Goal: Task Accomplishment & Management: Complete application form

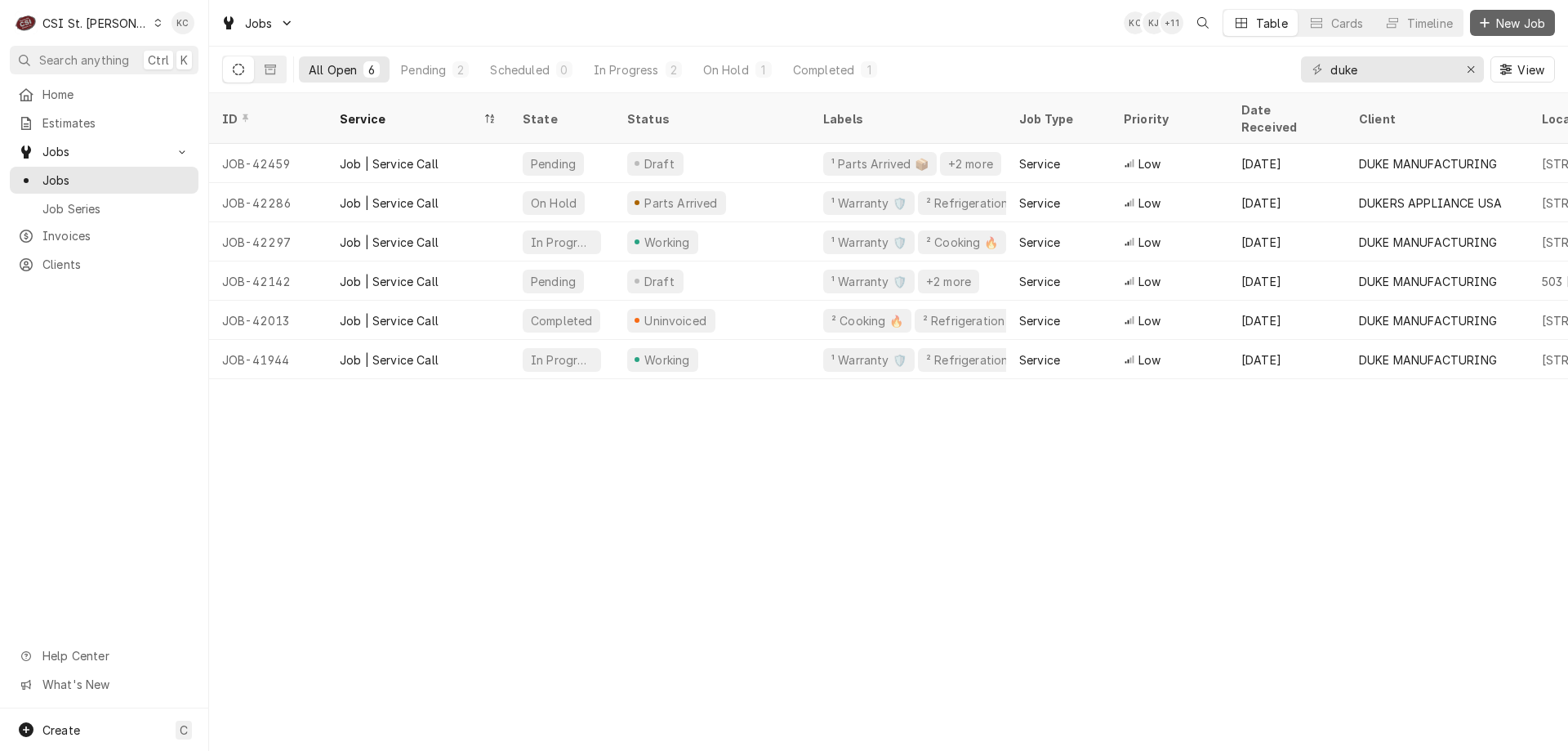
click at [1514, 21] on span "New Job" at bounding box center [1520, 23] width 55 height 17
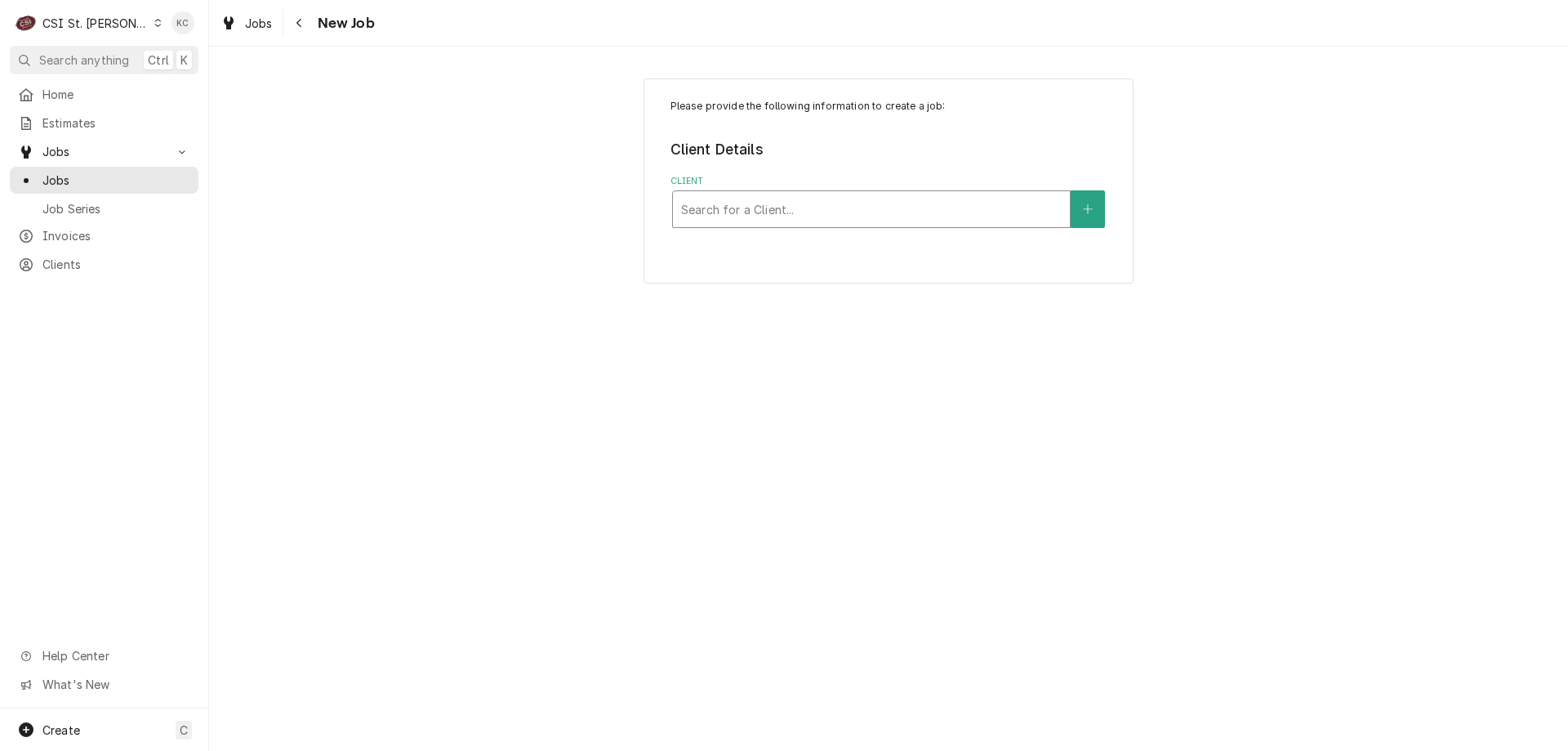
click at [791, 205] on div "Client" at bounding box center [871, 209] width 380 height 29
type input "[PERSON_NAME]"
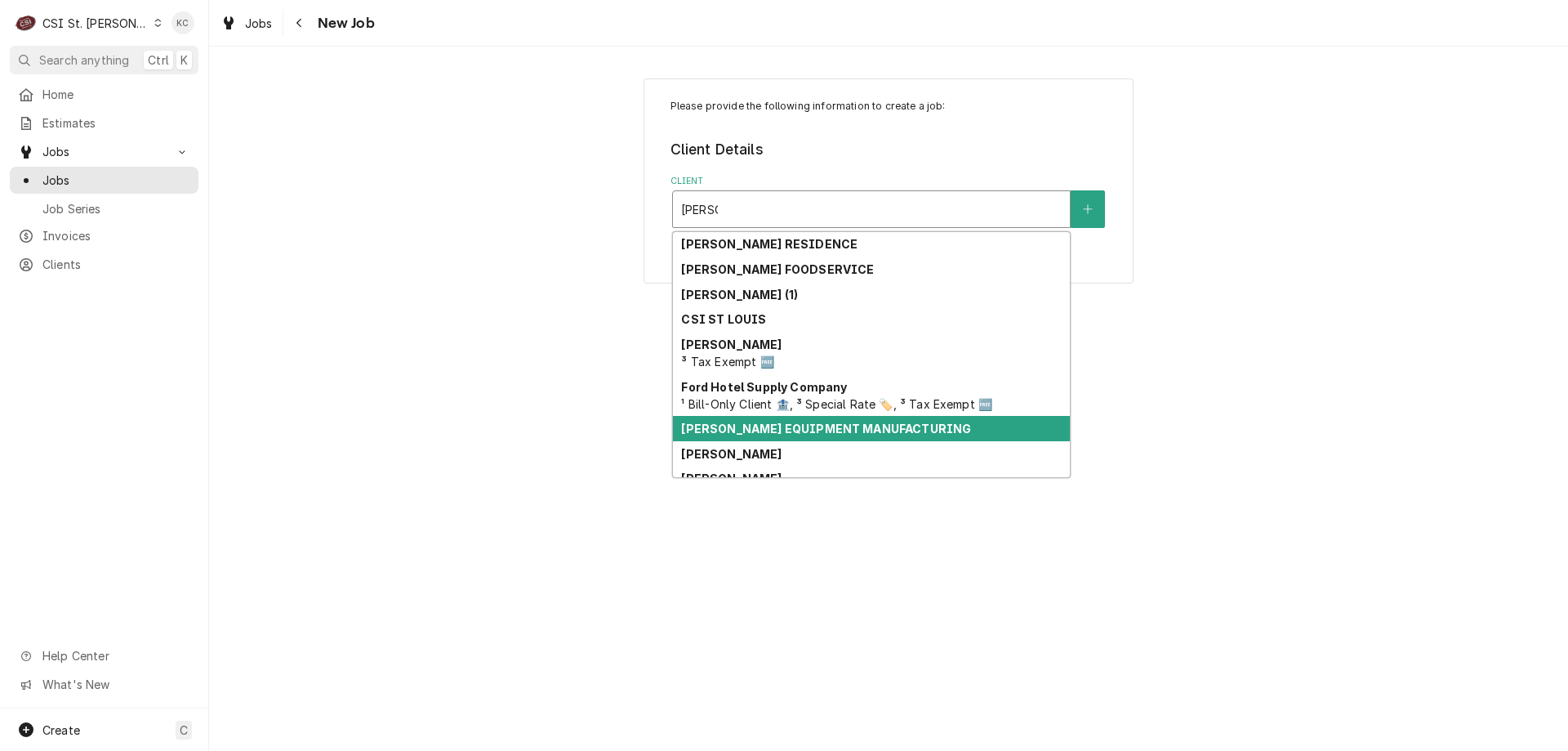
click at [799, 424] on strong "[PERSON_NAME] EQUIPMENT MANUFACTURING" at bounding box center [825, 429] width 289 height 14
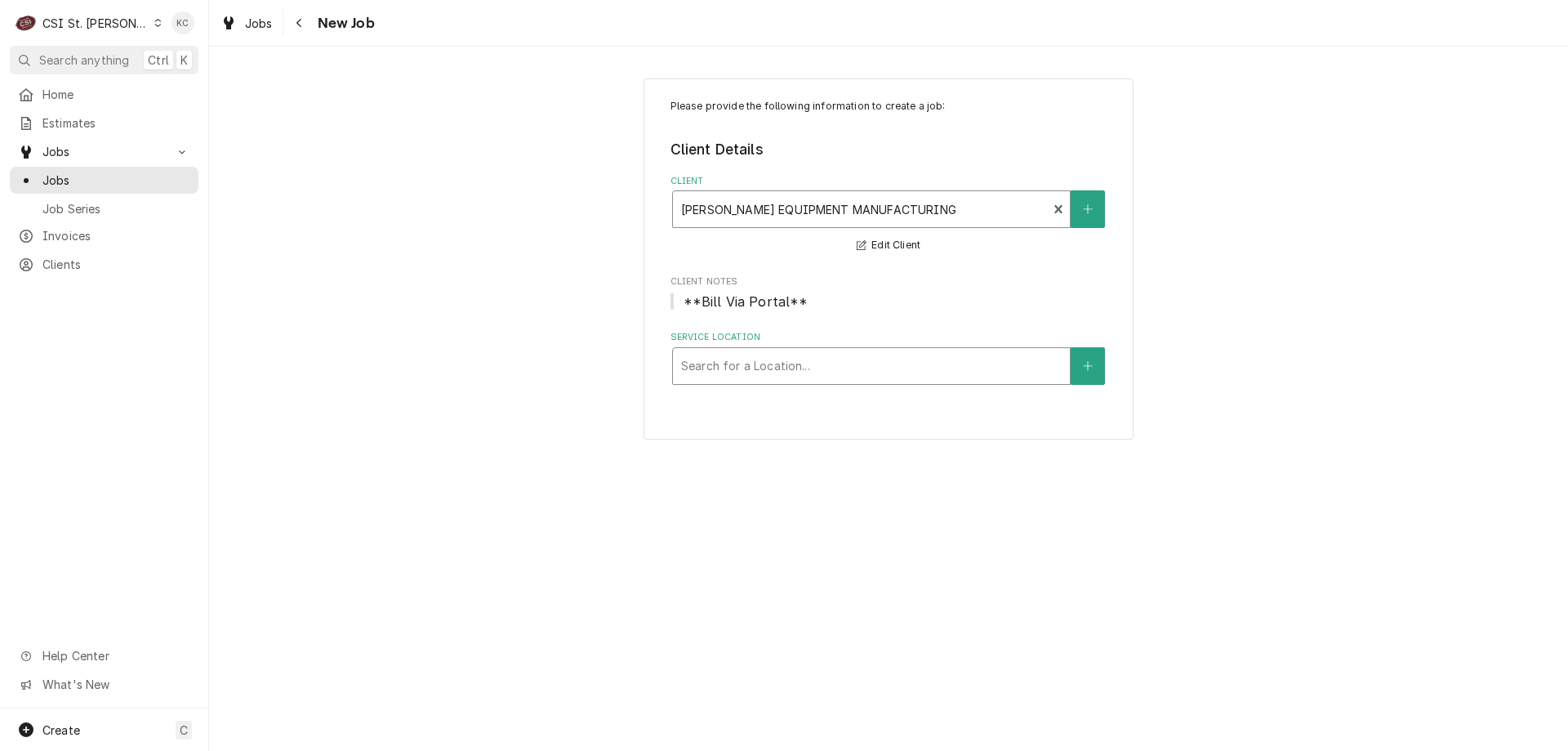
click at [802, 371] on div "Service Location" at bounding box center [871, 365] width 380 height 29
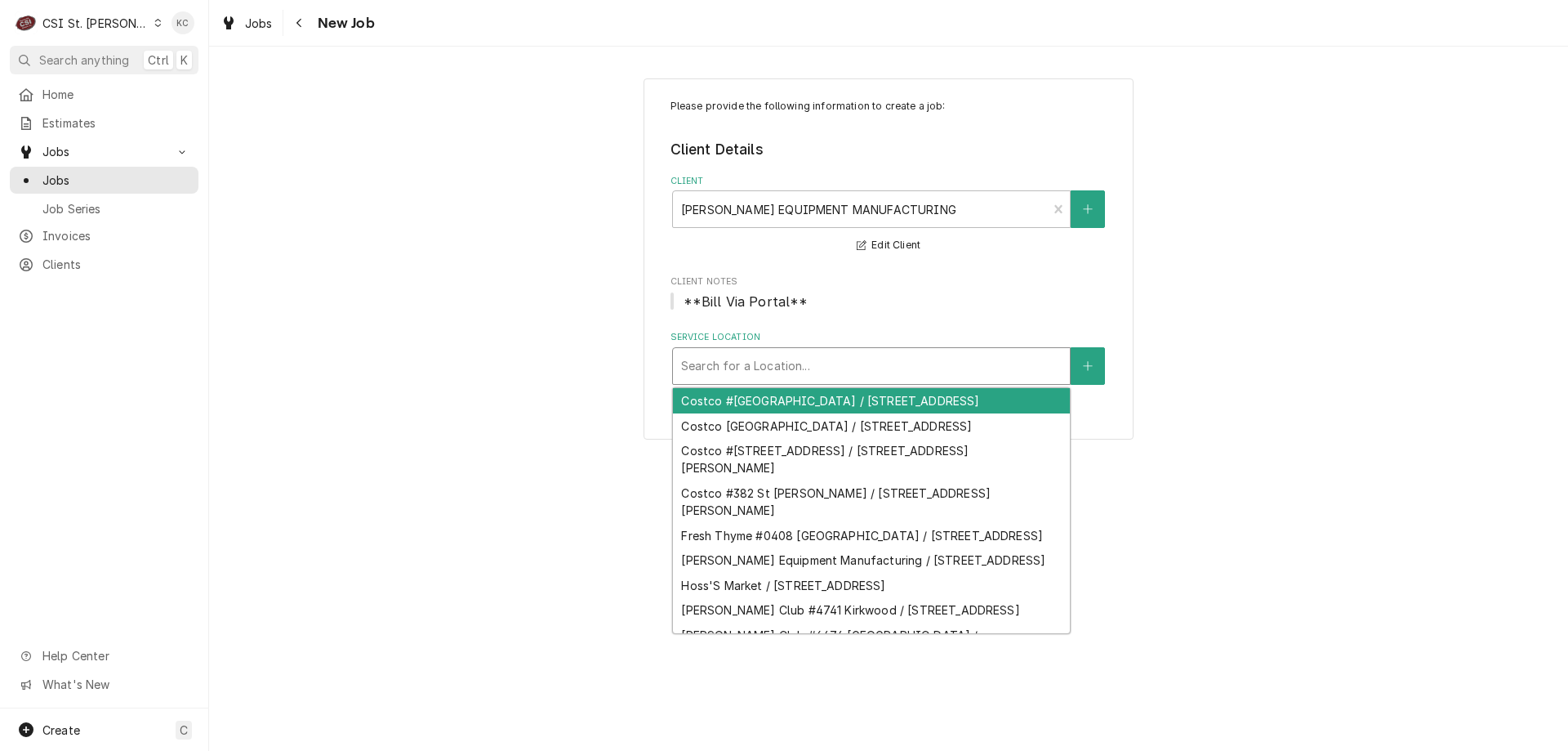
click at [810, 412] on div "Costco #1060 Manchester / 301 Highlands Boulevard Dr, Manchester, MO 63011" at bounding box center [871, 401] width 397 height 26
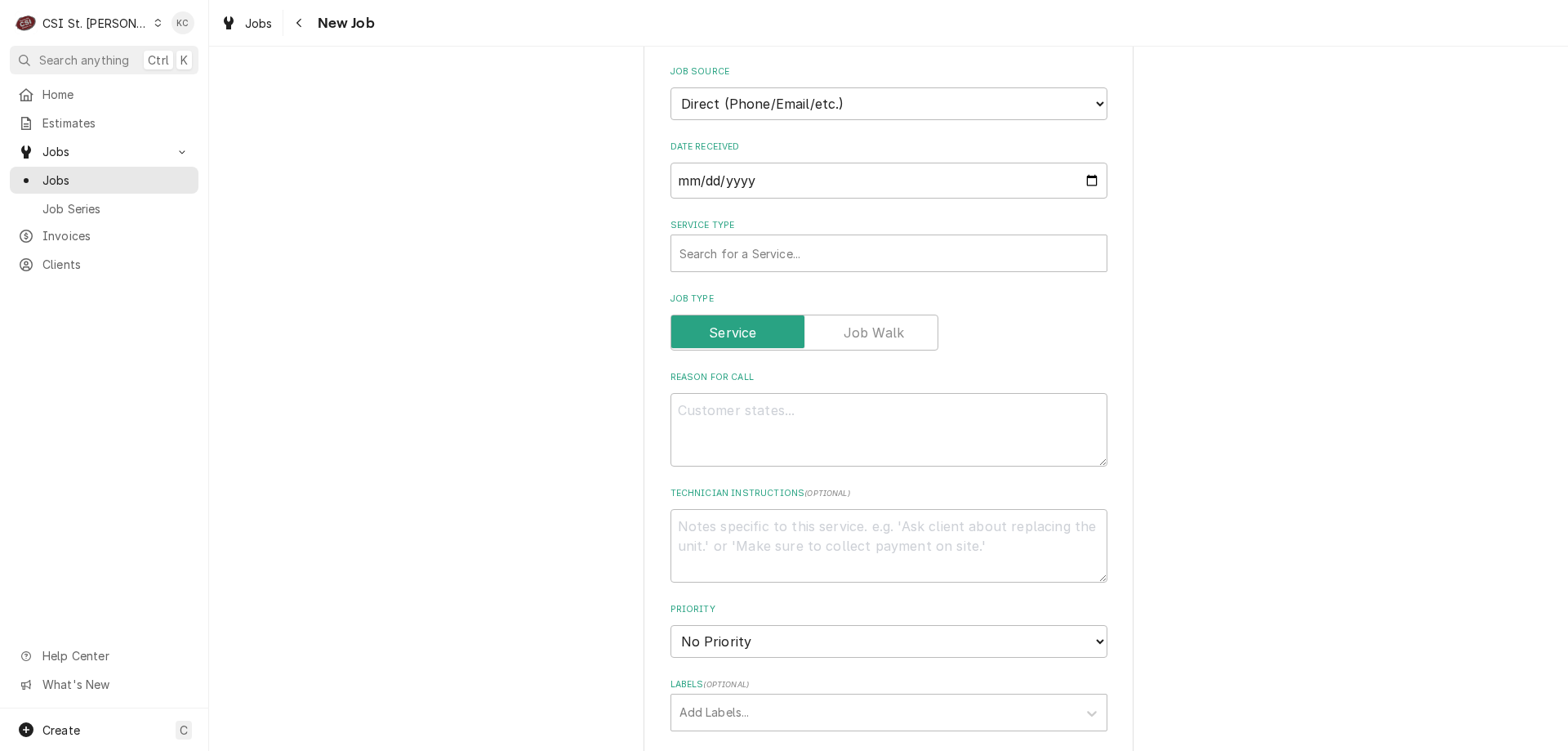
scroll to position [817, 0]
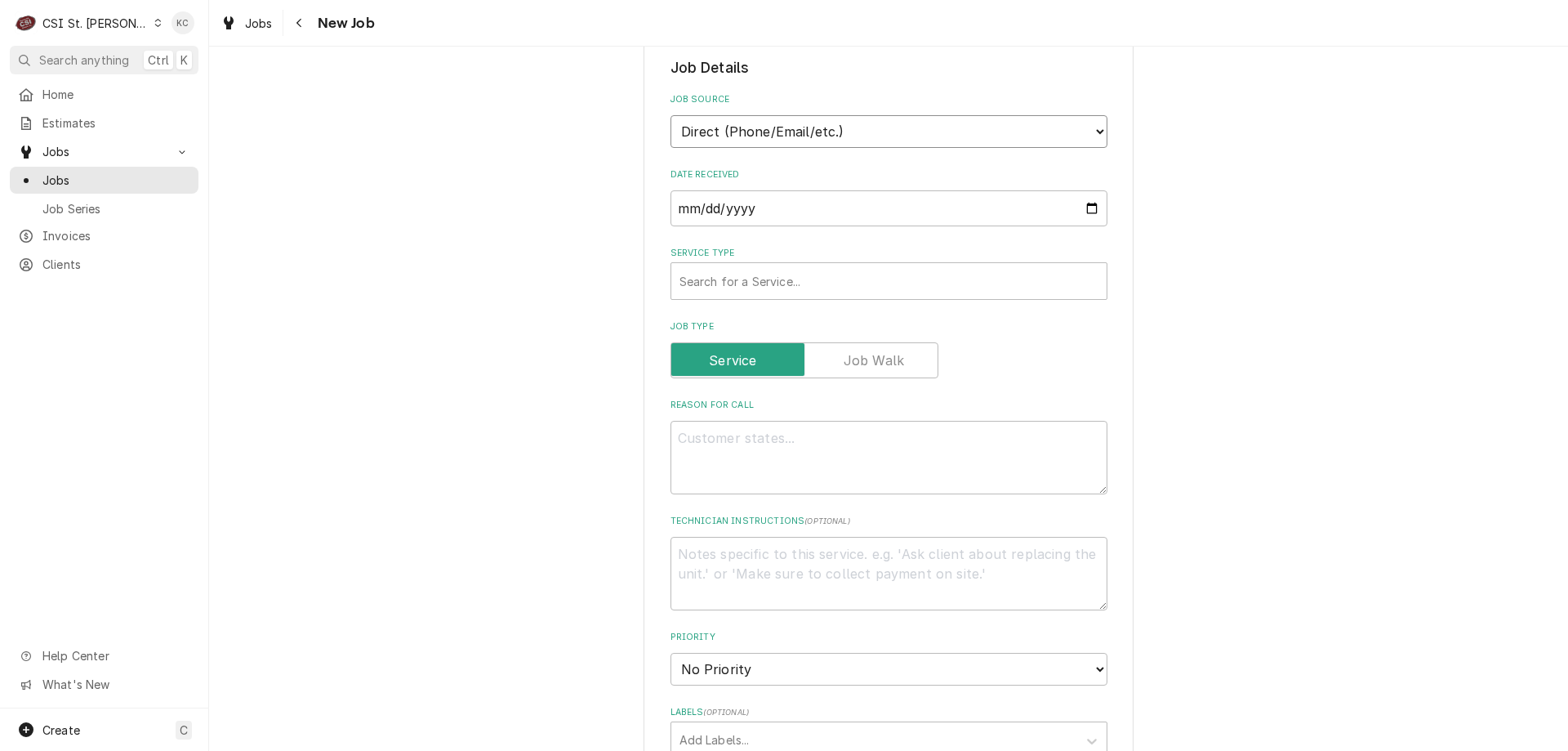
click at [781, 129] on select "Direct (Phone/Email/etc.) Service Channel Corrigo Ecotrak Other" at bounding box center [889, 131] width 437 height 33
select select "100"
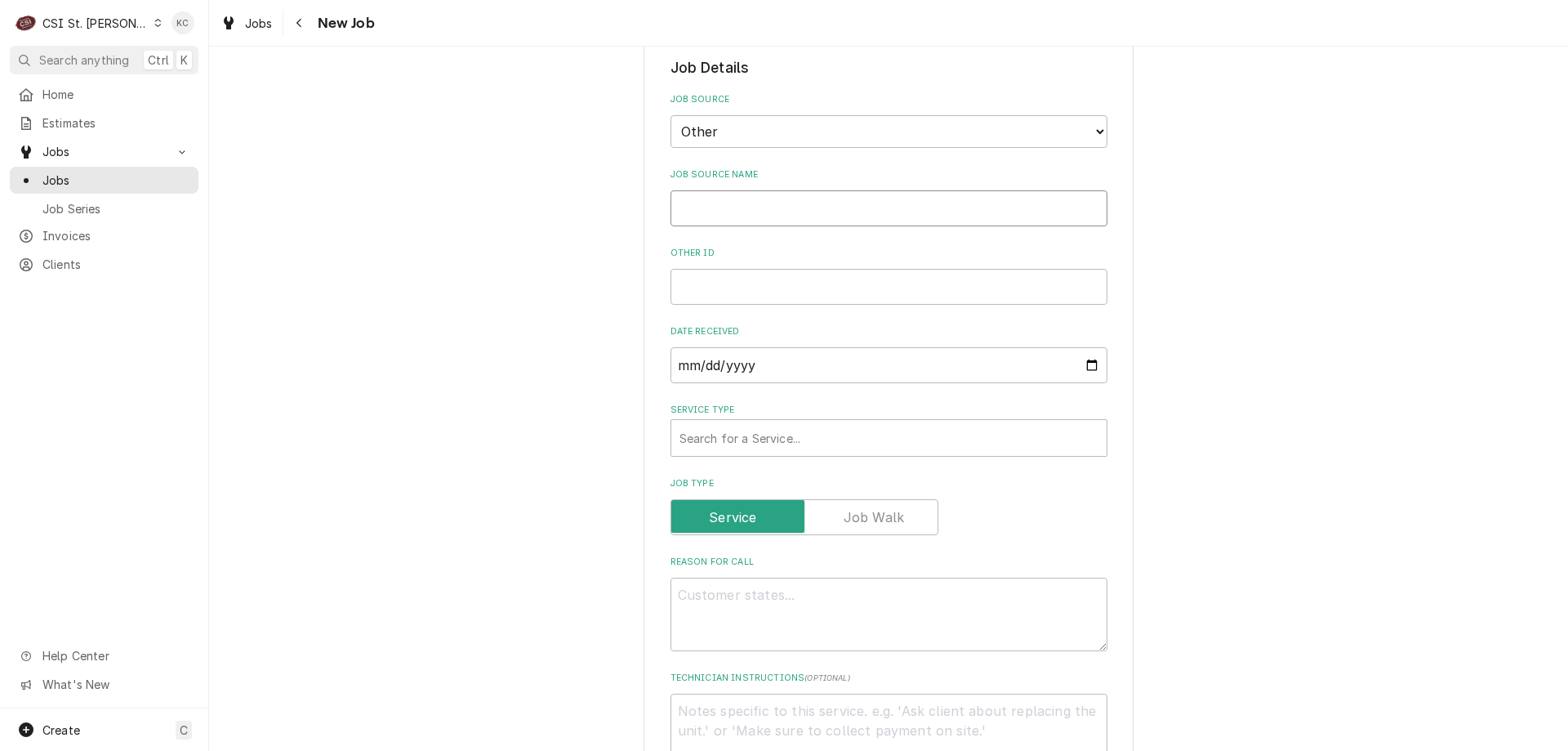
click at [785, 218] on input "Job Source Name" at bounding box center [889, 208] width 437 height 36
type textarea "x"
type input "h"
type textarea "x"
type input "ha"
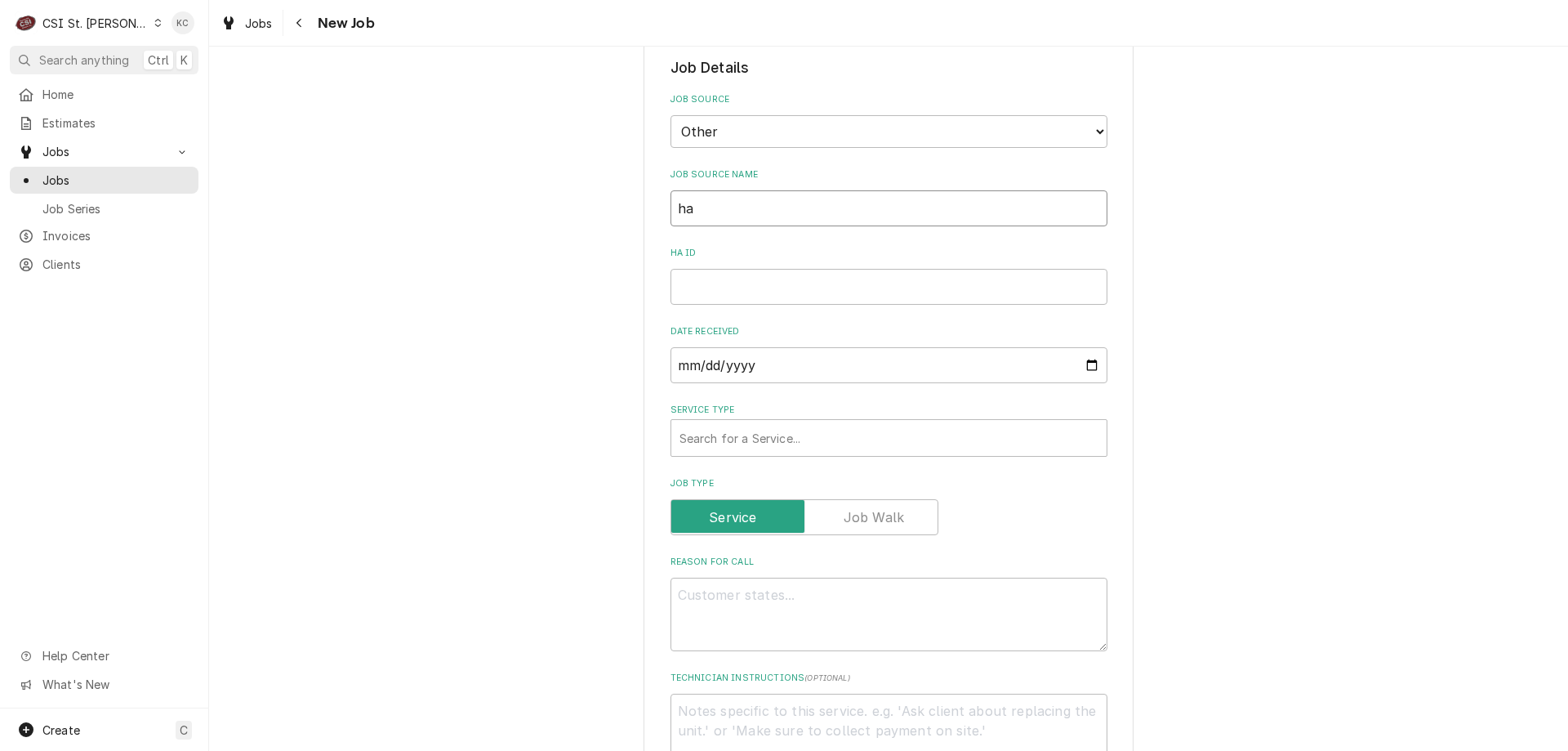
type textarea "x"
type input "har"
type textarea "x"
type input "hard"
type textarea "x"
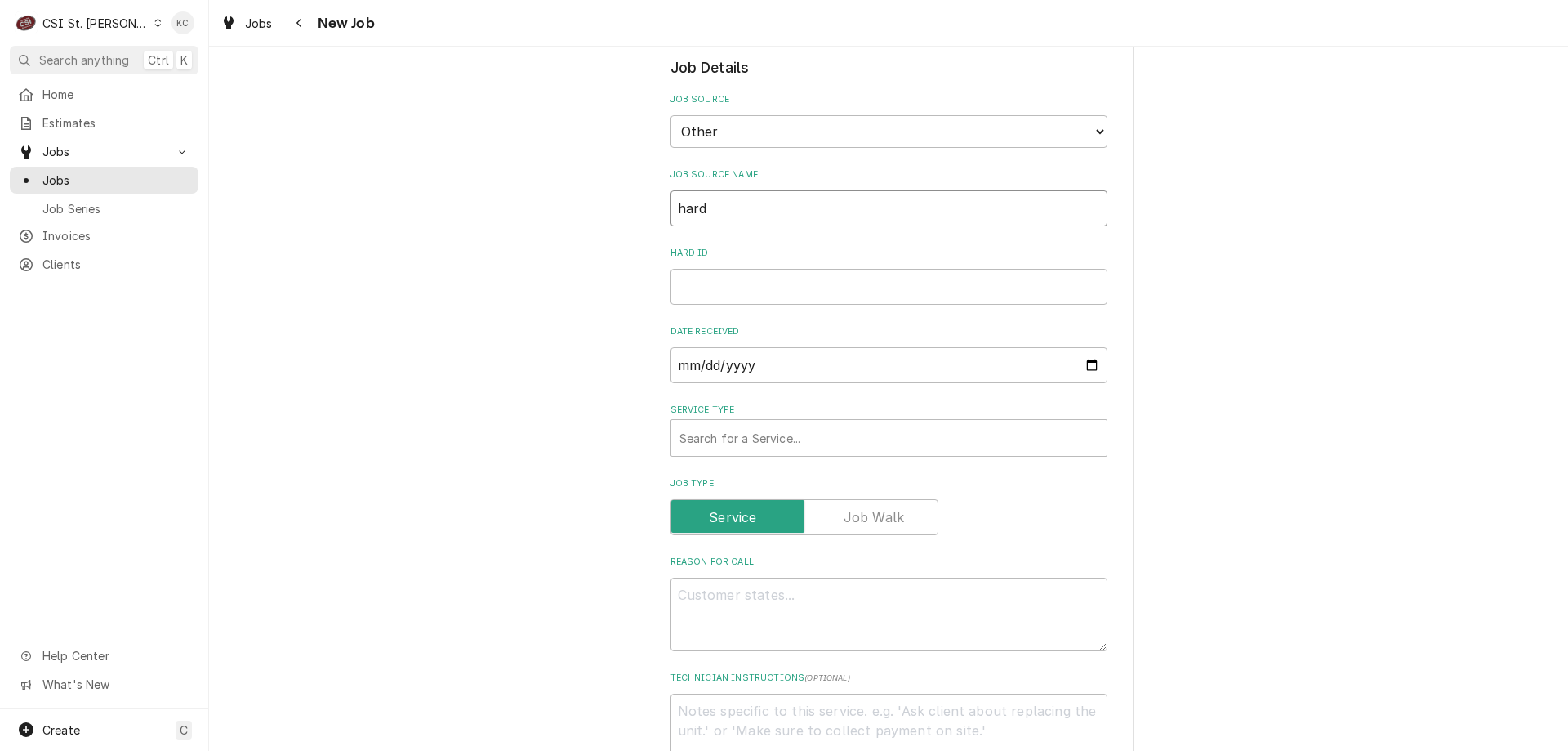
type input "hardt"
type textarea "x"
type input "hardt"
type textarea "x"
type input "hardt e"
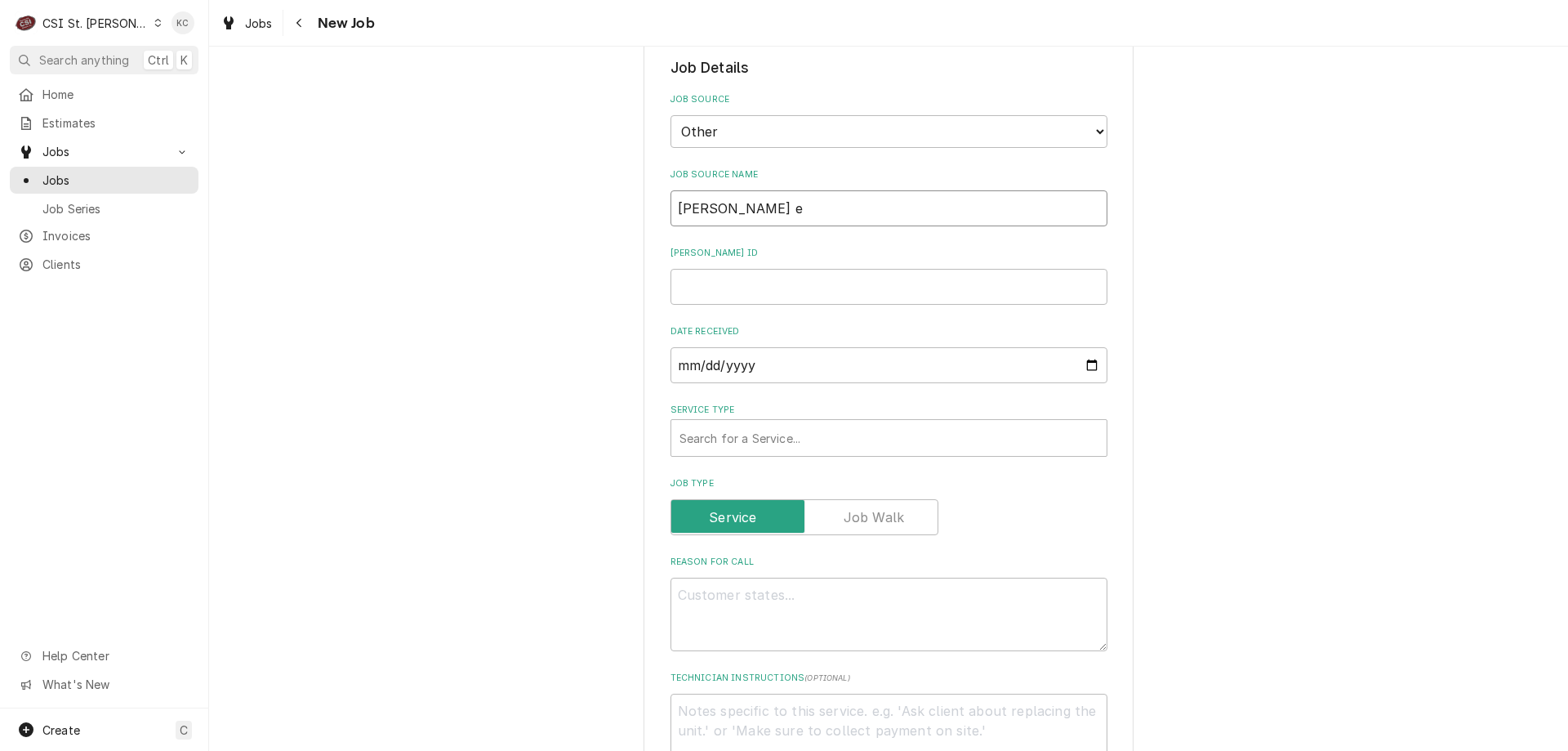
type textarea "x"
type input "hardt em"
type textarea "x"
type input "hardt ema"
type textarea "x"
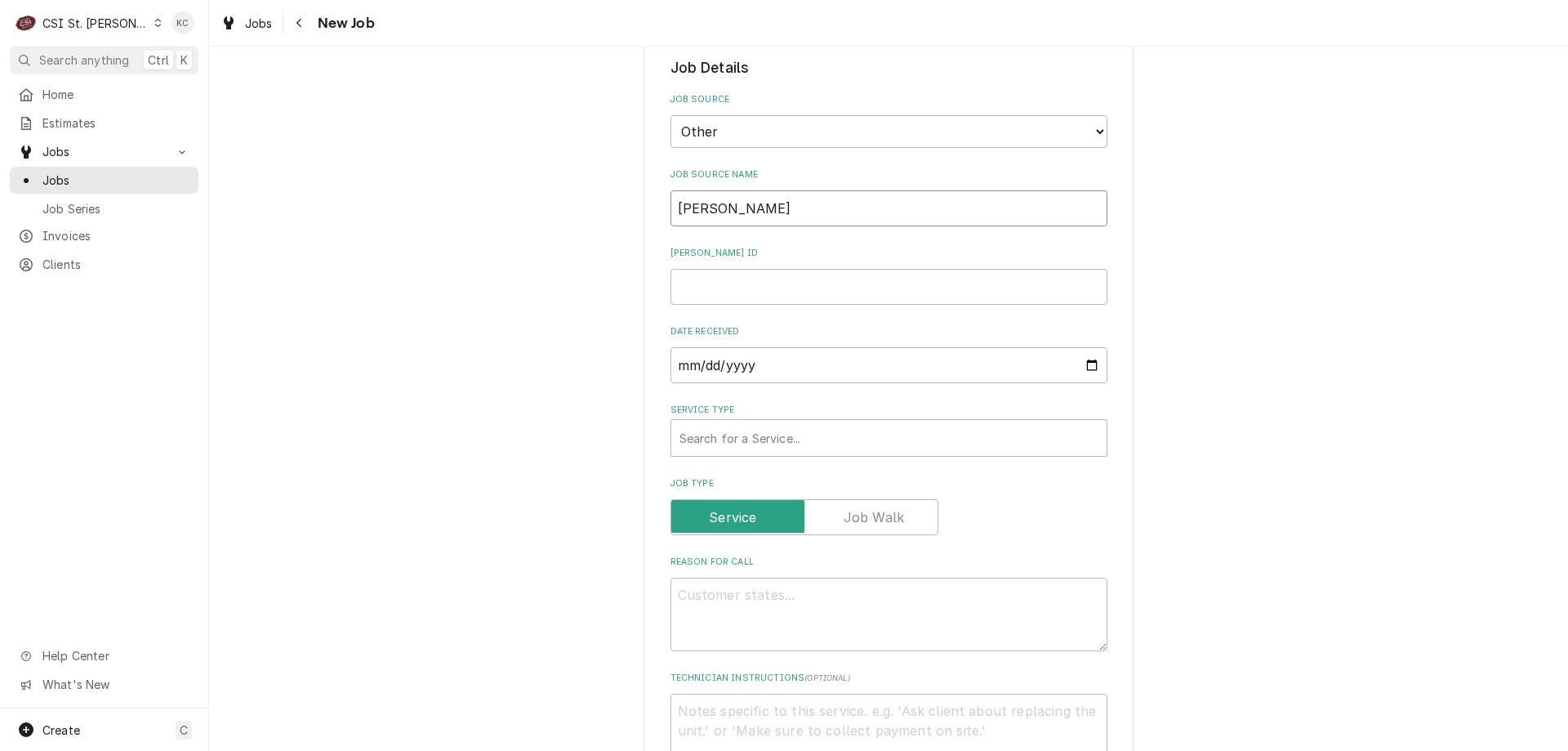
type input "hardt emai"
type textarea "x"
type input "hardt emai;"
type textarea "x"
type input "hardt emai"
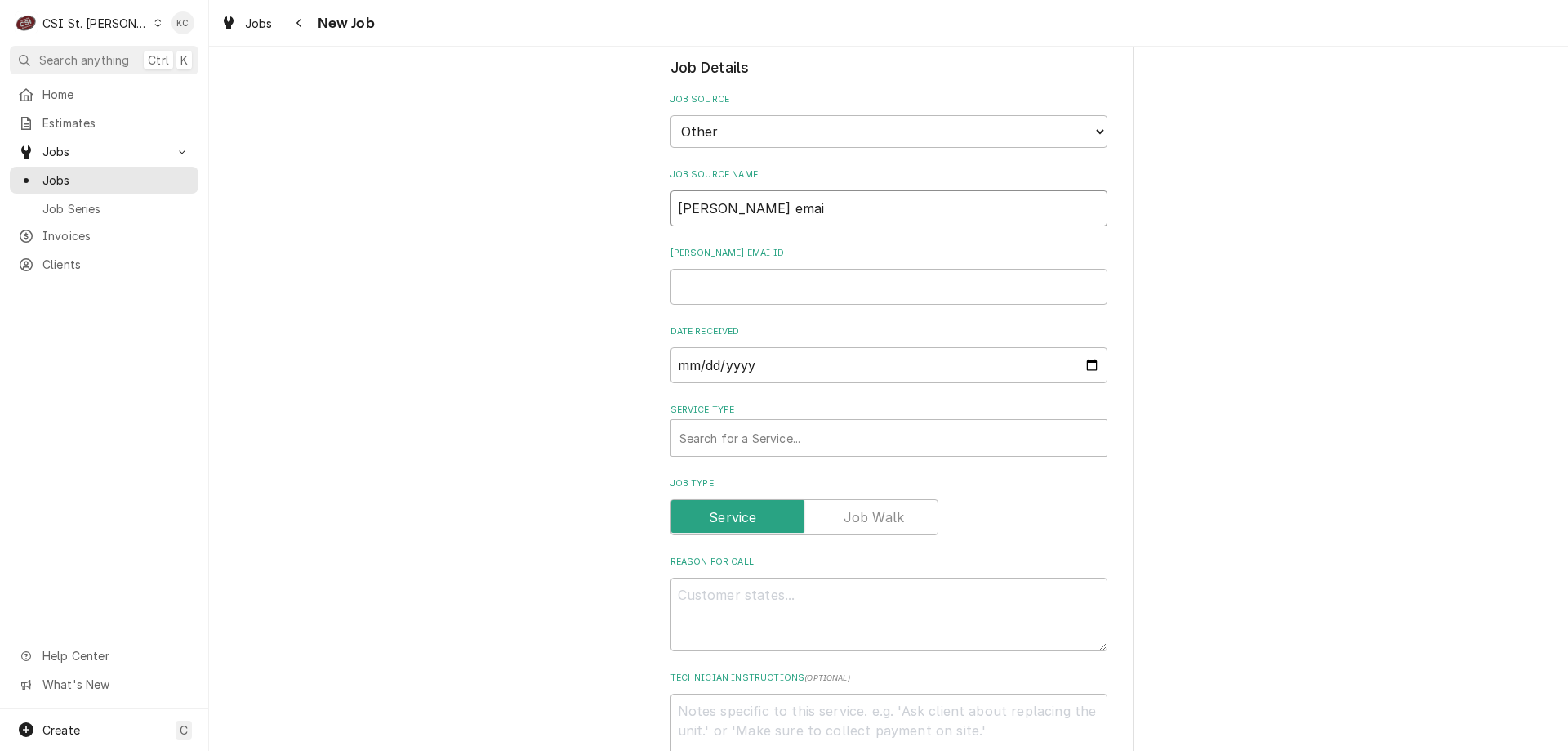
type textarea "x"
type input "[PERSON_NAME] email"
type textarea "x"
type input "hardt email"
click at [781, 294] on input "hardt email ID" at bounding box center [889, 286] width 437 height 36
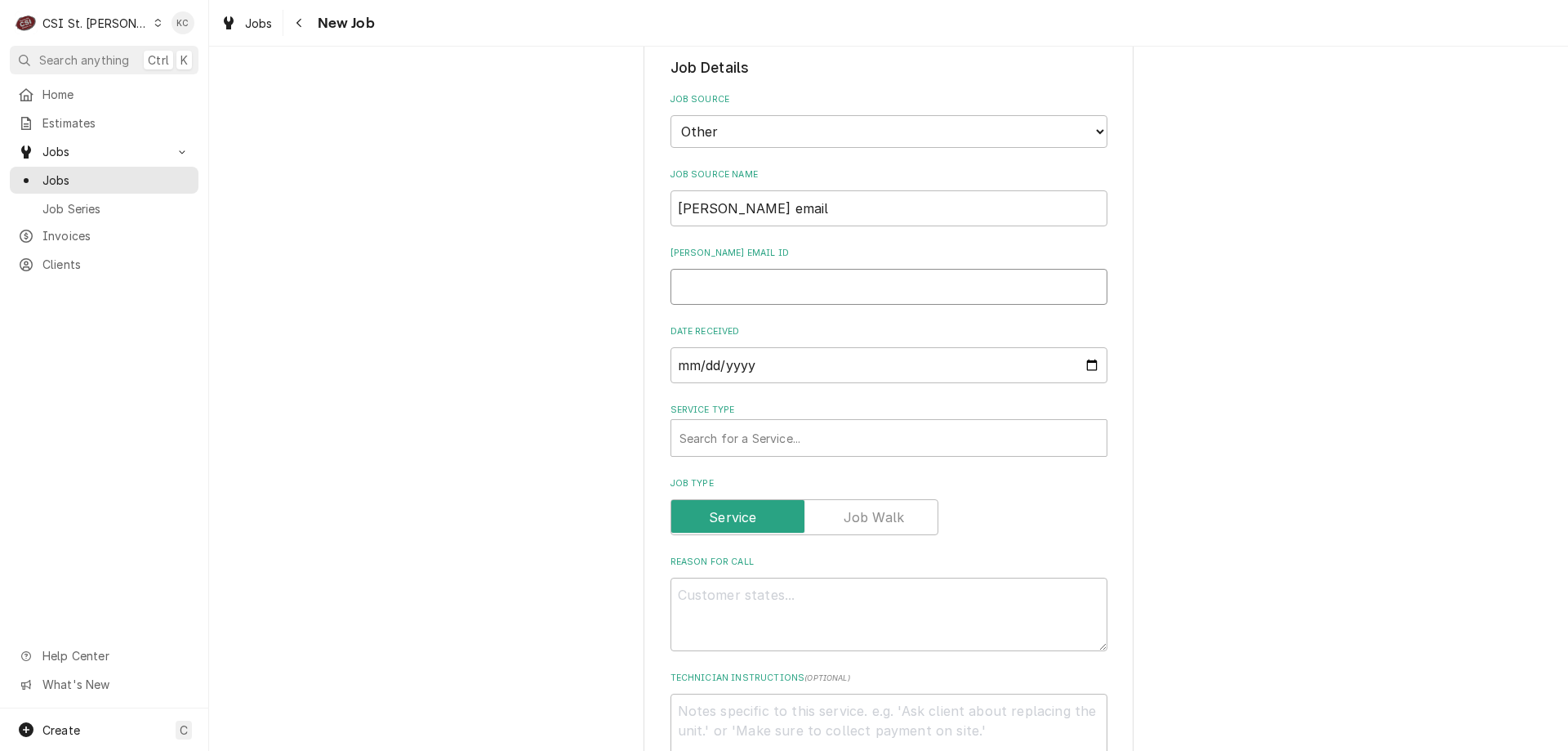
type textarea "x"
type input "1"
type textarea "x"
type input "19"
type textarea "x"
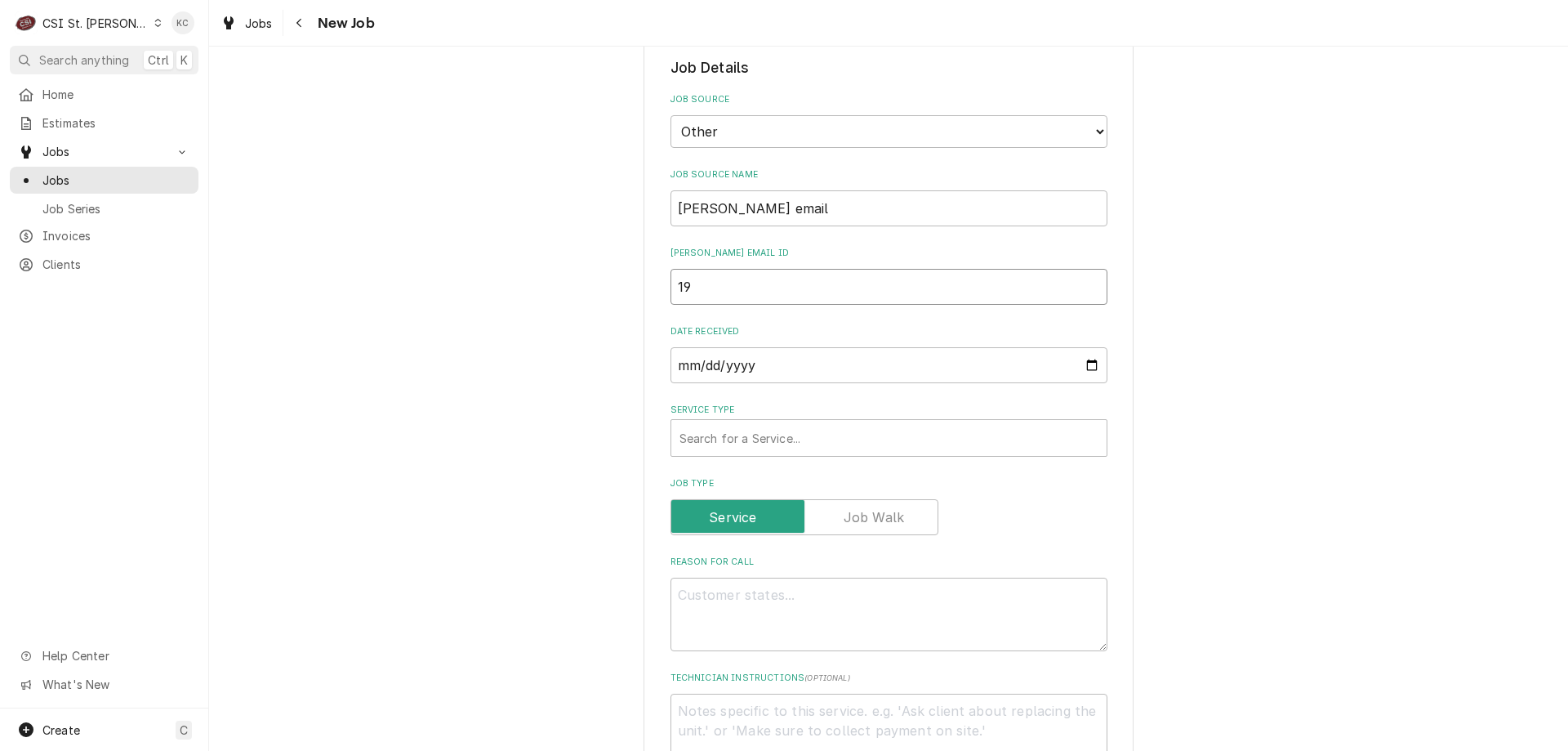
type input "193"
type textarea "x"
type input "1936"
type textarea "x"
type input "19364"
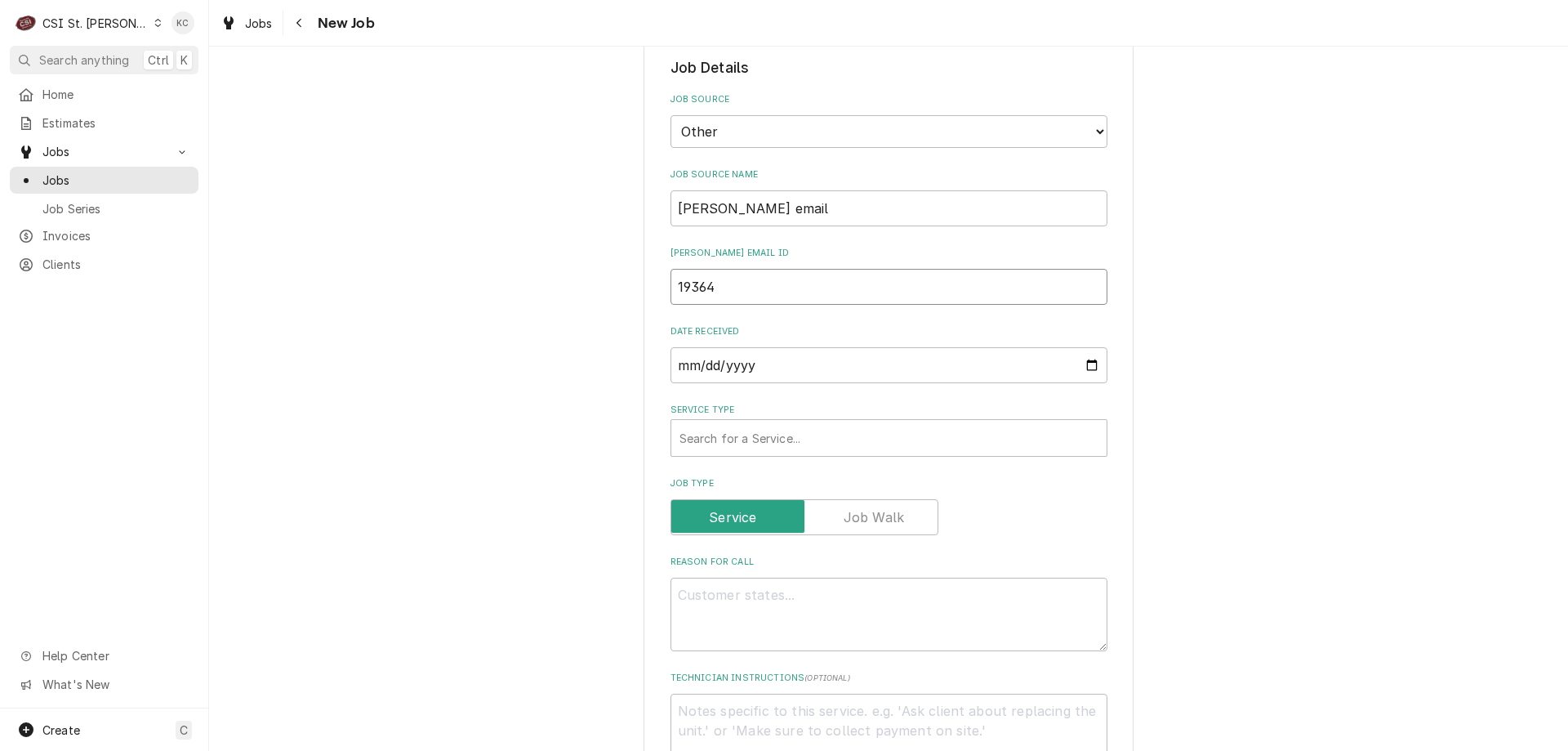
type textarea "x"
type input "193646"
type textarea "x"
type input "193646"
click at [770, 450] on div "Service Type" at bounding box center [889, 438] width 419 height 29
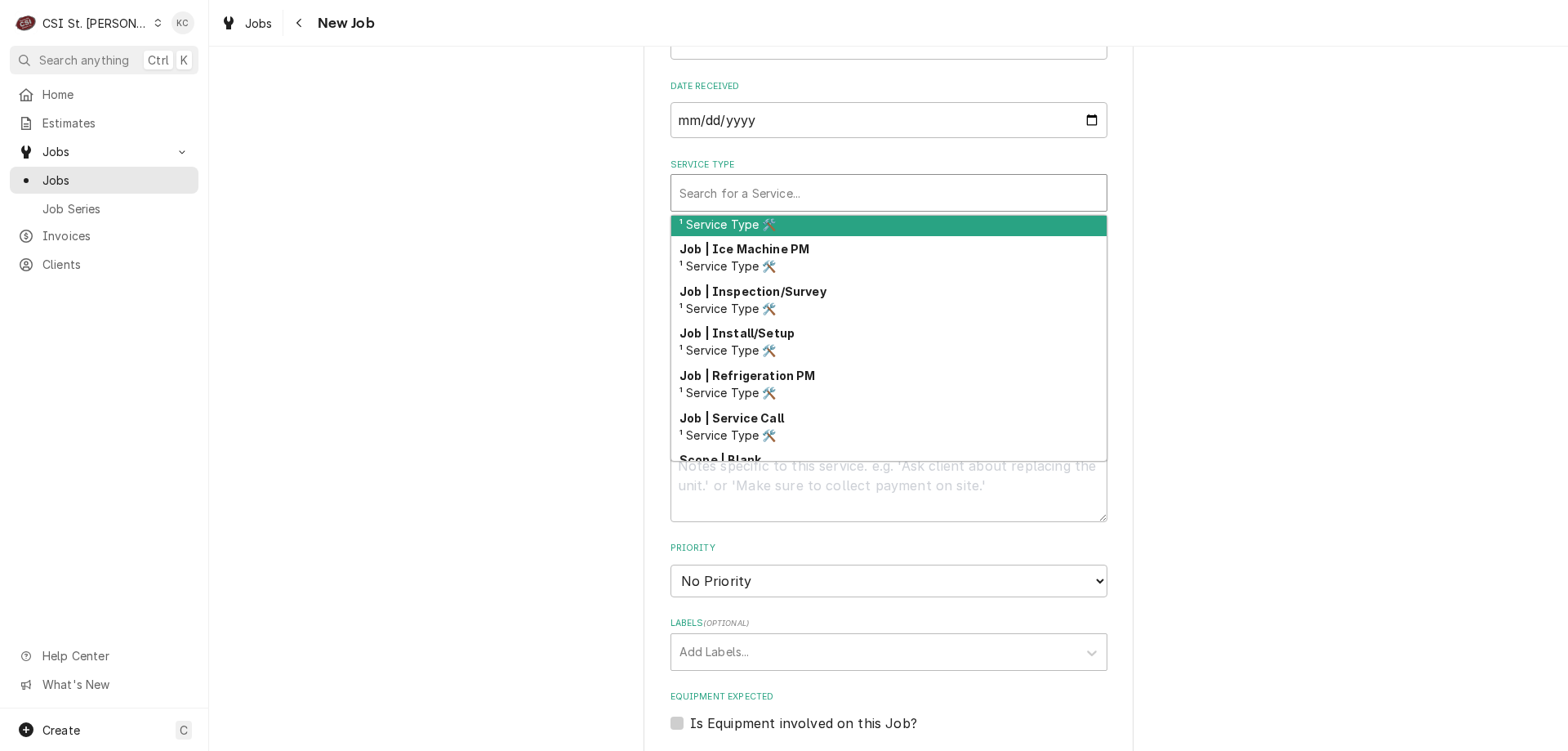
scroll to position [852, 0]
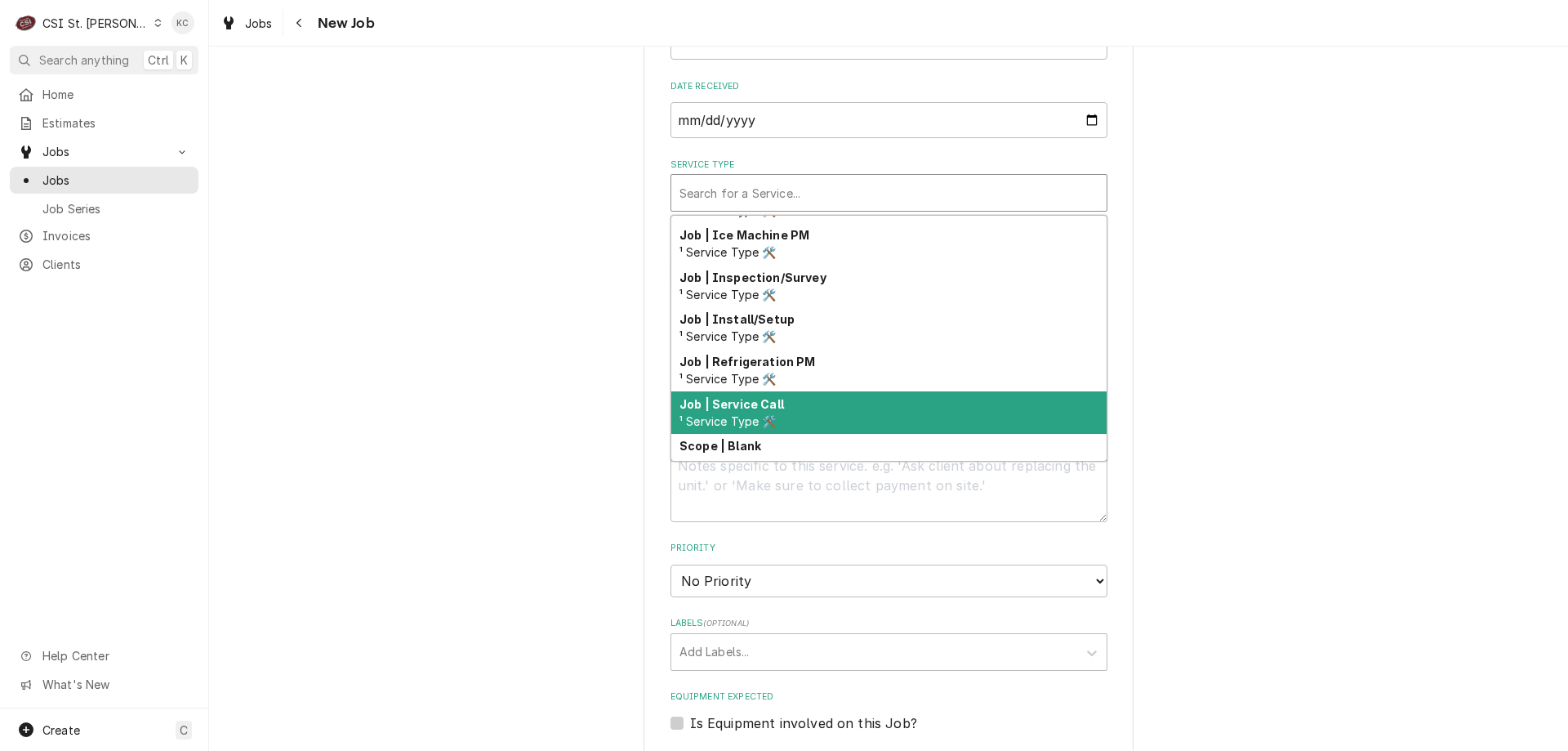
click at [835, 401] on div "Job | Service Call ¹ Service Type 🛠️" at bounding box center [889, 413] width 436 height 42
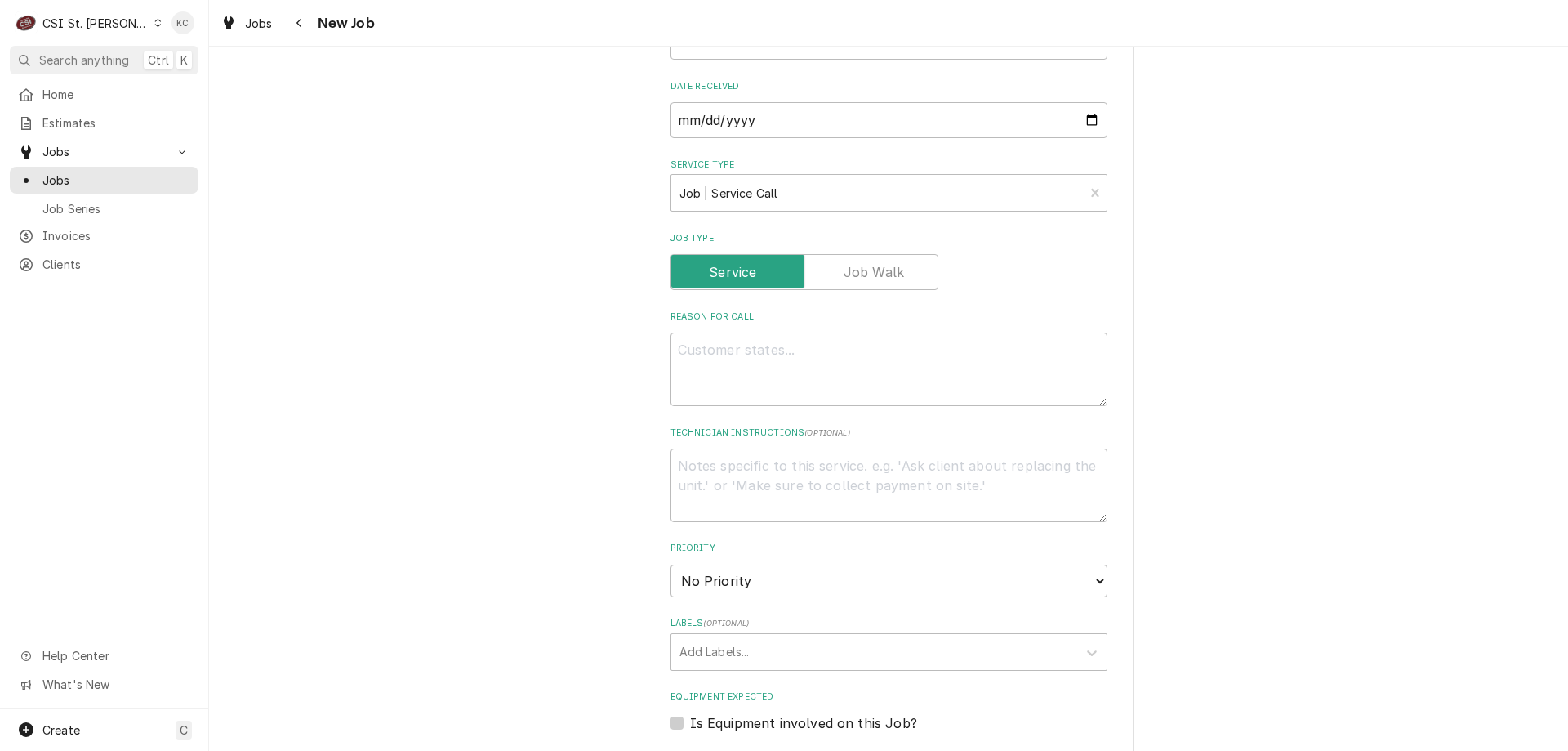
click at [1216, 364] on div "Please provide the following information to create a job: Client Details Client…" at bounding box center [889, 163] width 1359 height 2323
click at [920, 358] on textarea "Reason For Call" at bounding box center [889, 370] width 437 height 74
click at [718, 349] on textarea "Reason For Call" at bounding box center [889, 370] width 437 height 74
paste textarea "Model: I4500 - Rotisserie Serial: 170445H18006"
type textarea "x"
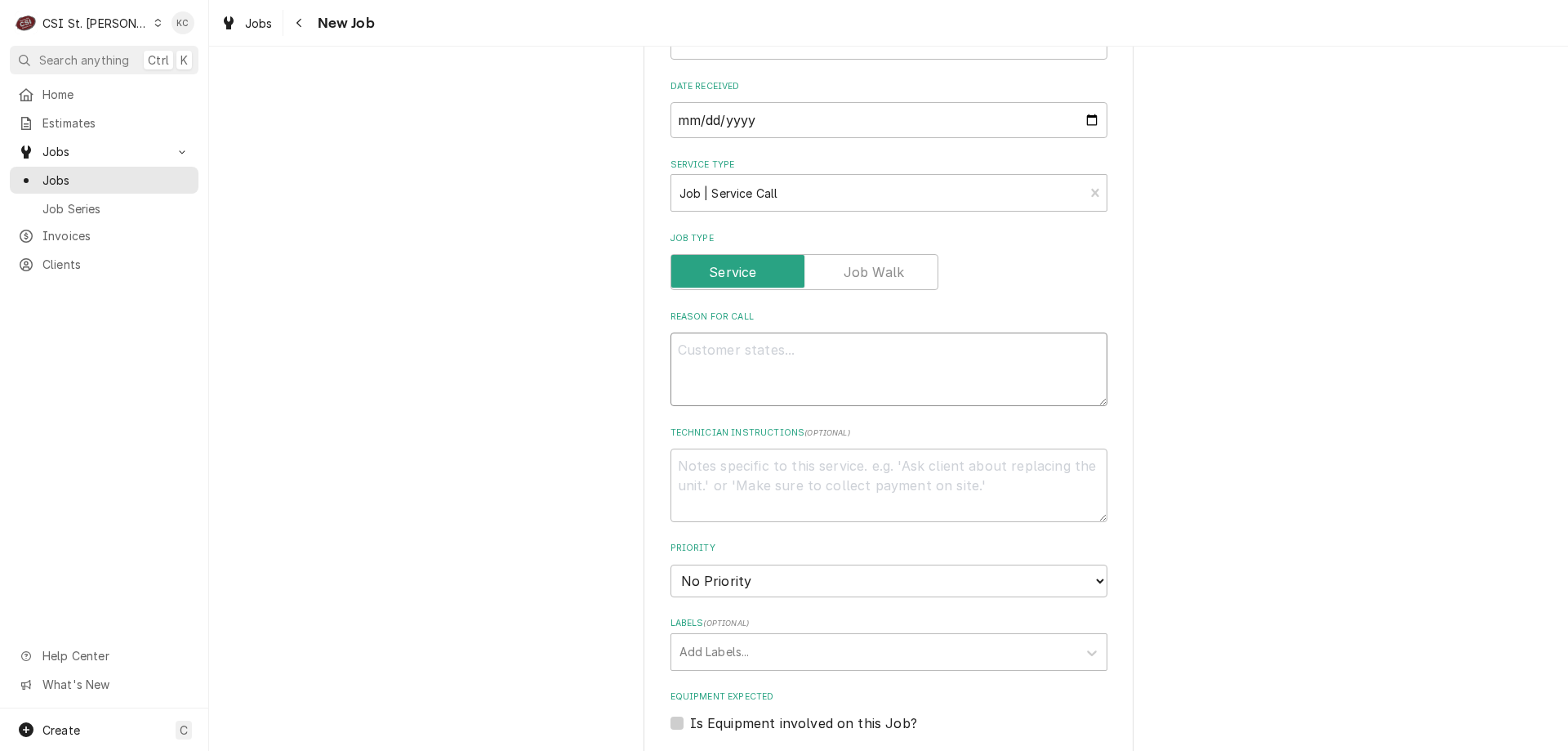
type textarea "Model: I4500 - Rotisserie Serial: 170445H18006"
type textarea "x"
type textarea "Model: I4500 - Rotisserie Serial: 170445H18006"
click at [700, 465] on textarea "Technician Instructions ( optional )" at bounding box center [889, 486] width 437 height 74
paste textarea "Urgency: Down Overtime: YES"
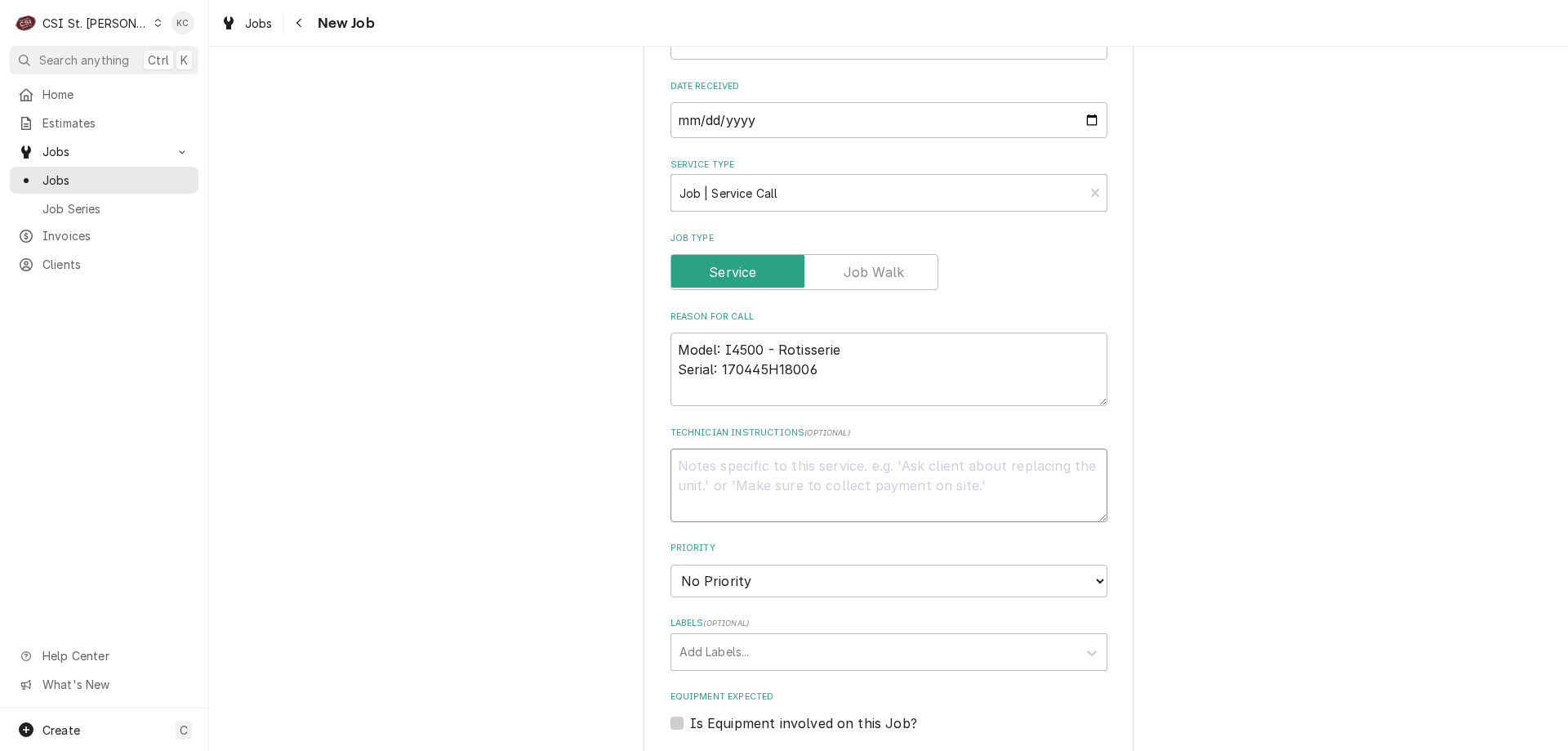
type textarea "x"
type textarea "Urgency: Down Overtime: YES"
type textarea "x"
type textarea "Urgency: Down Overtime: YES"
click at [841, 490] on textarea "Urgency: Down Overtime: YES" at bounding box center [889, 486] width 437 height 74
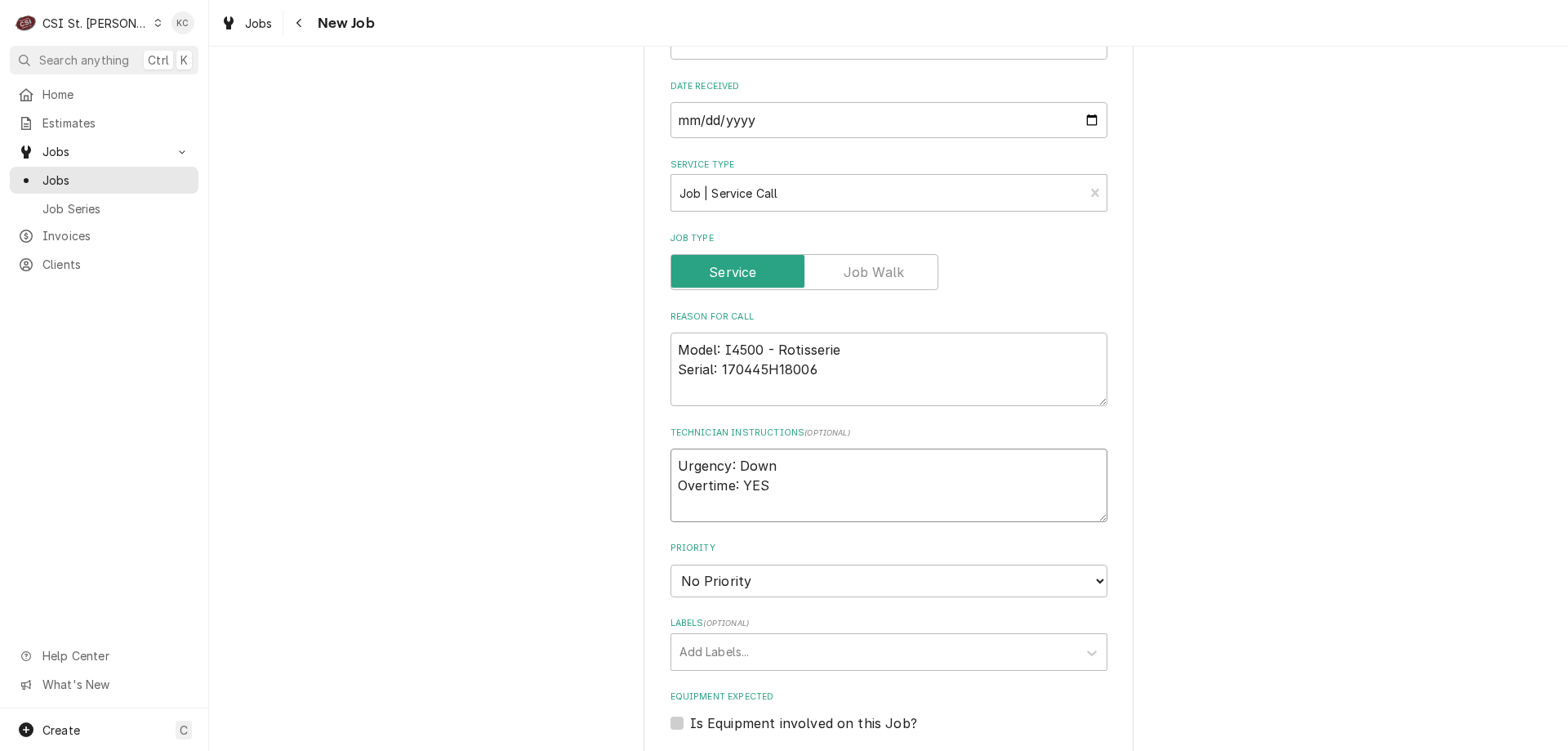
type textarea "x"
type textarea "Urgency: Down Overtime: YES"
type textarea "x"
type textarea "Urgency: Down Overtime: YES"
paste textarea "Edgar (DeliManager)"
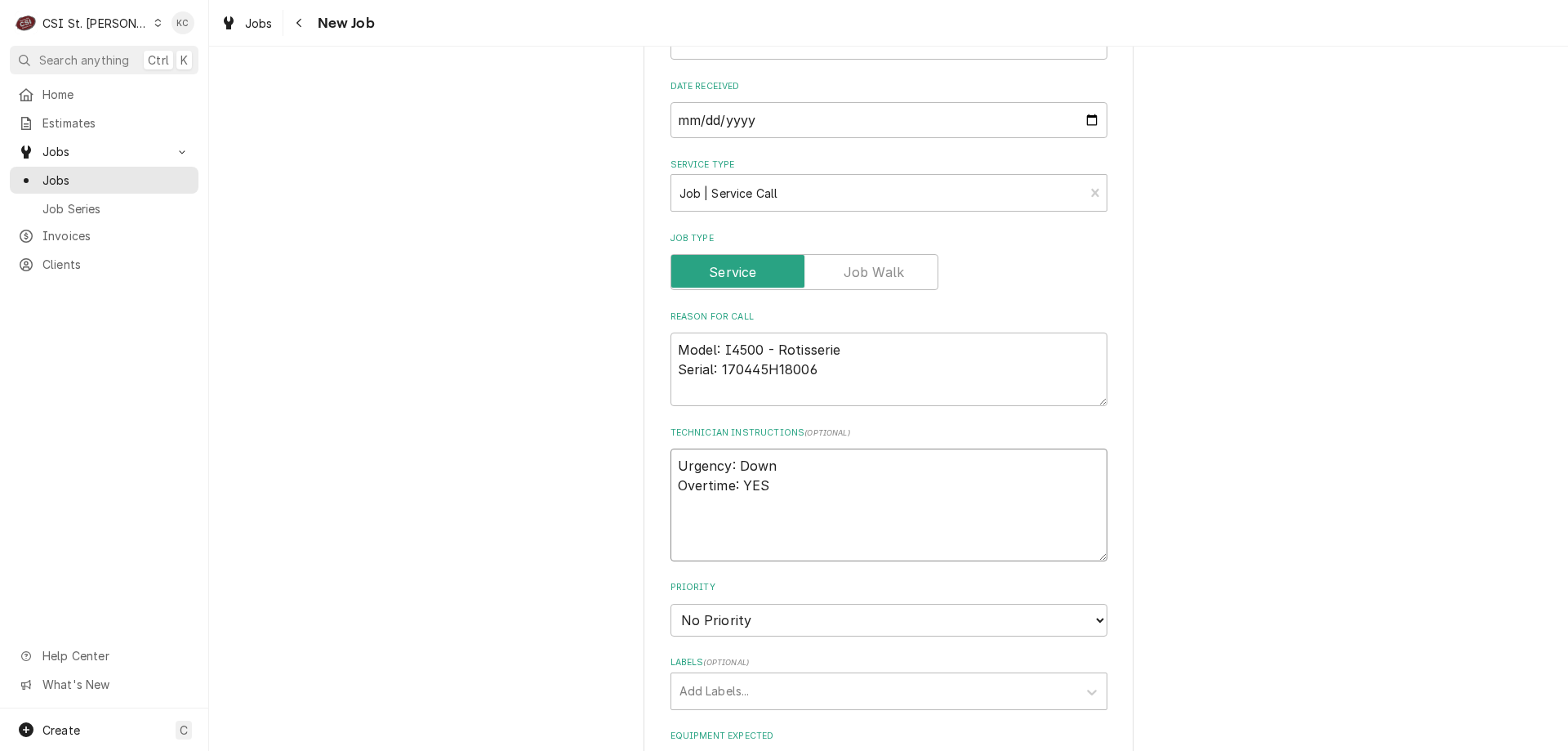
type textarea "x"
type textarea "Urgency: Down Overtime: YES Edgar (DeliManager)"
type textarea "x"
type textarea "Urgency: Down Overtime: YES Edgar (DeliManager)"
click at [887, 526] on textarea "Urgency: Down Overtime: YES Edgar (DeliManager)" at bounding box center [889, 505] width 437 height 113
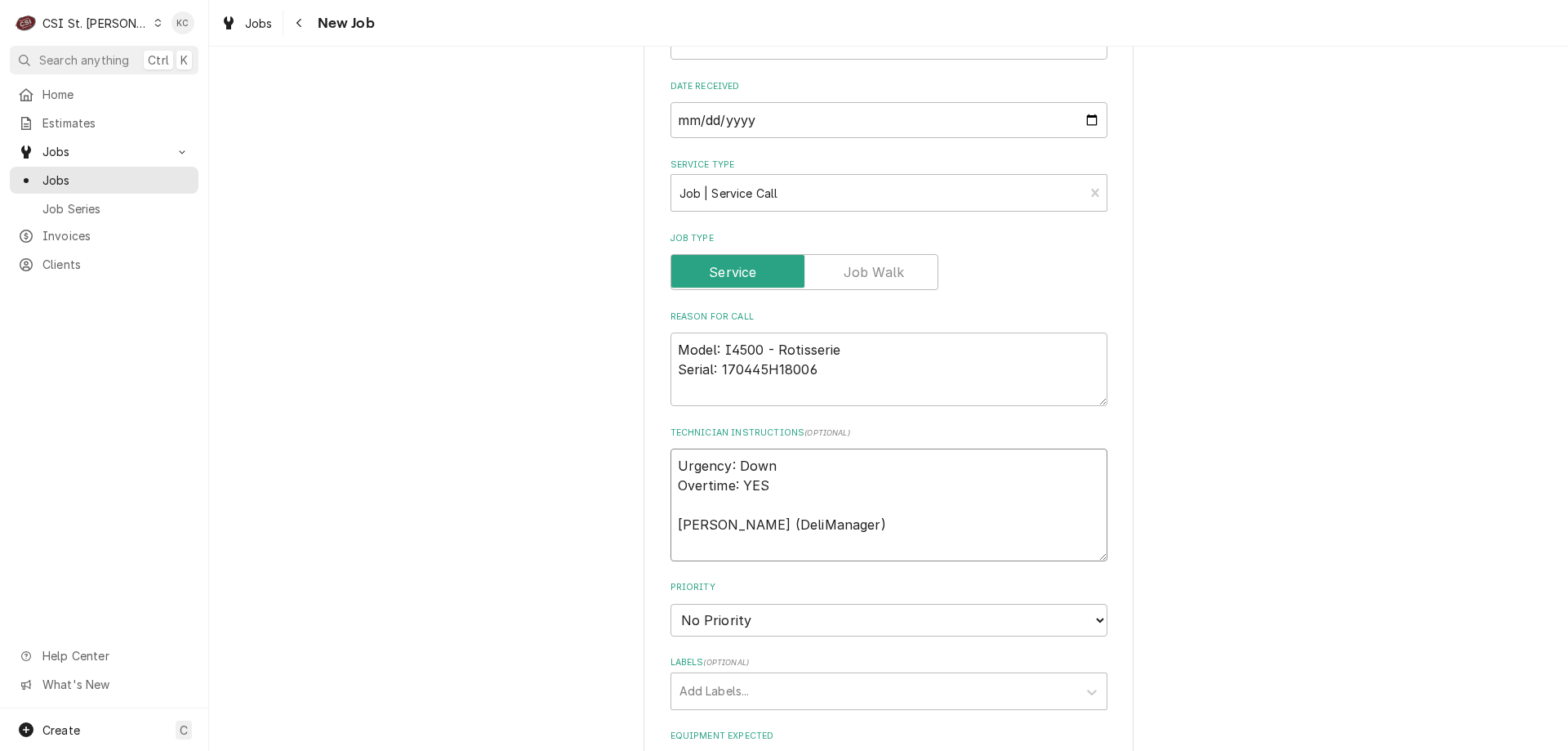
paste textarea "619) 313-8170"
type textarea "x"
type textarea "Urgency: Down Overtime: YES Edgar (DeliManager) 619) 313-8170"
click at [804, 525] on textarea "Urgency: Down Overtime: YES Edgar (DeliManager) 619) 313-8170" at bounding box center [889, 505] width 437 height 113
type textarea "x"
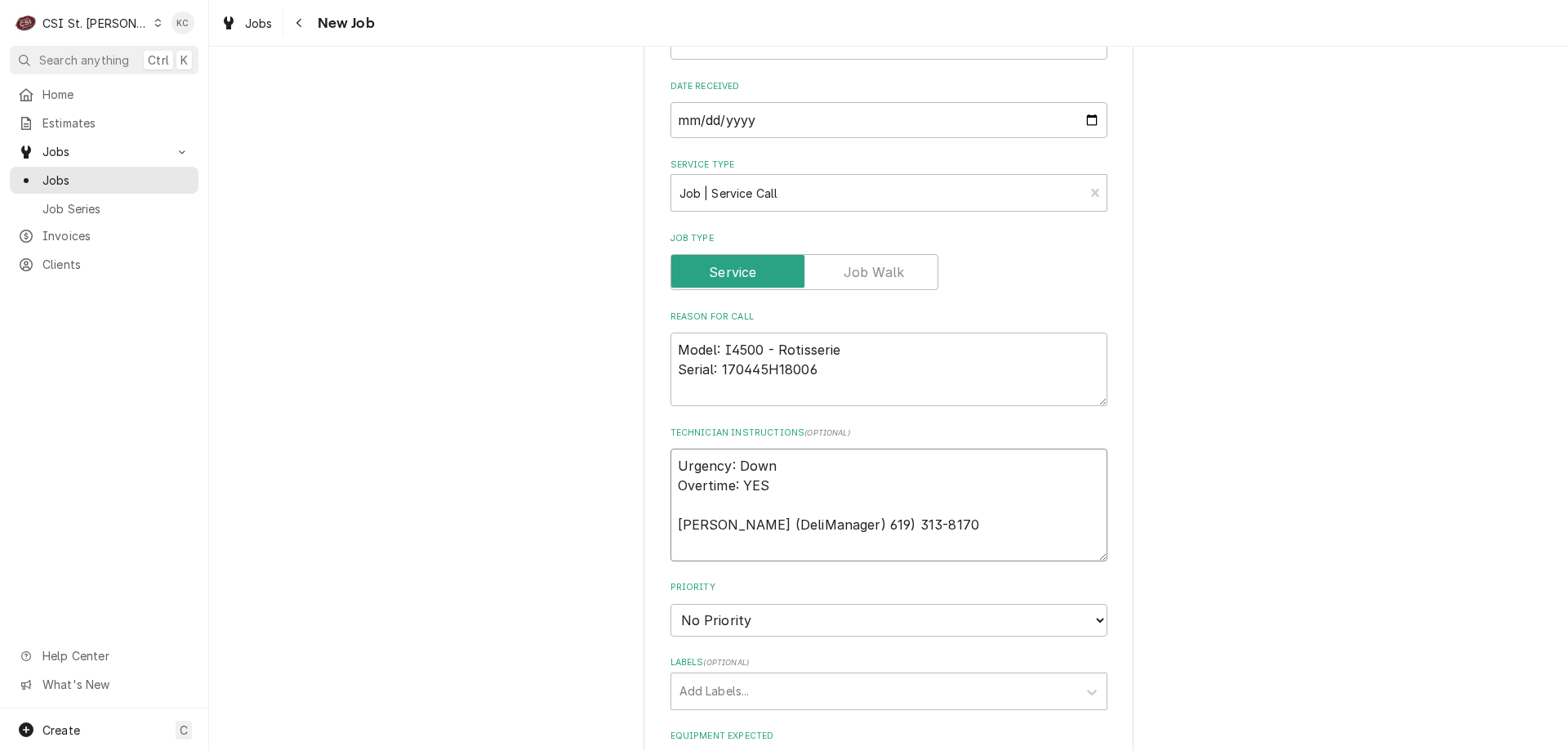
type textarea "Urgency: Down Overtime: YES Edgar (DeliManager) 619) 313-8170"
type textarea "x"
type textarea "Urgency: Down Overtime: YES Edgar (DeliManager) 619) 313-8170"
type textarea "x"
type textarea "Urgency: Down Overtime: YES Edgar (DeliManager) 619) 313-8170"
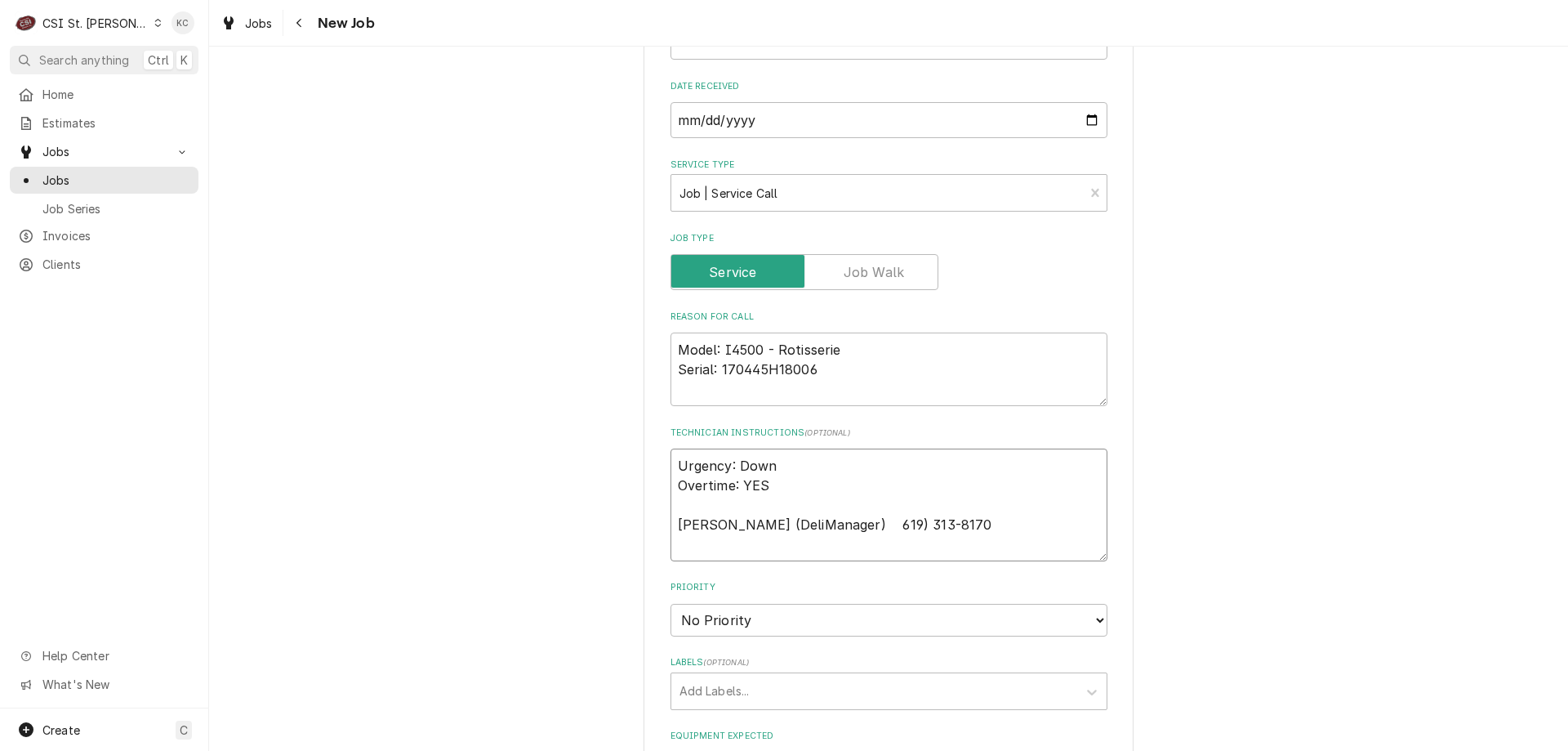
type textarea "x"
type textarea "Urgency: Down Overtime: YES Edgar (DeliManager) 619) 313-8170"
type textarea "x"
type textarea "Urgency: Down Overtime: YES Edgar (DeliManager) 619) 313-8170"
type textarea "x"
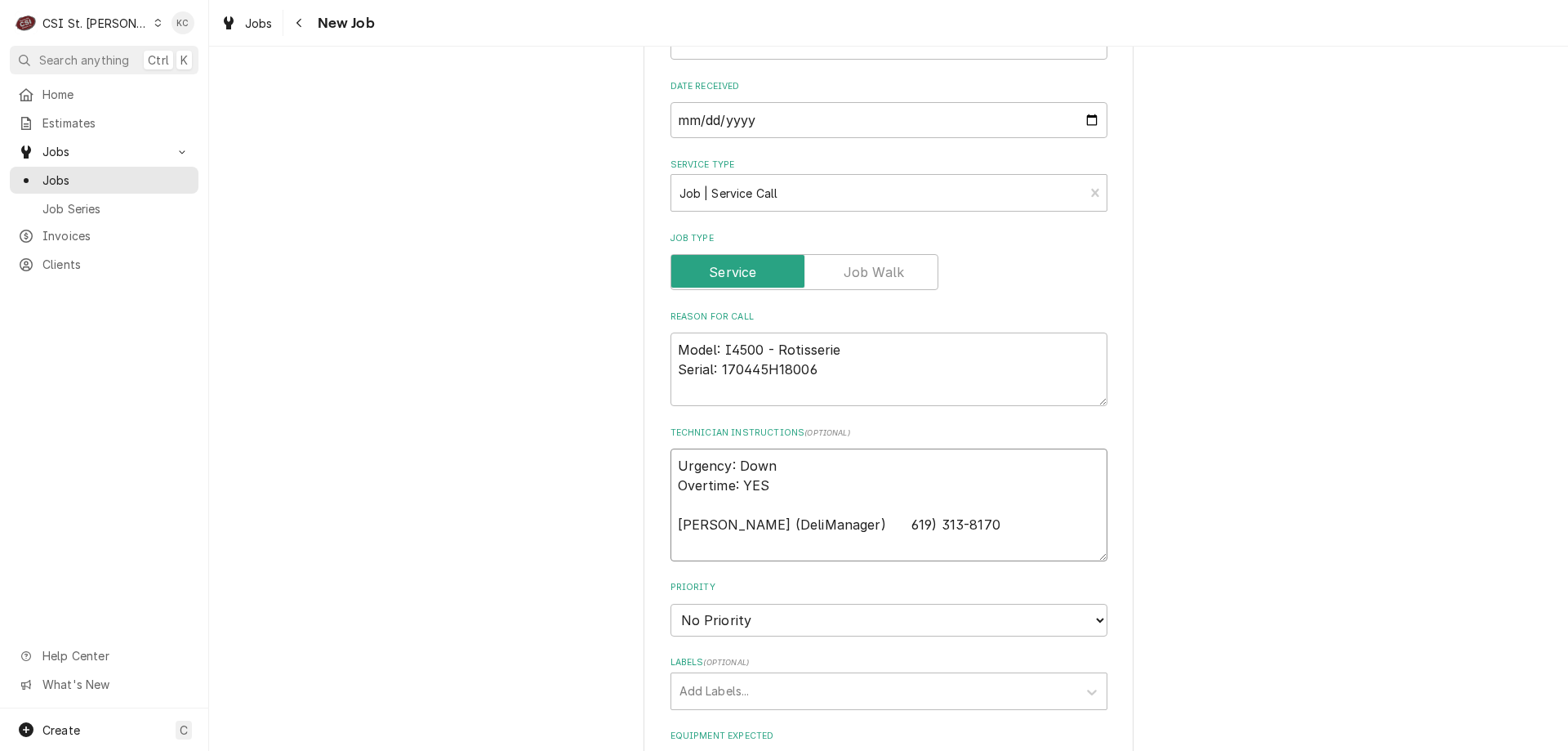
type textarea "Urgency: Down Overtime: YES Edgar (DeliManager) 619) 313-8170"
type textarea "x"
type textarea "Urgency: Down Overtime: YES Edgar (DeliManager) 619) 313-8170"
type textarea "x"
type textarea "Urgency: Down Overtime: YES Edgar (DeliManager) 619) 313-8170"
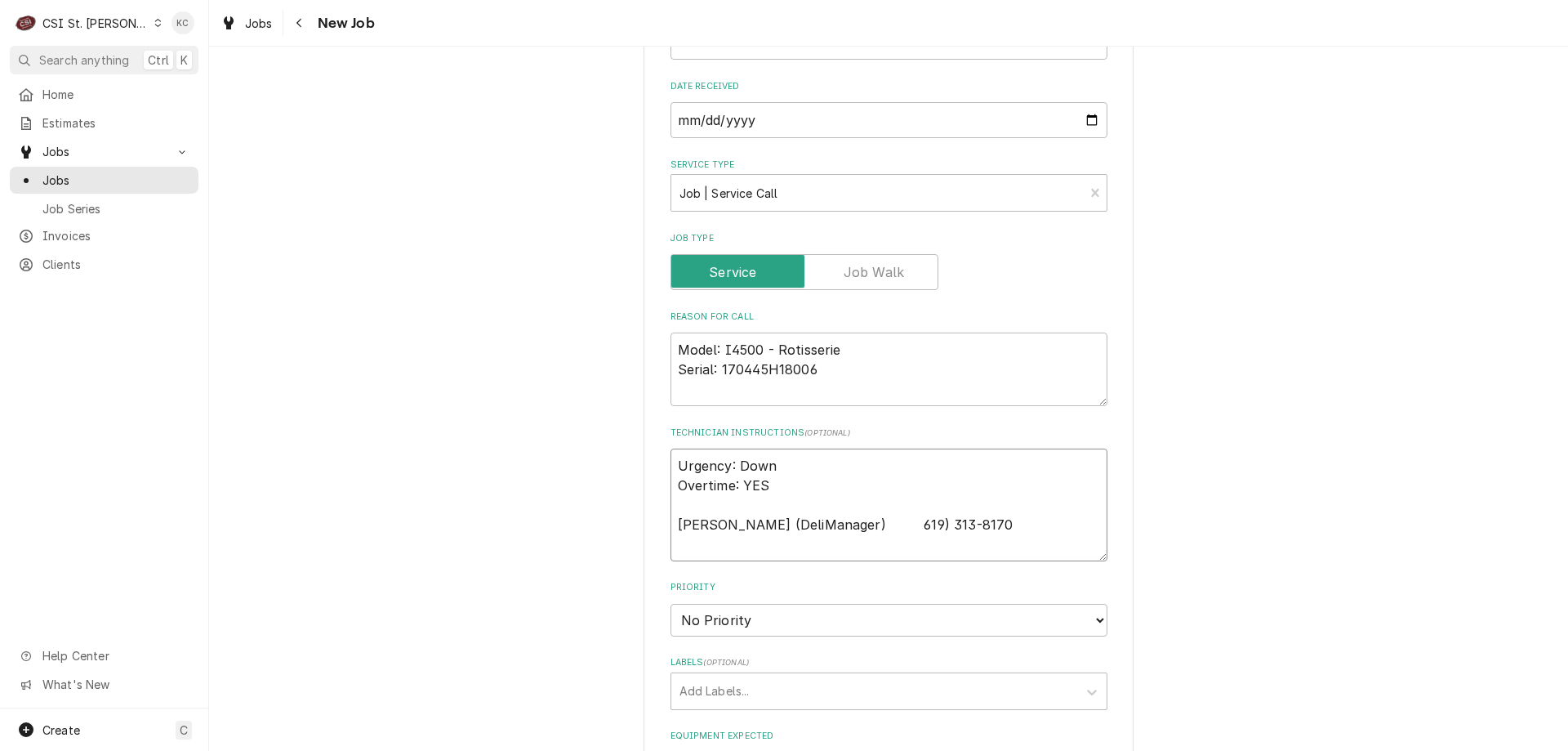
type textarea "x"
type textarea "Urgency: Down Overtime: YES Edgar (DeliManager) 619) 313-8170"
type textarea "x"
type textarea "Urgency: Down Overtime: YES Edgar (DeliManager) 619) 313-8170"
type textarea "x"
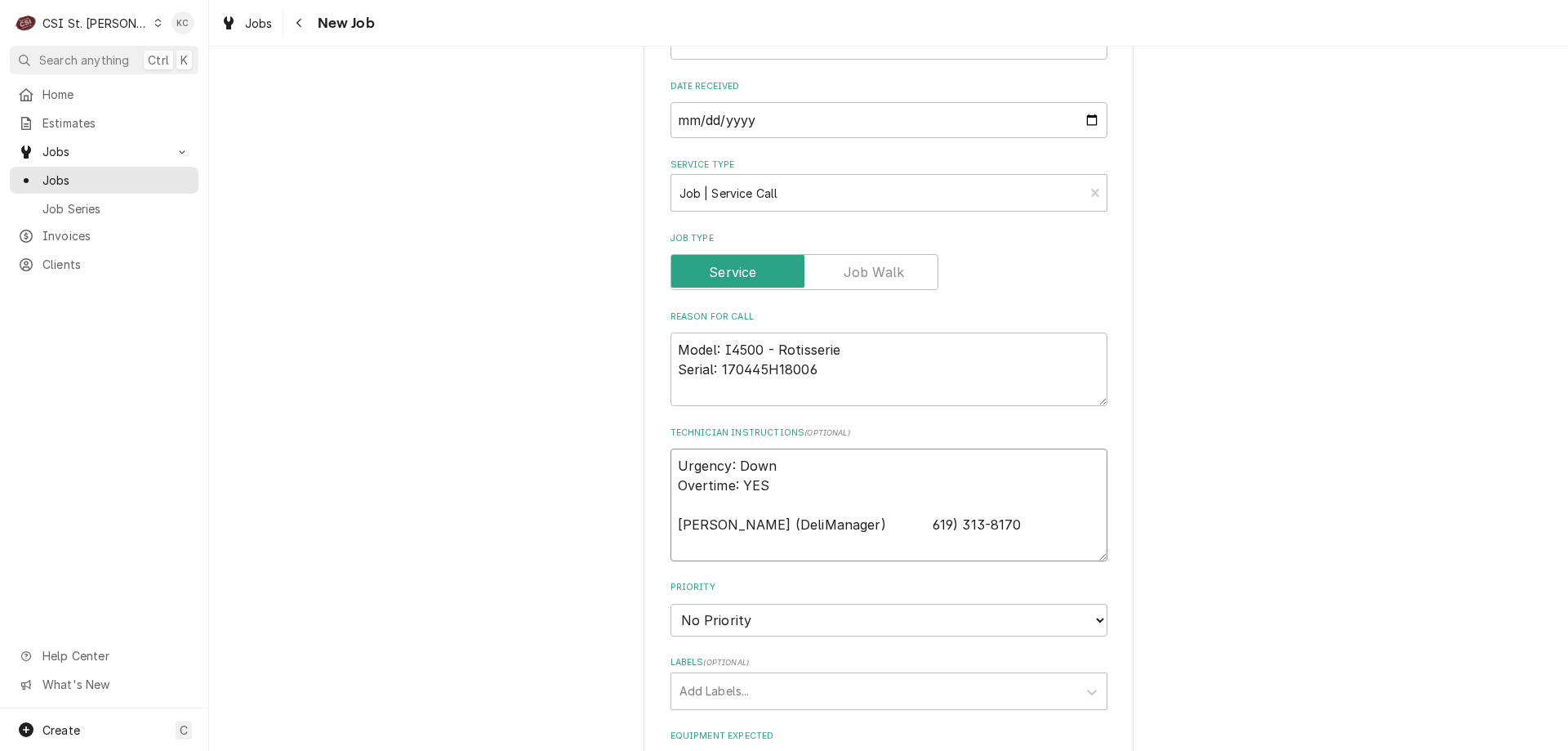
type textarea "Urgency: Down Overtime: YES Edgar (DeliManager) 619) 313-8170"
type textarea "x"
type textarea "Urgency: Down Overtime: YES Edgar (DeliManager) 619) 313-8170"
type textarea "x"
type textarea "Urgency: Down Overtime: YES Edgar (DeliManager) 619) 313-8170"
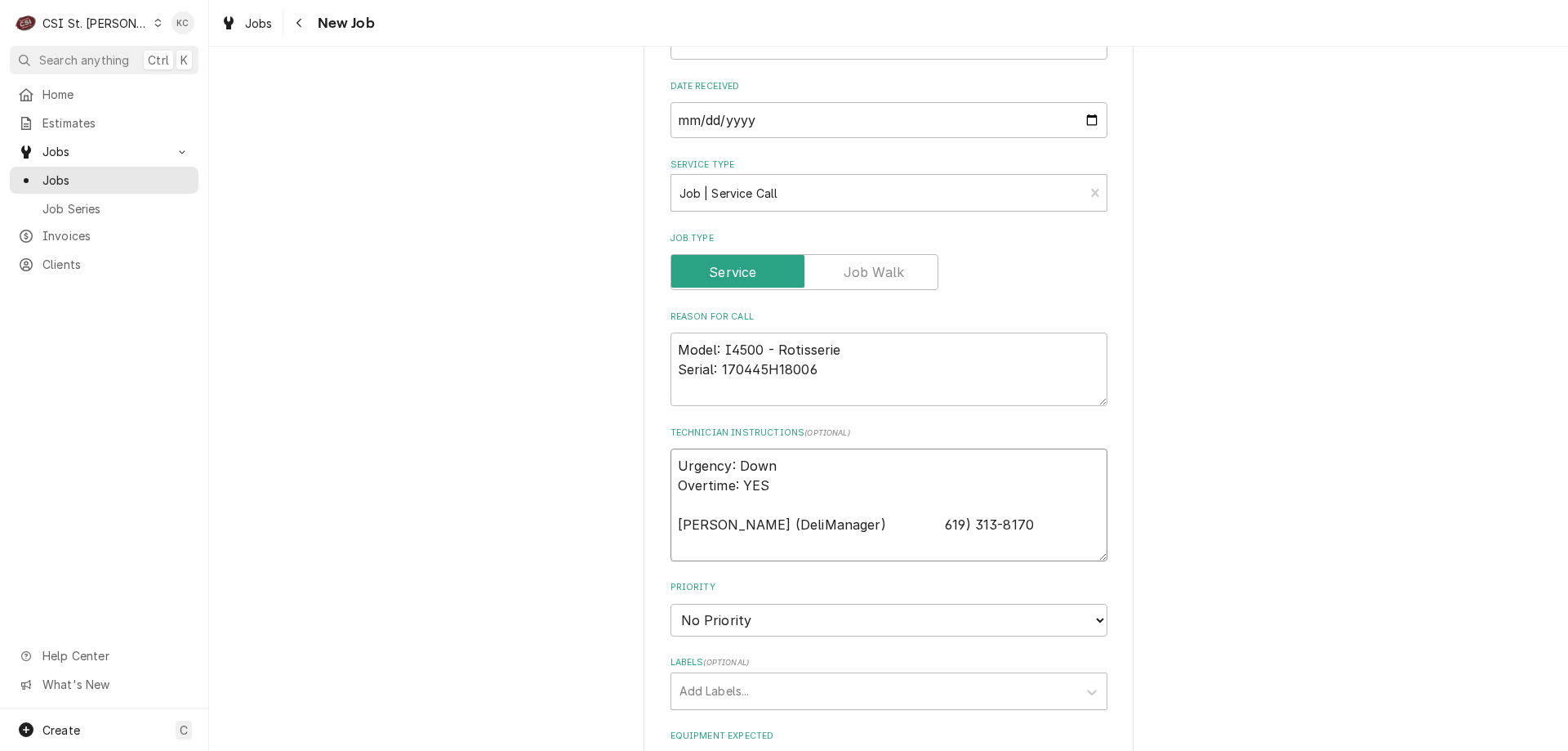
type textarea "x"
type textarea "Urgency: Down Overtime: YES Edgar (DeliManager) 619) 313-8170"
type textarea "x"
type textarea "Urgency: Down Overtime: YES Edgar (DeliManager) 9619) 313-8170"
type textarea "x"
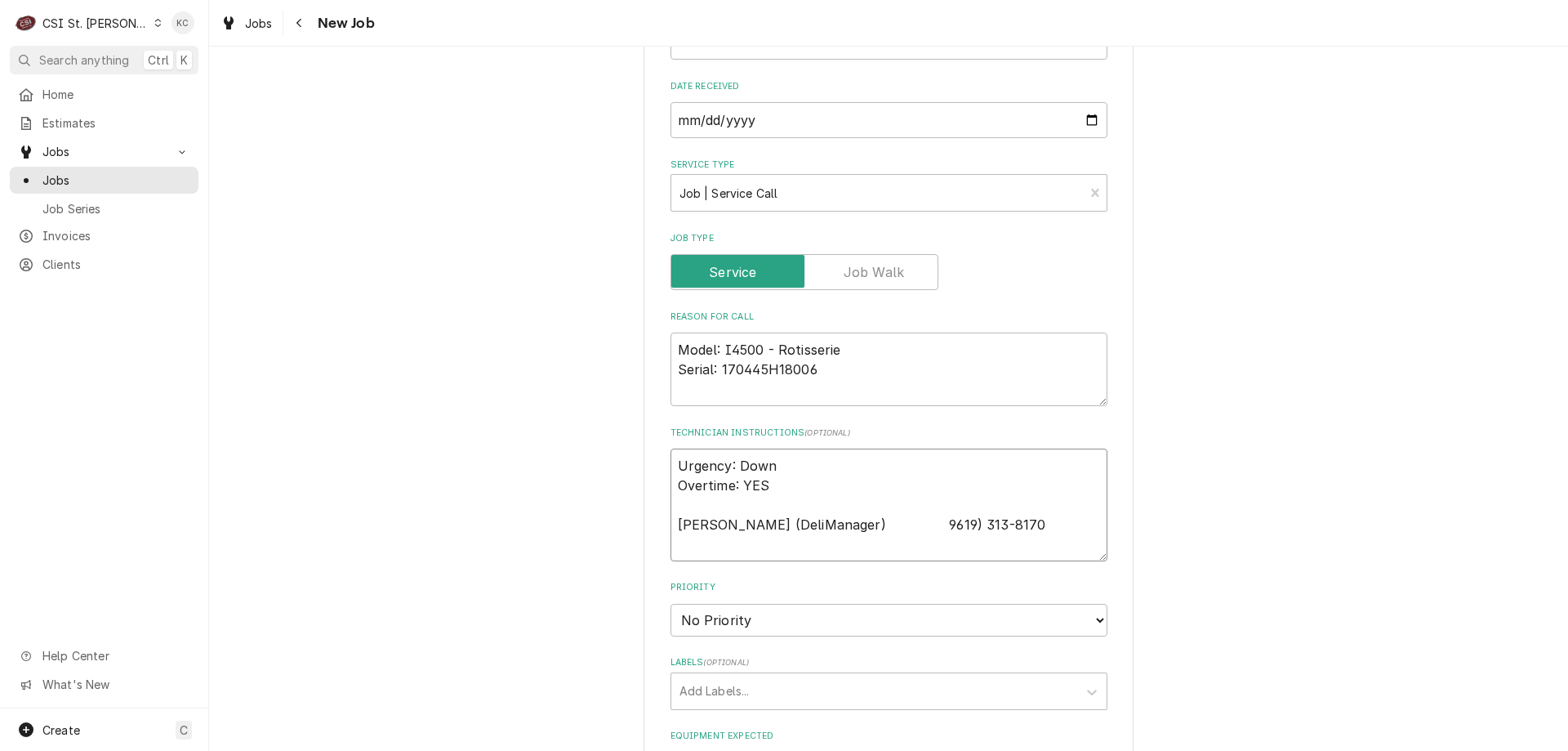
type textarea "Urgency: Down Overtime: YES Edgar (DeliManager) 619) 313-8170"
type textarea "x"
type textarea "Urgency: Down Overtime: YES Edgar (DeliManager) 619) 313-8170"
type textarea "x"
type textarea "Urgency: Down Overtime: YES Edgar (DeliManager) 619) 313-8170"
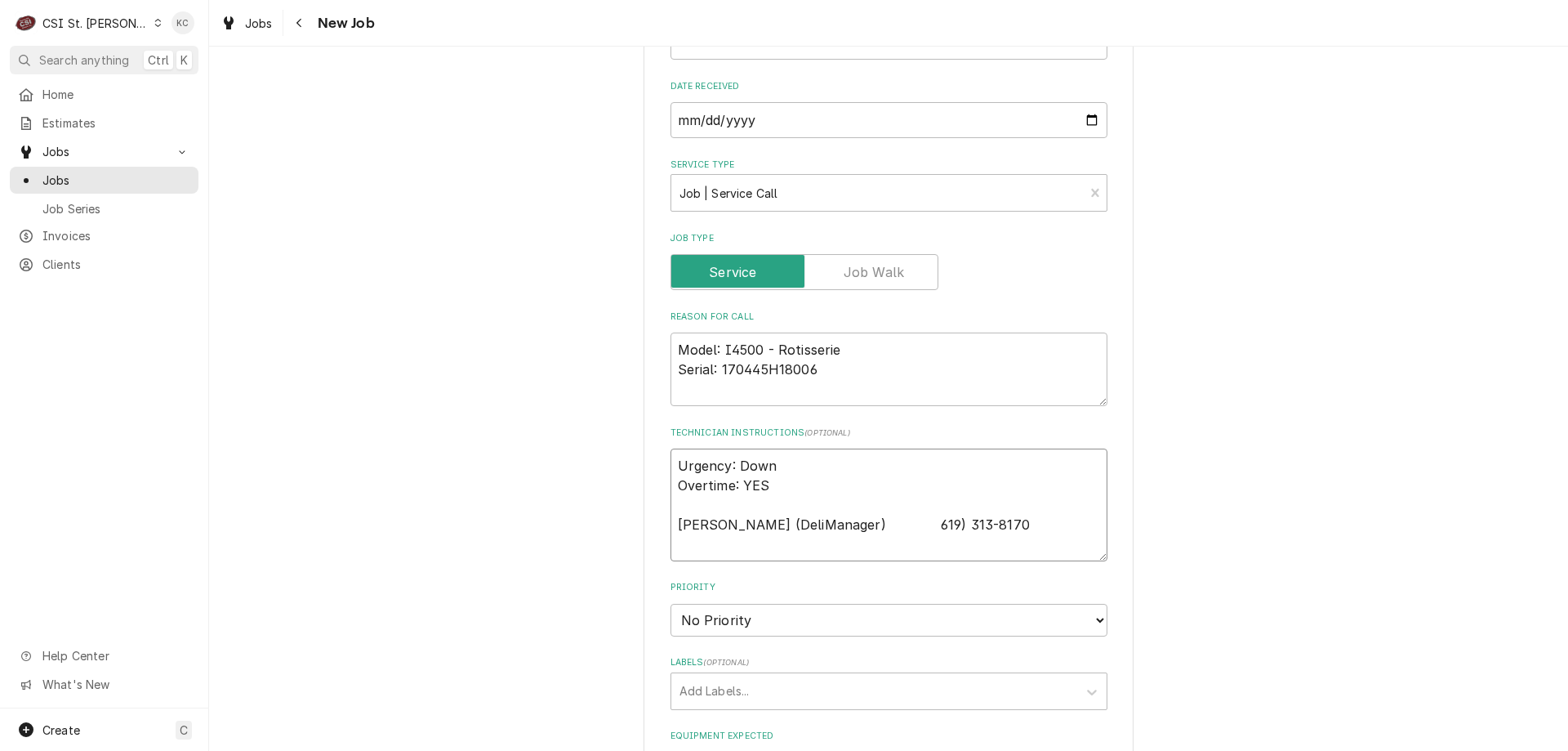
type textarea "x"
type textarea "Urgency: Down Overtime: YES Edgar (DeliManager) 619) 313-8170"
type textarea "x"
type textarea "Urgency: Down Overtime: YES Edgar (DeliManager) 619) 313-8170"
type textarea "x"
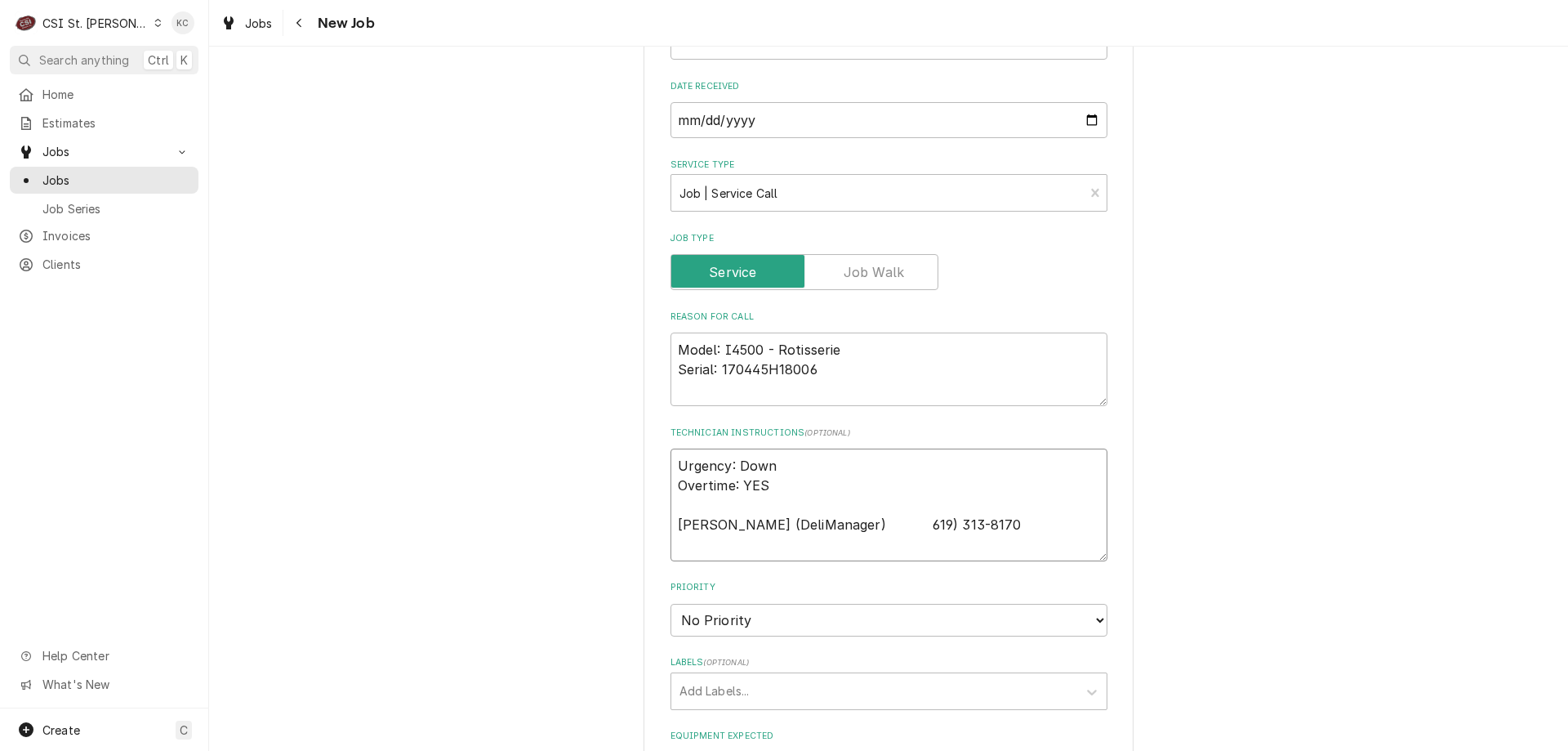
type textarea "Urgency: Down Overtime: YES Edgar (DeliManager) 619) 313-8170"
type textarea "x"
type textarea "Urgency: Down Overtime: YES Edgar (DeliManager) 619) 313-8170"
type textarea "x"
type textarea "Urgency: Down Overtime: YES Edgar (DeliManager) 619) 313-8170"
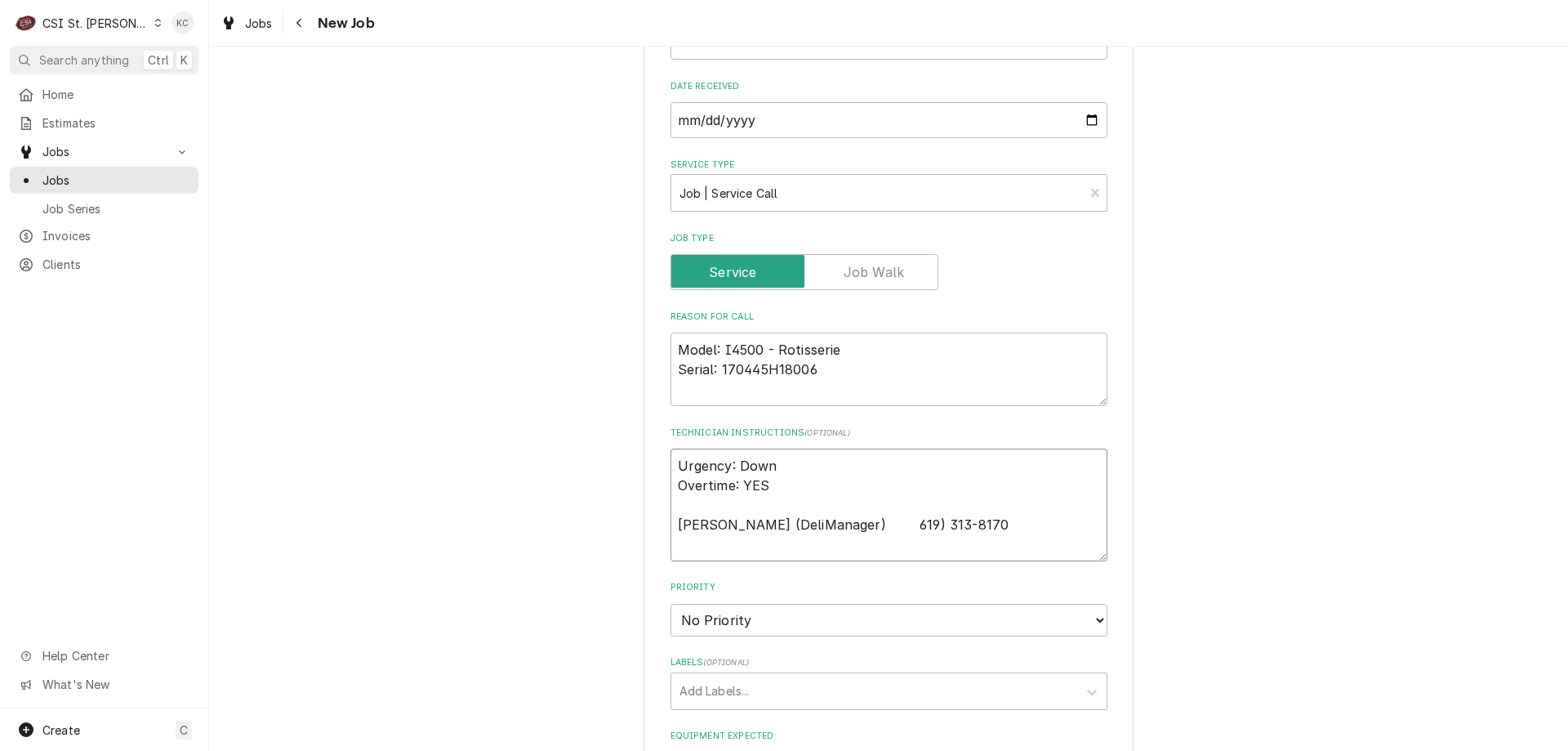
type textarea "x"
type textarea "Urgency: Down Overtime: YES Edgar (DeliManager) 619) 313-8170"
type textarea "x"
type textarea "Urgency: Down Overtime: YES Edgar (DeliManager) 619) 313-8170"
type textarea "x"
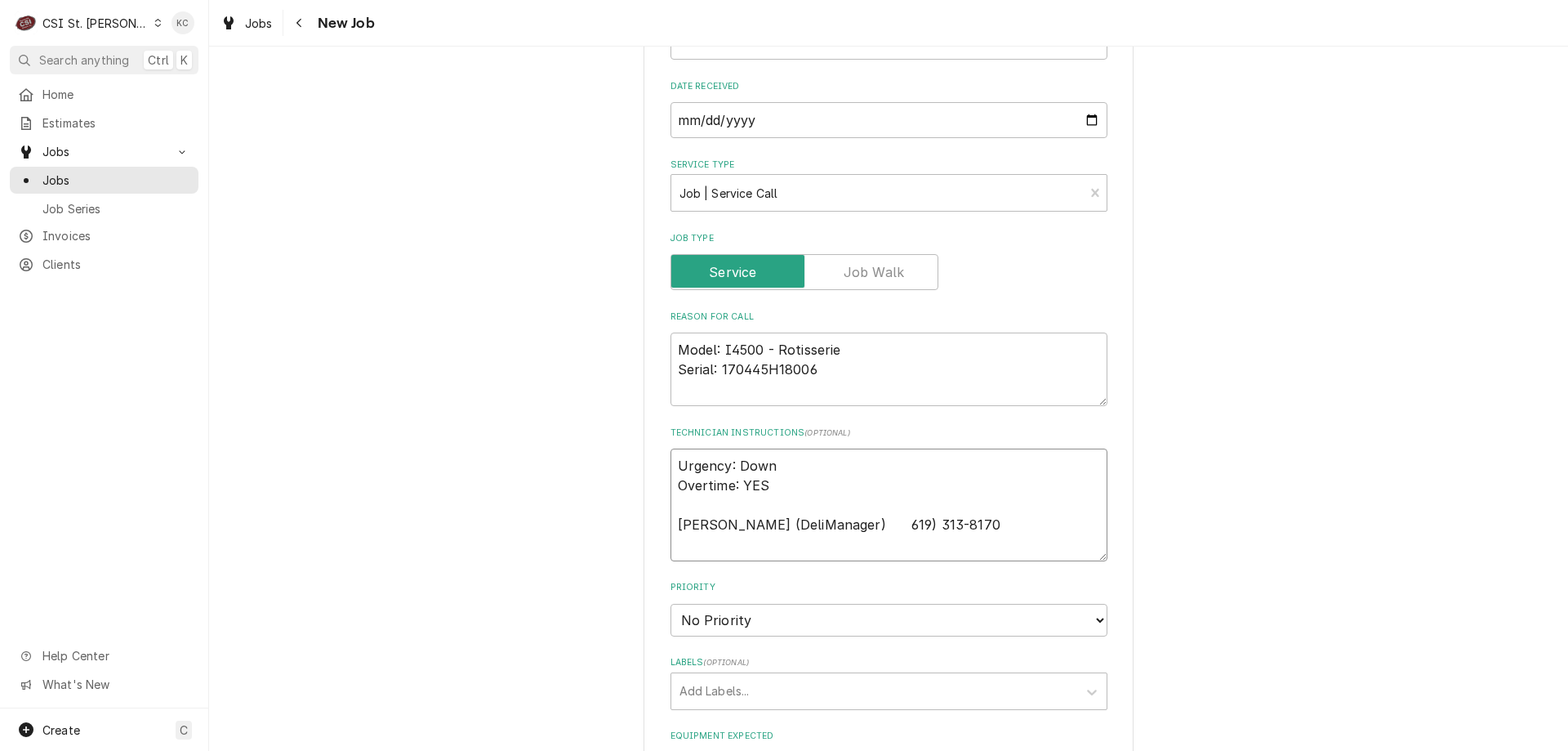
type textarea "Urgency: Down Overtime: YES Edgar (DeliManager) 619) 313-8170"
type textarea "x"
type textarea "Urgency: Down Overtime: YES Edgar (DeliManager) 619) 313-8170"
type textarea "x"
type textarea "Urgency: Down Overtime: YES Edgar (DeliManager) 619) 313-8170"
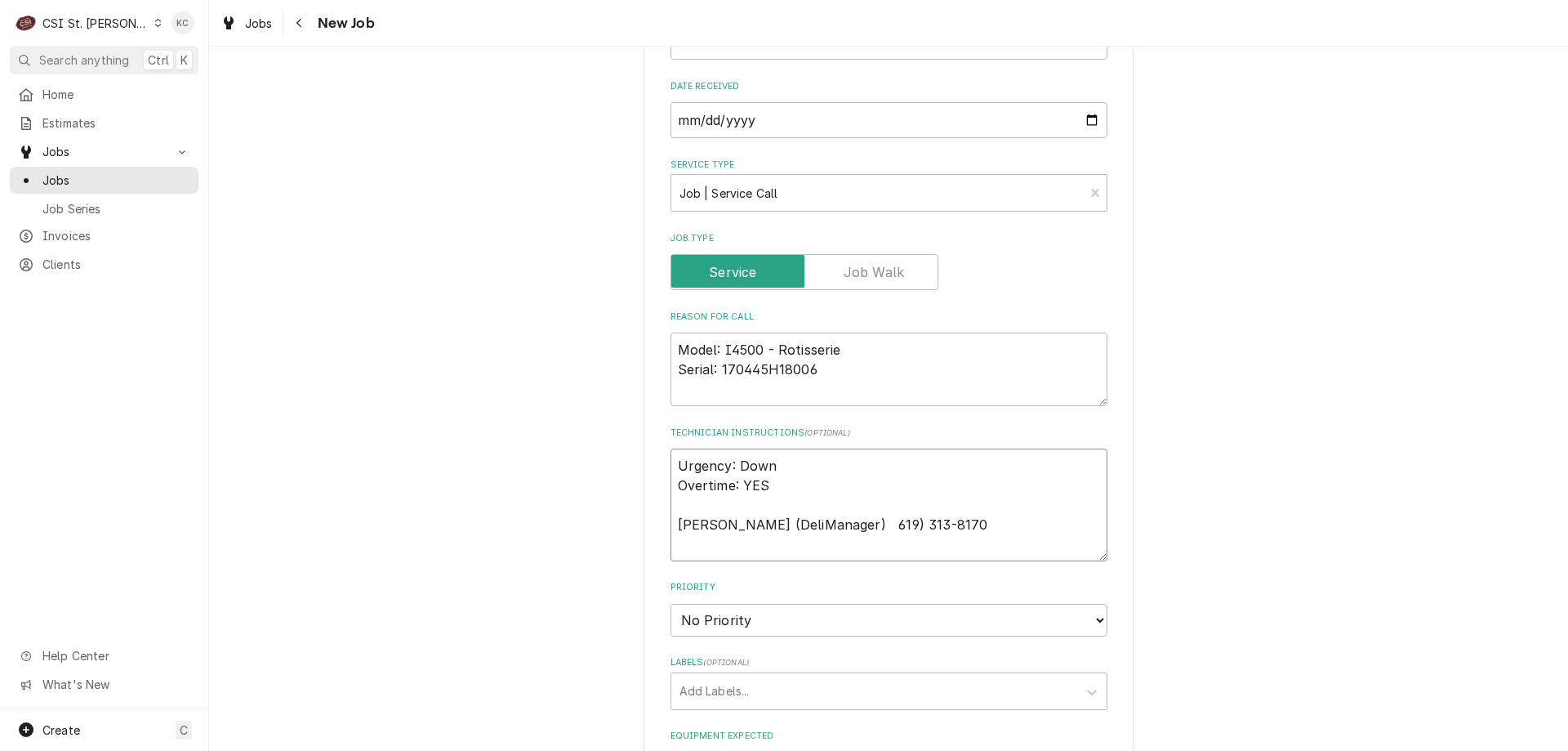
type textarea "x"
type textarea "Urgency: Down Overtime: YES Edgar (DeliManager) 619) 313-8170"
type textarea "x"
type textarea "Urgency: Down Overtime: YES Edgar (DeliManager) 619) 313-8170"
type textarea "x"
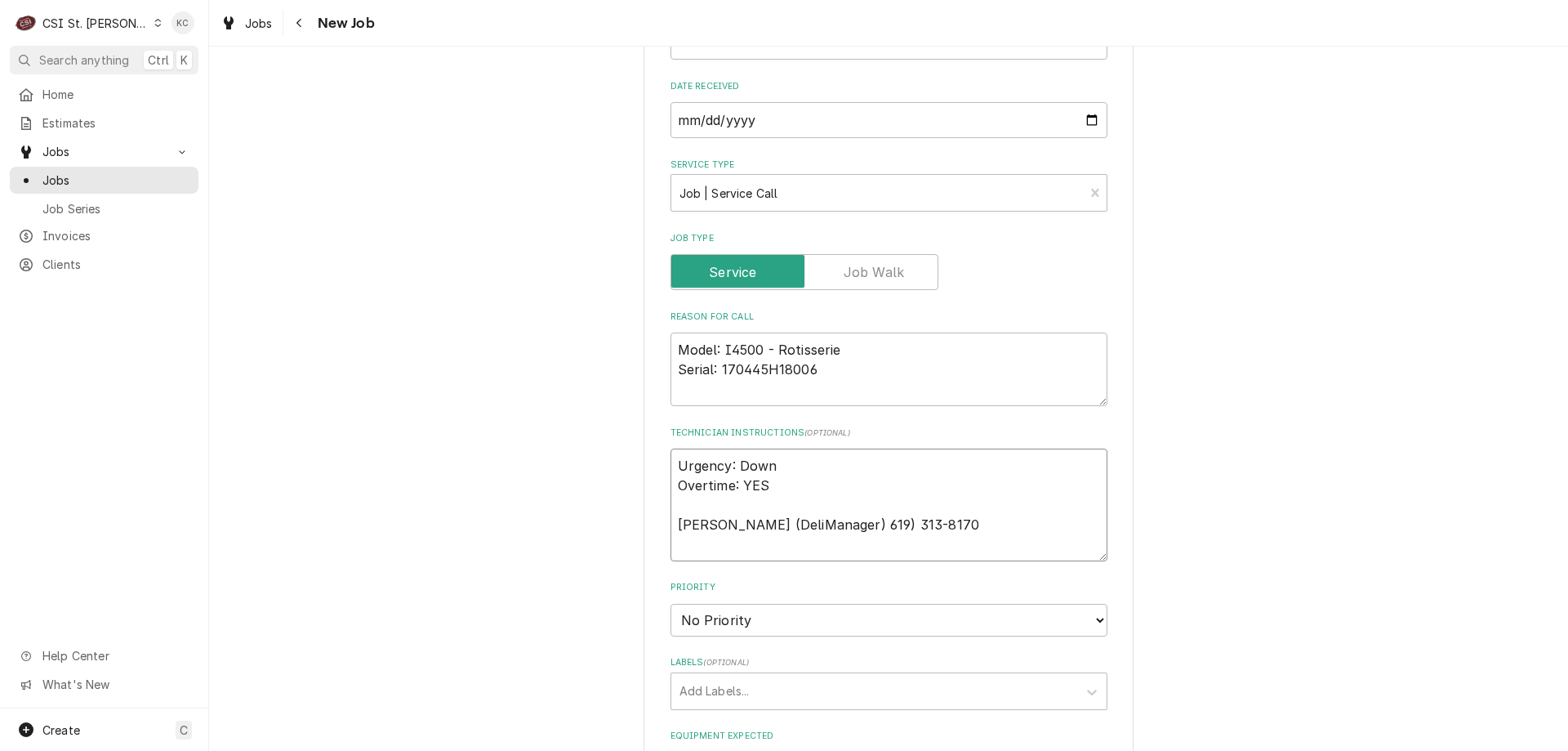
type textarea "Urgency: Down Overtime: YES Edgar (DeliManager) 619) 313-8170"
type textarea "x"
type textarea "Urgency: Down Overtime: YES Edgar (DeliManager) 9619) 313-8170"
type textarea "x"
type textarea "Urgency: Down Overtime: YES Edgar (DeliManager) 619) 313-8170"
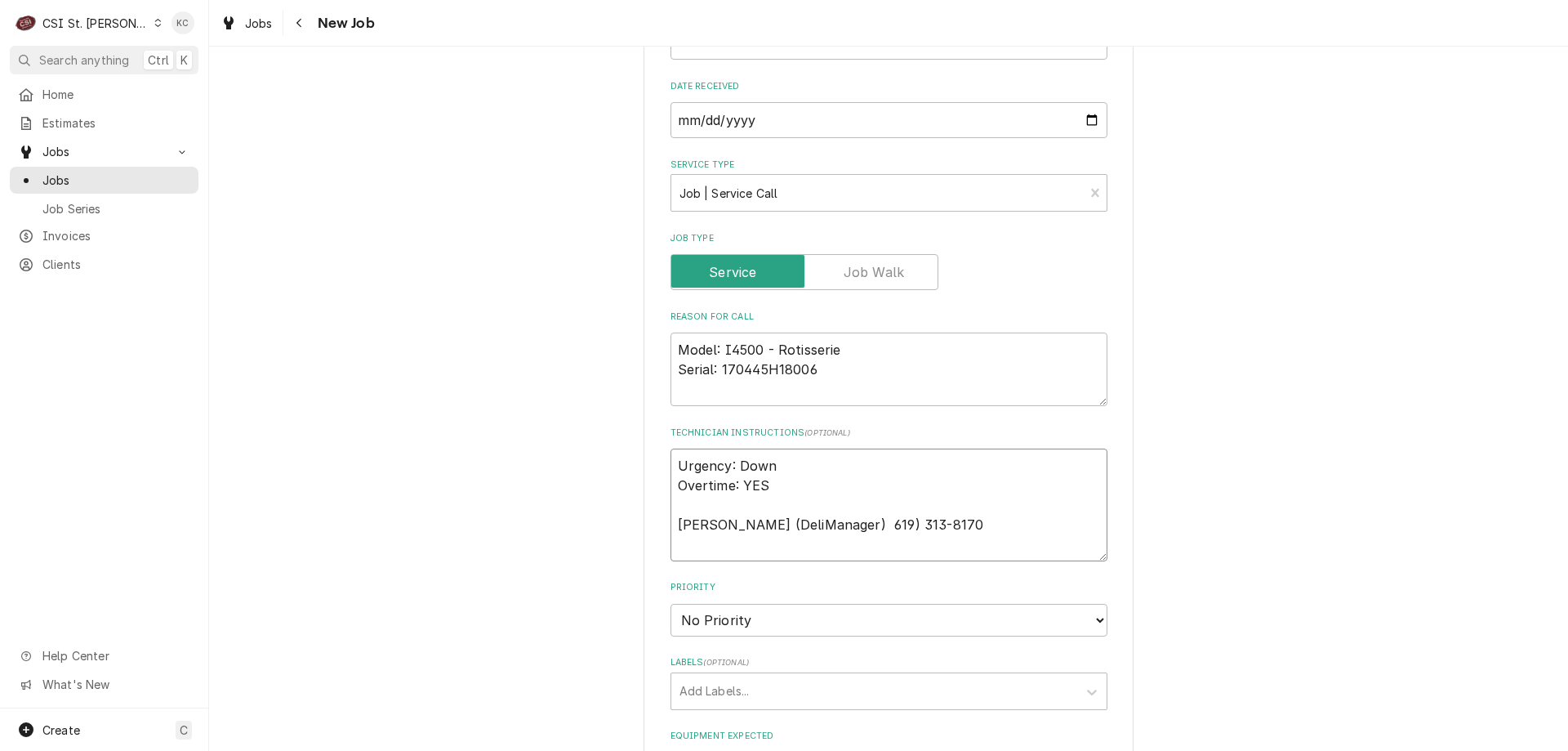
type textarea "x"
type textarea "Urgency: Down Overtime: YES Edgar (DeliManager) 9619) 313-8170"
type textarea "x"
type textarea "Urgency: Down Overtime: YES Edgar (DeliManager) 619) 313-8170"
type textarea "x"
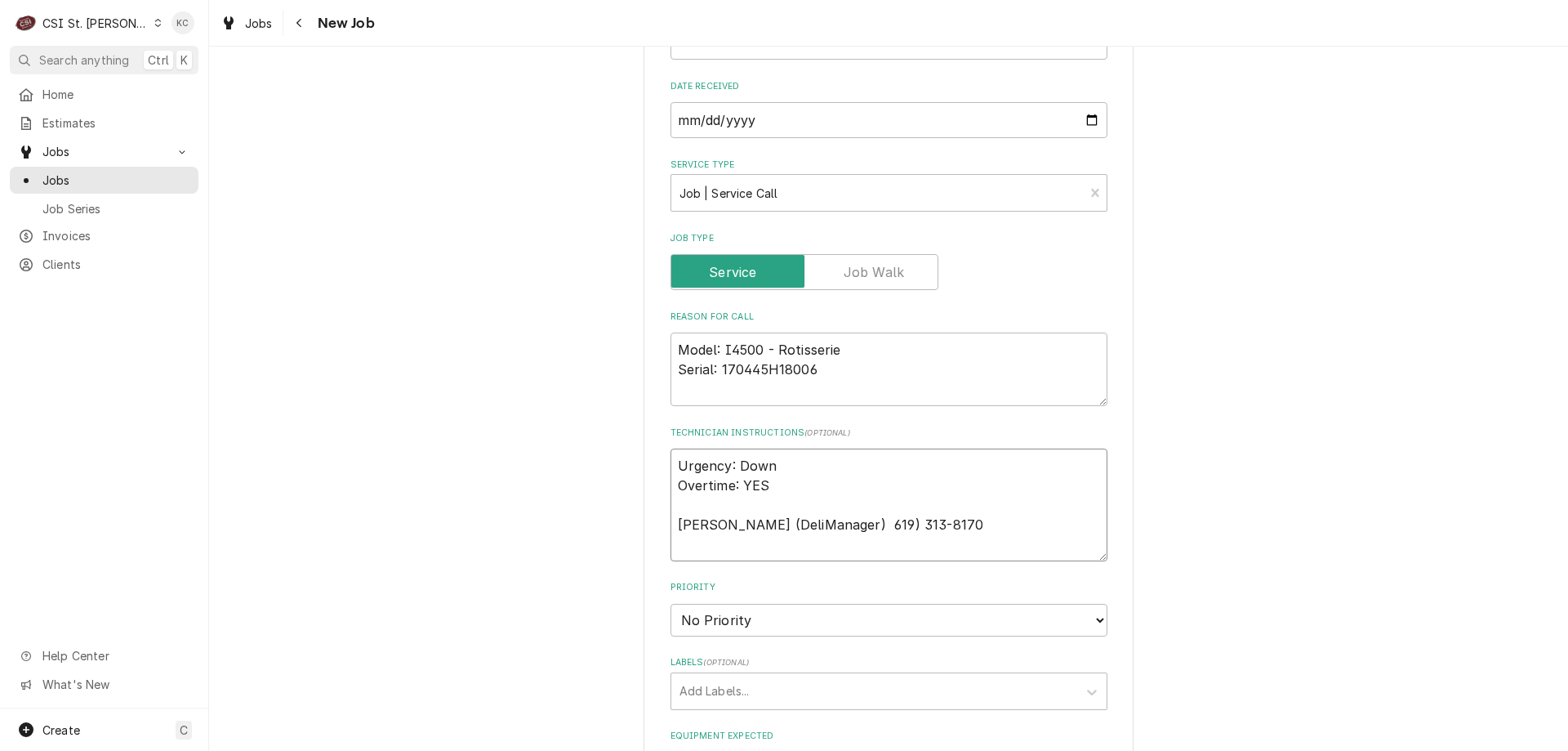
type textarea "Urgency: Down Overtime: YES Edgar (DeliManager) (619) 313-8170"
type textarea "x"
type textarea "Urgency: Down Overtime: YES Edgar (DeliManager) (619) 313-8170"
click at [1012, 363] on textarea "Model: I4500 - Rotisserie Serial: 170445H18006" at bounding box center [889, 370] width 437 height 74
type textarea "x"
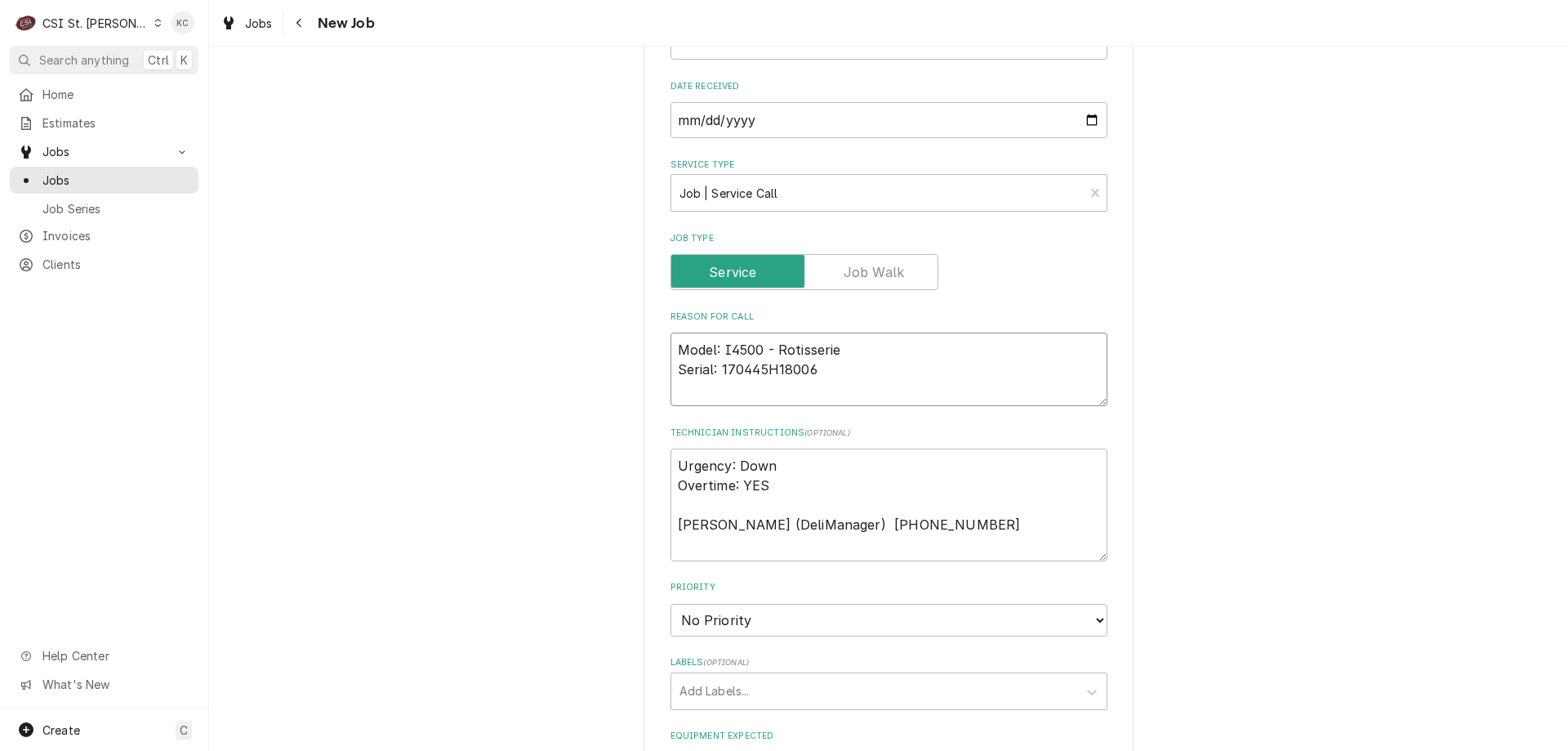
type textarea "Model: I4500 - Rotisserie Serial: 170445H18006"
type textarea "x"
type textarea "Model: I4500 - Rotisserie Serial: 170445H18006"
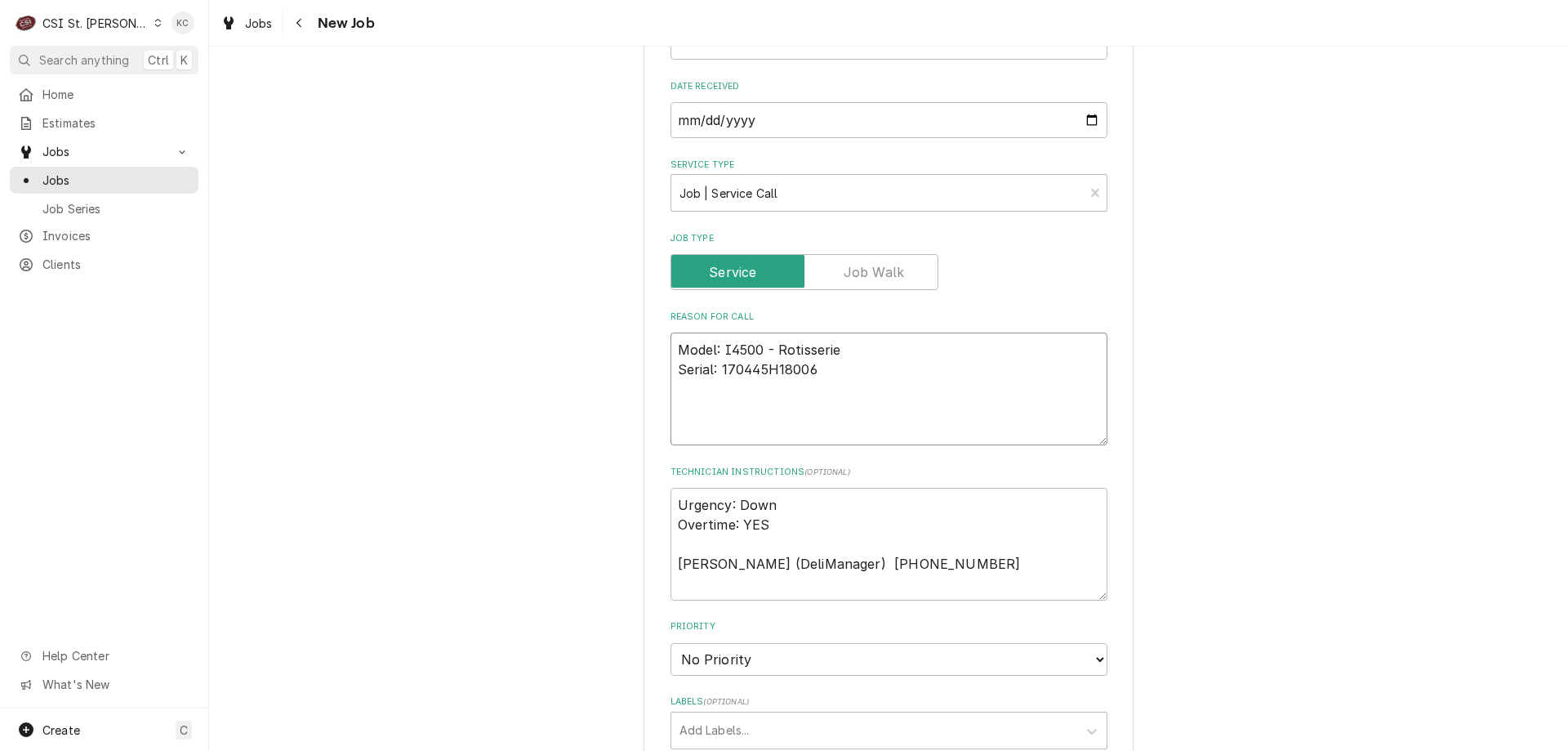
type textarea "x"
type textarea "Model: I4500 - Rotisserie Serial: 170445H18006 S"
type textarea "x"
type textarea "Model: I4500 - Rotisserie Serial: 170445H18006 Sy"
type textarea "x"
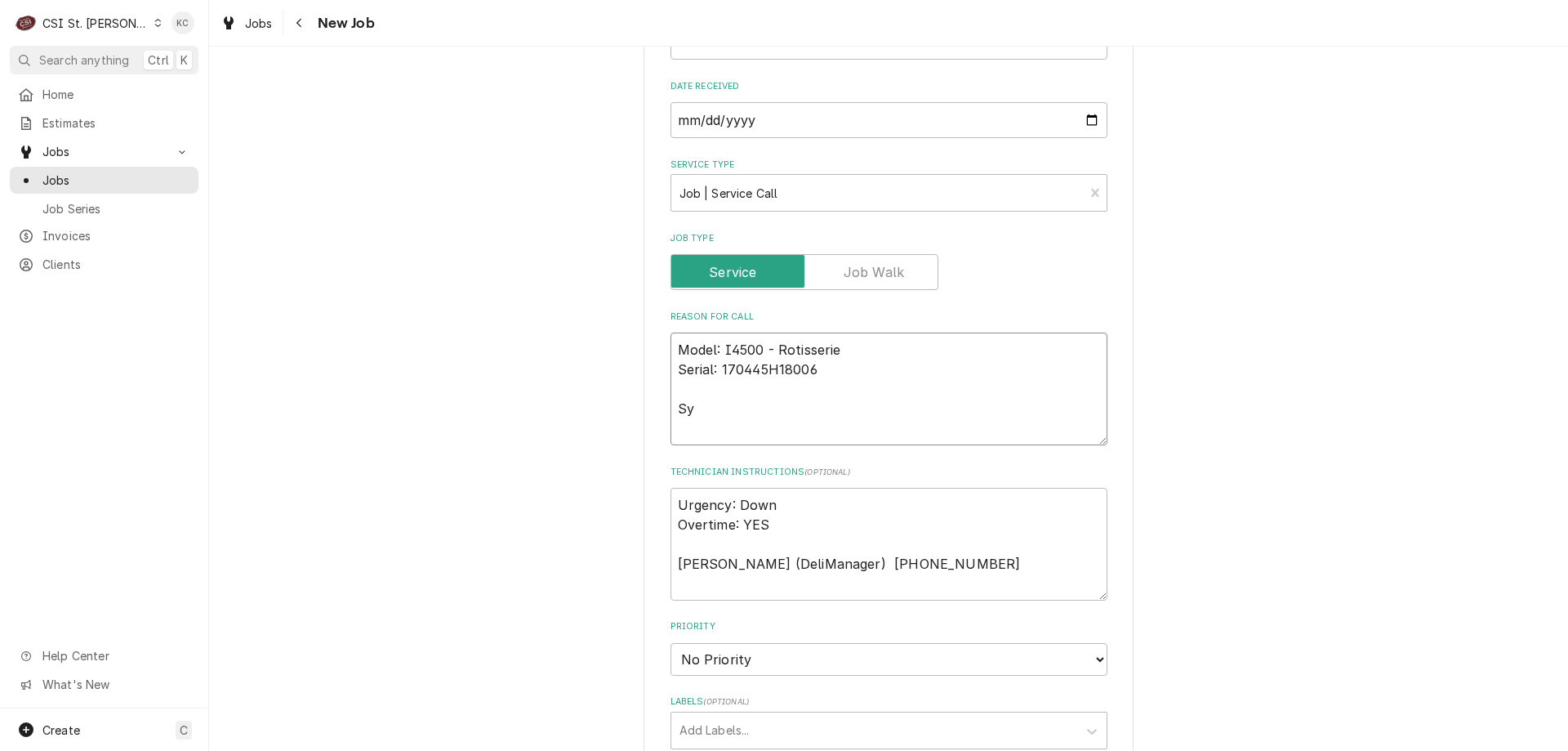
type textarea "Model: I4500 - Rotisserie Serial: 170445H18006 Sym"
type textarea "x"
type textarea "Model: I4500 - Rotisserie Serial: 170445H18006 Symp"
type textarea "x"
type textarea "Model: I4500 - Rotisserie Serial: 170445H18006 Sympt"
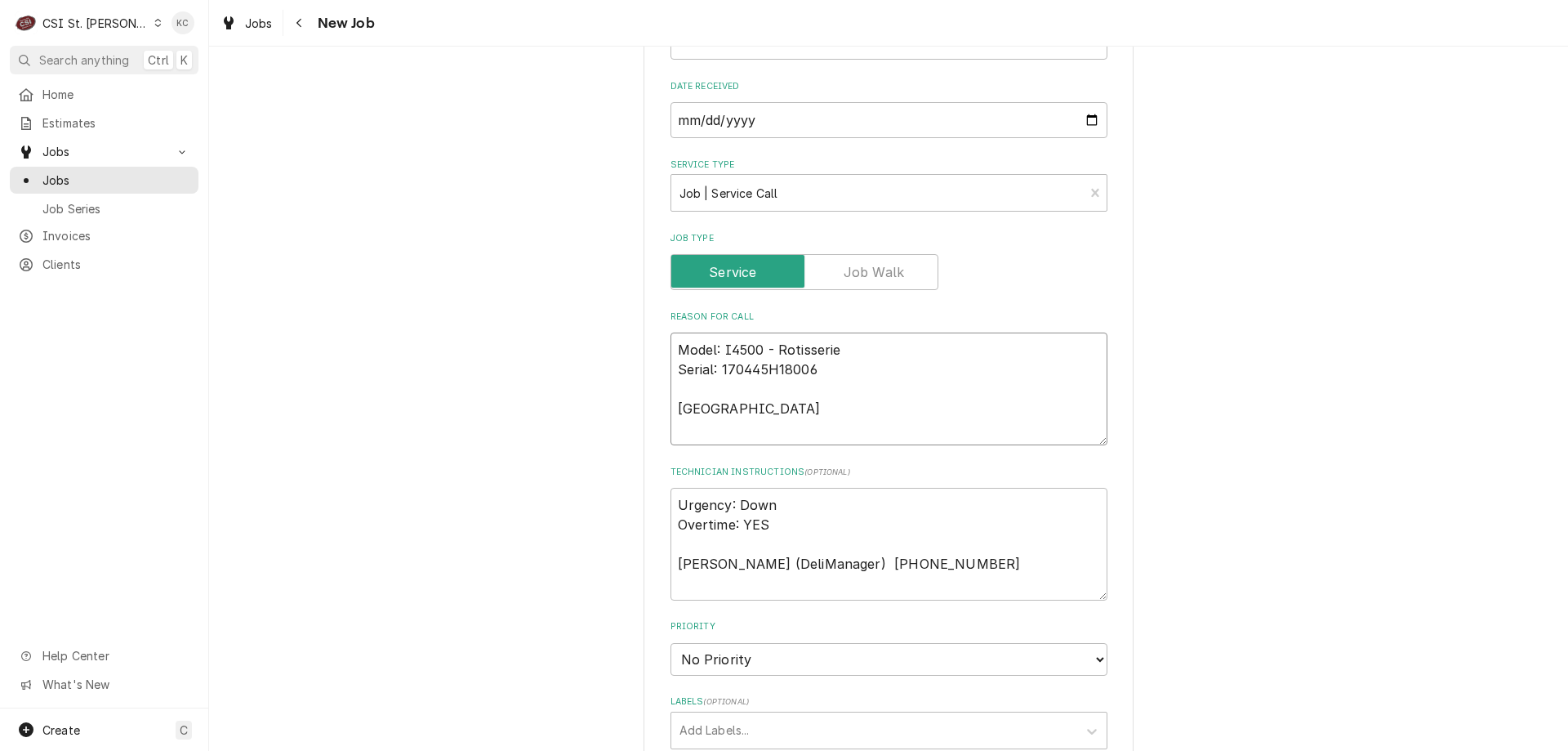
type textarea "x"
type textarea "Model: I4500 - Rotisserie Serial: 170445H18006 Sympto"
type textarea "x"
type textarea "Model: I4500 - Rotisserie Serial: 170445H18006 Symptom"
type textarea "x"
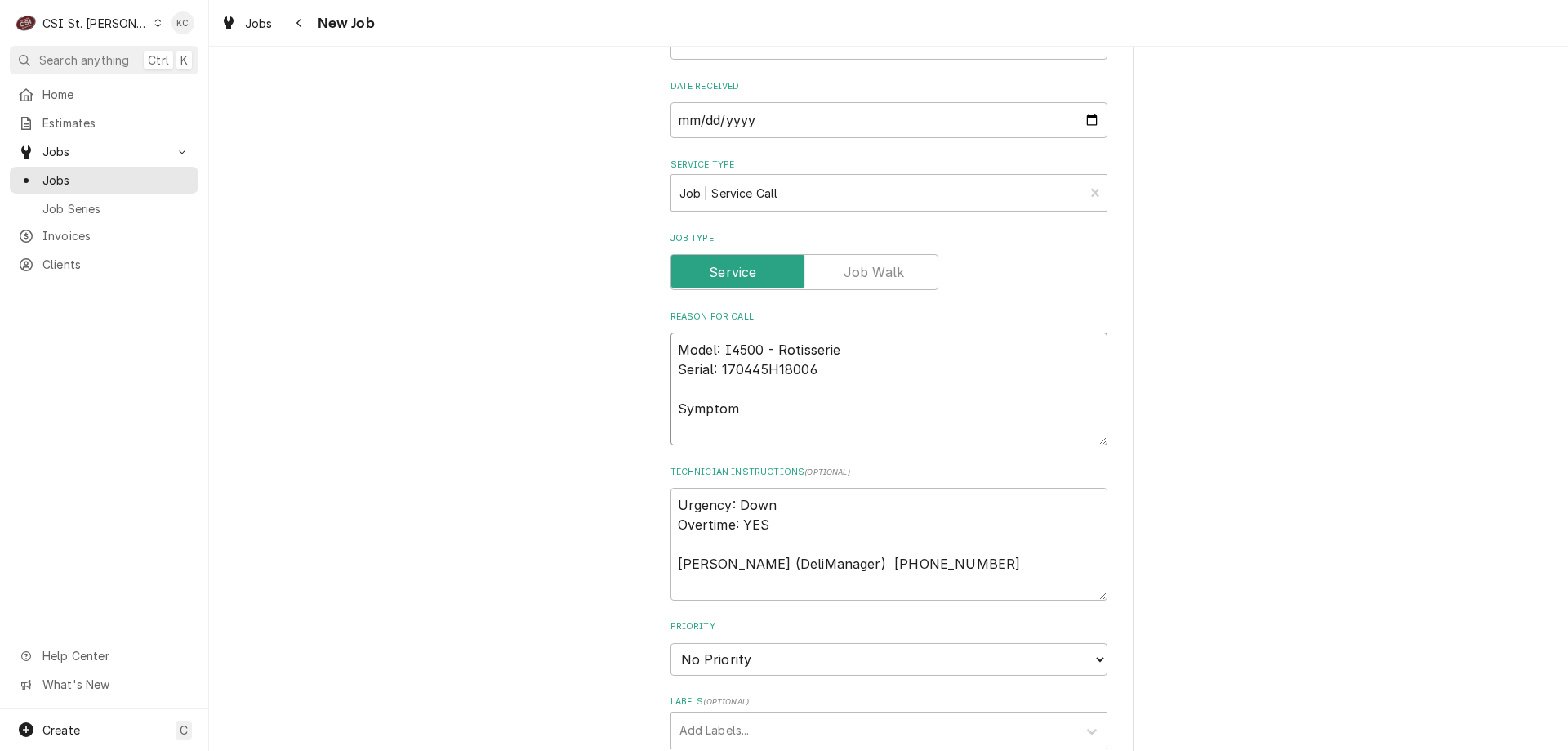
type textarea "Model: I4500 - Rotisserie Serial: 170445H18006 Symptom"
type textarea "x"
type textarea "Model: I4500 - Rotisserie Serial: 170445H18006 Symptom C"
type textarea "x"
type textarea "Model: I4500 - Rotisserie Serial: 170445H18006 Symptom Co"
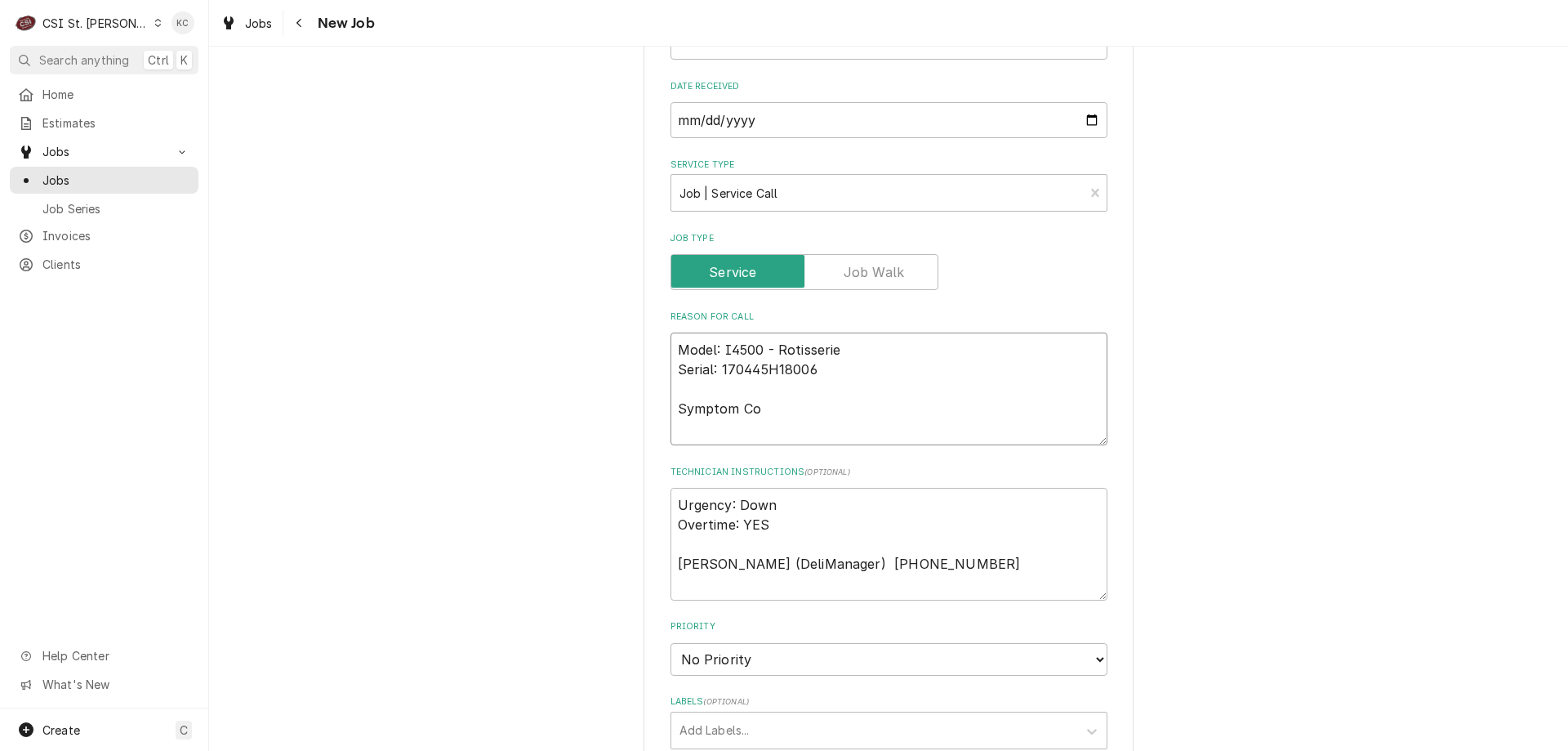
type textarea "x"
type textarea "Model: I4500 - Rotisserie Serial: 170445H18006 Symptom Cod"
type textarea "x"
type textarea "Model: I4500 - Rotisserie Serial: 170445H18006 Symptom Code"
type textarea "x"
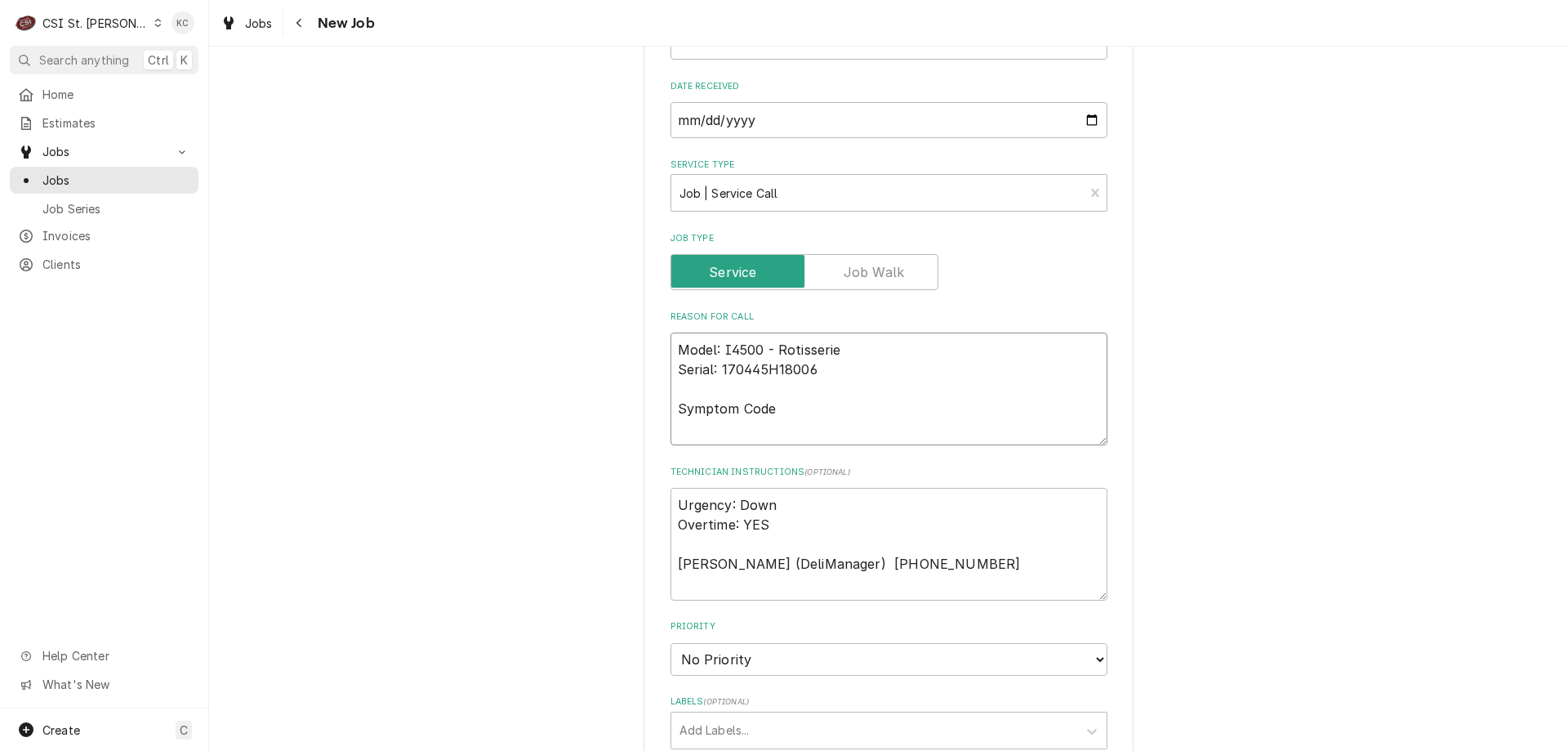
type textarea "Model: I4500 - Rotisserie Serial: 170445H18006 Symptom Code -"
type textarea "x"
type textarea "Model: I4500 - Rotisserie Serial: 170445H18006 Symptom Code -"
type textarea "x"
type textarea "Model: I4500 - Rotisserie Serial: 170445H18006 Symptom Code -"
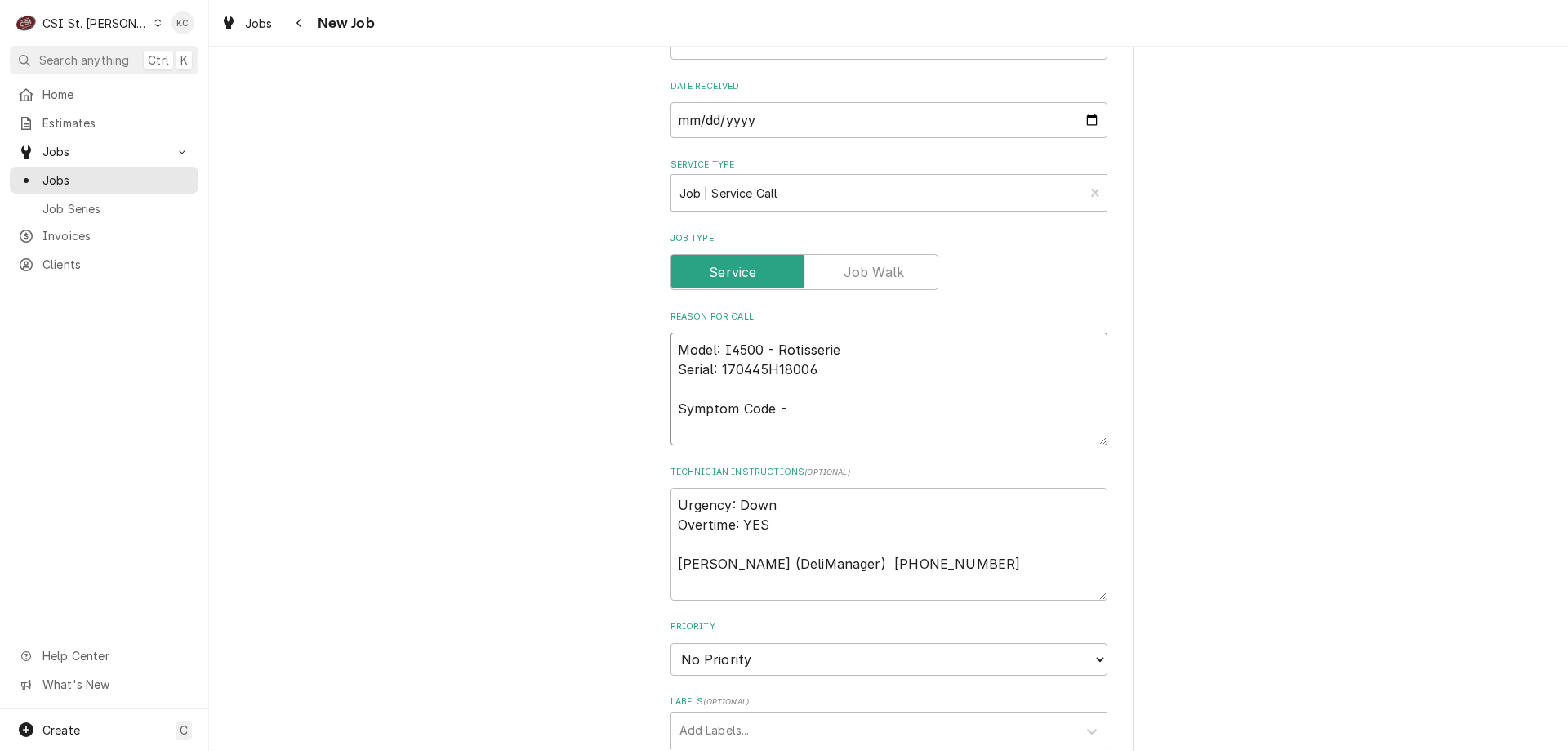
type textarea "x"
type textarea "Model: I4500 - Rotisserie Serial: 170445H18006 Symptom Code"
type textarea "x"
type textarea "Model: I4500 - Rotisserie Serial: 170445H18006 Symptom Code"
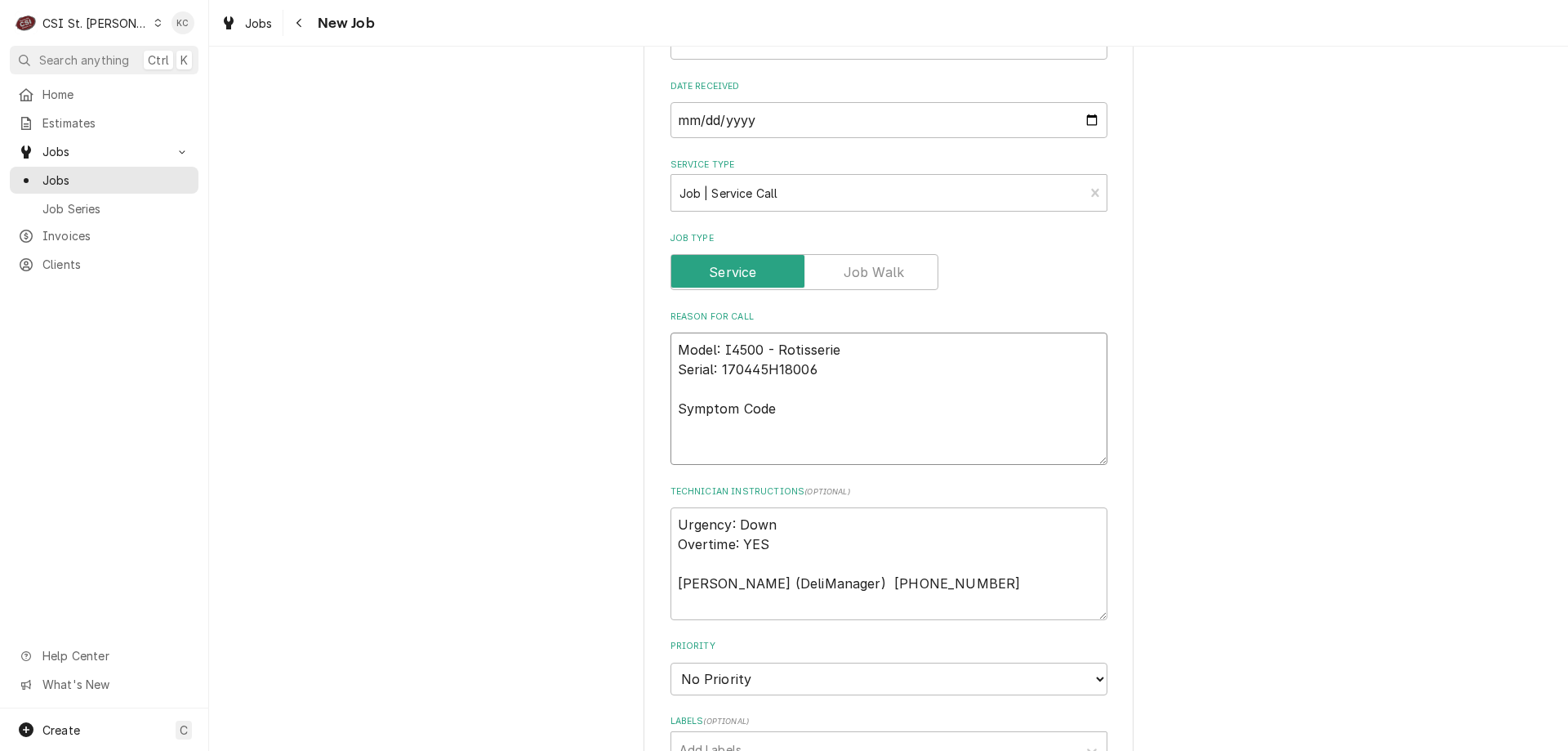
type textarea "x"
type textarea "Model: I4500 - Rotisserie Serial: 170445H18006 Symptom Code 3"
type textarea "x"
type textarea "Model: I4500 - Rotisserie Serial: 170445H18006 Symptom Code 36"
type textarea "x"
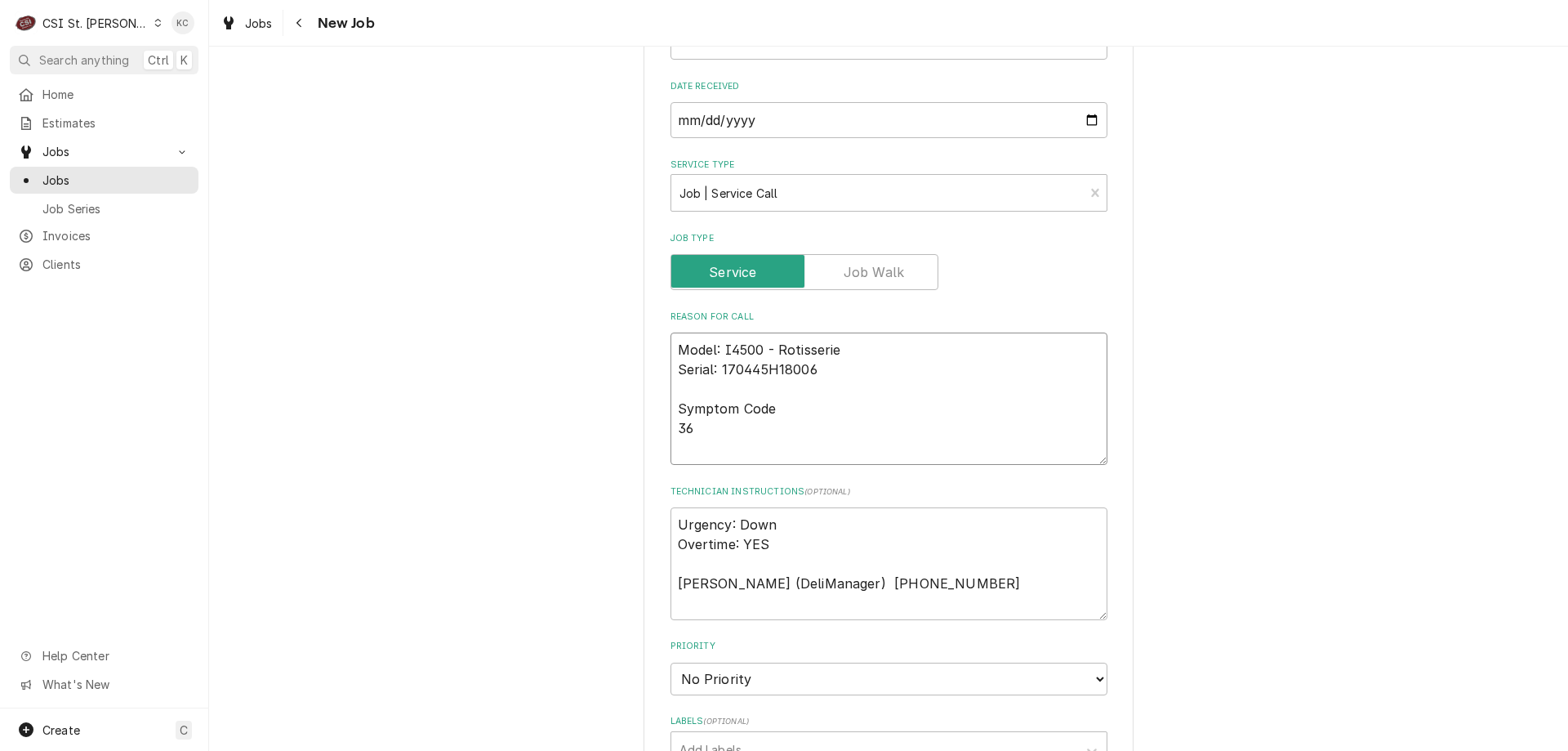
type textarea "Model: I4500 - Rotisserie Serial: 170445H18006 Symptom Code 361"
type textarea "x"
type textarea "Model: I4500 - Rotisserie Serial: 170445H18006 Symptom Code 3612"
type textarea "x"
type textarea "Model: I4500 - Rotisserie Serial: 170445H18006 Symptom Code 3612"
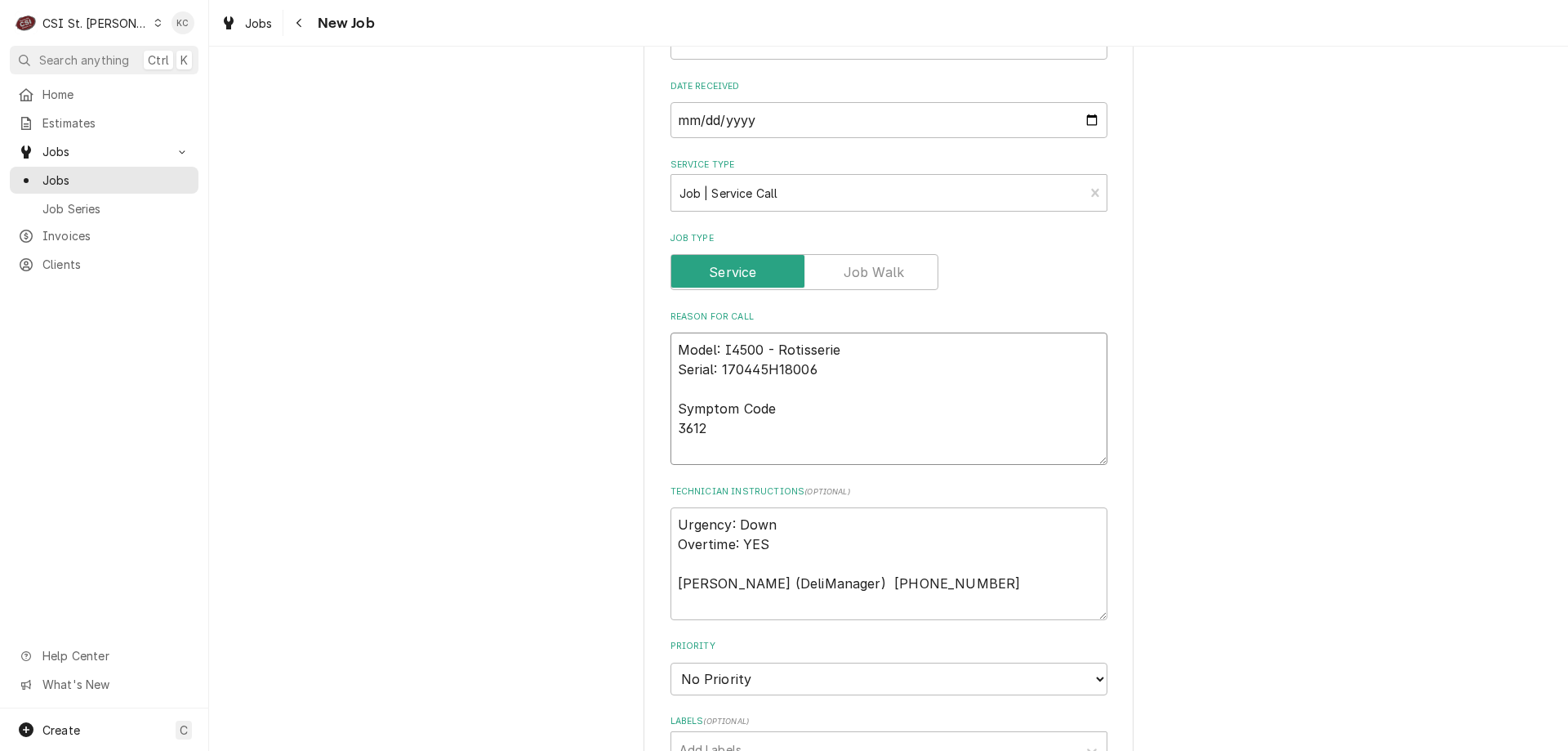
type textarea "x"
type textarea "Model: I4500 - Rotisserie Serial: 170445H18006 Symptom Code 3612 -"
type textarea "x"
type textarea "Model: I4500 - Rotisserie Serial: 170445H18006 Symptom Code 3612 -"
type textarea "x"
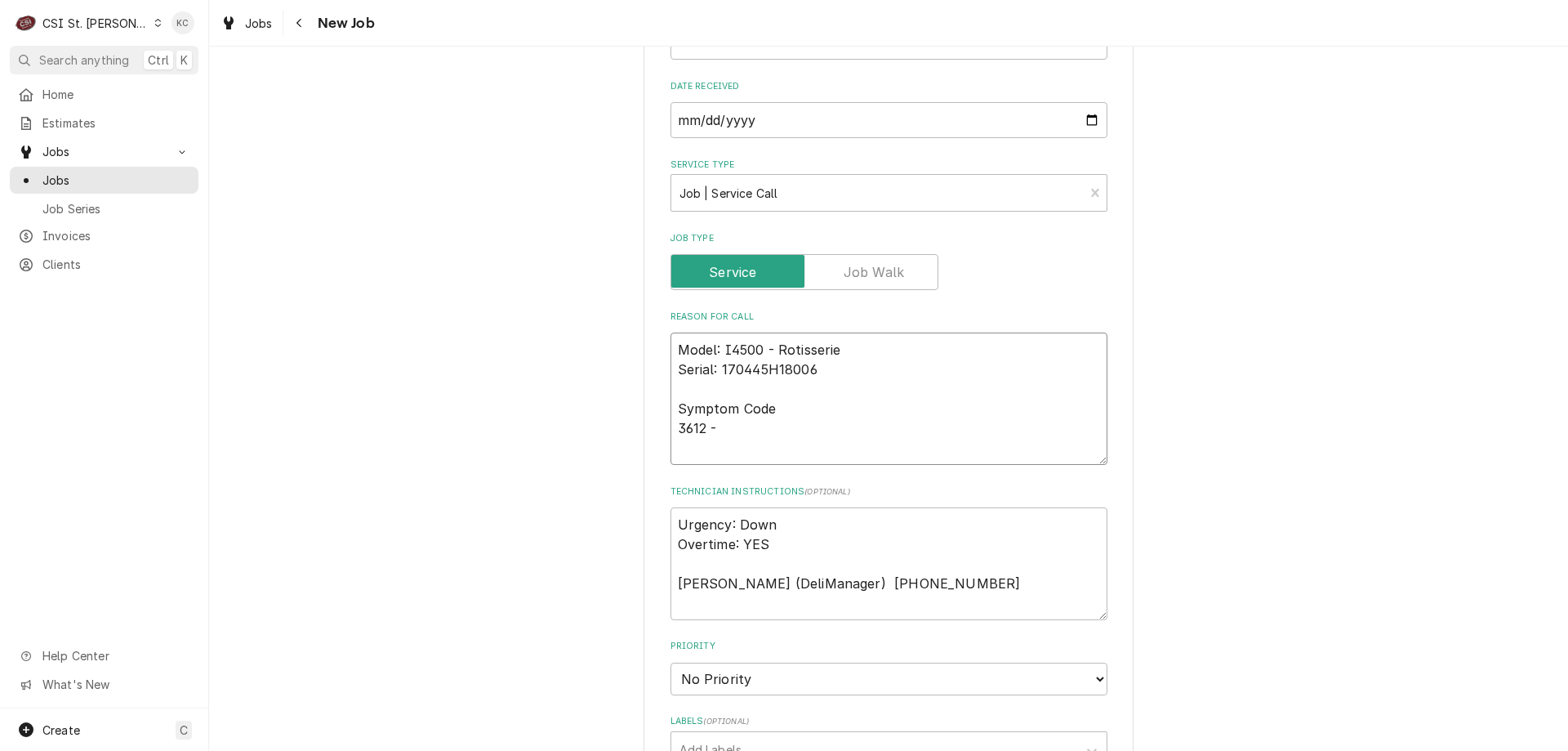
type textarea "Model: I4500 - Rotisserie Serial: 170445H18006 Symptom Code 3612 -"
click at [786, 428] on textarea "Model: I4500 - Rotisserie Serial: 170445H18006 Symptom Code 3612 -" at bounding box center [889, 399] width 437 height 132
paste textarea "Burner will not light and red light flashes QUICKLY. Please send tech to inspec…"
type textarea "x"
type textarea "Model: I4500 - Rotisserie Serial: 170445H18006 Symptom Code 3612 - Burner will …"
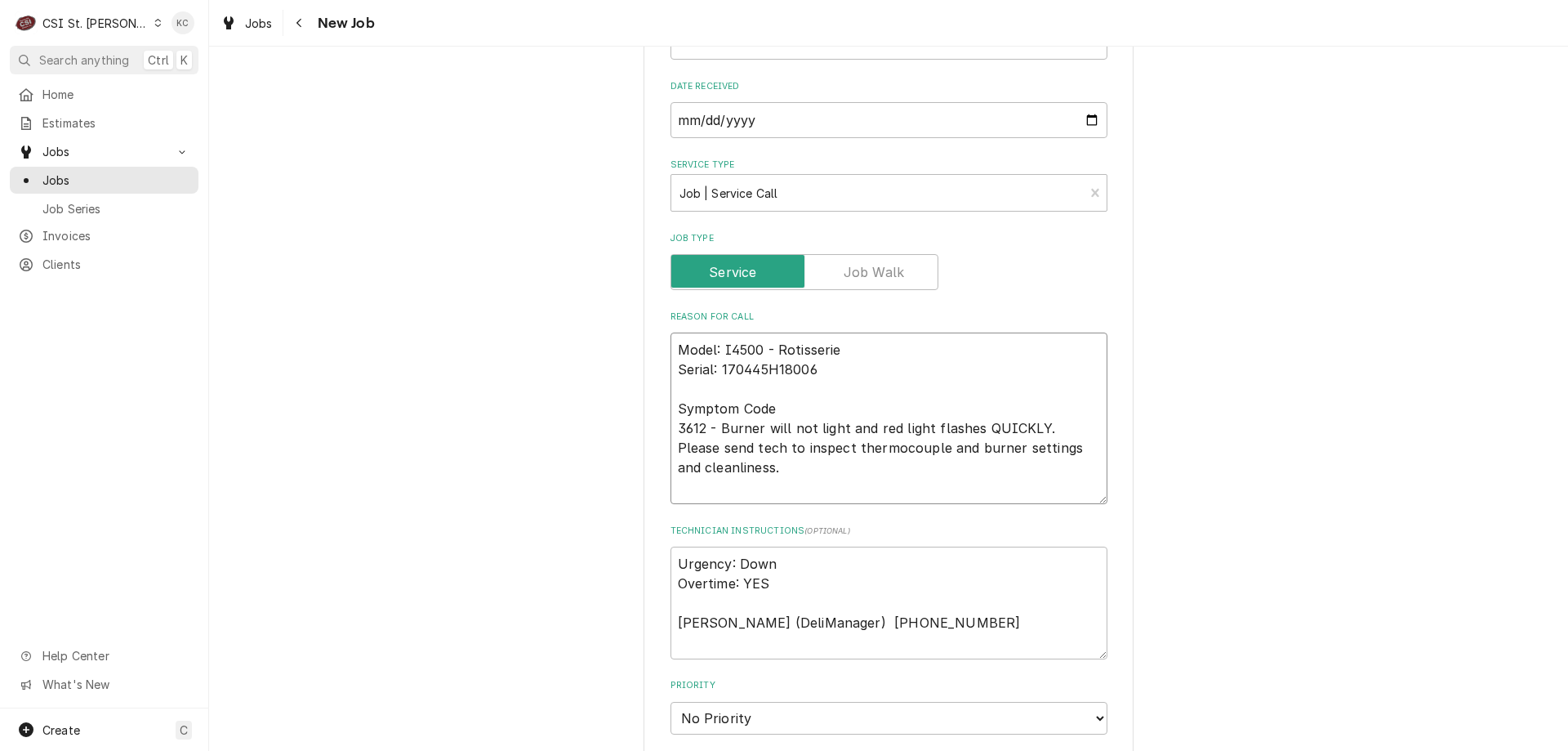
type textarea "x"
type textarea "Model: I4500 - Rotisserie Serial: 170445H18006 Symptom Code 3612 - Burner will …"
type textarea "x"
type textarea "Model: I4500 - Rotisserie Serial: 170445H18006 Symptom Code 3612 - Burner will …"
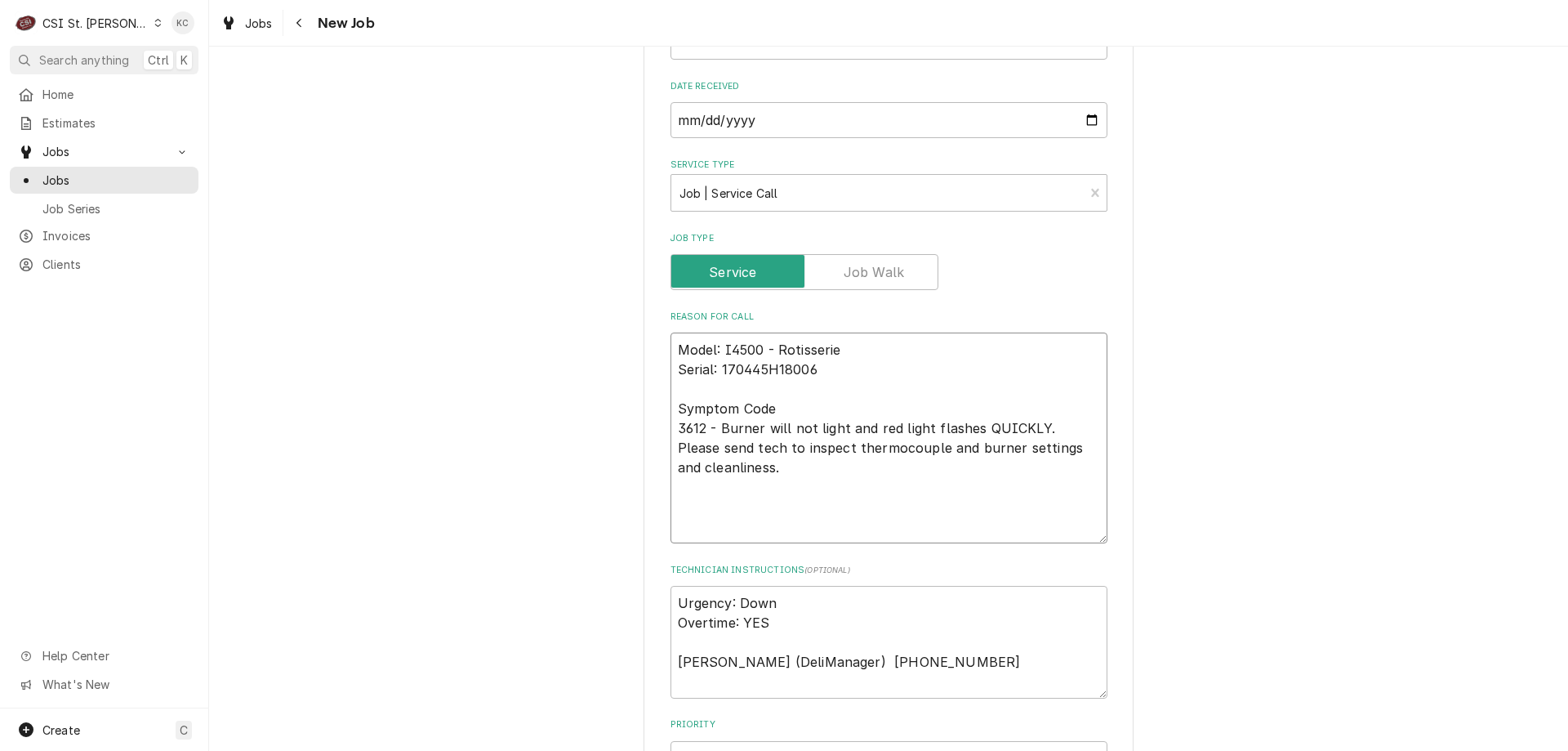
type textarea "x"
type textarea "Model: I4500 - Rotisserie Serial: 170445H18006 Symptom Code 3612 - Burner will …"
type textarea "x"
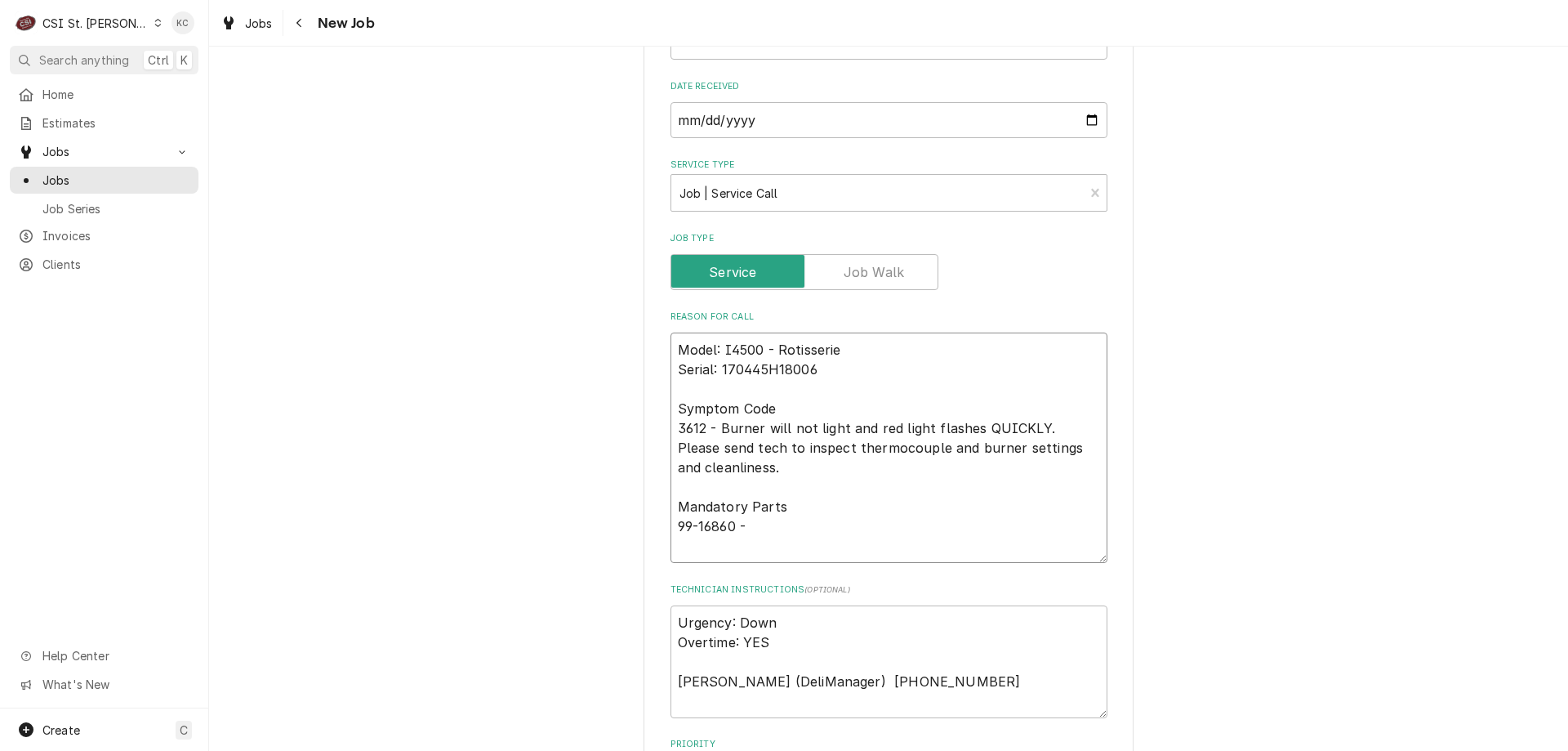
click at [788, 524] on textarea "Model: I4500 - Rotisserie Serial: 170445H18006 Symptom Code 3612 - Burner will …" at bounding box center [889, 448] width 437 height 231
paste textarea "THERMOCOUPLE TYPE K 6" MI STYLE W/CONNECTORS ONLY FOR GC/4500/3500 (SVC-016-006…"
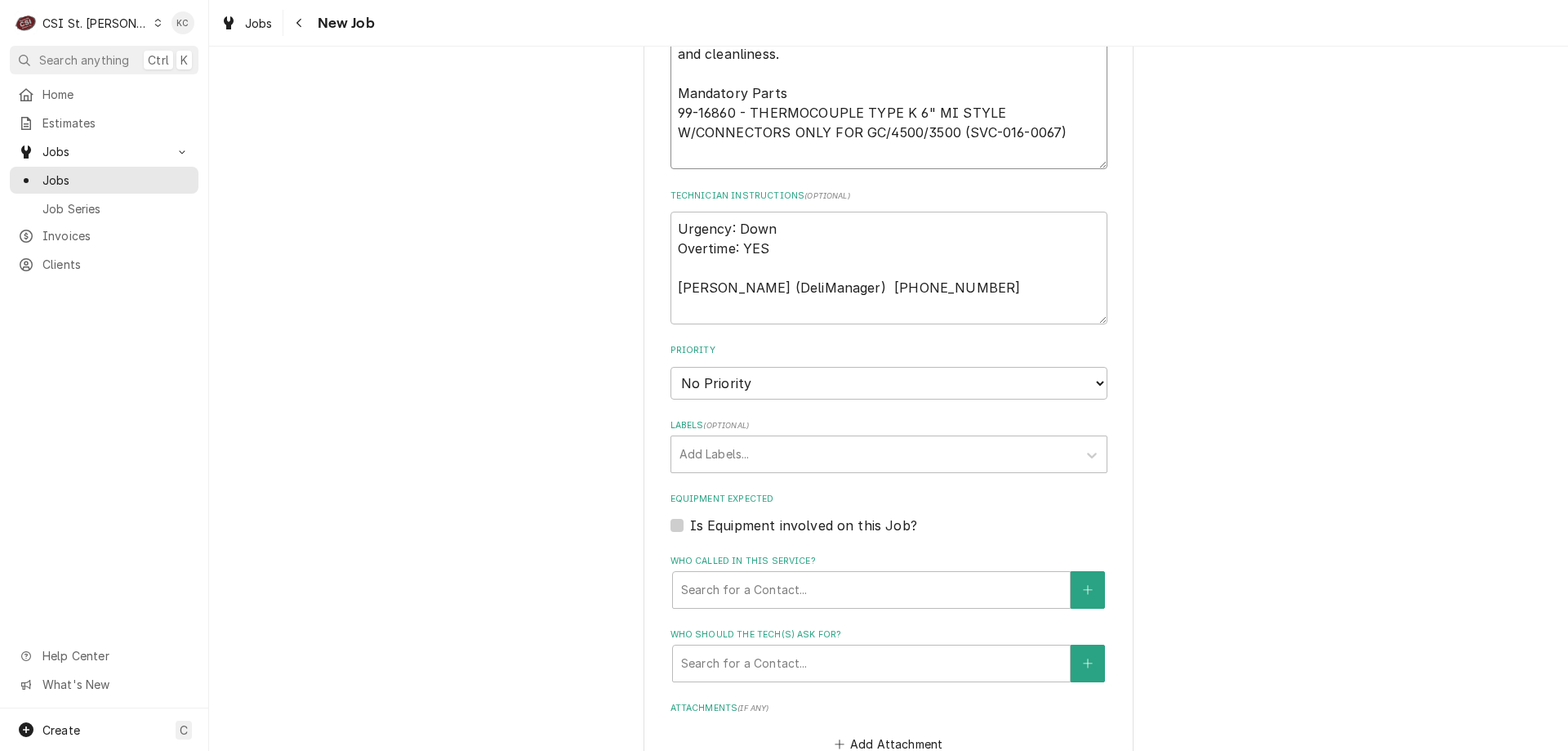
scroll to position [1634, 0]
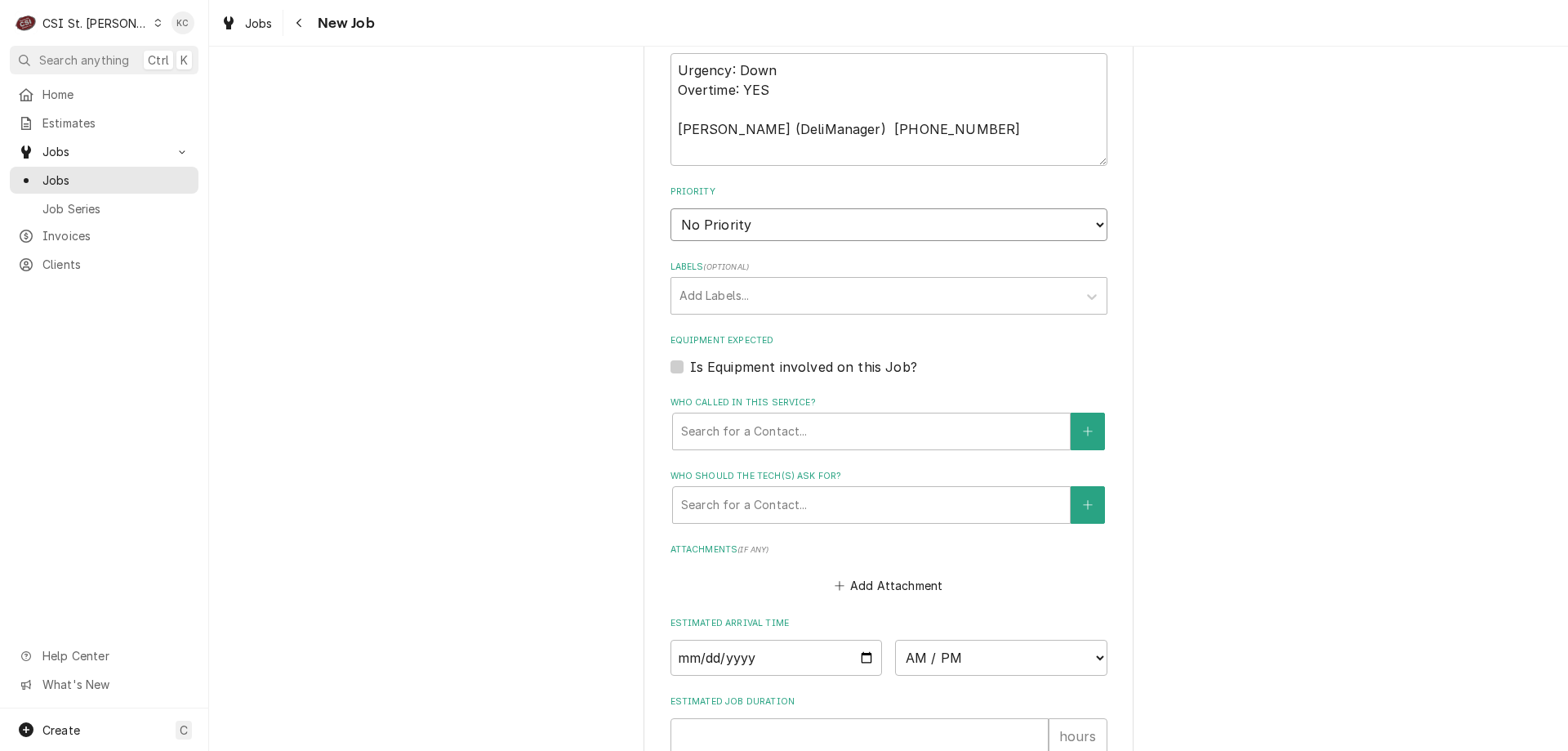
click at [687, 226] on select "No Priority Urgent High Medium Low" at bounding box center [889, 225] width 437 height 33
click at [670, 209] on select "No Priority Urgent High Medium Low" at bounding box center [889, 225] width 437 height 33
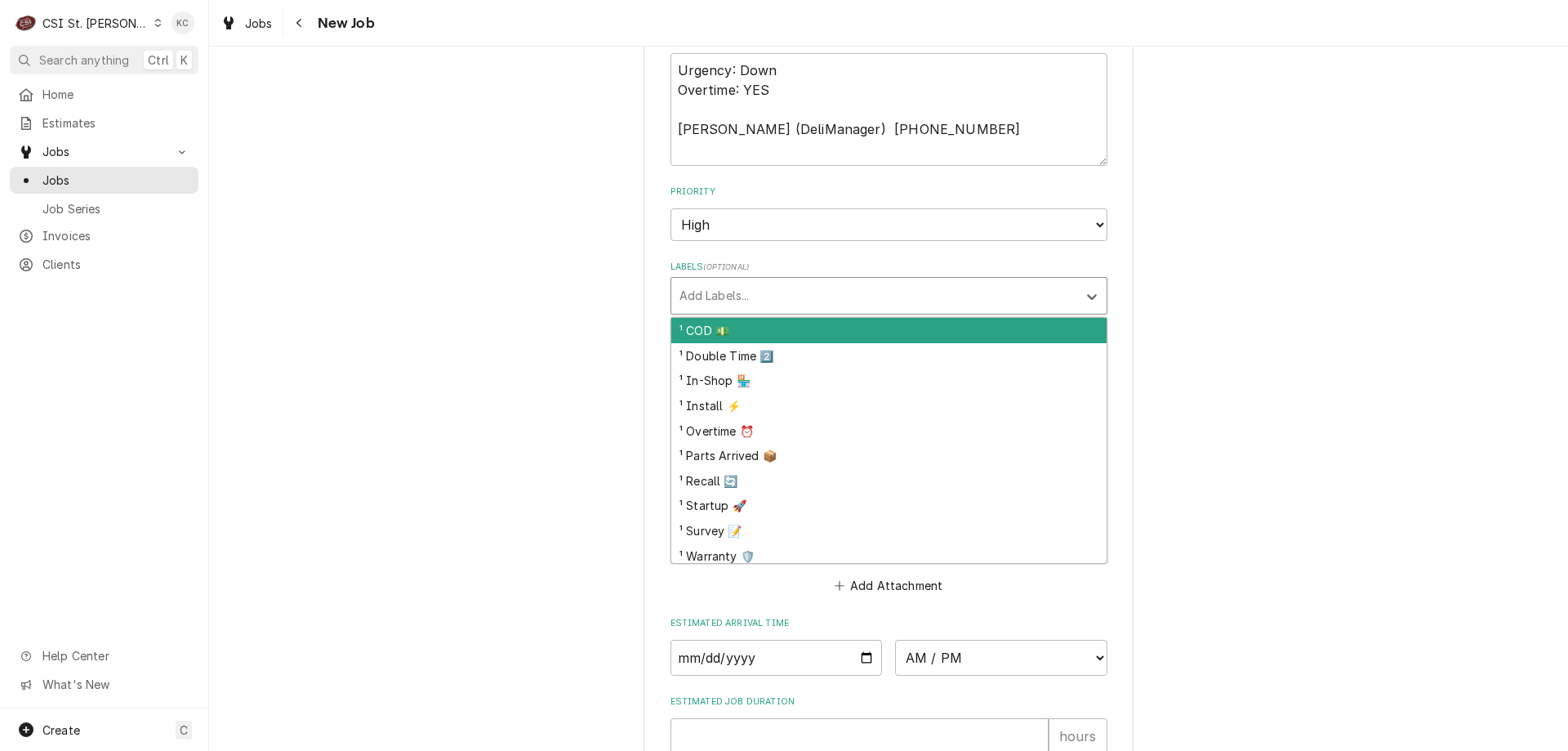
click at [725, 300] on div "Labels" at bounding box center [874, 295] width 390 height 29
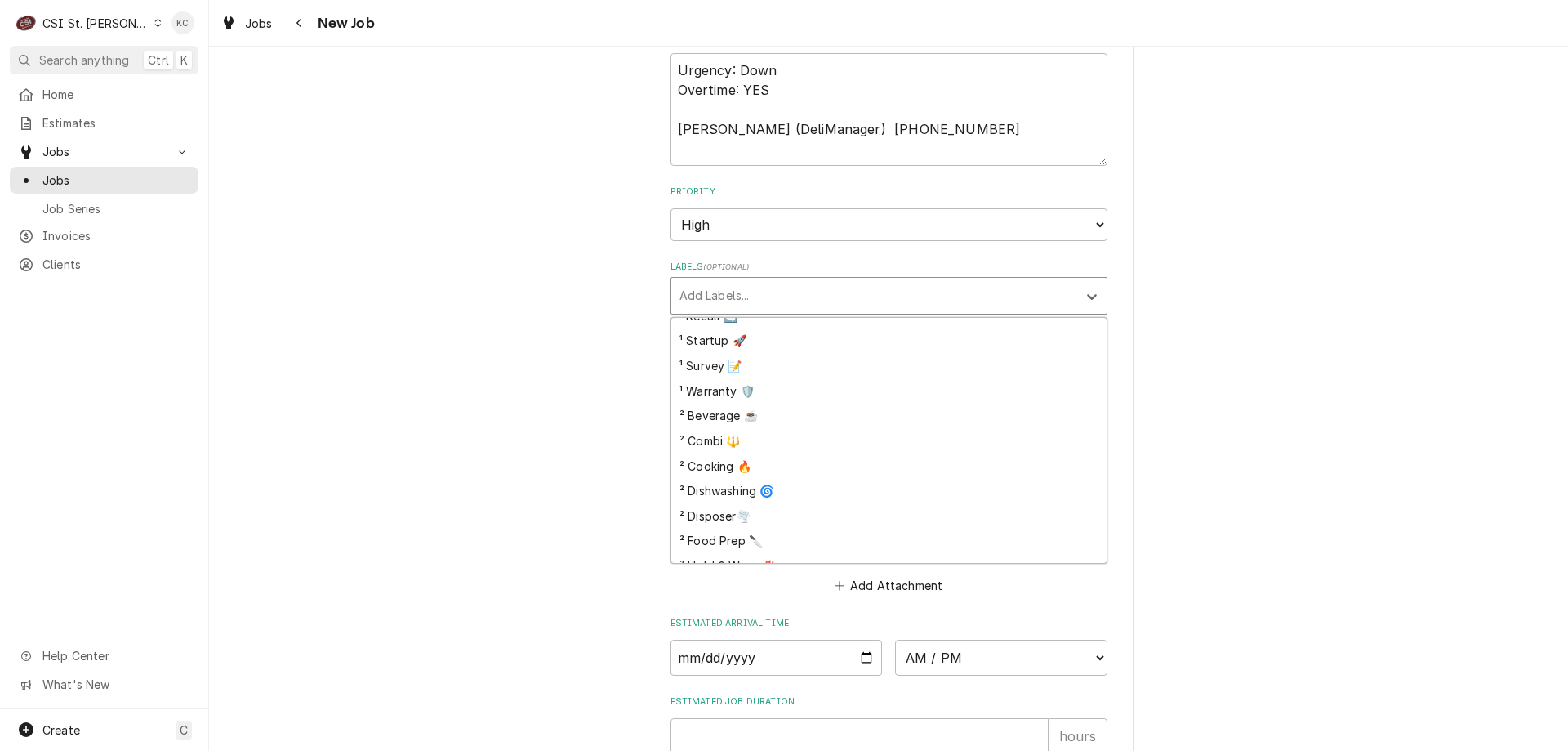
scroll to position [282, 0]
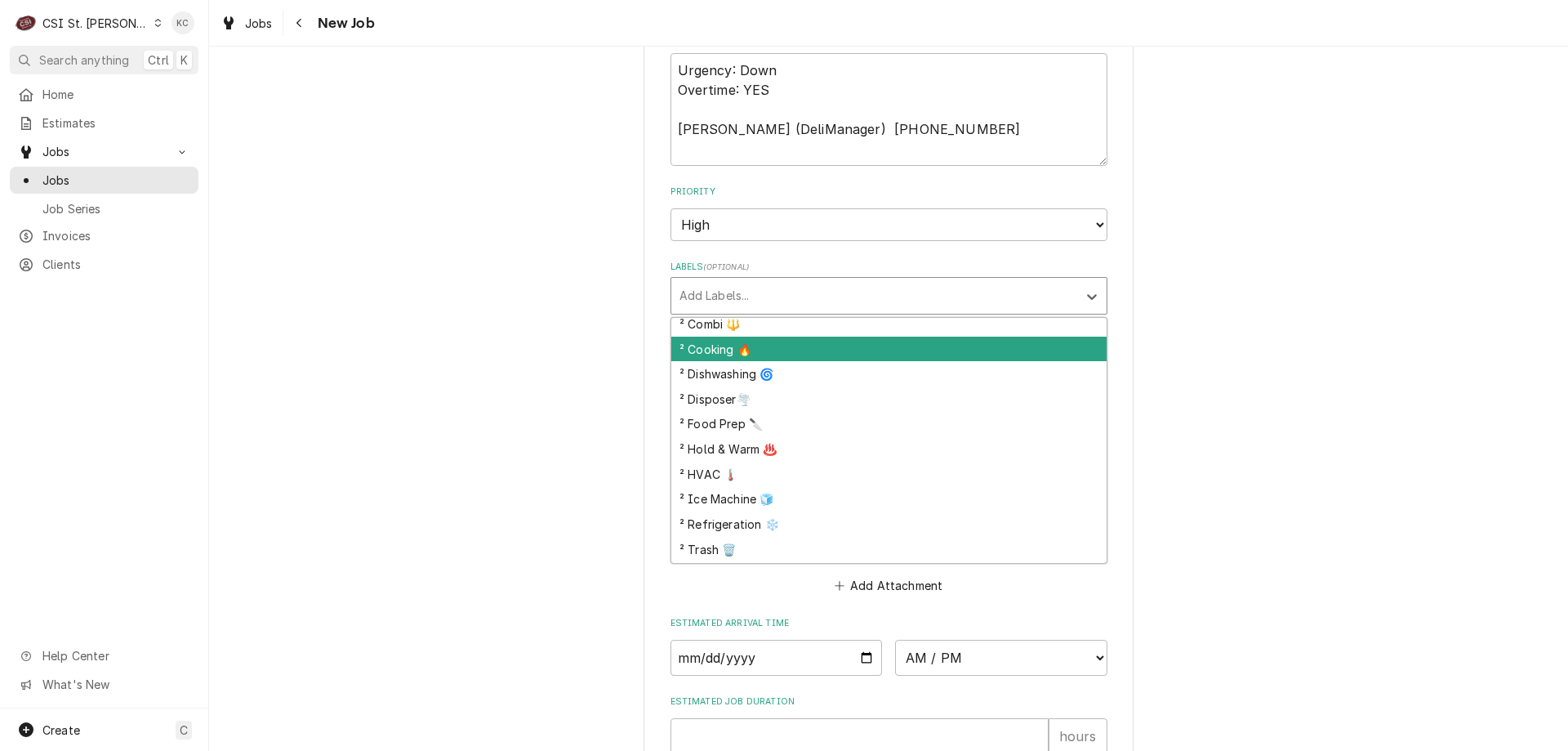
click at [829, 347] on div "² Cooking 🔥" at bounding box center [889, 349] width 436 height 26
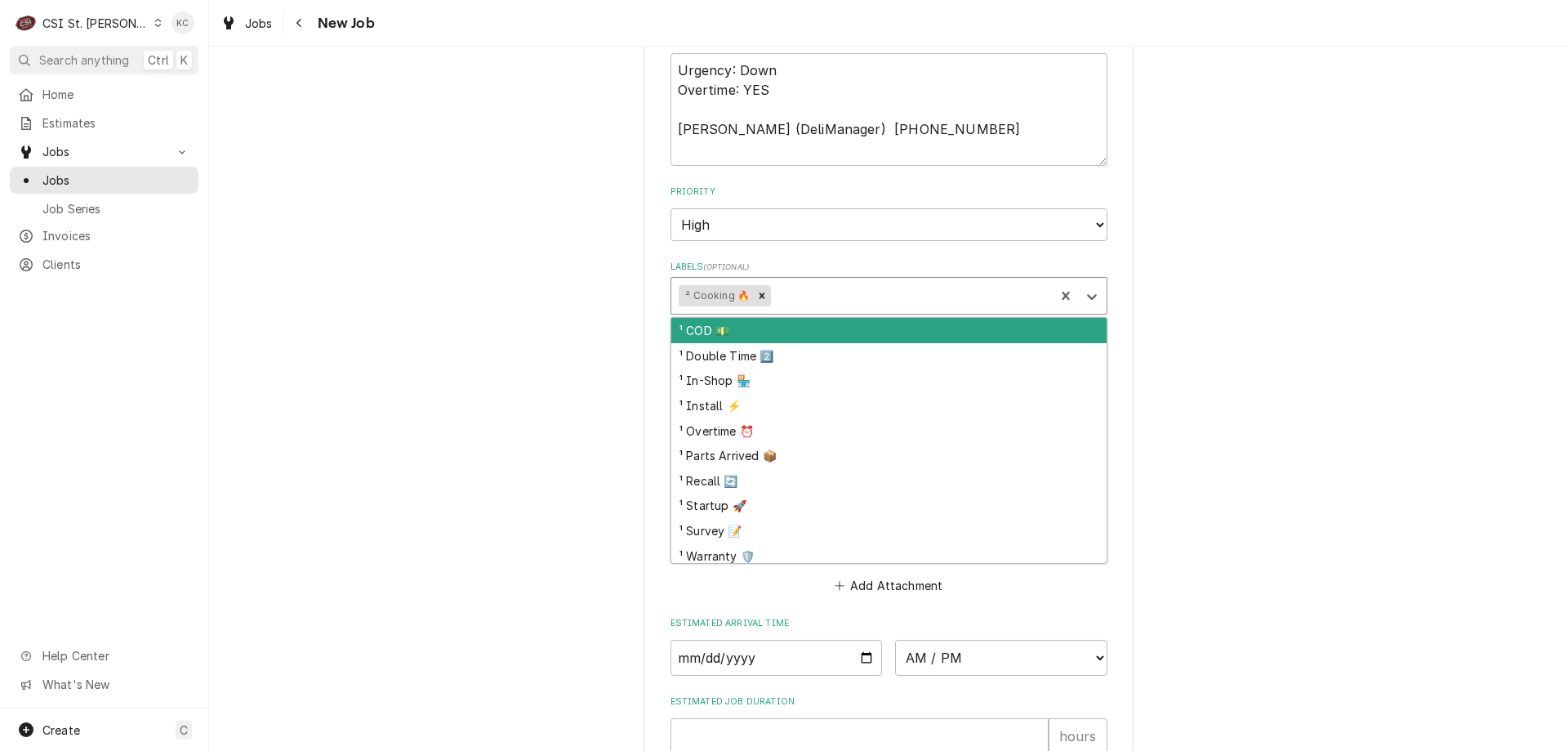
click at [828, 292] on div "Labels" at bounding box center [911, 295] width 273 height 29
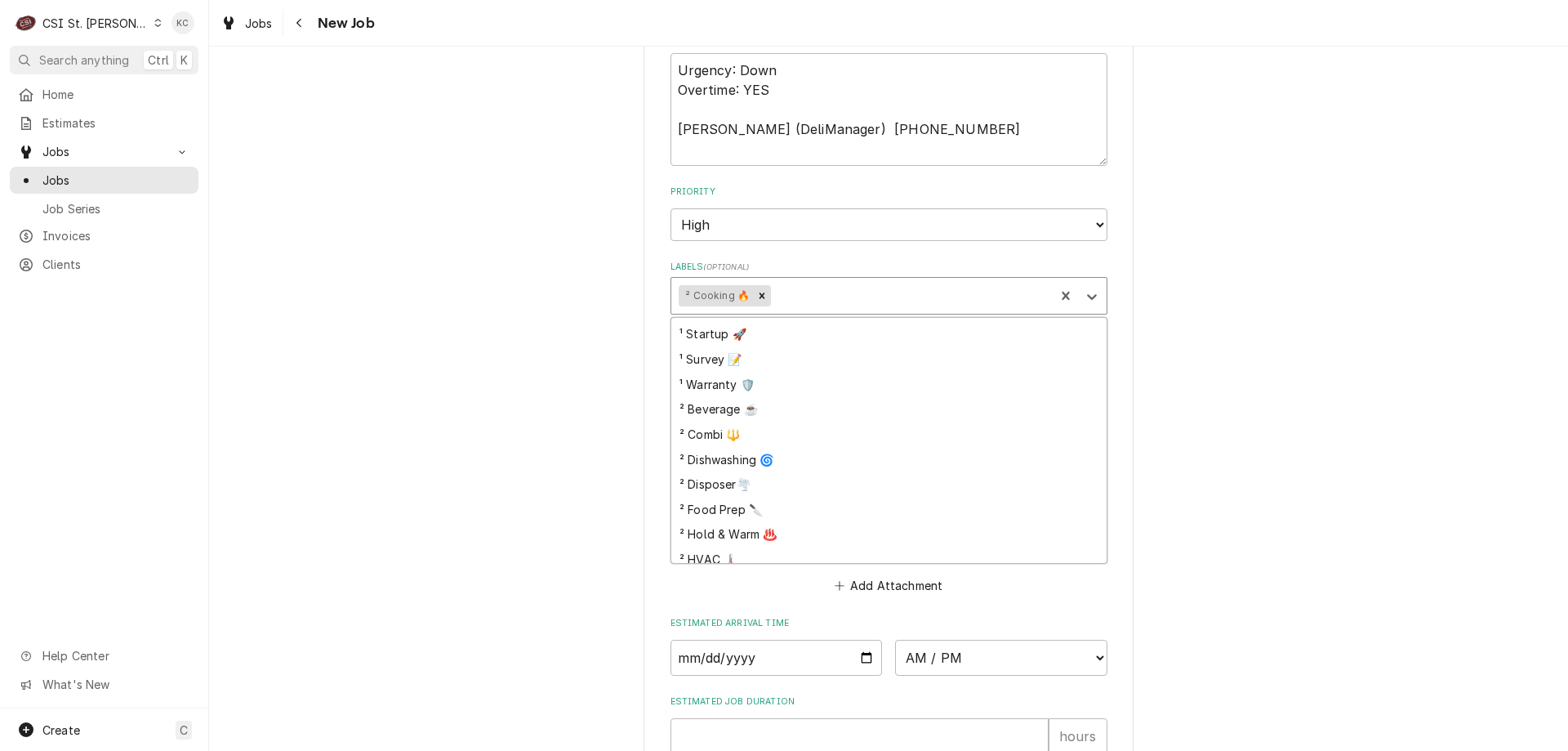
scroll to position [327, 0]
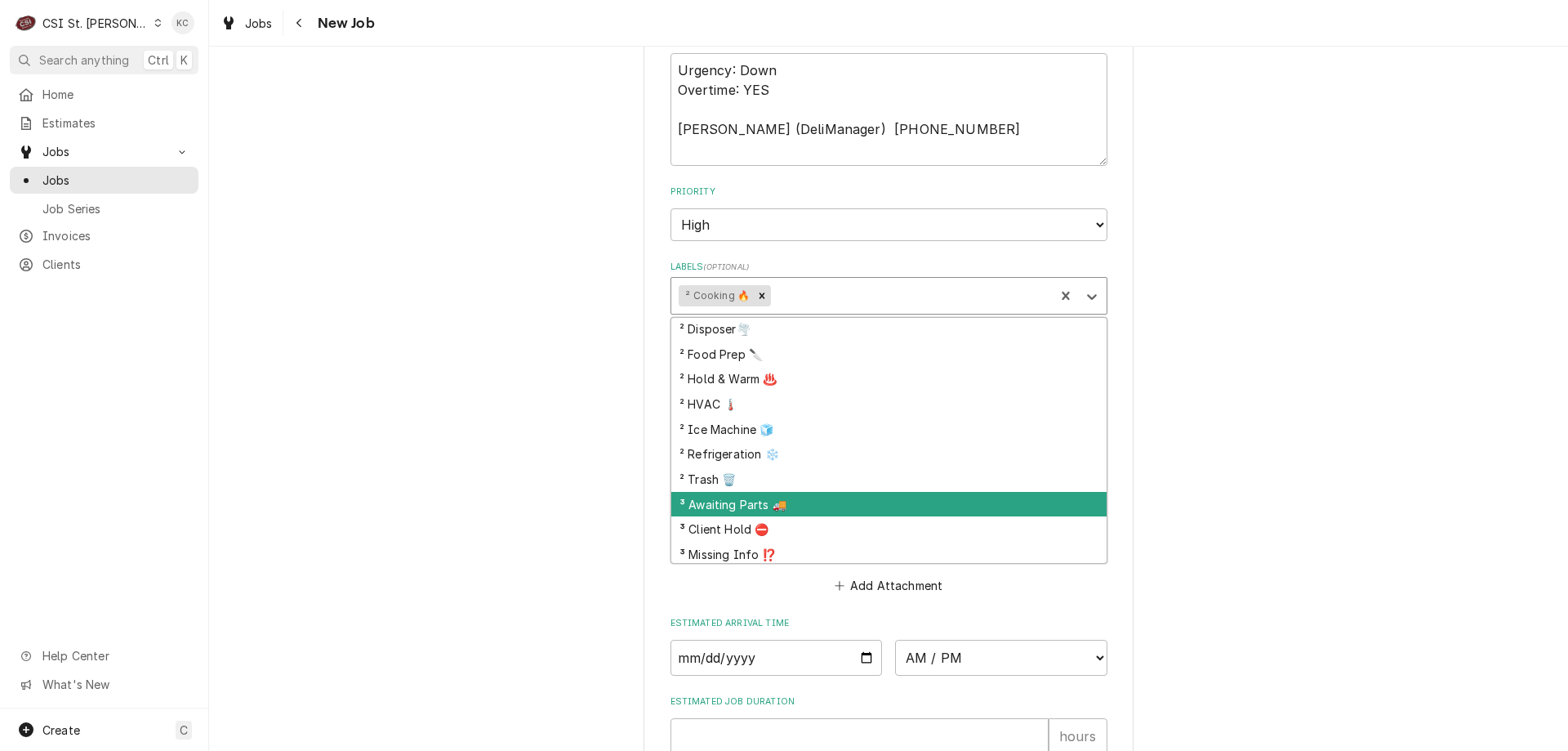
click at [851, 508] on div "³ Awaiting Parts 🚚" at bounding box center [889, 504] width 436 height 26
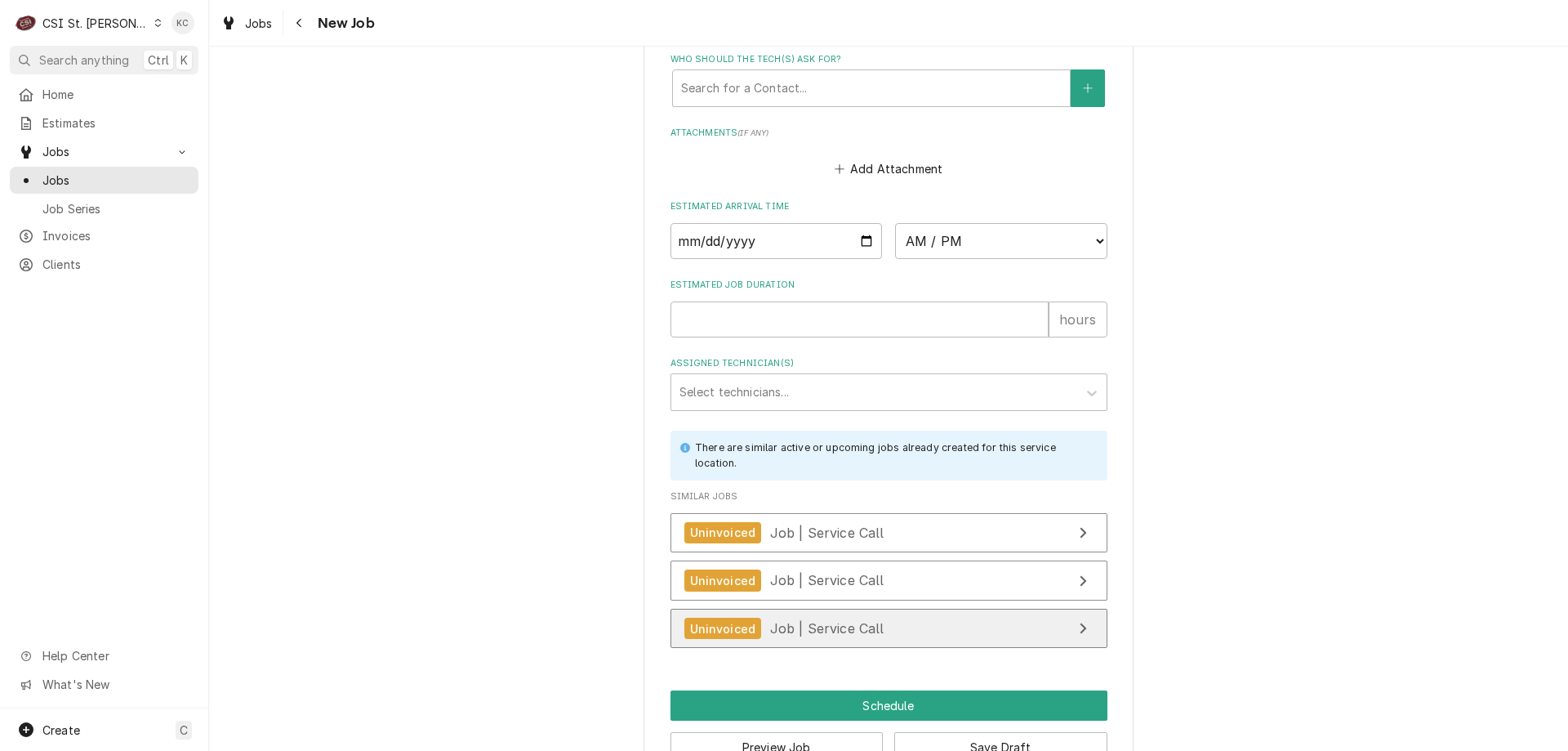
scroll to position [2097, 0]
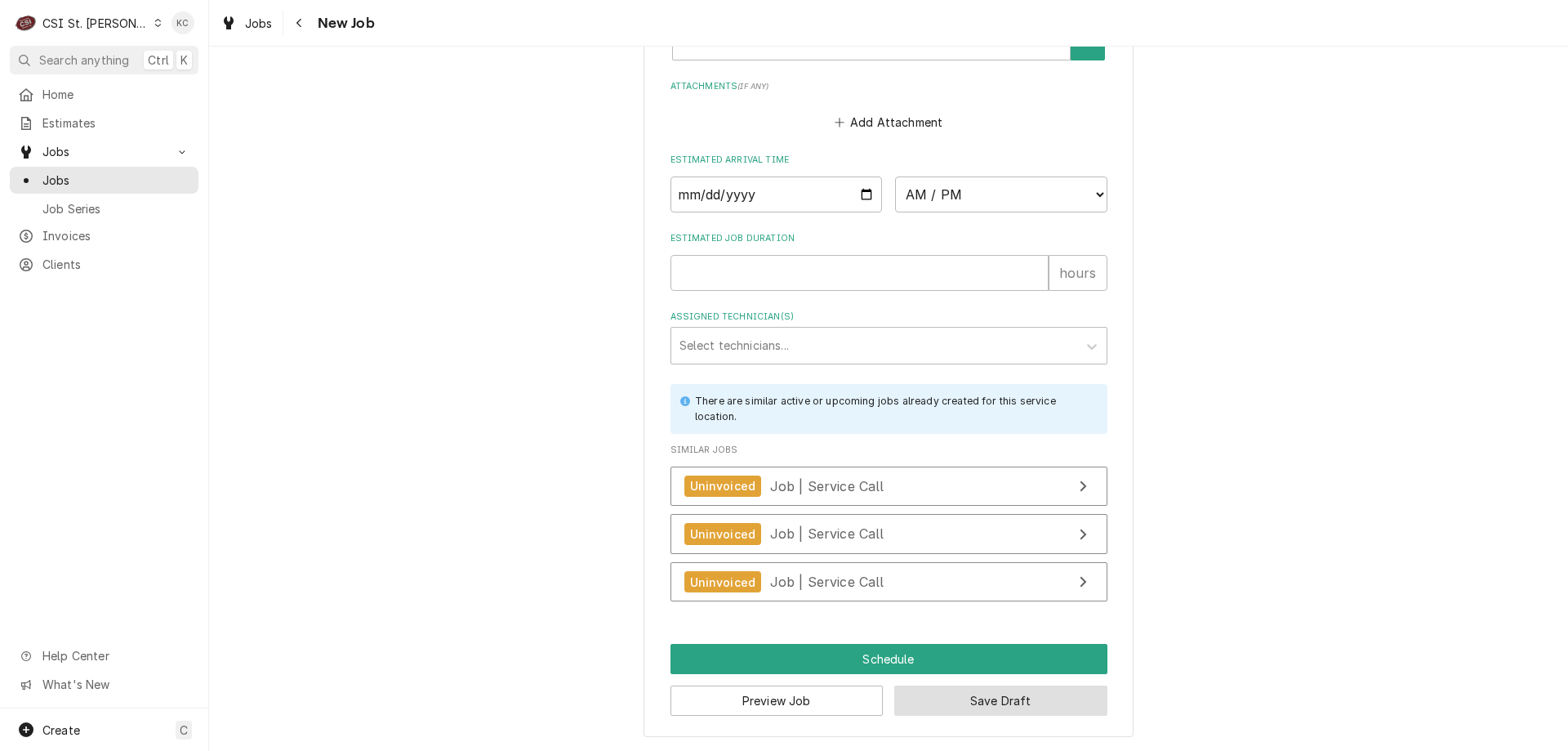
click at [941, 703] on button "Save Draft" at bounding box center [1000, 701] width 213 height 30
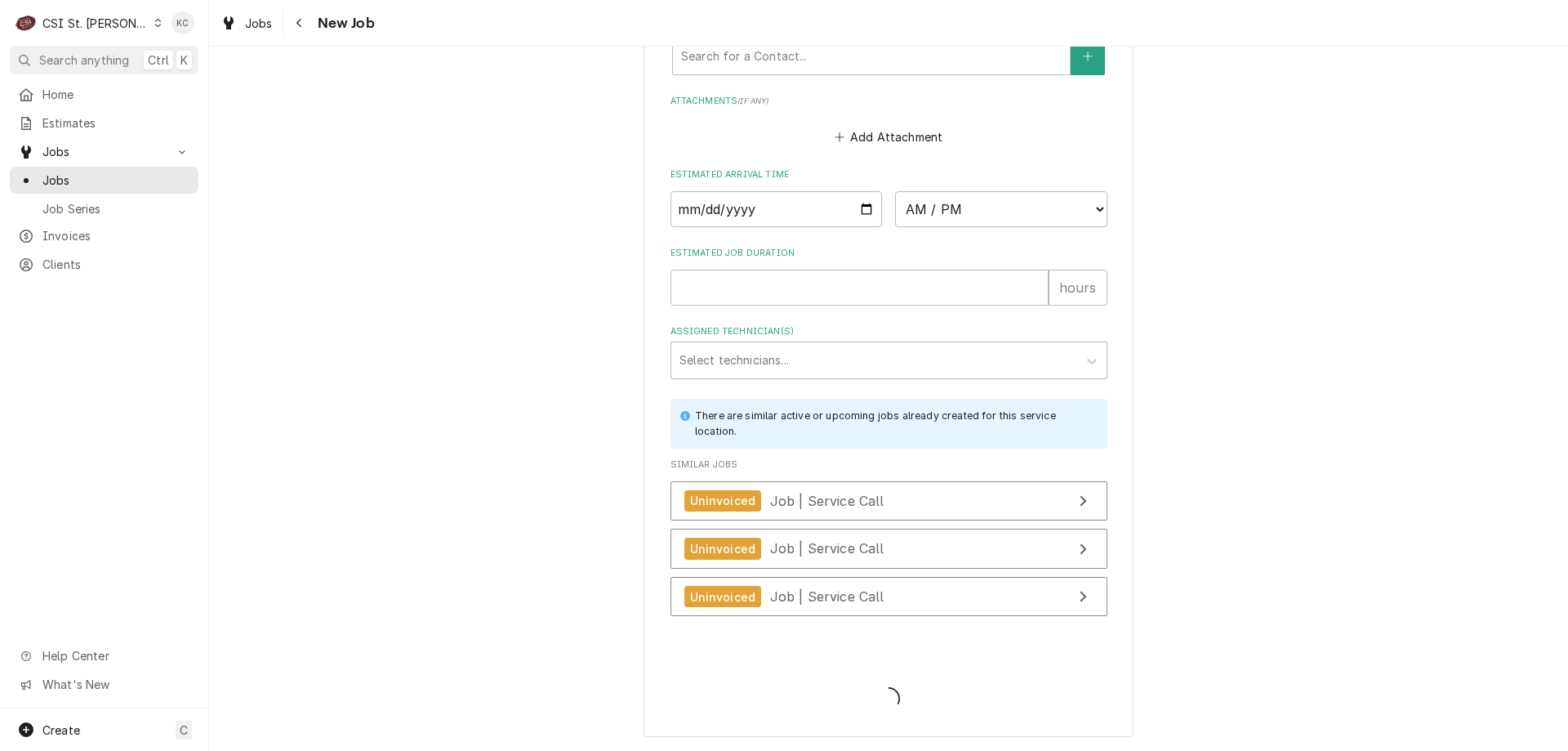
scroll to position [2083, 0]
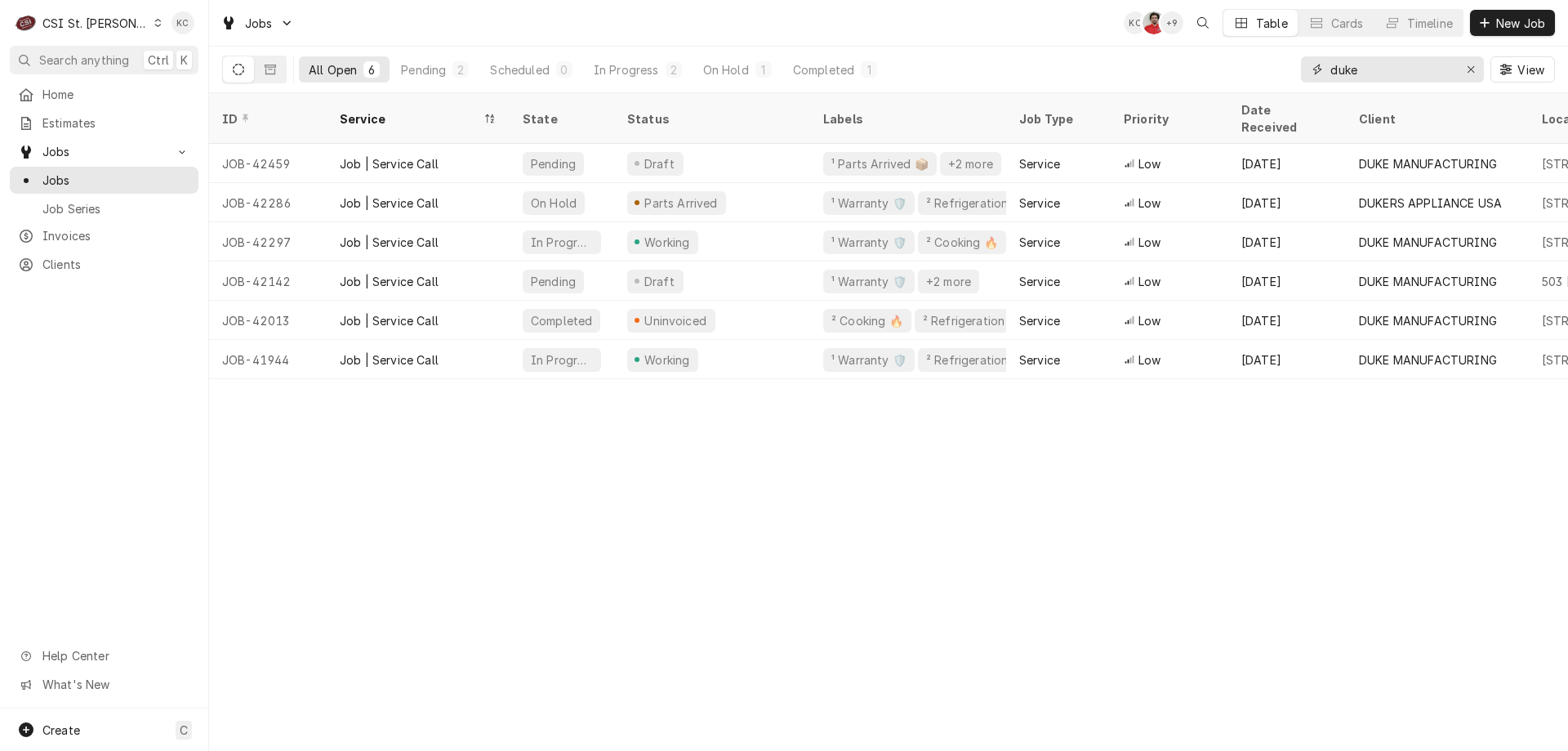
drag, startPoint x: 1398, startPoint y: 76, endPoint x: 1216, endPoint y: 76, distance: 182.0
click at [1216, 76] on div "All Open 6 Pending 2 Scheduled 0 In Progress 2 On Hold 1 Completed 1 duke View" at bounding box center [888, 70] width 1333 height 46
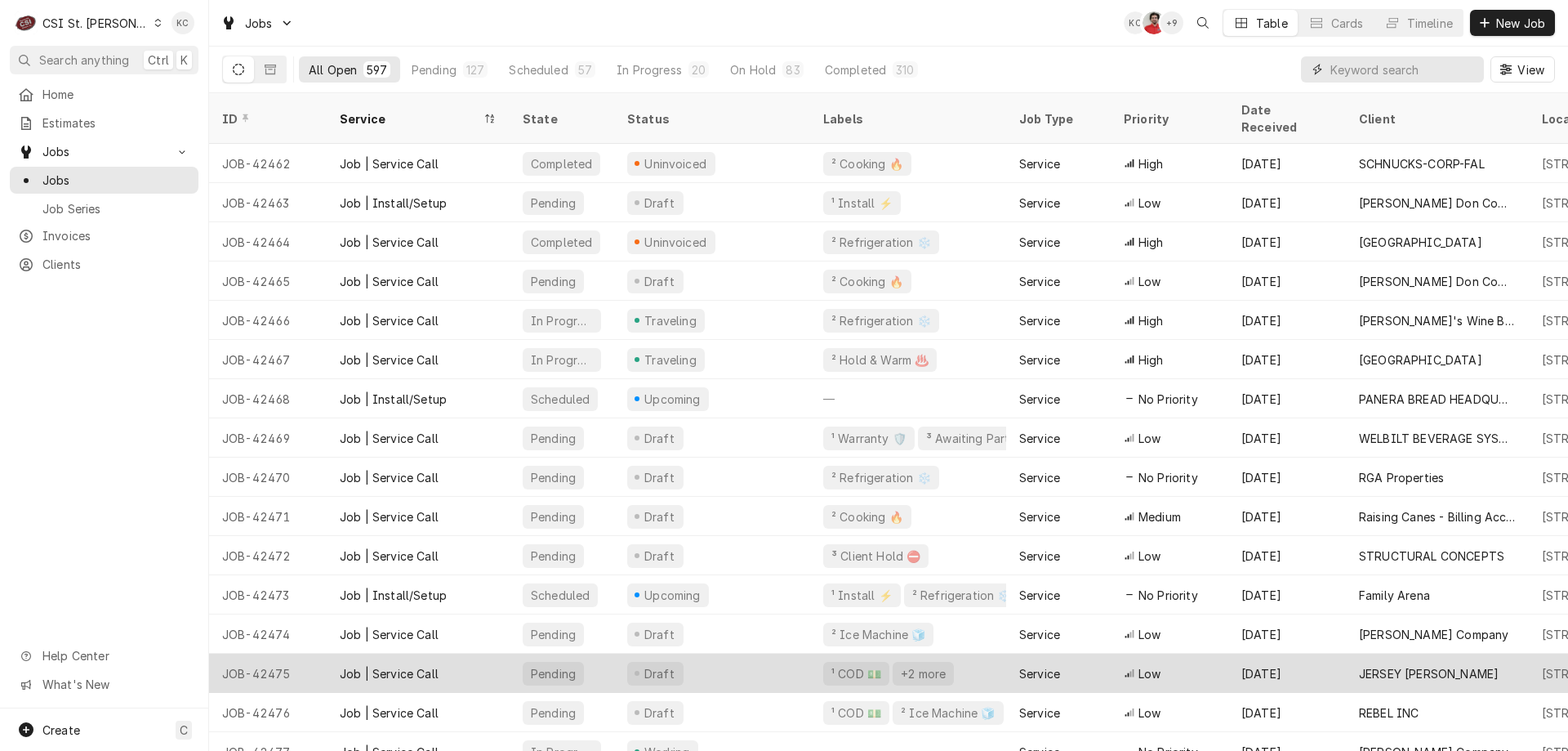
scroll to position [82, 0]
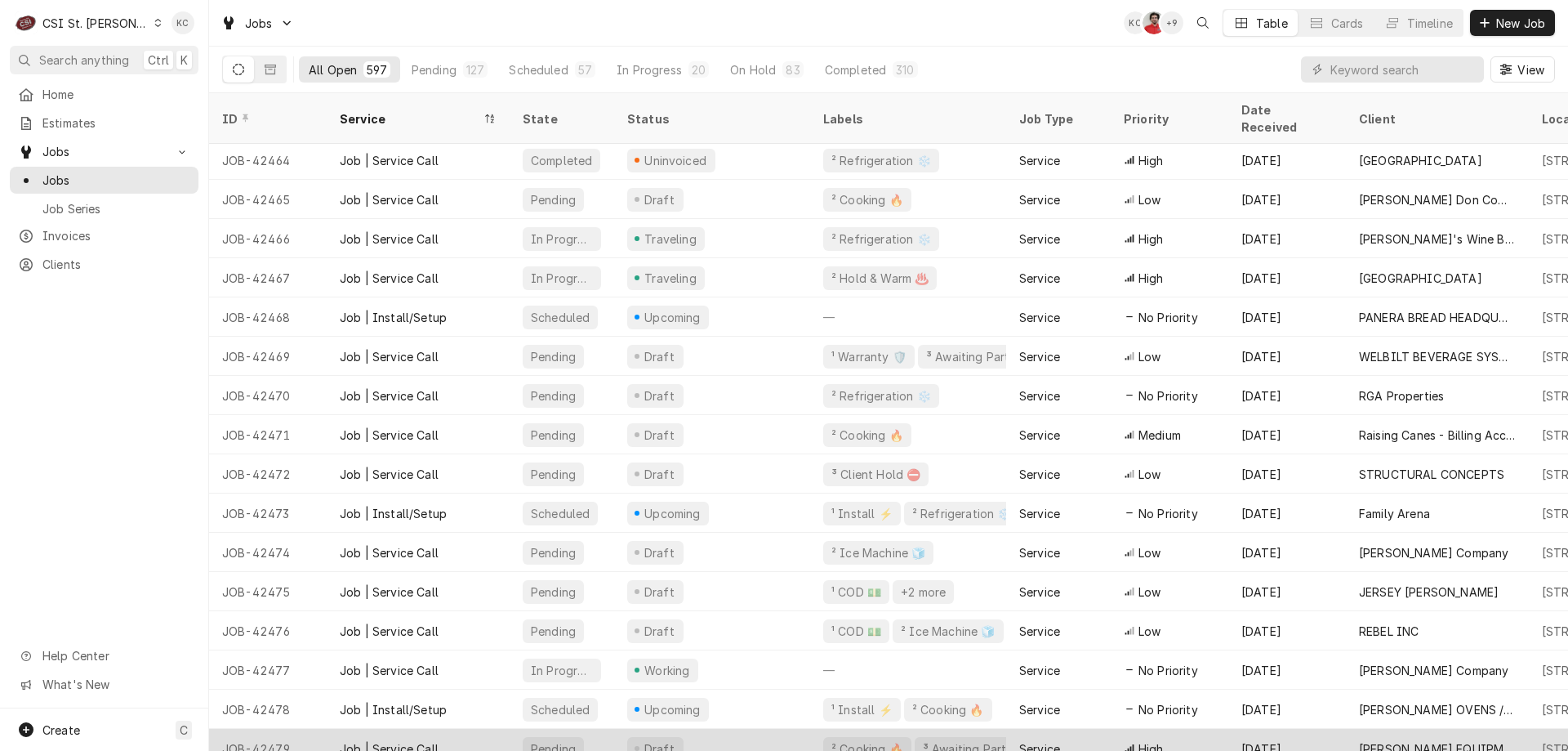
click at [392, 729] on div "Job | Service Call" at bounding box center [418, 748] width 183 height 40
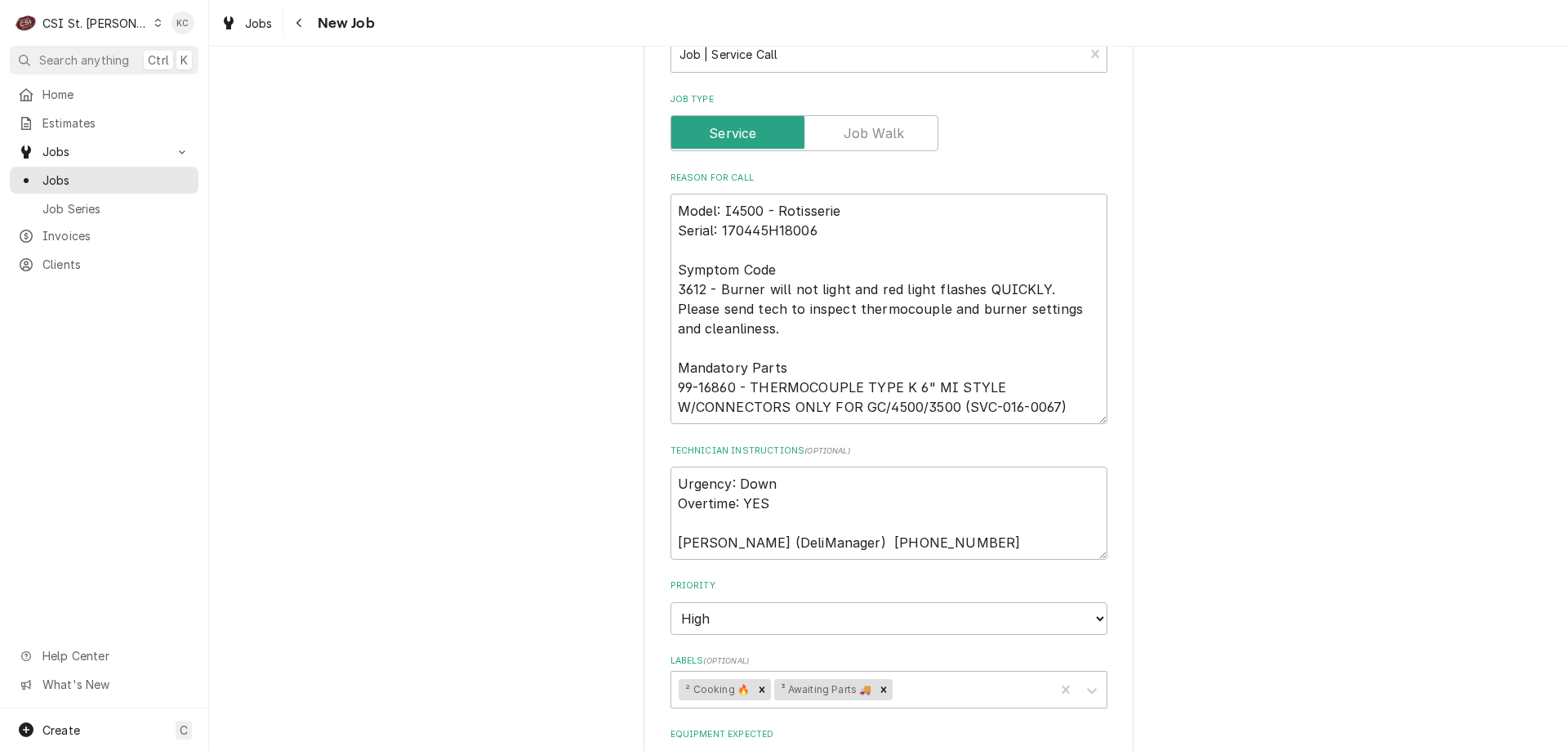
scroll to position [1226, 0]
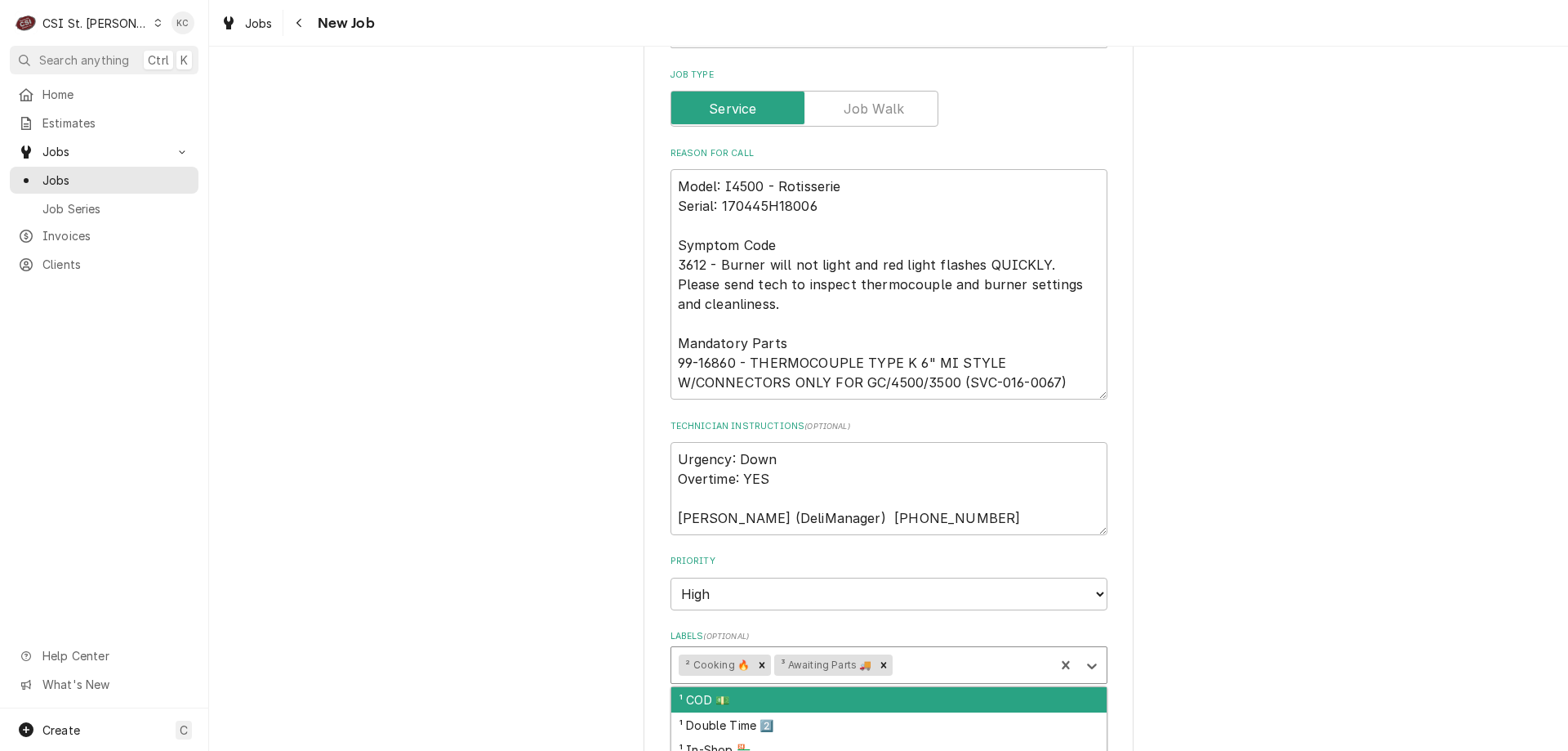
click at [904, 670] on div "Labels" at bounding box center [971, 665] width 150 height 29
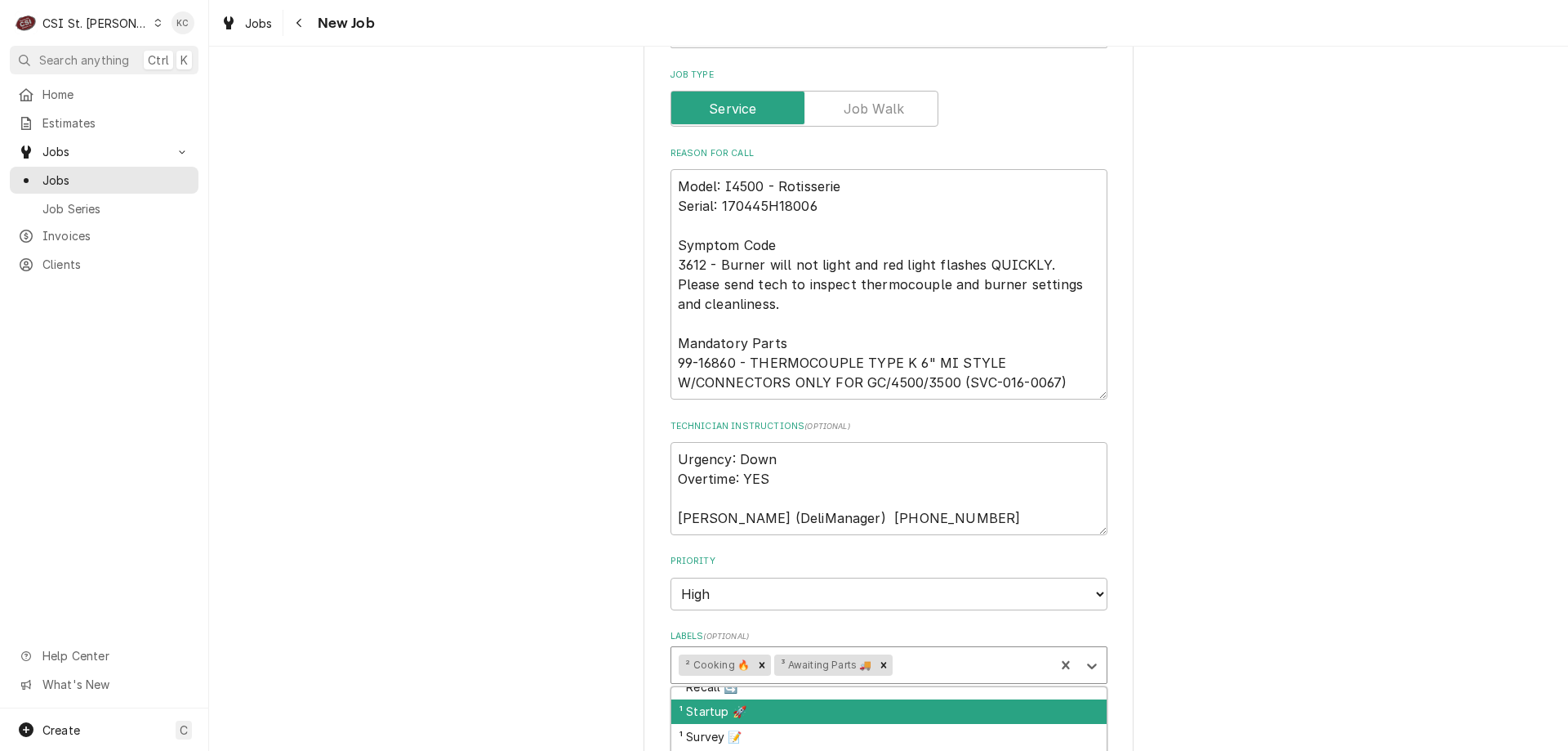
scroll to position [82, 0]
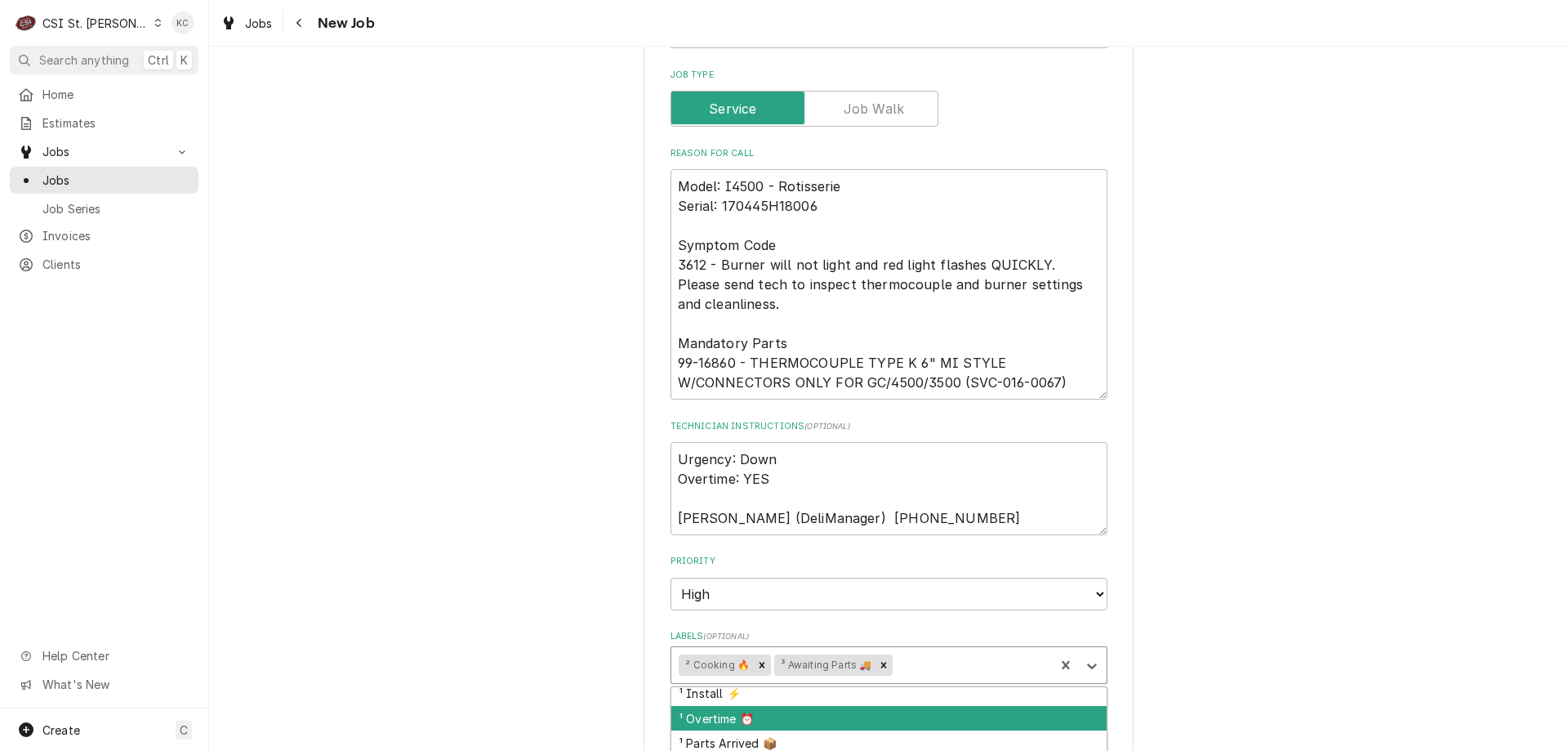
click at [741, 722] on div "¹ Overtime ⏰" at bounding box center [889, 718] width 436 height 26
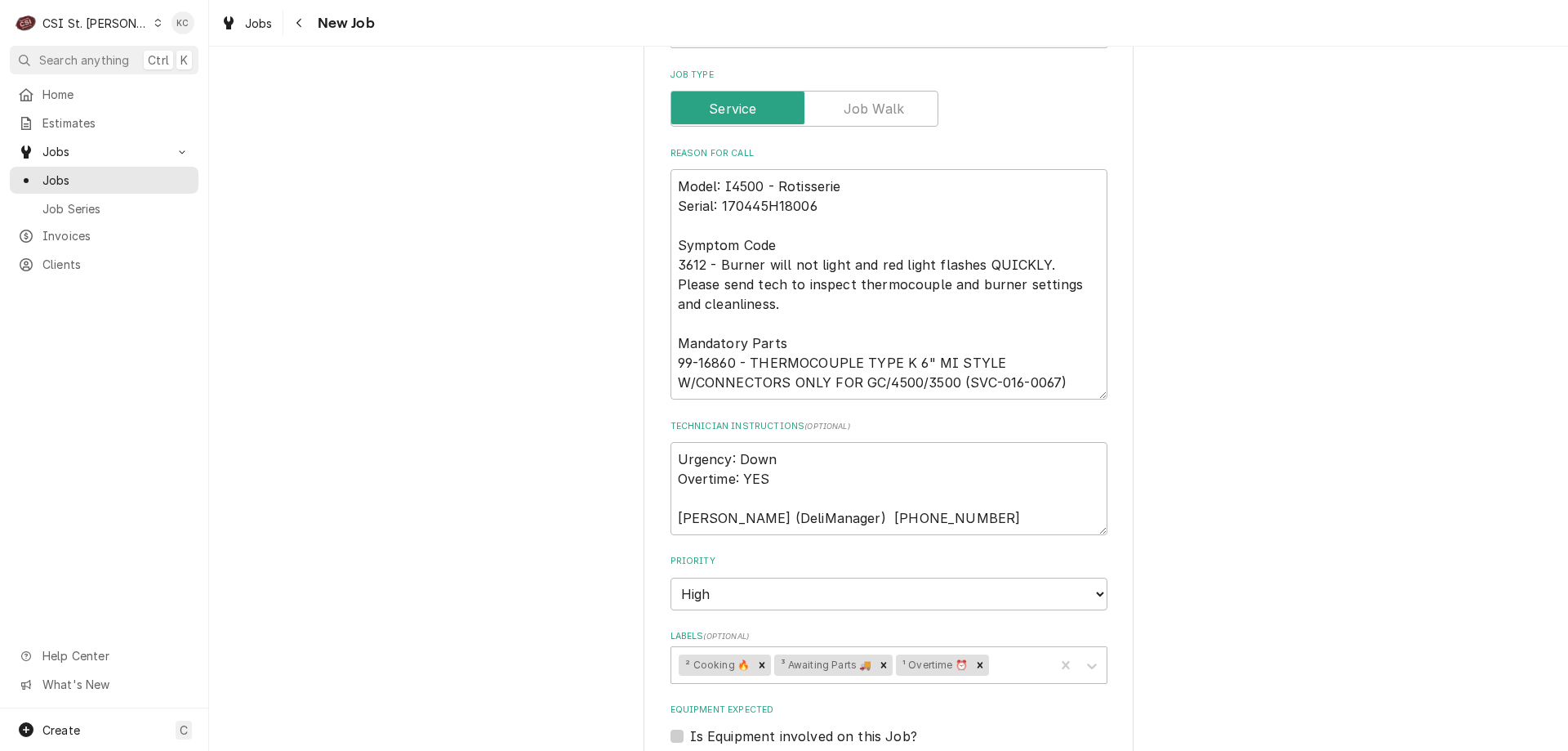
click at [1232, 631] on div "Use the fields below to edit this job: Client Details Client HARDT EQUIPMENT MA…" at bounding box center [889, 108] width 1359 height 2542
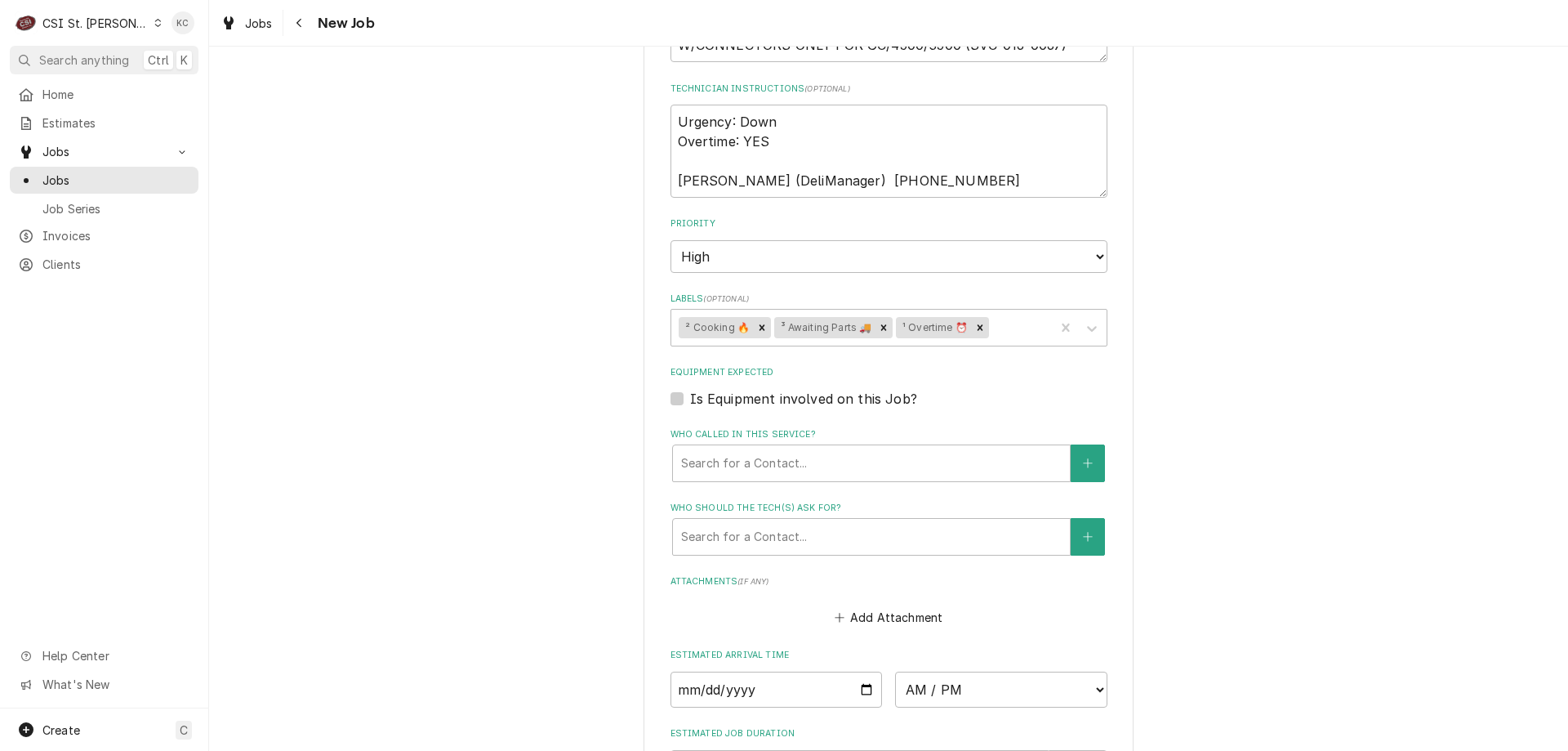
scroll to position [1855, 0]
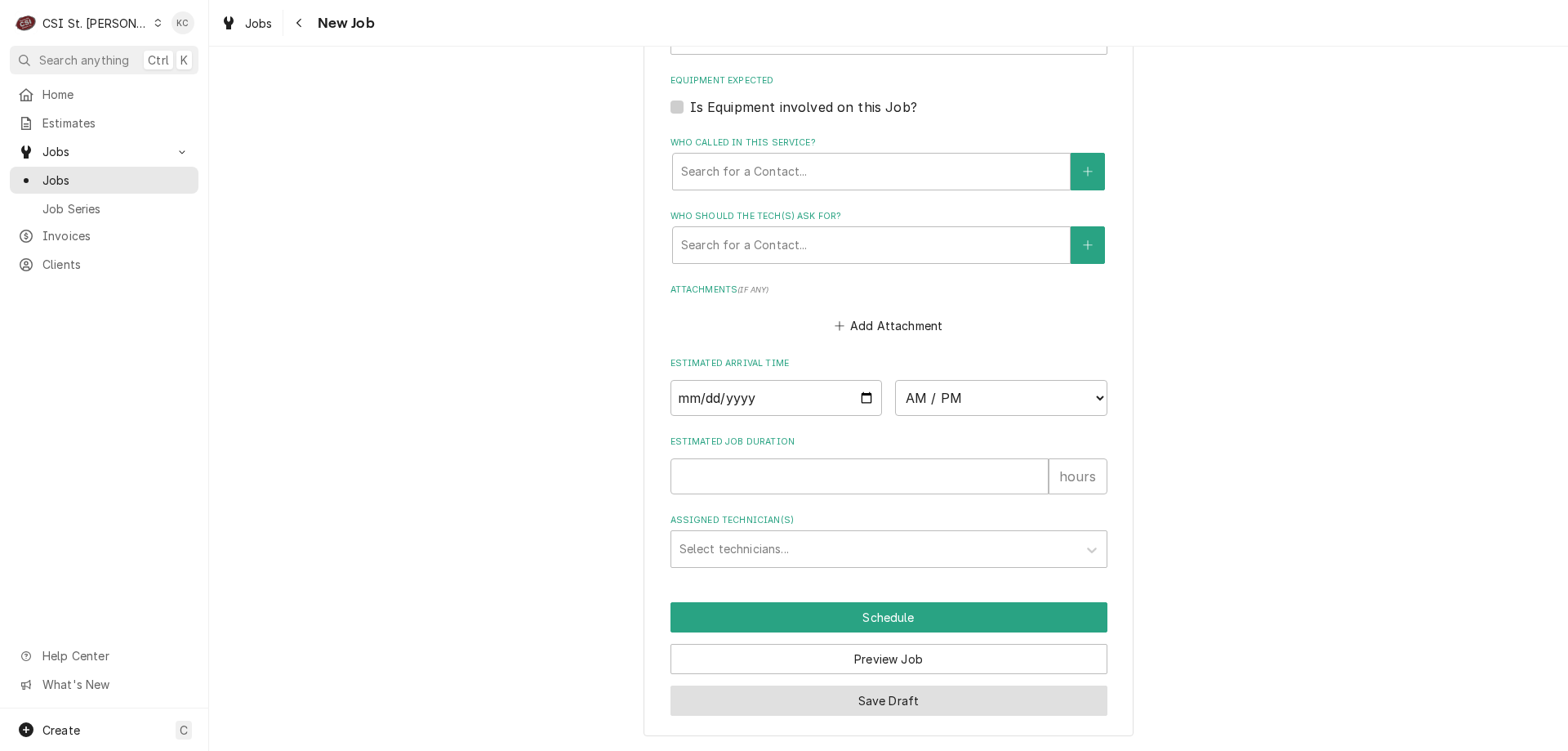
click at [1008, 700] on button "Save Draft" at bounding box center [889, 701] width 437 height 30
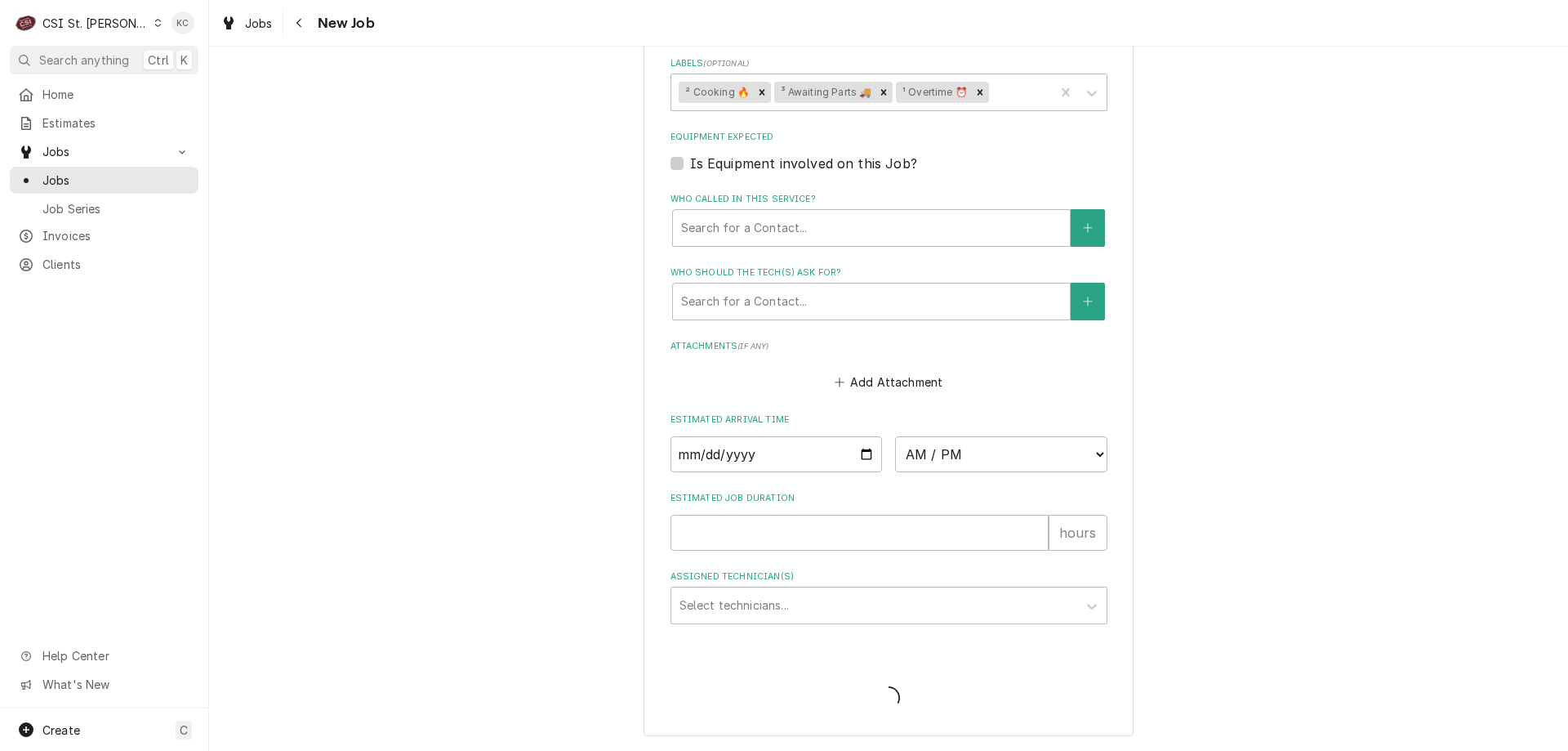
type textarea "x"
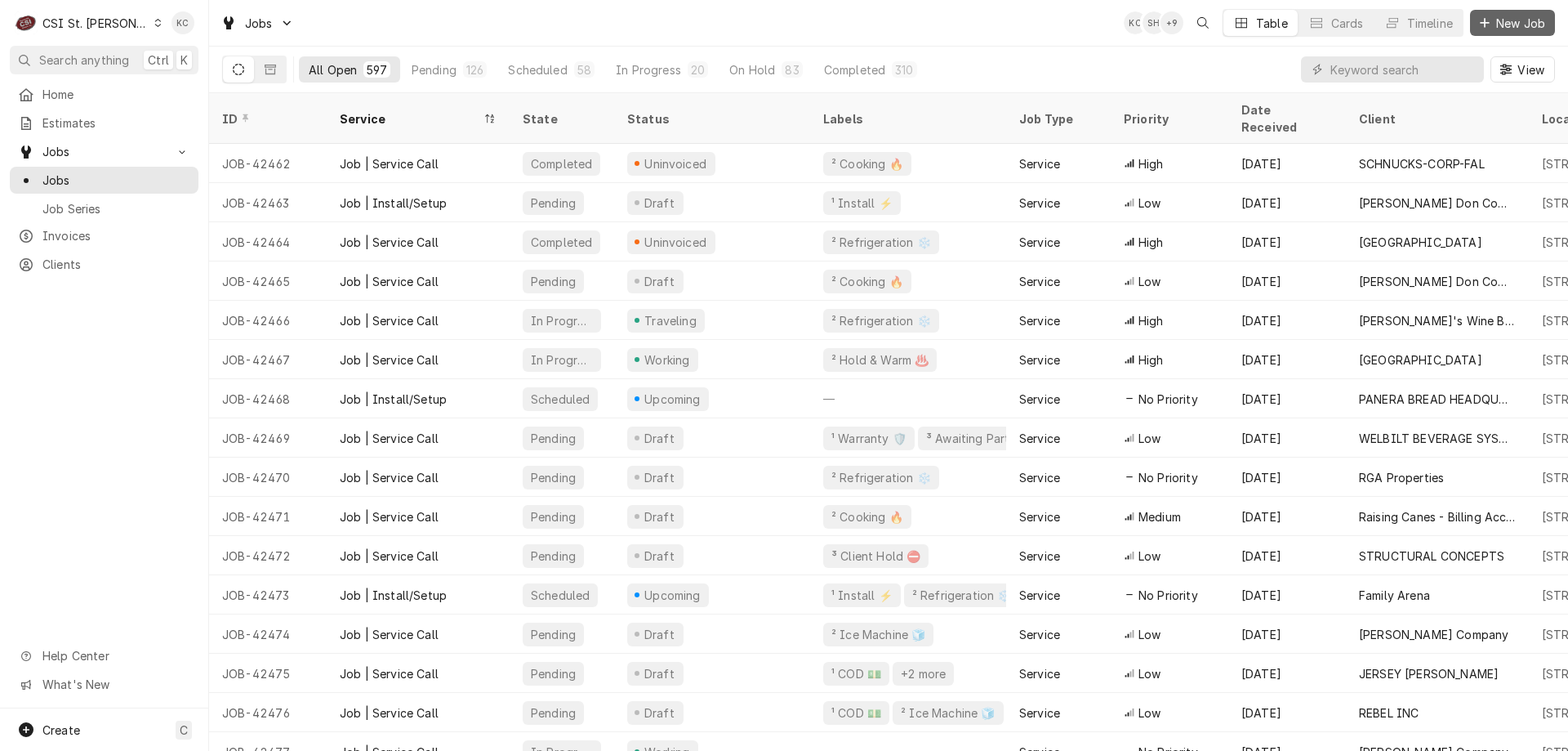
click at [1507, 21] on span "New Job" at bounding box center [1520, 23] width 55 height 17
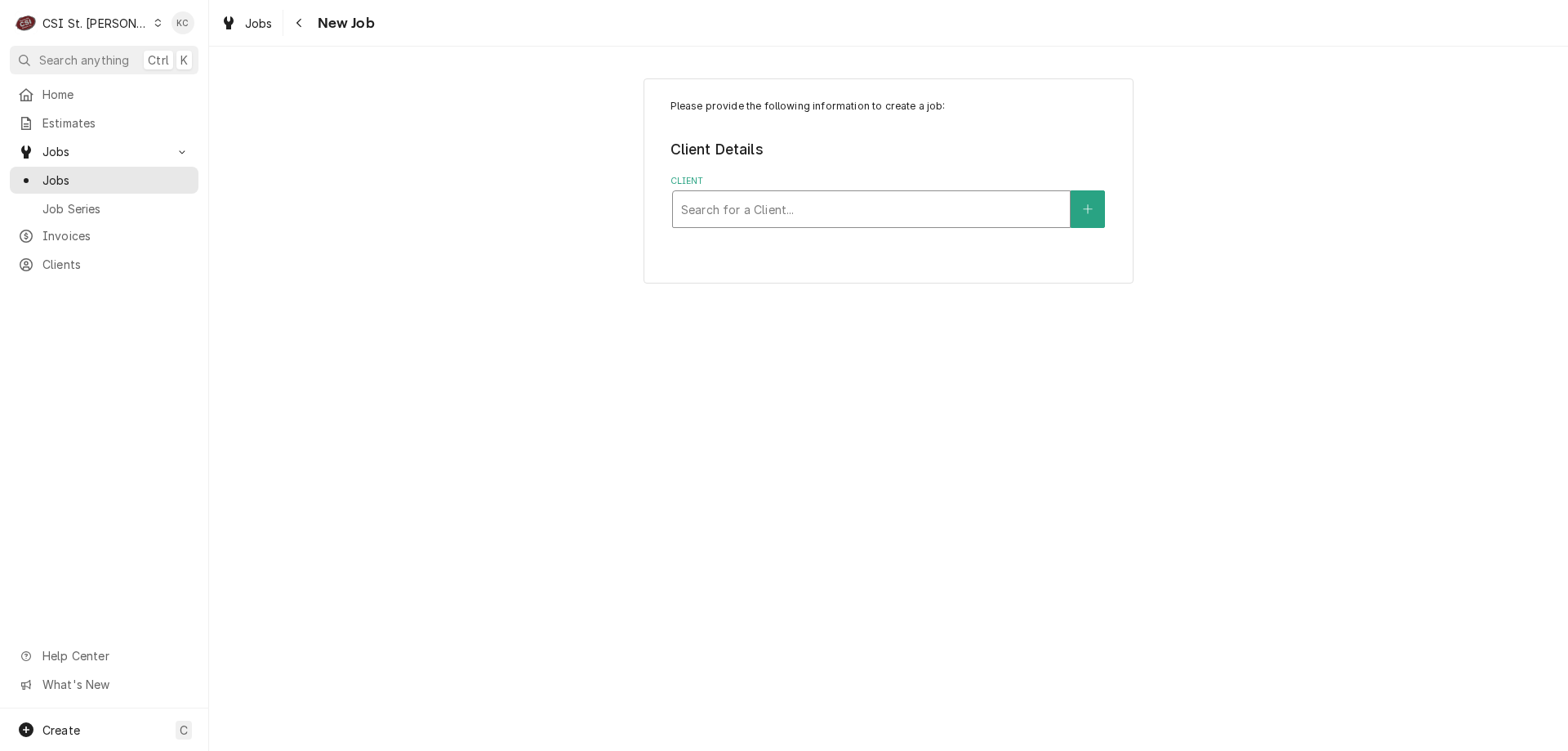
click at [765, 208] on div "Client" at bounding box center [871, 209] width 380 height 29
type input "[PERSON_NAME]"
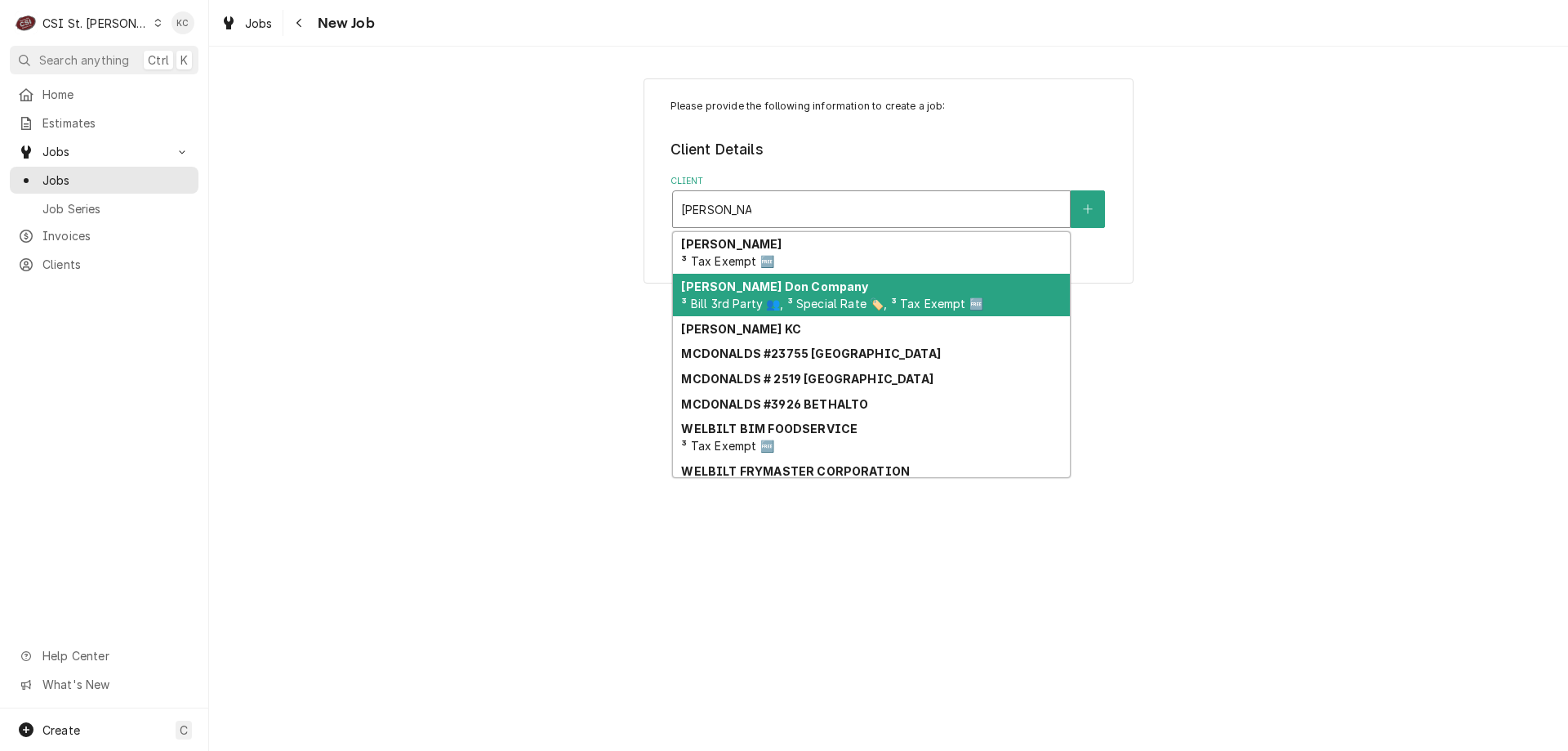
click at [785, 284] on strong "[PERSON_NAME] Don Company" at bounding box center [774, 286] width 187 height 14
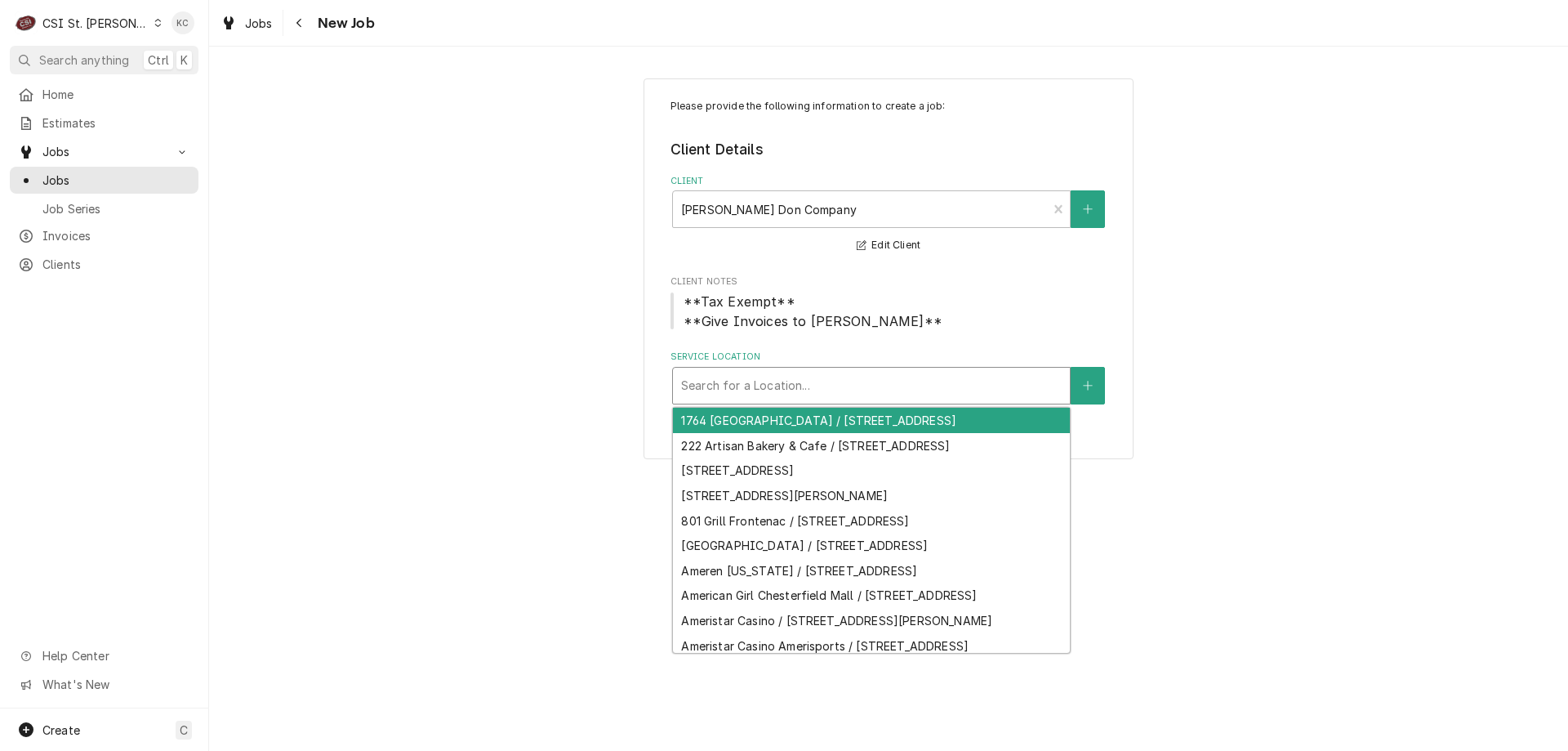
click at [817, 387] on div "Service Location" at bounding box center [871, 385] width 380 height 29
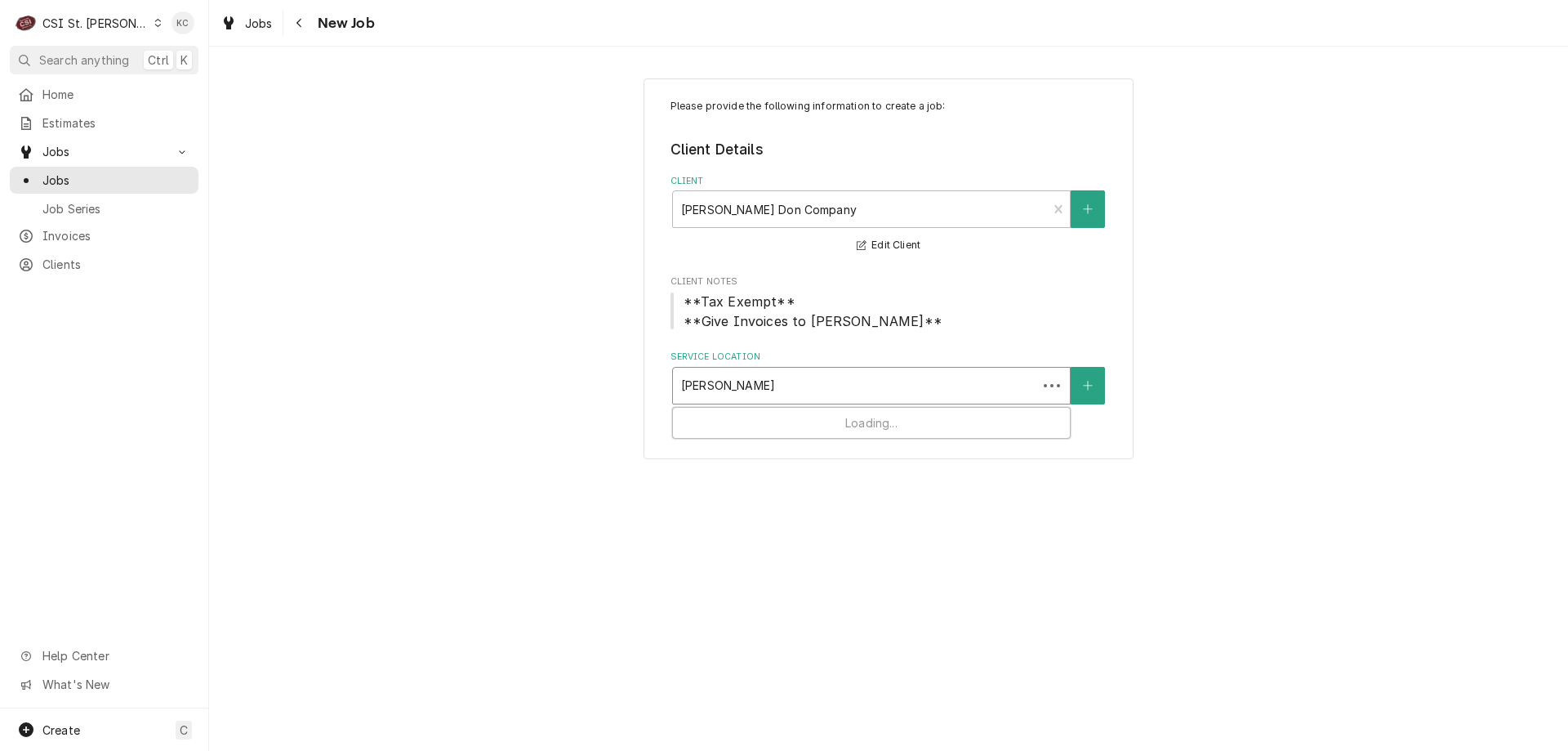
type input "francis howell north"
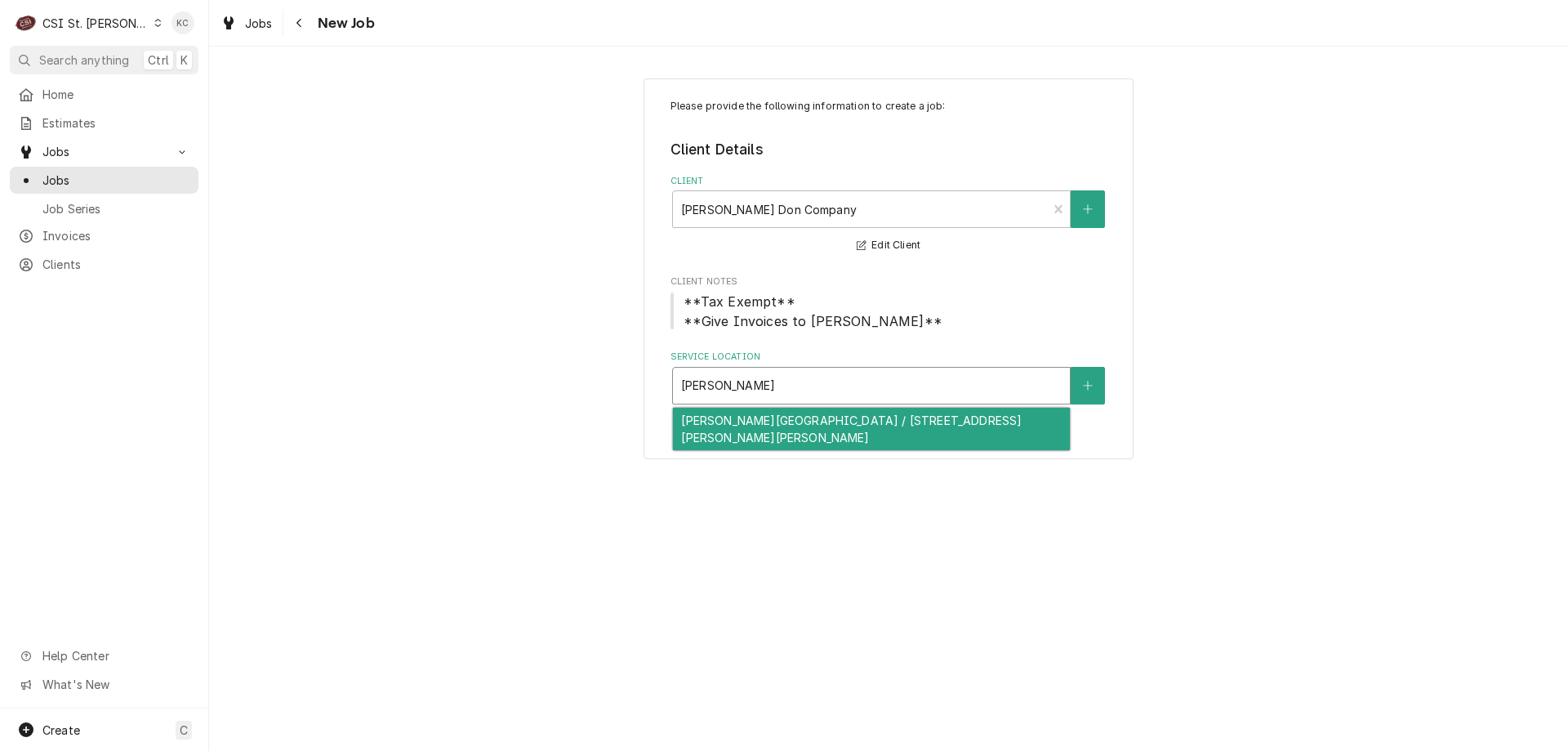
click at [824, 426] on div "Francis Howell North High School / 2549 Hackmann Road, St Charles, MO 63303" at bounding box center [871, 429] width 397 height 42
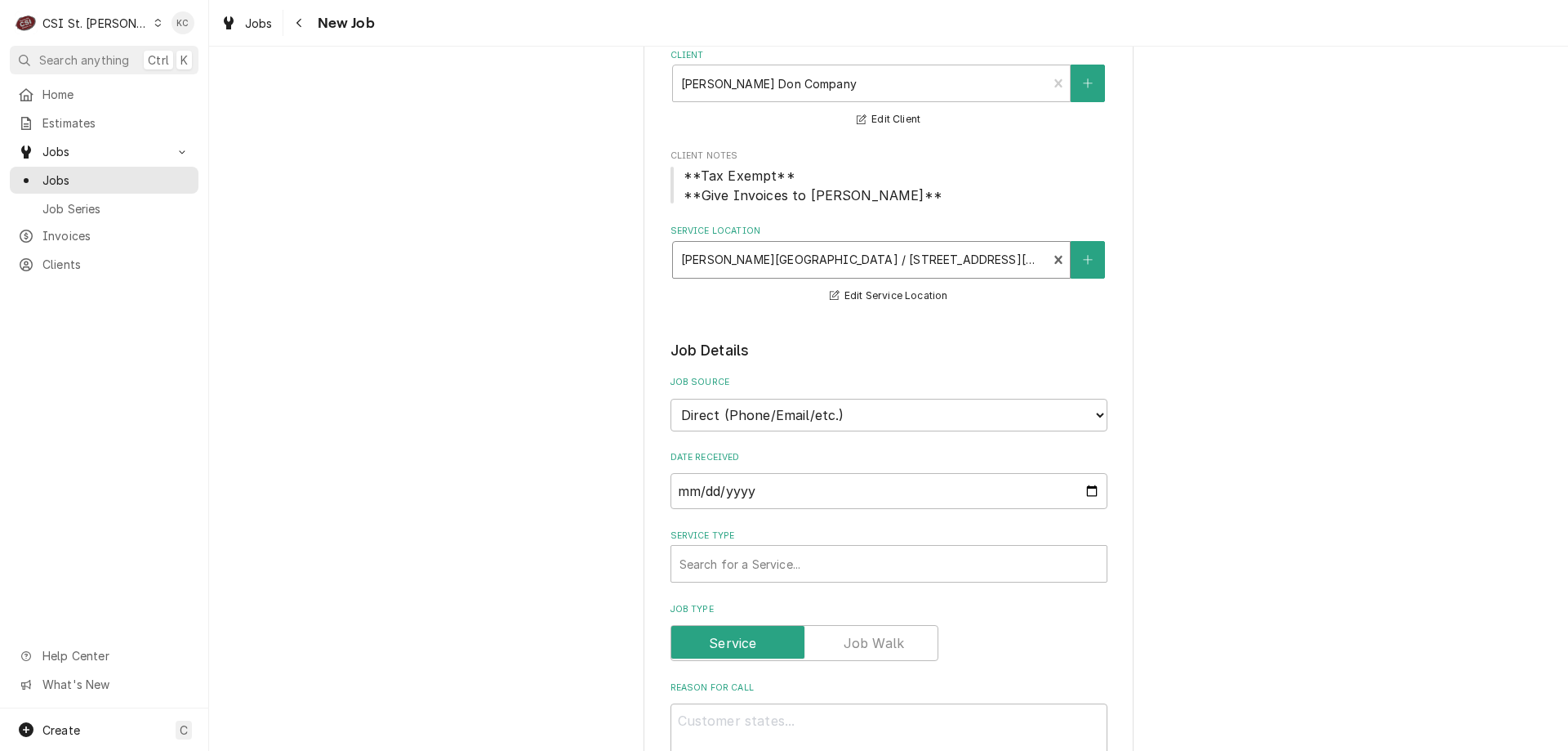
scroll to position [164, 0]
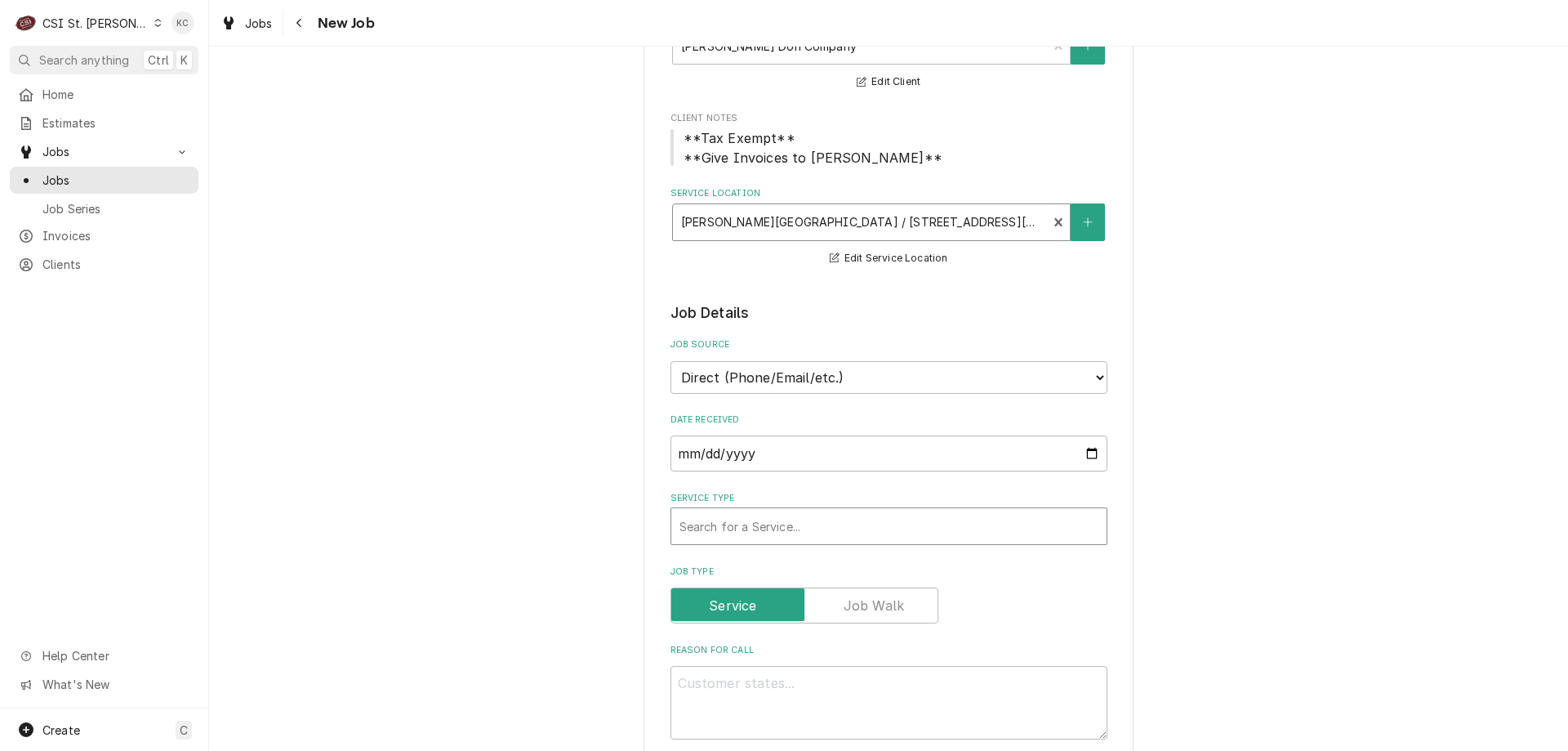
click at [806, 526] on div "Service Type" at bounding box center [889, 526] width 419 height 29
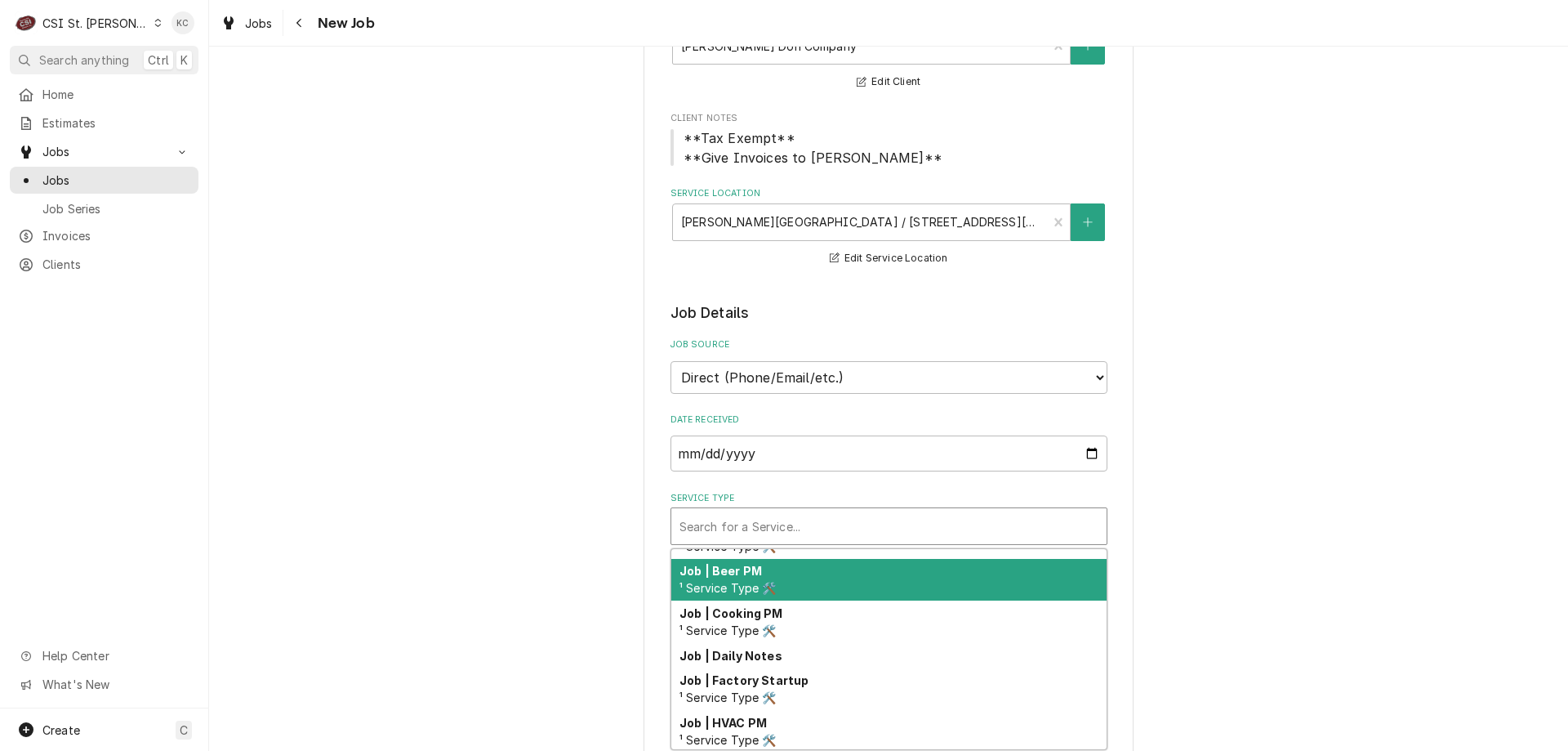
scroll to position [902, 0]
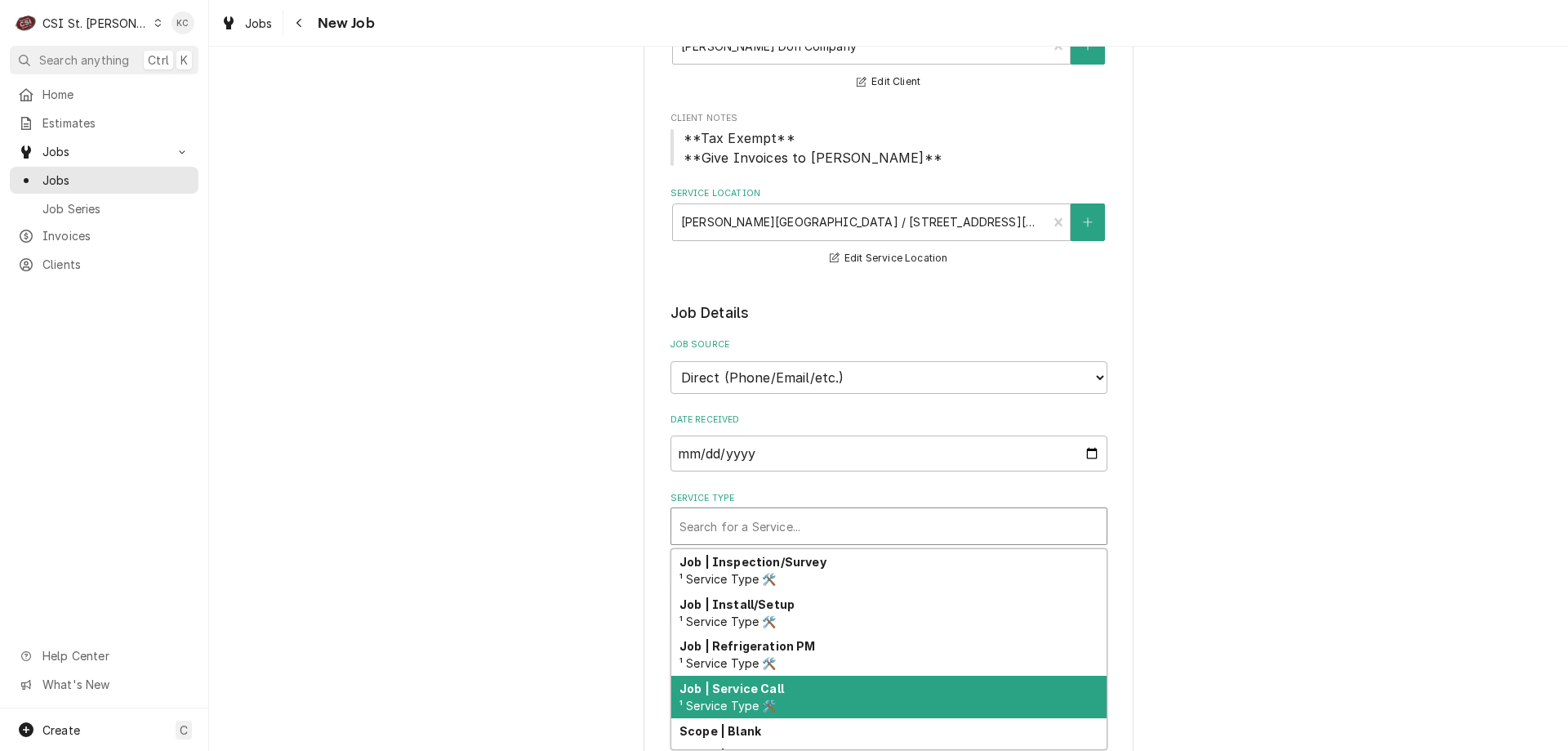
click at [819, 690] on div "Job | Service Call ¹ Service Type 🛠️" at bounding box center [889, 697] width 436 height 42
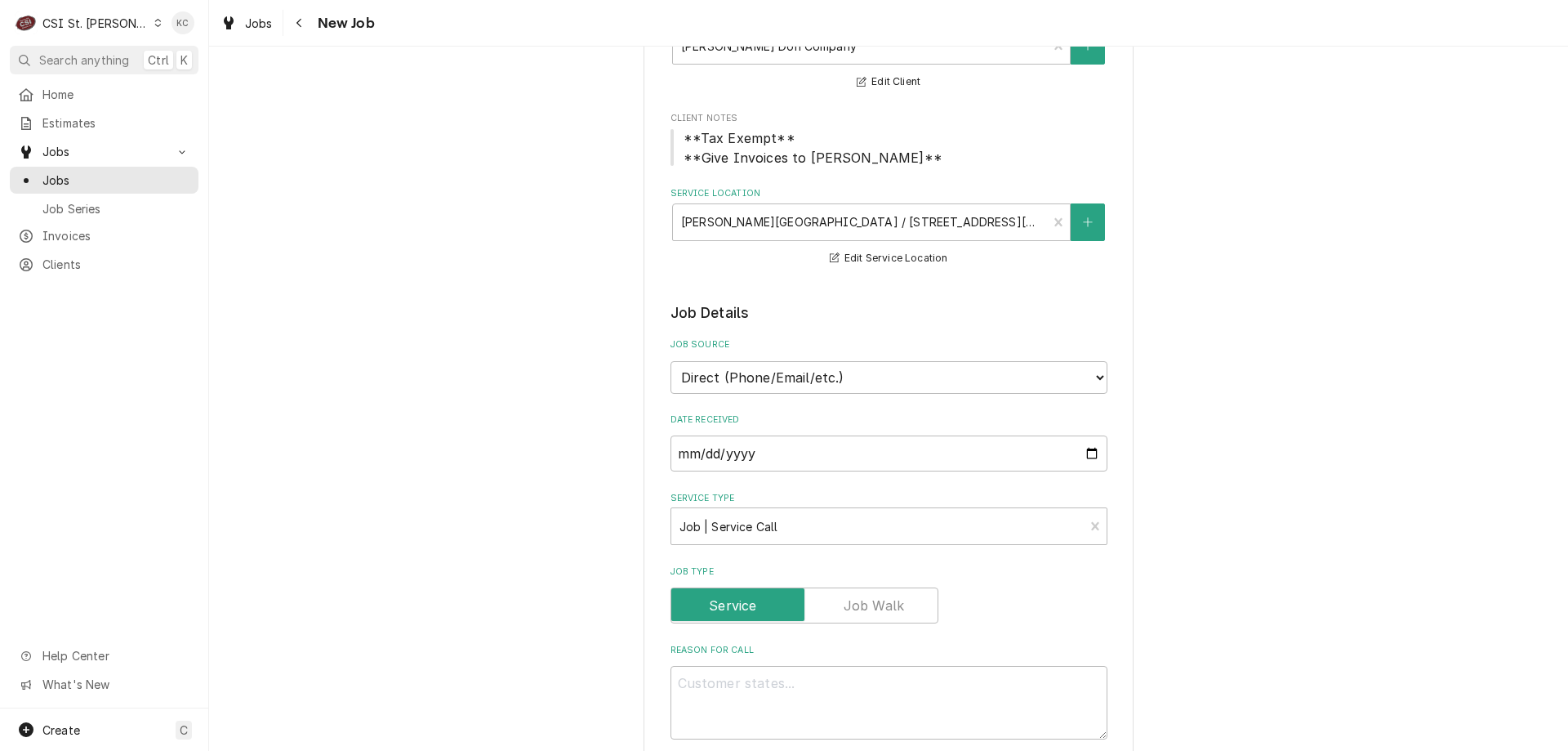
click at [782, 687] on textarea "Reason For Call" at bounding box center [889, 703] width 437 height 74
type textarea "x"
type textarea "P"
type textarea "x"
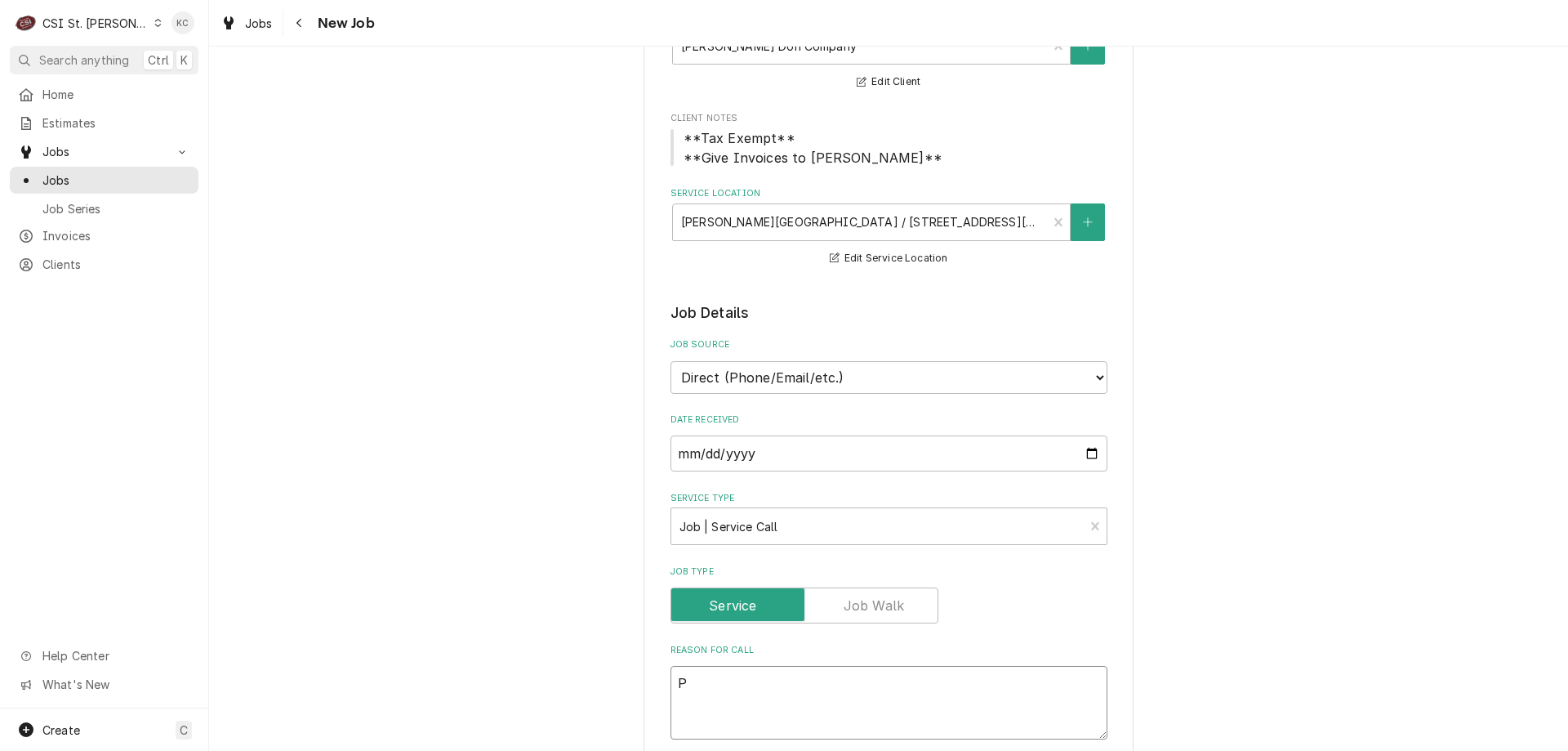
type textarea "Pz"
type textarea "x"
type textarea "Pzz"
type textarea "x"
type textarea "Pzza"
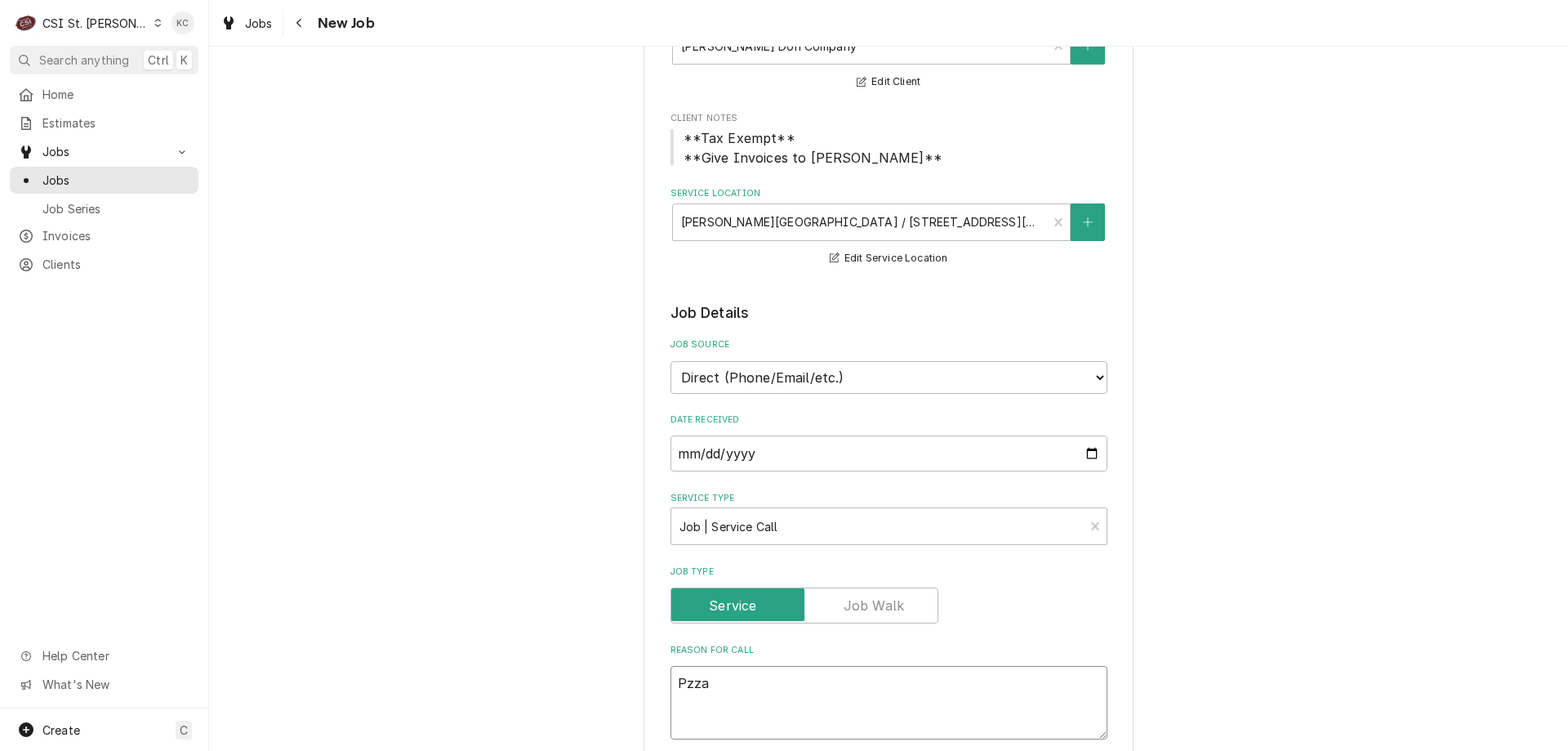
type textarea "x"
type textarea "Pzza"
type textarea "x"
type textarea "Pzza l"
type textarea "x"
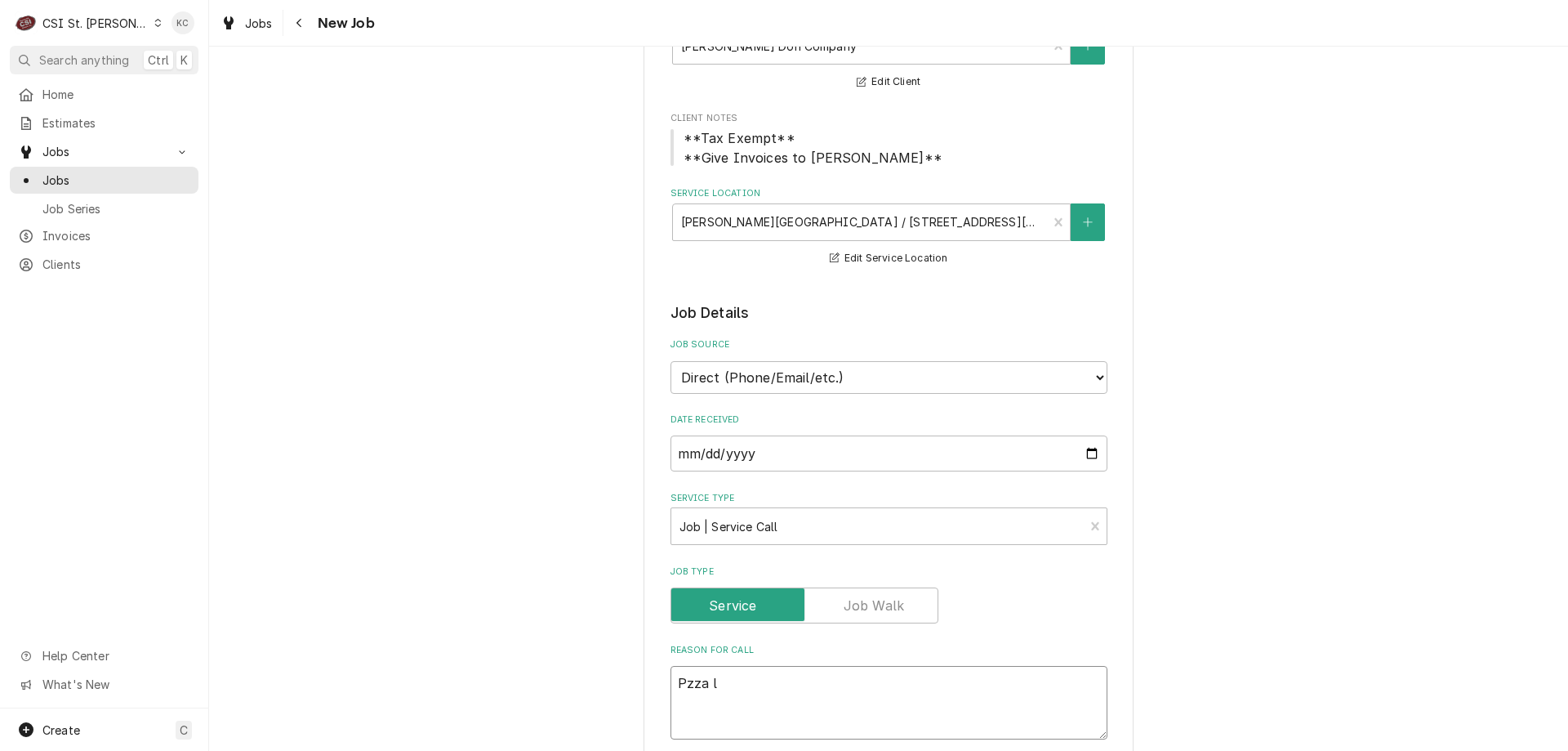
type textarea "Pzza li"
type textarea "x"
type textarea "Pzza lig"
type textarea "x"
type textarea "Pzza light"
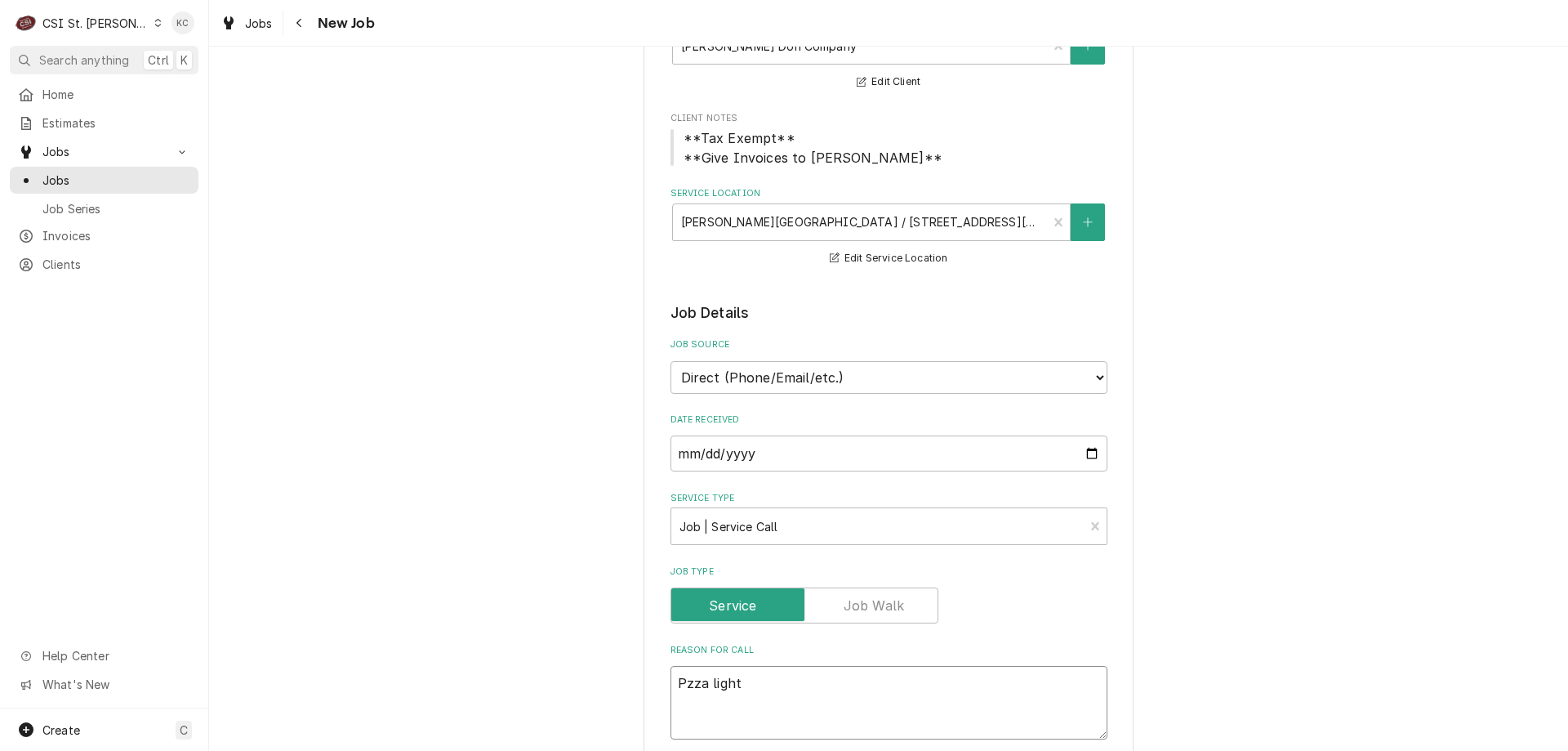
type textarea "x"
type textarea "Pzza lights"
type textarea "x"
type textarea "Pzza lights"
type textarea "x"
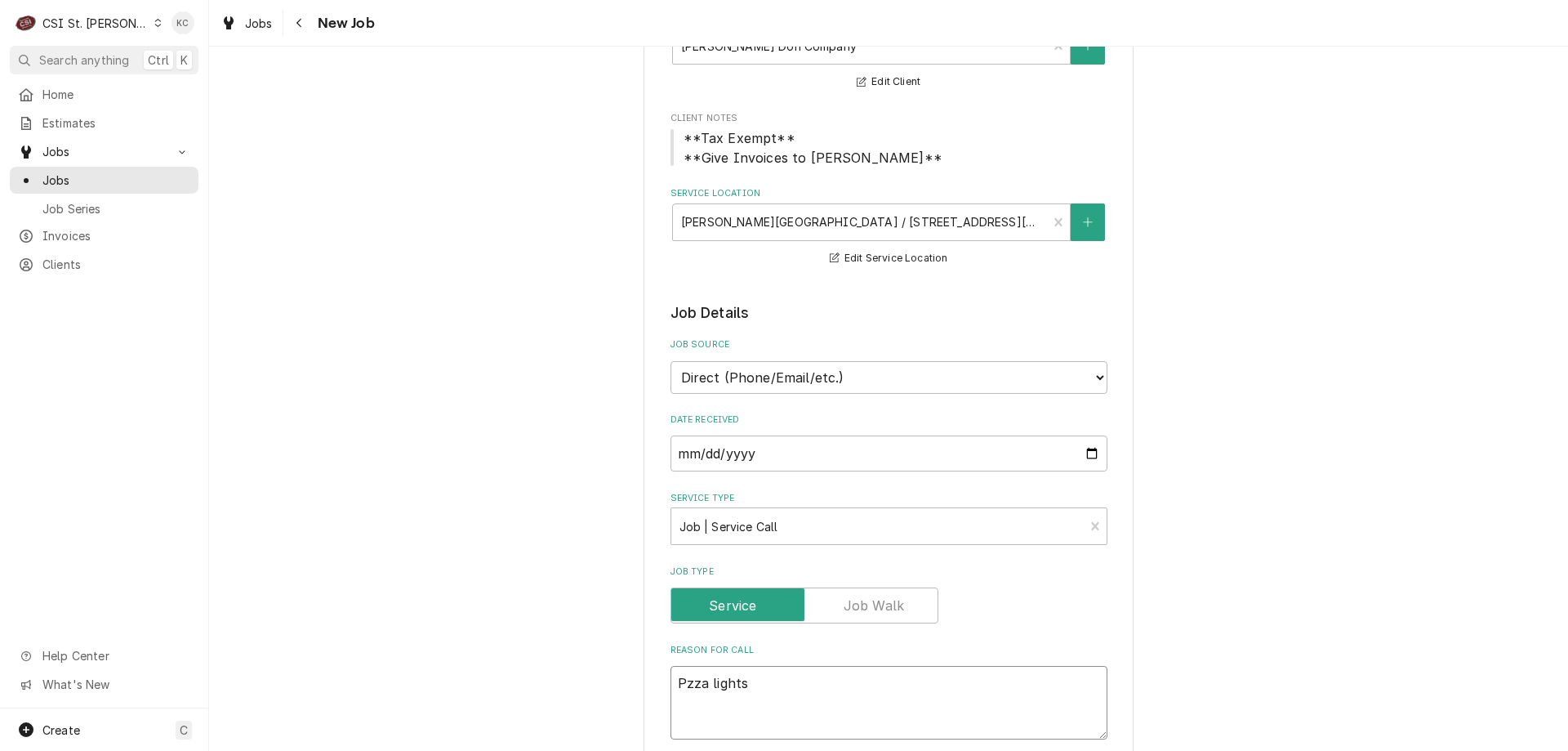
type textarea "Pzza lights -"
type textarea "x"
type textarea "Pzza lights -"
paste textarea "have 2 pendent lights not working. I have put new bulbs in and still not luck. …"
type textarea "x"
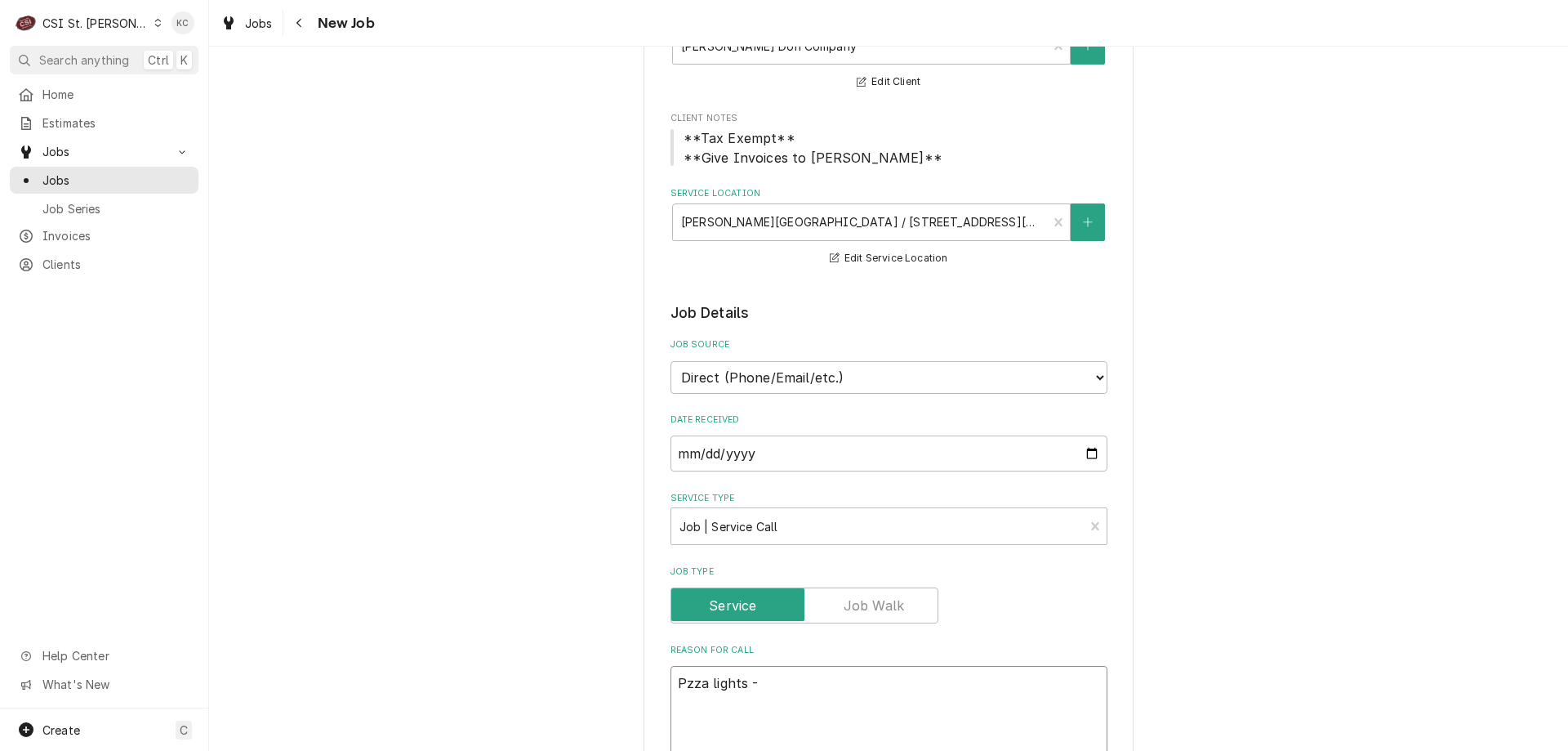
type textarea "Pzza lights - have 2 pendent lights not working. I have put new bulbs in and st…"
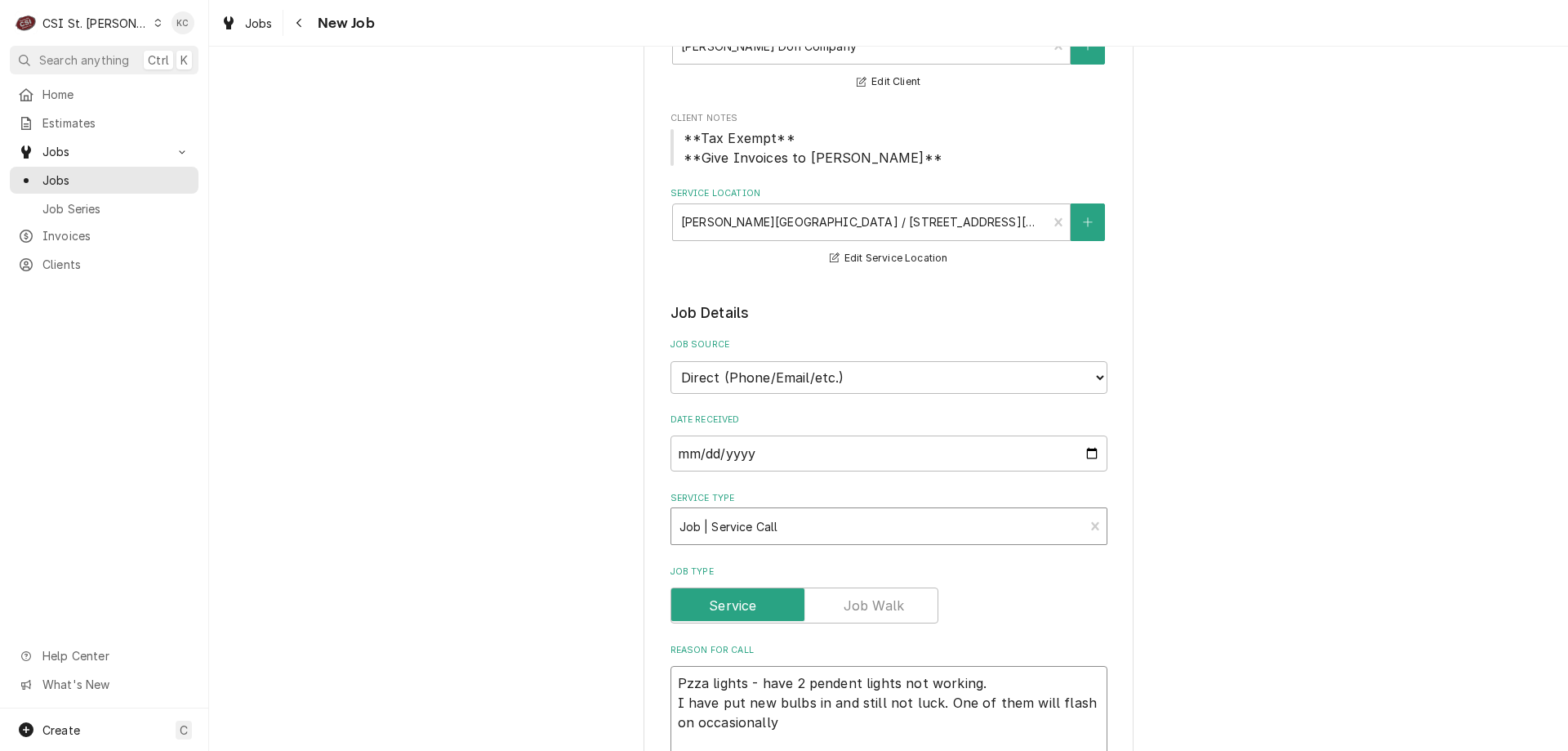
type textarea "x"
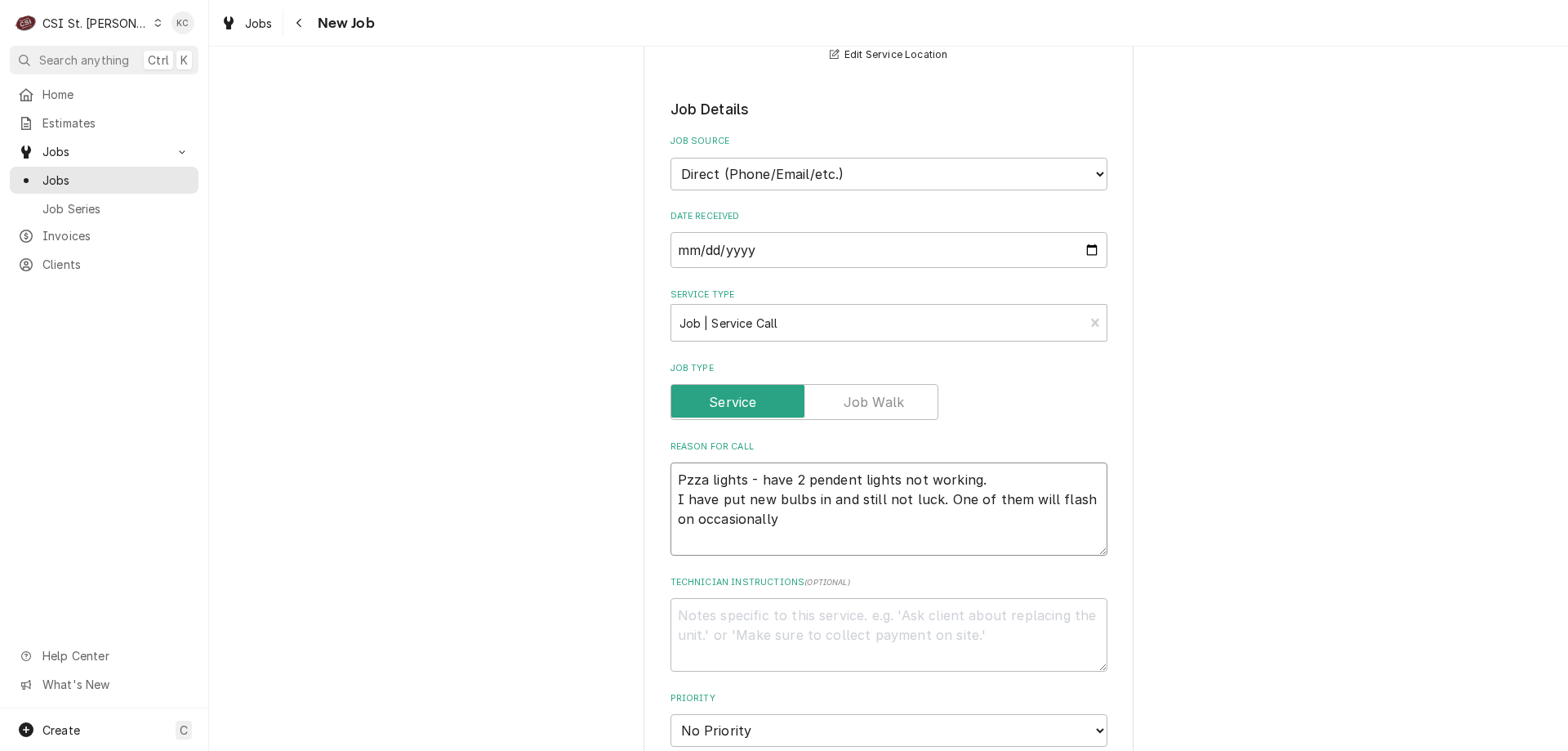
scroll to position [409, 0]
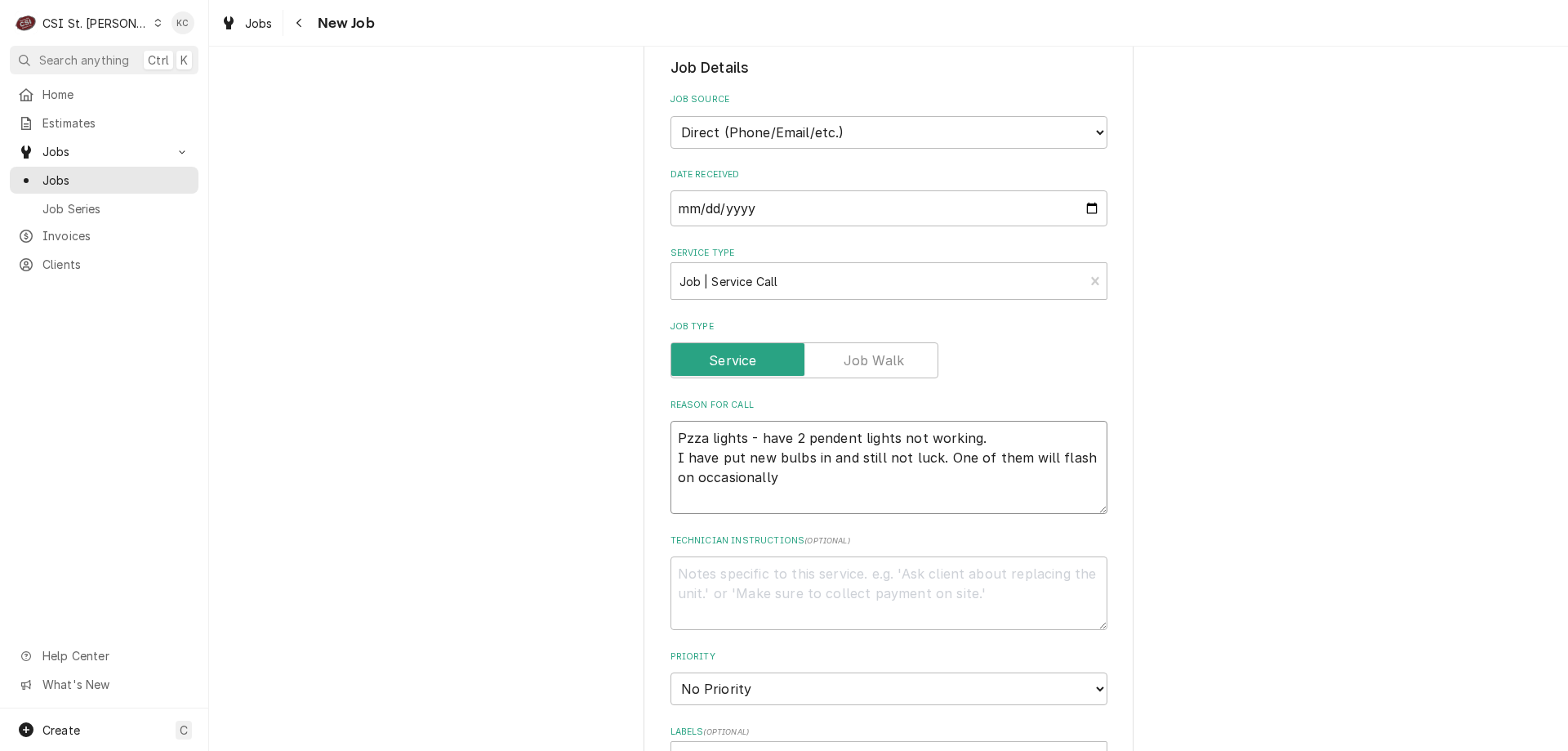
type textarea "Pzza lights - have 2 pendent lights not working. I have put new bulbs in and st…"
click at [912, 581] on textarea "Technician Instructions ( optional )" at bounding box center [889, 593] width 437 height 74
type textarea "x"
type textarea "J"
type textarea "x"
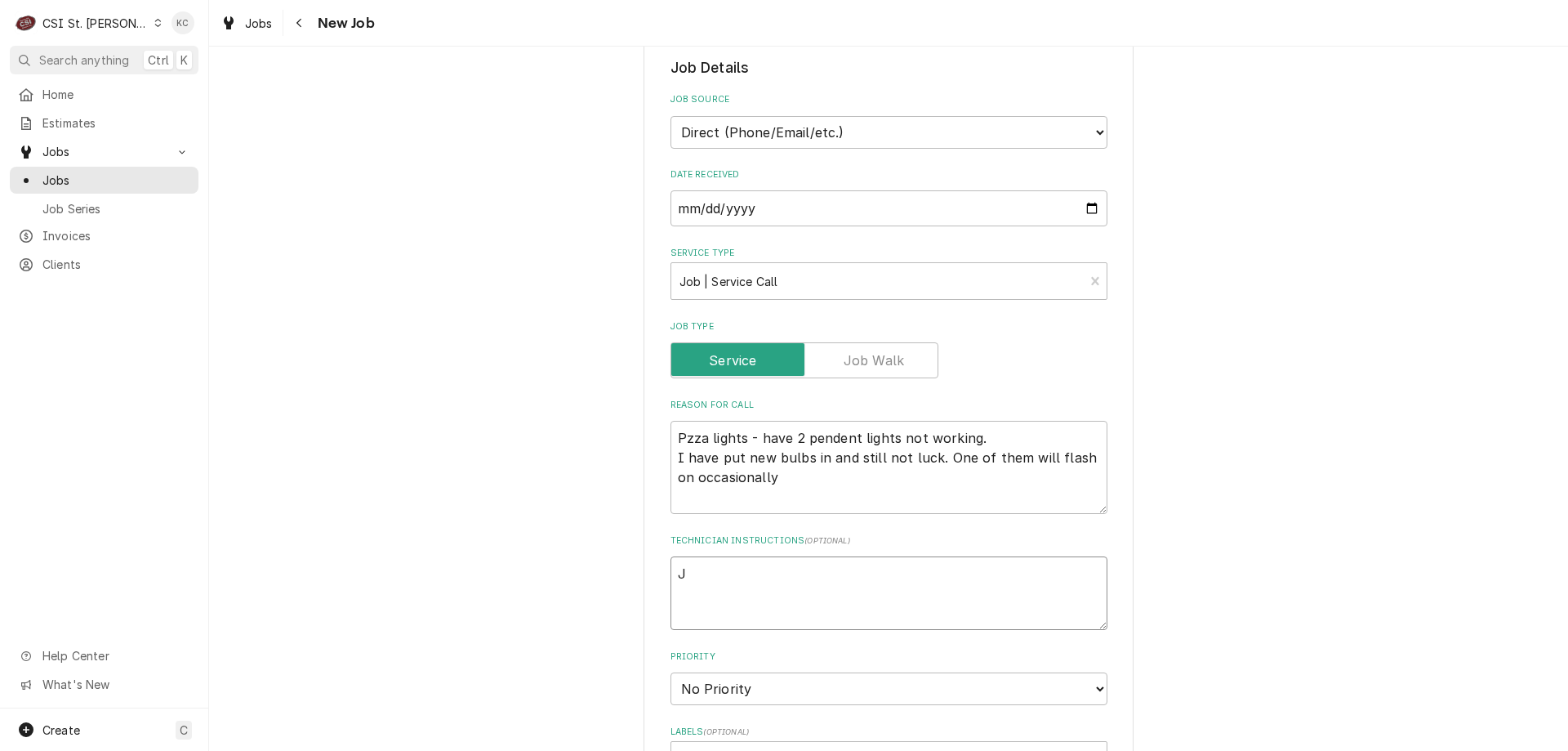
type textarea "Jo"
type textarea "x"
type textarea "Joh"
type textarea "x"
type textarea "John"
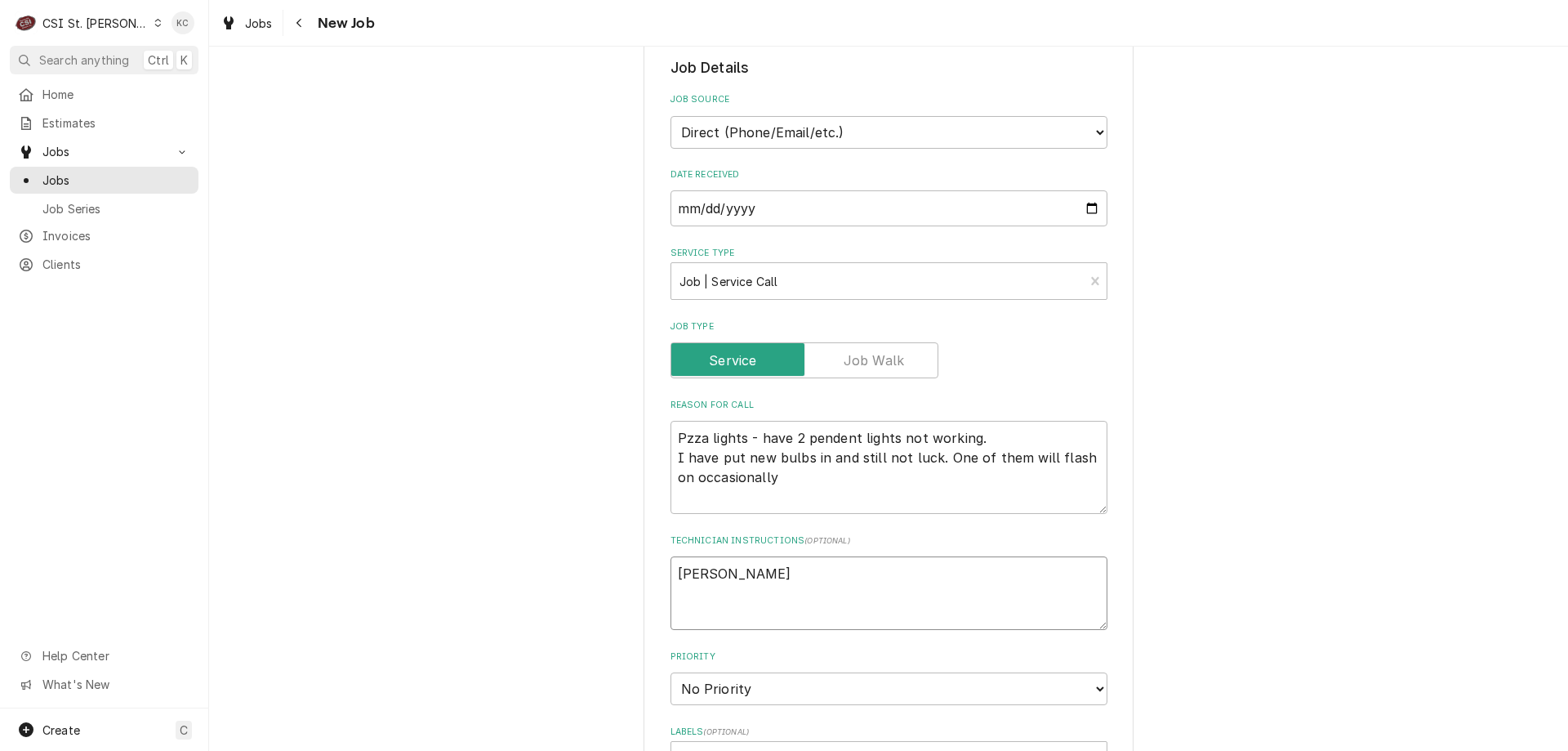
type textarea "x"
type textarea "John"
type textarea "x"
type textarea "John K"
type textarea "x"
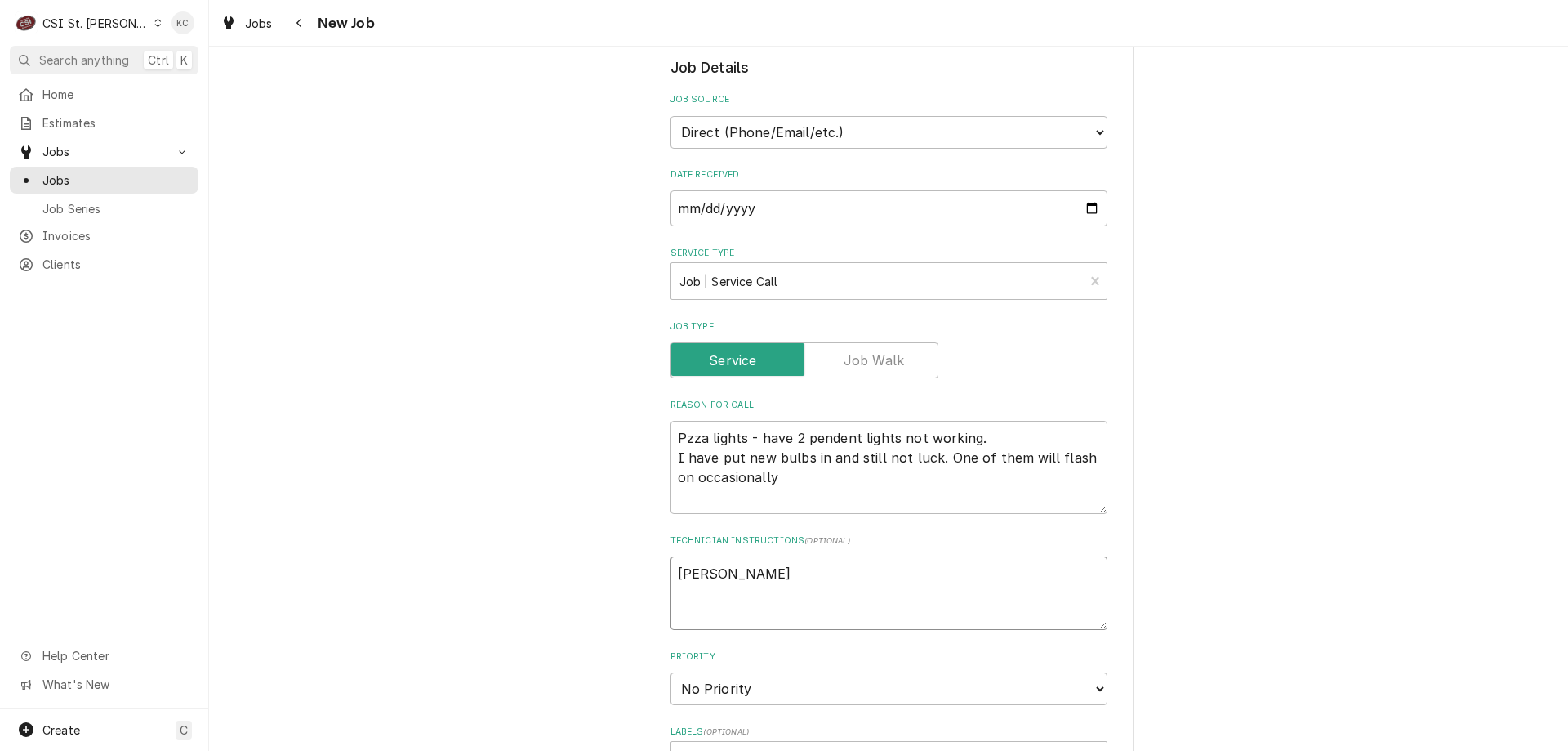
type textarea "John Kan"
type textarea "x"
type textarea "John Kann"
type textarea "x"
type textarea "John Kanna"
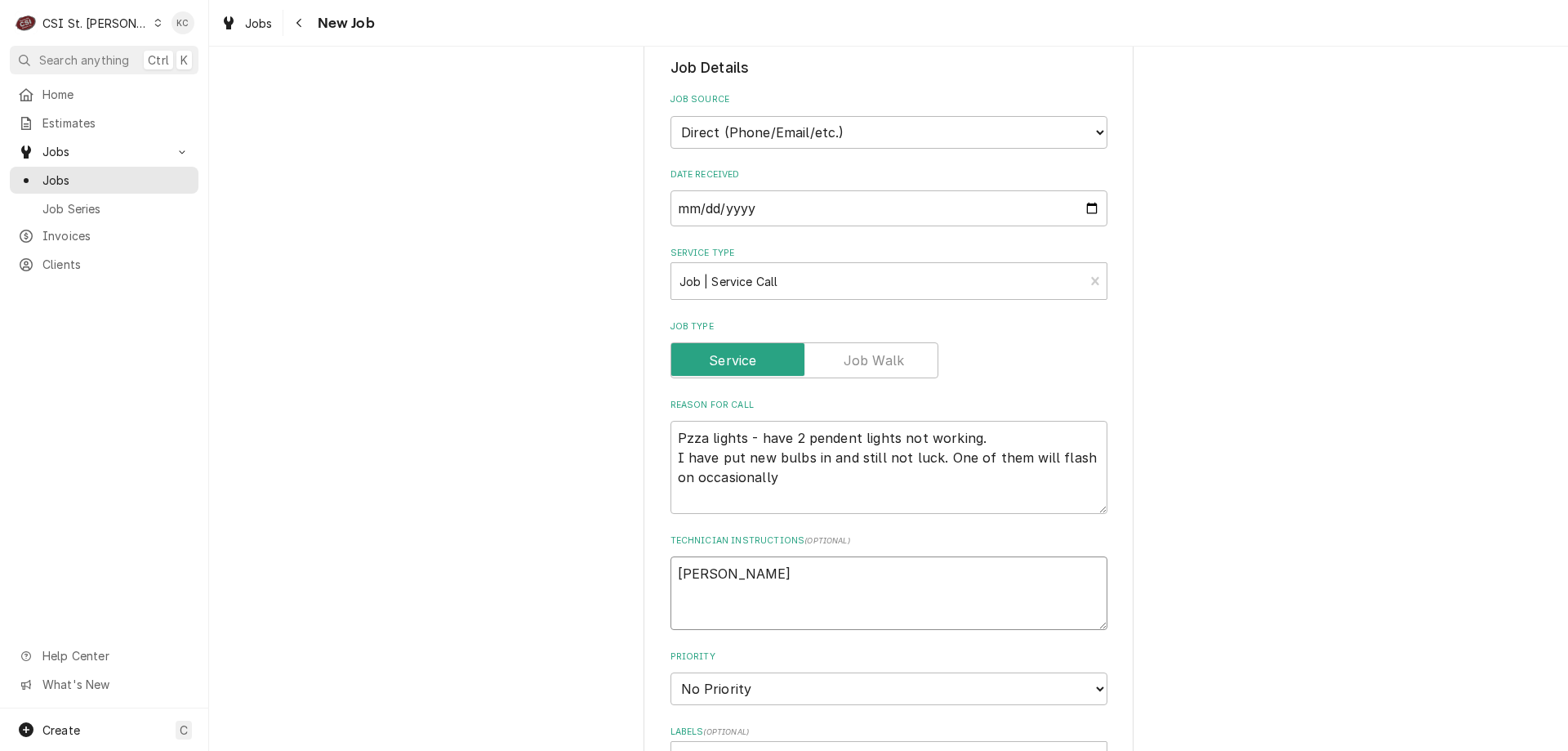
type textarea "x"
type textarea "John Kannad"
type textarea "x"
type textarea "John Kannady"
type textarea "x"
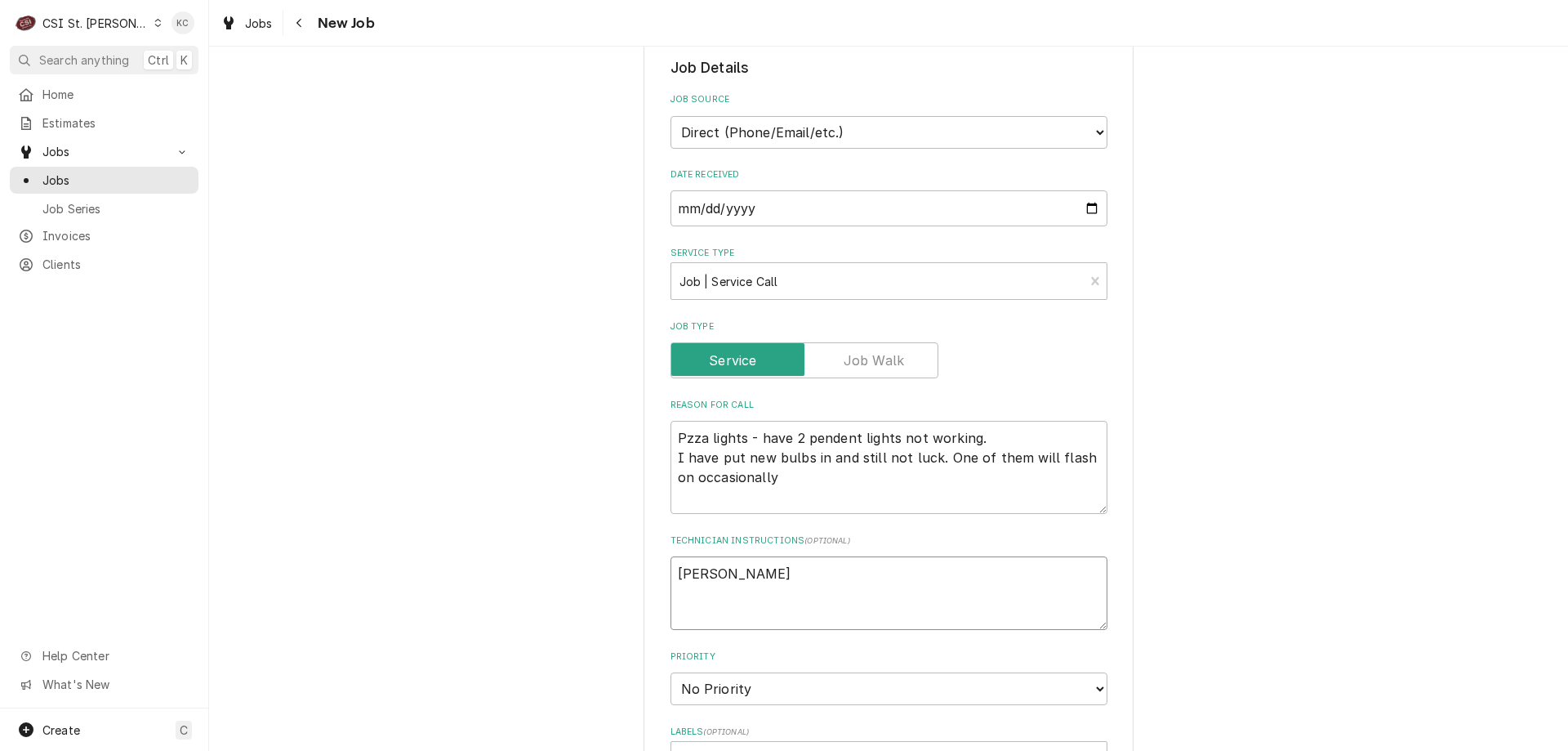
type textarea "John Kannady"
type textarea "x"
type textarea "John Kannady 6"
type textarea "x"
type textarea "John Kannady 63"
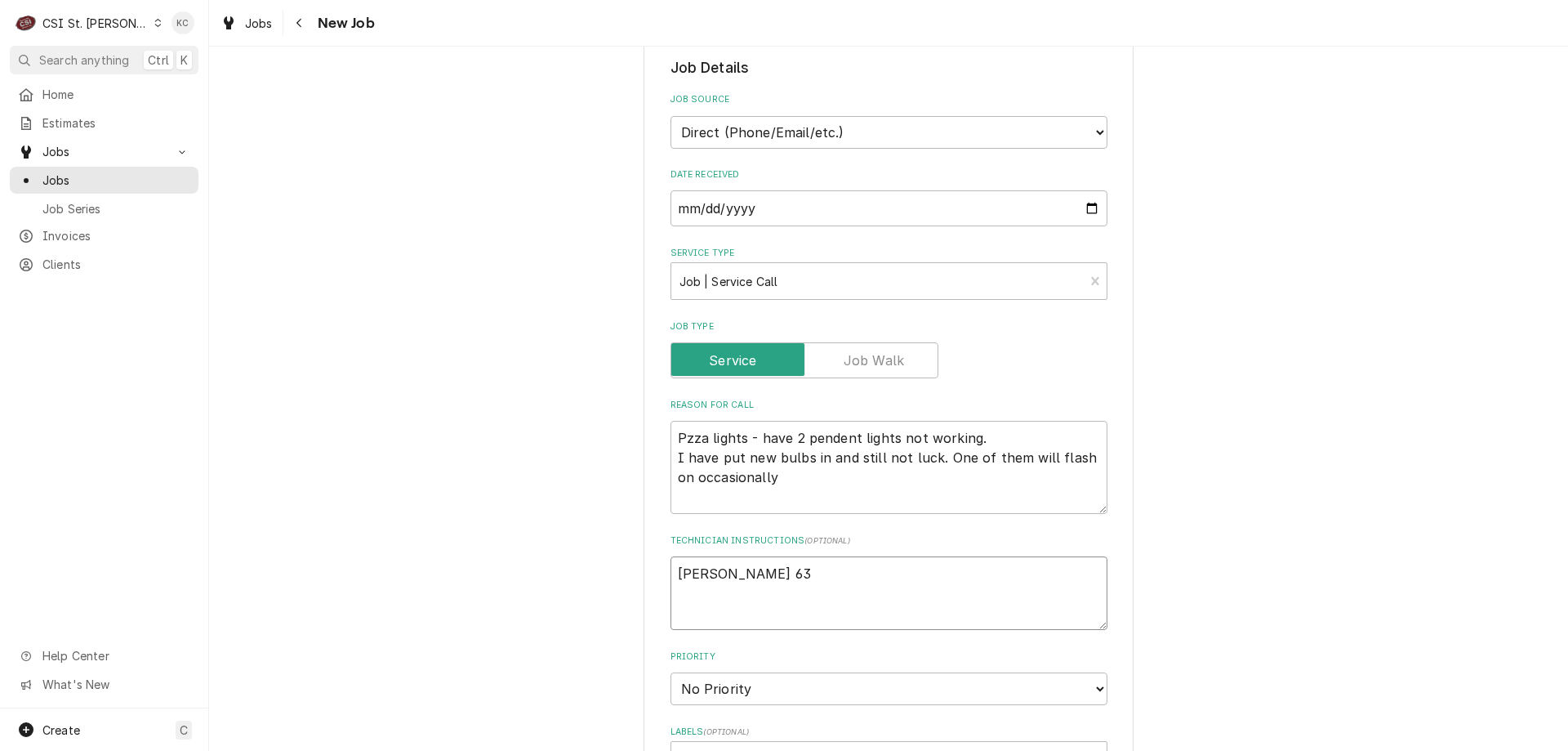
type textarea "x"
type textarea "John Kannady 636"
type textarea "x"
type textarea "John Kannady 636"
type textarea "x"
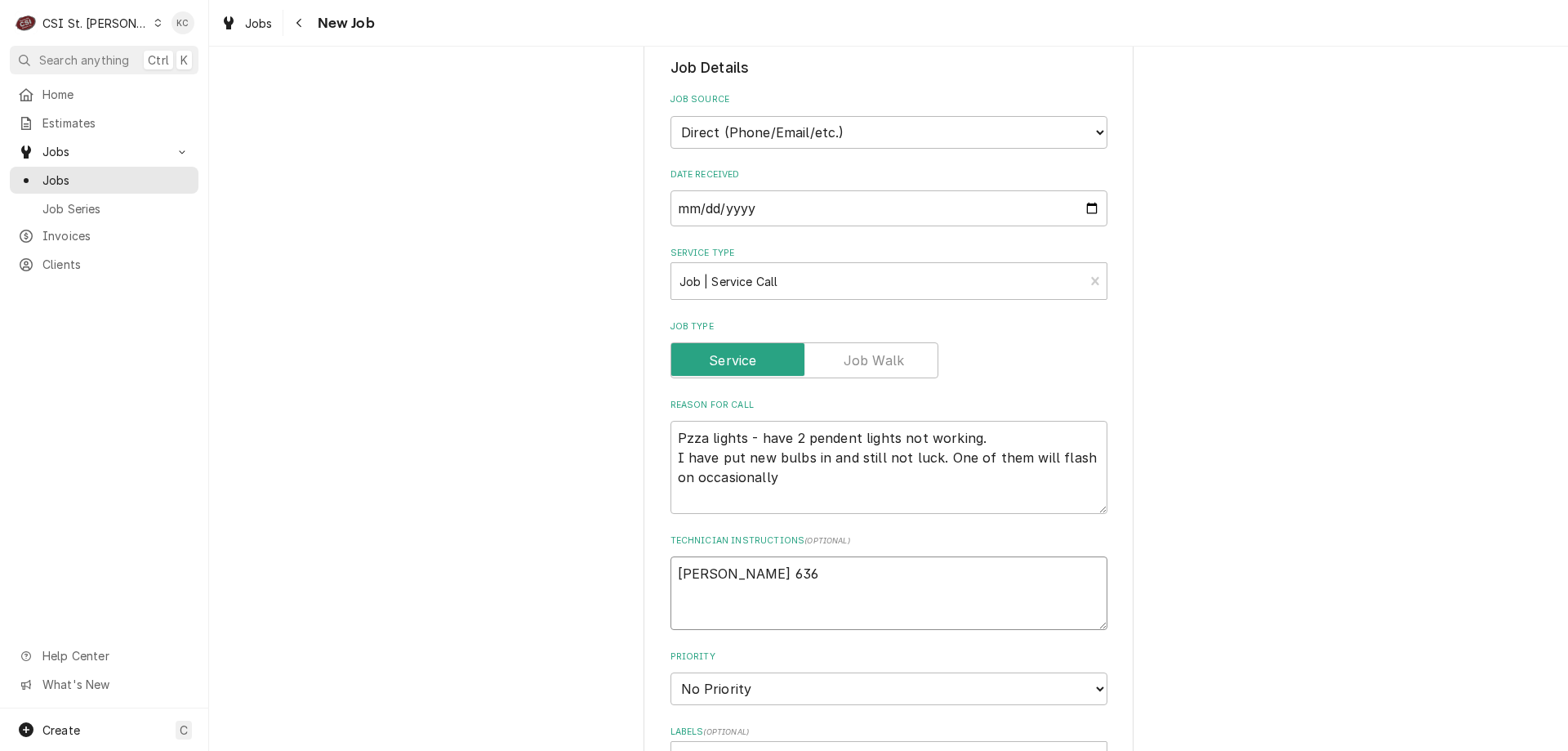
type textarea "John Kannady 636 8"
type textarea "x"
type textarea "John Kannady 636 85"
type textarea "x"
type textarea "John Kannady 636 851"
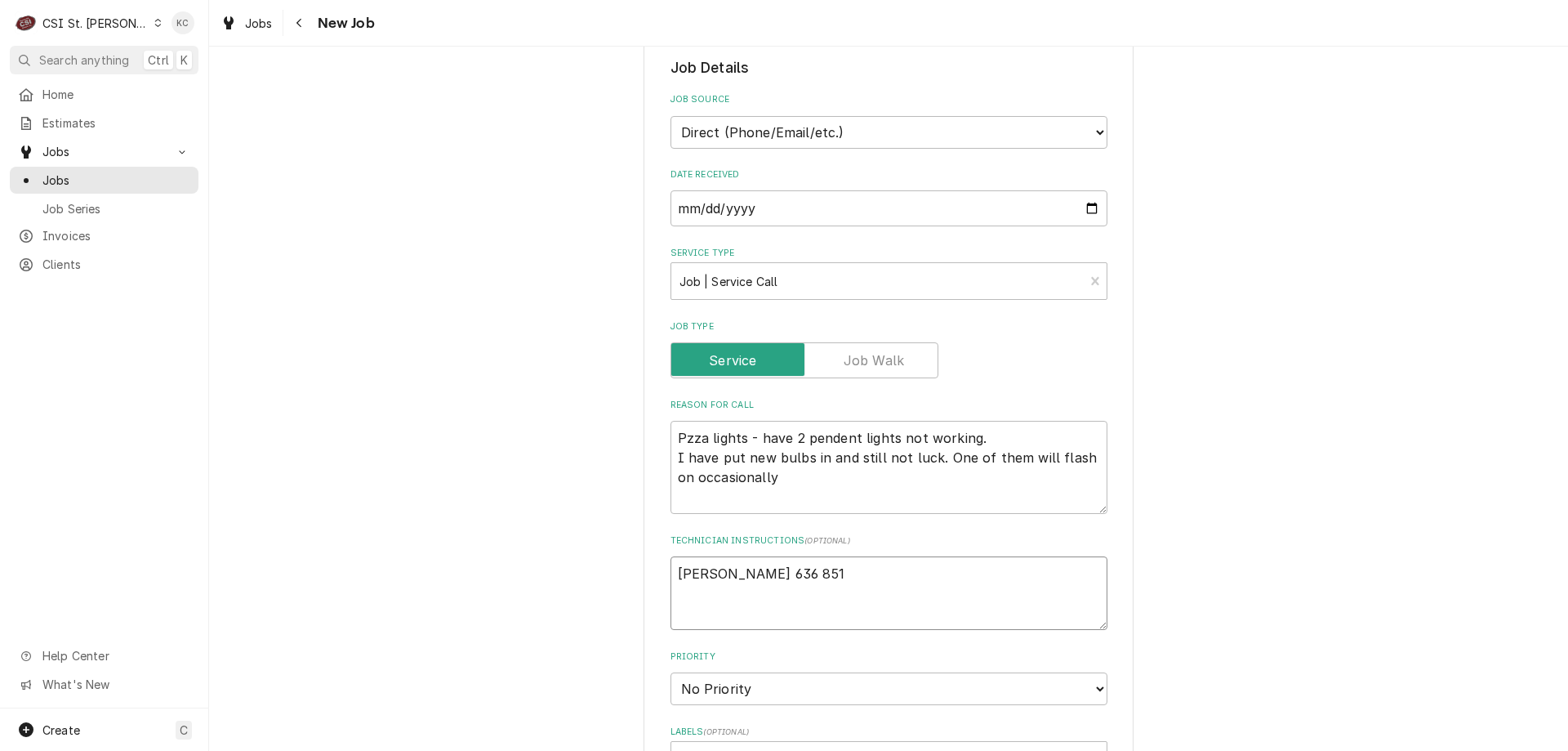
type textarea "x"
type textarea "John Kannady 636 851-"
type textarea "x"
type textarea "John Kannady 636 851-6"
type textarea "x"
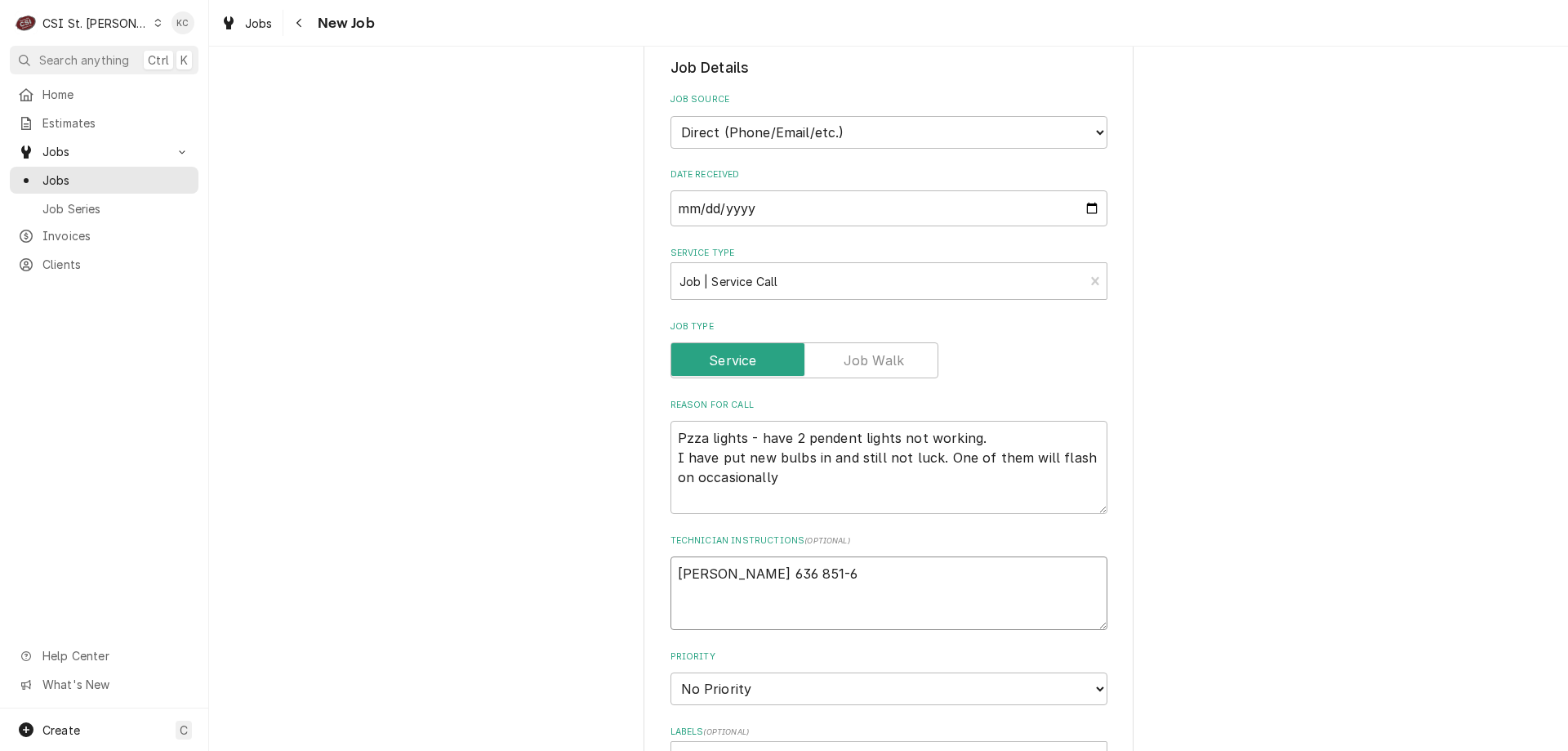
type textarea "John Kannady 636 851-61"
type textarea "x"
type textarea "John Kannady 636 851-619"
type textarea "x"
type textarea "John Kannady 636 851-6197"
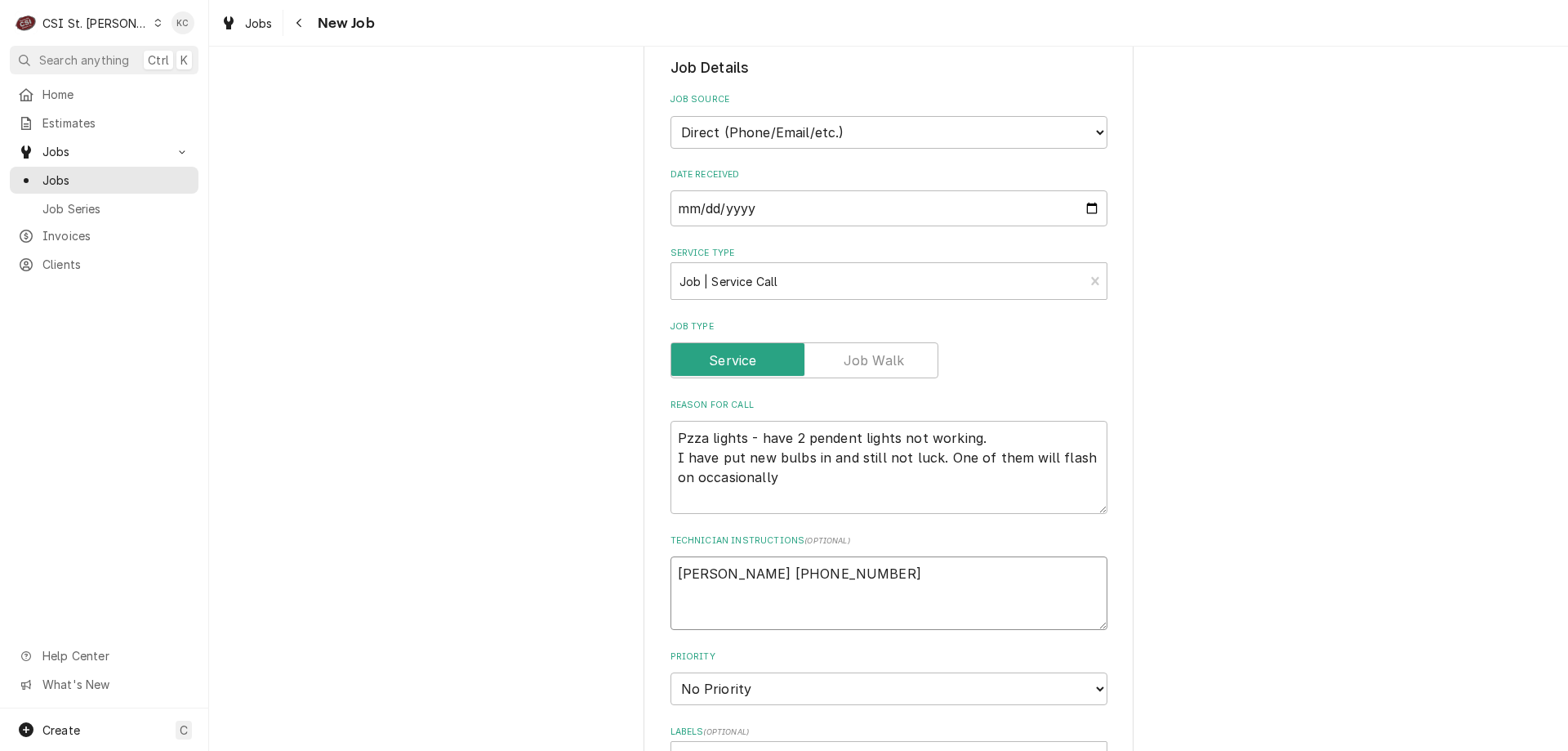
type textarea "x"
type textarea "John Kannady 636 851-6197"
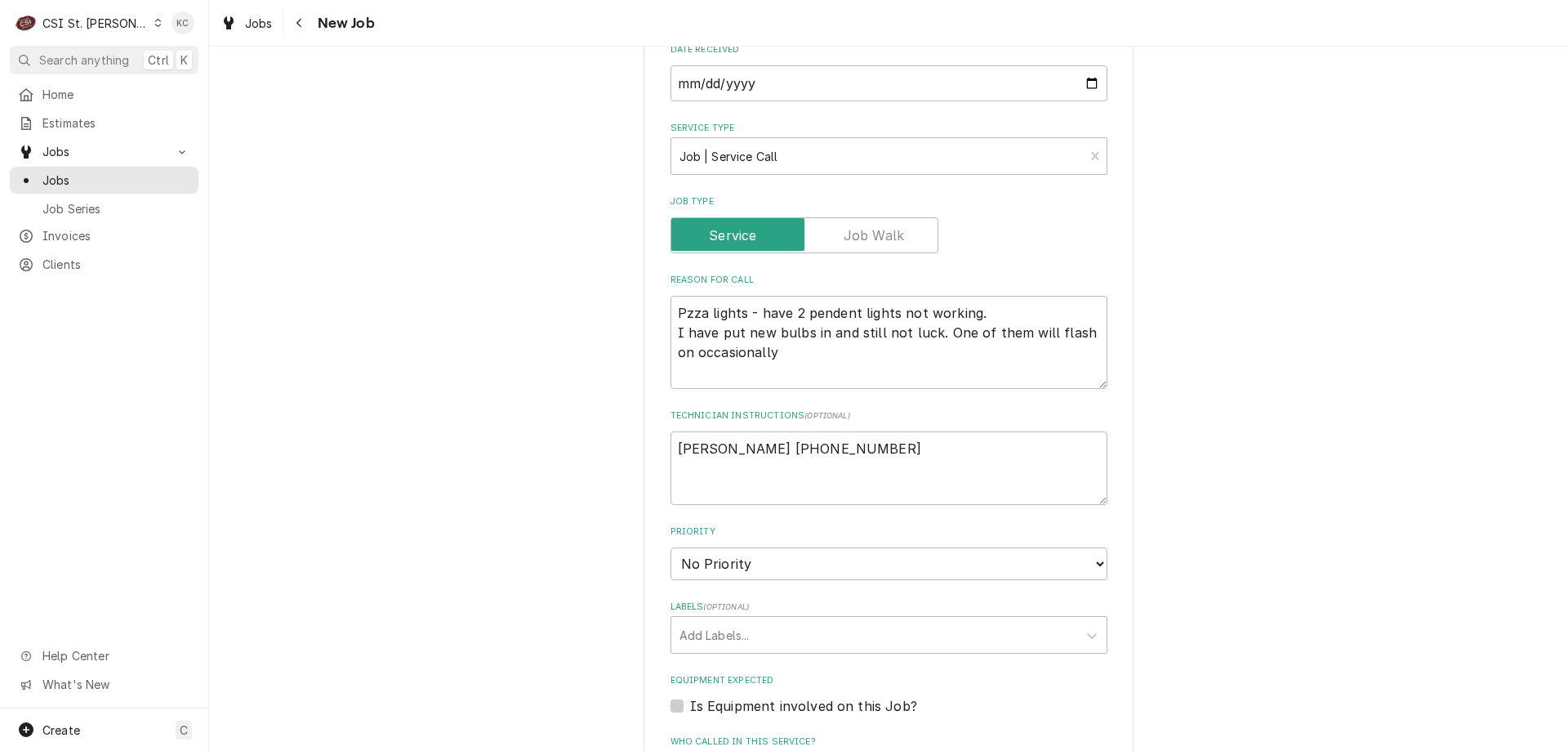
scroll to position [572, 0]
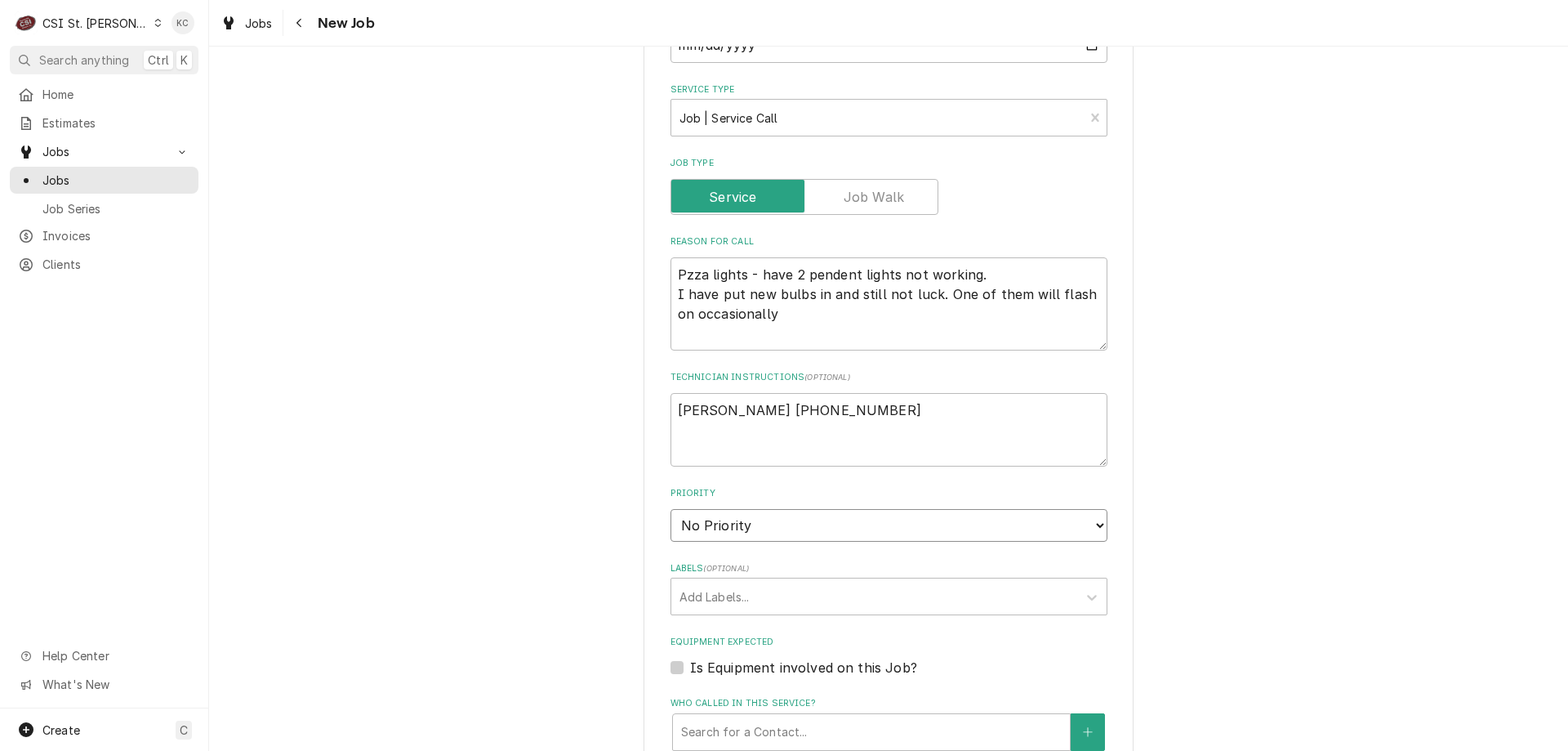
click at [727, 533] on select "No Priority Urgent High Medium Low" at bounding box center [889, 525] width 437 height 33
select select "4"
click at [670, 509] on select "No Priority Urgent High Medium Low" at bounding box center [889, 525] width 437 height 33
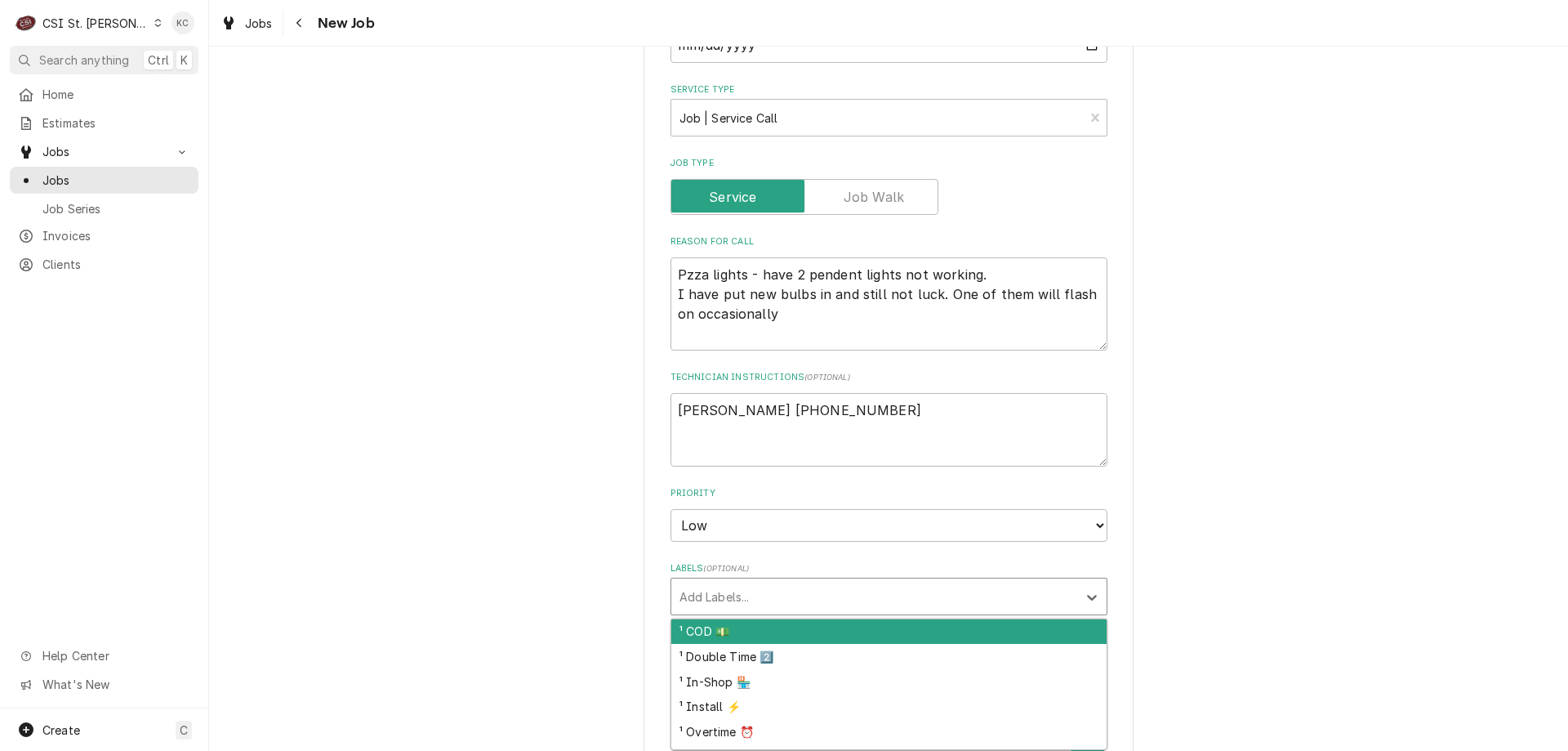
click at [732, 600] on div "Labels" at bounding box center [874, 596] width 390 height 29
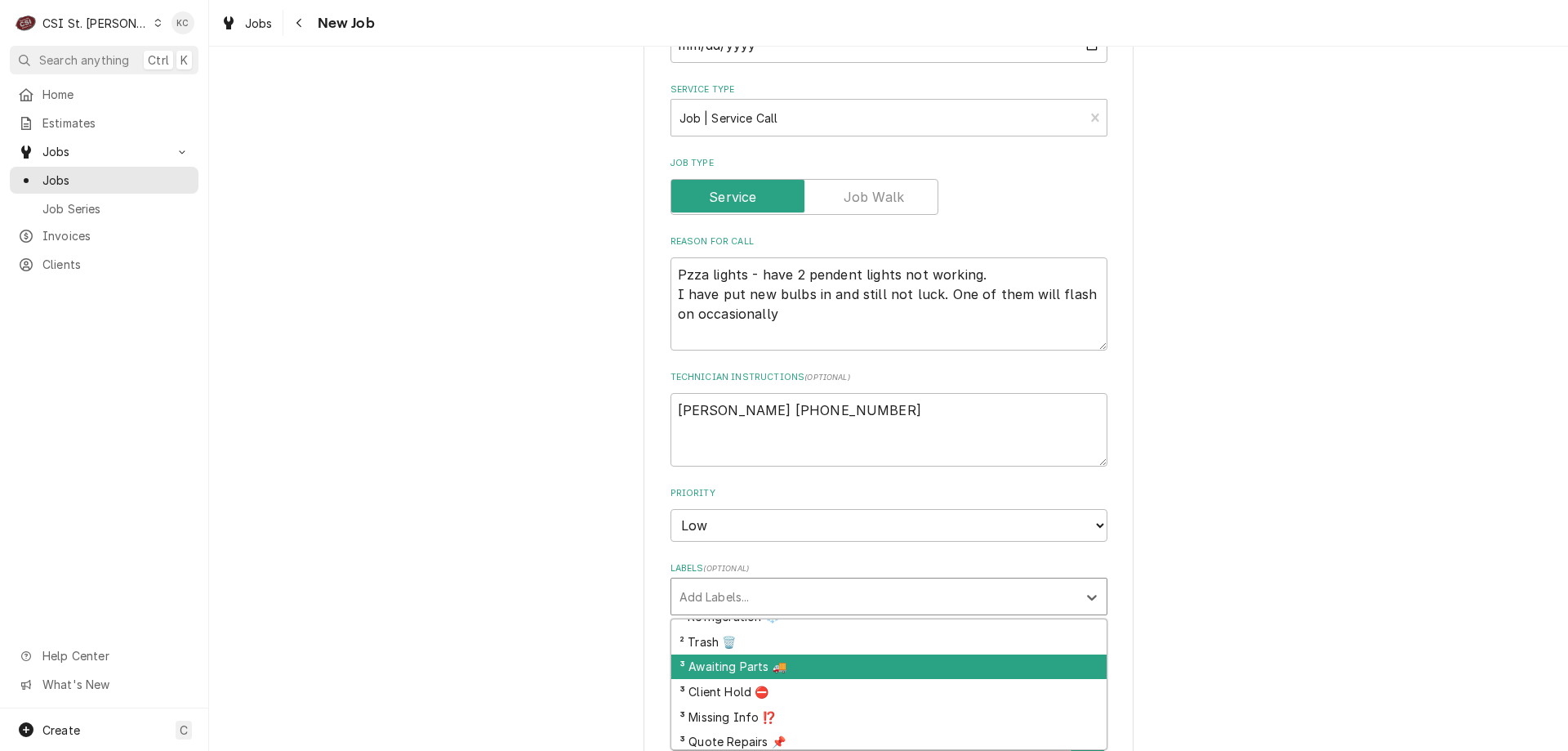
scroll to position [409, 0]
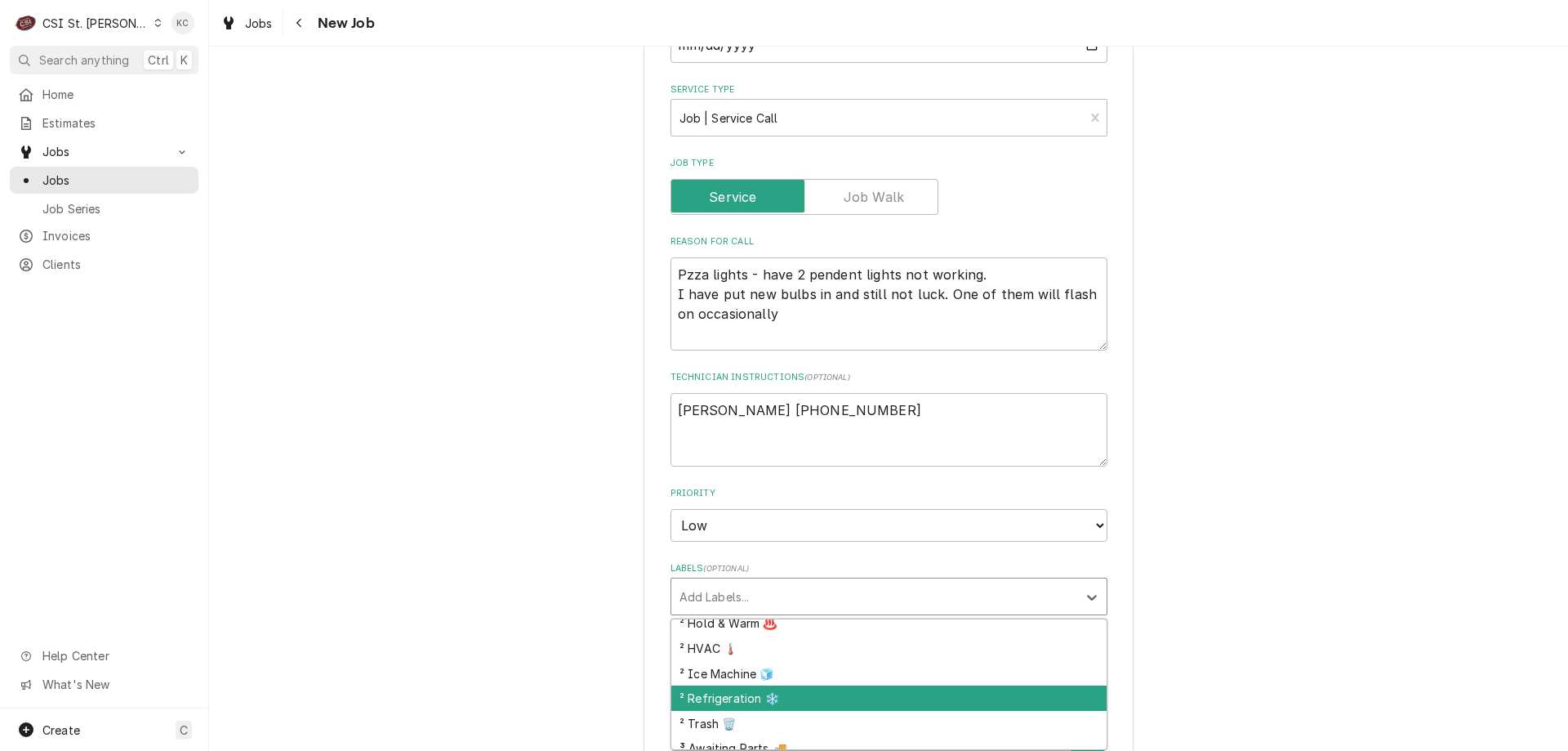
click at [836, 695] on div "² Refrigeration ❄️" at bounding box center [889, 698] width 436 height 26
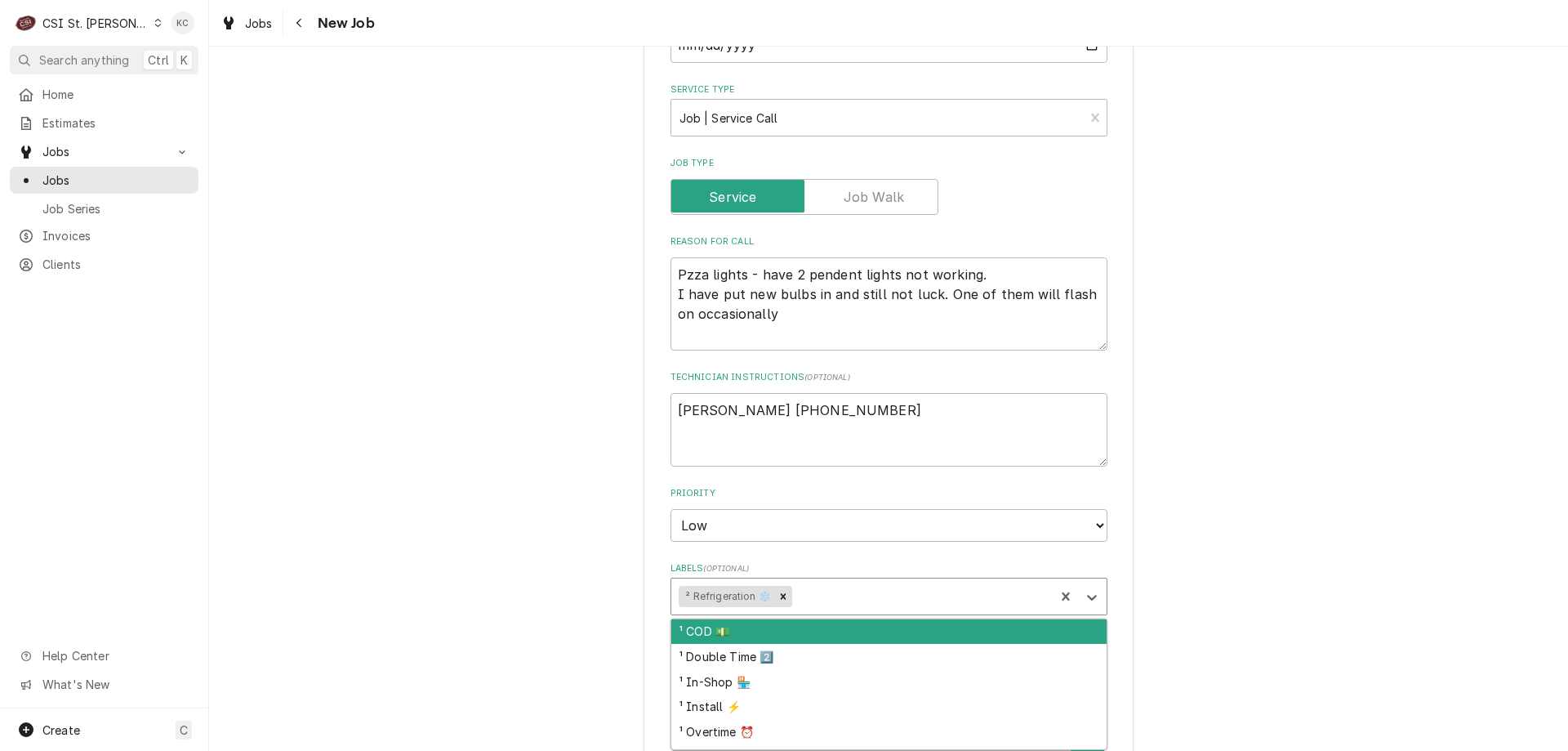
click at [834, 599] on div "Labels" at bounding box center [921, 596] width 252 height 29
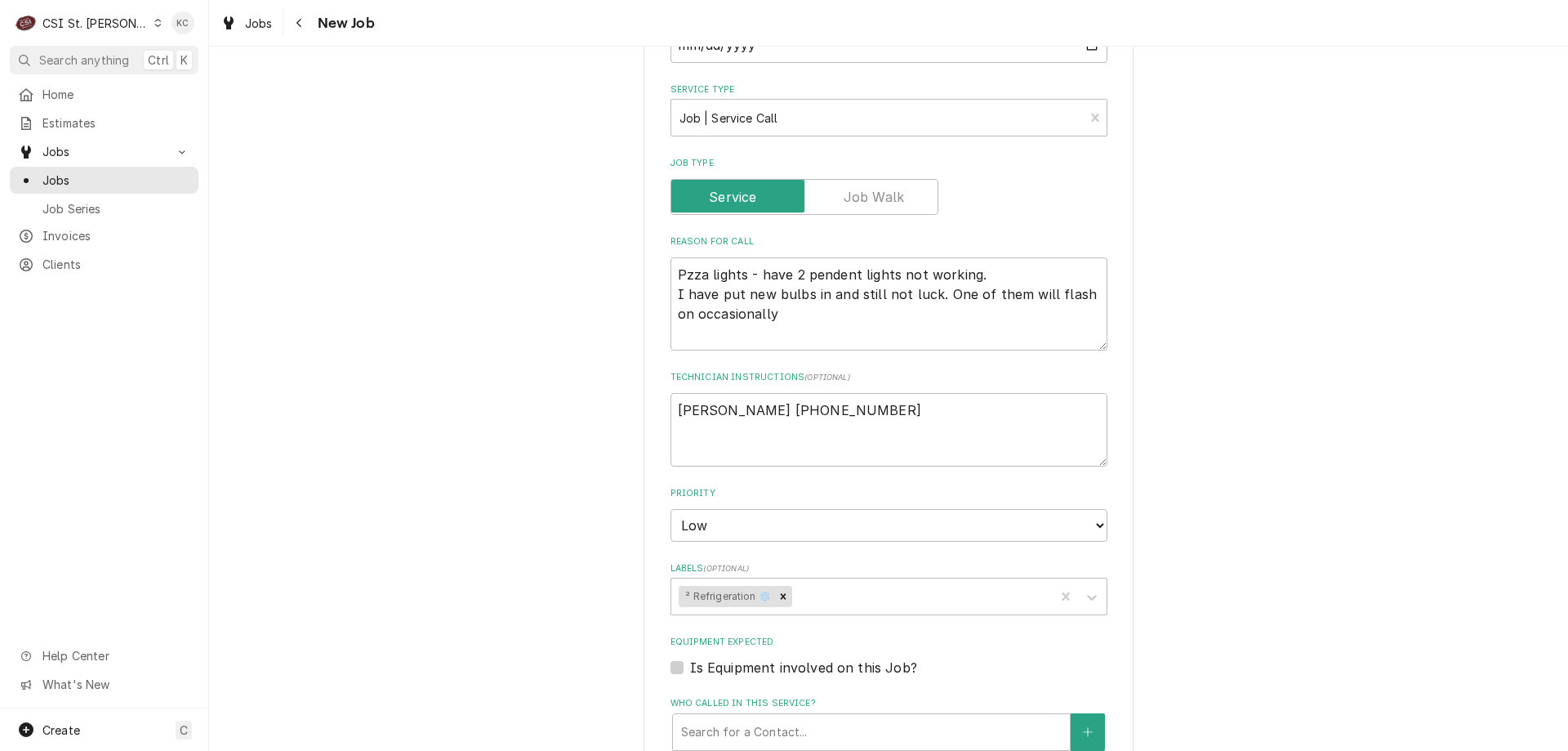
click at [1390, 572] on div "Please provide the following information to create a job: Client Details Client…" at bounding box center [889, 381] width 1359 height 1778
click at [787, 312] on textarea "Pzza lights - have 2 pendent lights not working. I have put new bulbs in and st…" at bounding box center [889, 304] width 437 height 93
type textarea "x"
type textarea "Pzza lights - have 2 pendent lights not working. I have put new bulbs in and st…"
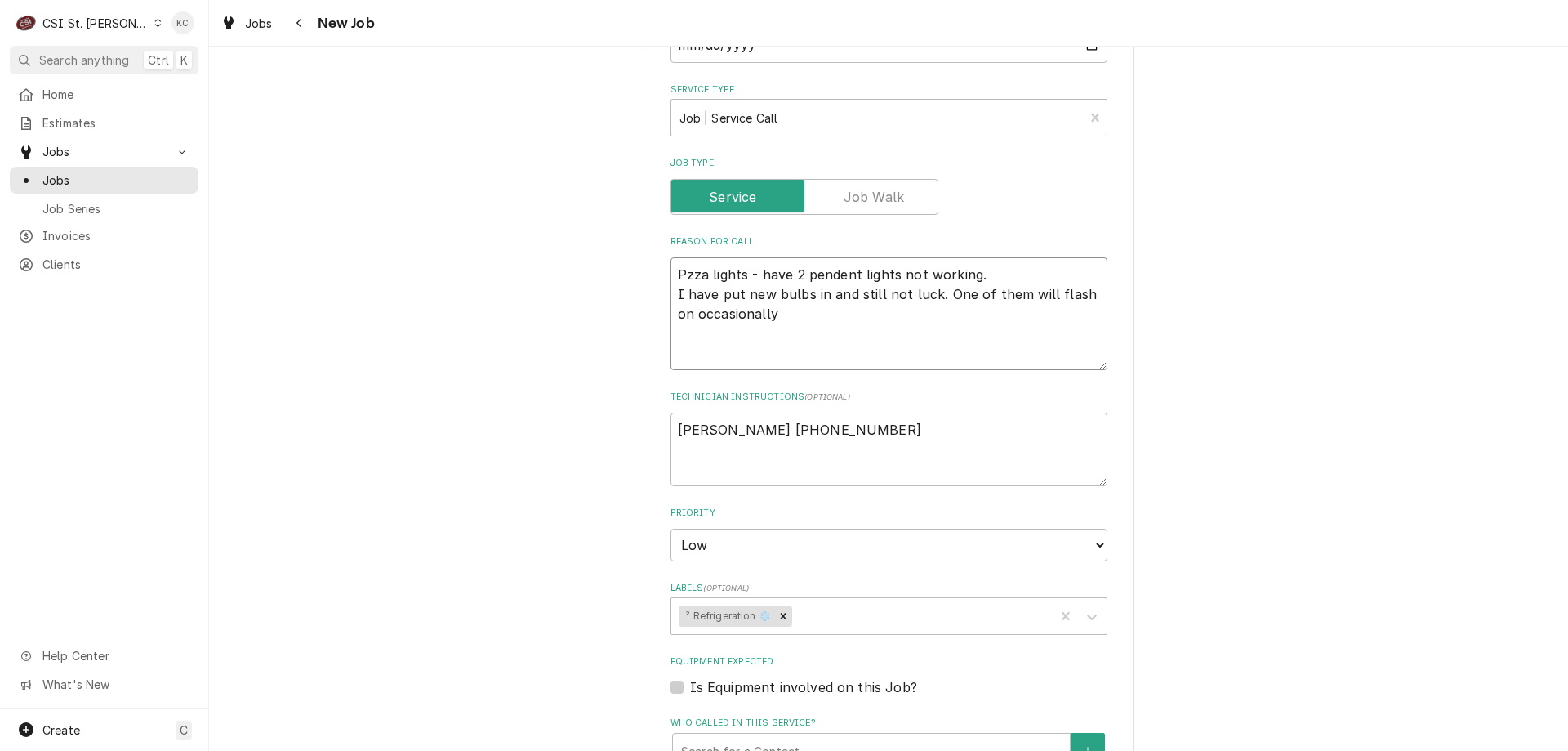
type textarea "x"
type textarea "Pzza lights - have 2 pendent lights not working. I have put new bulbs in and st…"
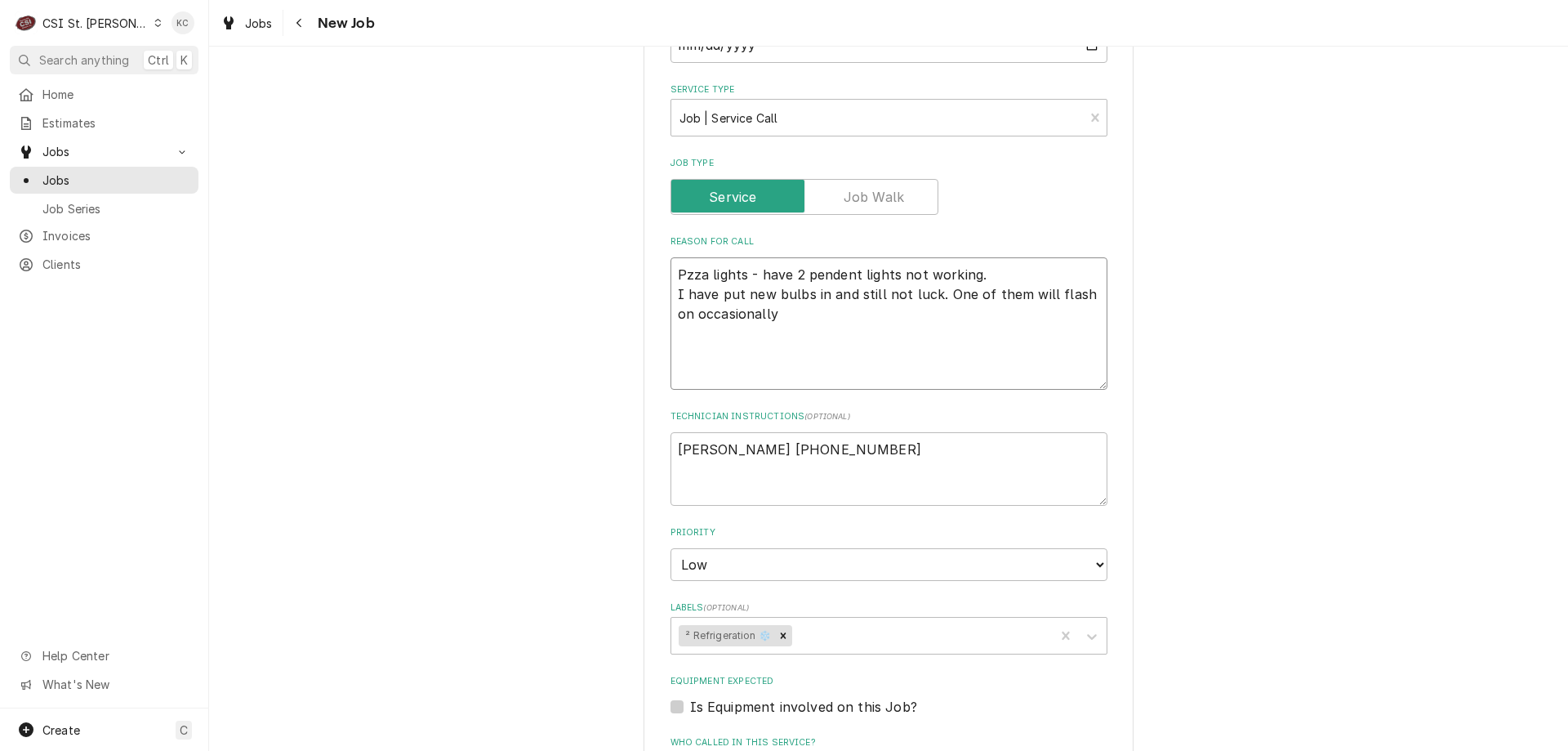
click at [680, 273] on textarea "Pzza lights - have 2 pendent lights not working. I have put new bulbs in and st…" at bounding box center [889, 323] width 437 height 132
type textarea "x"
type textarea "Pizza lights - have 2 pendent lights not working. I have put new bulbs in and s…"
type textarea "x"
type textarea "Pizza lights - have 2 pendent lights not working. I have put new bulbs in and s…"
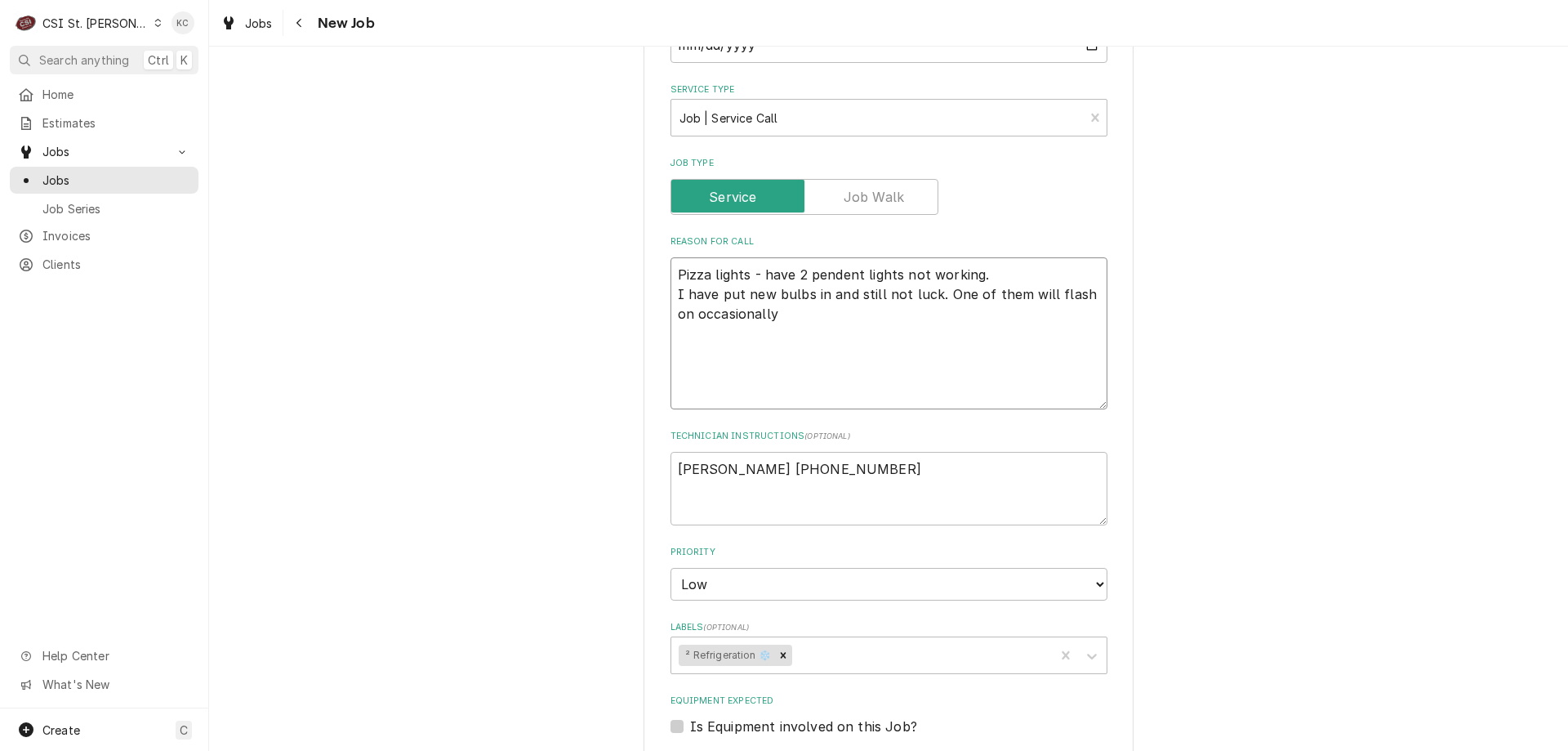
type textarea "x"
type textarea "Pizza lights - have 2 pendent lights not working. I have put new bulbs in and s…"
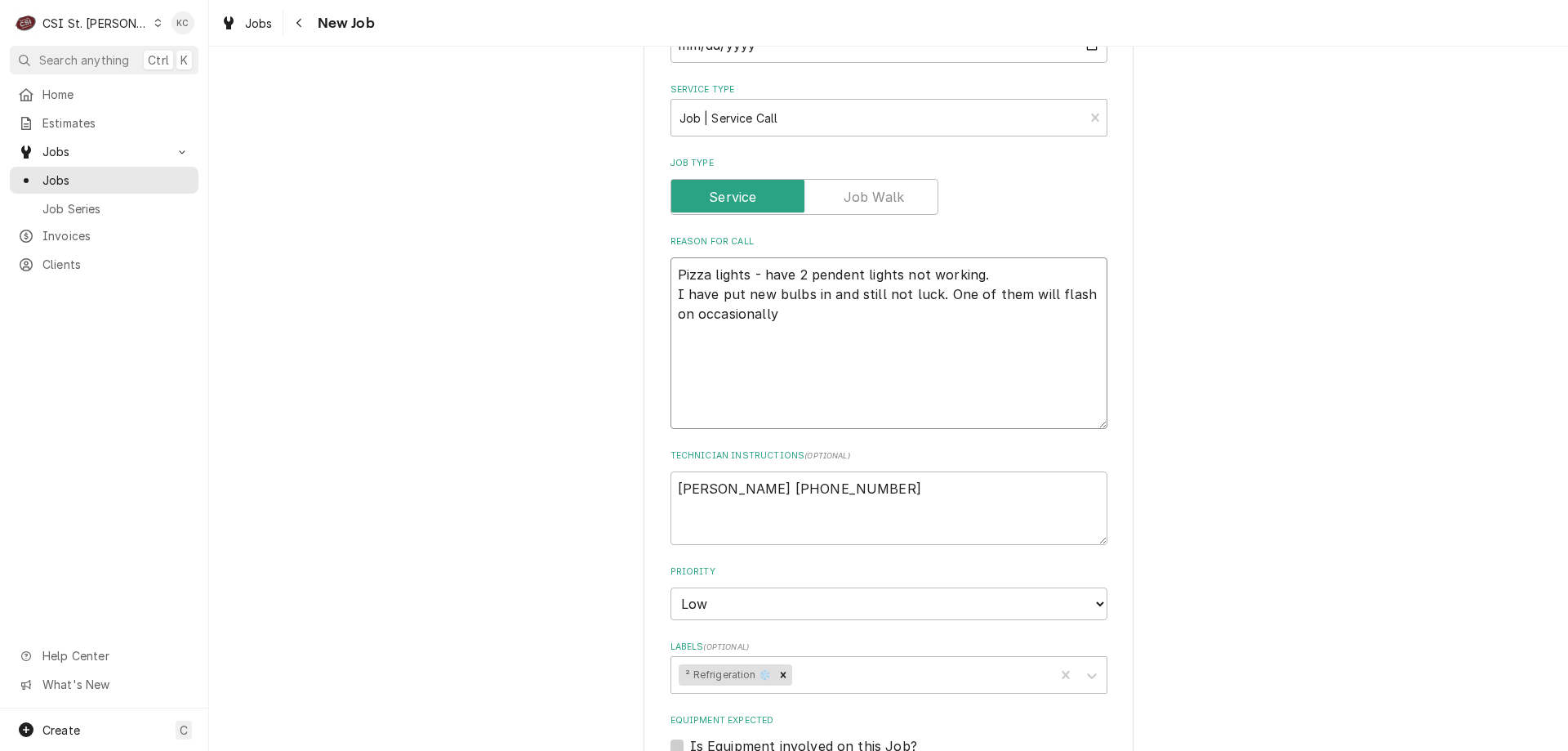
type textarea "x"
type textarea "C Pizza lights - have 2 pendent lights not working. I have put new bulbs in and…"
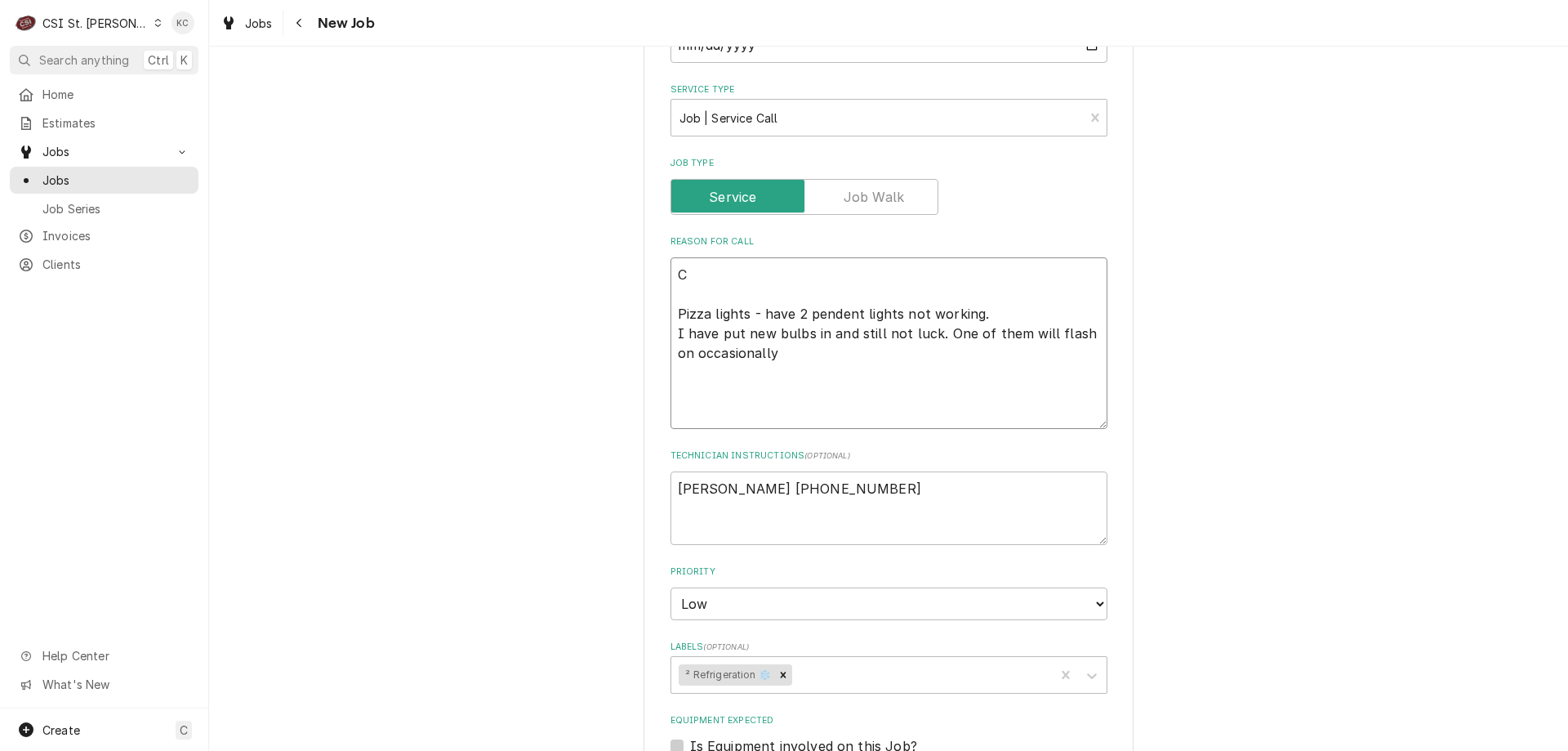
type textarea "x"
type textarea "Co Pizza lights - have 2 pendent lights not working. I have put new bulbs in an…"
type textarea "x"
type textarea "Cou Pizza lights - have 2 pendent lights not working. I have put new bulbs in a…"
type textarea "x"
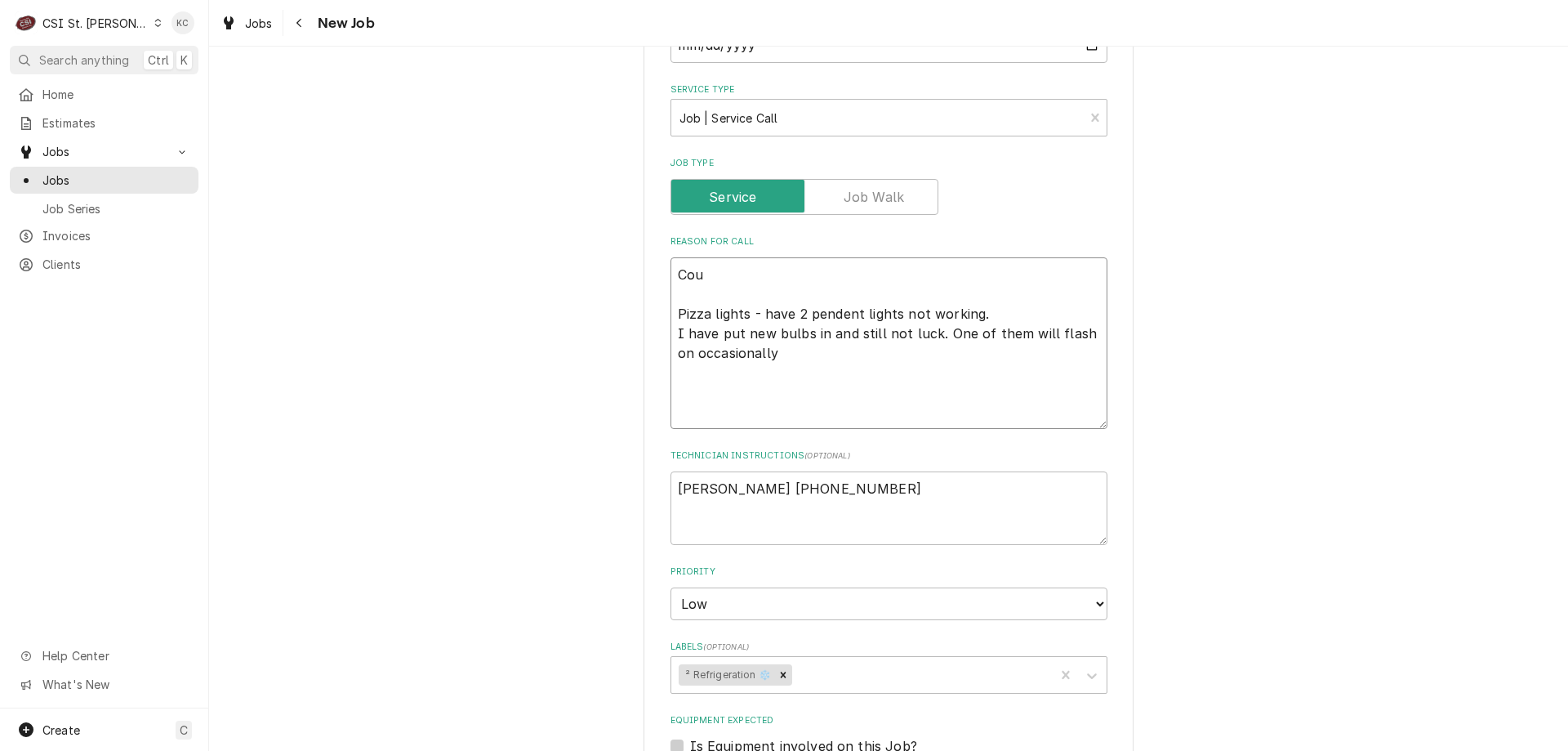
type textarea "Coup Pizza lights - have 2 pendent lights not working. I have put new bulbs in …"
type textarea "x"
type textarea "Coupl Pizza lights - have 2 pendent lights not working. I have put new bulbs in…"
type textarea "x"
type textarea "Couple Pizza lights - have 2 pendent lights not working. I have put new bulbs i…"
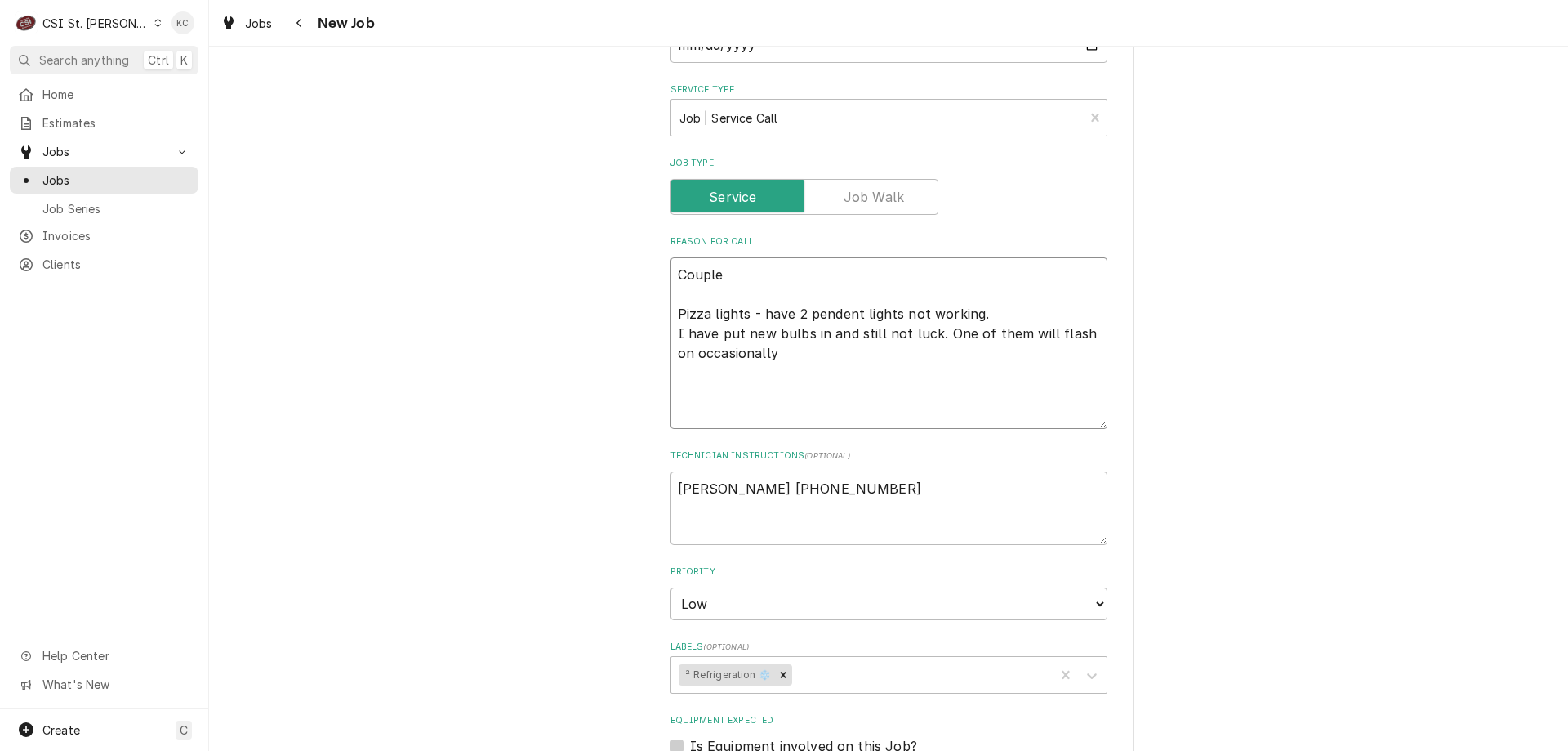
type textarea "x"
type textarea "Couple Pizza lights - have 2 pendent lights not working. I have put new bulbs i…"
type textarea "x"
type textarea "Couple I Pizza lights - have 2 pendent lights not working. I have put new bulbs…"
type textarea "x"
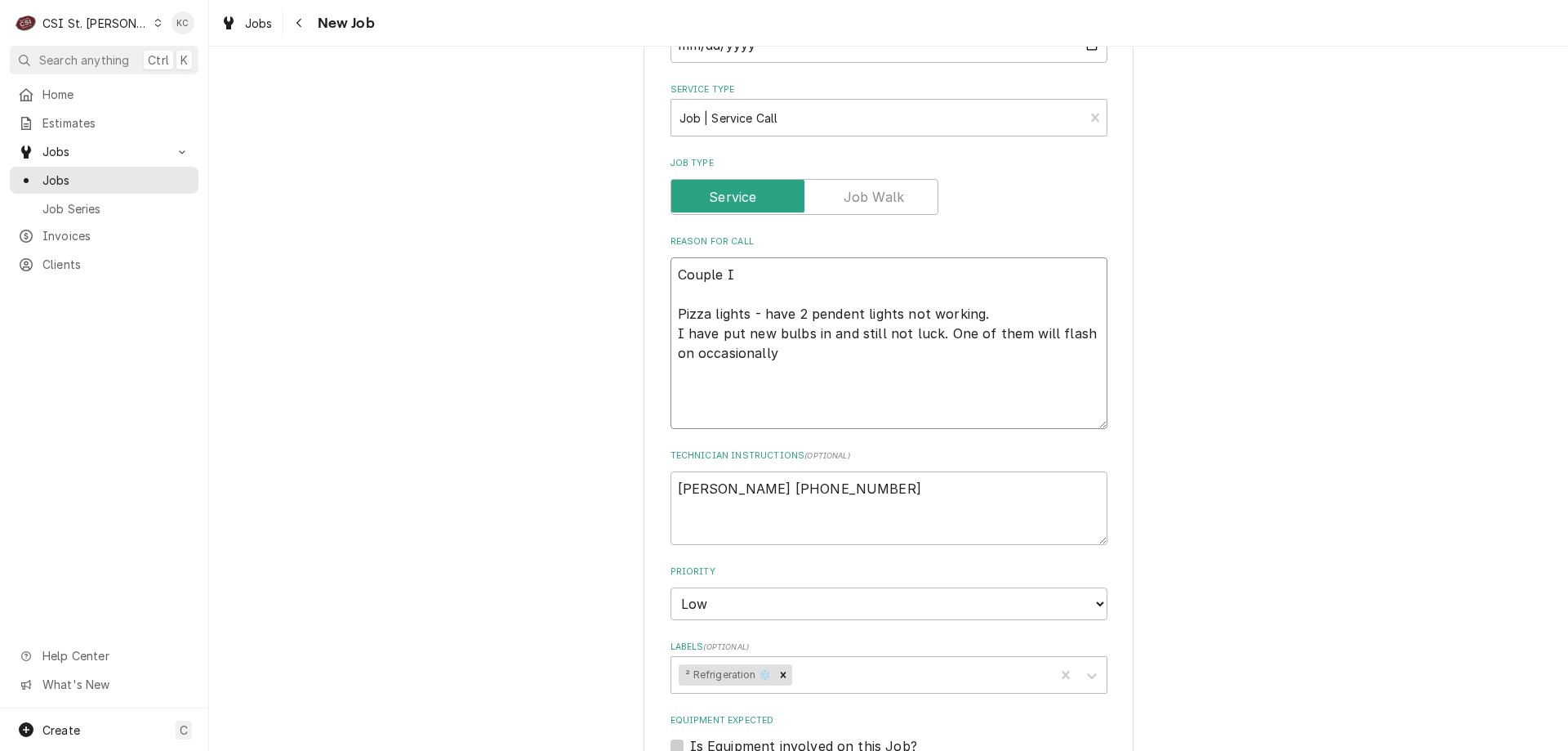
type textarea "Couple Is Pizza lights - have 2 pendent lights not working. I have put new bulb…"
type textarea "x"
type textarea "Couple Iss Pizza lights - have 2 pendent lights not working. I have put new bul…"
type textarea "x"
type textarea "Couple Issue Pizza lights - have 2 pendent lights not working. I have put new b…"
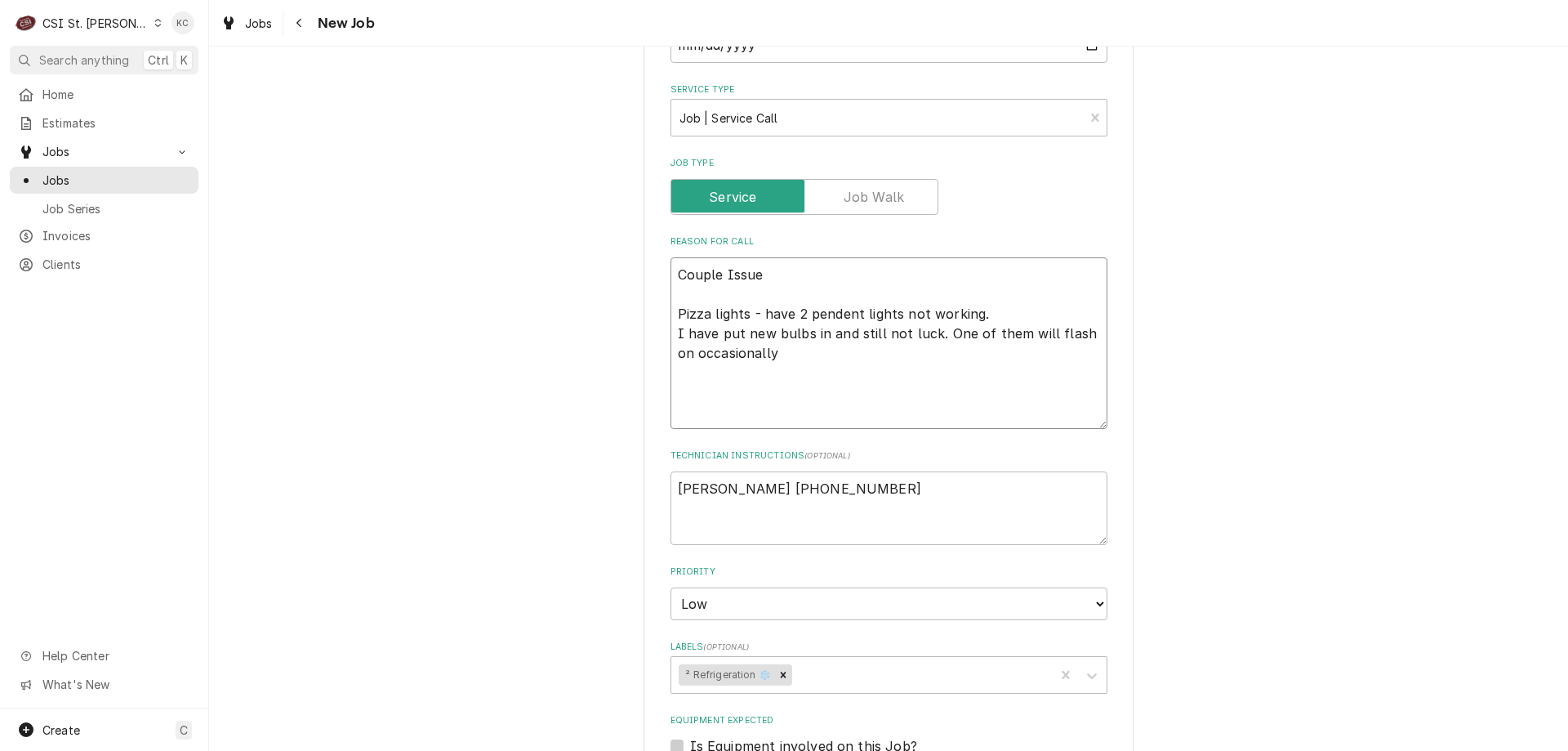
type textarea "x"
type textarea "Couple Issues Pizza lights - have 2 pendent lights not working. I have put new …"
type textarea "x"
type textarea "Couple Issues Pizza lights - have 2 pendent lights not working. I have put new …"
type textarea "x"
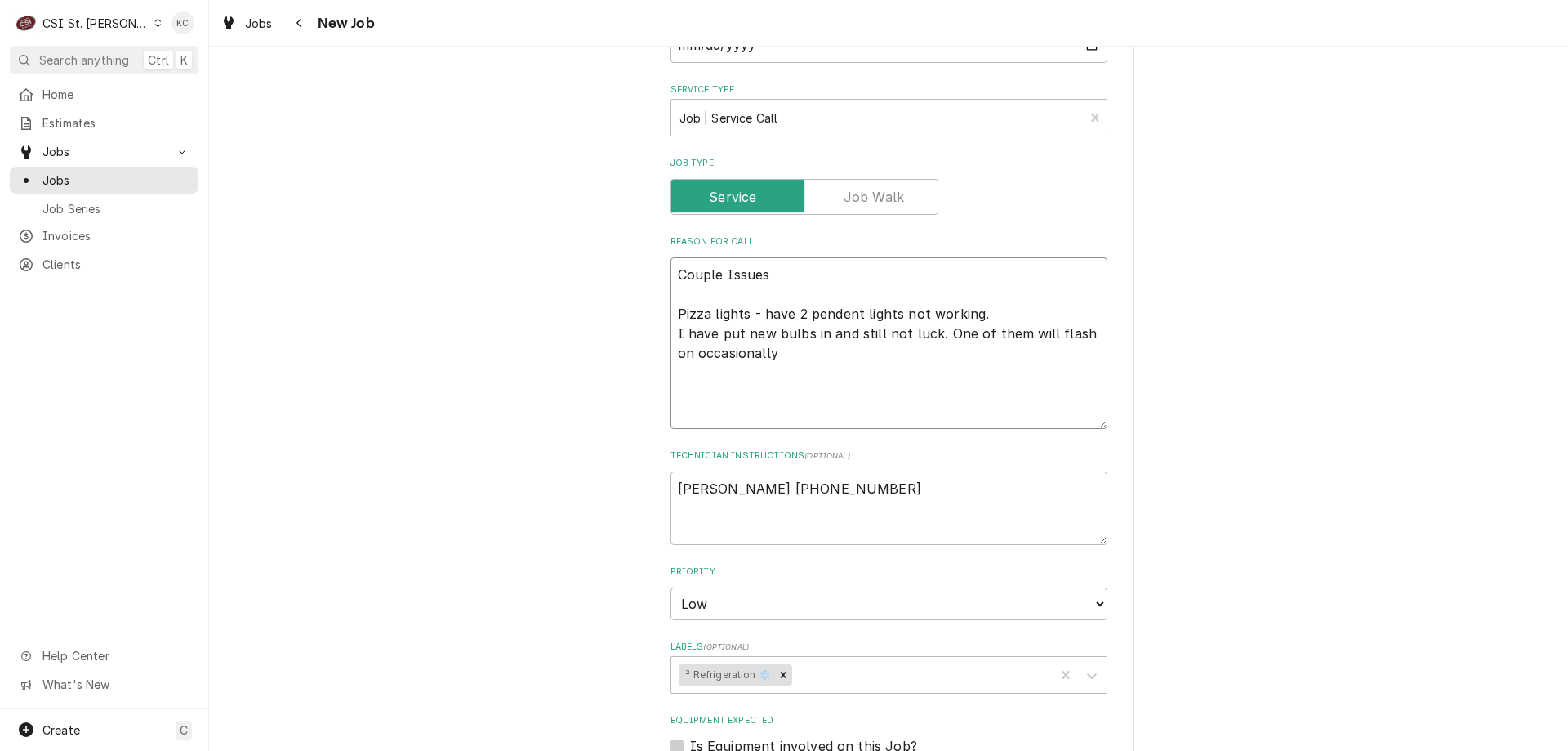
type textarea "Couple Issues a Pizza lights - have 2 pendent lights not working. I have put ne…"
type textarea "x"
type textarea "Couple Issues at Pizza lights - have 2 pendent lights not working. I have put n…"
type textarea "x"
type textarea "Couple Issues at Pizza lights - have 2 pendent lights not working. I have put n…"
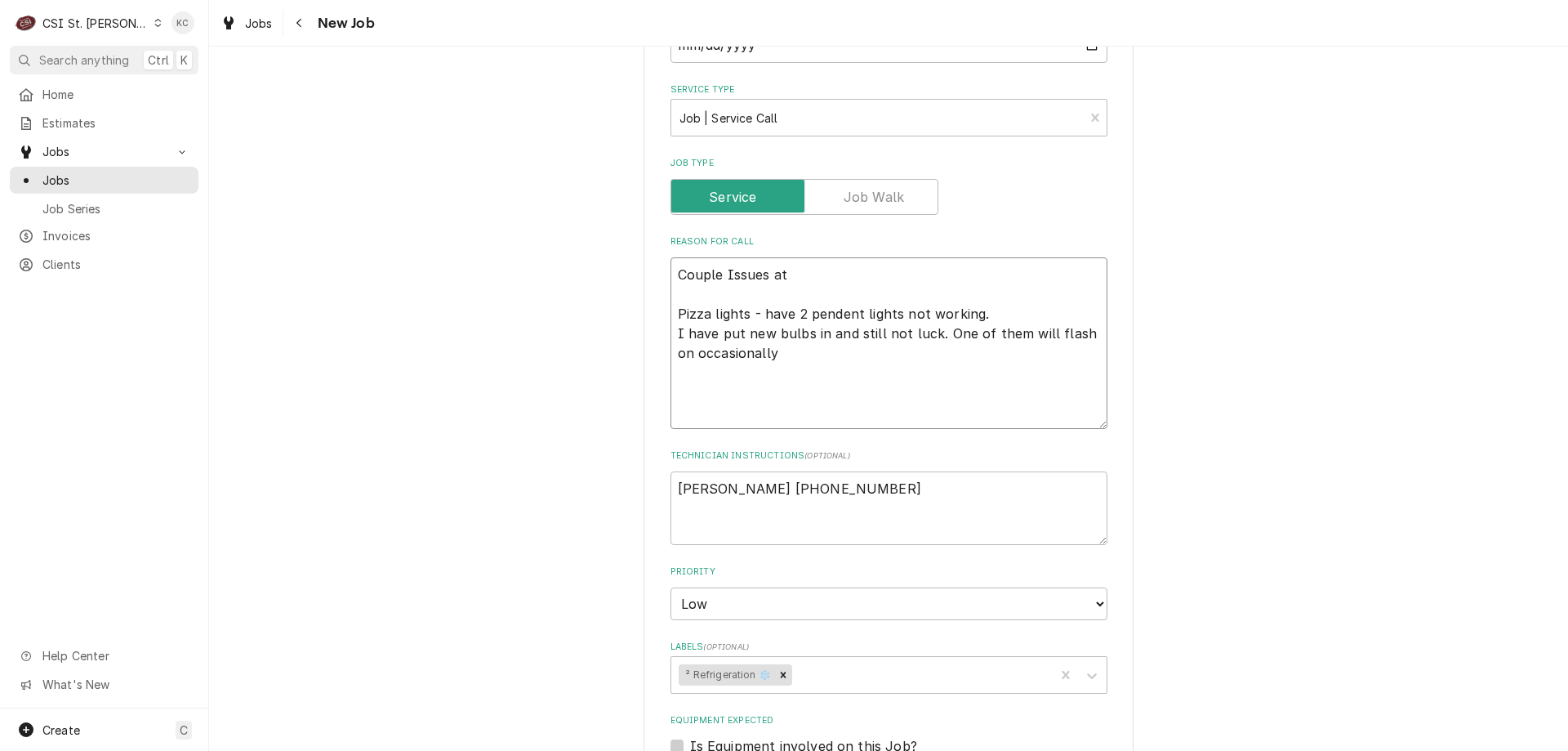
type textarea "x"
type textarea "Couple Issues at l Pizza lights - have 2 pendent lights not working. I have put…"
type textarea "x"
type textarea "Couple Issues at lo Pizza lights - have 2 pendent lights not working. I have pu…"
type textarea "x"
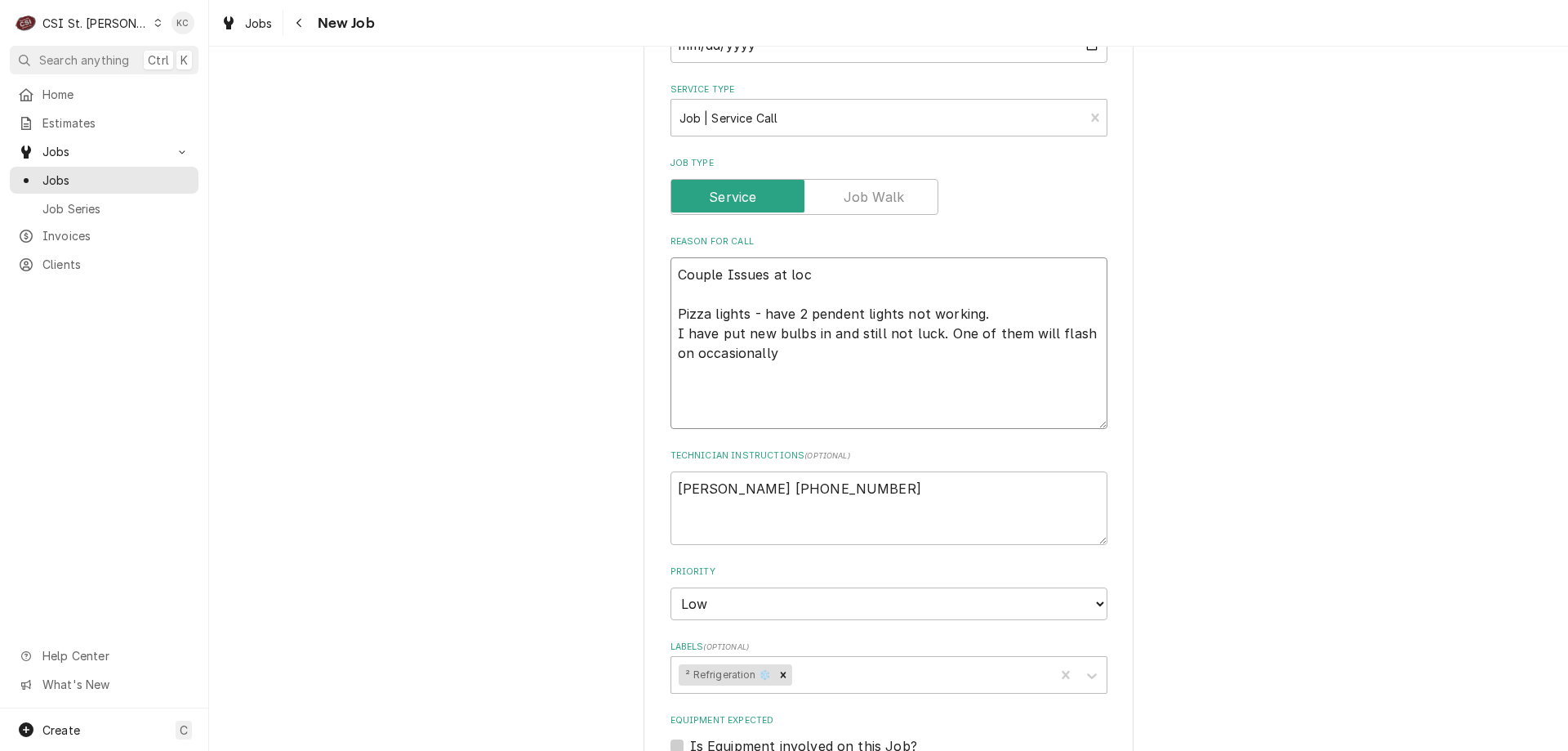
type textarea "Couple Issues at loca Pizza lights - have 2 pendent lights not working. I have …"
type textarea "x"
type textarea "Couple Issues at locat Pizza lights - have 2 pendent lights not working. I have…"
type textarea "x"
type textarea "Couple Issues at locati Pizza lights - have 2 pendent lights not working. I hav…"
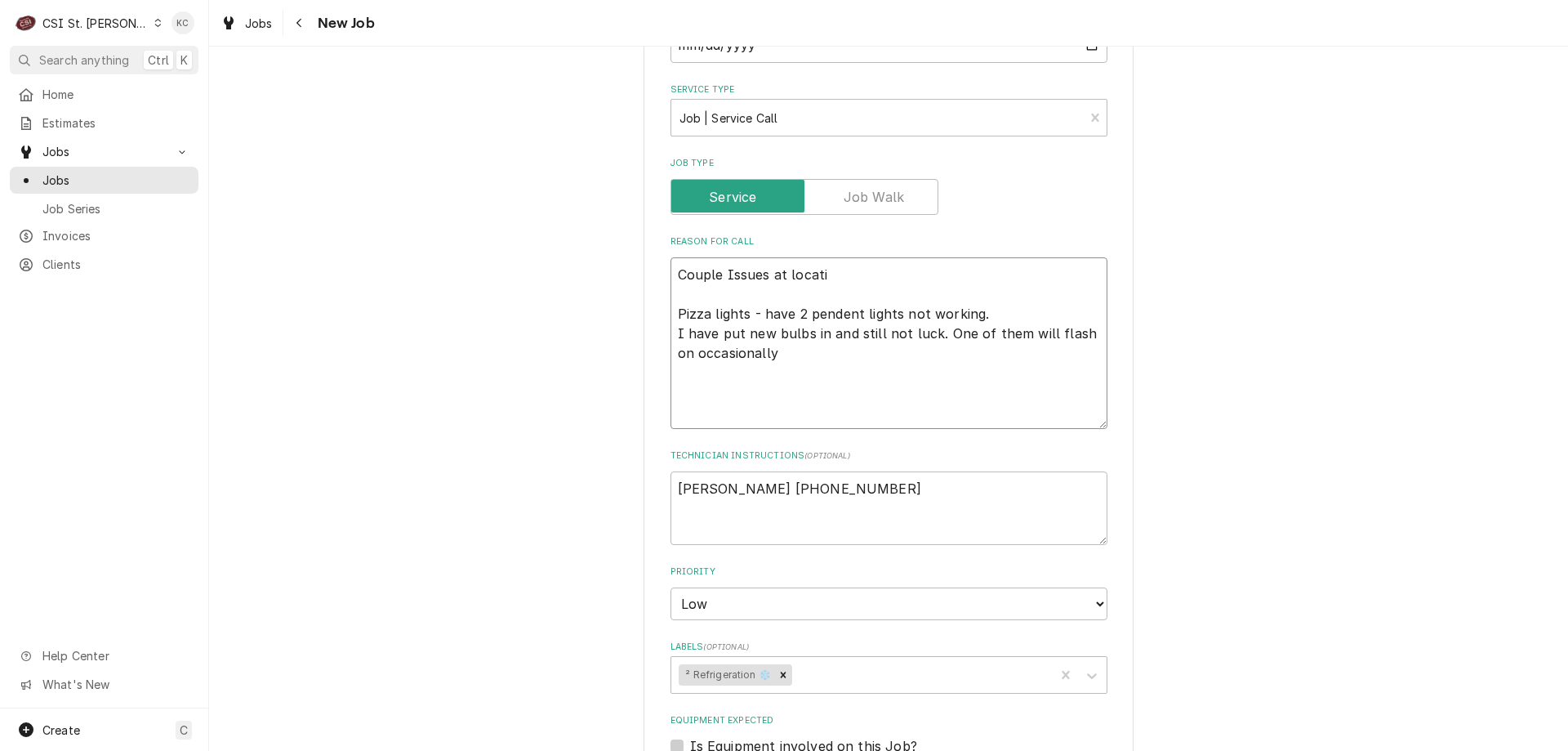
type textarea "x"
type textarea "Couple Issues at locatio Pizza lights - have 2 pendent lights not working. I ha…"
type textarea "x"
type textarea "Couple Issues at location Pizza lights - have 2 pendent lights not working. I h…"
type textarea "x"
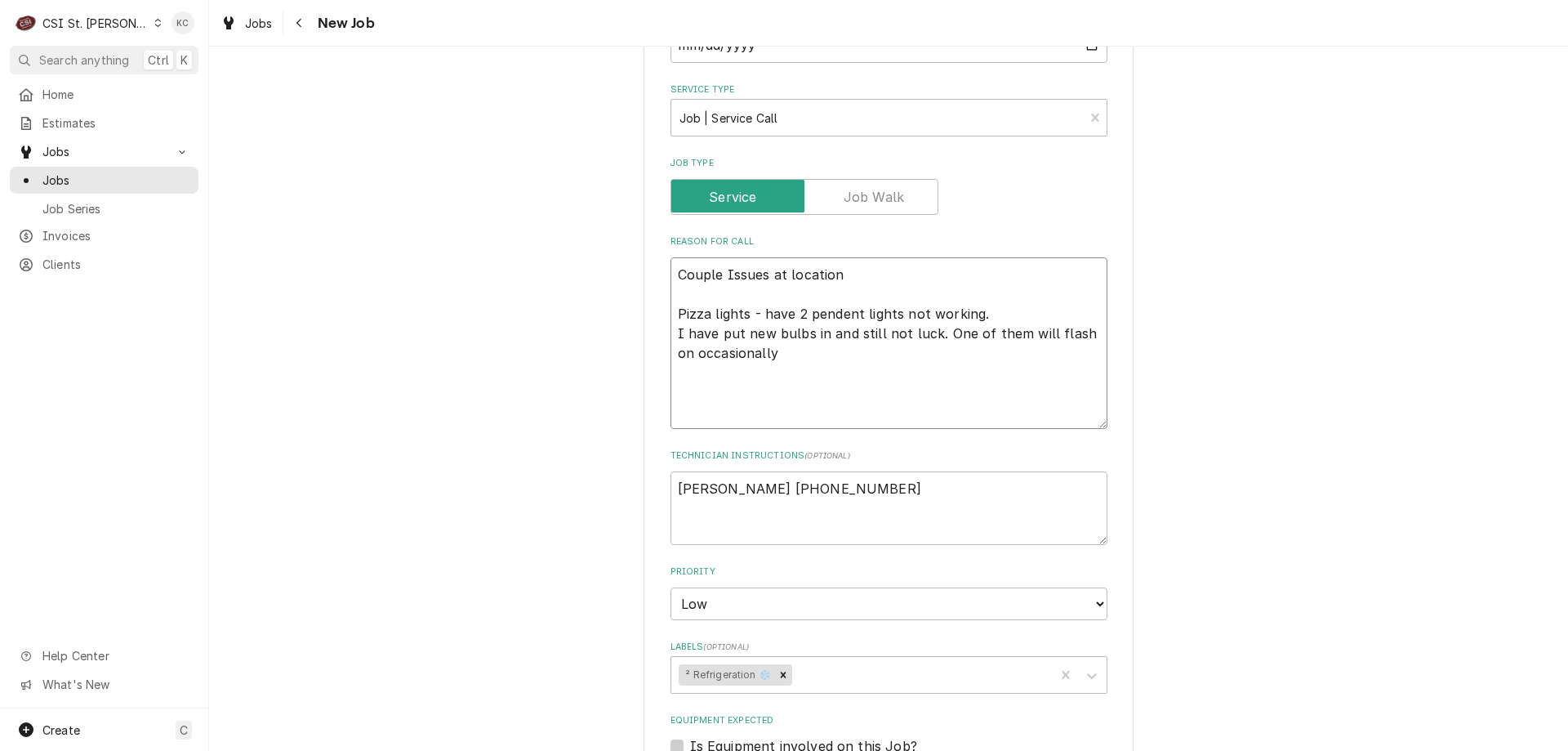
type textarea "Couple Issues at location Pizza lights - have 2 pendent lights not working. I h…"
type textarea "x"
type textarea "Couple Issues at location Pizza lights - have 2 pendent lights not working. I h…"
click at [721, 378] on textarea "Couple Issues at location Pizza lights - have 2 pendent lights not working. I h…" at bounding box center [889, 342] width 437 height 172
type textarea "x"
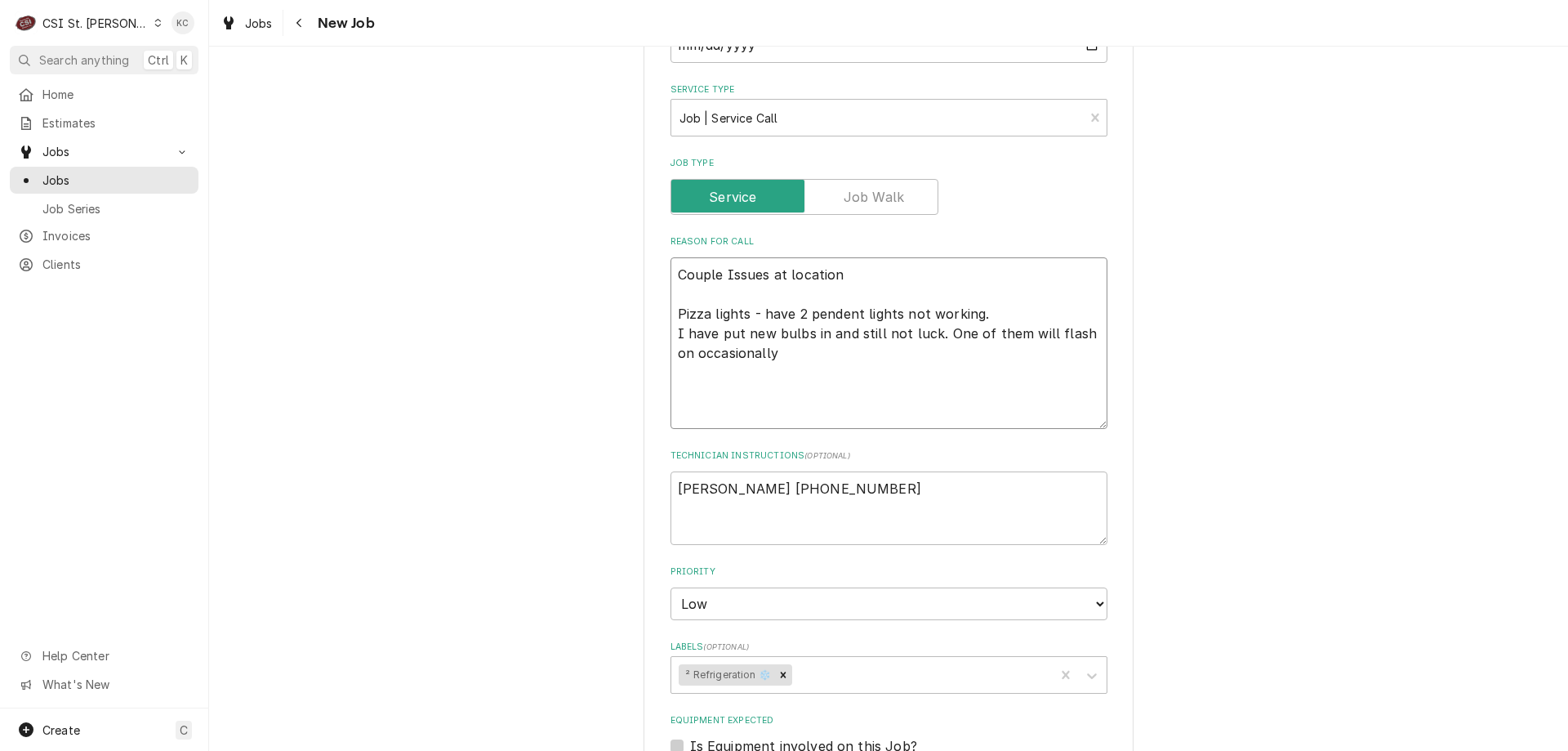
type textarea "Couple Issues at location Pizza lights - have 2 pendent lights not working. I h…"
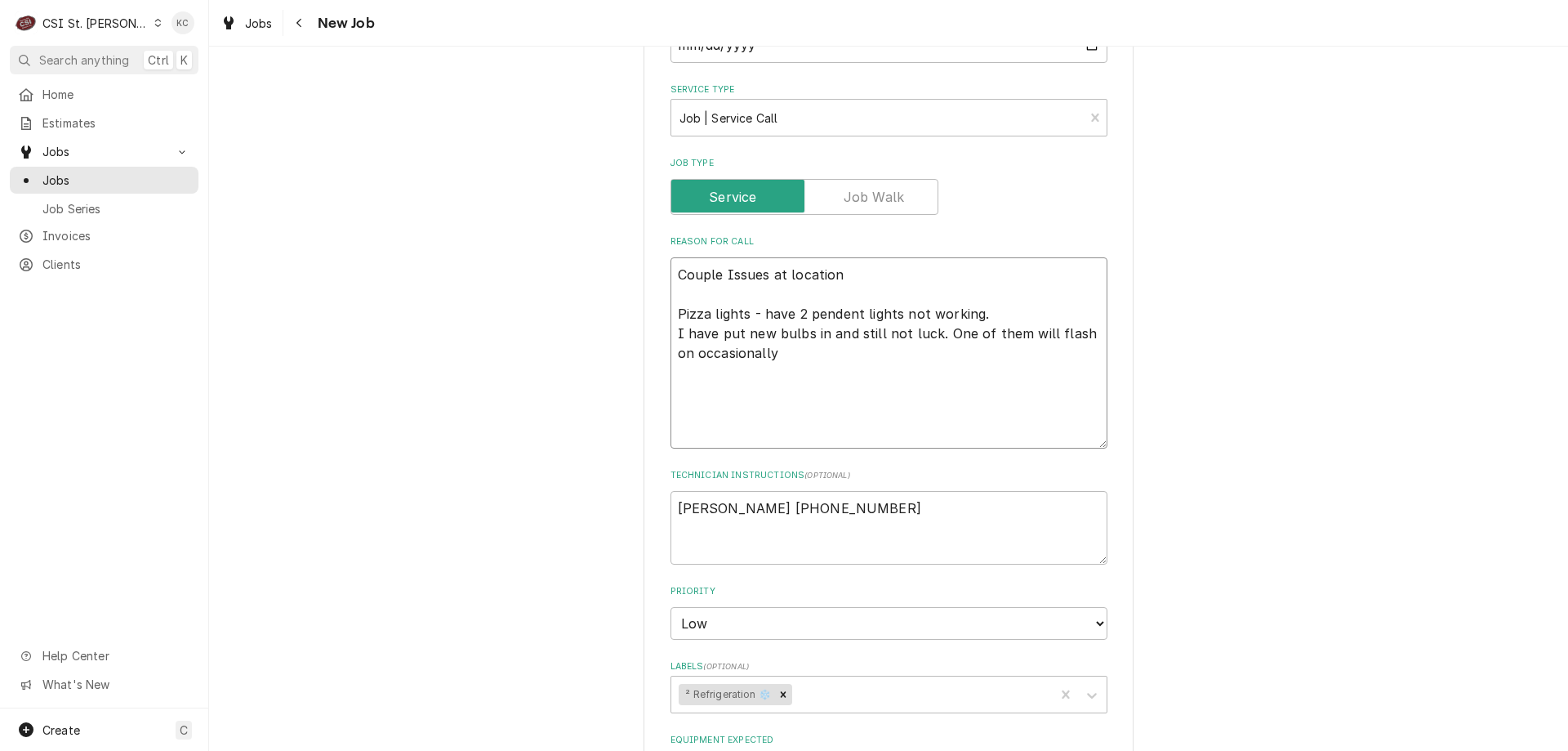
type textarea "x"
type textarea "Couple Issues at location Pizza lights - have 2 pendent lights not working. I h…"
type textarea "x"
type textarea "Couple Issues at location Pizza lights - have 2 pendent lights not working. I h…"
type textarea "x"
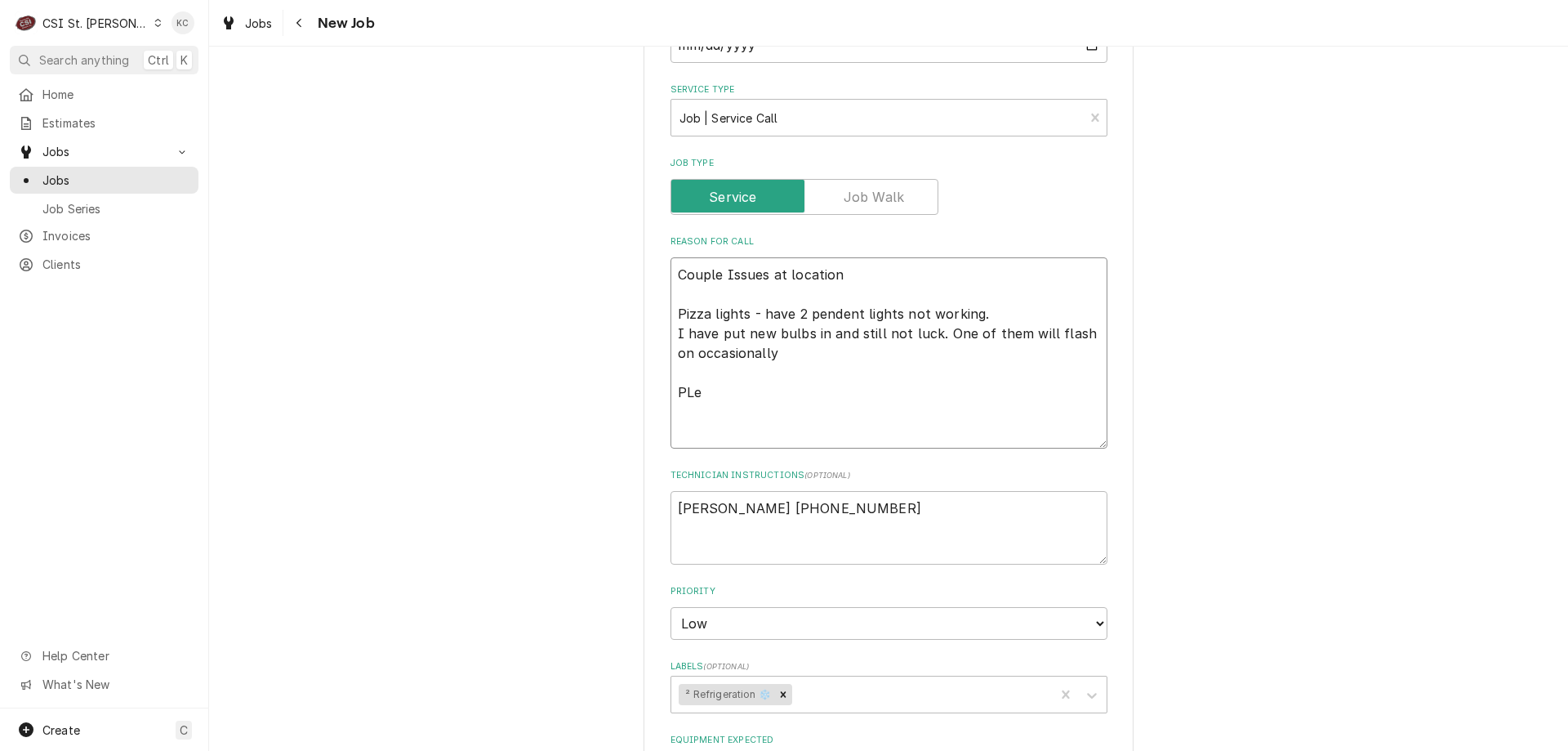
type textarea "Couple Issues at location Pizza lights - have 2 pendent lights not working. I h…"
type textarea "x"
type textarea "Couple Issues at location Pizza lights - have 2 pendent lights not working. I h…"
type textarea "x"
type textarea "Couple Issues at location Pizza lights - have 2 pendent lights not working. I h…"
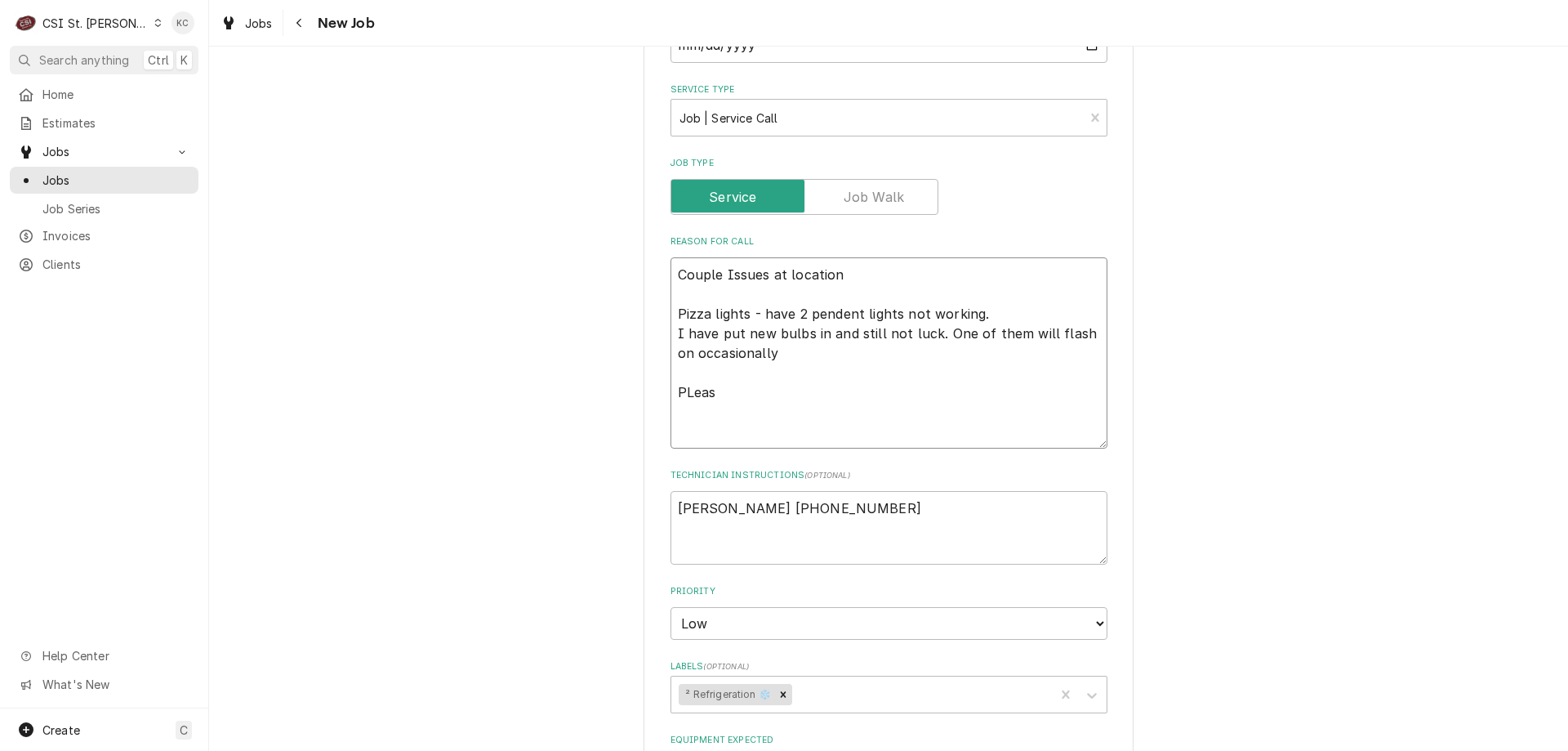
type textarea "x"
type textarea "Couple Issues at location Pizza lights - have 2 pendent lights not working. I h…"
type textarea "x"
type textarea "Couple Issues at location Pizza lights - have 2 pendent lights not working. I h…"
type textarea "x"
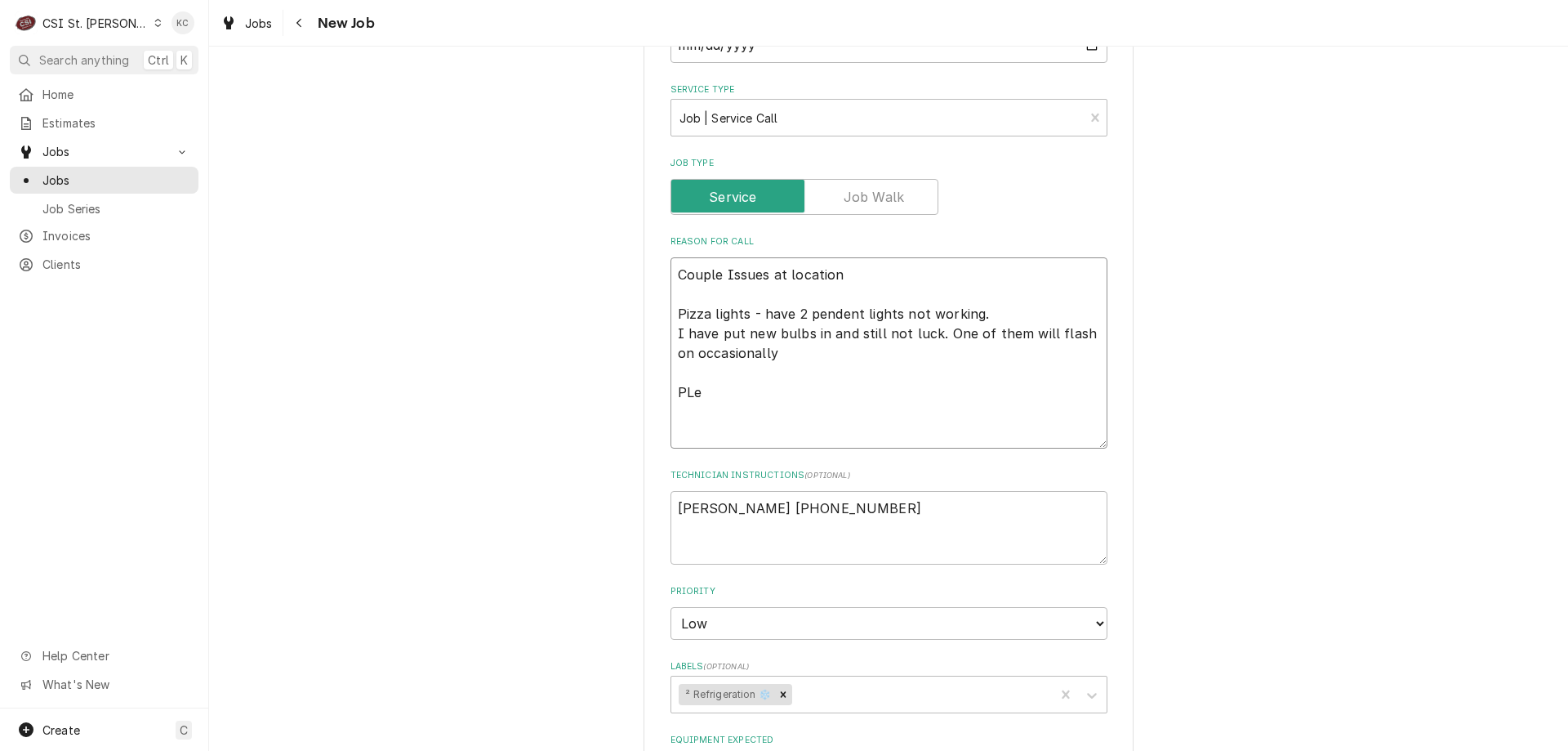
type textarea "Couple Issues at location Pizza lights - have 2 pendent lights not working. I h…"
type textarea "x"
type textarea "Couple Issues at location Pizza lights - have 2 pendent lights not working. I h…"
type textarea "x"
type textarea "Couple Issues at location Pizza lights - have 2 pendent lights not working. I h…"
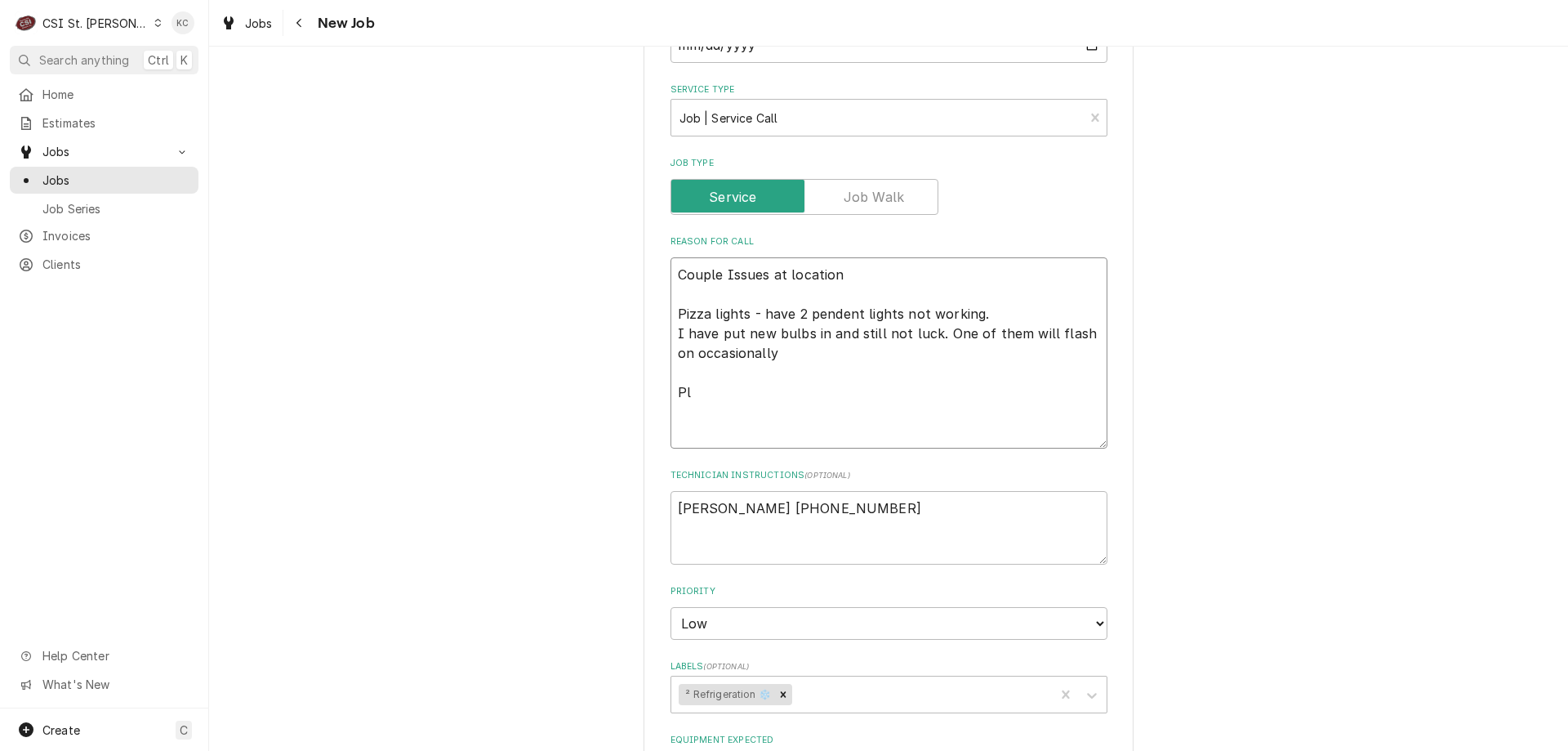
type textarea "x"
type textarea "Couple Issues at location Pizza lights - have 2 pendent lights not working. I h…"
type textarea "x"
type textarea "Couple Issues at location Pizza lights - have 2 pendent lights not working. I h…"
type textarea "x"
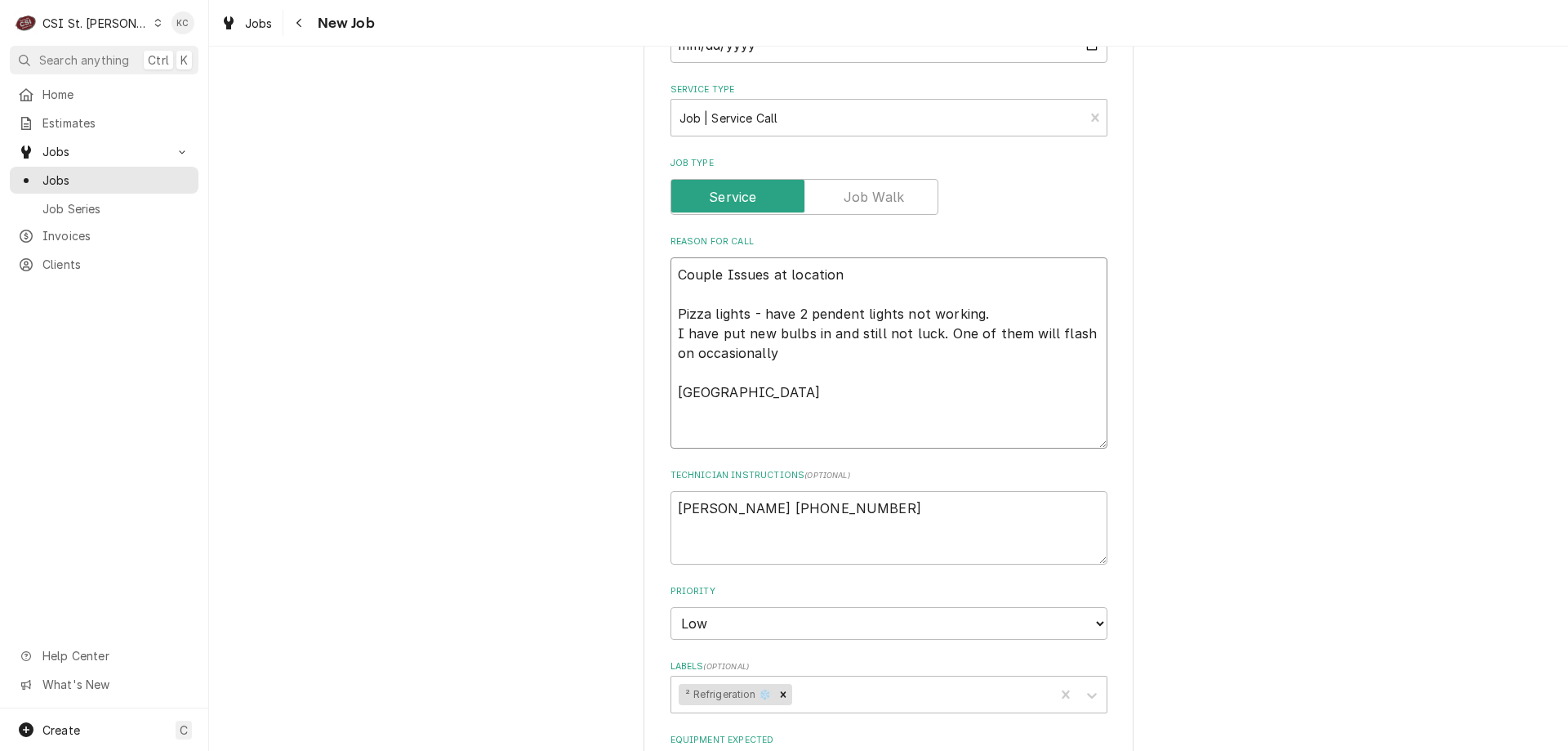
type textarea "Couple Issues at location Pizza lights - have 2 pendent lights not working. I h…"
type textarea "x"
type textarea "Couple Issues at location Pizza lights - have 2 pendent lights not working. I h…"
type textarea "x"
type textarea "Couple Issues at location Pizza lights - have 2 pendent lights not working. I h…"
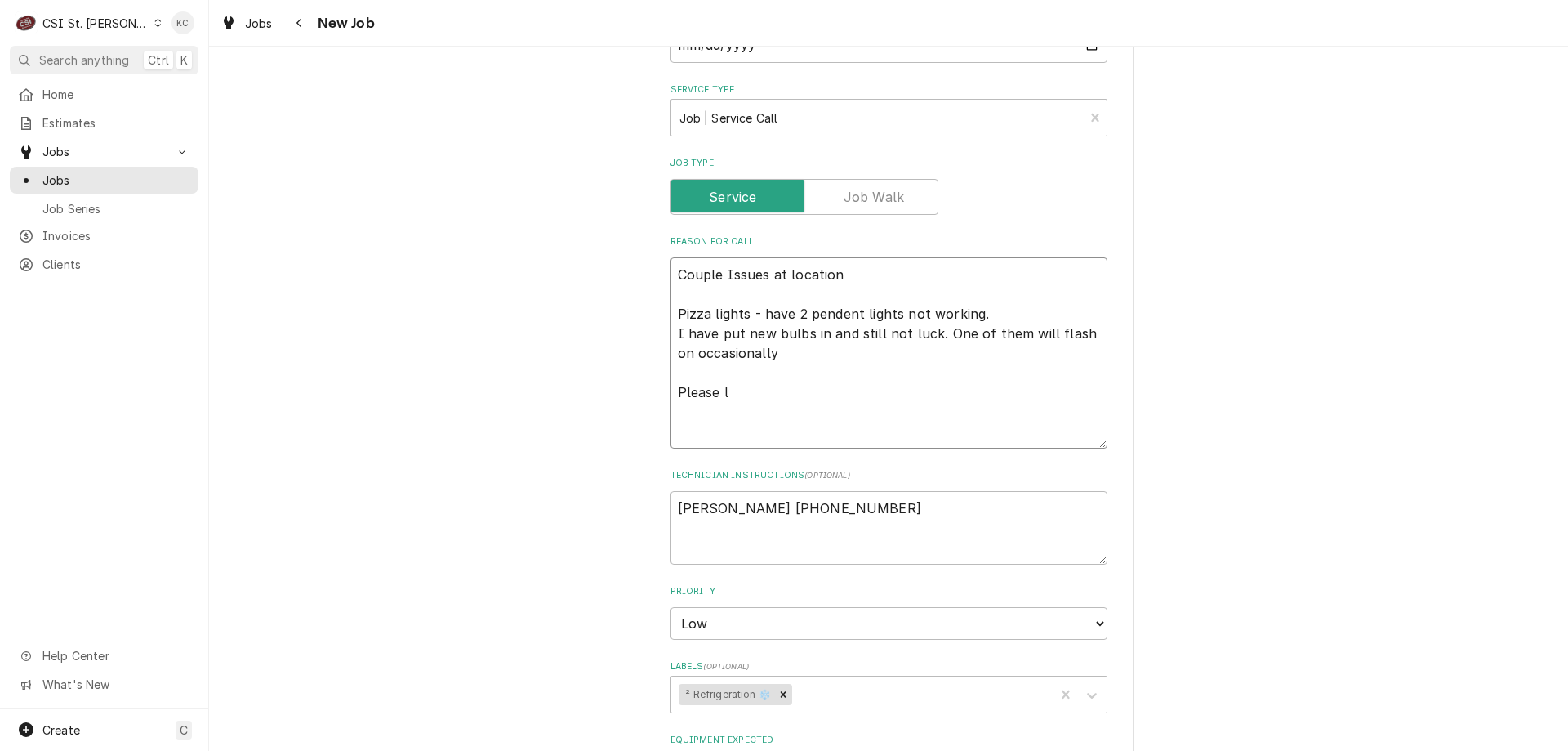
type textarea "x"
type textarea "Couple Issues at location Pizza lights - have 2 pendent lights not working. I h…"
type textarea "x"
type textarea "Couple Issues at location Pizza lights - have 2 pendent lights not working. I h…"
type textarea "x"
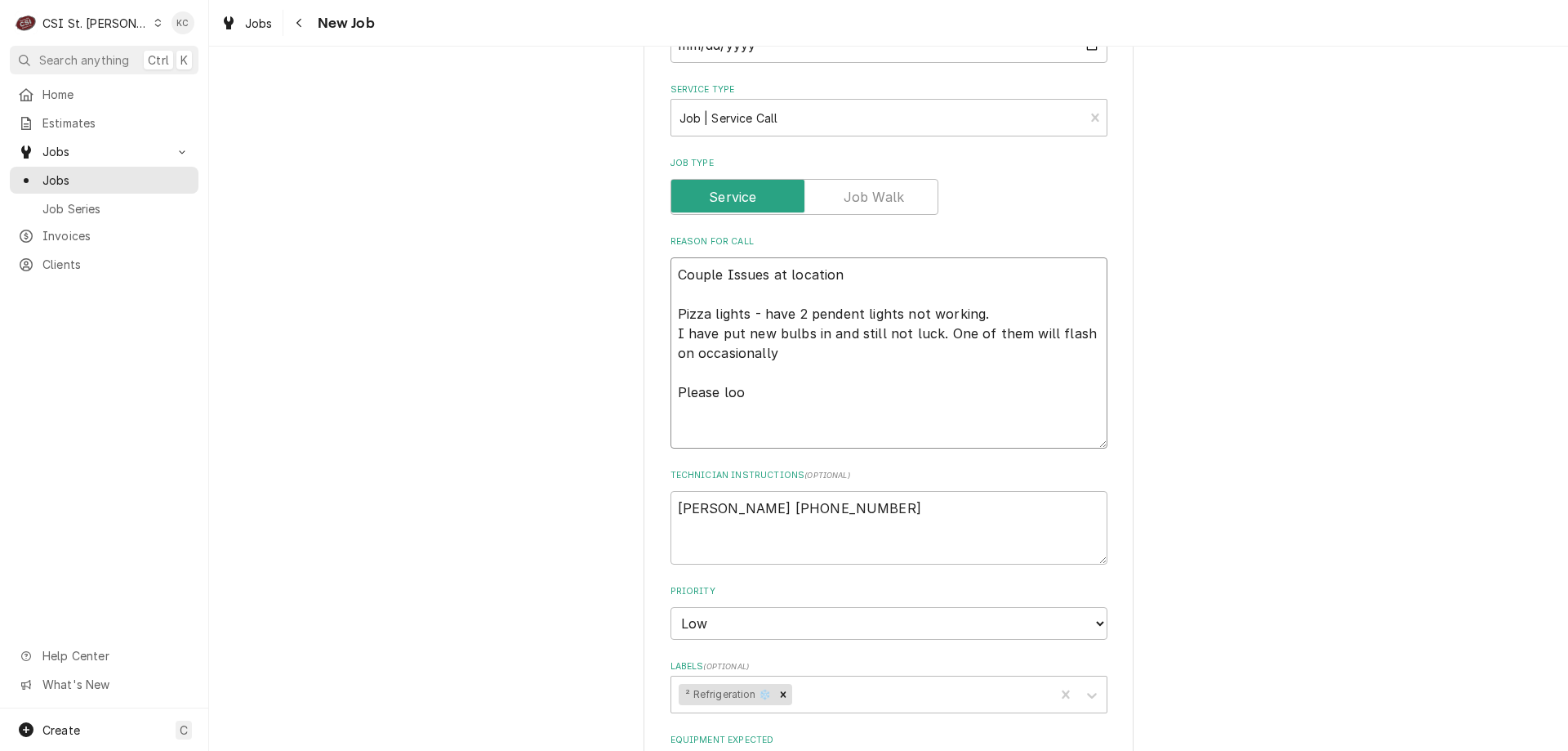
type textarea "Couple Issues at location Pizza lights - have 2 pendent lights not working. I h…"
type textarea "x"
type textarea "Couple Issues at location Pizza lights - have 2 pendent lights not working. I h…"
type textarea "x"
type textarea "Couple Issues at location Pizza lights - have 2 pendent lights not working. I h…"
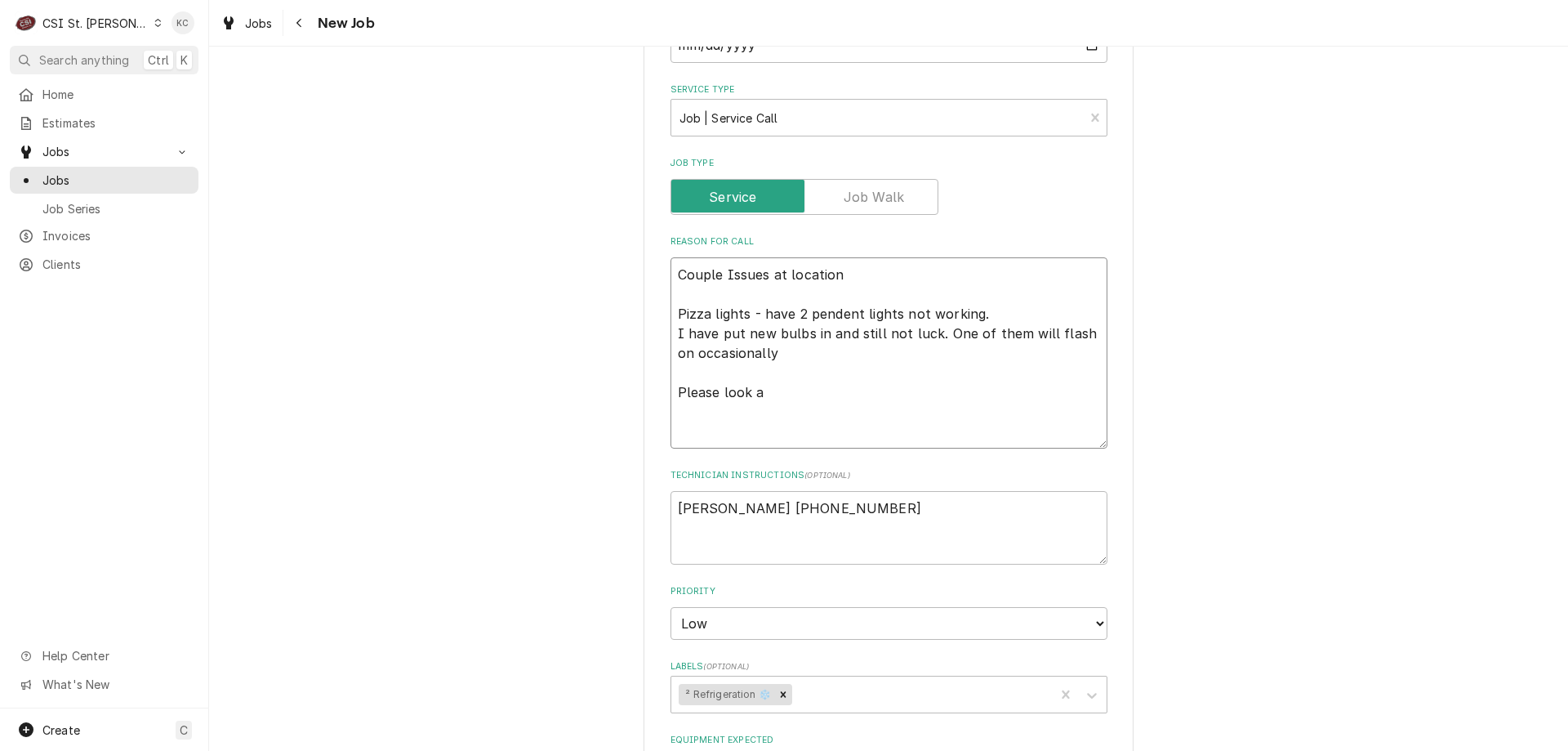
type textarea "x"
type textarea "Couple Issues at location Pizza lights - have 2 pendent lights not working. I h…"
type textarea "x"
type textarea "Couple Issues at location Pizza lights - have 2 pendent lights not working. I h…"
type textarea "x"
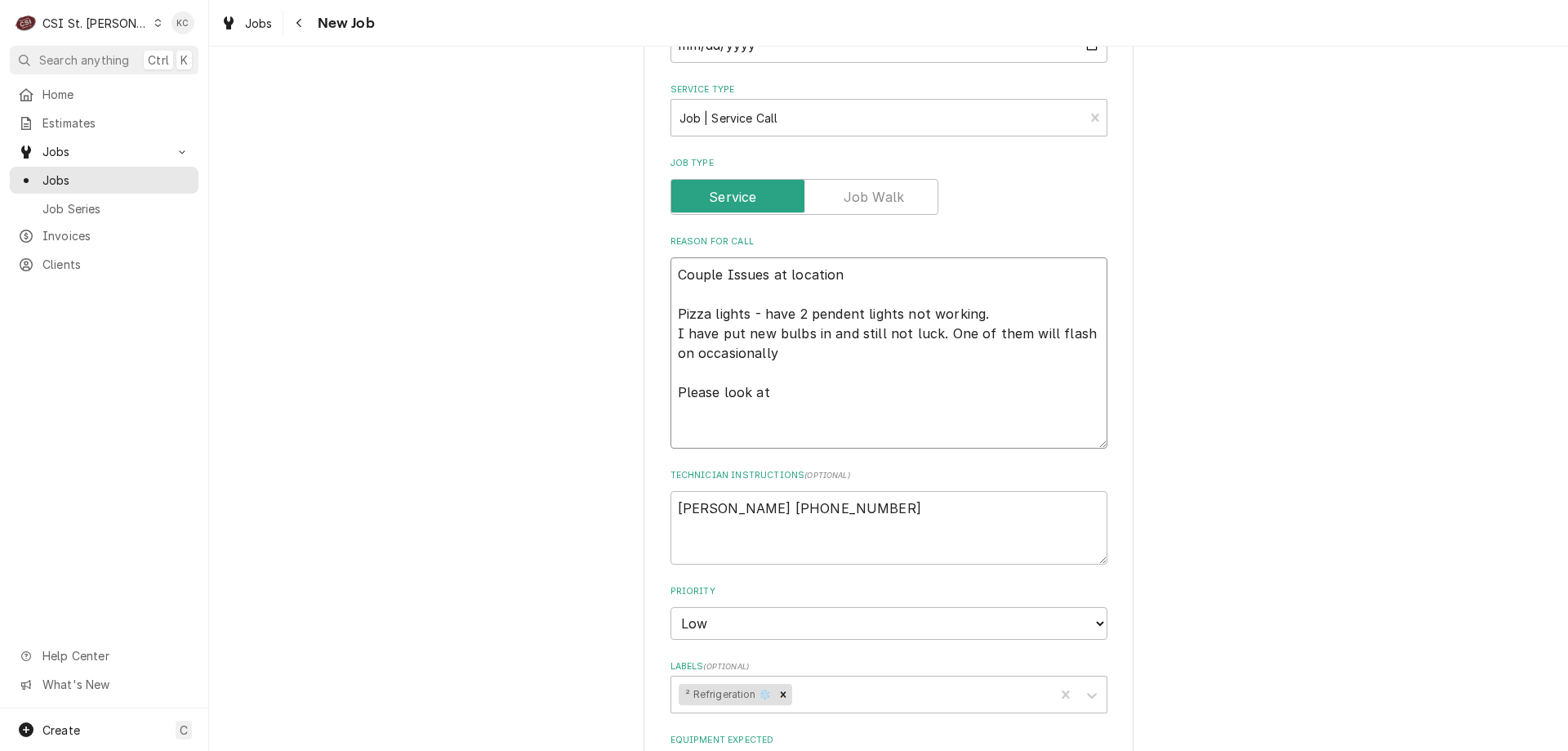
type textarea "Couple Issues at location Pizza lights - have 2 pendent lights not working. I h…"
type textarea "x"
type textarea "Couple Issues at location Pizza lights - have 2 pendent lights not working. I h…"
type textarea "x"
type textarea "Couple Issues at location Pizza lights - have 2 pendent lights not working. I h…"
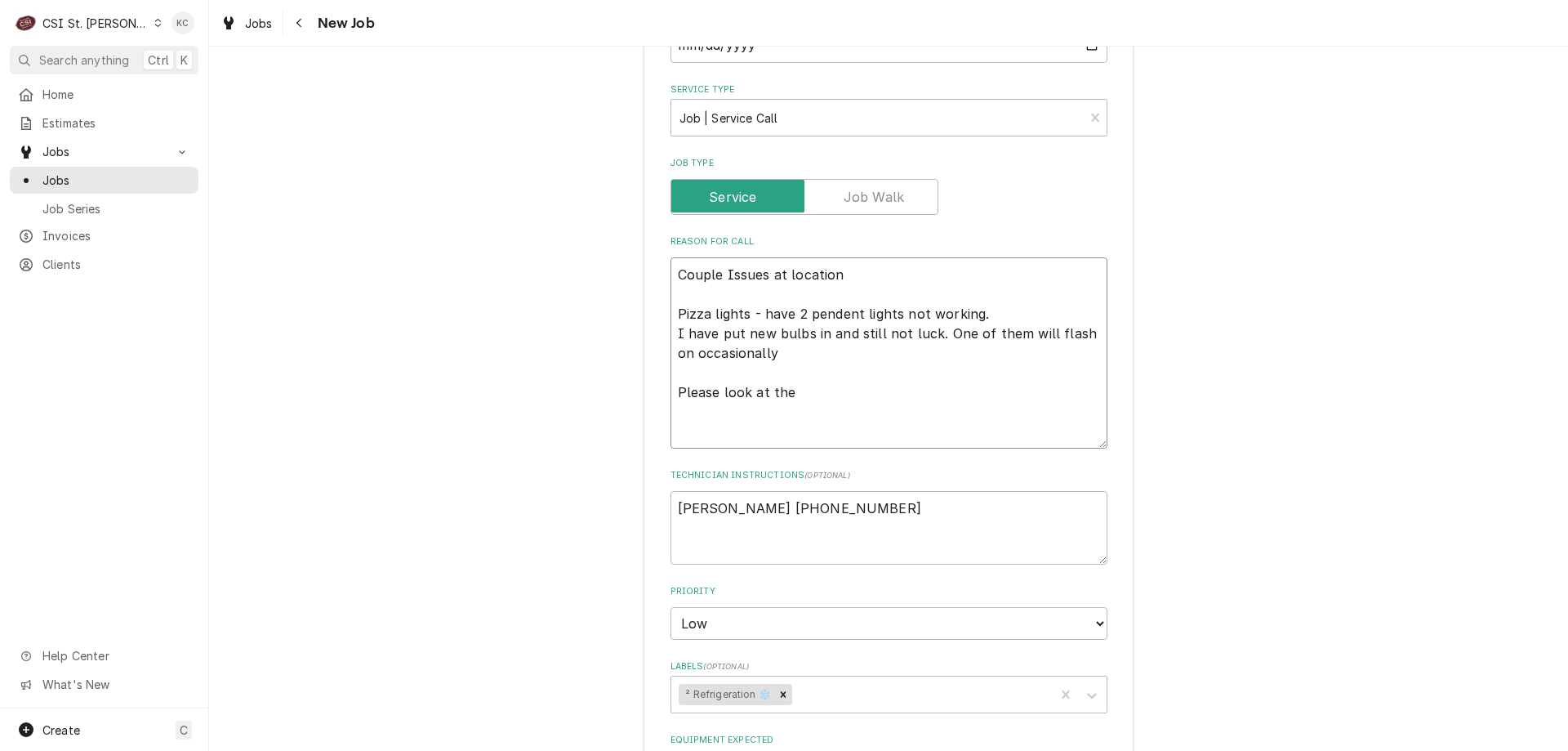
type textarea "x"
type textarea "Couple Issues at location Pizza lights - have 2 pendent lights not working. I h…"
type textarea "x"
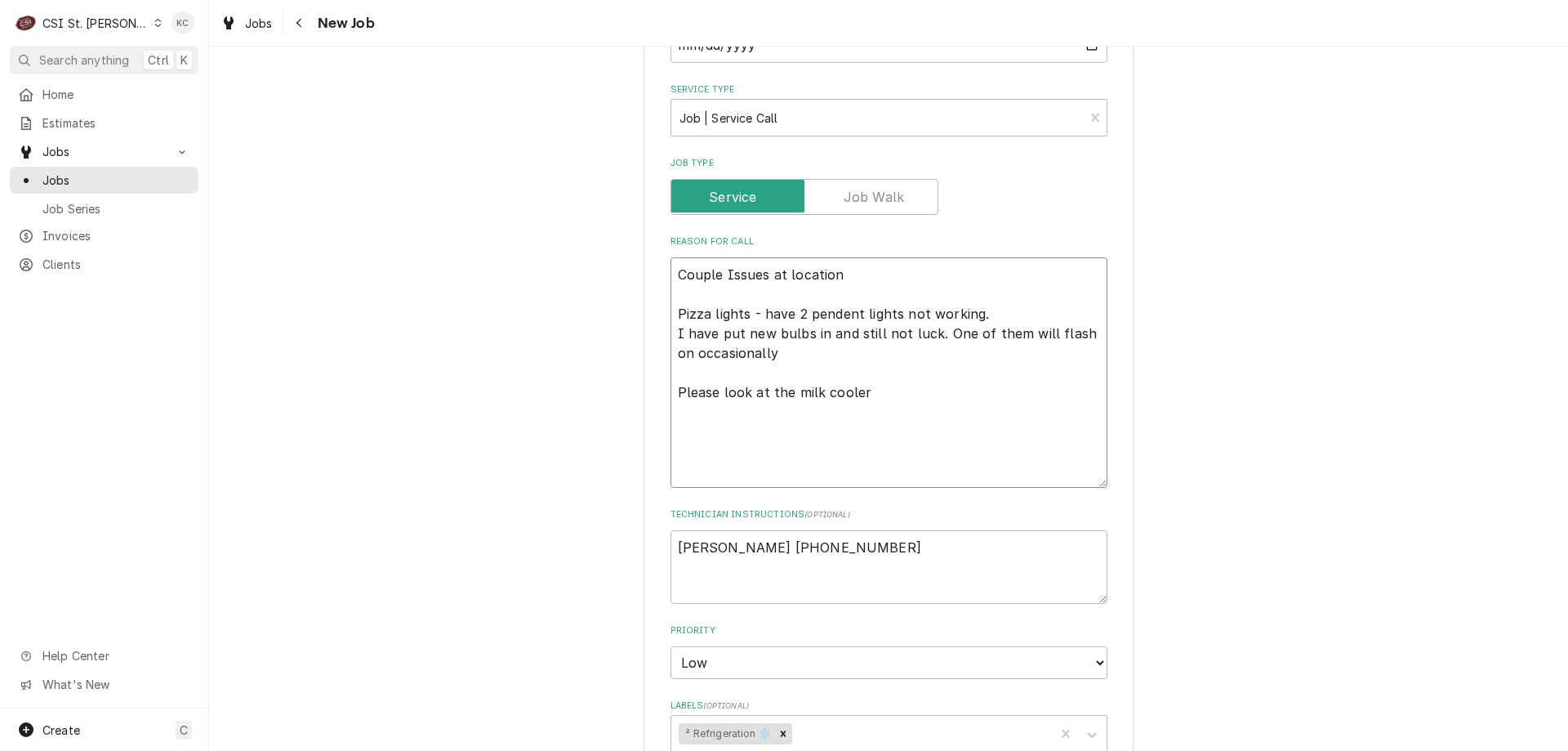
click at [703, 438] on textarea "Couple Issues at location Pizza lights - have 2 pendent lights not working. I h…" at bounding box center [889, 372] width 437 height 231
paste textarea "look at the temp read out on the walk-in freezer. Reach out to Dana Gisi the “K…"
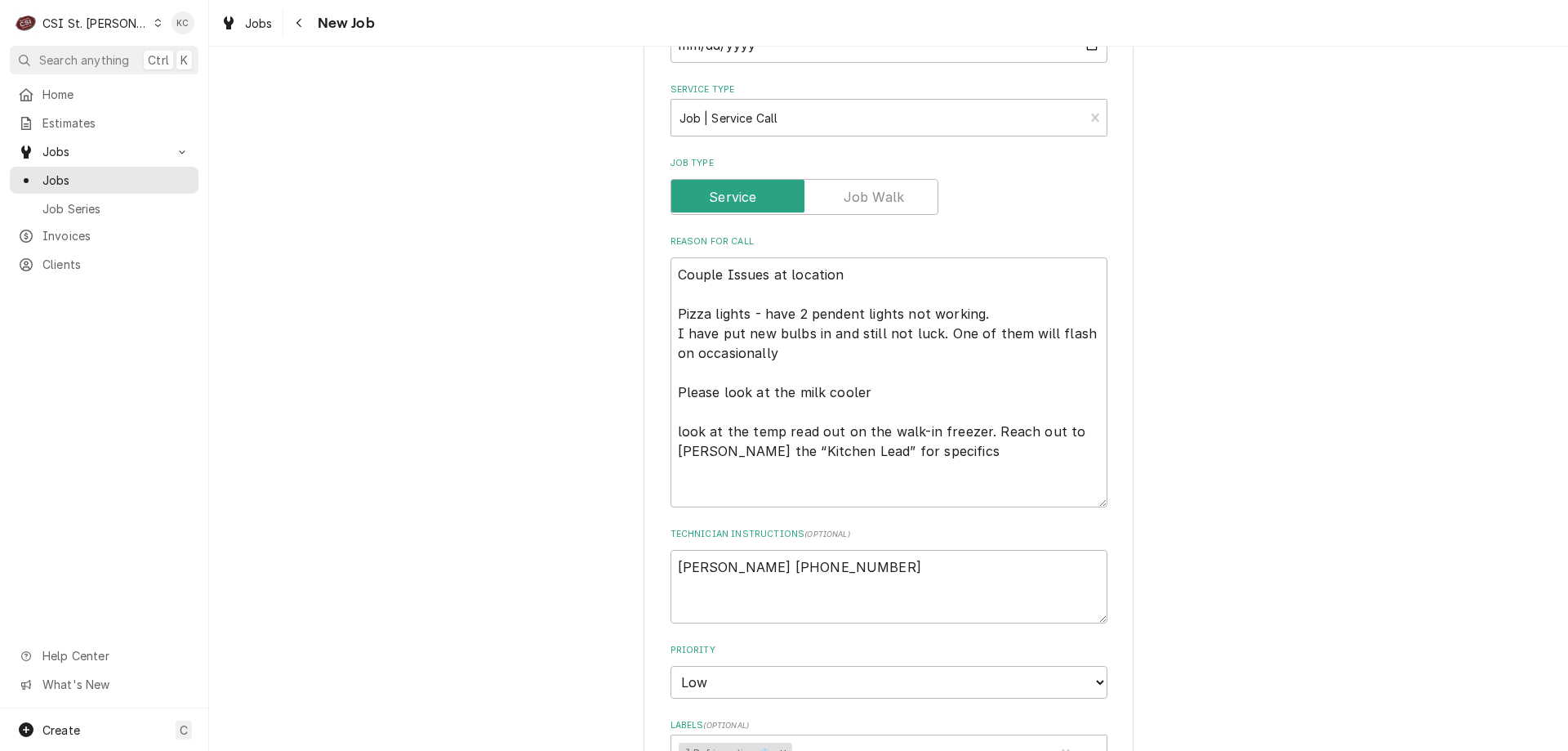
click at [1404, 362] on div "Please provide the following information to create a job: Client Details Client…" at bounding box center [889, 460] width 1359 height 1935
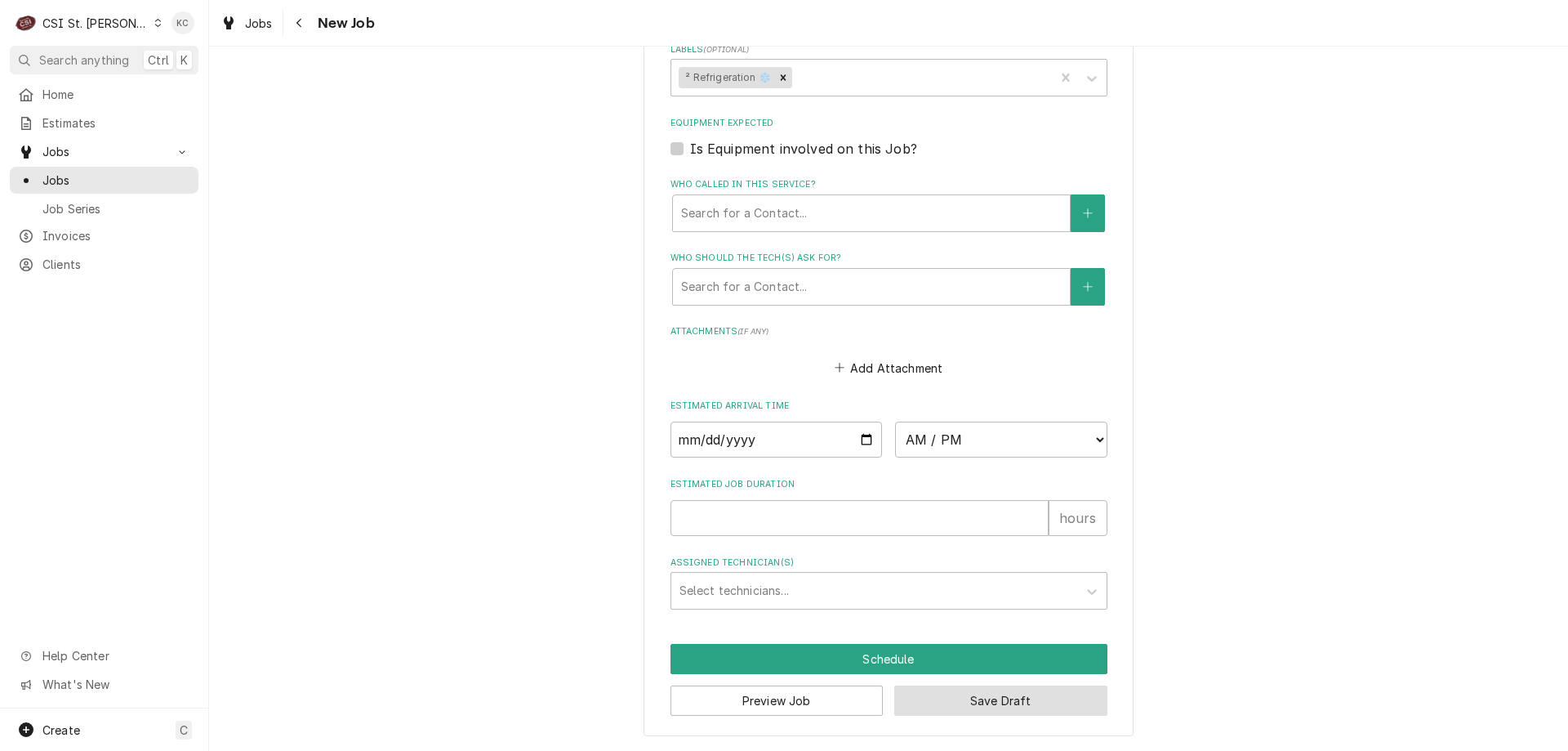
click at [955, 705] on button "Save Draft" at bounding box center [1000, 701] width 213 height 30
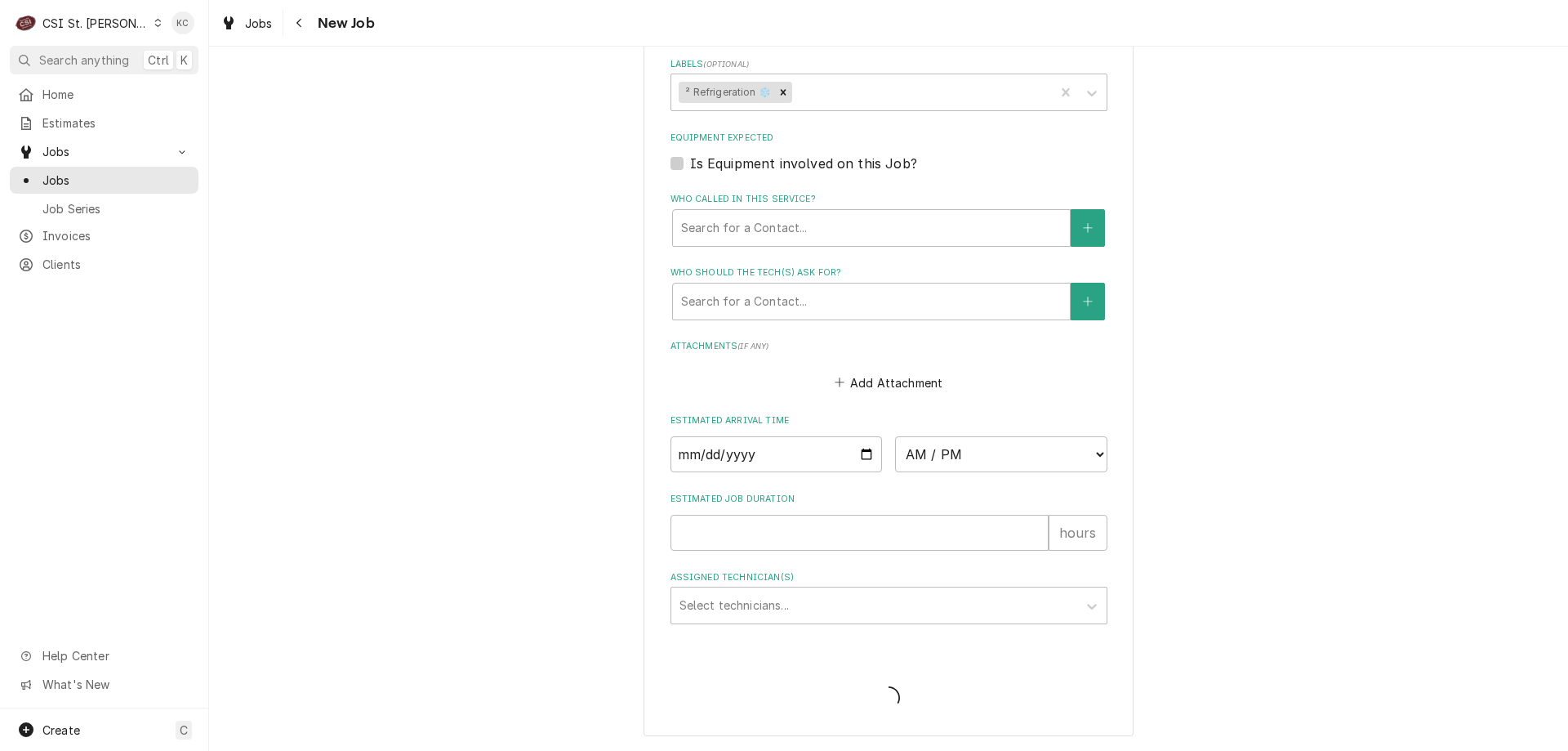
scroll to position [1233, 0]
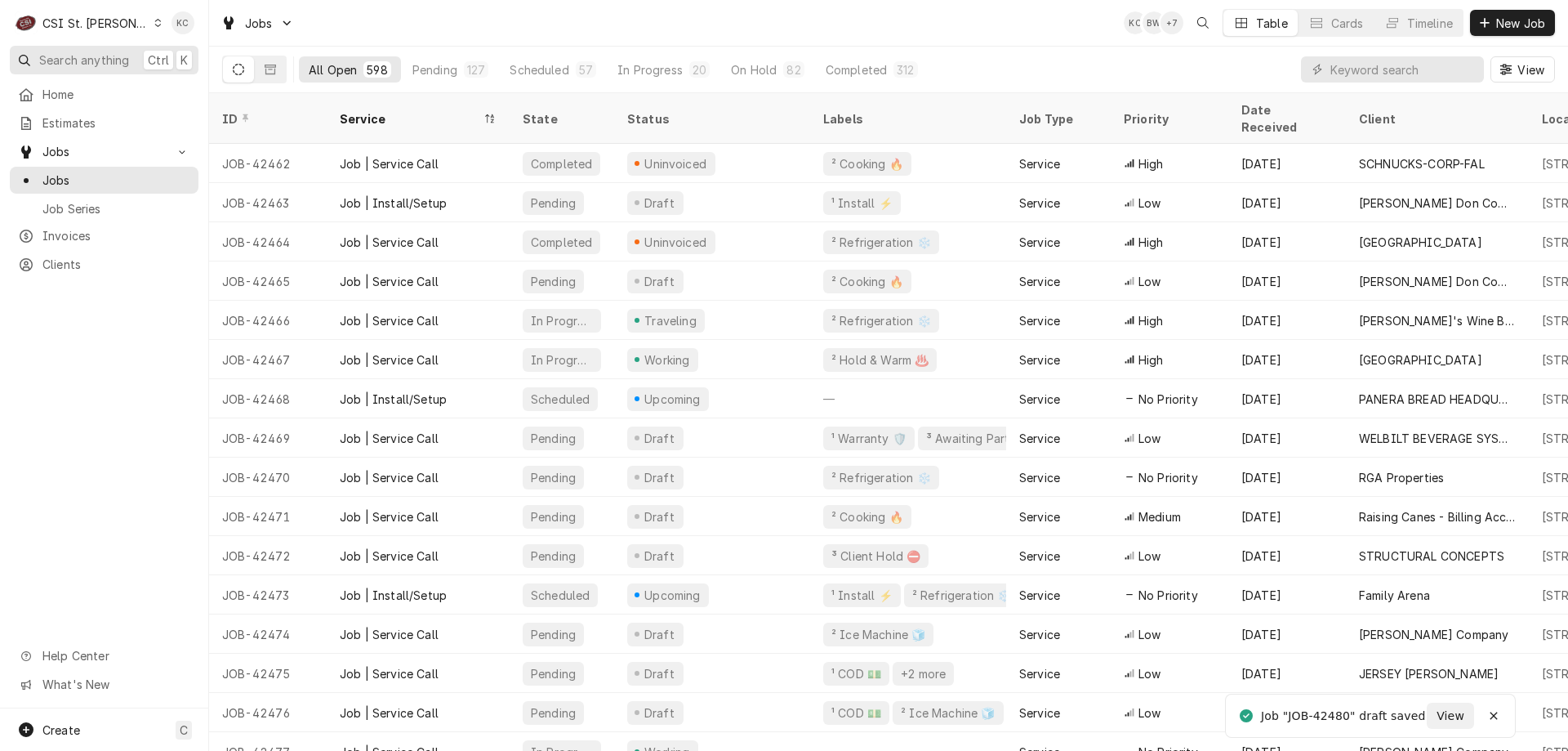
click at [41, 62] on span "Search anything" at bounding box center [84, 59] width 90 height 17
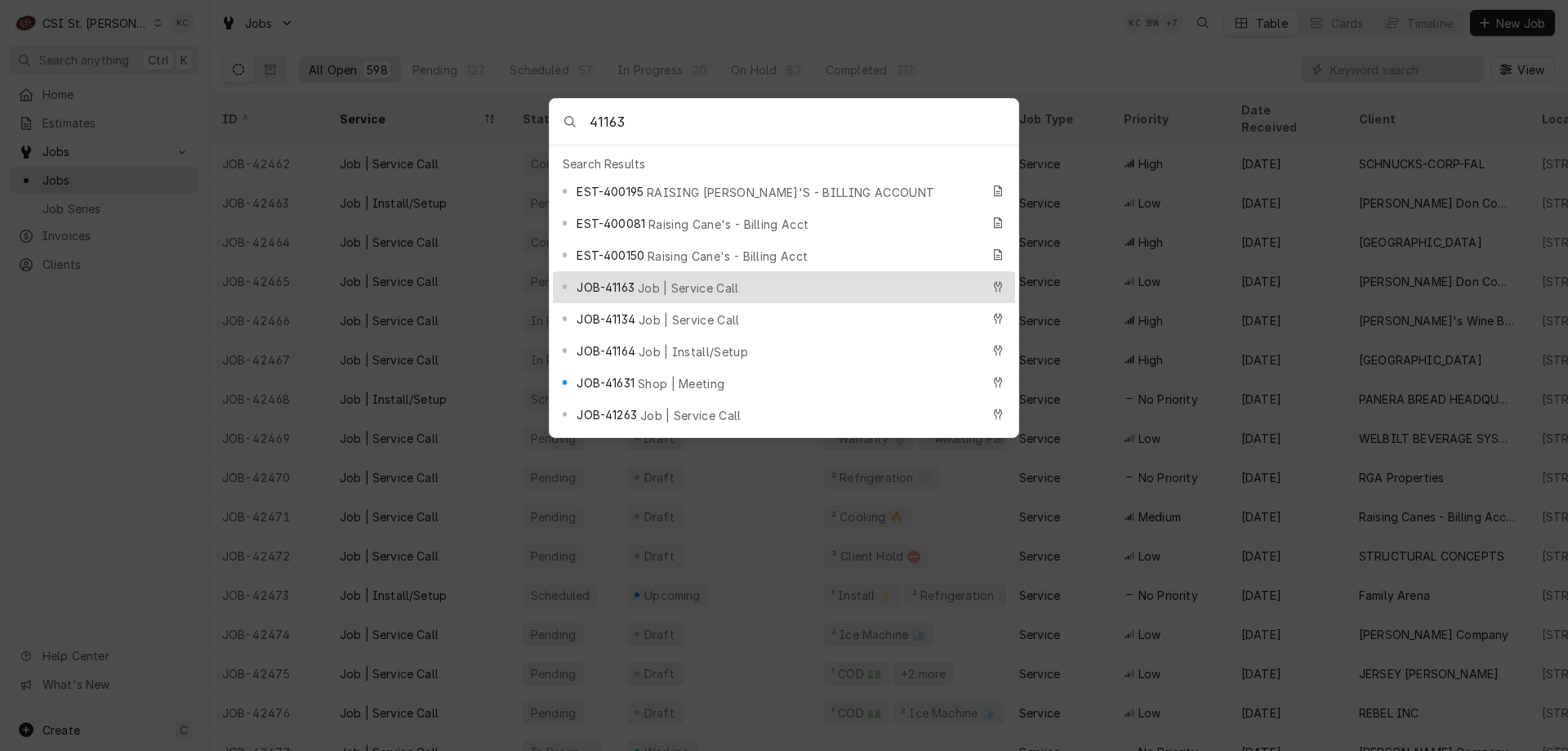
type input "41163"
click at [639, 278] on div "JOB-41163 Job | Service Call" at bounding box center [778, 287] width 403 height 18
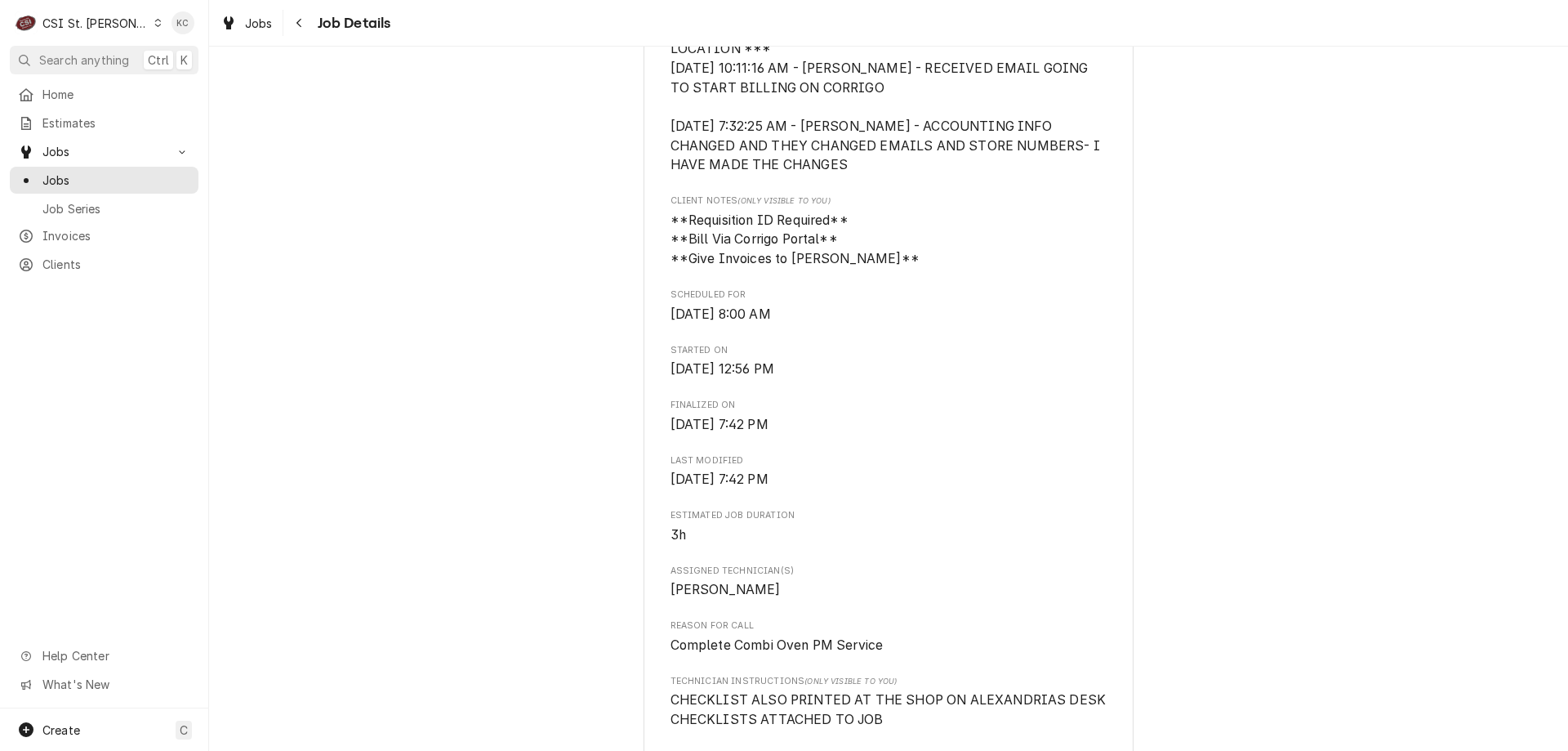
scroll to position [572, 0]
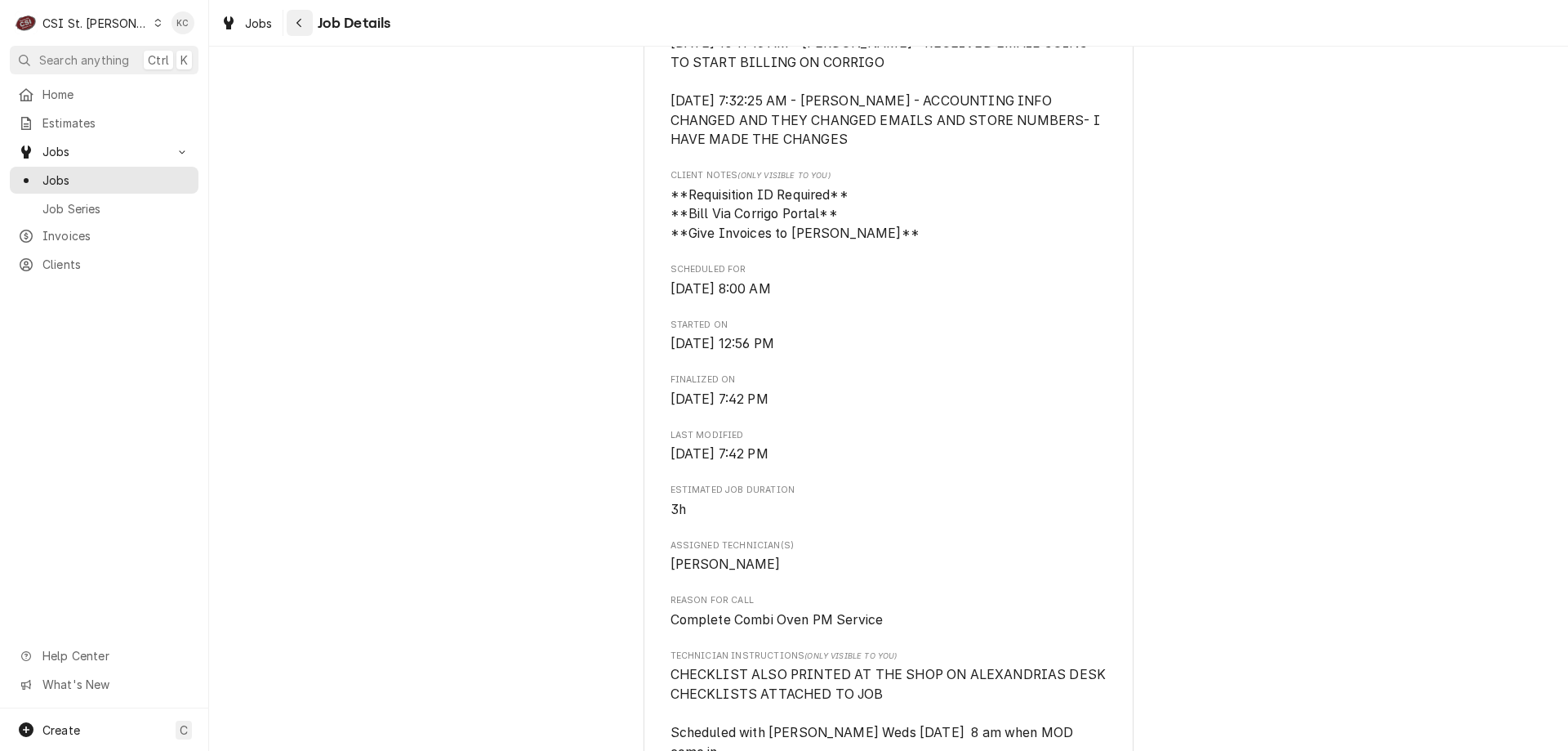
click at [303, 18] on div "Navigate back" at bounding box center [299, 23] width 17 height 17
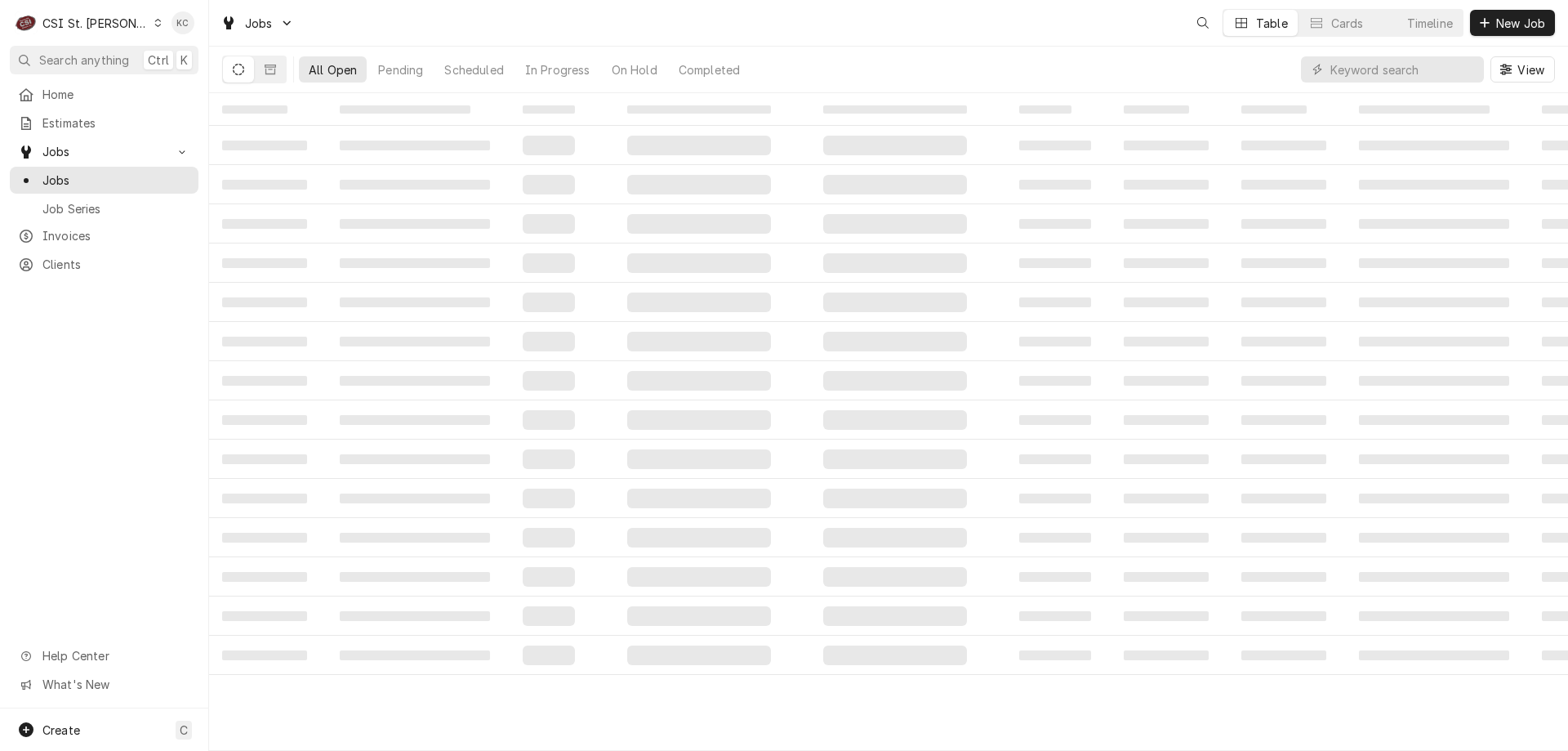
click at [100, 55] on span "Search anything" at bounding box center [84, 59] width 90 height 17
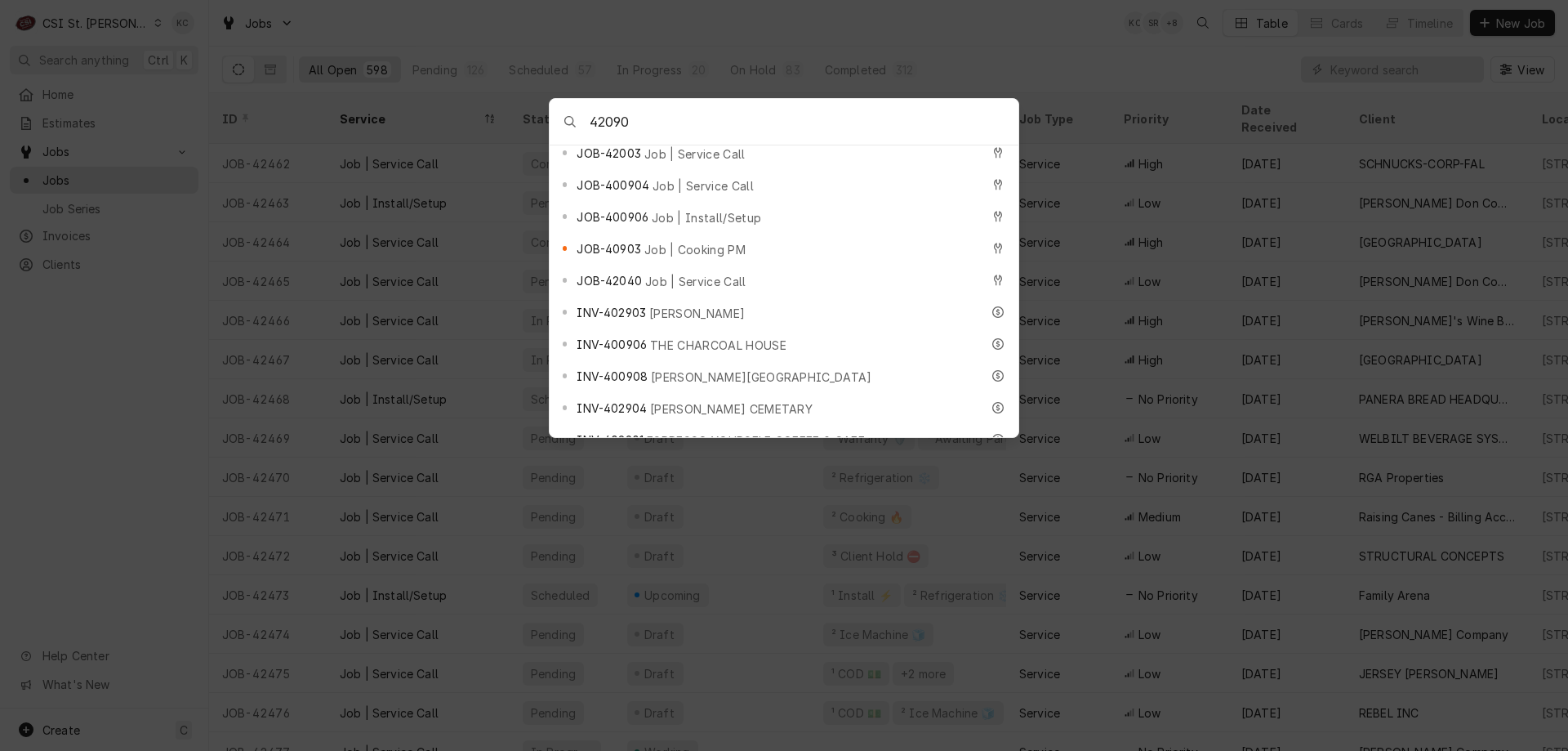
scroll to position [653, 0]
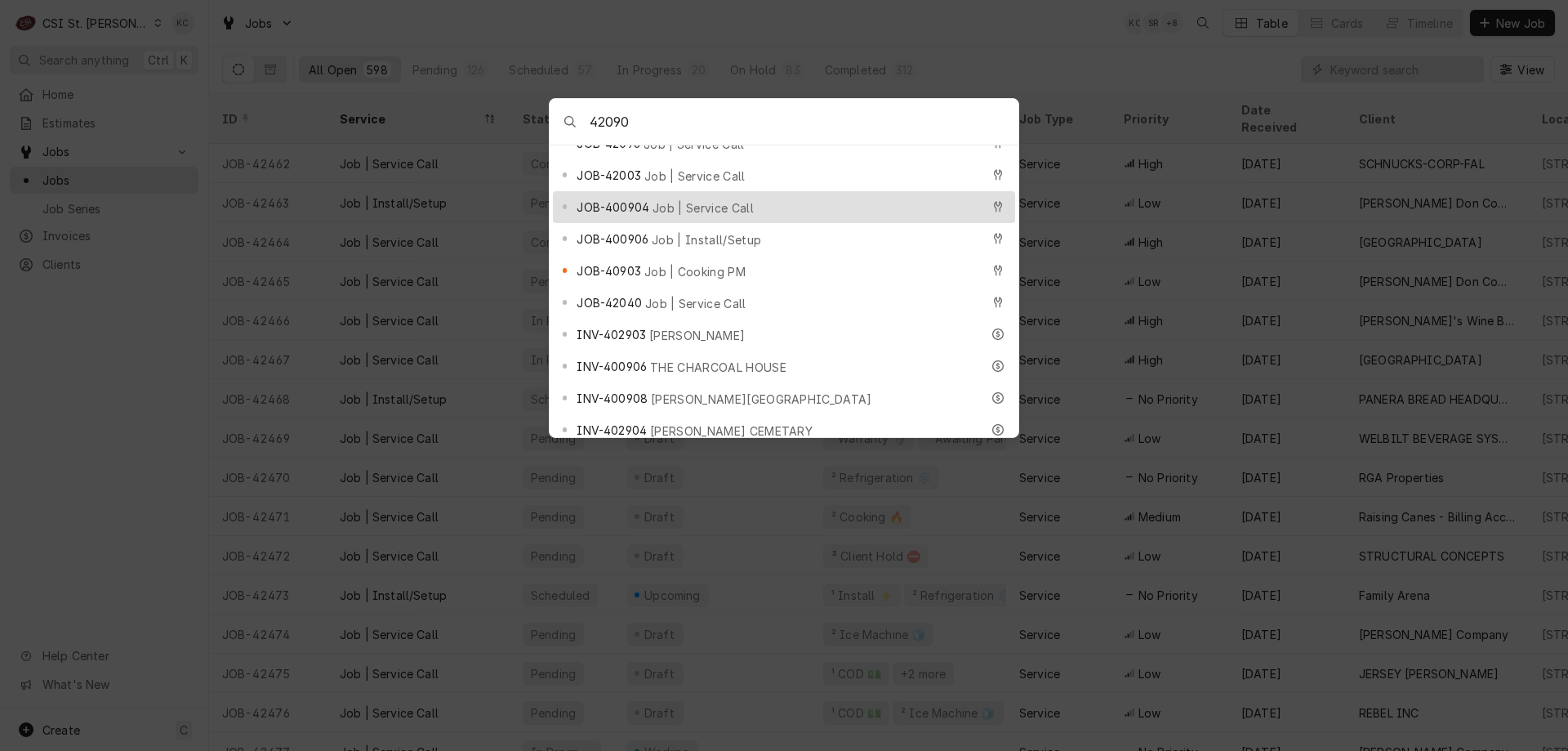
type input "42090"
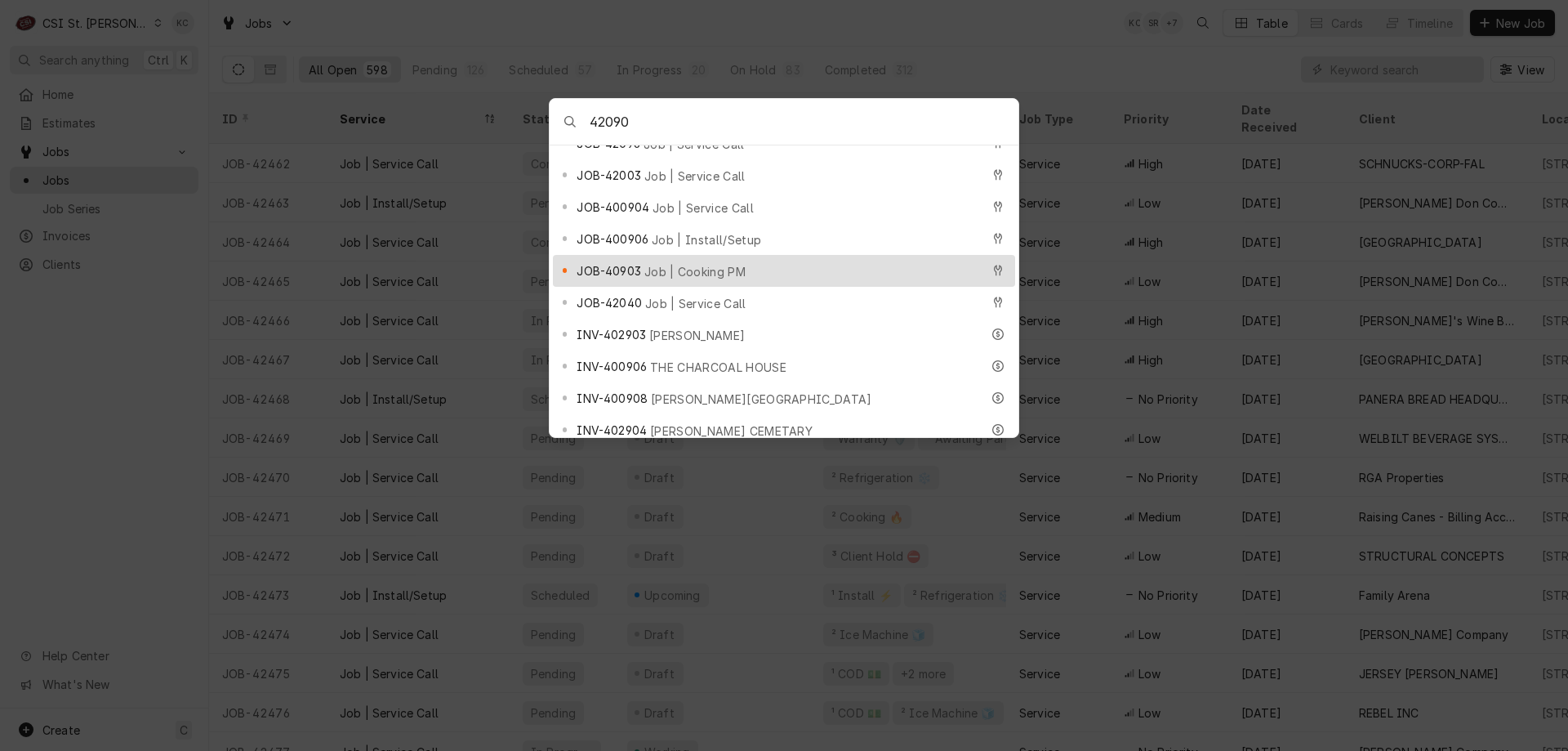
drag, startPoint x: 453, startPoint y: 23, endPoint x: 428, endPoint y: 23, distance: 25.0
click at [451, 23] on body "C CSI St. Louis KC Search anything Ctrl K Home Estimates Jobs Jobs Job Series I…" at bounding box center [784, 375] width 1568 height 751
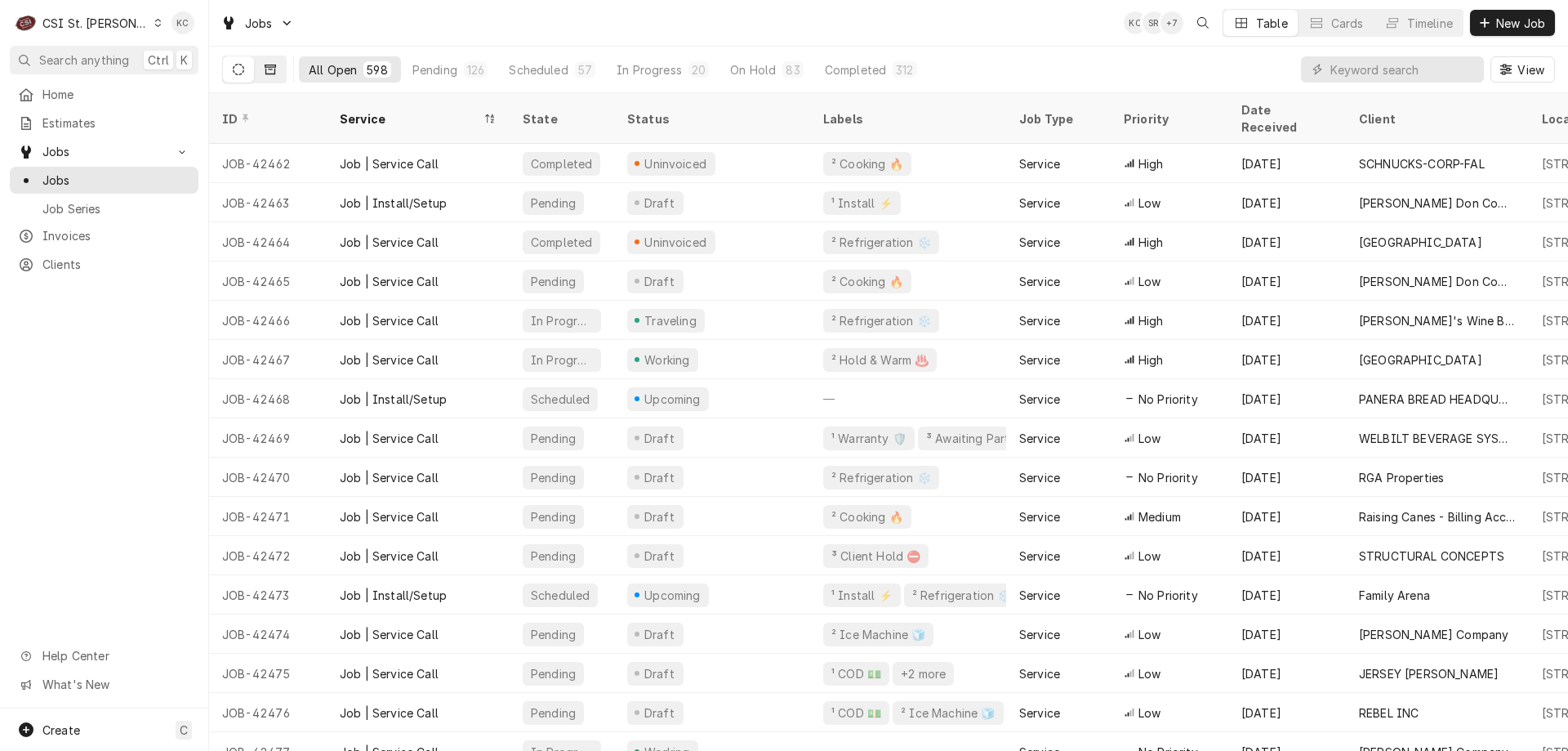
click at [275, 74] on icon "Dynamic Content Wrapper" at bounding box center [270, 69] width 11 height 10
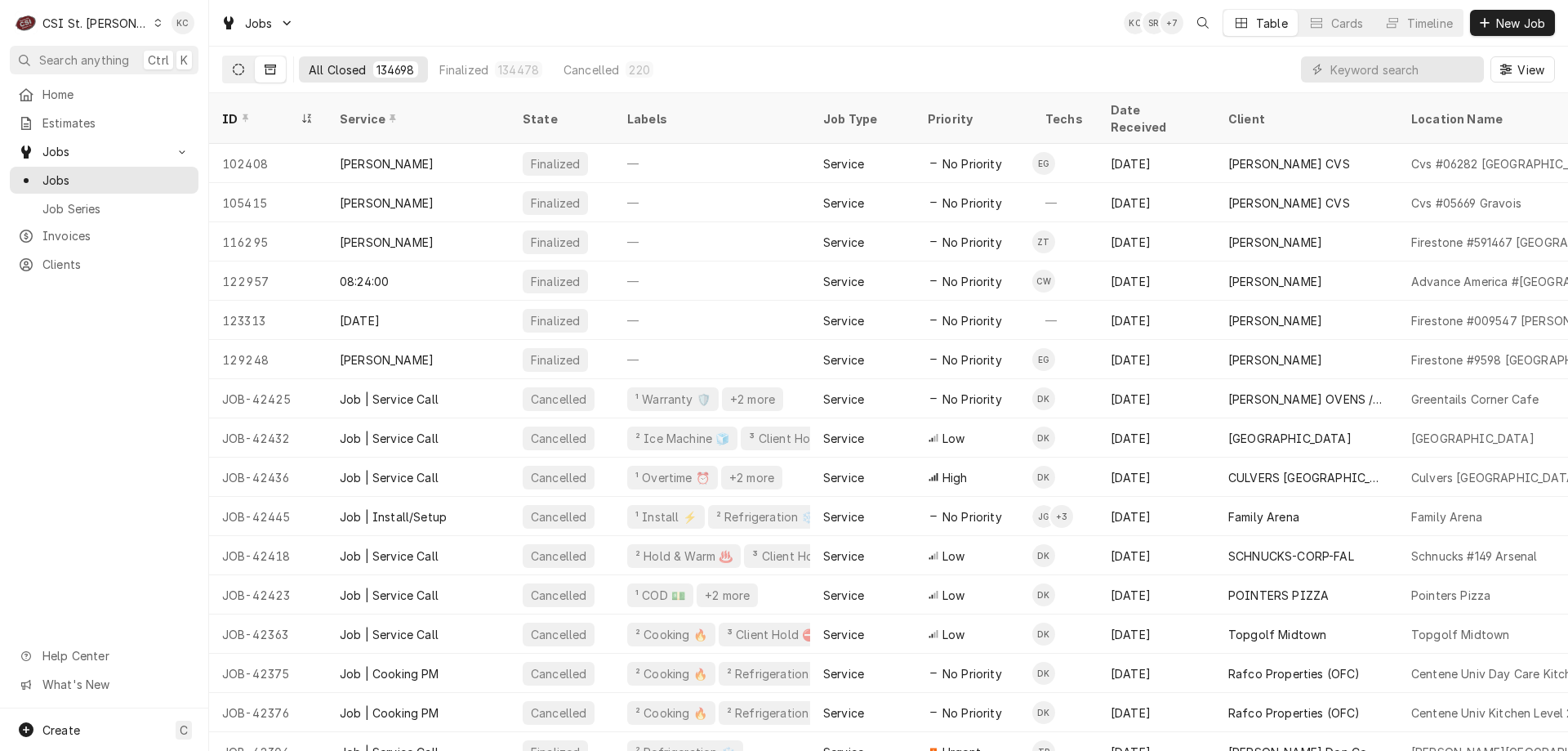
click at [232, 63] on button "Dynamic Content Wrapper" at bounding box center [238, 70] width 31 height 26
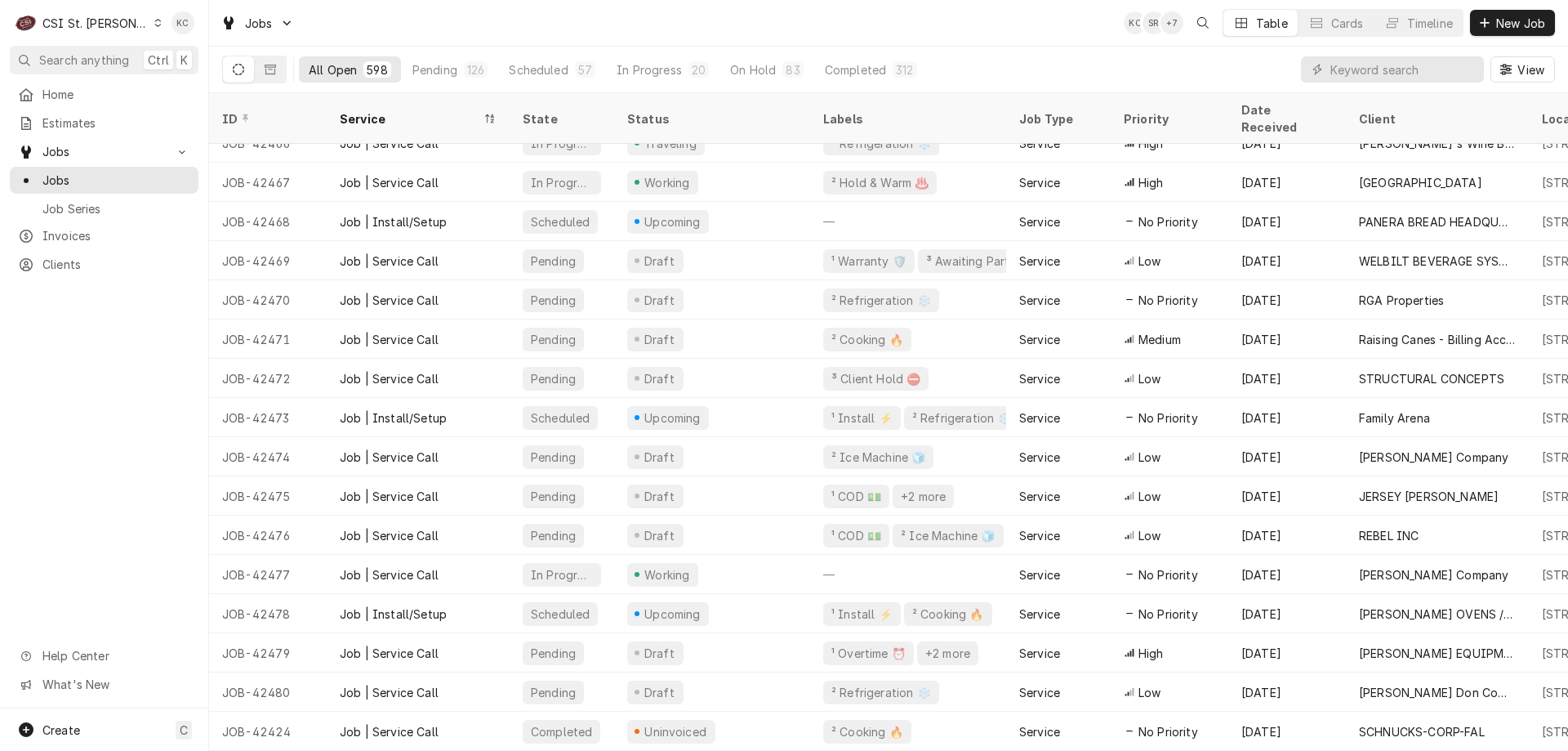
scroll to position [0, 0]
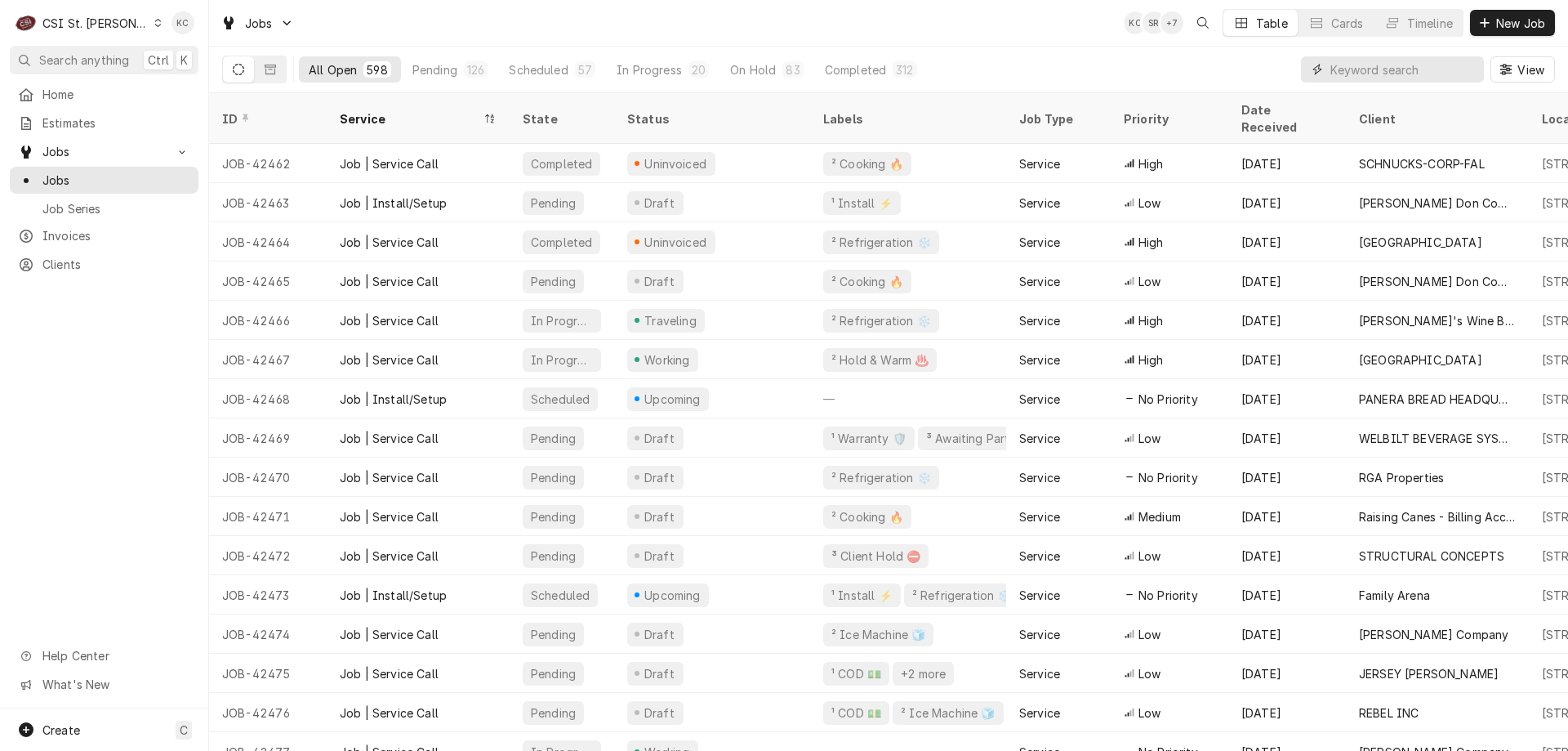
click at [1374, 69] on input "Dynamic Content Wrapper" at bounding box center [1403, 70] width 145 height 26
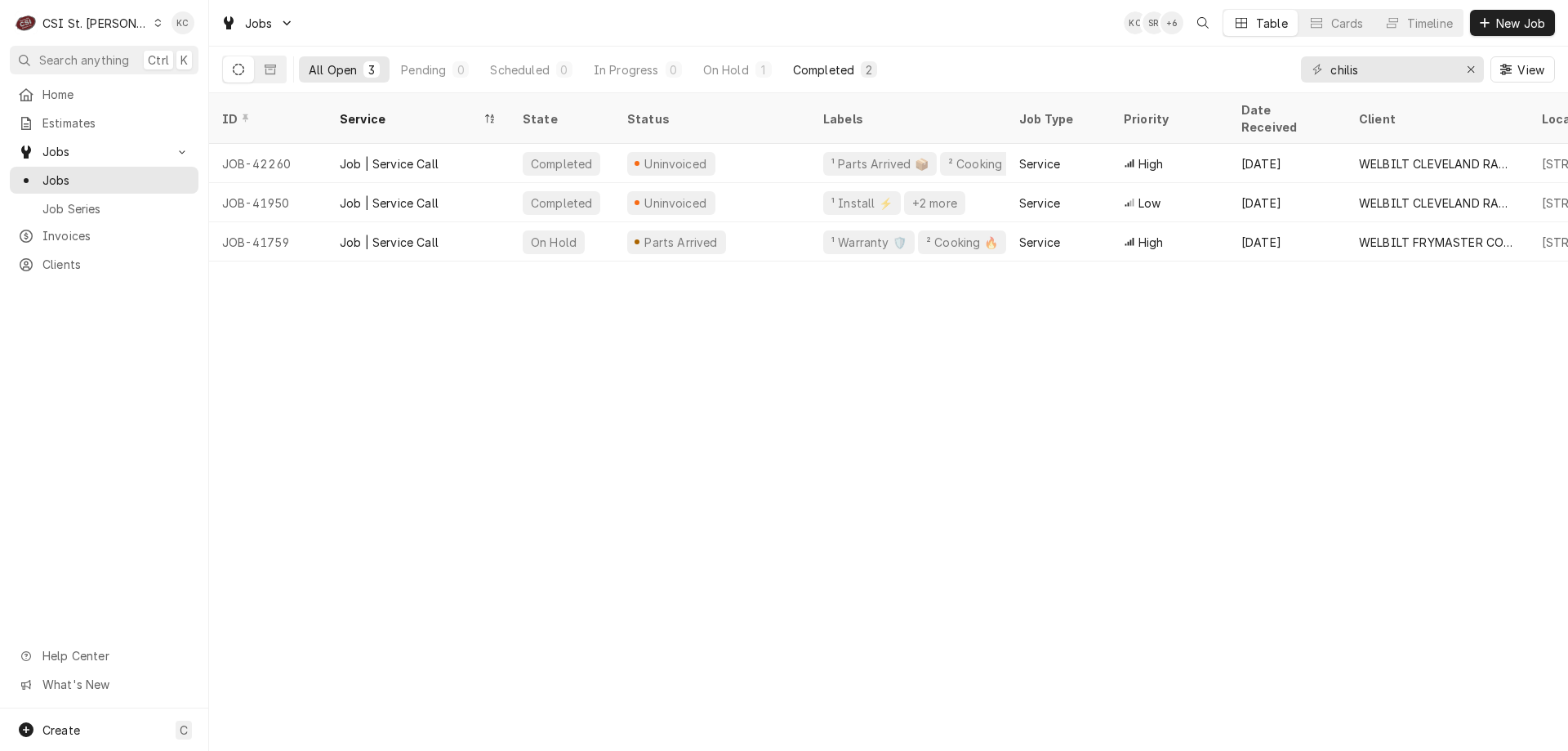
click at [812, 64] on div "Completed" at bounding box center [824, 70] width 62 height 17
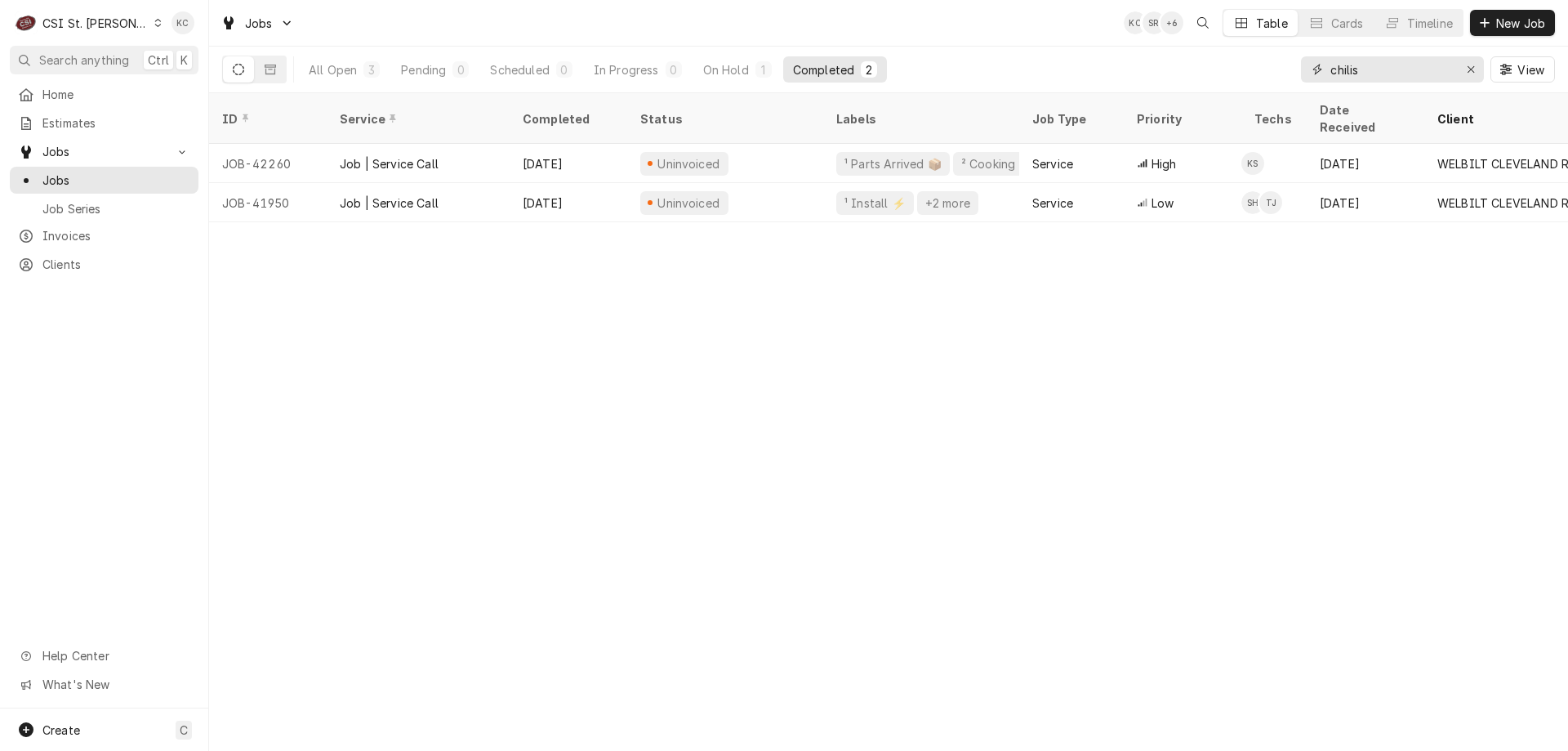
click at [1388, 70] on input "chilis" at bounding box center [1391, 70] width 122 height 26
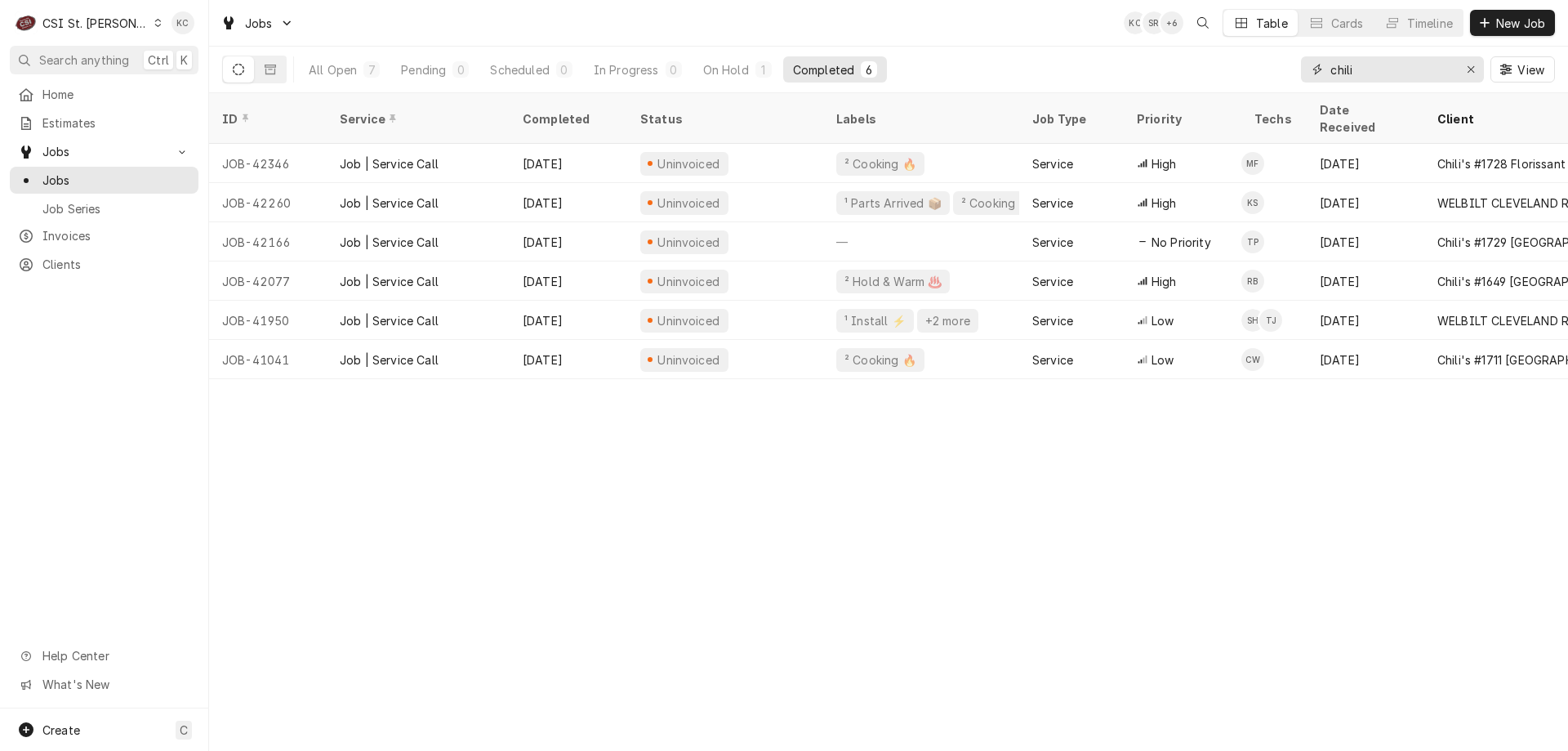
type input "chili"
click at [78, 62] on span "Search anything" at bounding box center [84, 59] width 90 height 17
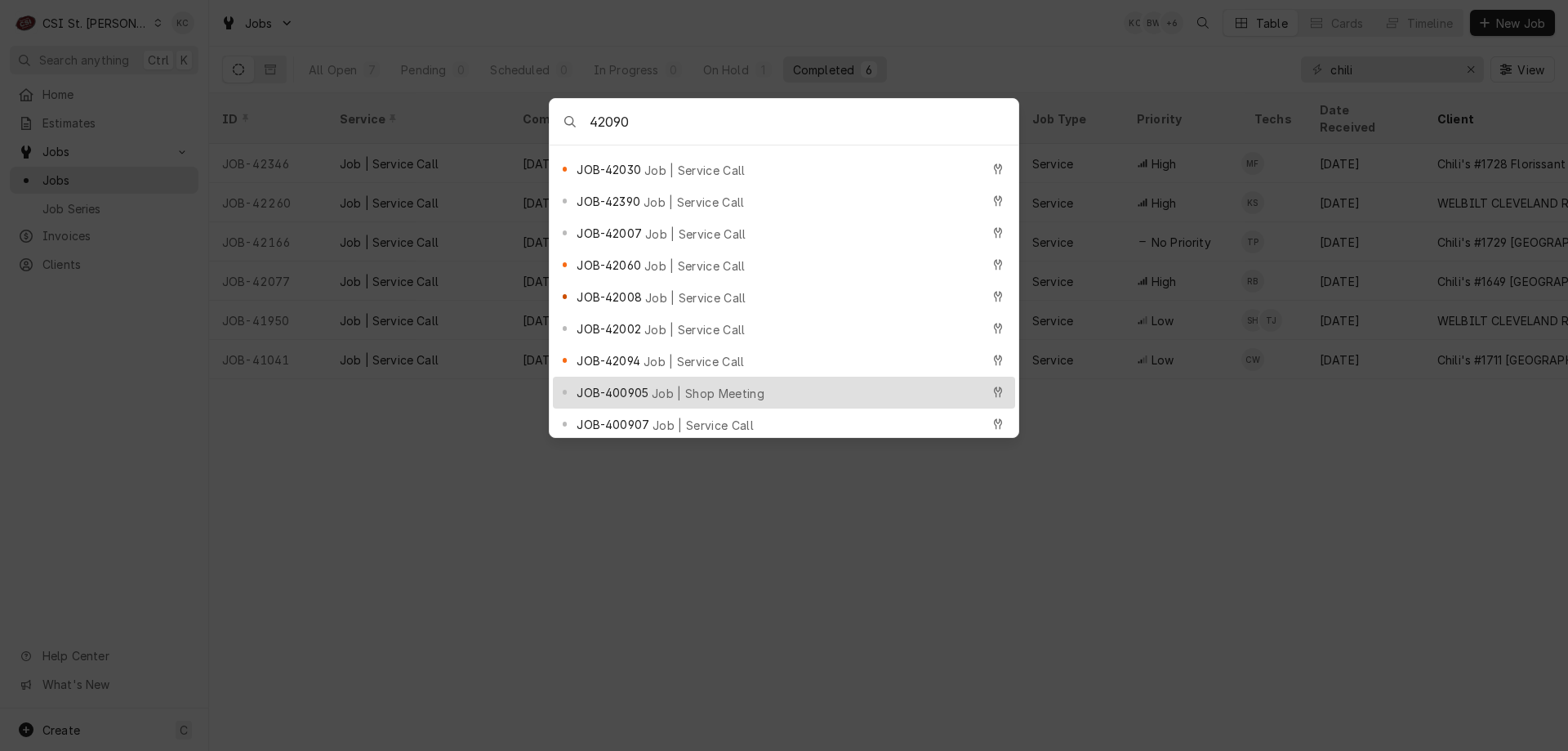
scroll to position [164, 0]
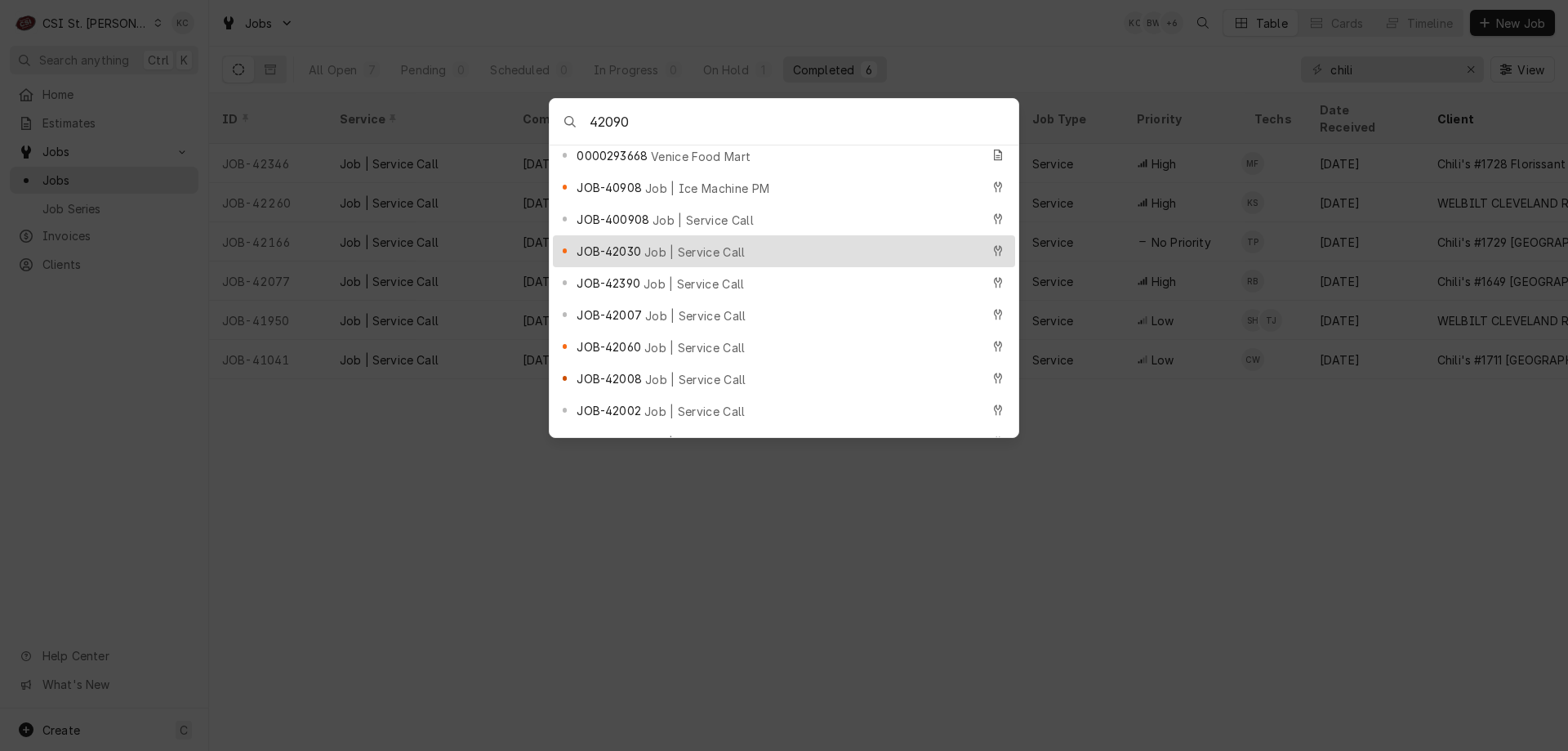
type input "42090"
click at [668, 244] on span "Job | Service Call" at bounding box center [694, 252] width 101 height 17
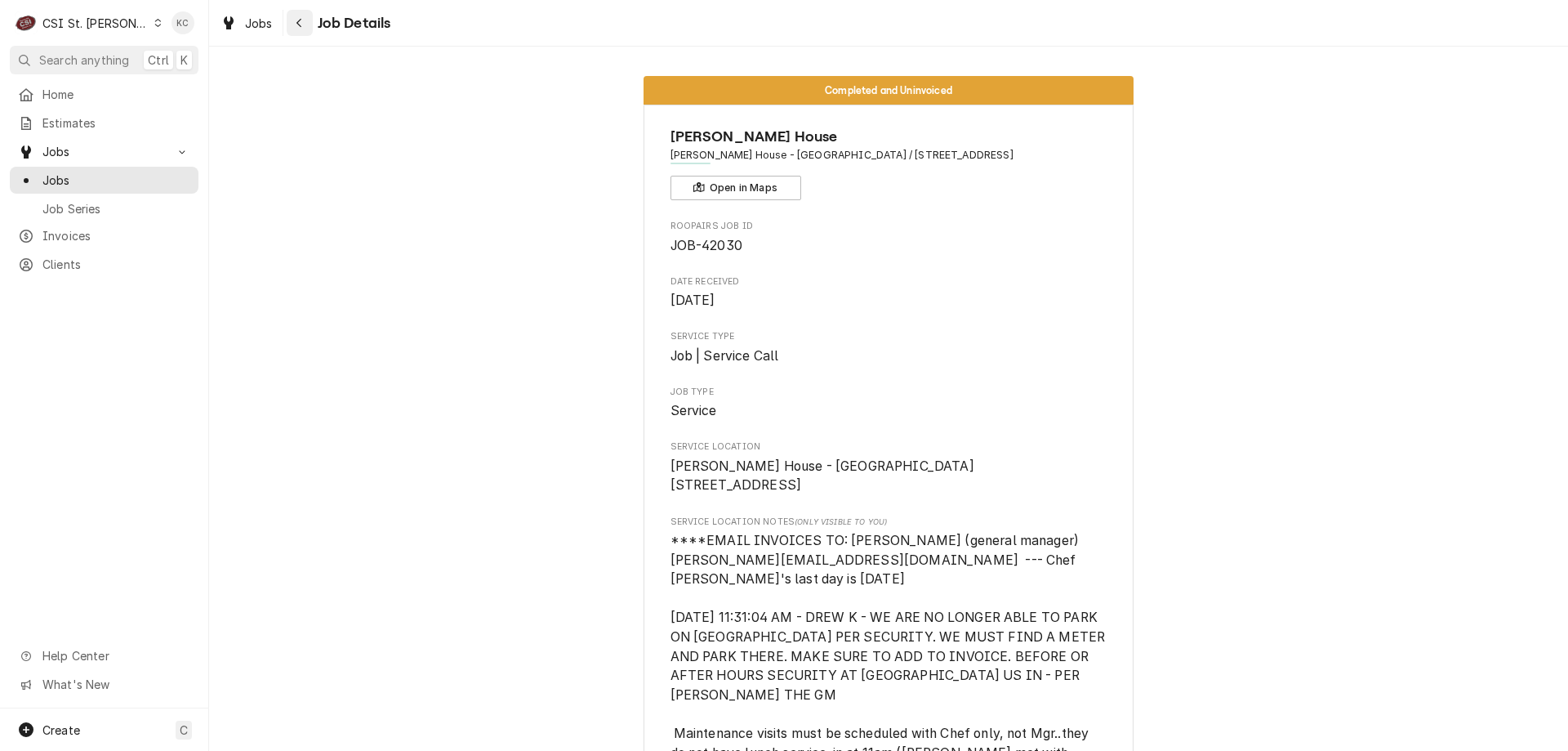
click at [308, 21] on button "Navigate back" at bounding box center [300, 23] width 26 height 26
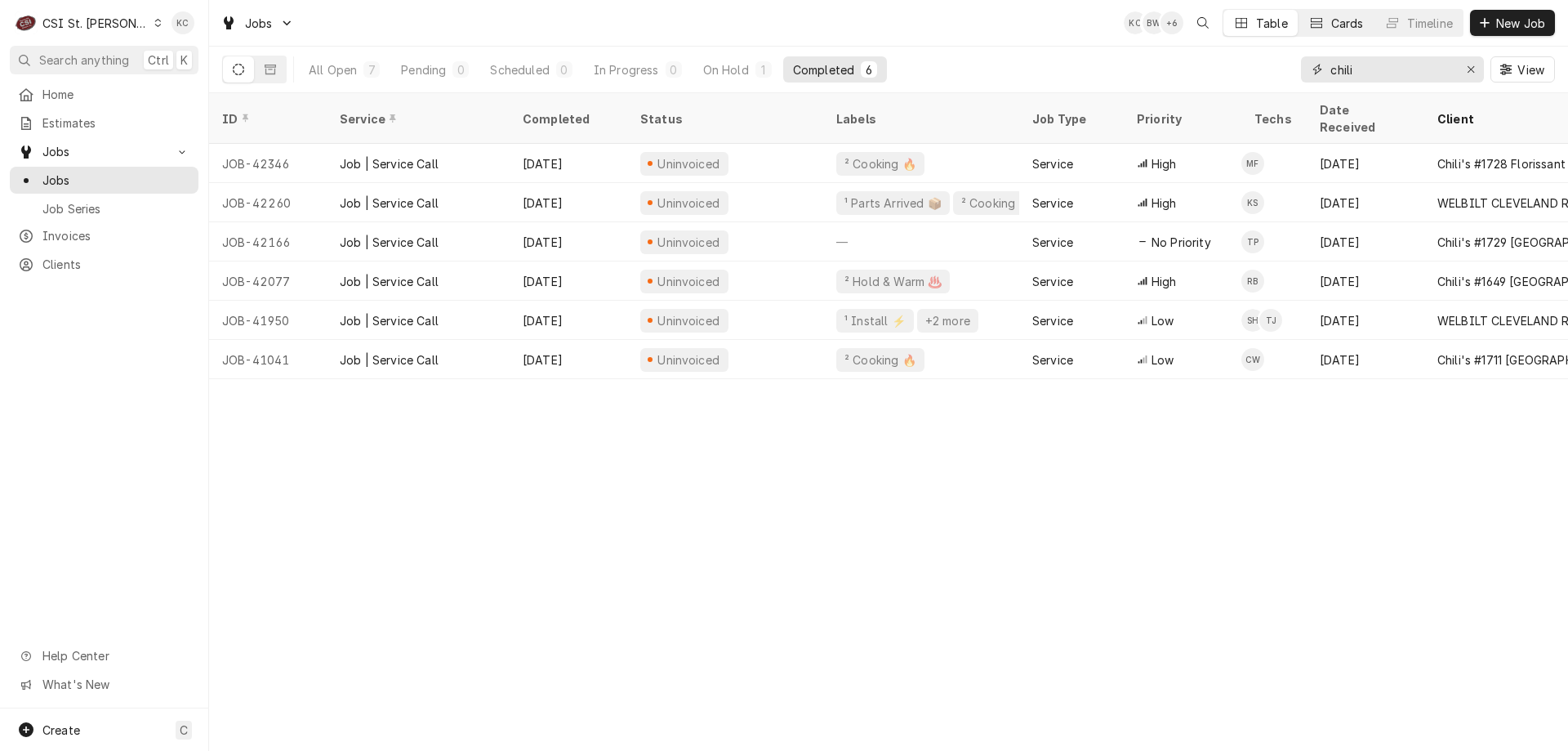
drag, startPoint x: 1339, startPoint y: 67, endPoint x: 1301, endPoint y: 29, distance: 53.7
click at [1290, 46] on div "Jobs KC BW + 6 Table Cards Timeline New Job All Open 7 Pending 0 Scheduled 0 In…" at bounding box center [889, 47] width 1359 height 93
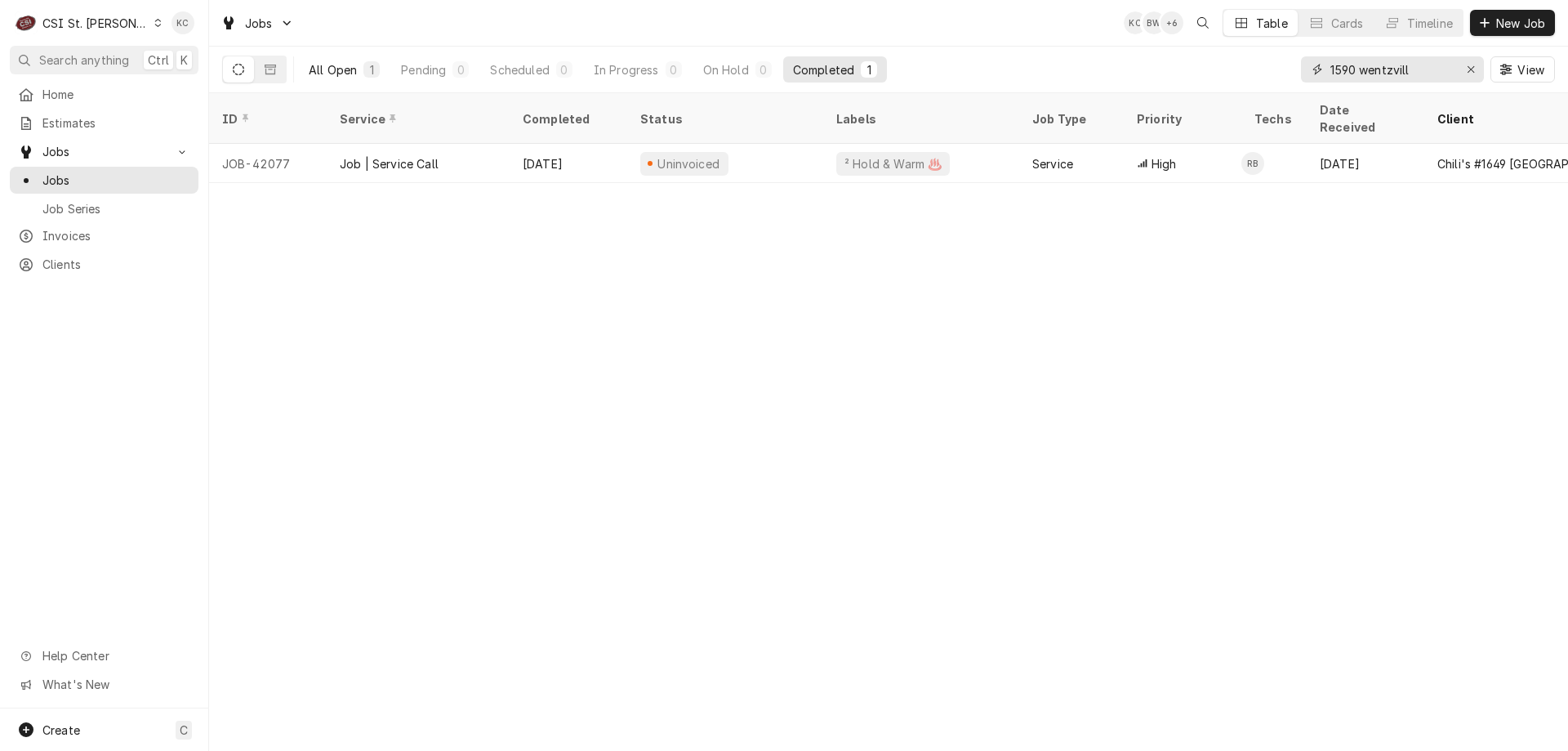
type input "1590 wentzvill"
click at [353, 75] on div "All Open" at bounding box center [333, 70] width 48 height 17
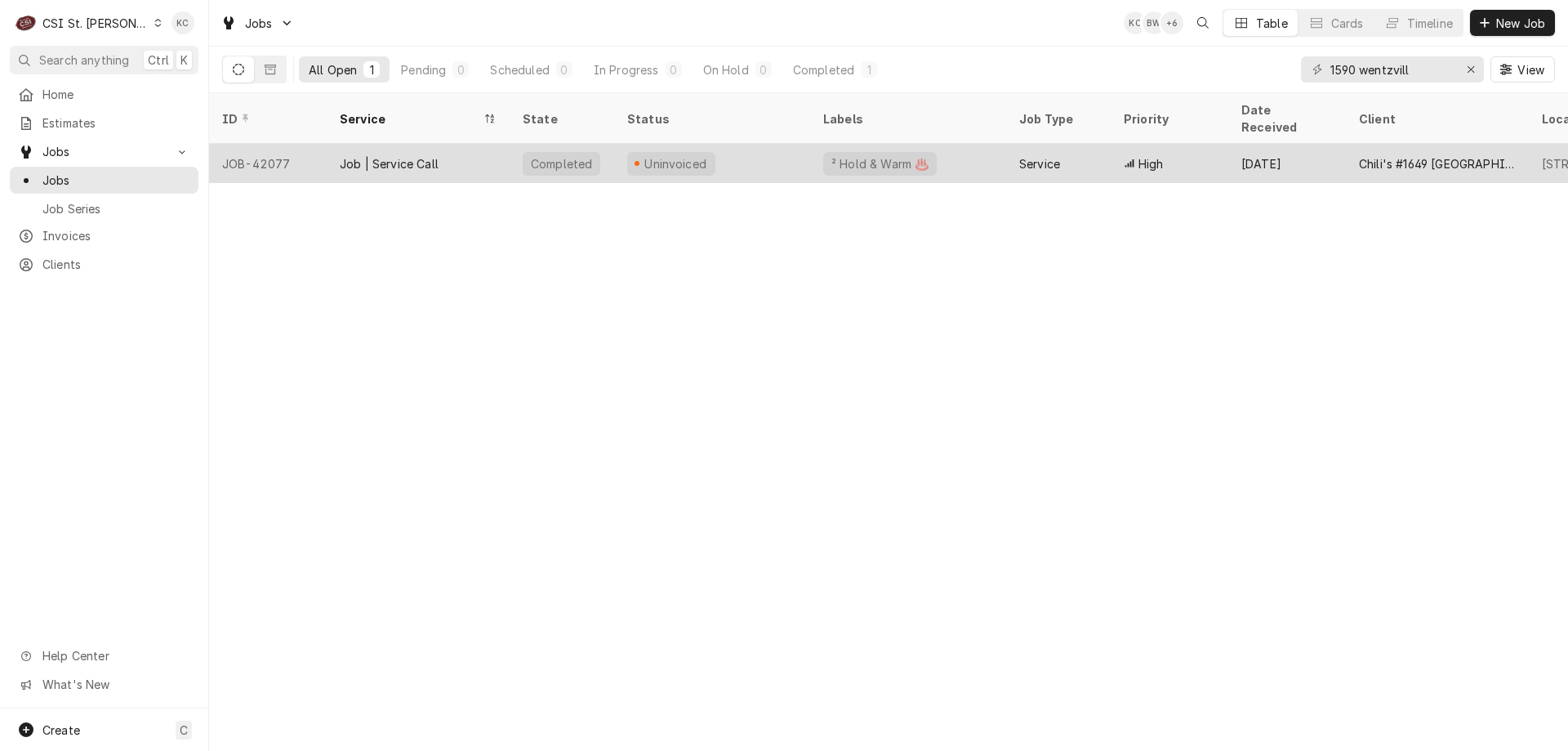
click at [486, 144] on div "Job | Service Call" at bounding box center [418, 163] width 183 height 40
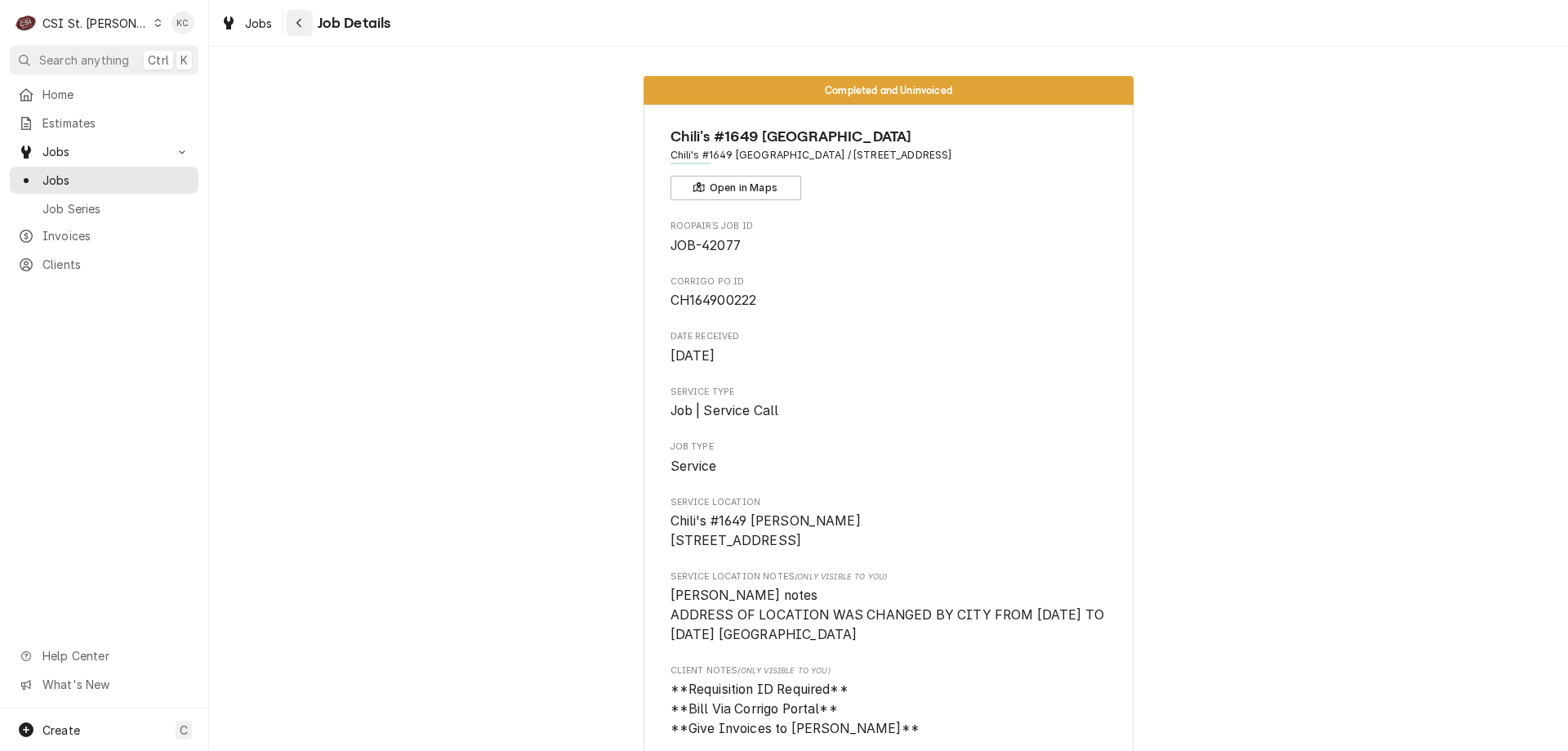
click at [303, 23] on div "Navigate back" at bounding box center [299, 23] width 17 height 17
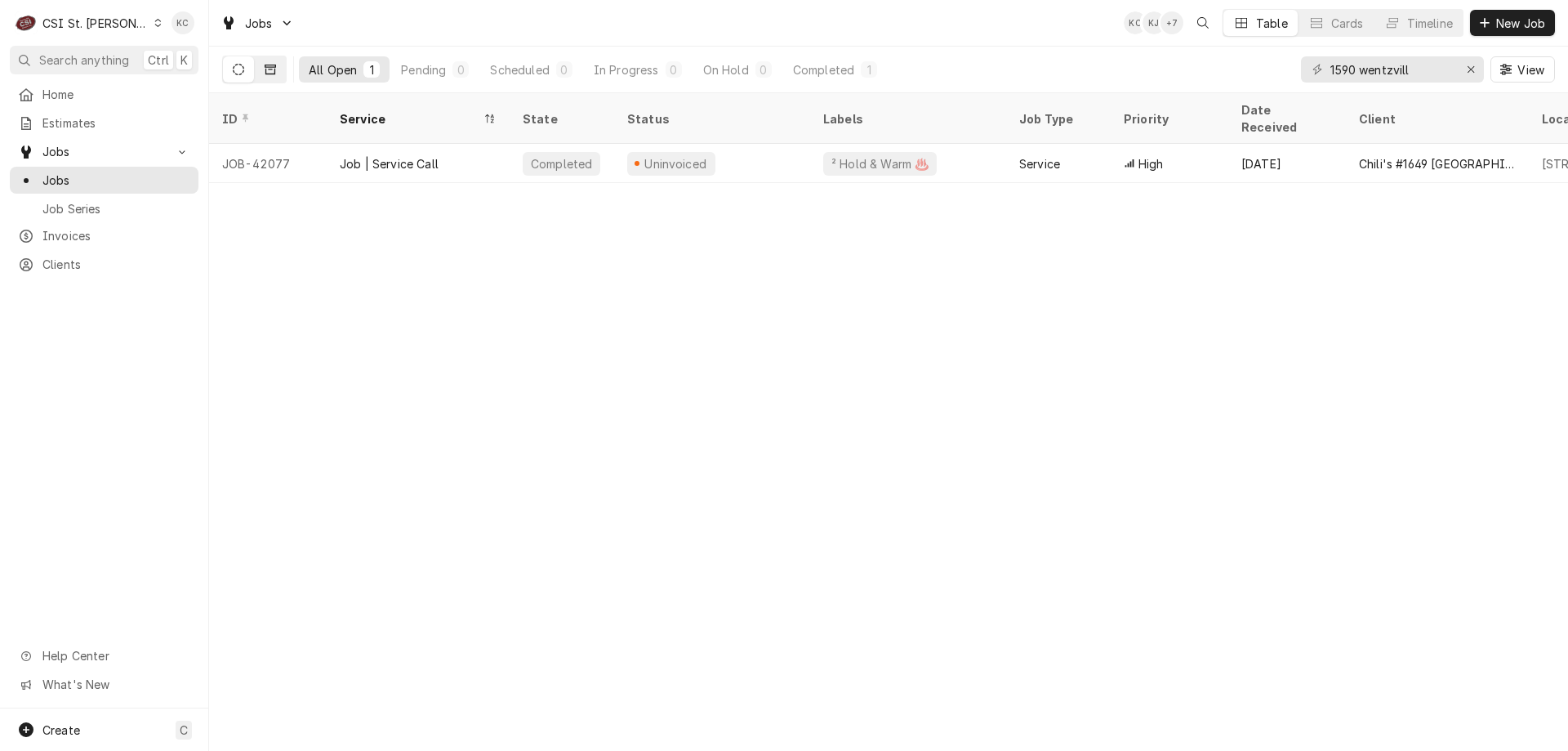
click at [270, 68] on icon "Dynamic Content Wrapper" at bounding box center [270, 69] width 11 height 11
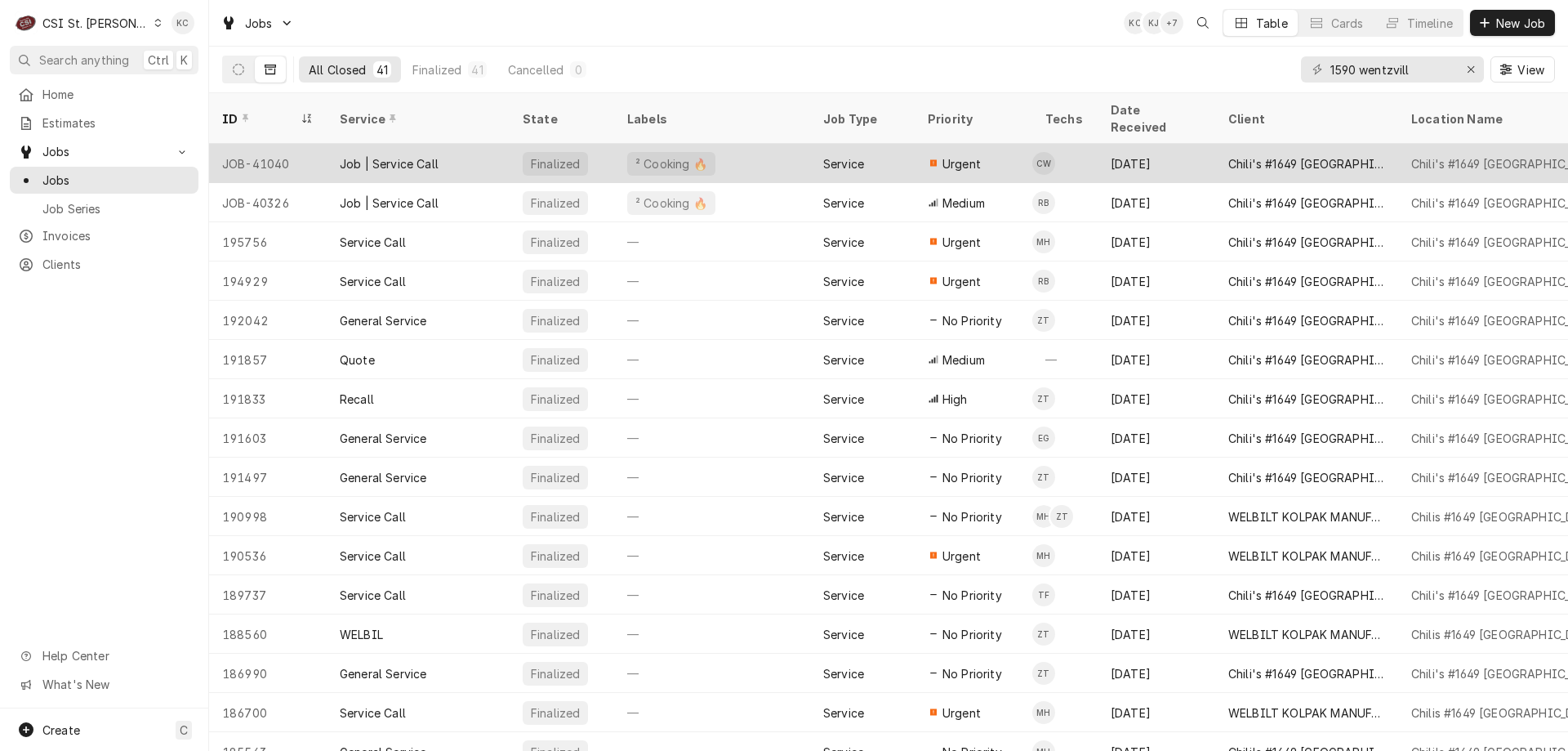
click at [366, 155] on div "Job | Service Call" at bounding box center [389, 163] width 99 height 17
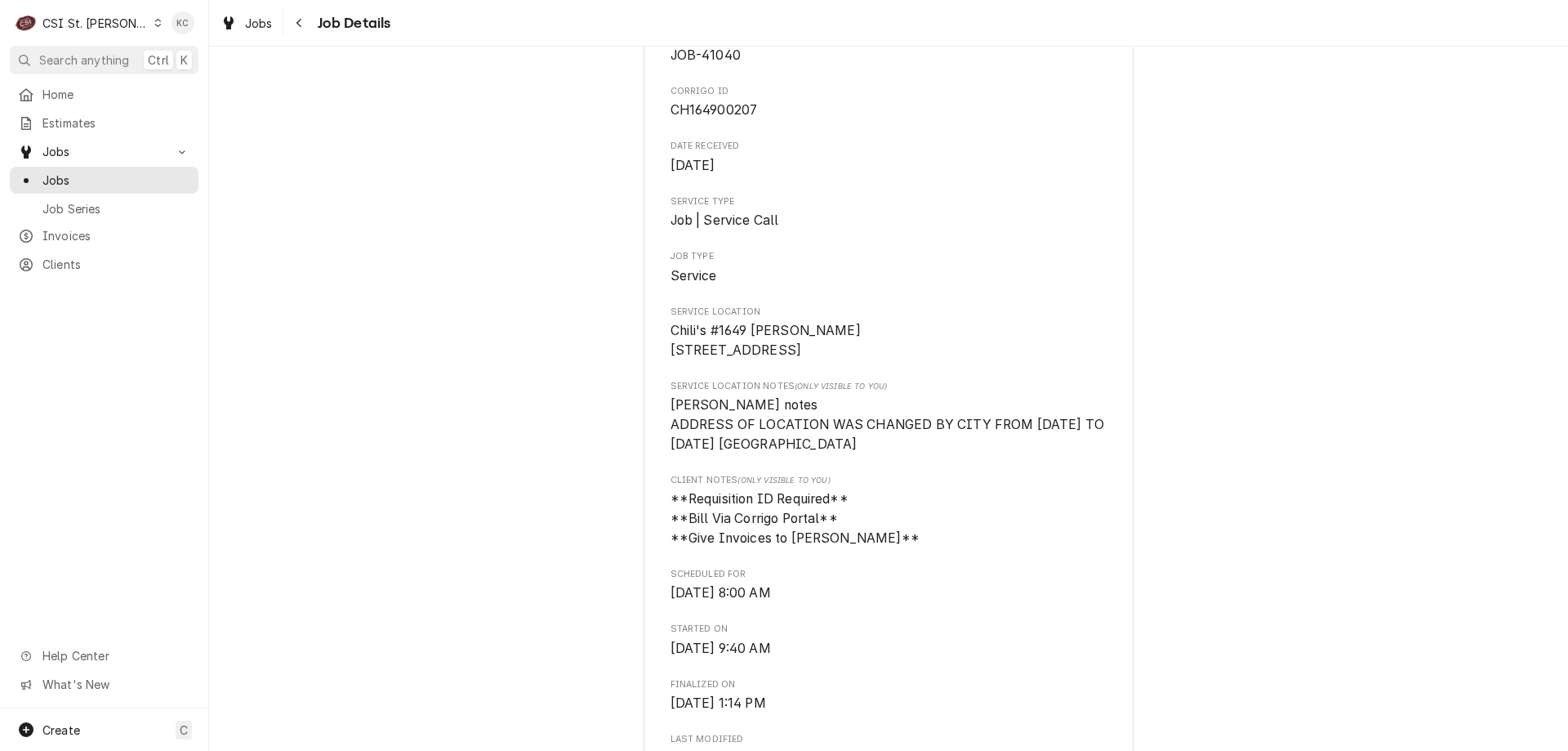
scroll to position [164, 0]
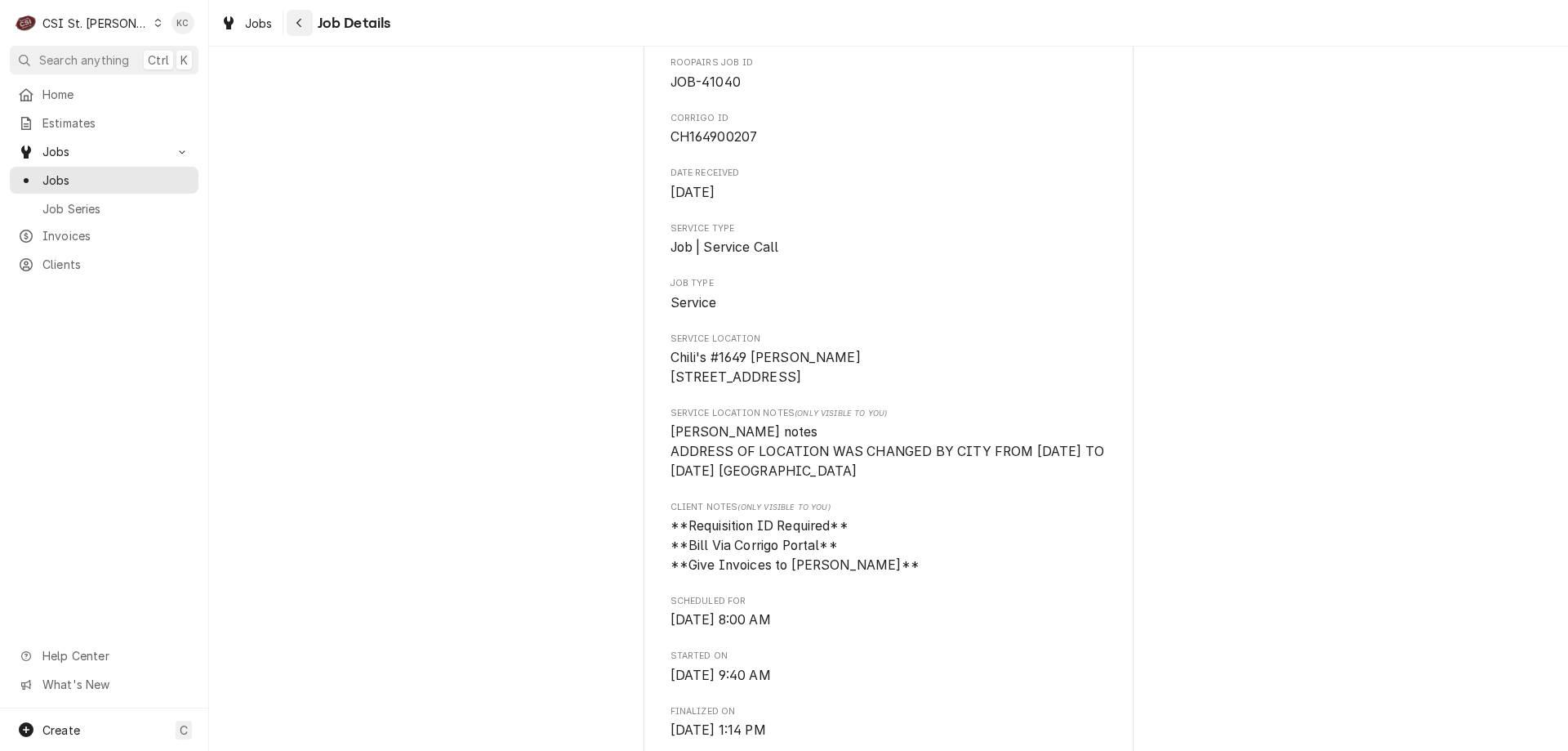
click at [304, 28] on div "Navigate back" at bounding box center [299, 23] width 17 height 17
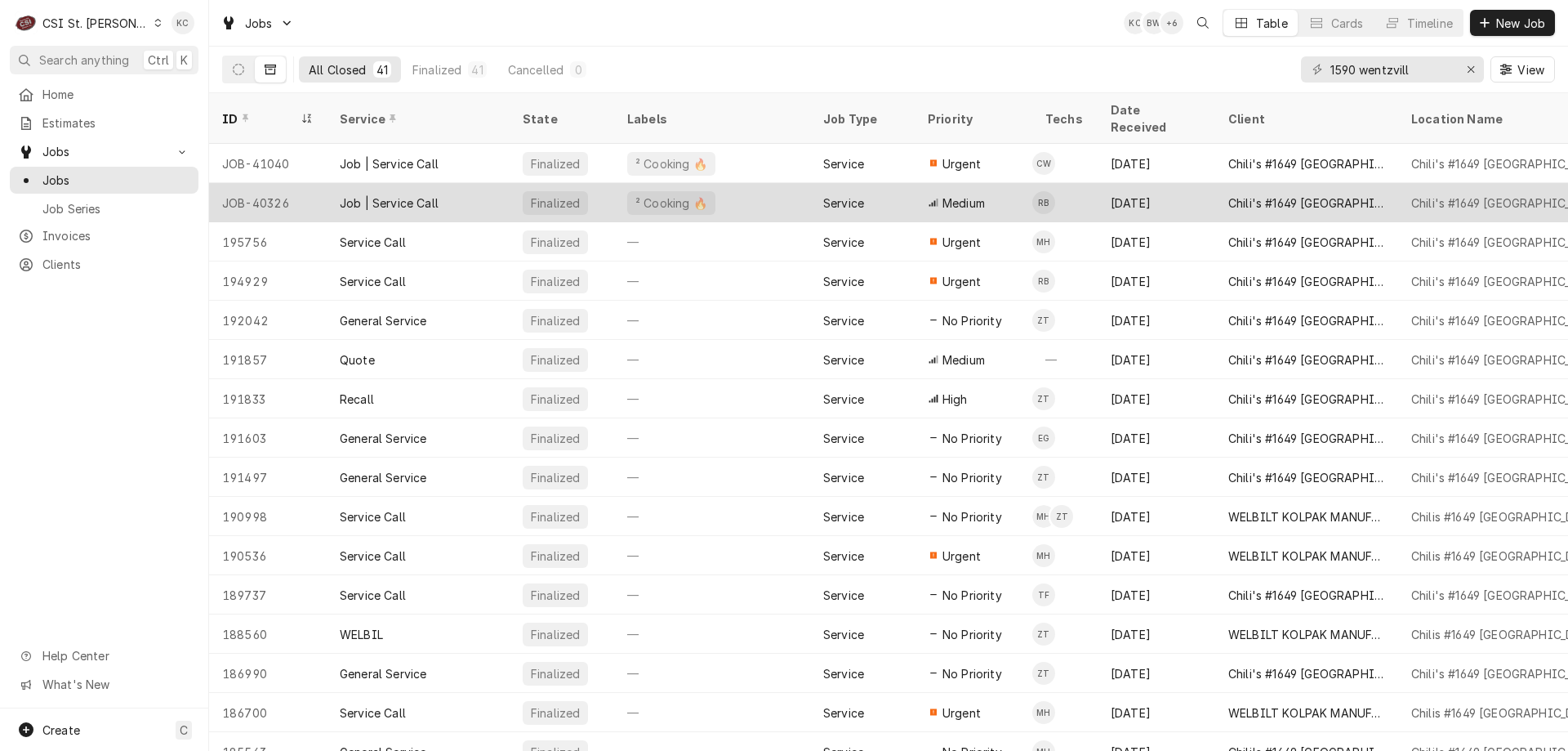
click at [447, 183] on div "Job | Service Call" at bounding box center [418, 202] width 183 height 40
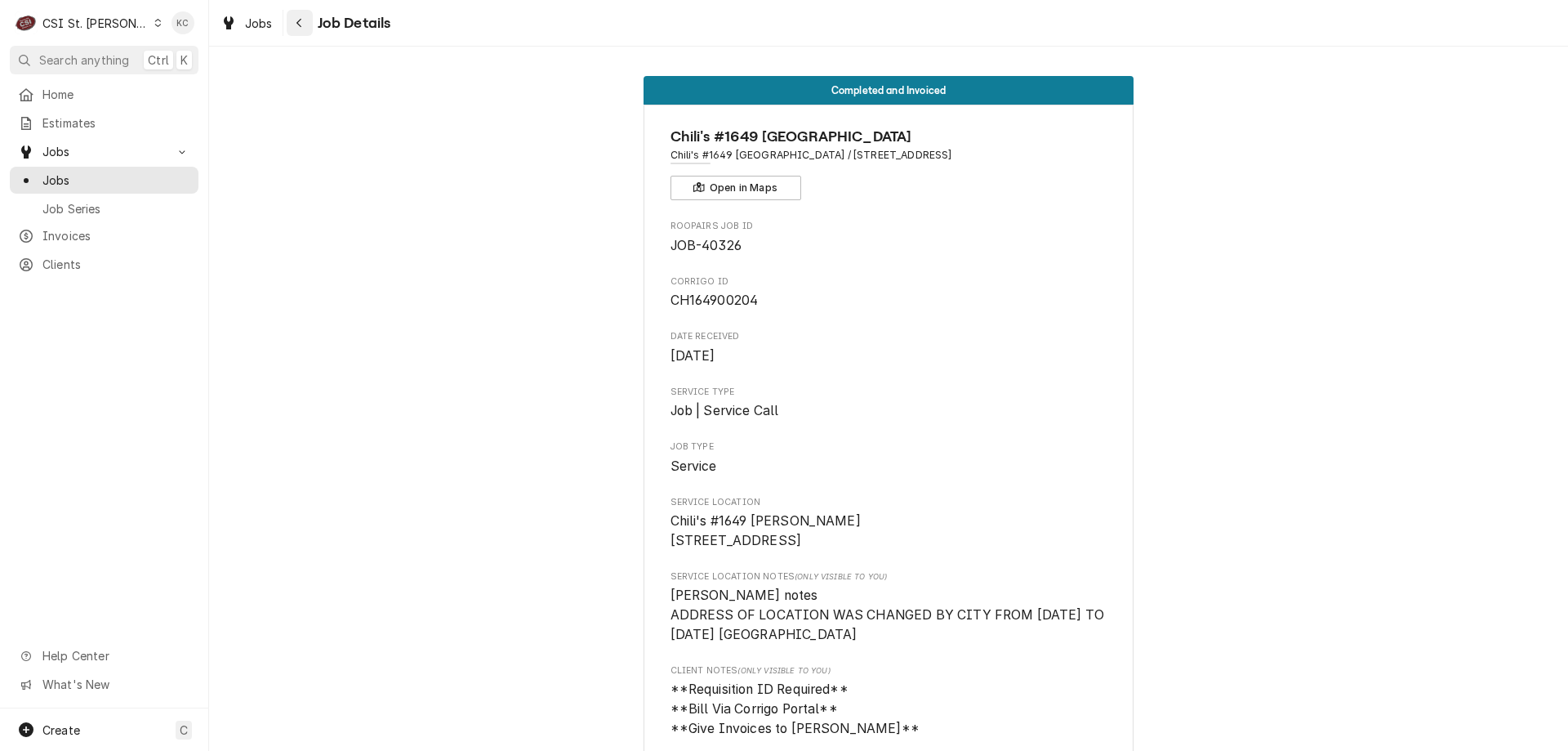
click at [300, 28] on div "Navigate back" at bounding box center [299, 23] width 17 height 17
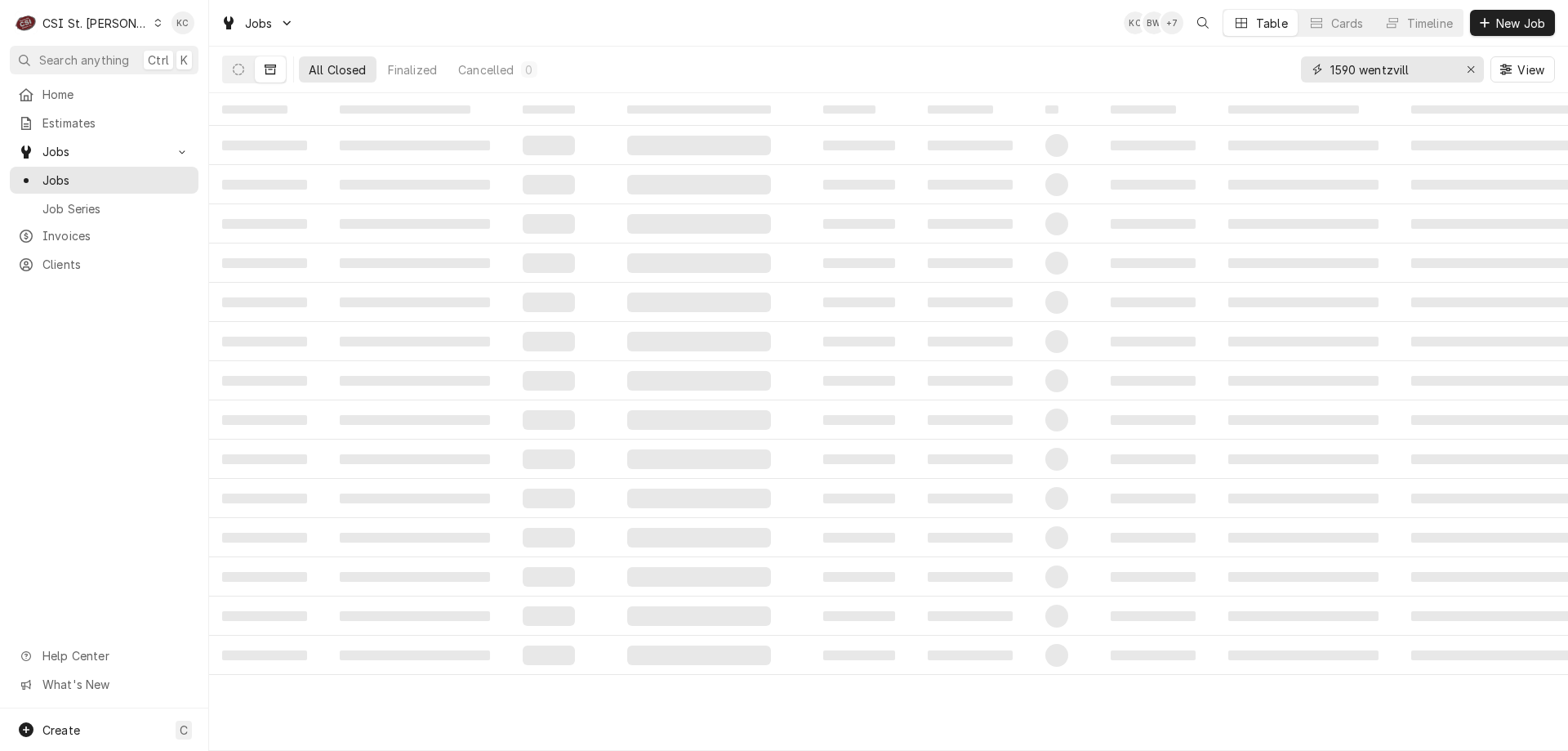
drag, startPoint x: 1429, startPoint y: 68, endPoint x: 1164, endPoint y: 75, distance: 265.1
click at [1164, 75] on div "All Closed Finalized Cancelled 0 1590 wentzvill View" at bounding box center [888, 70] width 1333 height 46
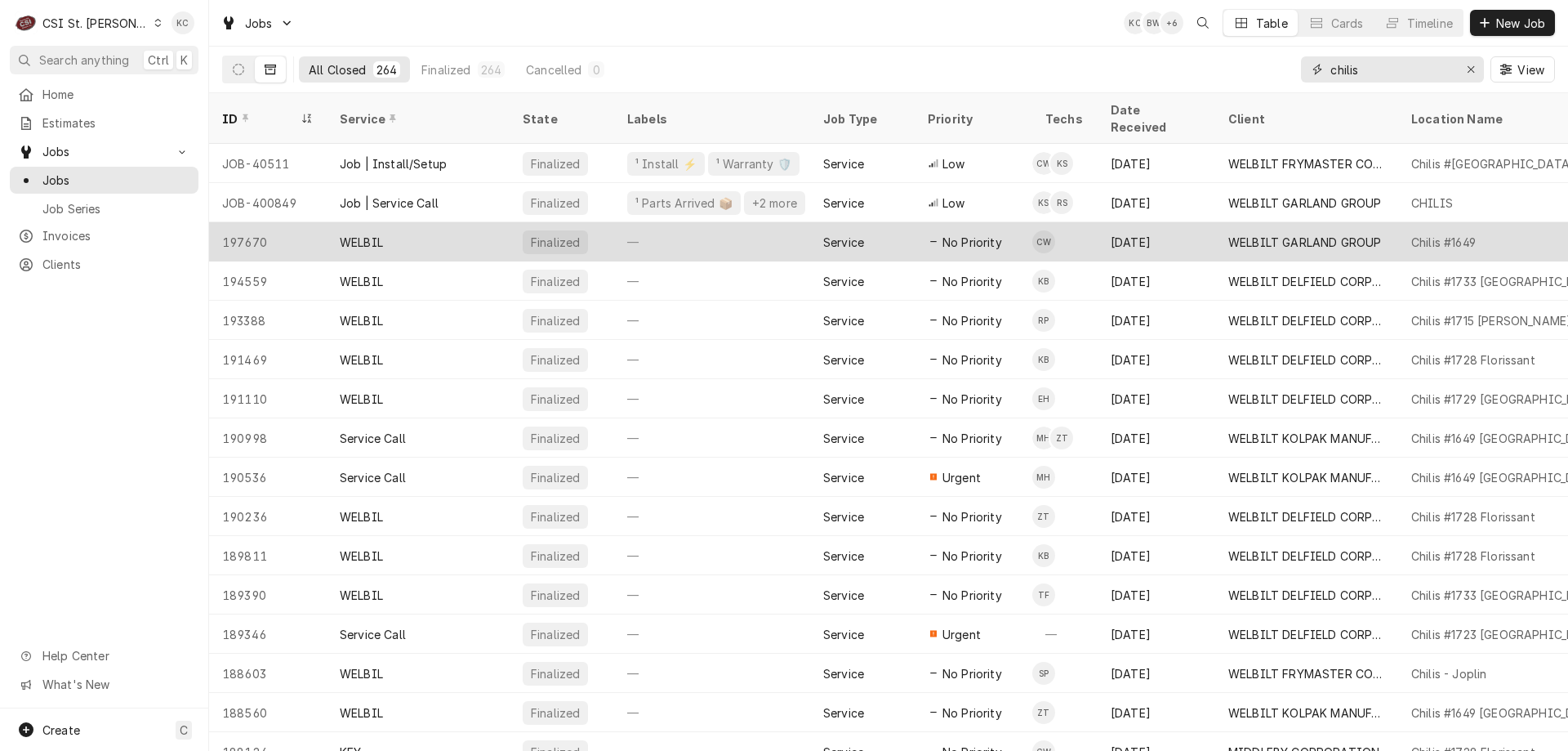
type input "chilis"
click at [754, 222] on div "—" at bounding box center [712, 241] width 196 height 40
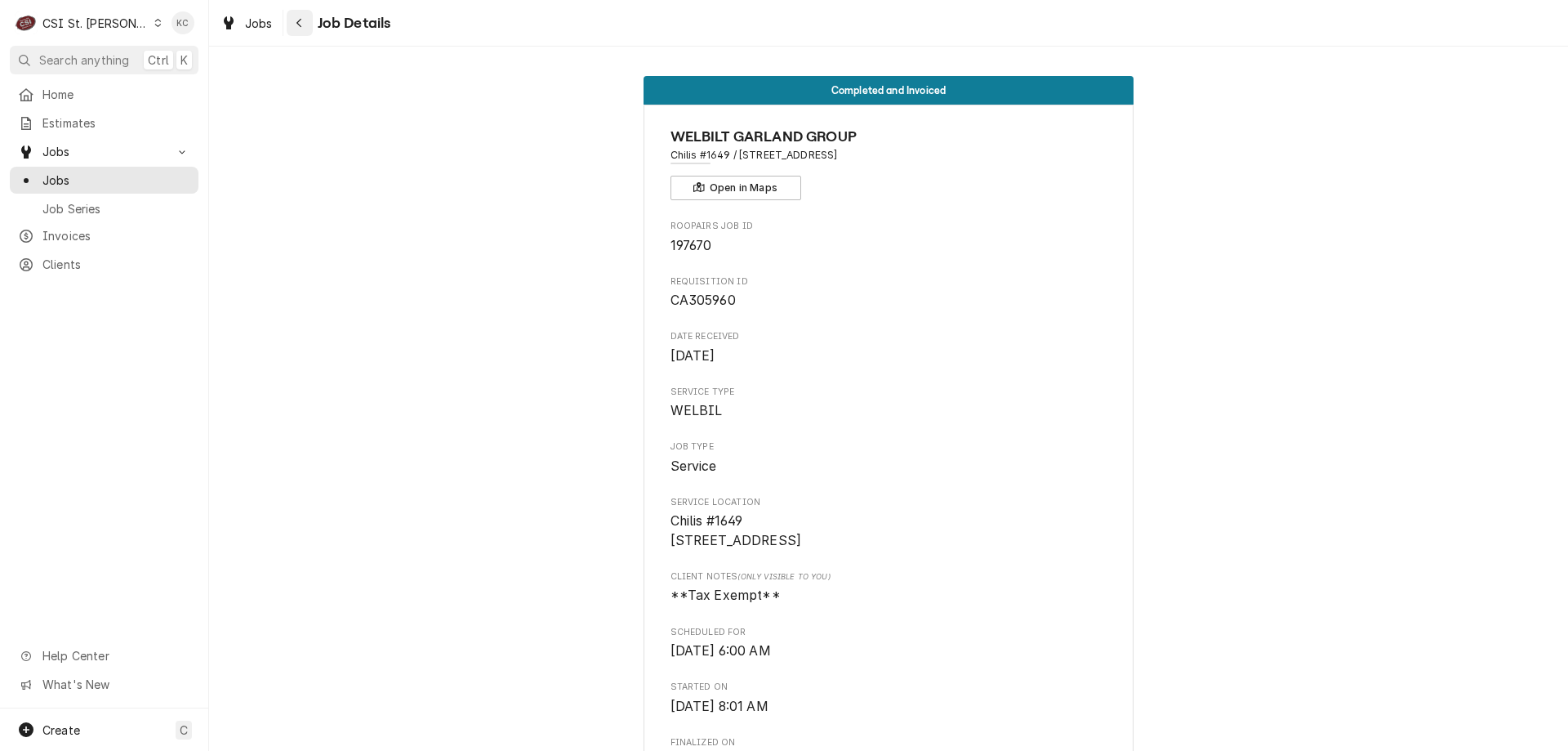
click at [302, 25] on icon "Navigate back" at bounding box center [299, 22] width 7 height 11
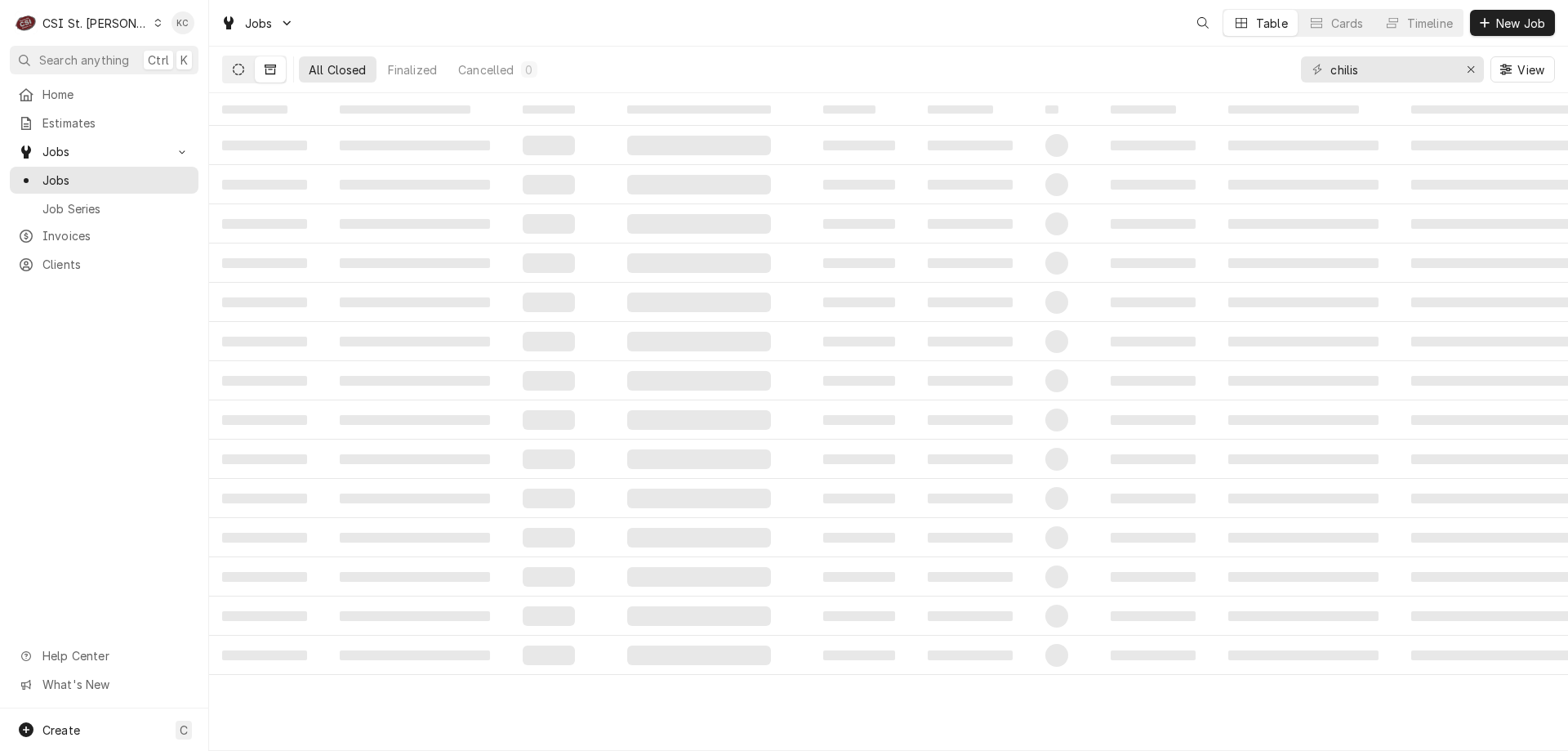
click at [242, 63] on icon "Dynamic Content Wrapper" at bounding box center [238, 69] width 11 height 11
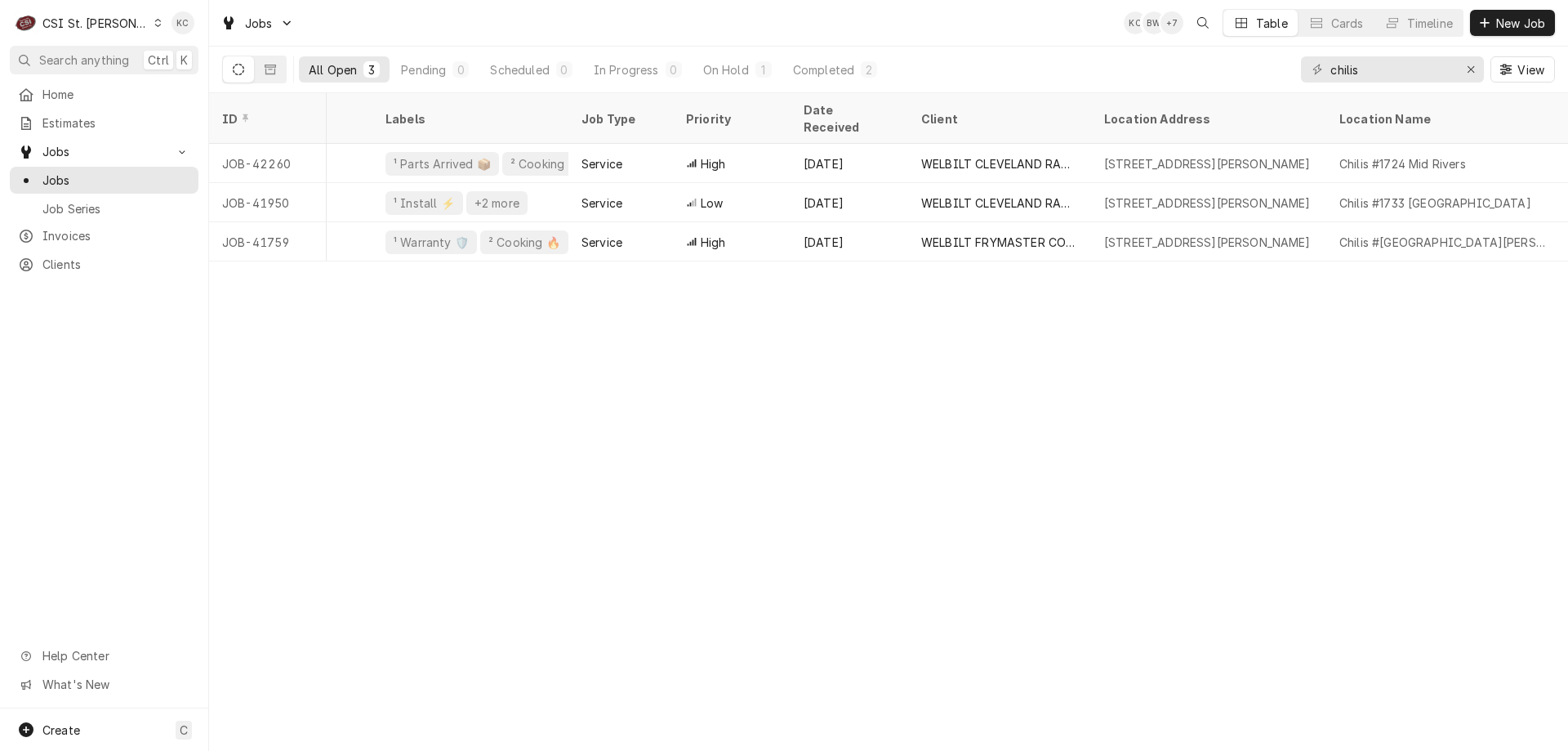
scroll to position [0, 438]
click at [727, 74] on div "On Hold" at bounding box center [726, 70] width 46 height 17
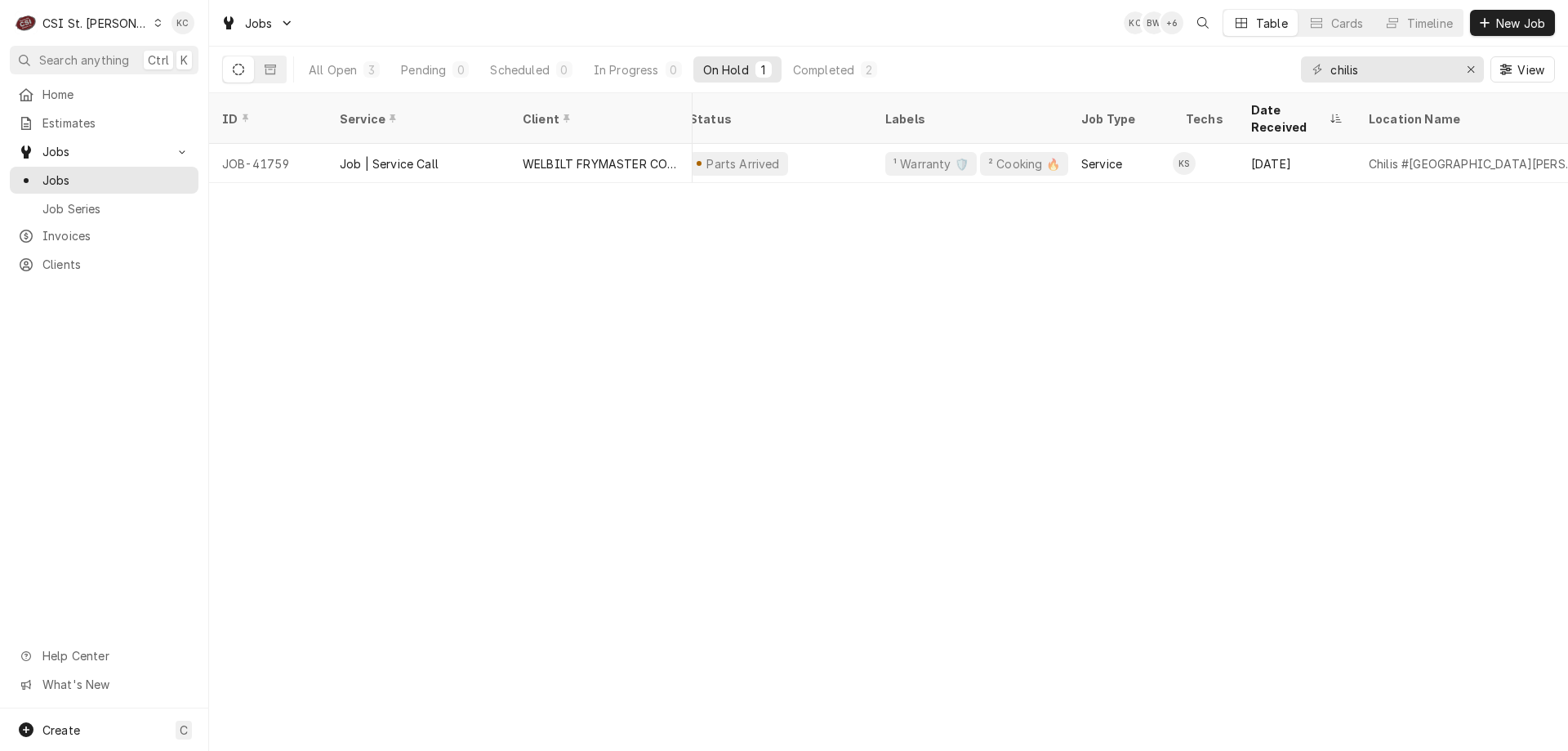
scroll to position [0, 216]
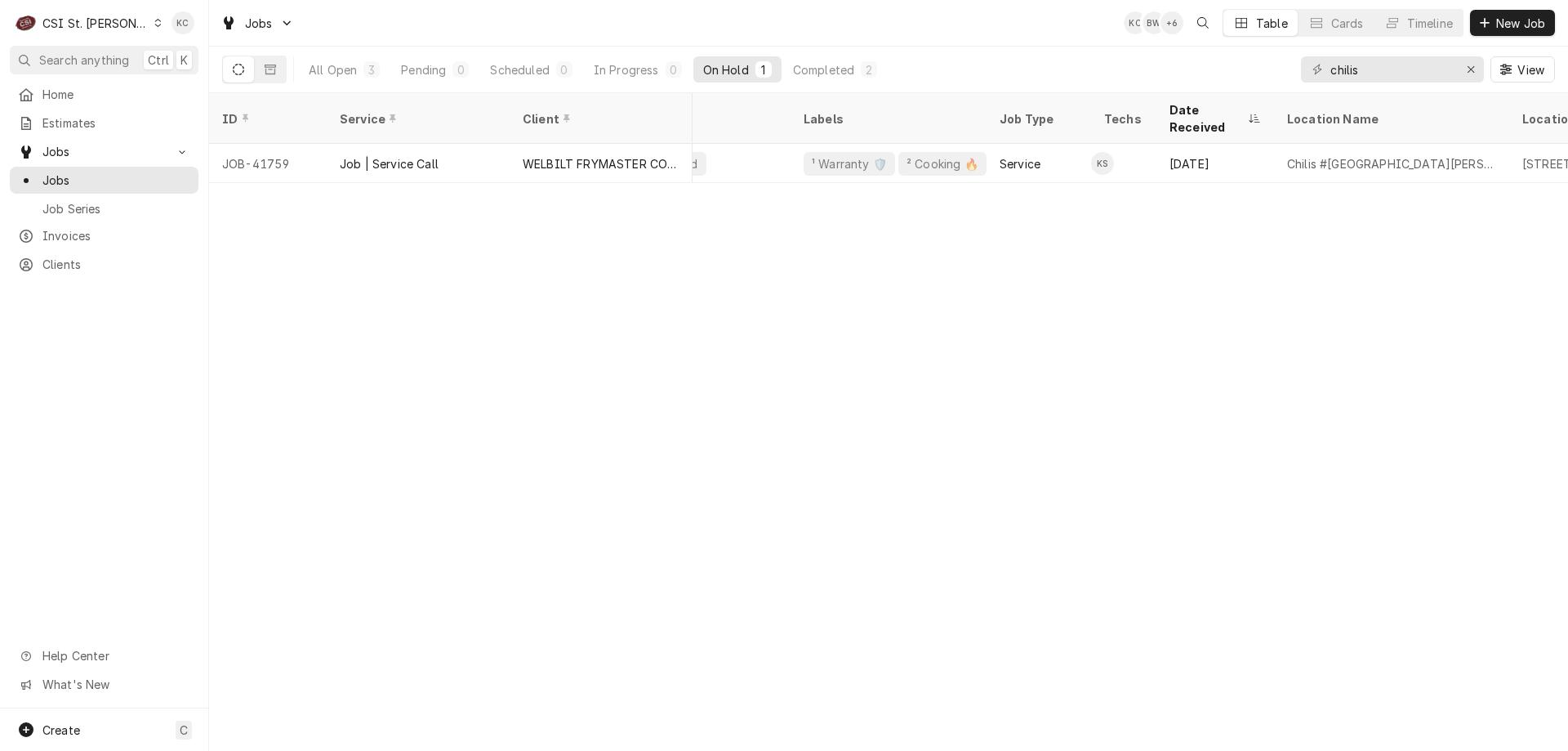
click at [830, 49] on div "All Open 3 Pending 0 Scheduled 0 In Progress 0 On Hold 1 Completed 2" at bounding box center [593, 70] width 588 height 46
click at [831, 71] on div "Completed" at bounding box center [824, 70] width 62 height 17
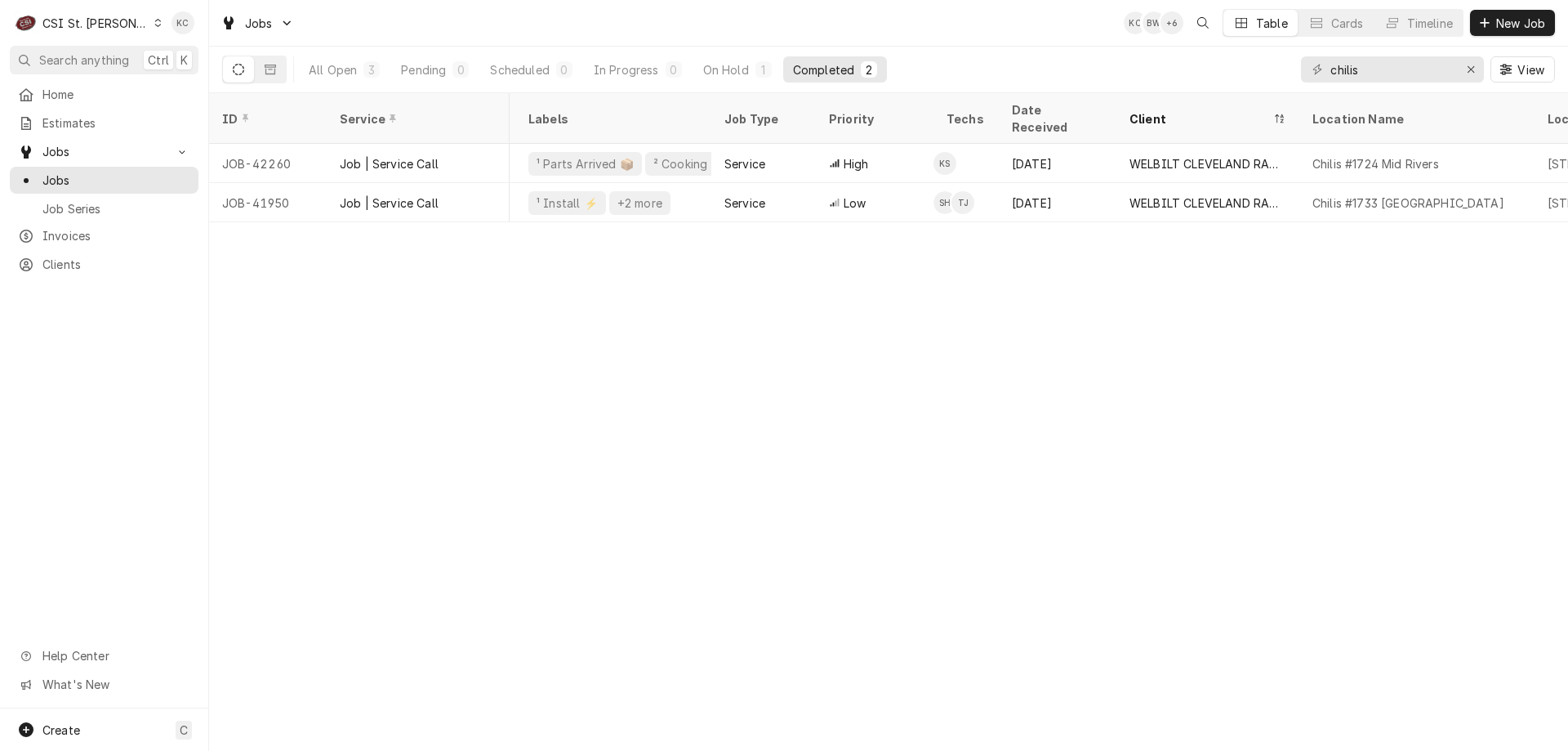
scroll to position [0, 0]
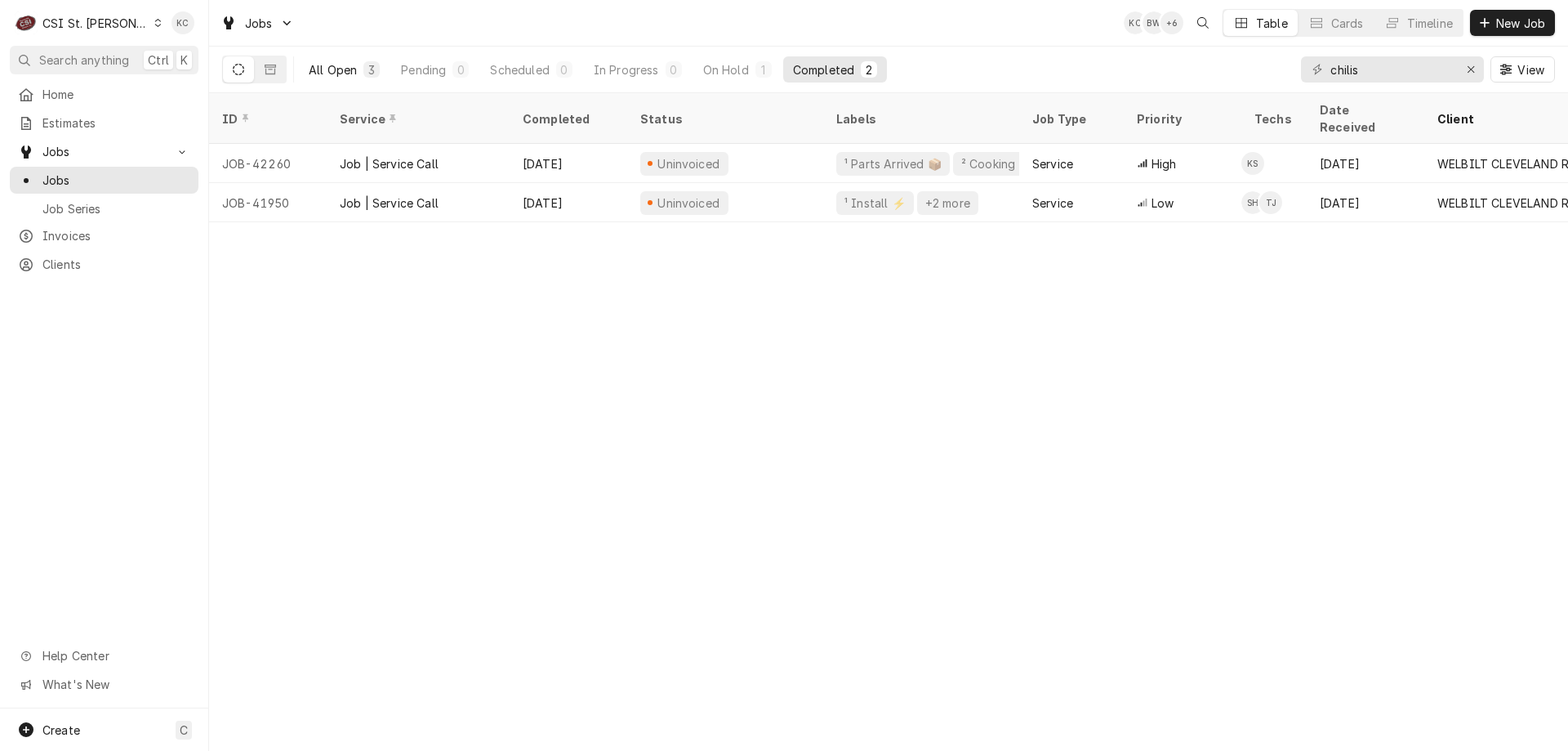
click at [341, 69] on div "All Open" at bounding box center [333, 70] width 48 height 17
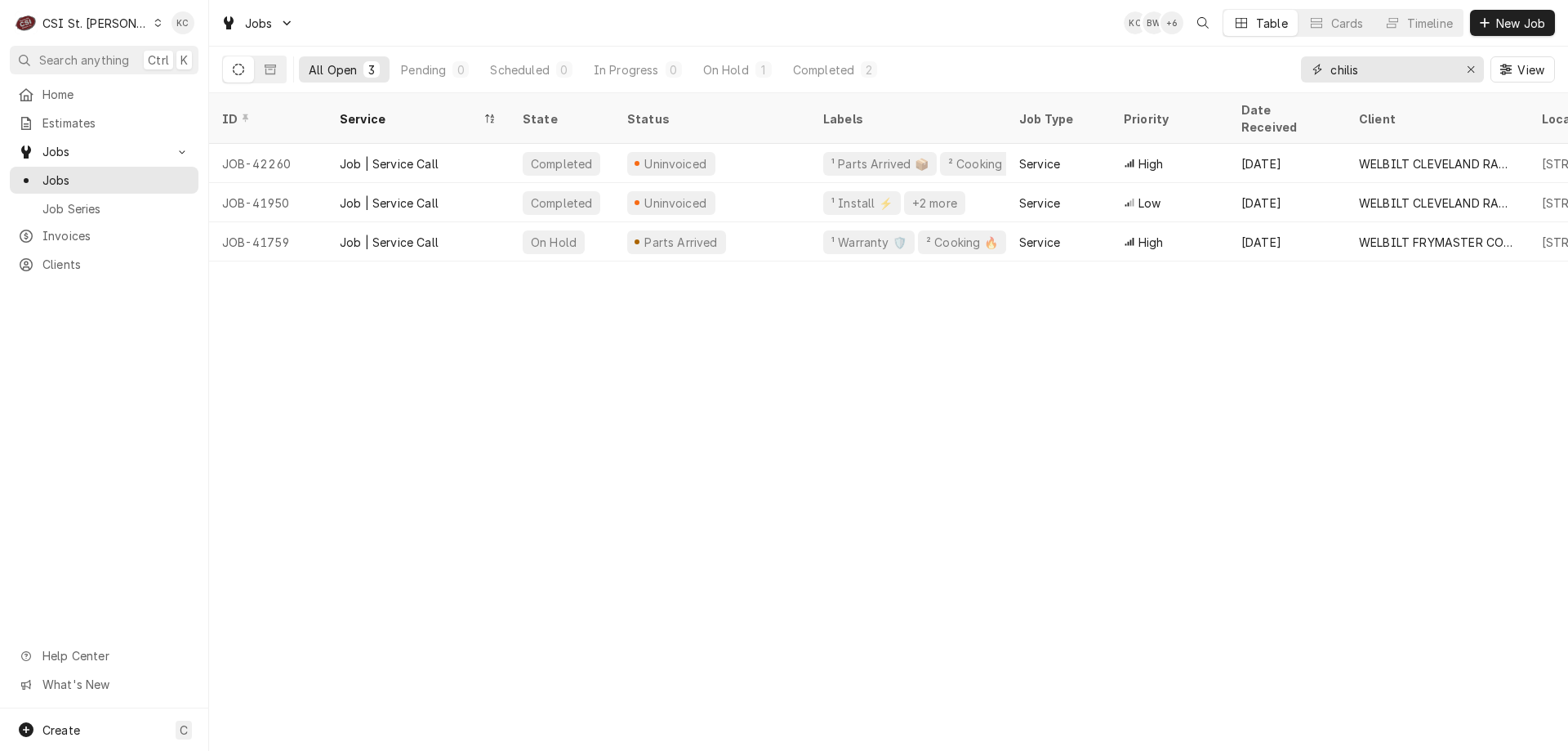
click at [1392, 75] on input "chilis" at bounding box center [1391, 70] width 122 height 26
drag, startPoint x: 1395, startPoint y: 68, endPoint x: 1220, endPoint y: 68, distance: 175.0
click at [1220, 68] on div "All Open 3 Pending 0 Scheduled 0 In Progress 0 On Hold 1 Completed 2 chilis View" at bounding box center [888, 70] width 1333 height 46
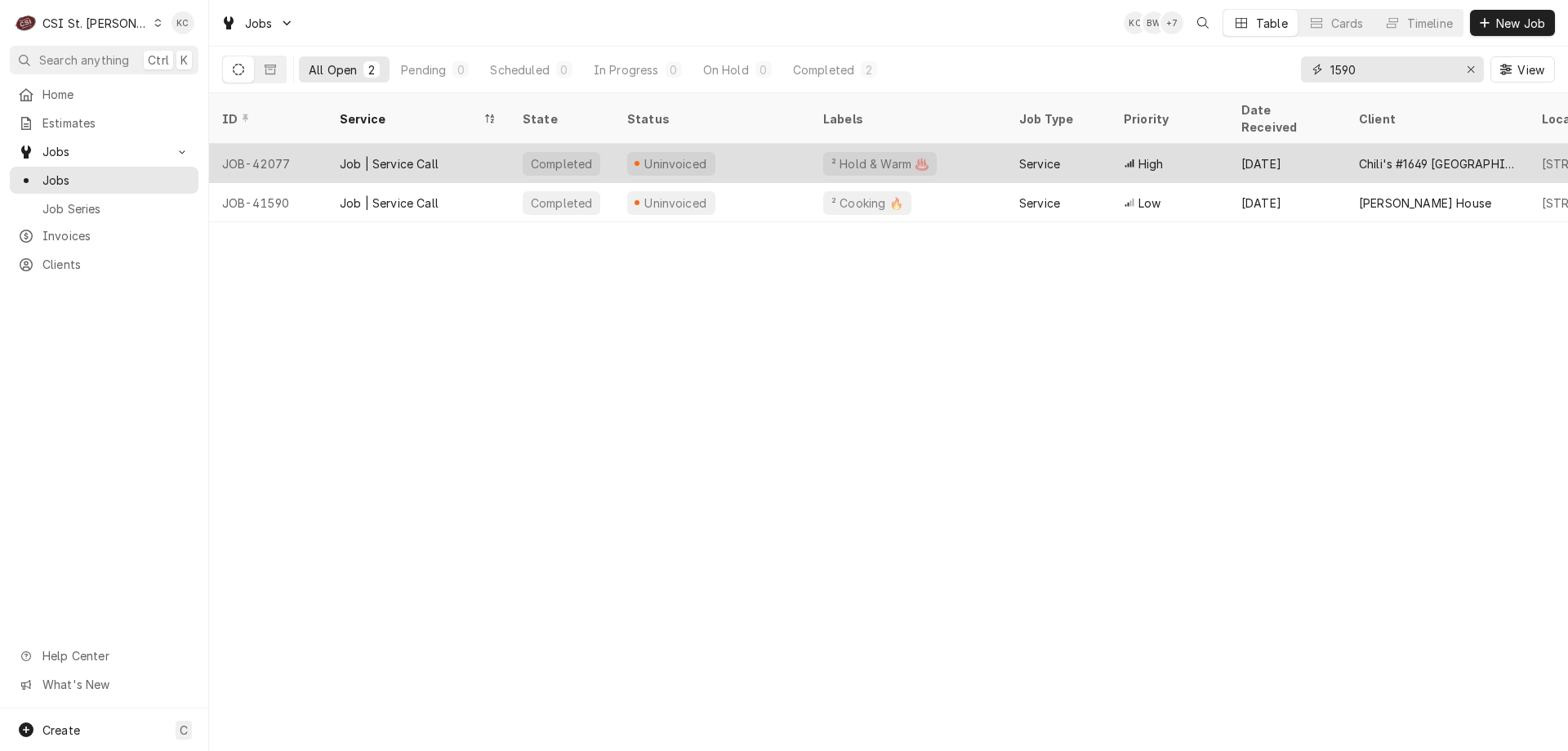
type input "1590"
click at [648, 155] on div "Uninvoiced" at bounding box center [712, 163] width 196 height 40
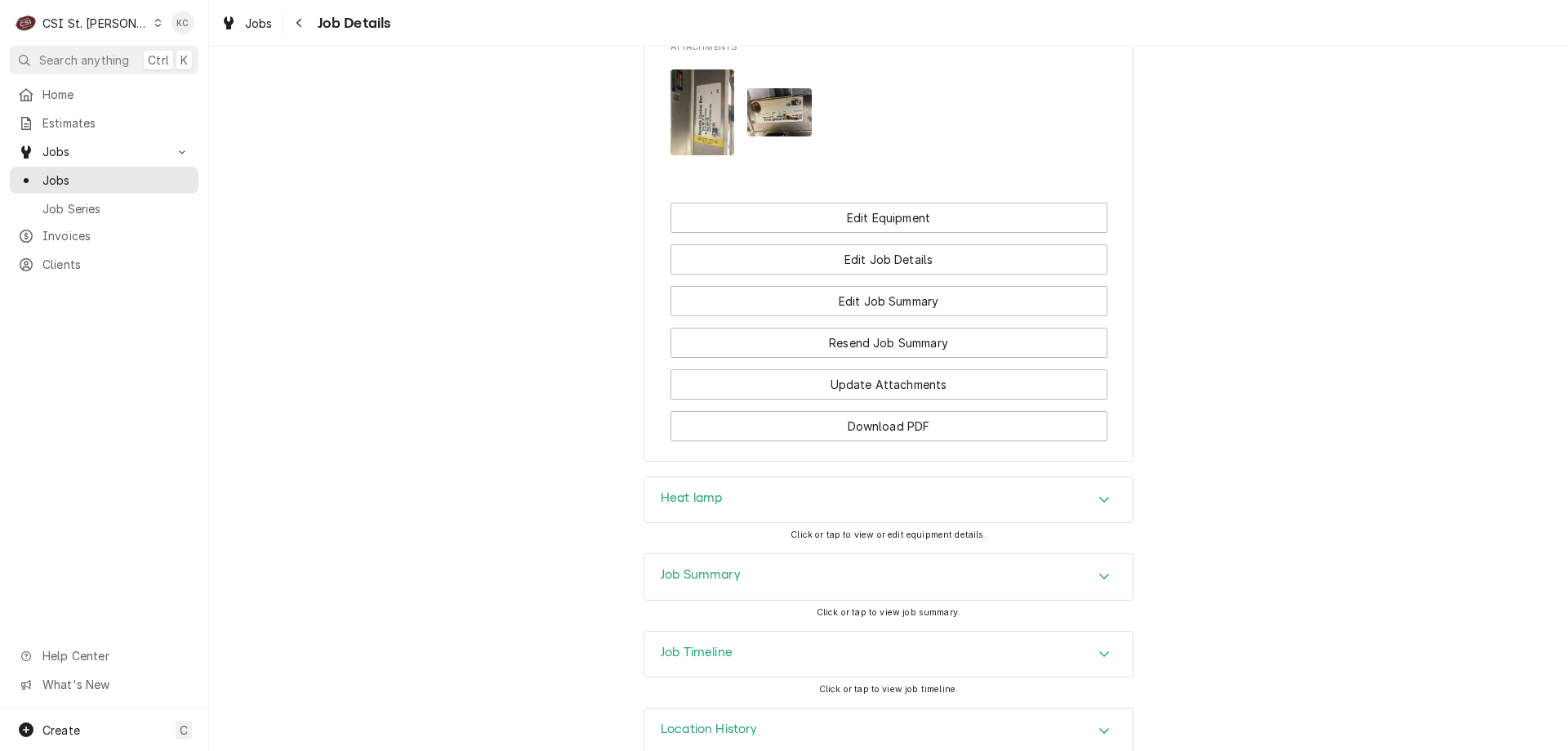
scroll to position [2010, 0]
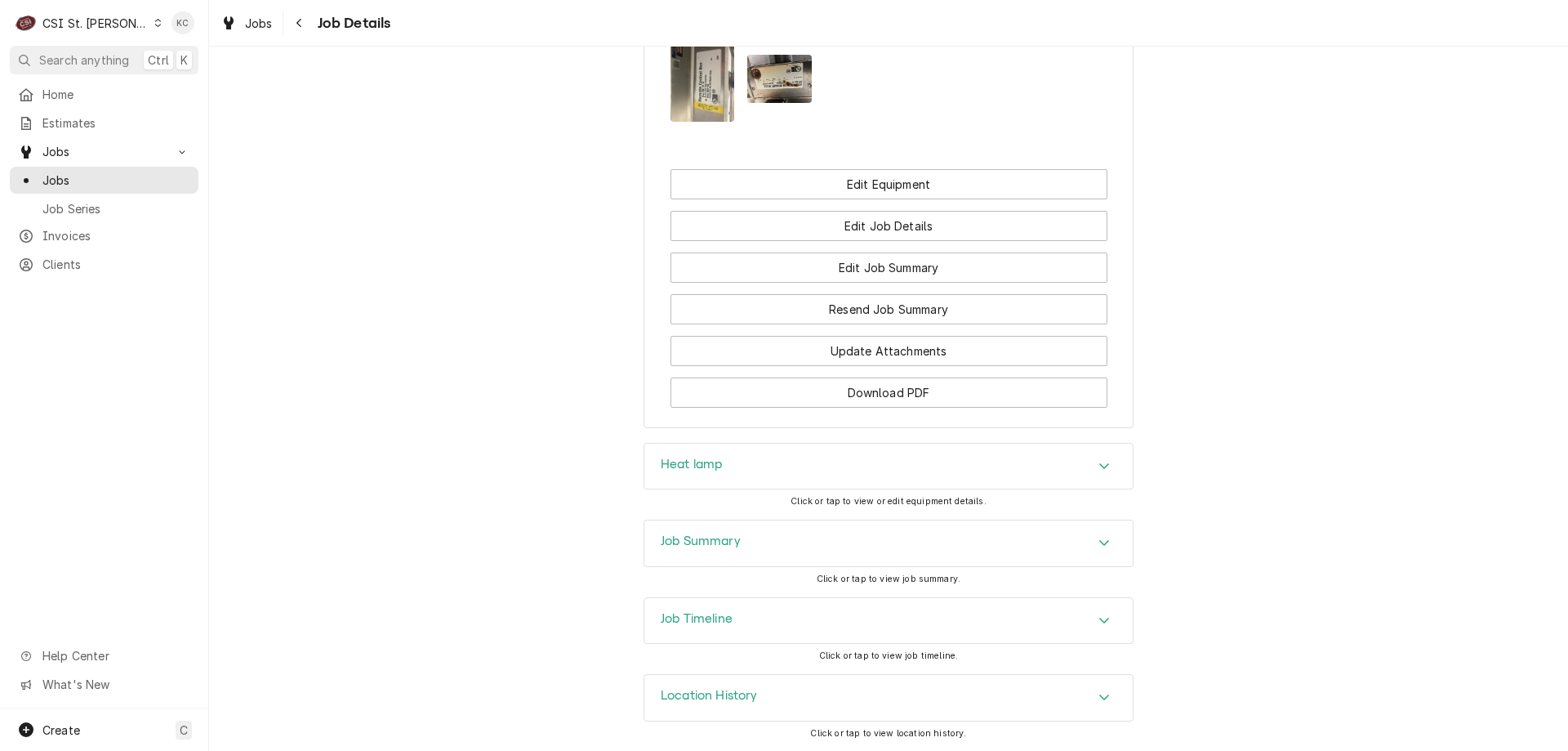
click at [744, 548] on div "Job Summary" at bounding box center [888, 543] width 488 height 46
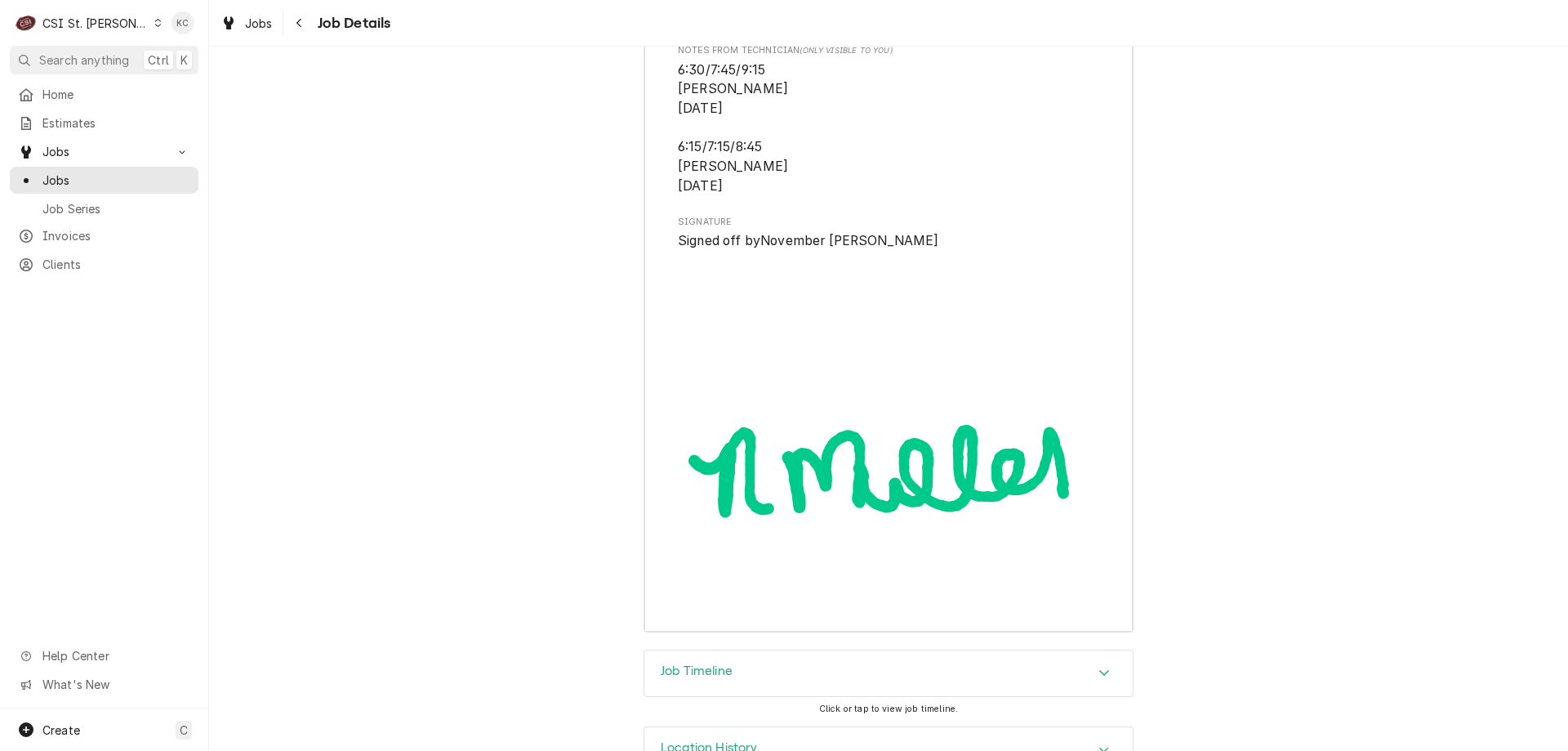
scroll to position [5195, 0]
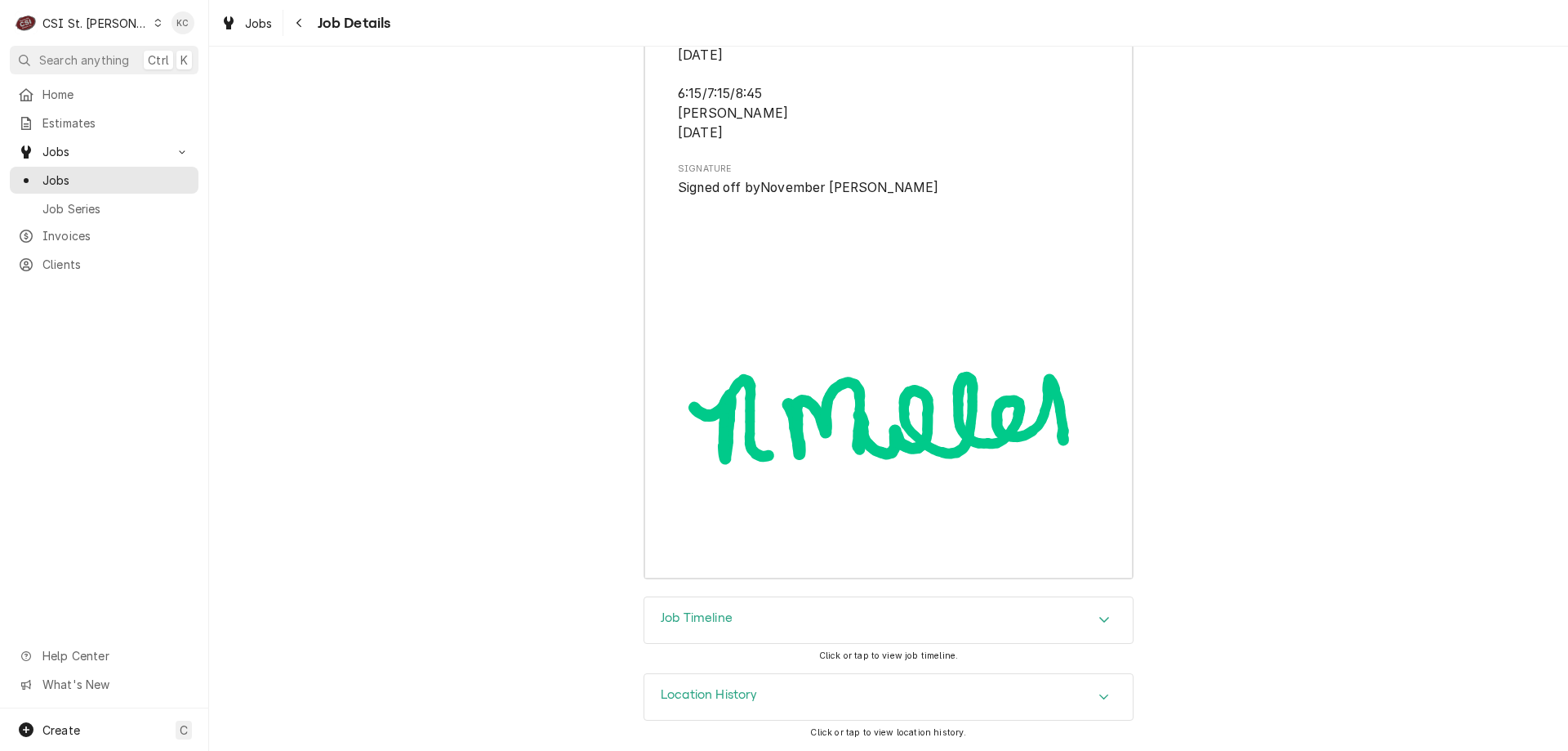
click at [681, 622] on h3 "Job Timeline" at bounding box center [697, 618] width 72 height 16
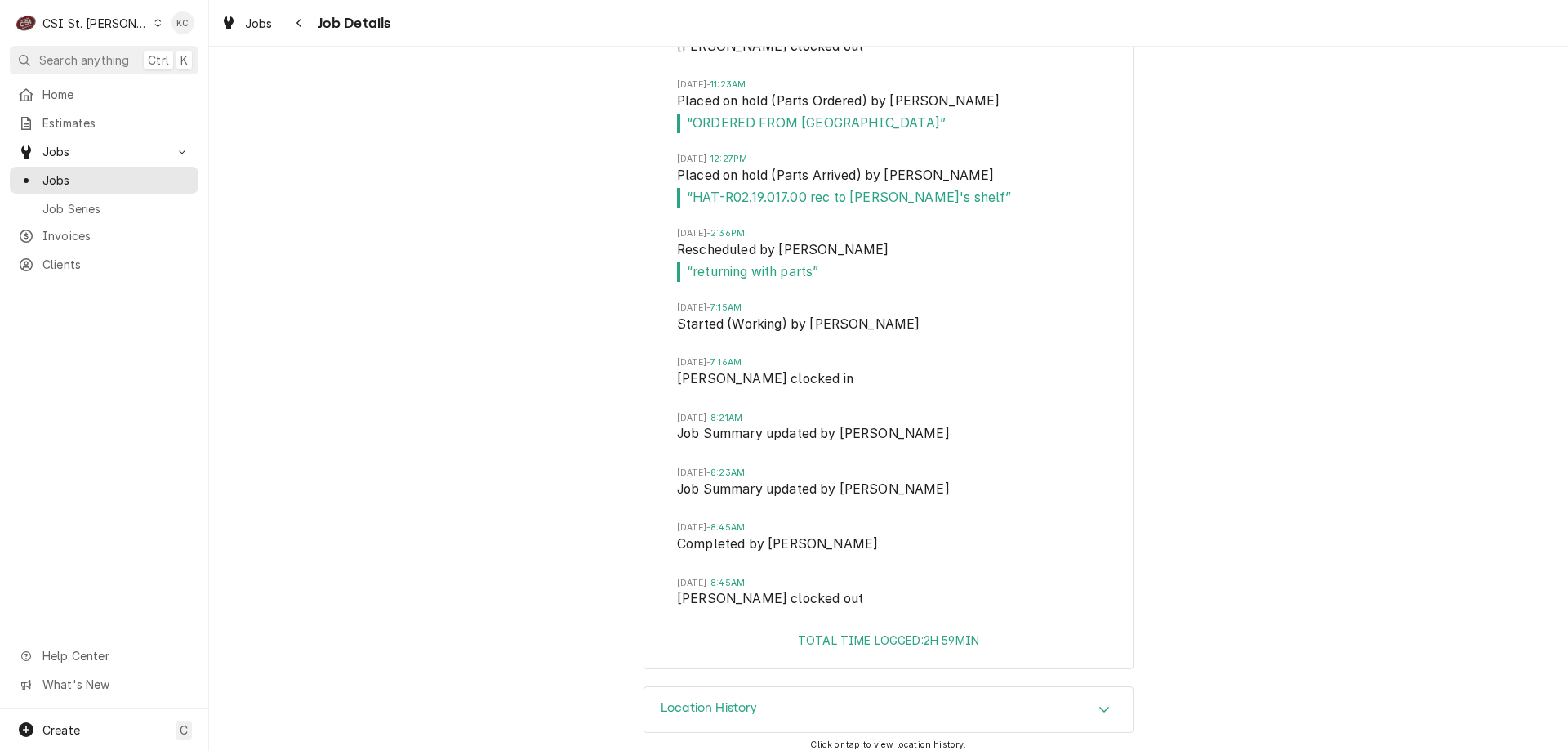
scroll to position [6304, 0]
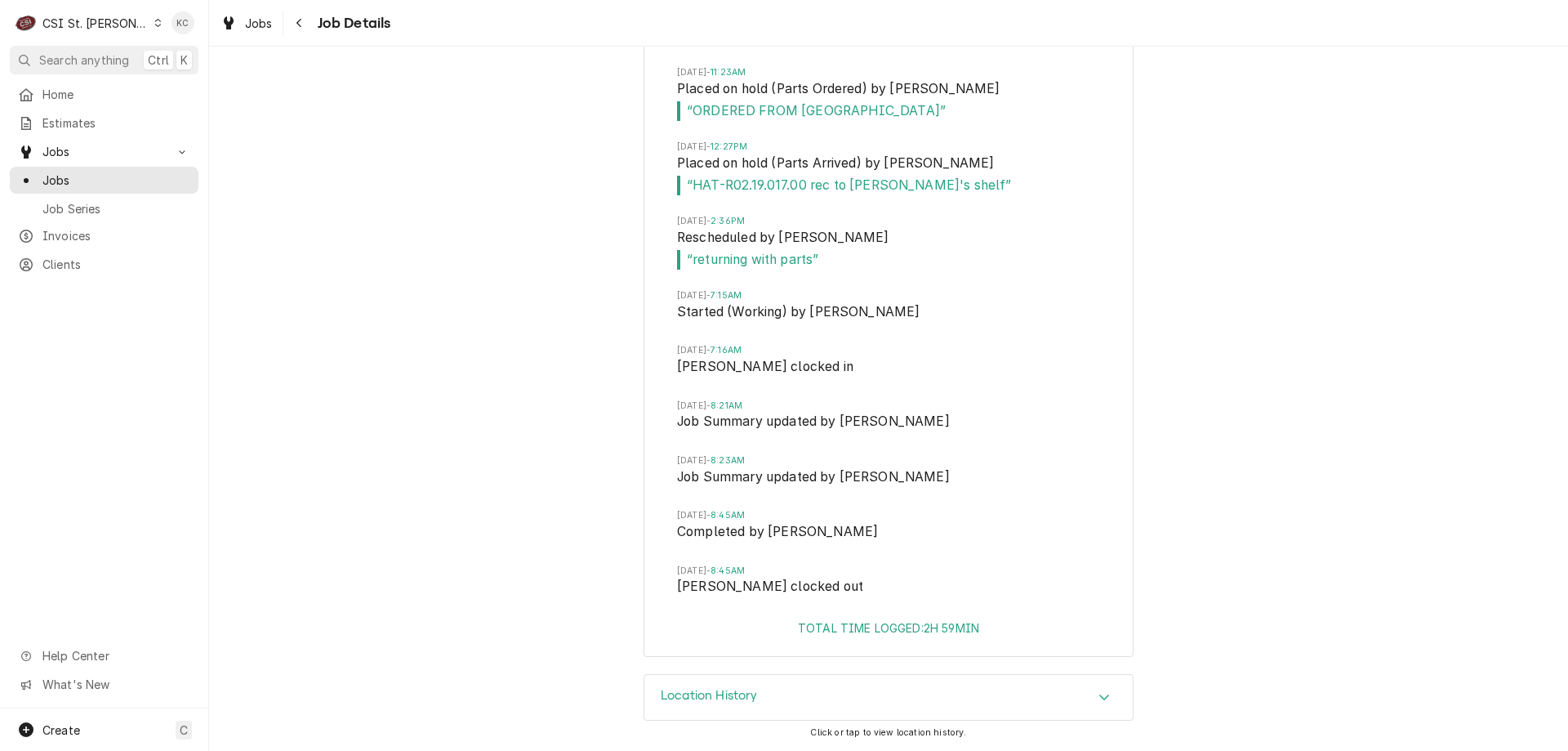
click at [776, 695] on div "Location History" at bounding box center [888, 698] width 488 height 46
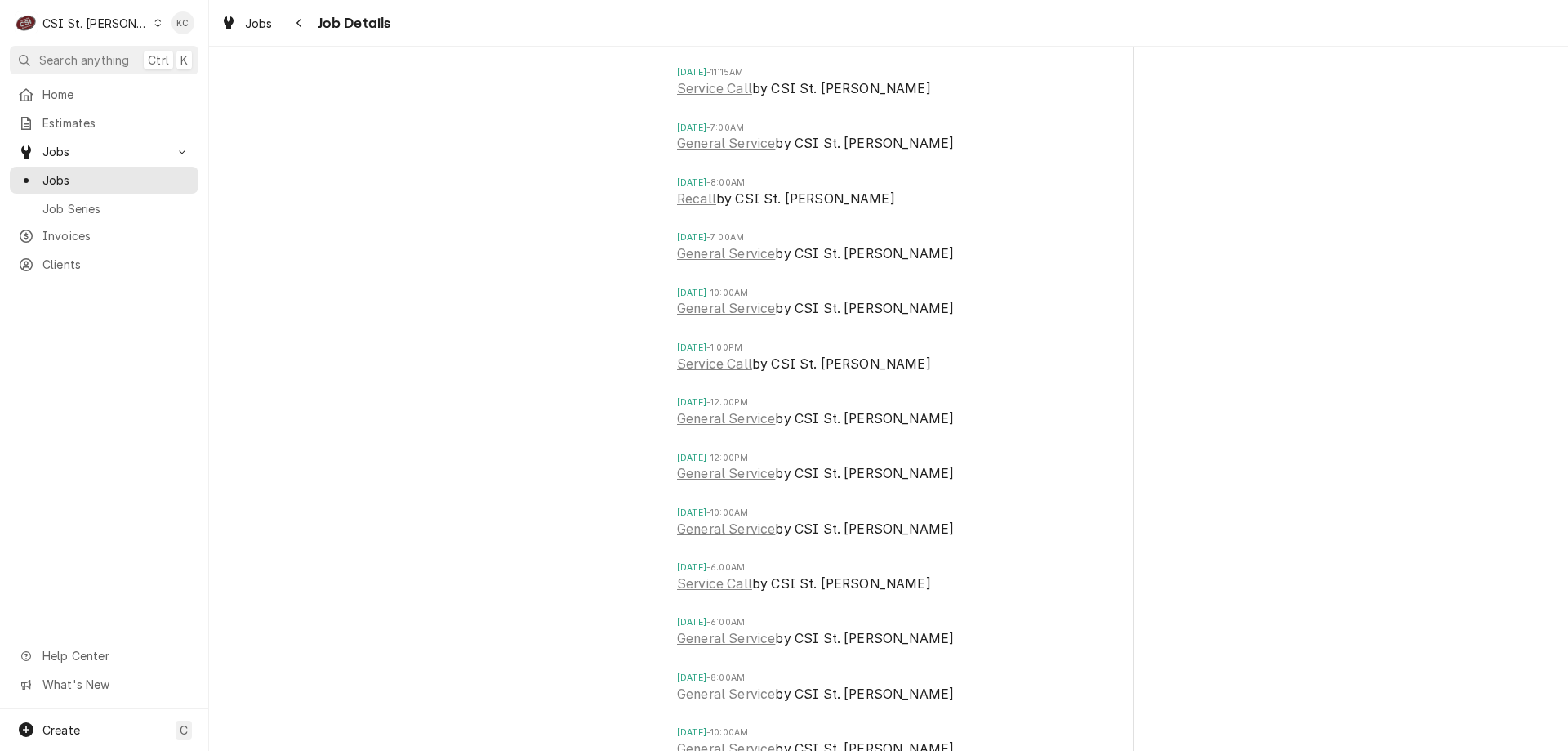
scroll to position [7463, 0]
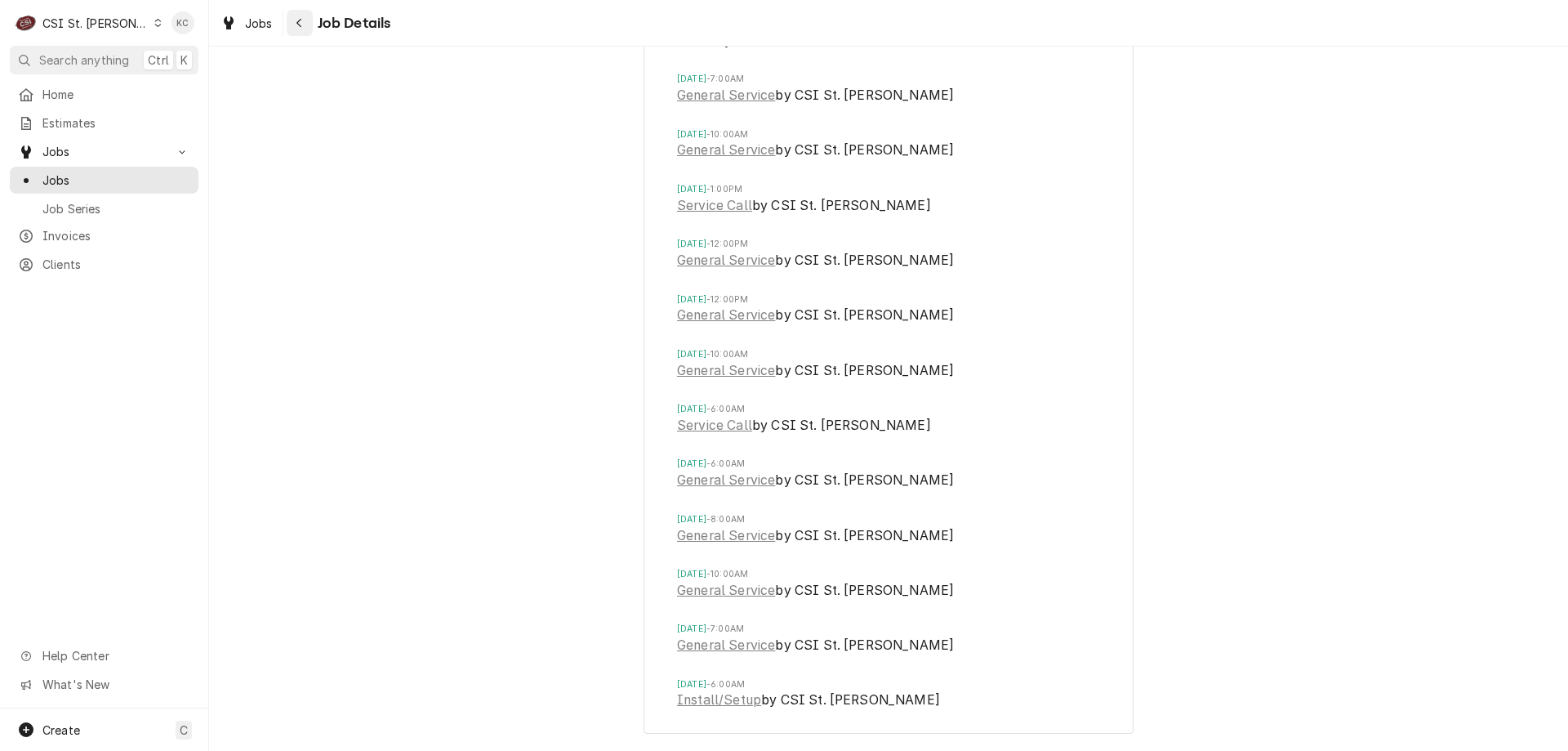
click at [311, 22] on button "Navigate back" at bounding box center [300, 23] width 26 height 26
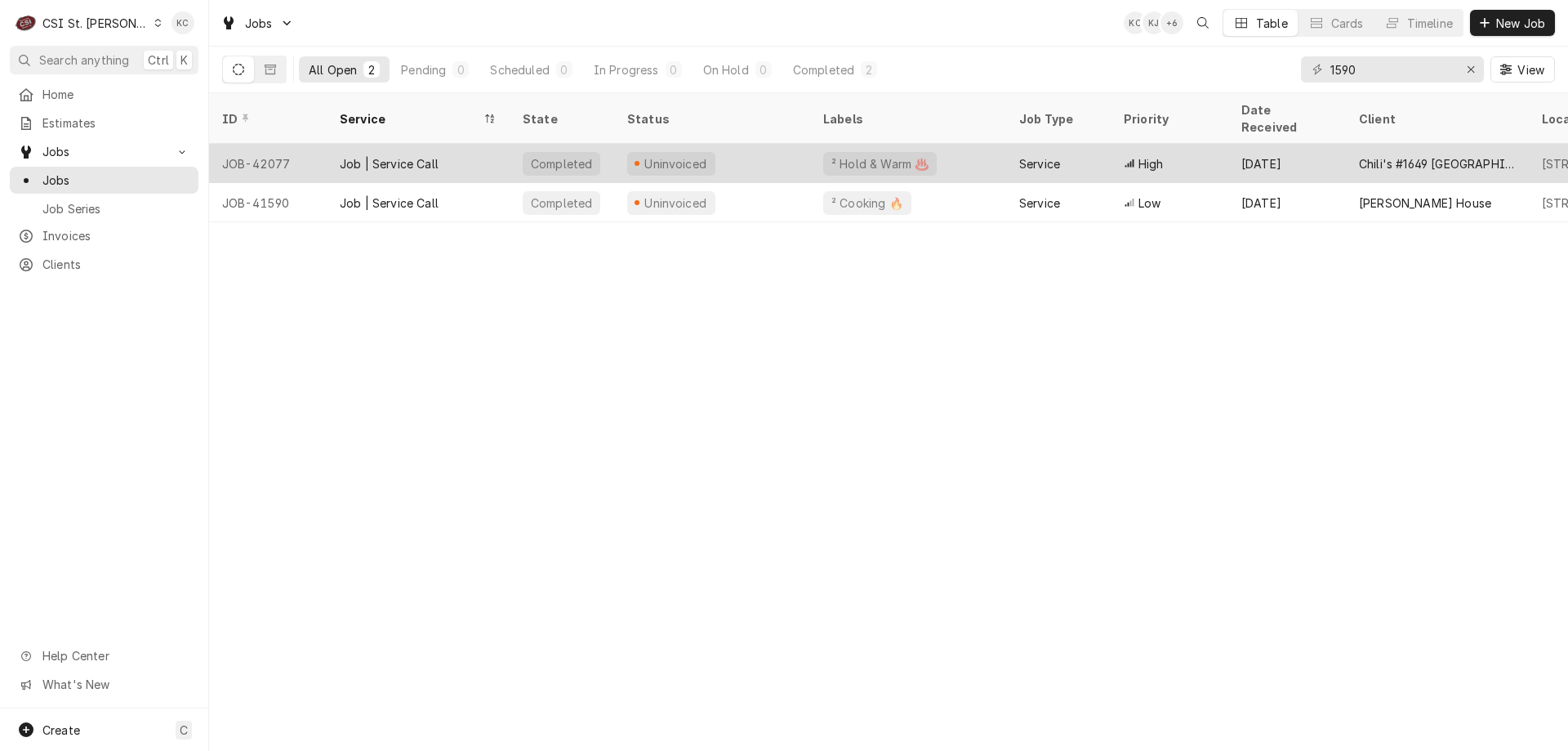
click at [384, 155] on div "Job | Service Call" at bounding box center [389, 163] width 99 height 17
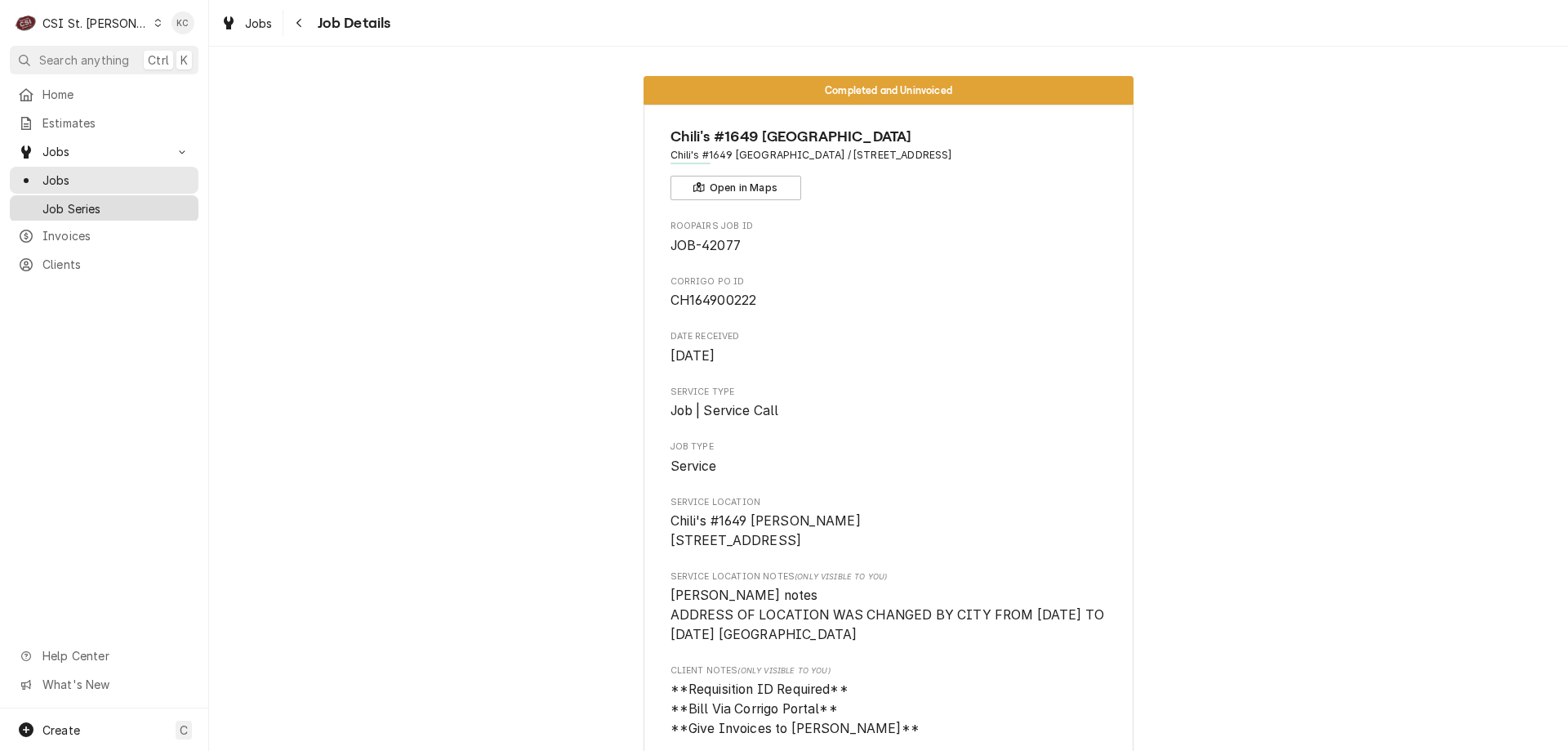
click at [33, 201] on div "Dynamic Content Wrapper" at bounding box center [26, 209] width 17 height 17
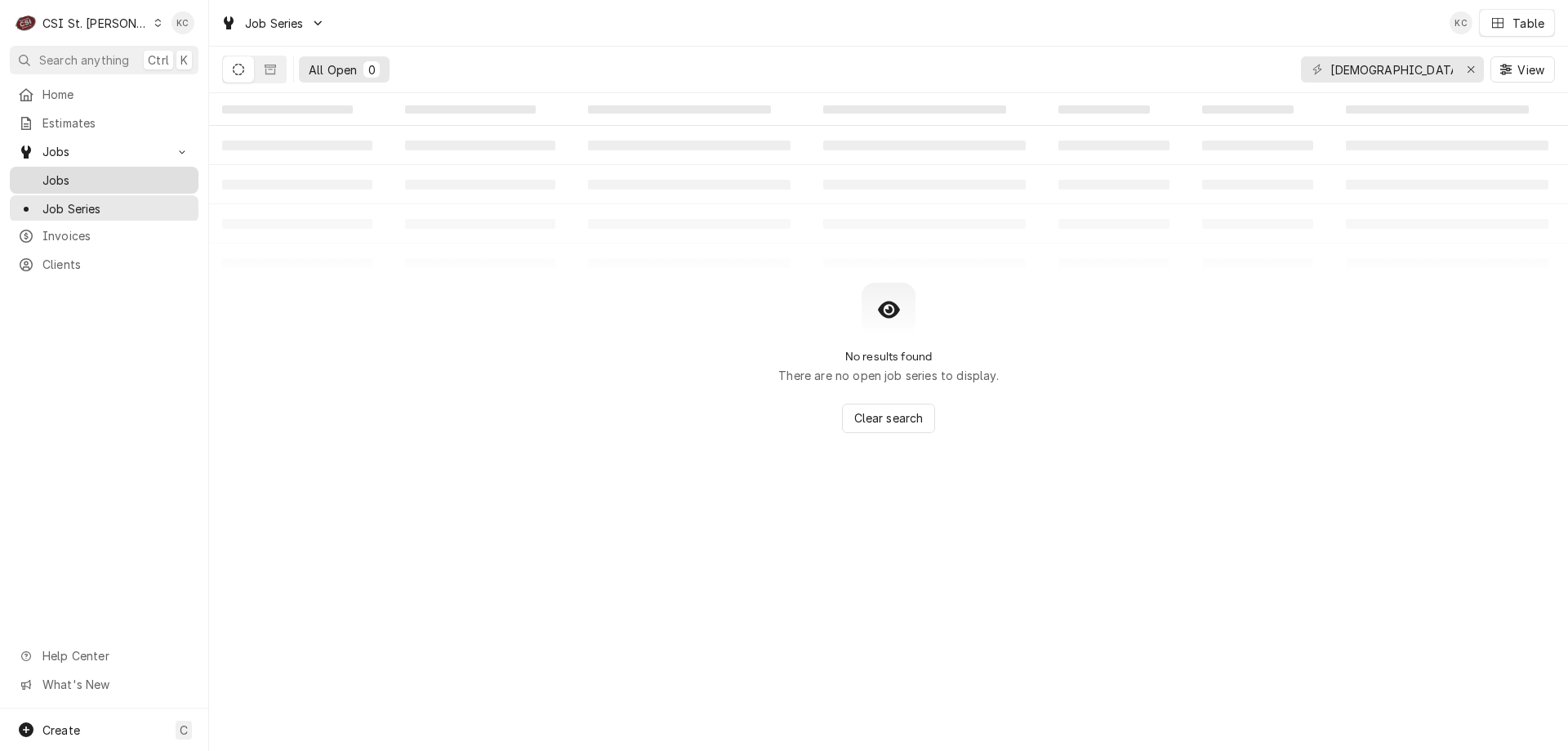
click at [77, 173] on span "Jobs" at bounding box center [116, 180] width 148 height 17
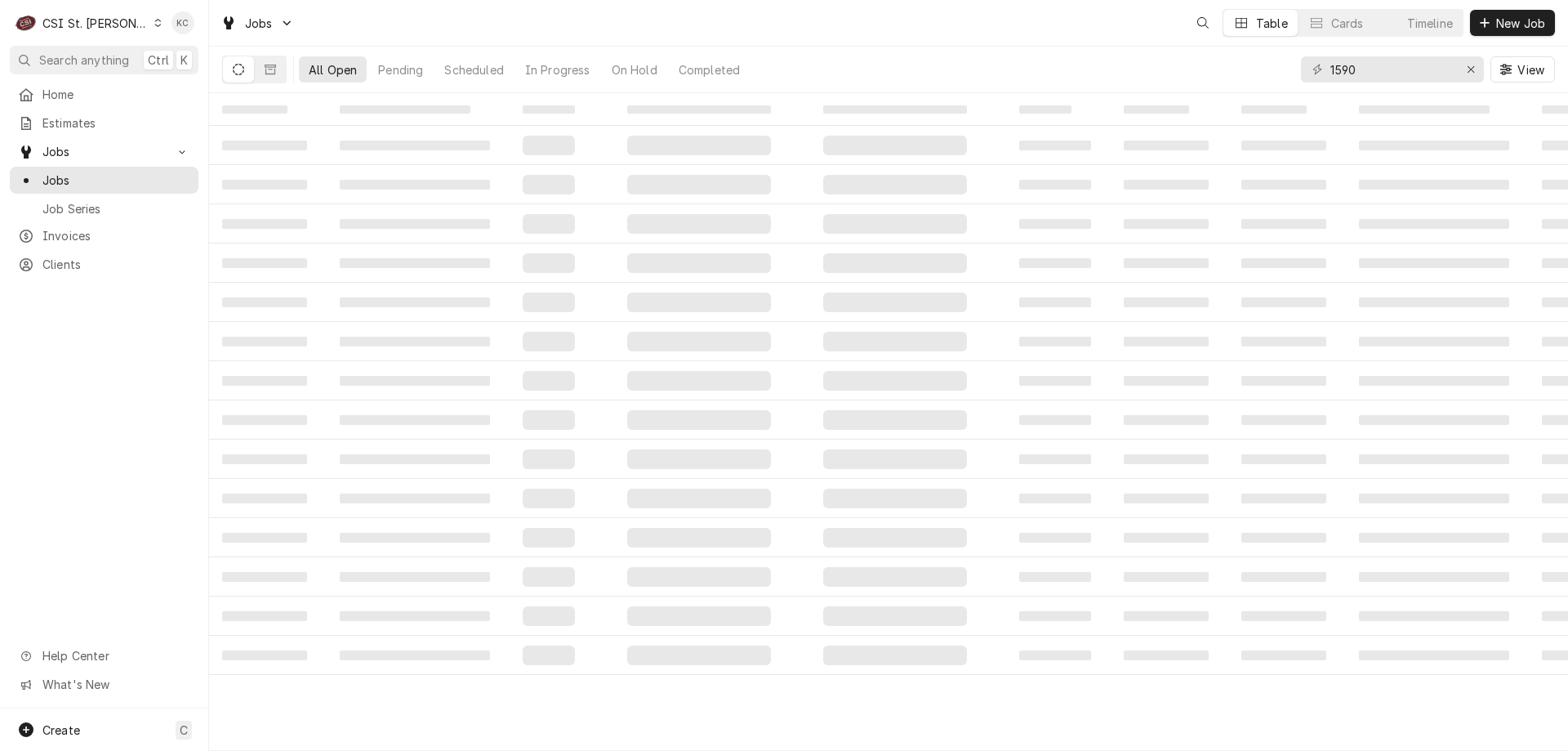
click at [76, 145] on span "Jobs" at bounding box center [104, 151] width 123 height 17
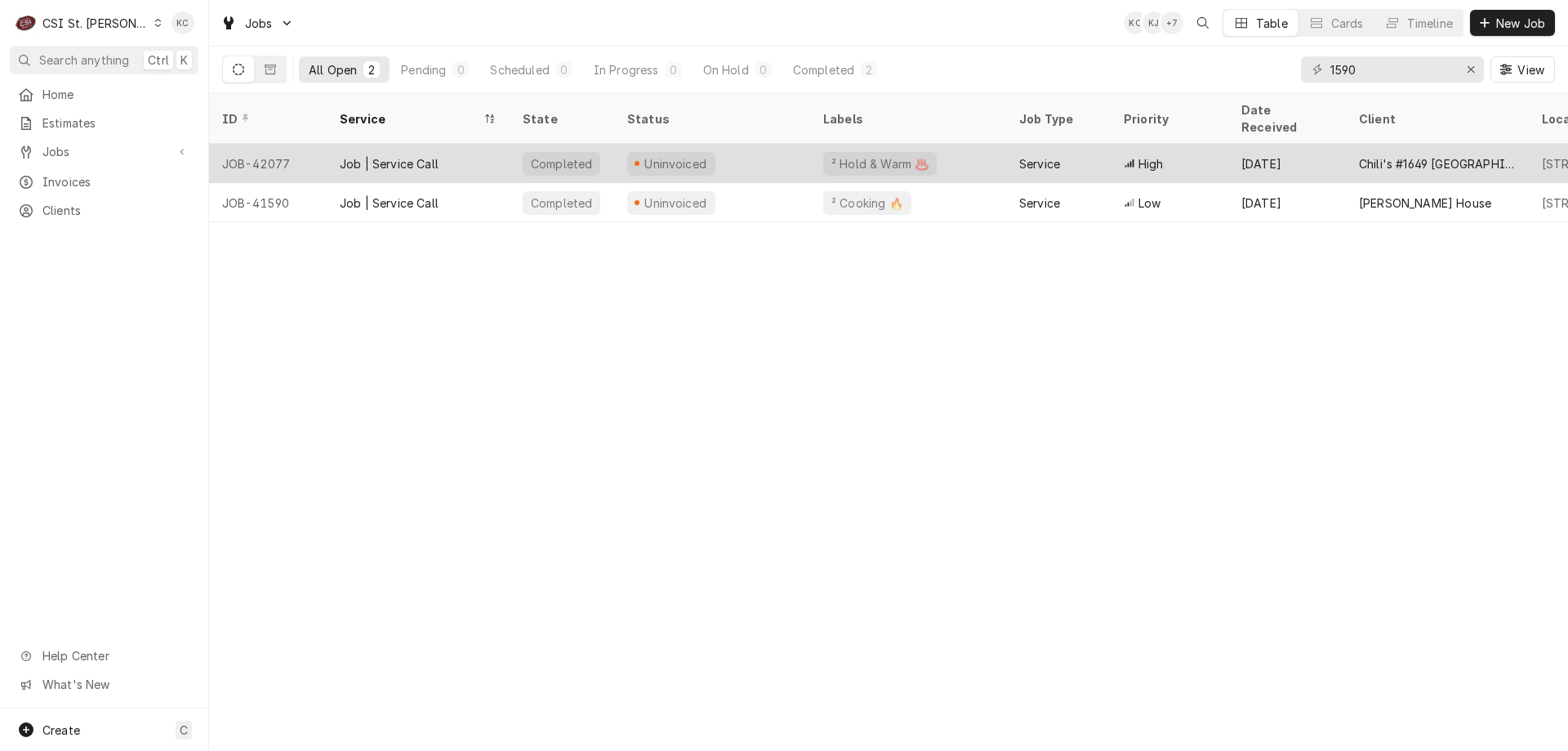
click at [446, 148] on div "Job | Service Call" at bounding box center [418, 163] width 183 height 40
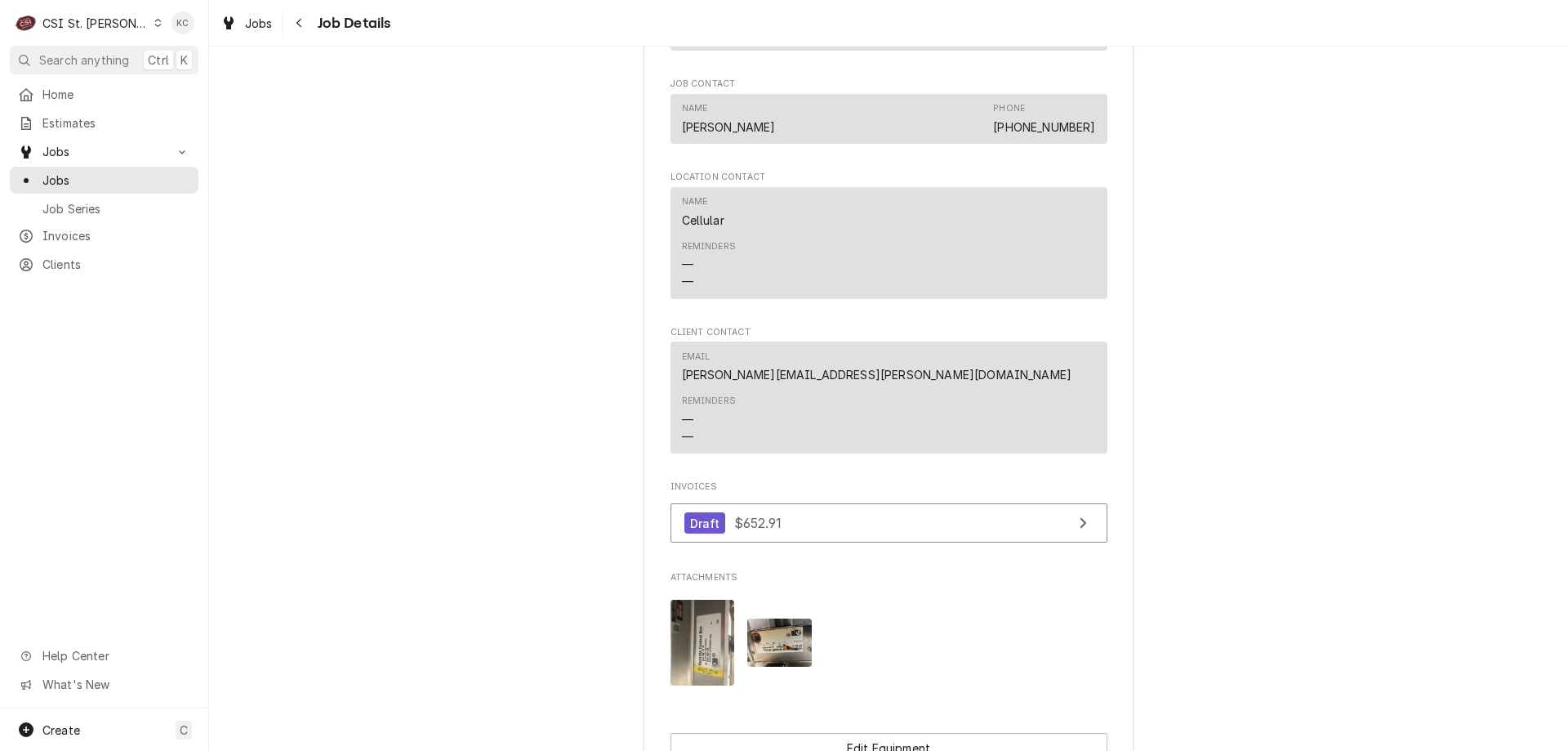
scroll to position [1471, 0]
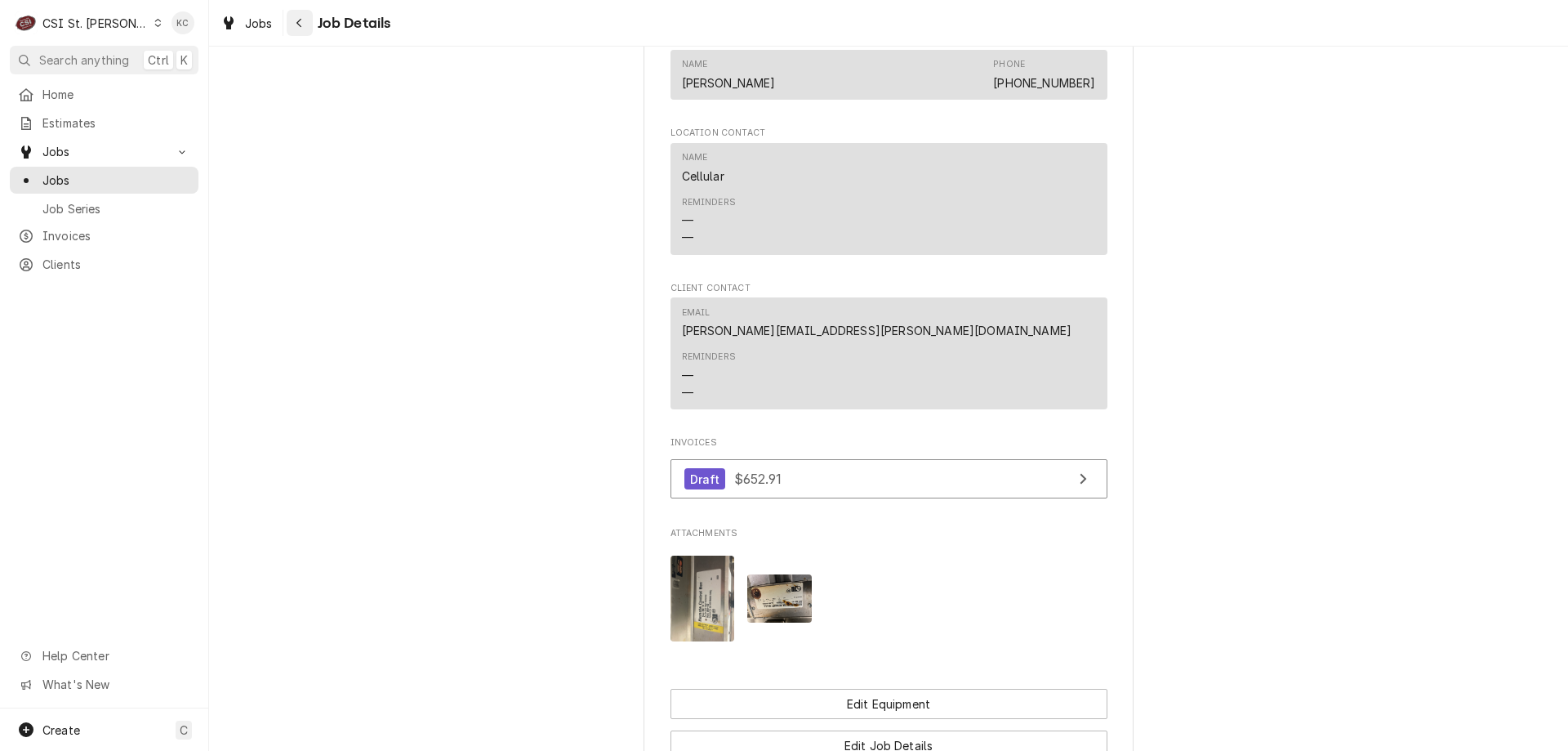
click at [297, 29] on div "Navigate back" at bounding box center [299, 23] width 17 height 17
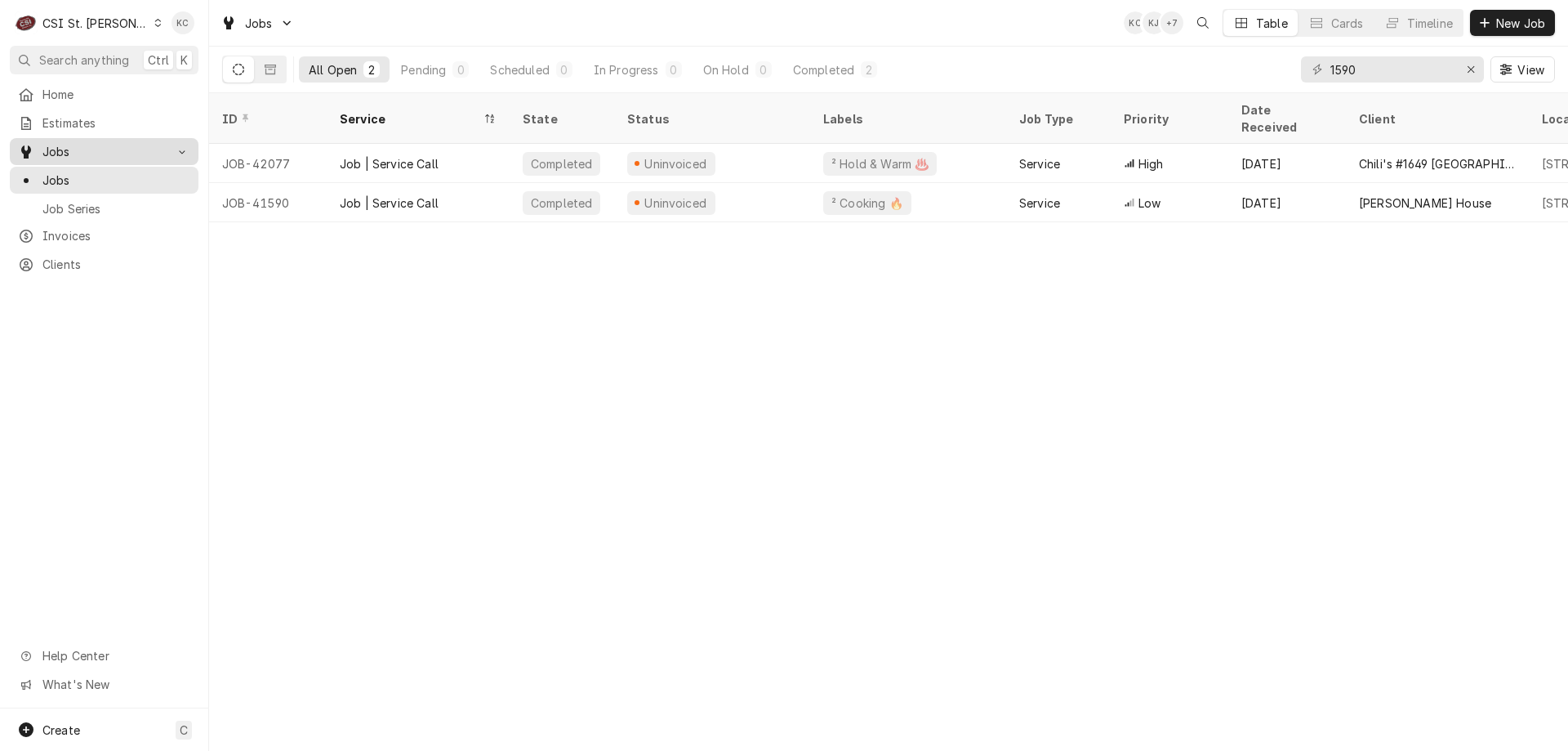
click at [88, 145] on span "Jobs" at bounding box center [104, 151] width 123 height 17
click at [80, 157] on link "Jobs" at bounding box center [104, 151] width 188 height 27
click at [81, 200] on span "Job Series" at bounding box center [116, 208] width 148 height 17
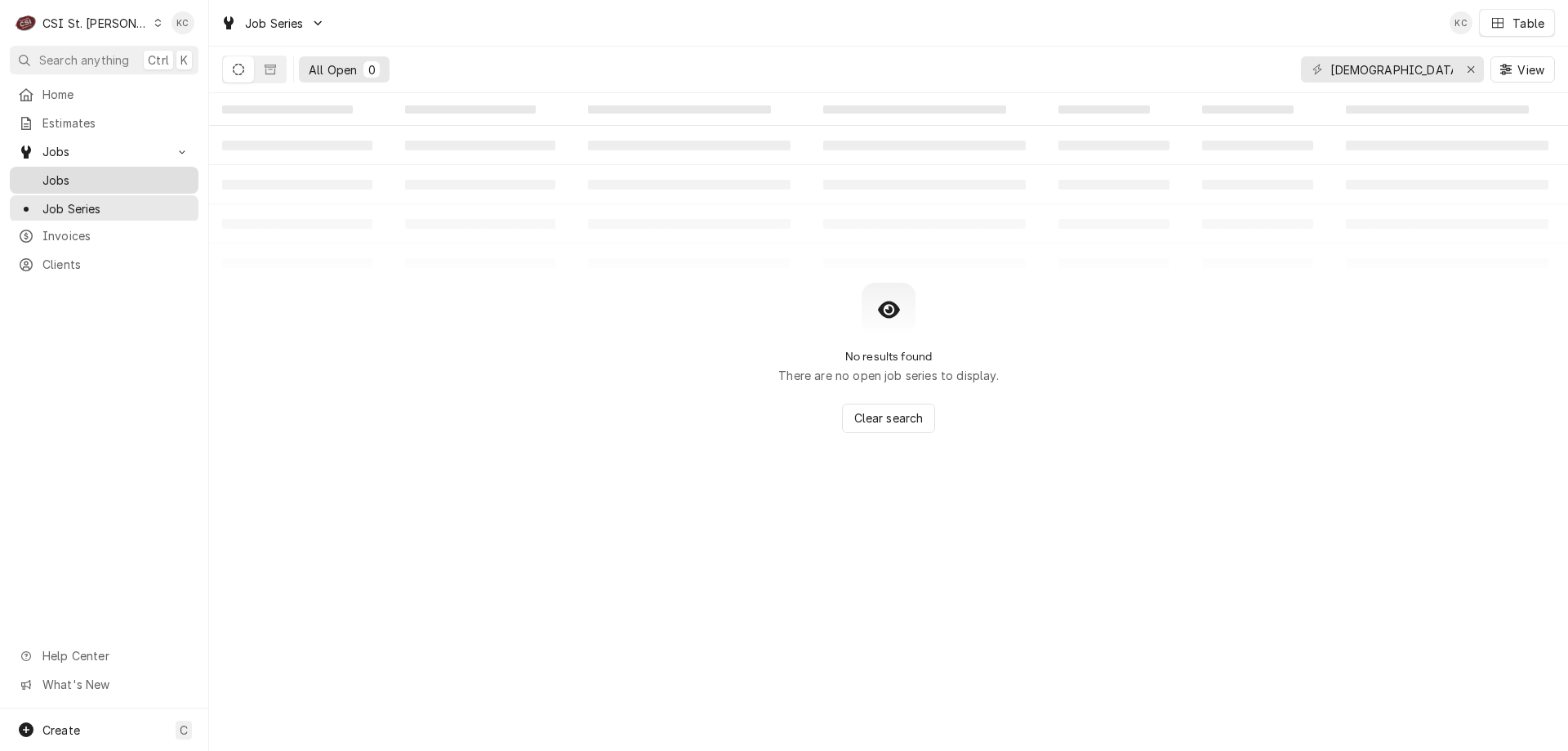
click at [84, 177] on span "Jobs" at bounding box center [116, 180] width 148 height 17
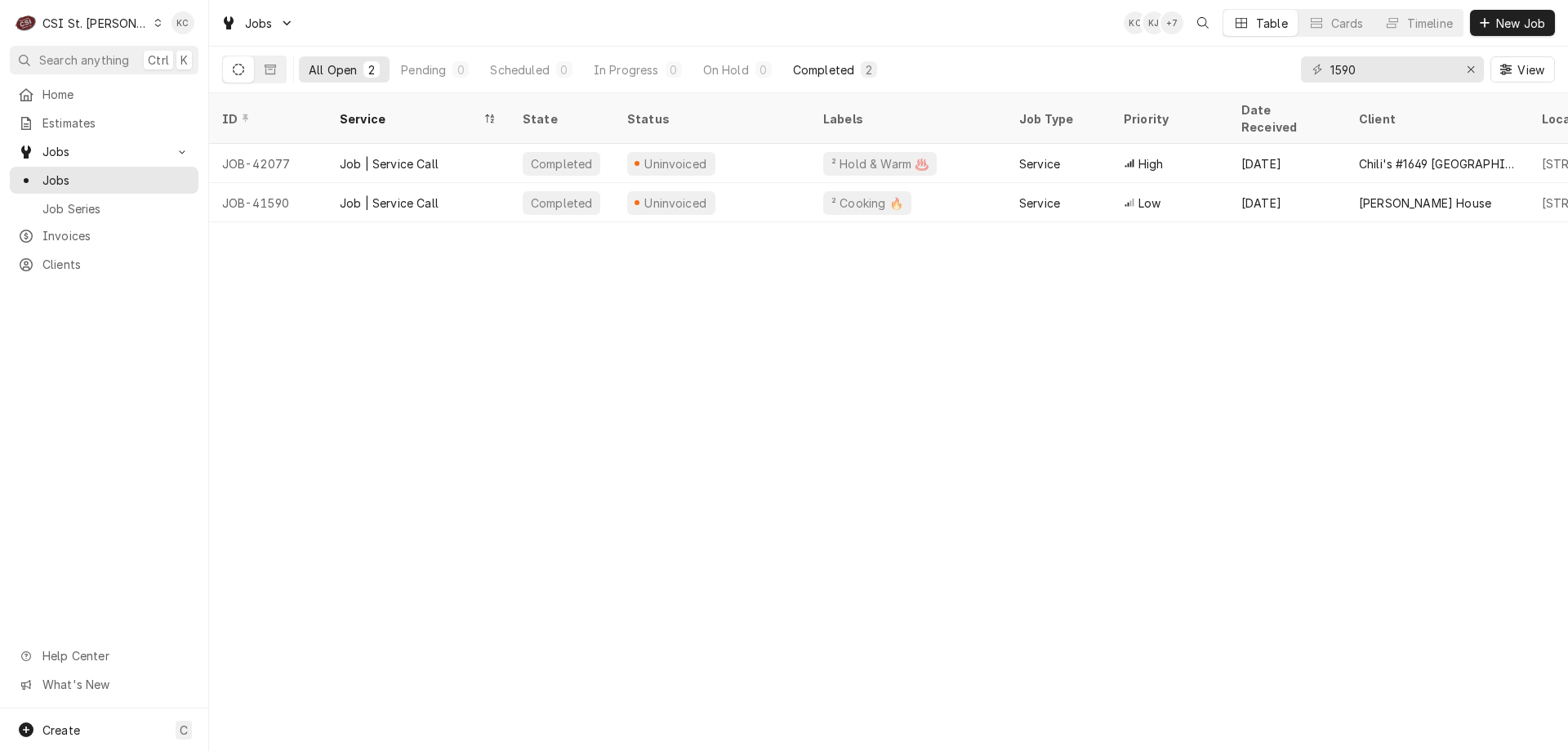
click at [844, 64] on div "Completed" at bounding box center [824, 70] width 62 height 17
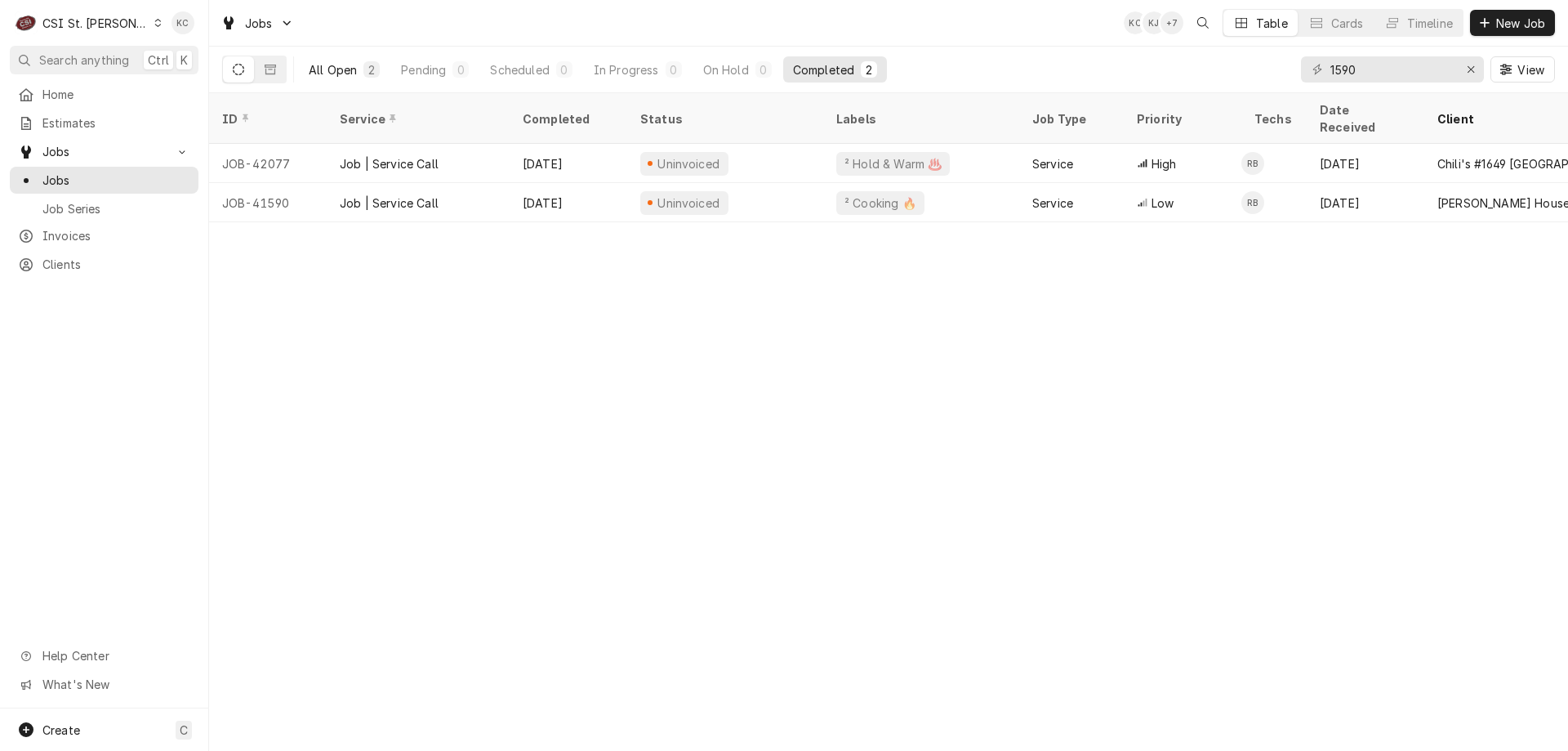
click at [329, 70] on div "All Open" at bounding box center [333, 70] width 48 height 17
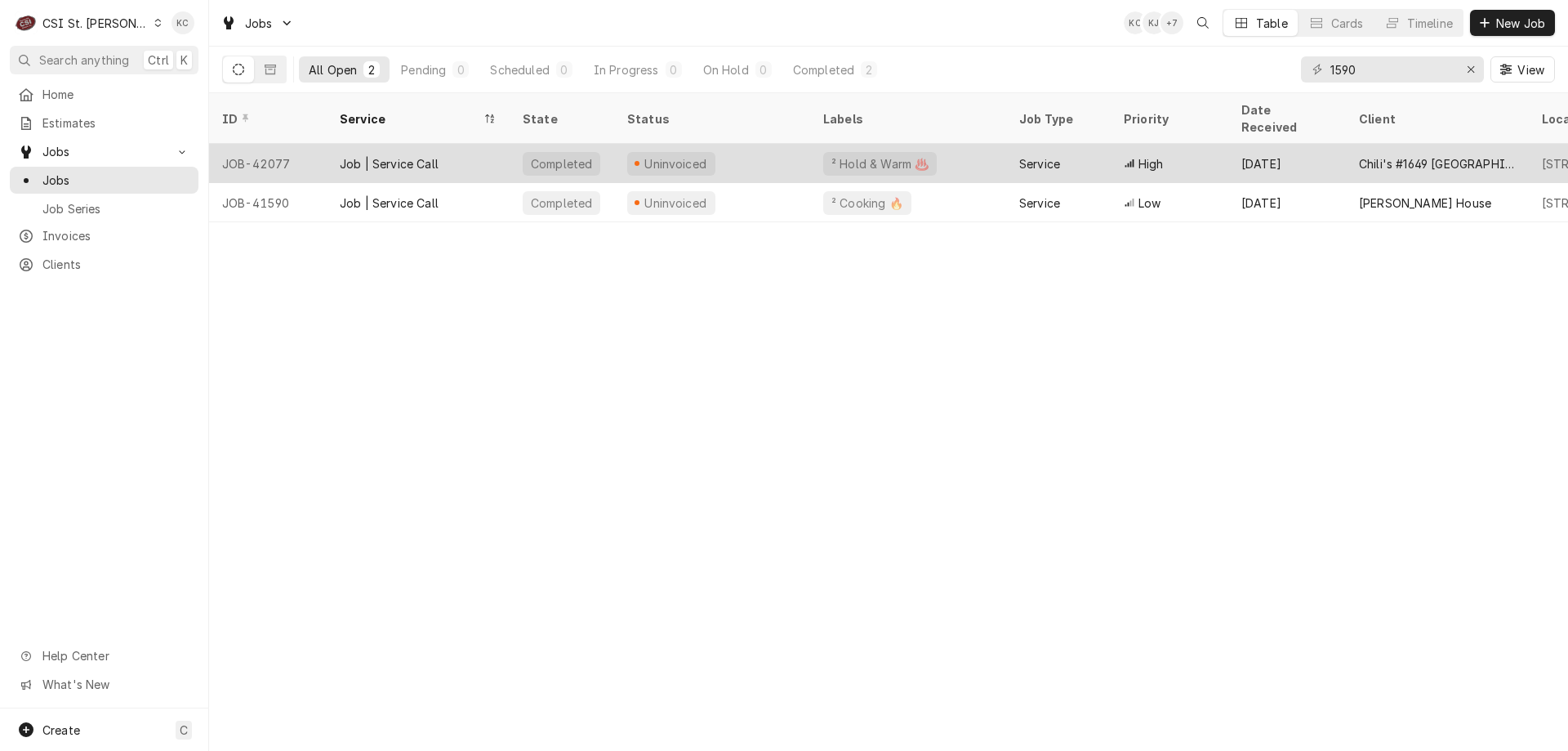
click at [361, 155] on div "Job | Service Call" at bounding box center [389, 163] width 99 height 17
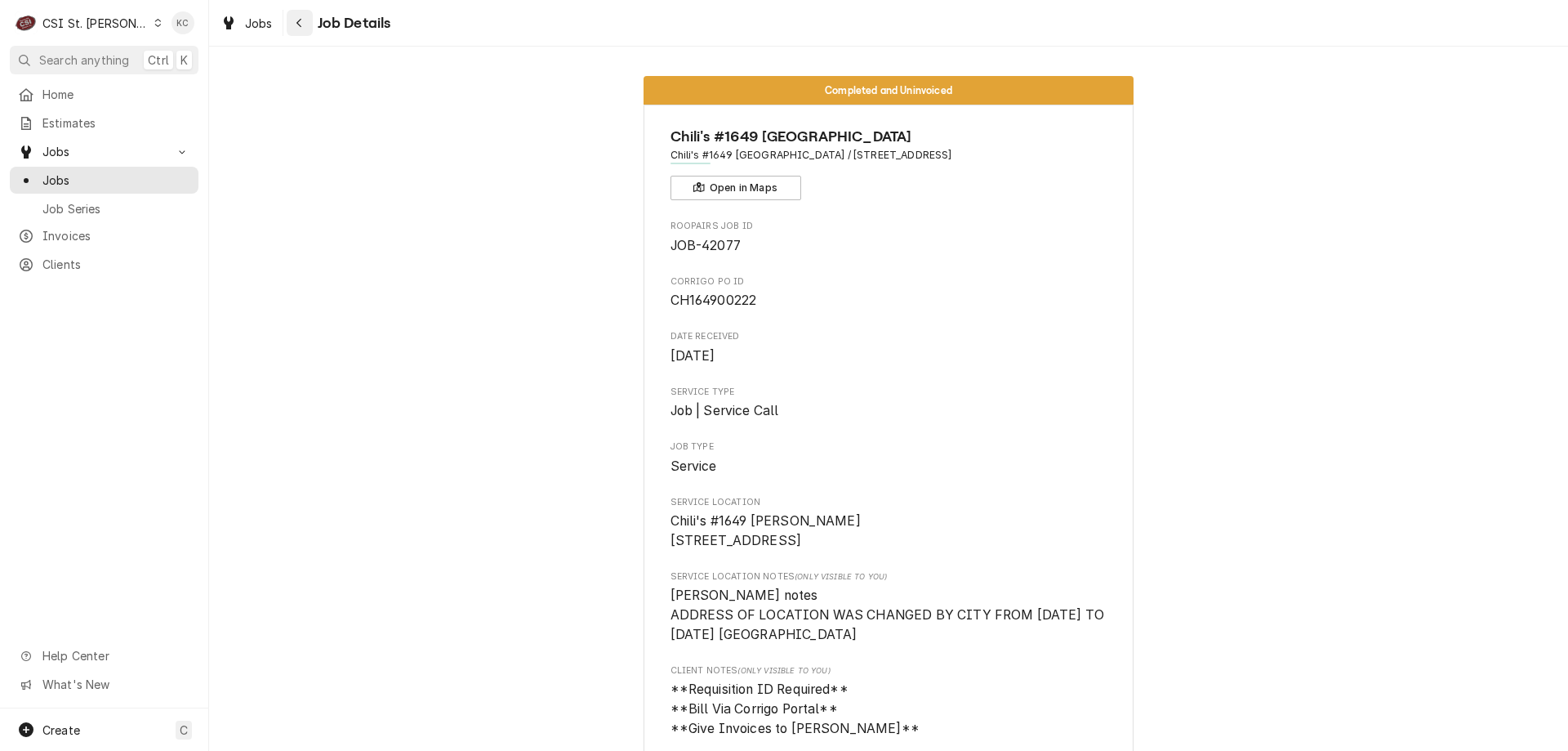
click at [307, 13] on button "Navigate back" at bounding box center [300, 23] width 26 height 26
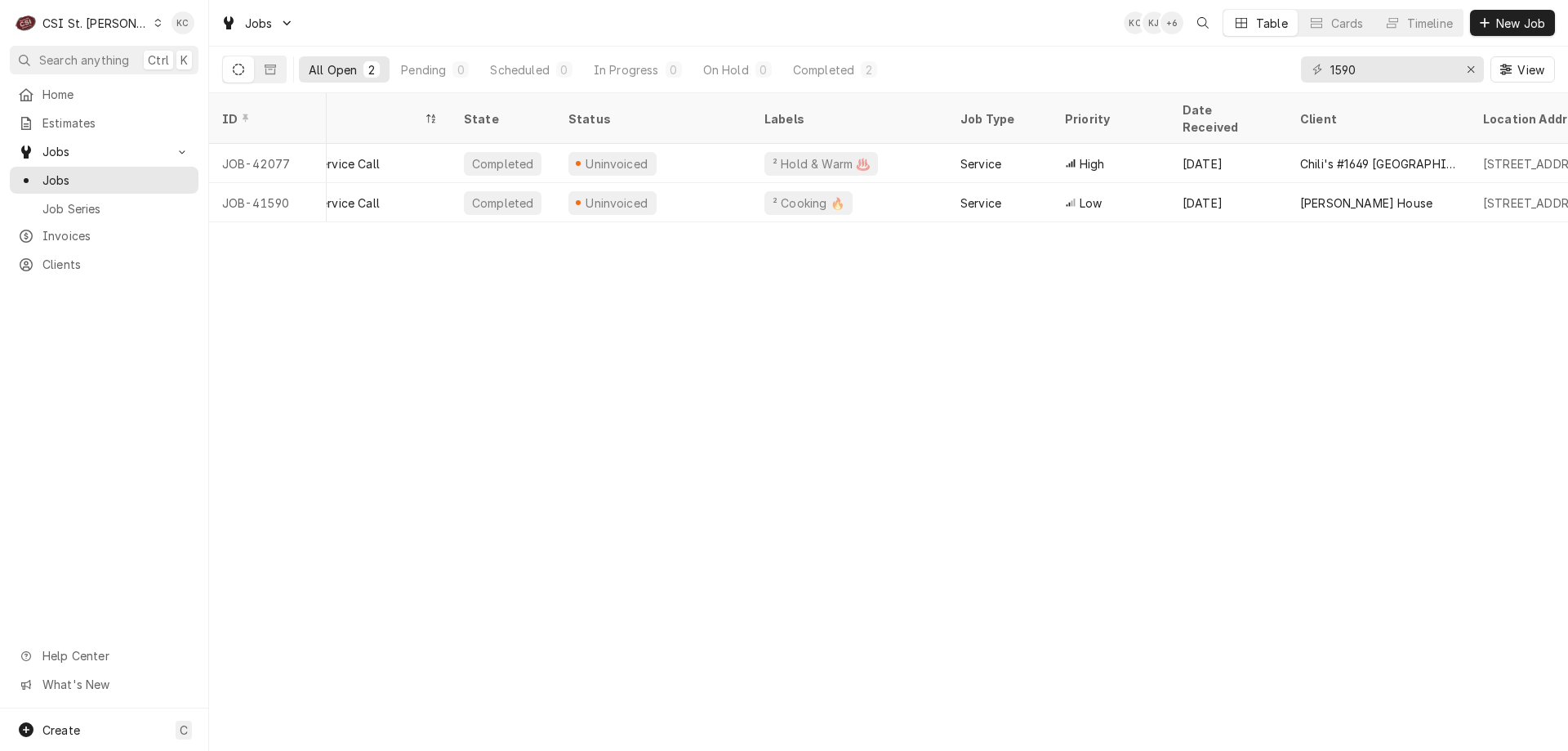
scroll to position [0, 190]
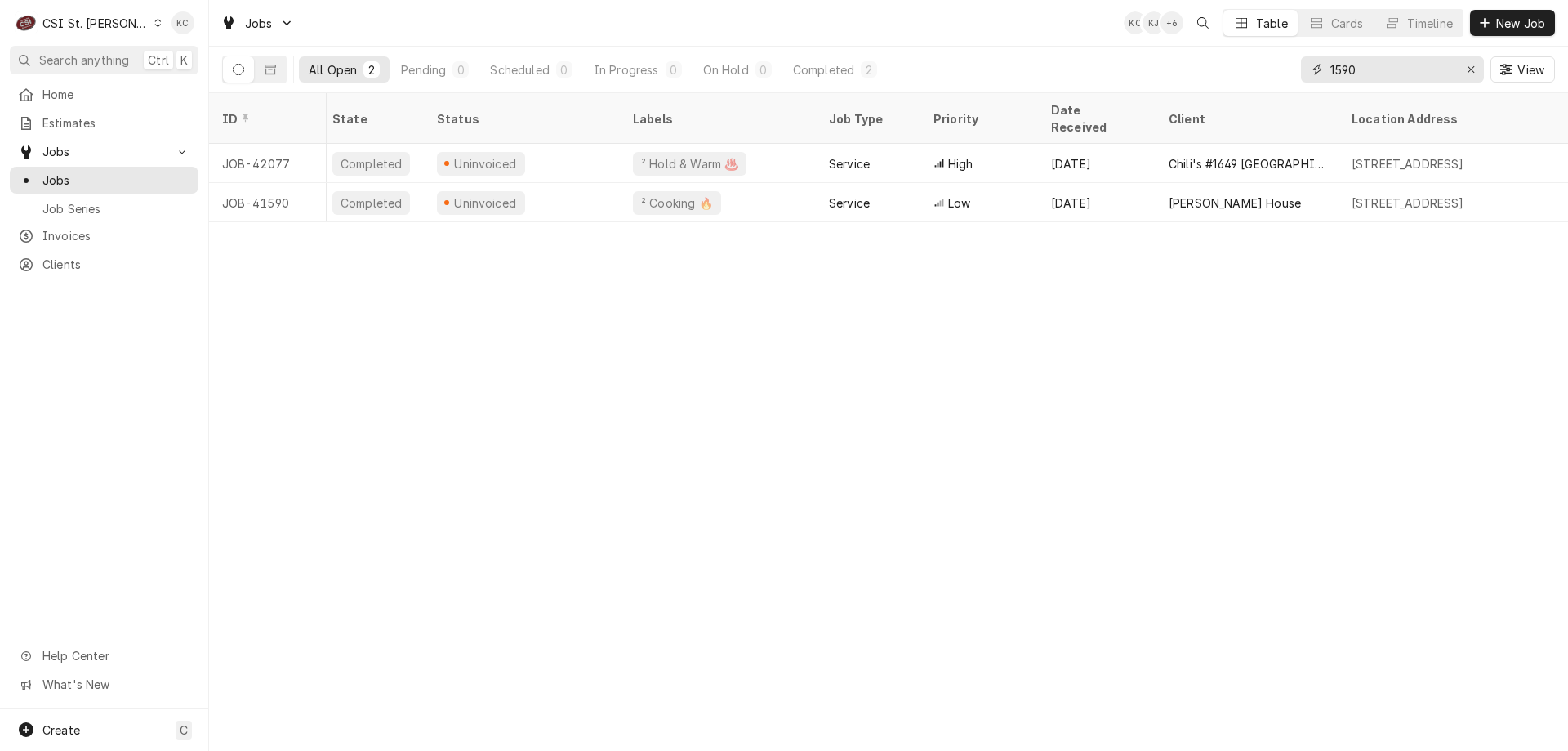
click at [1414, 68] on input "1590" at bounding box center [1391, 70] width 122 height 26
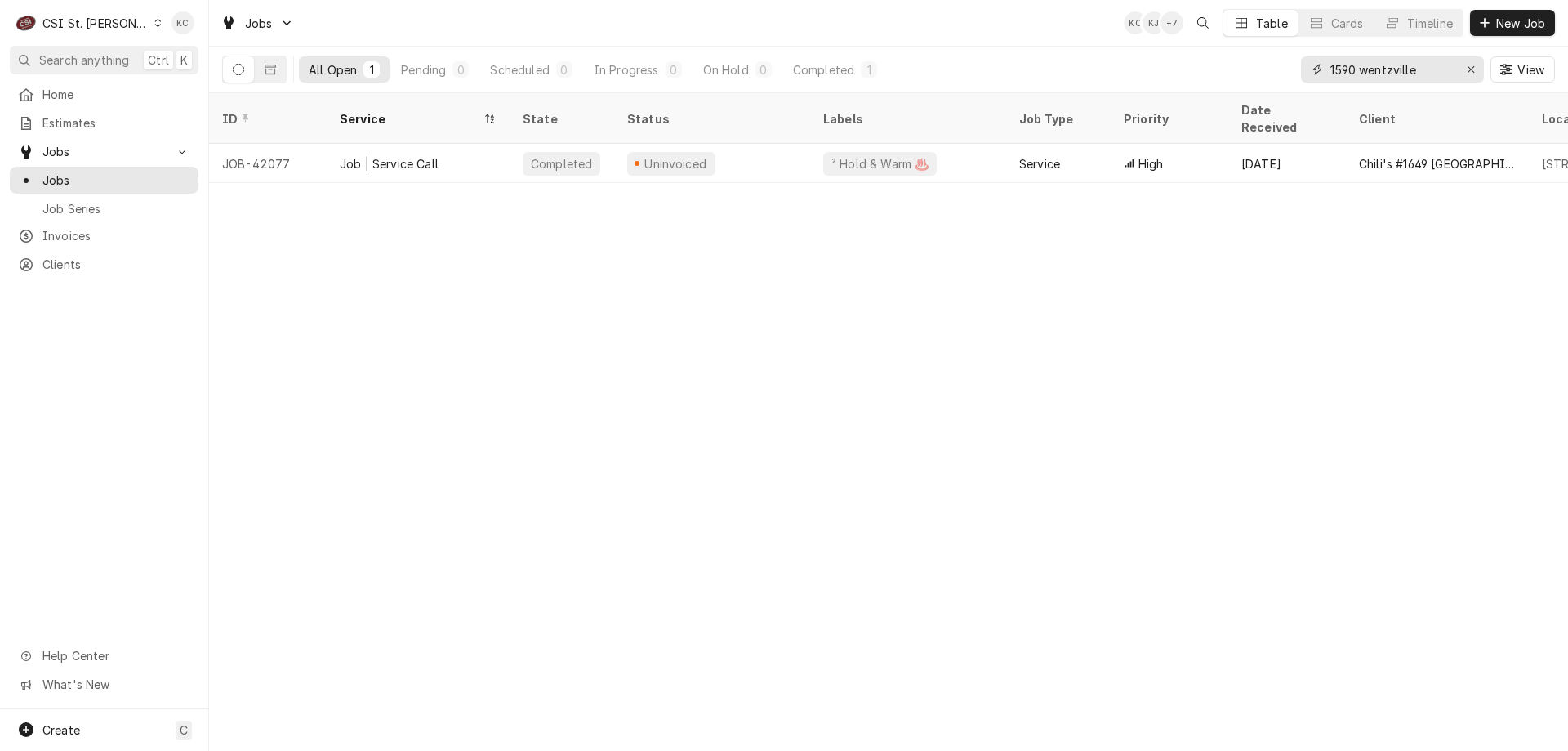
type input "1590 wentzville"
click at [99, 119] on span "Estimates" at bounding box center [116, 122] width 148 height 17
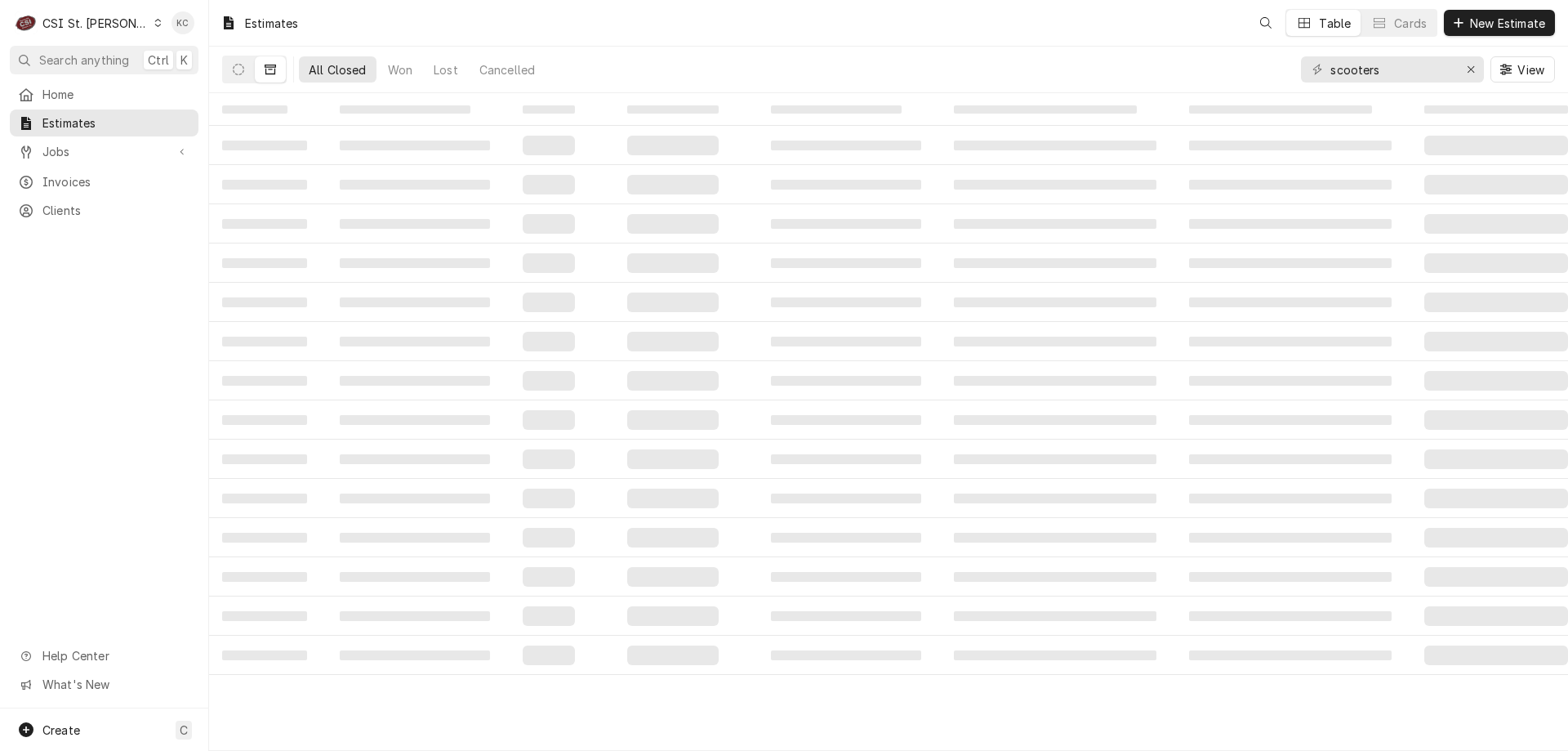
click at [92, 54] on span "Search anything" at bounding box center [84, 59] width 90 height 17
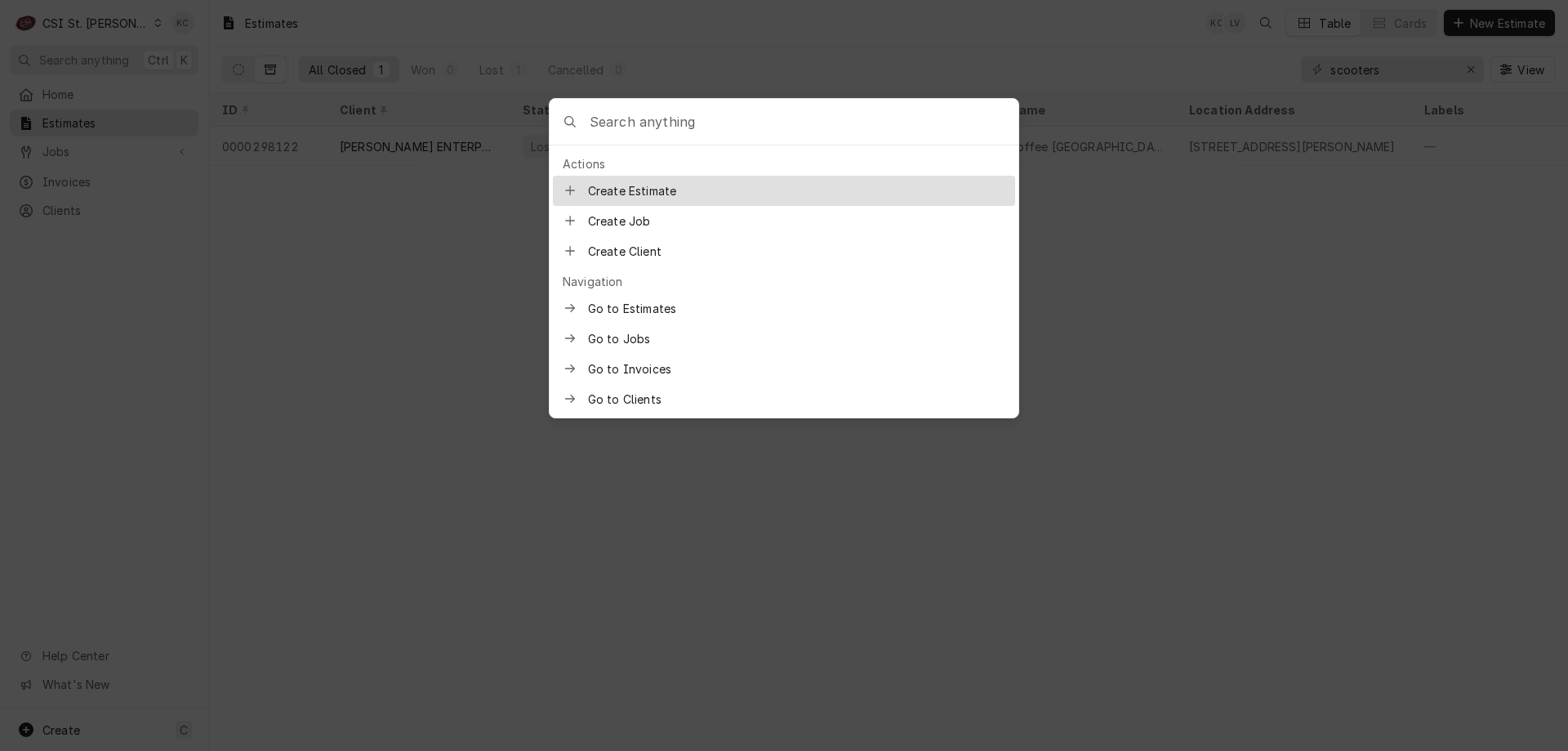
click at [615, 121] on input "Global Command Menu" at bounding box center [803, 121] width 429 height 46
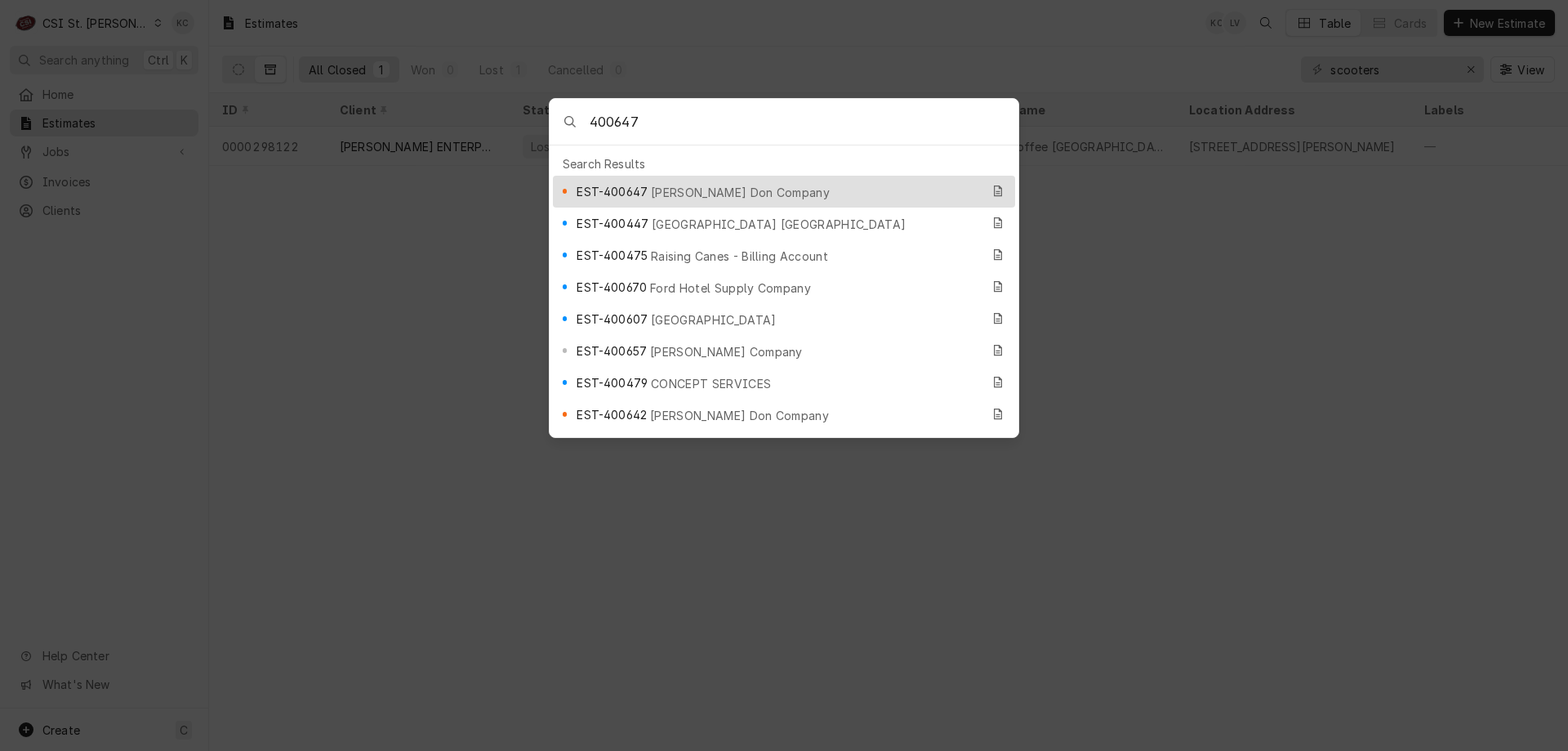
type input "400647"
click at [671, 184] on span "Edward Don Company" at bounding box center [740, 192] width 179 height 17
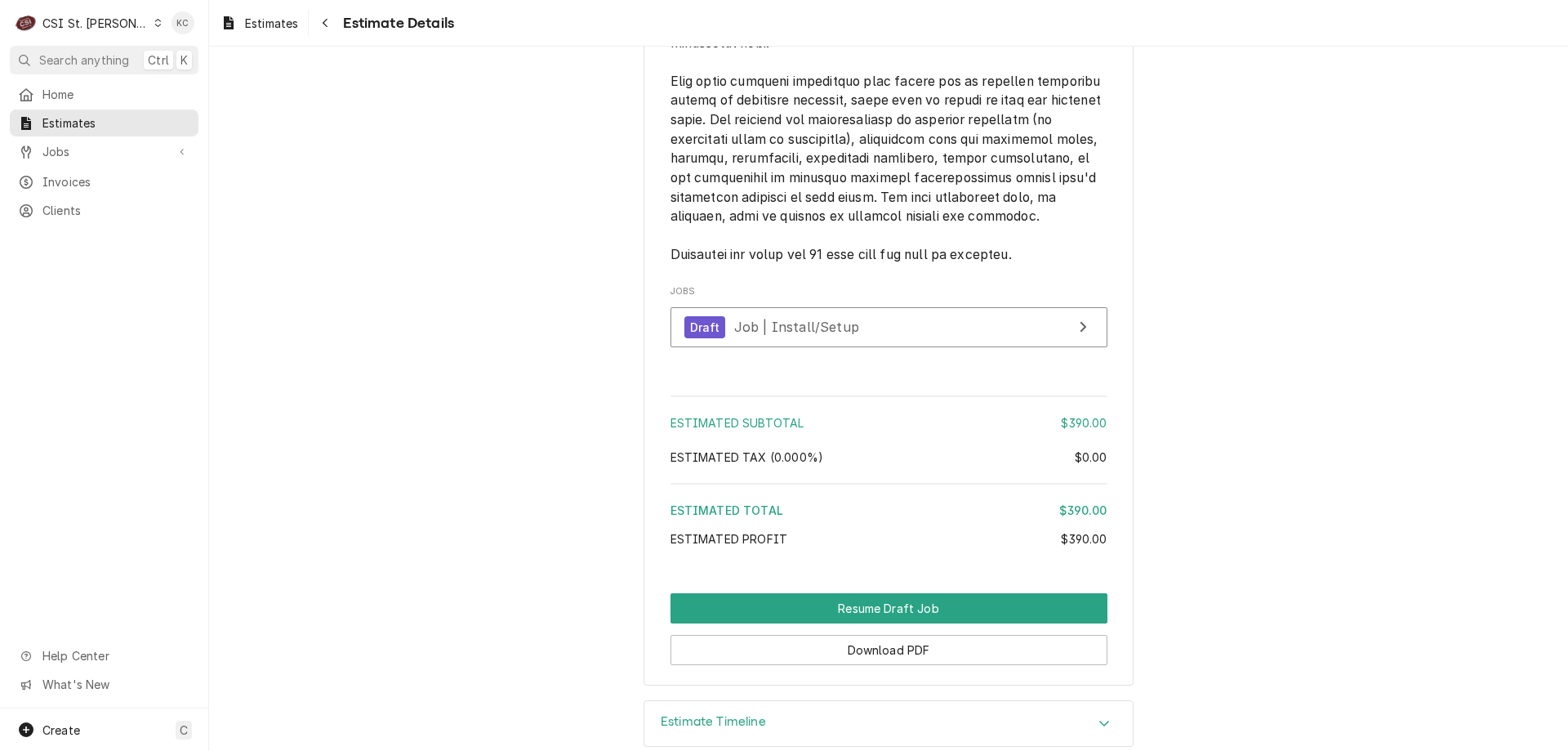
scroll to position [2265, 0]
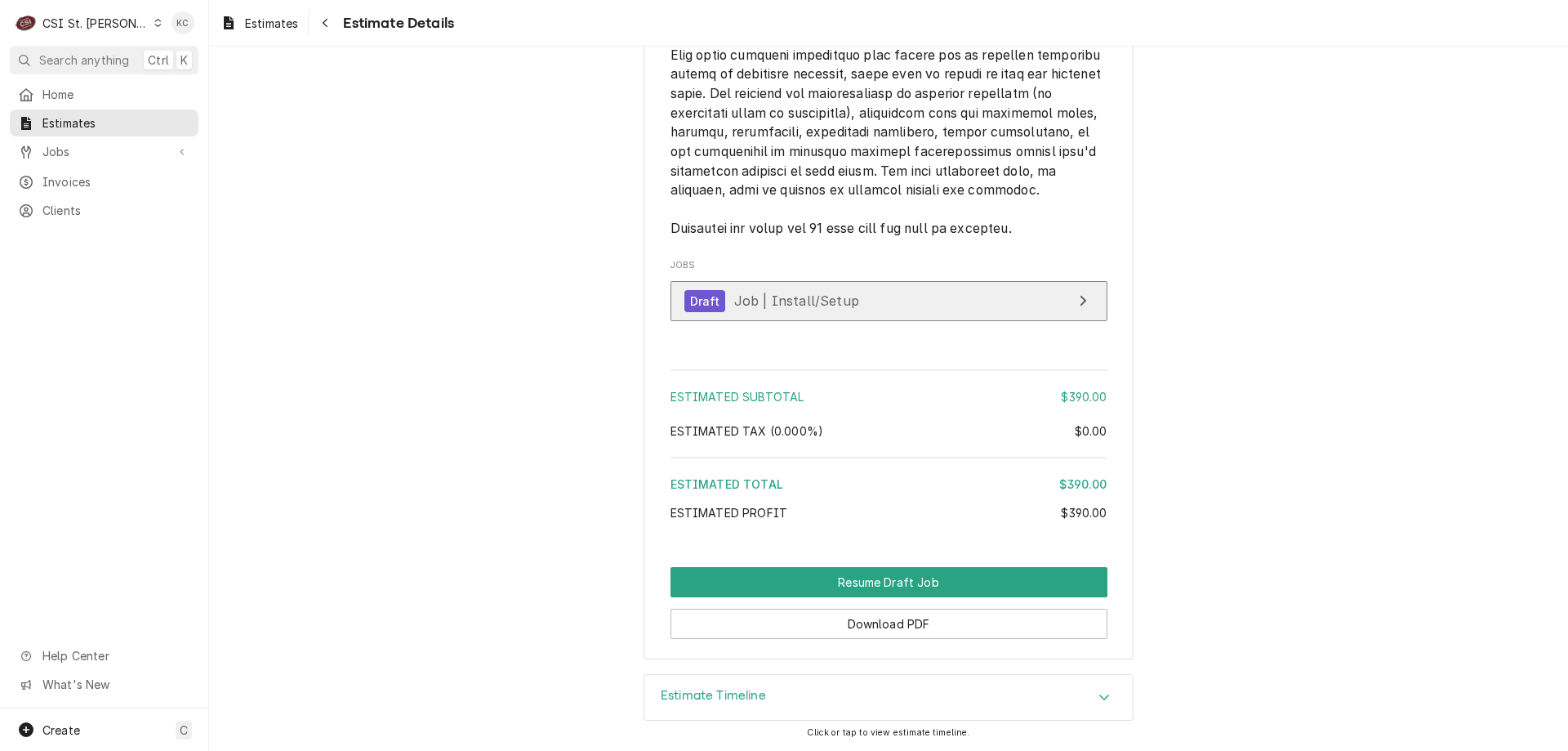
click at [741, 309] on span "Job | Install/Setup" at bounding box center [796, 300] width 125 height 17
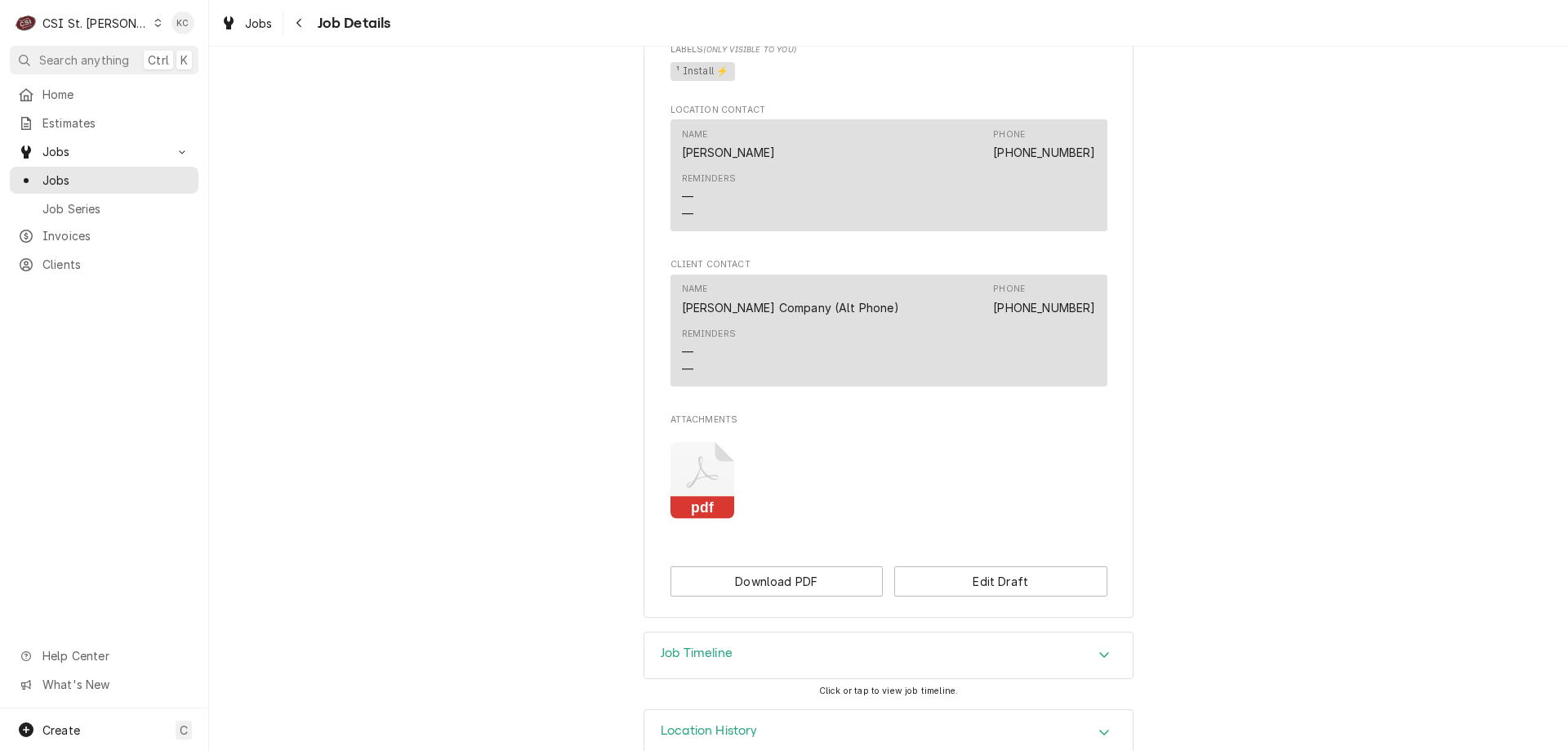
scroll to position [970, 0]
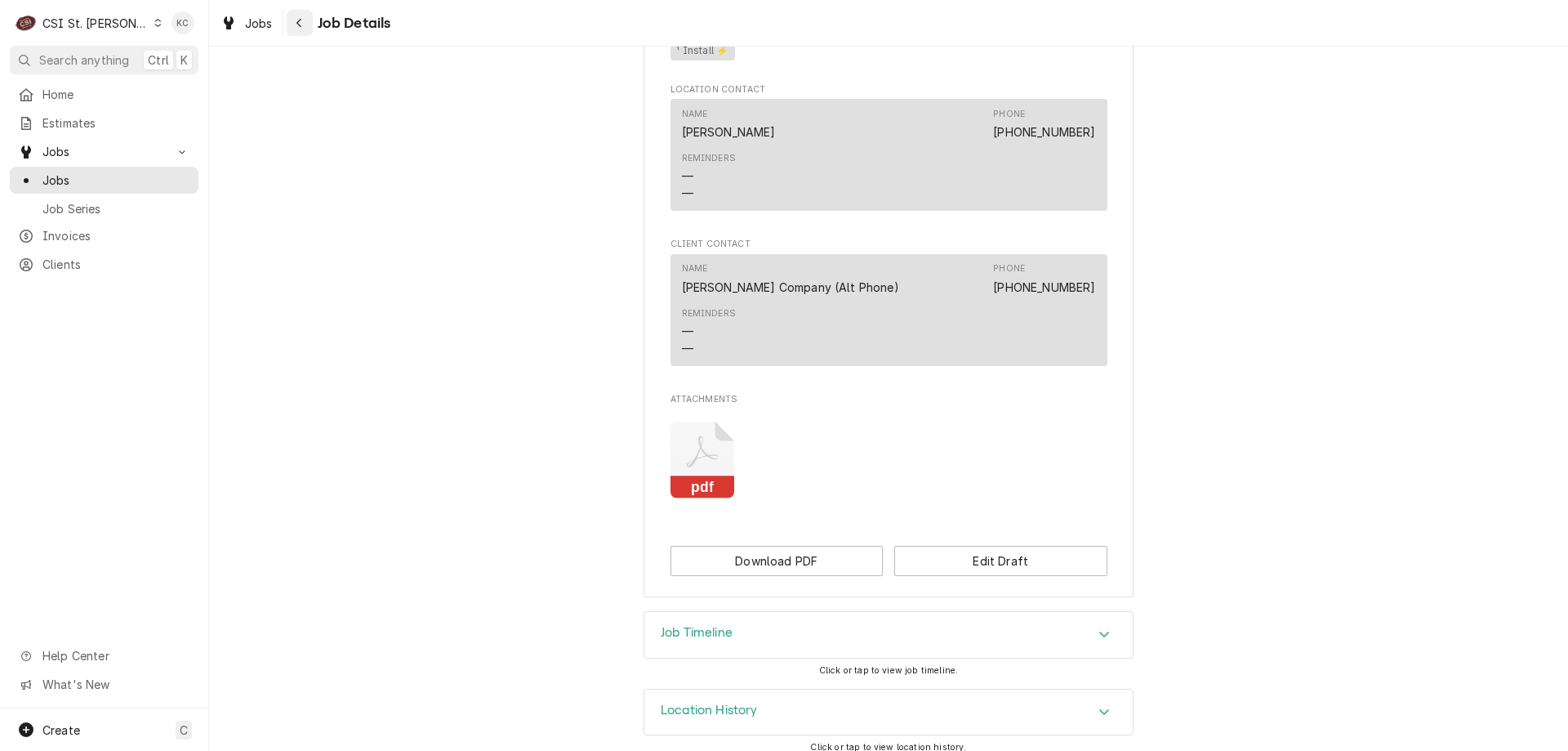
click at [296, 26] on icon "Navigate back" at bounding box center [299, 22] width 7 height 11
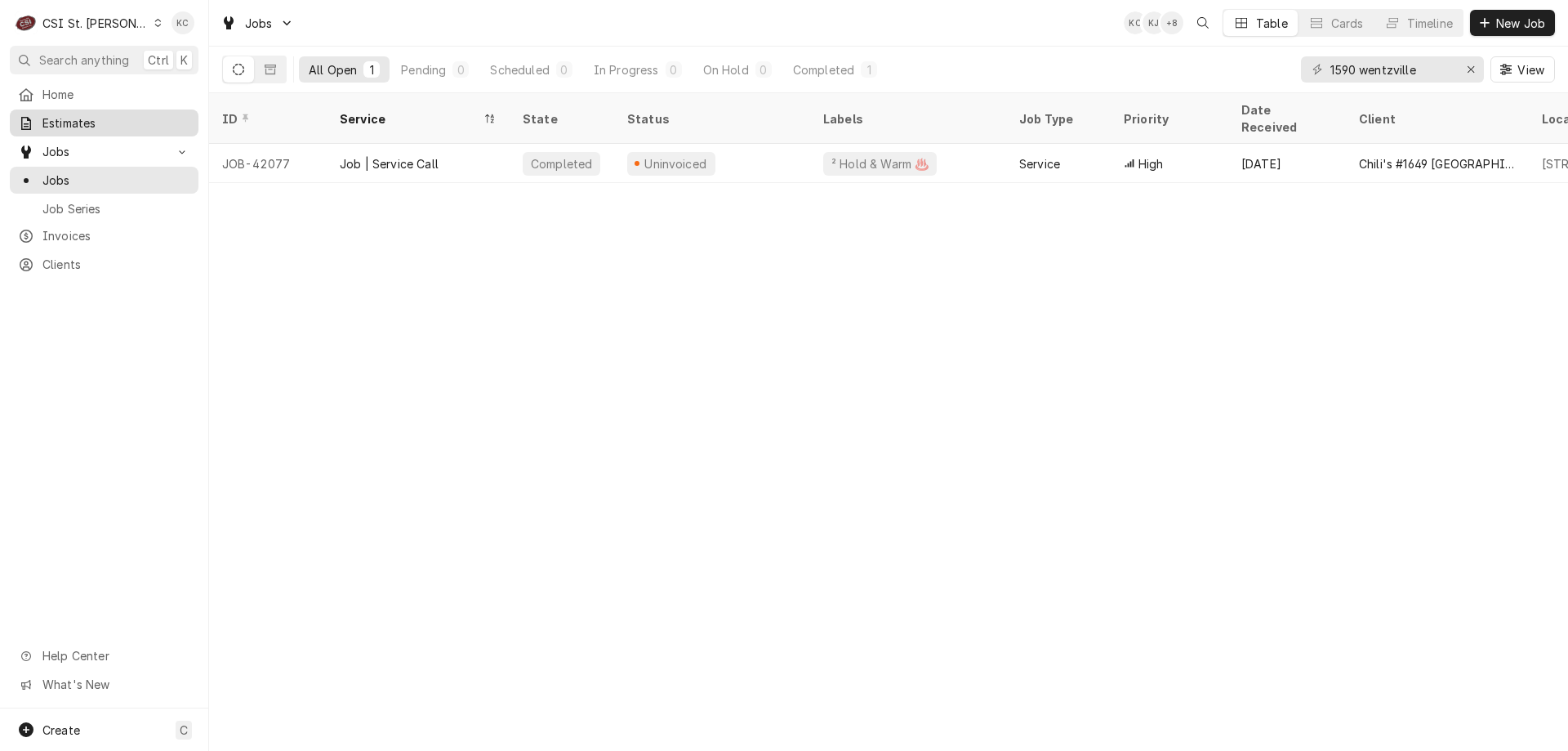
click at [47, 114] on span "Estimates" at bounding box center [116, 122] width 148 height 17
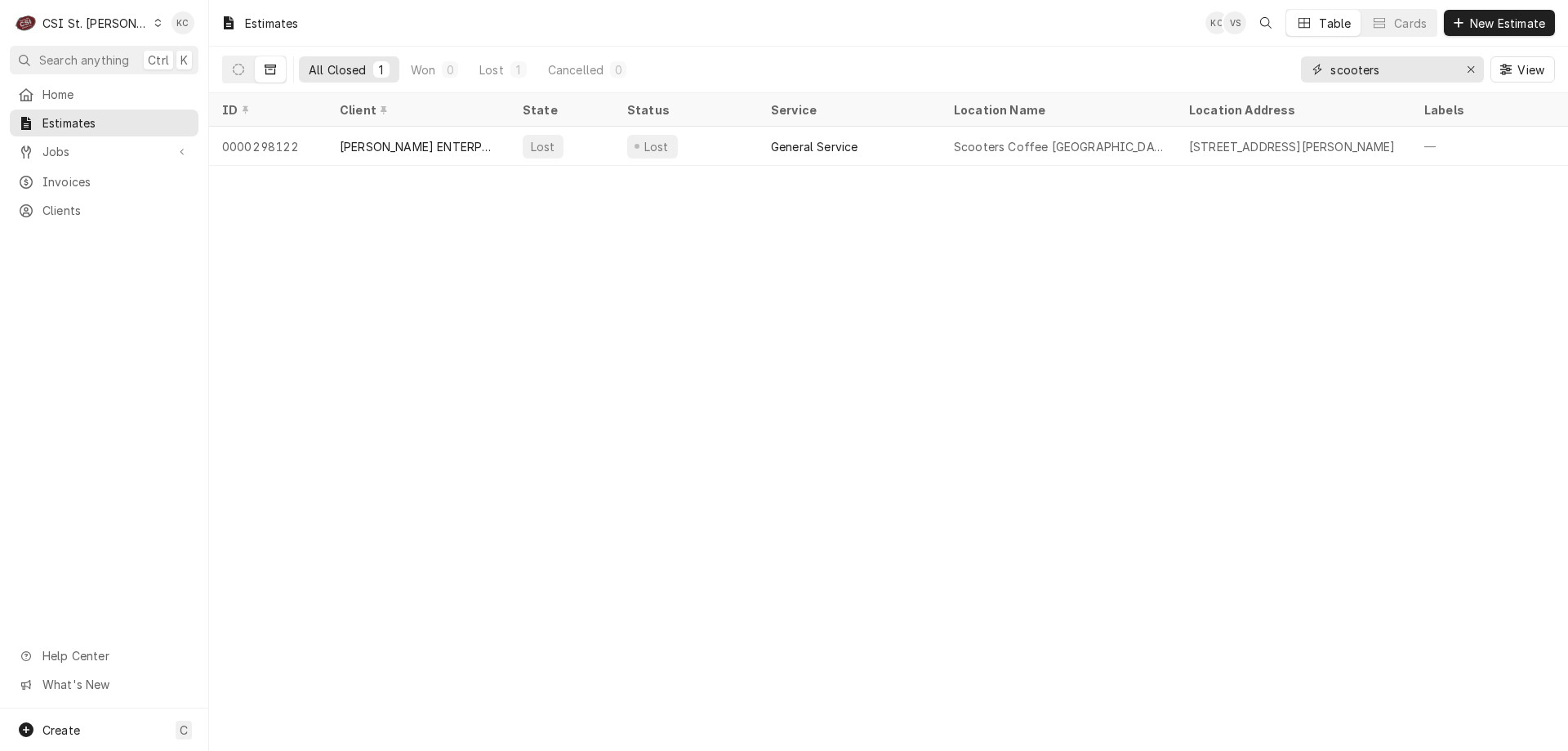
drag, startPoint x: 1391, startPoint y: 73, endPoint x: 1238, endPoint y: 71, distance: 153.0
click at [1238, 71] on div "All Closed 1 Won 0 Lost 1 Cancelled 0 scooters View" at bounding box center [888, 70] width 1333 height 46
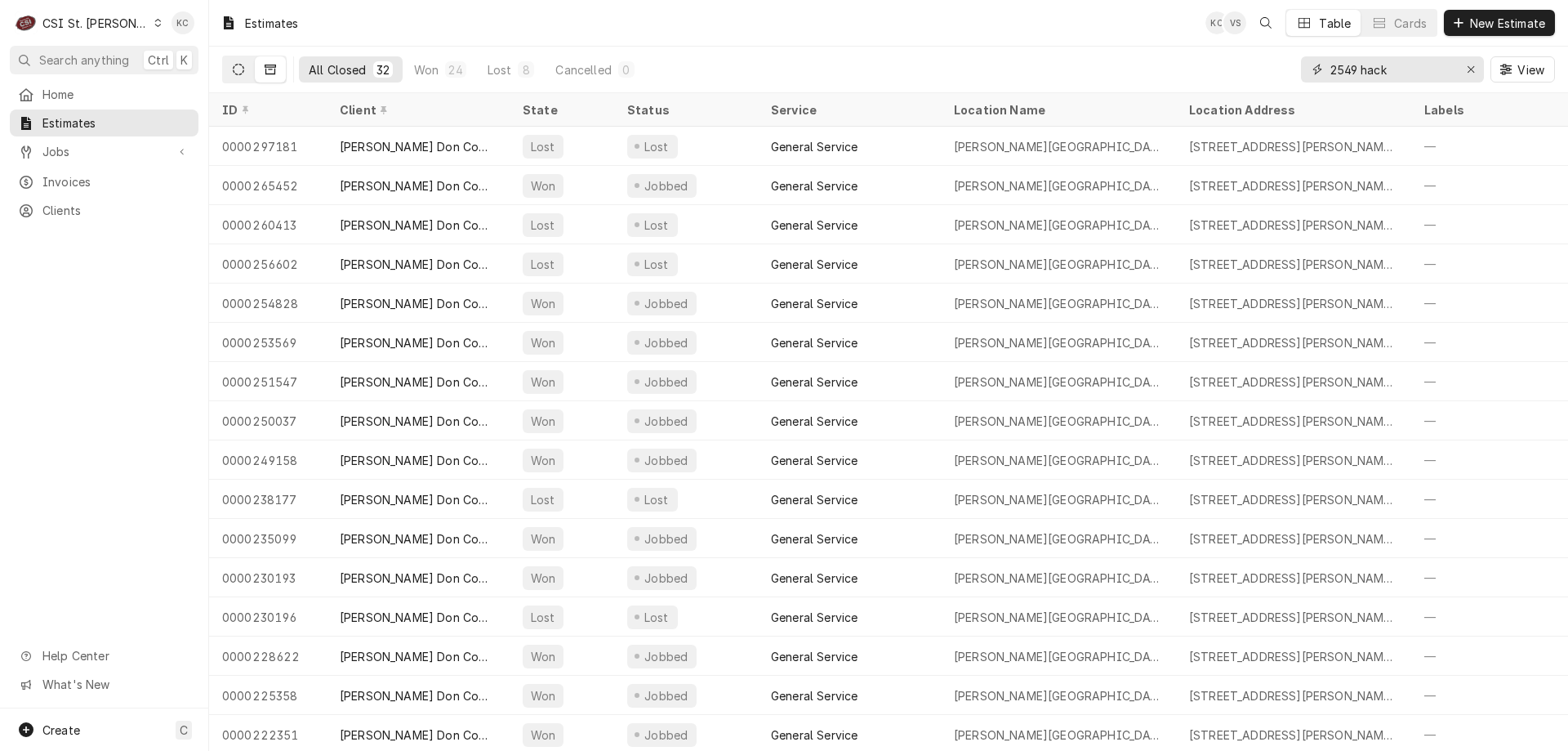
type input "2549 hack"
click at [236, 74] on icon "Dynamic Content Wrapper" at bounding box center [238, 69] width 11 height 11
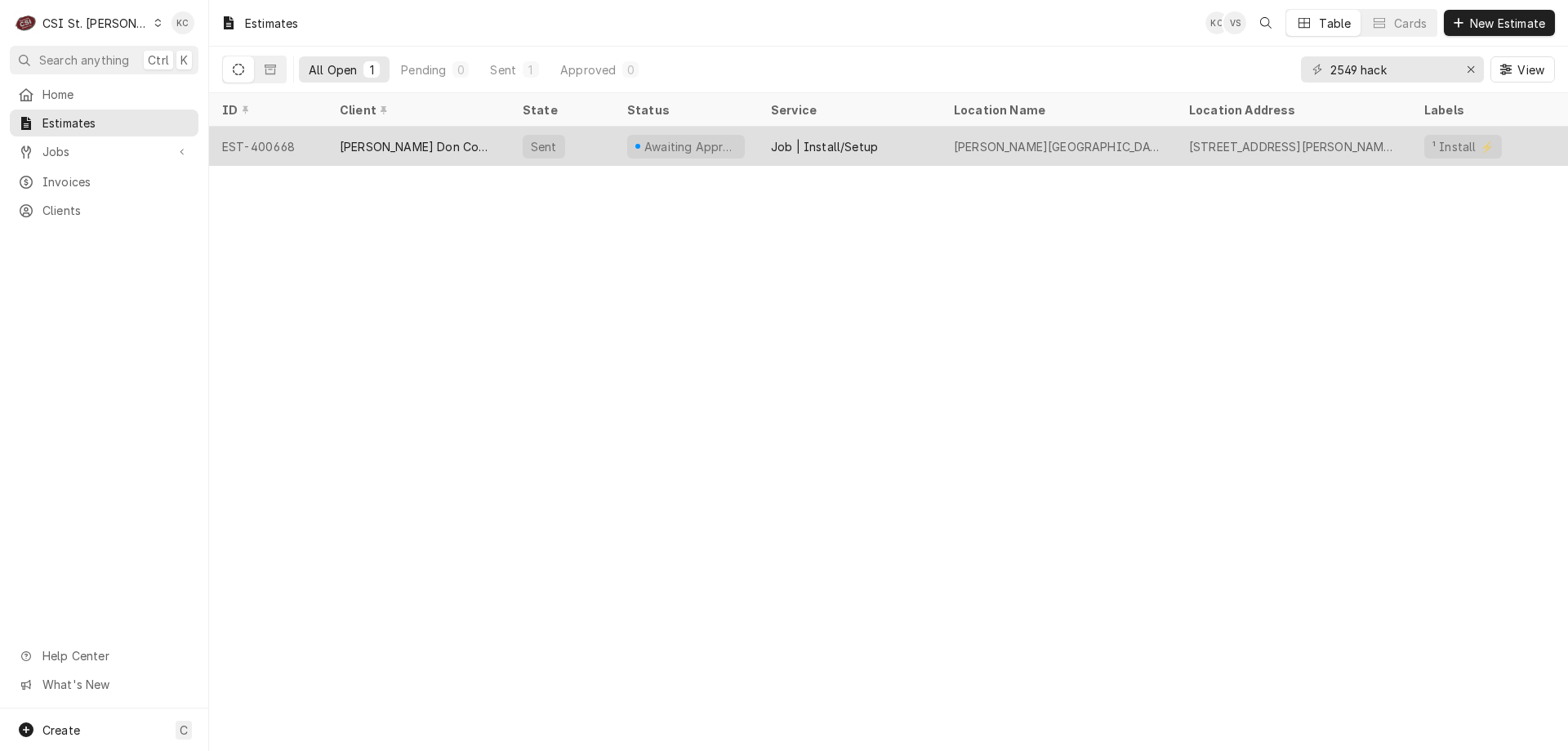
click at [480, 142] on div "[PERSON_NAME] Don Company" at bounding box center [418, 146] width 183 height 40
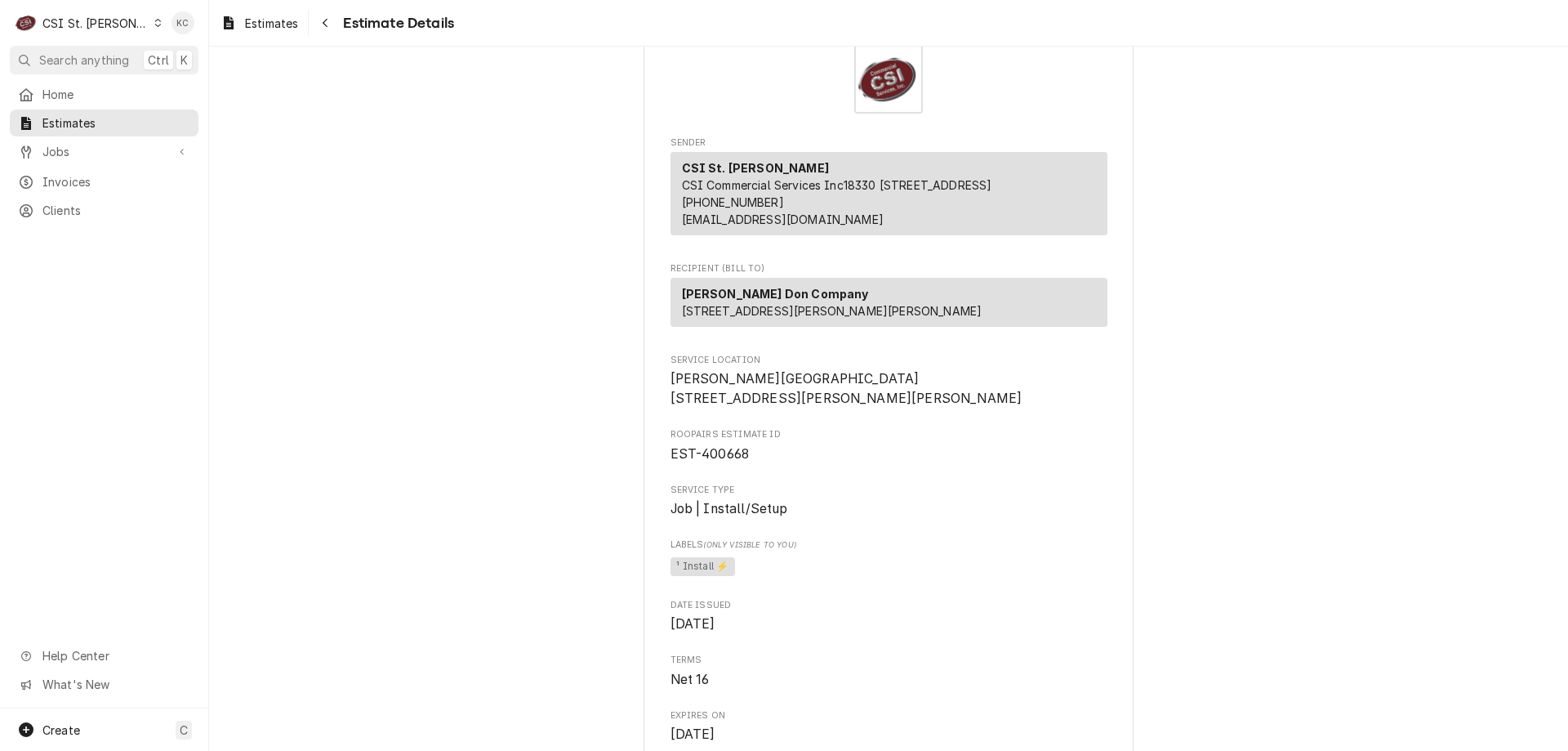
scroll to position [28, 0]
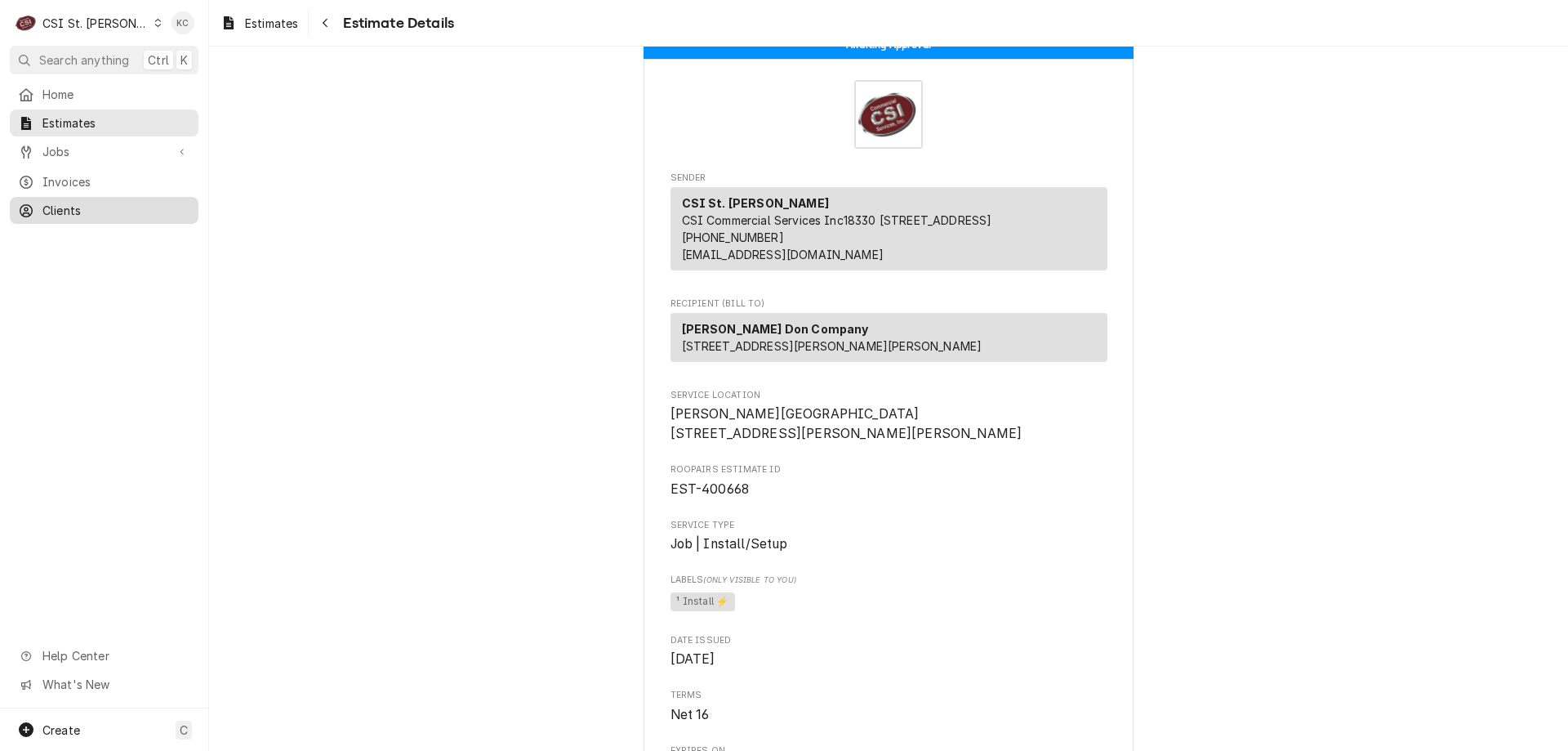
click at [62, 202] on span "Clients" at bounding box center [116, 210] width 148 height 17
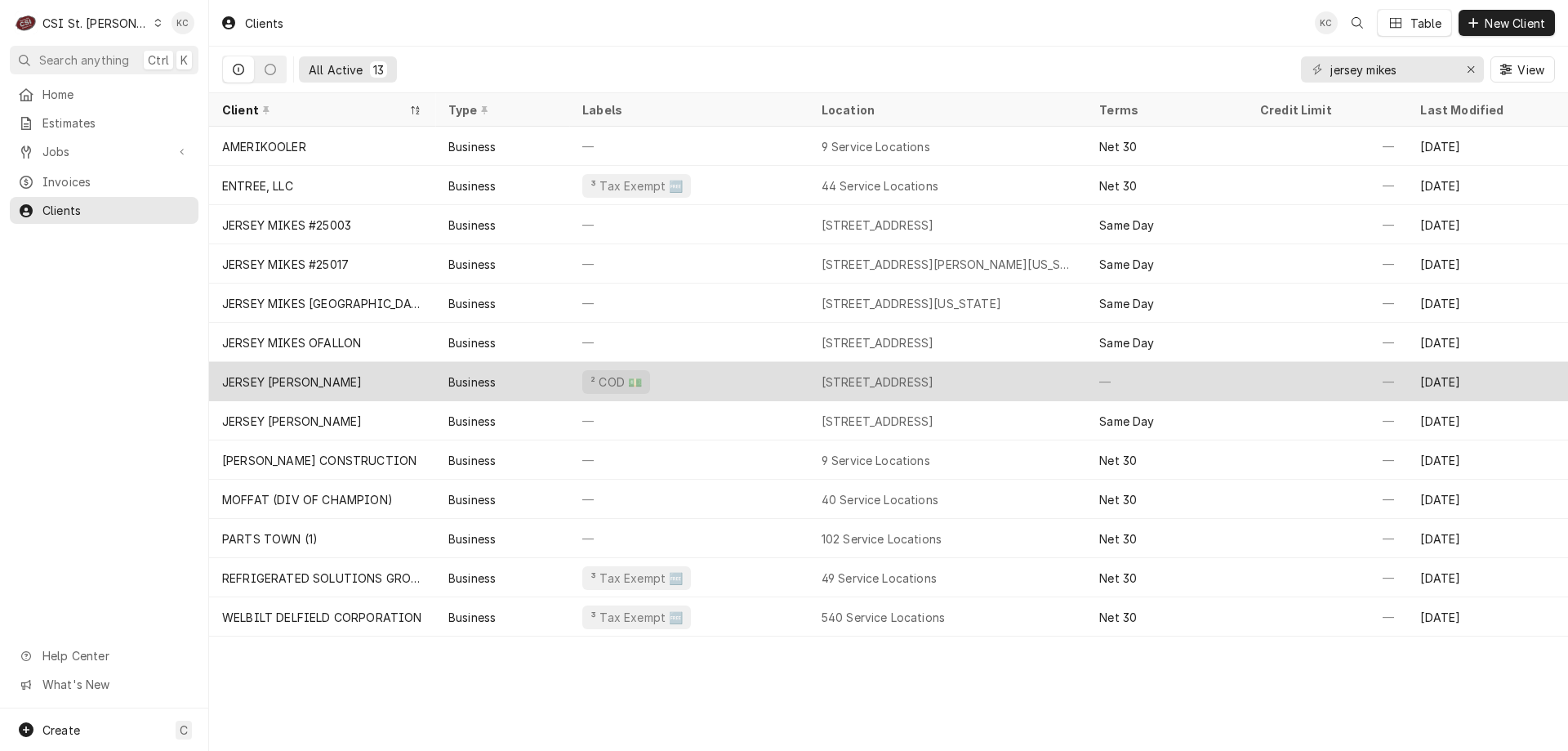
click at [333, 373] on div "JERSEY MIKES QUINCY" at bounding box center [291, 381] width 140 height 17
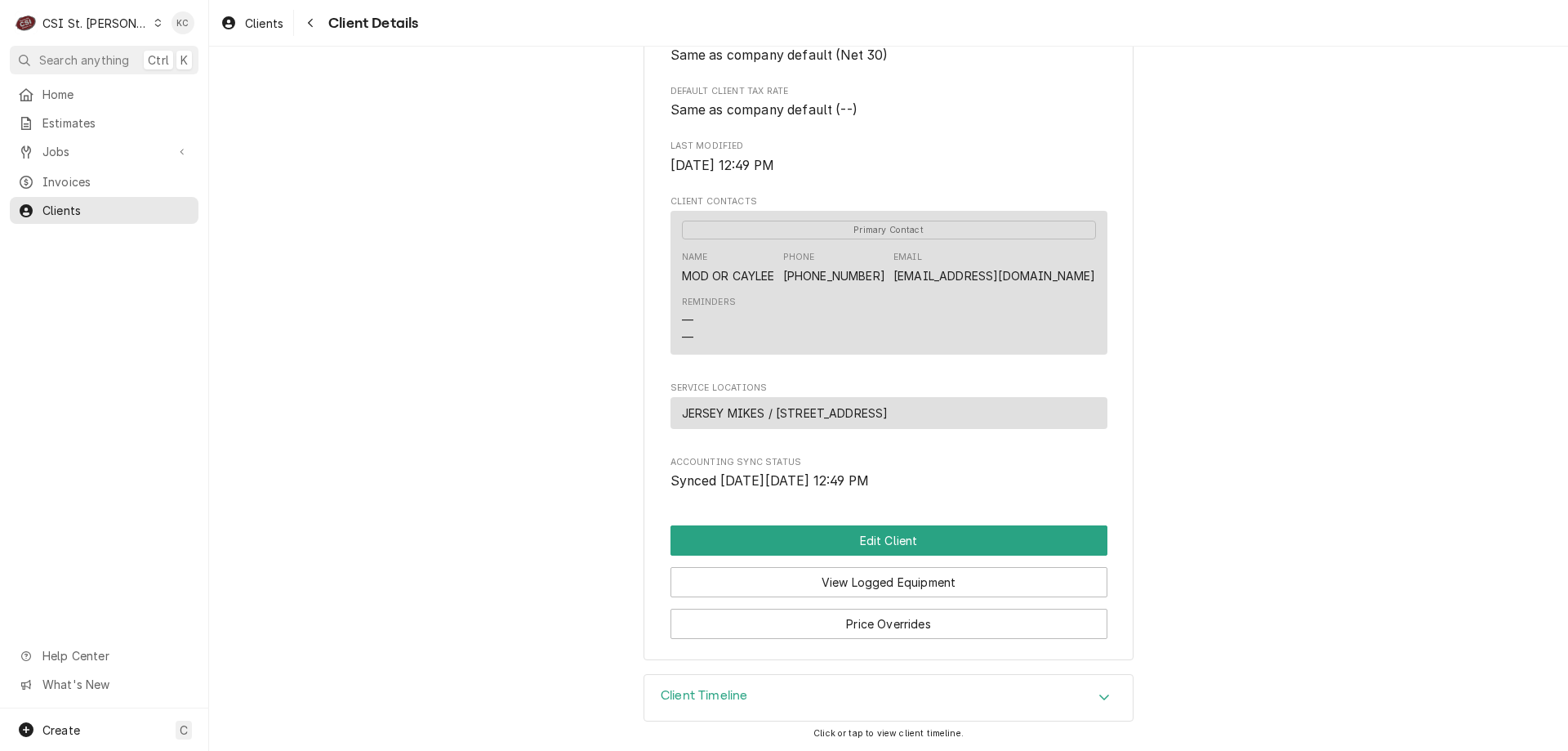
scroll to position [482, 0]
click at [883, 541] on button "Edit Client" at bounding box center [889, 541] width 437 height 30
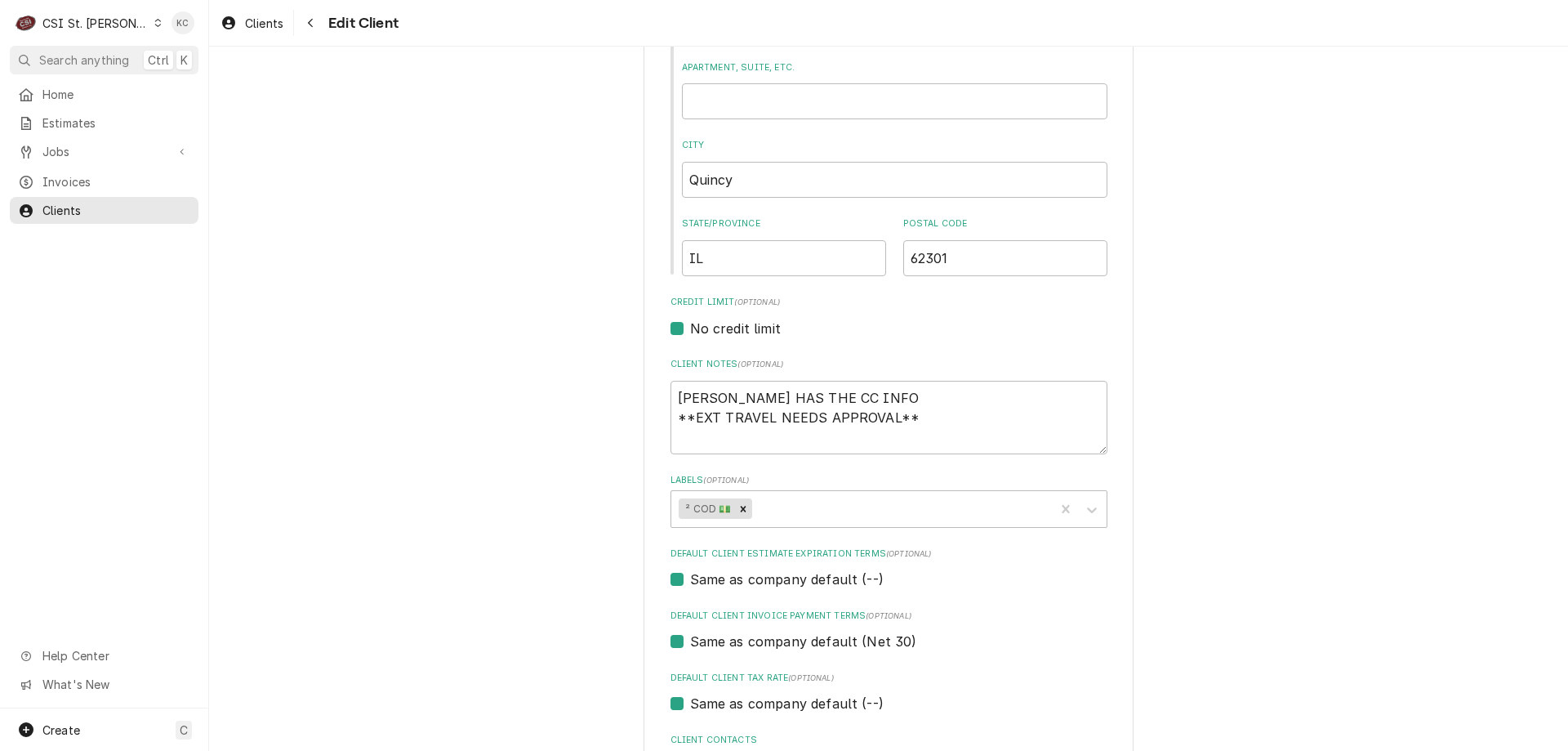
scroll to position [490, 0]
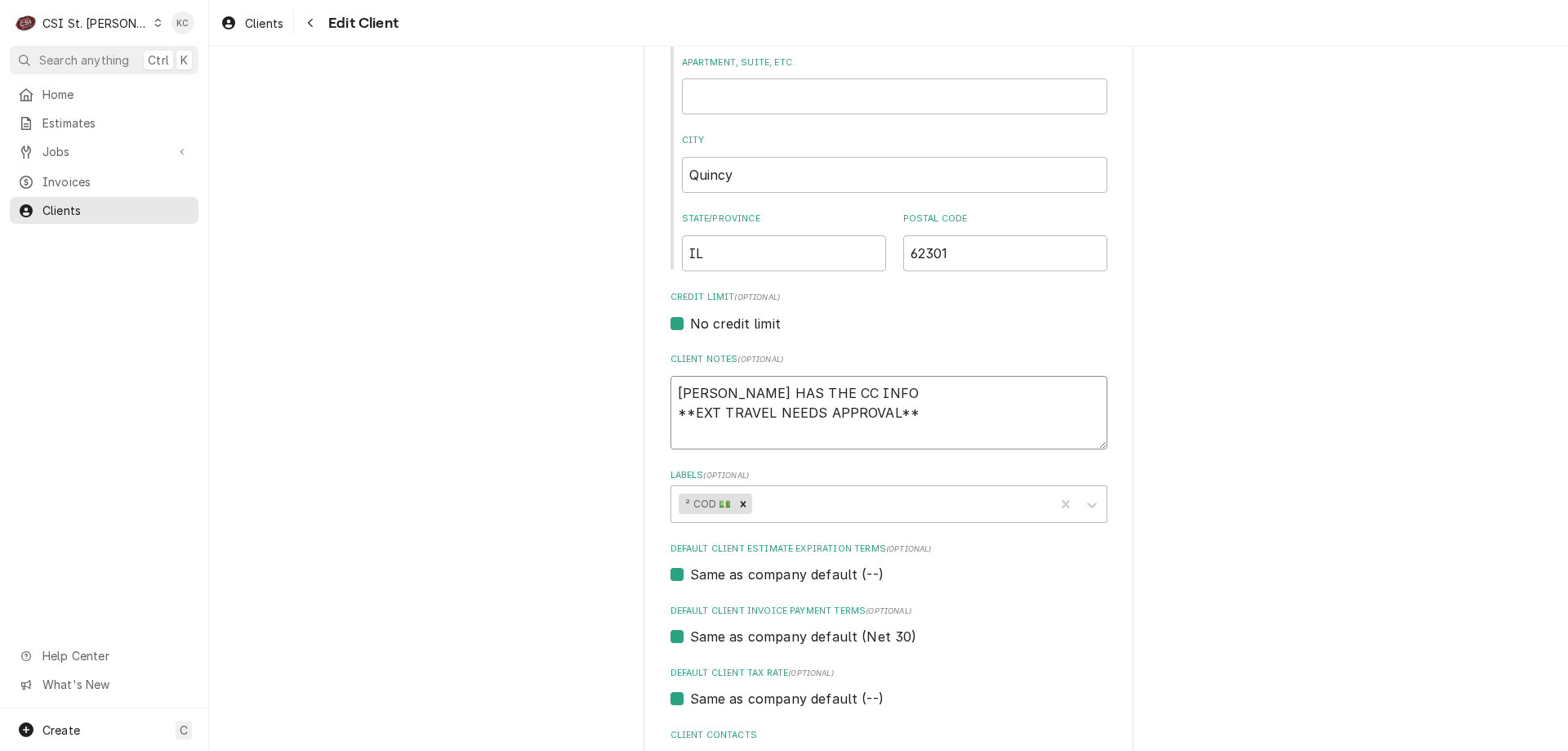
drag, startPoint x: 884, startPoint y: 392, endPoint x: 583, endPoint y: 392, distance: 301.0
click at [583, 392] on div "Please provide the following information about your client: Client Type Industr…" at bounding box center [889, 433] width 1359 height 1719
type textarea "x"
type textarea "C **EXT TRAVEL NEEDS APPROVAL**"
type textarea "x"
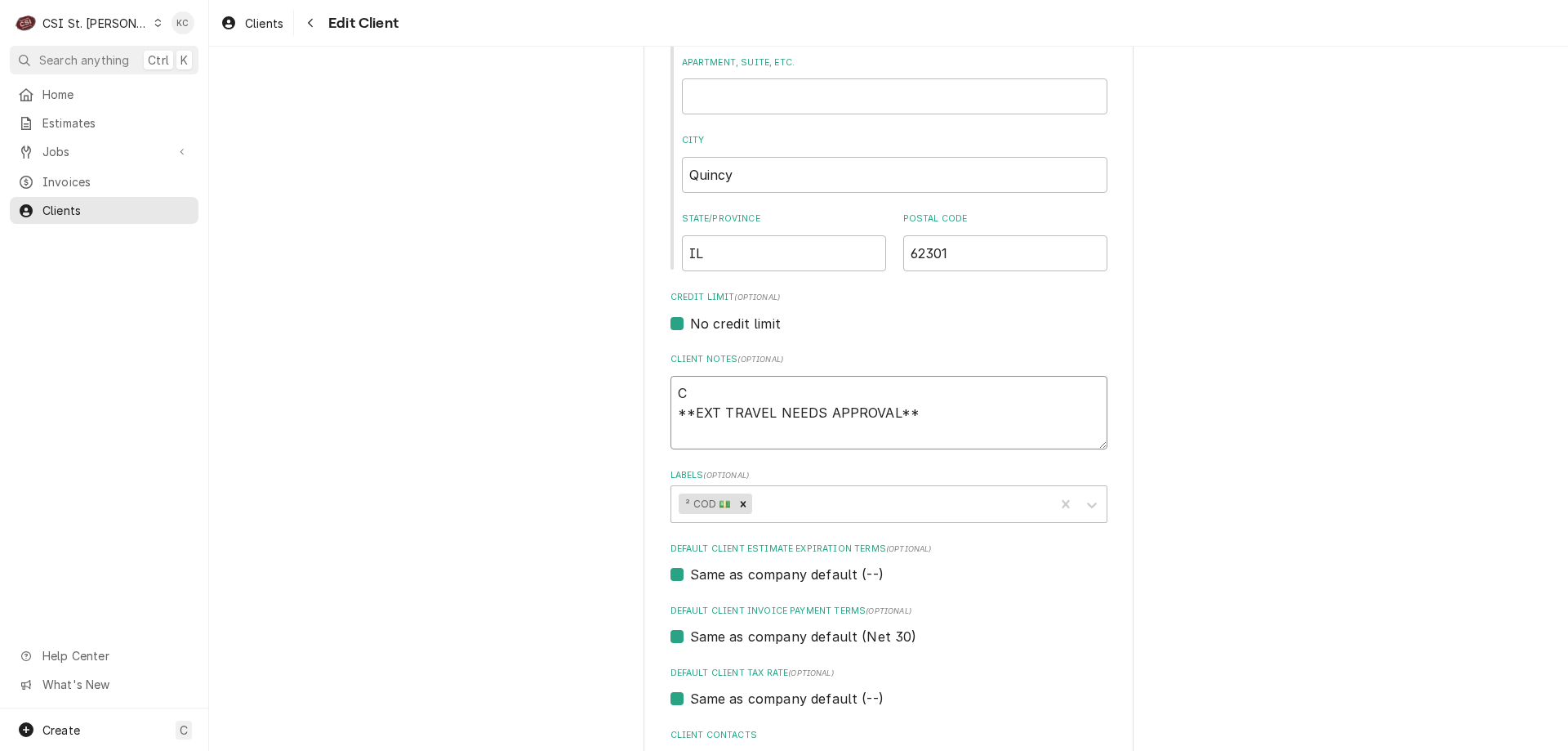
type textarea "CO **EXT TRAVEL NEEDS APPROVAL**"
type textarea "x"
type textarea "COD **EXT TRAVEL NEEDS APPROVAL**"
type textarea "x"
type textarea "CO **EXT TRAVEL NEEDS APPROVAL**"
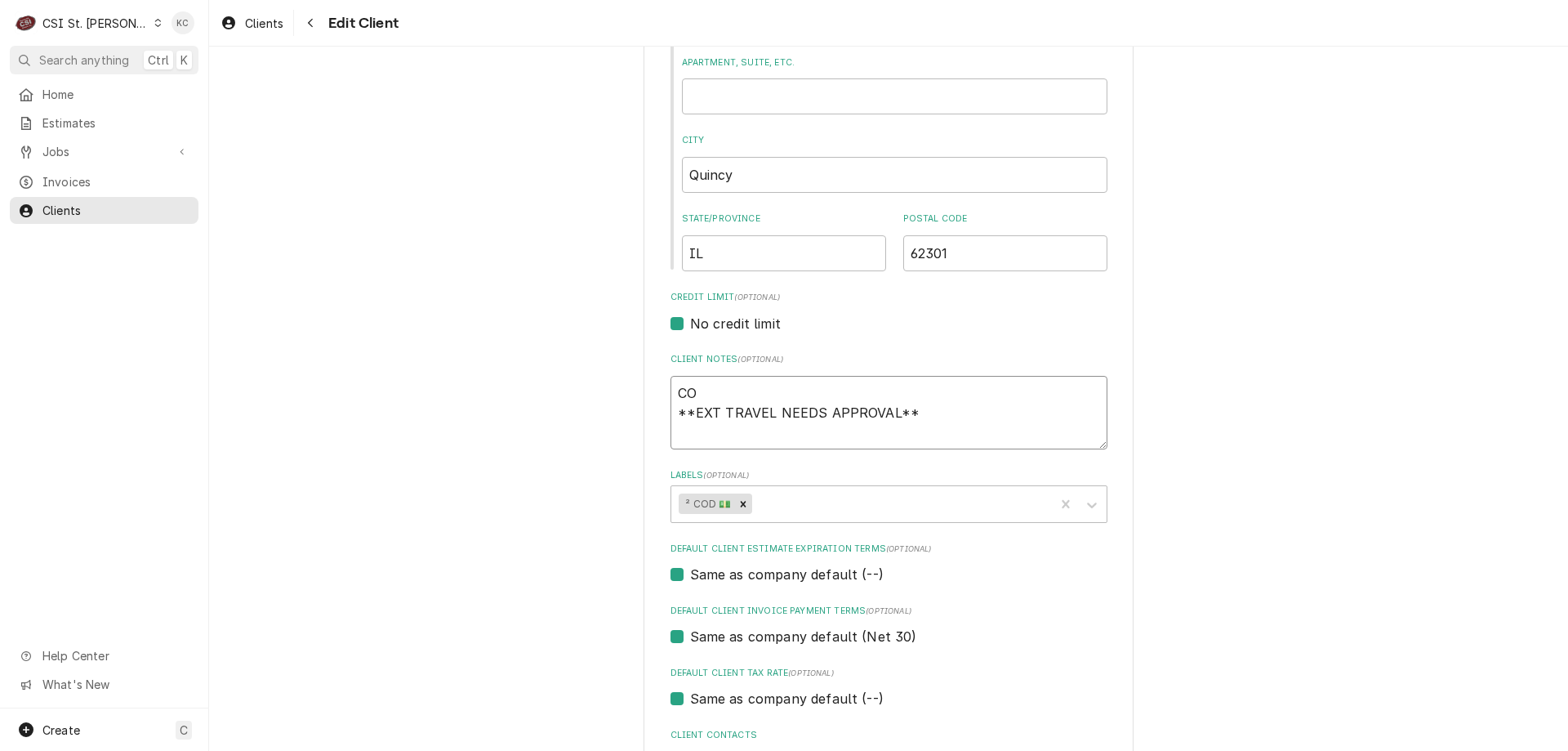
type textarea "x"
type textarea "C **EXT TRAVEL NEEDS APPROVAL**"
type textarea "x"
type textarea "**EXT TRAVEL NEEDS APPROVAL**"
type textarea "x"
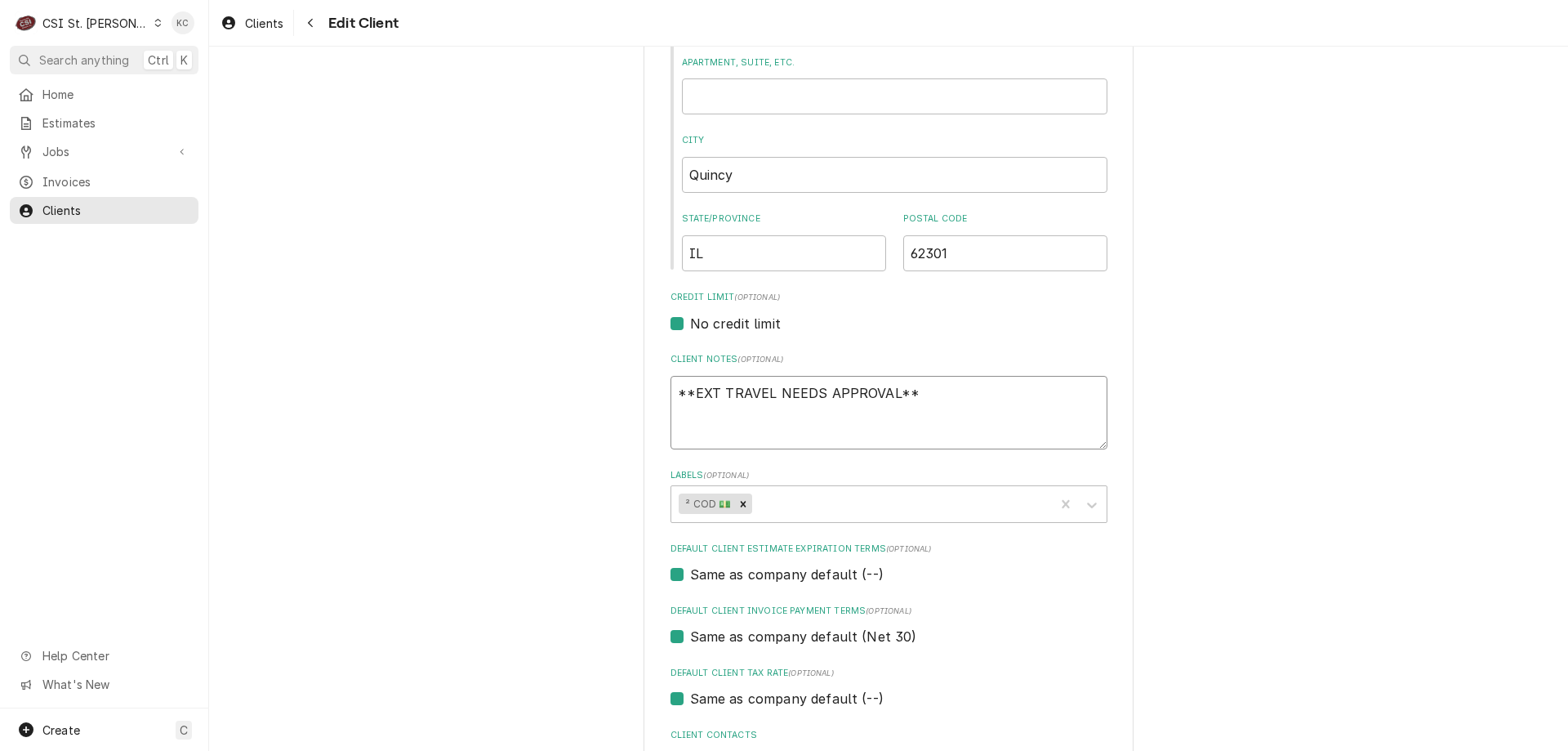
type textarea "**EXT TRAVEL NEEDS APPROVAL**"
type textarea "x"
type textarea "**EXT TRAVEL NEEDS APPROVAL**"
type textarea "x"
type textarea "**EXT TRAVEL NEEDS APPROVAL**"
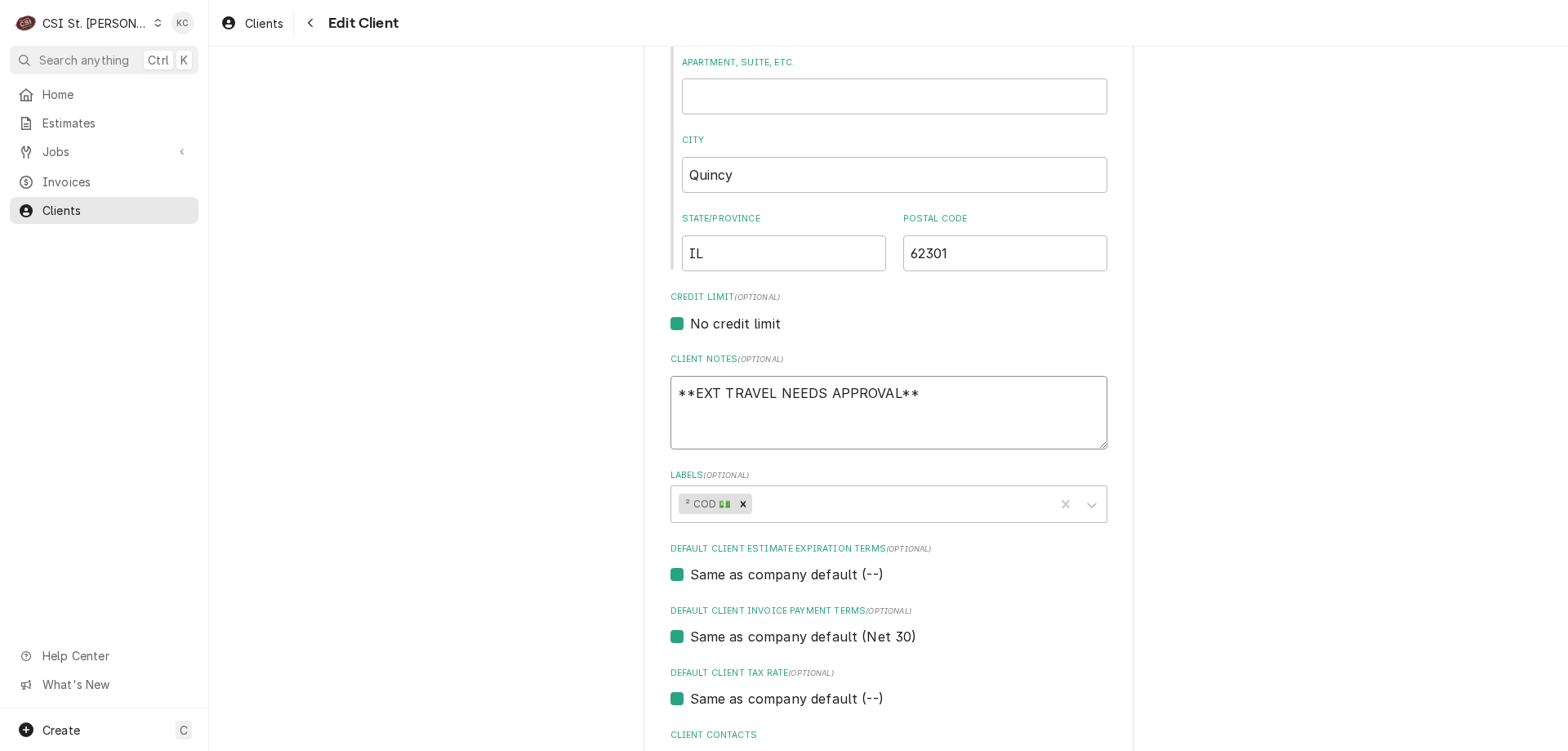
type textarea "x"
type textarea "**EXT TRAVEL NEEDS APPROVAL** CO"
type textarea "x"
type textarea "**EXT TRAVEL NEEDS APPROVAL** COD"
type textarea "x"
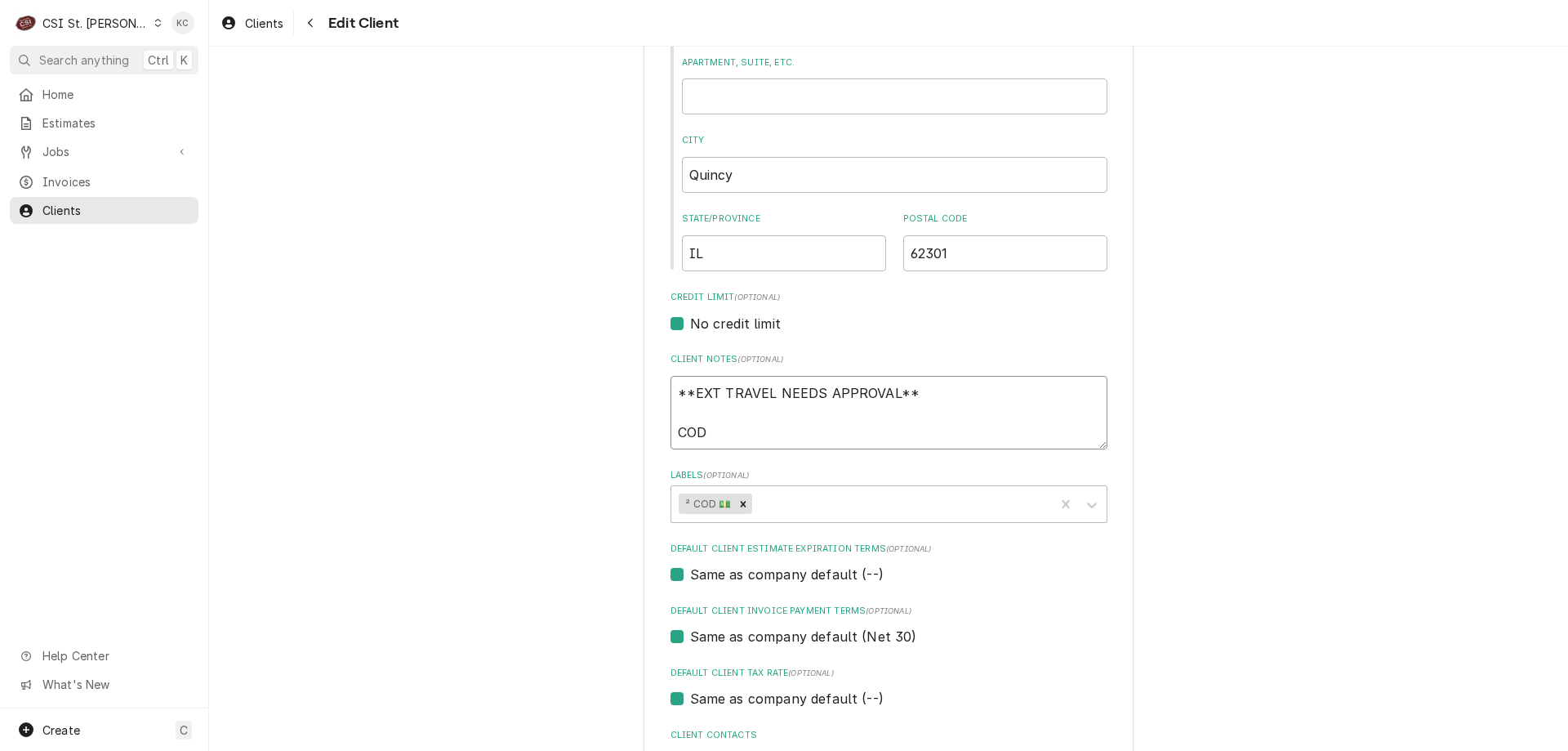
type textarea "**EXT TRAVEL NEEDS APPROVAL** COD"
type textarea "x"
type textarea "**EXT TRAVEL NEEDS APPROVAL** COD"
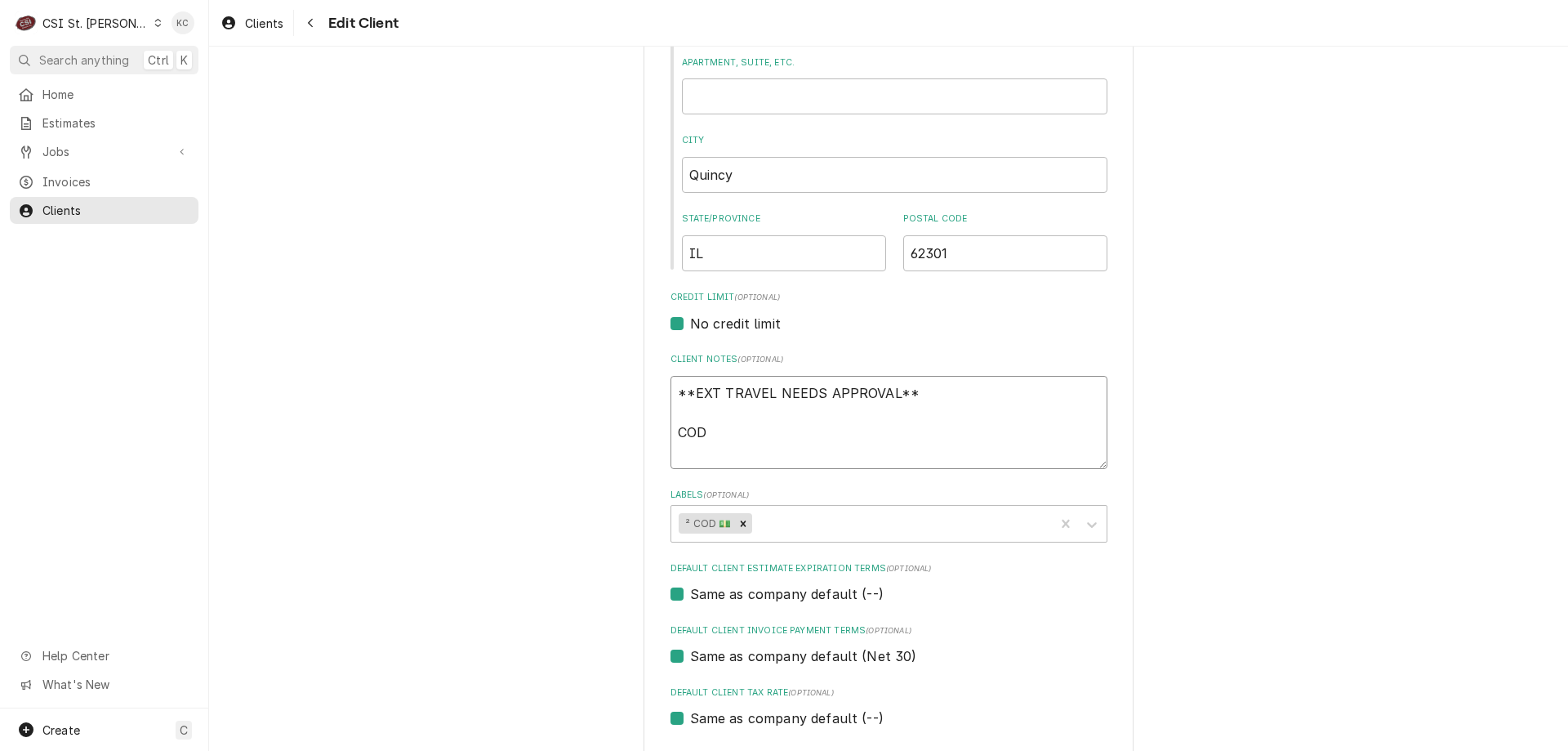
type textarea "x"
type textarea "**EXT TRAVEL NEEDS APPROVAL** COD 5"
type textarea "x"
type textarea "**EXT TRAVEL NEEDS APPROVAL** COD 55"
type textarea "x"
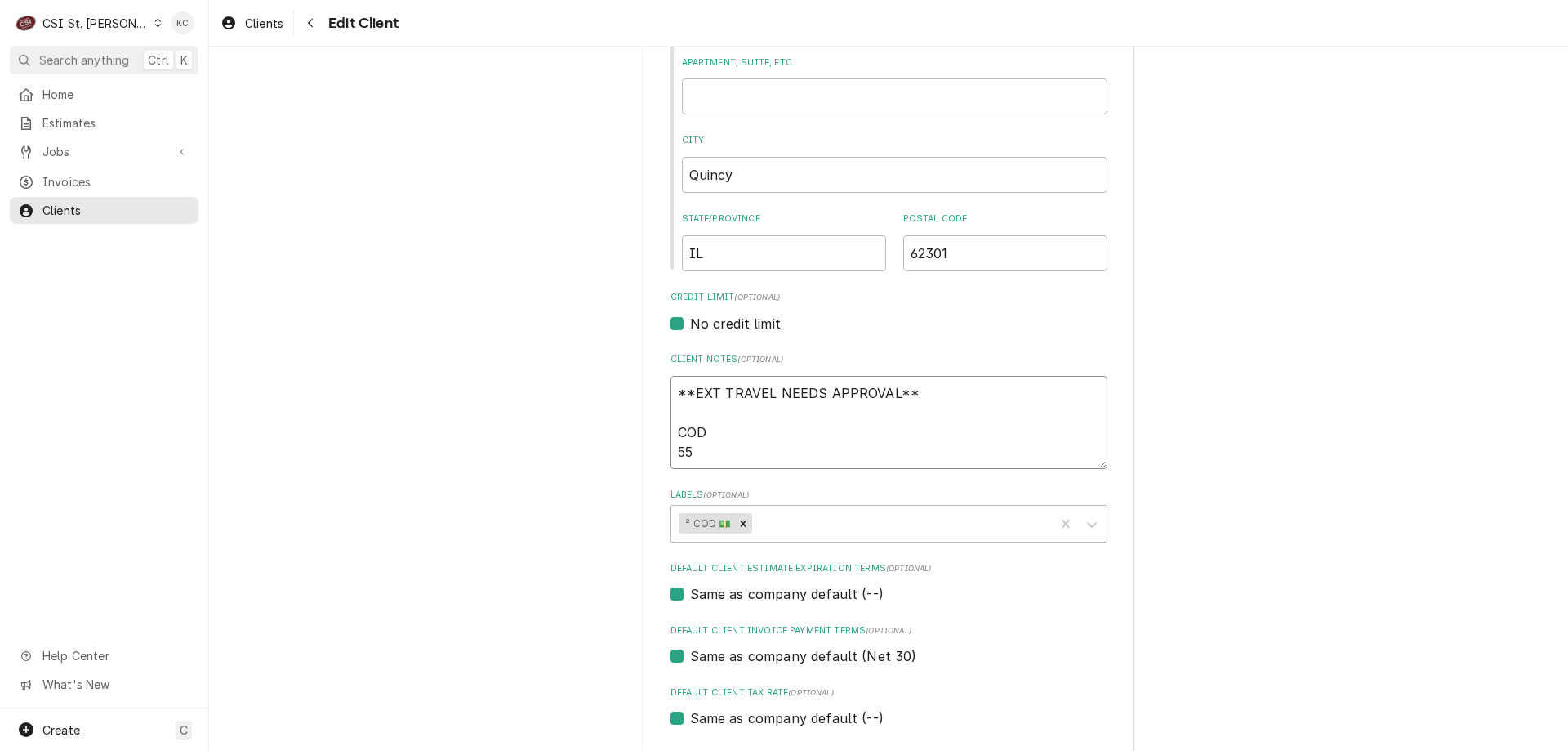
type textarea "**EXT TRAVEL NEEDS APPROVAL** COD 552"
type textarea "x"
type textarea "**EXT TRAVEL NEEDS APPROVAL** COD 5528"
type textarea "x"
type textarea "**EXT TRAVEL NEEDS APPROVAL** COD 5528-"
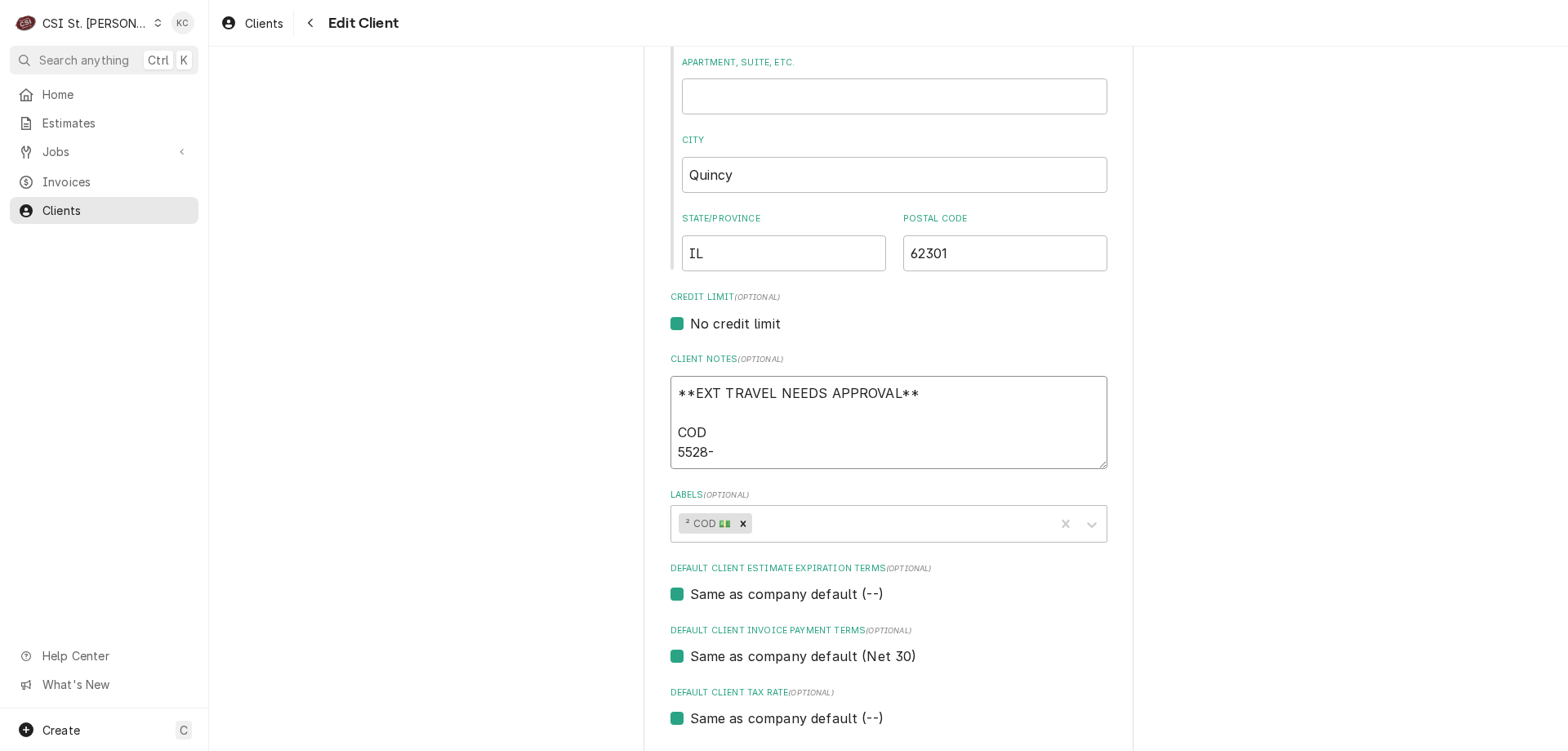
type textarea "x"
type textarea "**EXT TRAVEL NEEDS APPROVAL** COD 5528-6"
type textarea "x"
type textarea "**EXT TRAVEL NEEDS APPROVAL** COD 5528-69"
type textarea "x"
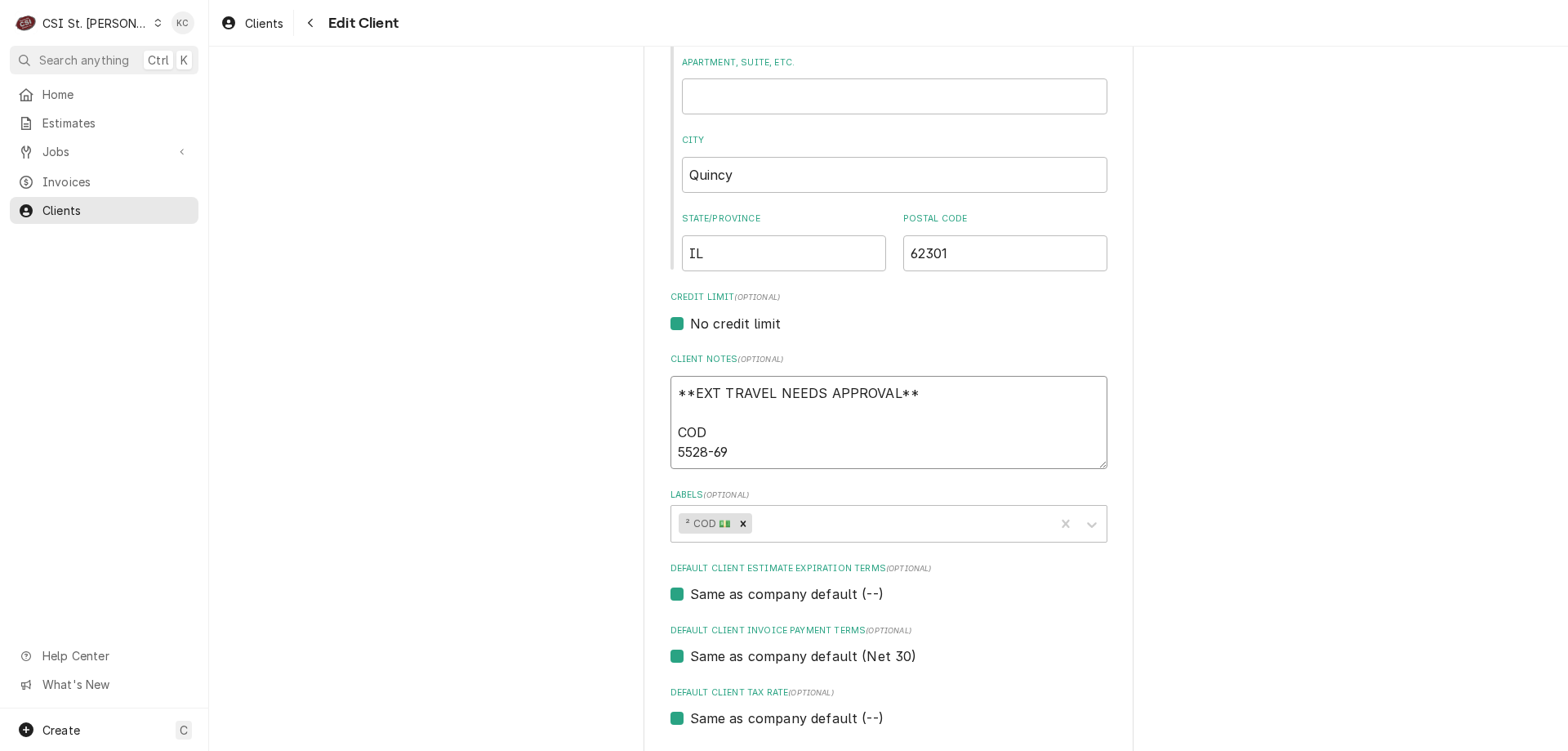
type textarea "**EXT TRAVEL NEEDS APPROVAL** COD 5528-694"
type textarea "x"
type textarea "**EXT TRAVEL NEEDS APPROVAL** COD 5528-6949"
type textarea "x"
type textarea "**EXT TRAVEL NEEDS APPROVAL** COD 5528-694"
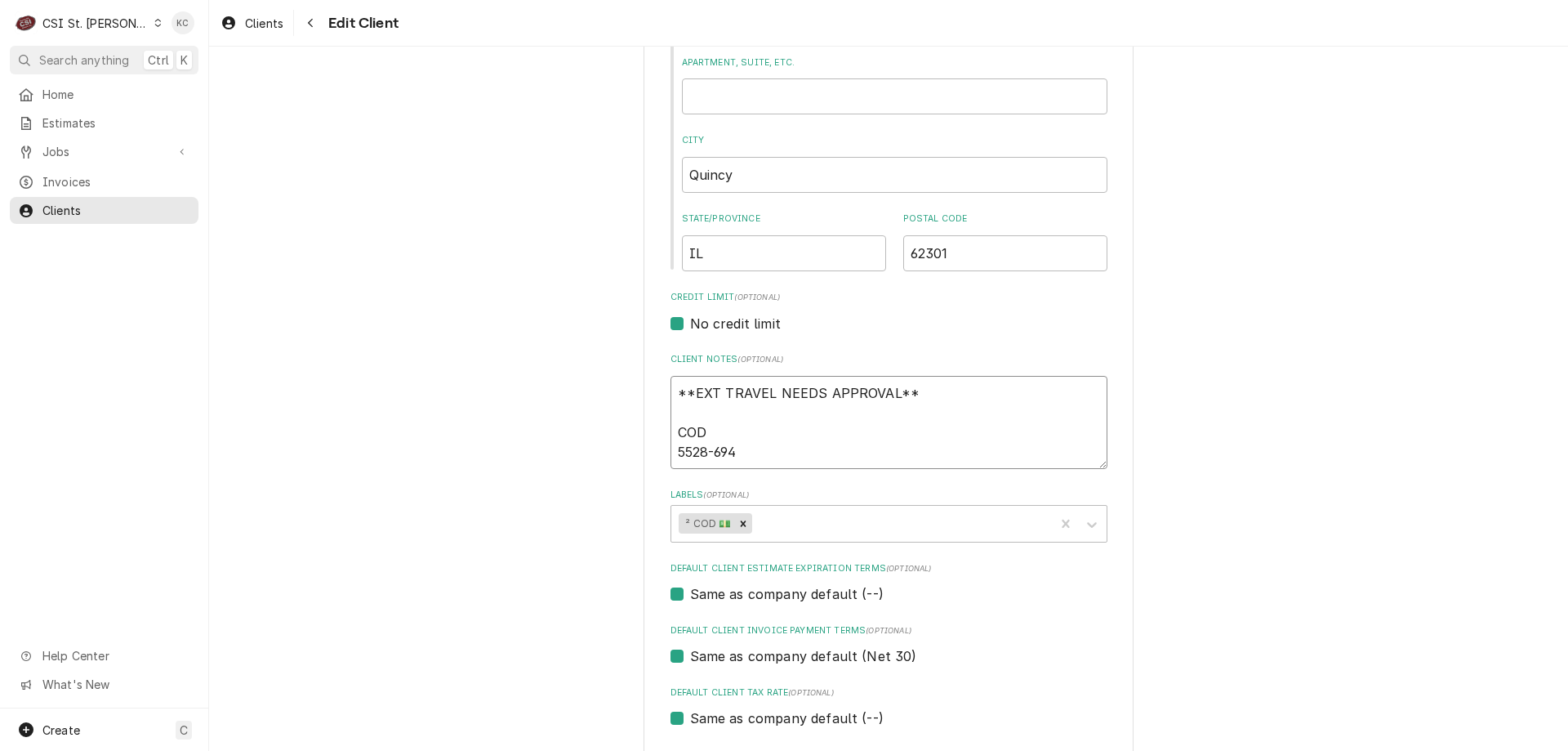
type textarea "x"
type textarea "**EXT TRAVEL NEEDS APPROVAL** COD 5528-6947"
type textarea "x"
type textarea "**EXT TRAVEL NEEDS APPROVAL** COD 5528-6947-"
type textarea "x"
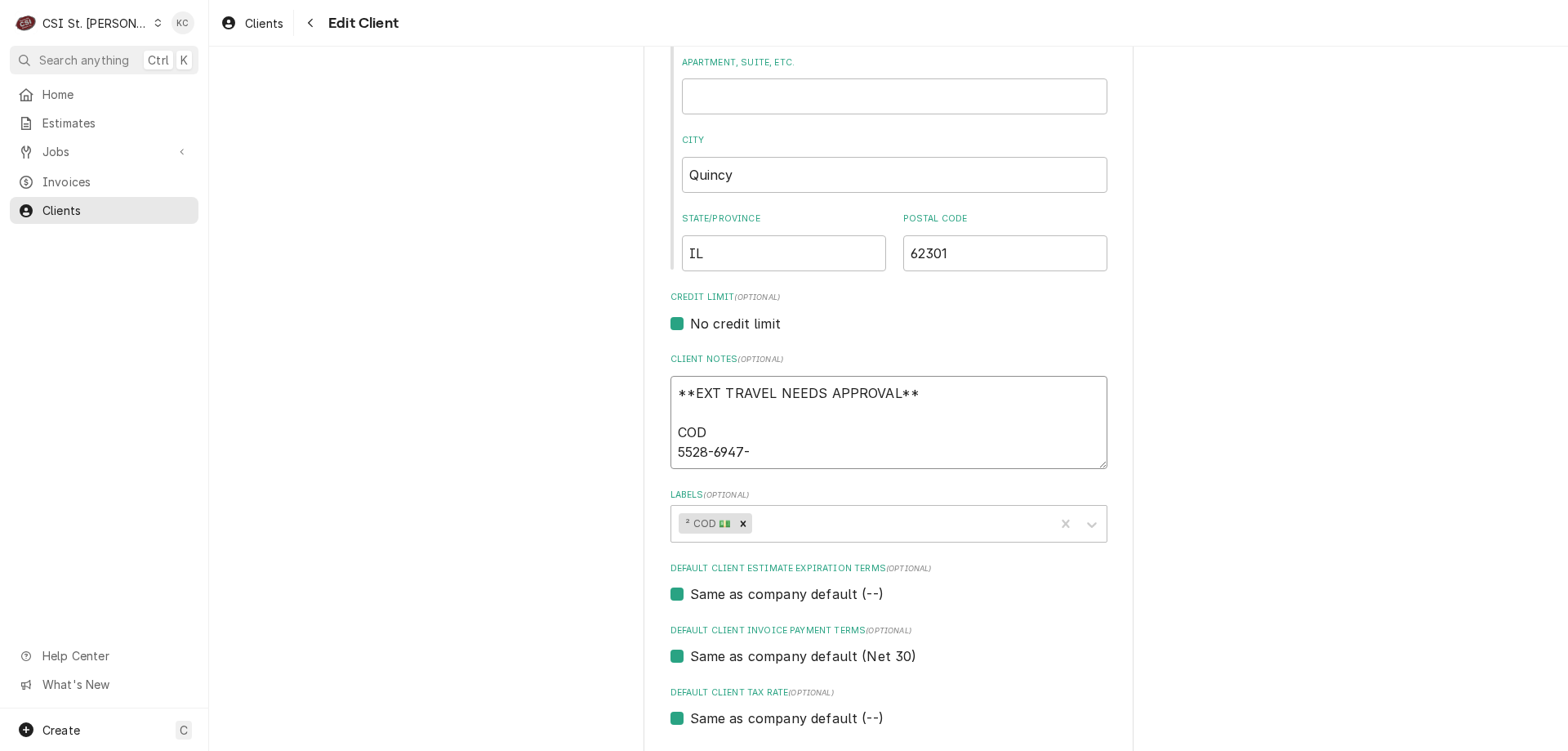
type textarea "**EXT TRAVEL NEEDS APPROVAL** COD 5528-6947-4"
type textarea "x"
type textarea "**EXT TRAVEL NEEDS APPROVAL** COD 5528-6947-48"
type textarea "x"
type textarea "**EXT TRAVEL NEEDS APPROVAL** COD 5528-6947-486"
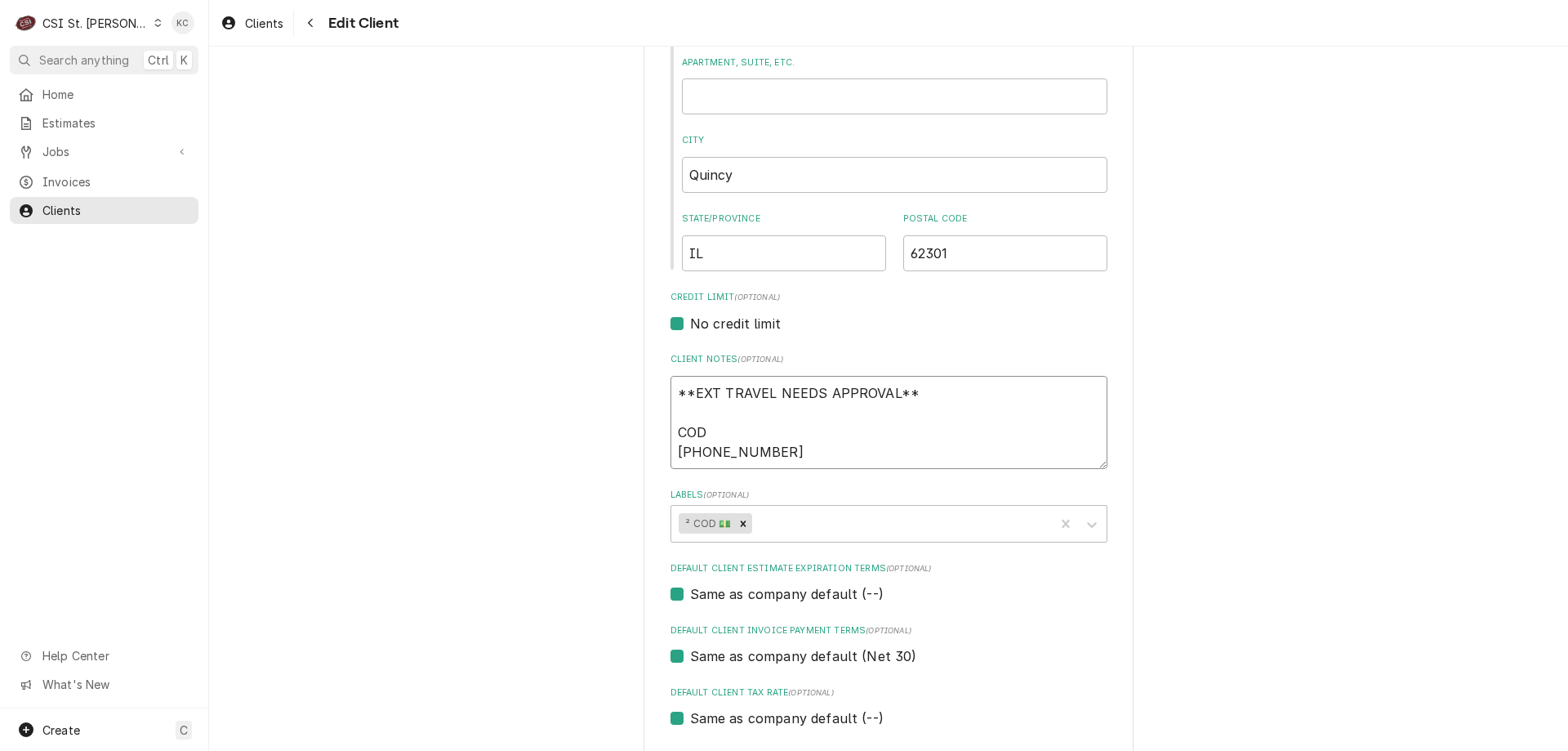
type textarea "x"
type textarea "**EXT TRAVEL NEEDS APPROVAL** COD 5528-6947-4865"
type textarea "x"
type textarea "**EXT TRAVEL NEEDS APPROVAL** COD 5528-6947-4865-"
type textarea "x"
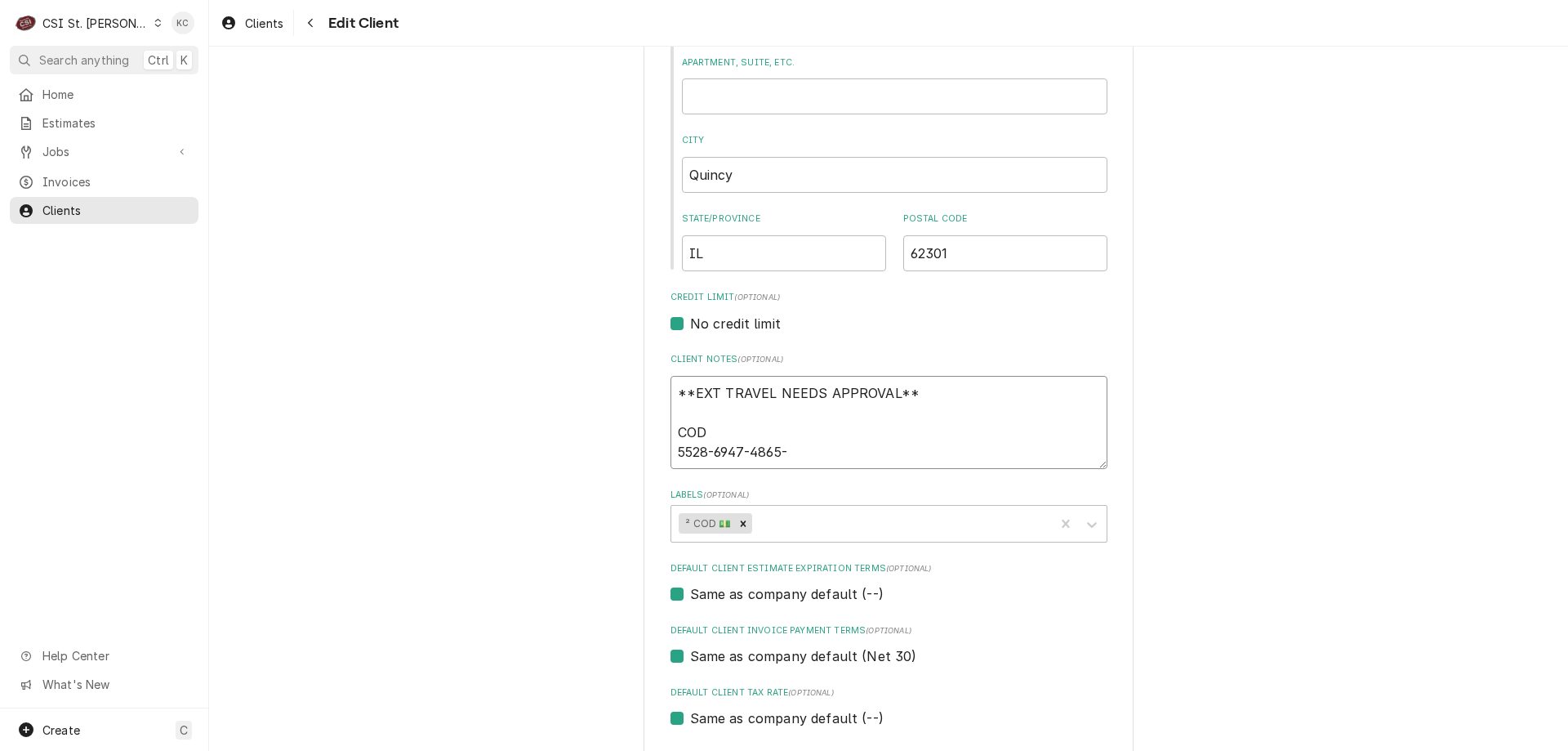
type textarea "**EXT TRAVEL NEEDS APPROVAL** COD 5528-6947-4865-7"
type textarea "x"
type textarea "**EXT TRAVEL NEEDS APPROVAL** COD 5528-6947-4865-78"
type textarea "x"
type textarea "**EXT TRAVEL NEEDS APPROVAL** COD 5528-6947-4865-789"
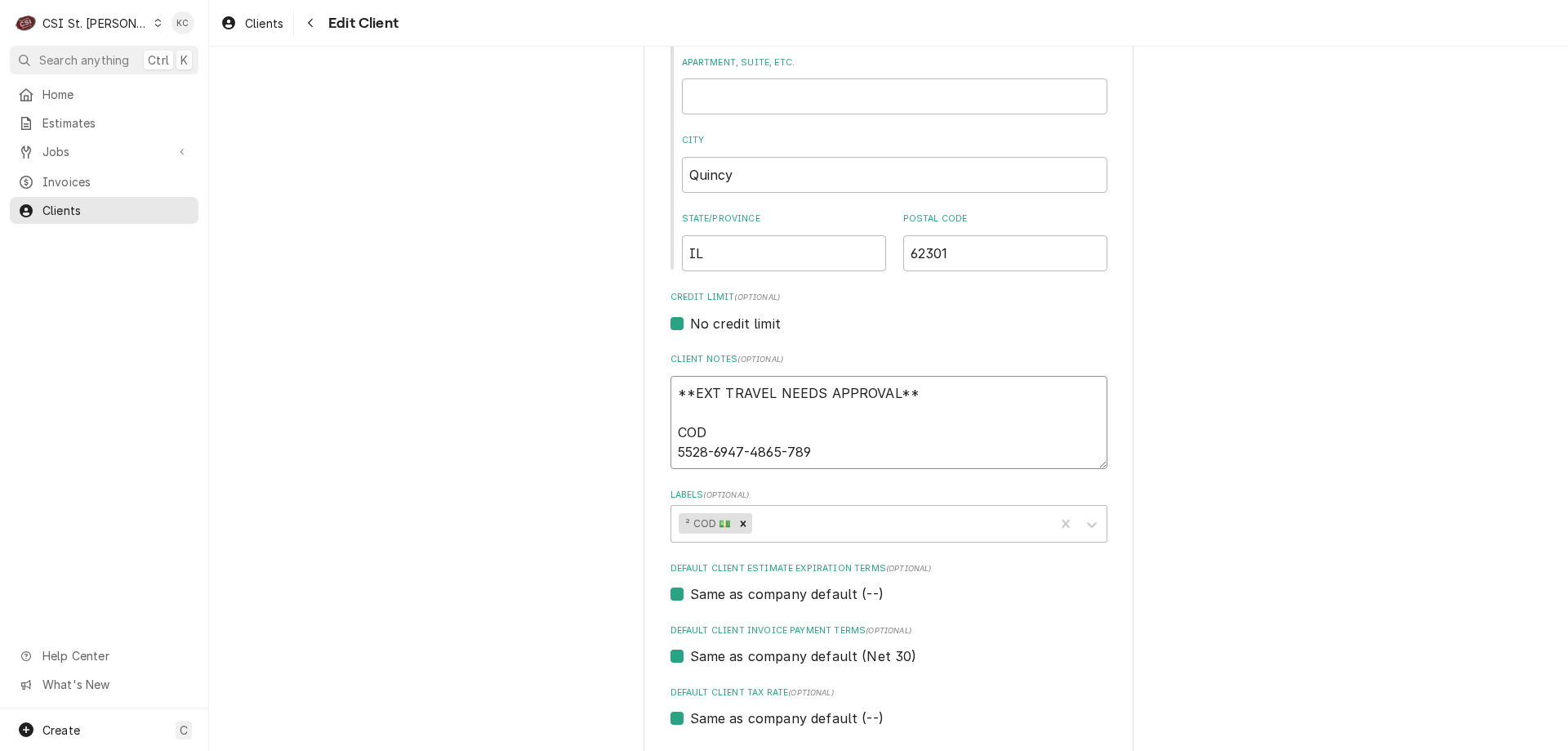
type textarea "x"
type textarea "**EXT TRAVEL NEEDS APPROVAL** COD 5528-6947-4865-7899"
type textarea "x"
type textarea "**EXT TRAVEL NEEDS APPROVAL** COD 5528-6947-4865-7899"
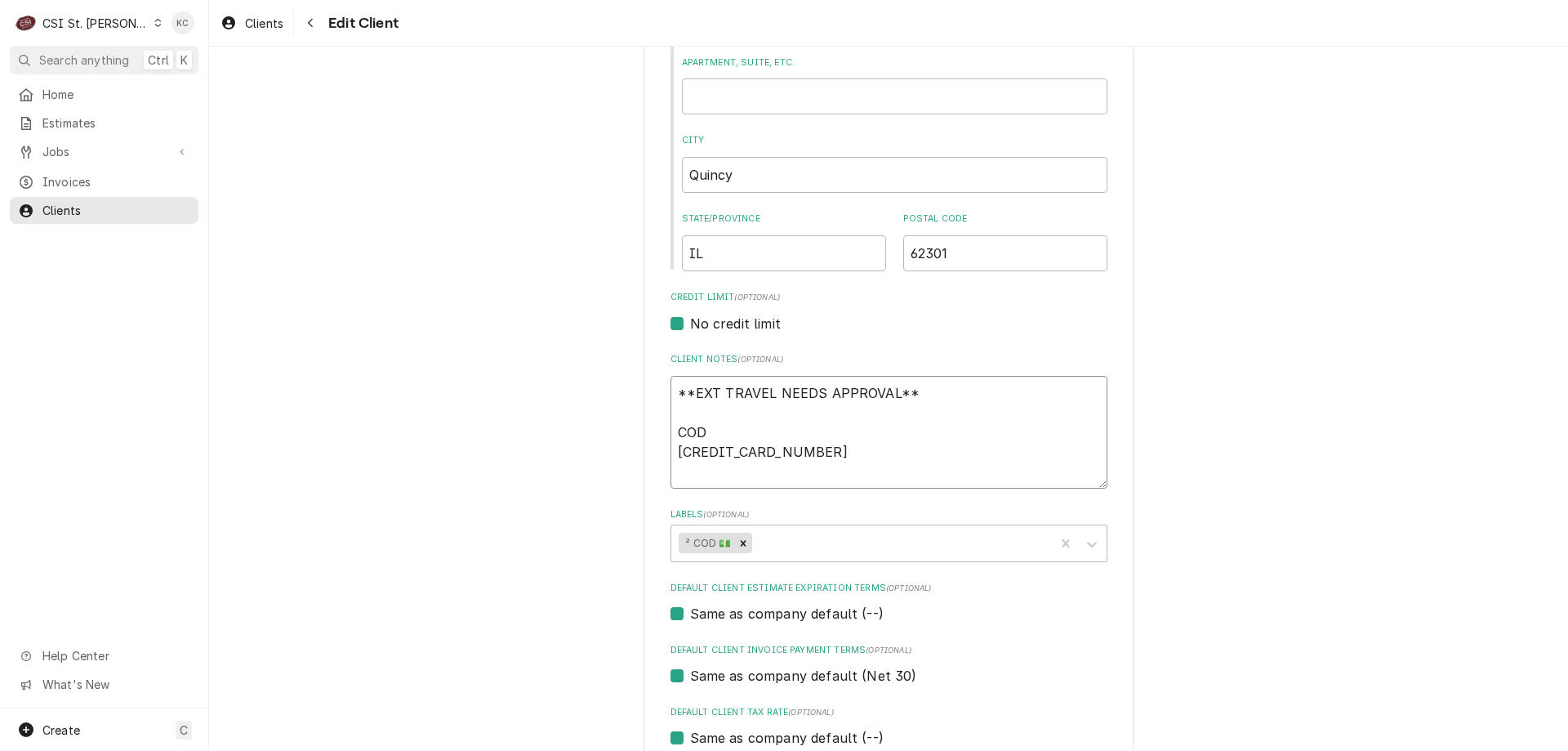
type textarea "x"
type textarea "**EXT TRAVEL NEEDS APPROVAL** COD 5528-6947-4865-7899 1"
type textarea "x"
type textarea "**EXT TRAVEL NEEDS APPROVAL** COD 5528-6947-4865-7899 11"
type textarea "x"
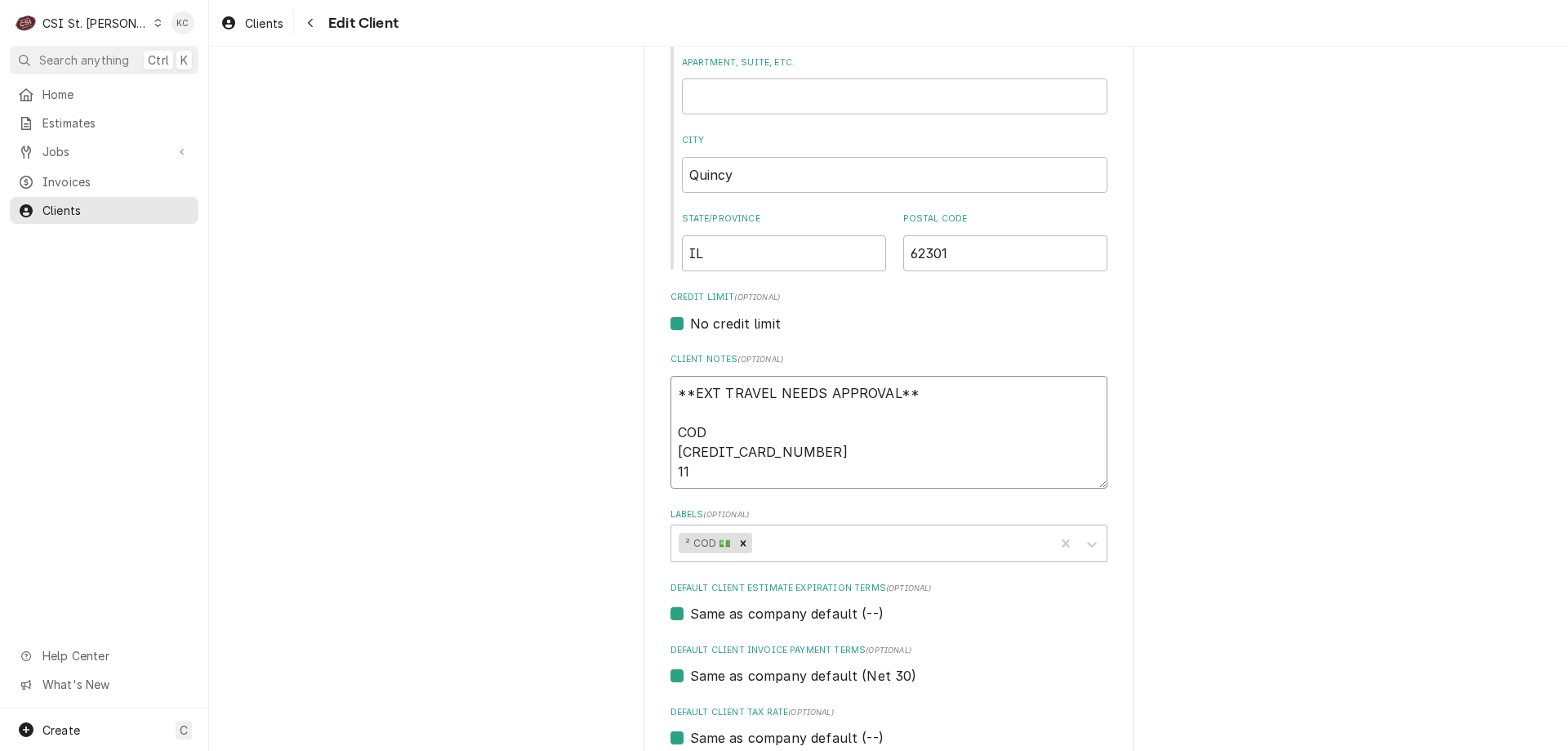
type textarea "**EXT TRAVEL NEEDS APPROVAL** COD 5528-6947-4865-7899 11/"
type textarea "x"
type textarea "**EXT TRAVEL NEEDS APPROVAL** COD 5528-6947-4865-7899 11/2"
type textarea "x"
type textarea "**EXT TRAVEL NEEDS APPROVAL** COD 5528-6947-4865-7899 11/25"
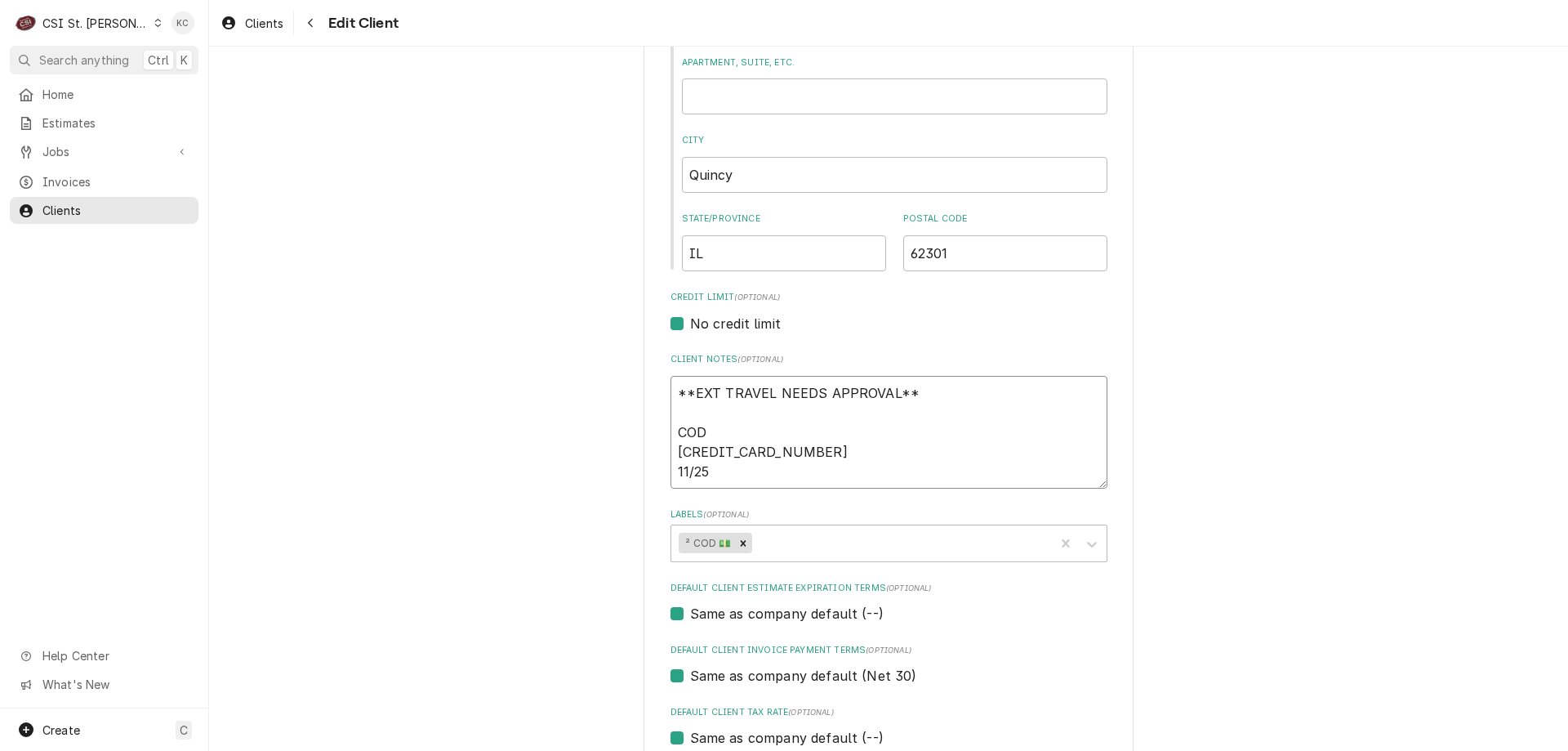
type textarea "x"
type textarea "**EXT TRAVEL NEEDS APPROVAL** COD 5528-6947-4865-7899 11/25"
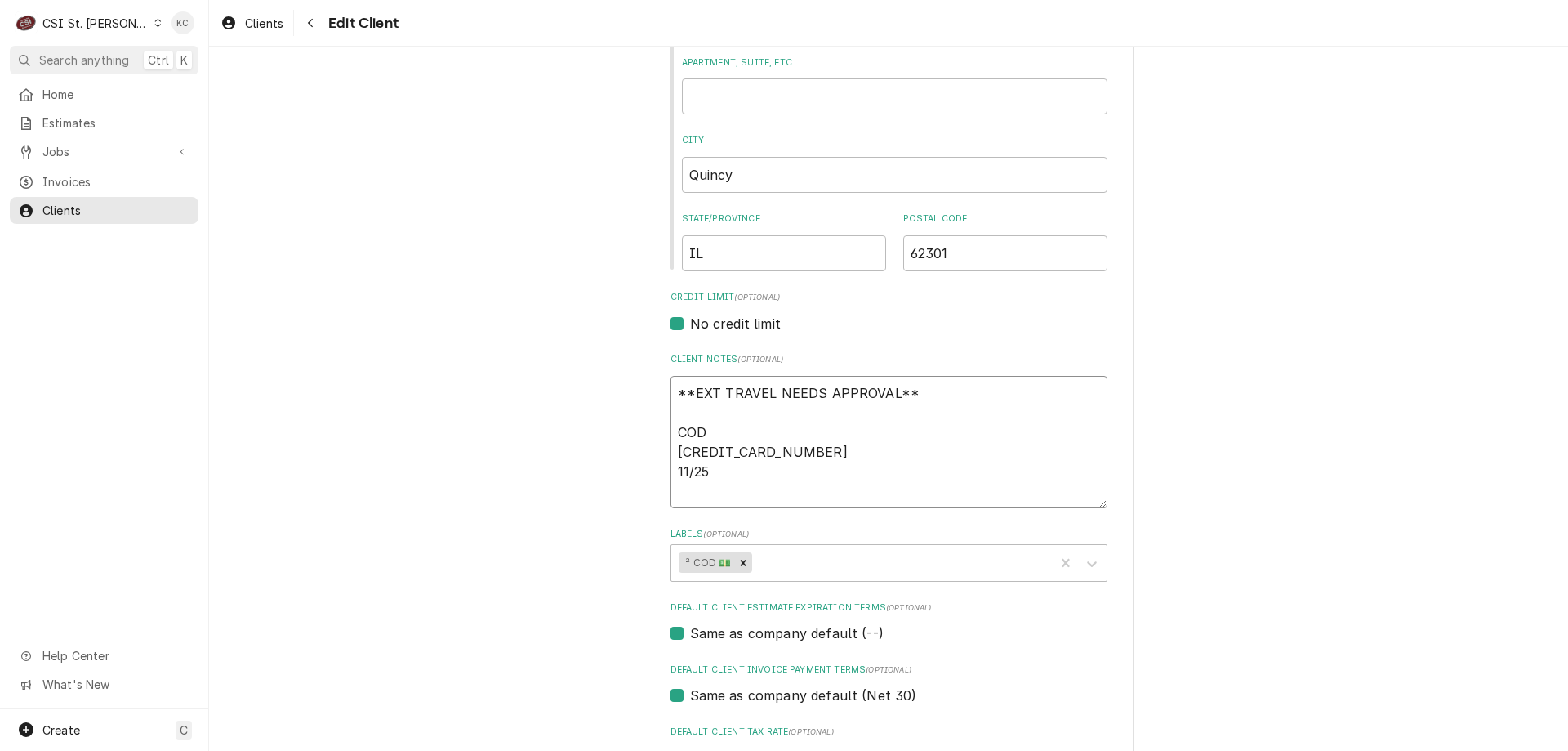
type textarea "x"
type textarea "**EXT TRAVEL NEEDS APPROVAL** COD 5528-6947-4865-7899 11/25 6"
type textarea "x"
type textarea "**EXT TRAVEL NEEDS APPROVAL** COD 5528-6947-4865-7899 11/25 69"
type textarea "x"
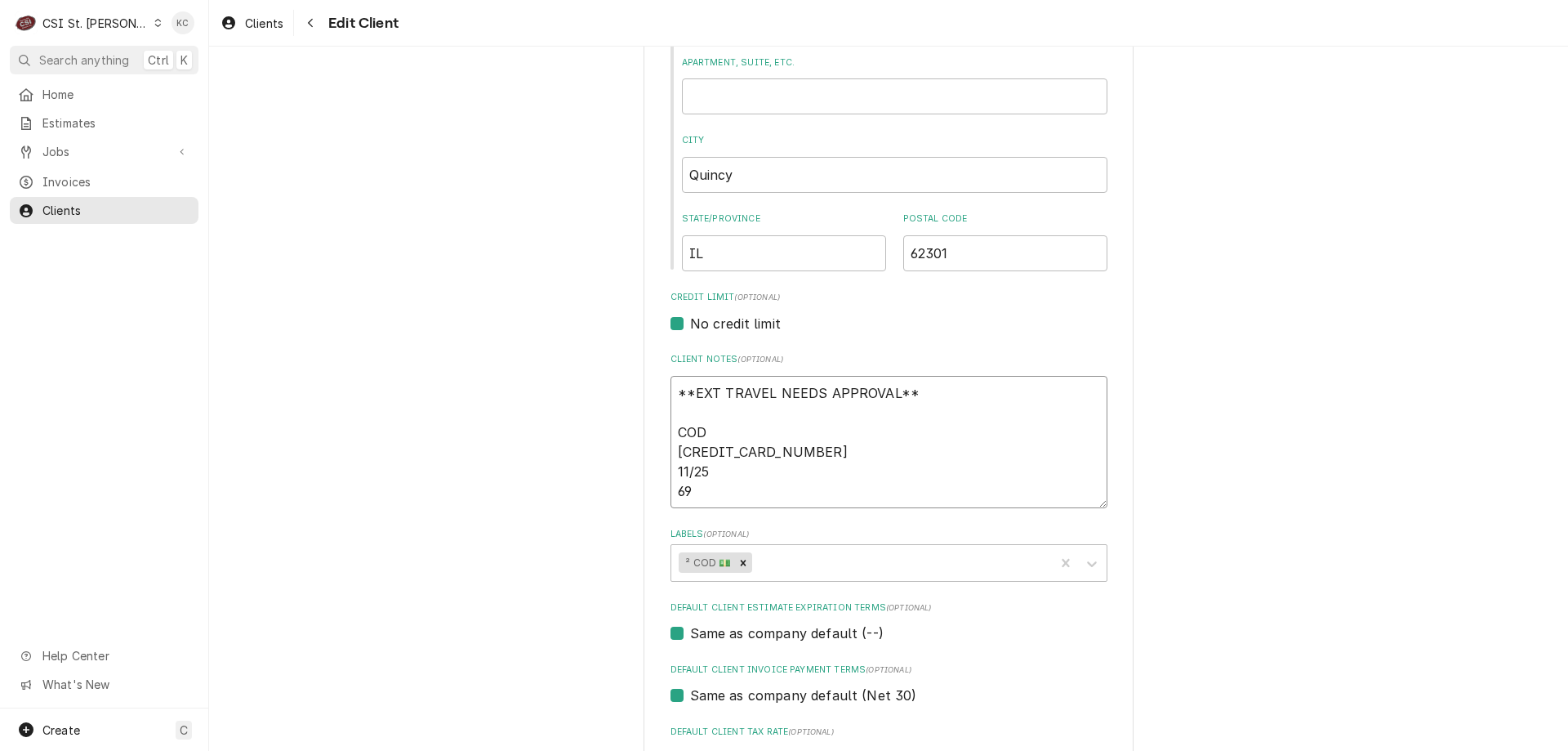
type textarea "**EXT TRAVEL NEEDS APPROVAL** COD 5528-6947-4865-7899 11/25 692"
type textarea "x"
type textarea "**EXT TRAVEL NEEDS APPROVAL** COD 5528-6947-4865-7899 11/25 692"
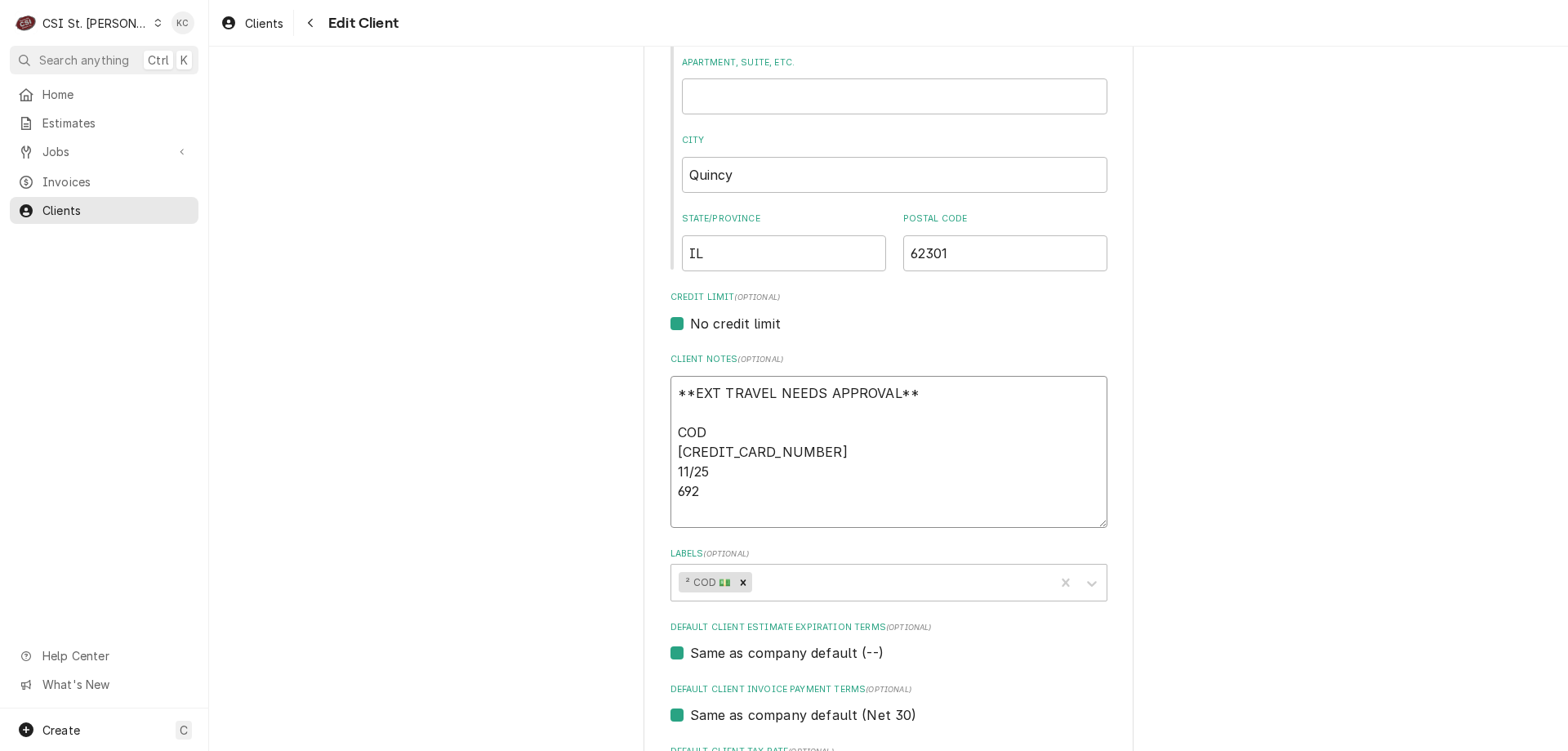
type textarea "x"
type textarea "**EXT TRAVEL NEEDS APPROVAL** COD 5528-6947-4865-7899 11/25 692 B"
type textarea "x"
type textarea "**EXT TRAVEL NEEDS APPROVAL** COD 5528-6947-4865-7899 11/25 692 Bi"
type textarea "x"
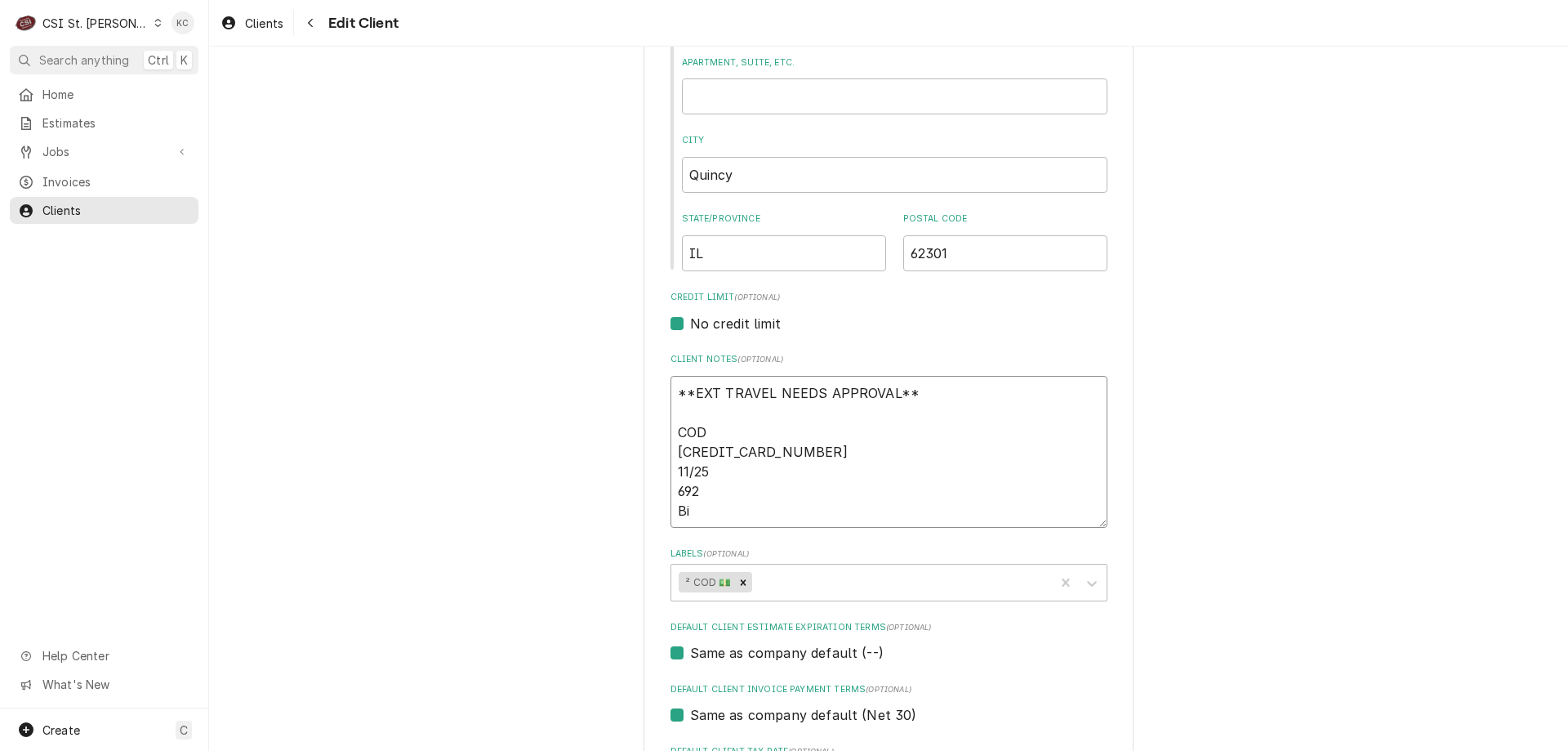
type textarea "**EXT TRAVEL NEEDS APPROVAL** COD 5528-6947-4865-7899 11/25 692 Bil"
type textarea "x"
type textarea "**EXT TRAVEL NEEDS APPROVAL** COD 5528-6947-4865-7899 11/25 692 Bill"
type textarea "x"
type textarea "**EXT TRAVEL NEEDS APPROVAL** COD 5528-6947-4865-7899 11/25 692 Billi"
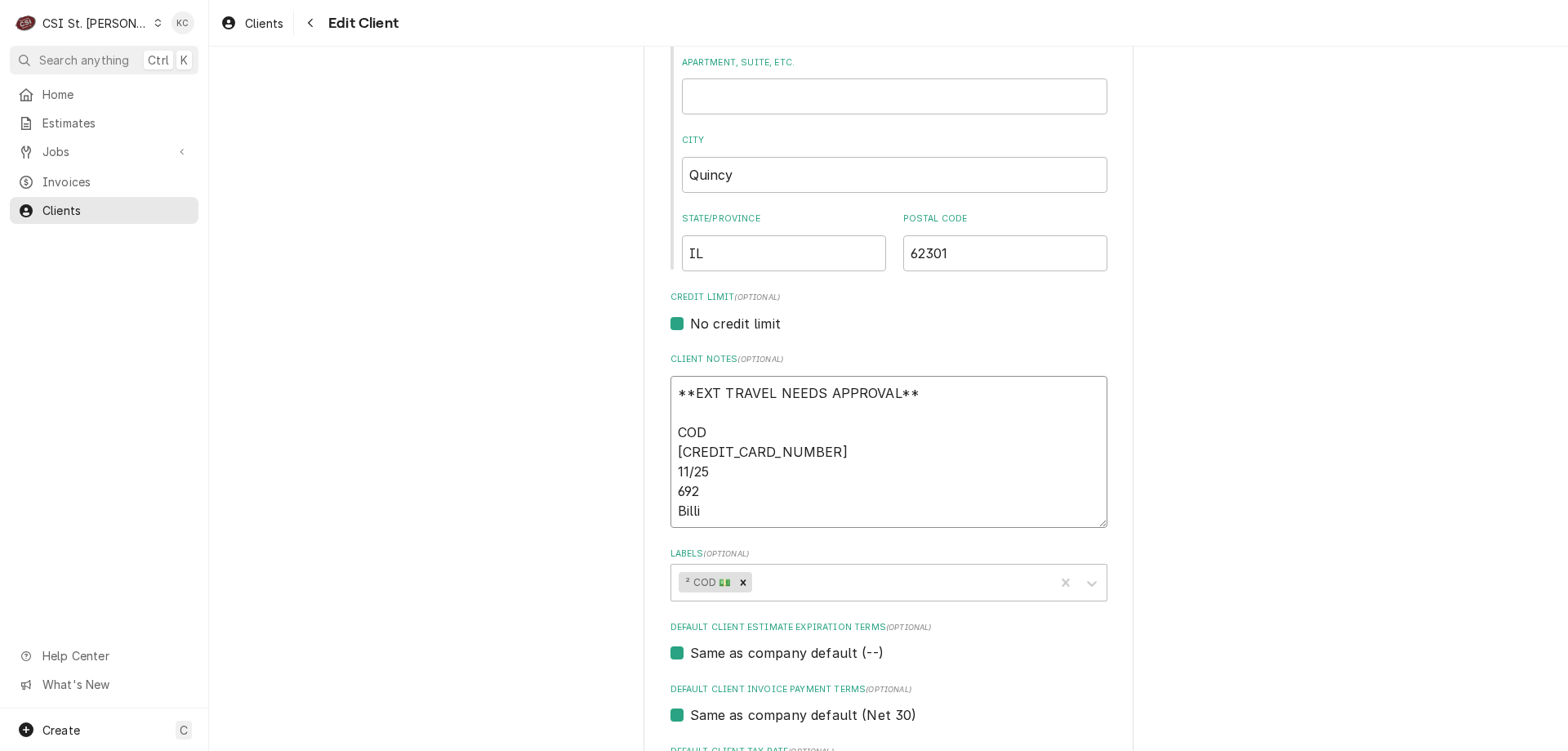
type textarea "x"
type textarea "**EXT TRAVEL NEEDS APPROVAL** COD 5528-6947-4865-7899 11/25 692 Billing"
type textarea "x"
type textarea "**EXT TRAVEL NEEDS APPROVAL** COD 5528-6947-4865-7899 11/25 692 Billing"
type textarea "x"
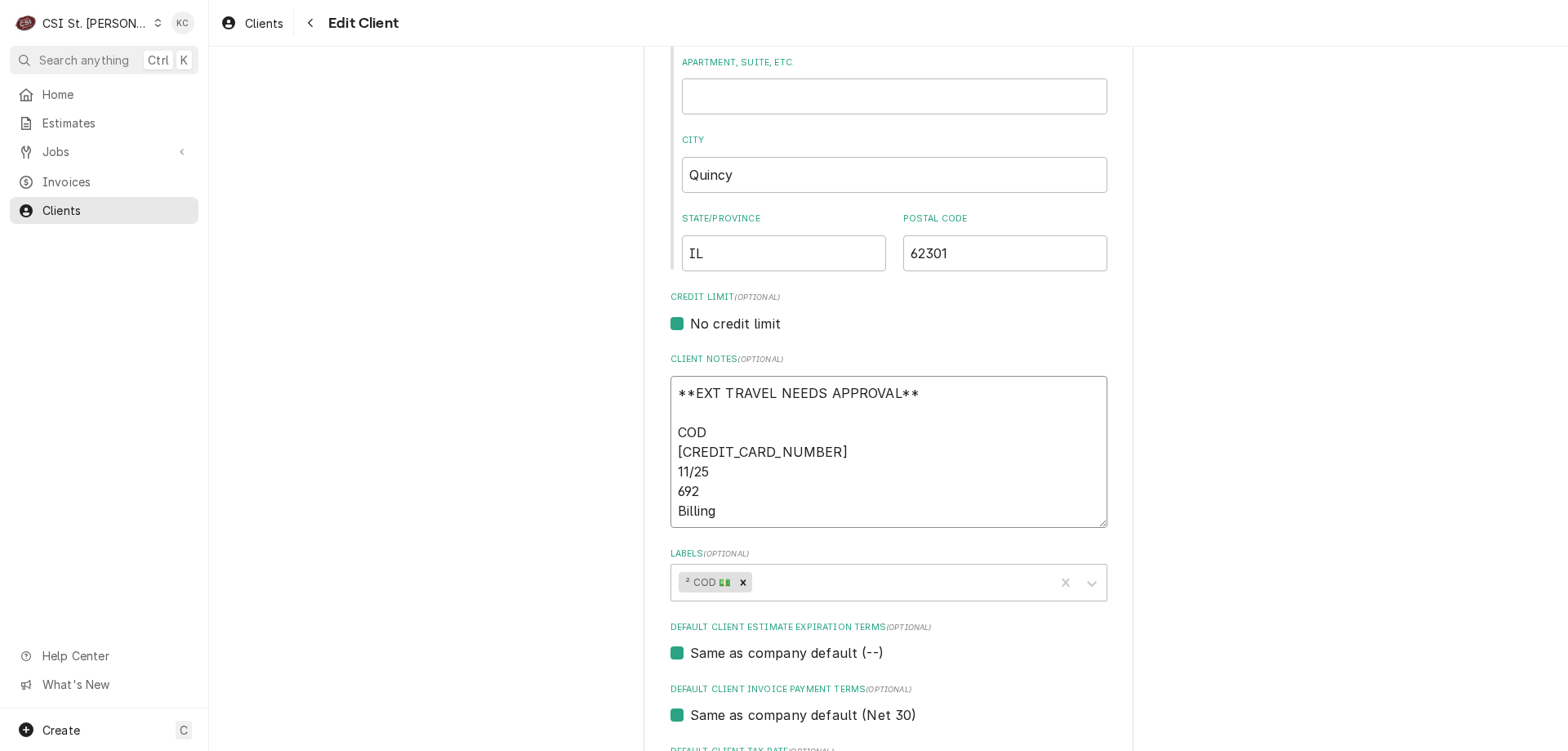
type textarea "**EXT TRAVEL NEEDS APPROVAL** COD 5528-6947-4865-7899 11/25 692 Billing -"
type textarea "x"
type textarea "**EXT TRAVEL NEEDS APPROVAL** COD 5528-6947-4865-7899 11/25 692 Billing -"
type textarea "x"
type textarea "**EXT TRAVEL NEEDS APPROVAL** COD 5528-6947-4865-7899 11/25 692 Billing - 3"
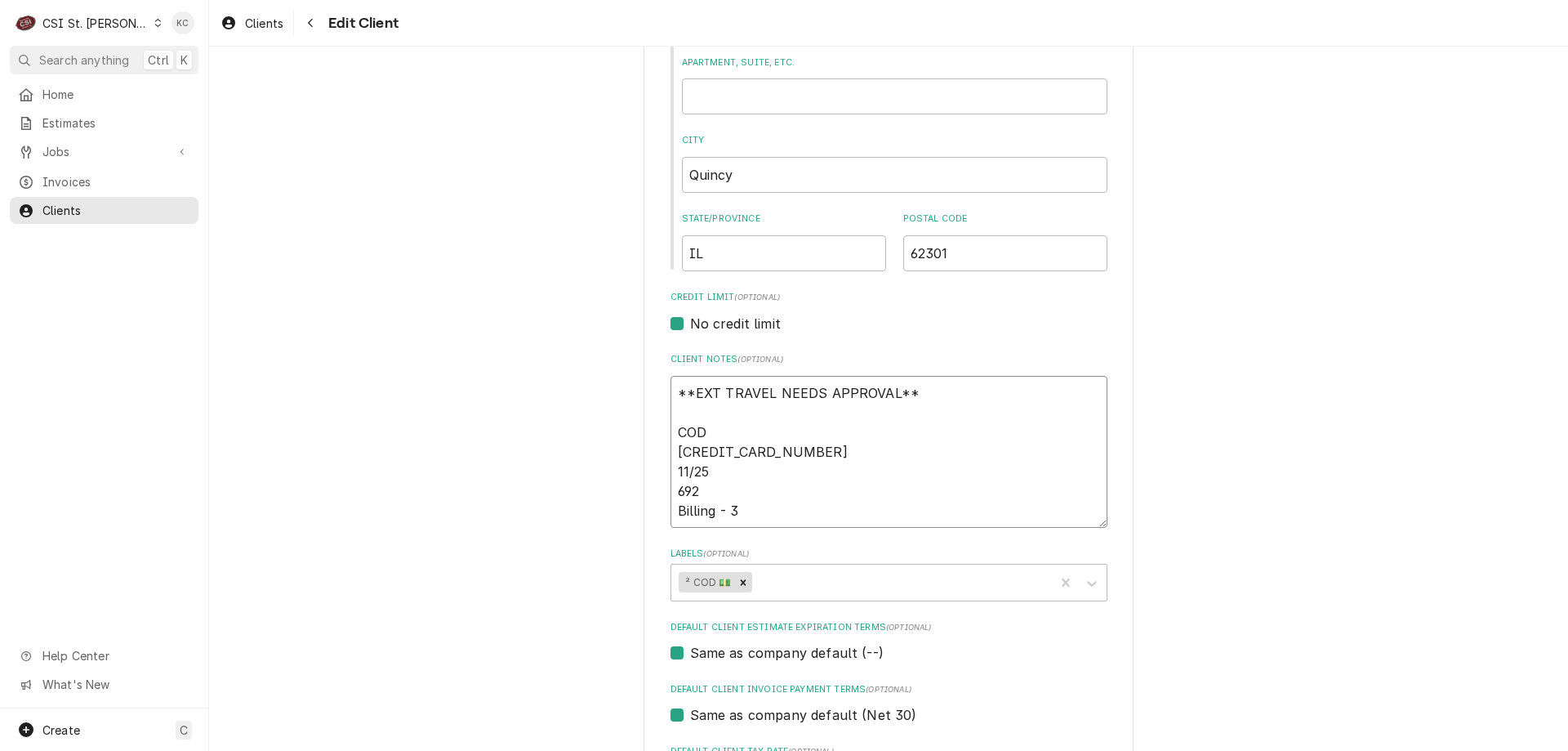
type textarea "x"
type textarea "**EXT TRAVEL NEEDS APPROVAL** COD 5528-6947-4865-7899 11/25 692 Billing - 30"
type textarea "x"
type textarea "**EXT TRAVEL NEEDS APPROVAL** COD 5528-6947-4865-7899 11/25 692 Billing - 301"
type textarea "x"
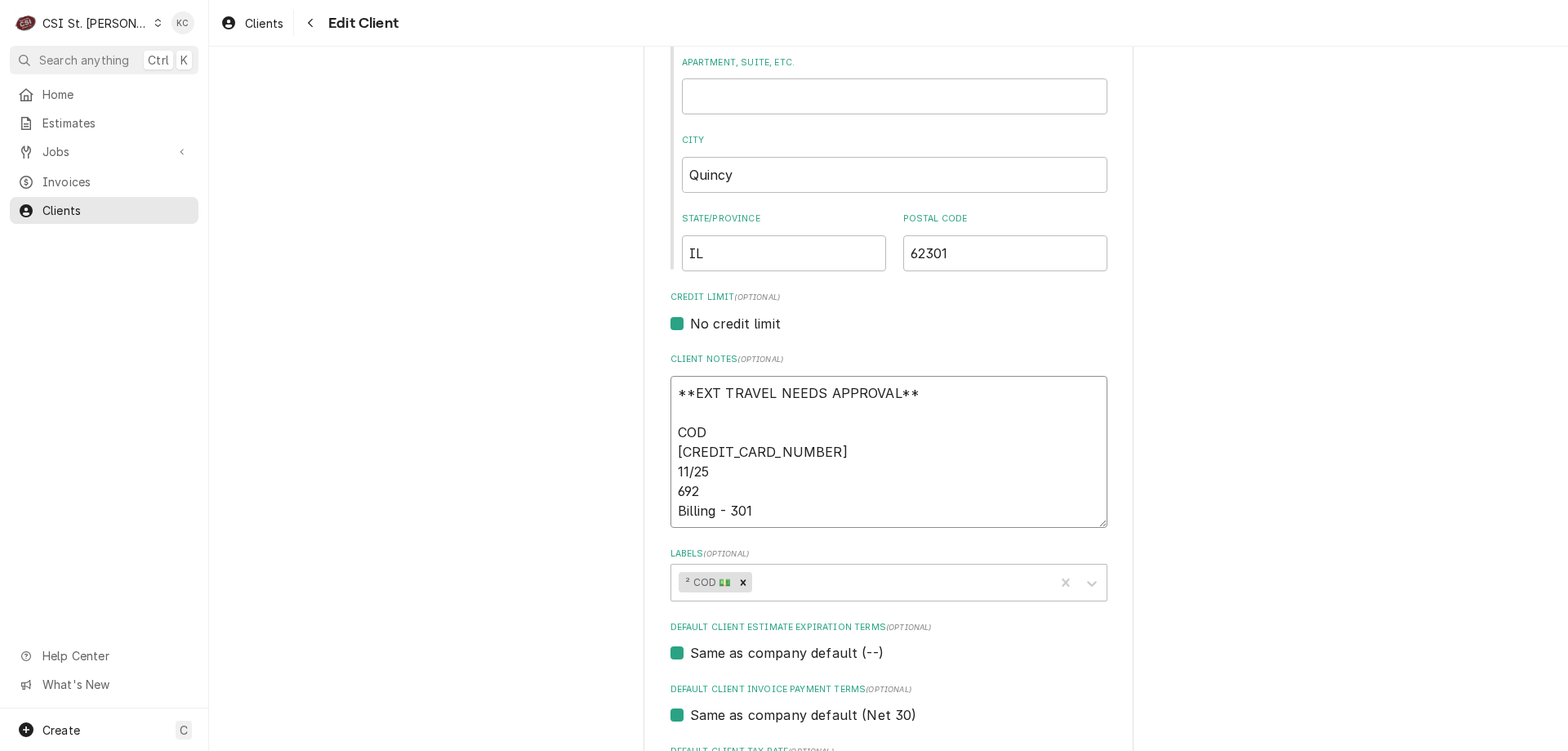
type textarea "**EXT TRAVEL NEEDS APPROVAL** COD 5528-6947-4865-7899 11/25 692 Billing - 3013"
type textarea "x"
type textarea "**EXT TRAVEL NEEDS APPROVAL** COD 5528-6947-4865-7899 11/25 692 Billing - 3013"
type textarea "x"
type textarea "**EXT TRAVEL NEEDS APPROVAL** COD 5528-6947-4865-7899 11/25 692 Billing - 3013 B"
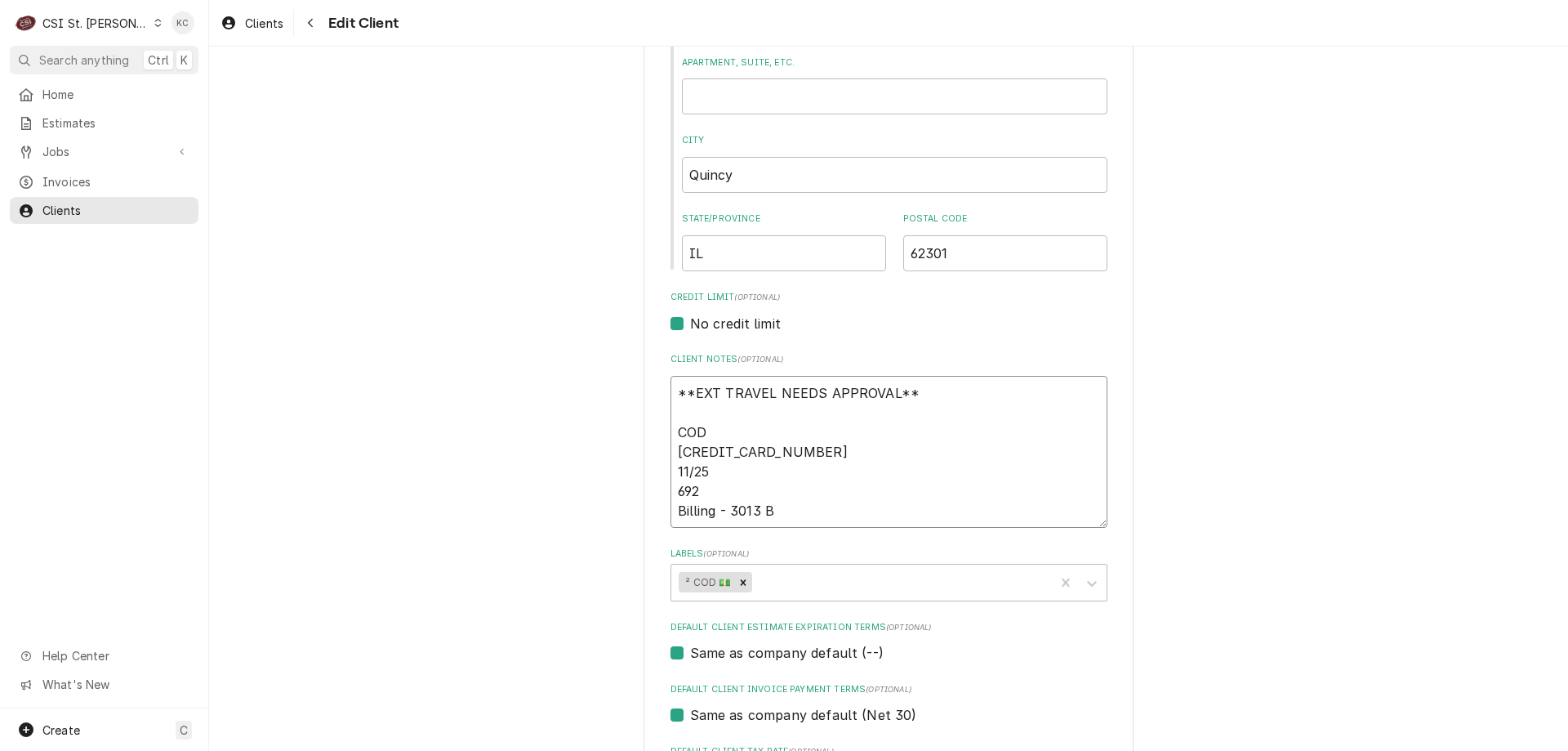
type textarea "x"
type textarea "**EXT TRAVEL NEEDS APPROVAL** COD 5528-6947-4865-7899 11/25 692 Billing - 3013 …"
type textarea "x"
type textarea "**EXT TRAVEL NEEDS APPROVAL** COD 5528-6947-4865-7899 11/25 692 Billing - 3013 …"
type textarea "x"
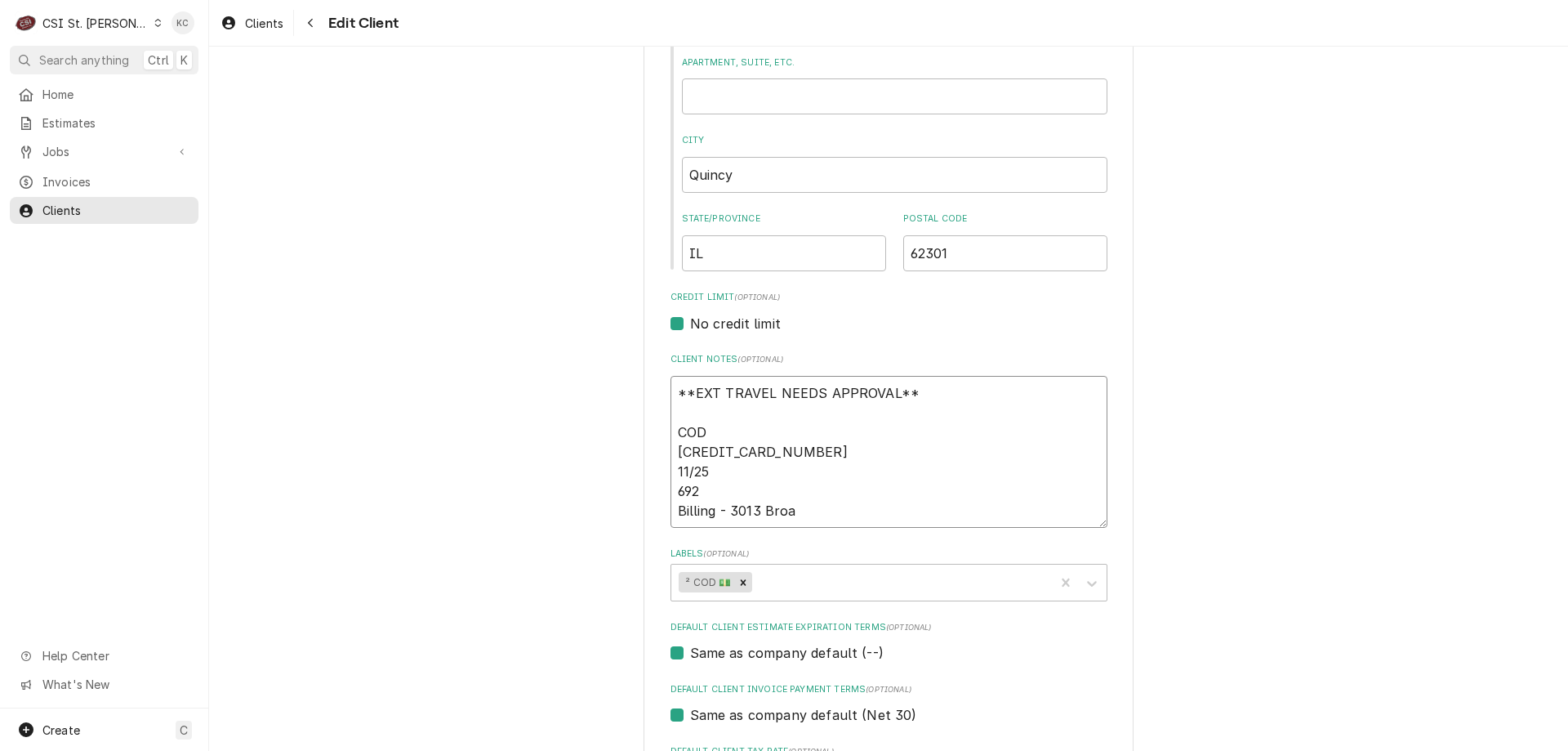
type textarea "**EXT TRAVEL NEEDS APPROVAL** COD 5528-6947-4865-7899 11/25 692 Billing - 3013 …"
type textarea "x"
type textarea "**EXT TRAVEL NEEDS APPROVAL** COD 5528-6947-4865-7899 11/25 692 Billing - 3013 …"
type textarea "x"
type textarea "**EXT TRAVEL NEEDS APPROVAL** COD 5528-6947-4865-7899 11/25 692 Billing - 3013 …"
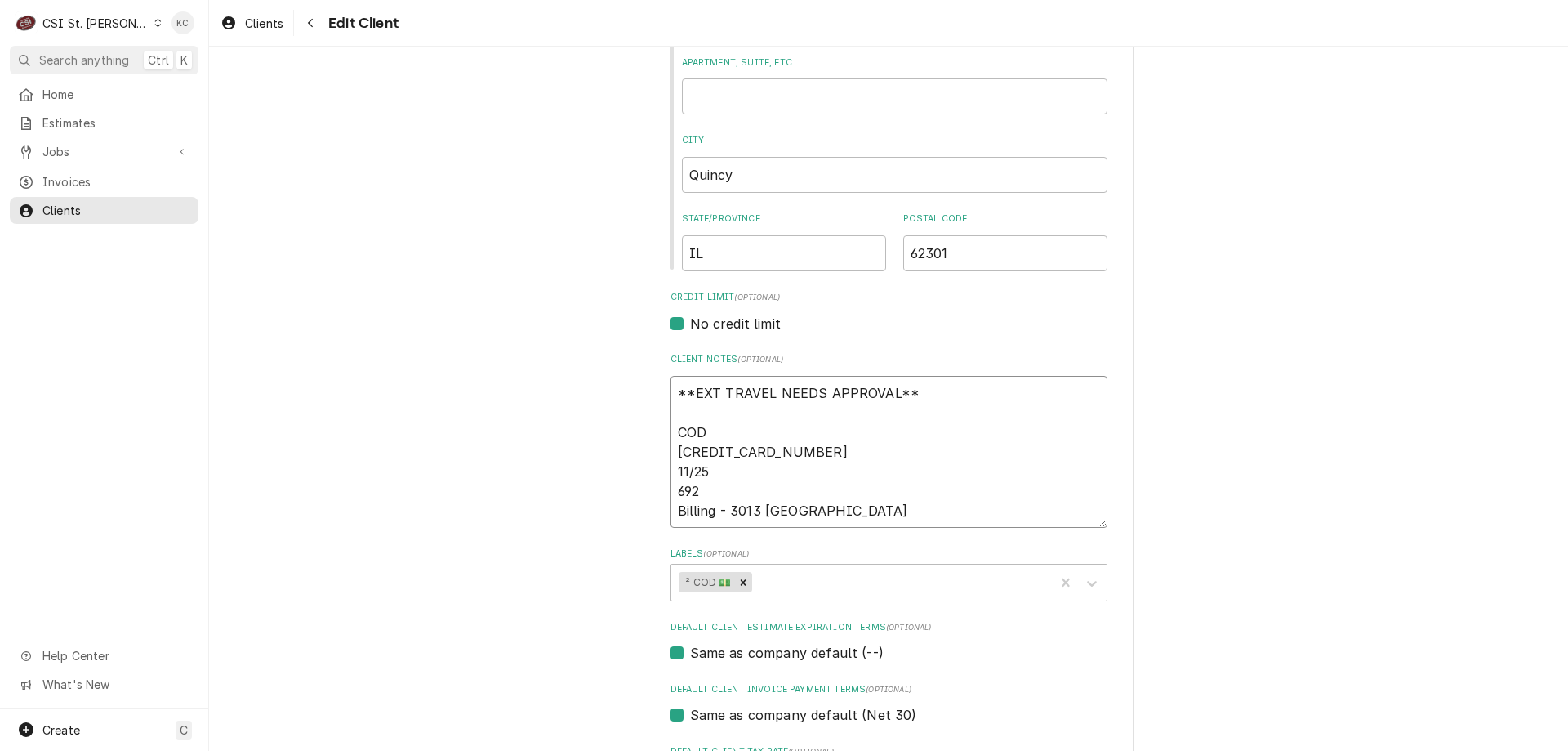
type textarea "x"
type textarea "**EXT TRAVEL NEEDS APPROVAL** COD 5528-6947-4865-7899 11/25 692 Billing - 3013 …"
type textarea "x"
type textarea "**EXT TRAVEL NEEDS APPROVAL** COD 5528-6947-4865-7899 11/25 692 Billing - 3013 …"
type textarea "x"
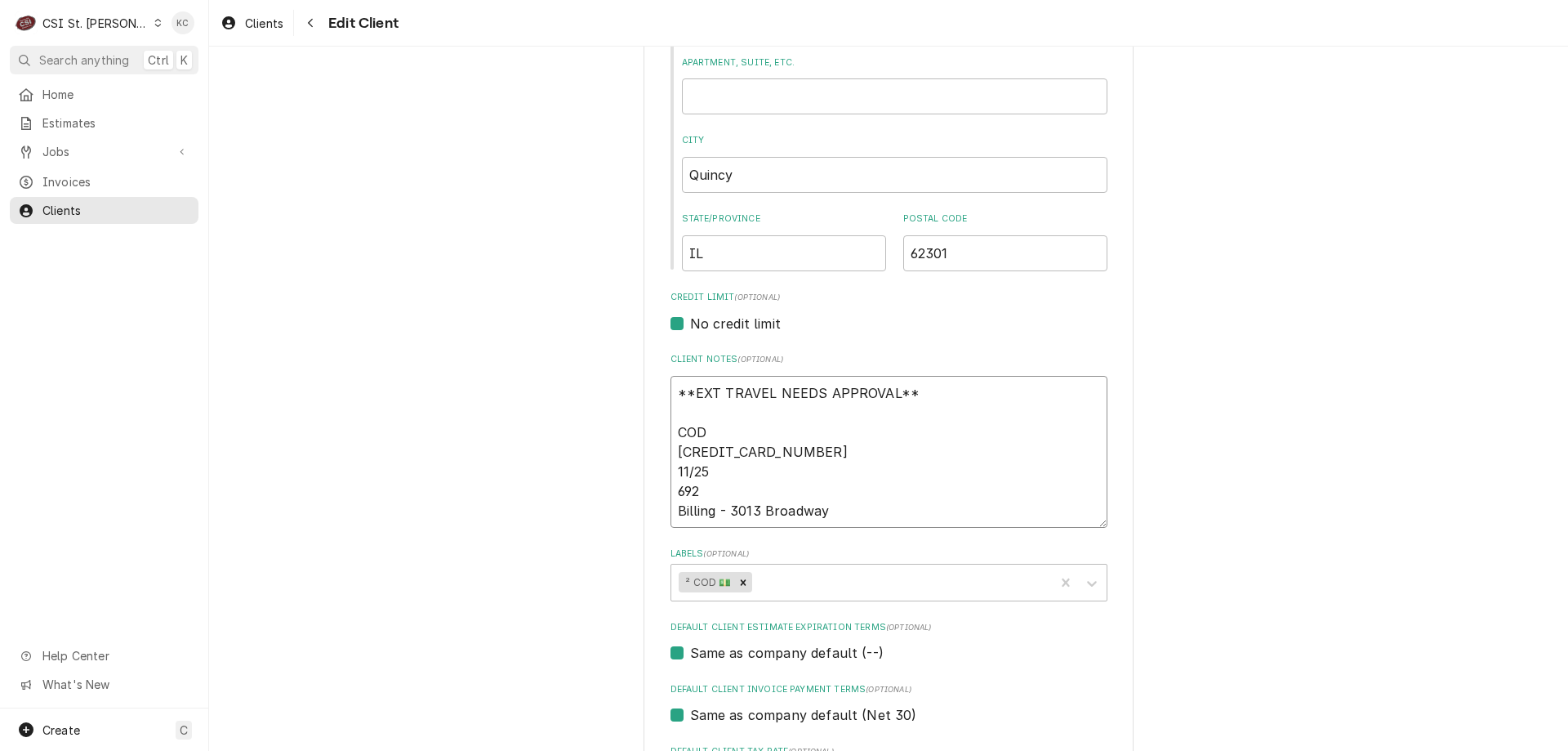
type textarea "**EXT TRAVEL NEEDS APPROVAL** COD 5528-6947-4865-7899 11/25 692 Billing - 3013 …"
type textarea "x"
type textarea "**EXT TRAVEL NEEDS APPROVAL** COD 5528-6947-4865-7899 11/25 692 Billing - 3013 …"
type textarea "x"
type textarea "**EXT TRAVEL NEEDS APPROVAL** COD 5528-6947-4865-7899 11/25 692 Billing - 3013 …"
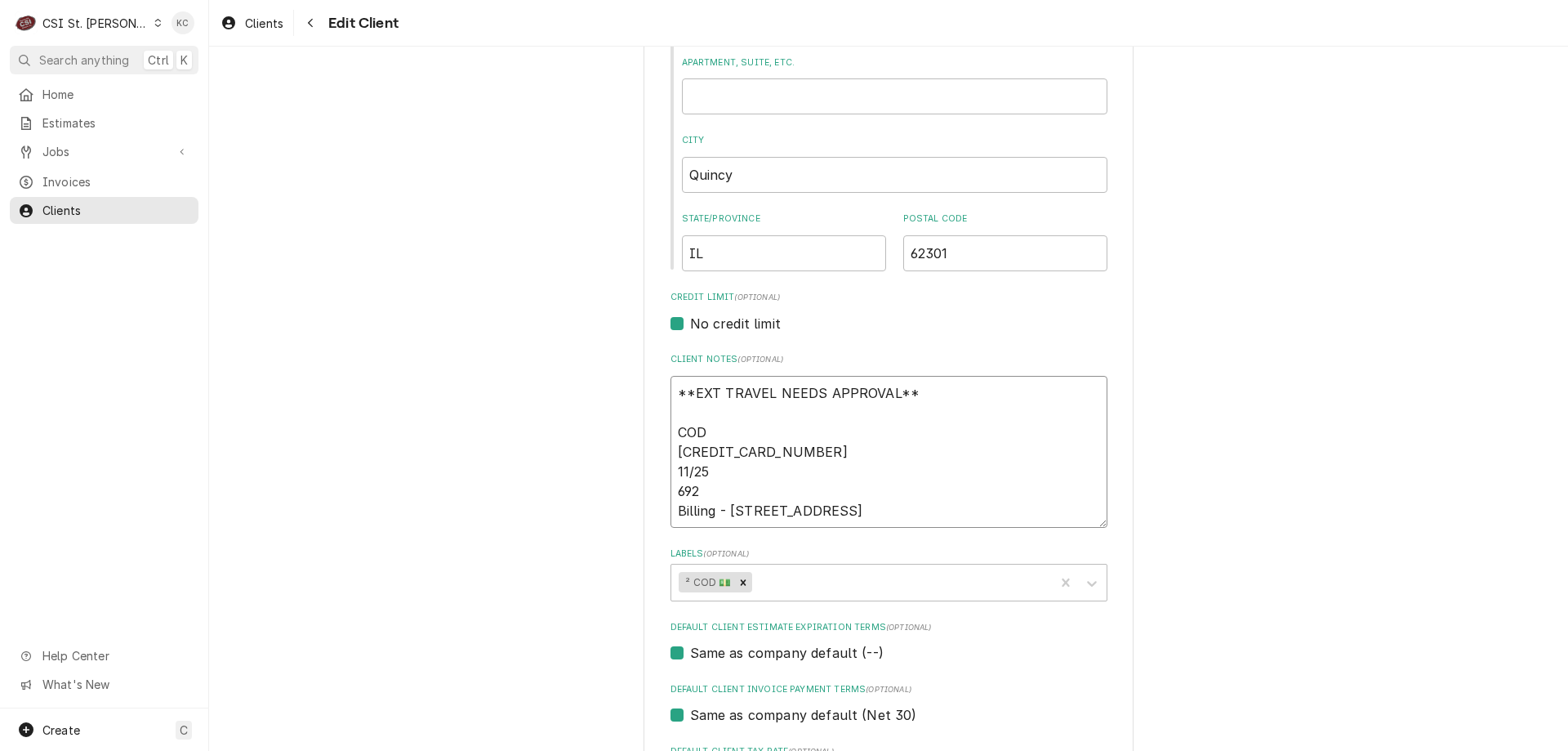
type textarea "x"
type textarea "**EXT TRAVEL NEEDS APPROVAL** COD 5528-6947-4865-7899 11/25 692 Billing - 3013 …"
type textarea "x"
type textarea "**EXT TRAVEL NEEDS APPROVAL** COD 5528-6947-4865-7899 11/25 692 Billing - 3013 …"
type textarea "x"
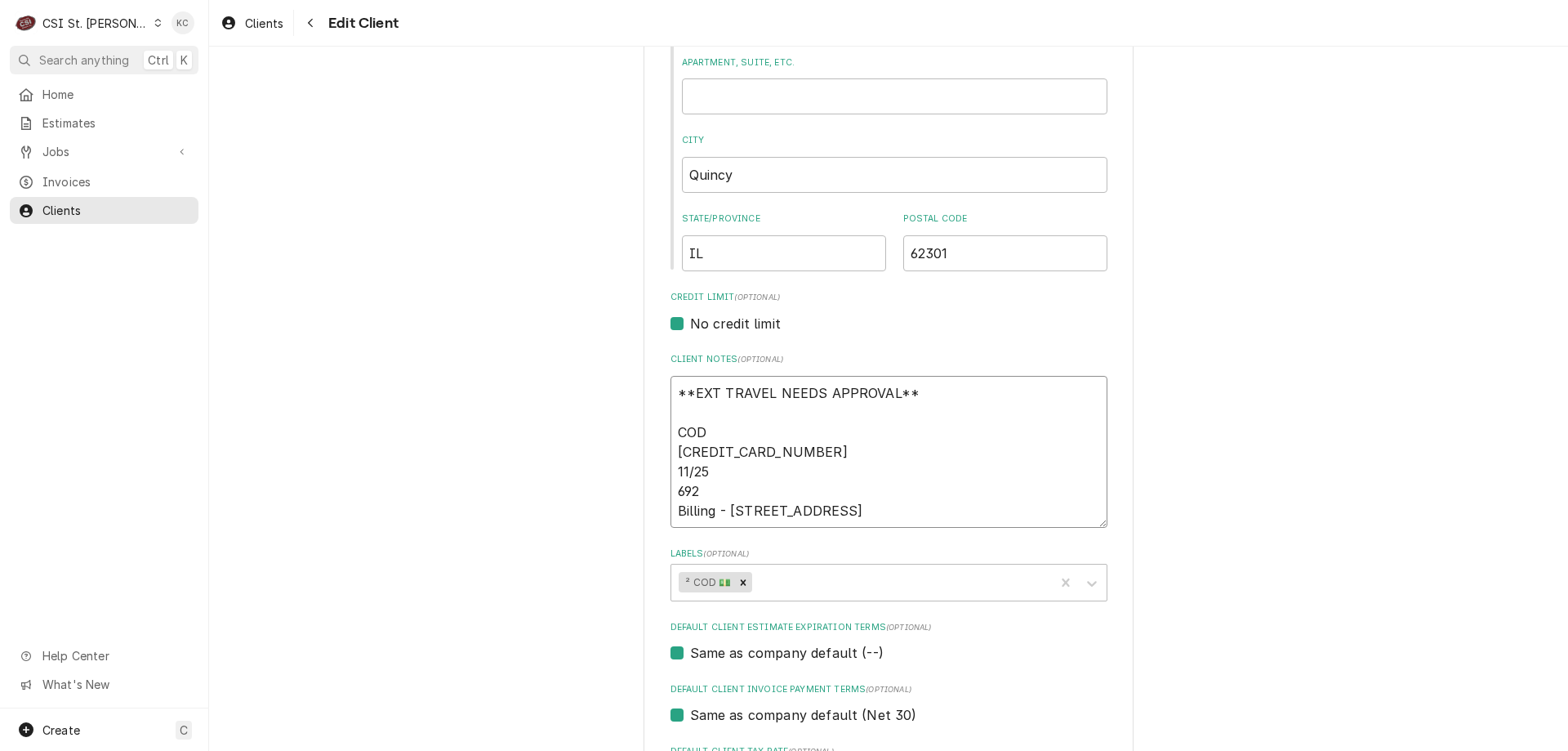
type textarea "**EXT TRAVEL NEEDS APPROVAL** COD 5528-6947-4865-7899 11/25 692 Billing - 3013 …"
type textarea "x"
type textarea "**EXT TRAVEL NEEDS APPROVAL** COD 5528-6947-4865-7899 11/25 692 Billing - 3013 …"
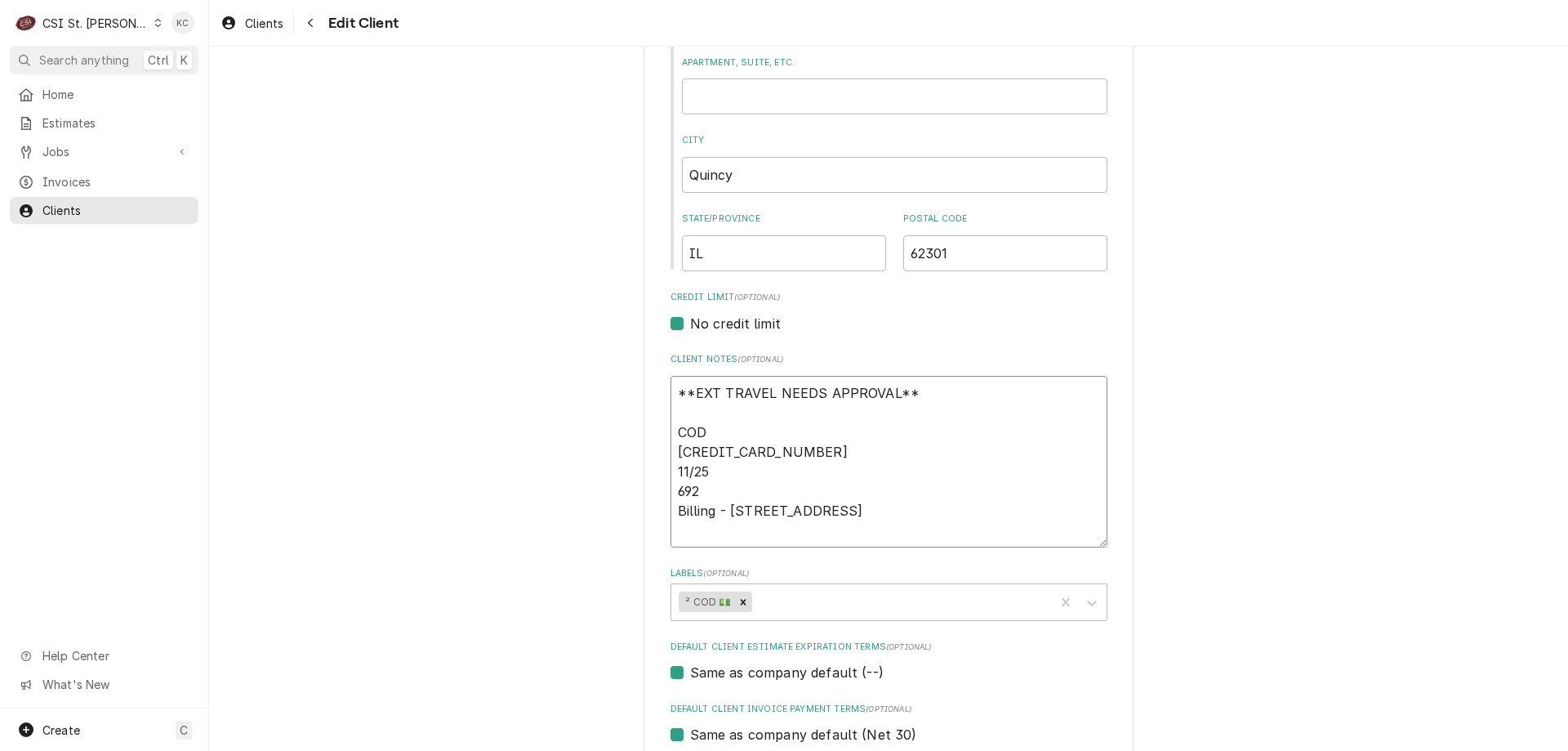
type textarea "x"
type textarea "**EXT TRAVEL NEEDS APPROVAL** COD 5528-6947-4865-7899 11/25 692 Billing - 3013 …"
type textarea "x"
type textarea "**EXT TRAVEL NEEDS APPROVAL** COD 5528-6947-4865-7899 11/25 692 Billing - 3013 …"
type textarea "x"
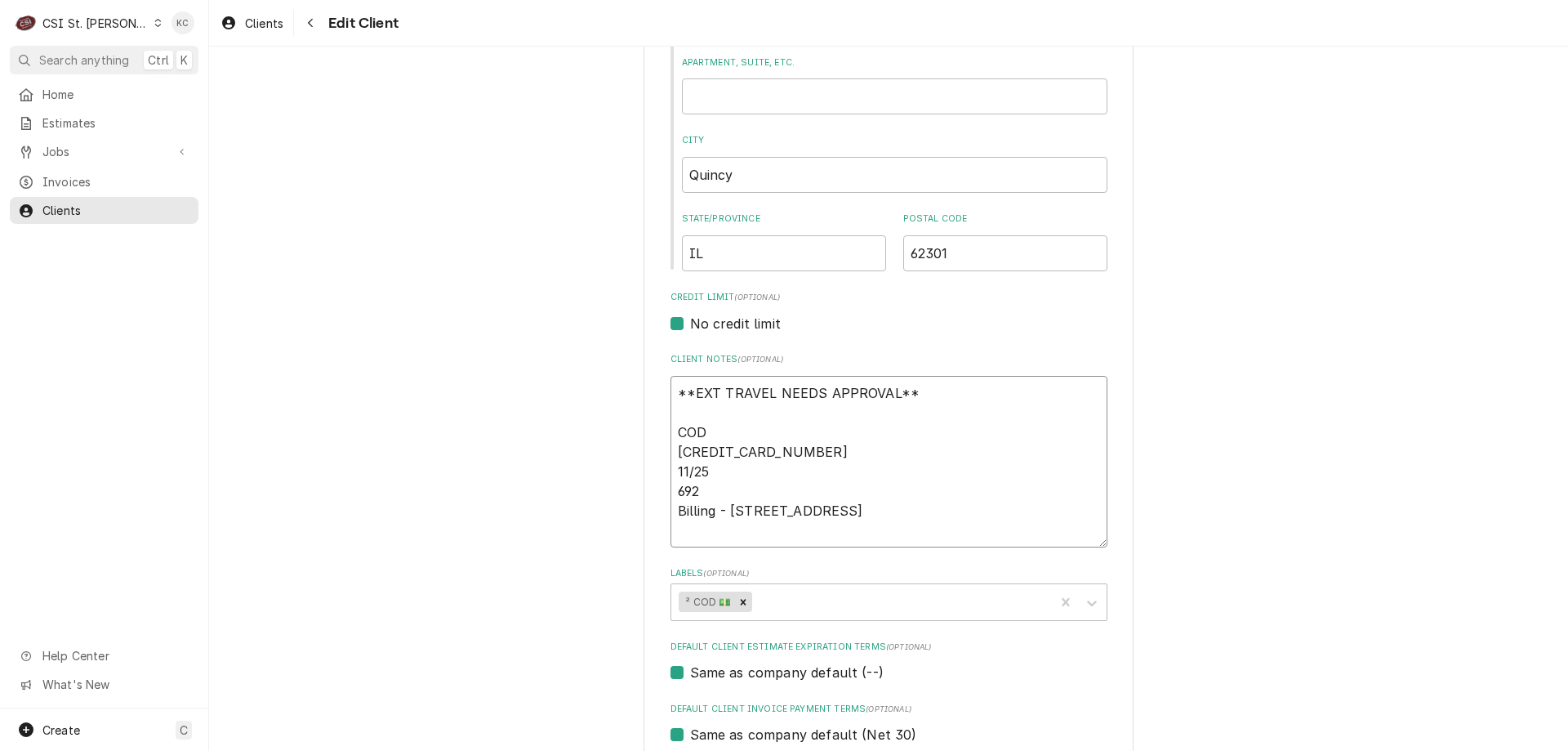
type textarea "**EXT TRAVEL NEEDS APPROVAL** COD 5528-6947-4865-7899 11/25 692 Billing - 3013 …"
type textarea "x"
type textarea "**EXT TRAVEL NEEDS APPROVAL** COD 5528-6947-4865-7899 11/25 692 Billing - 3013 …"
type textarea "x"
type textarea "**EXT TRAVEL NEEDS APPROVAL** COD 5528-6947-4865-7899 11/25 692 Billing - 3013 …"
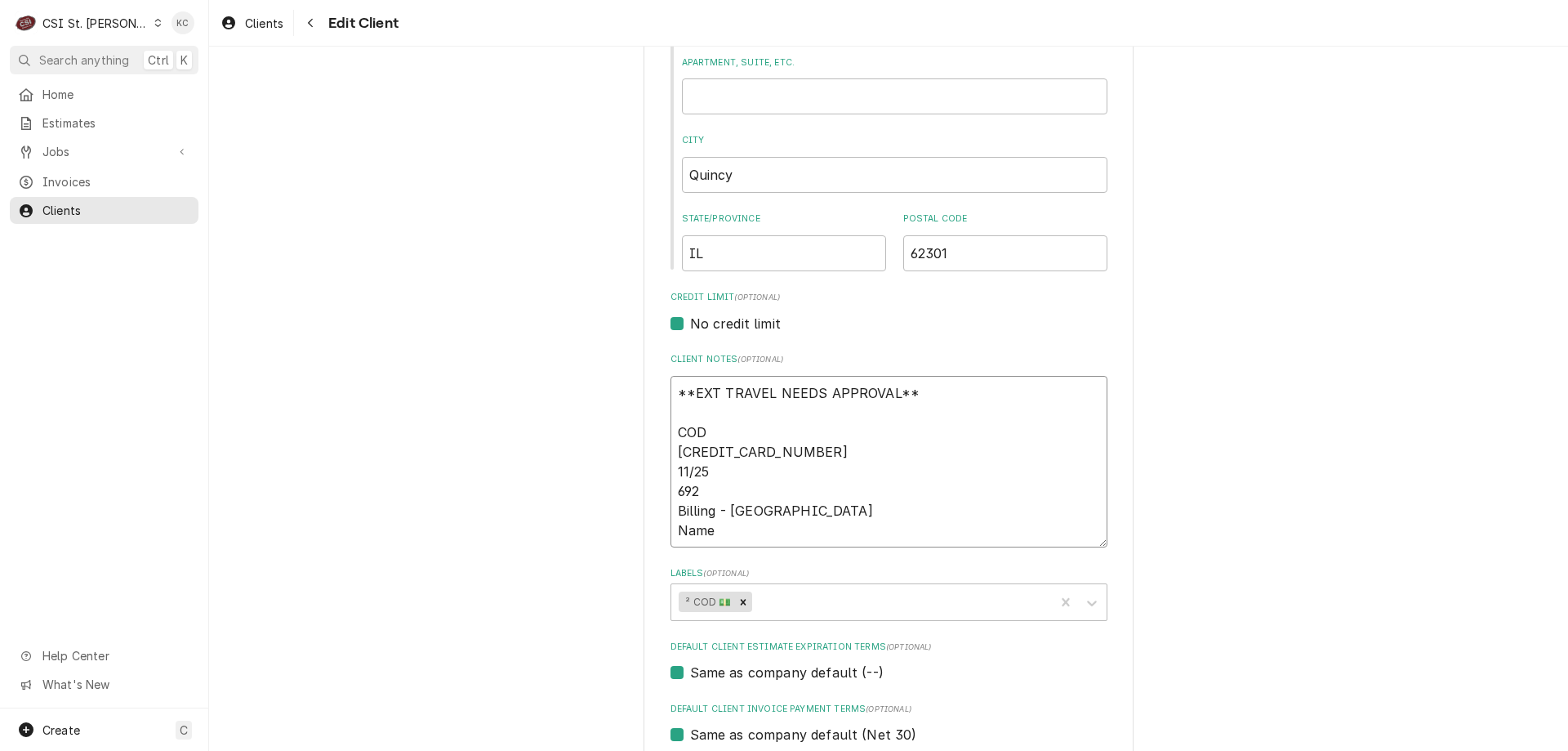
type textarea "x"
type textarea "**EXT TRAVEL NEEDS APPROVAL** COD 5528-6947-4865-7899 11/25 692 Billing - 3013 …"
type textarea "x"
type textarea "**EXT TRAVEL NEEDS APPROVAL** COD 5528-6947-4865-7899 11/25 692 Billing - 3013 …"
type textarea "x"
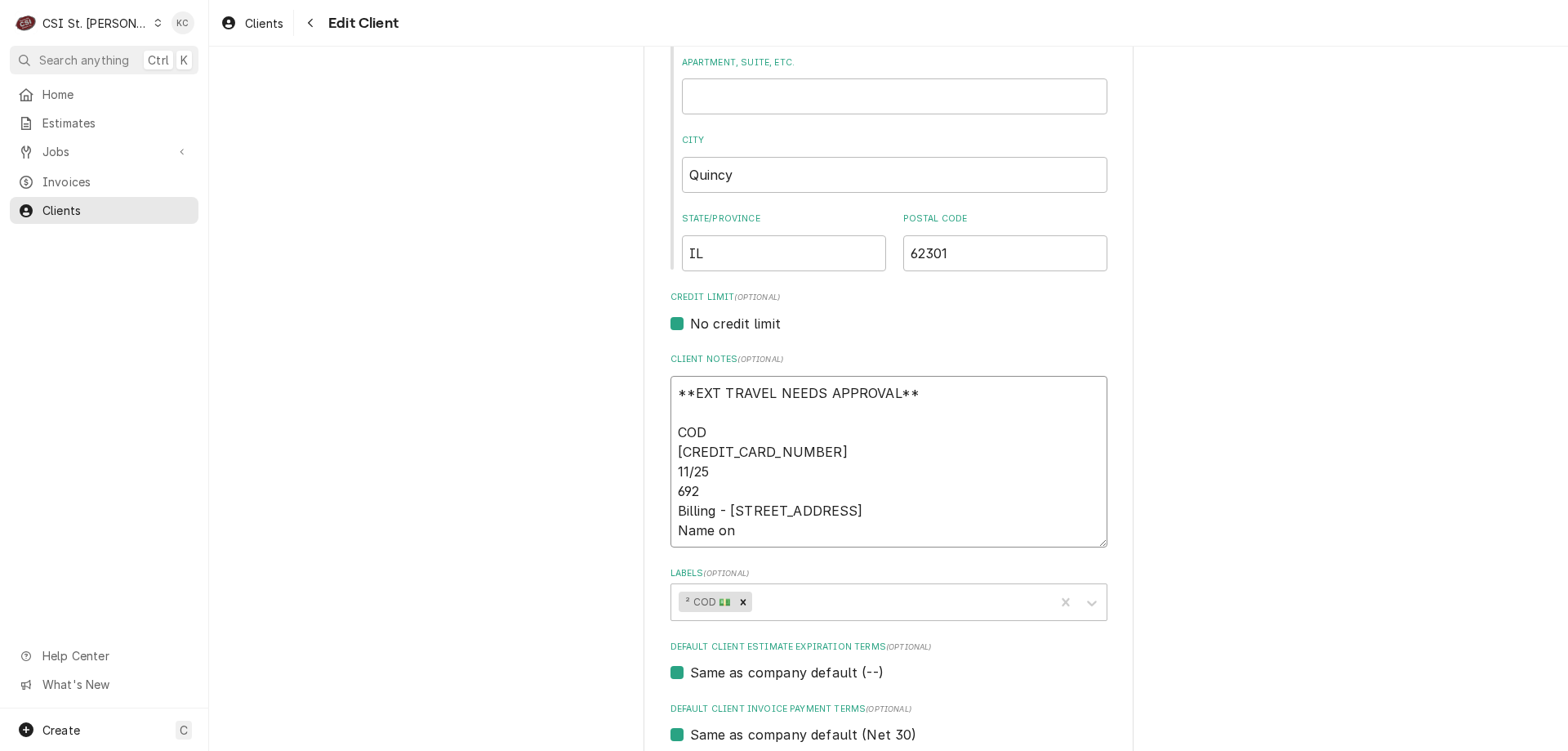
type textarea "**EXT TRAVEL NEEDS APPROVAL** COD 5528-6947-4865-7899 11/25 692 Billing - 3013 …"
type textarea "x"
type textarea "**EXT TRAVEL NEEDS APPROVAL** COD 5528-6947-4865-7899 11/25 692 Billing - 3013 …"
type textarea "x"
type textarea "**EXT TRAVEL NEEDS APPROVAL** COD 5528-6947-4865-7899 11/25 692 Billing - 3013 …"
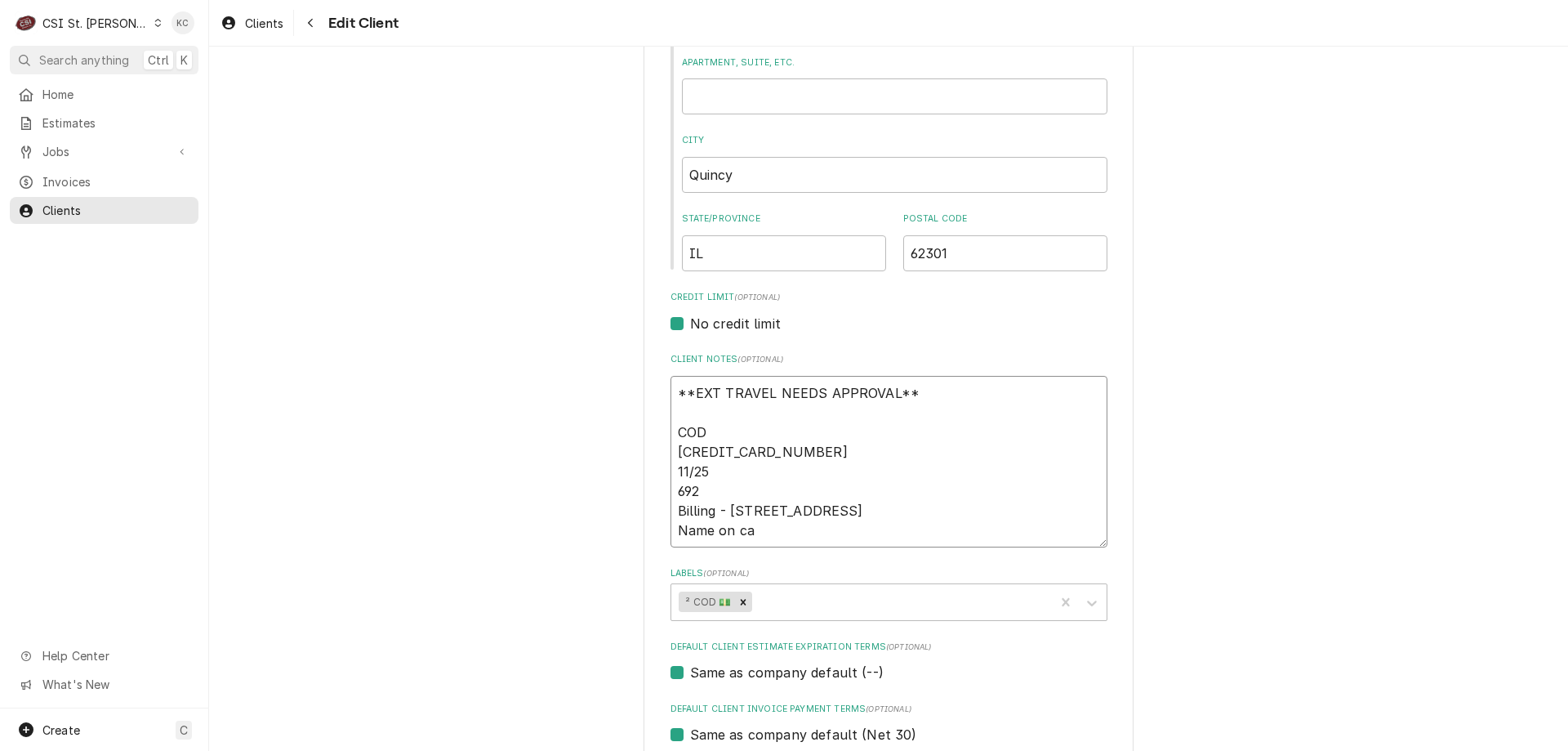
type textarea "x"
type textarea "**EXT TRAVEL NEEDS APPROVAL** COD 5528-6947-4865-7899 11/25 692 Billing - 3013 …"
type textarea "x"
type textarea "**EXT TRAVEL NEEDS APPROVAL** COD 5528-6947-4865-7899 11/25 692 Billing - 3013 …"
type textarea "x"
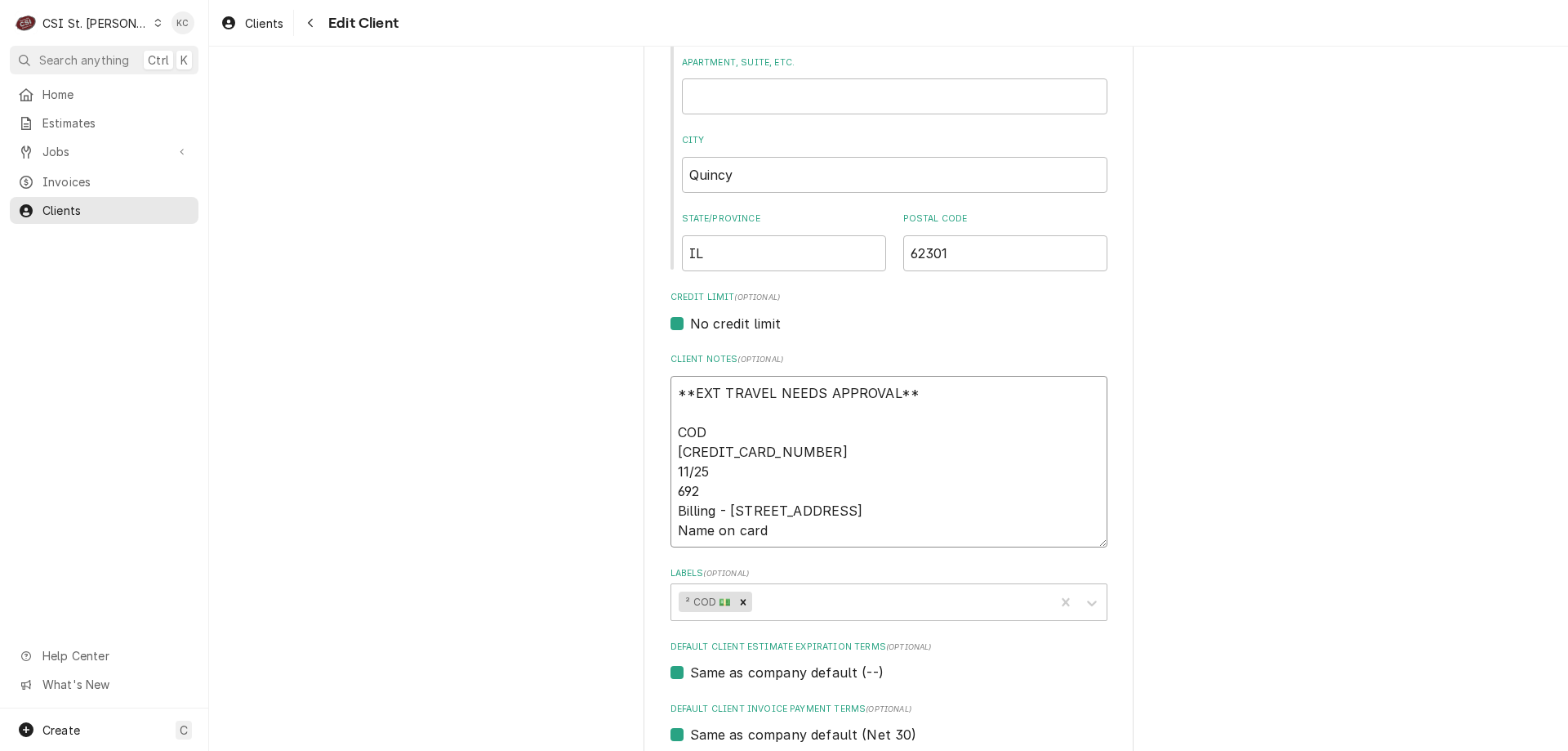
type textarea "**EXT TRAVEL NEEDS APPROVAL** COD 5528-6947-4865-7899 11/25 692 Billing - 3013 …"
type textarea "x"
type textarea "**EXT TRAVEL NEEDS APPROVAL** COD 5528-6947-4865-7899 11/25 692 Billing - 3013 …"
type textarea "x"
type textarea "**EXT TRAVEL NEEDS APPROVAL** COD 5528-6947-4865-7899 11/25 692 Billing - 3013 …"
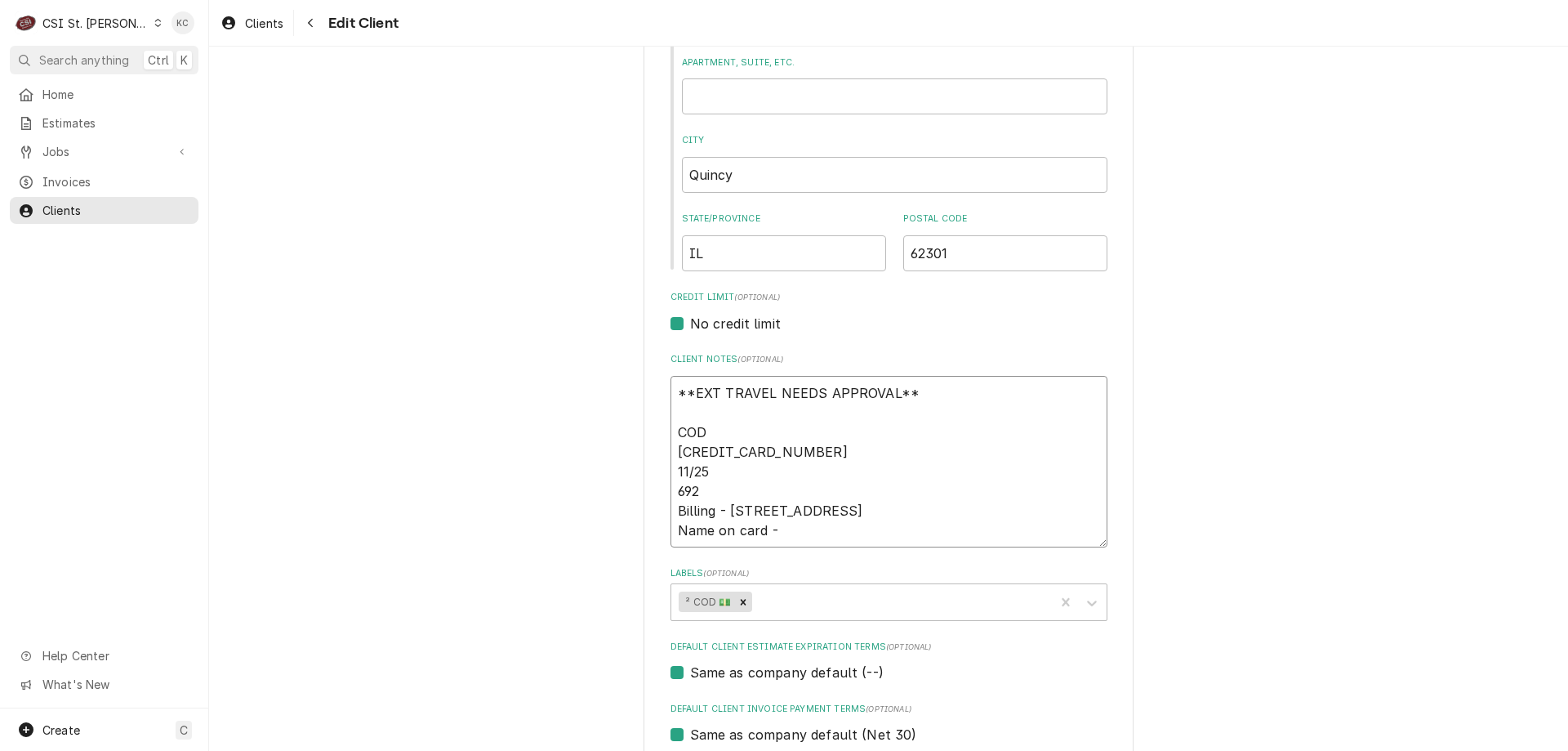
type textarea "x"
type textarea "**EXT TRAVEL NEEDS APPROVAL** COD 5528-6947-4865-7899 11/25 692 Billing - 3013 …"
type textarea "x"
type textarea "**EXT TRAVEL NEEDS APPROVAL** COD 5528-6947-4865-7899 11/25 692 Billing - 3013 …"
type textarea "x"
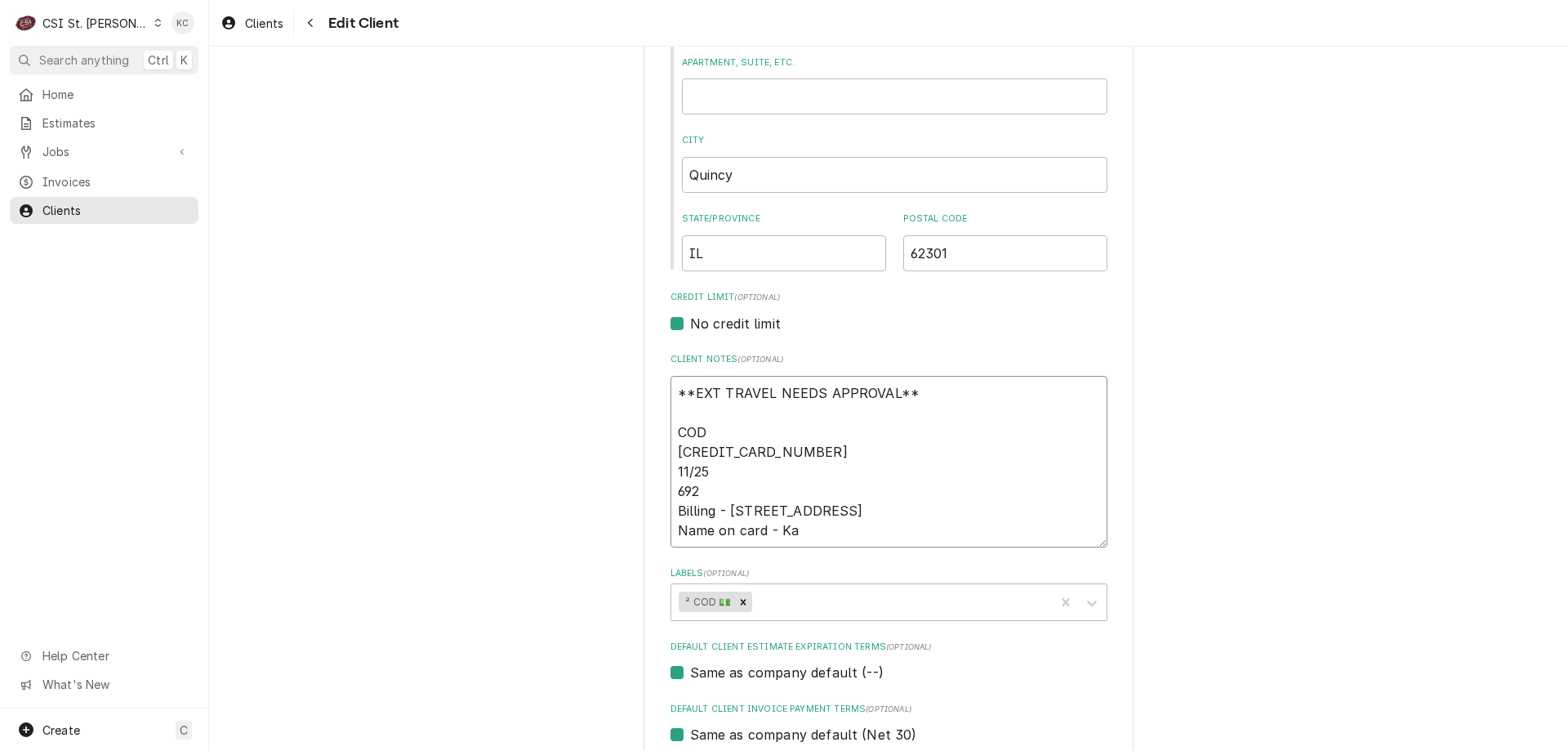
type textarea "**EXT TRAVEL NEEDS APPROVAL** COD 5528-6947-4865-7899 11/25 692 Billing - 3013 …"
type textarea "x"
type textarea "**EXT TRAVEL NEEDS APPROVAL** COD 5528-6947-4865-7899 11/25 692 Billing - 3013 …"
type textarea "x"
type textarea "**EXT TRAVEL NEEDS APPROVAL** COD 5528-6947-4865-7899 11/25 692 Billing - 3013 …"
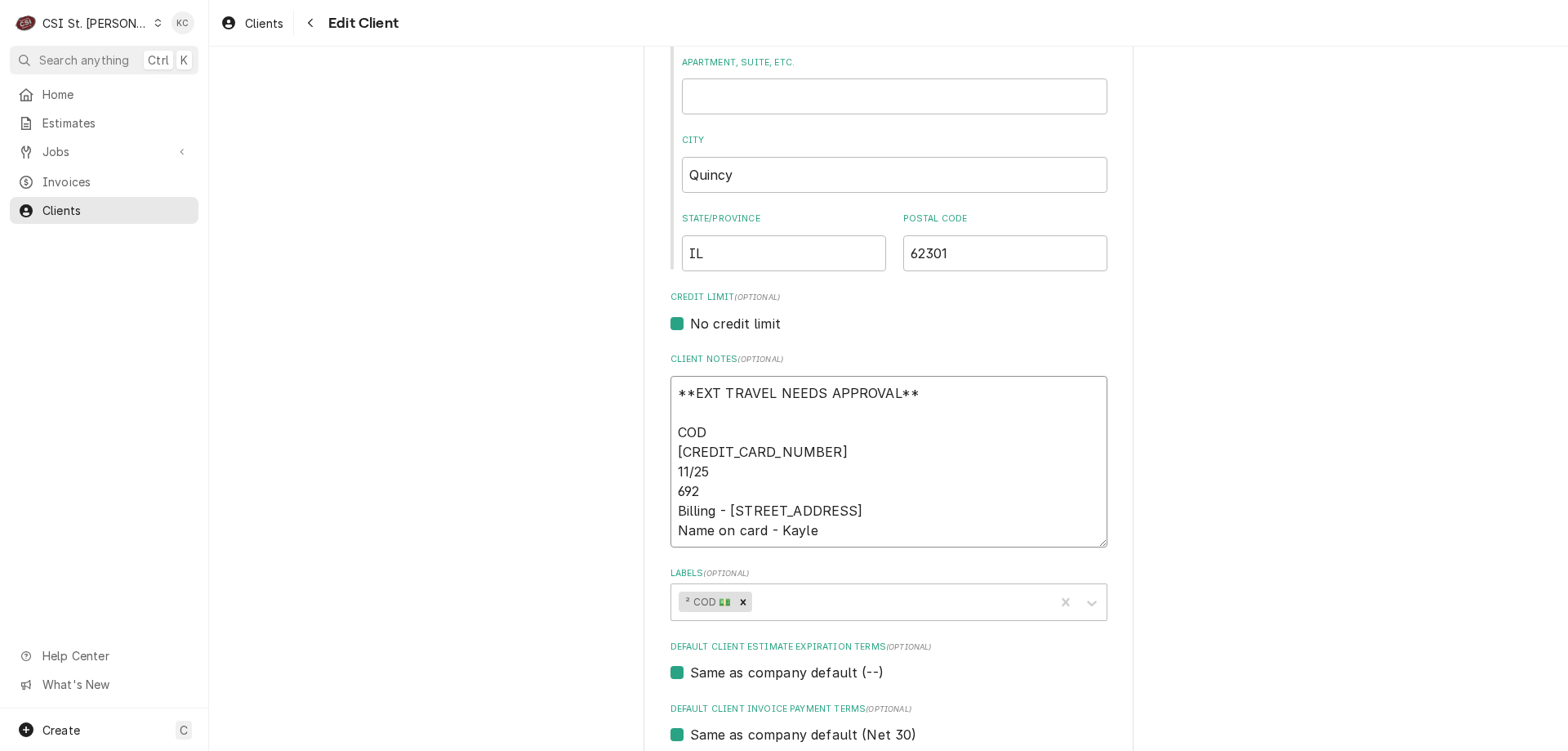
type textarea "x"
type textarea "**EXT TRAVEL NEEDS APPROVAL** COD 5528-6947-4865-7899 11/25 692 Billing - 3013 …"
type textarea "x"
type textarea "**EXT TRAVEL NEEDS APPROVAL** COD 5528-6947-4865-7899 11/25 692 Billing - 3013 …"
type textarea "x"
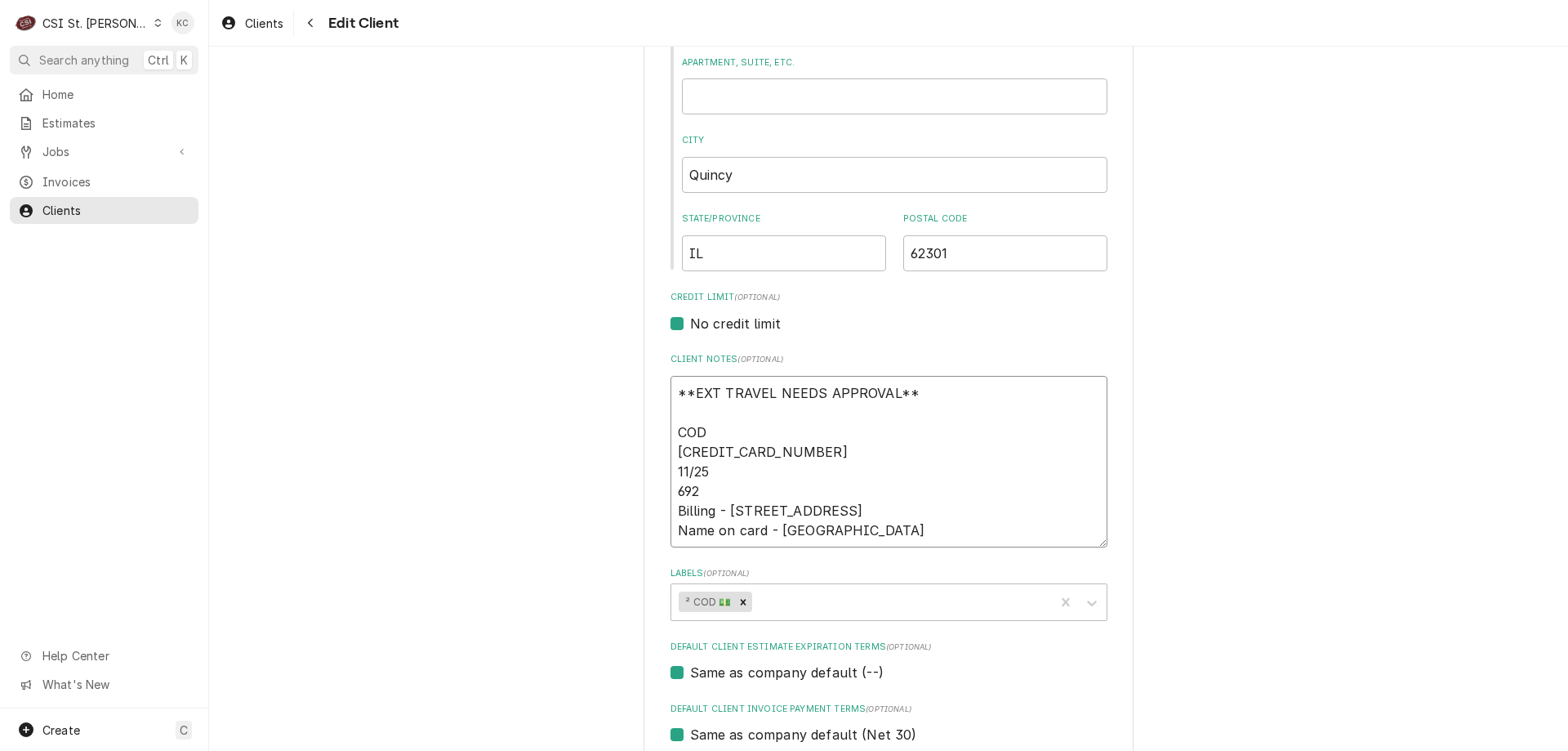
type textarea "**EXT TRAVEL NEEDS APPROVAL** COD 5528-6947-4865-7899 11/25 692 Billing - 3013 …"
type textarea "x"
type textarea "**EXT TRAVEL NEEDS APPROVAL** COD 5528-6947-4865-7899 11/25 692 Billing - 3013 …"
type textarea "x"
type textarea "**EXT TRAVEL NEEDS APPROVAL** COD 5528-6947-4865-7899 11/25 692 Billing - 3013 …"
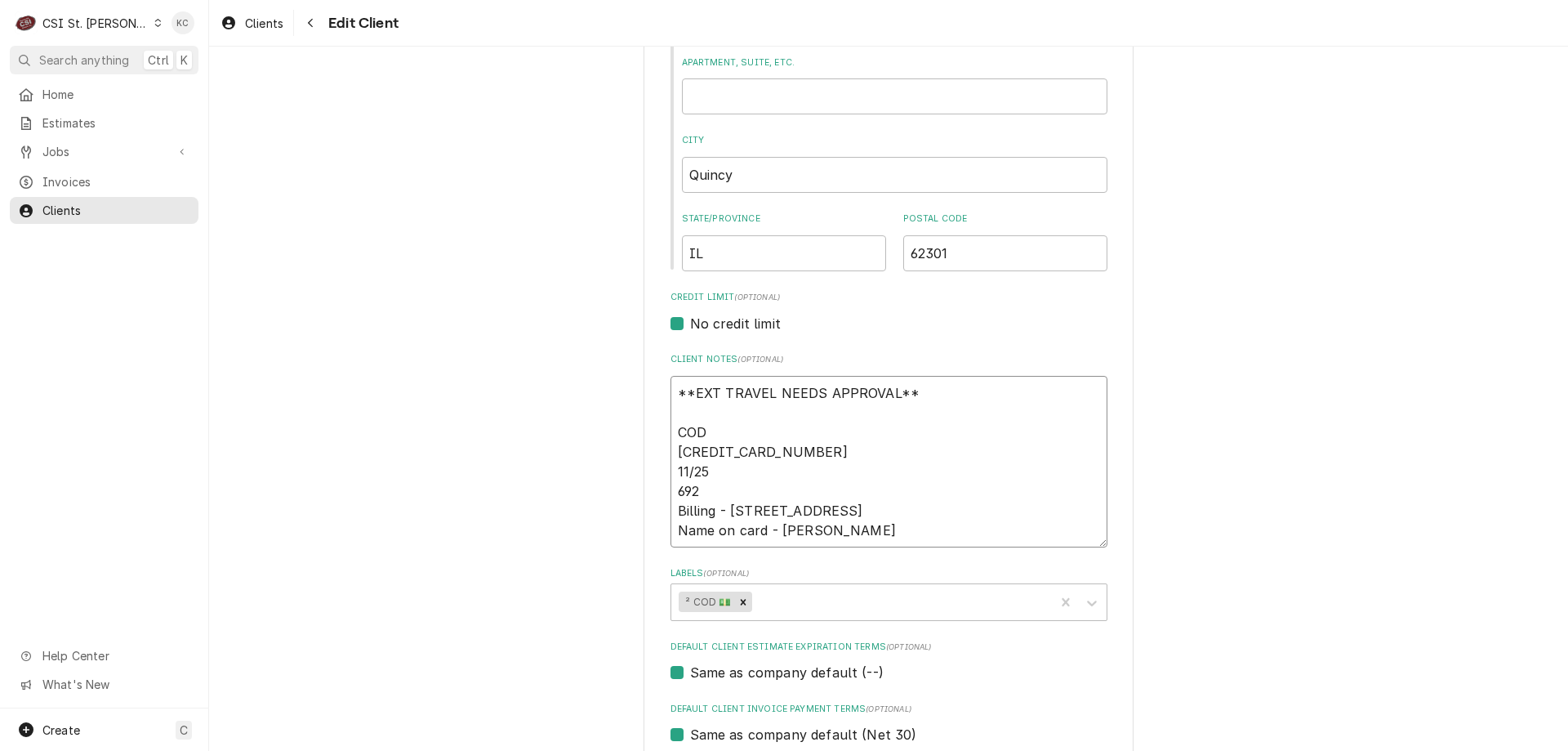
type textarea "x"
type textarea "**EXT TRAVEL NEEDS APPROVAL** COD 5528-6947-4865-7899 11/25 692 Billing - 3013 …"
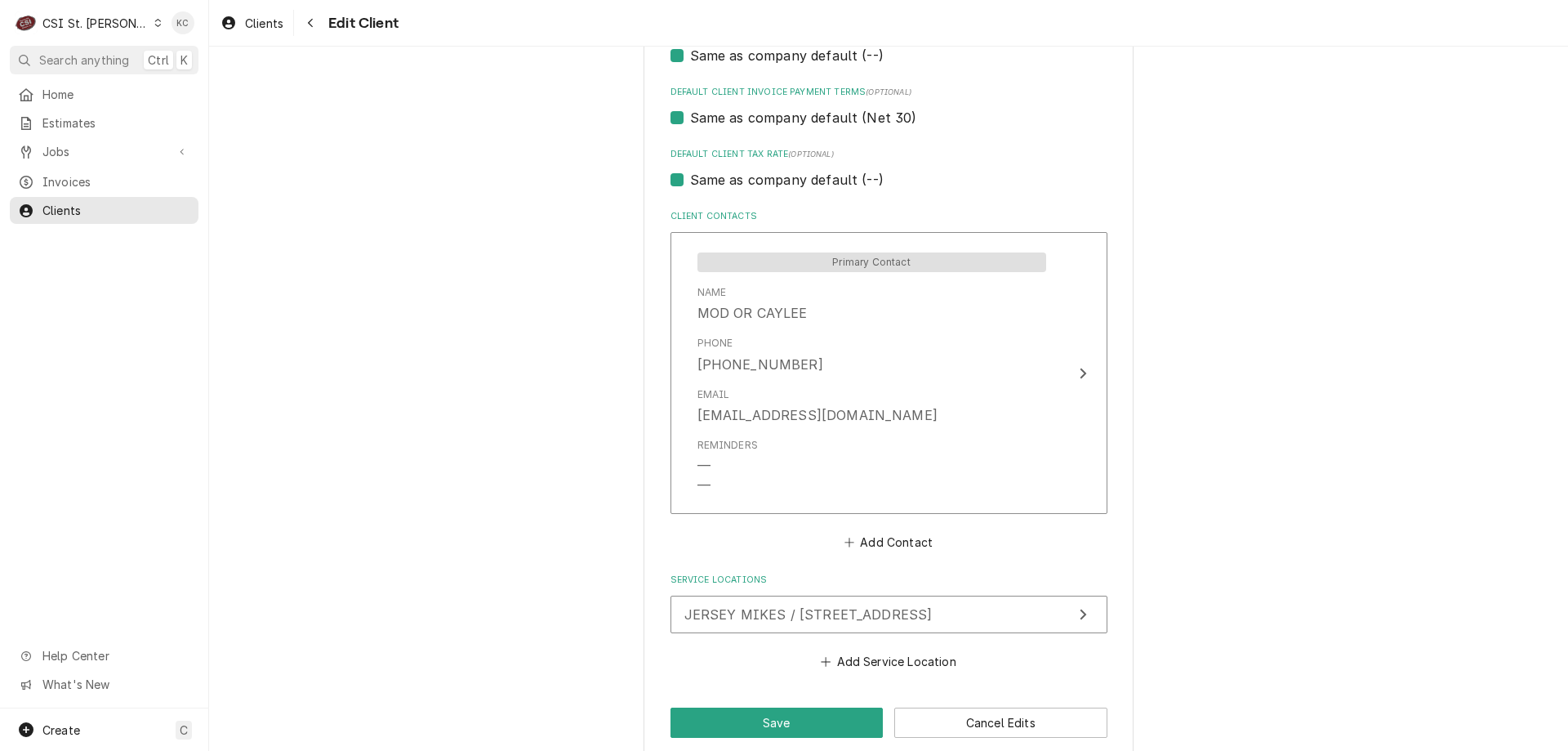
scroll to position [1130, 0]
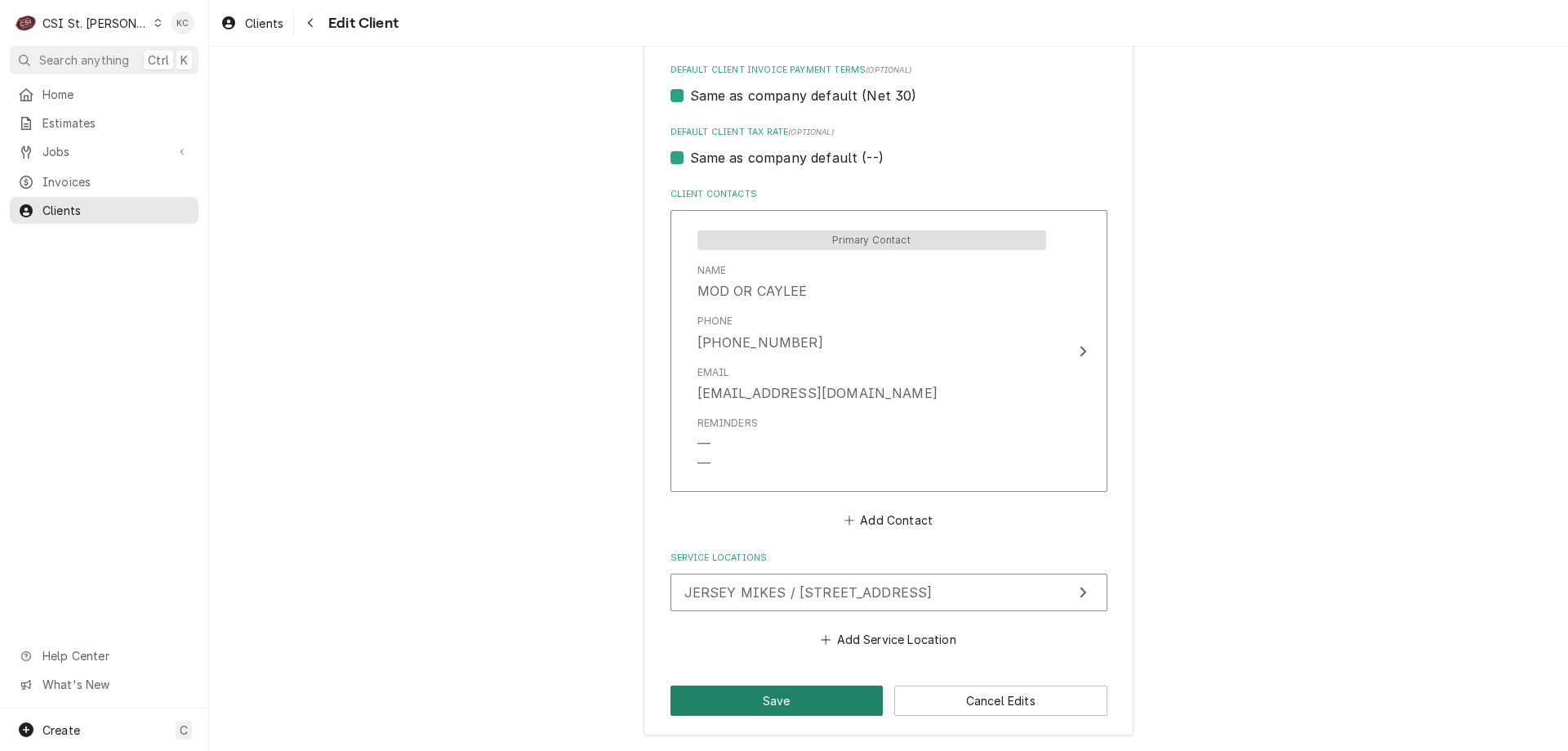
click at [718, 690] on button "Save" at bounding box center [777, 701] width 213 height 30
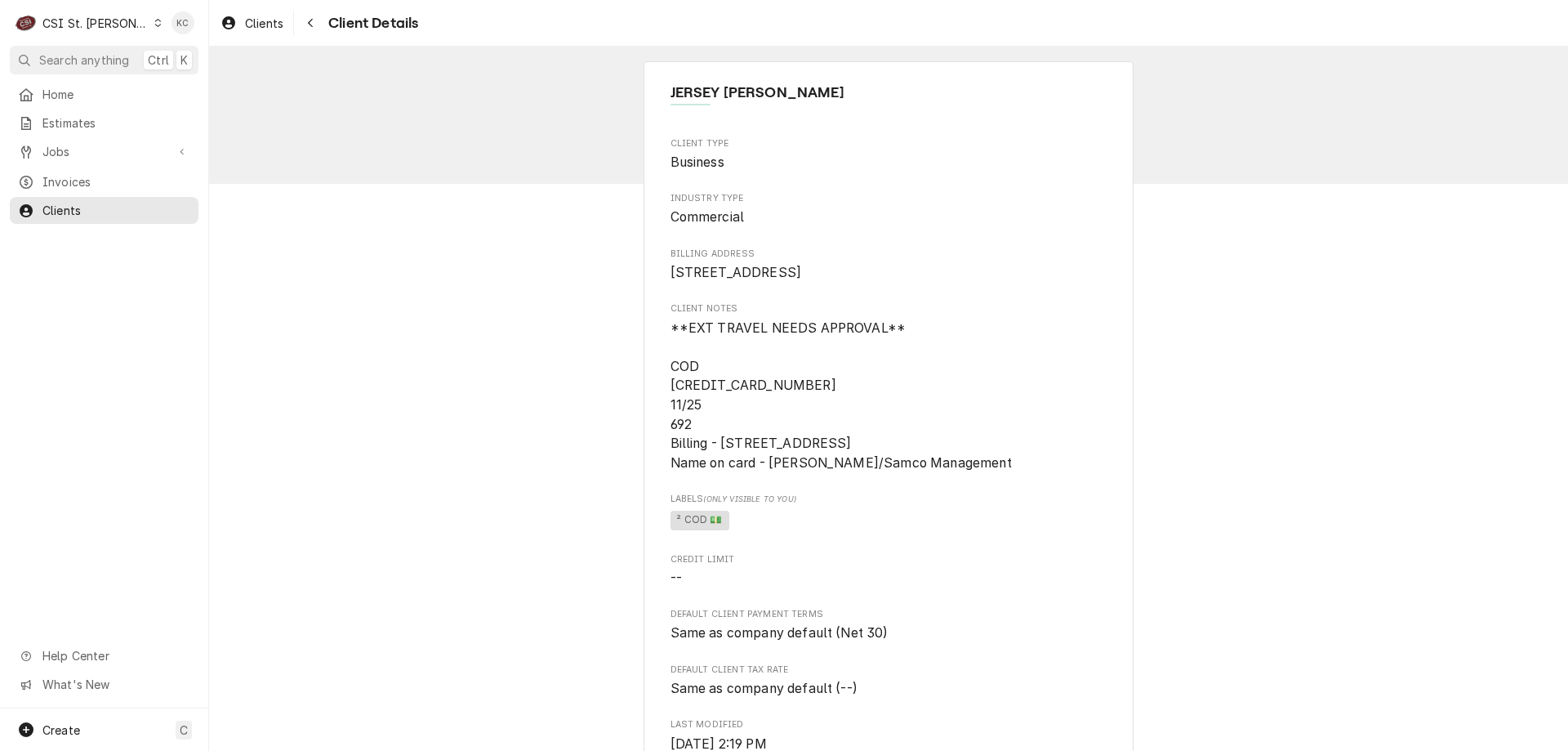
click at [1355, 182] on div "JERSEY MIKES QUINCY Client Type Business Industry Type Commercial Billing Addre…" at bounding box center [889, 650] width 1359 height 1206
click at [45, 143] on span "Jobs" at bounding box center [104, 151] width 123 height 17
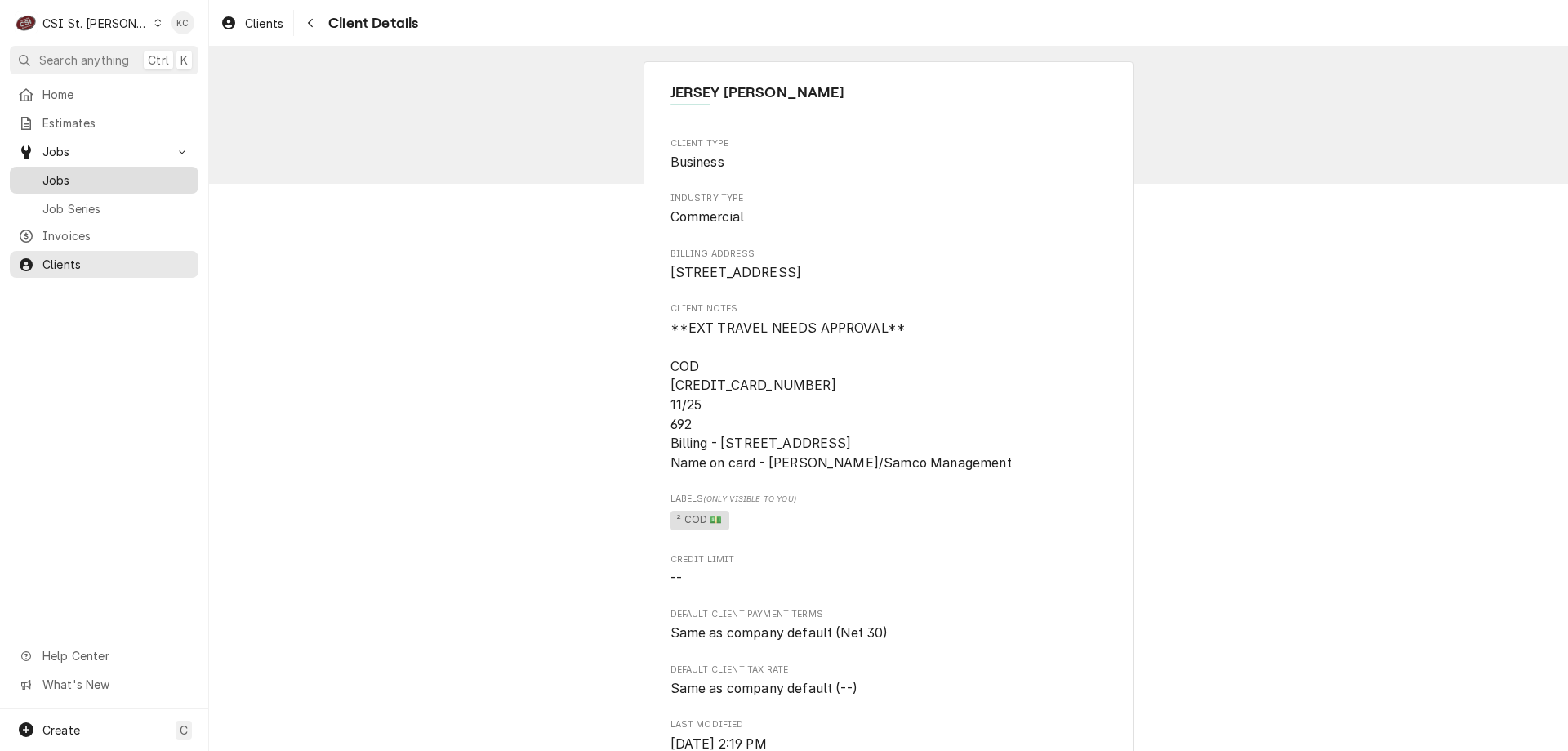
click at [50, 180] on span "Jobs" at bounding box center [116, 180] width 148 height 17
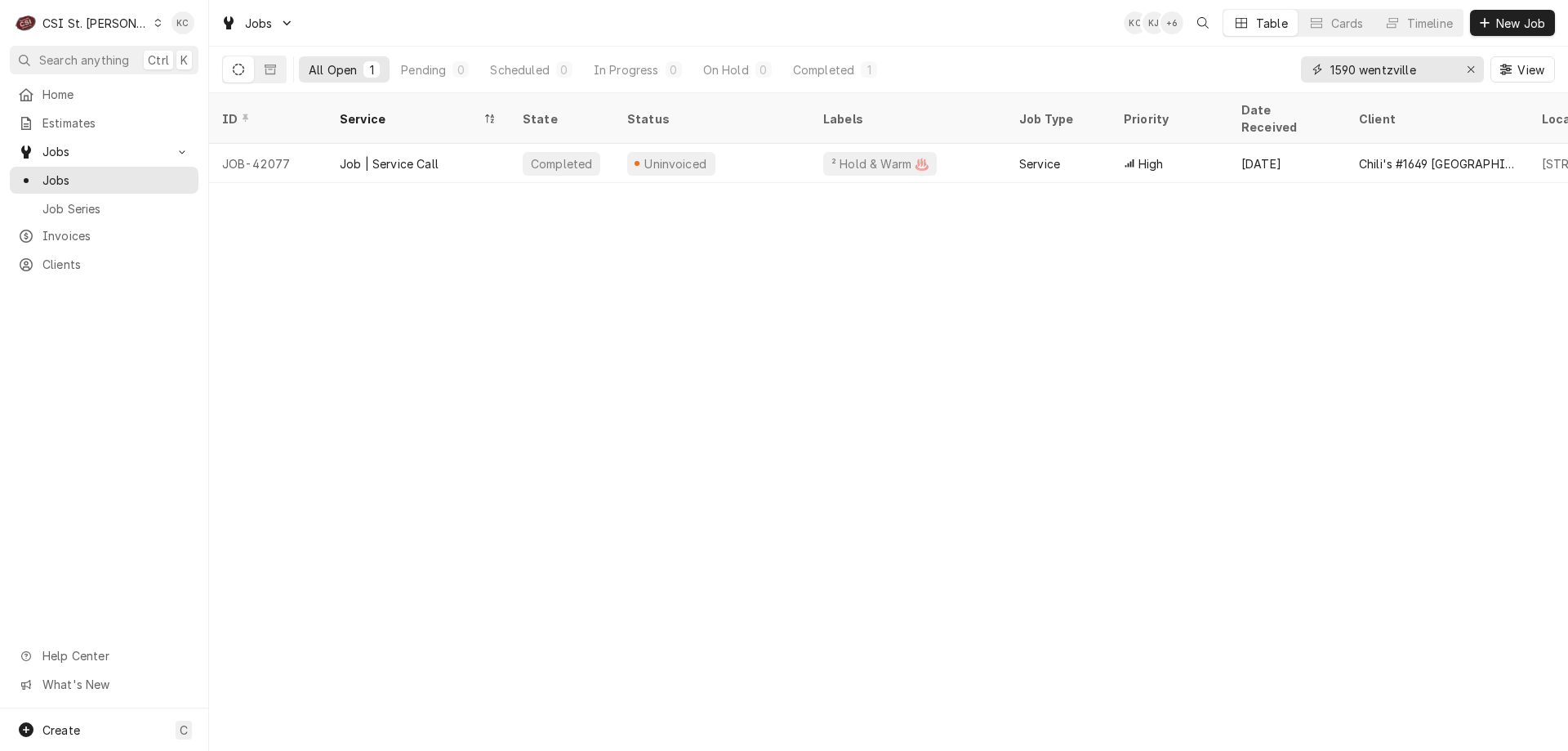
drag, startPoint x: 1449, startPoint y: 66, endPoint x: 1277, endPoint y: 92, distance: 174.0
click at [1277, 92] on div "All Open 1 Pending 0 Scheduled 0 In Progress 0 On Hold 0 Completed 1 1590 wentz…" at bounding box center [888, 70] width 1333 height 46
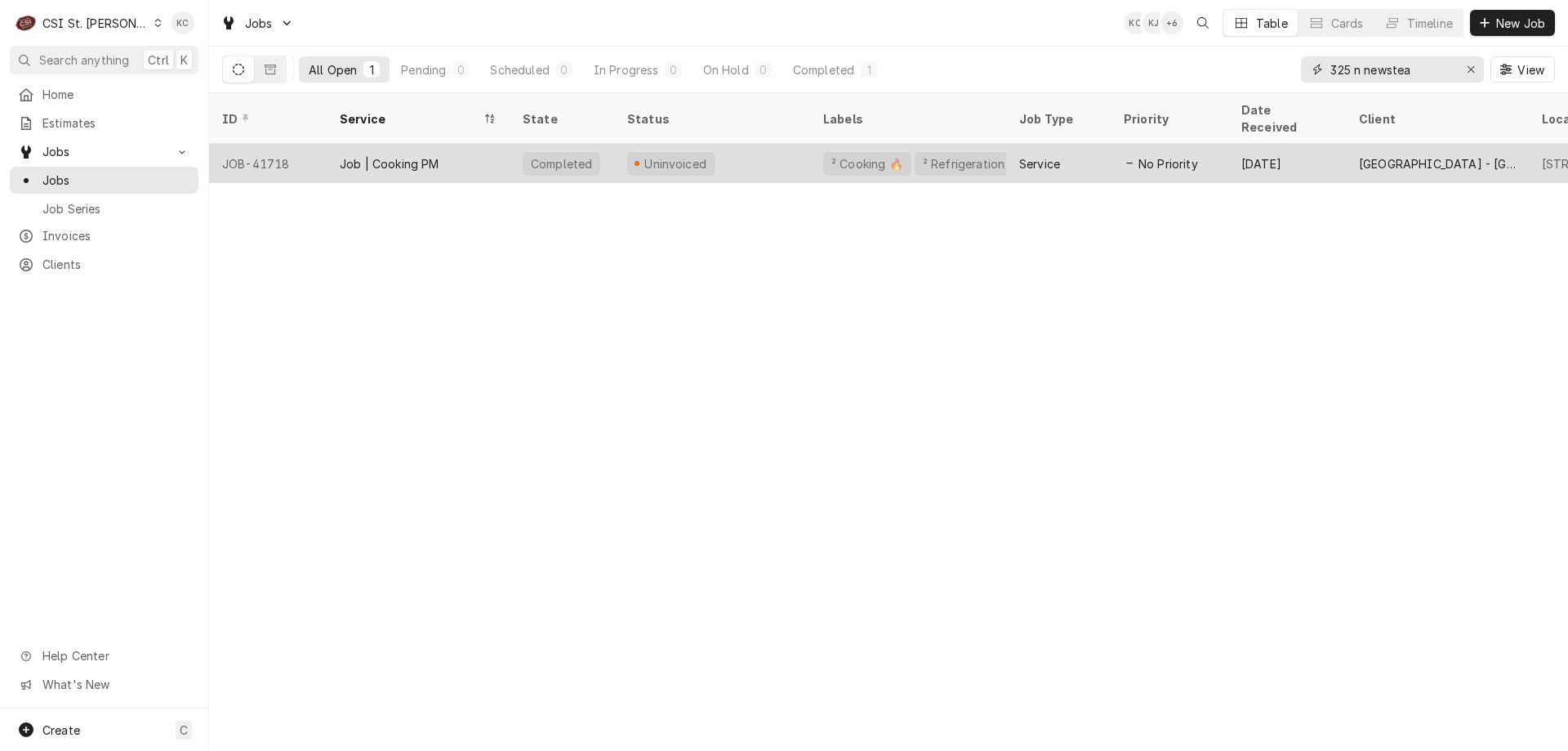
type input "325 n newstea"
click at [406, 155] on div "Job | Cooking PM" at bounding box center [389, 163] width 99 height 17
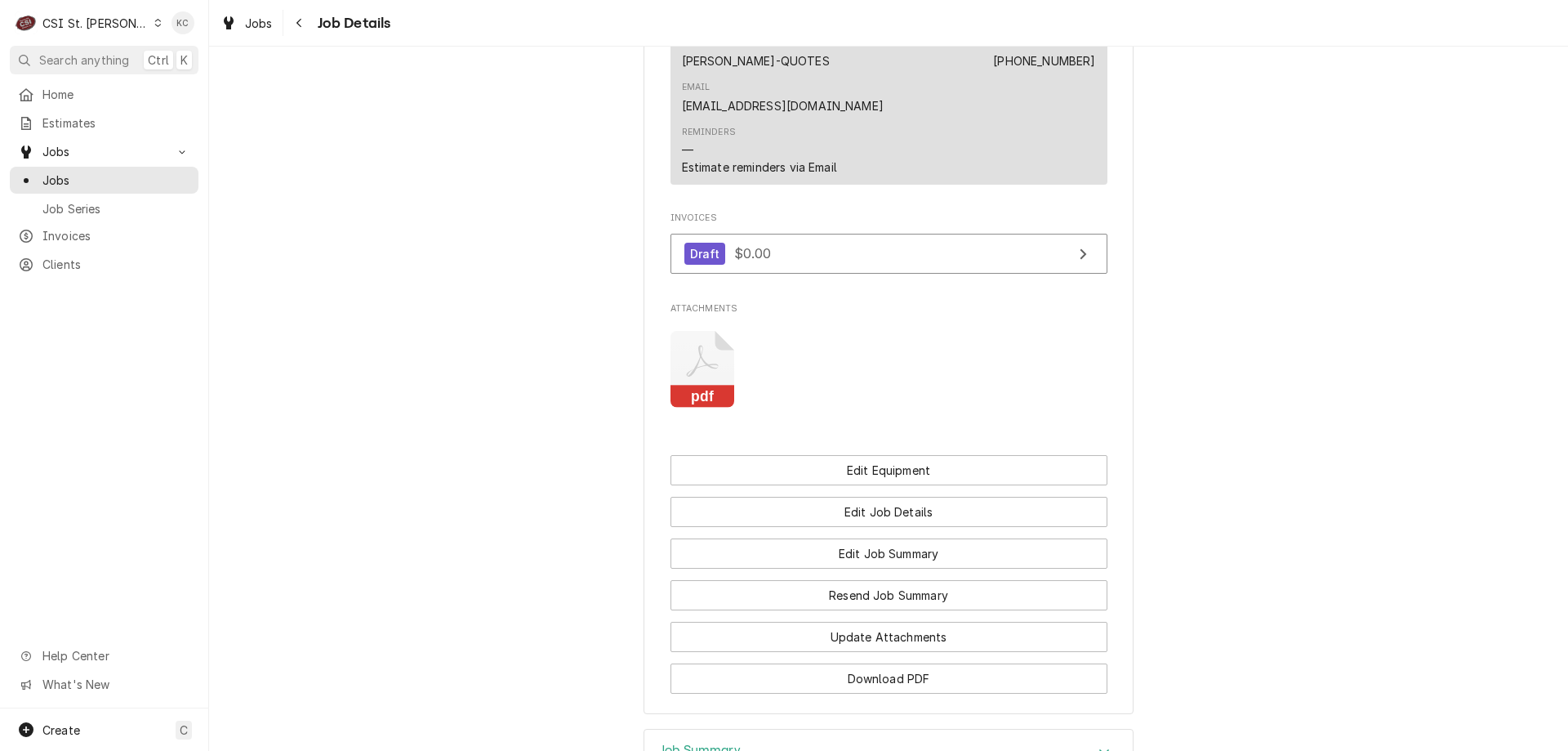
scroll to position [1798, 0]
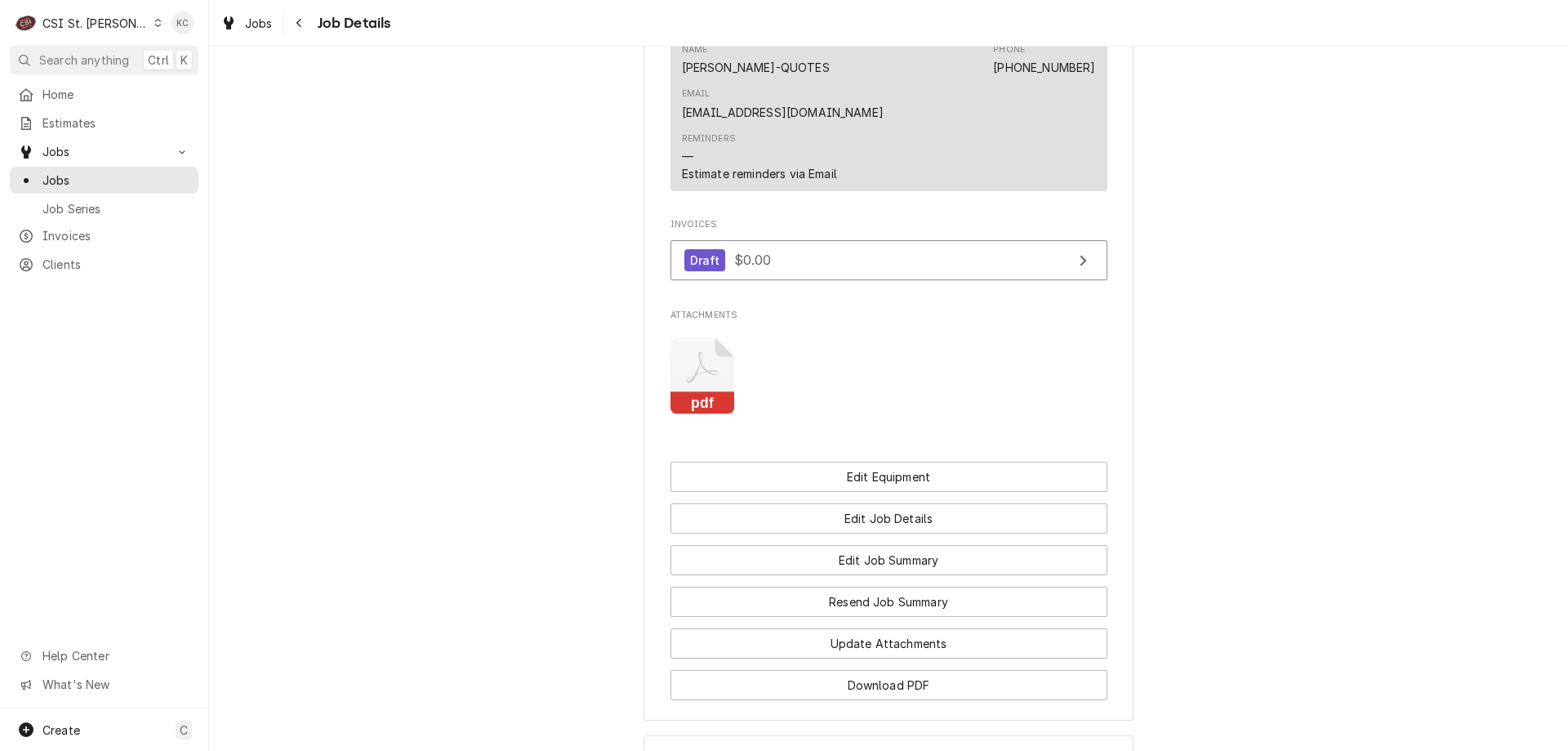
click at [693, 409] on icon "Attachments" at bounding box center [702, 376] width 64 height 77
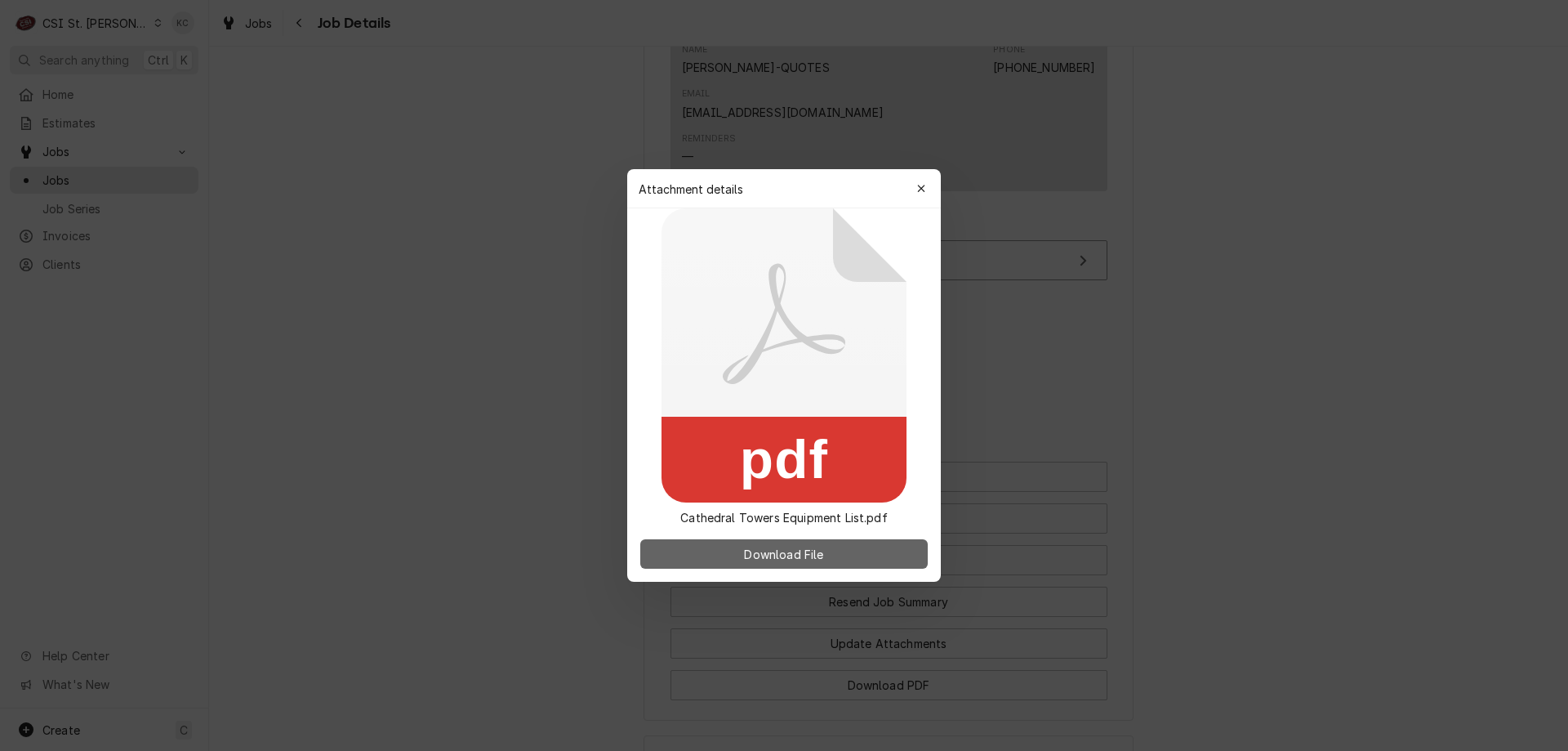
click at [726, 557] on button "Download File" at bounding box center [784, 554] width 288 height 29
click at [923, 190] on icon "button" at bounding box center [920, 188] width 7 height 7
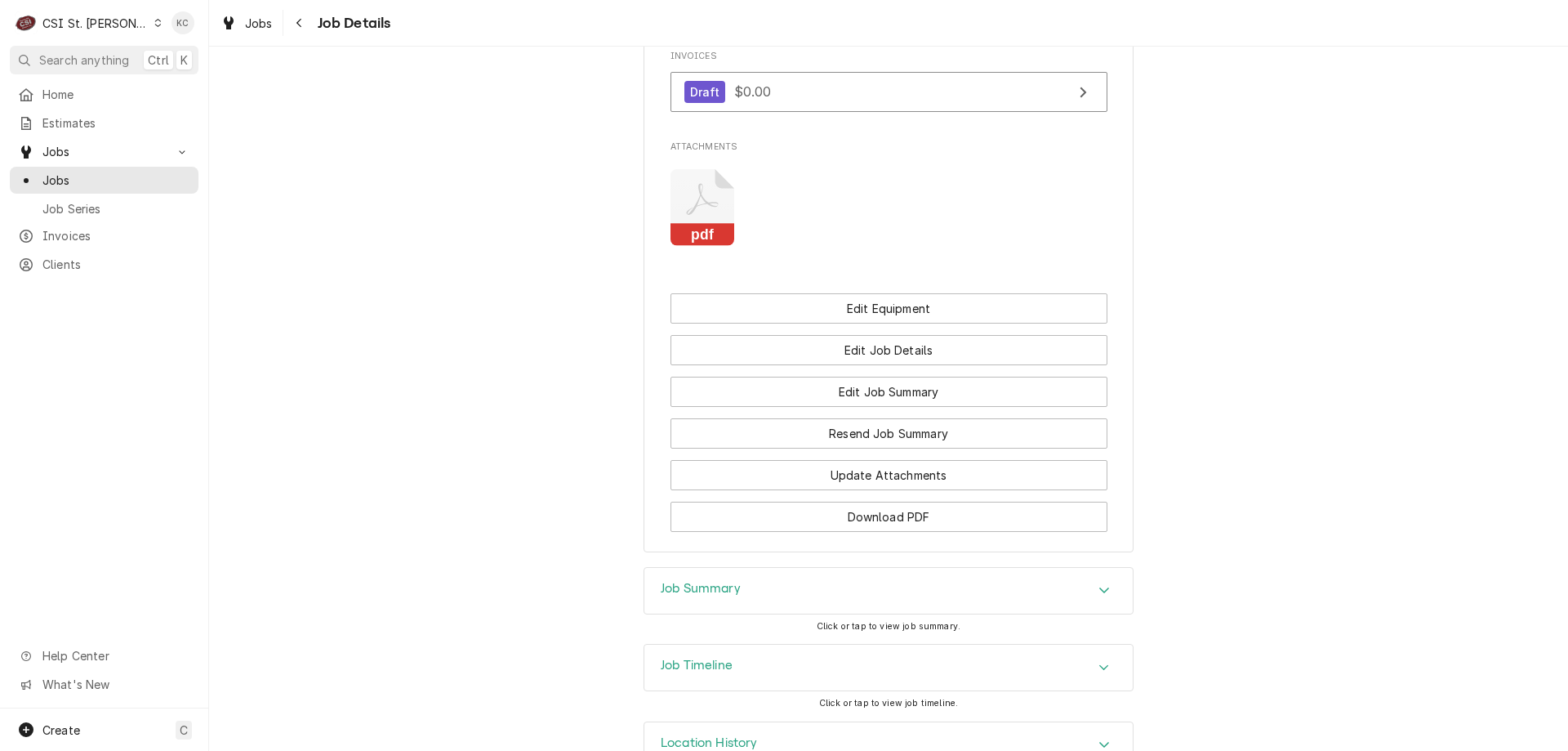
scroll to position [2043, 0]
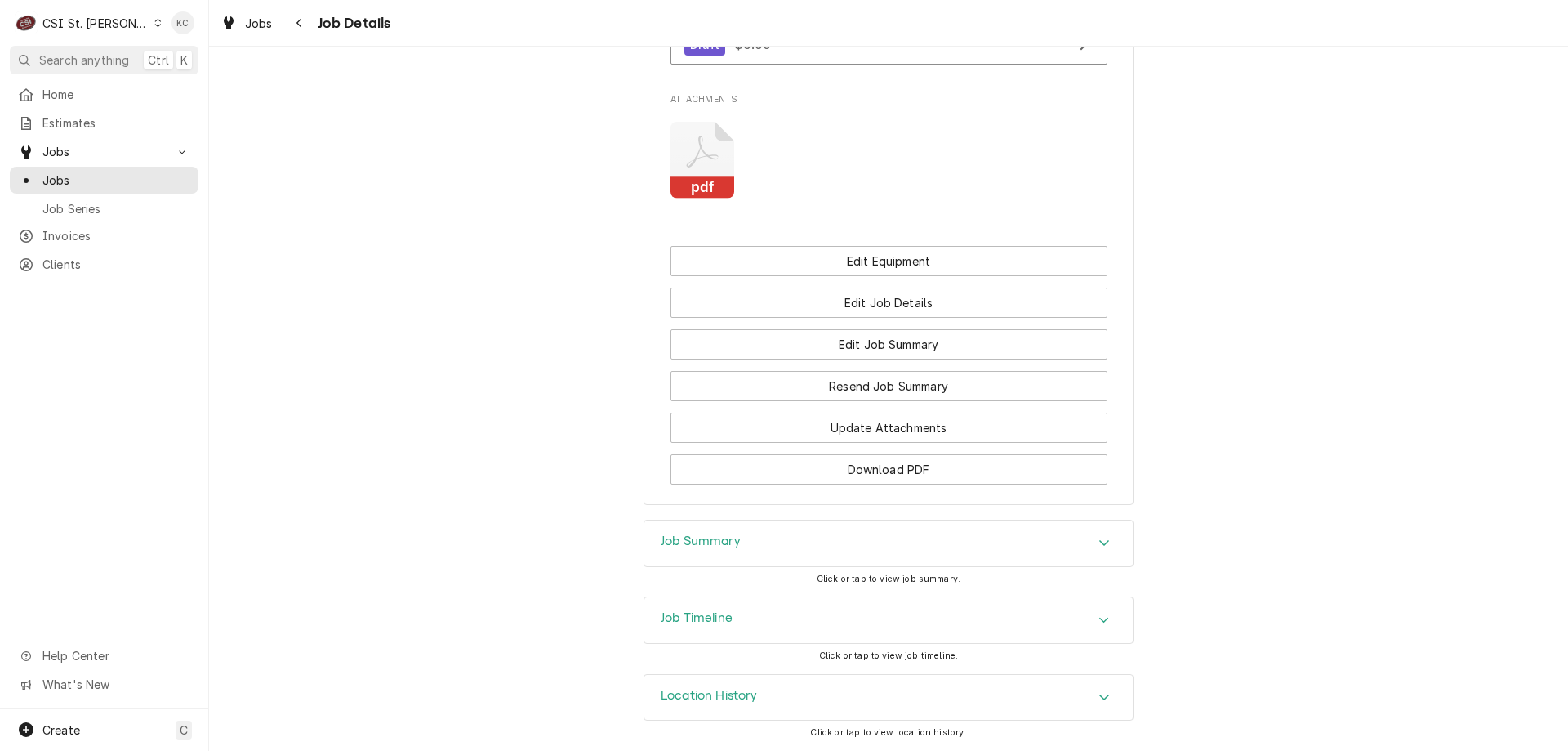
click at [778, 616] on div "Job Timeline" at bounding box center [888, 620] width 488 height 46
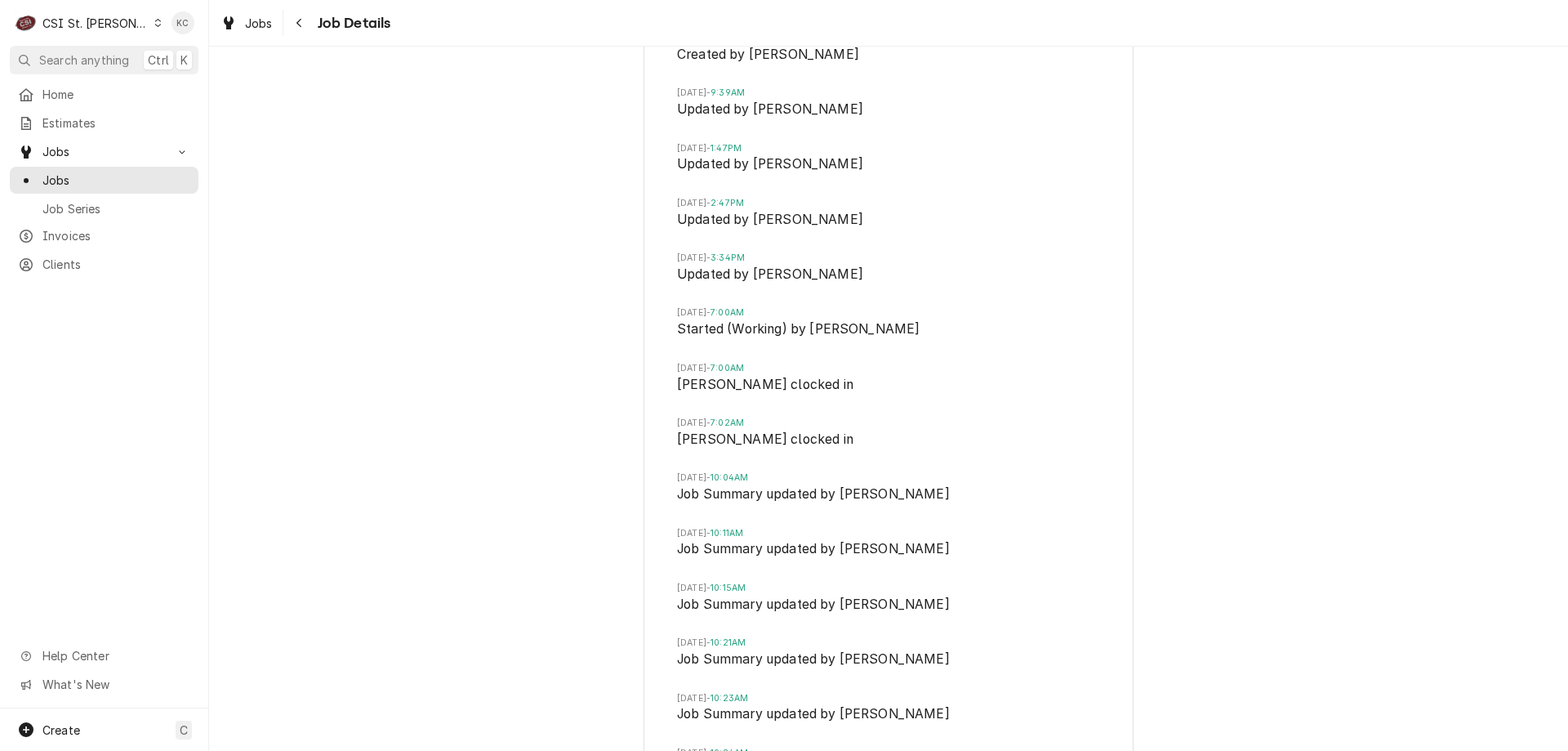
scroll to position [2316, 0]
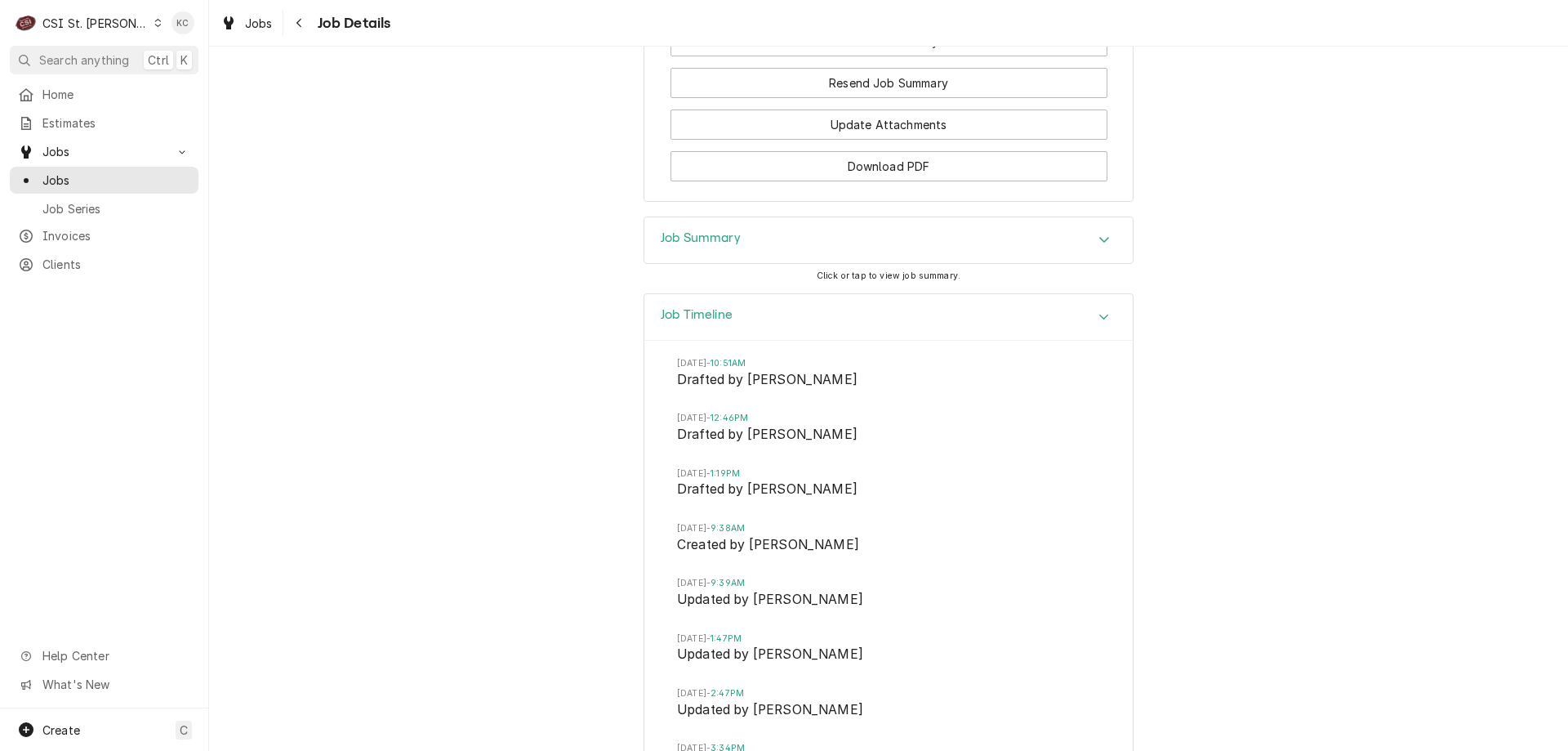
click at [792, 263] on div "Job Summary" at bounding box center [888, 240] width 488 height 46
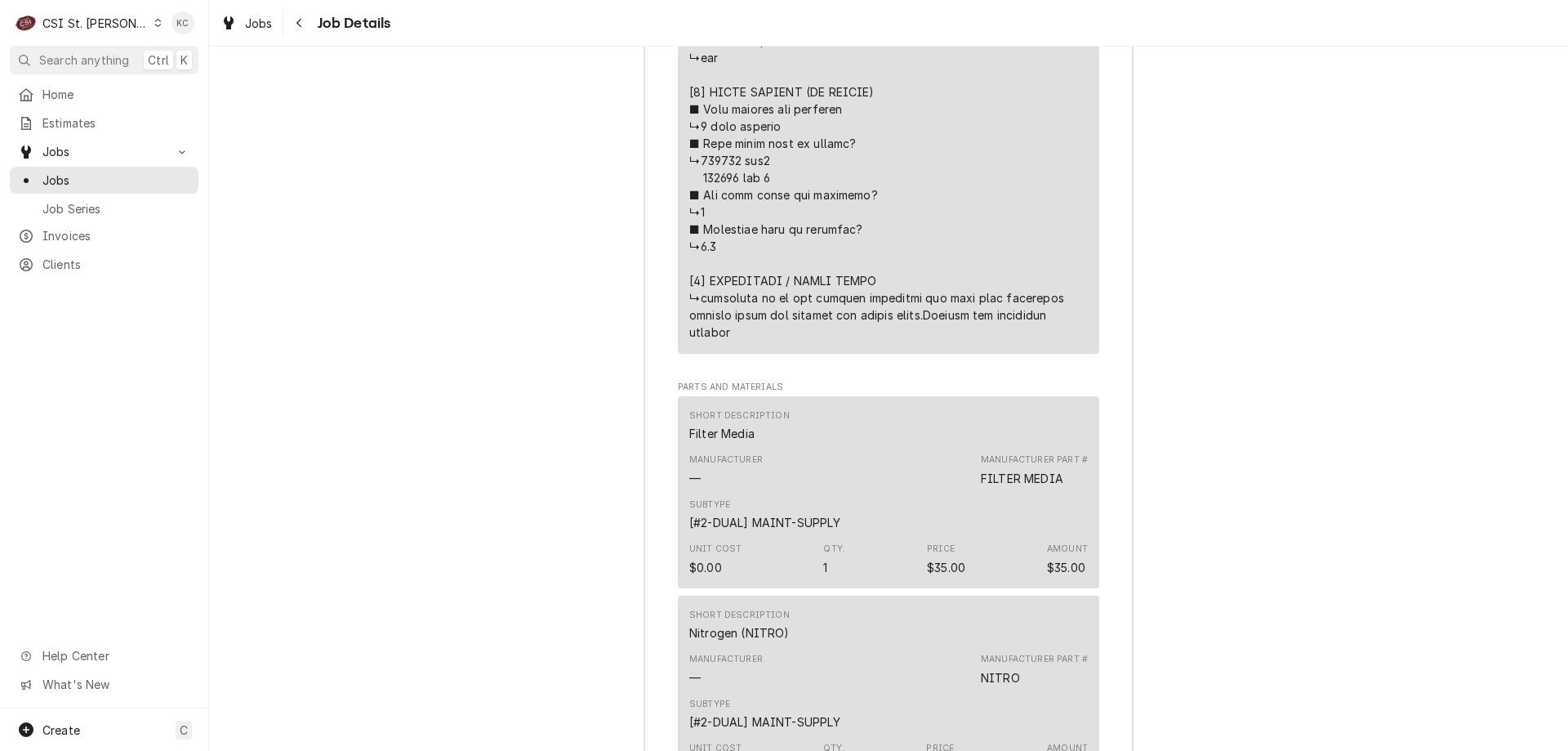
scroll to position [5748, 0]
click at [298, 33] on button "Navigate back" at bounding box center [300, 23] width 26 height 26
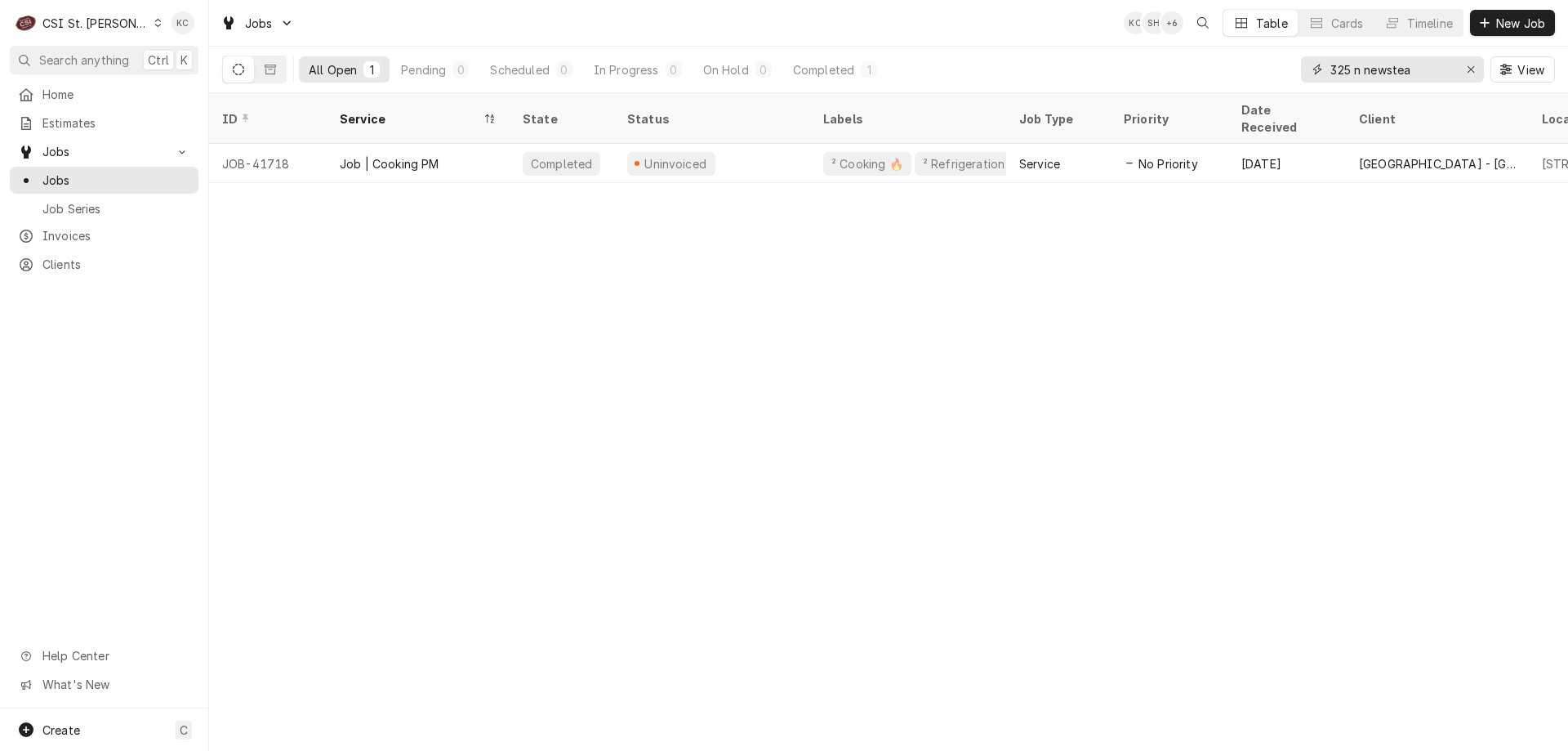
drag, startPoint x: 1425, startPoint y: 67, endPoint x: 1263, endPoint y: 59, distance: 162.2
click at [1263, 59] on div "All Open 1 Pending 0 Scheduled 0 In Progress 0 On Hold 0 Completed 1 325 n news…" at bounding box center [888, 70] width 1333 height 46
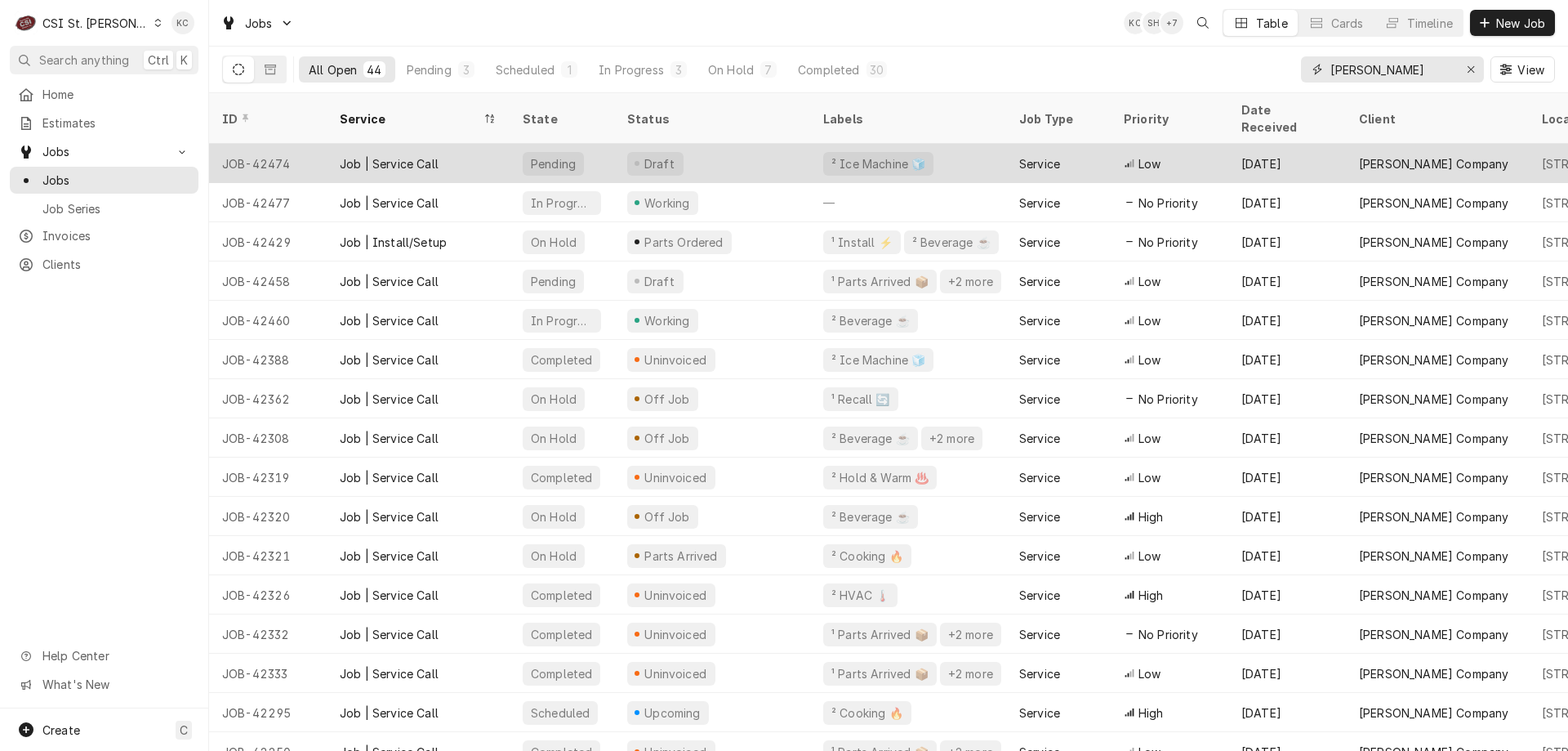
type input "vivian"
click at [728, 144] on div "Draft" at bounding box center [712, 163] width 196 height 40
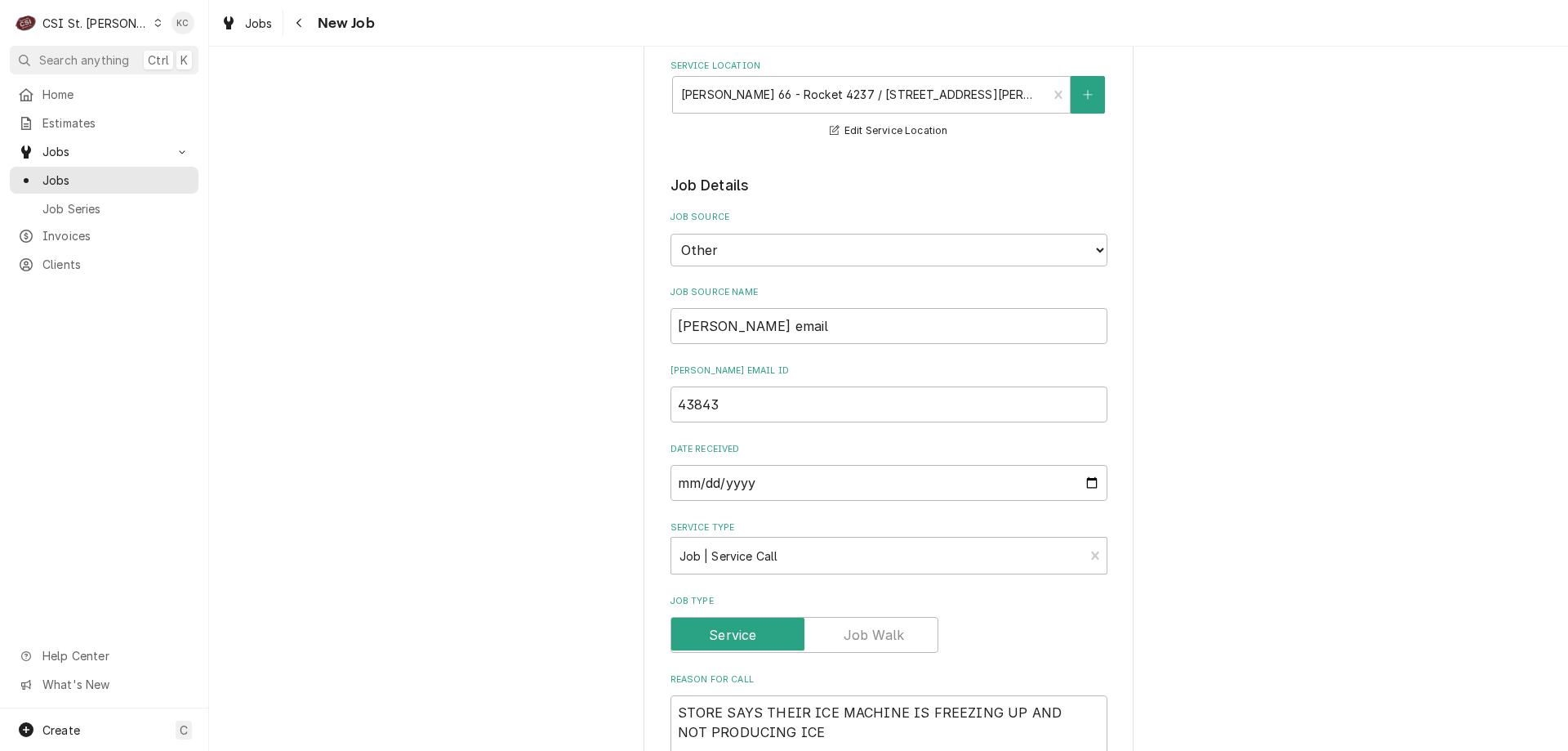
scroll to position [735, 0]
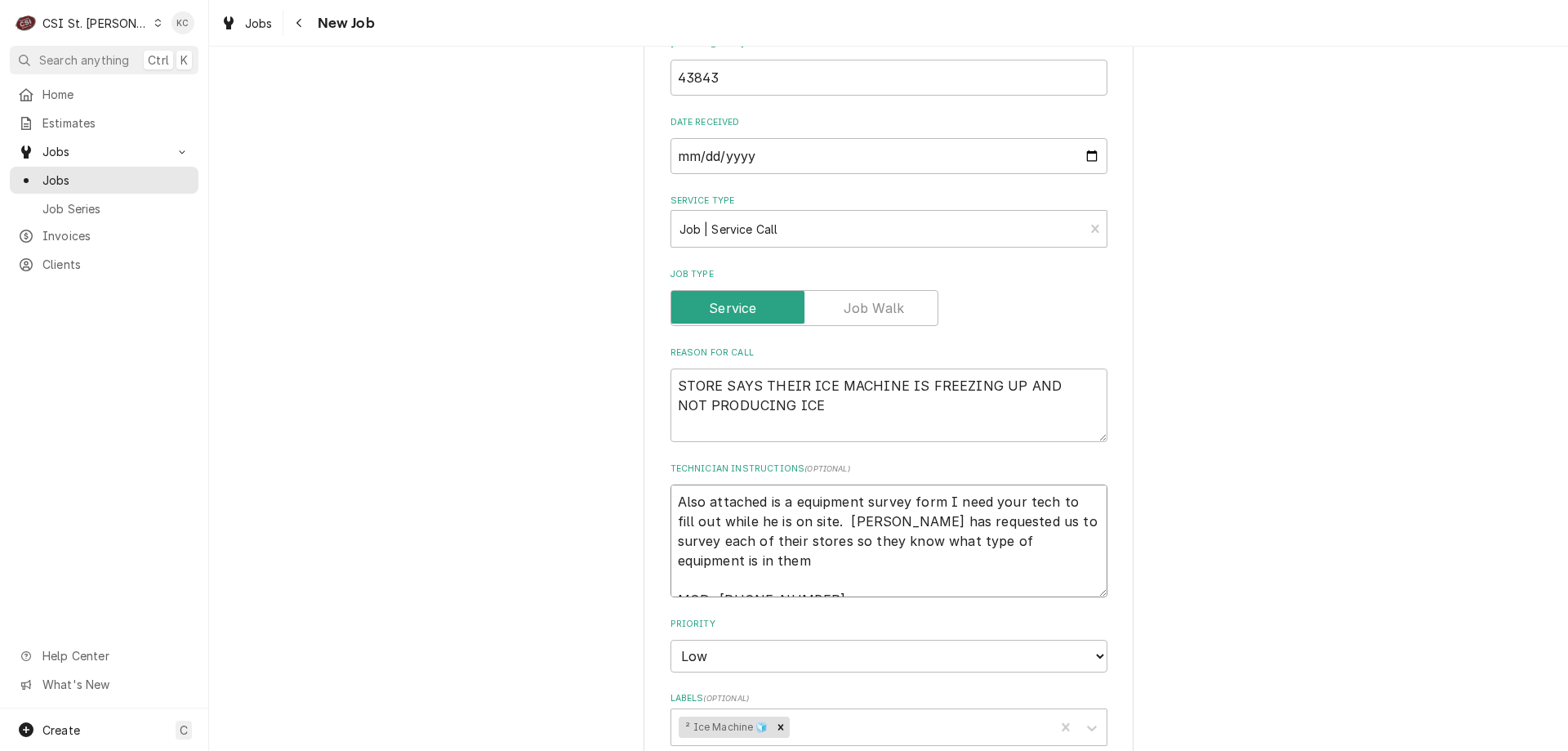
click at [672, 497] on textarea "Also attached is a equipment survey form I need your tech to fill out while he …" at bounding box center [889, 541] width 437 height 113
type textarea "x"
type textarea "Also attached is a equipment survey form I need your tech to fill out while he …"
type textarea "x"
type textarea "Also attached is a equipment survey form I need your tech to fill out while he …"
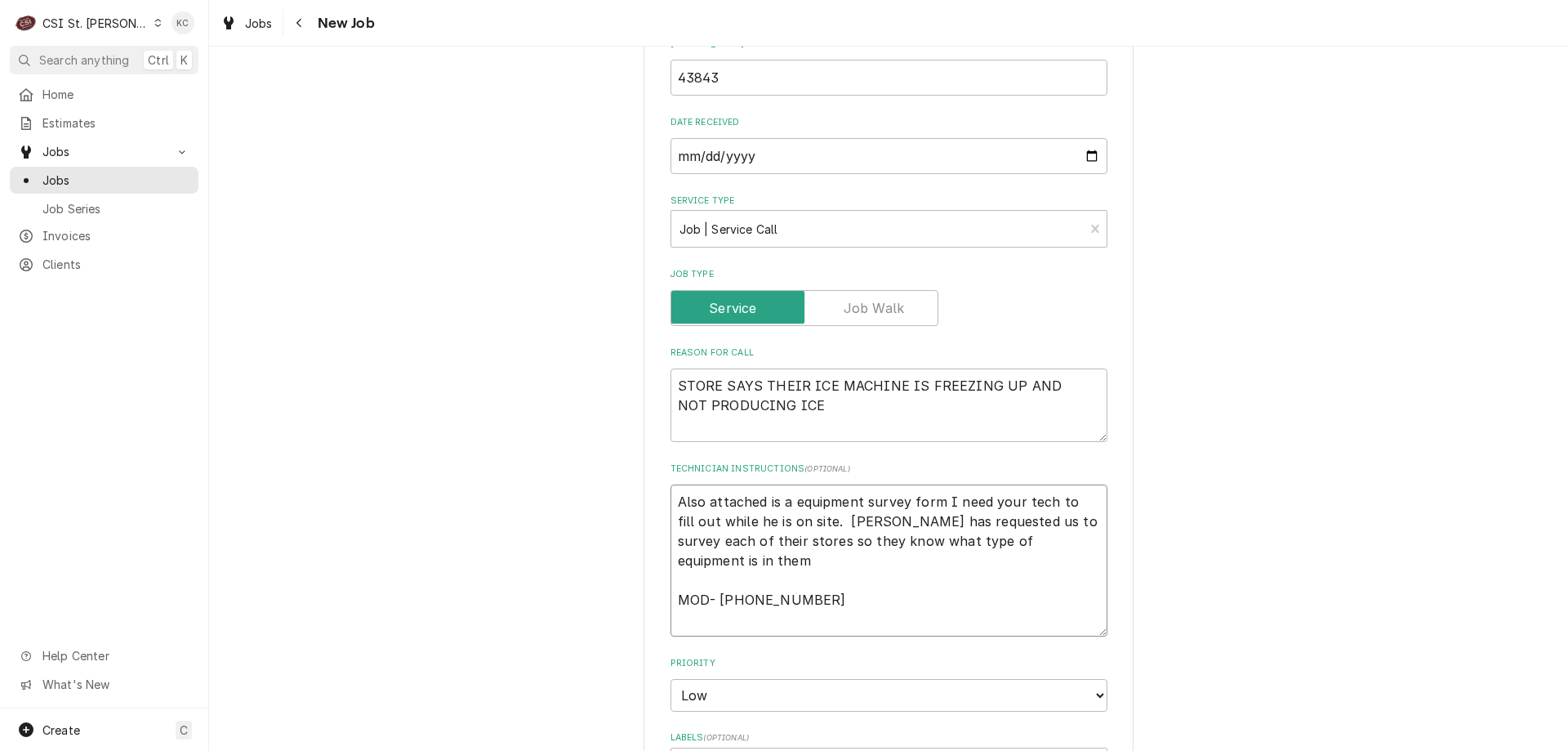
type textarea "x"
type textarea "9 Also attached is a equipment survey form I need your tech to fill out while h…"
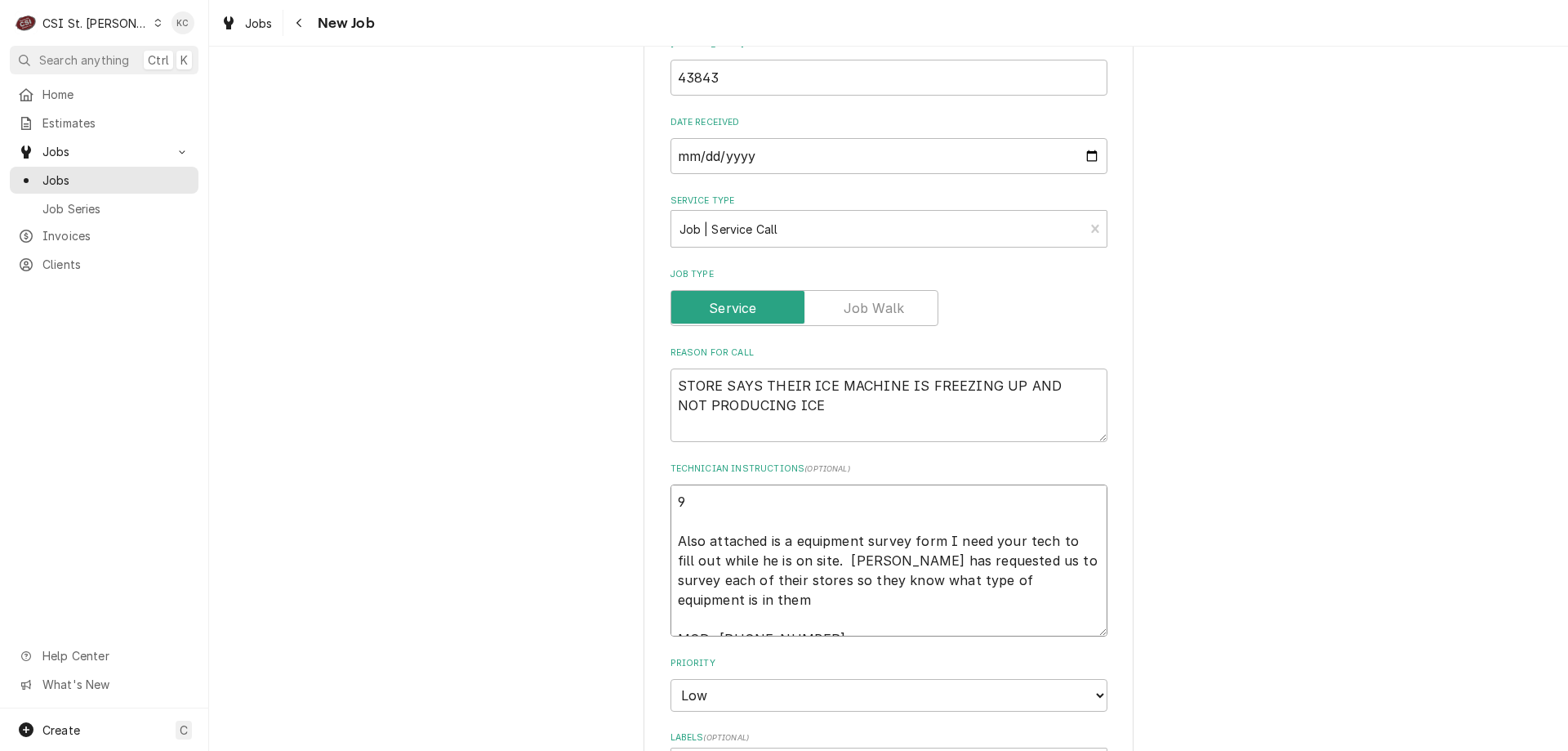
type textarea "x"
type textarea "9/ Also attached is a equipment survey form I need your tech to fill out while …"
type textarea "x"
type textarea "9/3 Also attached is a equipment survey form I need your tech to fill out while…"
type textarea "x"
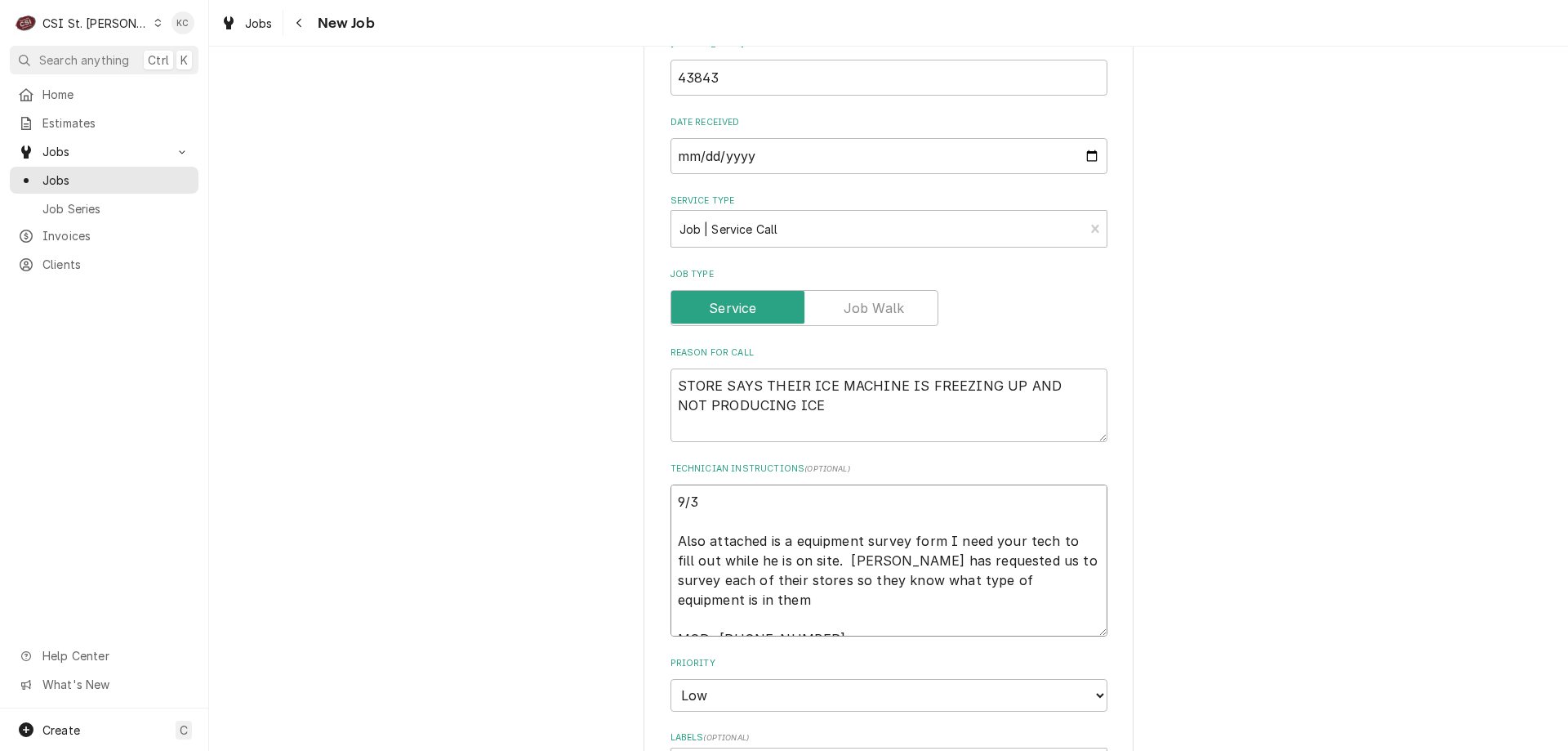
type textarea "9/3 Also attached is a equipment survey form I need your tech to fill out while…"
type textarea "x"
type textarea "9/3 - Also attached is a equipment survey form I need your tech to fill out whi…"
type textarea "x"
type textarea "9/3 - Also attached is a equipment survey form I need your tech to fill out whi…"
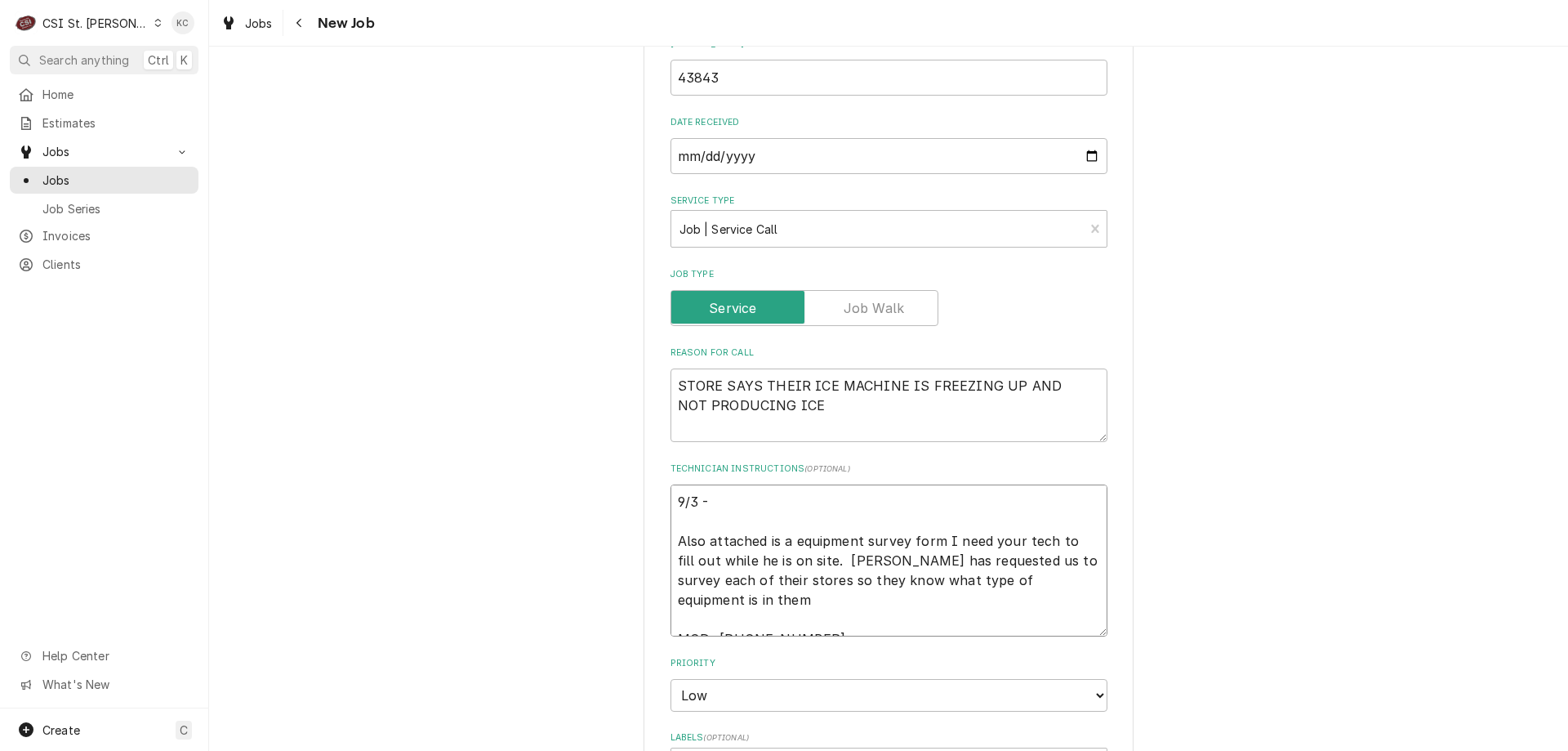
type textarea "x"
type textarea "9/3 - K Also attached is a equipment survey form I need your tech to fill out w…"
type textarea "x"
type textarea "9/3 - Ke Also attached is a equipment survey form I need your tech to fill out …"
type textarea "x"
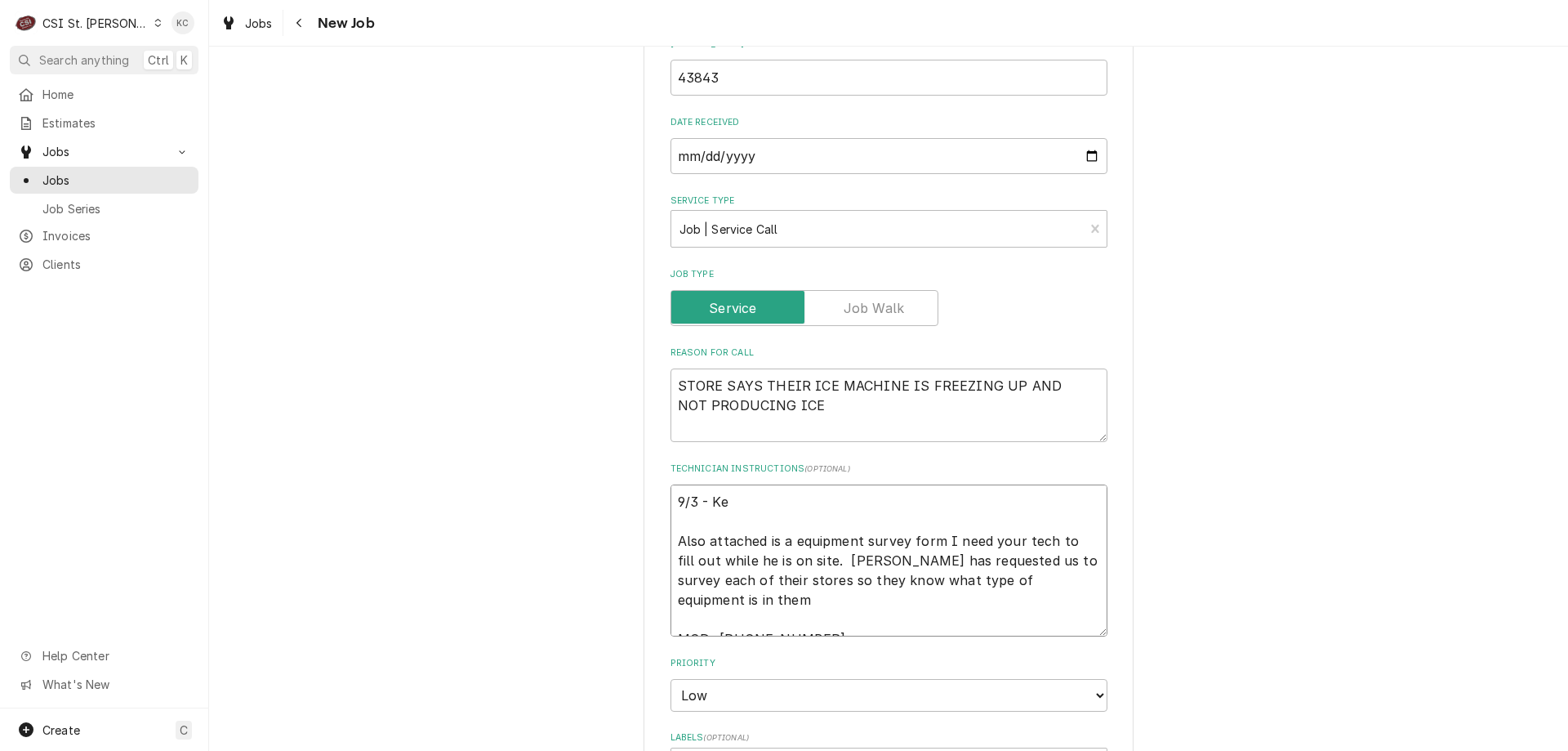
type textarea "9/3 - Kel Also attached is a equipment survey form I need your tech to fill out…"
type textarea "x"
type textarea "9/3 - Kell Also attached is a equipment survey form I need your tech to fill ou…"
type textarea "x"
type textarea "9/3 - Kelly Also attached is a equipment survey form I need your tech to fill o…"
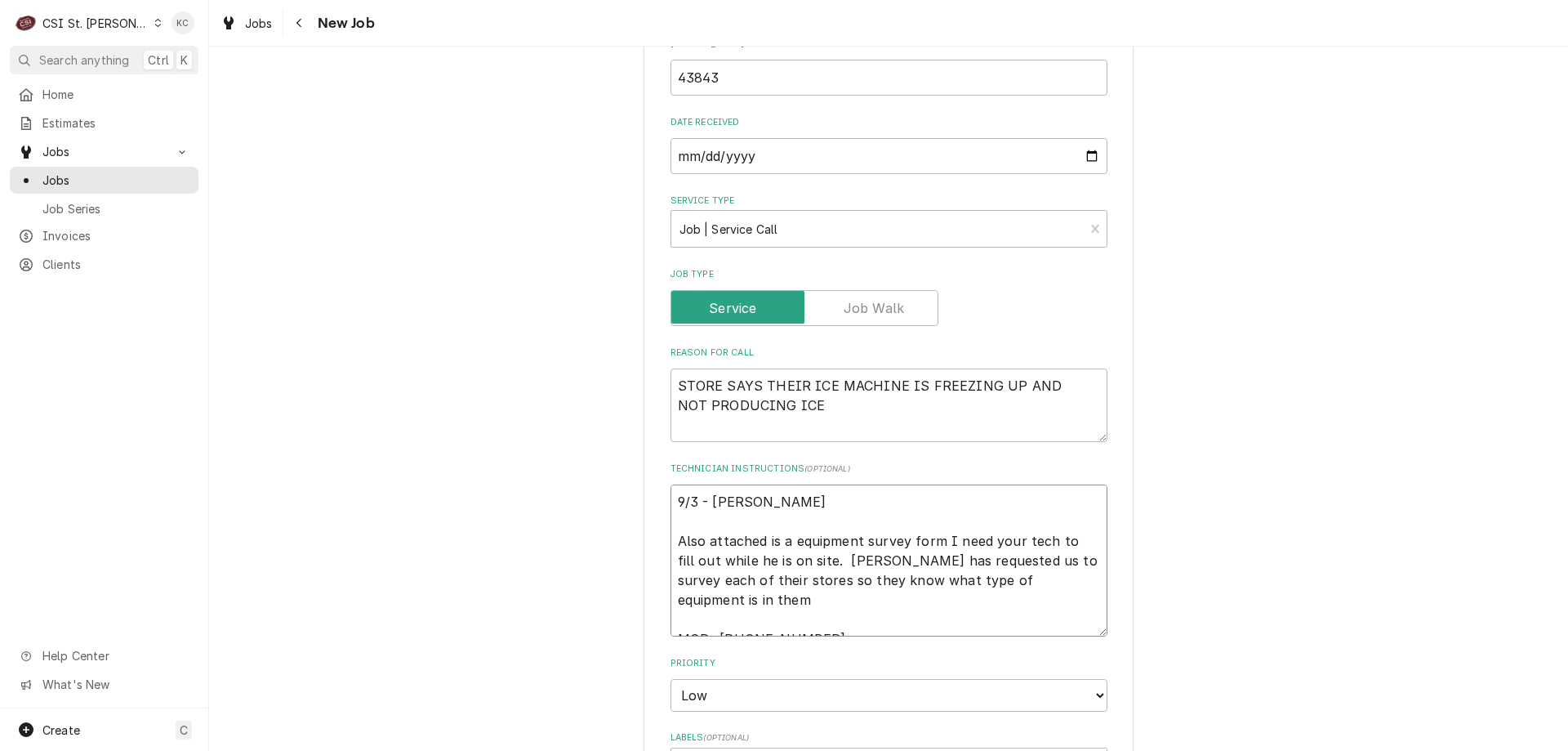
type textarea "x"
type textarea "9/3 - Kelly Also attached is a equipment survey form I need your tech to fill o…"
type textarea "x"
type textarea "9/3 - Kelly - Also attached is a equipment survey form I need your tech to fill…"
type textarea "x"
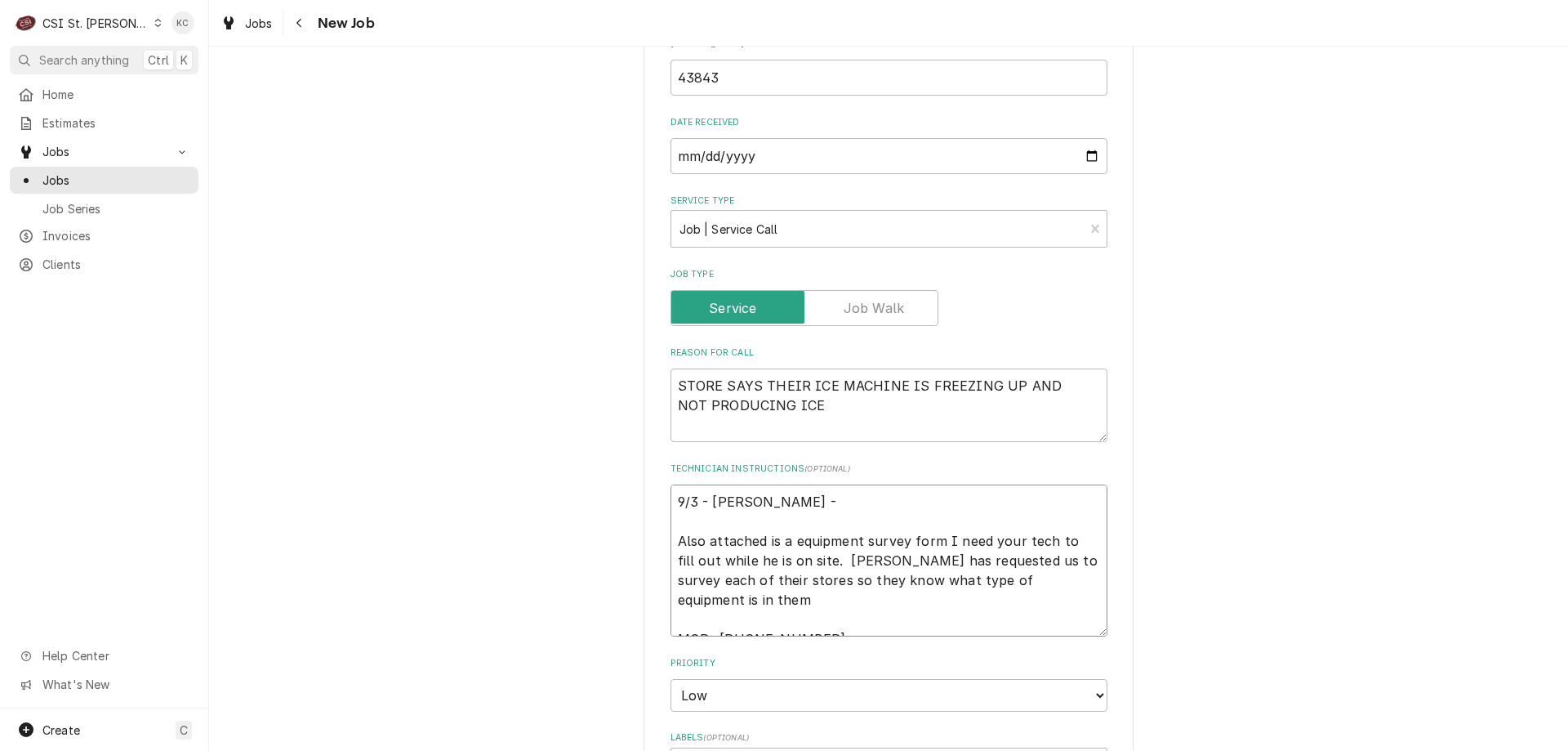
type textarea "9/3 - Kelly - Also attached is a equipment survey form I need your tech to fill…"
type textarea "x"
type textarea "9/3 - Kelly - Also attached is a equipment survey form I need your tech to fill…"
click at [790, 493] on textarea "9/3 - Kelly - Also attached is a equipment survey form I need your tech to fill…" at bounding box center [889, 560] width 437 height 152
paste textarea "Customer just moved this call to a P1 4hr emergency. Overtime is approved"
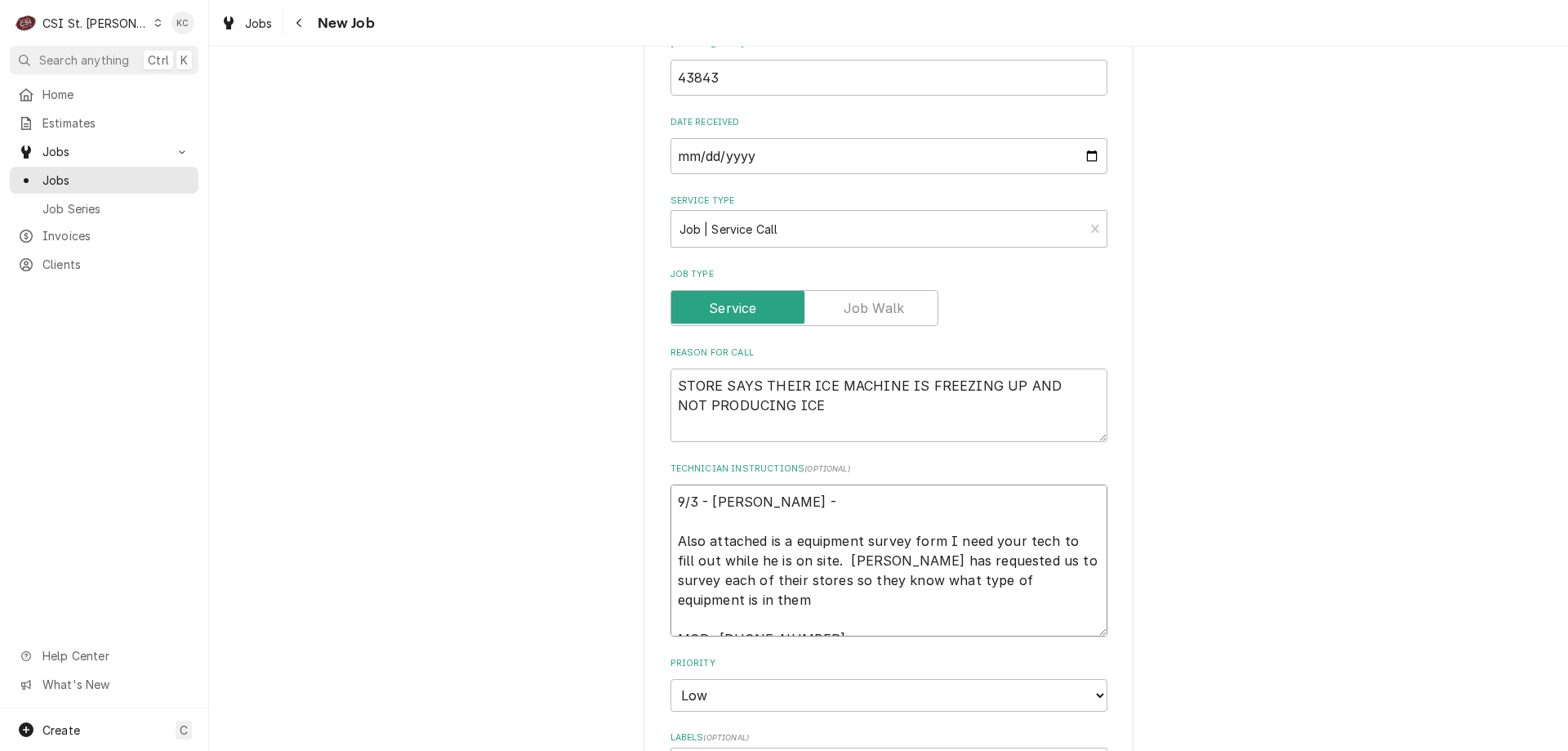
type textarea "x"
type textarea "9/3 - Kelly - Customer just moved this call to a P1 4hr emergency. Overtime is …"
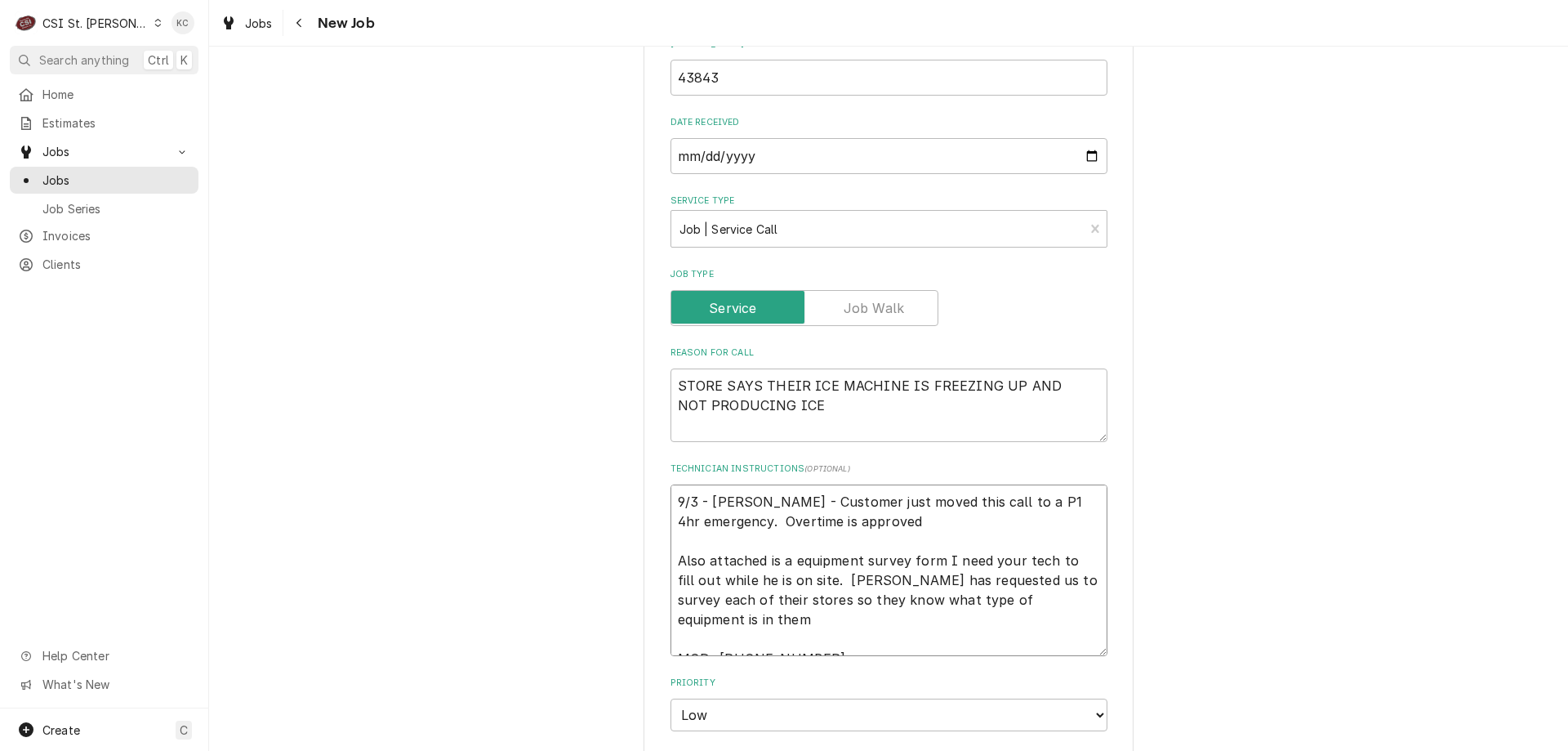
type textarea "x"
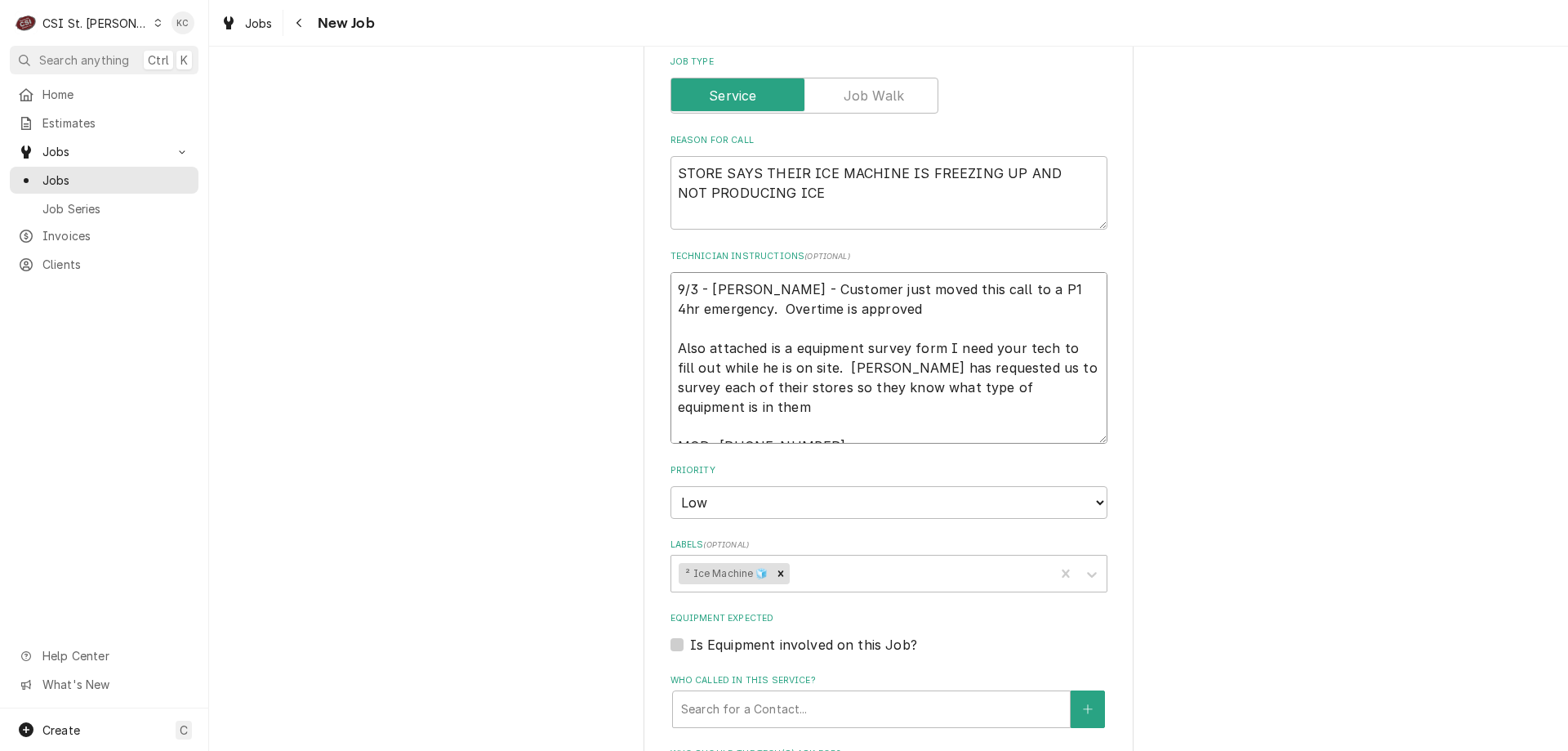
scroll to position [981, 0]
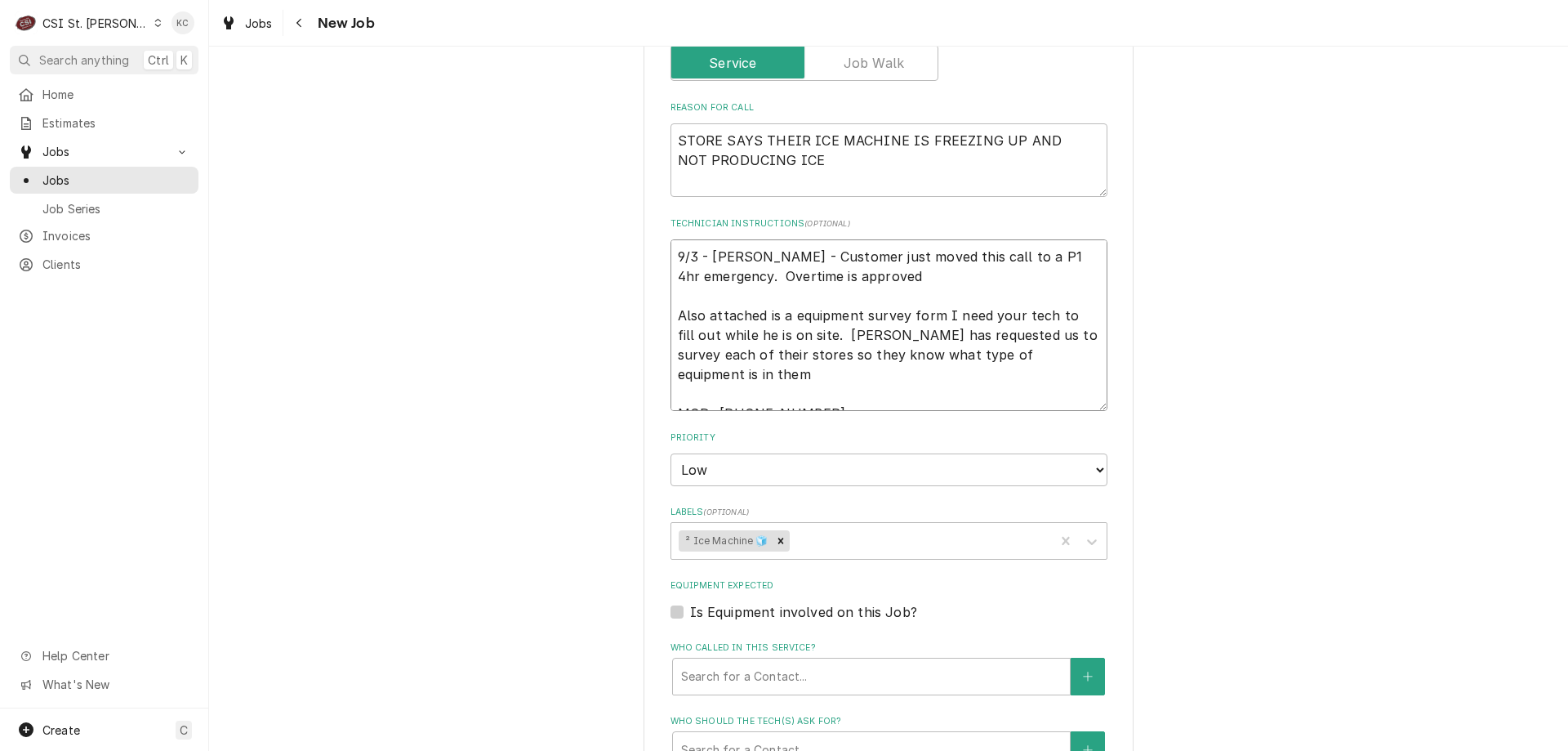
type textarea "9/3 - Kelly - Customer just moved this call to a P1 4hr emergency. Overtime is …"
click at [761, 470] on select "No Priority Urgent High Medium Low" at bounding box center [889, 469] width 437 height 33
select select "2"
click at [670, 453] on select "No Priority Urgent High Medium Low" at bounding box center [889, 469] width 437 height 33
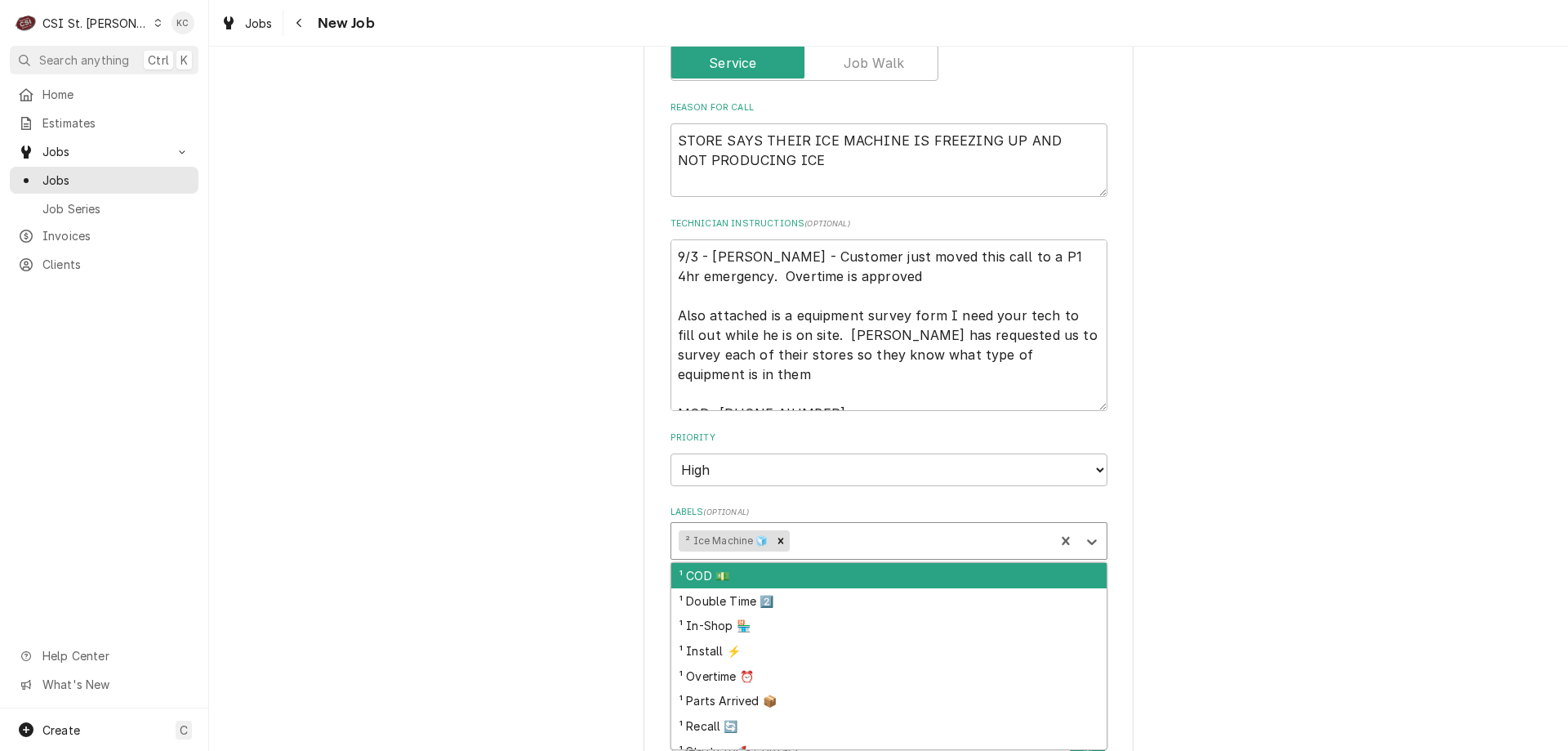
click at [847, 546] on div "Labels" at bounding box center [919, 541] width 254 height 29
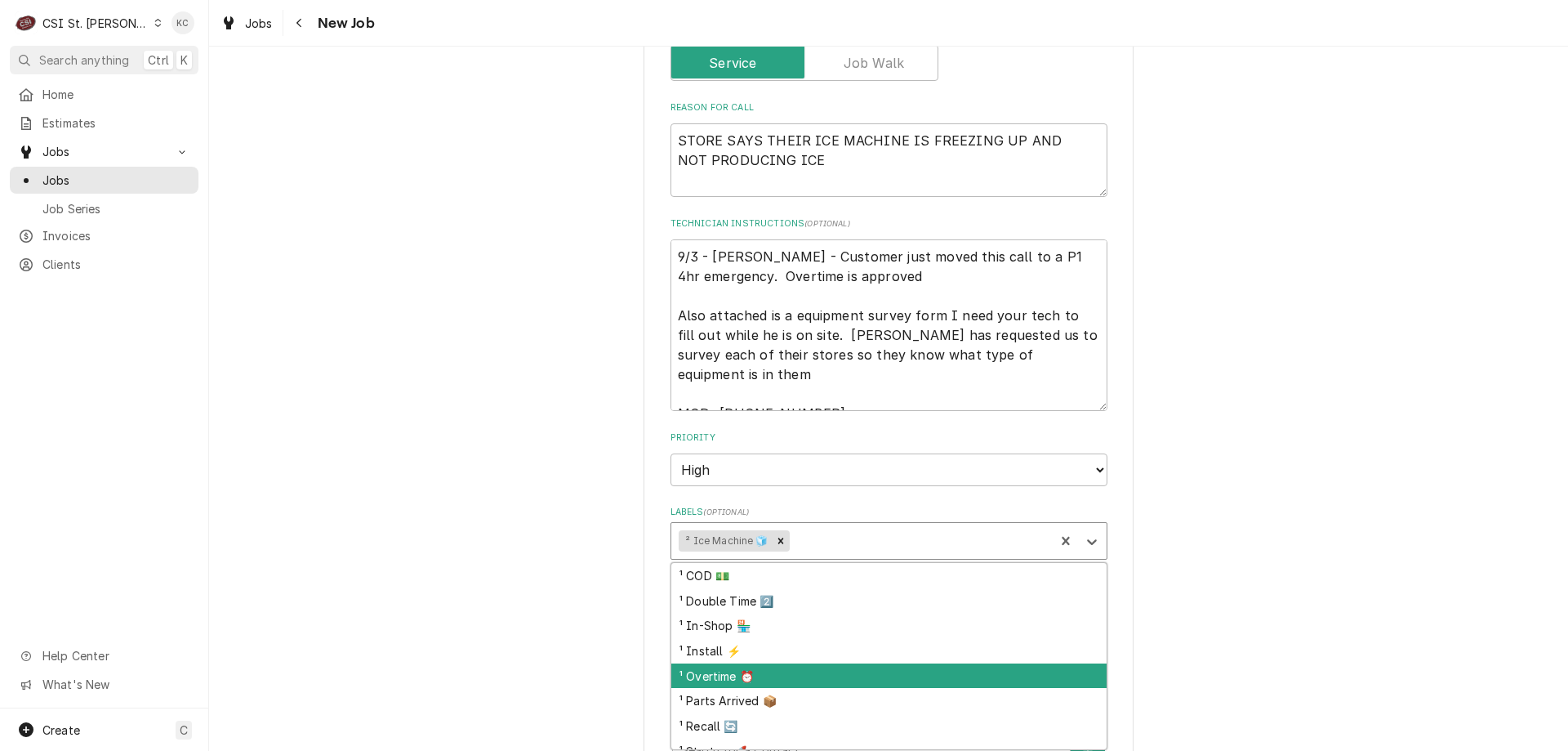
drag, startPoint x: 773, startPoint y: 678, endPoint x: 949, endPoint y: 598, distance: 193.3
click at [777, 676] on div "¹ Overtime ⏰" at bounding box center [889, 676] width 436 height 26
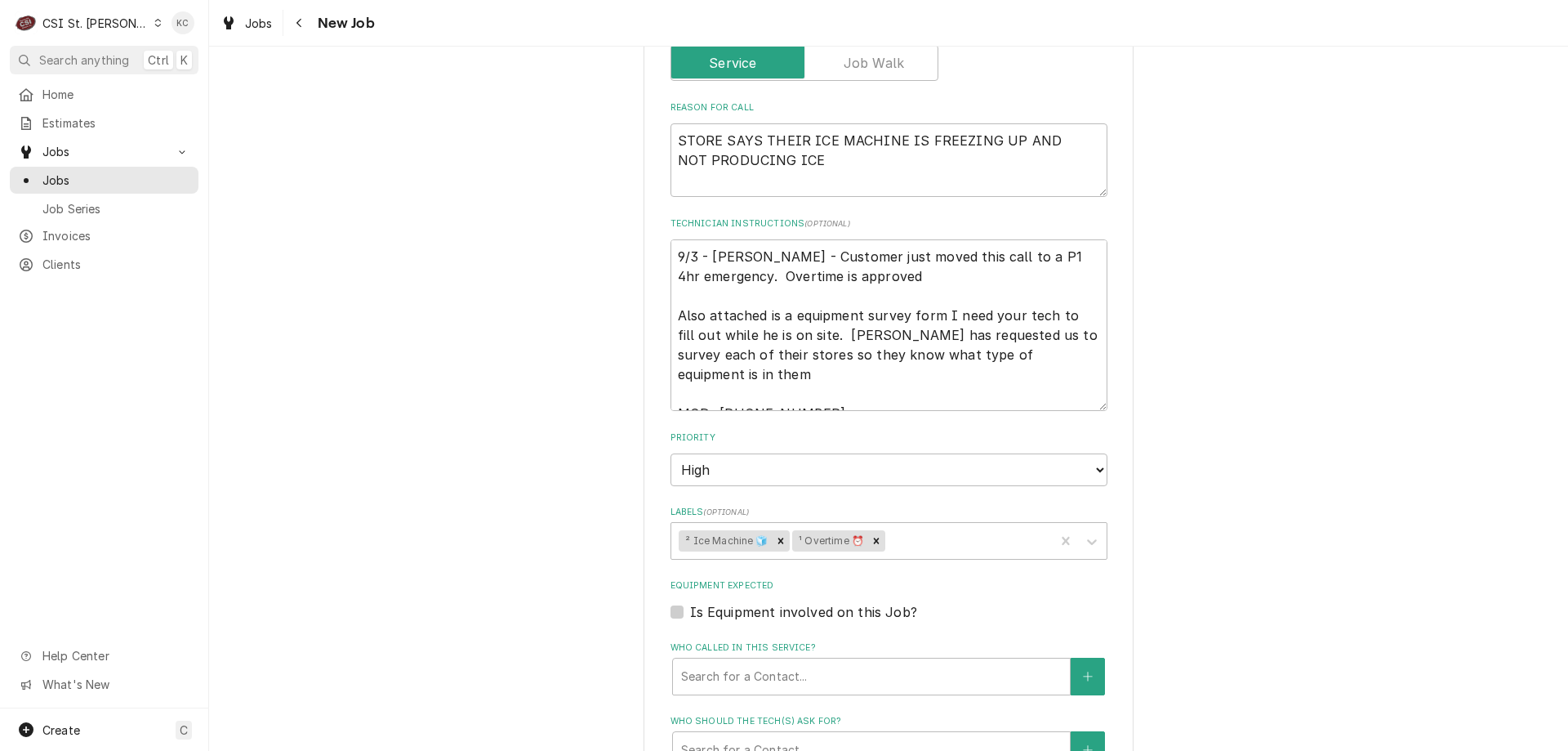
click at [1144, 593] on div "Use the fields below to edit this job: Client Details Client Vivian Company Edi…" at bounding box center [889, 216] width 1359 height 2264
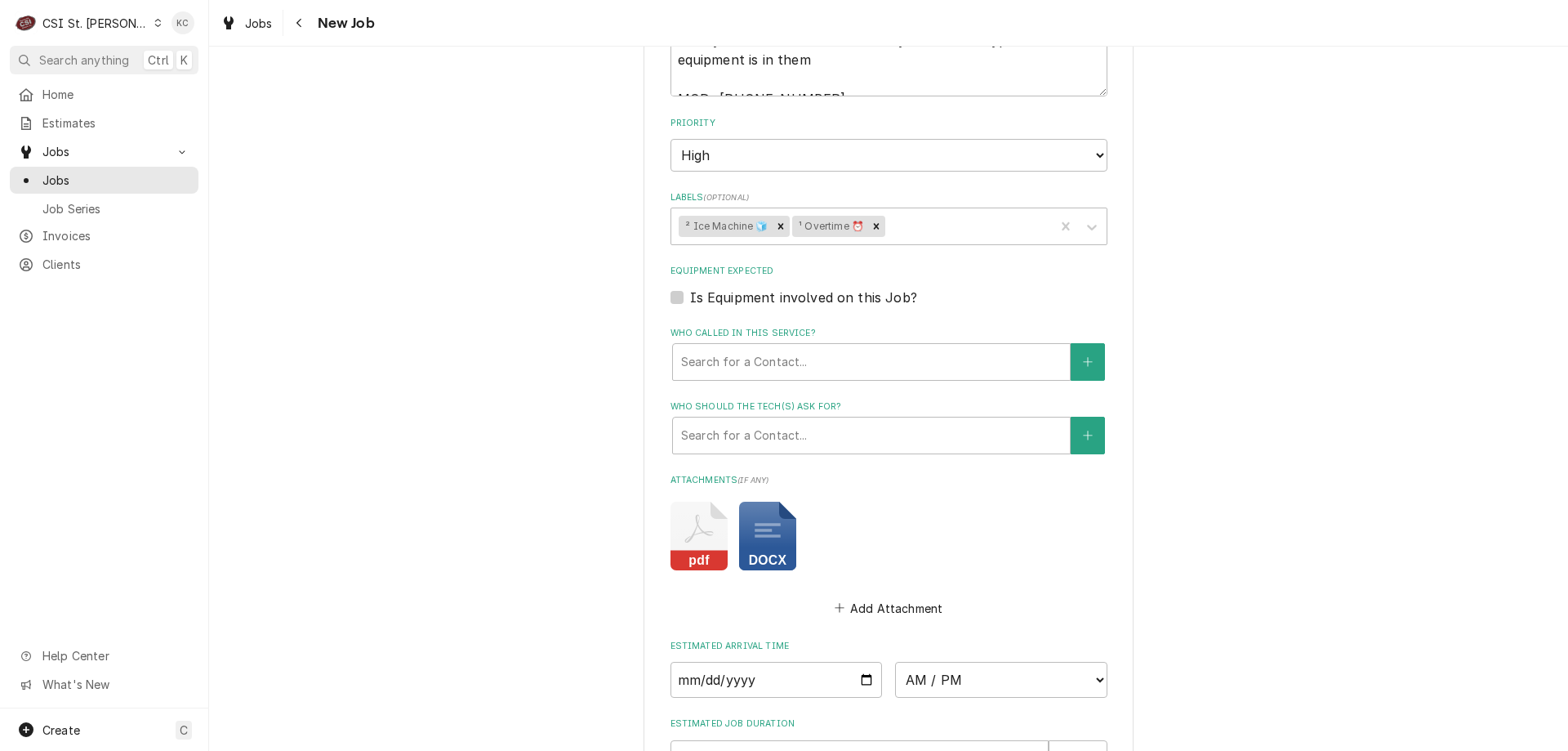
scroll to position [1577, 0]
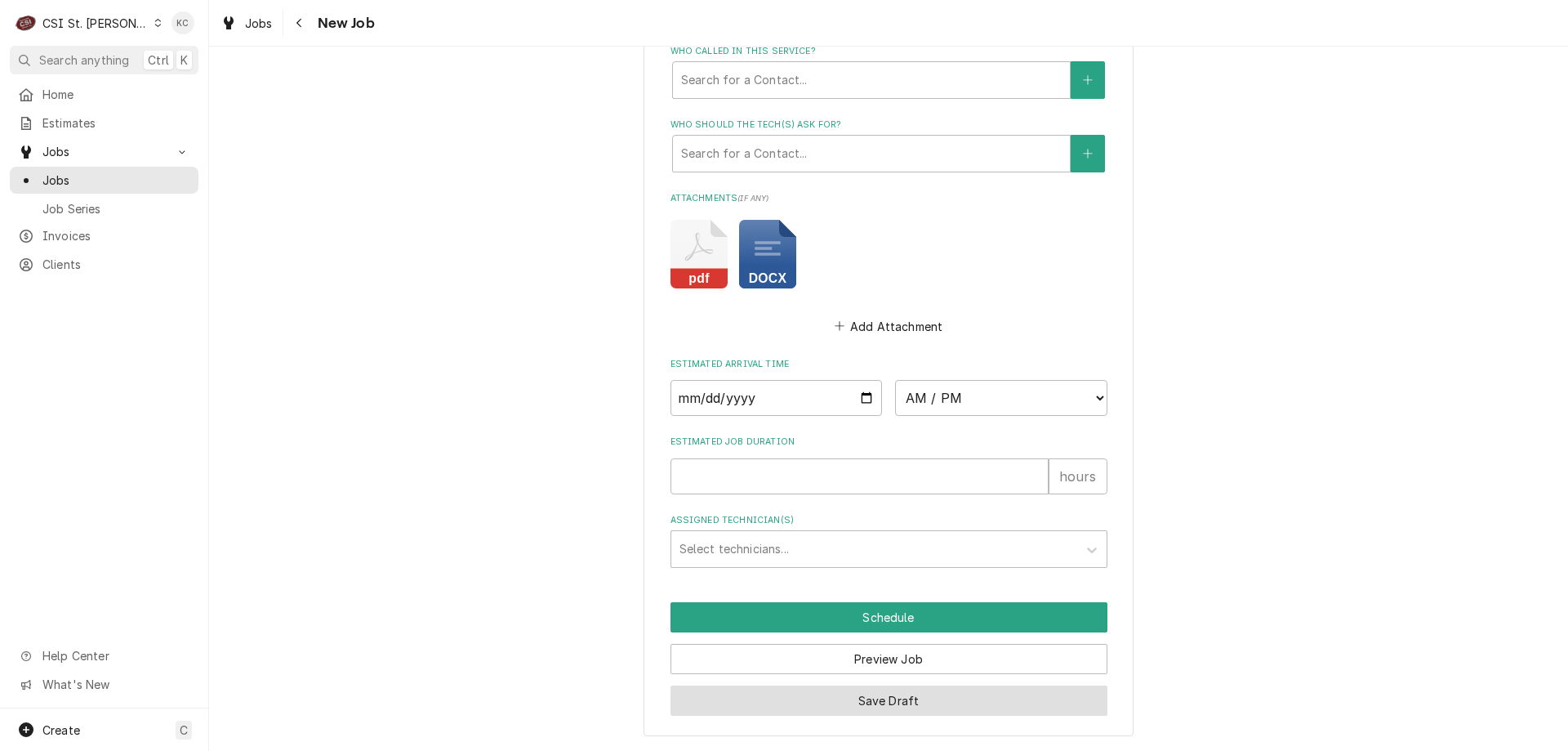
click at [988, 696] on button "Save Draft" at bounding box center [889, 701] width 437 height 30
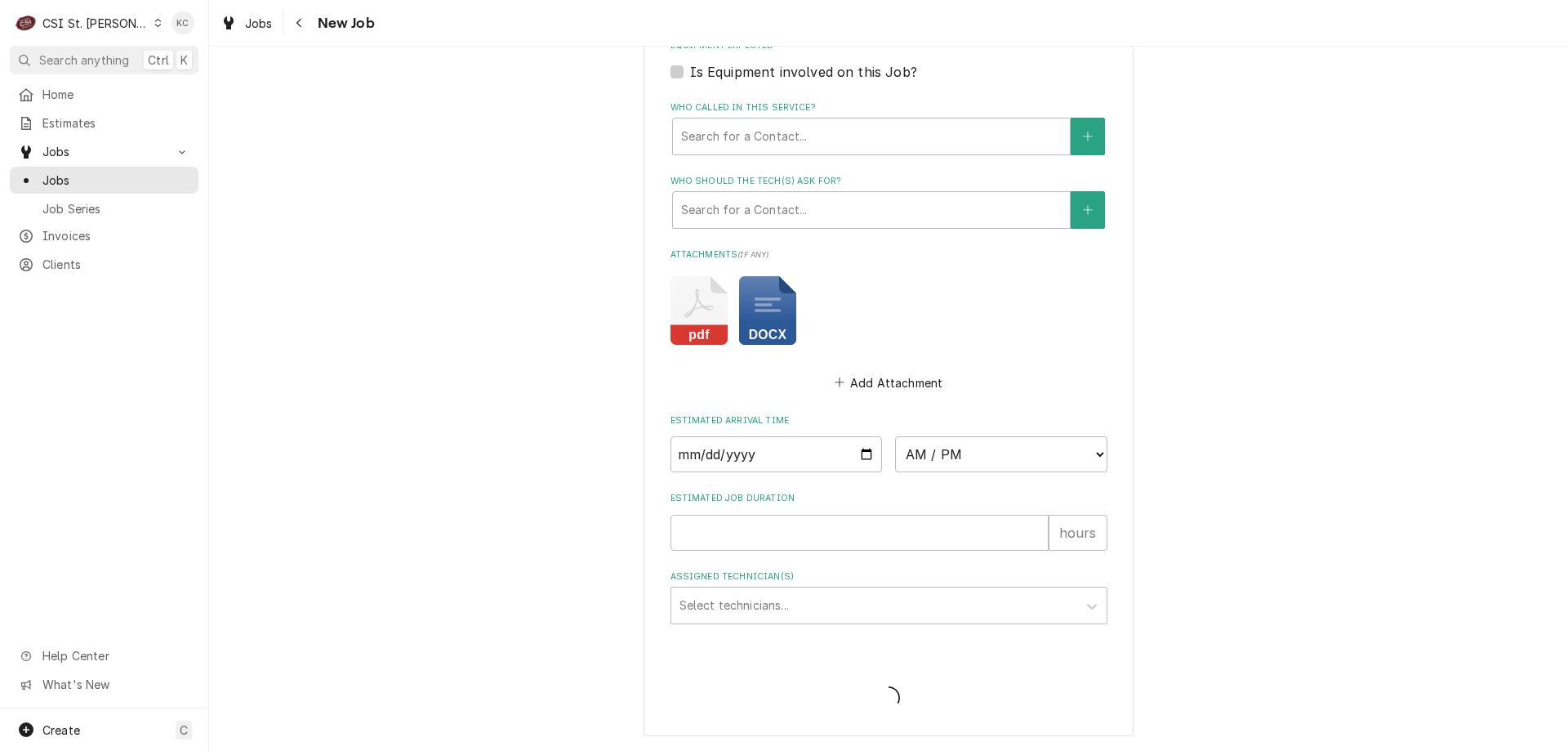
scroll to position [1520, 0]
type textarea "x"
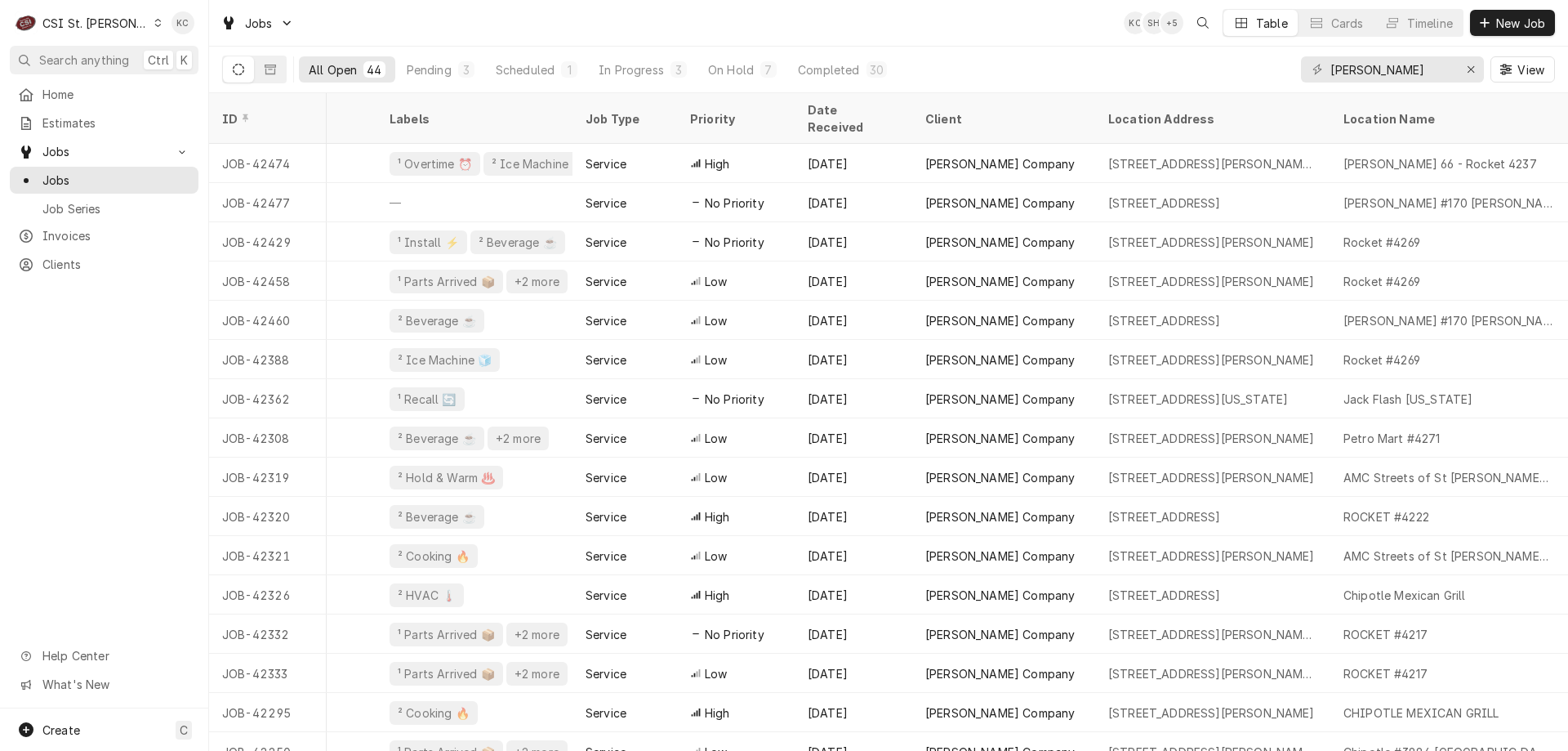
scroll to position [0, 445]
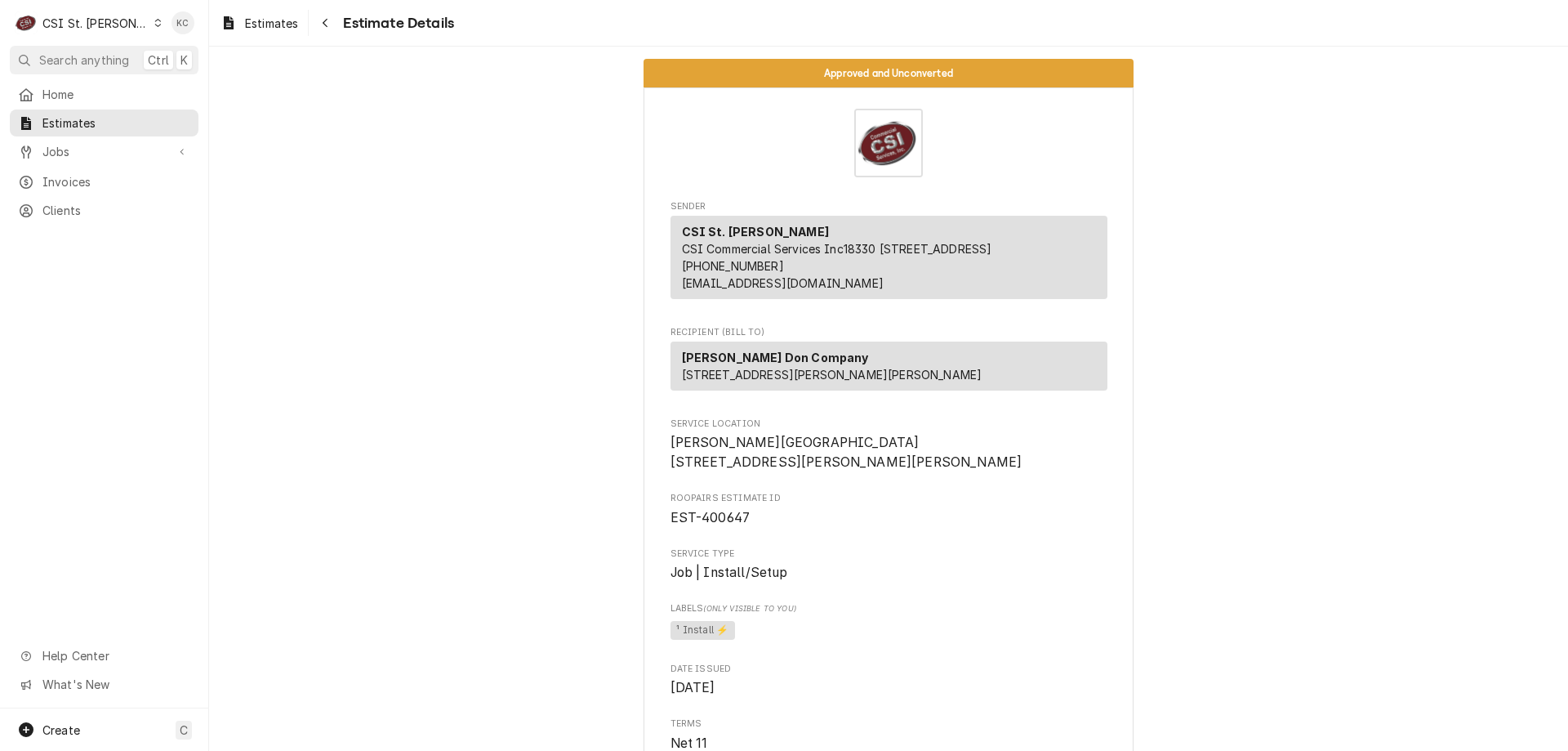
scroll to position [2265, 0]
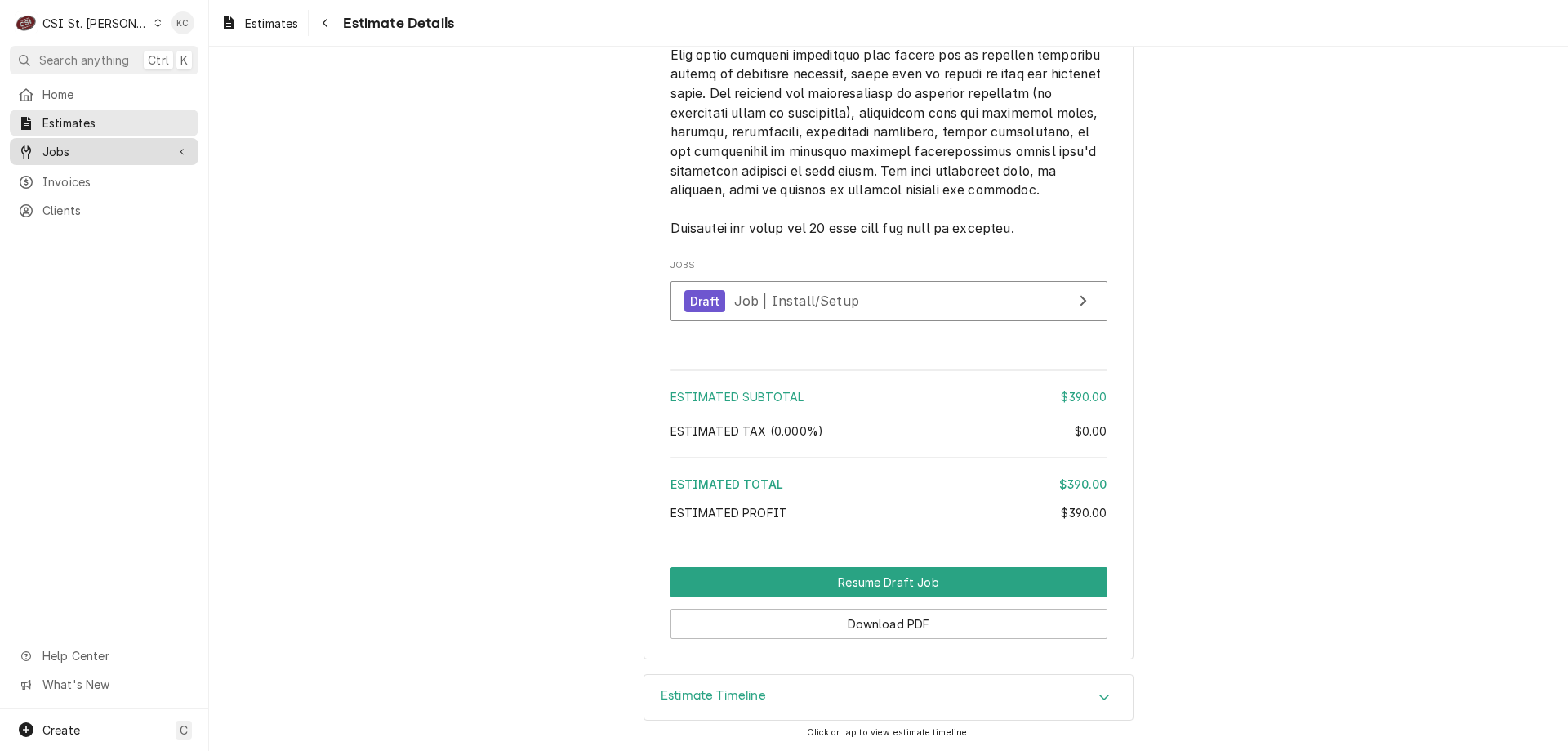
click at [65, 144] on span "Jobs" at bounding box center [104, 151] width 123 height 17
click at [70, 175] on span "Jobs" at bounding box center [116, 180] width 148 height 17
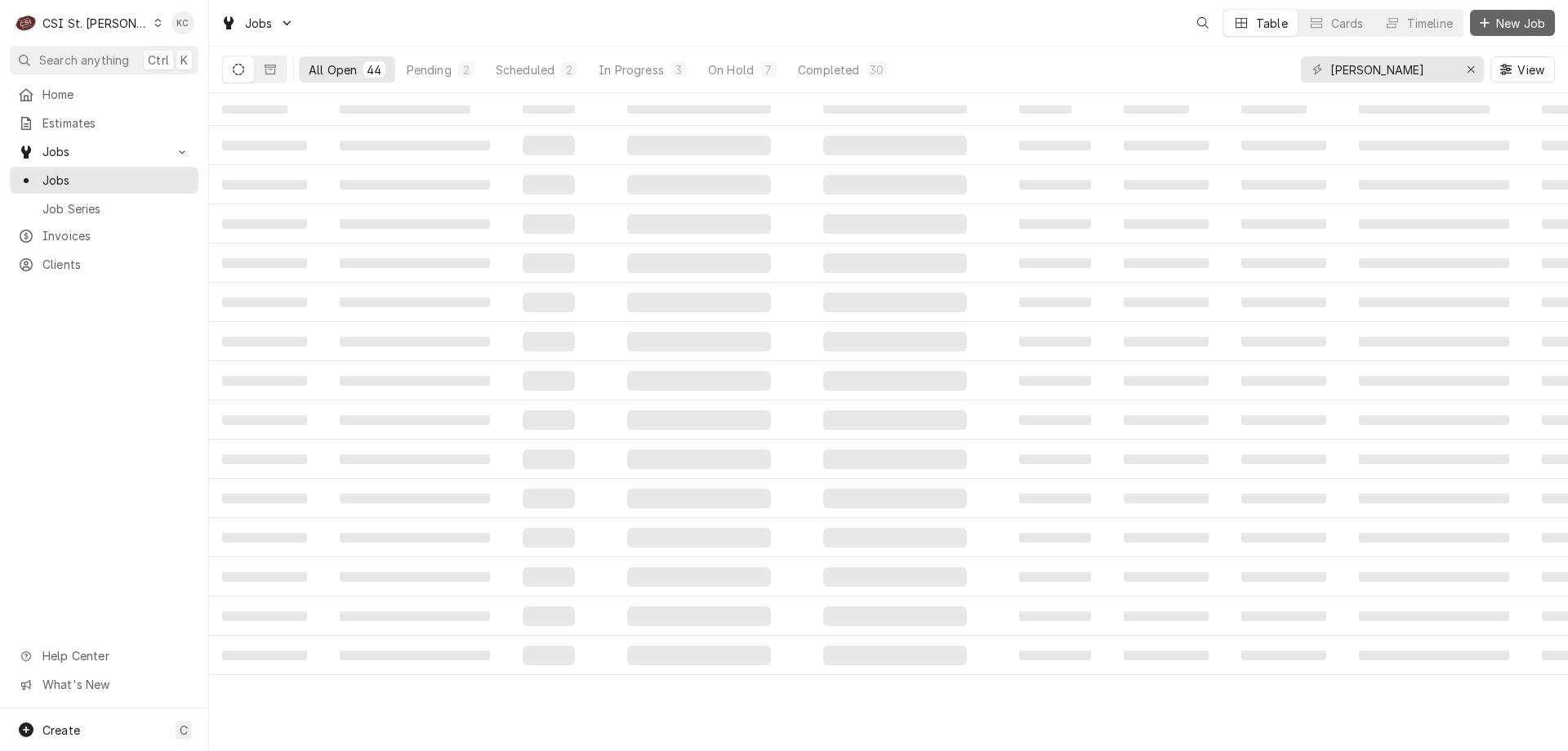
click at [1503, 35] on button "New Job" at bounding box center [1513, 23] width 85 height 26
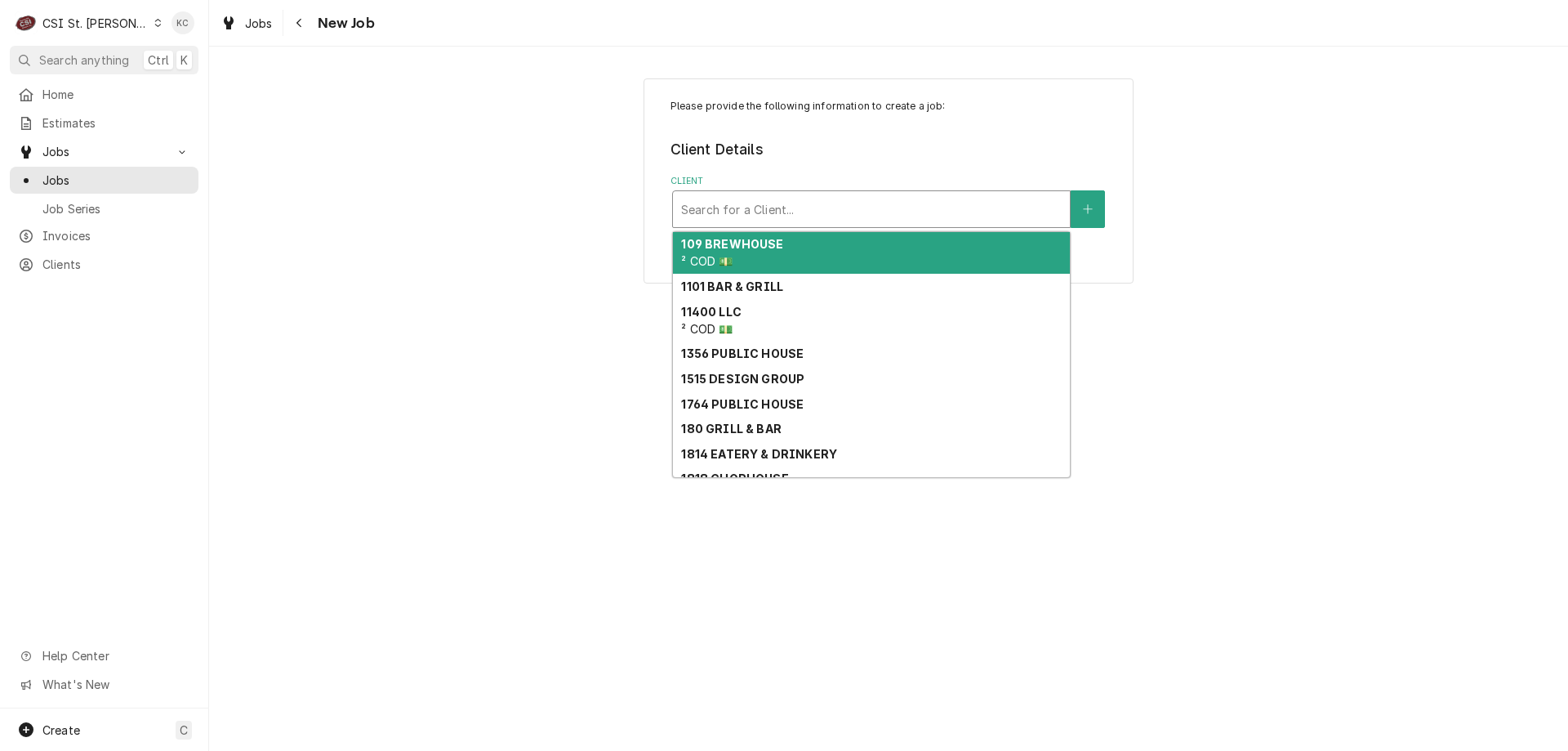
click at [779, 210] on div "Client" at bounding box center [871, 209] width 380 height 29
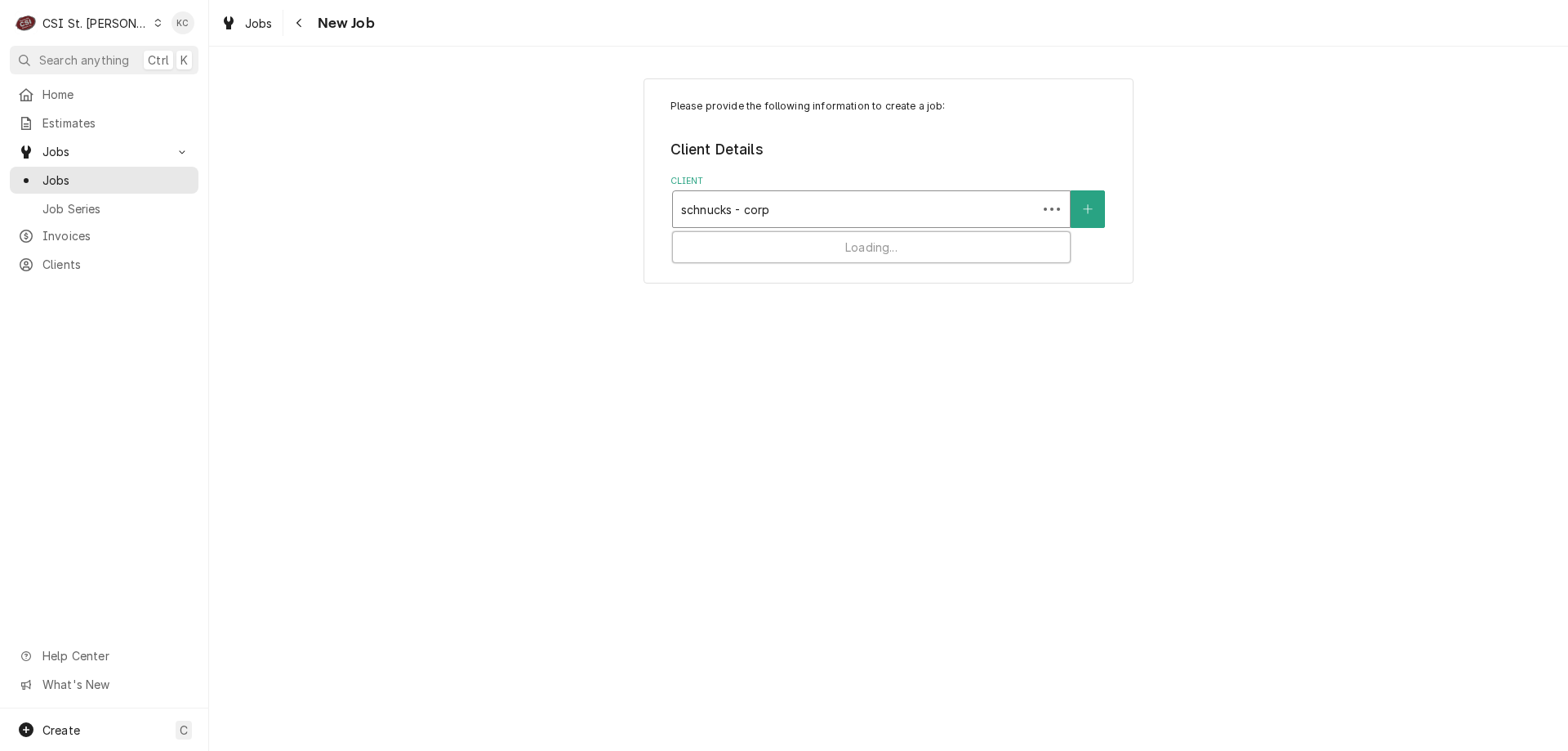
type input "schnucks - corp"
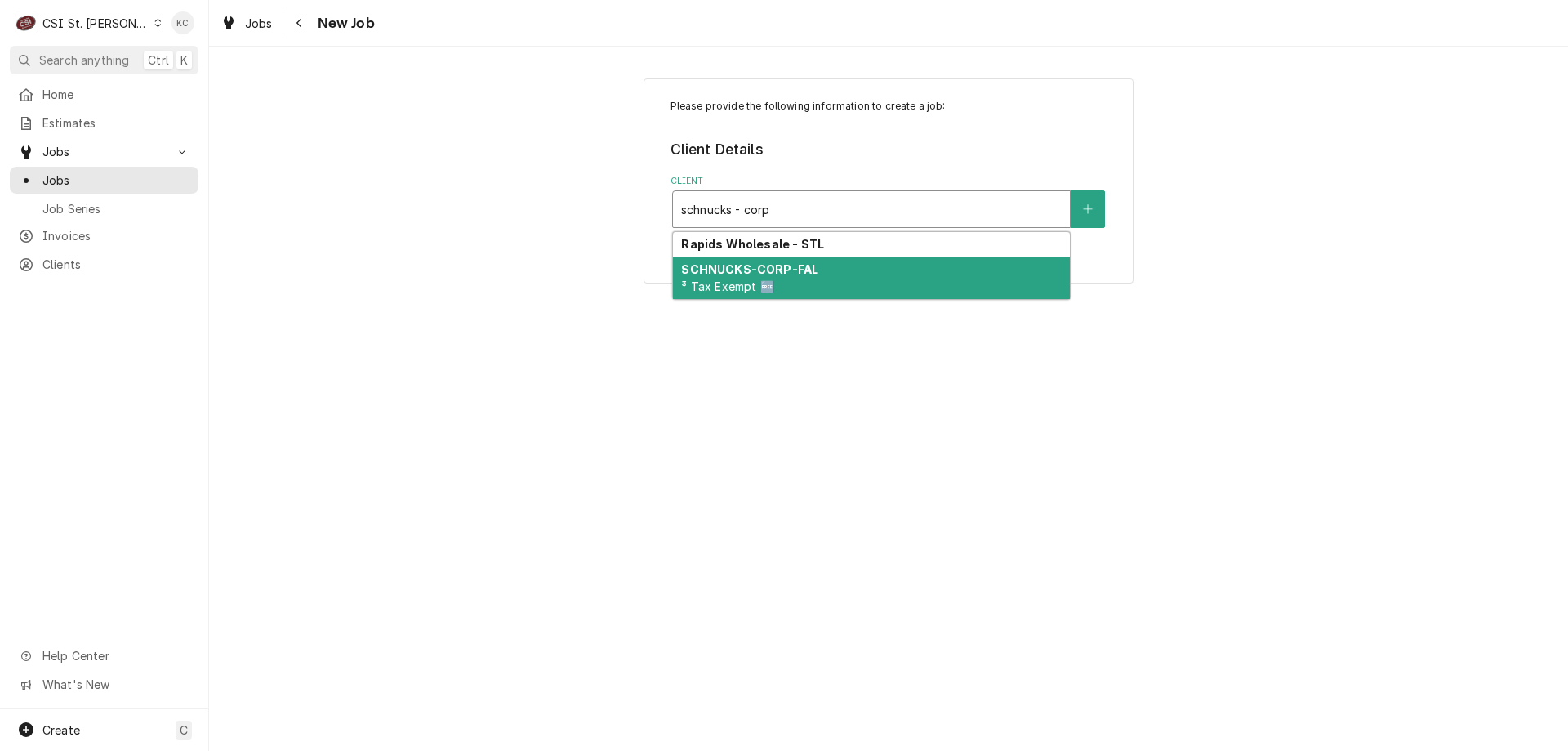
click at [861, 276] on div "SCHNUCKS-CORP-FAL ³ Tax Exempt 🆓" at bounding box center [871, 277] width 397 height 42
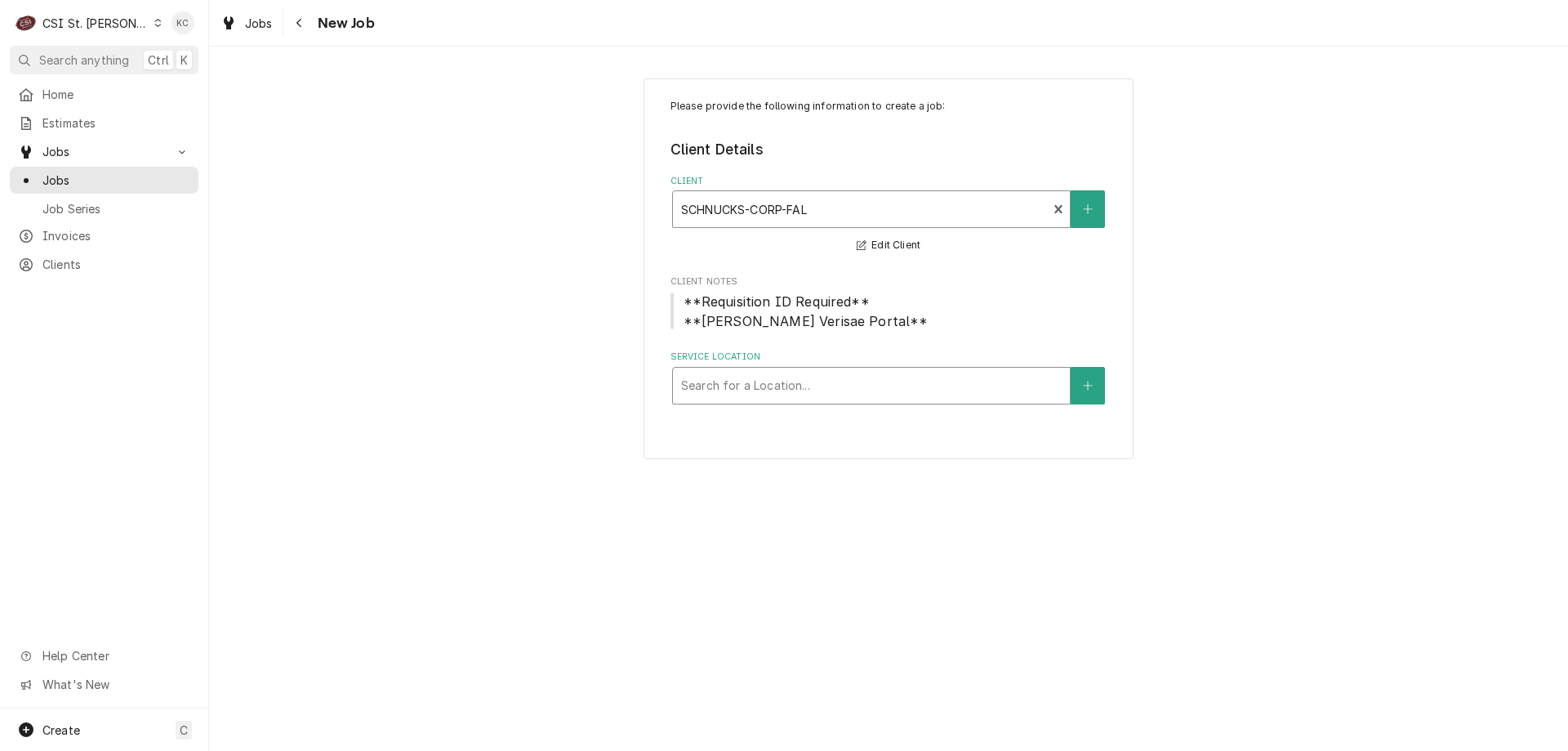
click at [864, 386] on div "Service Location" at bounding box center [871, 385] width 380 height 29
type input "4333"
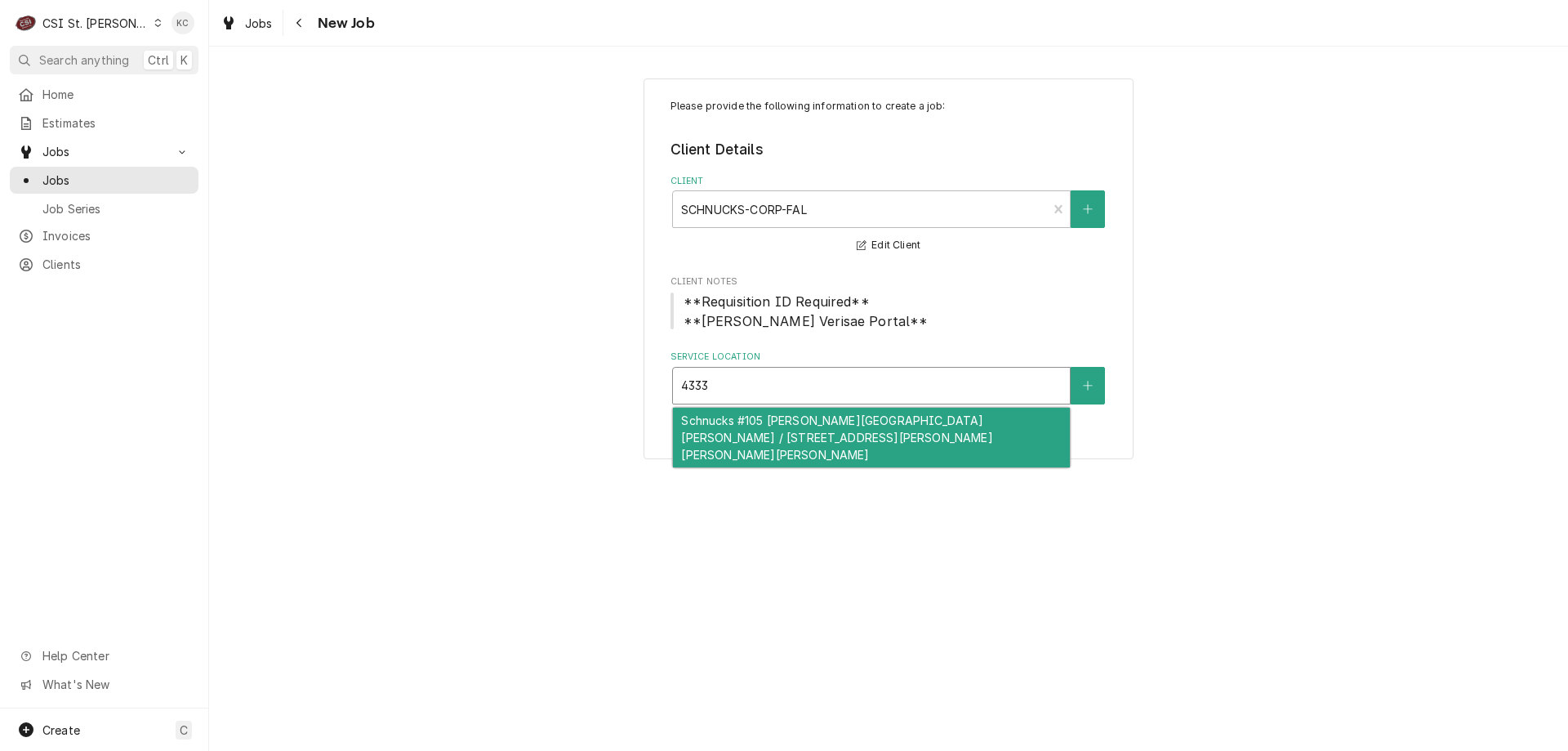
click at [864, 425] on div "Schnucks #105 Butler Hill / 4333 Butler Hill Rd, St. Louis, MO 63128" at bounding box center [871, 438] width 397 height 60
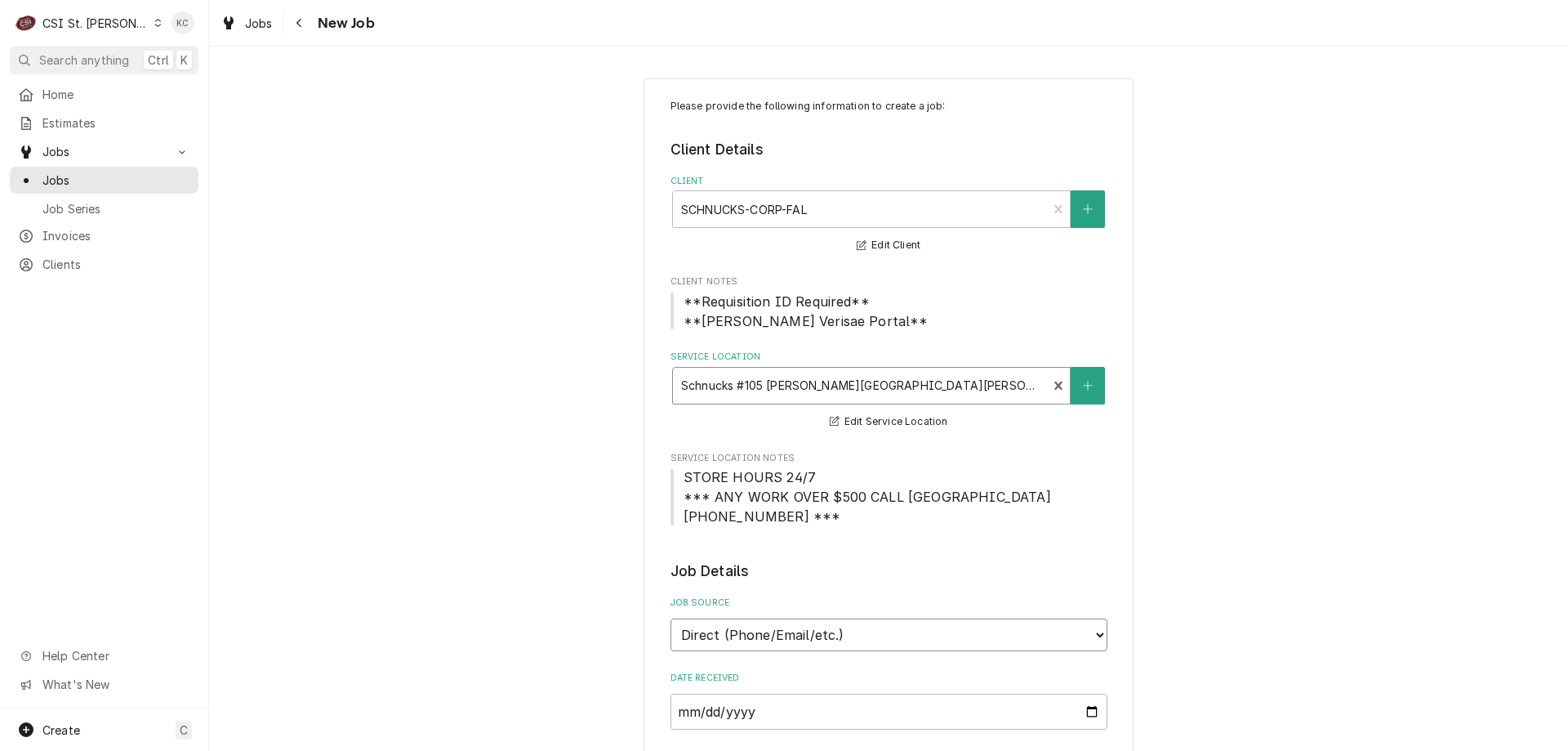
click at [861, 644] on select "Direct (Phone/Email/etc.) Service Channel Corrigo Ecotrak Other" at bounding box center [889, 635] width 437 height 33
select select "100"
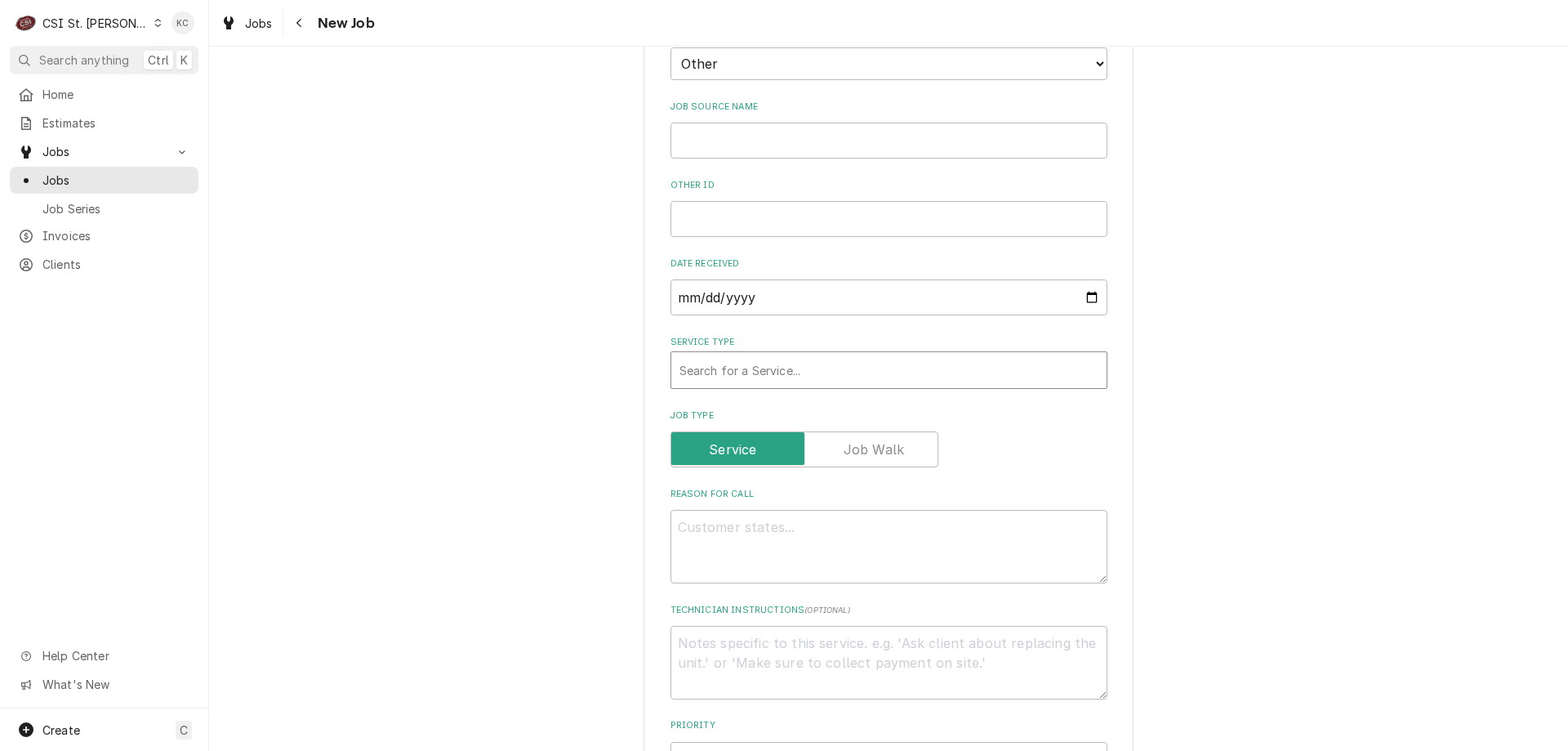
scroll to position [572, 0]
drag, startPoint x: 710, startPoint y: 135, endPoint x: 706, endPoint y: 148, distance: 13.6
click at [708, 138] on input "Job Source Name" at bounding box center [889, 139] width 437 height 36
type textarea "x"
type input "V"
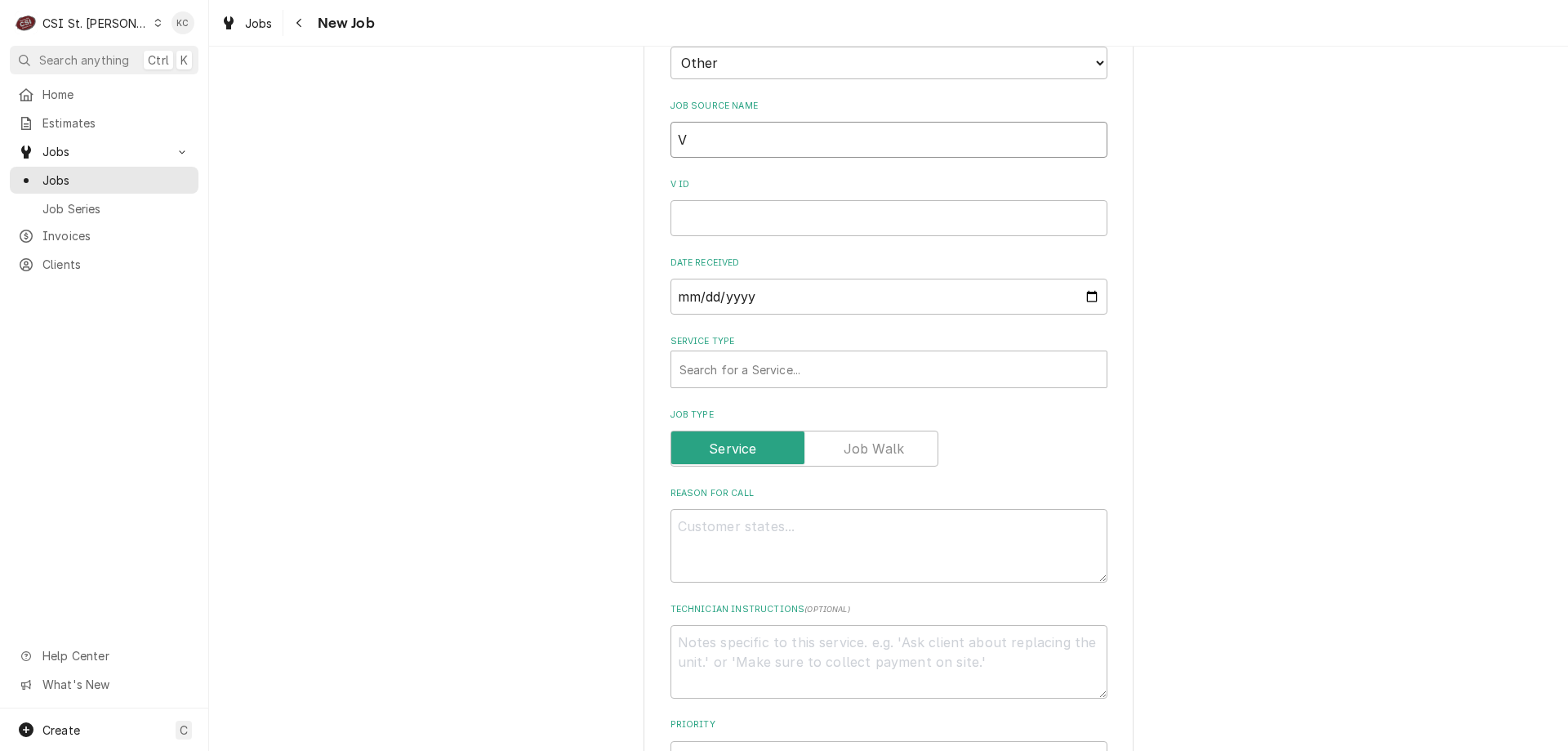
type textarea "x"
type input "Ve"
type textarea "x"
type input "Ver"
type textarea "x"
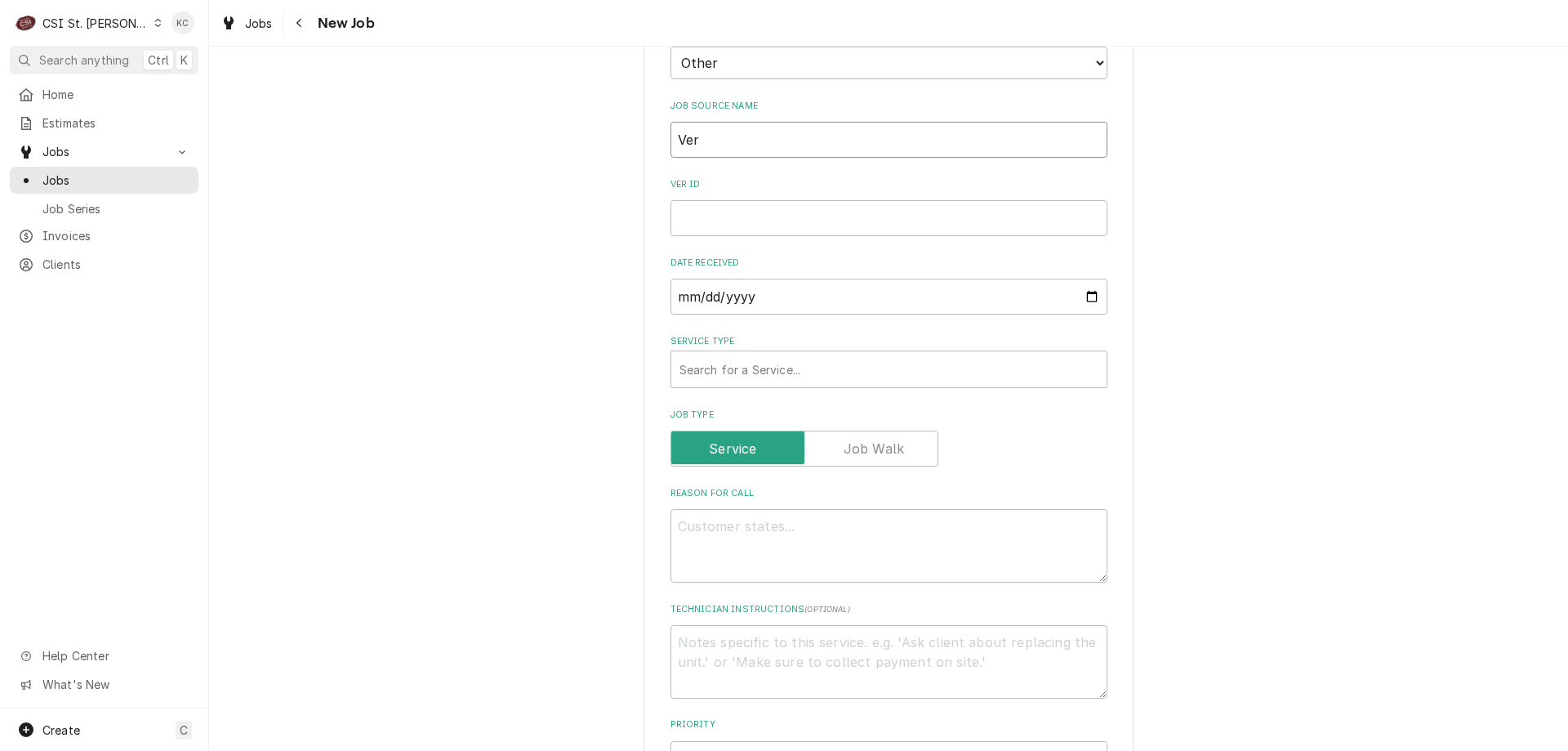
type input "Veri"
type textarea "x"
type input "Veris"
type textarea "x"
type input "Verisa"
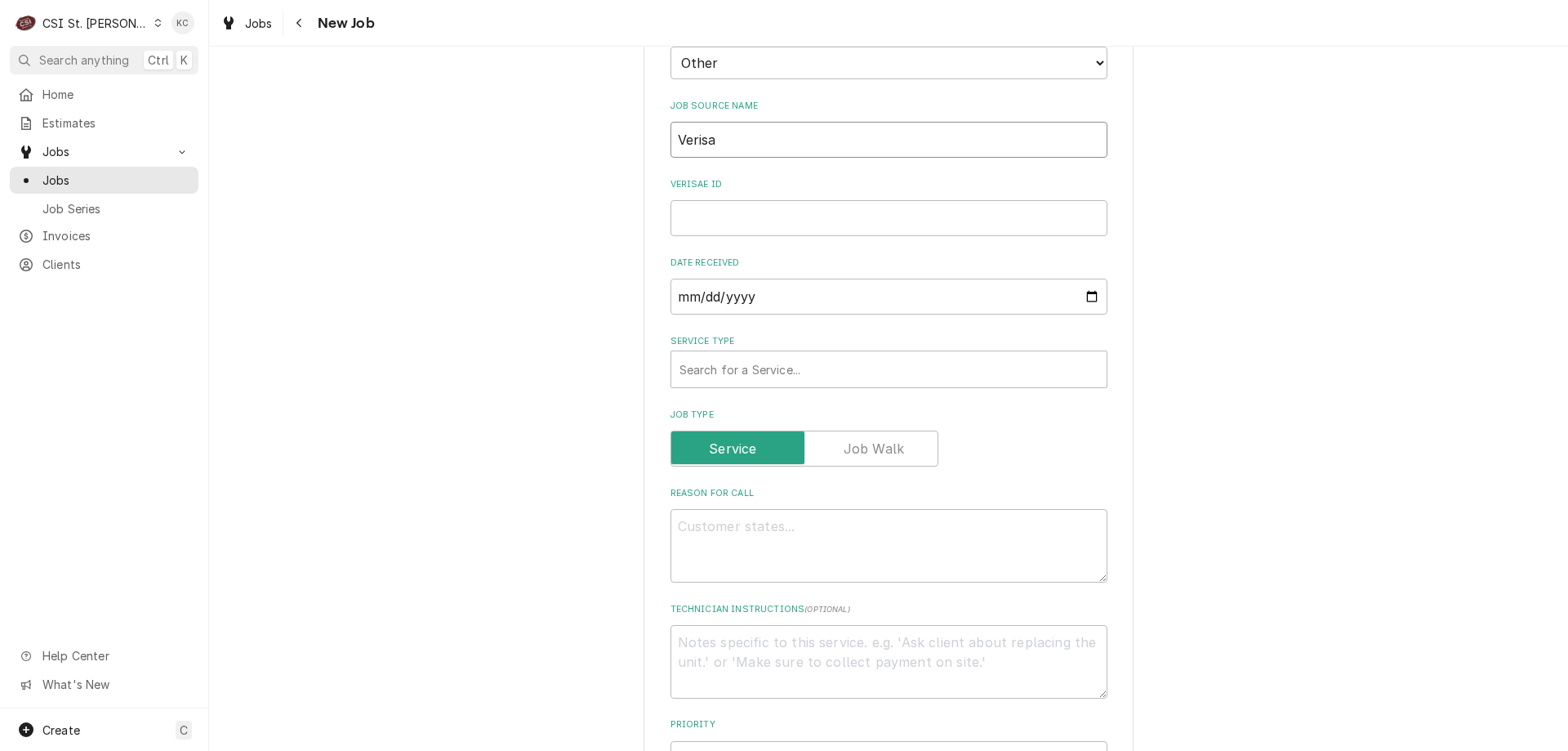
type textarea "x"
type input "Verisae"
type textarea "x"
type input "Verisae"
type textarea "x"
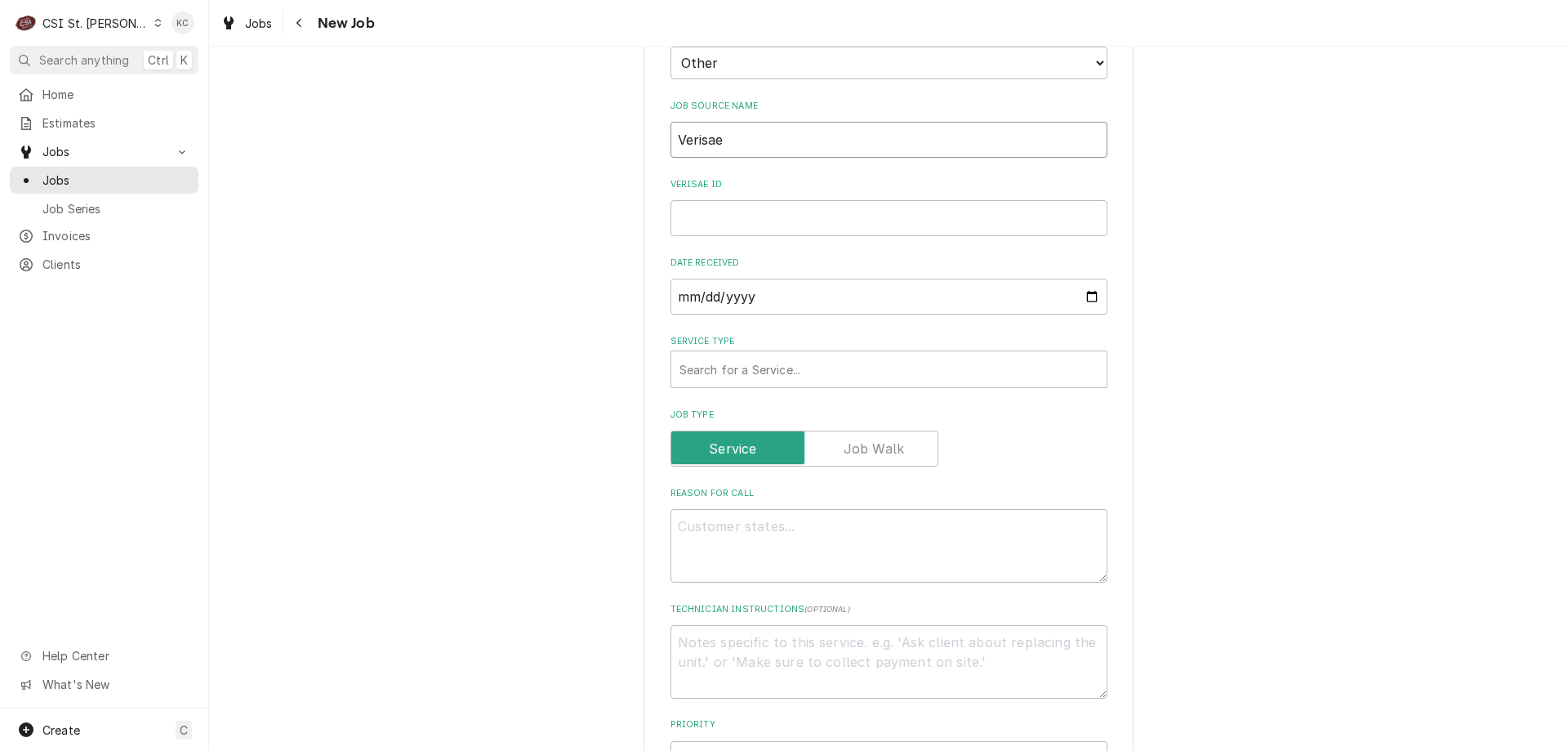
type input "Verisae e"
type textarea "x"
type input "Verisae em"
type textarea "x"
type input "Verisae ema"
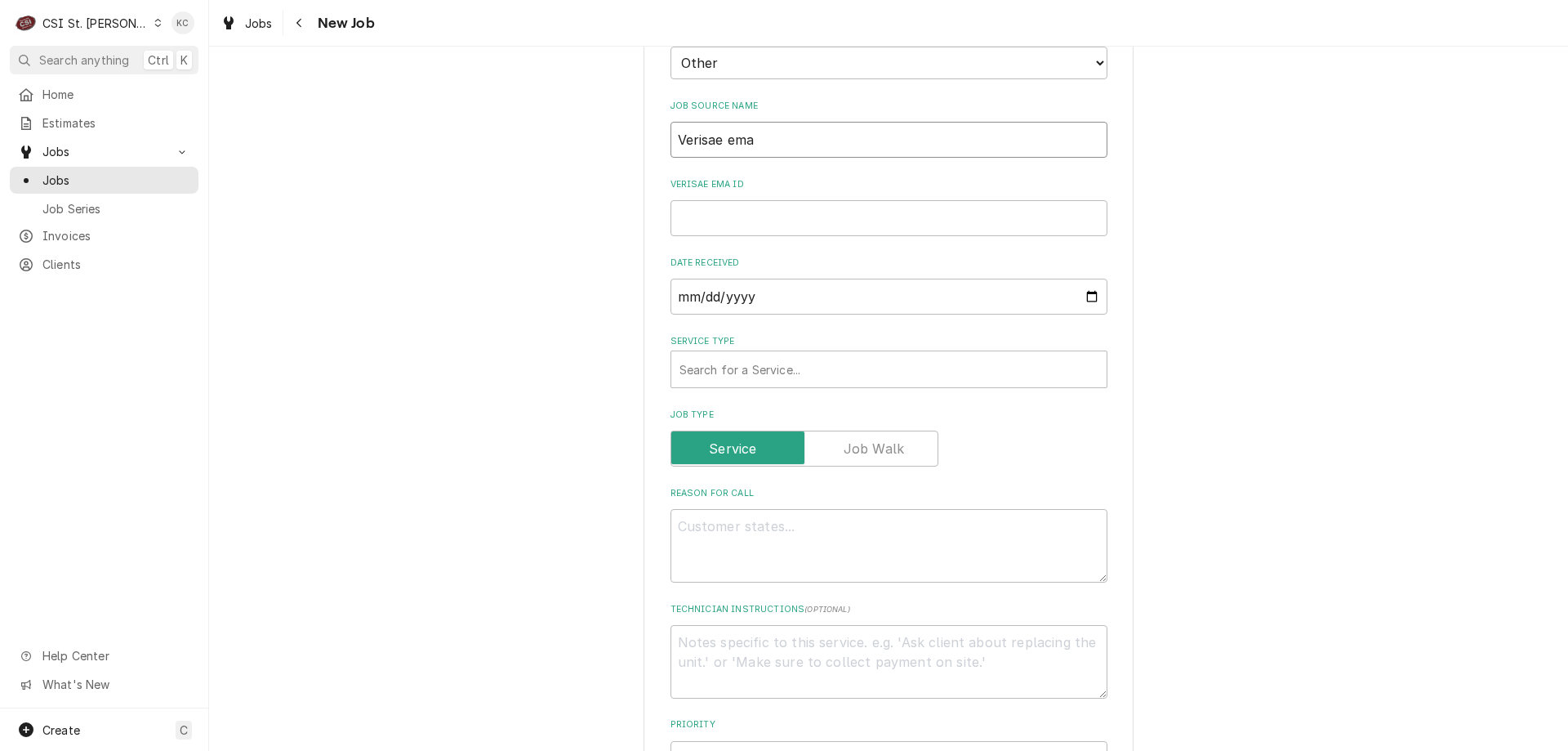
type textarea "x"
type input "Verisae emai"
type textarea "x"
type input "Verisae email"
type textarea "x"
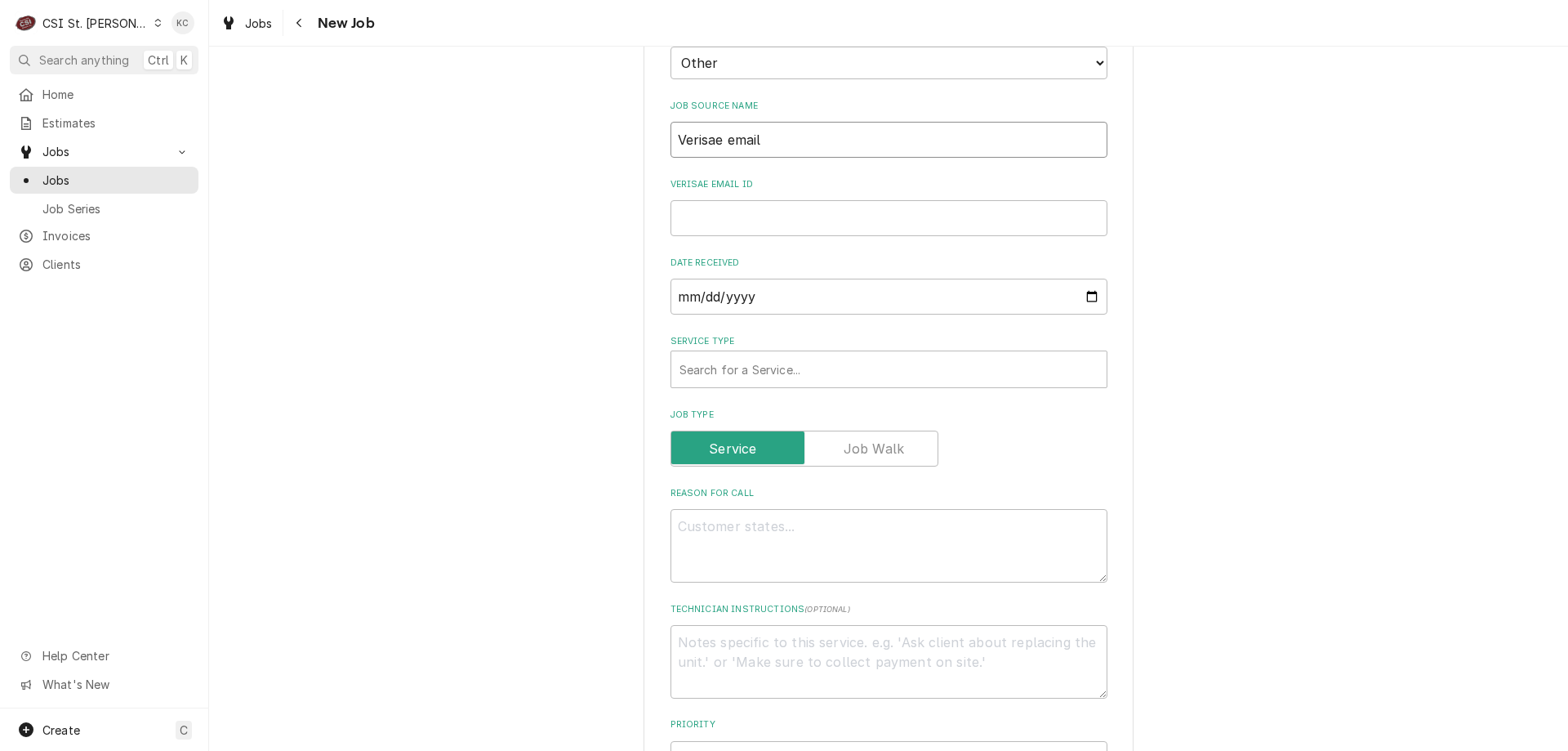
type input "Verisae email"
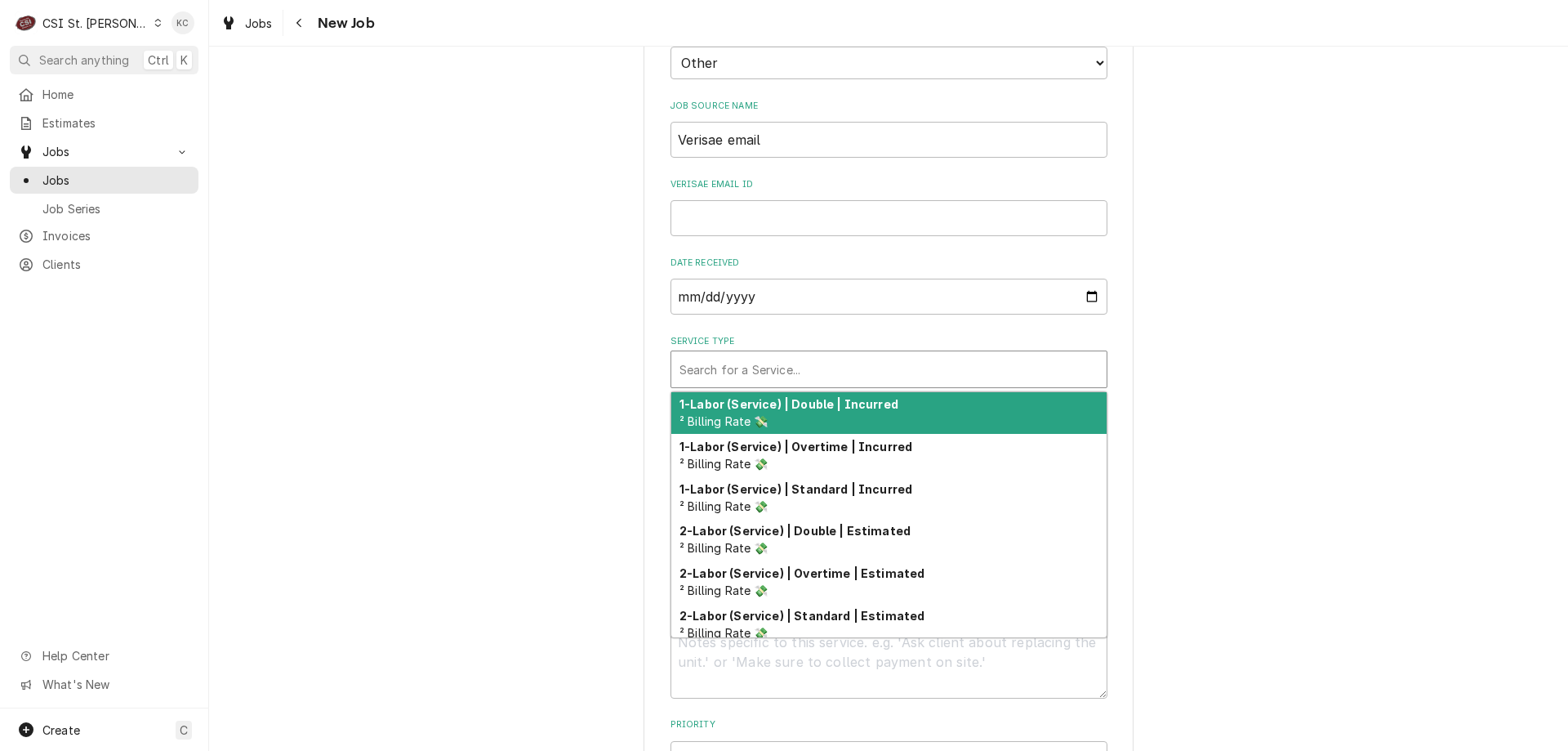
click at [746, 369] on div "Service Type" at bounding box center [889, 369] width 419 height 29
click at [748, 218] on input "Verisae email ID" at bounding box center [889, 217] width 437 height 36
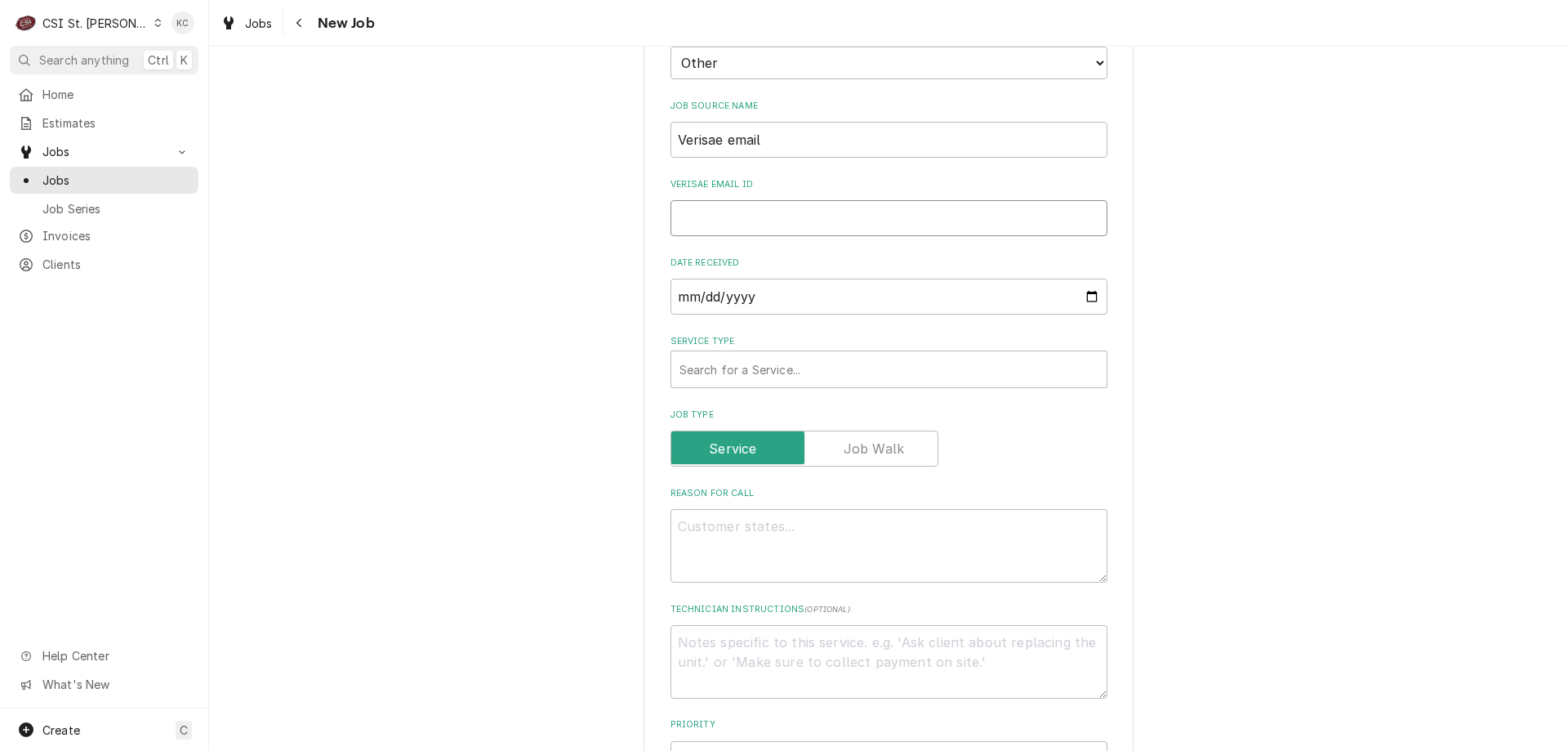
paste input "72055033"
type textarea "x"
type input "72055033"
type textarea "x"
type input "72055033"
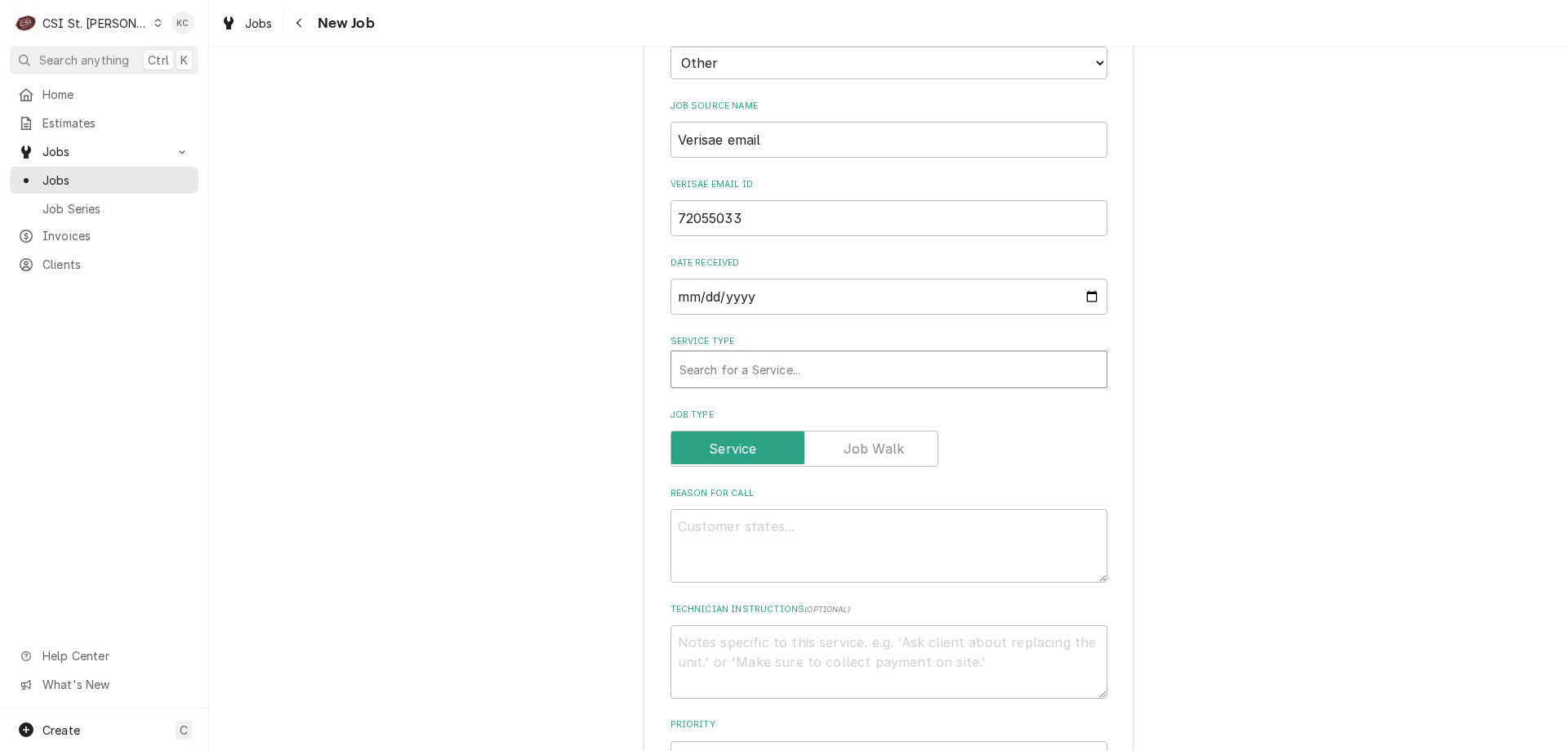
click at [751, 361] on div "Service Type" at bounding box center [889, 369] width 419 height 29
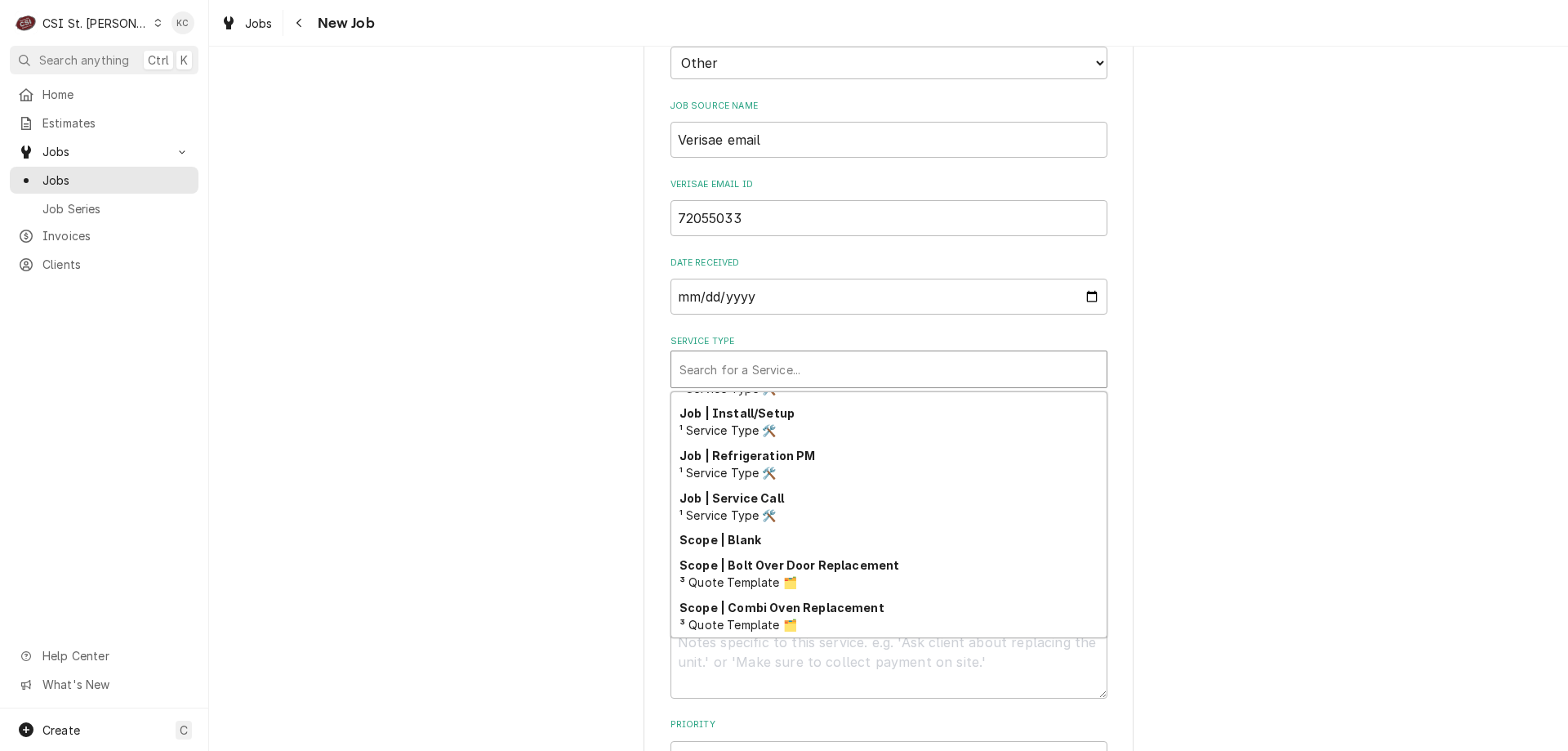
scroll to position [934, 0]
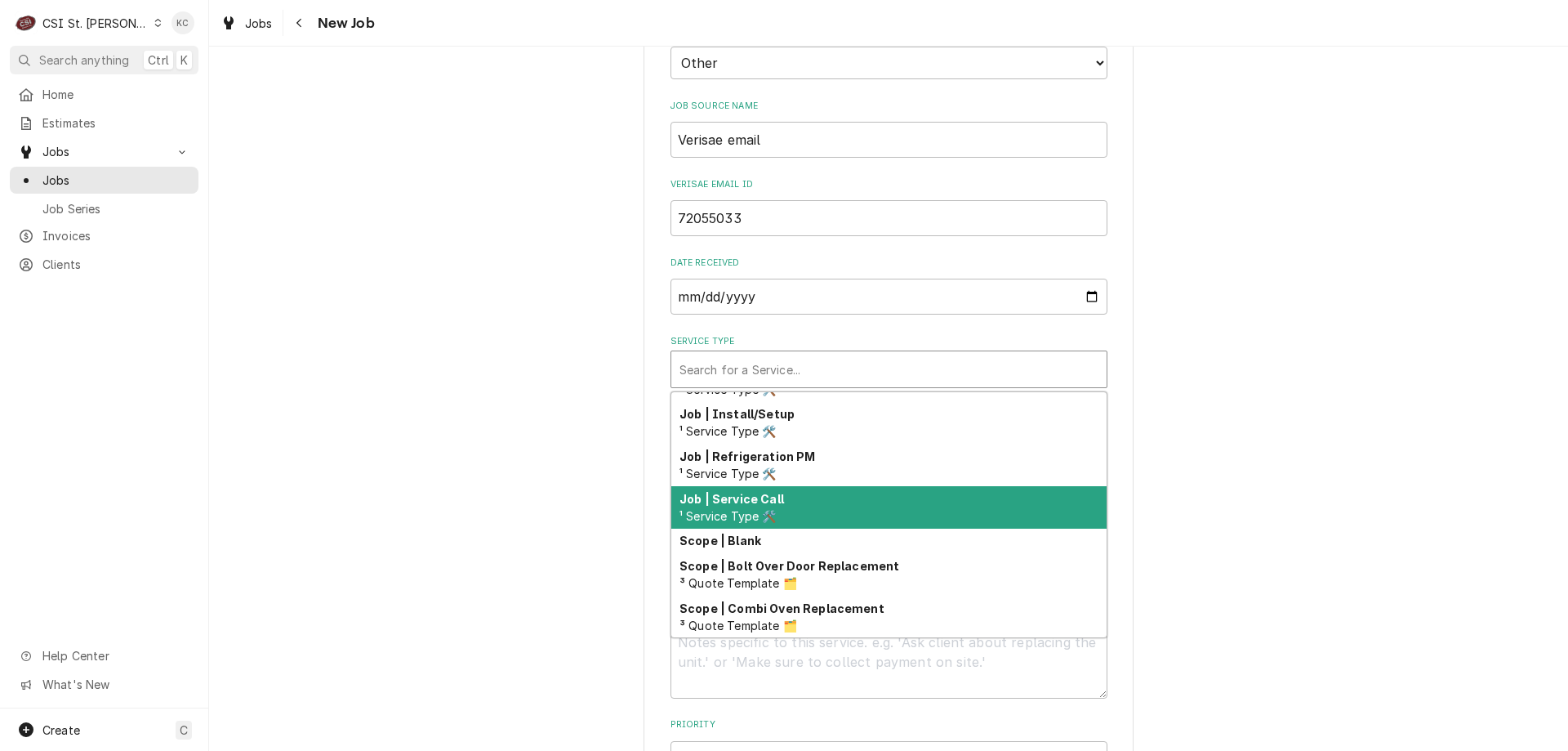
click at [851, 524] on div "Job | Service Call ¹ Service Type 🛠️" at bounding box center [889, 507] width 436 height 42
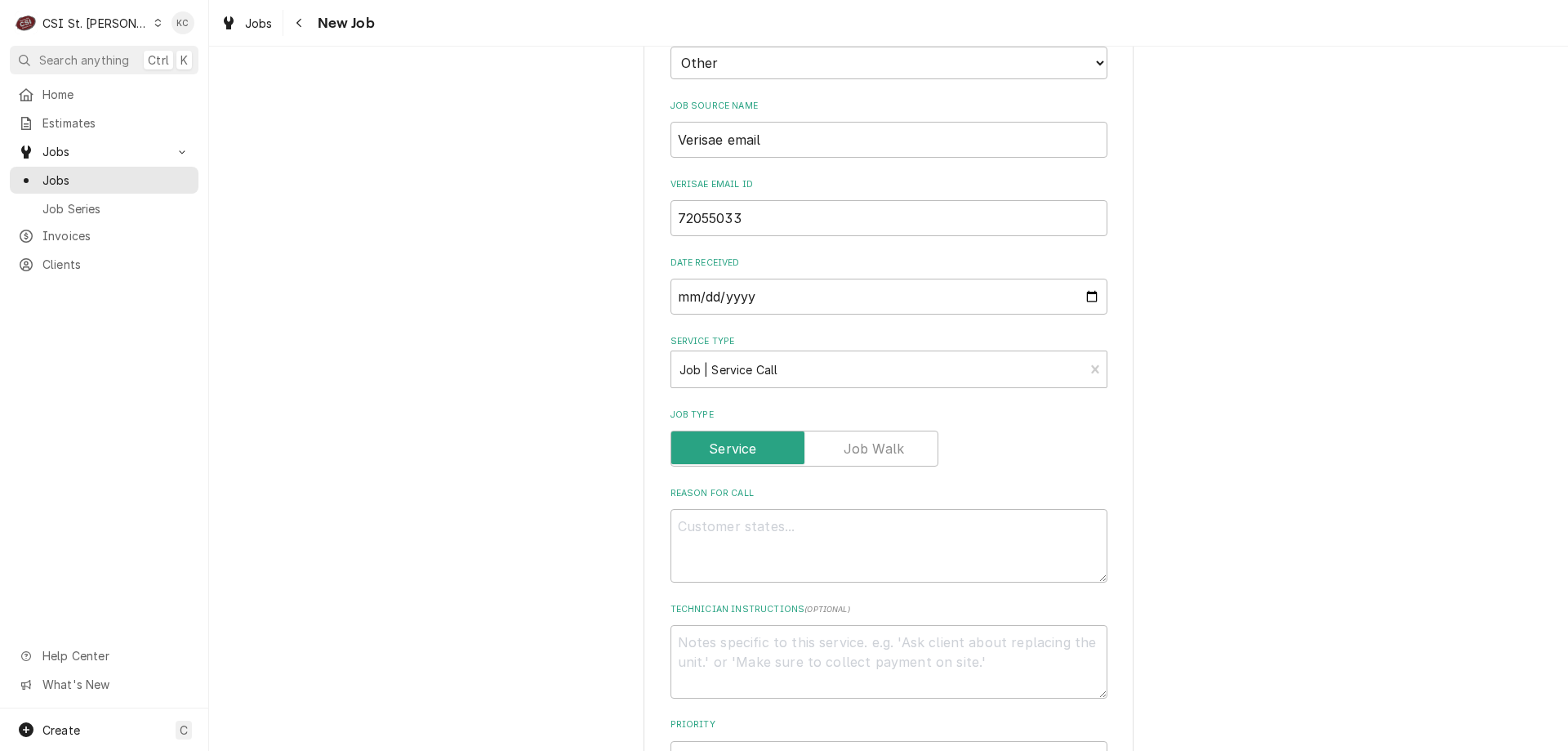
click at [1209, 438] on div "Please provide the following information to create a job: Client Details Client…" at bounding box center [889, 497] width 1359 height 2010
click at [706, 534] on textarea "Reason For Call" at bounding box center [889, 546] width 437 height 74
paste textarea "Tag #: 105SB106A Fixture Number: Serial #: ABX0096A In-Service Date: 09/19/2008…"
type textarea "x"
type textarea "Tag #: 105SB106A Fixture Number: Serial #: ABX0096A In-Service Date: 09/19/2008…"
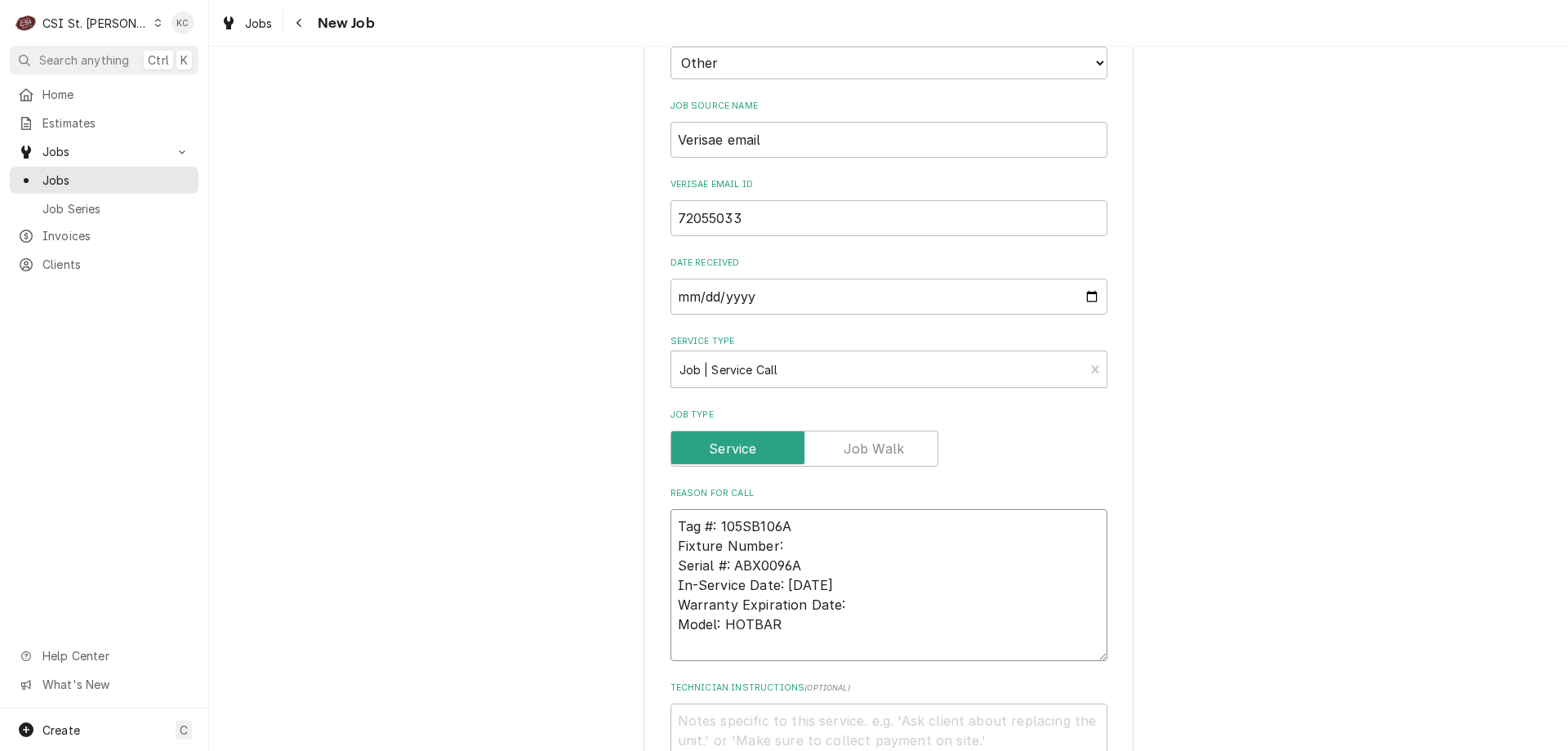
drag, startPoint x: 820, startPoint y: 555, endPoint x: 641, endPoint y: 540, distance: 179.6
click at [643, 540] on div "Please provide the following information to create a job: Client Details Client…" at bounding box center [888, 611] width 490 height 2210
type textarea "x"
type textarea "Tag #: 105SB106A Serial #: ABX0096A In-Service Date: 09/19/2008 Warranty Expira…"
drag, startPoint x: 783, startPoint y: 623, endPoint x: 653, endPoint y: 617, distance: 130.1
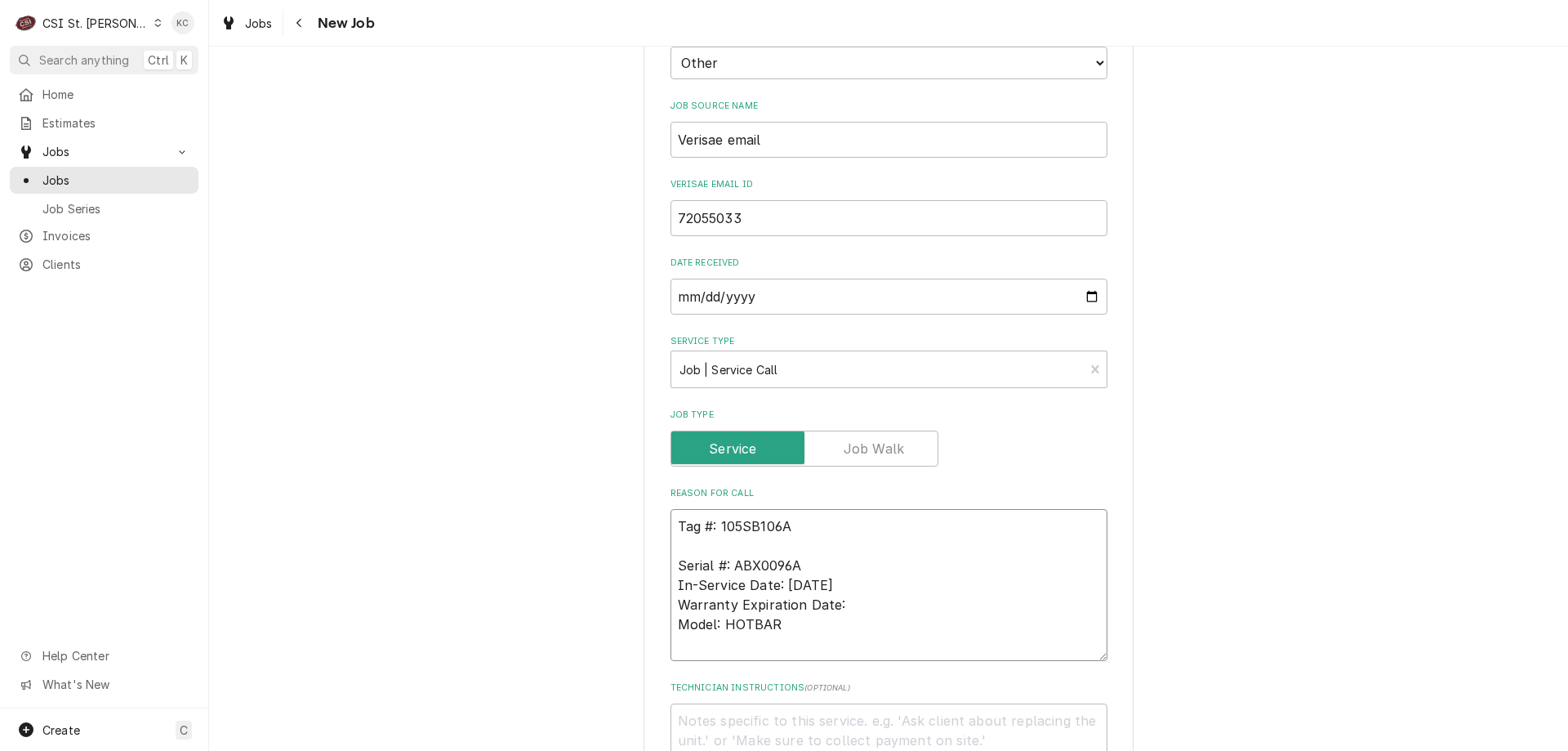
click at [653, 617] on div "Please provide the following information to create a job: Client Details Client…" at bounding box center [888, 611] width 490 height 2210
click at [736, 550] on textarea "Tag #: 105SB106A Serial #: ABX0096A In-Service Date: 09/19/2008 Warranty Expira…" at bounding box center [889, 585] width 437 height 152
paste textarea "Model: HOTBAR"
type textarea "x"
type textarea "Tag #: 105SB106A Model: HOTBAR Serial #: ABX0096A In-Service Date: 09/19/2008 W…"
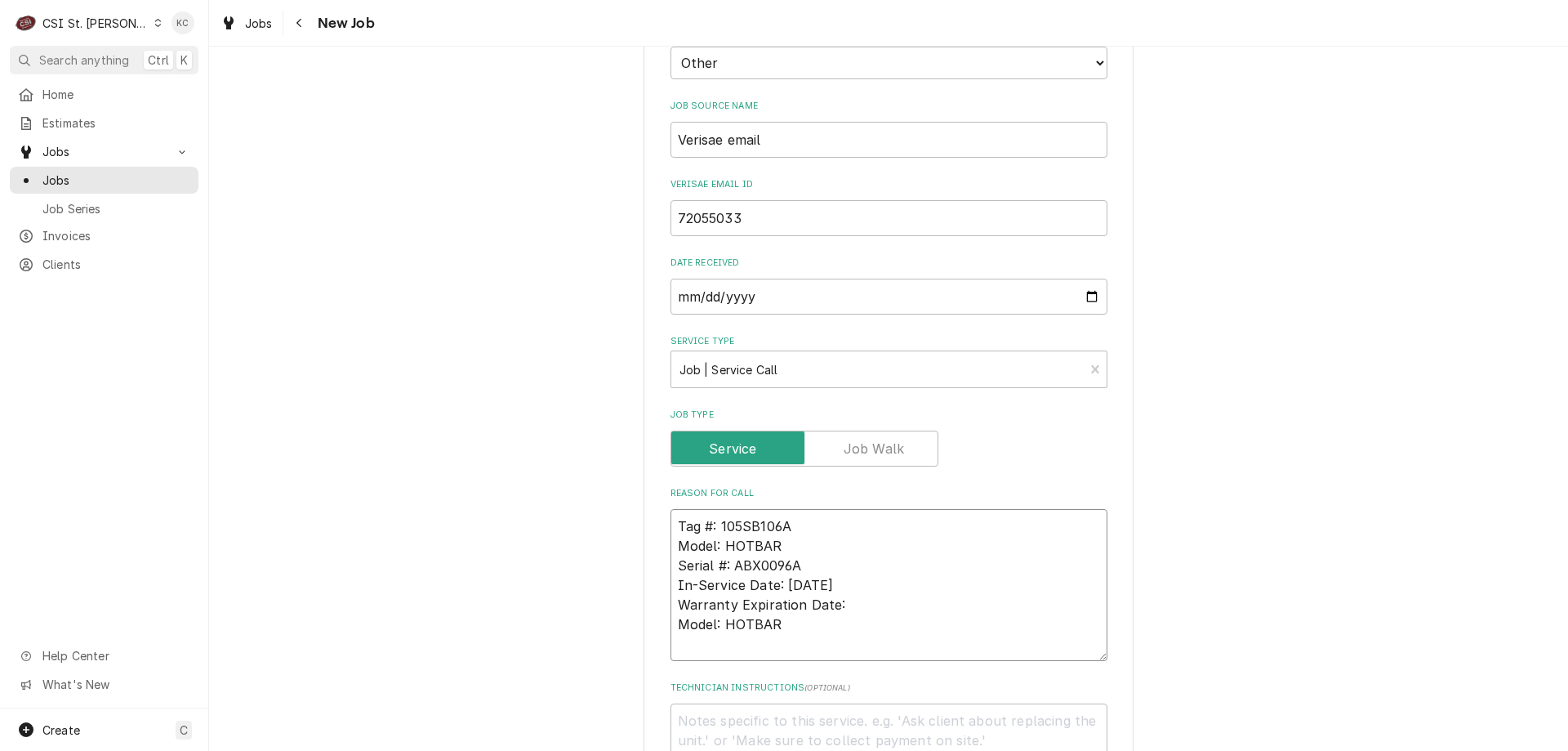
drag, startPoint x: 808, startPoint y: 637, endPoint x: 669, endPoint y: 586, distance: 148.1
click at [670, 586] on textarea "Tag #: 105SB106A Model: HOTBAR Serial #: ABX0096A In-Service Date: 09/19/2008 W…" at bounding box center [889, 585] width 437 height 152
type textarea "x"
type textarea "Tag #: 105SB106A Model: HOTBAR Serial #: ABX0096A"
type textarea "x"
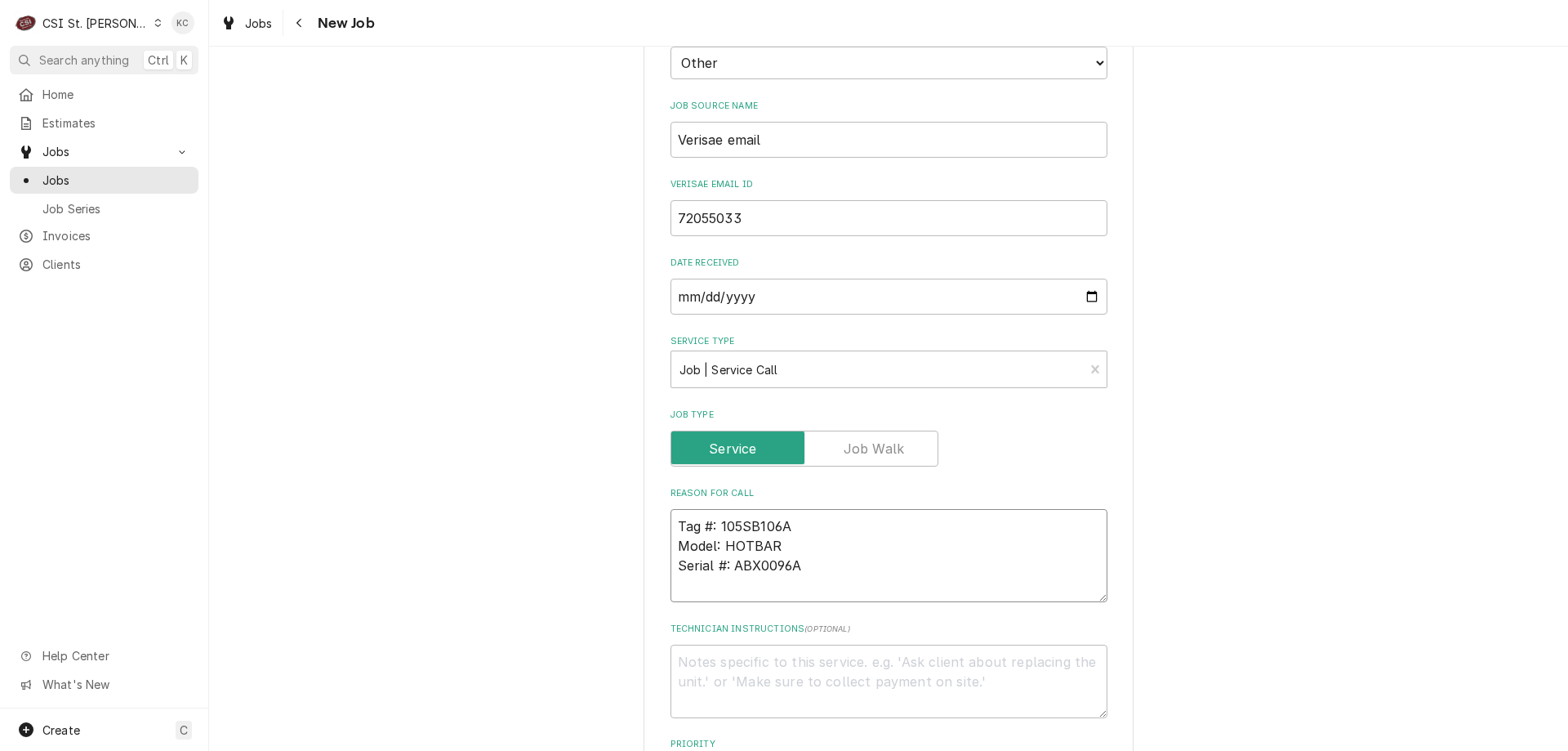
type textarea "Tag #: 105SB106A Model: HOTBAR Serial #: ABX0096A"
type textarea "x"
type textarea "Tag #: 105SB106A Model: HOTBAR Serial #: ABX0096A"
click at [696, 601] on textarea "Tag #: 105SB106A Model: HOTBAR Serial #: ABX0096A" at bounding box center [889, 565] width 437 height 113
type textarea "x"
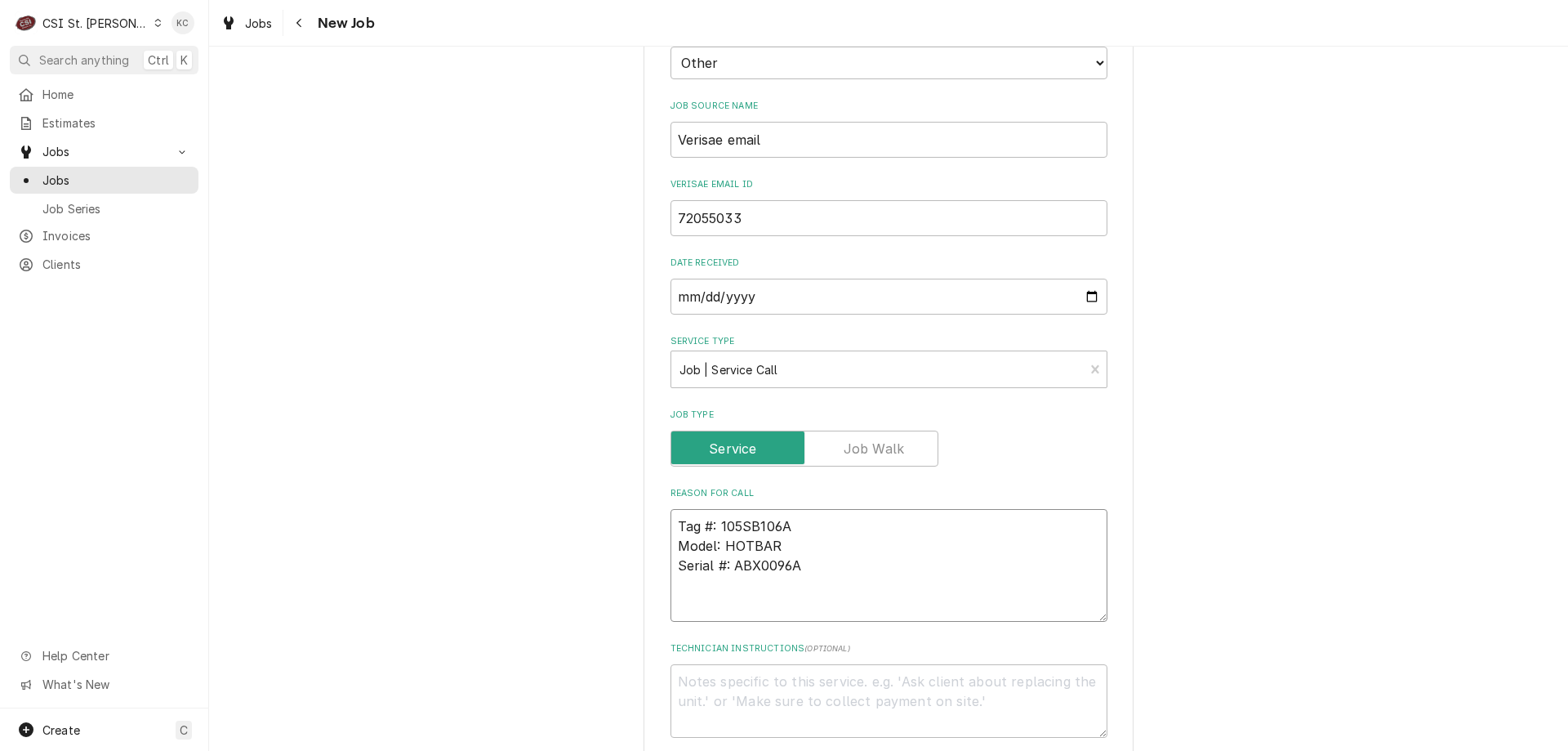
type textarea "Tag #: 105SB106A Model: HOTBAR Serial #: ABX0096A W"
type textarea "x"
type textarea "Tag #: 105SB106A Model: HOTBAR Serial #: ABX0096A Wi"
type textarea "x"
type textarea "Tag #: 105SB106A Model: HOTBAR Serial #: ABX0096A Win"
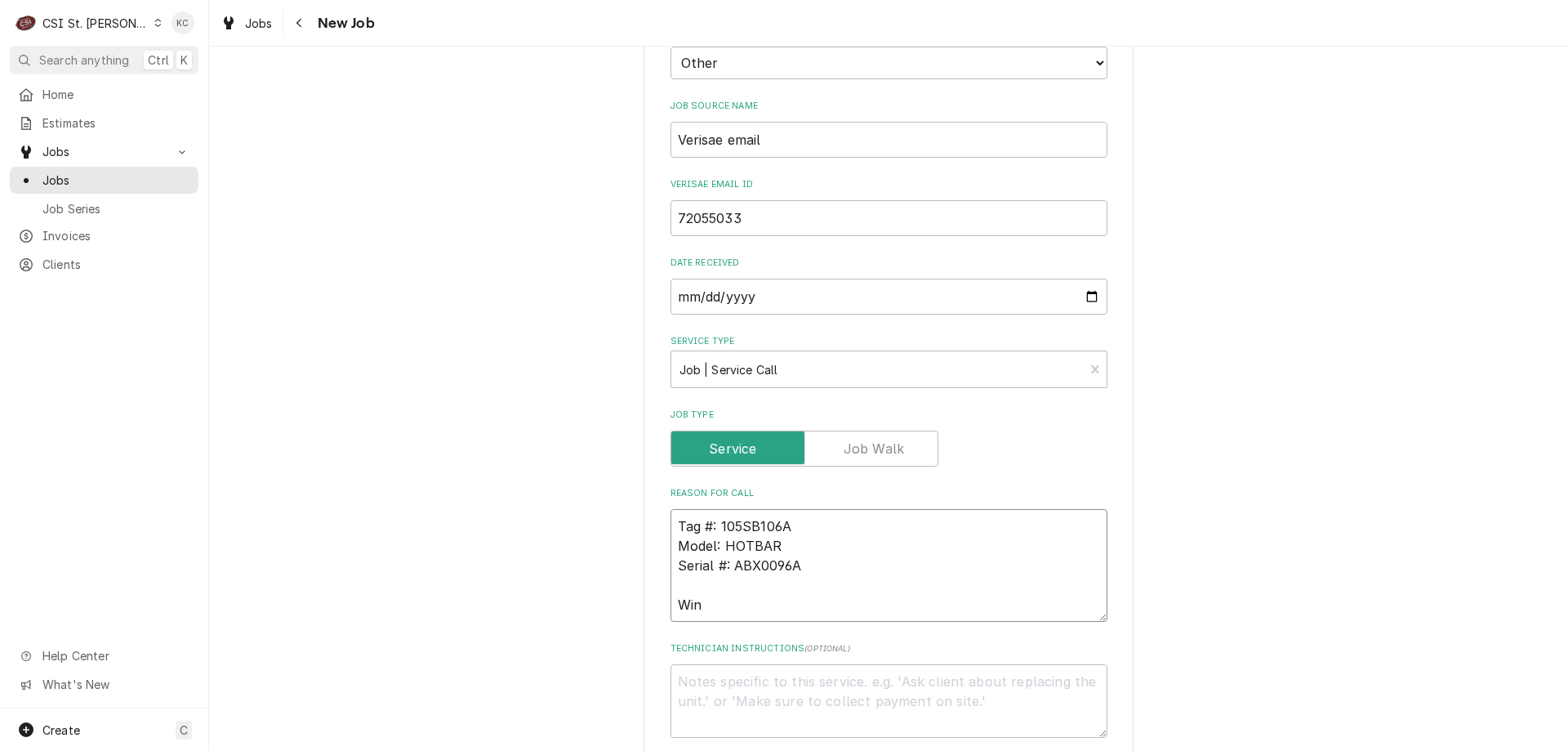
type textarea "x"
type textarea "Tag #: 105SB106A Model: HOTBAR Serial #: ABX0096A Wing"
type textarea "x"
type textarea "Tag #: 105SB106A Model: HOTBAR Serial #: ABX0096A Wing"
type textarea "x"
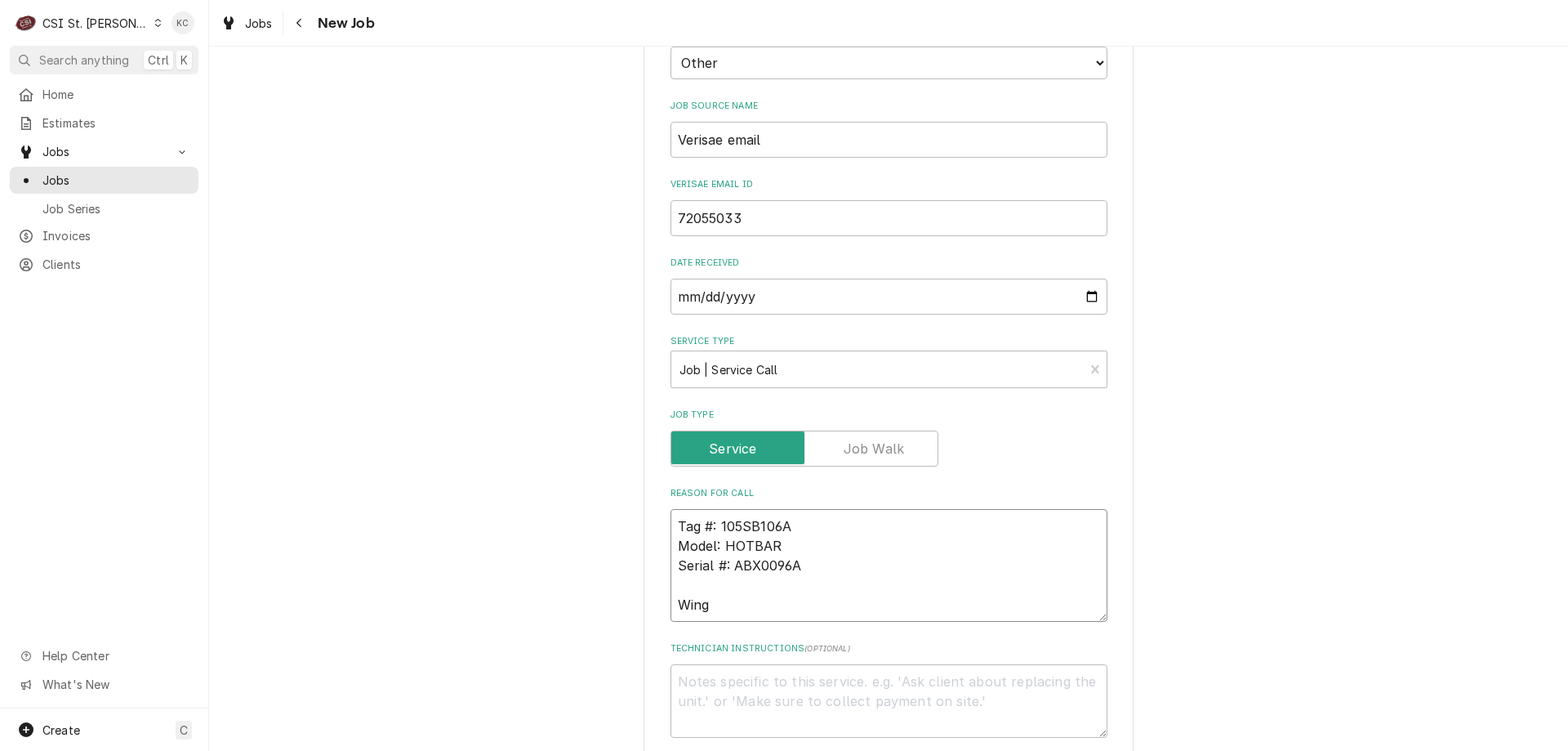
type textarea "Tag #: 105SB106A Model: HOTBAR Serial #: ABX0096A Wing B"
type textarea "x"
type textarea "Tag #: 105SB106A Model: HOTBAR Serial #: ABX0096A Wing Ba"
type textarea "x"
type textarea "Tag #: 105SB106A Model: HOTBAR Serial #: ABX0096A Wing Bar"
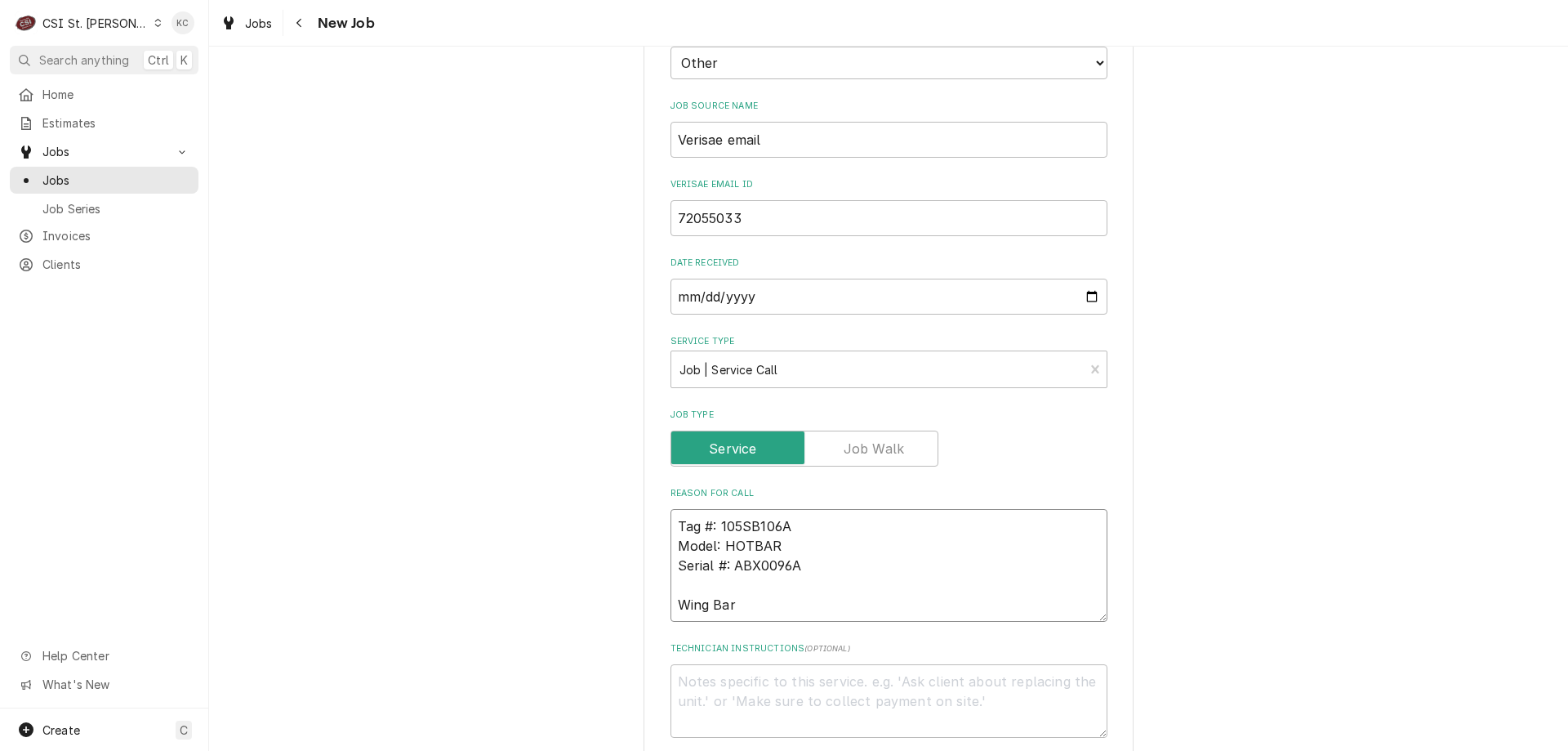
type textarea "x"
type textarea "Tag #: 105SB106A Model: HOTBAR Serial #: ABX0096A Wing Bar"
type textarea "x"
type textarea "Tag #: 105SB106A Model: HOTBAR Serial #: ABX0096A Wing Bar -"
type textarea "x"
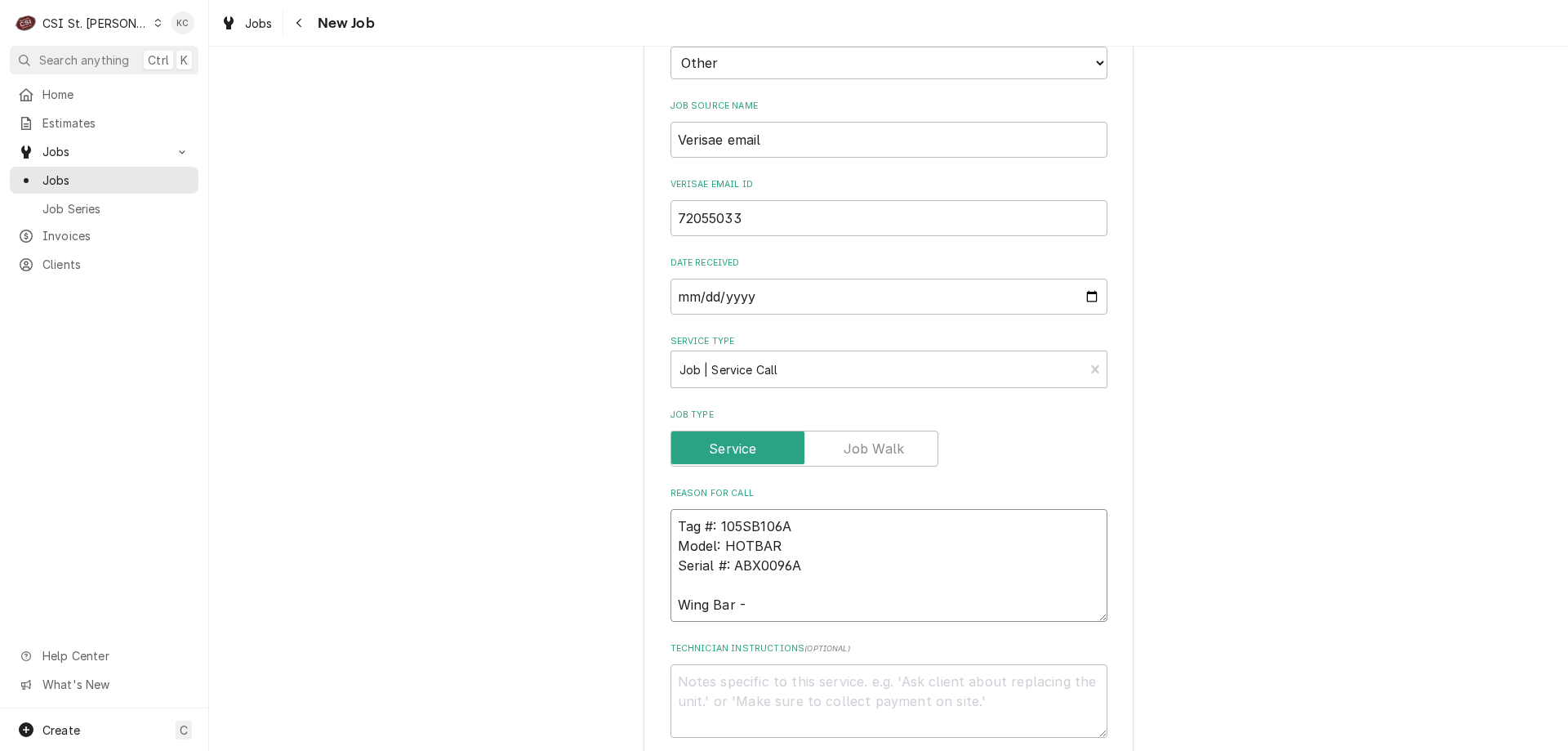
type textarea "Tag #: 105SB106A Model: HOTBAR Serial #: ABX0096A Wing Bar -"
paste textarea "After receiving a Critical violation from EcoLab for the product in this case n…"
type textarea "x"
type textarea "Tag #: 105SB106A Model: HOTBAR Serial #: ABX0096A Wing Bar - After receiving a …"
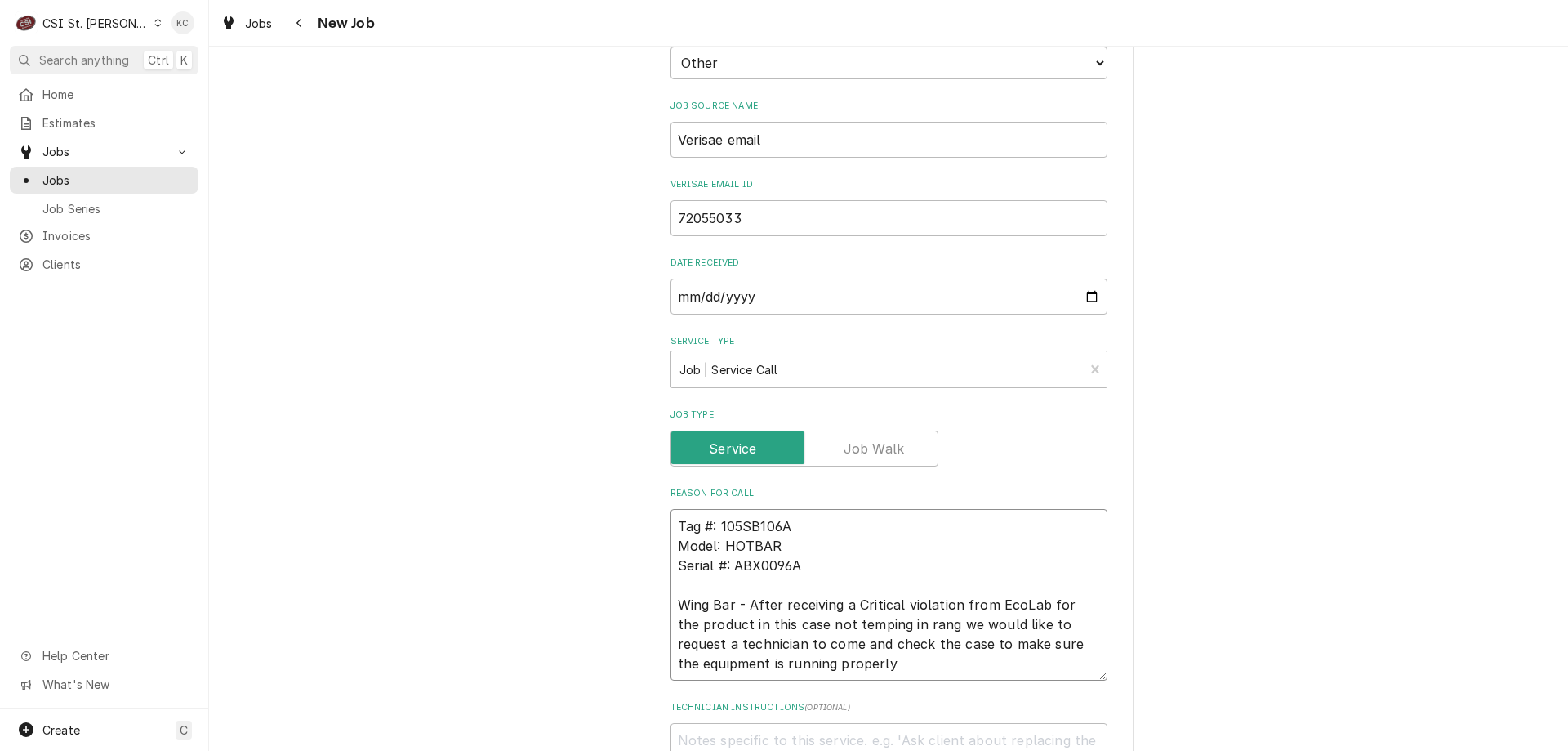
type textarea "x"
type textarea "Tag #: 105SB106A Model: HOTBAR Serial #: ABX0096A Wing Bar - After receiving a …"
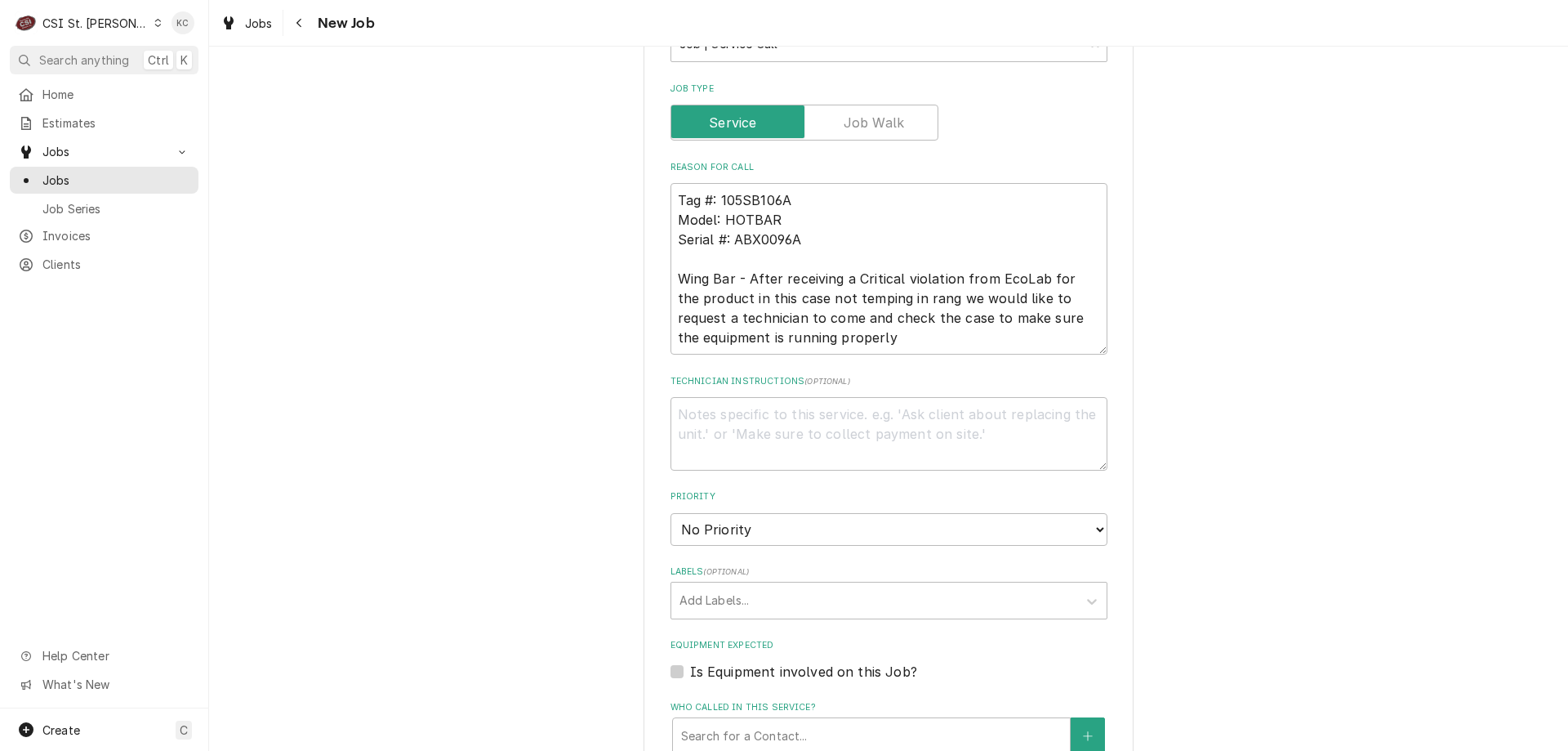
scroll to position [899, 0]
click at [687, 419] on textarea "Technician Instructions ( optional )" at bounding box center [889, 433] width 437 height 74
paste textarea "Erin Limbrick"
type textarea "x"
type textarea "Erin Limbrick"
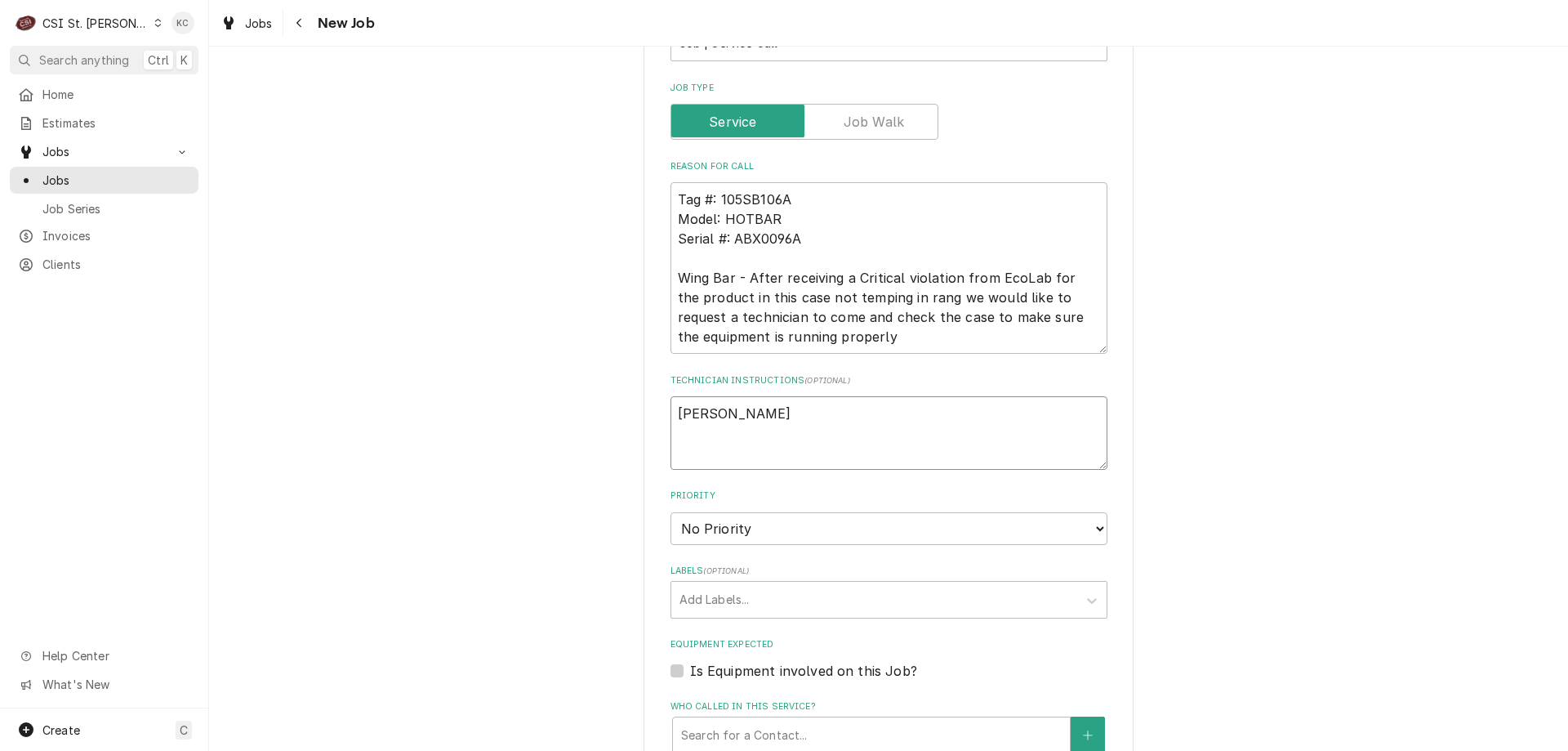
type textarea "x"
type textarea "Erin Limbrick -"
type textarea "x"
type textarea "Erin Limbrick -"
type textarea "x"
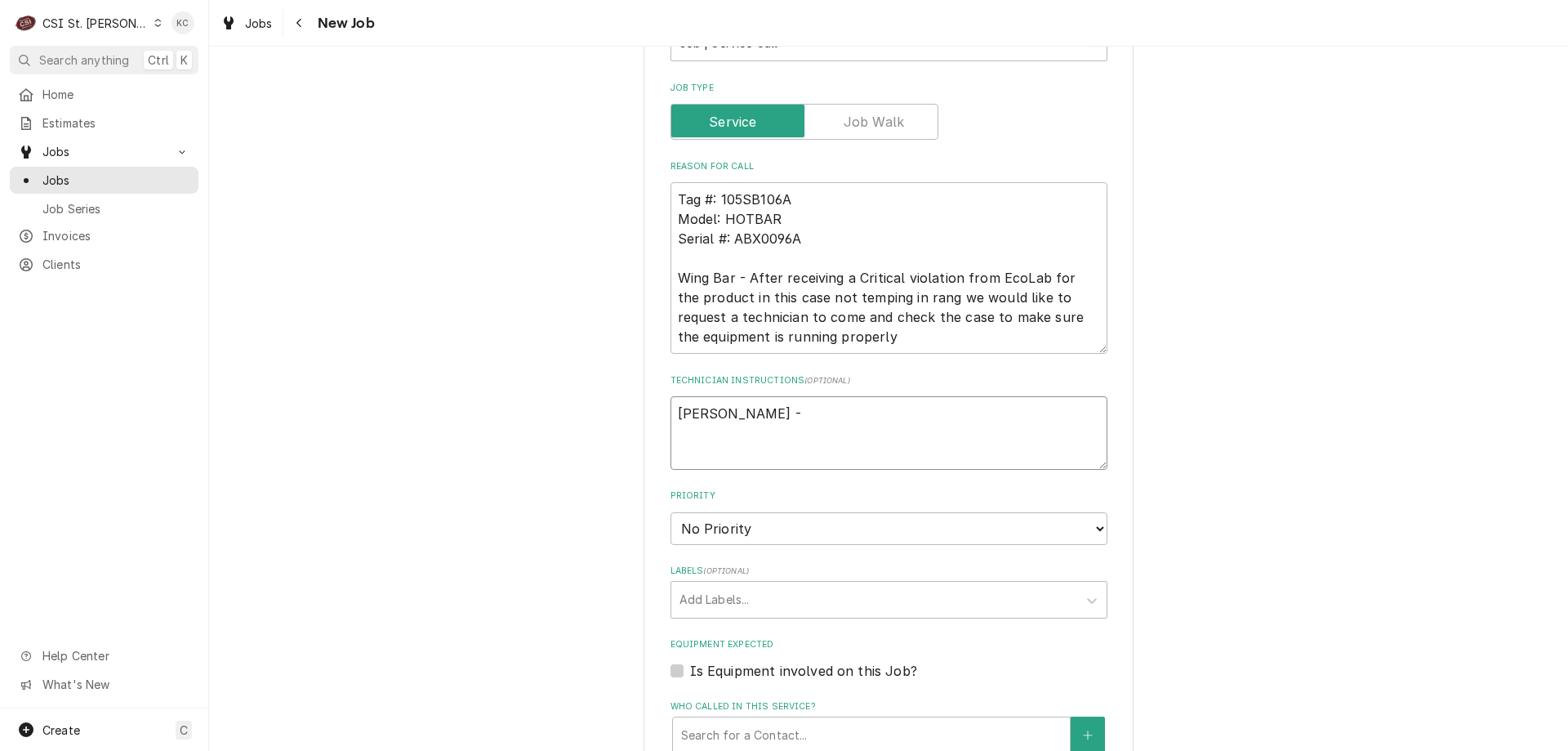
type textarea "Erin Limbrick - 3"
type textarea "x"
type textarea "Erin Limbrick - 31"
type textarea "x"
type textarea "Erin Limbrick - 314"
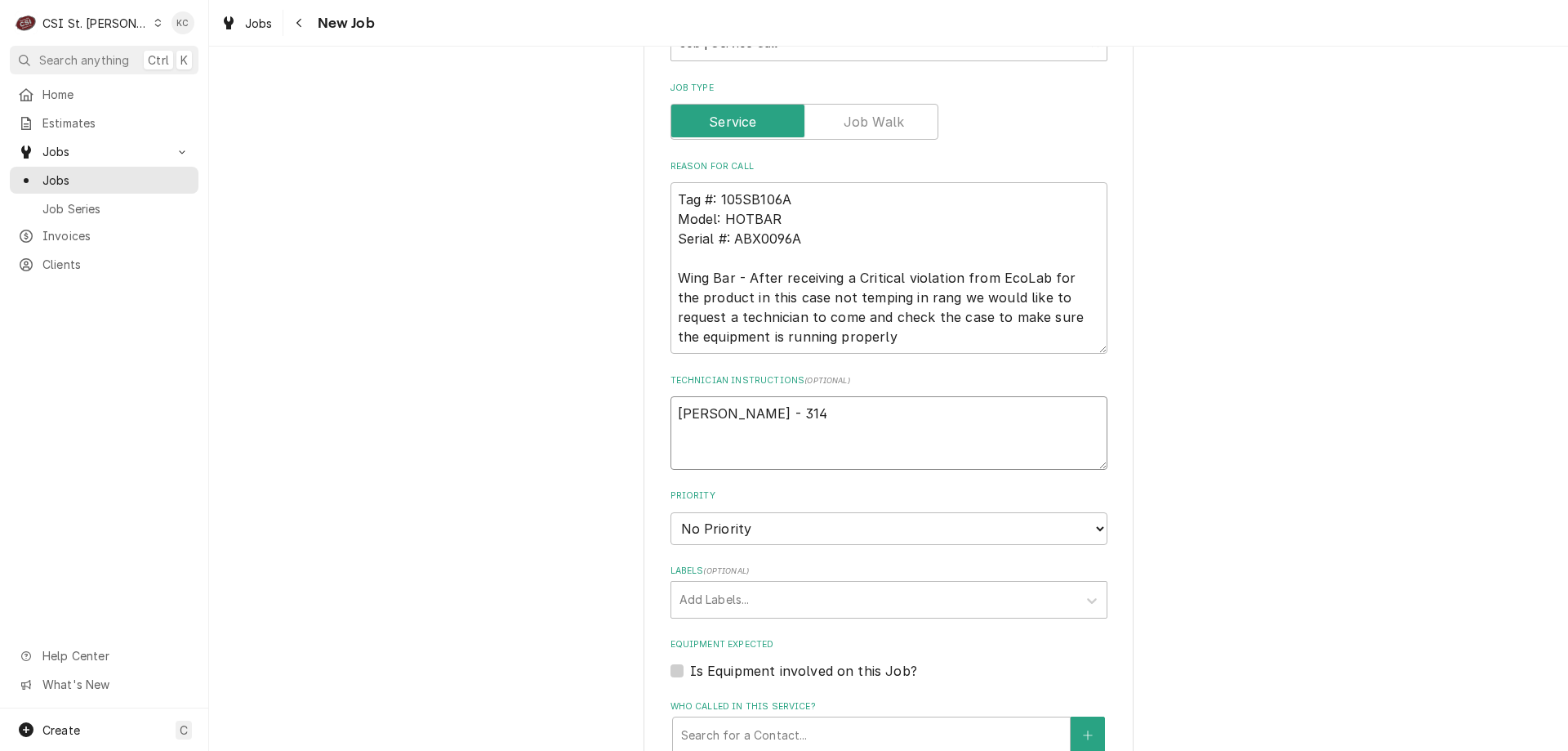
type textarea "x"
type textarea "Erin Limbrick - 314"
type textarea "x"
type textarea "Erin Limbrick - 314 8"
type textarea "x"
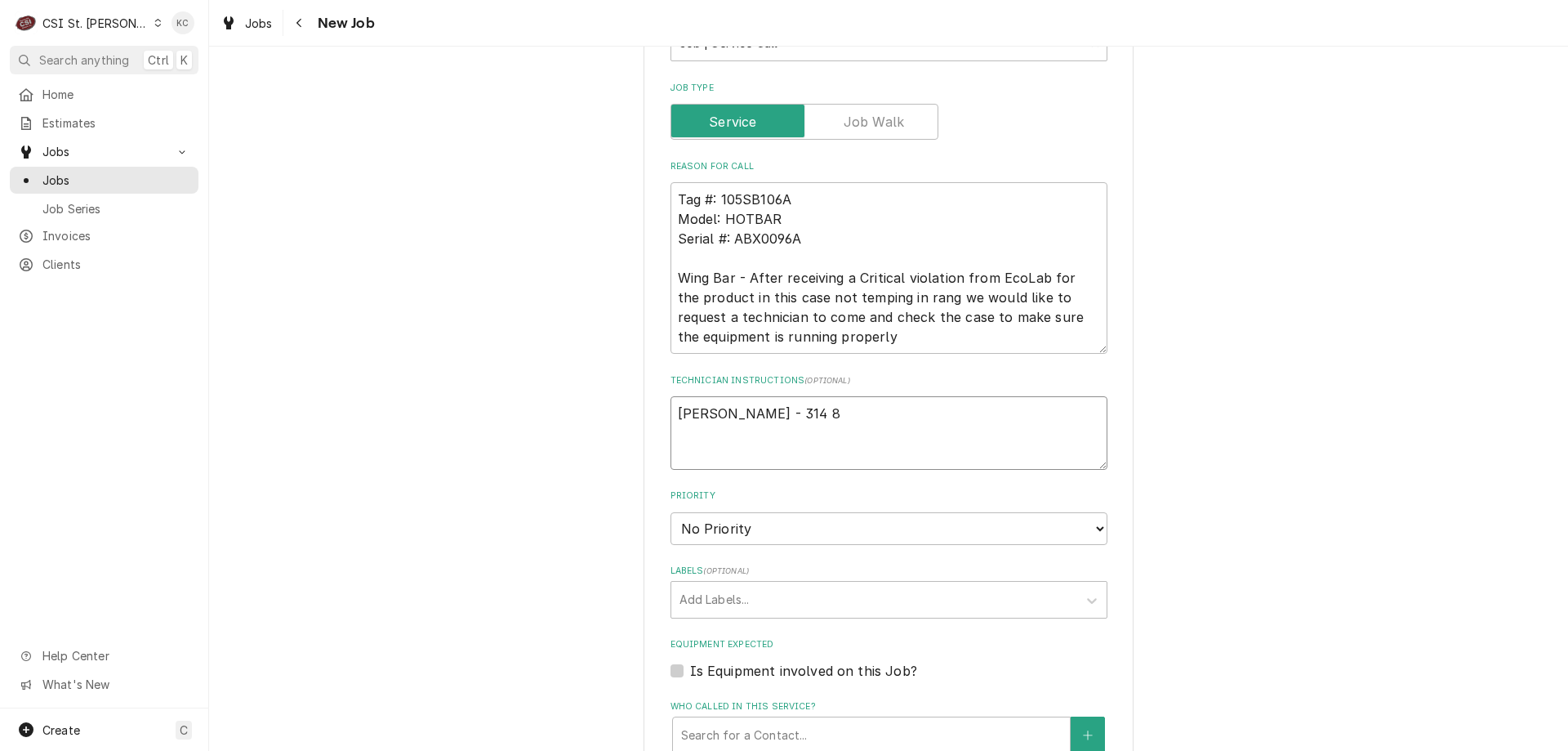
type textarea "Erin Limbrick - 314 89"
type textarea "x"
type textarea "Erin Limbrick - 314 894"
type textarea "x"
type textarea "Erin Limbrick - 314 894-"
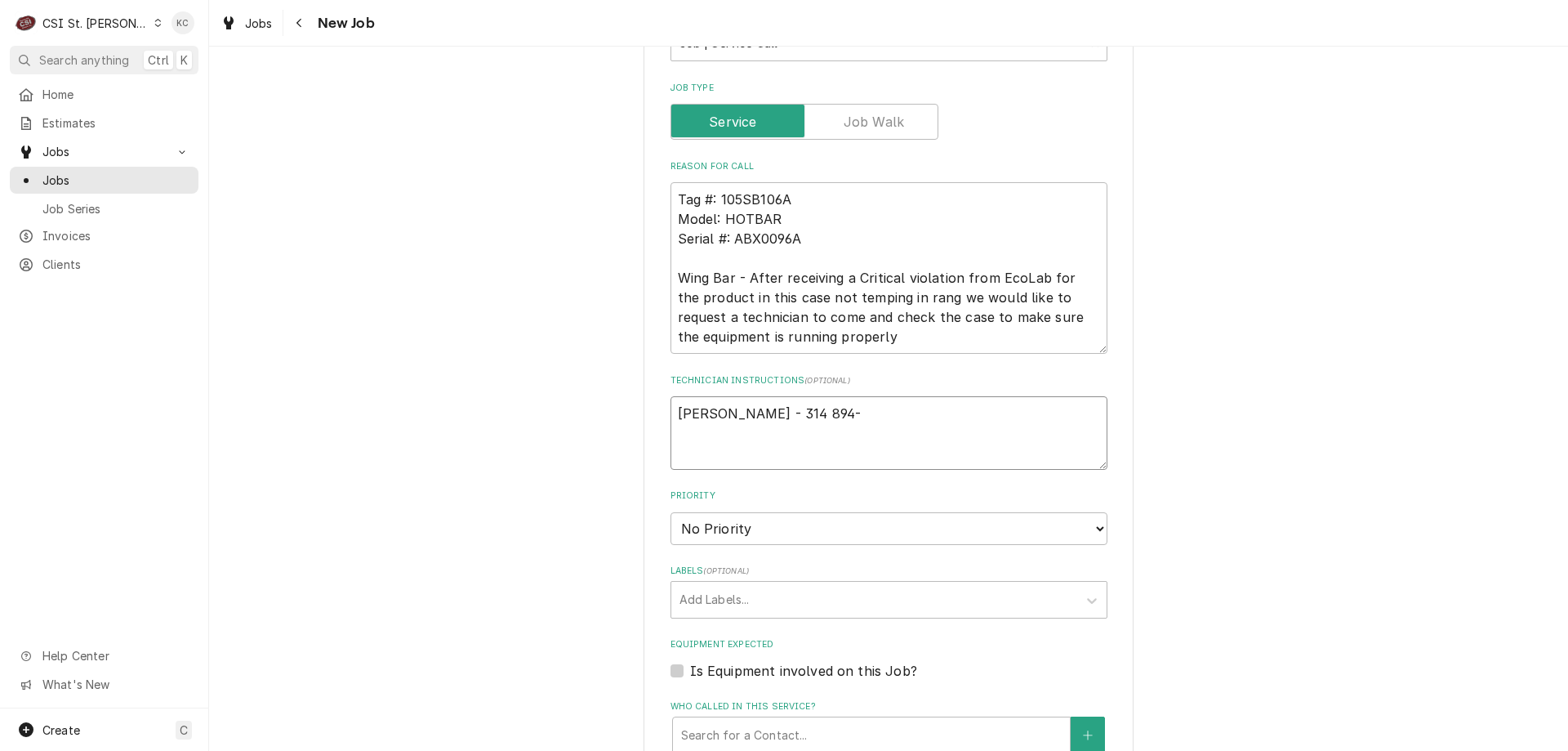
type textarea "x"
type textarea "Erin Limbrick - 314 894-1"
type textarea "x"
type textarea "Erin Limbrick - 314 894-12"
type textarea "x"
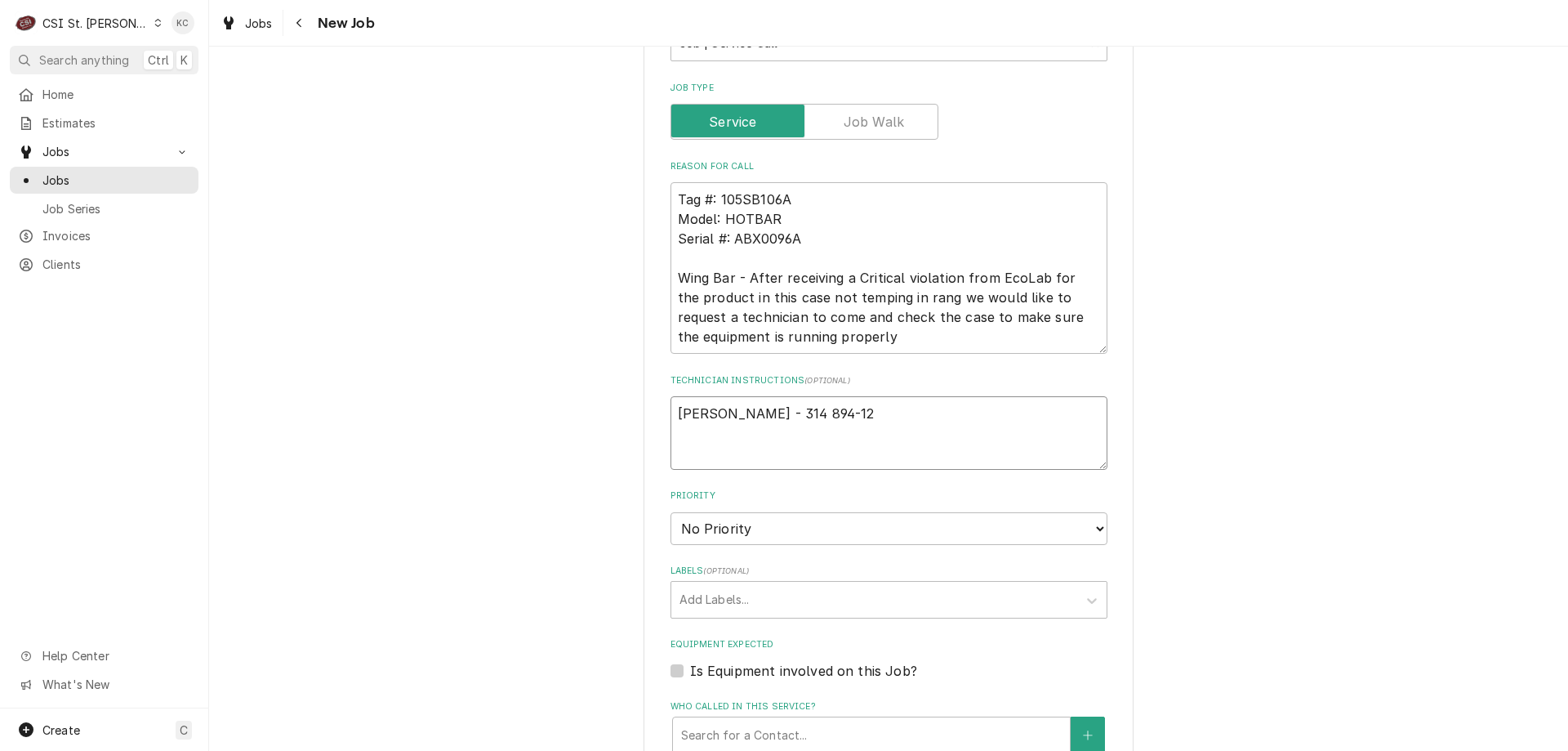
type textarea "Erin Limbrick - 314 894-122"
type textarea "x"
type textarea "Erin Limbrick - 314 894-1227"
type textarea "x"
type textarea "Erin Limbrick - 314 894-1227"
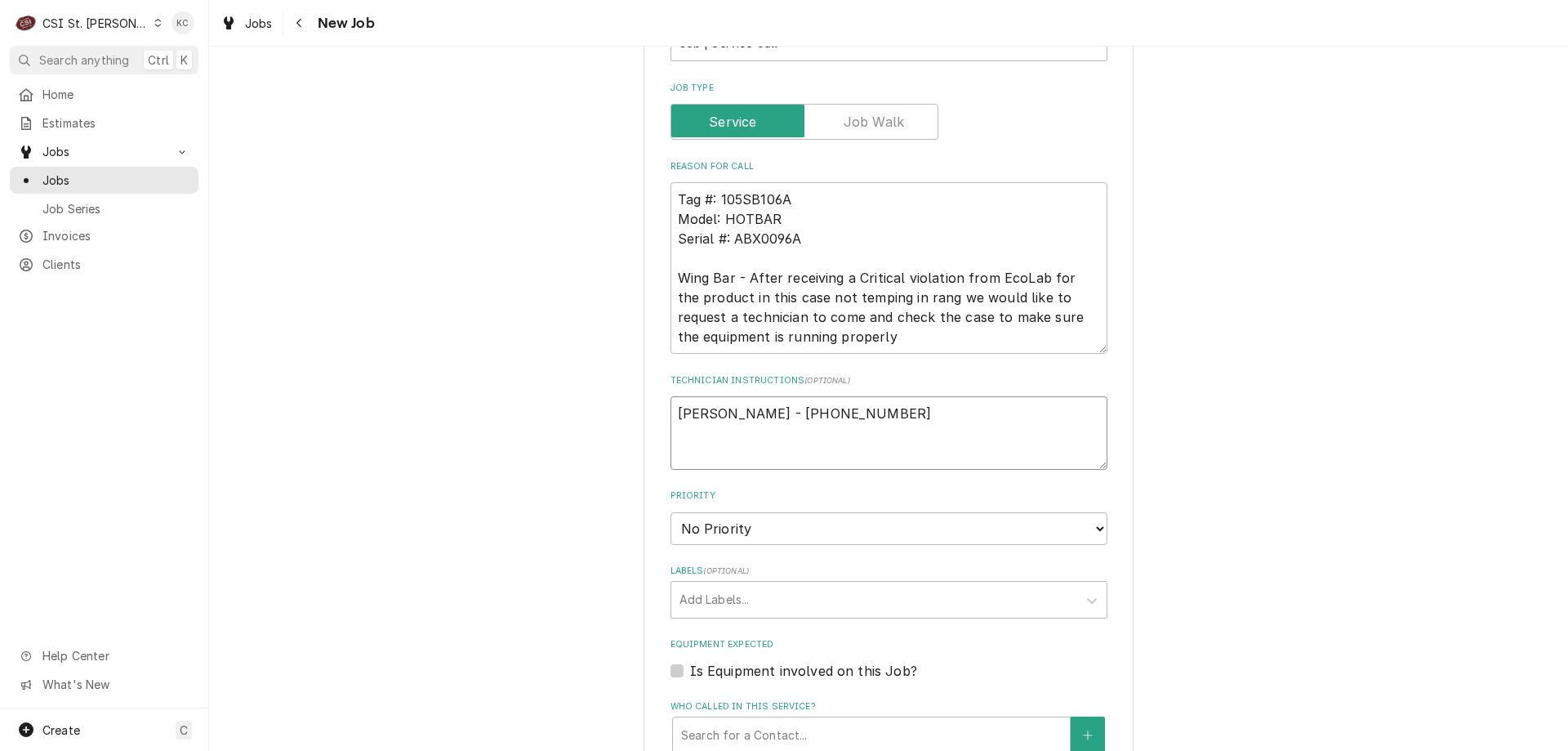
type textarea "x"
type textarea "Erin Limbrick - 314 894-1227"
type textarea "x"
type textarea "Erin Limbrick - 314 894-1227 6"
type textarea "x"
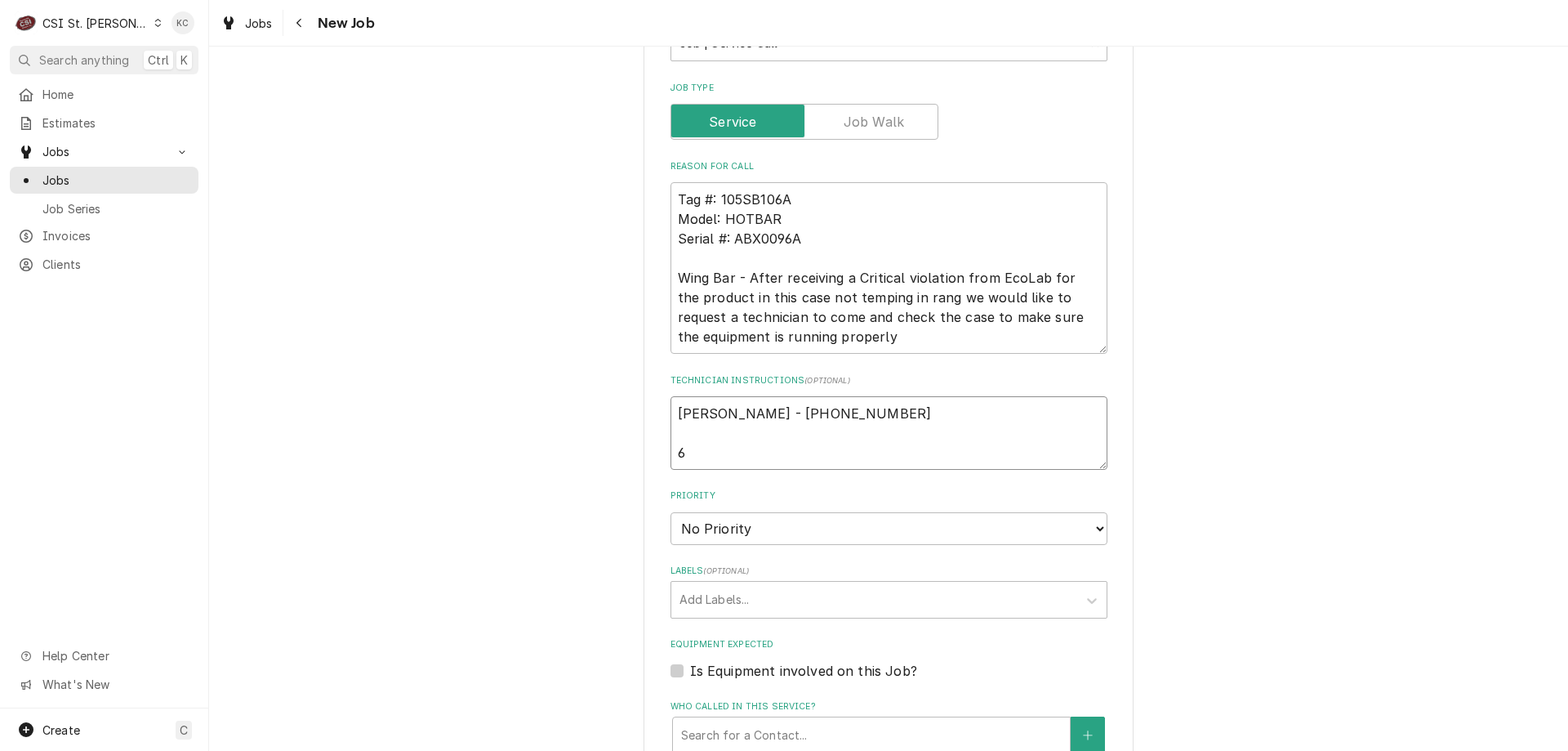
type textarea "Erin Limbrick - 314 894-1227 6a"
type textarea "x"
type textarea "Erin Limbrick - 314 894-1227 6am"
type textarea "x"
type textarea "Erin Limbrick - 314 894-1227 6am"
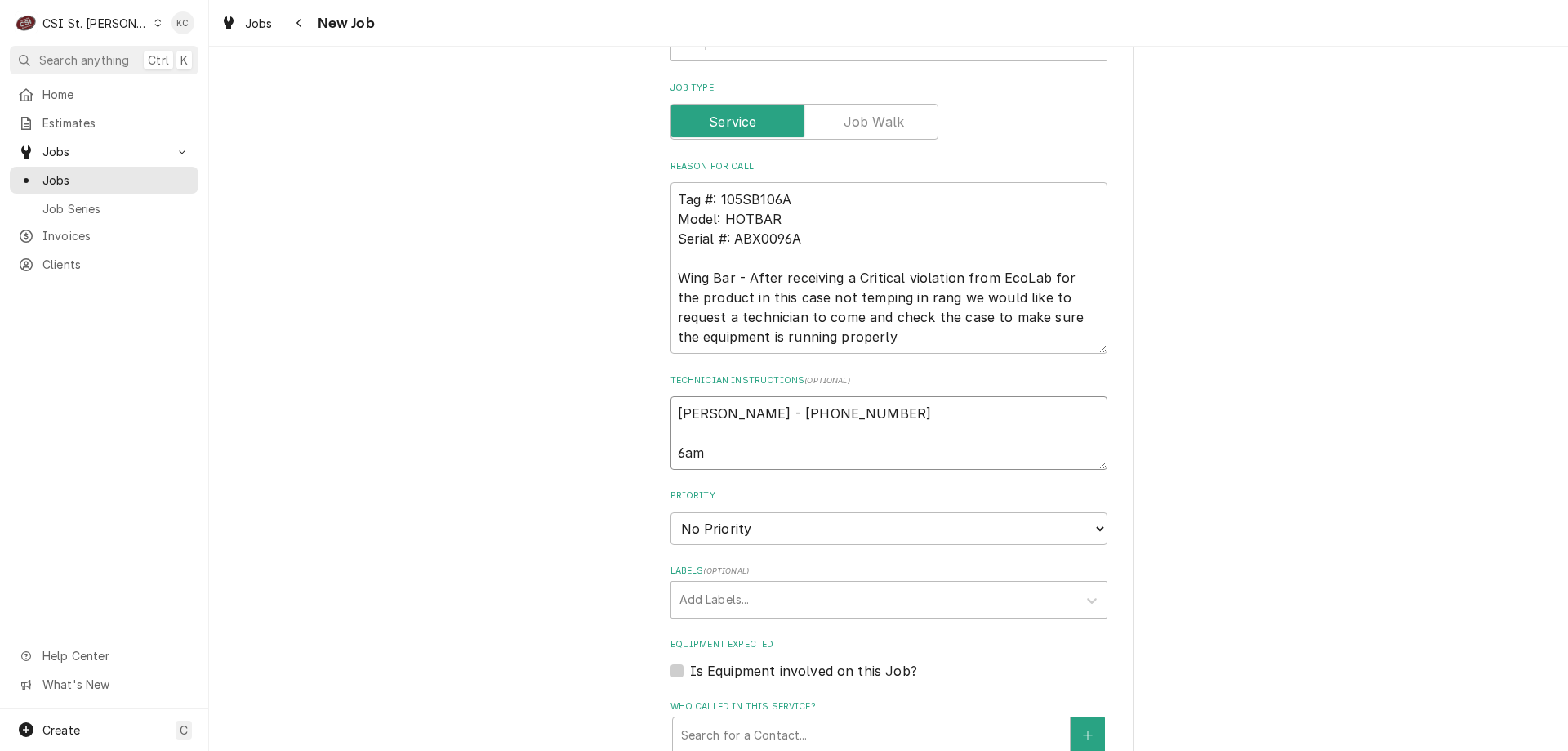
type textarea "x"
type textarea "Erin Limbrick - 314 894-1227 6am -"
type textarea "x"
type textarea "Erin Limbrick - 314 894-1227 6am -"
type textarea "x"
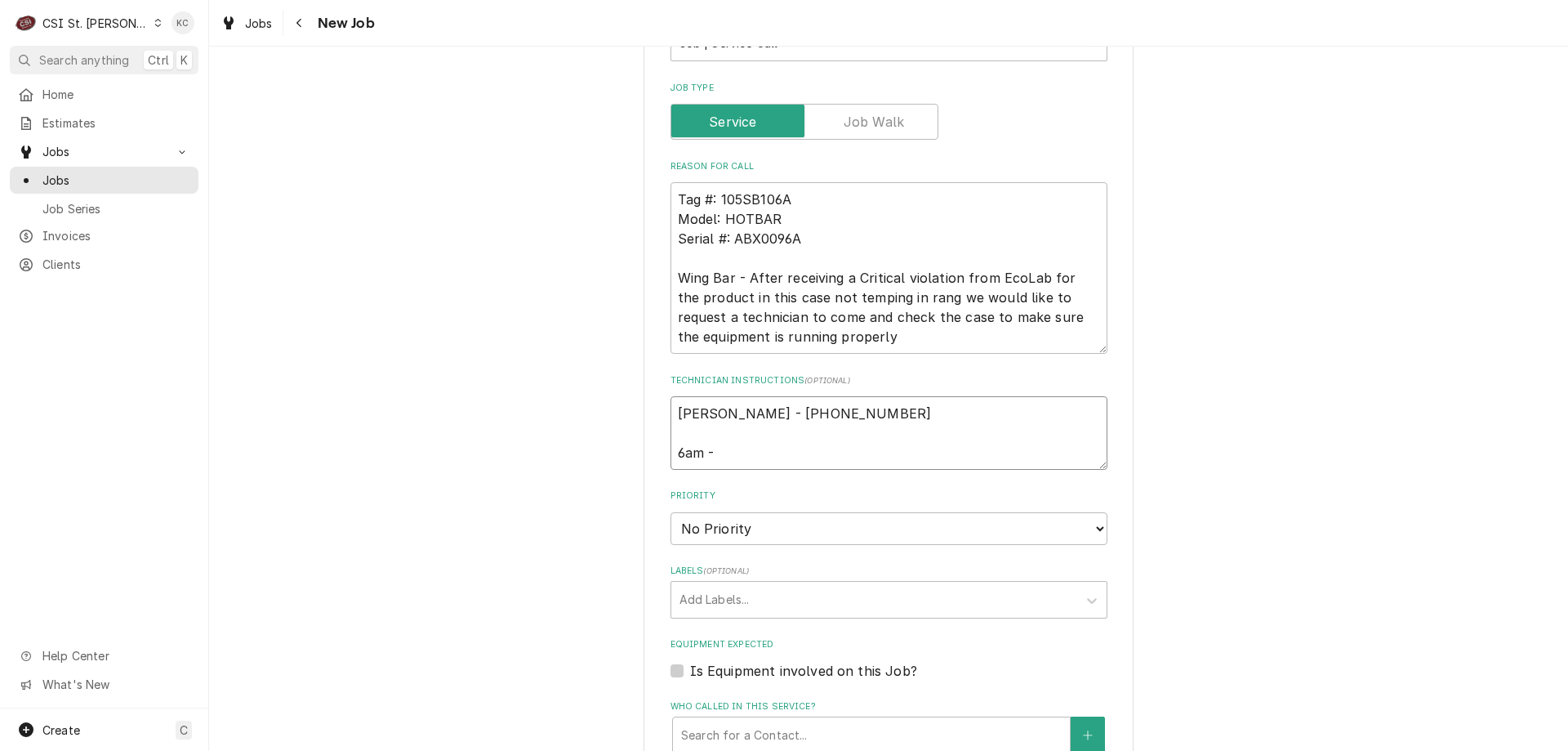
type textarea "Erin Limbrick - 314 894-1227 6am - 1"
type textarea "x"
type textarea "Erin Limbrick - 314 894-1227 6am - 10"
type textarea "x"
type textarea "Erin Limbrick - 314 894-1227 6am - 10p"
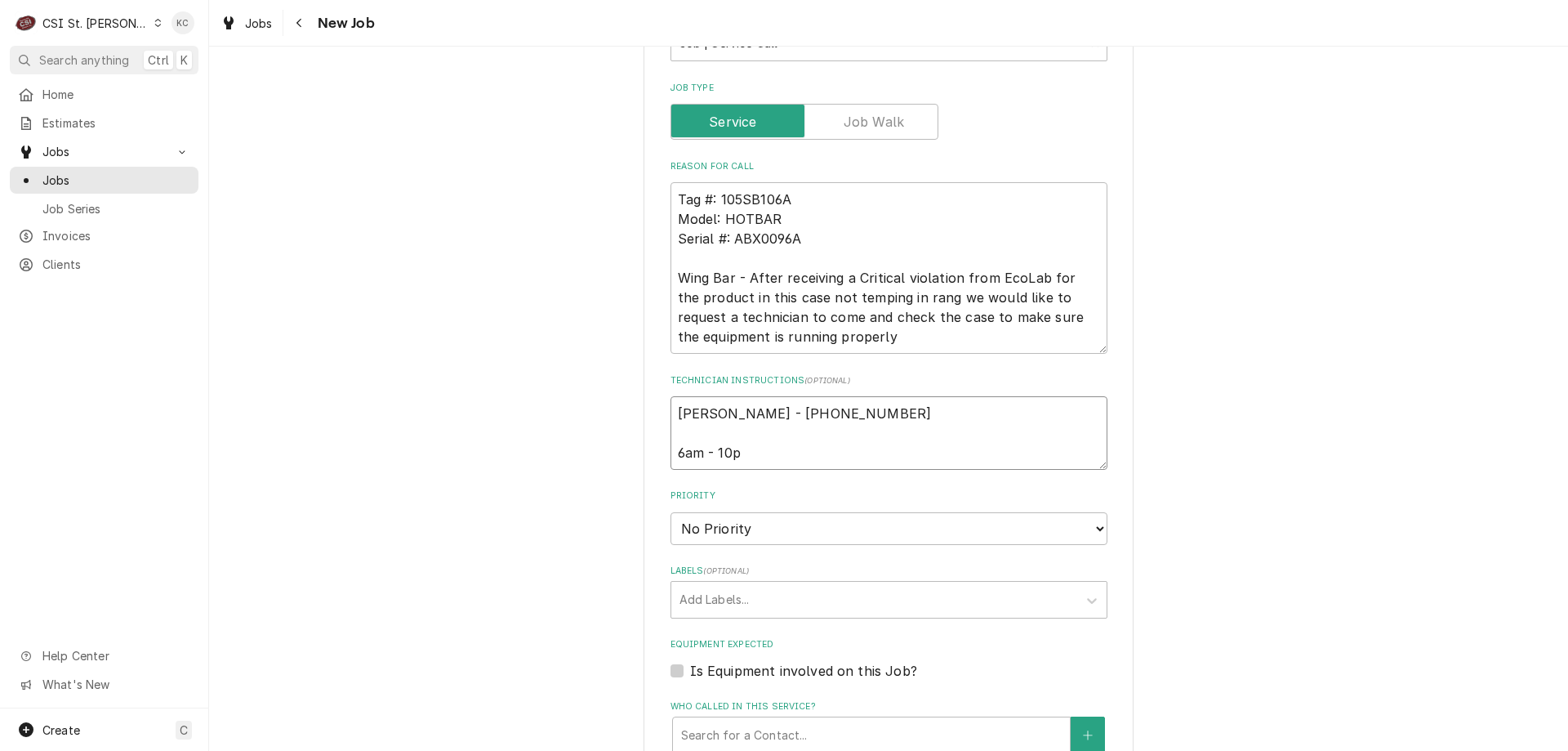
type textarea "x"
type textarea "Erin Limbrick - 314 894-1227 6am - 10pm"
type textarea "x"
type textarea "Erin Limbrick - 314 894-1227 6am - 10pm"
type textarea "x"
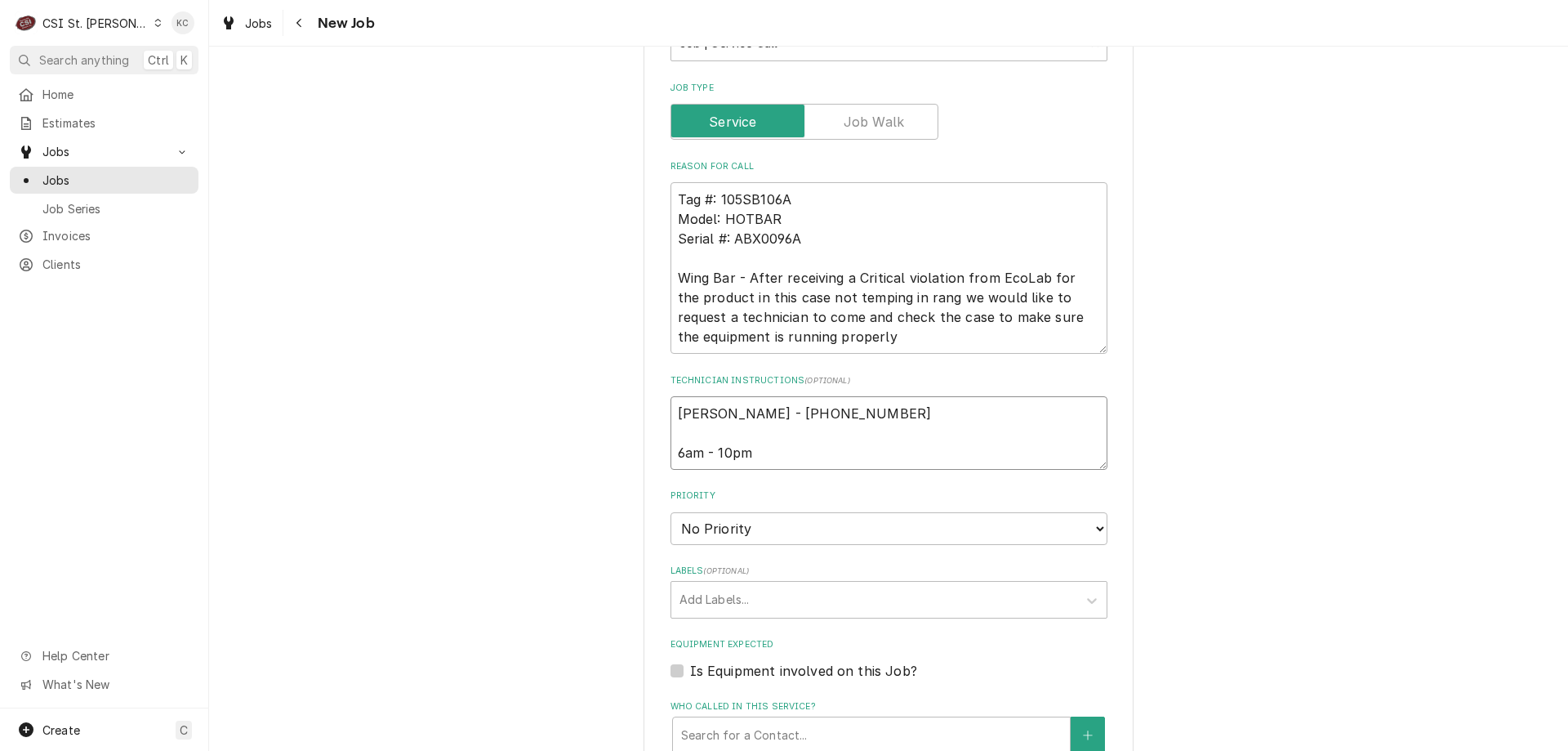
type textarea "Erin Limbrick - 314 894-1227 6am - 10pm"
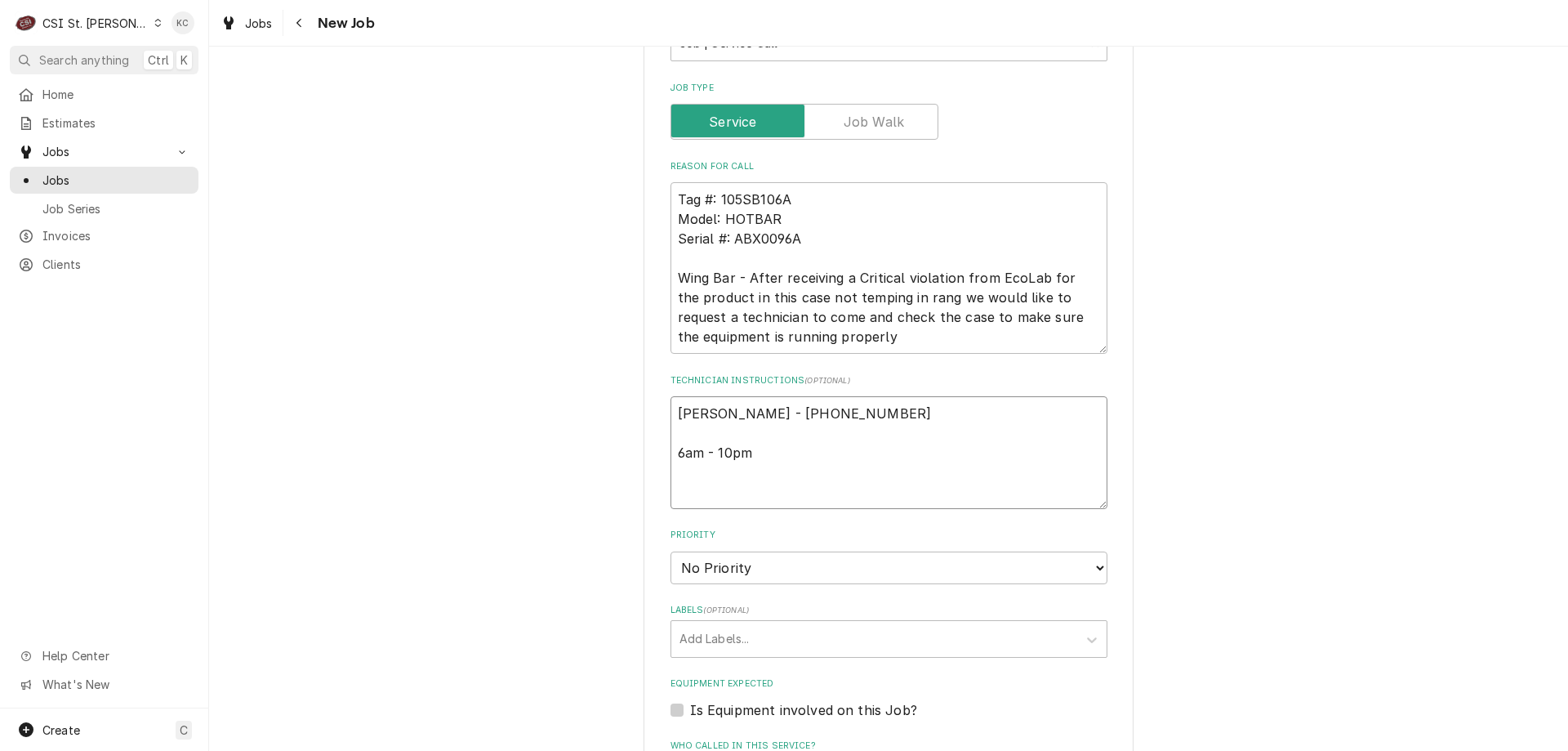
type textarea "x"
type textarea "Erin Limbrick - 314 894-1227 6am - 10pm L"
type textarea "x"
type textarea "Erin Limbrick - 314 894-1227 6am - 10pm Lo"
type textarea "x"
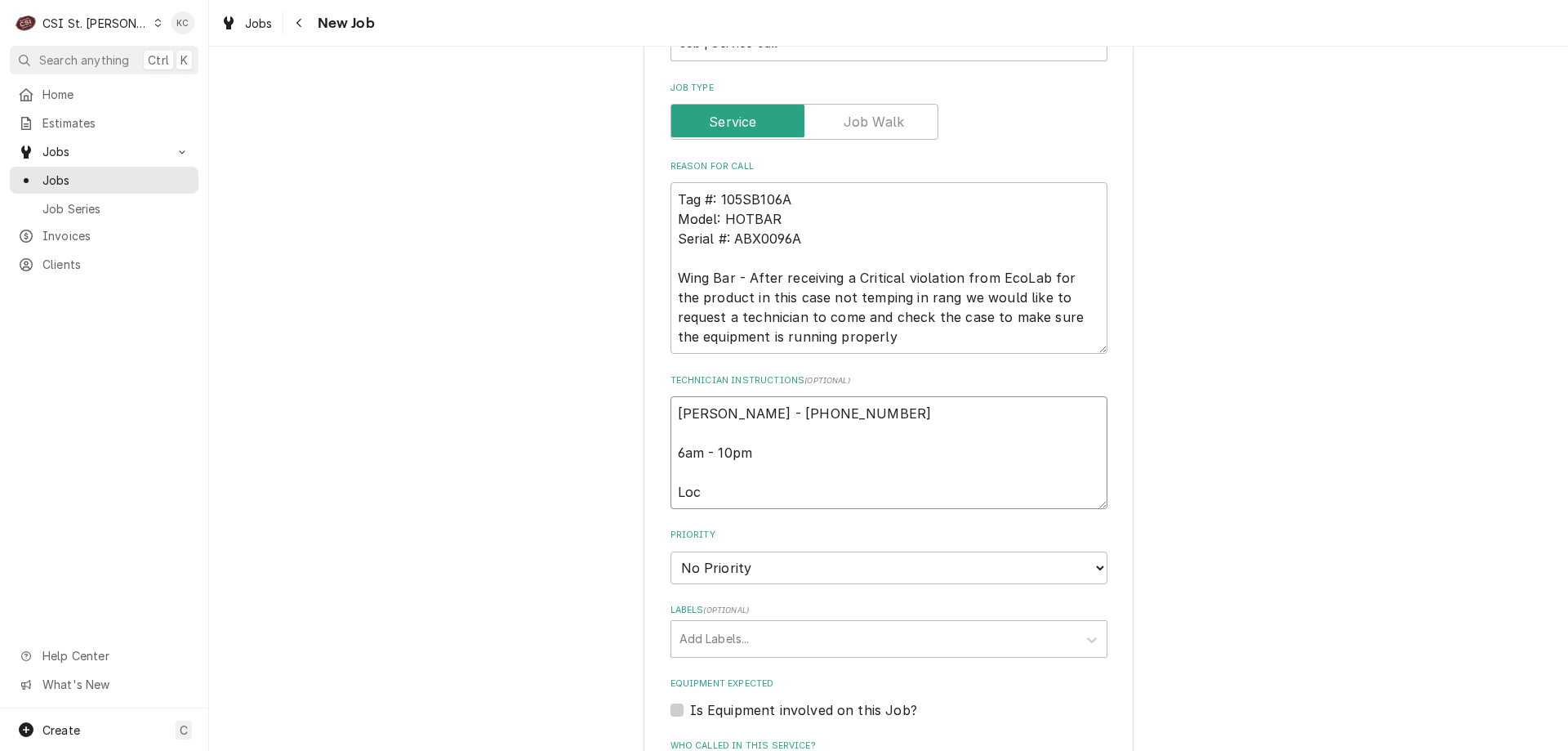
type textarea "Erin Limbrick - 314 894-1227 6am - 10pm Loca"
type textarea "x"
type textarea "Erin Limbrick - 314 894-1227 6am - 10pm Locat"
type textarea "x"
type textarea "Erin Limbrick - 314 894-1227 6am - 10pm Locate"
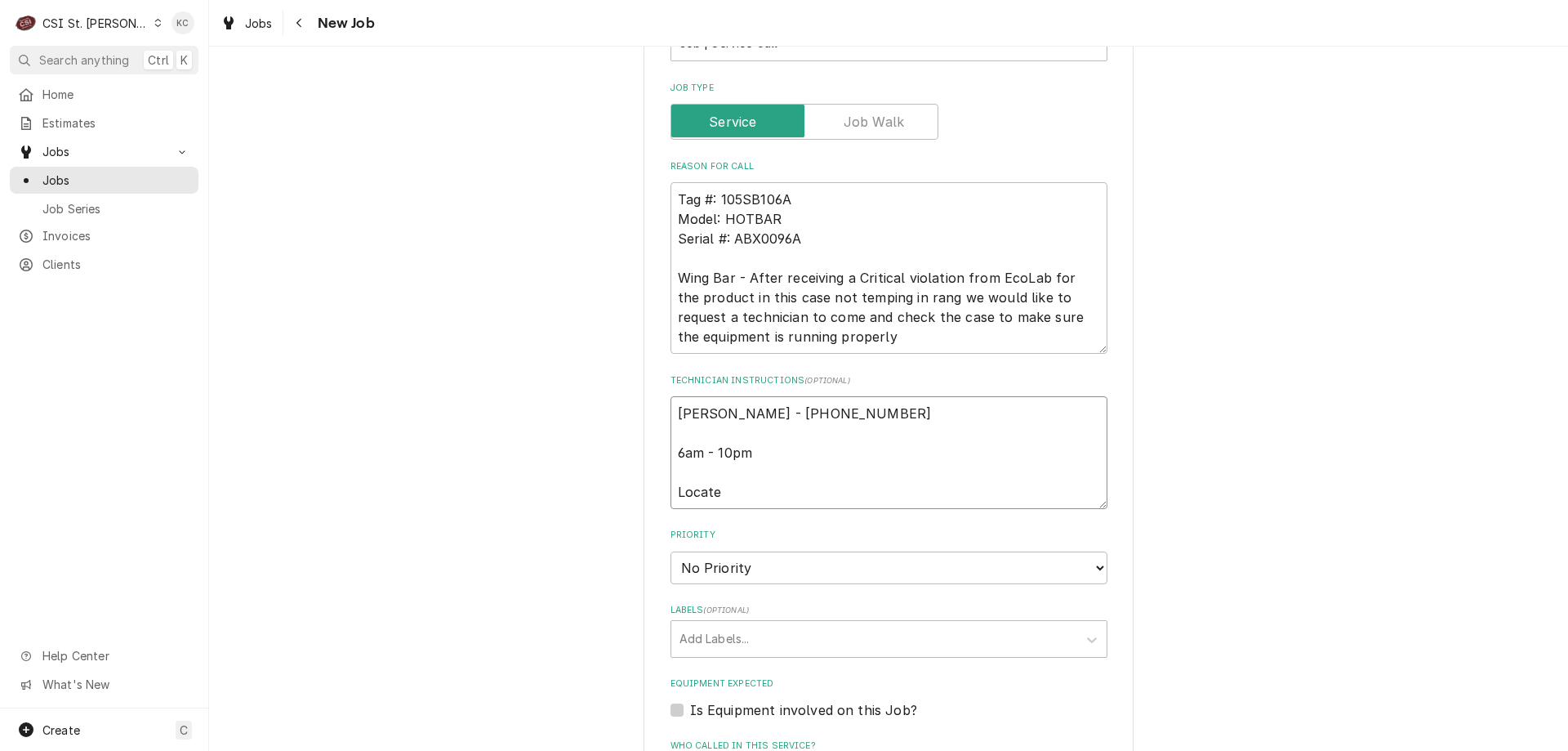
type textarea "x"
type textarea "Erin Limbrick - 314 894-1227 6am - 10pm Located"
type textarea "x"
type textarea "Erin Limbrick - 314 894-1227 6am - 10pm Located"
type textarea "x"
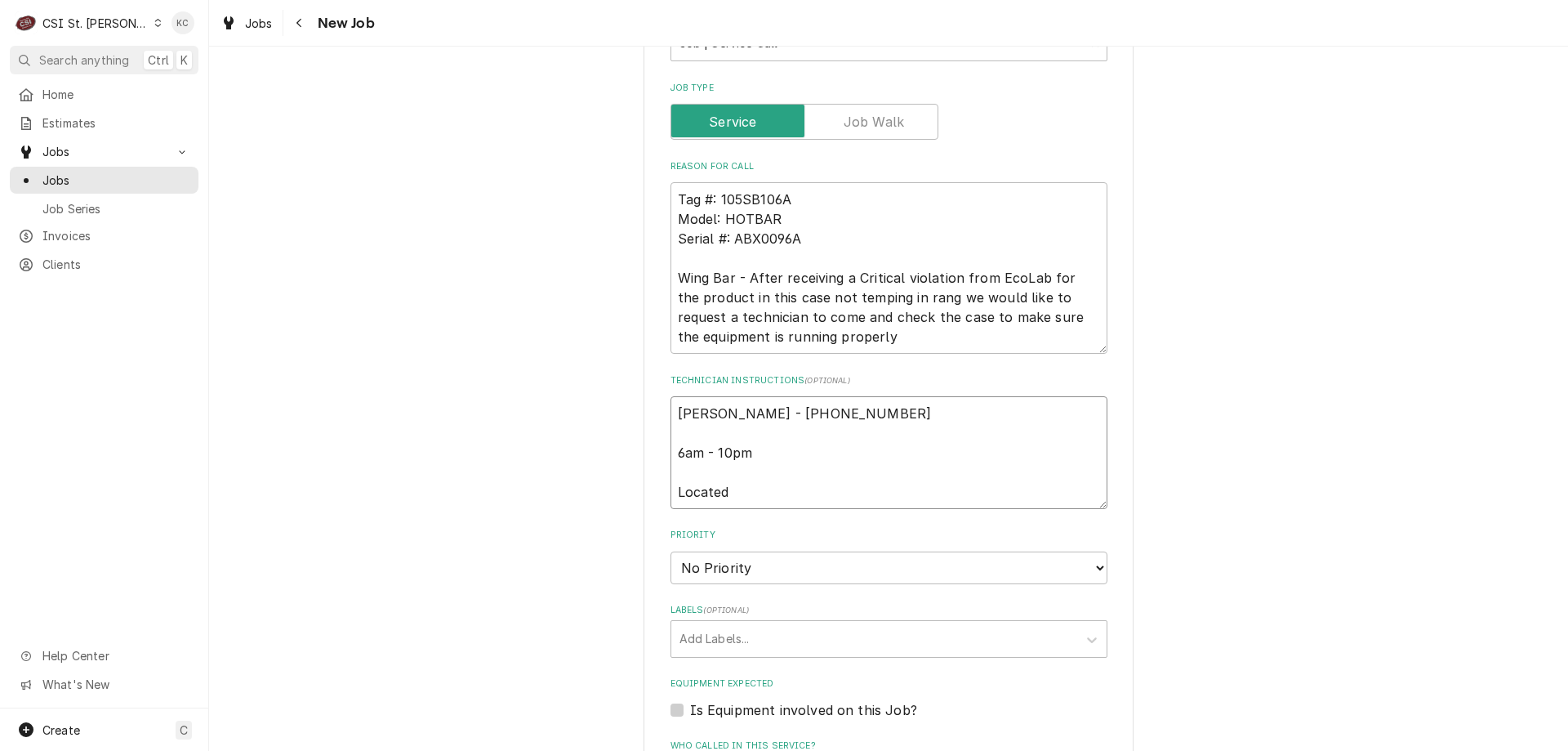
type textarea "Erin Limbrick - 314 894-1227 6am - 10pm Located i"
type textarea "x"
type textarea "Erin Limbrick - 314 894-1227 6am - 10pm Located in"
type textarea "x"
type textarea "Erin Limbrick - 314 894-1227 6am - 10pm Located in"
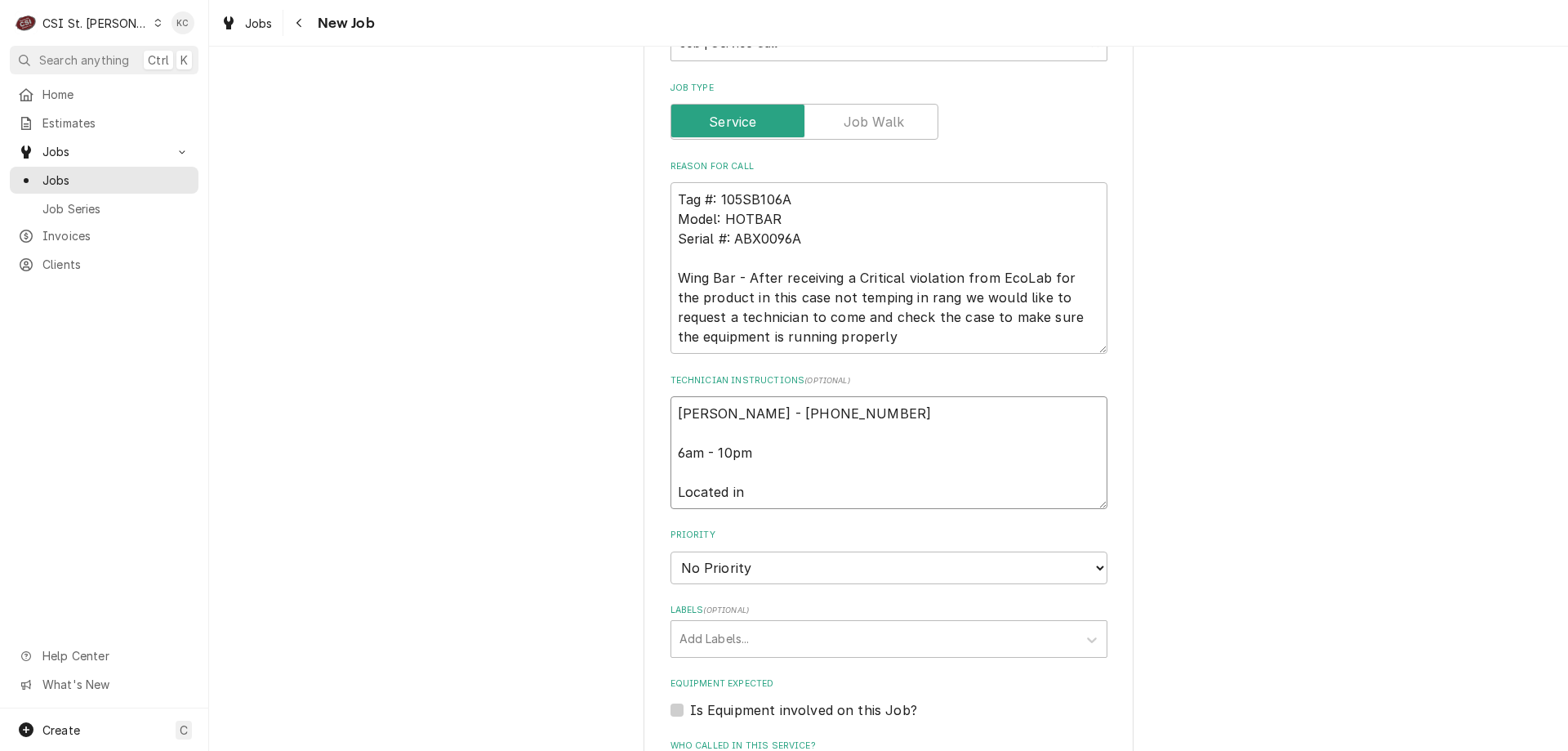
type textarea "x"
type textarea "Erin Limbrick - 314 894-1227 6am - 10pm Located in S"
type textarea "x"
type textarea "Erin Limbrick - 314 894-1227 6am - 10pm Located in Sa"
type textarea "x"
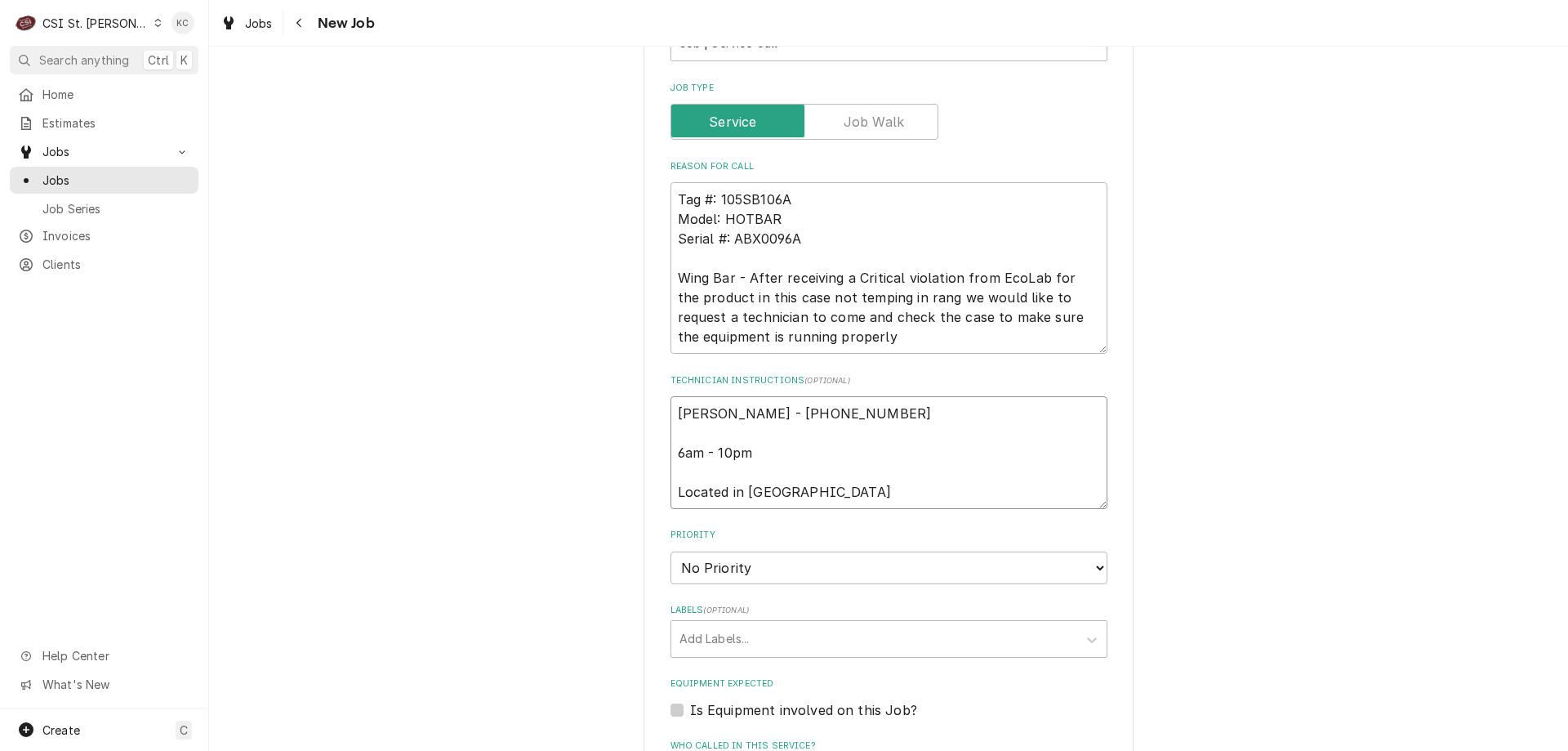
type textarea "Erin Limbrick - 314 894-1227 6am - 10pm Located in Sal"
type textarea "x"
type textarea "Erin Limbrick - 314 894-1227 6am - 10pm Located in Sala"
type textarea "x"
type textarea "Erin Limbrick - 314 894-1227 6am - 10pm Located in Salad"
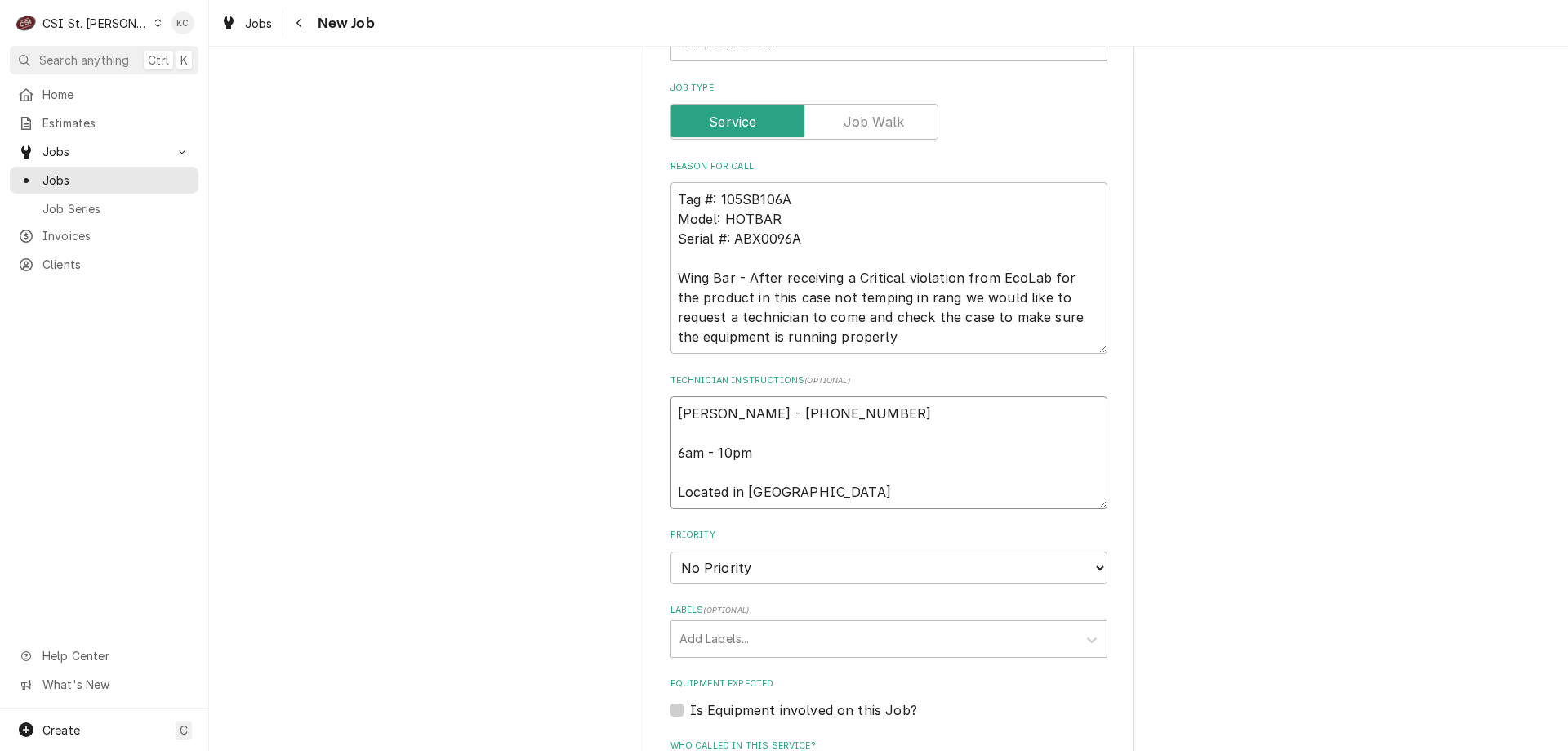
type textarea "x"
type textarea "Erin Limbrick - 314 894-1227 6am - 10pm Located in Salad"
type textarea "x"
type textarea "Erin Limbrick - 314 894-1227 6am - 10pm Located in Salad B"
type textarea "x"
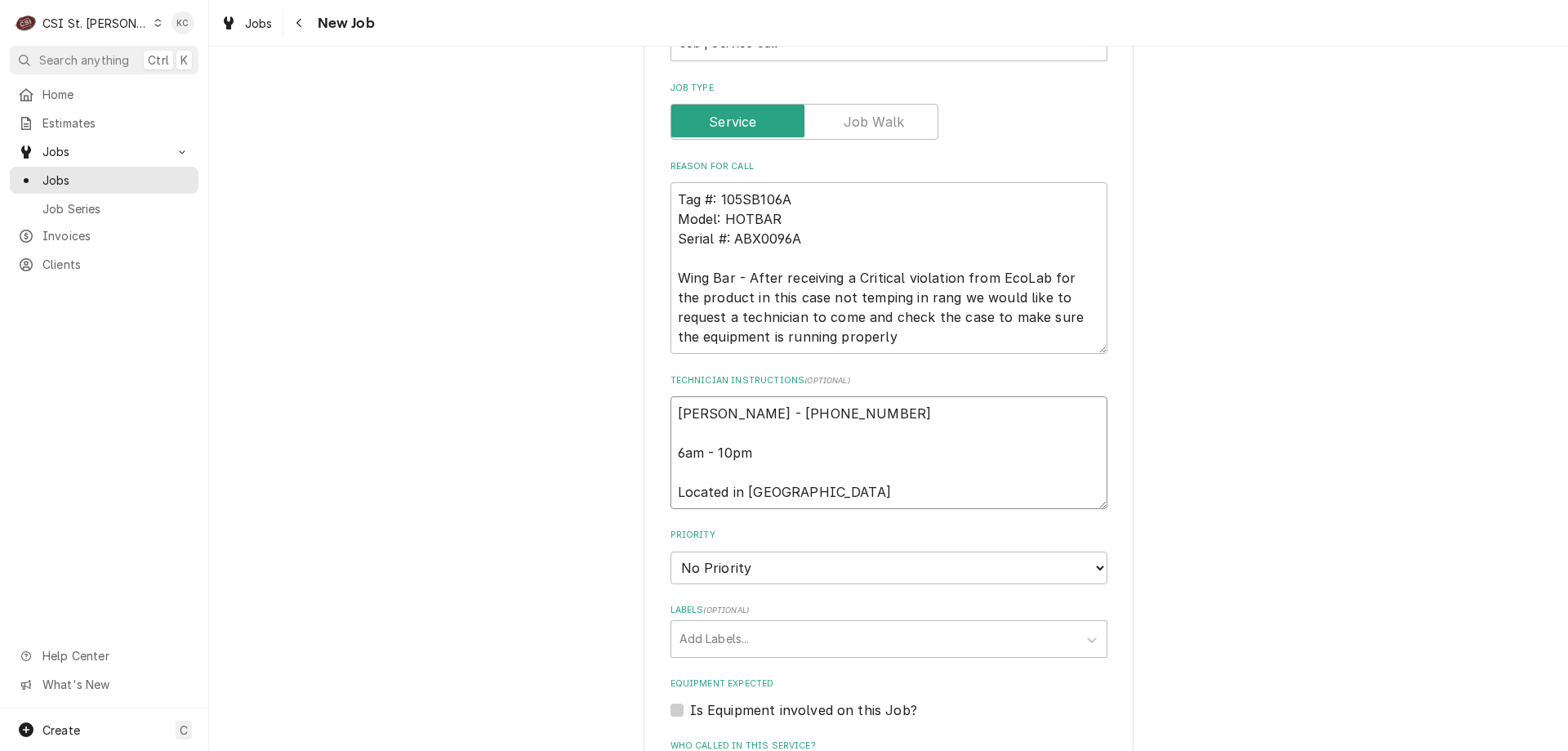
type textarea "Erin Limbrick - 314 894-1227 6am - 10pm Located in Salad Ba"
type textarea "x"
type textarea "Erin Limbrick - 314 894-1227 6am - 10pm Located in Salad Bar"
type textarea "x"
type textarea "Erin Limbrick - 314 894-1227 6am - 10pm Located in Salad Bar"
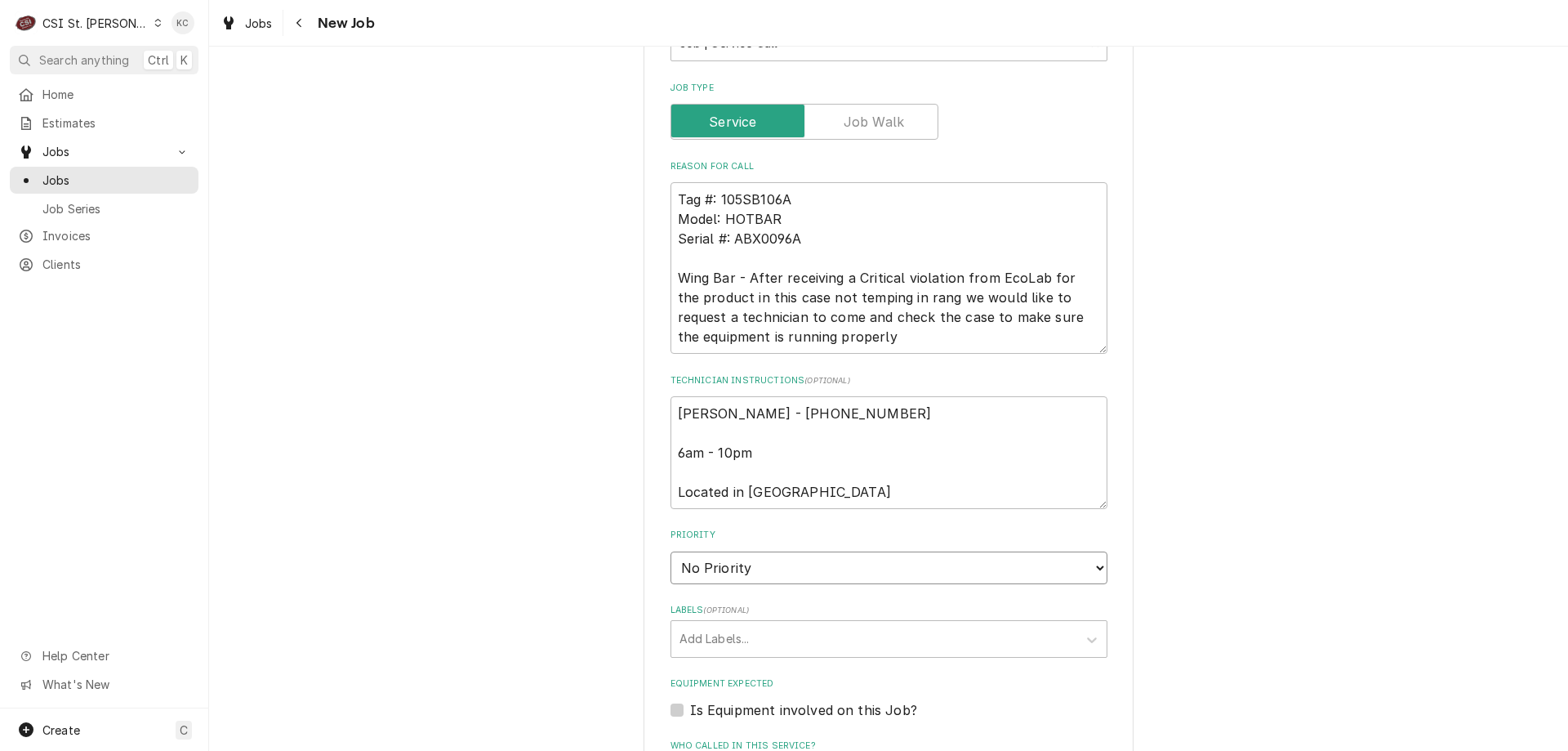
click at [722, 572] on select "No Priority Urgent High Medium Low" at bounding box center [889, 567] width 437 height 33
select select "4"
click at [670, 551] on select "No Priority Urgent High Medium Low" at bounding box center [889, 567] width 437 height 33
click at [733, 640] on div "Labels" at bounding box center [874, 638] width 390 height 29
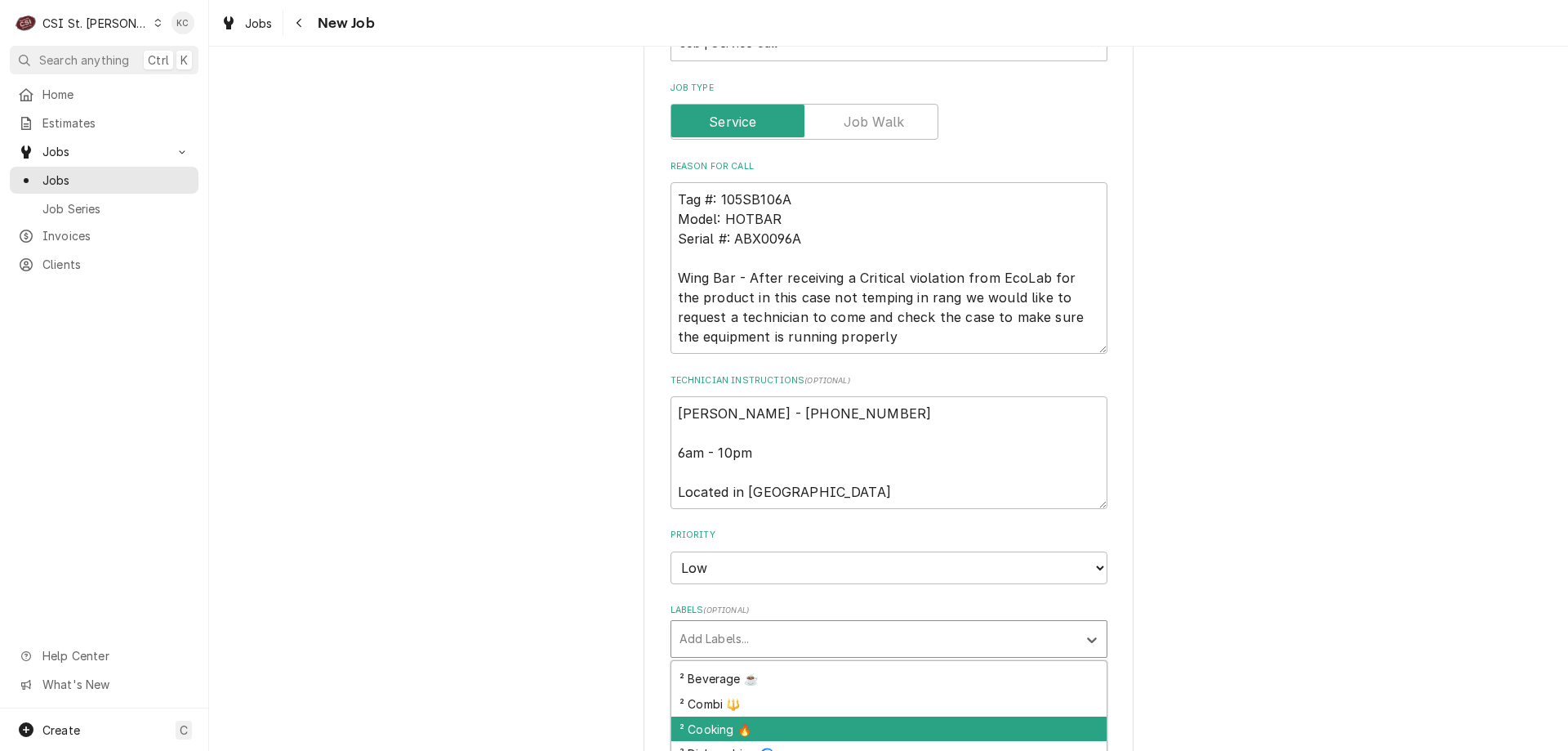
click at [812, 722] on div "² Cooking 🔥" at bounding box center [889, 729] width 436 height 26
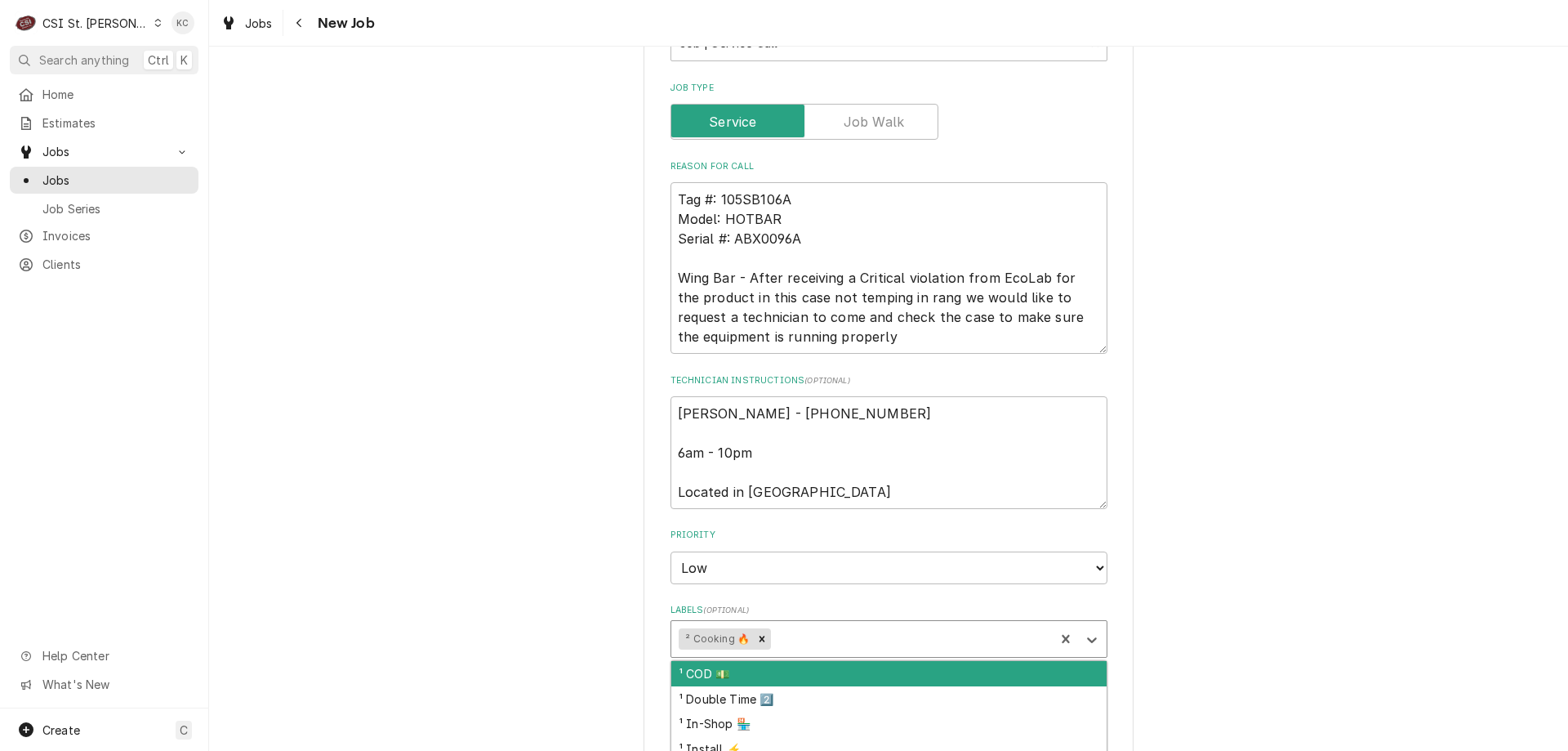
click at [936, 641] on div "Labels" at bounding box center [911, 638] width 273 height 29
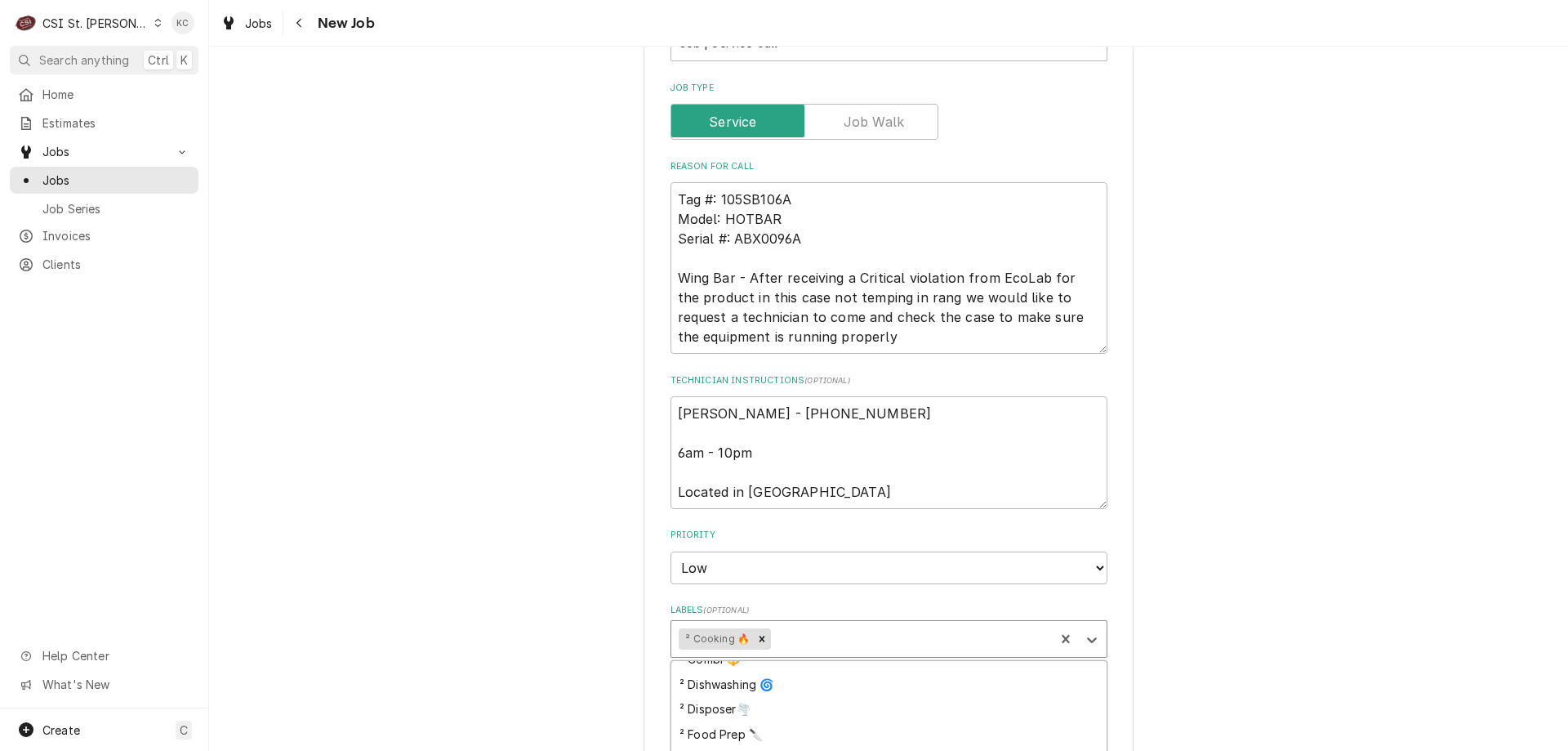
scroll to position [327, 0]
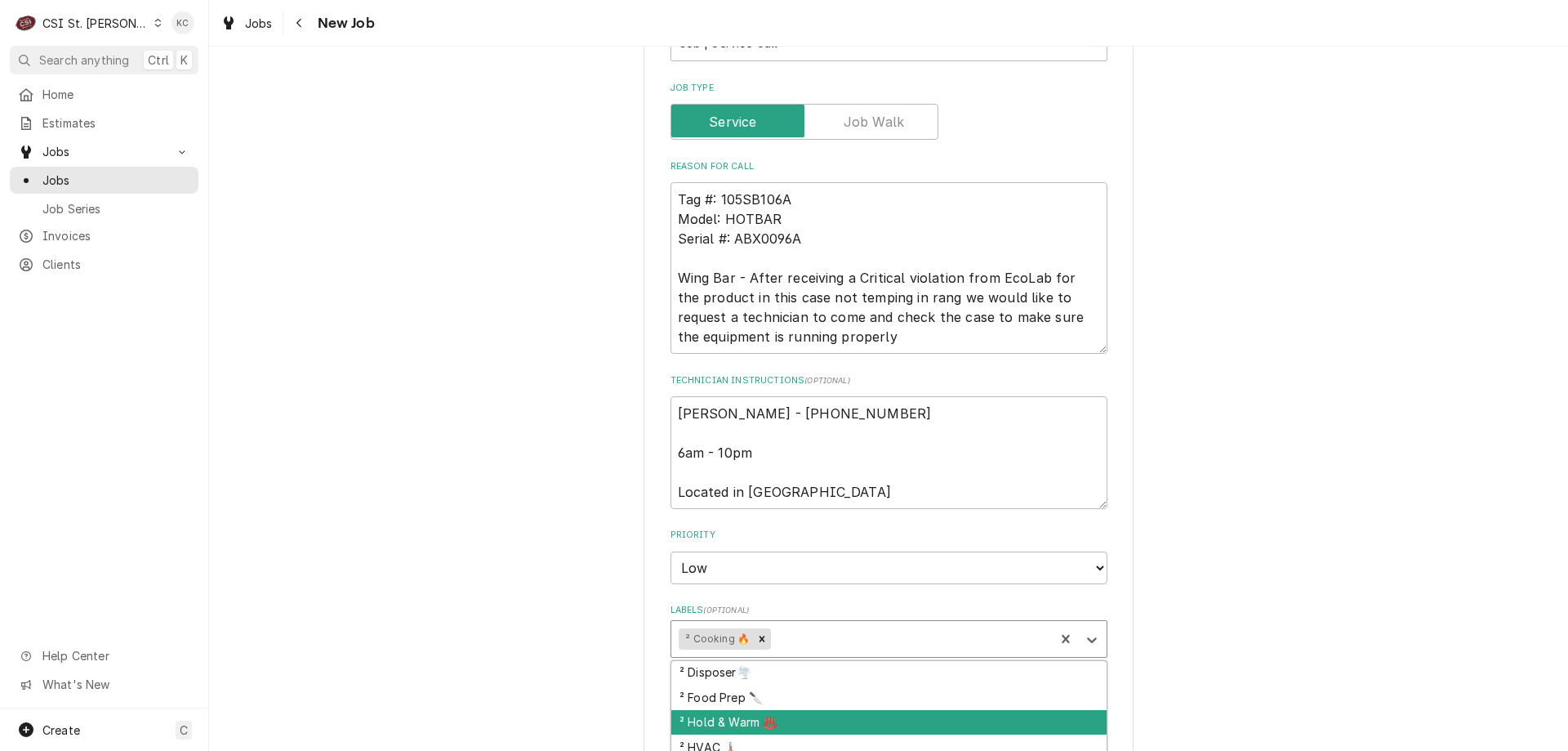
click at [946, 711] on div "² Hold & Warm ♨️" at bounding box center [889, 723] width 436 height 26
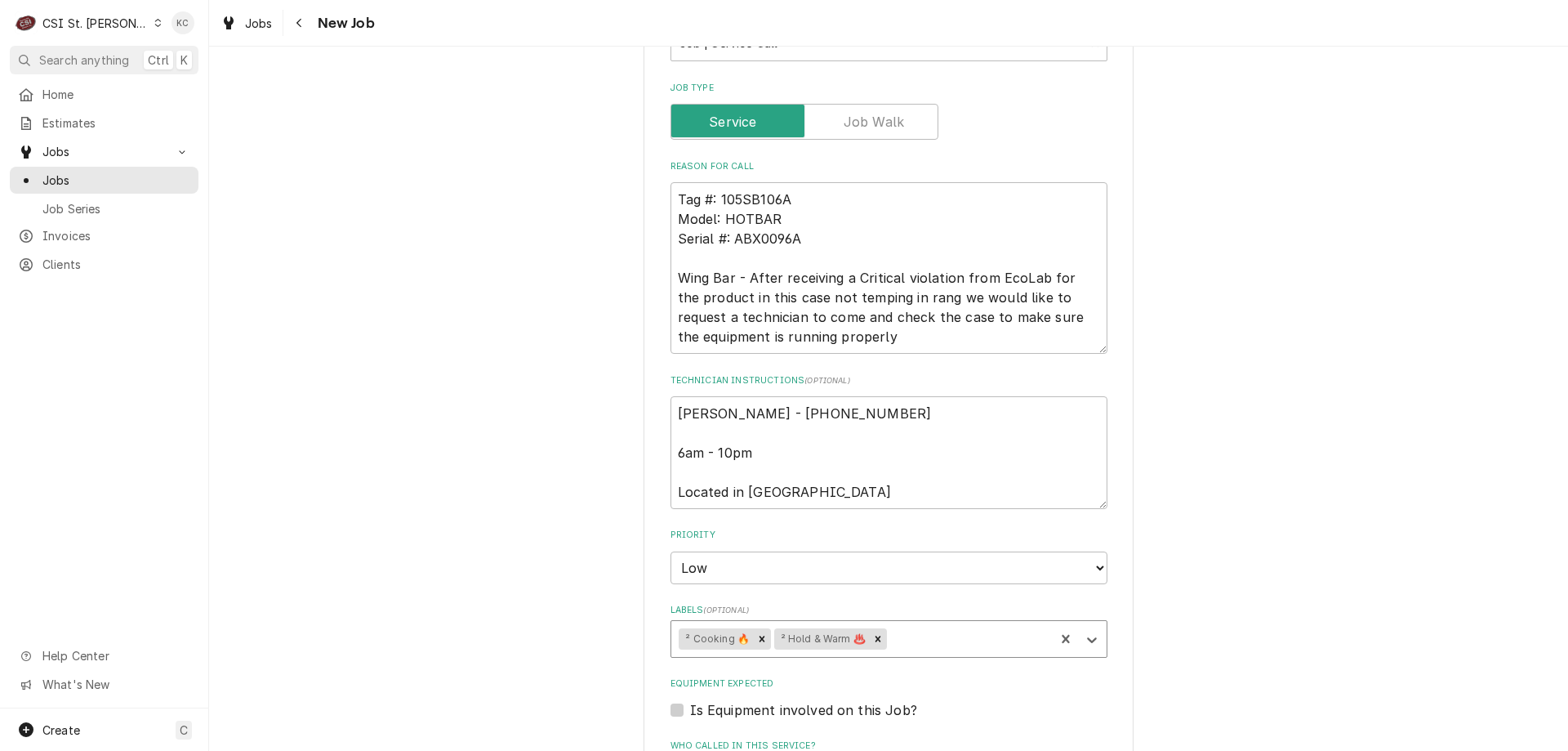
click at [1243, 591] on div "Please provide the following information to create a job: Client Details Client…" at bounding box center [889, 313] width 1359 height 2297
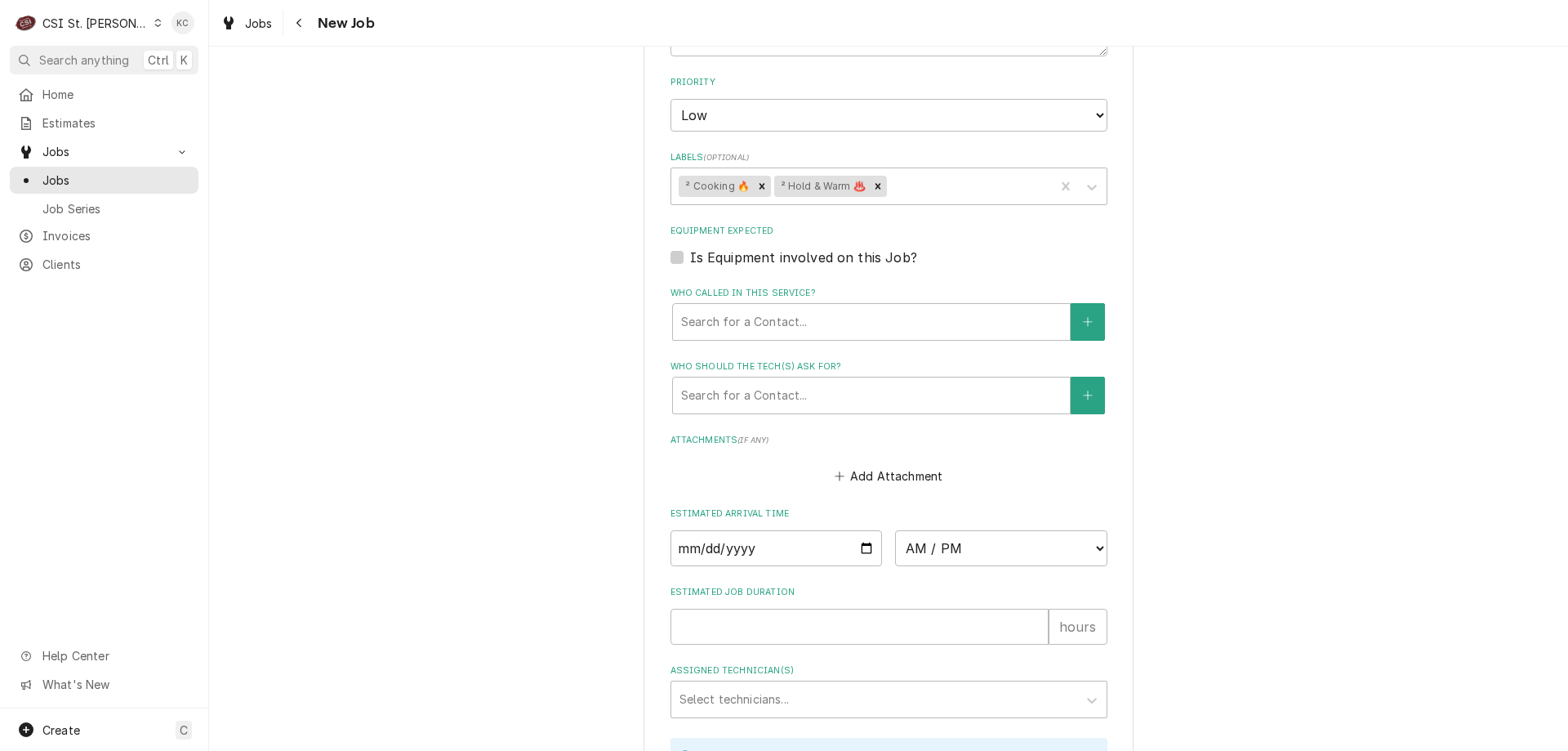
scroll to position [1557, 0]
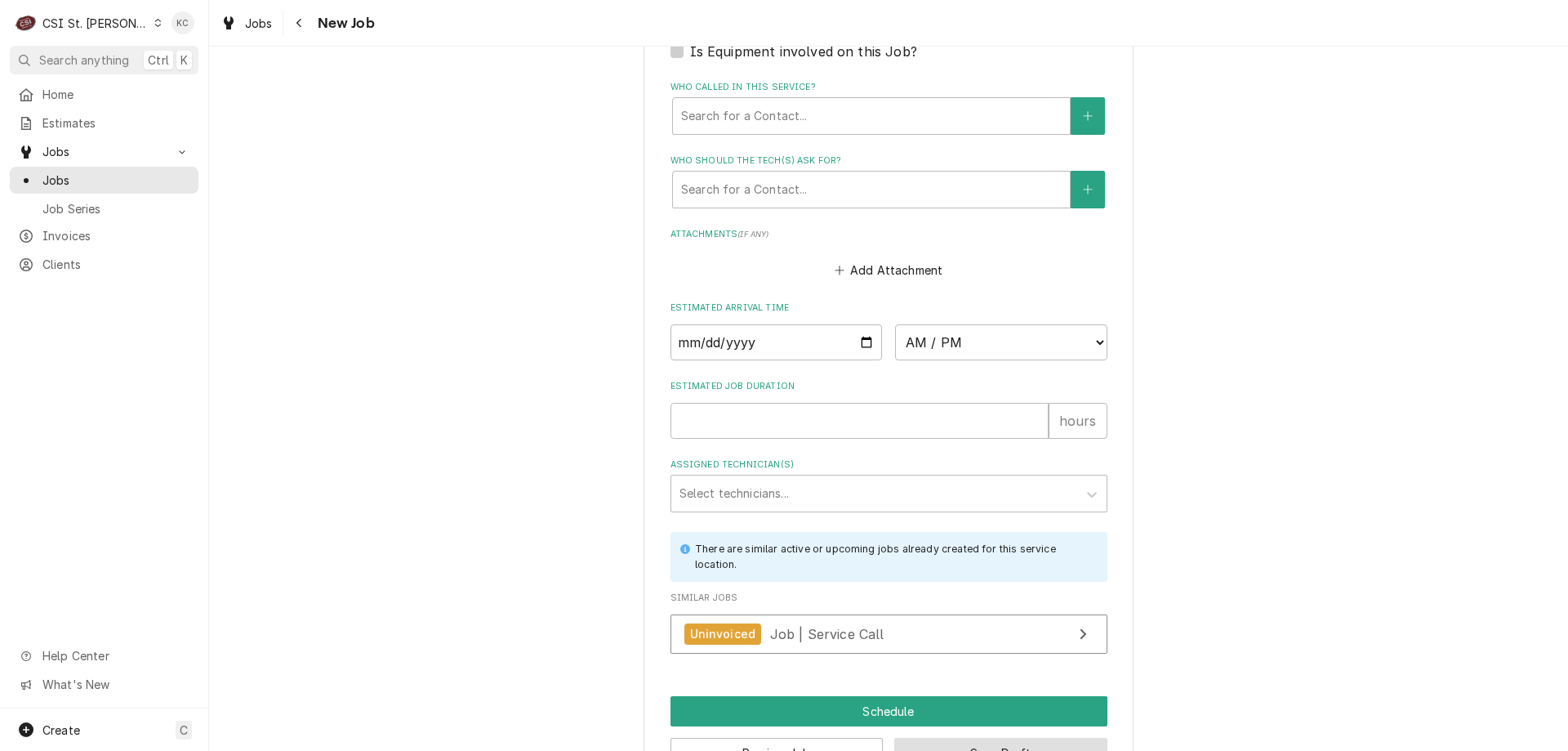
click at [1037, 739] on button "Save Draft" at bounding box center [1000, 753] width 213 height 30
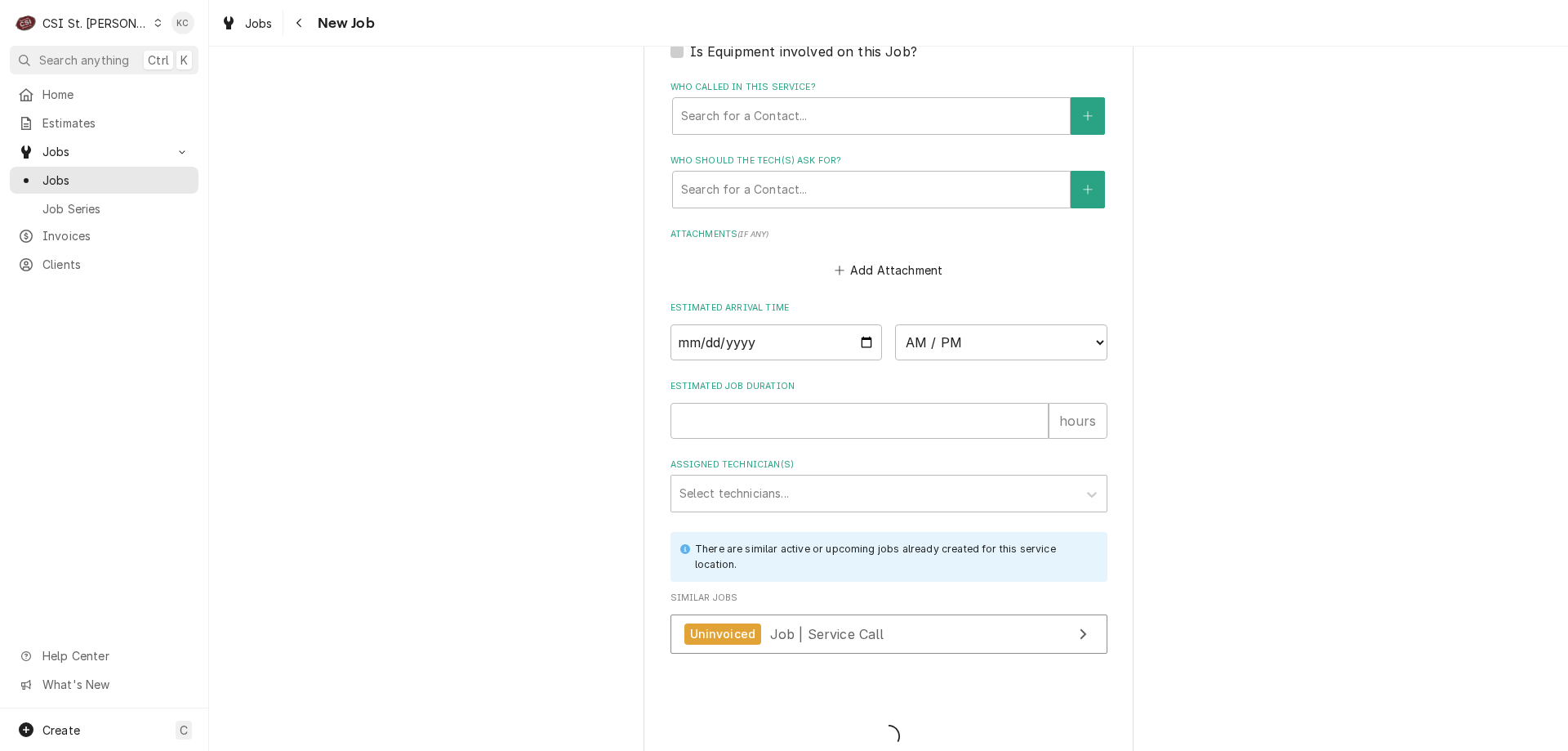
type textarea "x"
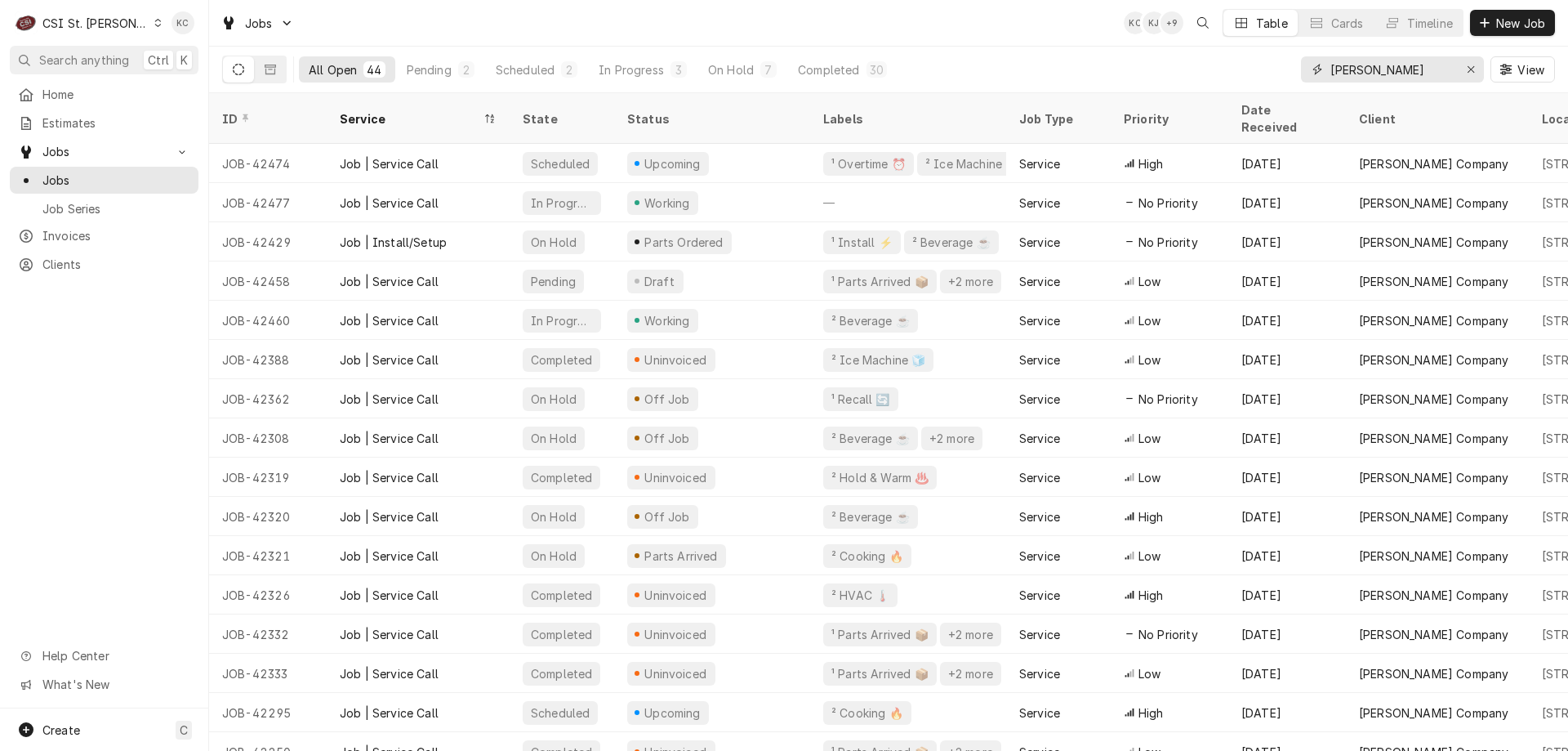
drag, startPoint x: 1413, startPoint y: 74, endPoint x: 1253, endPoint y: 78, distance: 160.0
click at [1253, 78] on div "All Open 44 Pending 2 Scheduled 2 In Progress 3 On Hold 7 Completed 30 [PERSON_…" at bounding box center [888, 70] width 1333 height 46
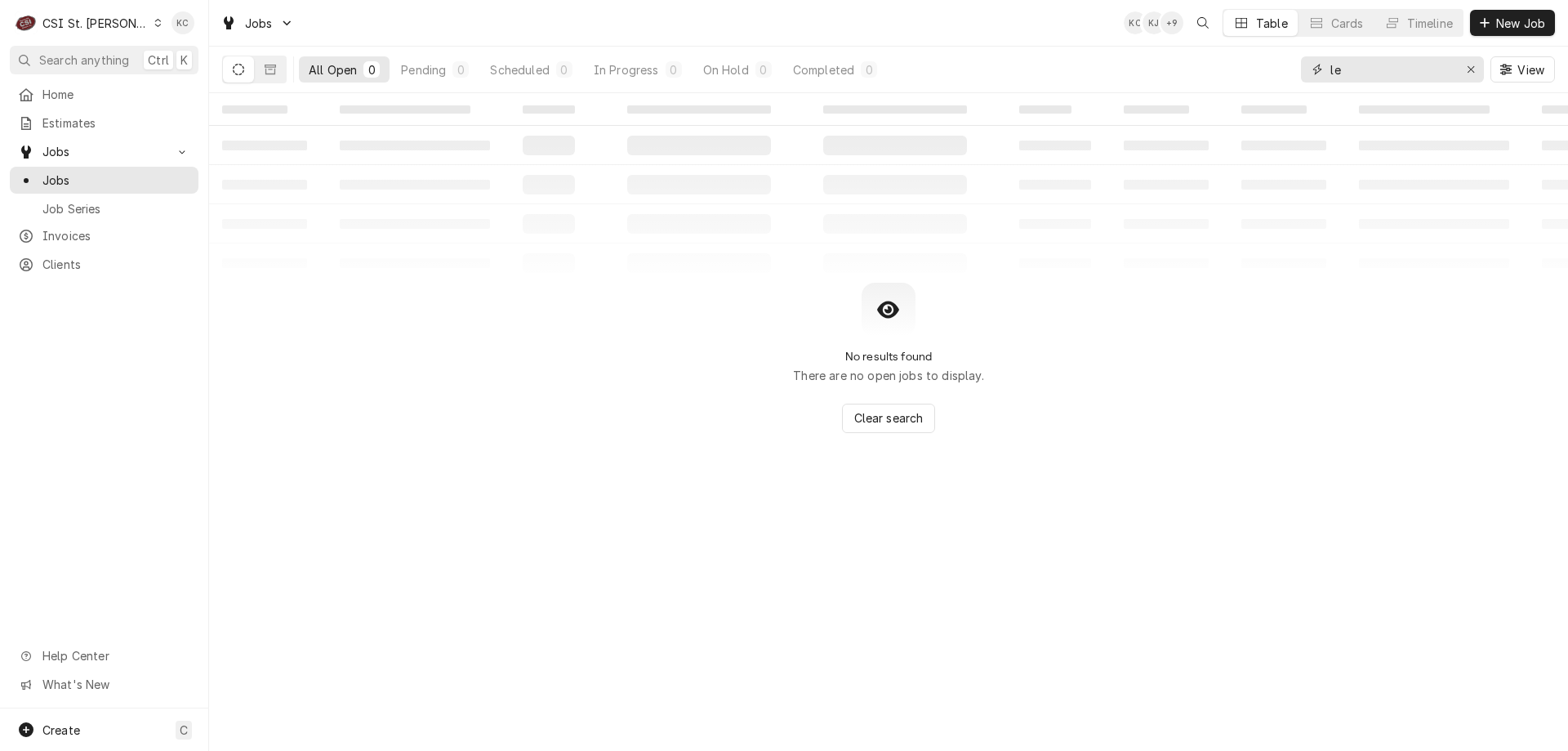
type input "l"
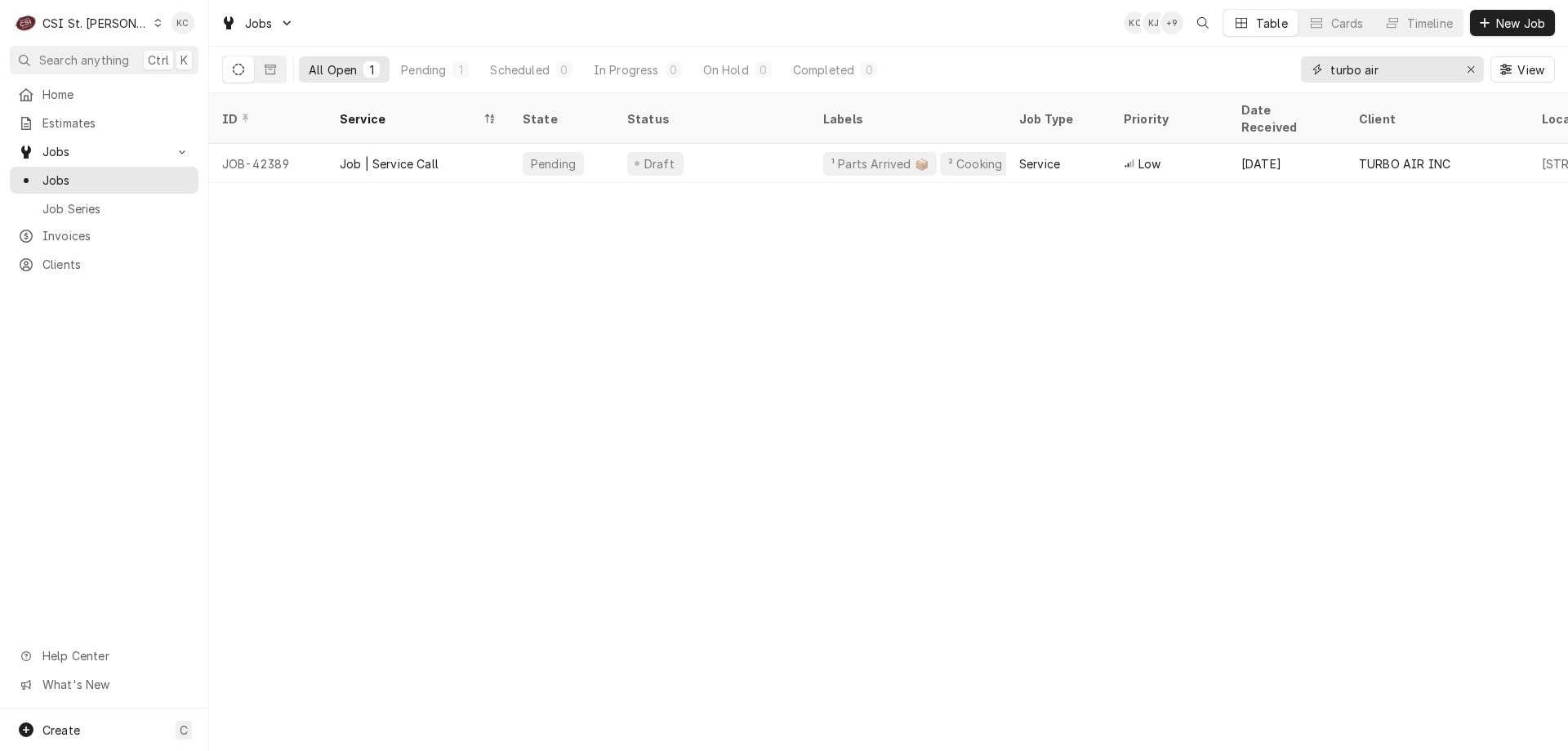
type input "turbo air"
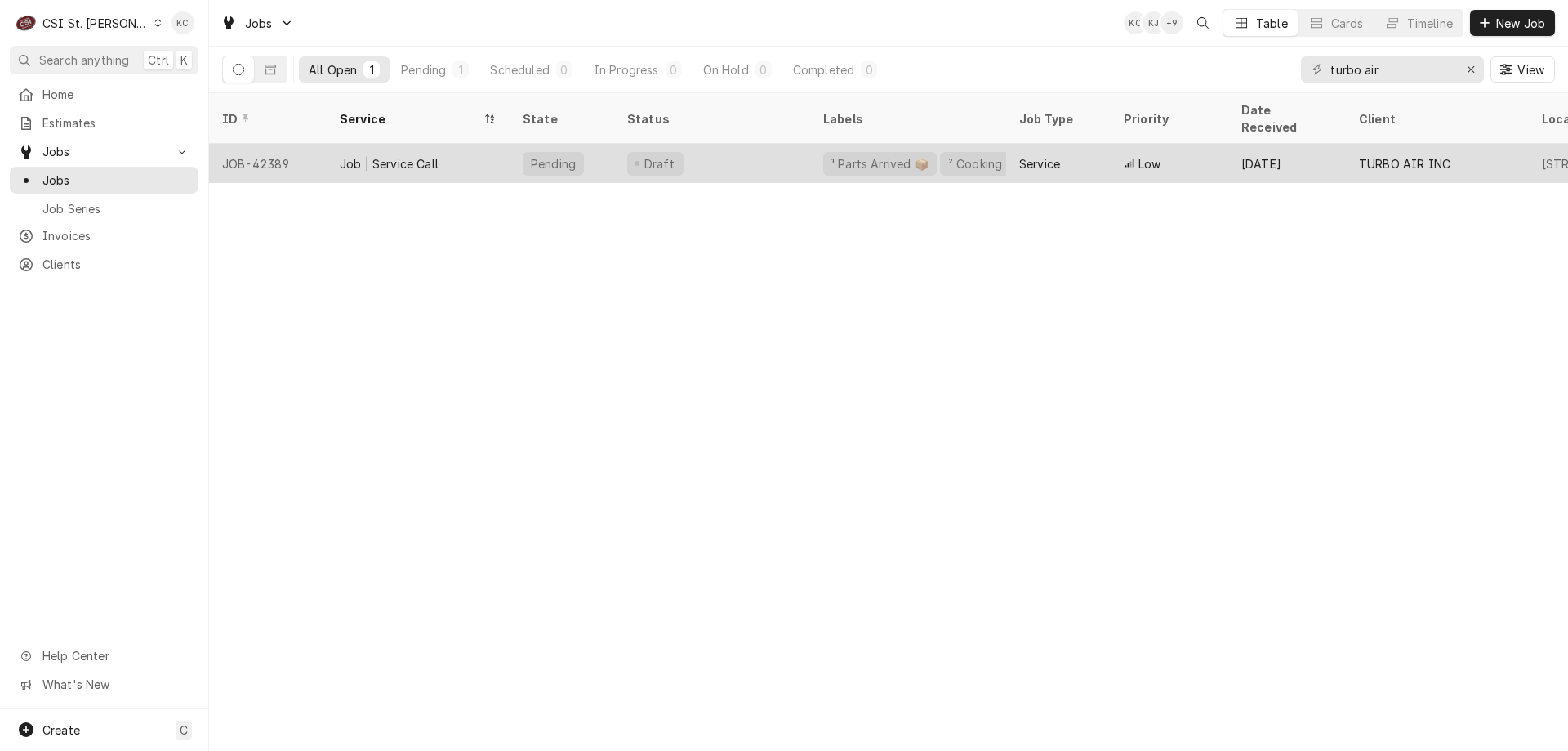
click at [710, 150] on div "Draft" at bounding box center [712, 163] width 196 height 40
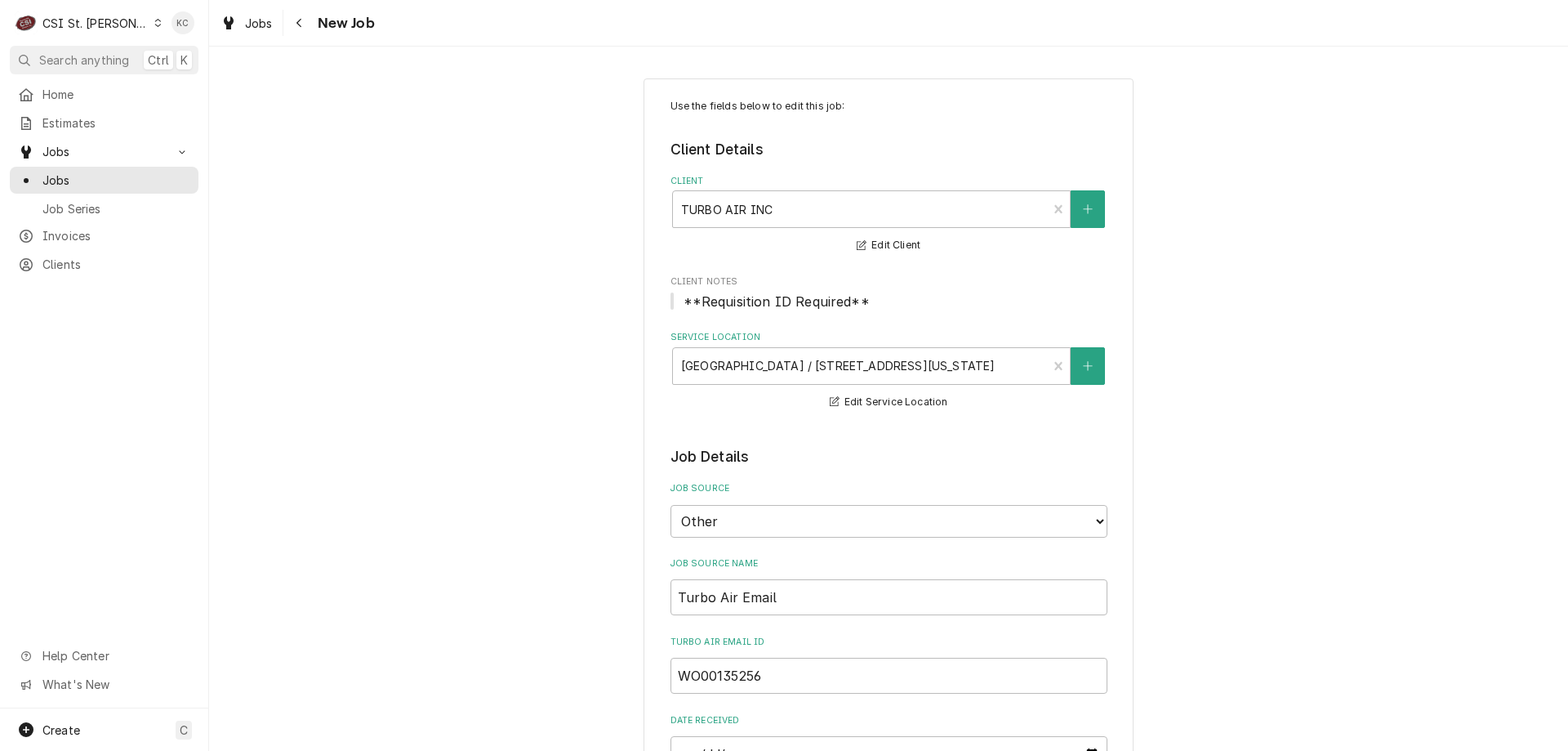
type textarea "x"
click at [311, 32] on button "Navigate back" at bounding box center [300, 23] width 26 height 26
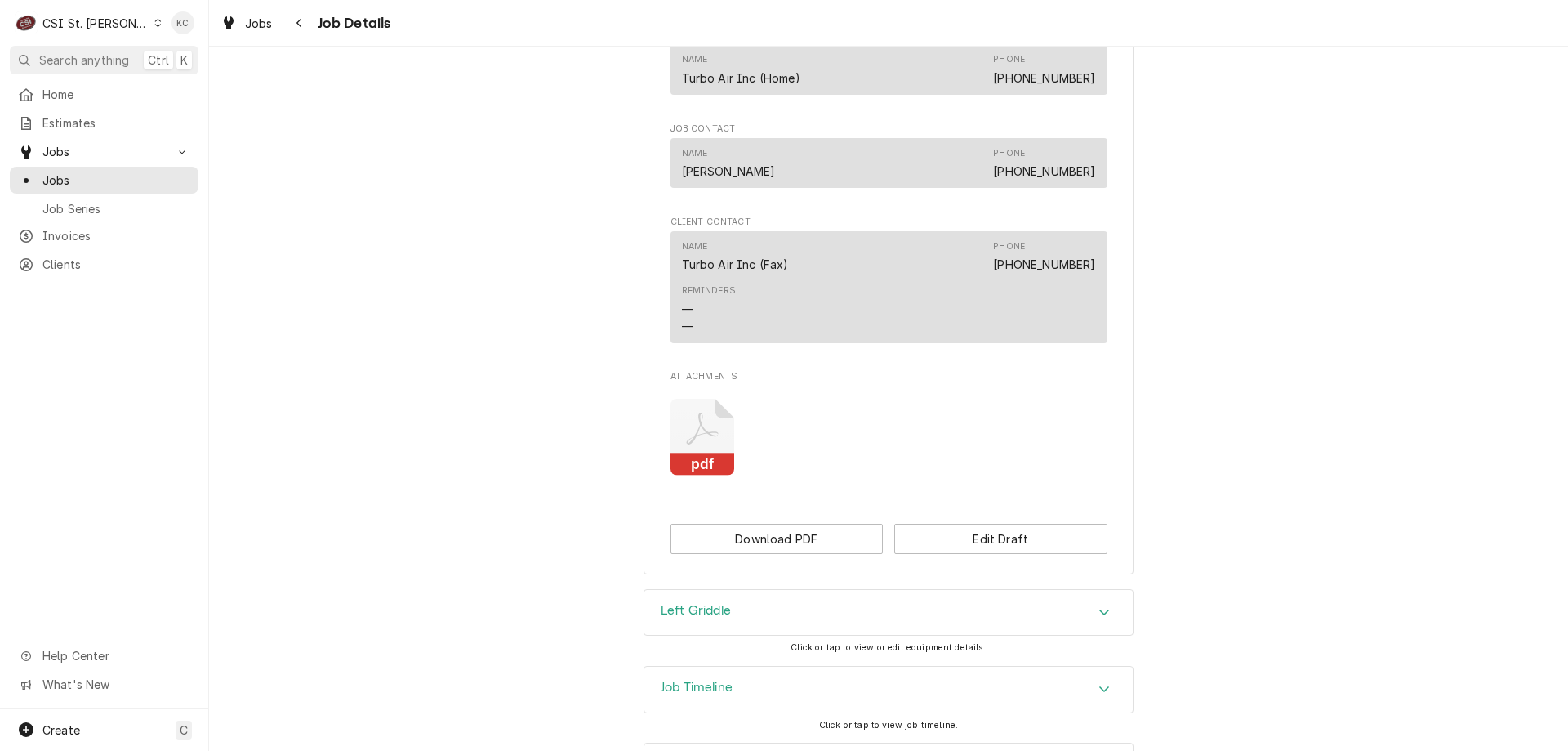
scroll to position [1171, 0]
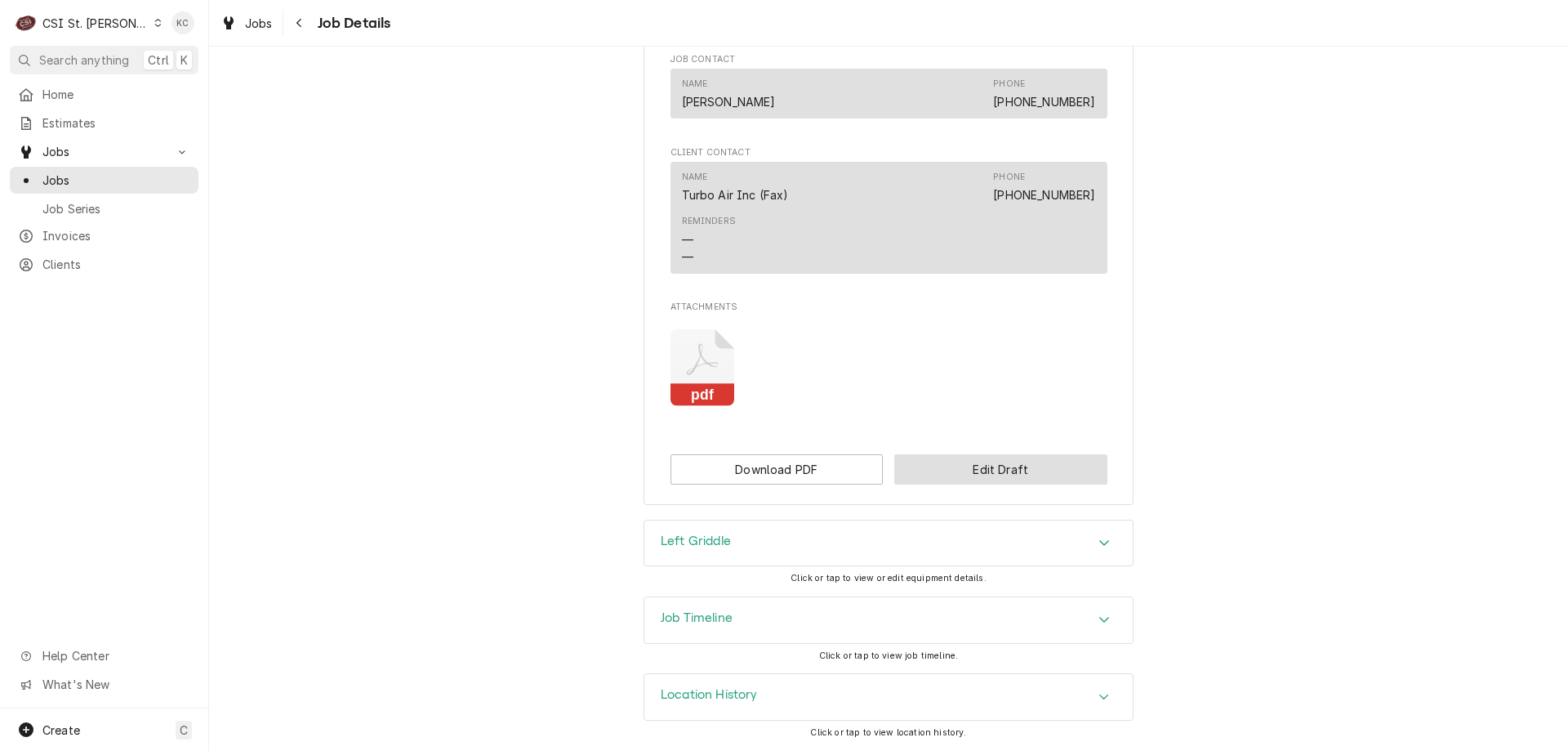
click at [937, 470] on button "Edit Draft" at bounding box center [1000, 469] width 213 height 30
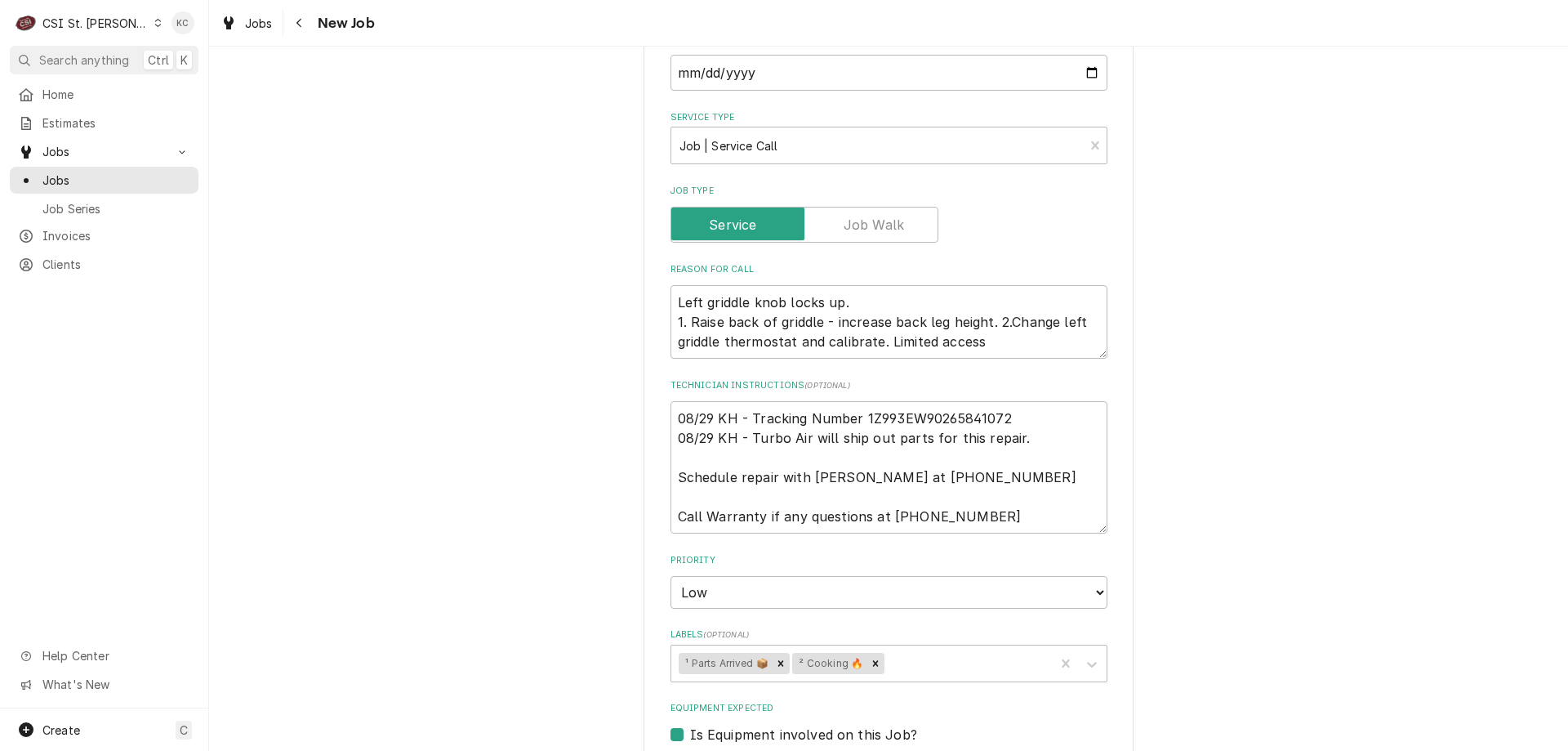
scroll to position [741, 0]
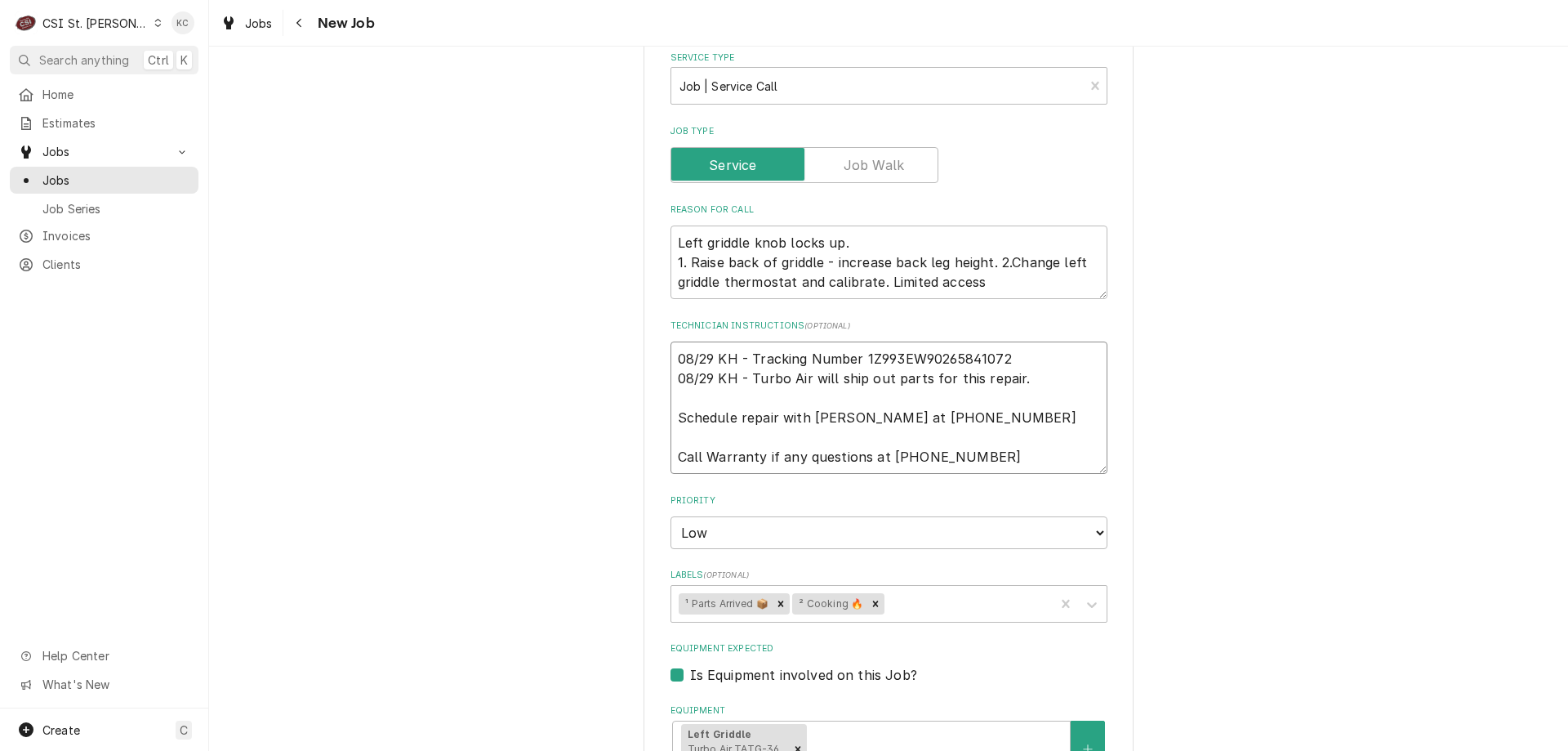
click at [673, 353] on textarea "08/29 KH - Tracking Number 1Z993EW90265841072 08/29 KH - Turbo Air will ship ou…" at bounding box center [889, 408] width 437 height 132
type textarea "x"
type textarea "08/29 KH - Tracking Number 1Z993EW90265841072 08/29 KH - Turbo Air will ship ou…"
type textarea "x"
type textarea "08/29 KH - Tracking Number 1Z993EW90265841072 08/29 KH - Turbo Air will ship ou…"
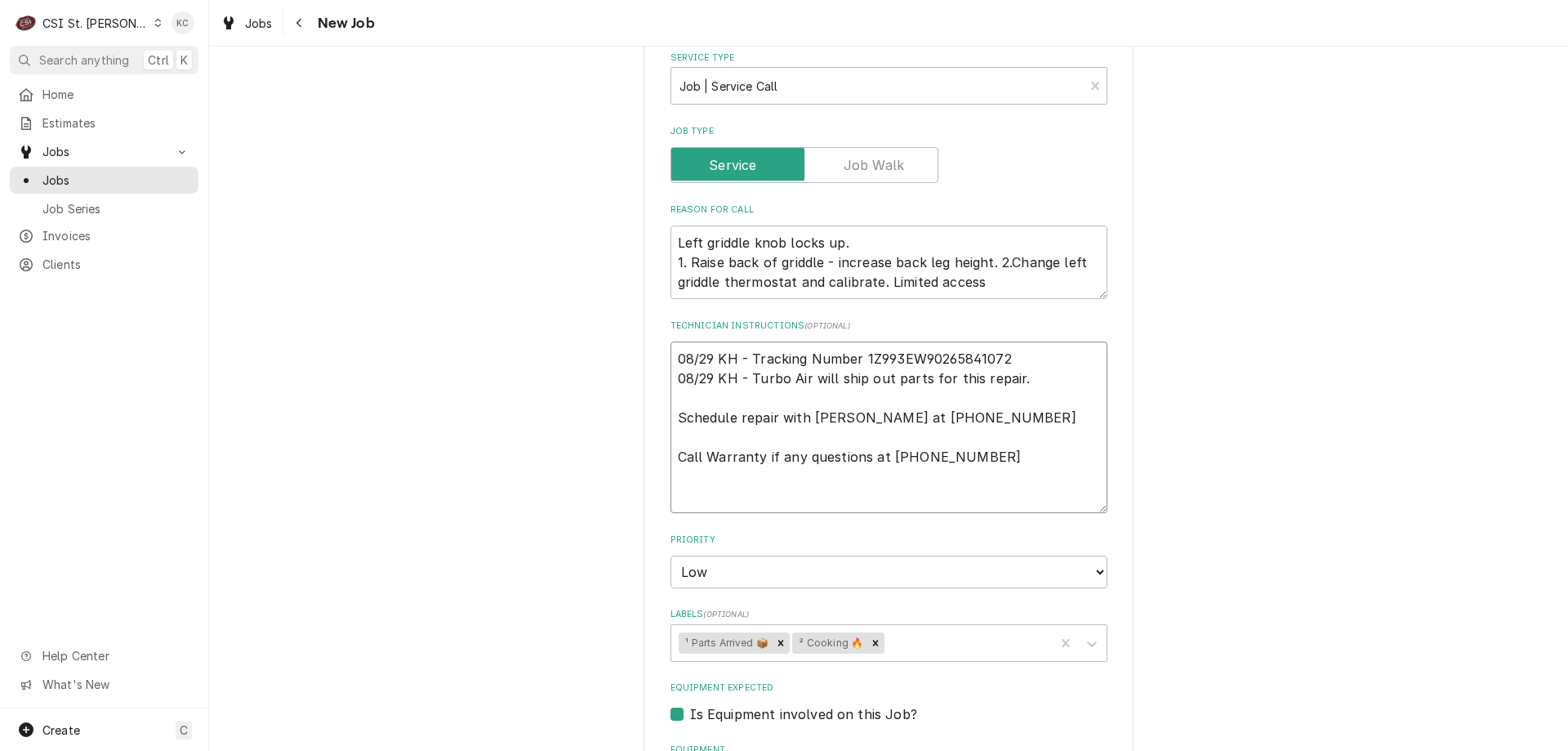
type textarea "x"
type textarea "9 08/29 KH - Tracking Number 1Z993EW90265841072 08/29 KH - Turbo Air will ship …"
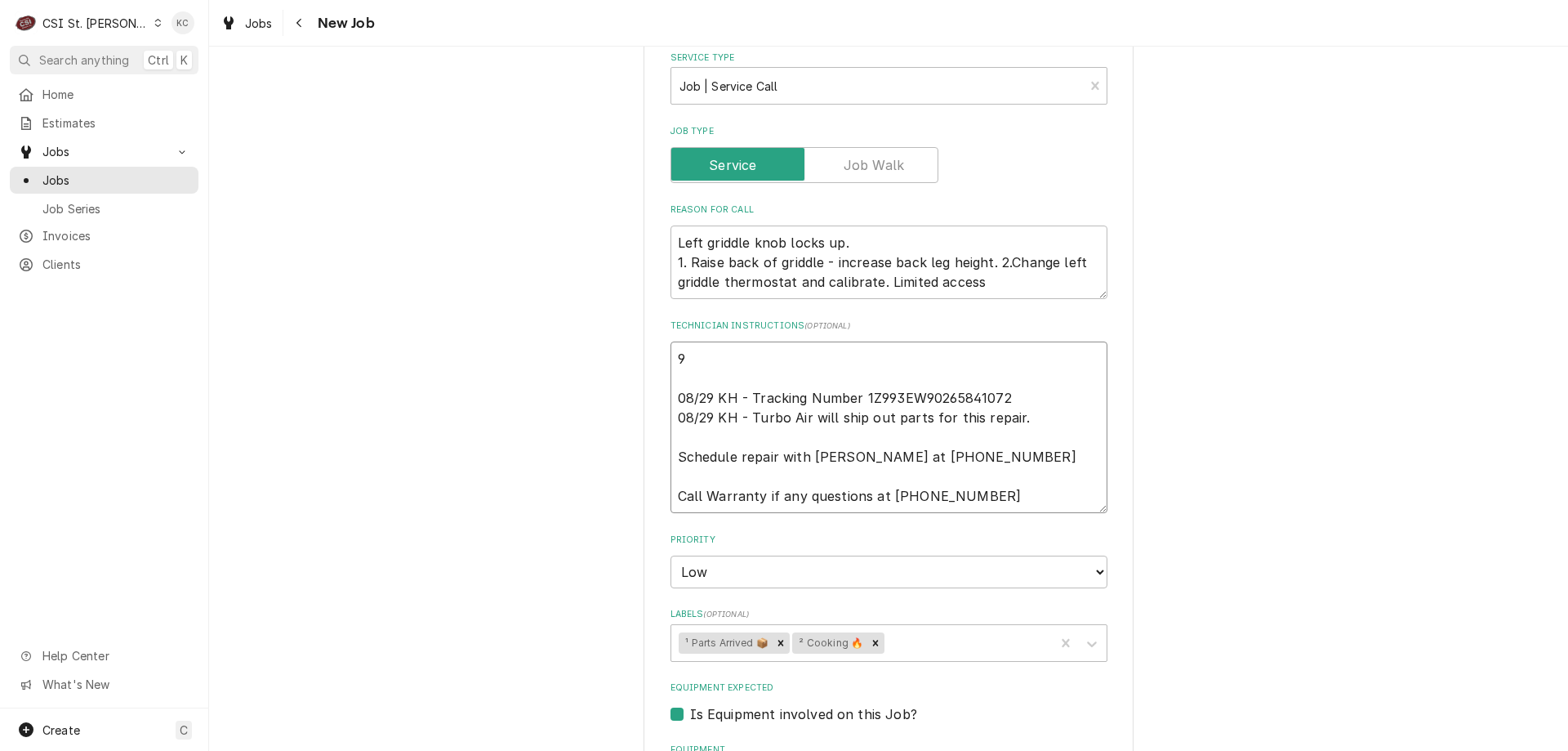
type textarea "x"
type textarea "9/ 08/29 KH - Tracking Number 1Z993EW90265841072 08/29 KH - Turbo Air will ship…"
type textarea "x"
type textarea "9/3 08/29 KH - Tracking Number 1Z993EW90265841072 08/29 KH - Turbo Air will shi…"
type textarea "x"
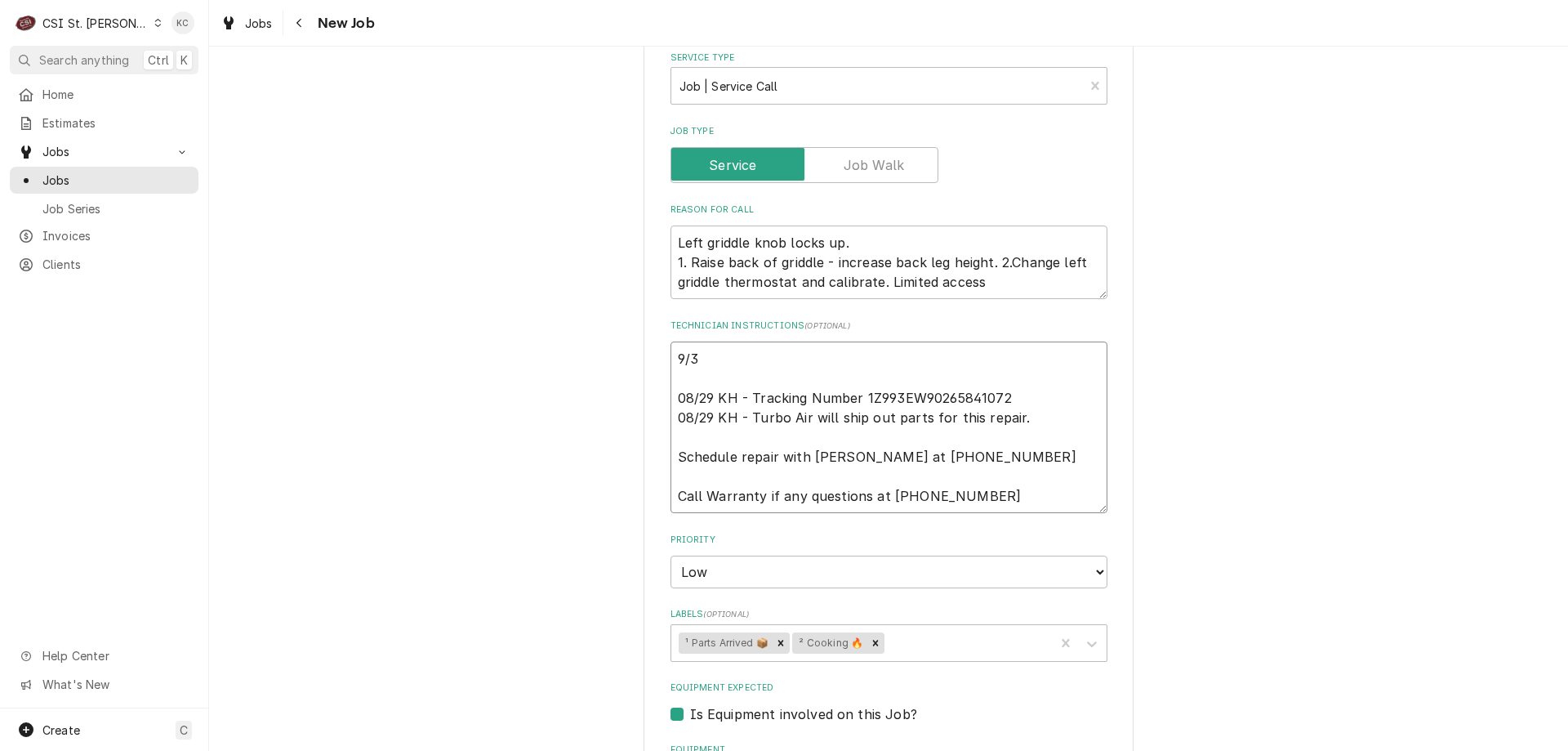
type textarea "9/3 08/29 KH - Tracking Number 1Z993EW90265841072 08/29 KH - Turbo Air will shi…"
type textarea "x"
type textarea "9/3 - 08/29 KH - Tracking Number 1Z993EW90265841072 08/29 KH - Turbo Air will s…"
type textarea "x"
type textarea "9/3 - 08/29 KH - Tracking Number 1Z993EW90265841072 08/29 KH - Turbo Air will s…"
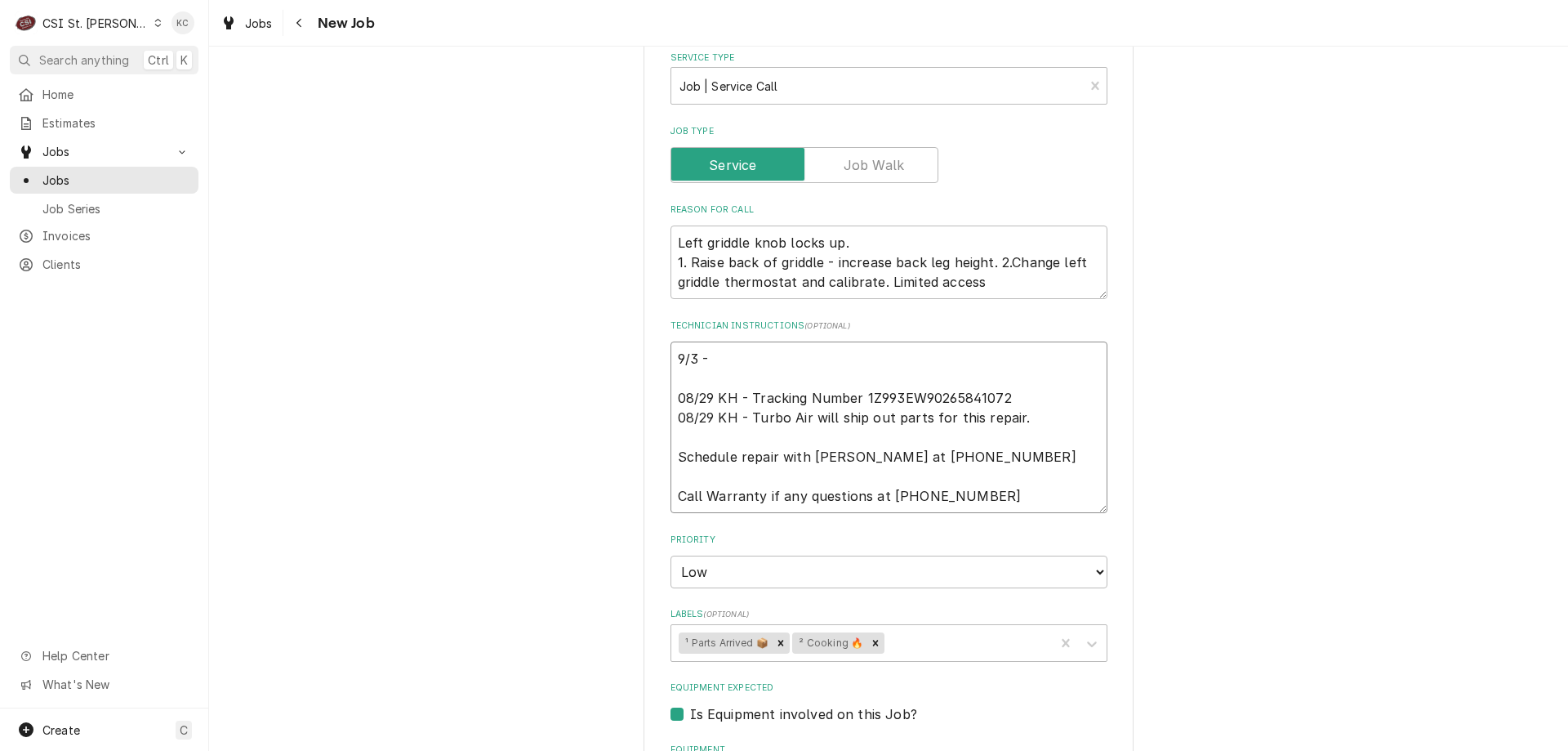
type textarea "x"
type textarea "9/3 - K 08/29 KH - Tracking Number 1Z993EW90265841072 08/29 KH - Turbo Air will…"
type textarea "x"
type textarea "9/3 - Kel 08/29 KH - Tracking Number 1Z993EW90265841072 08/29 KH - Turbo Air wi…"
type textarea "x"
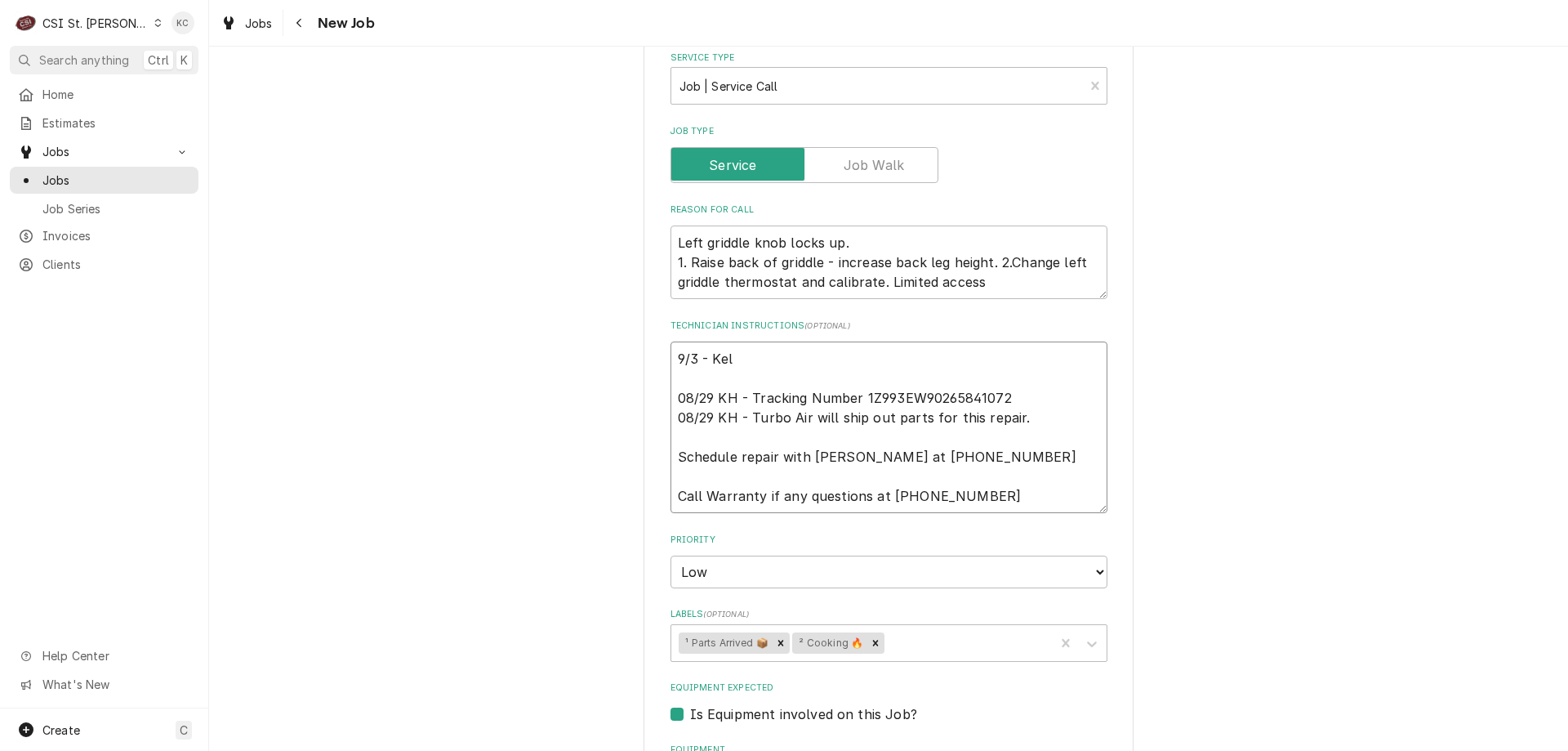
type textarea "9/3 - Kell 08/29 KH - Tracking Number 1Z993EW90265841072 08/29 KH - Turbo Air w…"
type textarea "x"
type textarea "9/3 - Kelly 08/29 KH - Tracking Number 1Z993EW90265841072 08/29 KH - Turbo Air …"
type textarea "x"
type textarea "9/3 - Kelly 08/29 KH - Tracking Number 1Z993EW90265841072 08/29 KH - Turbo Air …"
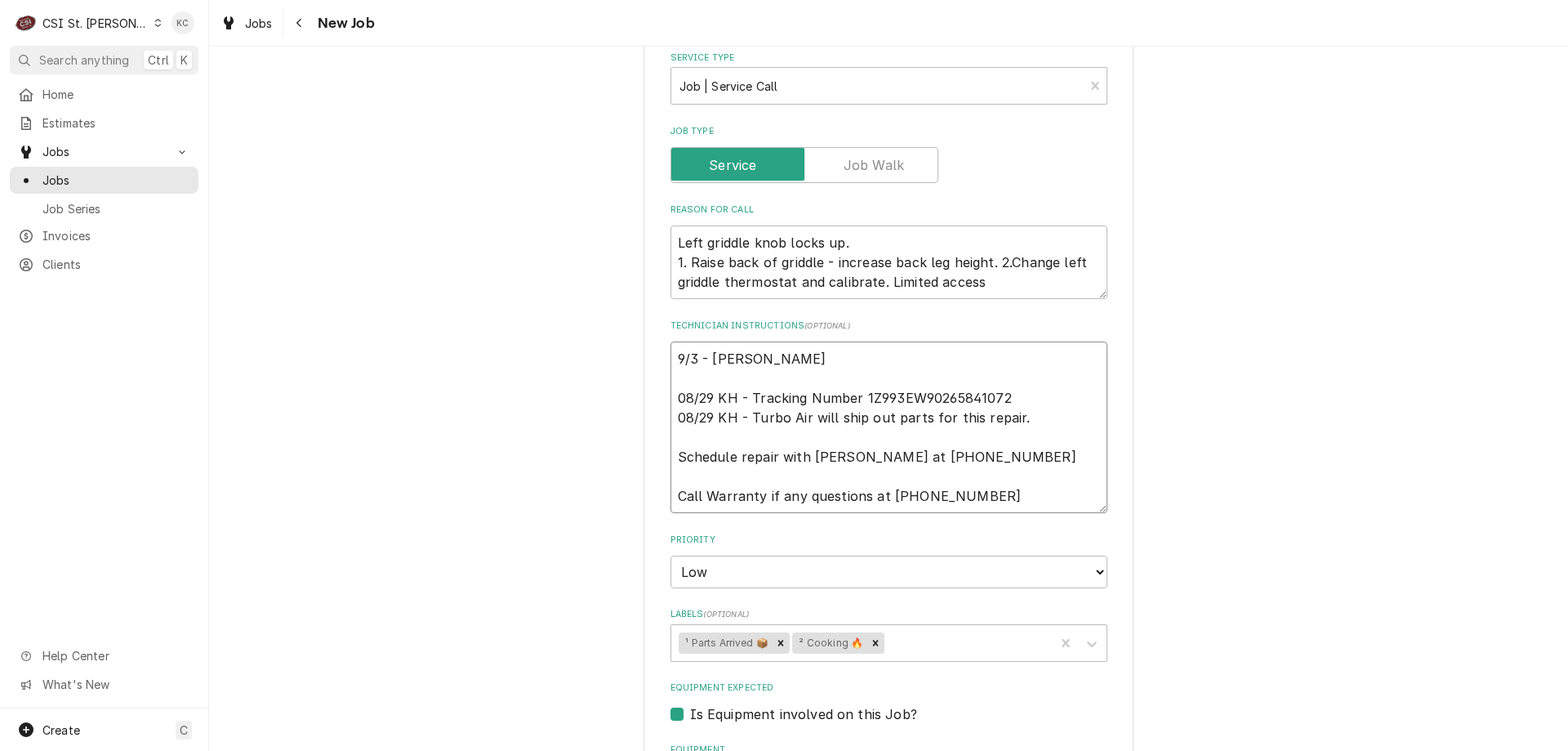
type textarea "x"
type textarea "9/3 - Kelly - 08/29 KH - Tracking Number 1Z993EW90265841072 08/29 KH - Turbo Ai…"
type textarea "x"
type textarea "9/3 - Kelly - 08/29 KH - Tracking Number 1Z993EW90265841072 08/29 KH - Turbo Ai…"
type textarea "x"
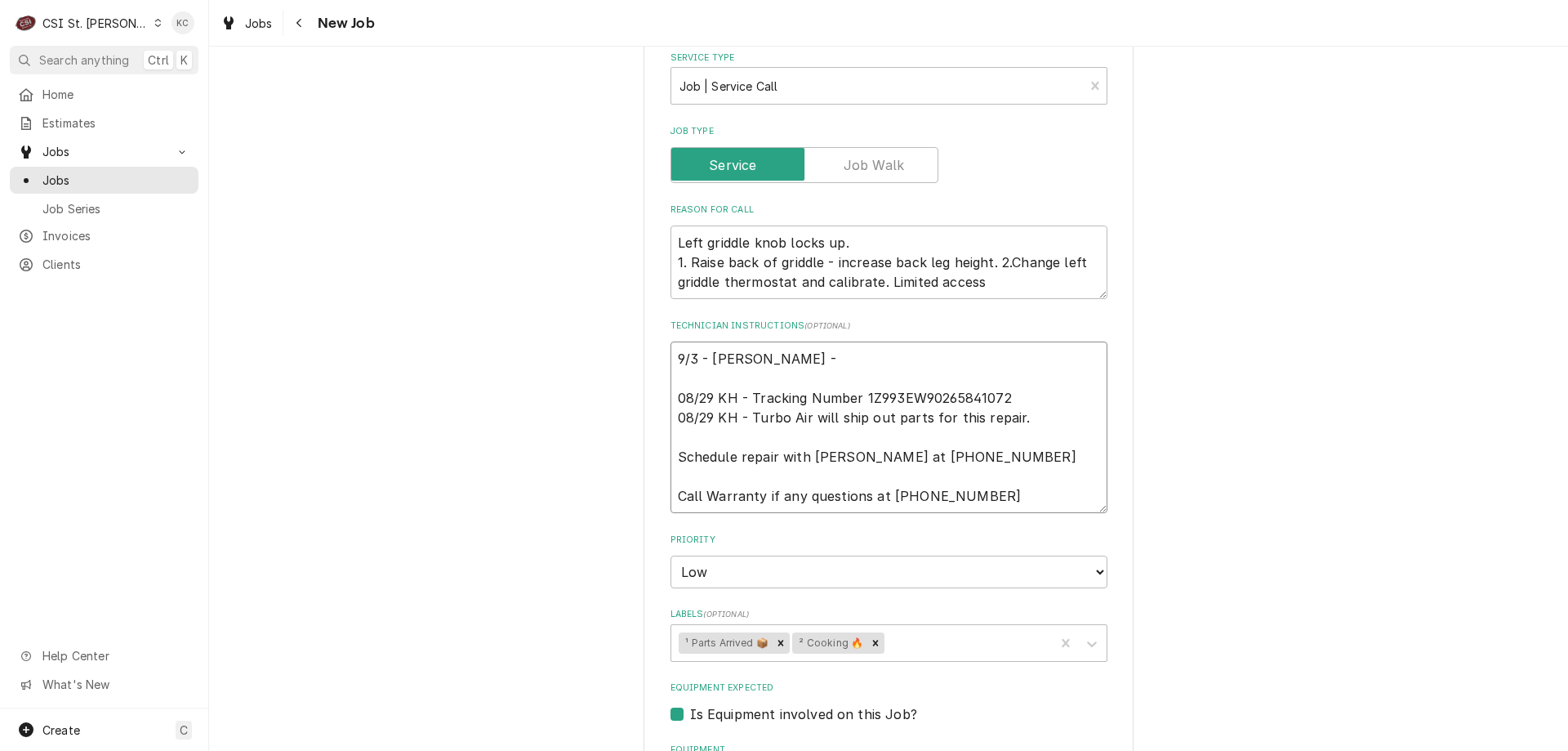
type textarea "9/3 - Kelly - S 08/29 KH - Tracking Number 1Z993EW90265841072 08/29 KH - Turbo …"
type textarea "x"
type textarea "9/3 - Kelly - Sp 08/29 KH - Tracking Number 1Z993EW90265841072 08/29 KH - Turbo…"
type textarea "x"
type textarea "9/3 - Kelly - Spo 08/29 KH - Tracking Number 1Z993EW90265841072 08/29 KH - Turb…"
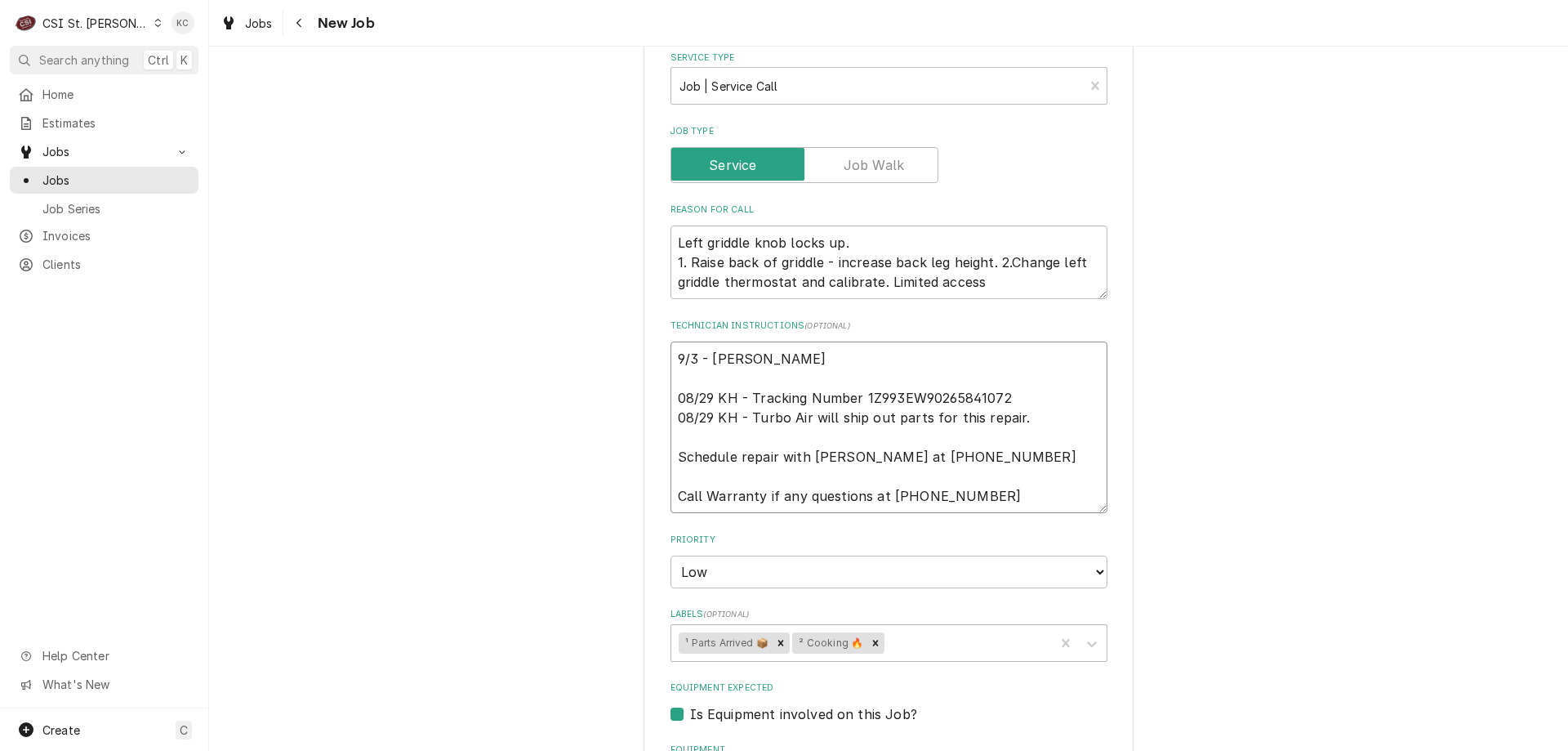
type textarea "x"
type textarea "9/3 - Kelly - Spok 08/29 KH - Tracking Number 1Z993EW90265841072 08/29 KH - Tur…"
type textarea "x"
type textarea "9/3 - Kelly - Spoke 08/29 KH - Tracking Number 1Z993EW90265841072 08/29 KH - Tu…"
type textarea "x"
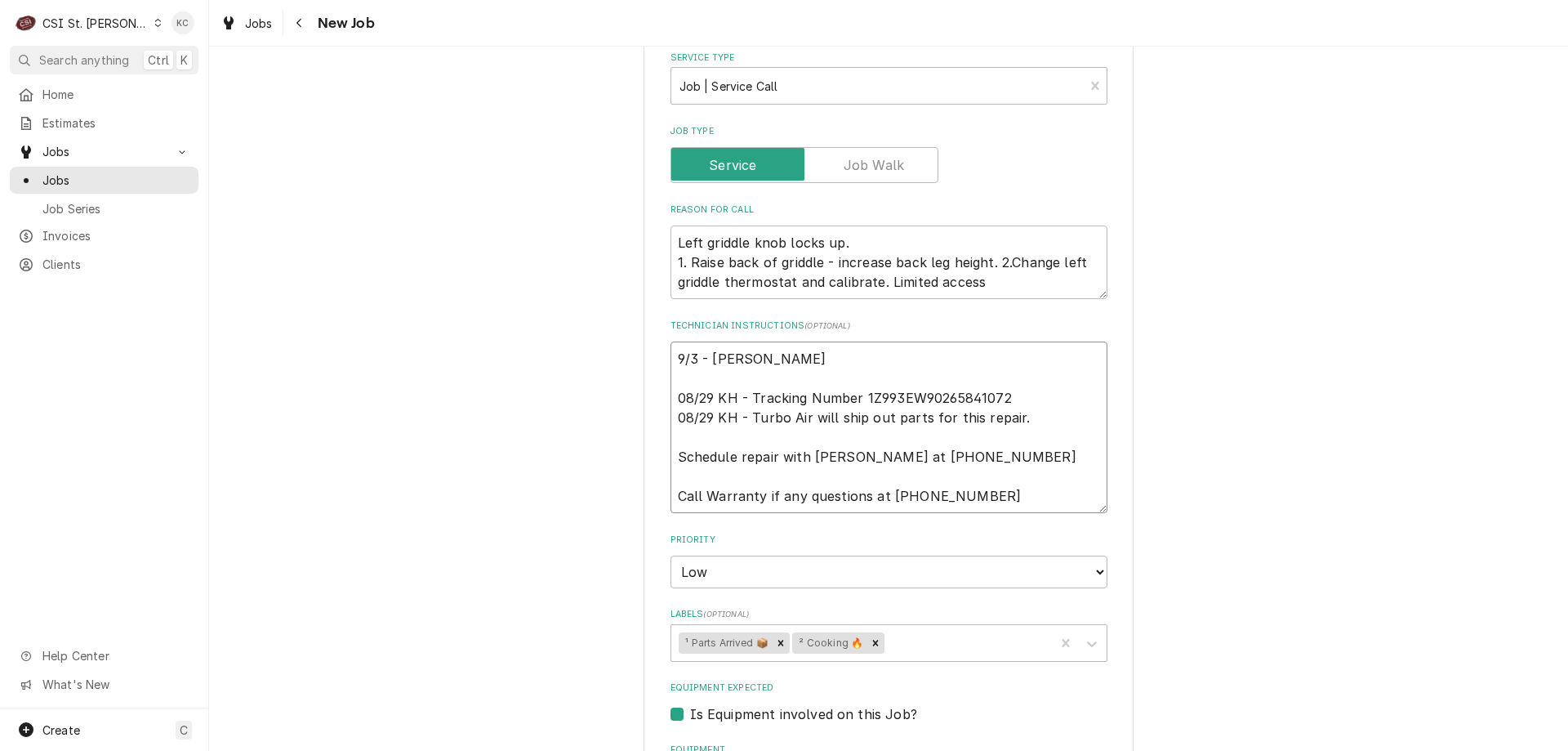
type textarea "9/3 - Kelly - Spoke 08/29 KH - Tracking Number 1Z993EW90265841072 08/29 KH - Tu…"
type textarea "x"
type textarea "9/3 - Kelly - Spoke t 08/29 KH - Tracking Number 1Z993EW90265841072 08/29 KH - …"
type textarea "x"
type textarea "9/3 - Kelly - Spoke to 08/29 KH - Tracking Number 1Z993EW90265841072 08/29 KH -…"
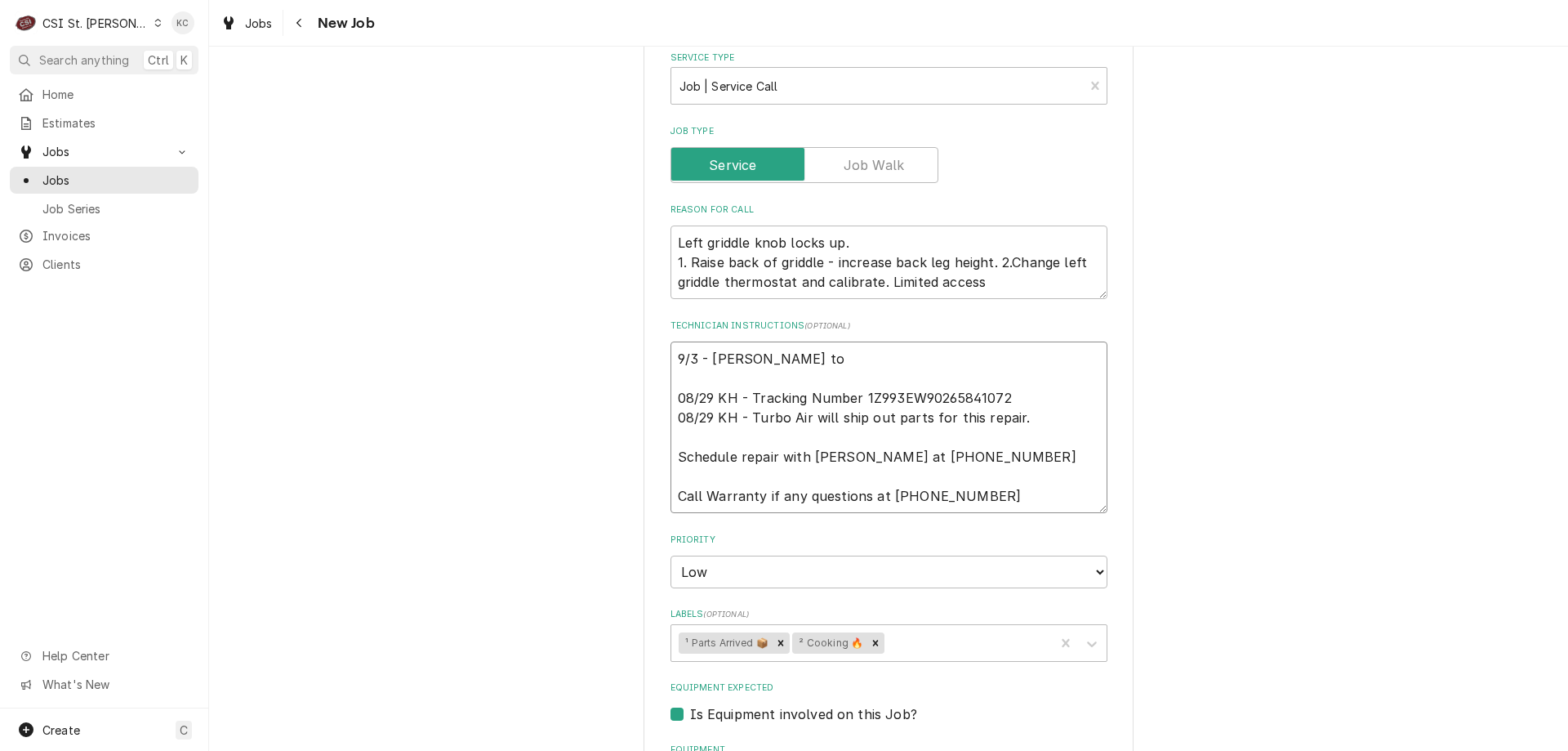
type textarea "x"
type textarea "9/3 - Kelly - Spoke to 08/29 KH - Tracking Number 1Z993EW90265841072 08/29 KH -…"
type textarea "x"
type textarea "9/3 - Kelly - Spoke to J 08/29 KH - Tracking Number 1Z993EW90265841072 08/29 KH…"
type textarea "x"
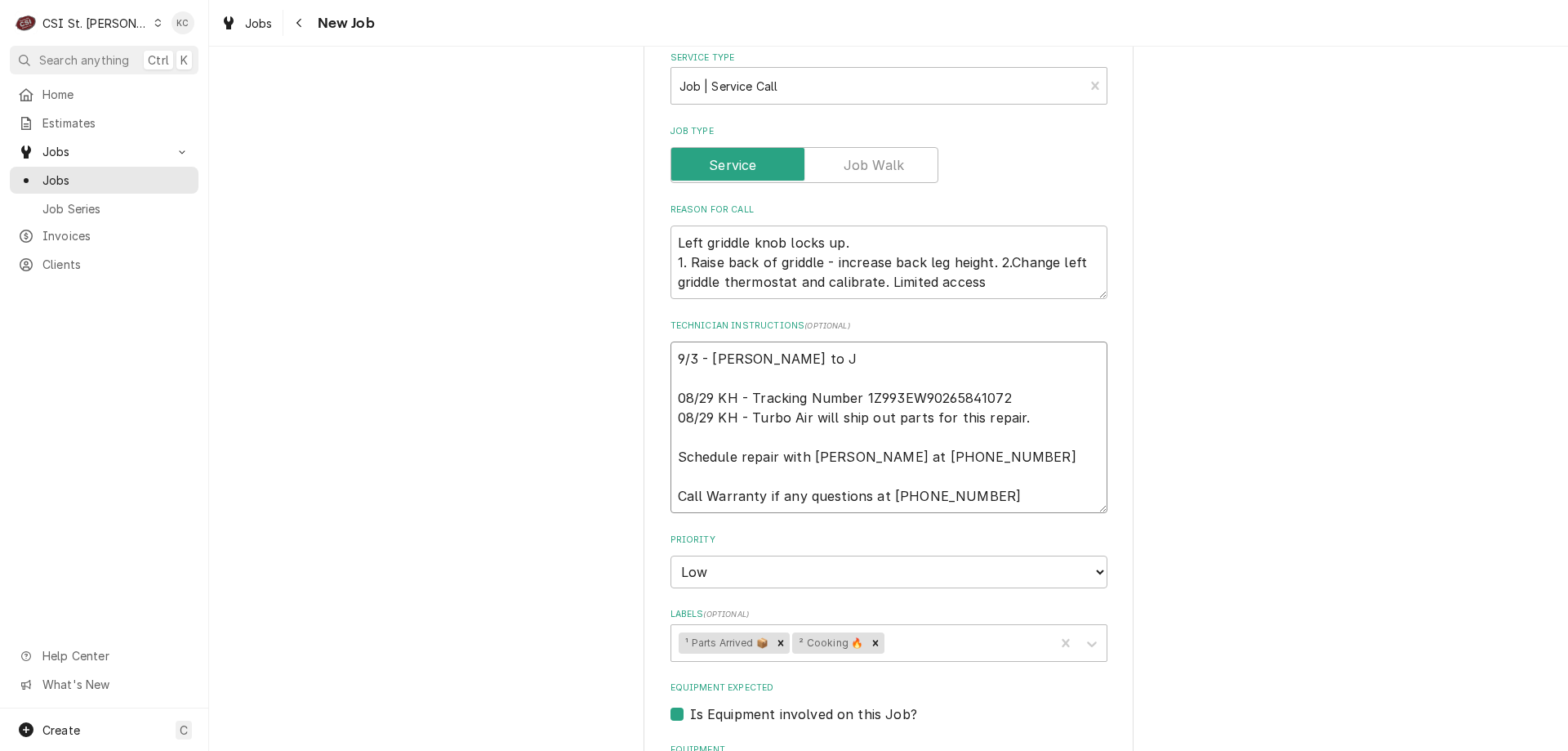
type textarea "9/3 - Kelly - Spoke to Ja 08/29 KH - Tracking Number 1Z993EW90265841072 08/29 K…"
type textarea "x"
type textarea "9/3 - Kelly - Spoke to Jas 08/29 KH - Tracking Number 1Z993EW90265841072 08/29 …"
type textarea "x"
type textarea "9/3 - Kelly - Spoke to Jaso 08/29 KH - Tracking Number 1Z993EW90265841072 08/29…"
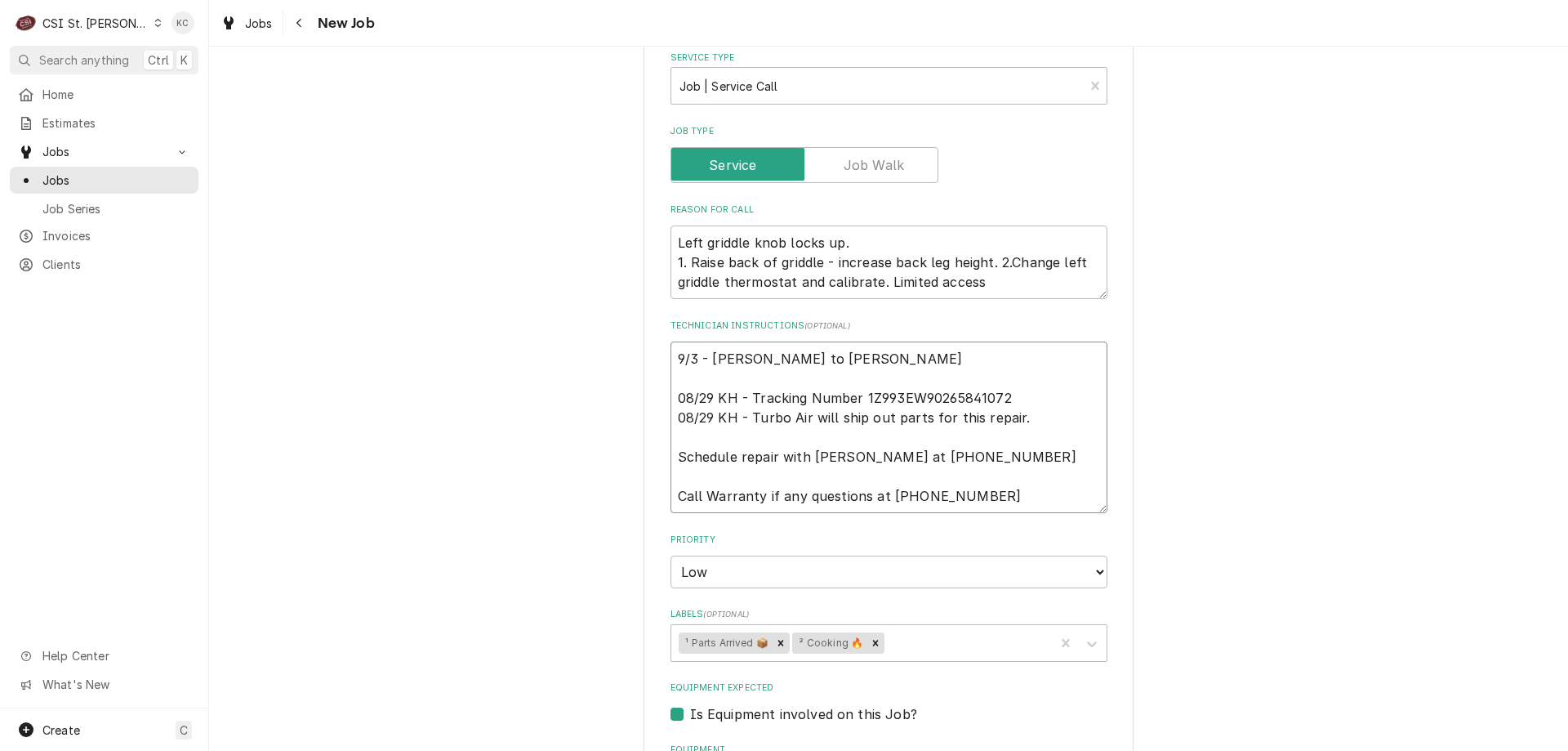
type textarea "x"
type textarea "9/3 - Kelly - Spoke to Jason 08/29 KH - Tracking Number 1Z993EW90265841072 08/2…"
type textarea "x"
type textarea "9/3 - Kelly - Spoke to Jason 08/29 KH - Tracking Number 1Z993EW90265841072 08/2…"
type textarea "x"
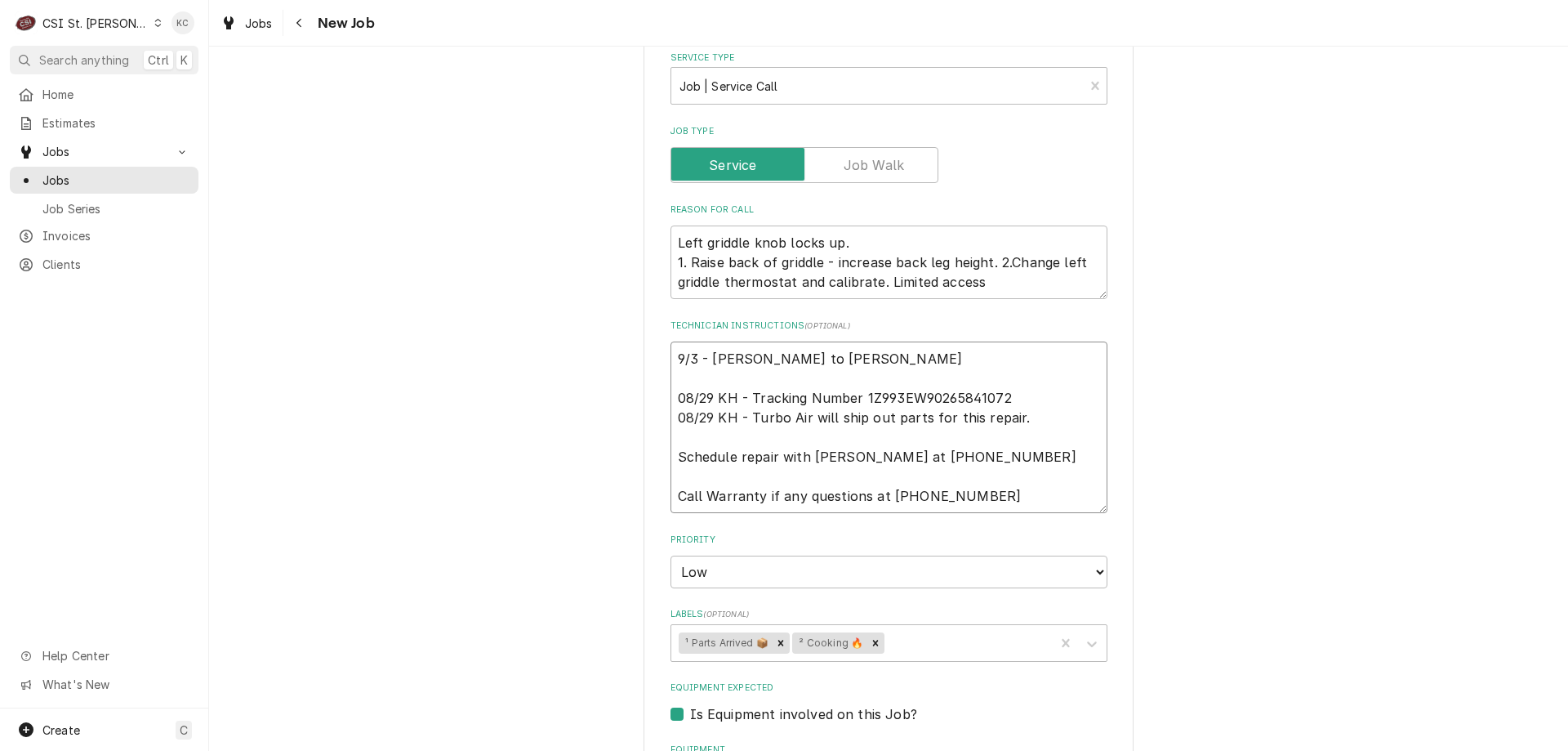
type textarea "9/3 - Kelly - Spoke to Jason a 08/29 KH - Tracking Number 1Z993EW90265841072 08…"
type textarea "x"
type textarea "9/3 - Kelly - Spoke to Jason and 08/29 KH - Tracking Number 1Z993EW90265841072 …"
type textarea "x"
type textarea "9/3 - Kelly - Spoke to Jason and 08/29 KH - Tracking Number 1Z993EW90265841072 …"
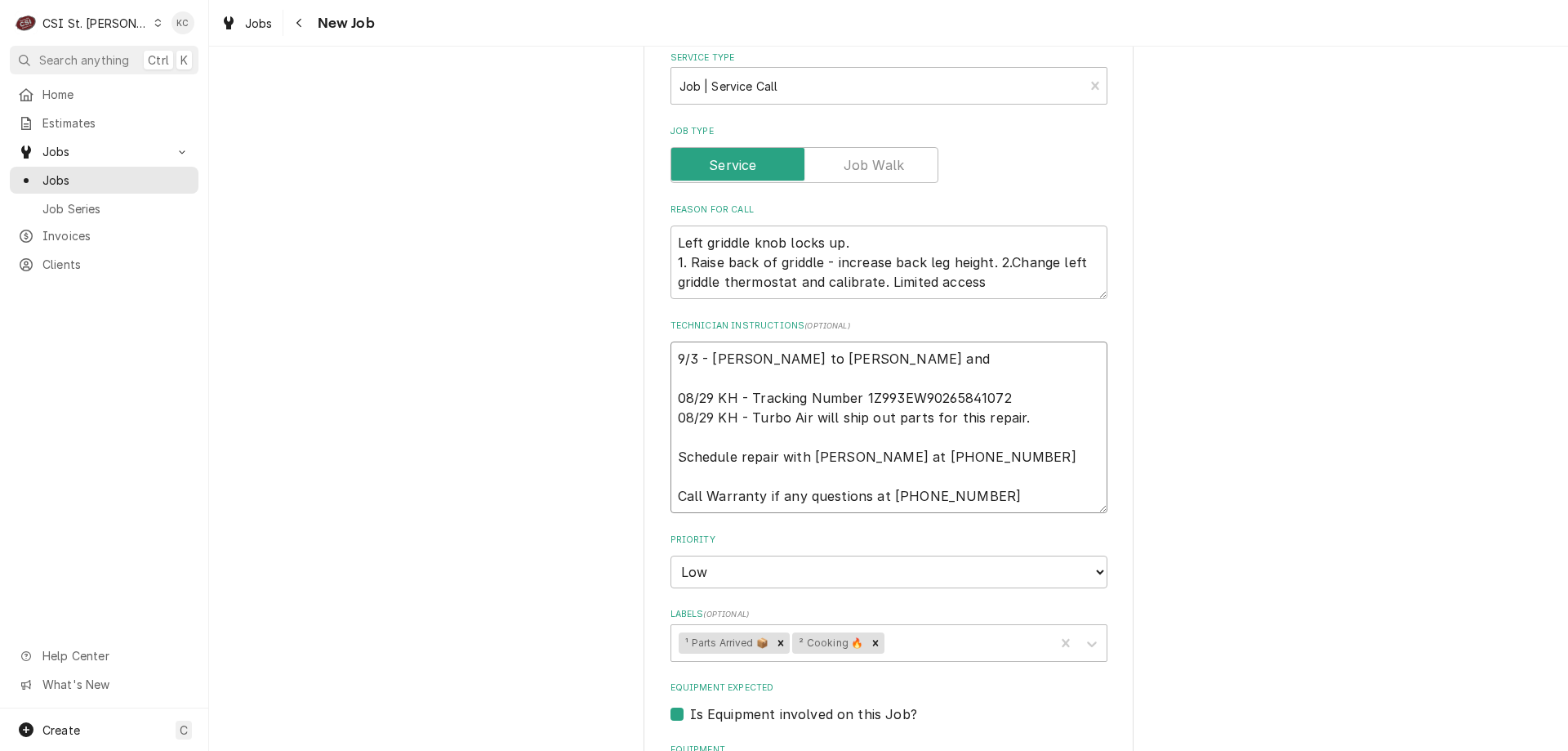
type textarea "x"
type textarea "9/3 - Kelly - Spoke to Jason and h 08/29 KH - Tracking Number 1Z993EW9026584107…"
type textarea "x"
type textarea "9/3 - Kelly - Spoke to Jason and ha 08/29 KH - Tracking Number 1Z993EW902658410…"
type textarea "x"
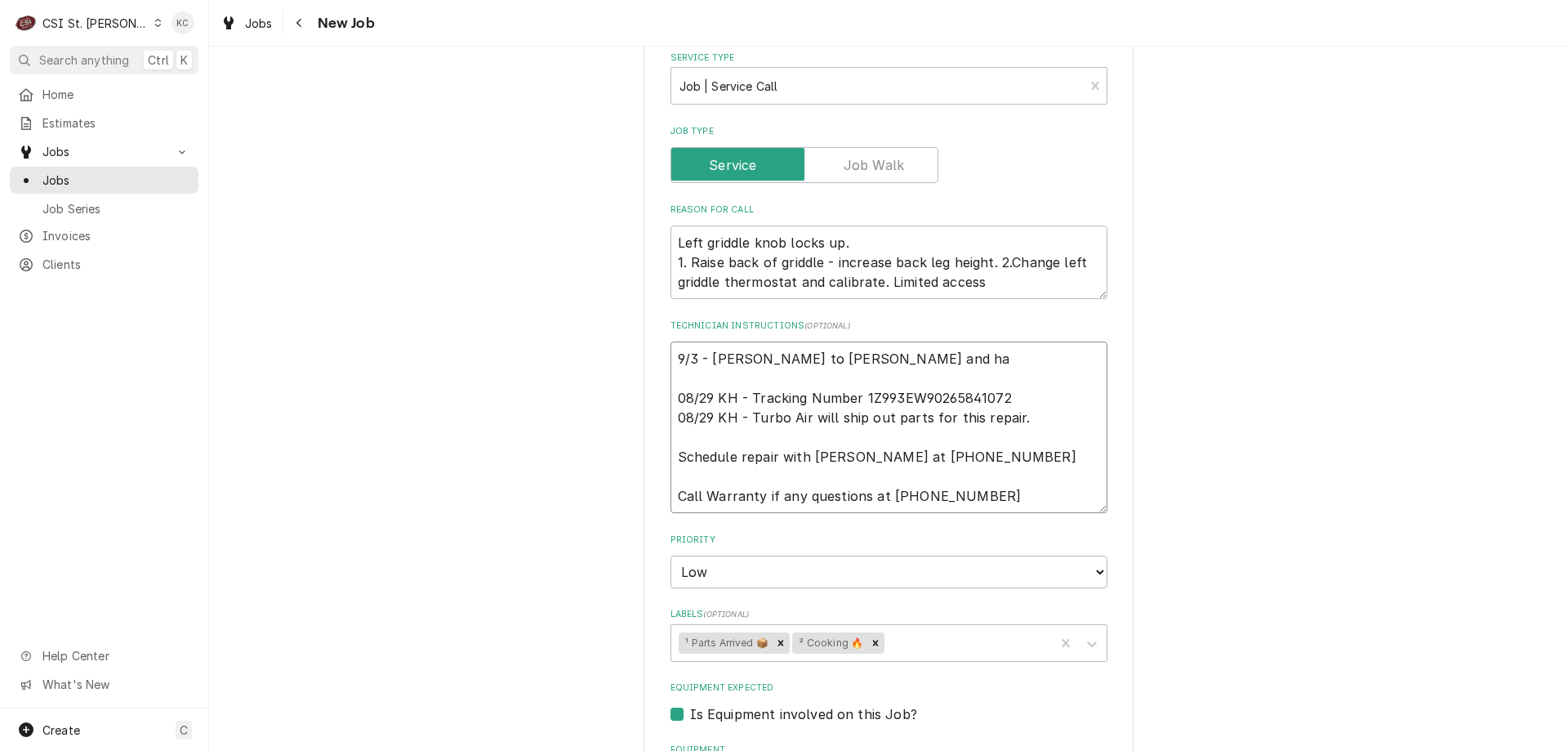
type textarea "9/3 - Kelly - Spoke to Jason and hac 08/29 KH - Tracking Number 1Z993EW90265841…"
type textarea "x"
type textarea "9/3 - Kelly - Spoke to Jason and ha 08/29 KH - Tracking Number 1Z993EW902658410…"
type textarea "x"
type textarea "9/3 - Kelly - Spoke to Jason and hav 08/29 KH - Tracking Number 1Z993EW90265841…"
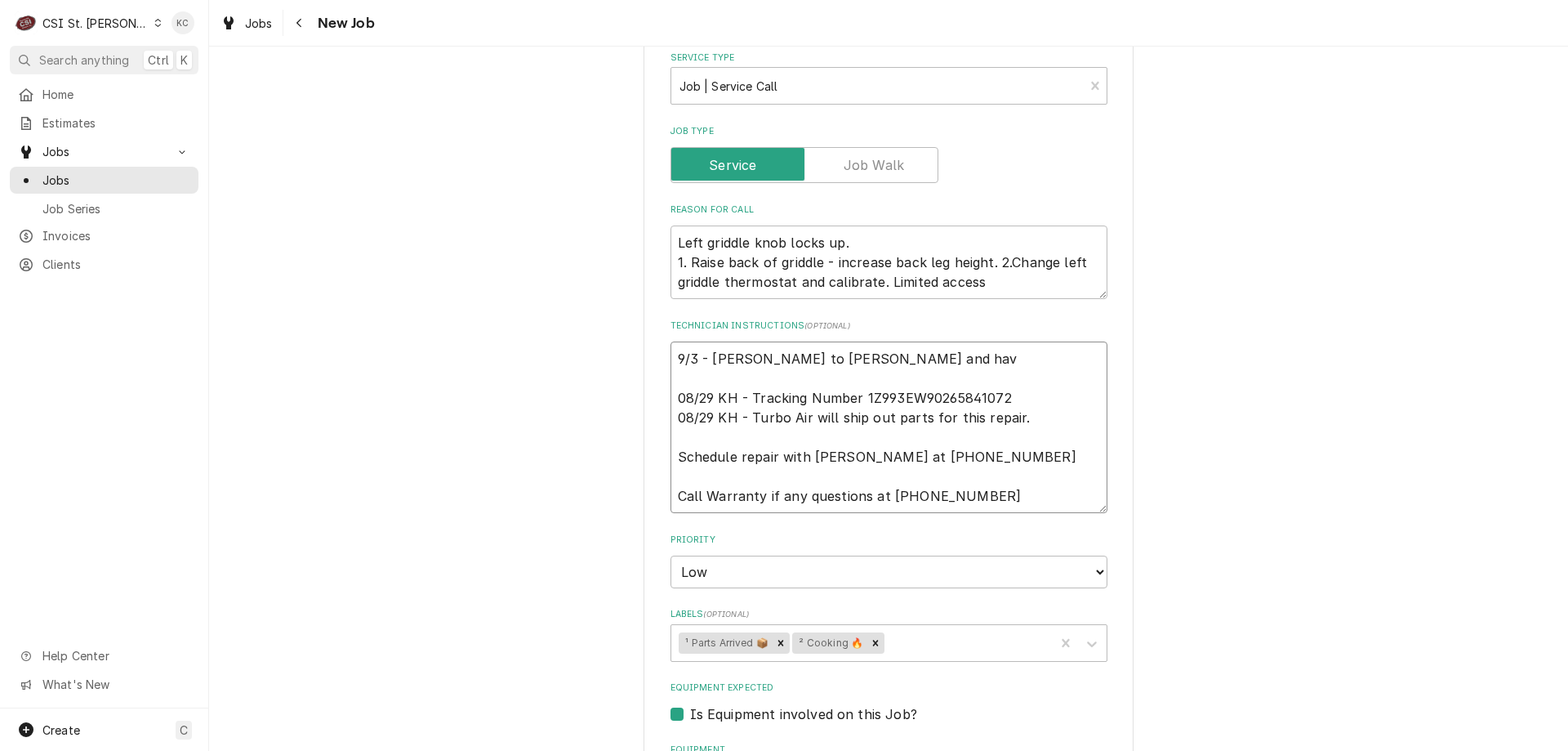
type textarea "x"
type textarea "9/3 - Kelly - Spoke to Jason and have 08/29 KH - Tracking Number 1Z993EW9026584…"
type textarea "x"
type textarea "9/3 - Kelly - Spoke to Jason and have 08/29 KH - Tracking Number 1Z993EW9026584…"
type textarea "x"
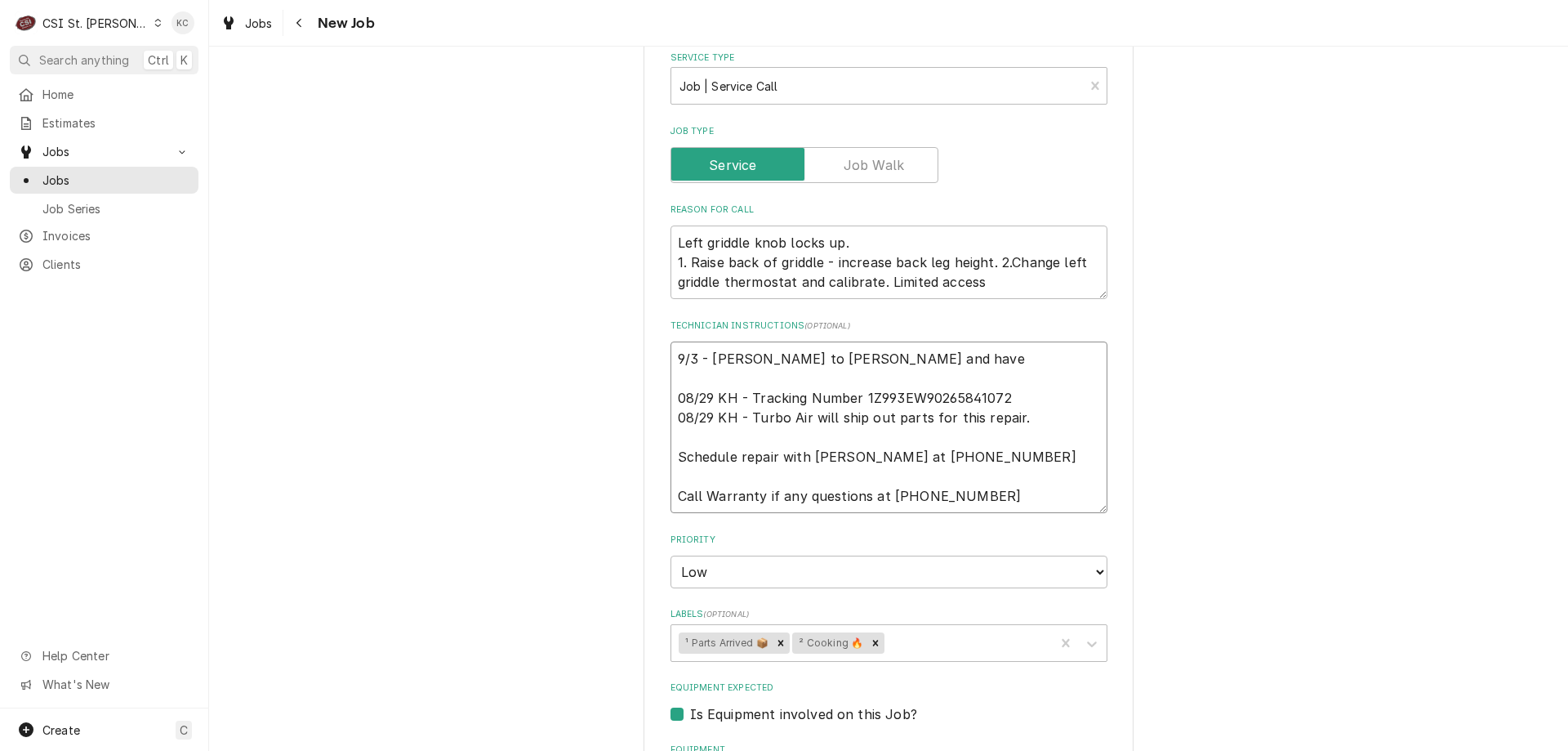
type textarea "9/3 - Kelly - Spoke to Jason and have t 08/29 KH - Tracking Number 1Z993EW90265…"
type textarea "x"
type textarea "9/3 - Kelly - Spoke to Jason and have thi 08/29 KH - Tracking Number 1Z993EW902…"
type textarea "x"
type textarea "9/3 - Kelly - Spoke to Jason and have thio 08/29 KH - Tracking Number 1Z993EW90…"
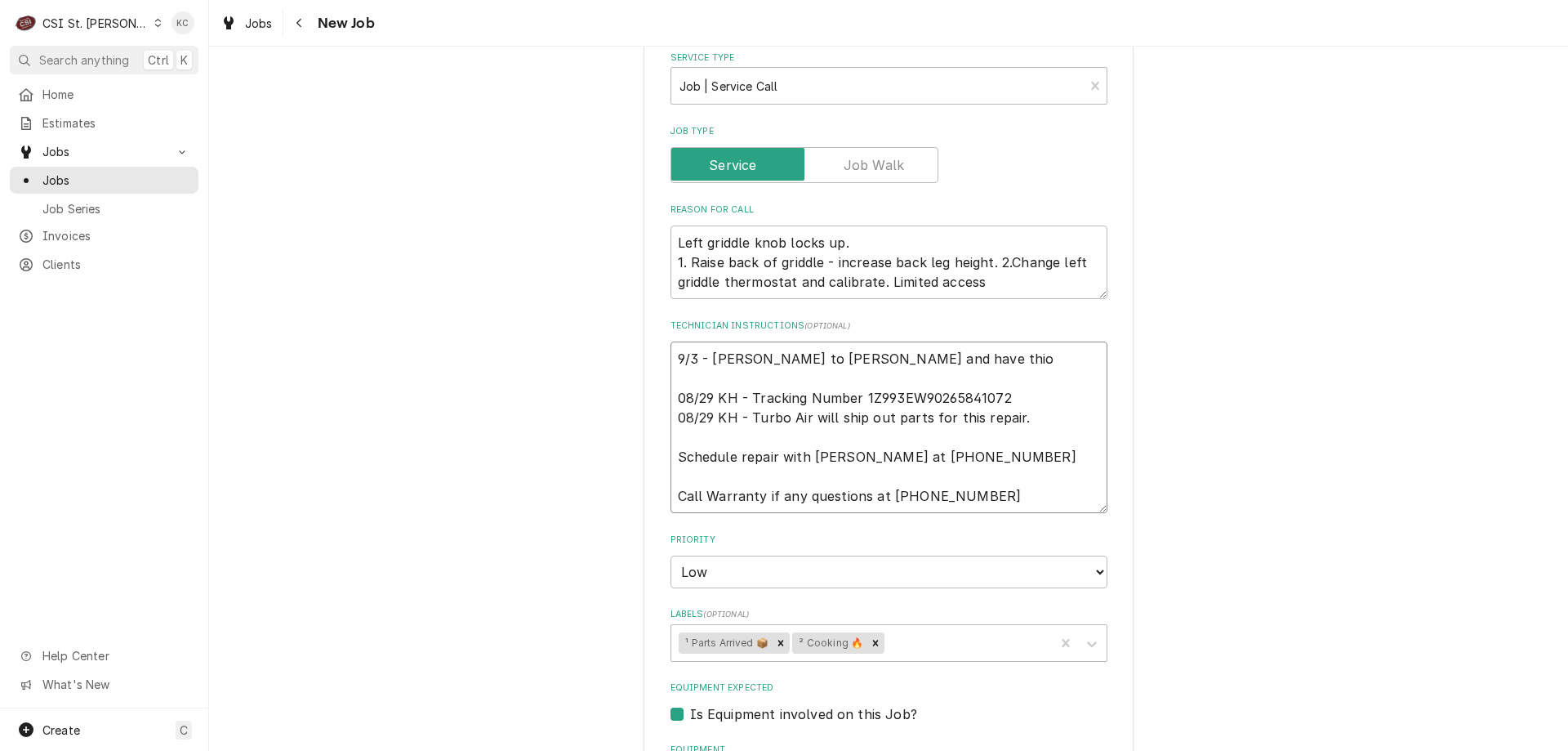
type textarea "x"
type textarea "9/3 - Kelly - Spoke to Jason and have thi 08/29 KH - Tracking Number 1Z993EW902…"
type textarea "x"
type textarea "9/3 - Kelly - Spoke to Jason and have this 08/29 KH - Tracking Number 1Z993EW90…"
type textarea "x"
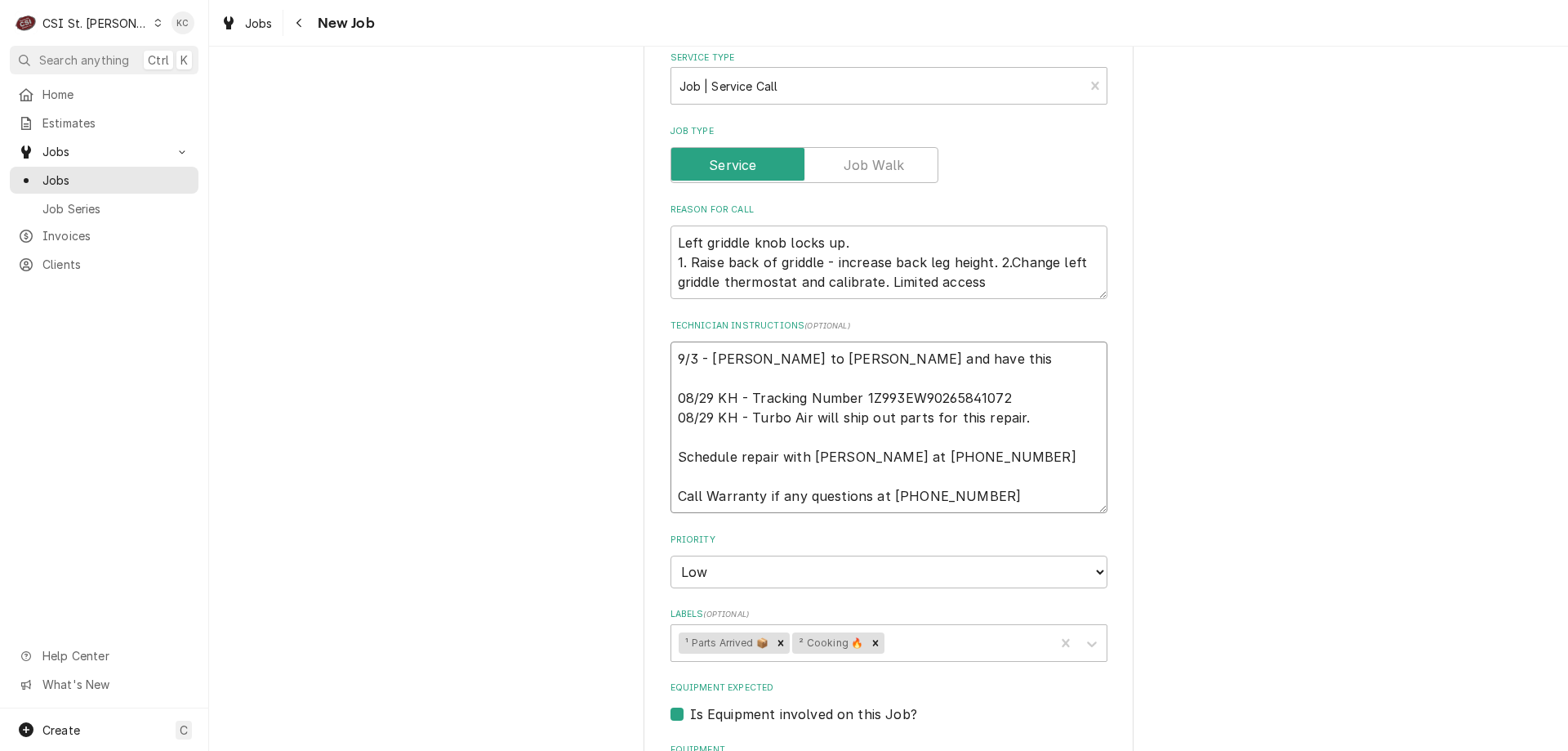
type textarea "9/3 - Kelly - Spoke to Jason and have this 08/29 KH - Tracking Number 1Z993EW90…"
type textarea "x"
type textarea "9/3 - Kelly - Spoke to Jason and have this s 08/29 KH - Tracking Number 1Z993EW…"
type textarea "x"
type textarea "9/3 - Kelly - Spoke to Jason and have this sc 08/29 KH - Tracking Number 1Z993E…"
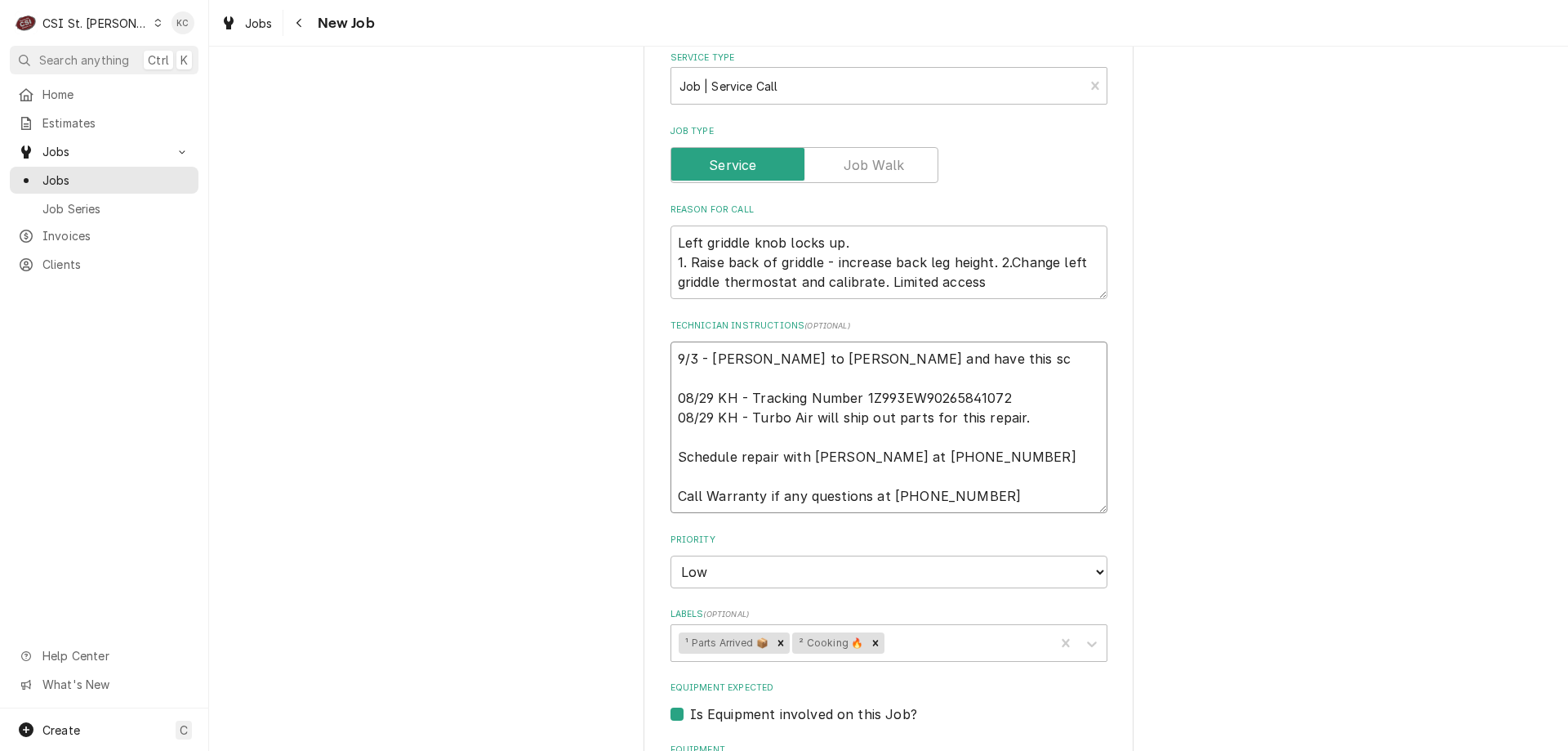
type textarea "x"
type textarea "9/3 - Kelly - Spoke to Jason and have this sch 08/29 KH - Tracking Number 1Z993…"
type textarea "x"
type textarea "9/3 - Kelly - Spoke to Jason and have this sche 08/29 KH - Tracking Number 1Z99…"
type textarea "x"
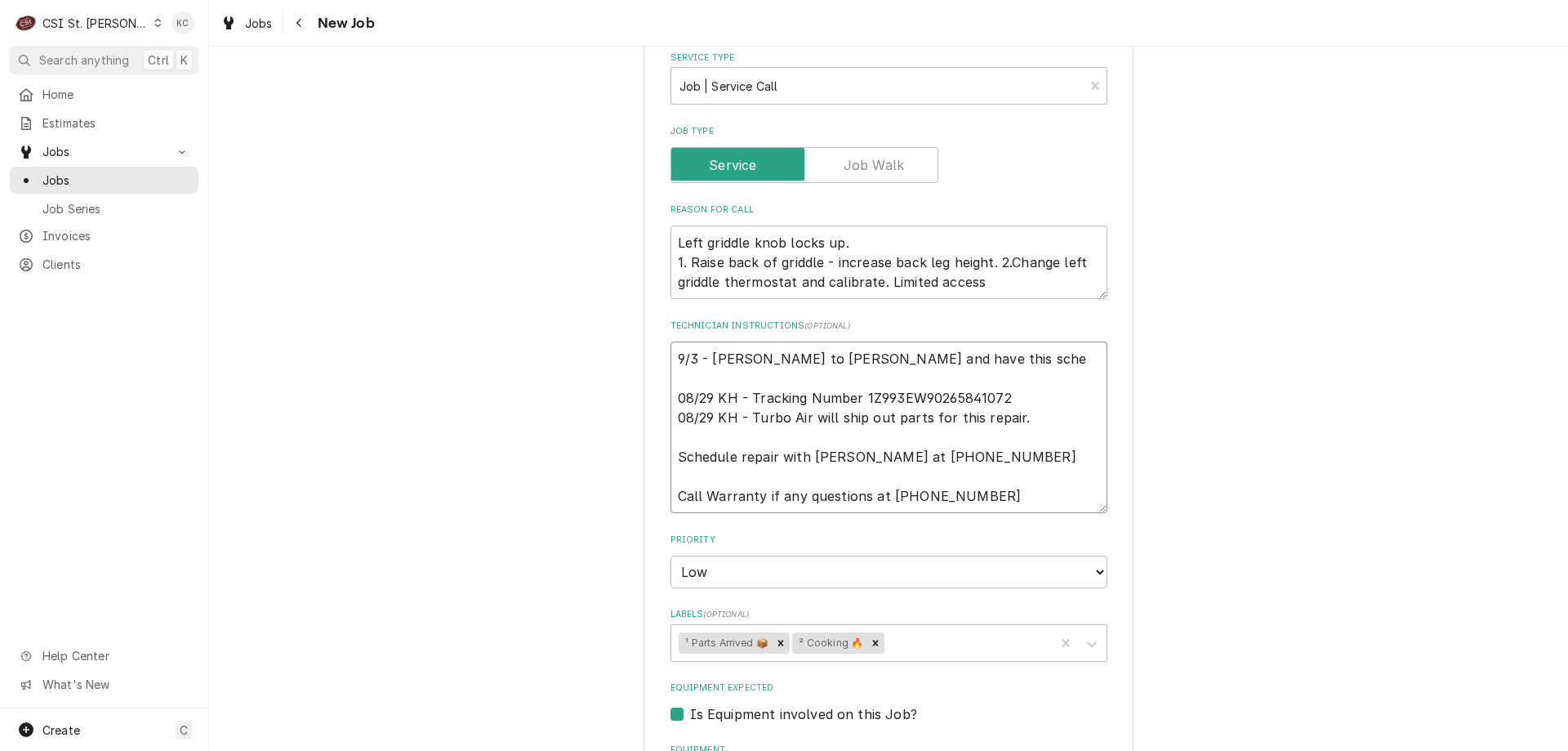
type textarea "9/3 - Kelly - Spoke to Jason and have this sched 08/29 KH - Tracking Number 1Z9…"
type textarea "x"
type textarea "9/3 - Kelly - Spoke to Jason and have this schedu 08/29 KH - Tracking Number 1Z…"
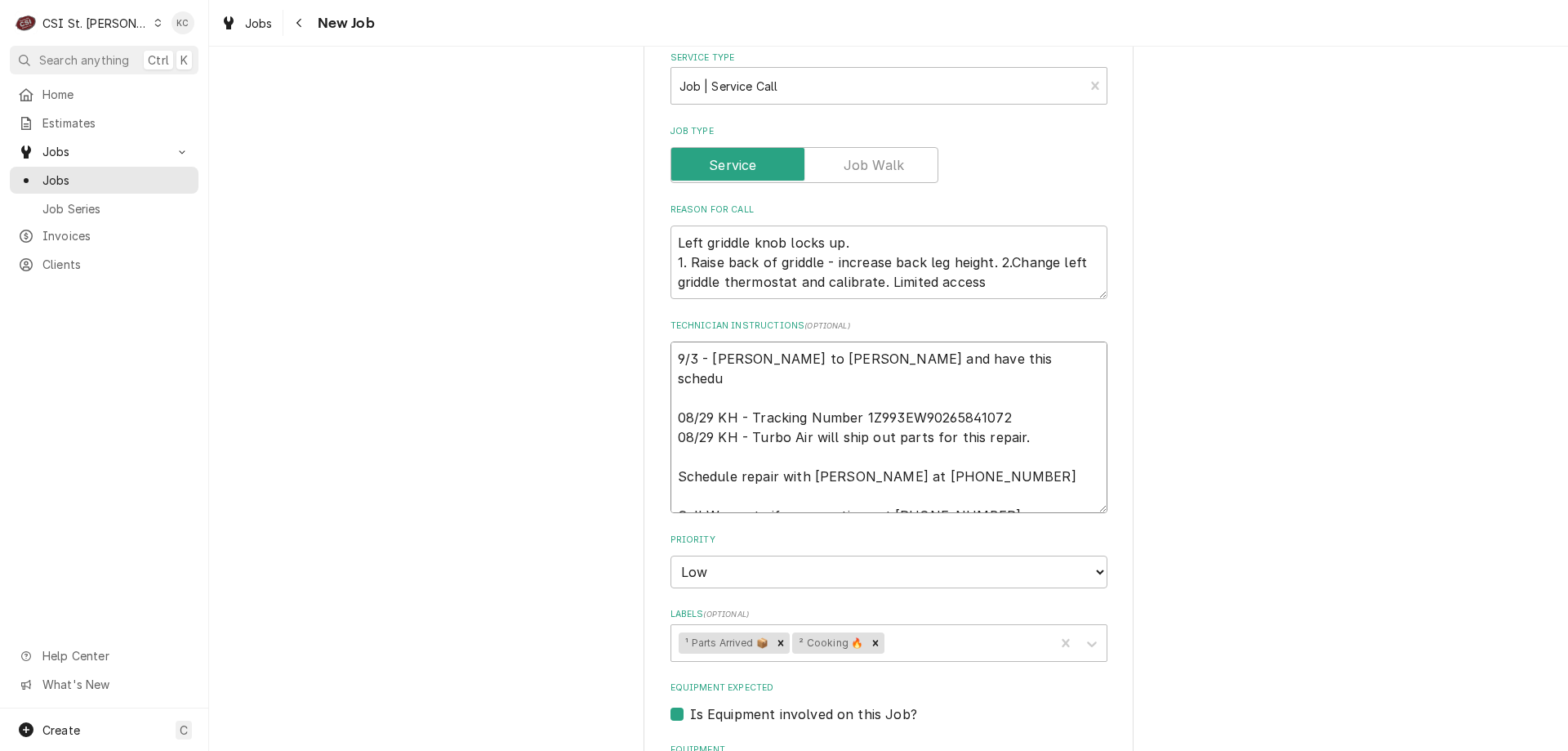
type textarea "x"
type textarea "9/3 - Kelly - Spoke to Jason and have this schedul 08/29 KH - Tracking Number 1…"
type textarea "x"
type textarea "9/3 - Kelly - Spoke to Jason and have this schedule 08/29 KH - Tracking Number …"
type textarea "x"
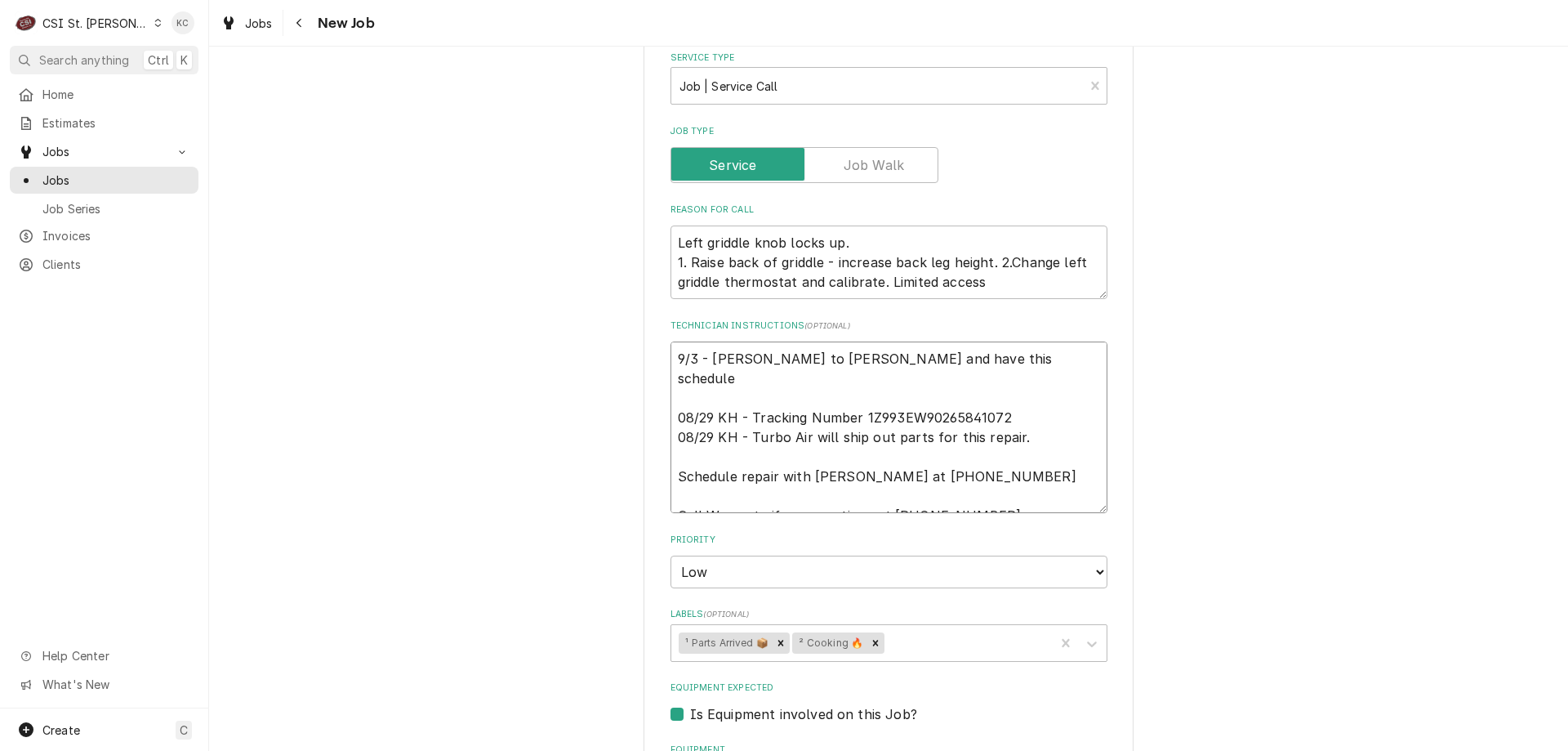
type textarea "9/3 - Kelly - Spoke to Jason and have this scheduled 08/29 KH - Tracking Number…"
type textarea "x"
type textarea "9/3 - Kelly - Spoke to Jason and have this scheduled 08/29 KH - Tracking Number…"
type textarea "x"
type textarea "9/3 - Kelly - Spoke to Jason and have this scheduled f 08/29 KH - Tracking Numb…"
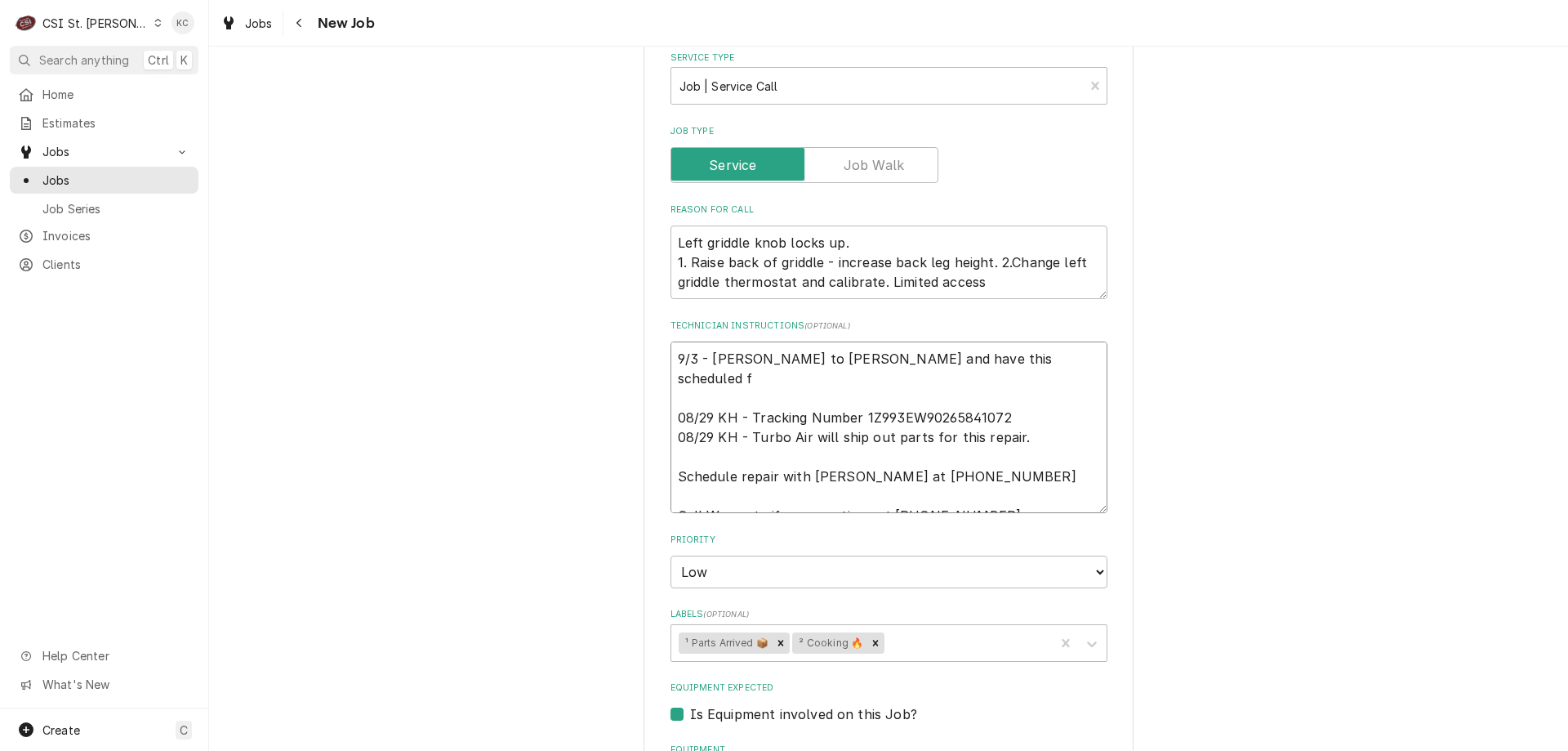
type textarea "x"
type textarea "9/3 - Kelly - Spoke to Jason and have this scheduled fo 08/29 KH - Tracking Num…"
type textarea "x"
type textarea "9/3 - Kelly - Spoke to Jason and have this scheduled for 08/29 KH - Tracking Nu…"
type textarea "x"
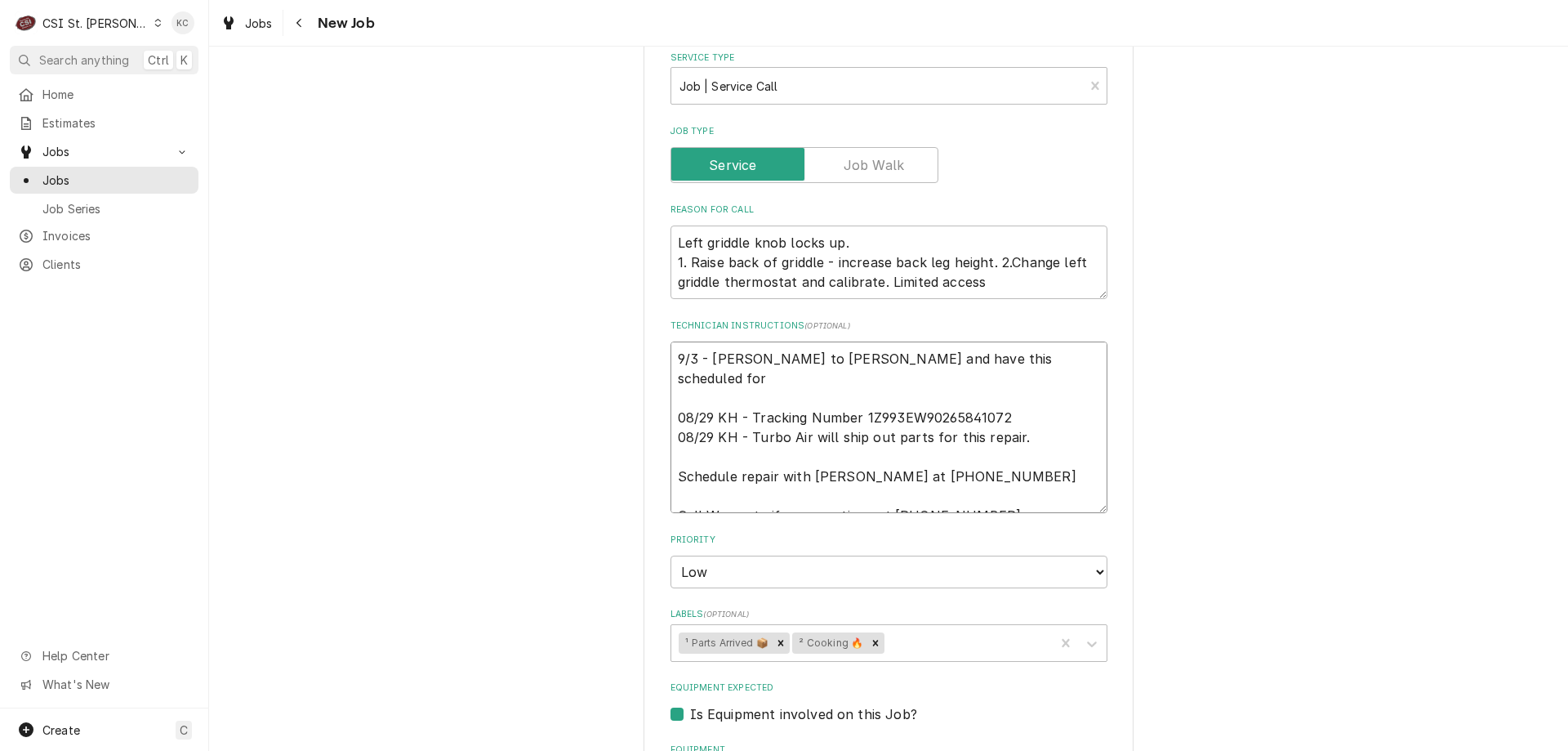
type textarea "9/3 - Kelly - Spoke to Jason and have this scheduled for F 08/29 KH - Tracking …"
type textarea "x"
type textarea "9/3 - Kelly - Spoke to Jason and have this scheduled for Fr 08/29 KH - Tracking…"
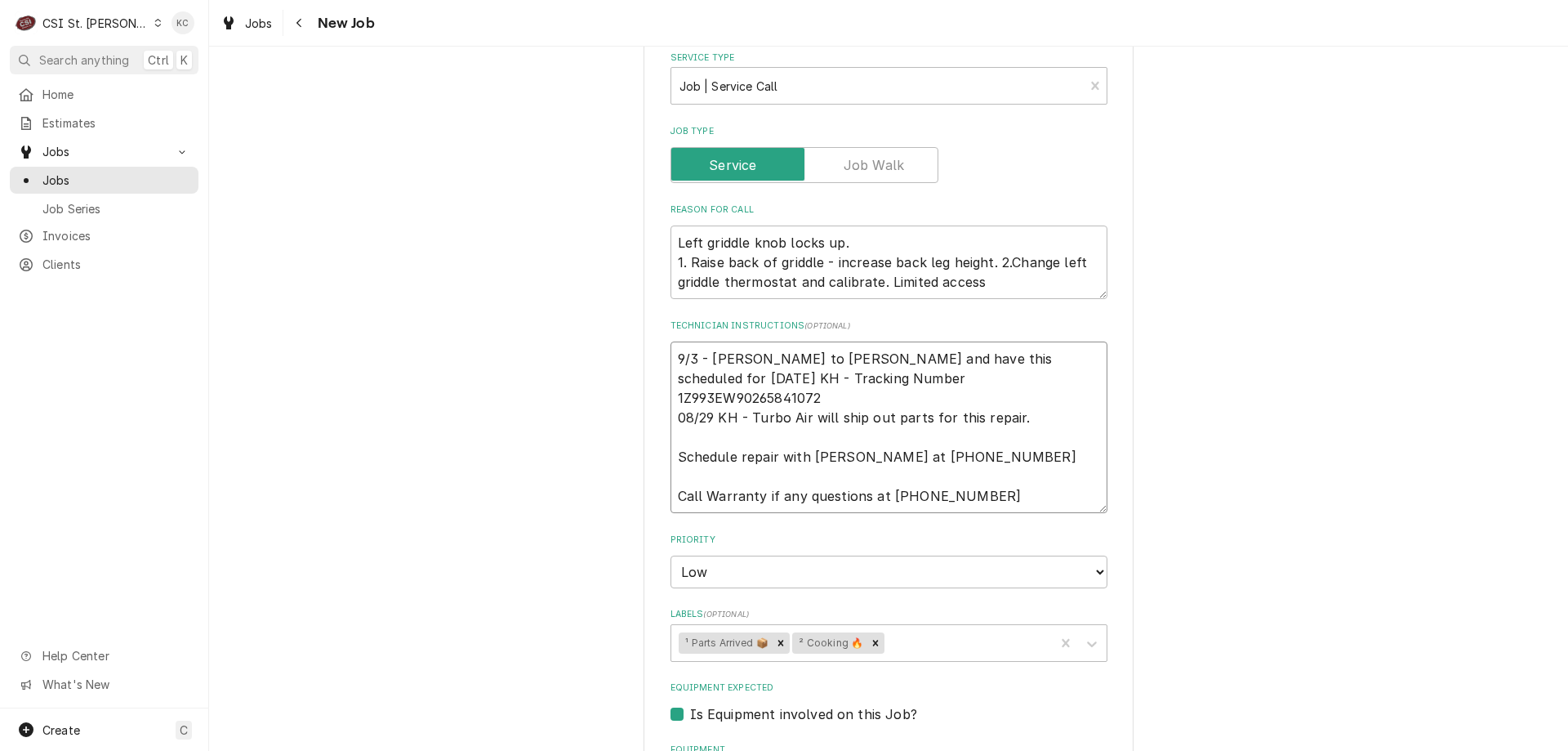
type textarea "x"
type textarea "9/3 - Kelly - Spoke to Jason and have this scheduled for Fri 08/29 KH - Trackin…"
type textarea "x"
type textarea "9/3 - Kelly - Spoke to Jason and have this scheduled for Frid 08/29 KH - Tracki…"
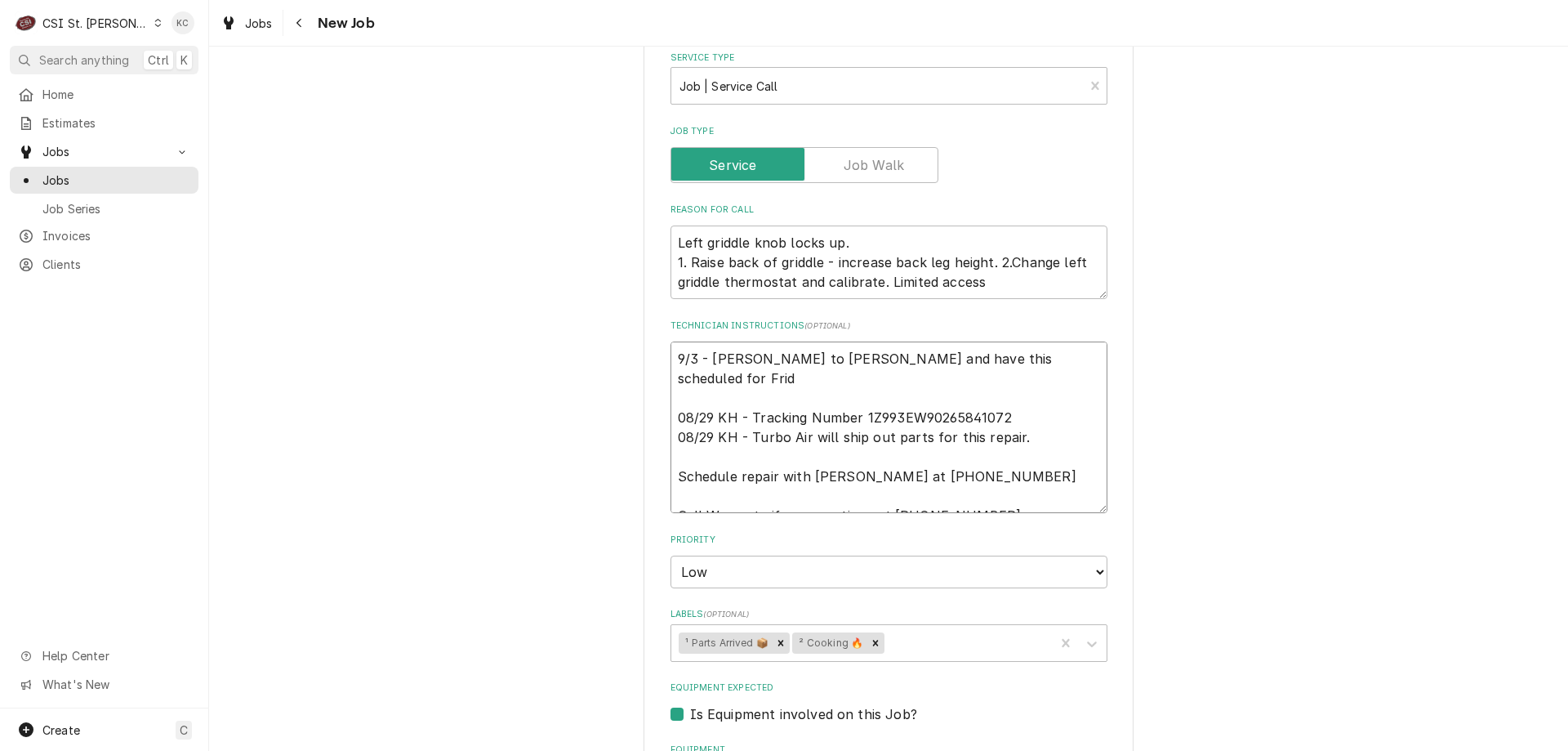
type textarea "x"
type textarea "9/3 - Kelly - Spoke to Jason and have this scheduled for Frida 08/29 KH - Track…"
type textarea "x"
type textarea "9/3 - Kelly - Spoke to Jason and have this scheduled for Friday 08/29 KH - Trac…"
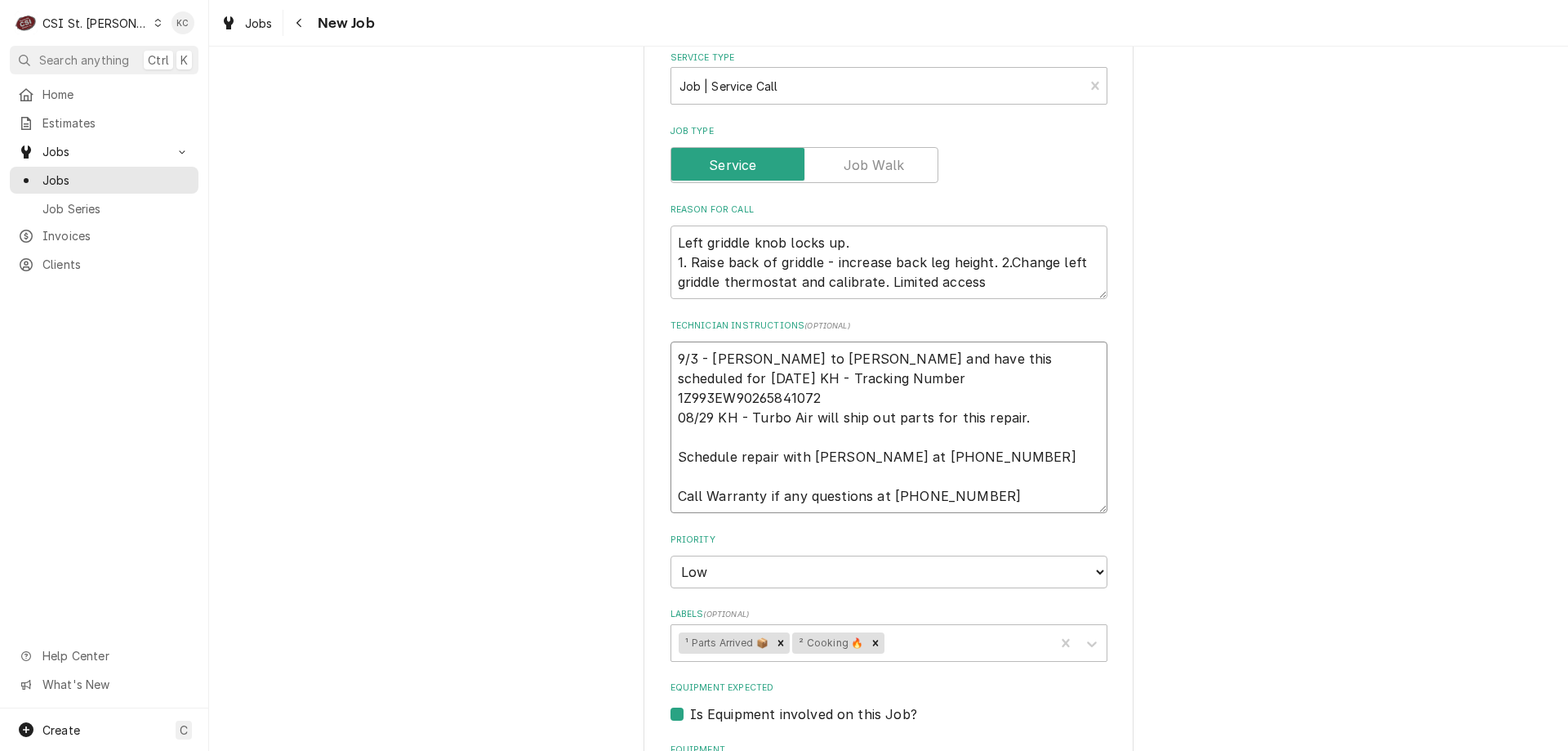
type textarea "x"
type textarea "9/3 - Kelly - Spoke to Jason and have this scheduled for Friday 08/29 KH - Trac…"
type textarea "x"
type textarea "9/3 - Kelly - Spoke to Jason and have this scheduled for Friday 08/29 KH - Trac…"
click at [1080, 359] on textarea "9/3 - Kelly - Spoke to Jason and have this scheduled for Friday 08/29 KH - Trac…" at bounding box center [889, 427] width 437 height 172
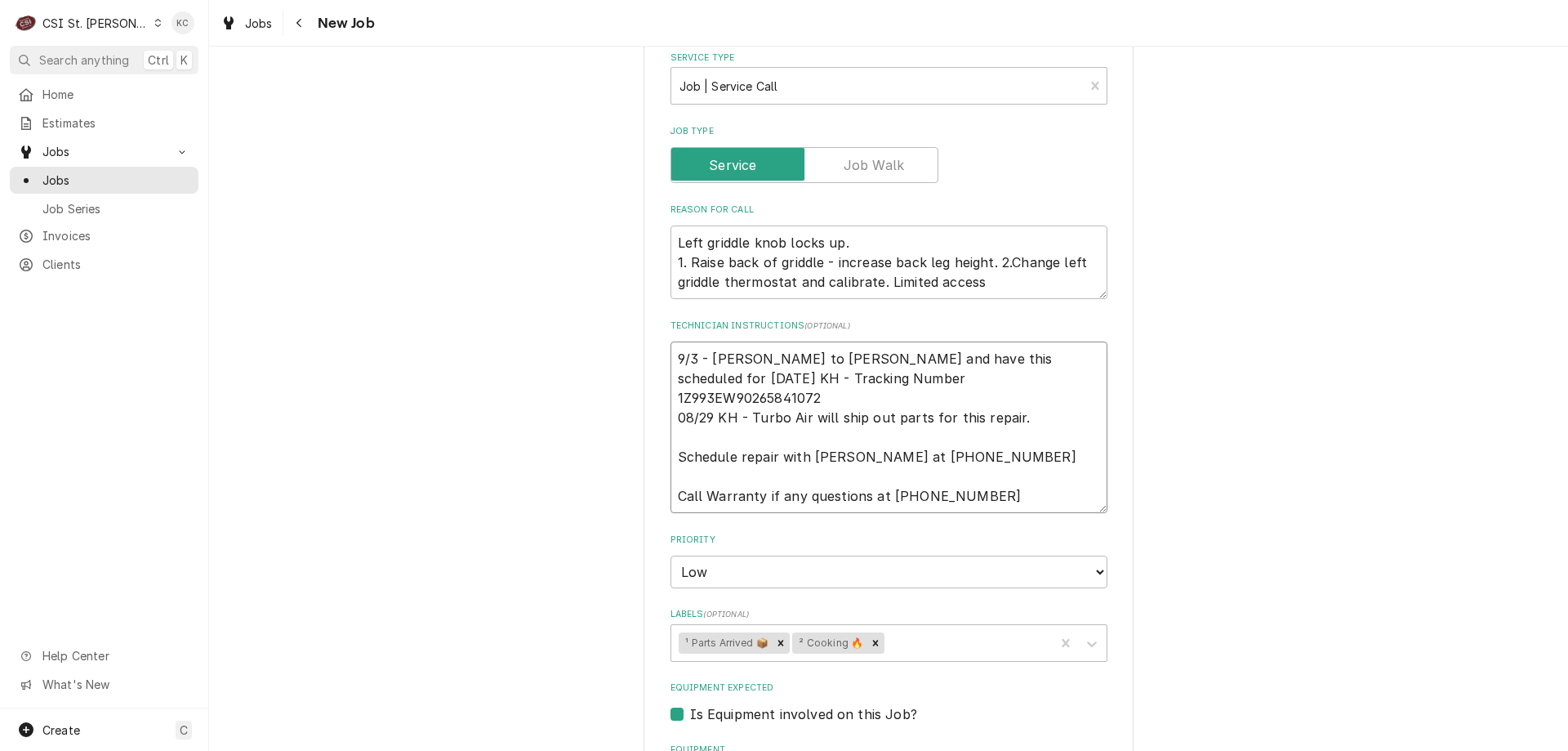
type textarea "x"
type textarea "9/3 - Kelly - Spoke to Jason and have this scheduled for Friday 9 08/29 KH - Tr…"
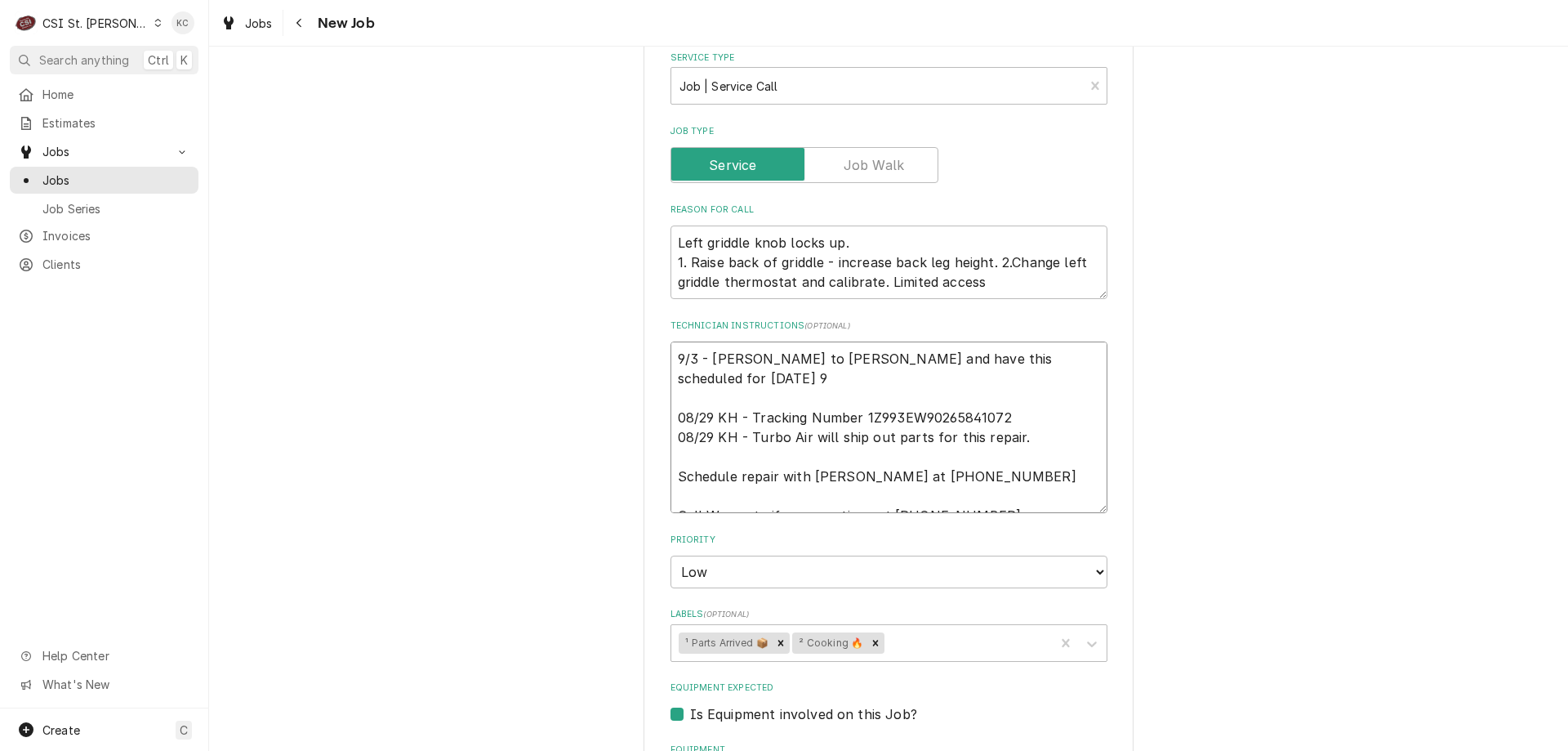
type textarea "x"
type textarea "9/3 - Kelly - Spoke to Jason and have this scheduled for Friday 9/ 08/29 KH - T…"
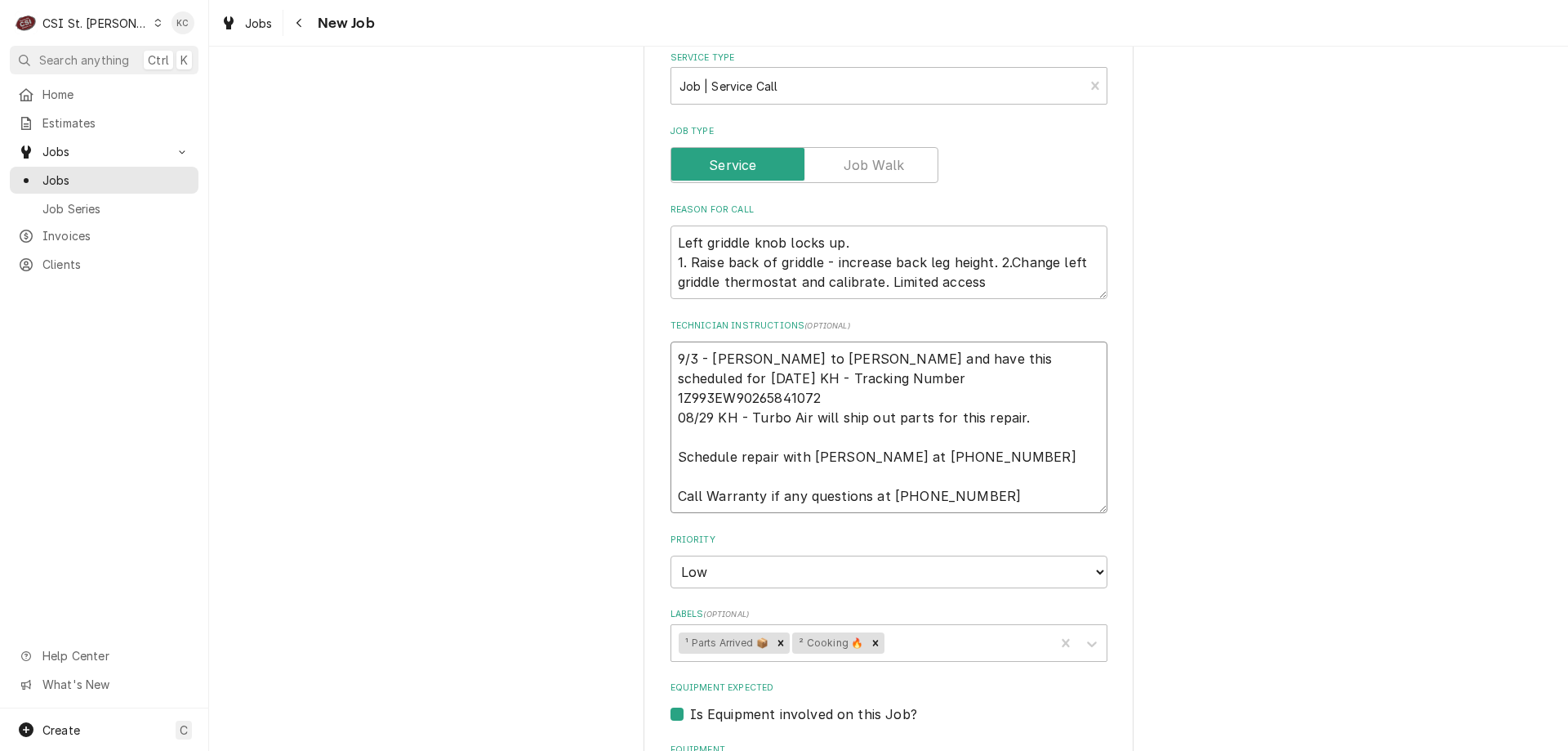
type textarea "x"
type textarea "9/3 - Kelly - Spoke to Jason and have this scheduled for Friday 9/5 08/29 KH - …"
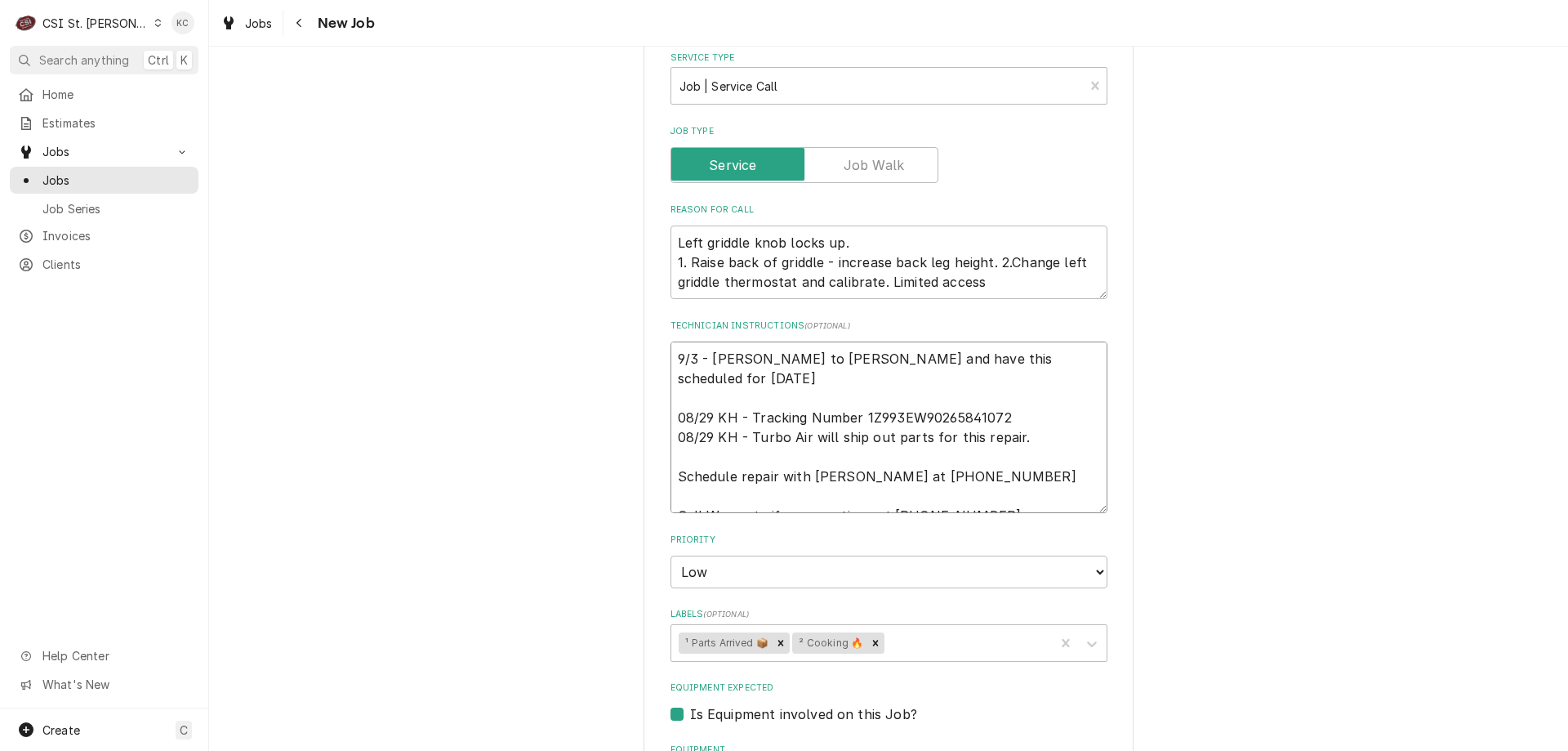
type textarea "x"
type textarea "9/3 - Kelly - Spoke to Jason and have this scheduled for Friday 9/5 08/29 KH - …"
type textarea "x"
type textarea "9/3 - Kelly - Spoke to Jason and have this scheduled for Friday 9/5 a 08/29 KH …"
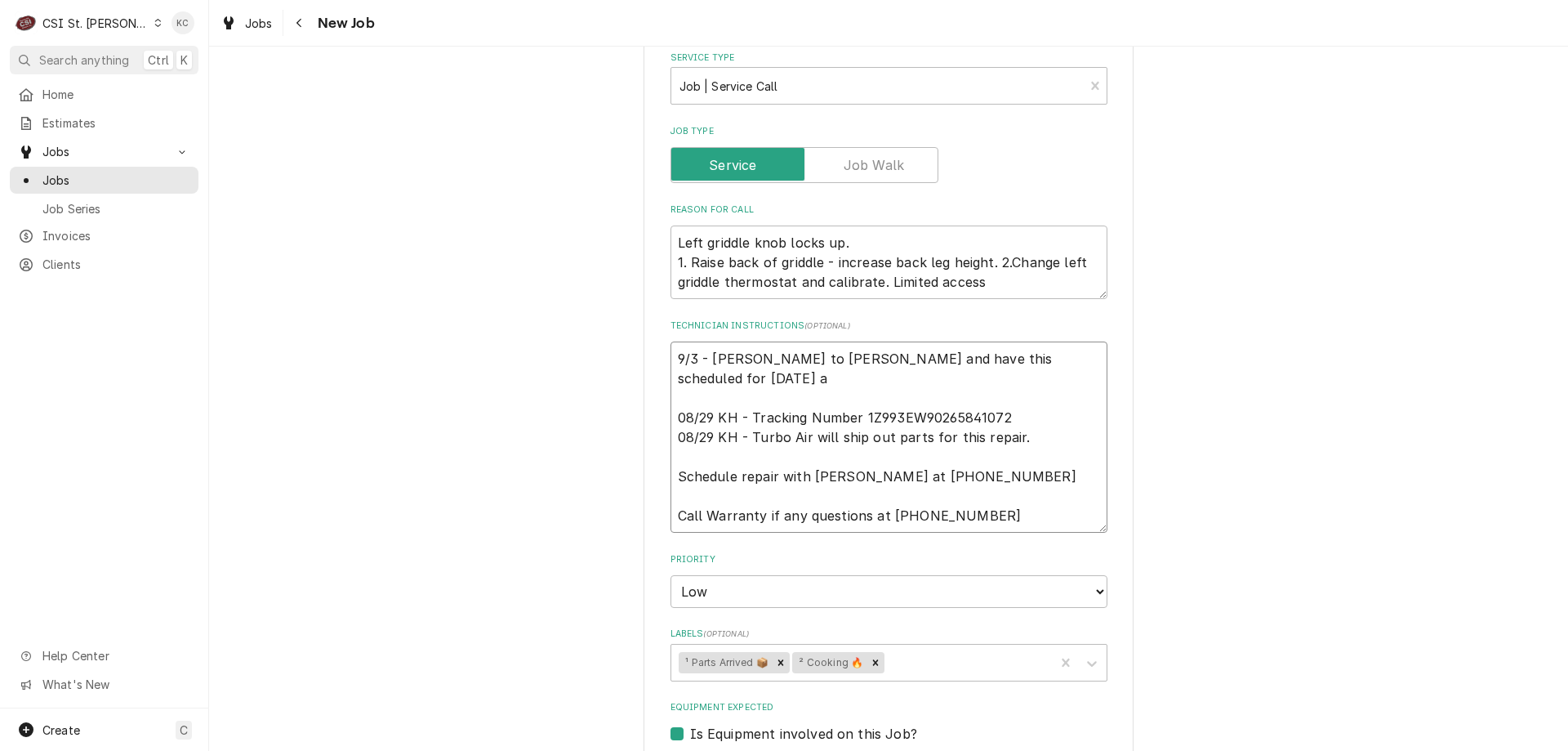
type textarea "x"
type textarea "9/3 - Kelly - Spoke to Jason and have this scheduled for Friday 9/5 at 08/29 KH…"
type textarea "x"
type textarea "9/3 - Kelly - Spoke to Jason and have this scheduled for Friday 9/5 at 08/29 KH…"
type textarea "x"
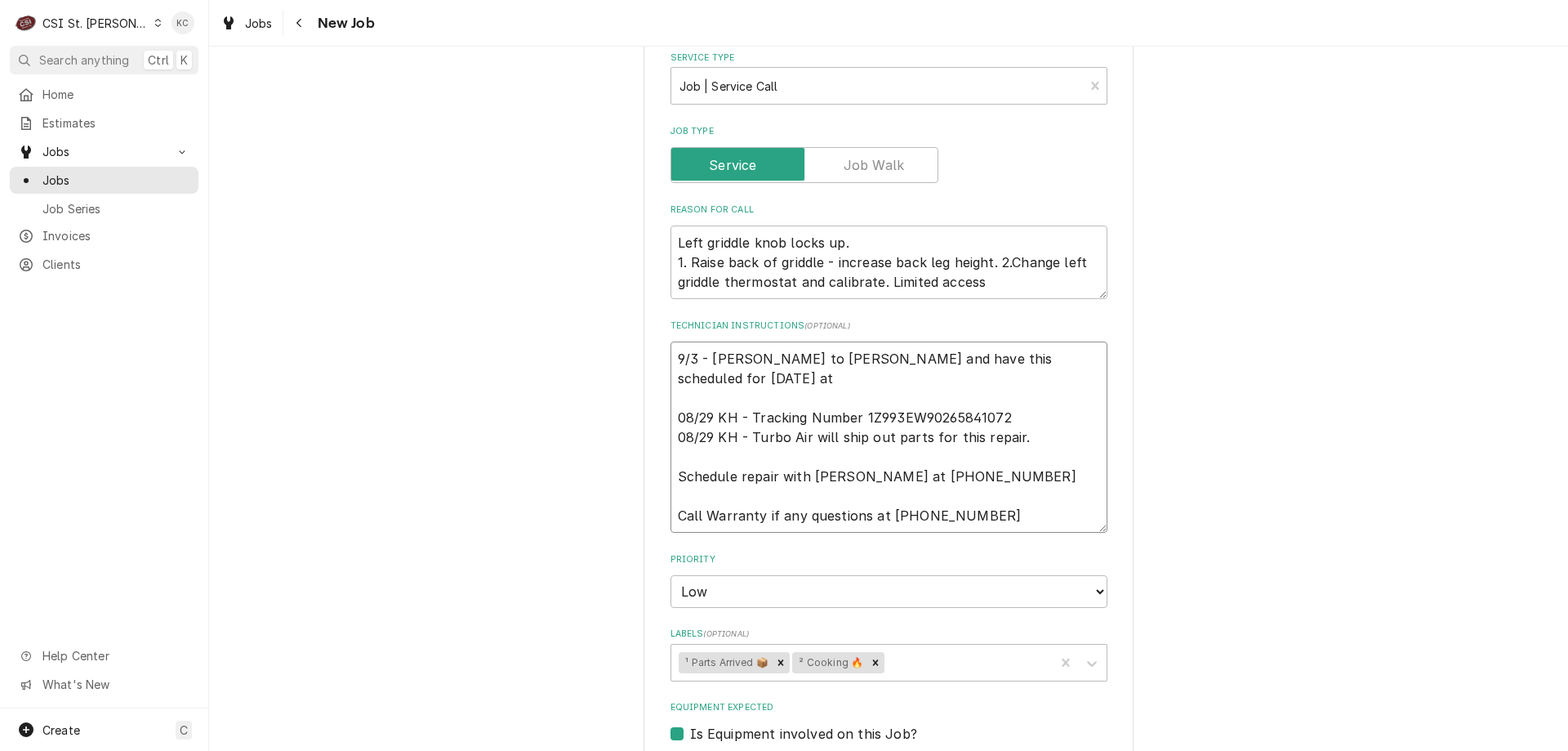
type textarea "9/3 - Kelly - Spoke to Jason and have this scheduled for Friday 9/5 at 7 08/29 …"
type textarea "x"
type textarea "9/3 - Kelly - Spoke to Jason and have this scheduled for Friday 9/5 at 7am 08/2…"
type textarea "x"
type textarea "9/3 - Kelly - Spoke to Jason and have this scheduled for Friday 9/5 at 7am 08/2…"
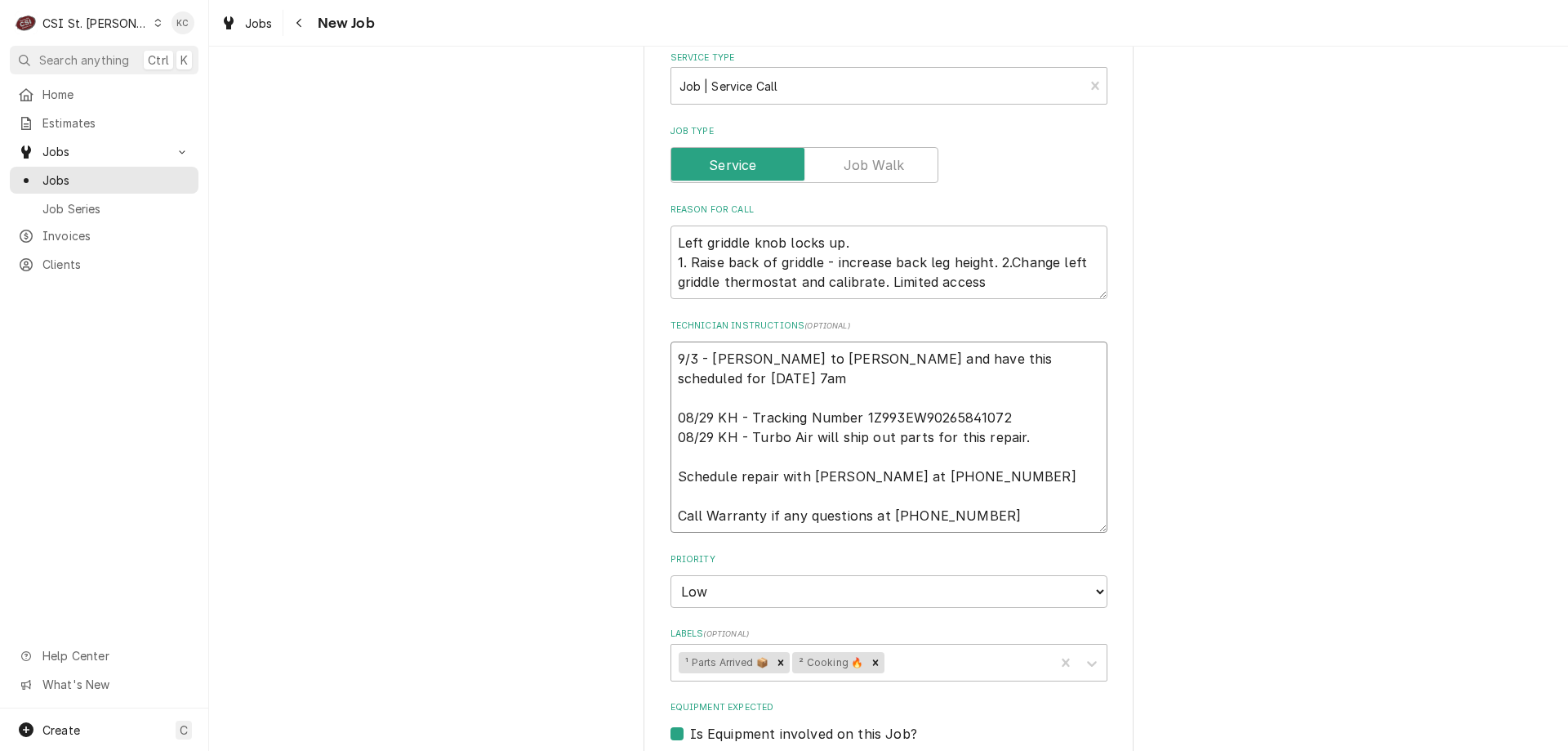
type textarea "x"
drag, startPoint x: 763, startPoint y: 380, endPoint x: 708, endPoint y: 366, distance: 56.8
click at [708, 366] on textarea "9/3 - Kelly - Spoke to Jason and have this scheduled for Friday 9/5 at 7am 08/2…" at bounding box center [889, 437] width 437 height 191
drag, startPoint x: 708, startPoint y: 366, endPoint x: 750, endPoint y: 376, distance: 43.2
click at [750, 376] on textarea "9/3 - Kelly - Spoke to Jason and have this scheduled for Friday 9/5 at 7am 08/2…" at bounding box center [889, 437] width 437 height 191
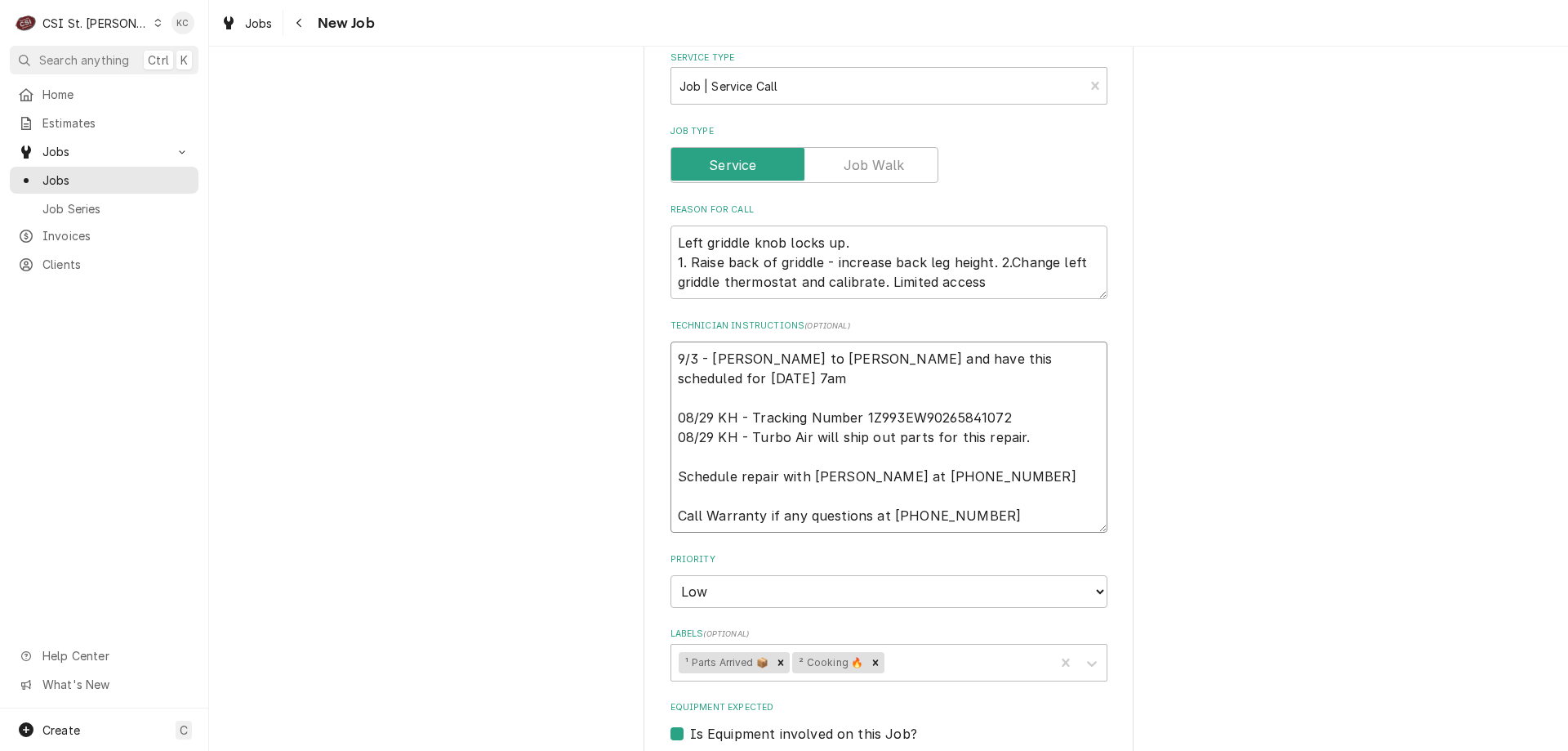
drag, startPoint x: 751, startPoint y: 361, endPoint x: 751, endPoint y: 370, distance: 9.0
click at [751, 370] on textarea "9/3 - Kelly - Spoke to Jason and have this scheduled for Friday 9/5 at 7am 08/2…" at bounding box center [889, 437] width 437 height 191
type textarea "9/3 - Kelly - Spoke to Jason and have this scheduled for Friday 9/5 at 7am 08/2…"
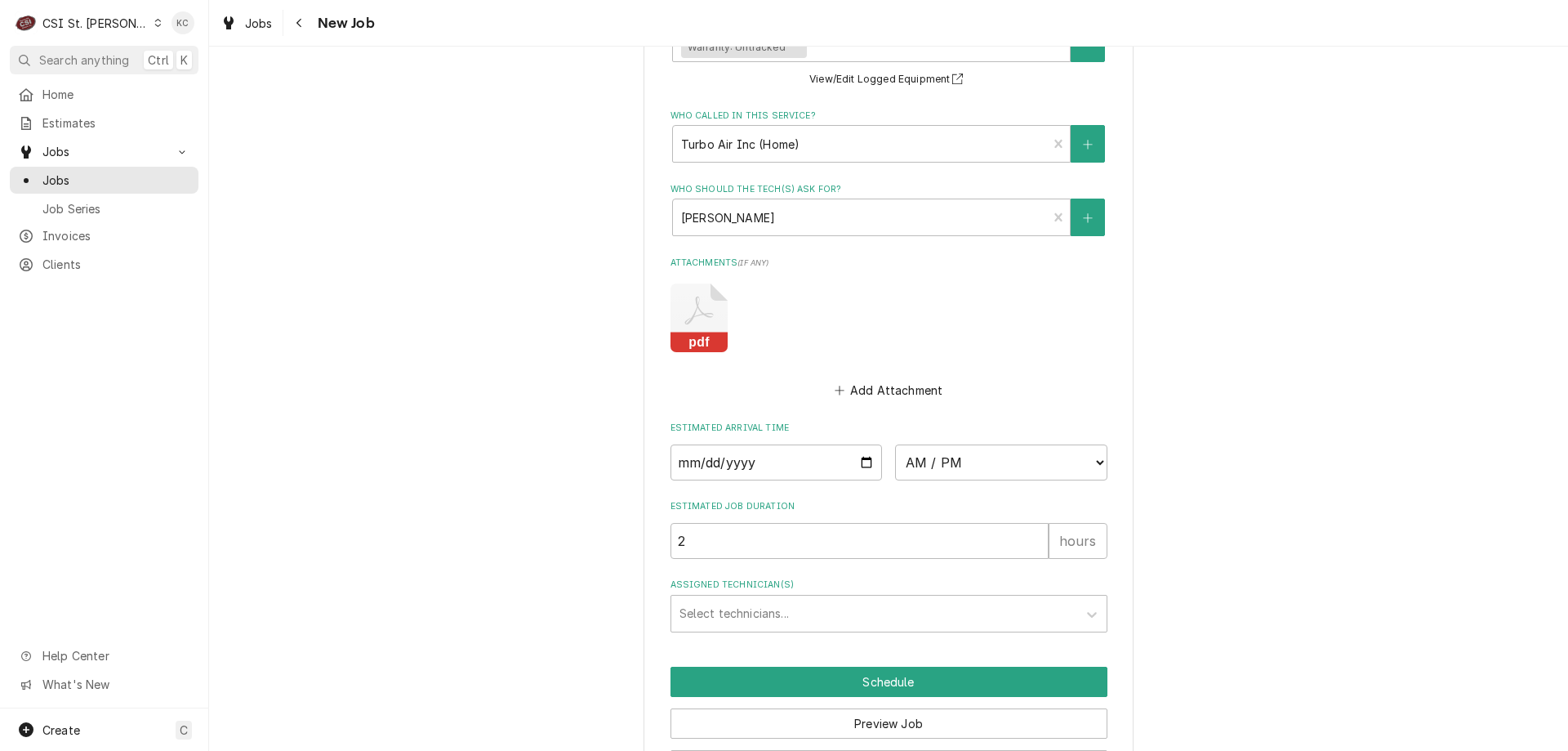
scroll to position [1581, 0]
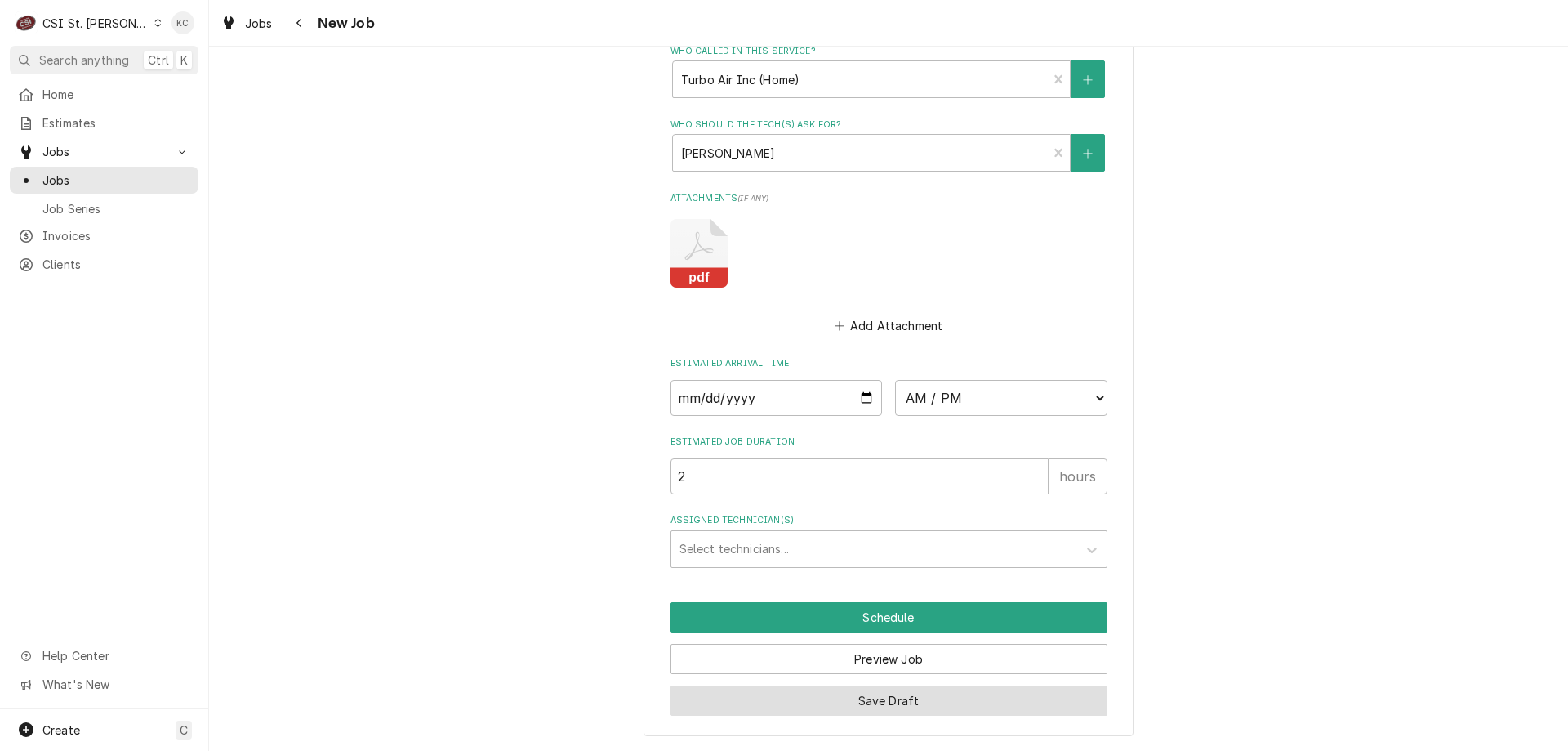
click at [956, 694] on button "Save Draft" at bounding box center [889, 701] width 437 height 30
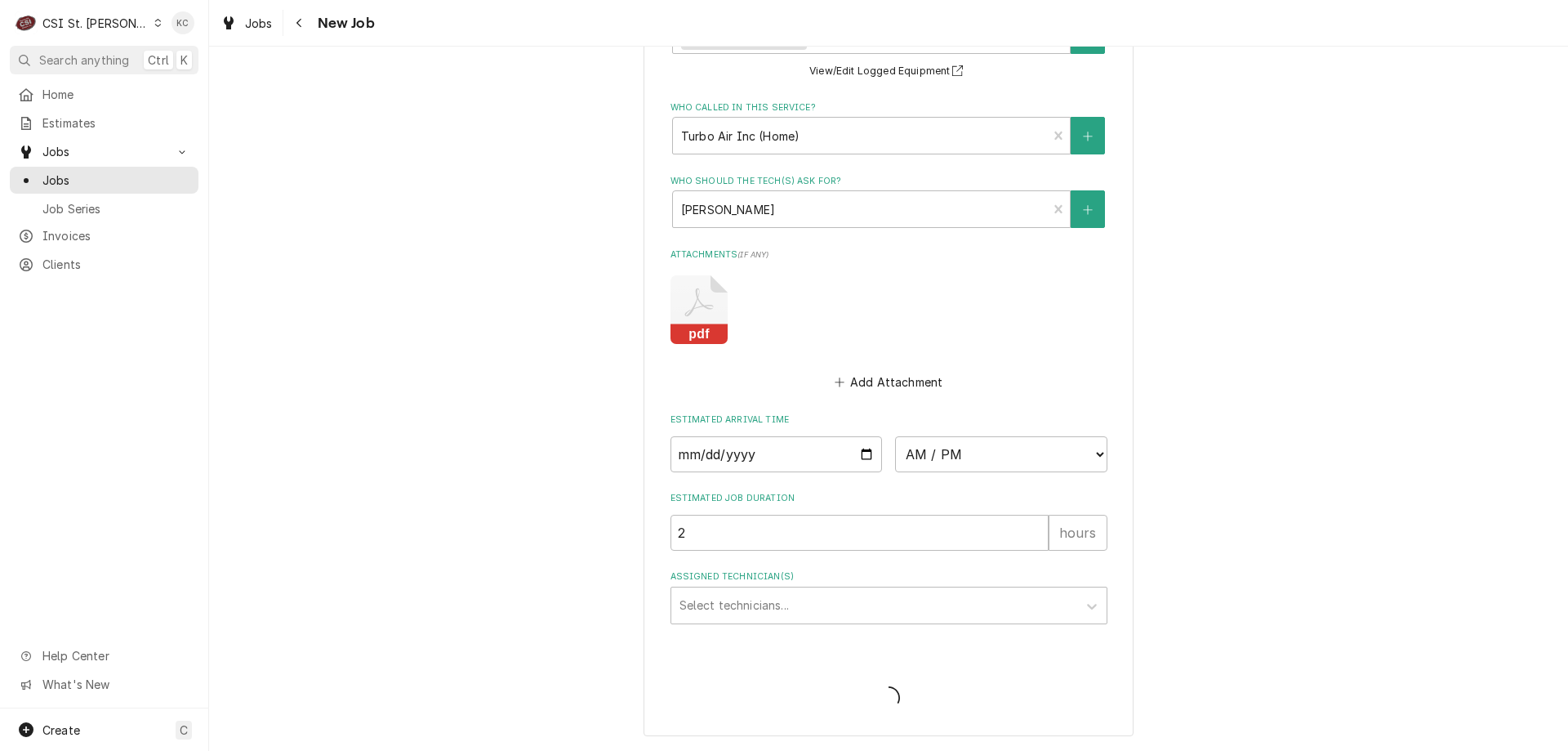
scroll to position [1525, 0]
type textarea "x"
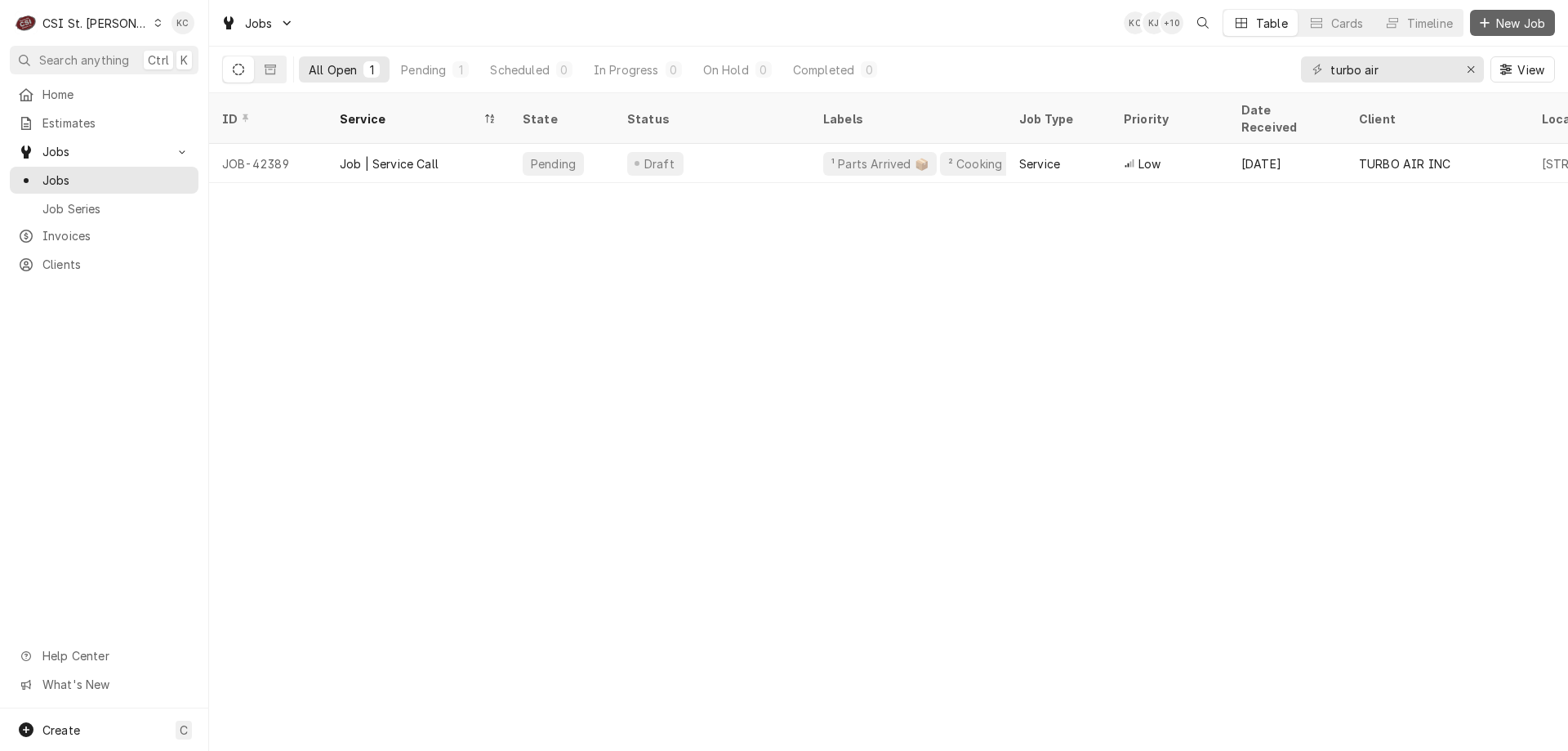
click at [1505, 35] on button "New Job" at bounding box center [1513, 23] width 85 height 26
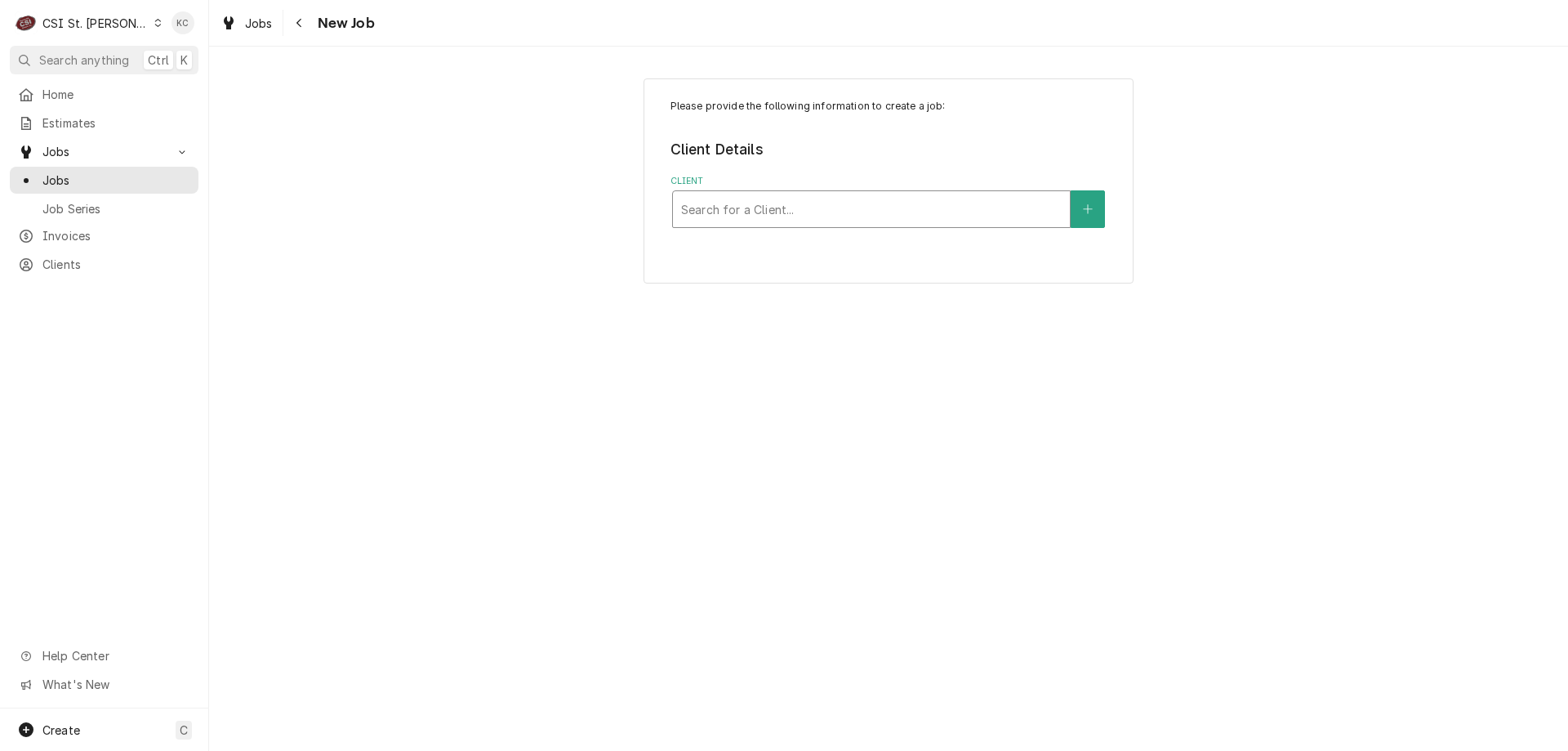
click at [900, 213] on div "Client" at bounding box center [871, 209] width 380 height 29
type input "the principia"
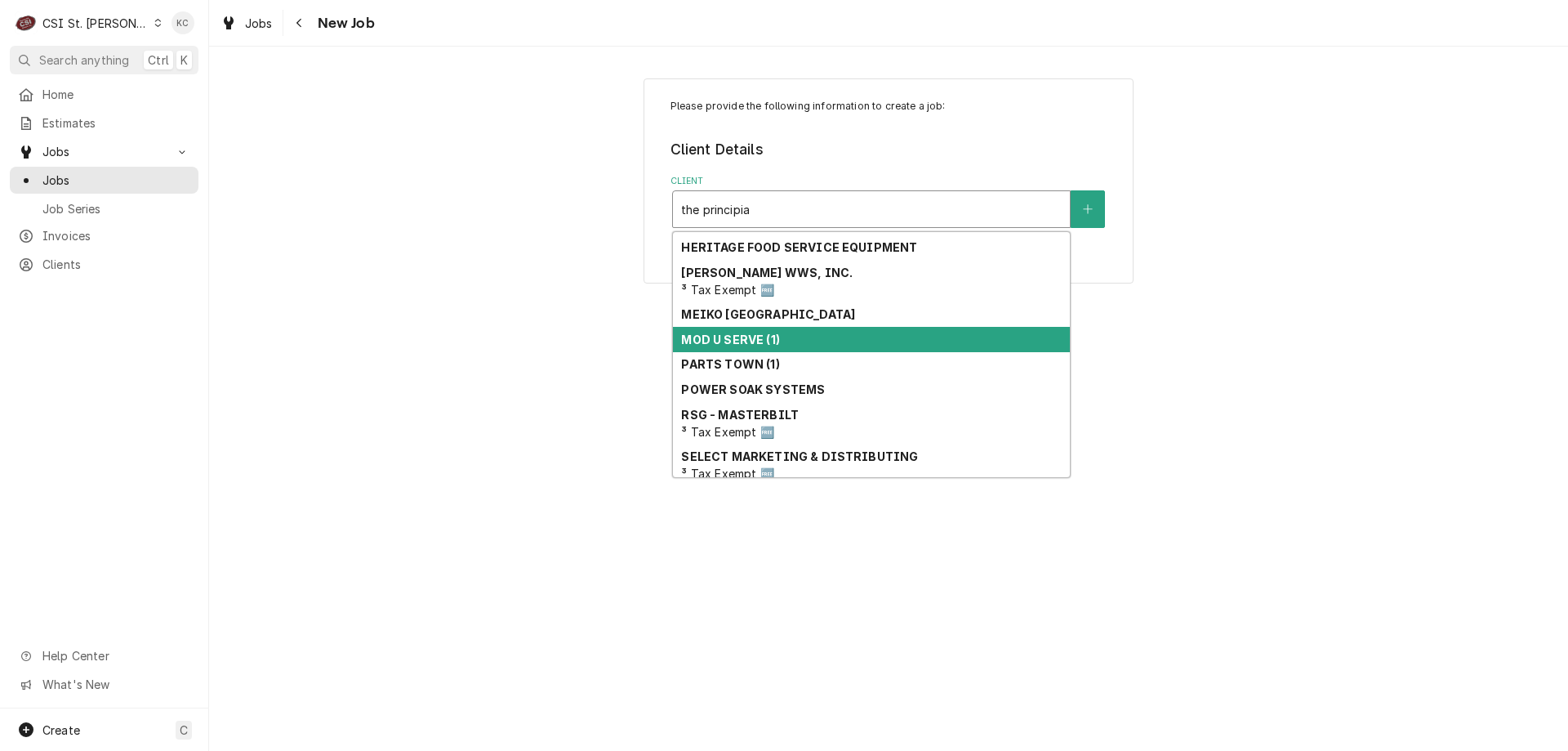
scroll to position [220, 0]
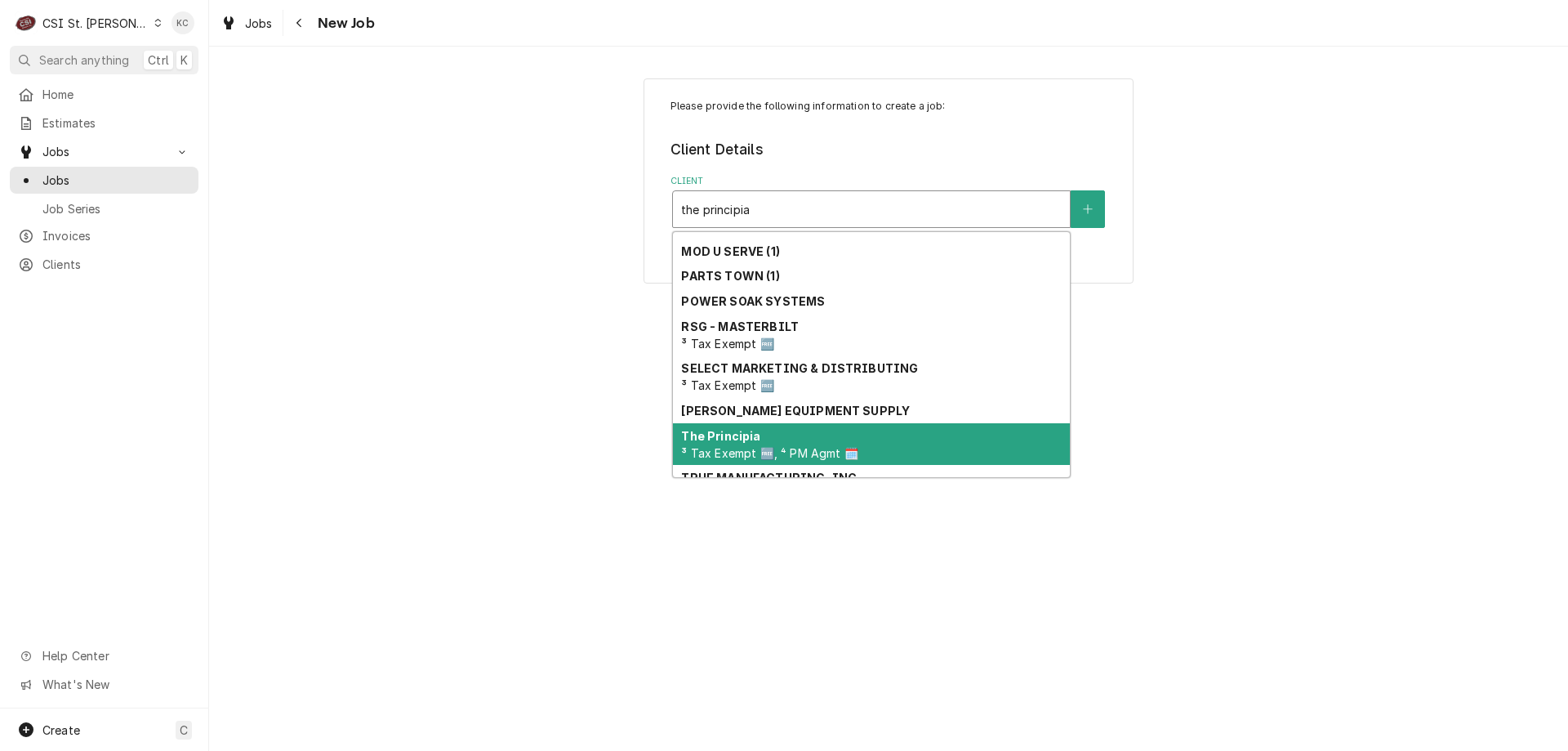
click at [805, 435] on div "The Principia ³ Tax Exempt 🆓, ⁴ PM Agmt 🗓️" at bounding box center [871, 445] width 397 height 42
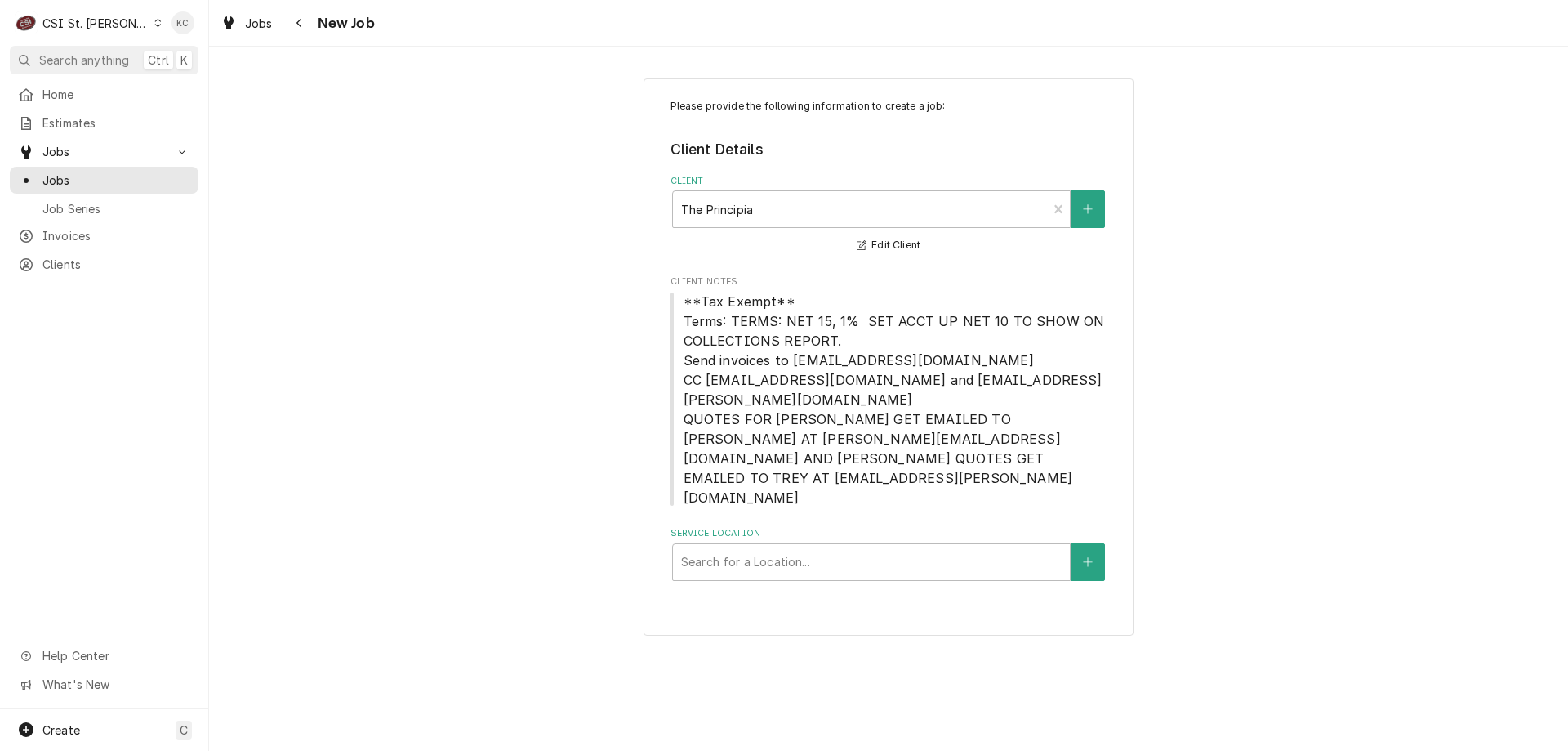
click at [1183, 359] on div "Please provide the following information to create a job: Client Details Client…" at bounding box center [889, 357] width 1359 height 586
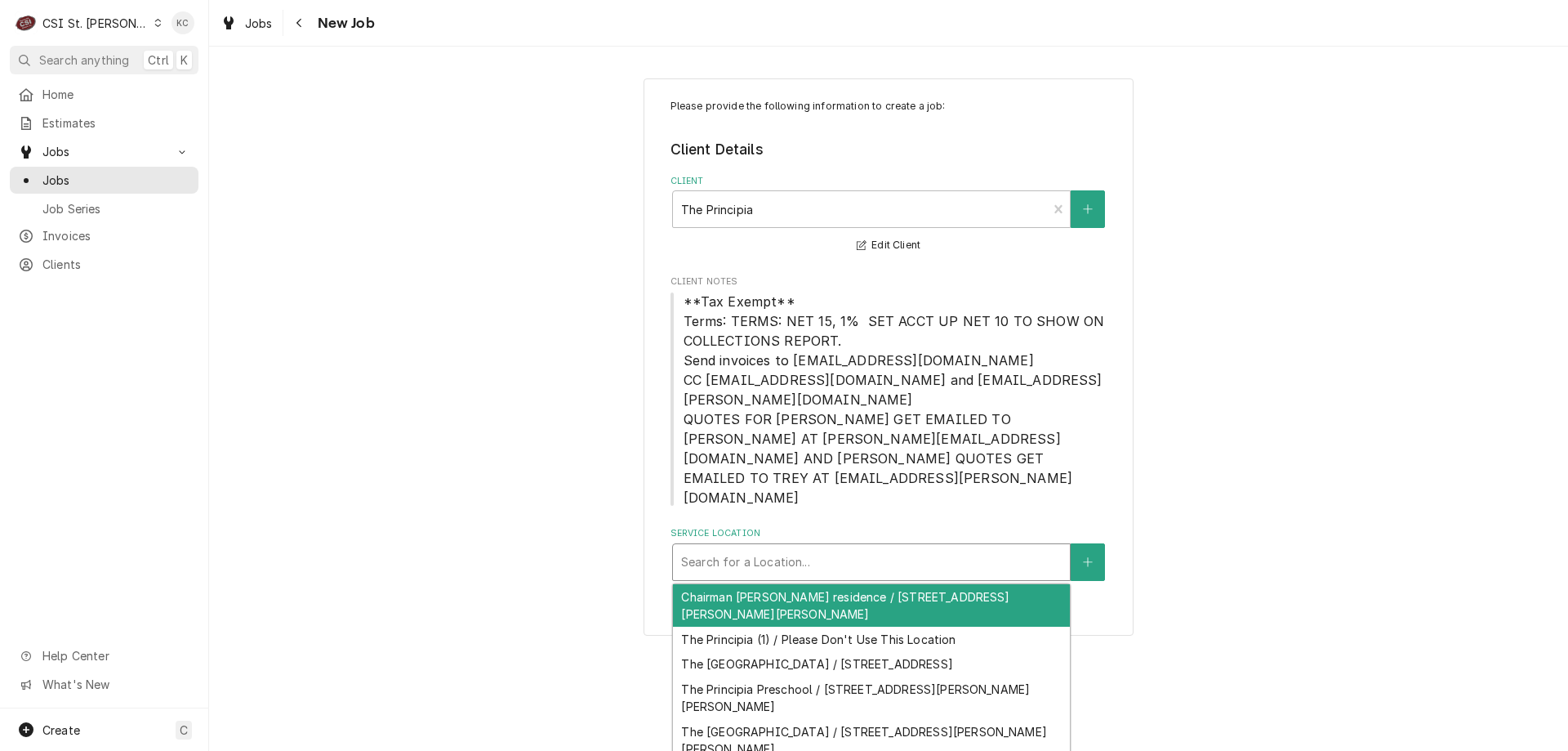
click at [775, 548] on div "Service Location" at bounding box center [871, 562] width 380 height 29
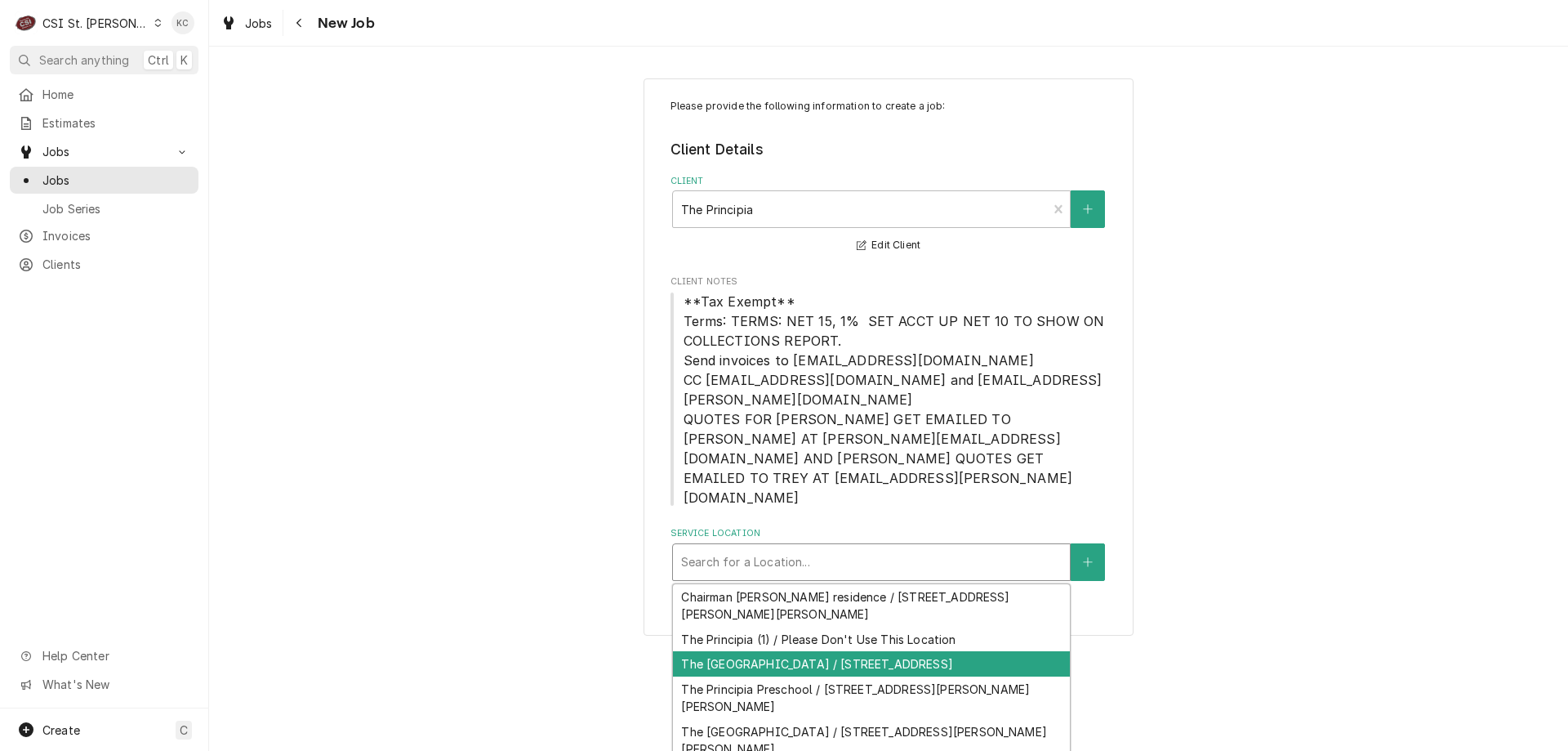
click at [813, 652] on div "The [GEOGRAPHIC_DATA] / [STREET_ADDRESS]" at bounding box center [871, 664] width 397 height 26
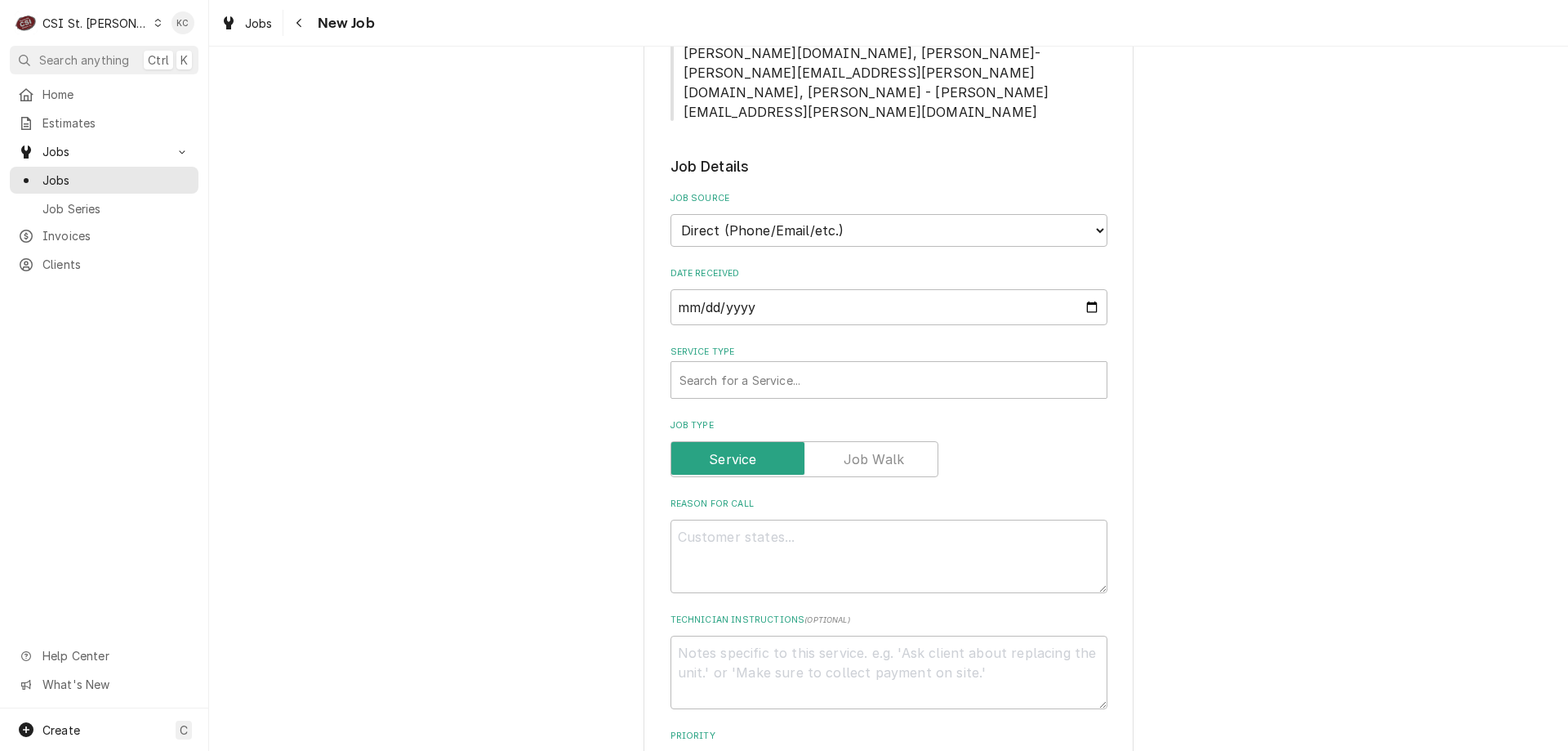
scroll to position [1063, 0]
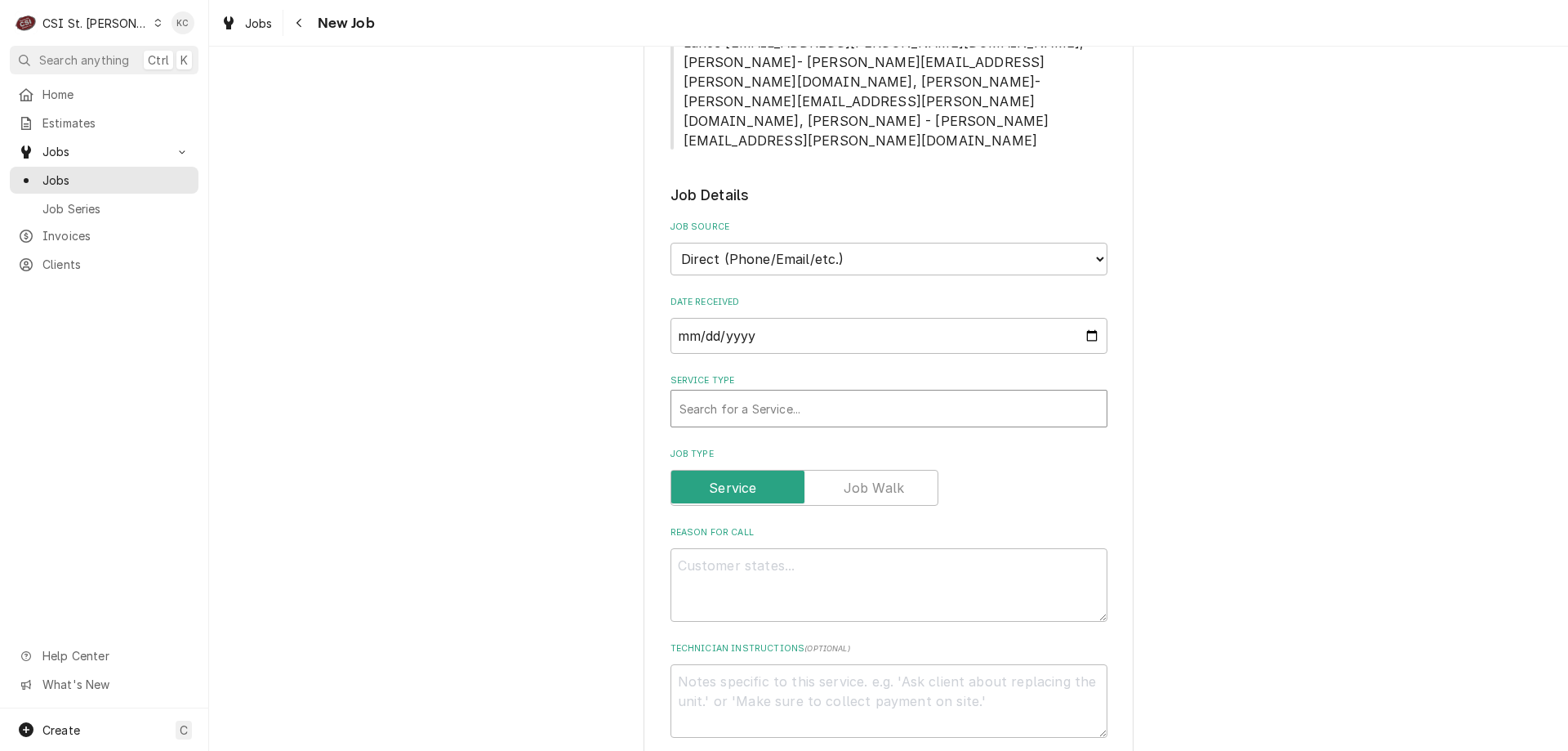
click at [753, 394] on div "Service Type" at bounding box center [889, 408] width 419 height 29
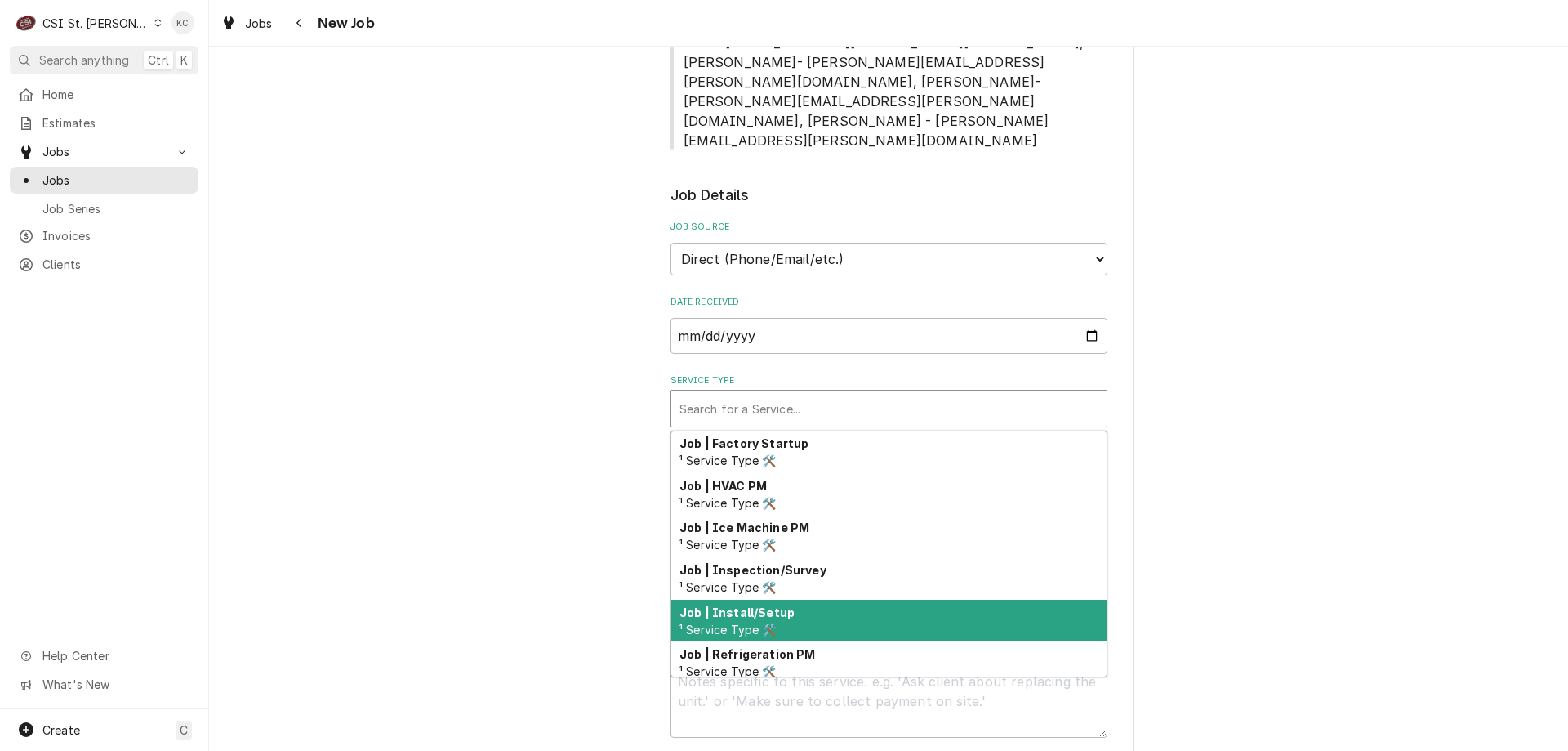
scroll to position [858, 0]
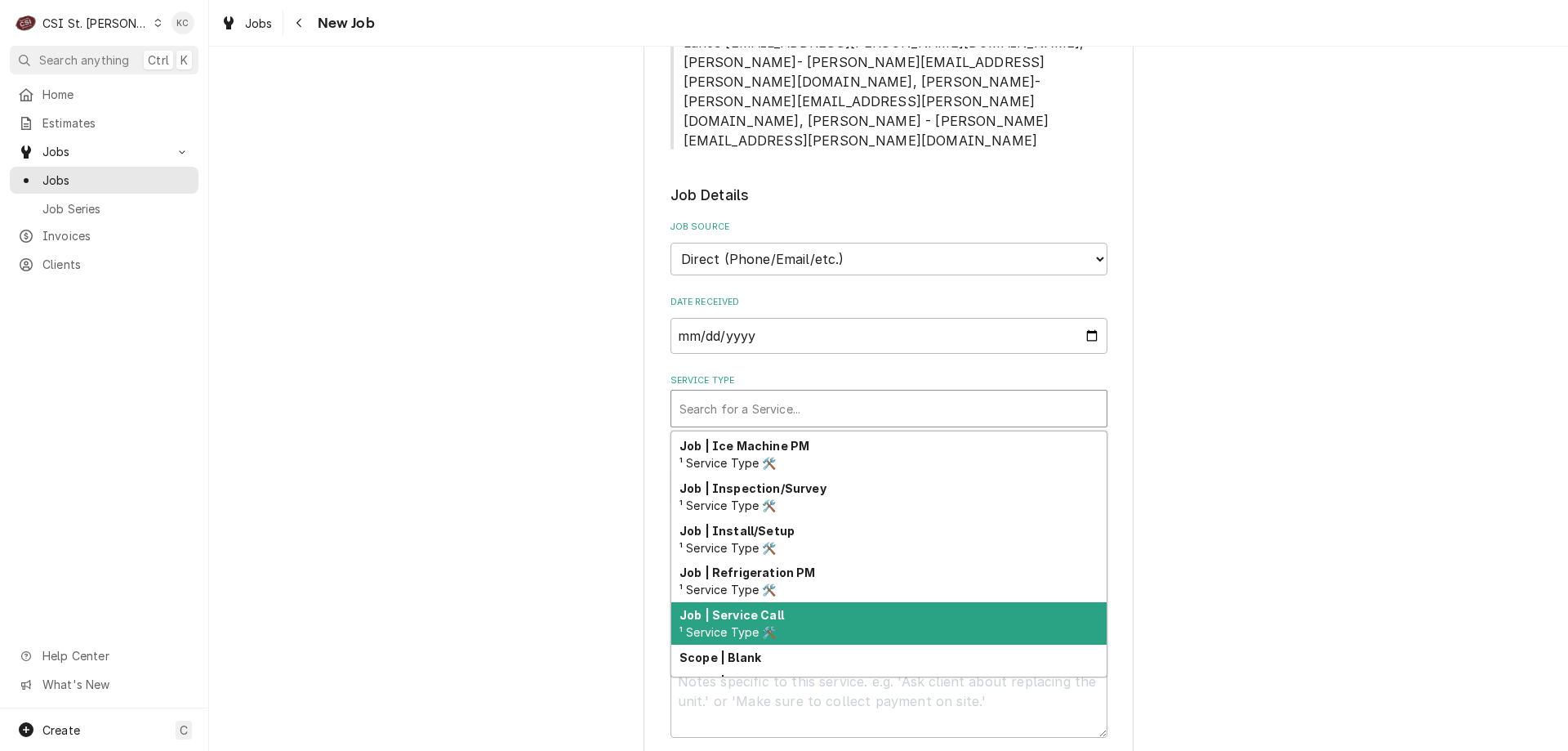
click at [780, 602] on div "Job | Service Call ¹ Service Type 🛠️" at bounding box center [889, 623] width 436 height 42
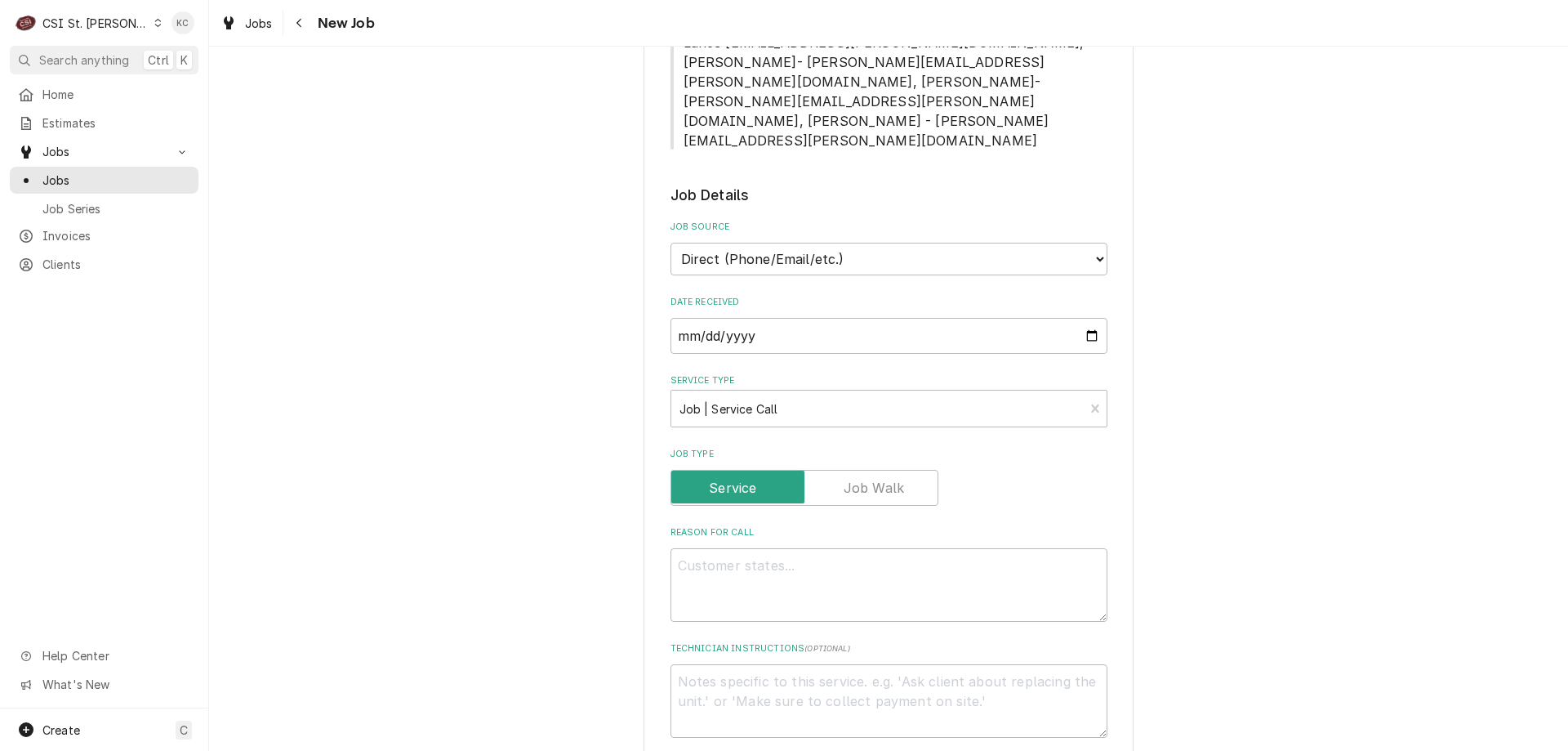
click at [1229, 401] on div "Please provide the following information to create a job: Client Details Client…" at bounding box center [889, 271] width 1359 height 2539
click at [958, 549] on textarea "Reason For Call" at bounding box center [889, 585] width 437 height 74
click at [731, 549] on textarea "Reason For Call" at bounding box center [889, 585] width 437 height 74
paste textarea "check out our dish machine"
type textarea "x"
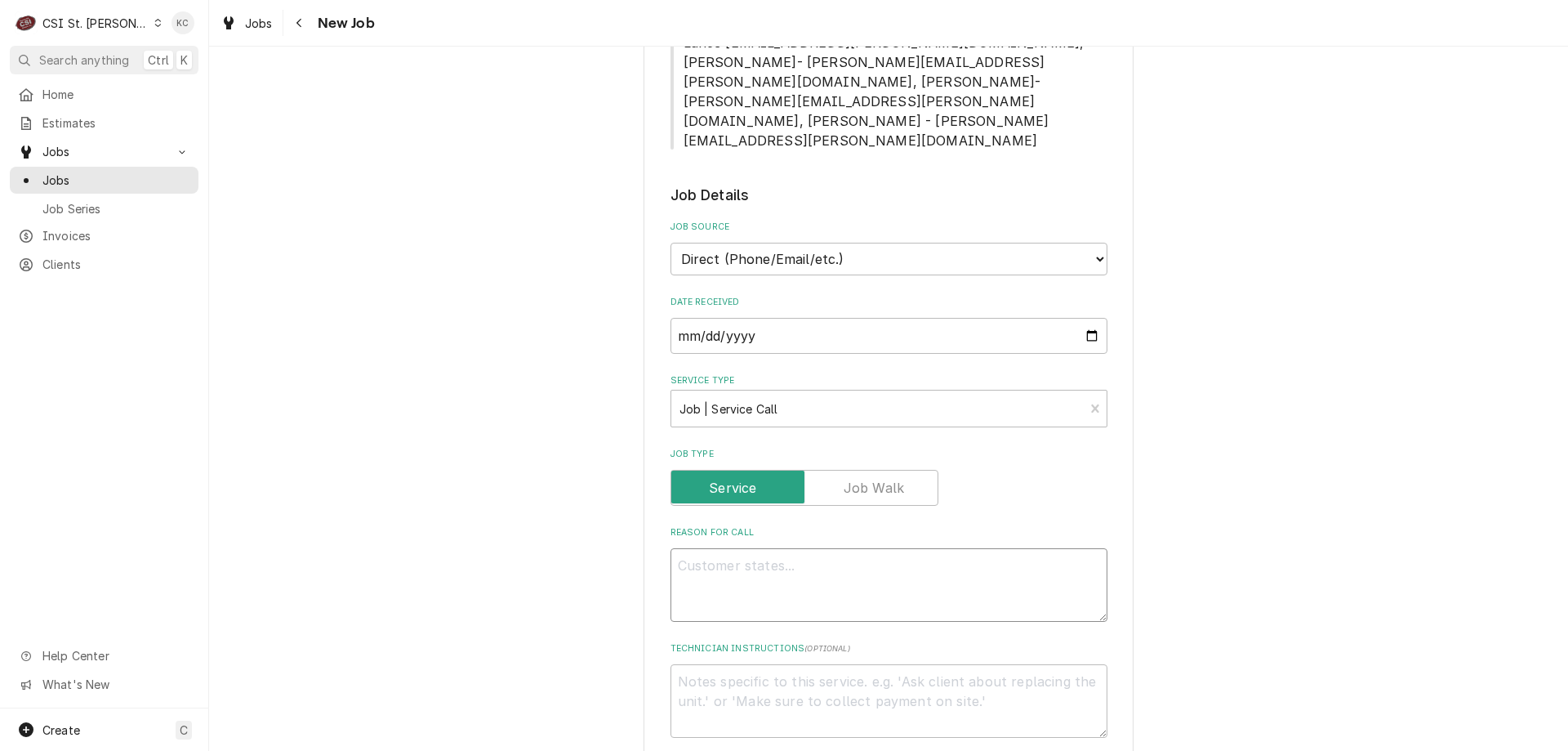
type textarea "check out our dish machine"
type textarea "x"
type textarea "check out our dish machine"
type textarea "x"
type textarea "check out our dish machine -"
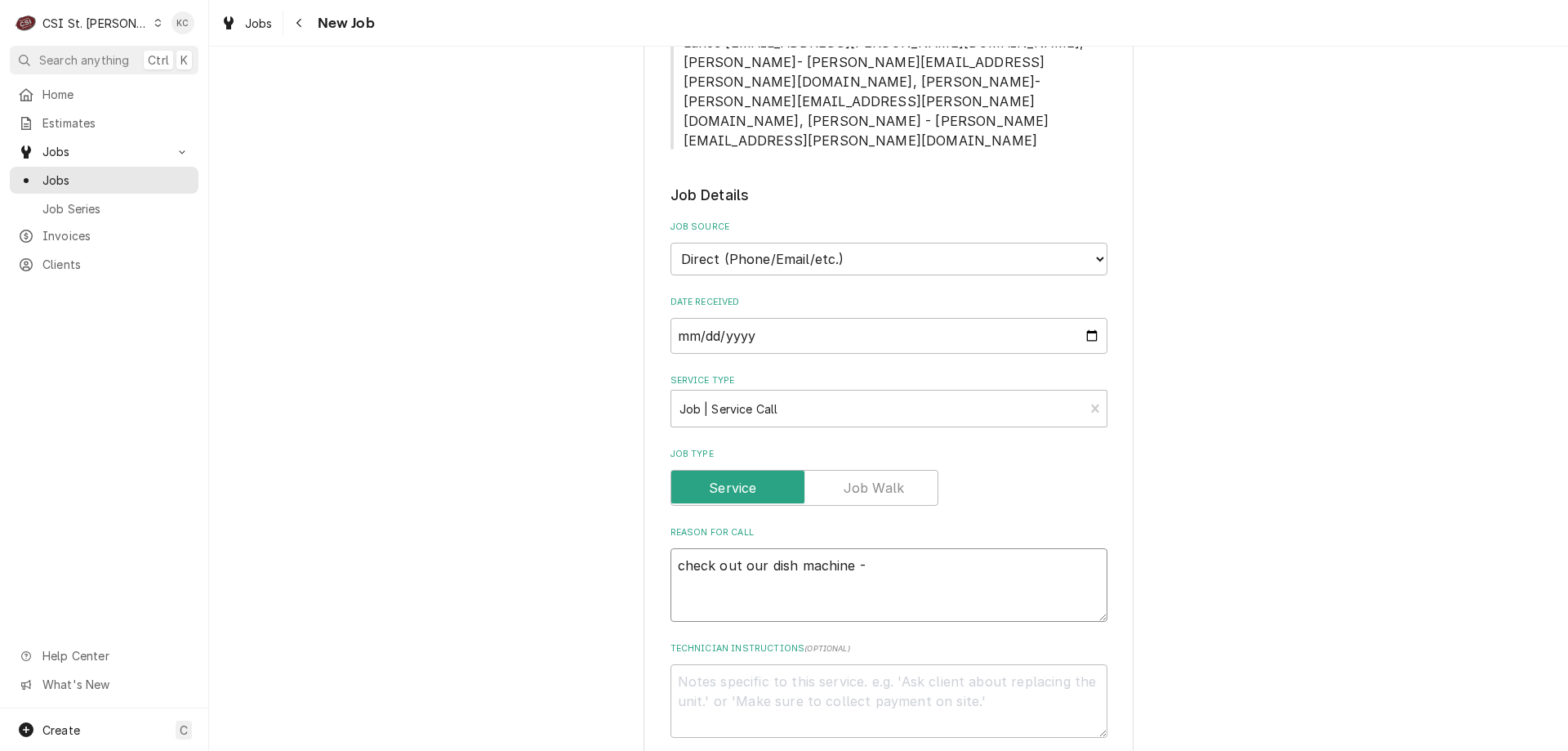
type textarea "x"
type textarea "check out our dish machine -"
type textarea "x"
type textarea "check out our dish machine -"
click at [912, 549] on textarea "check out our dish machine -" at bounding box center [889, 585] width 437 height 74
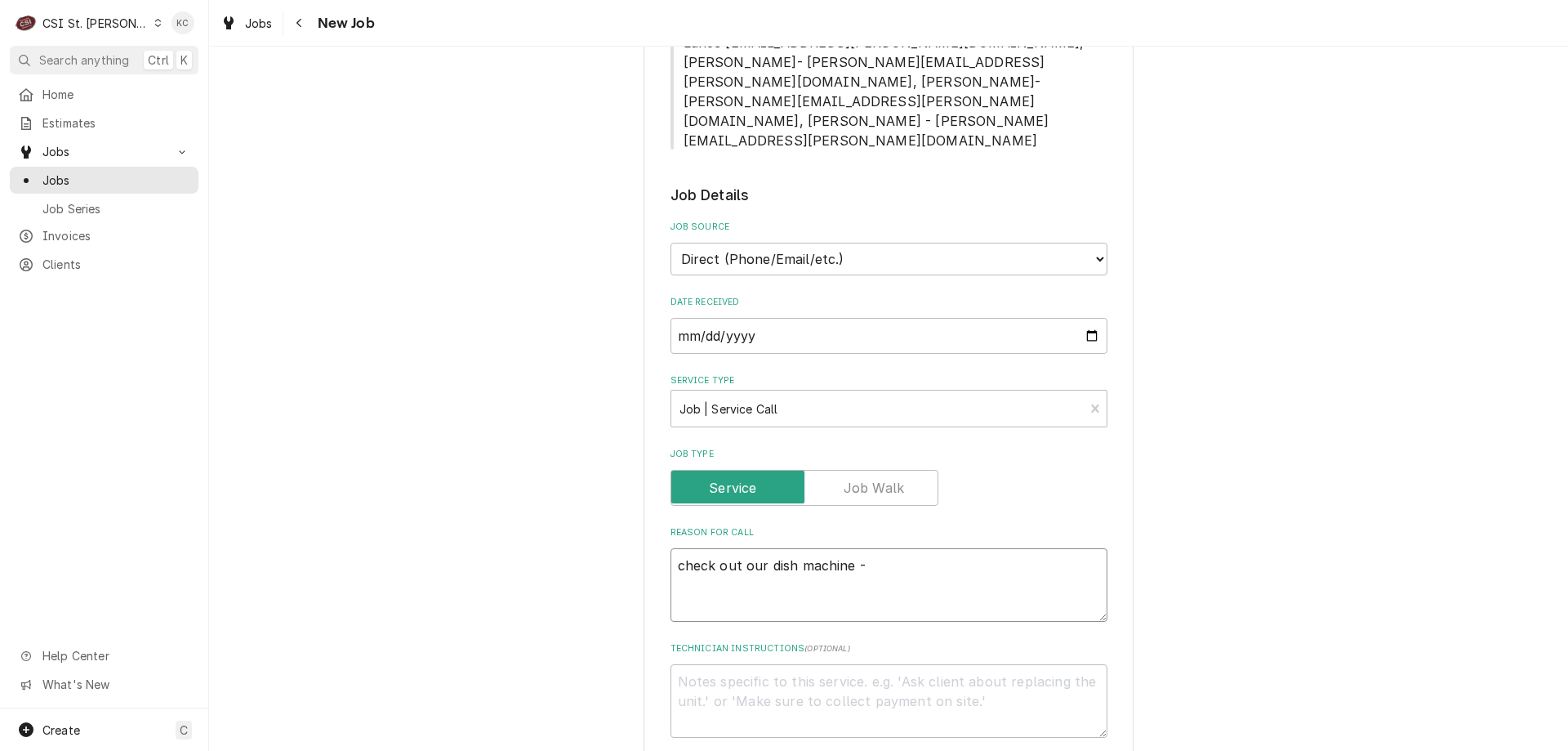
paste textarea "The code 720 is stating the temperature in the electrical box is critically high"
type textarea "x"
type textarea "check out our dish machine - The code 720 is stating the temperature in the ele…"
type textarea "x"
type textarea "check out our dish machine - The code 720 is stating the temperature in the ele…"
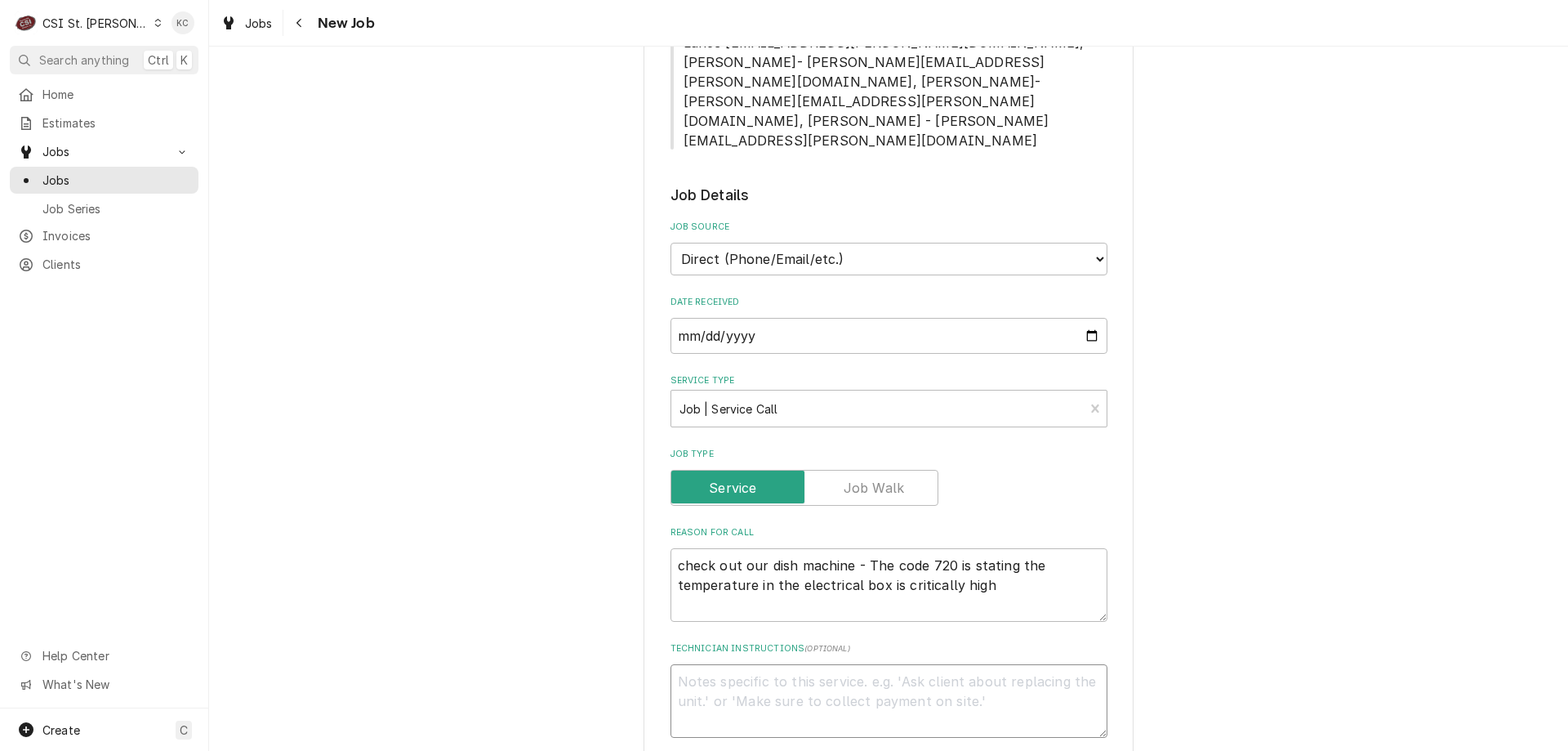
click at [810, 665] on textarea "Technician Instructions ( optional )" at bounding box center [889, 702] width 437 height 74
click at [740, 665] on textarea "Technician Instructions ( optional )" at bounding box center [889, 702] width 437 height 74
paste textarea "the two codes it is showing"
type textarea "x"
type textarea "the two codes it is showing"
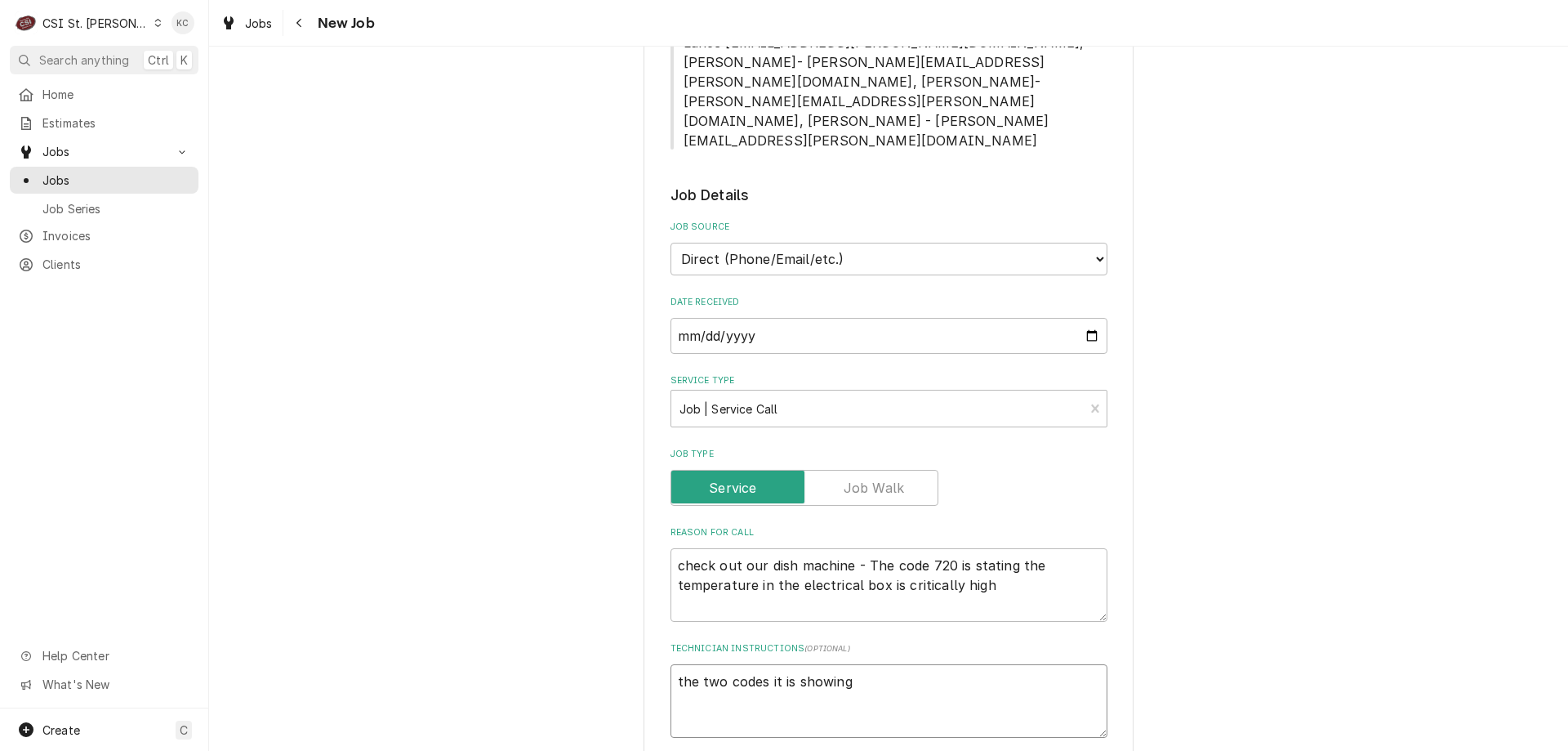
type textarea "x"
type textarea "the two codes it is showing"
type textarea "x"
type textarea "the two codes it is showing i"
type textarea "x"
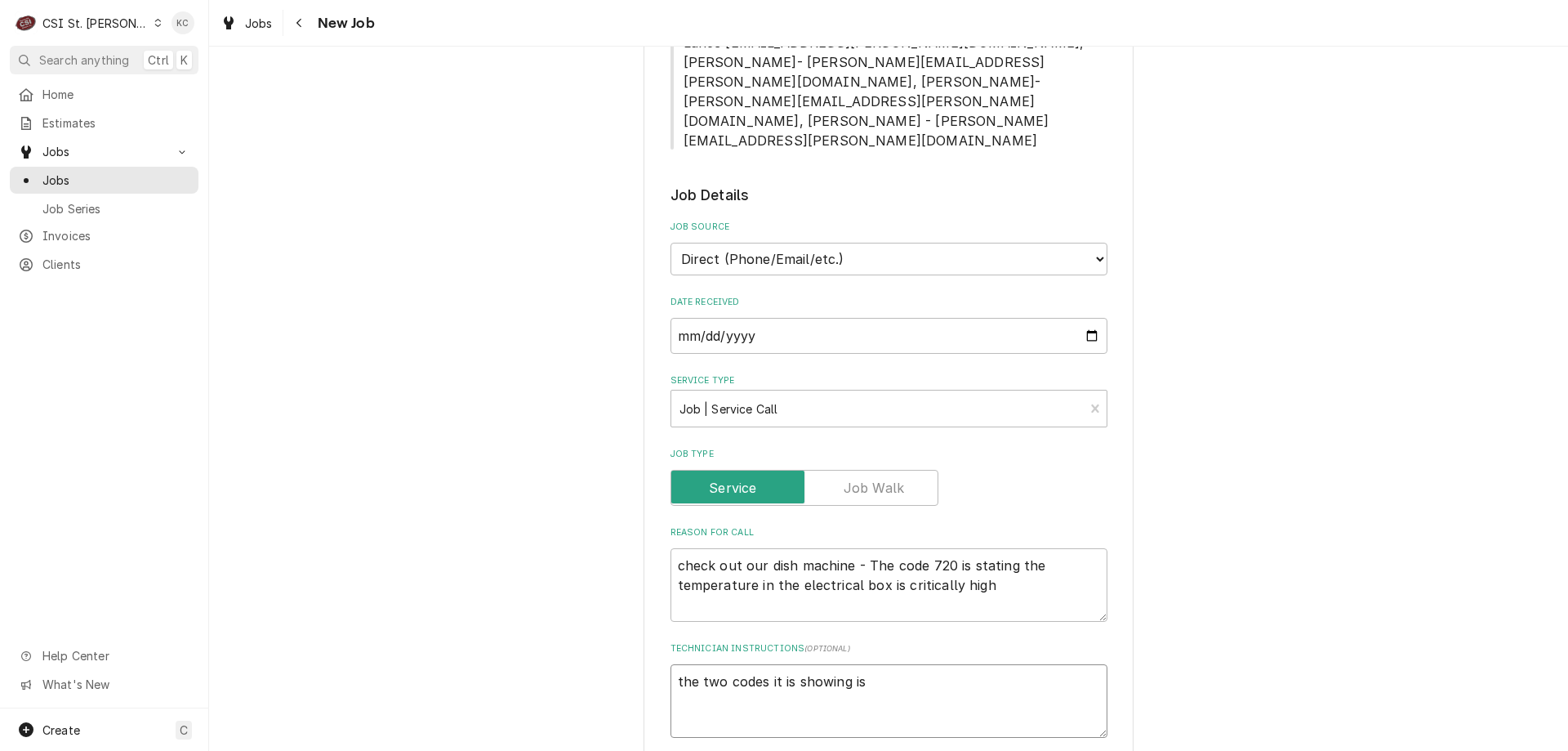
type textarea "the two codes it is showing is"
type textarea "x"
type textarea "the two codes it is showing is a"
type textarea "x"
type textarea "the two codes it is showing is"
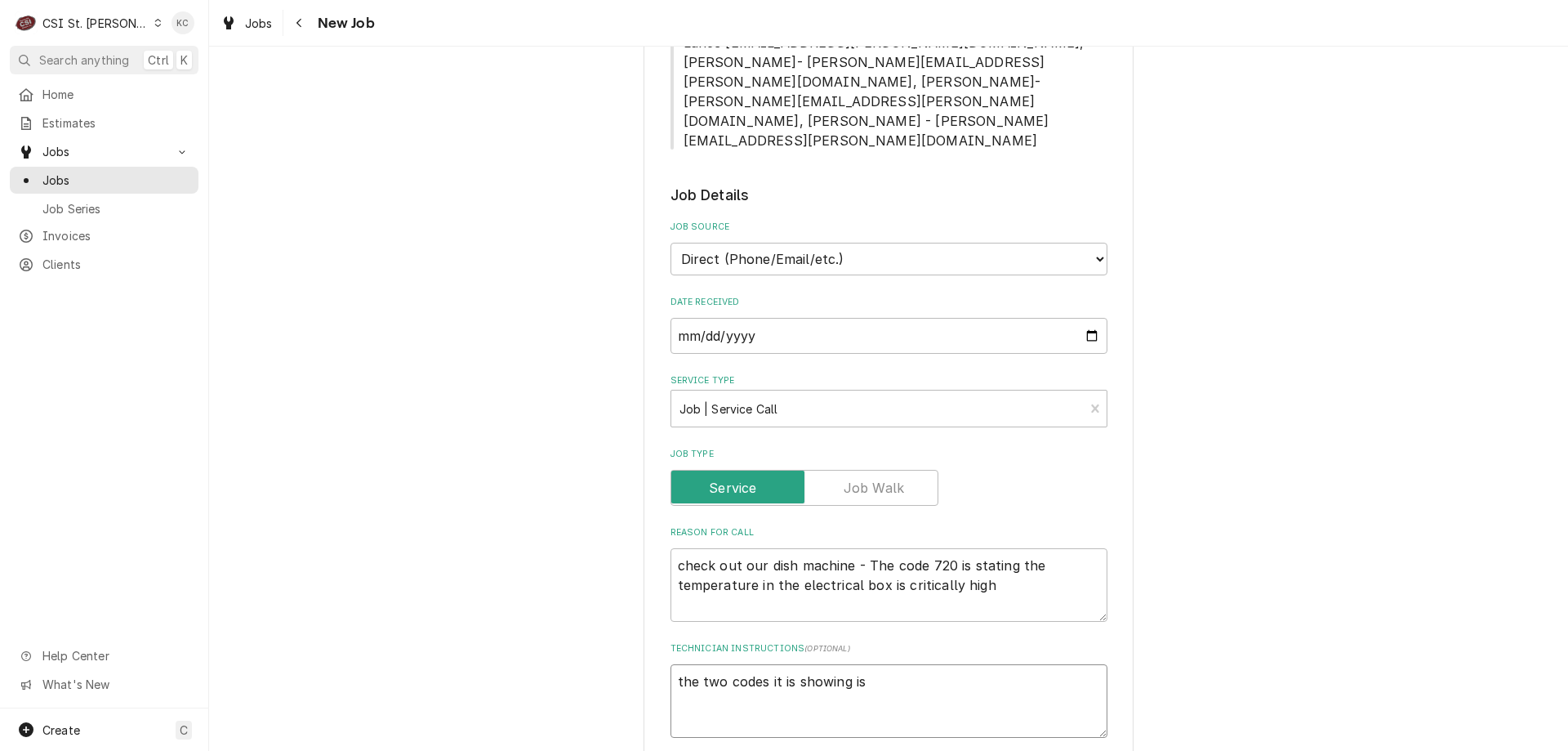
type textarea "x"
type textarea "the two codes it is showing is"
type textarea "x"
type textarea "the two codes it is showing i"
type textarea "x"
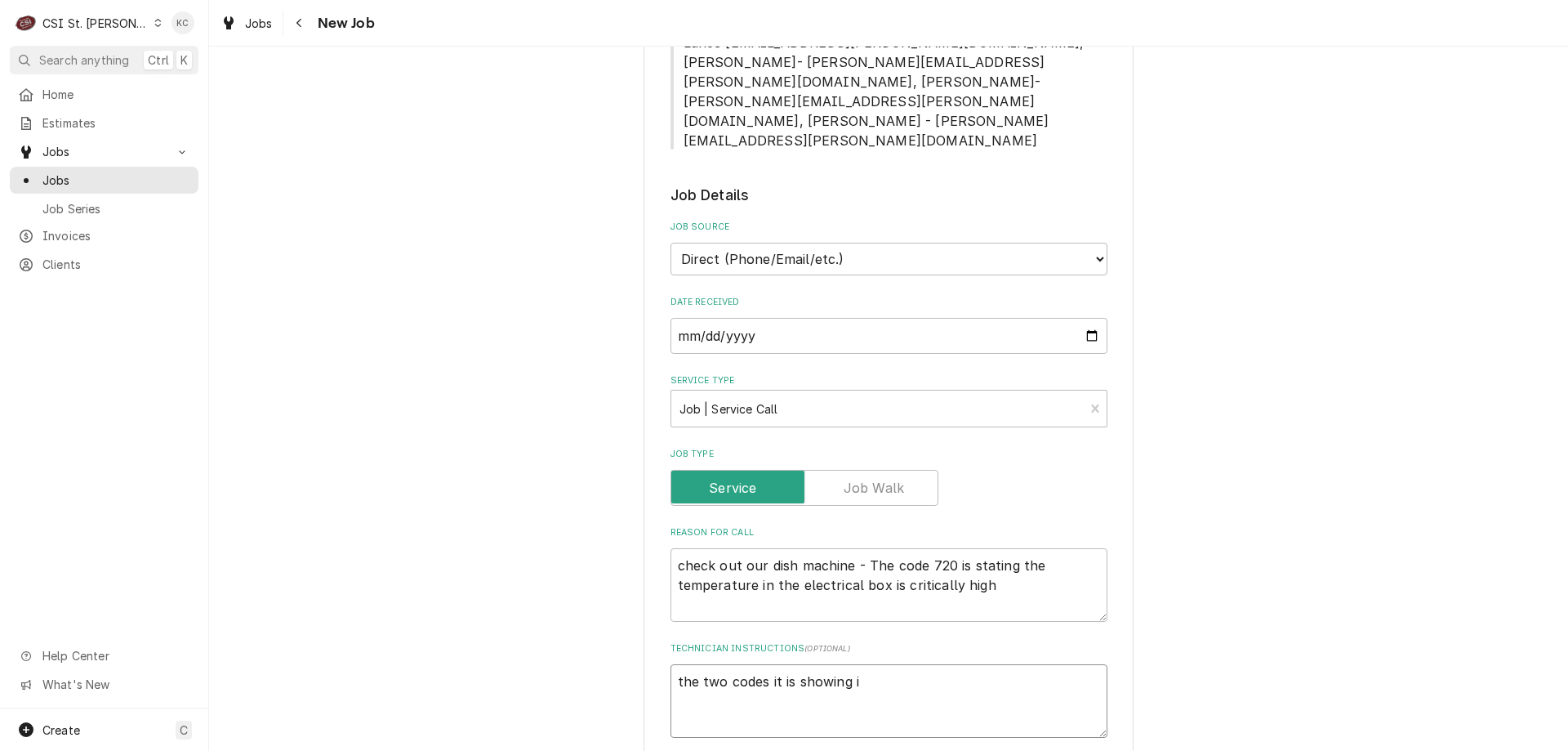
type textarea "the two codes it is showing"
click at [671, 665] on textarea "the two codes it is showing" at bounding box center [889, 702] width 437 height 74
type textarea "x"
type textarea "Athe two codes it is showing"
type textarea "x"
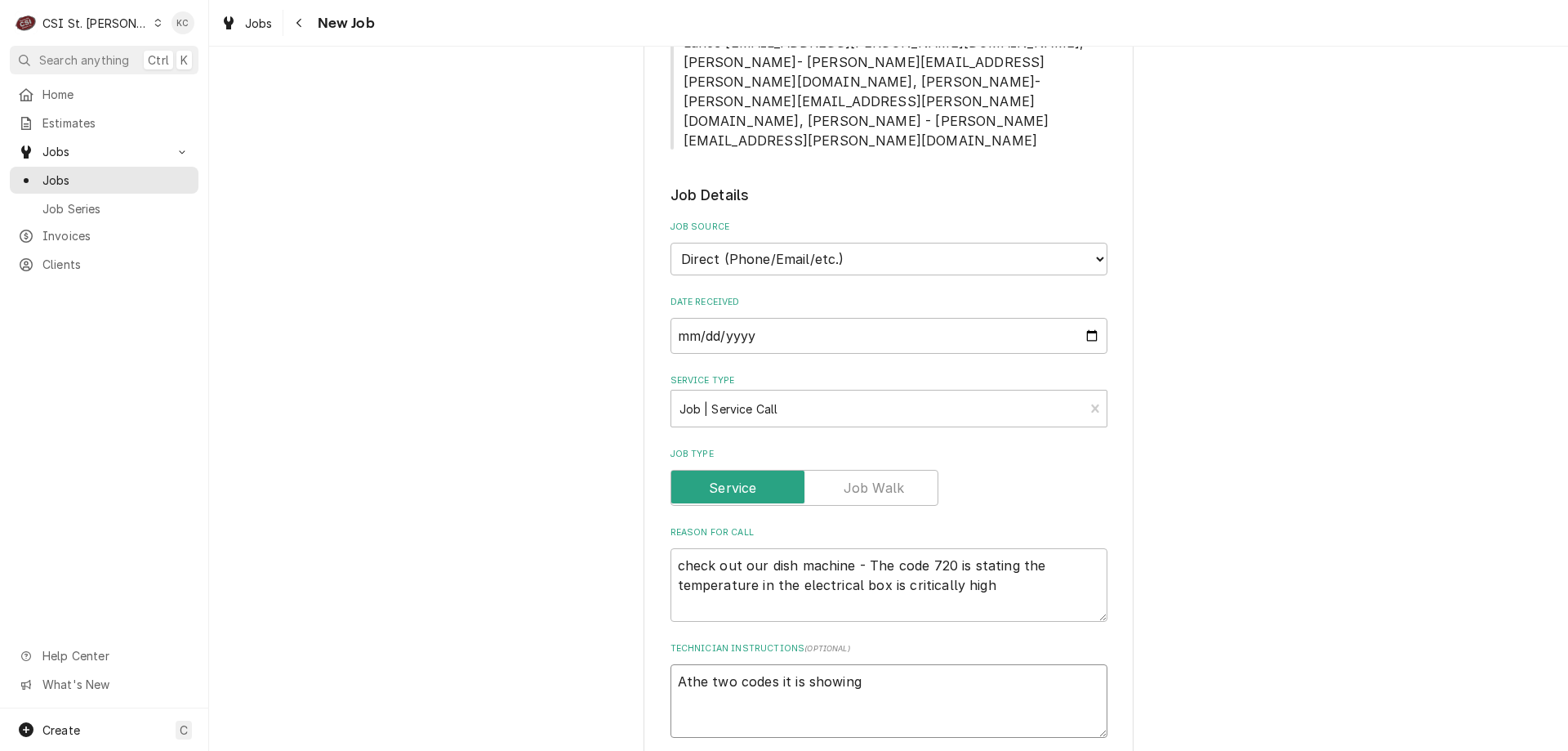
type textarea "Atthe two codes it is showing"
type textarea "x"
type textarea "Attthe two codes it is showing"
type textarea "x"
type textarea "Attathe two codes it is showing"
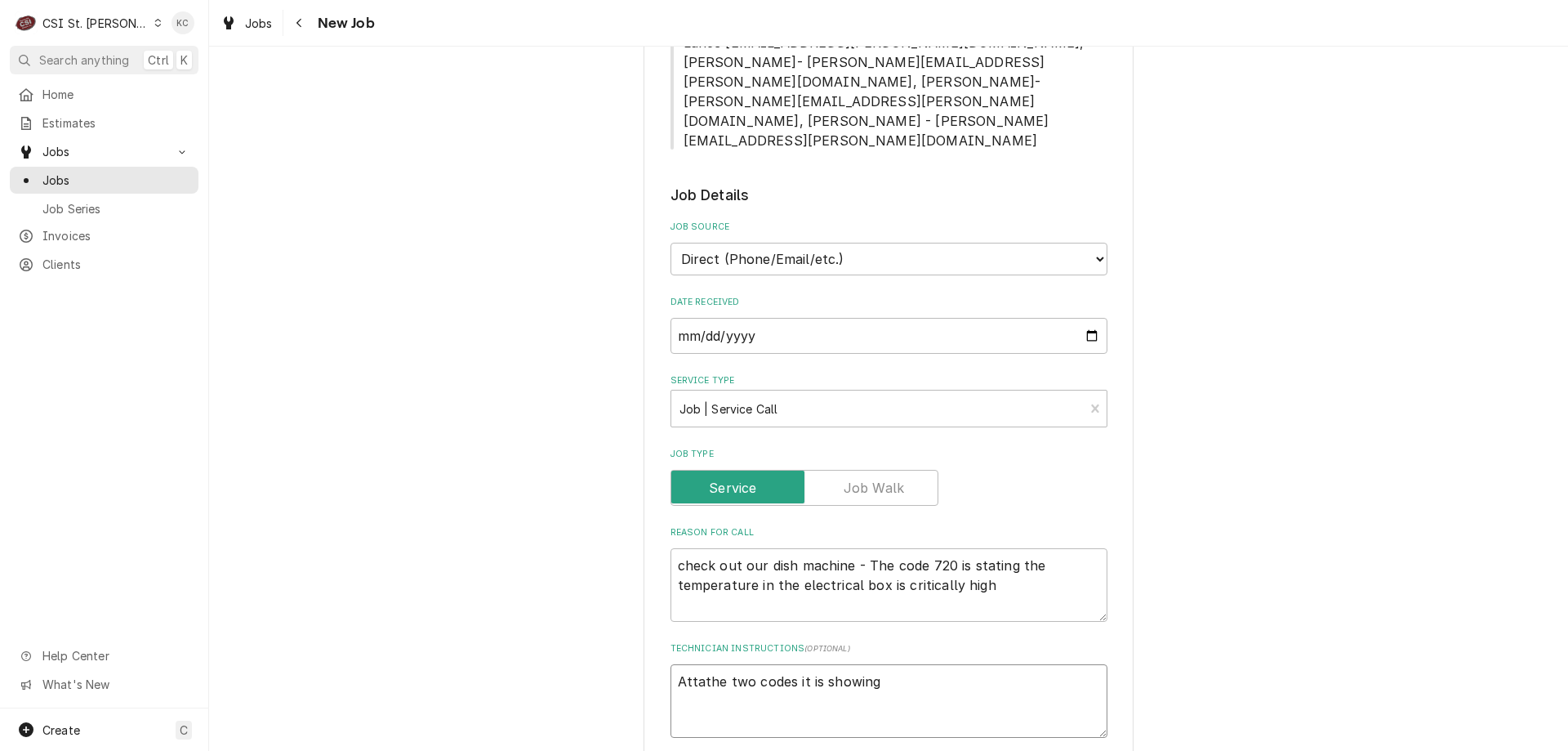
type textarea "x"
type textarea "Attacthe two codes it is showing"
type textarea "x"
type textarea "Attachthe two codes it is showing"
type textarea "x"
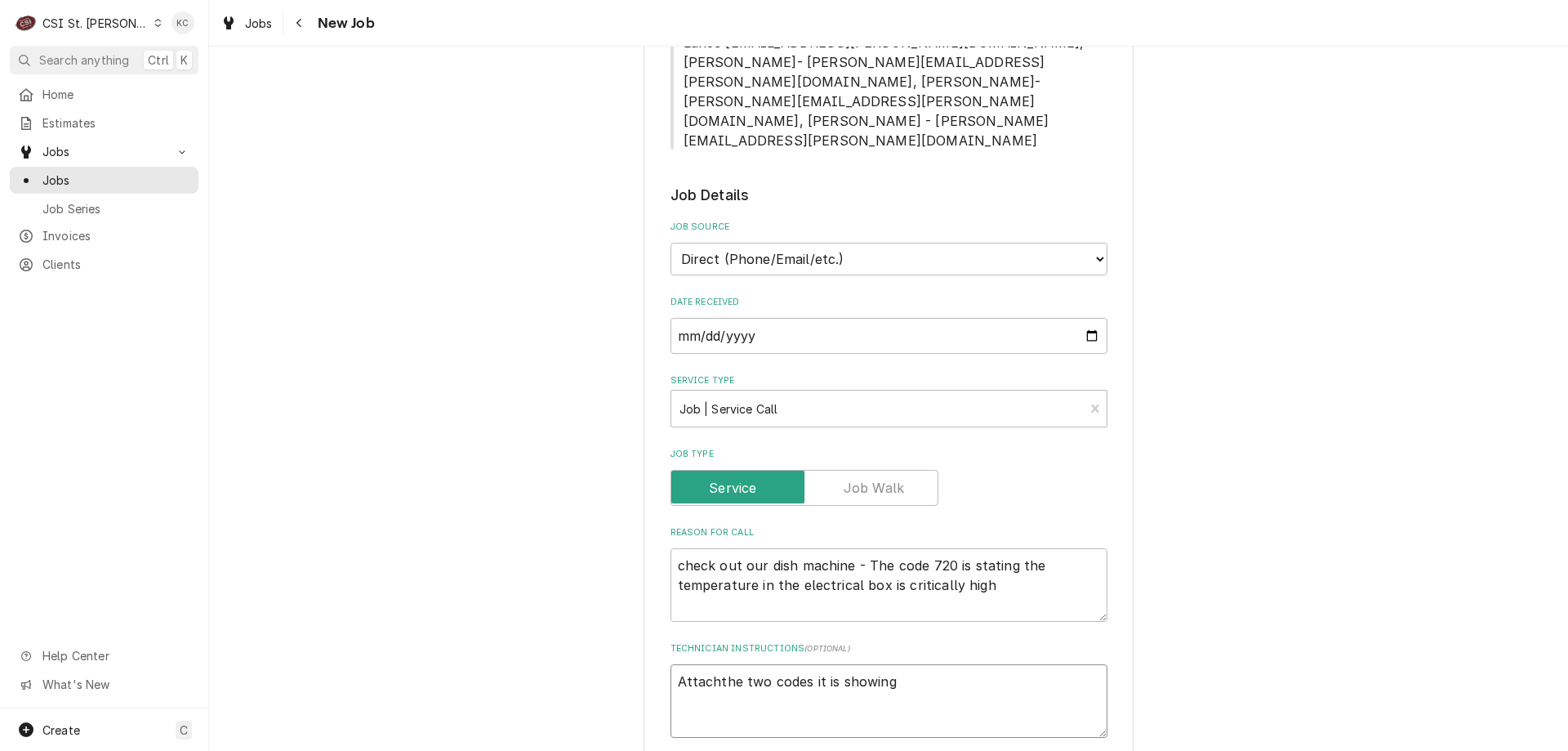
type textarea "Attachethe two codes it is showing"
type textarea "x"
type textarea "Attachedthe two codes it is showing"
type textarea "x"
type textarea "Attached the two codes it is showing"
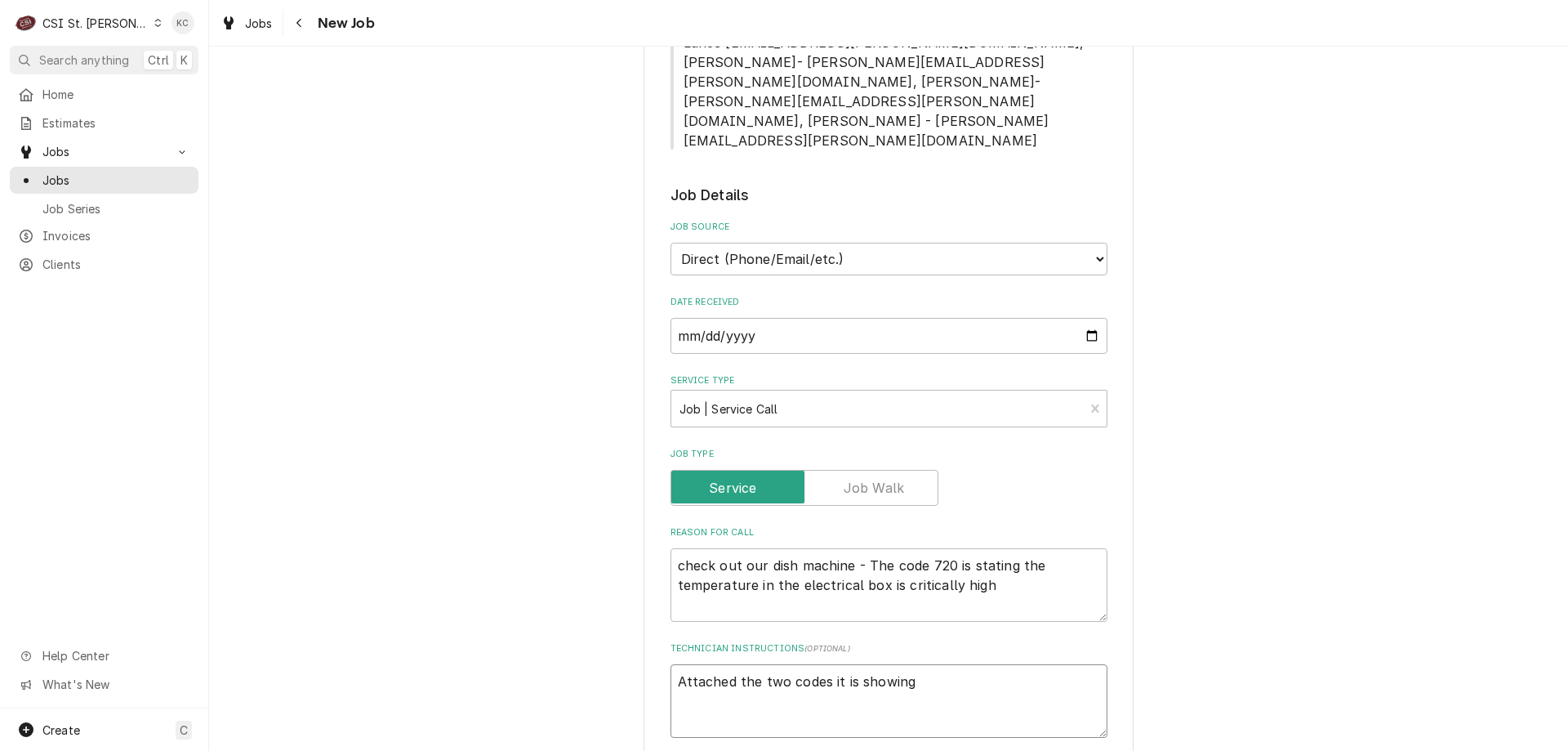
type textarea "x"
type textarea "Attached ithe two codes it is showing"
type textarea "x"
type textarea "Attached isthe two codes it is showing"
type textarea "x"
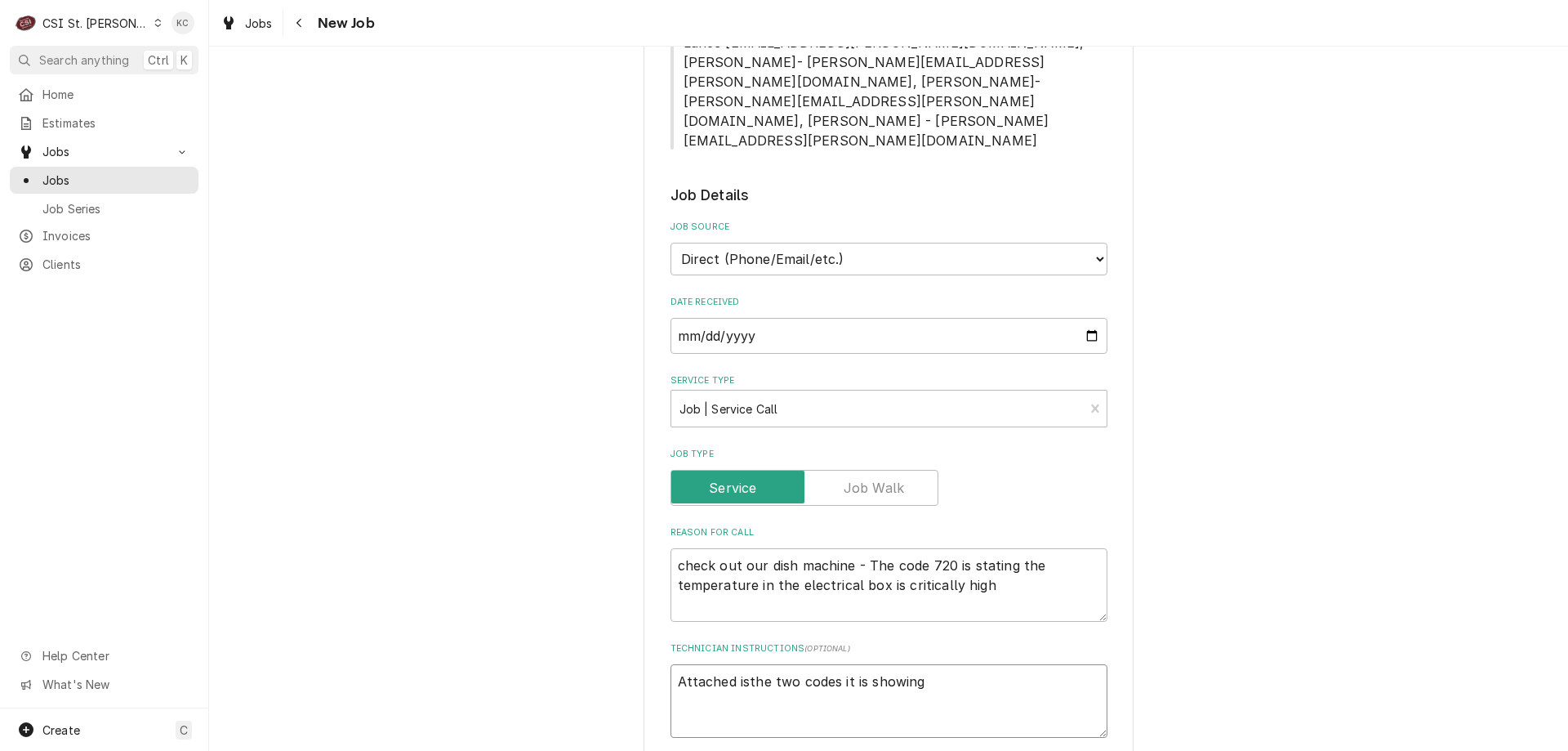
type textarea "Attached is the two codes it is showing"
click at [949, 665] on textarea "Attached is the two codes it is showing" at bounding box center [889, 702] width 437 height 74
type textarea "x"
type textarea "Attached is the two codes it is showing"
type textarea "x"
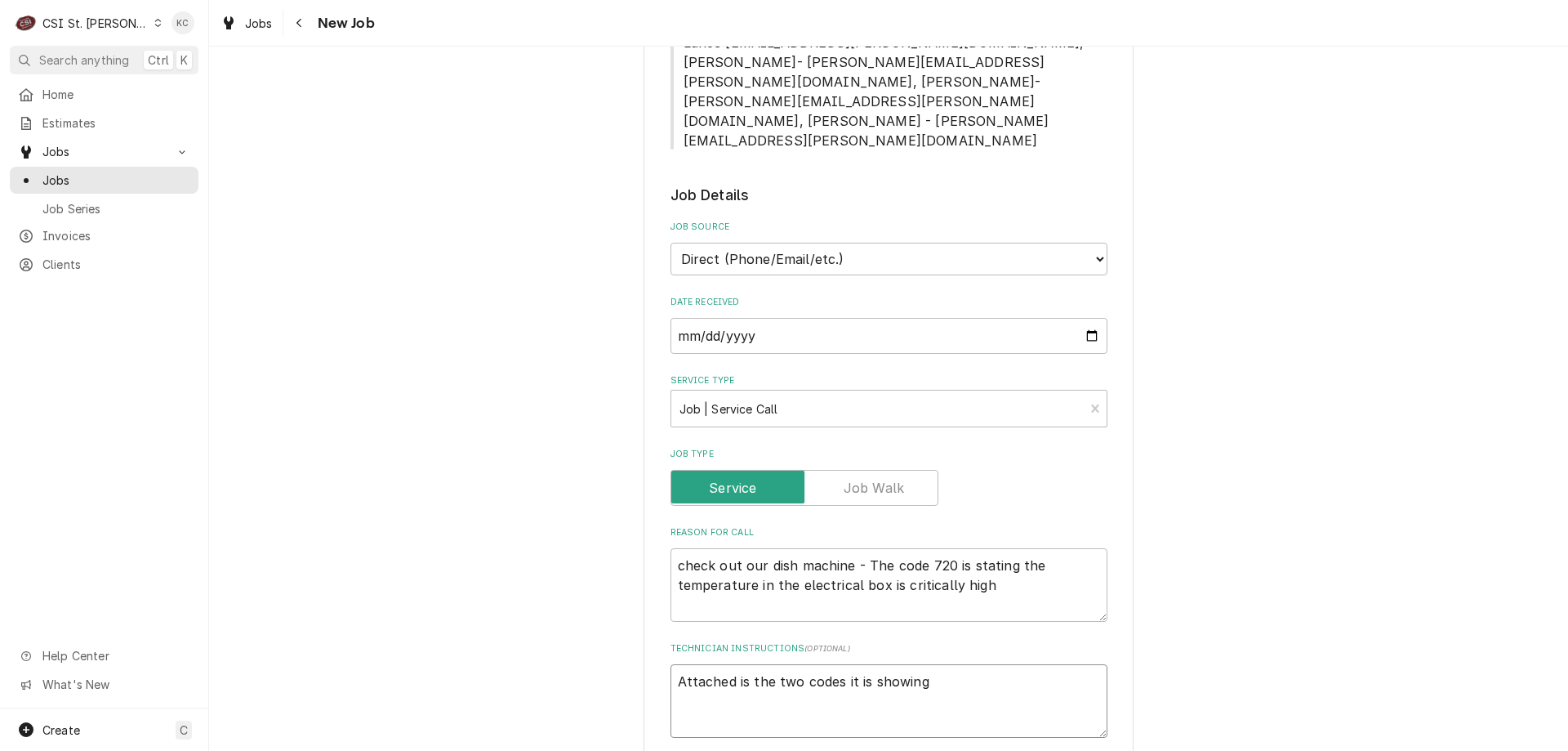
type textarea "Attached is the two codes it is showing"
type textarea "x"
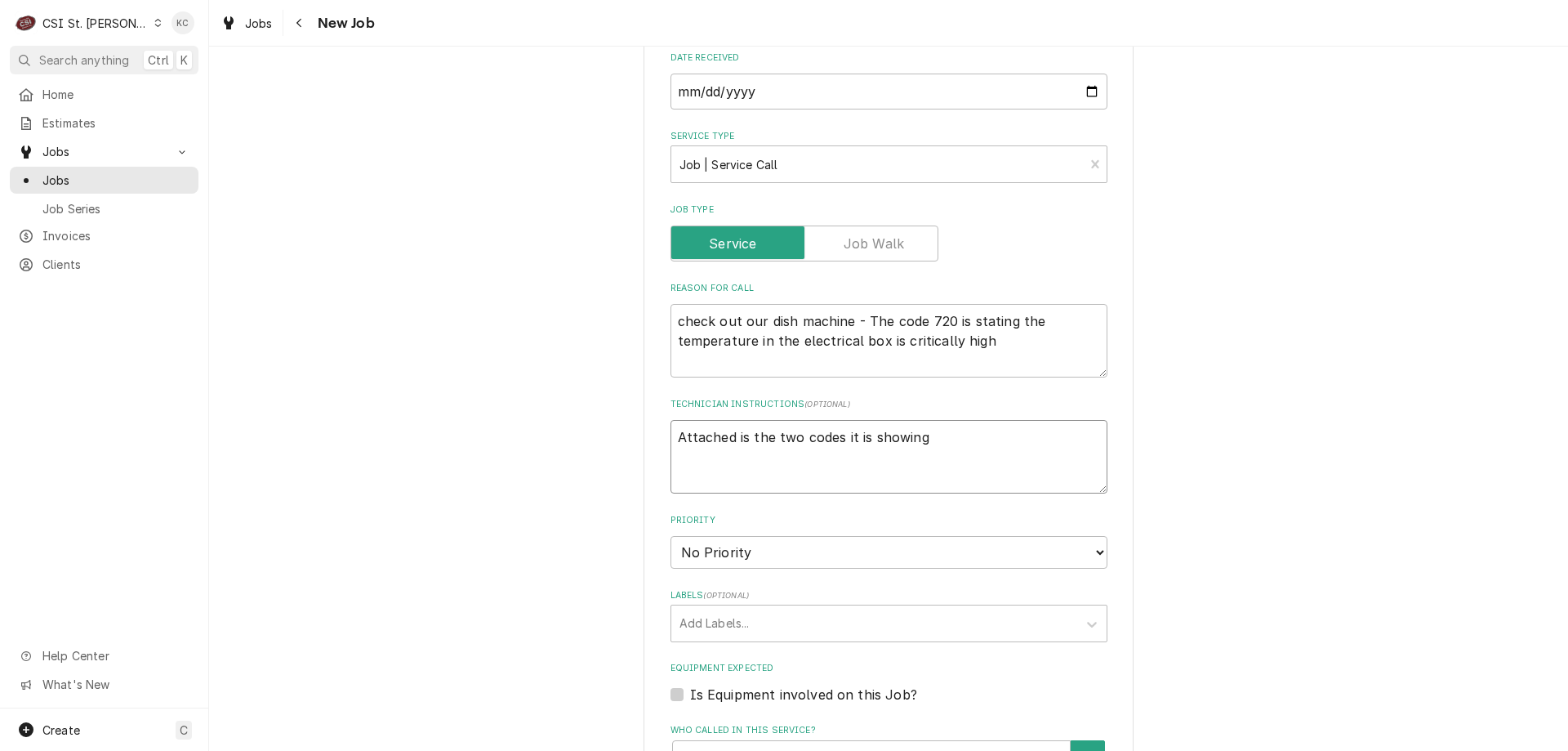
scroll to position [1307, 0]
type textarea "Attached is the two codes it is showing"
click at [704, 535] on select "No Priority Urgent High Medium Low" at bounding box center [889, 551] width 437 height 33
select select "2"
click at [670, 535] on select "No Priority Urgent High Medium Low" at bounding box center [889, 551] width 437 height 33
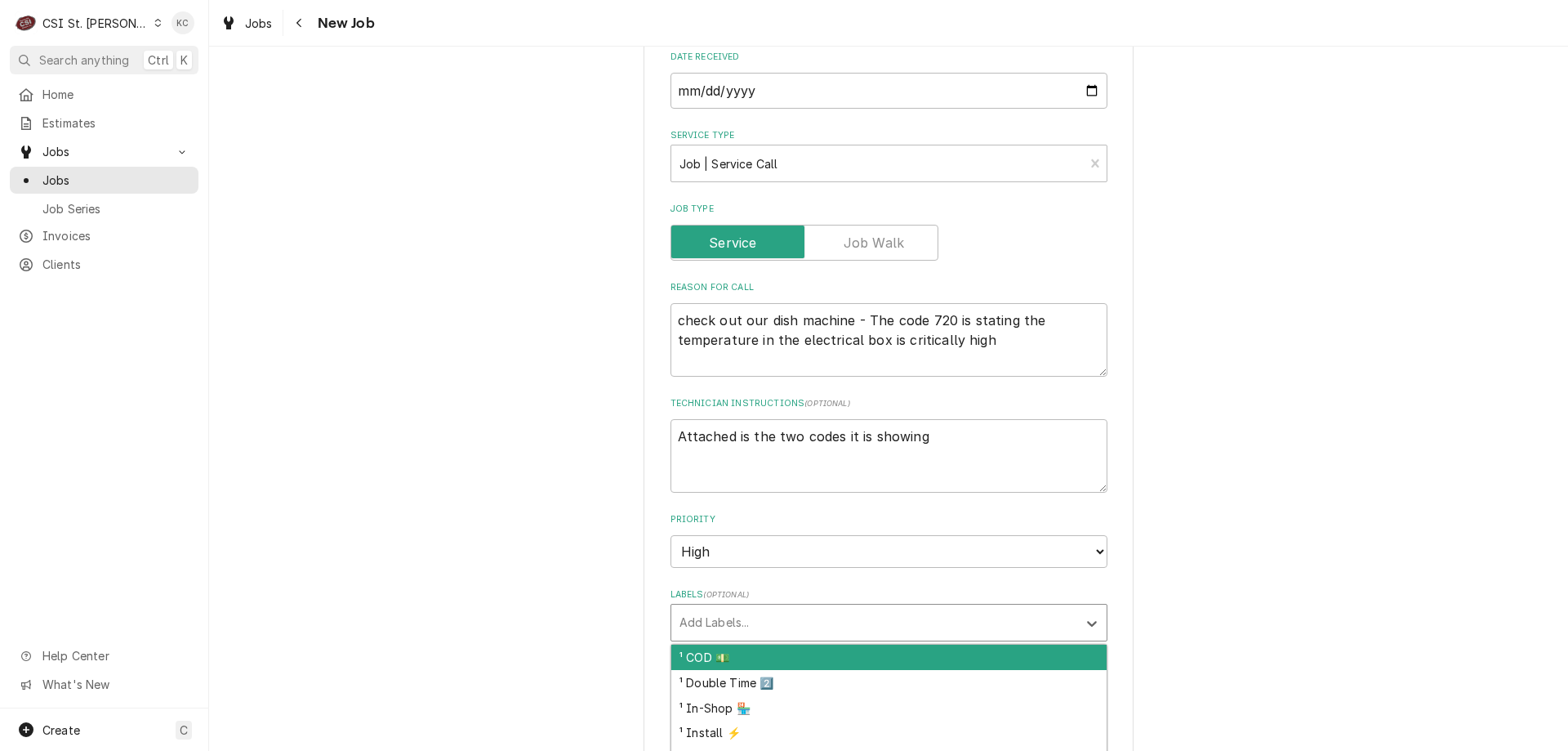
click at [708, 607] on div "Labels" at bounding box center [874, 622] width 390 height 29
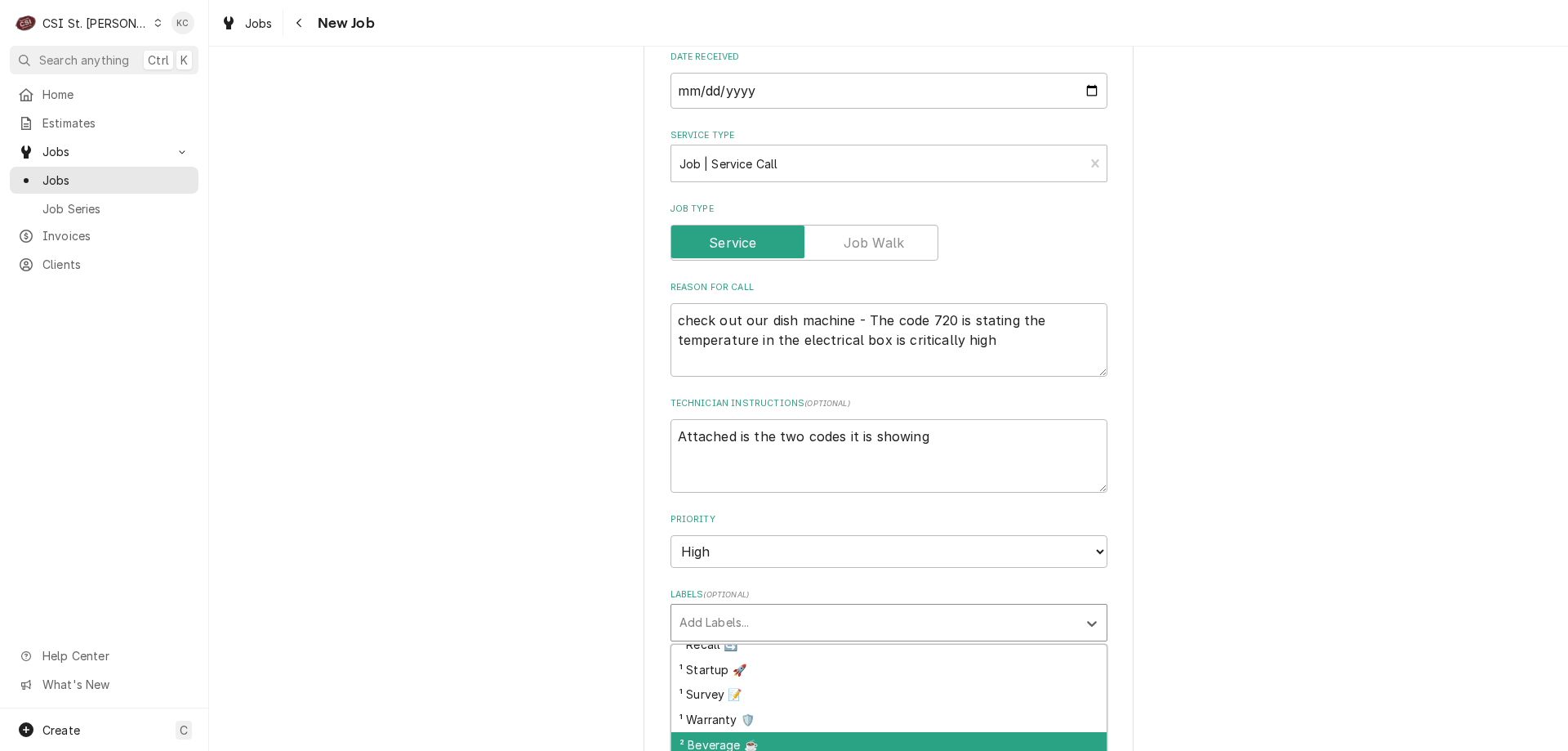
scroll to position [245, 0]
click at [763, 725] on div "² Dishwashing 🌀" at bounding box center [889, 738] width 436 height 26
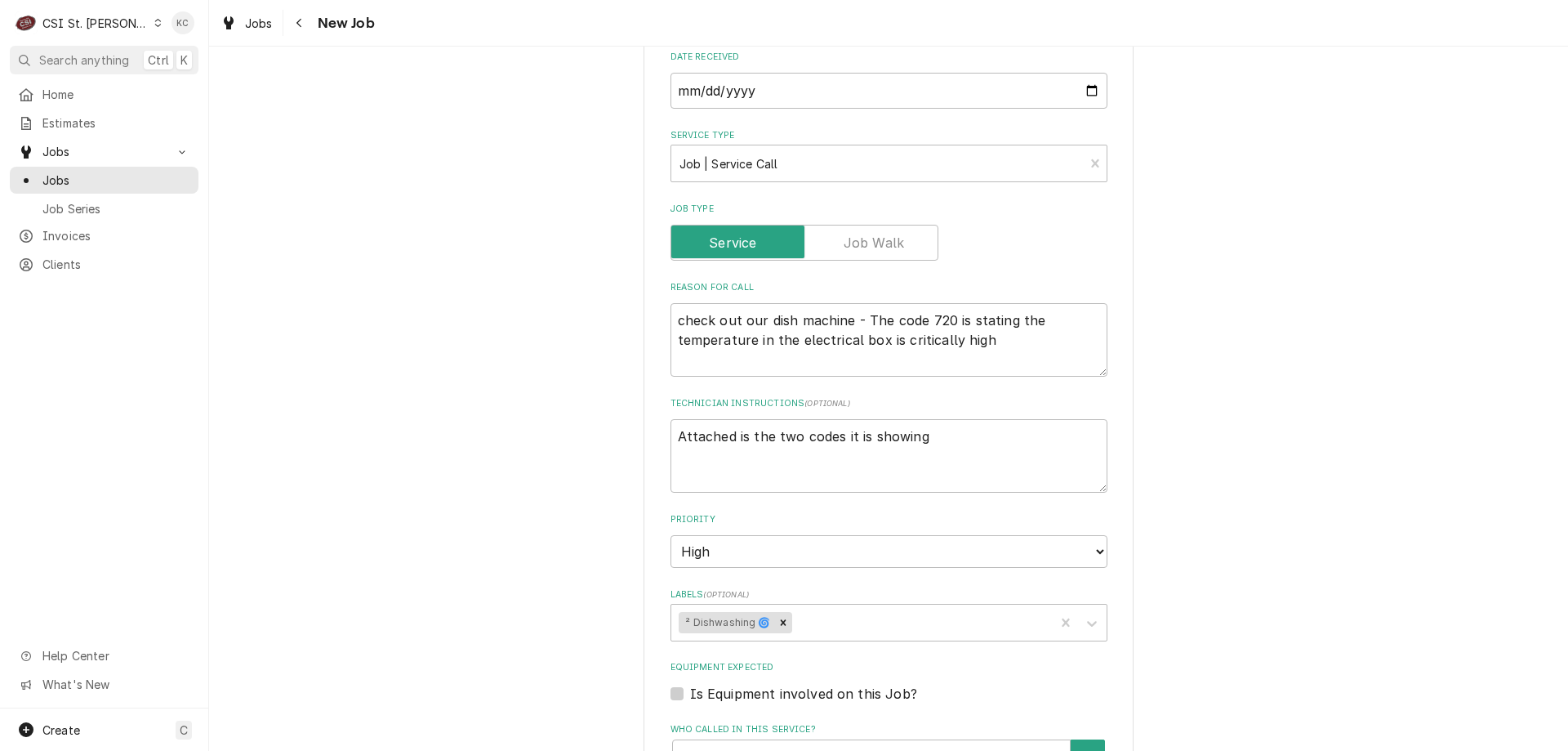
click at [1199, 537] on div "Please provide the following information to create a job: Client Details Client…" at bounding box center [889, 124] width 1359 height 2737
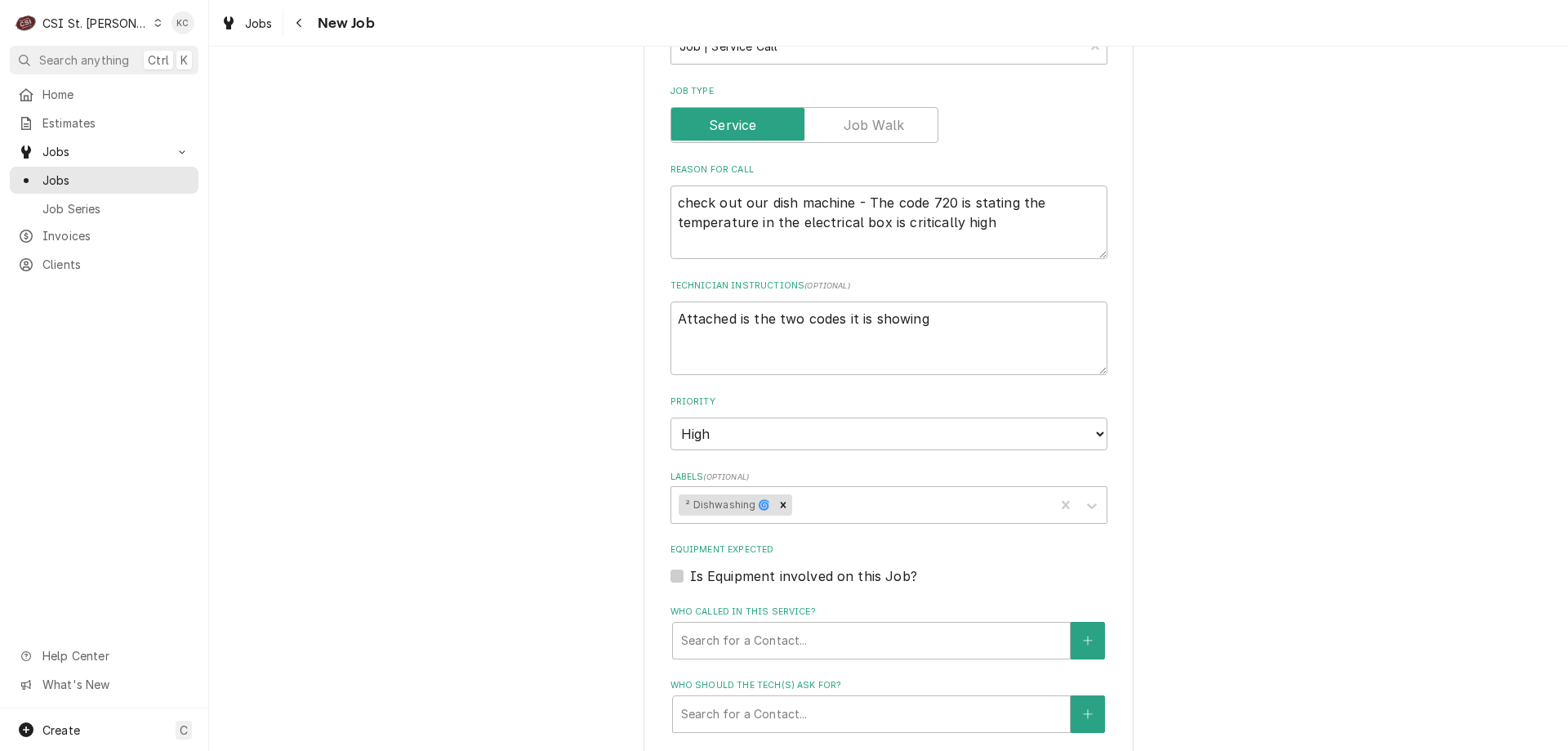
scroll to position [1471, 0]
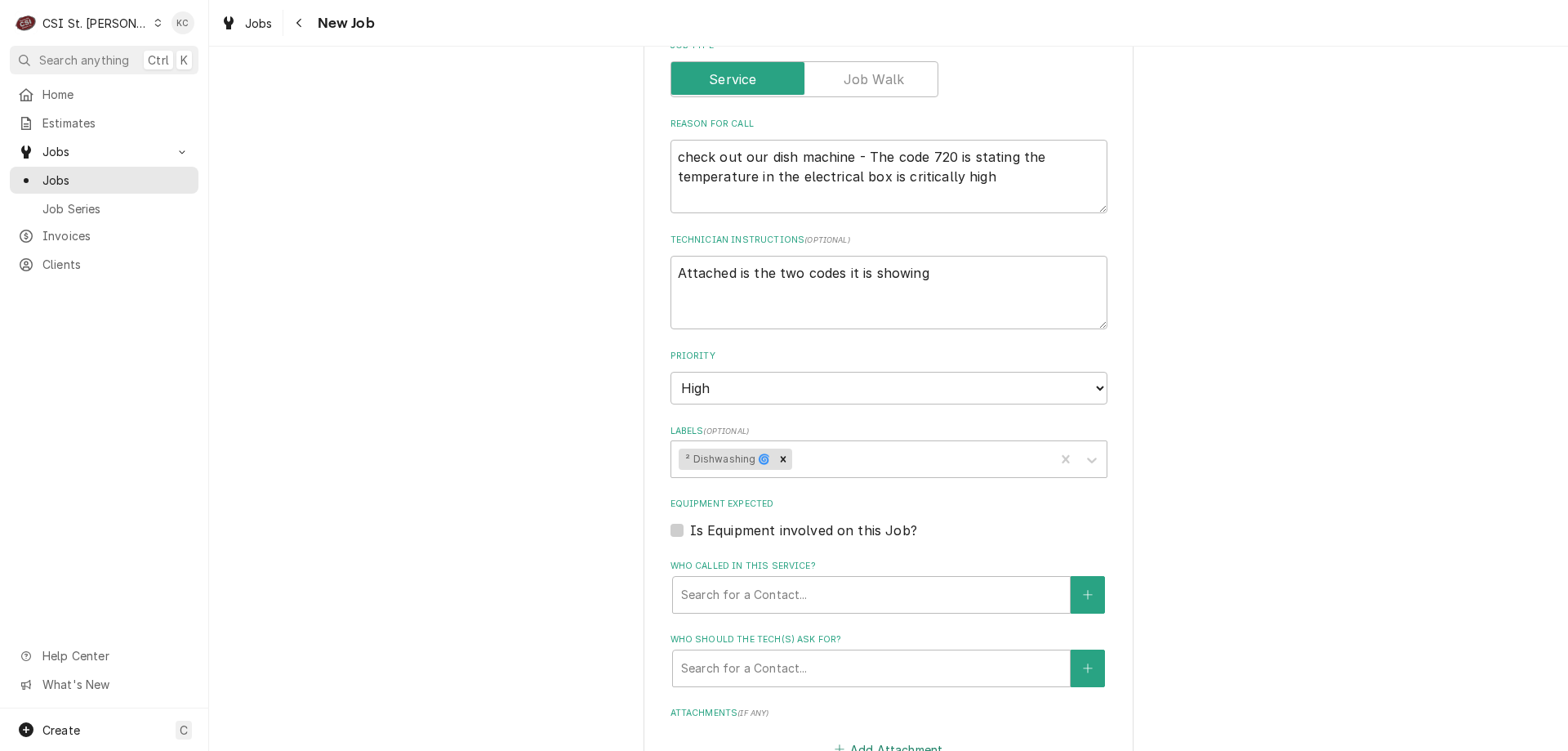
click at [905, 738] on button "Add Attachment" at bounding box center [889, 749] width 114 height 23
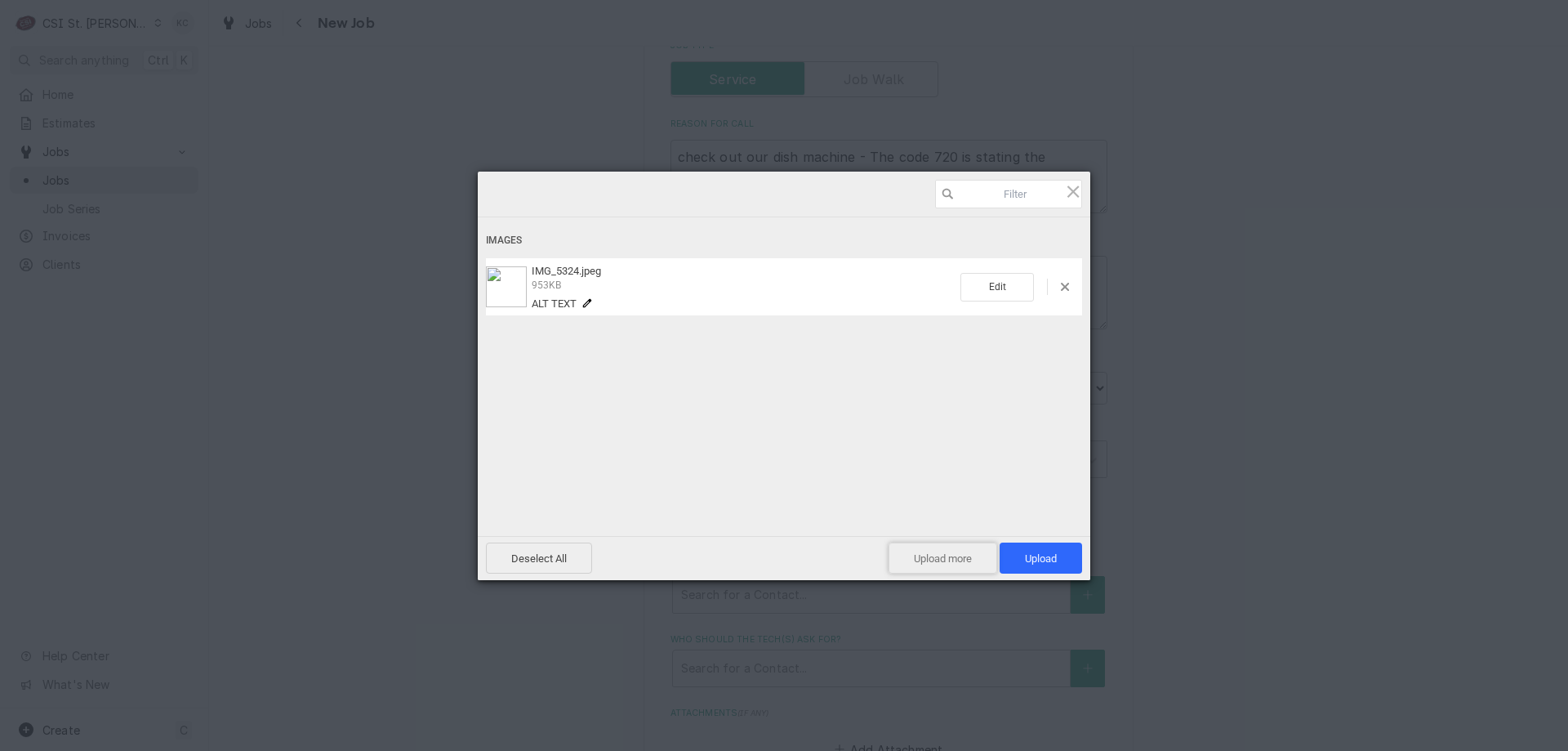
click at [956, 553] on span "Upload more" at bounding box center [942, 557] width 108 height 31
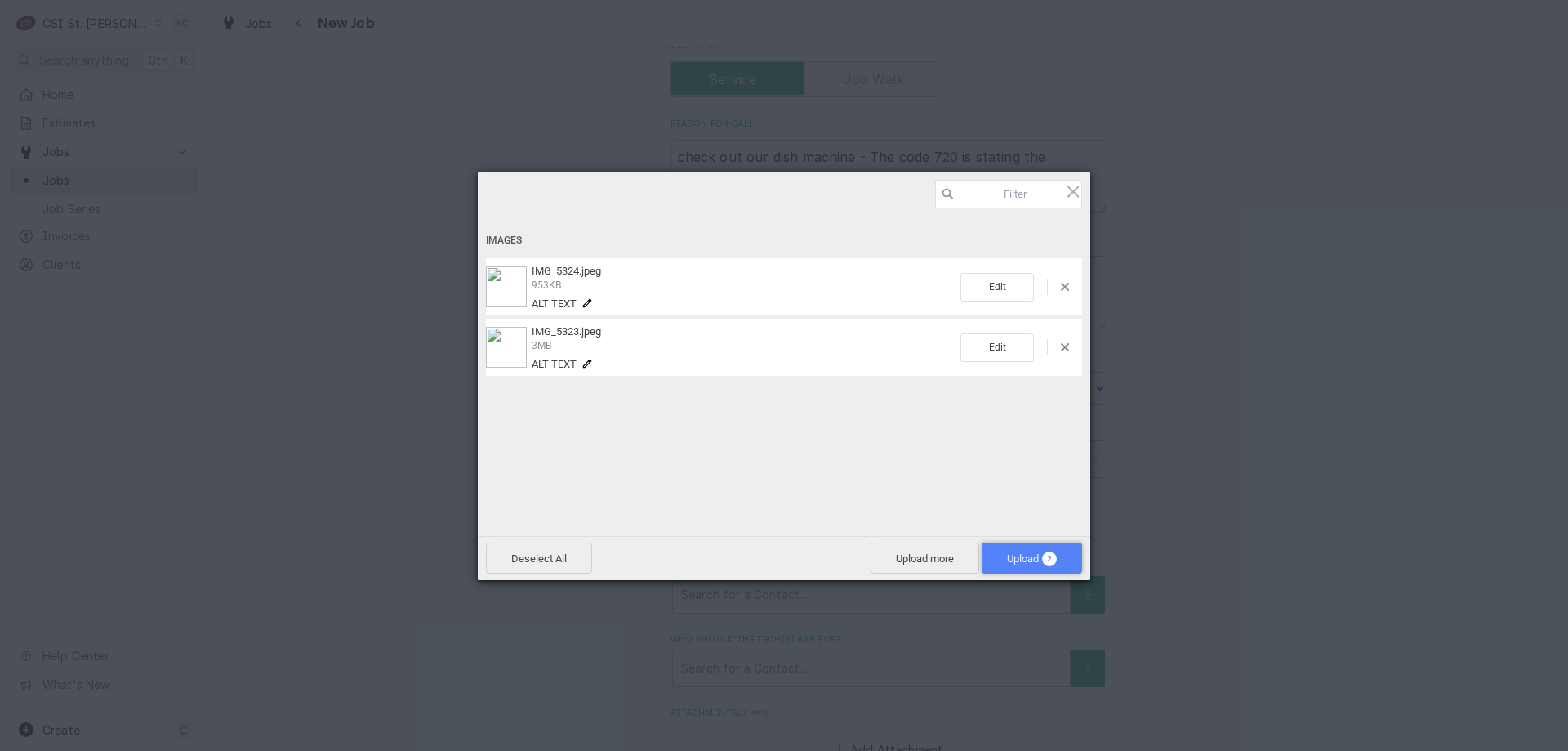
click at [1025, 563] on span "Upload 2" at bounding box center [1031, 558] width 50 height 12
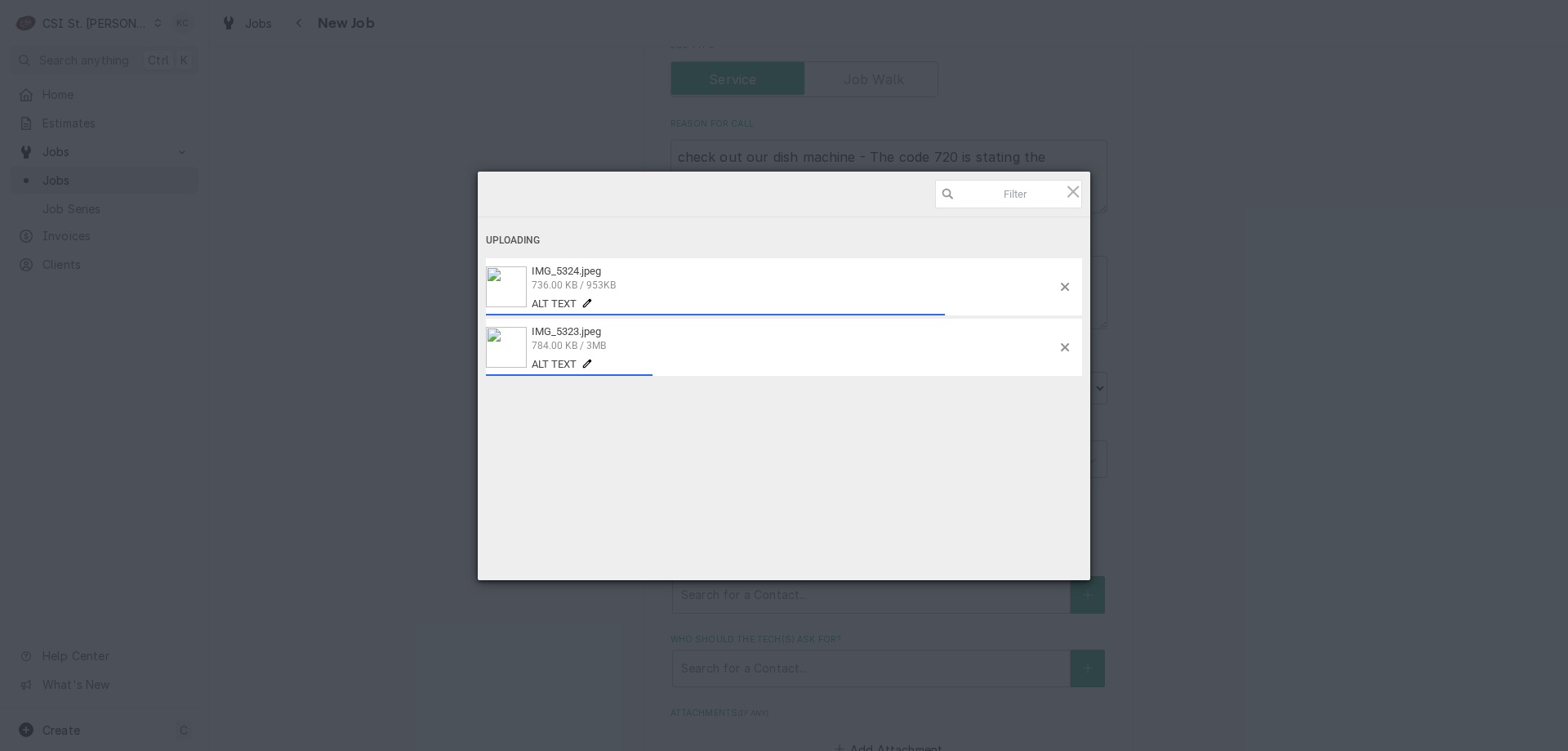
click at [1425, 267] on div "Uploading IMG_5324.jpeg 736.00 KB / 953KB Alt text IMG_5323.jpeg 784.00 KB / 3M…" at bounding box center [784, 375] width 1568 height 751
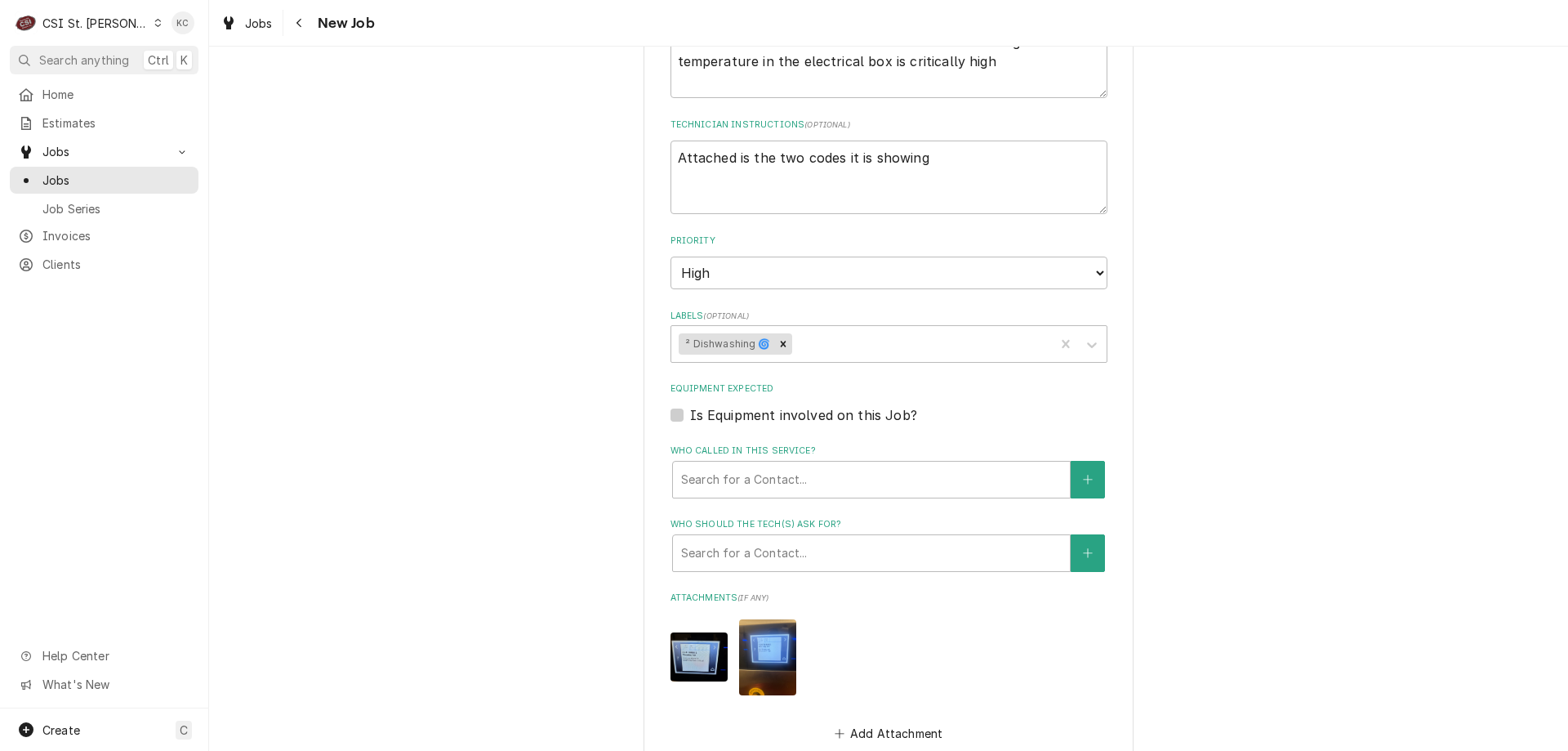
scroll to position [2012, 0]
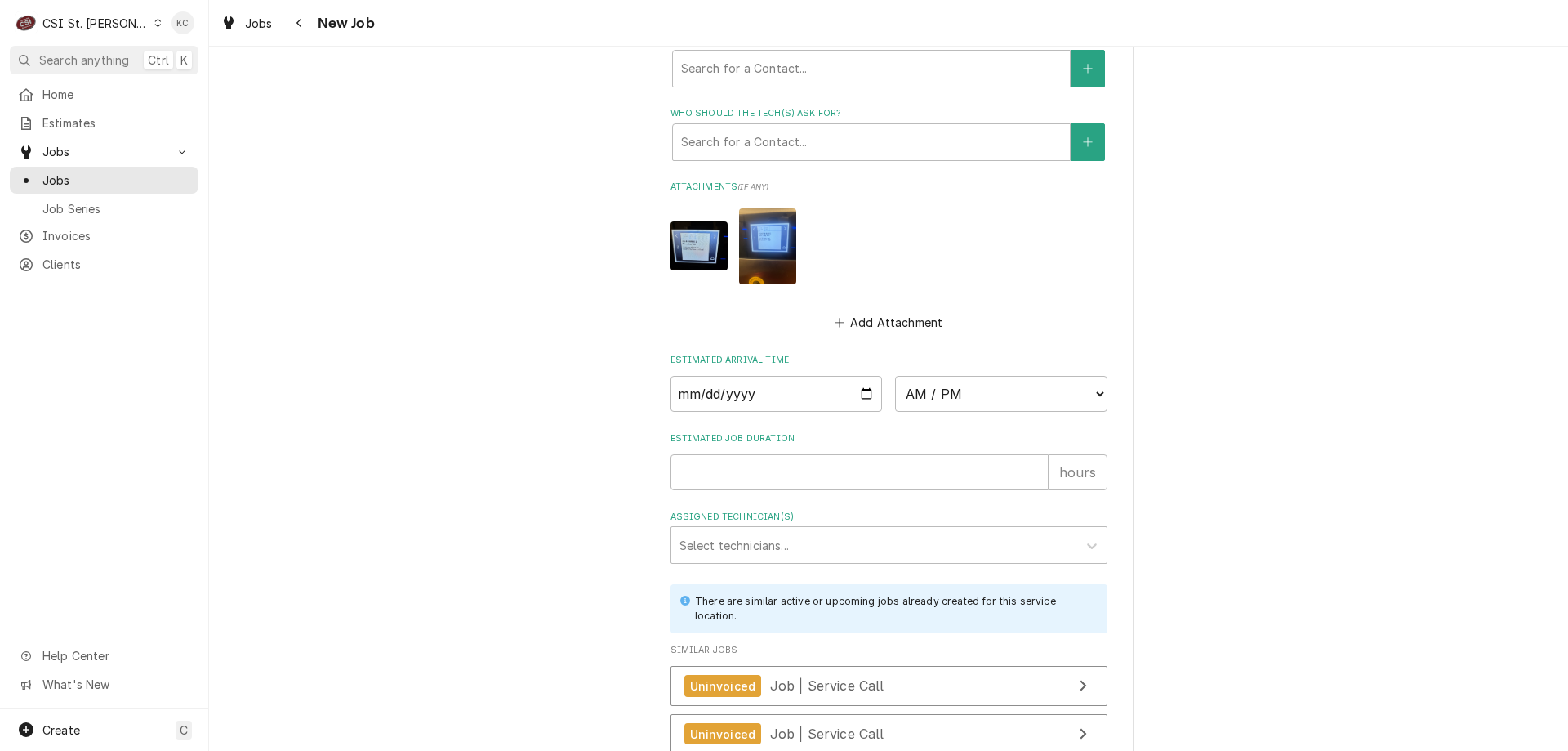
type textarea "x"
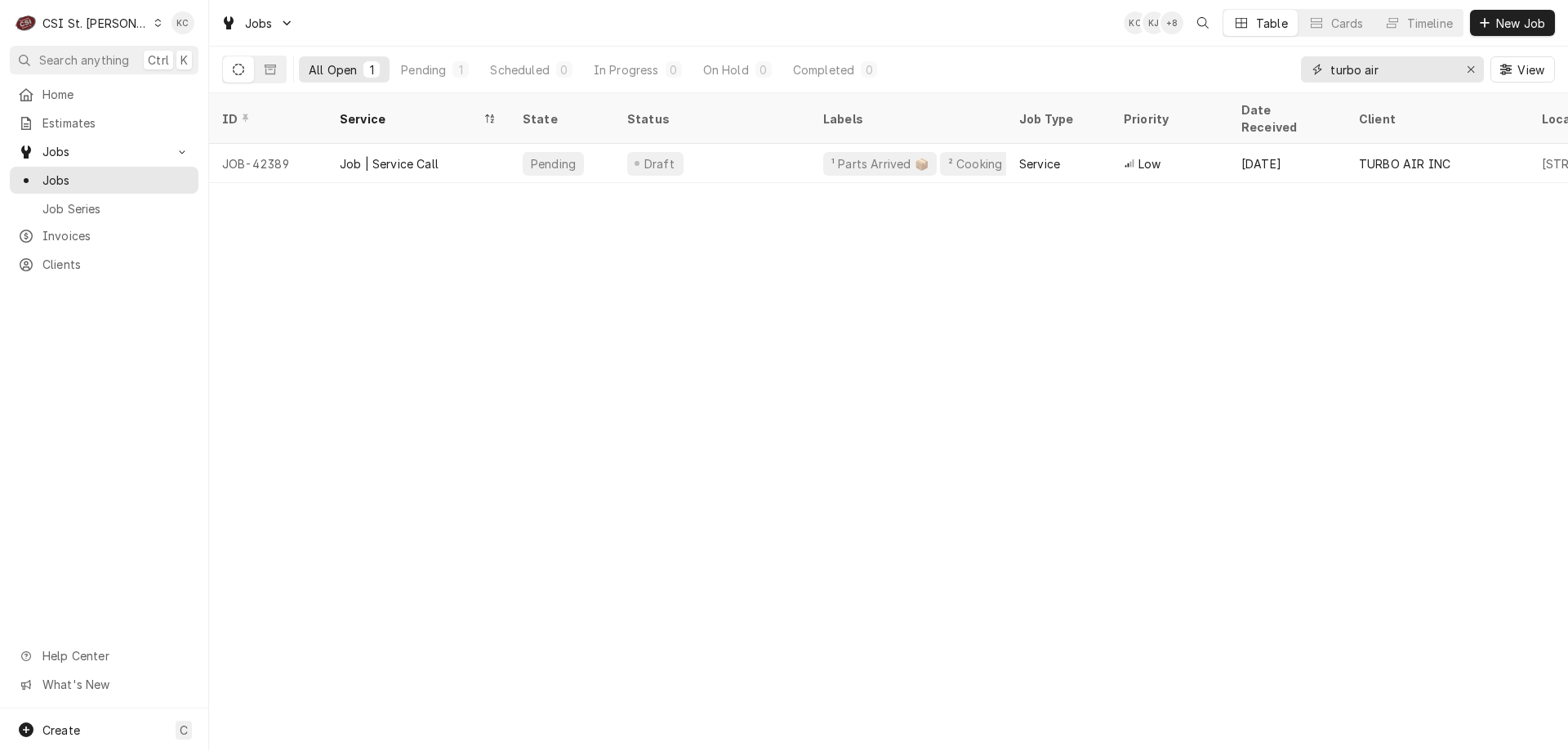
drag, startPoint x: 1395, startPoint y: 70, endPoint x: 1267, endPoint y: 77, distance: 128.2
click at [1267, 77] on div "All Open 1 Pending 1 Scheduled 0 In Progress 0 On Hold 0 Completed 0 turbo air …" at bounding box center [888, 70] width 1333 height 46
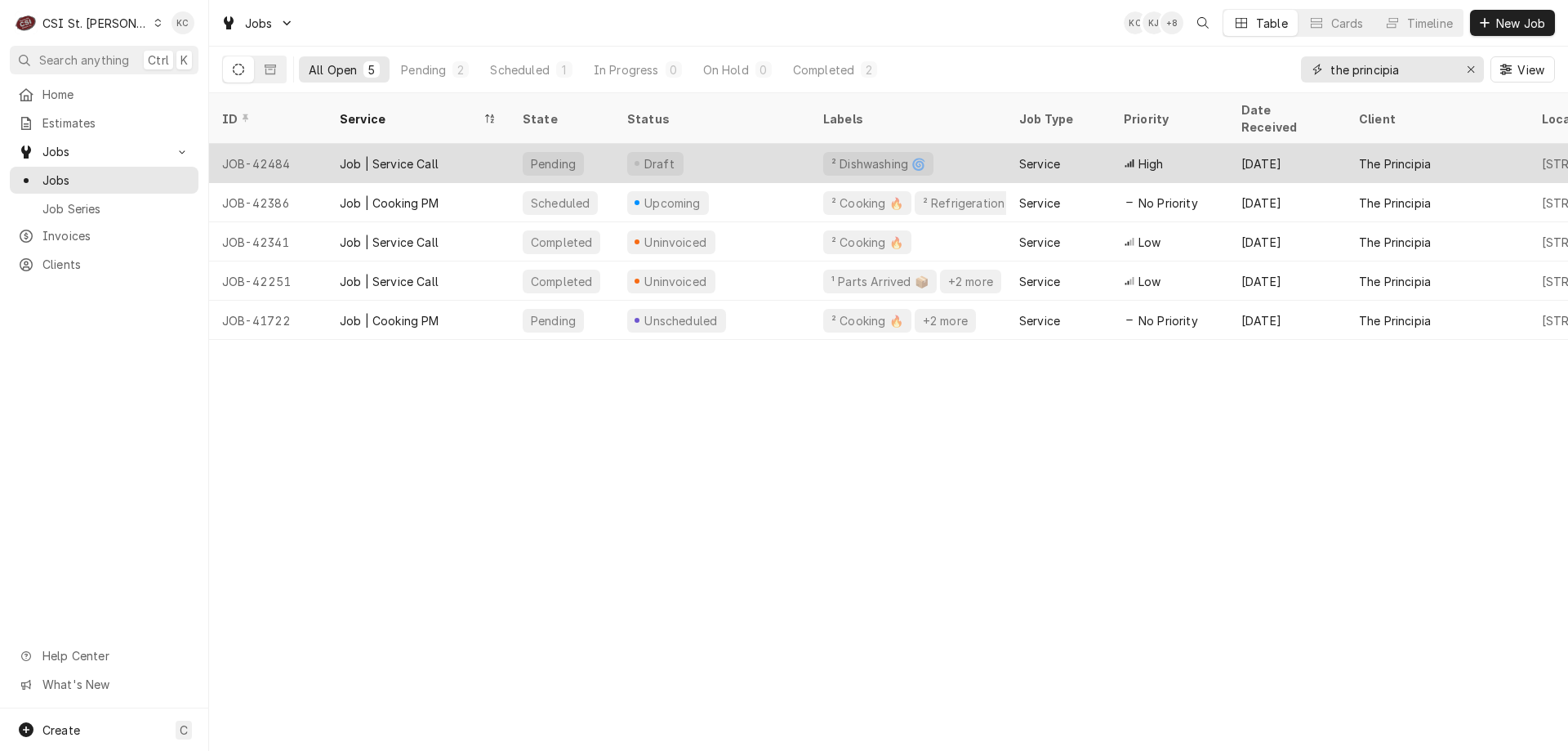
type input "the principia"
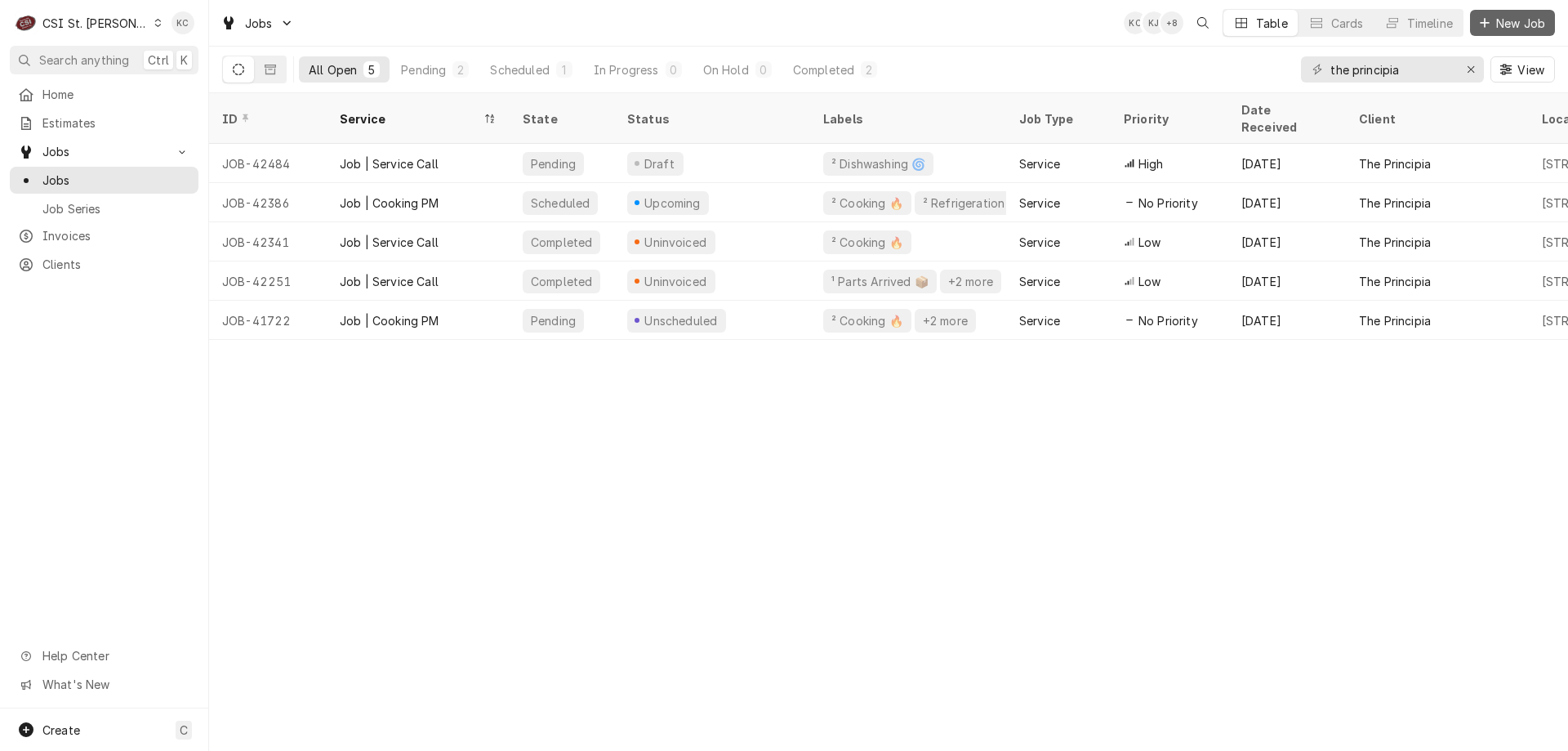
click at [1512, 20] on span "New Job" at bounding box center [1520, 23] width 55 height 17
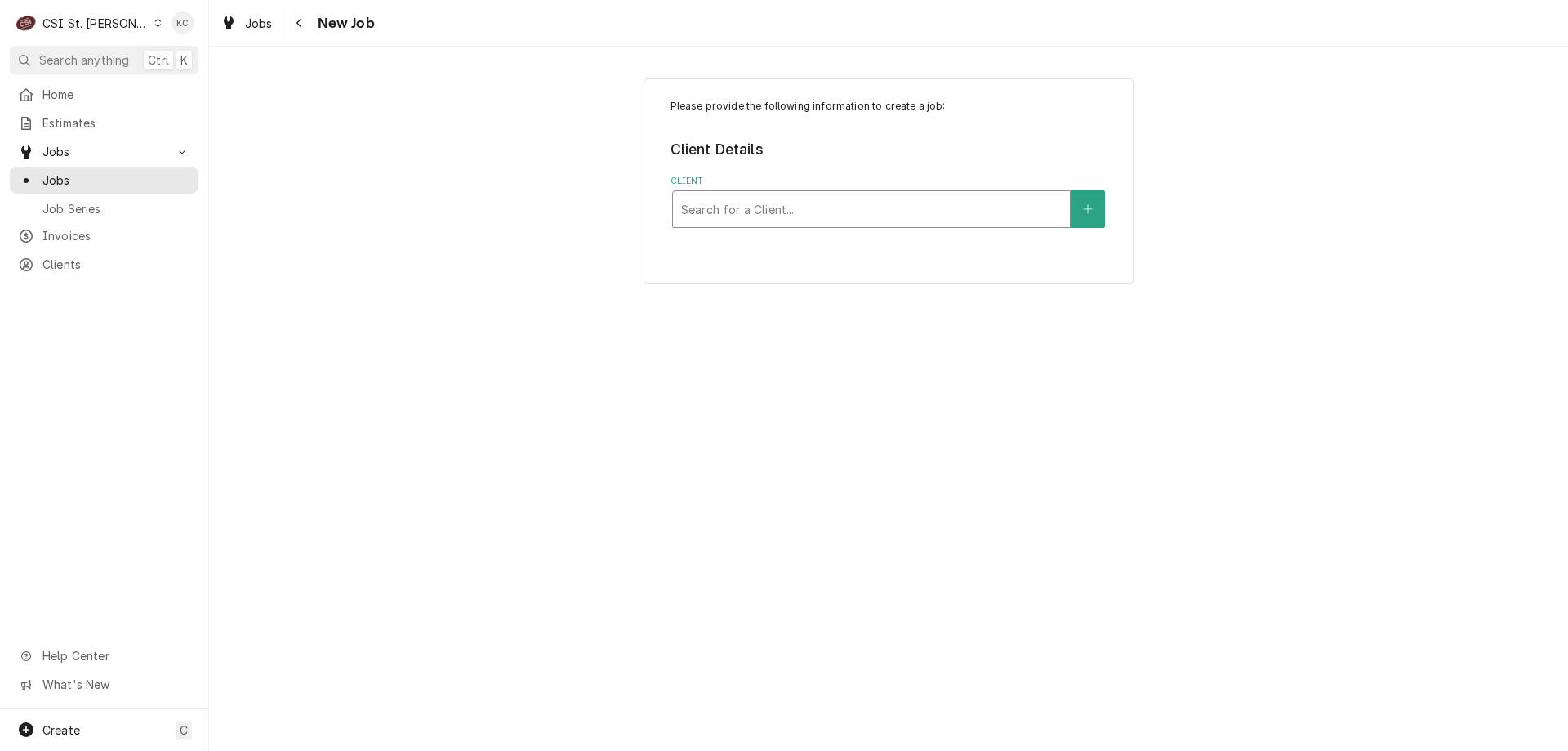
click at [722, 217] on div "Client" at bounding box center [871, 209] width 380 height 29
type input "dukers"
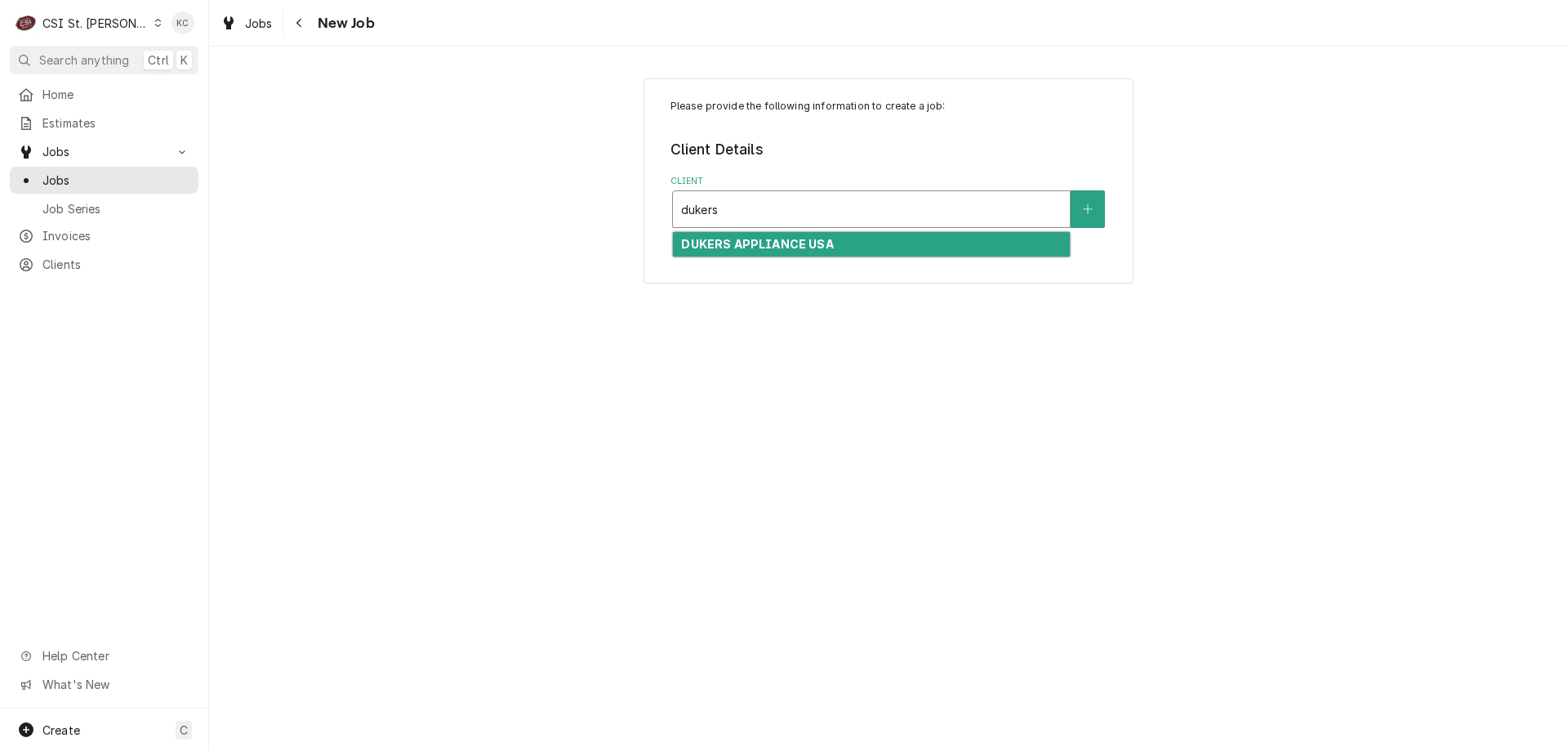
click at [773, 243] on strong "DUKERS APPLIANCE USA" at bounding box center [757, 244] width 152 height 14
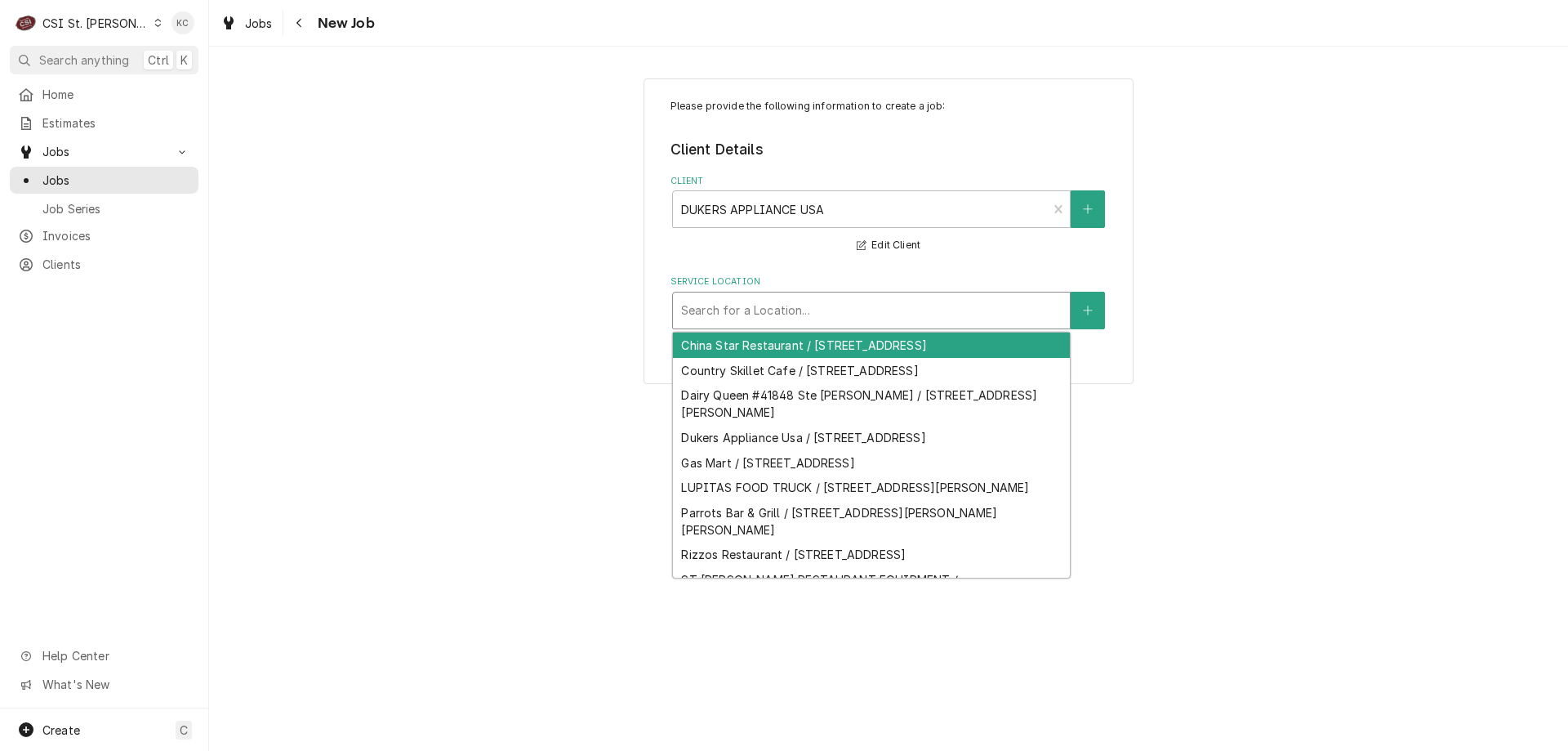
click at [815, 314] on div "Service Location" at bounding box center [871, 310] width 380 height 29
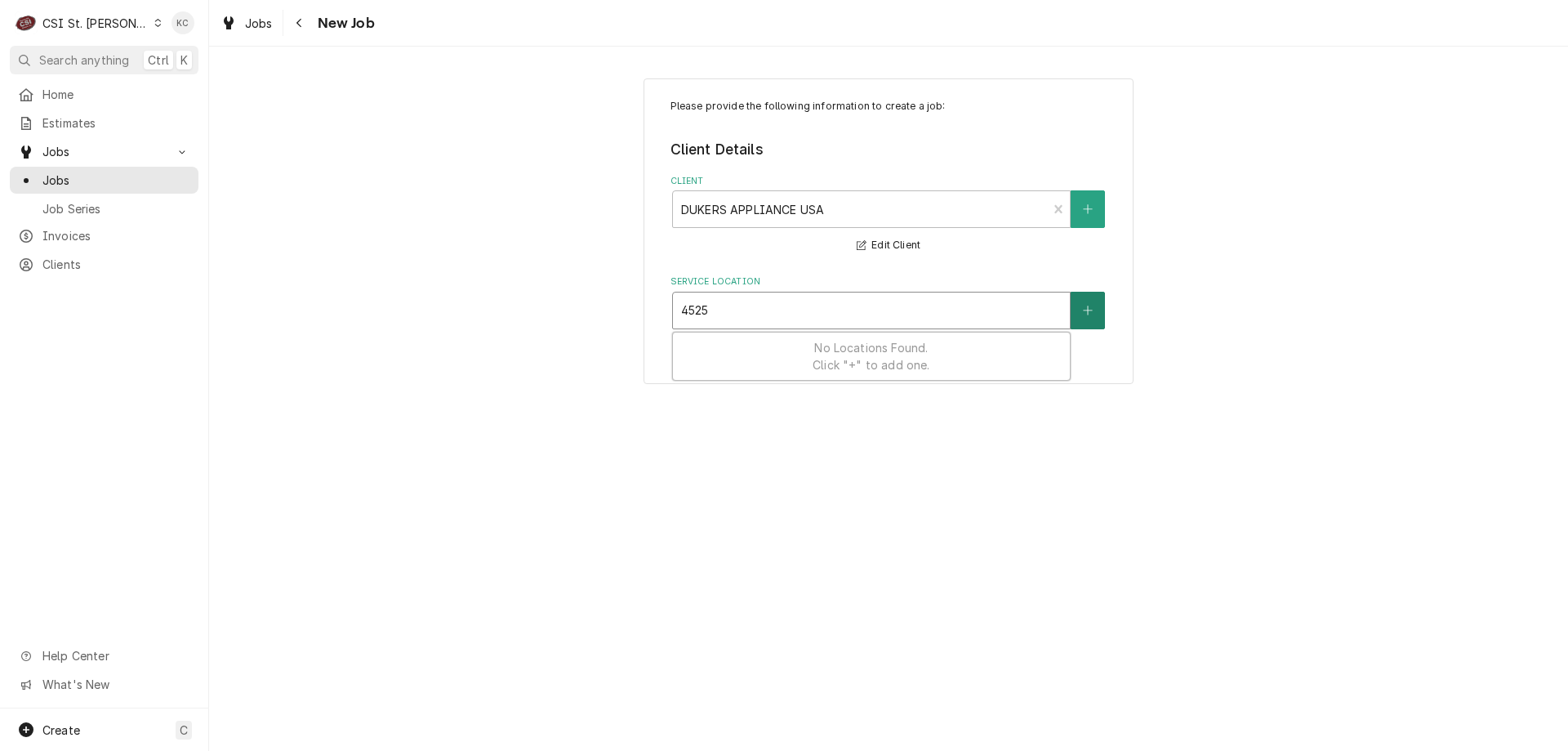
type input "4525"
click at [1074, 311] on button "Service Location" at bounding box center [1088, 310] width 34 height 38
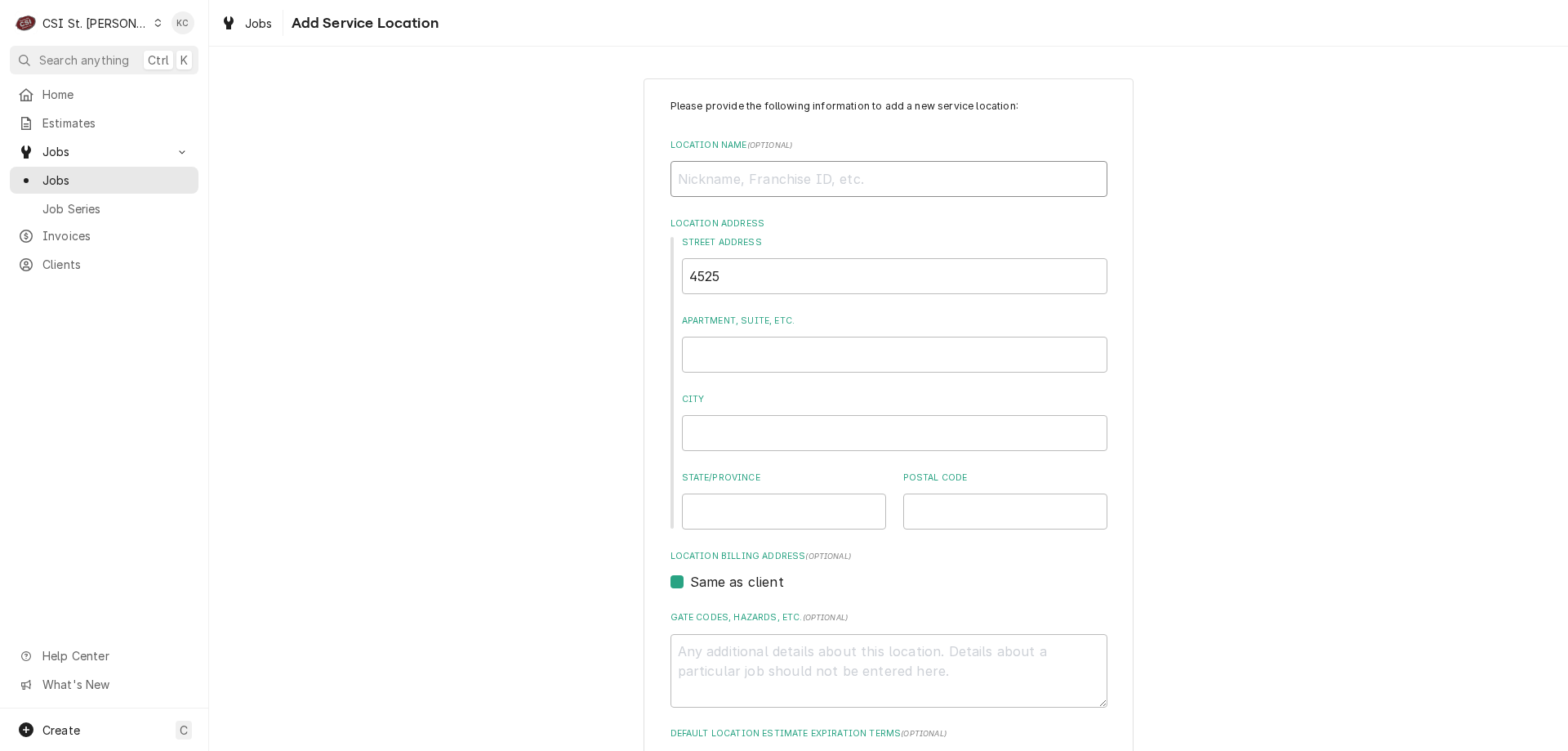
click at [1010, 176] on input "Location Name ( optional )" at bounding box center [889, 179] width 437 height 36
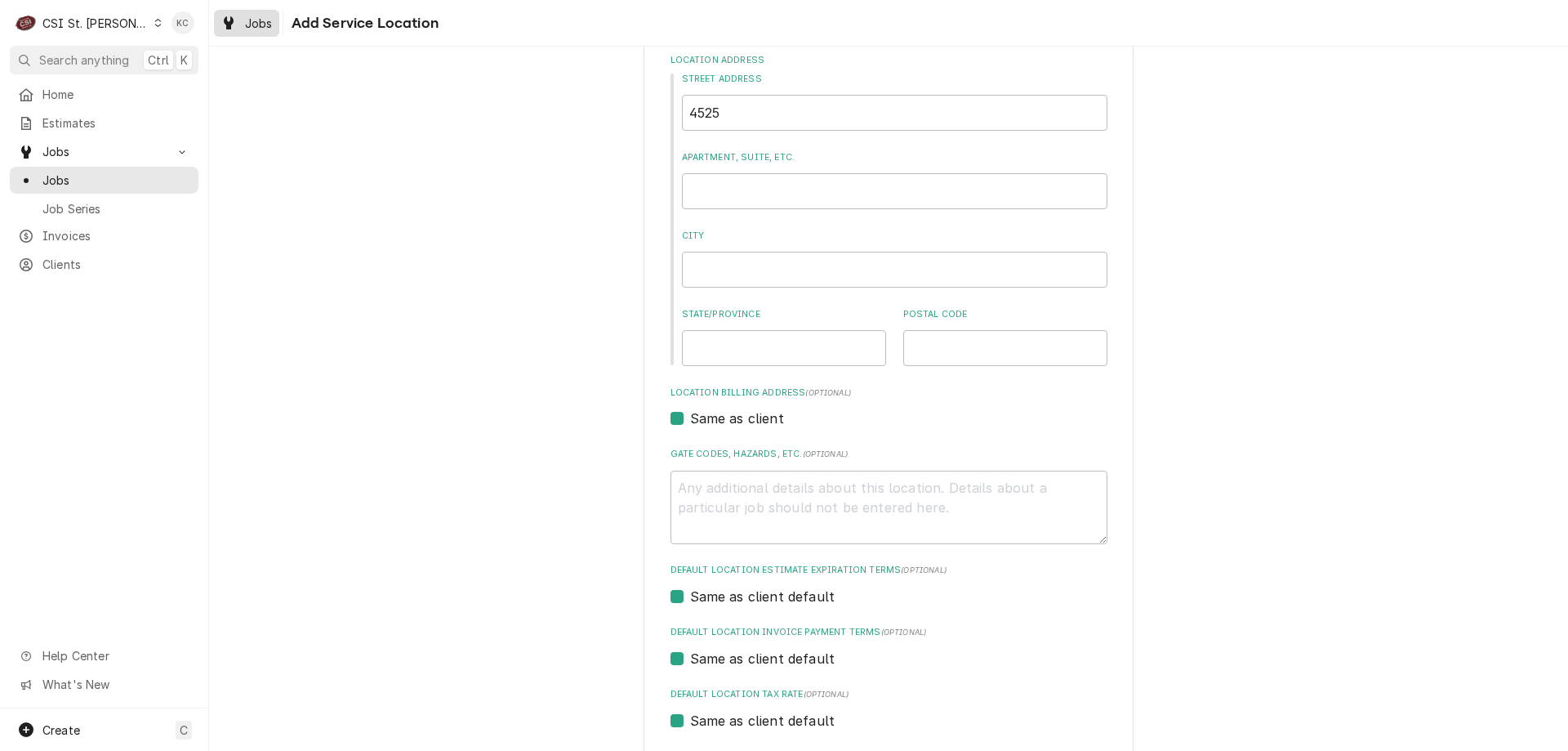
click at [255, 27] on span "Jobs" at bounding box center [259, 23] width 28 height 17
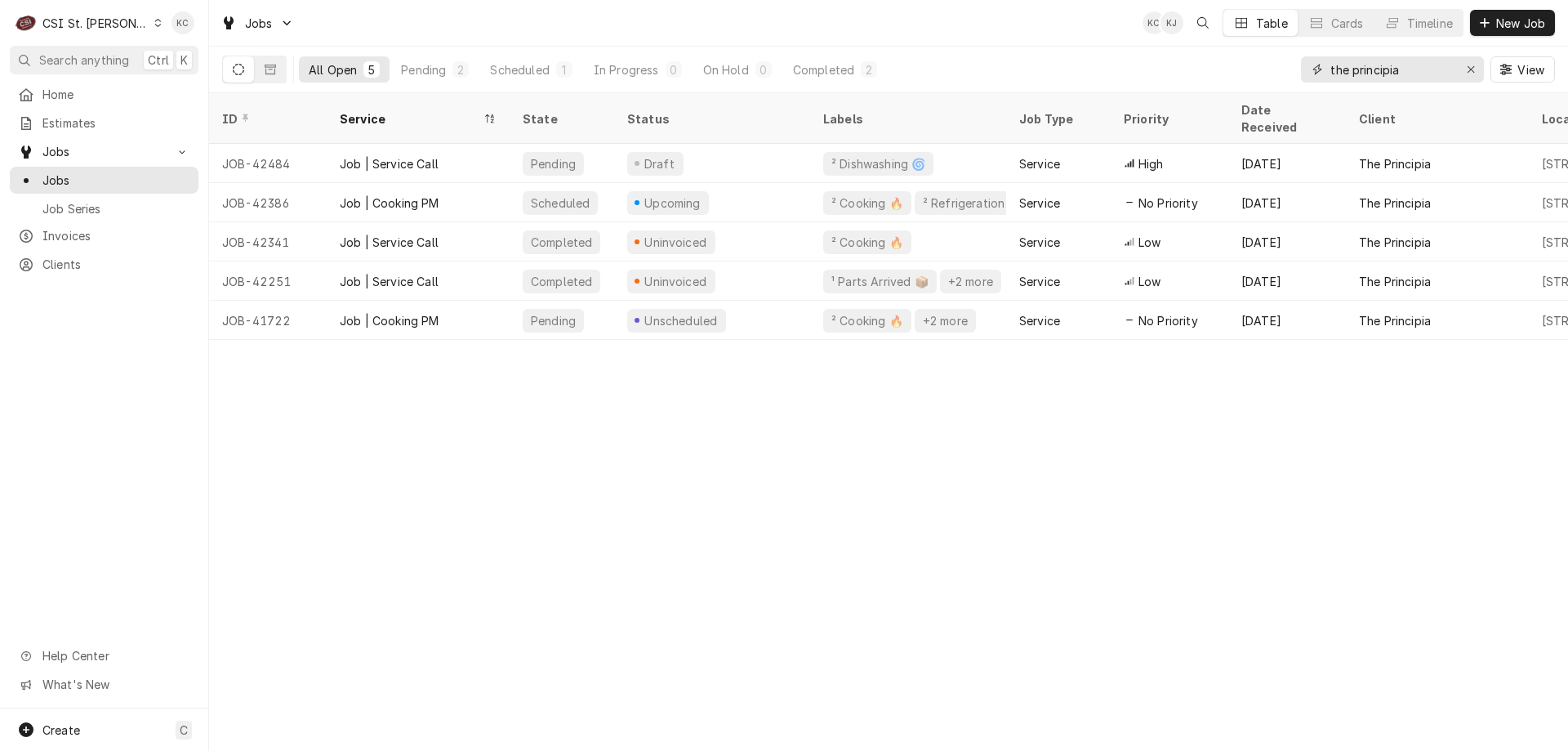
drag, startPoint x: 1436, startPoint y: 70, endPoint x: 1289, endPoint y: 73, distance: 147.0
click at [1289, 73] on div "All Open 5 Pending 2 Scheduled 1 In Progress 0 On Hold 0 Completed 2 the princi…" at bounding box center [888, 70] width 1333 height 46
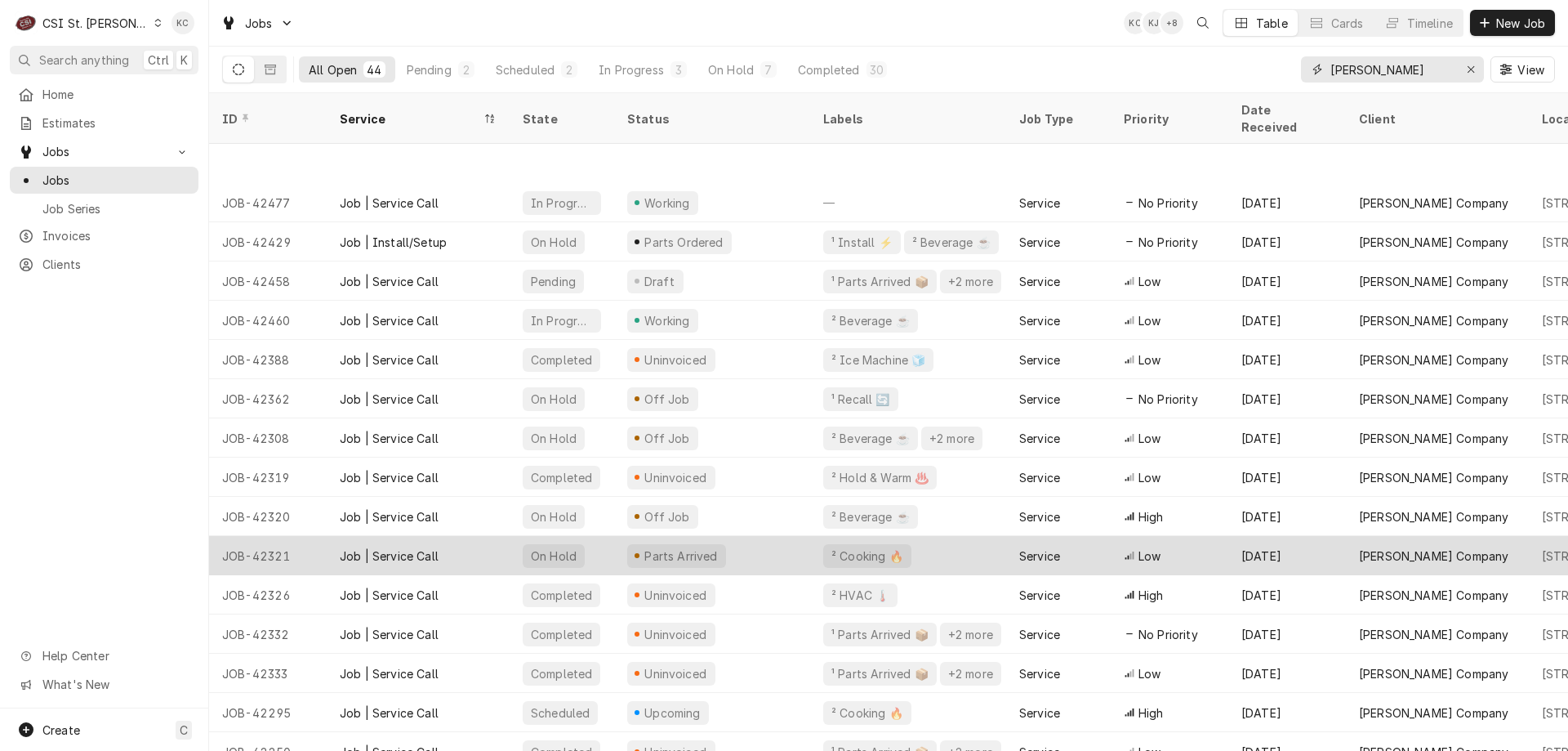
scroll to position [82, 0]
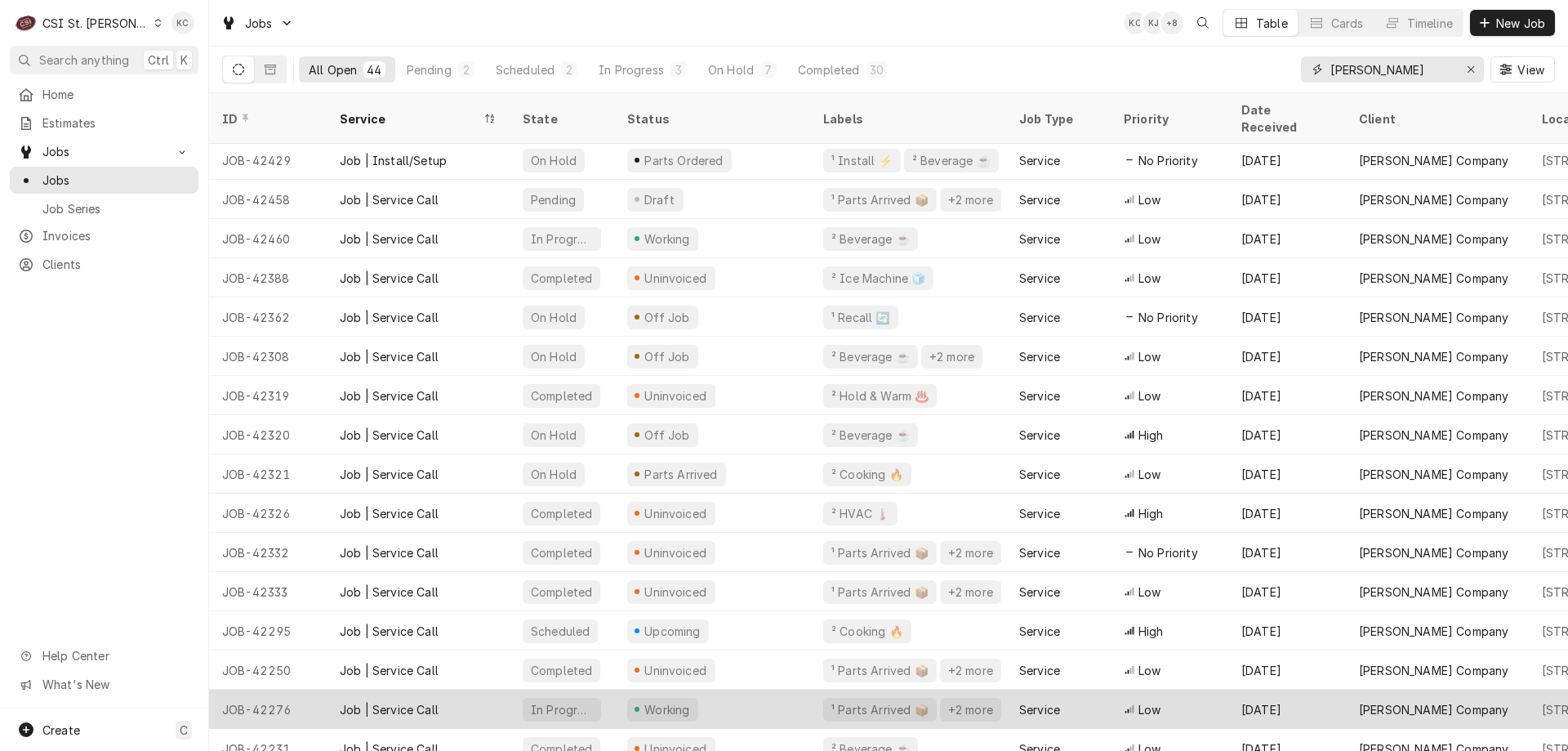
type input "[PERSON_NAME]"
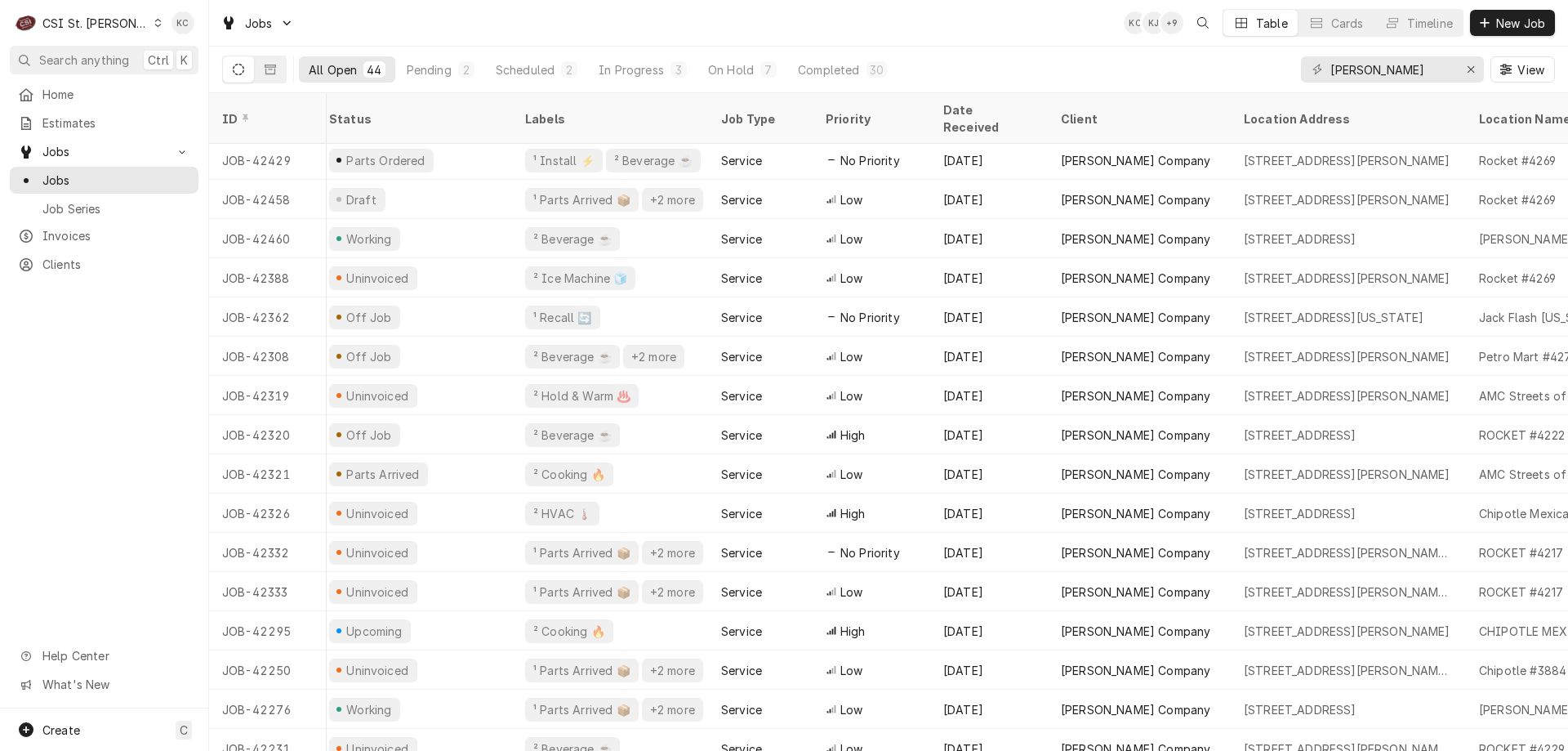
scroll to position [82, 405]
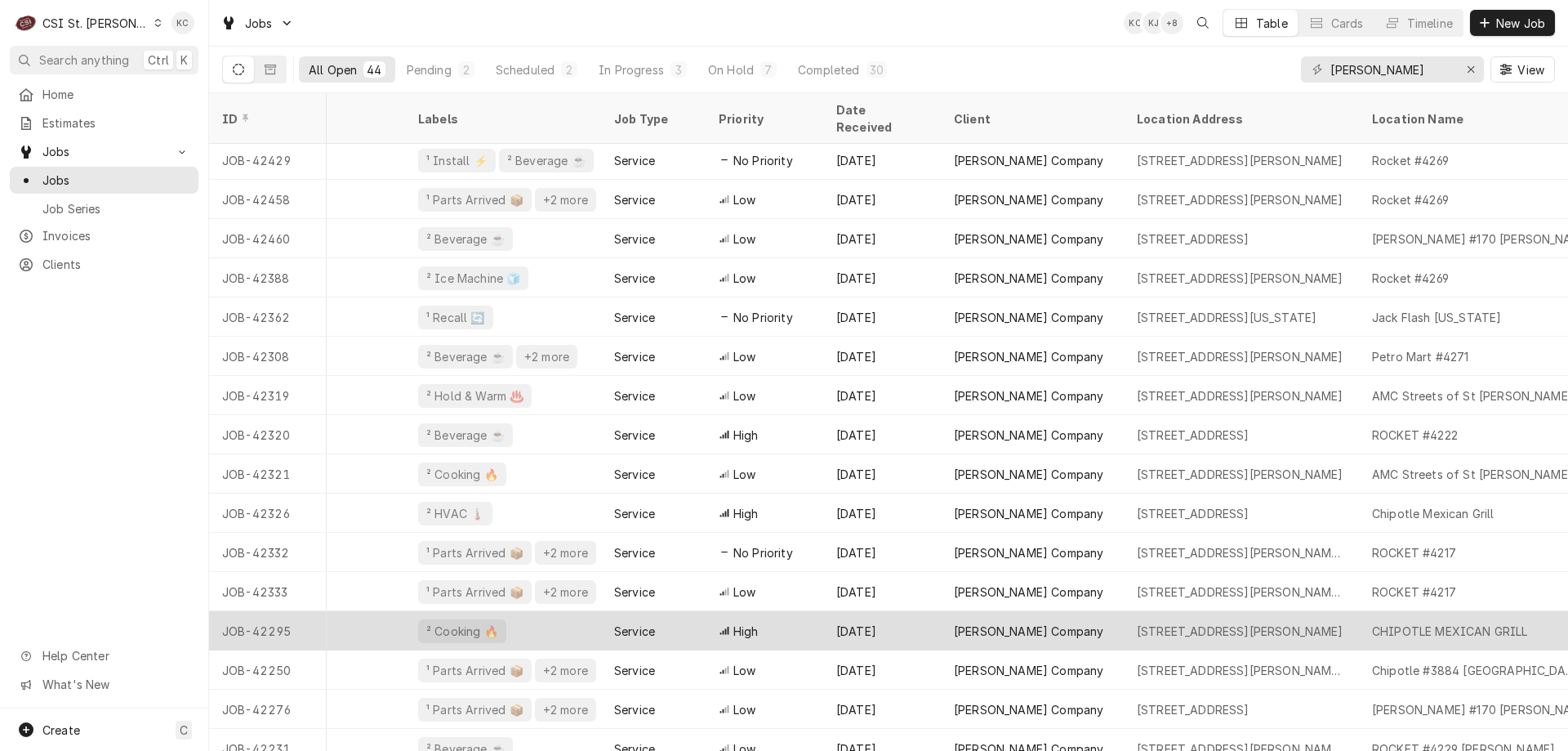
click at [299, 611] on div "JOB-42295" at bounding box center [268, 630] width 118 height 40
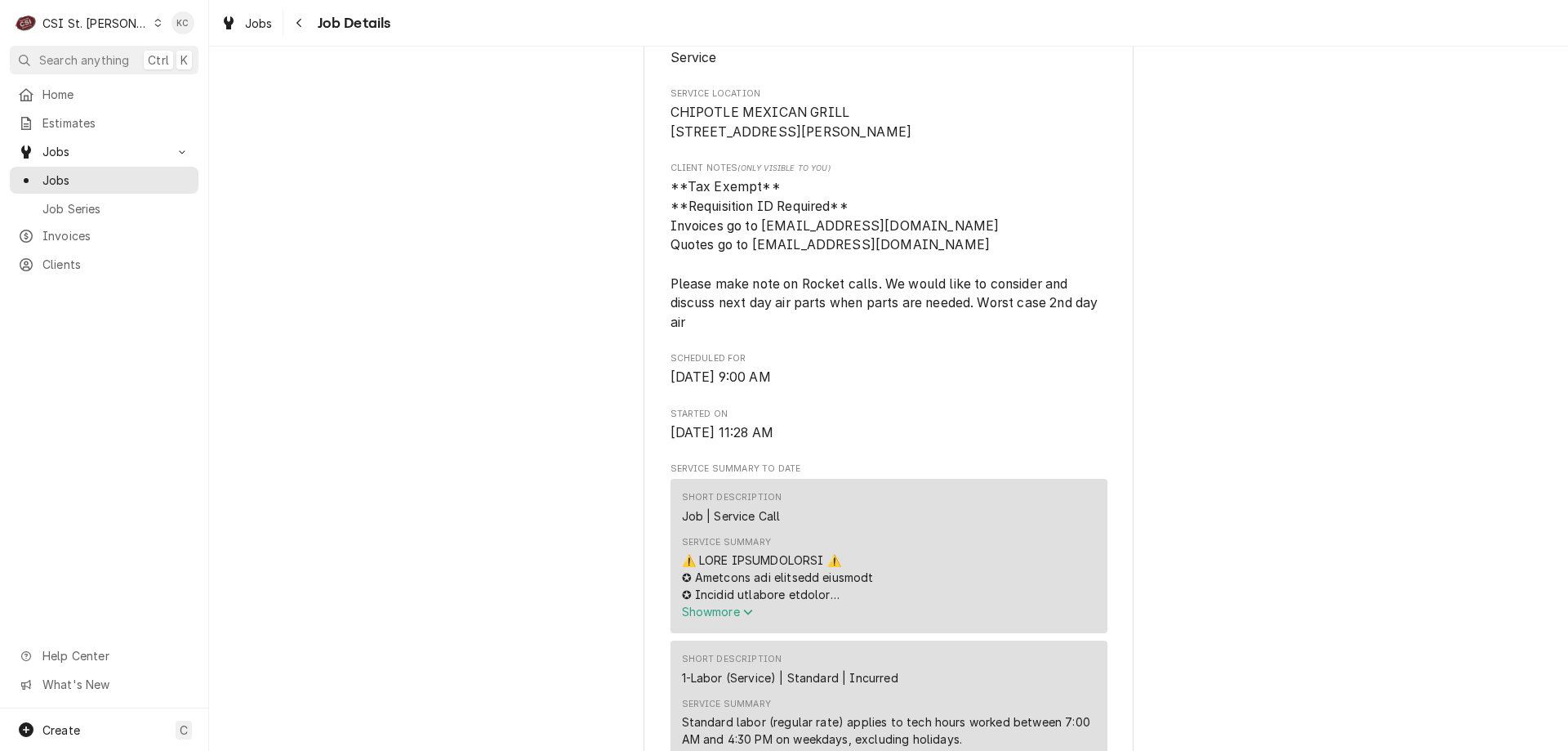
scroll to position [327, 0]
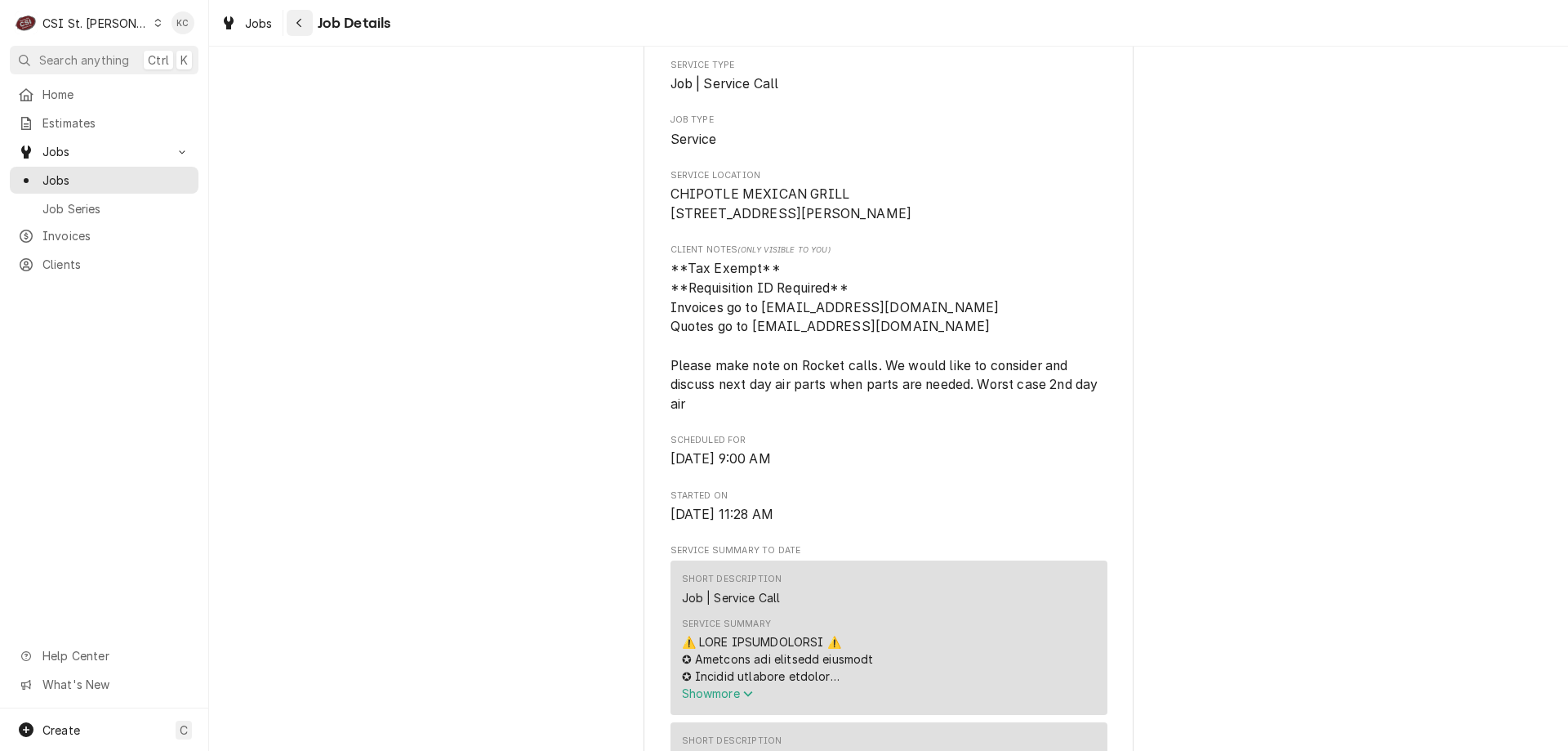
click at [307, 22] on div "Navigate back" at bounding box center [299, 23] width 17 height 17
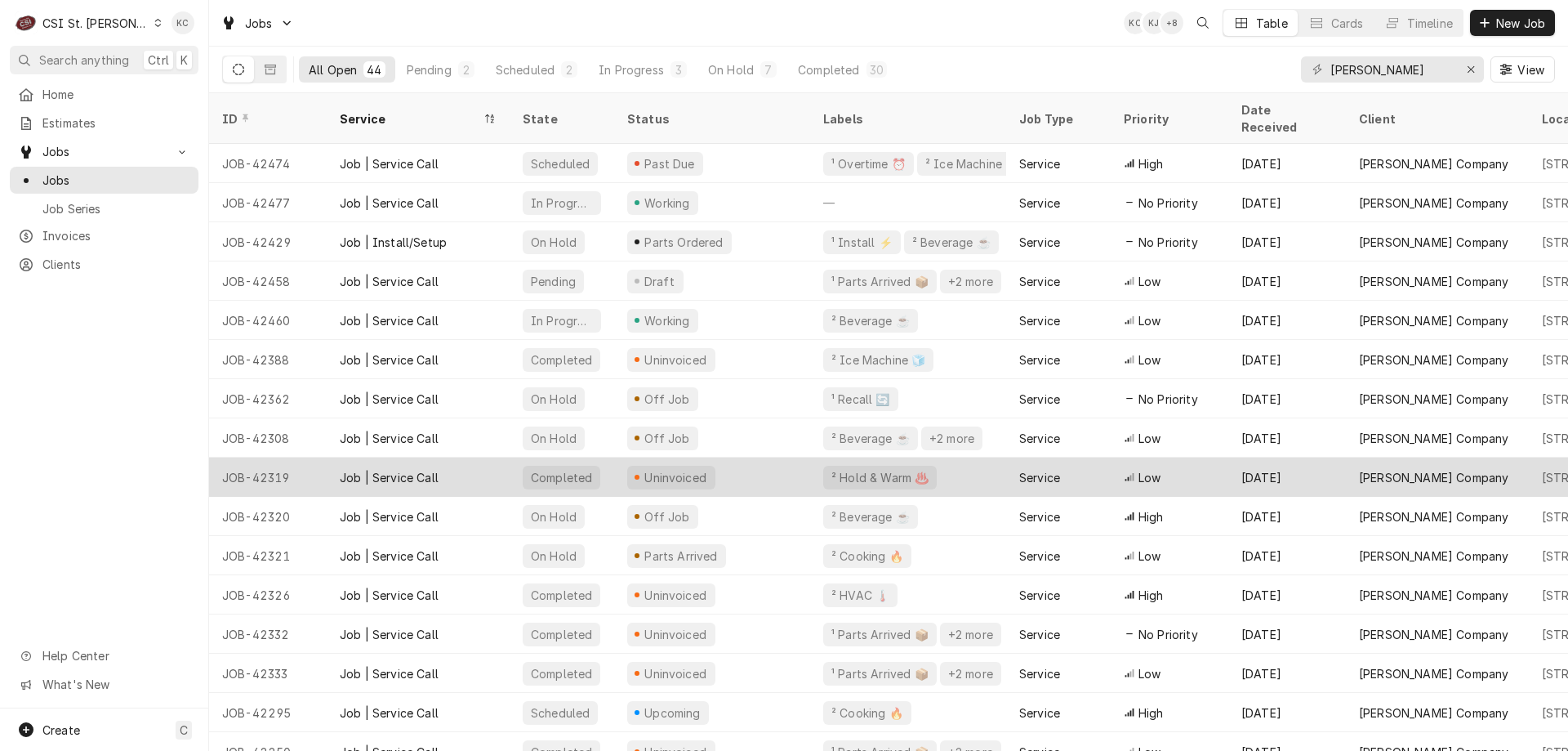
click at [275, 459] on div "JOB-42319" at bounding box center [268, 477] width 118 height 40
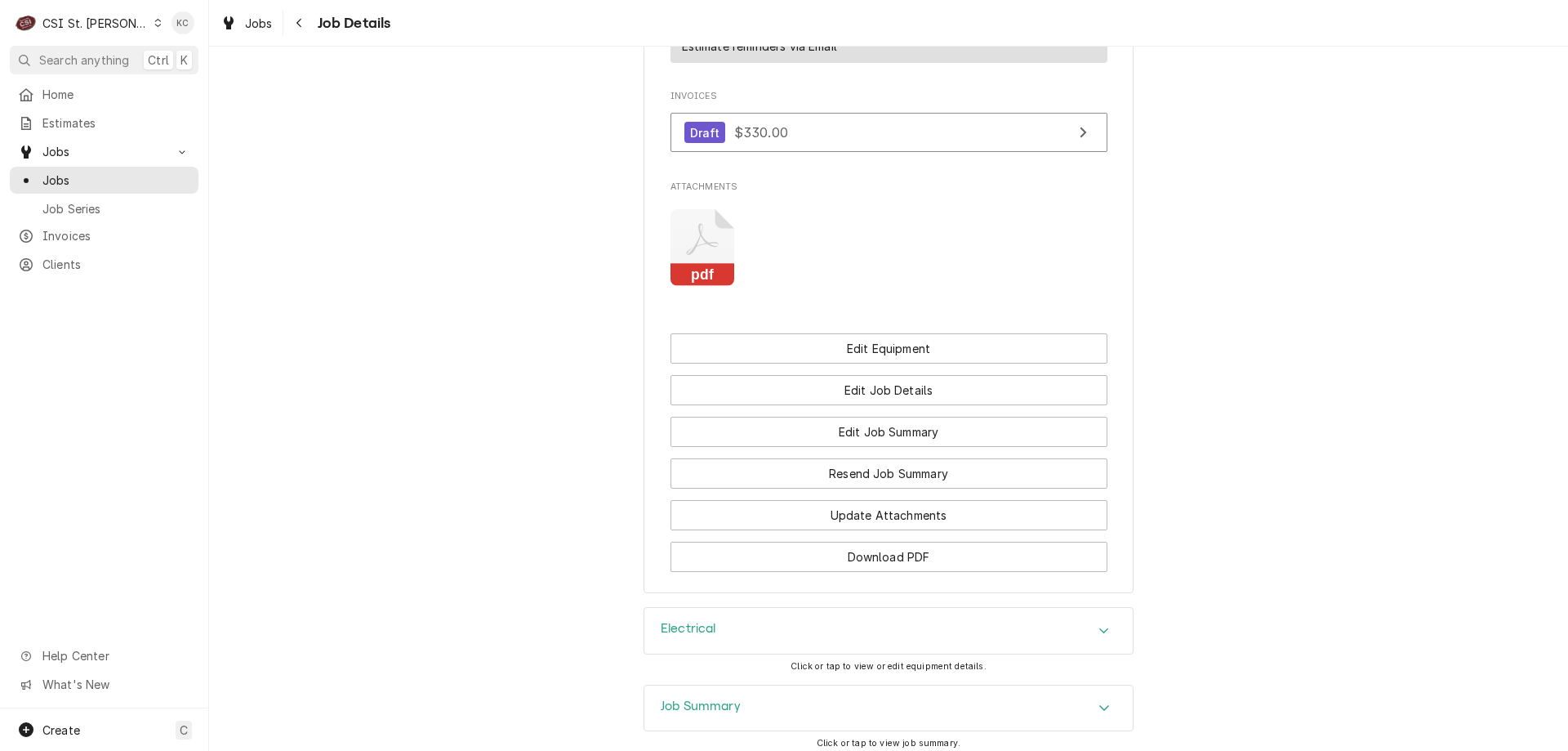
scroll to position [1950, 0]
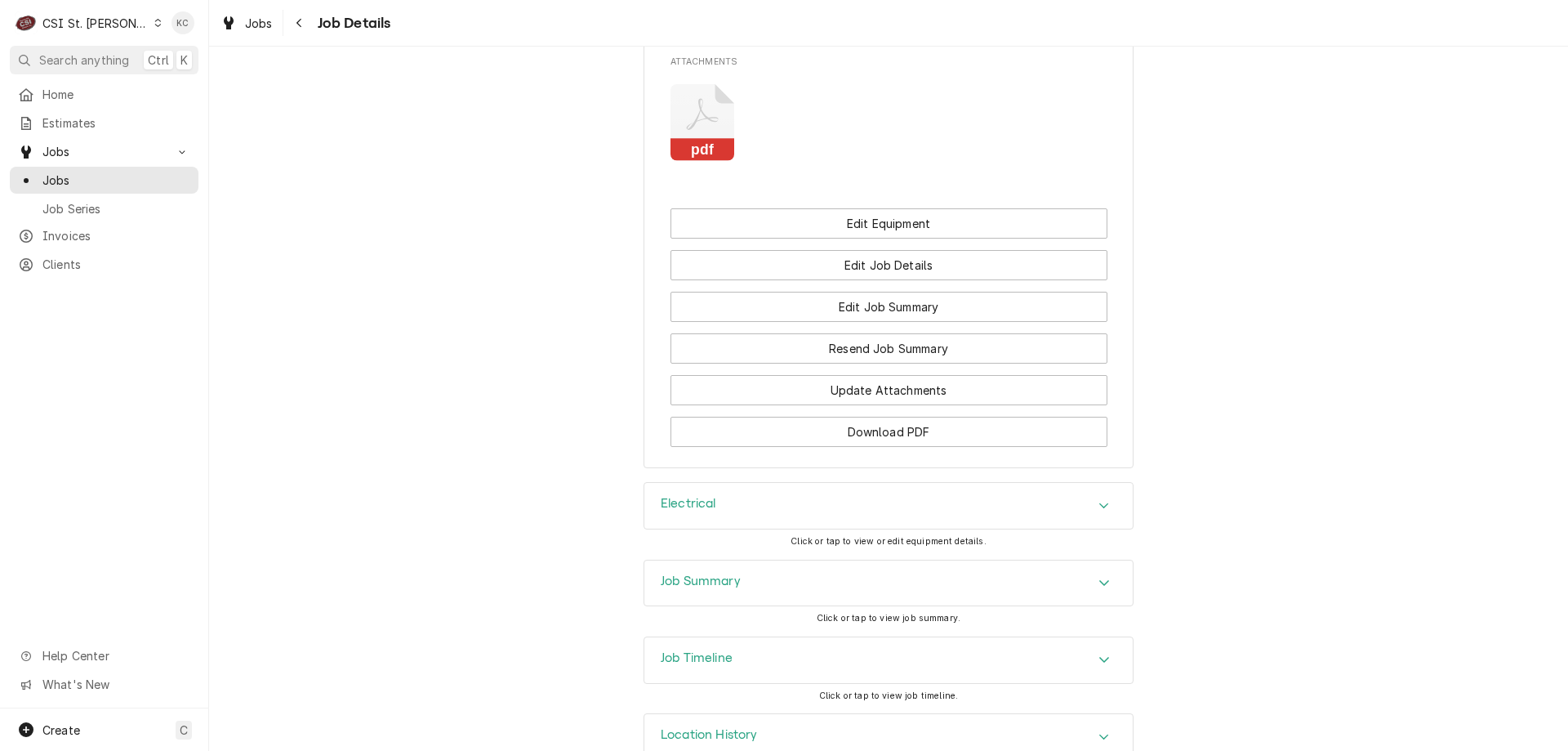
click at [687, 561] on div "Job Summary" at bounding box center [888, 584] width 488 height 46
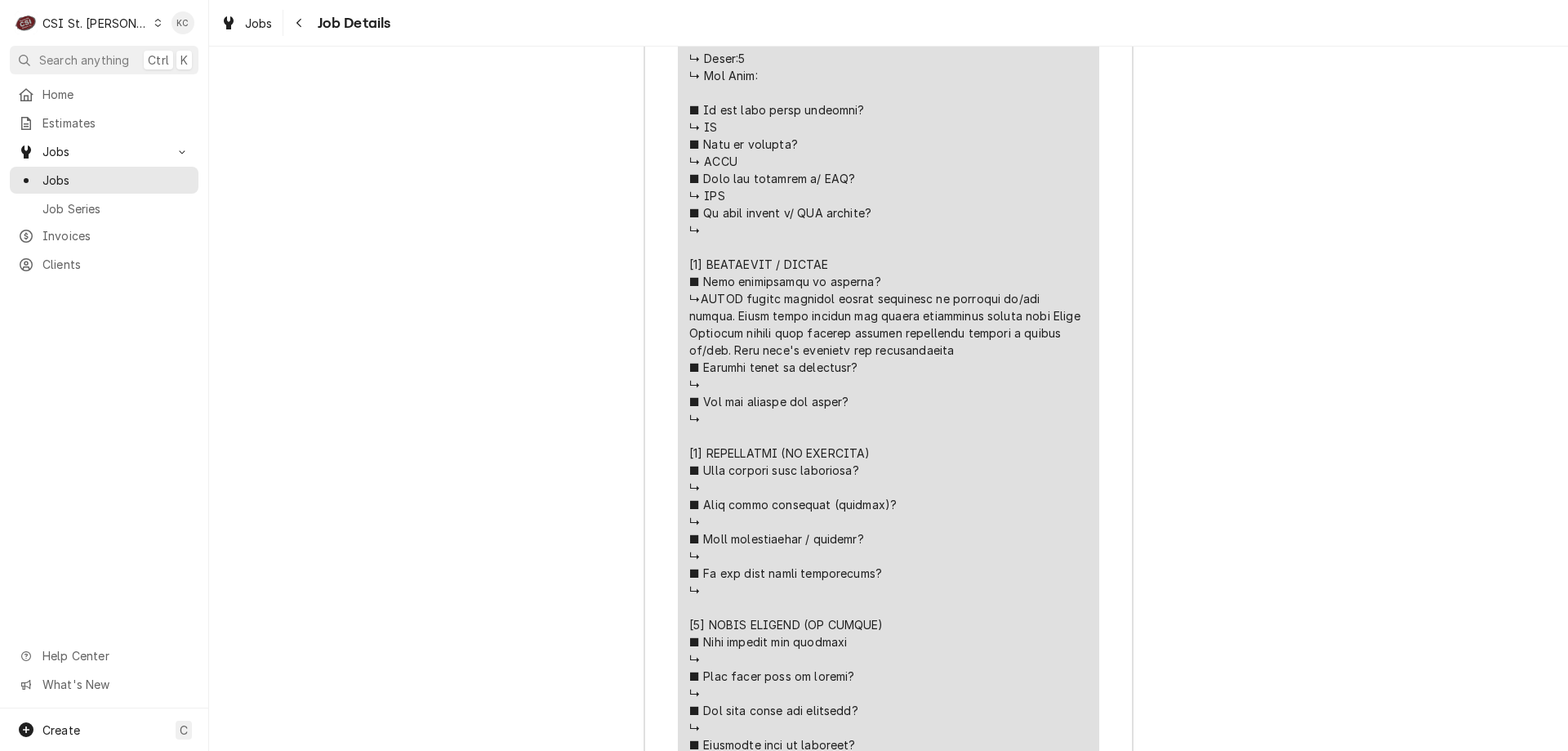
scroll to position [3199, 0]
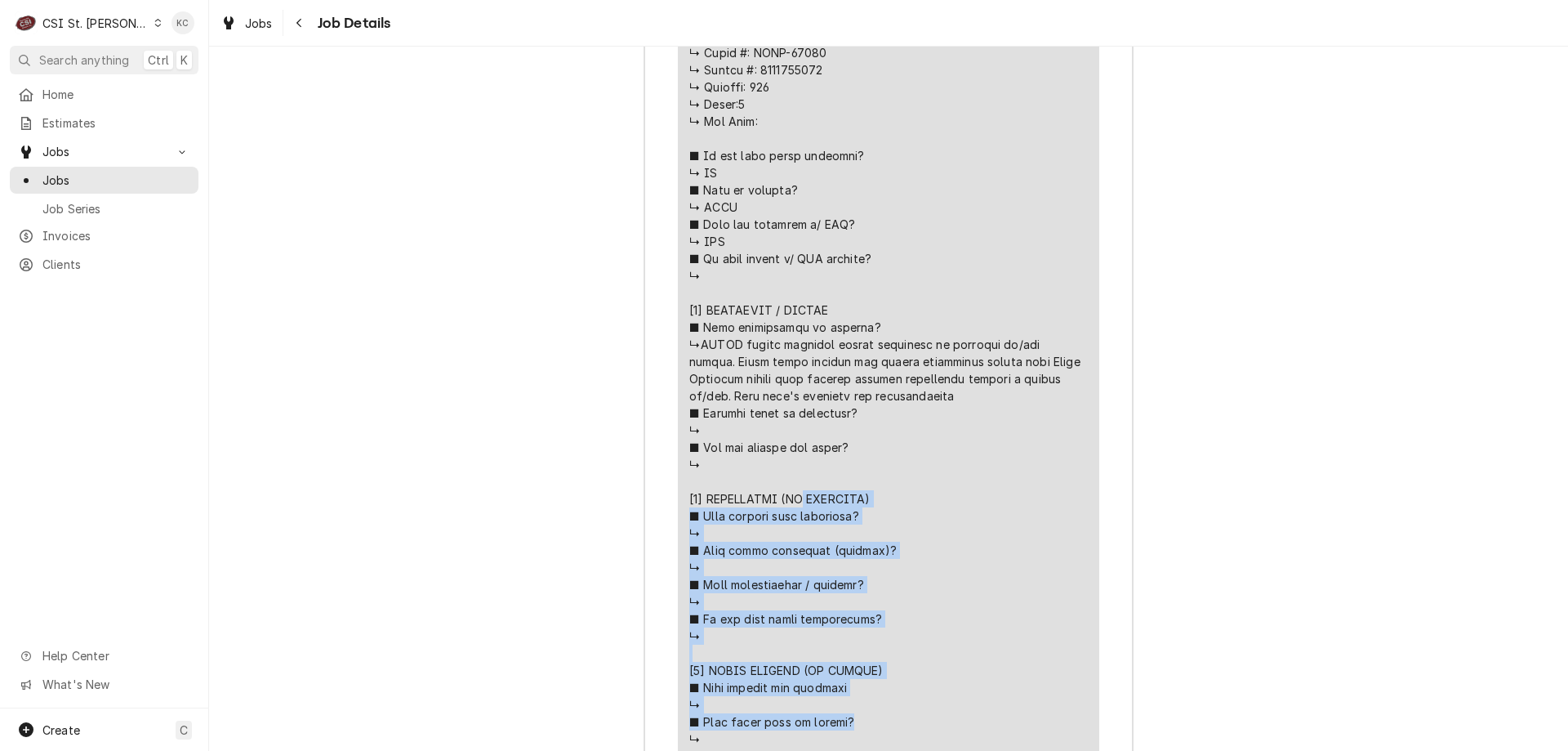
drag, startPoint x: 870, startPoint y: 358, endPoint x: 696, endPoint y: 305, distance: 181.9
click at [696, 305] on div "Line Item" at bounding box center [888, 370] width 399 height 995
copy div "𝗥𝗘𝗣𝗔𝗜𝗥𝗘𝗗) ■ 𝗪𝗵𝗮𝘁 𝗿𝗲𝗽𝗮𝗶𝗿𝘀 𝘄𝗲𝗿𝗲 𝗰𝗼𝗺𝗽𝗹𝗲𝘁𝗲𝗱? ↳ ■ 𝗪𝗲𝗿𝗲 𝗽𝗮𝗿𝘁𝘀 𝗶𝗻𝘀𝘁𝗮𝗹𝗹𝗲𝗱 (𝘀𝗽𝗲𝗰𝗶𝗳𝘆)? ↳ …"
click at [300, 27] on icon "Navigate back" at bounding box center [299, 22] width 7 height 11
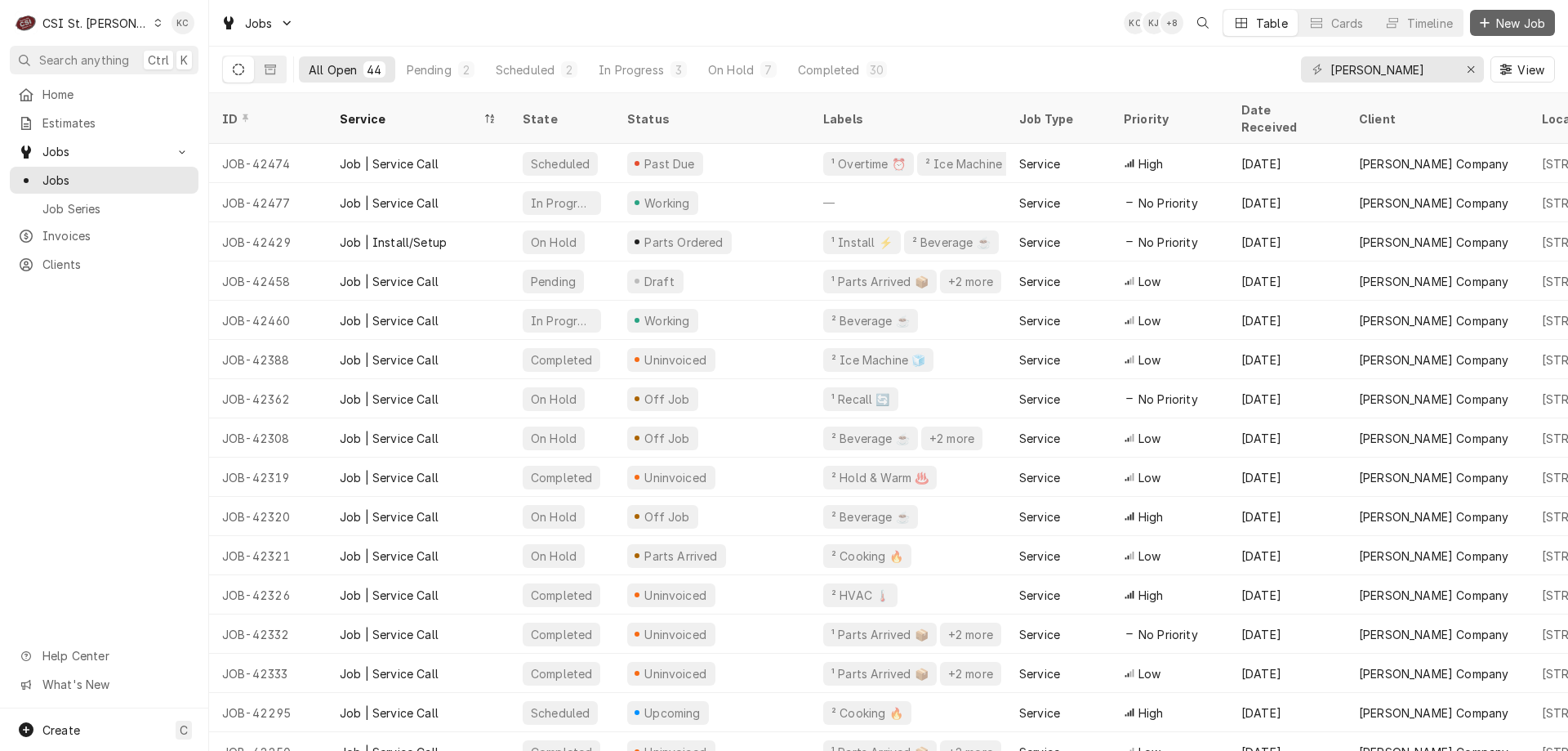
click at [1498, 24] on span "New Job" at bounding box center [1520, 23] width 55 height 17
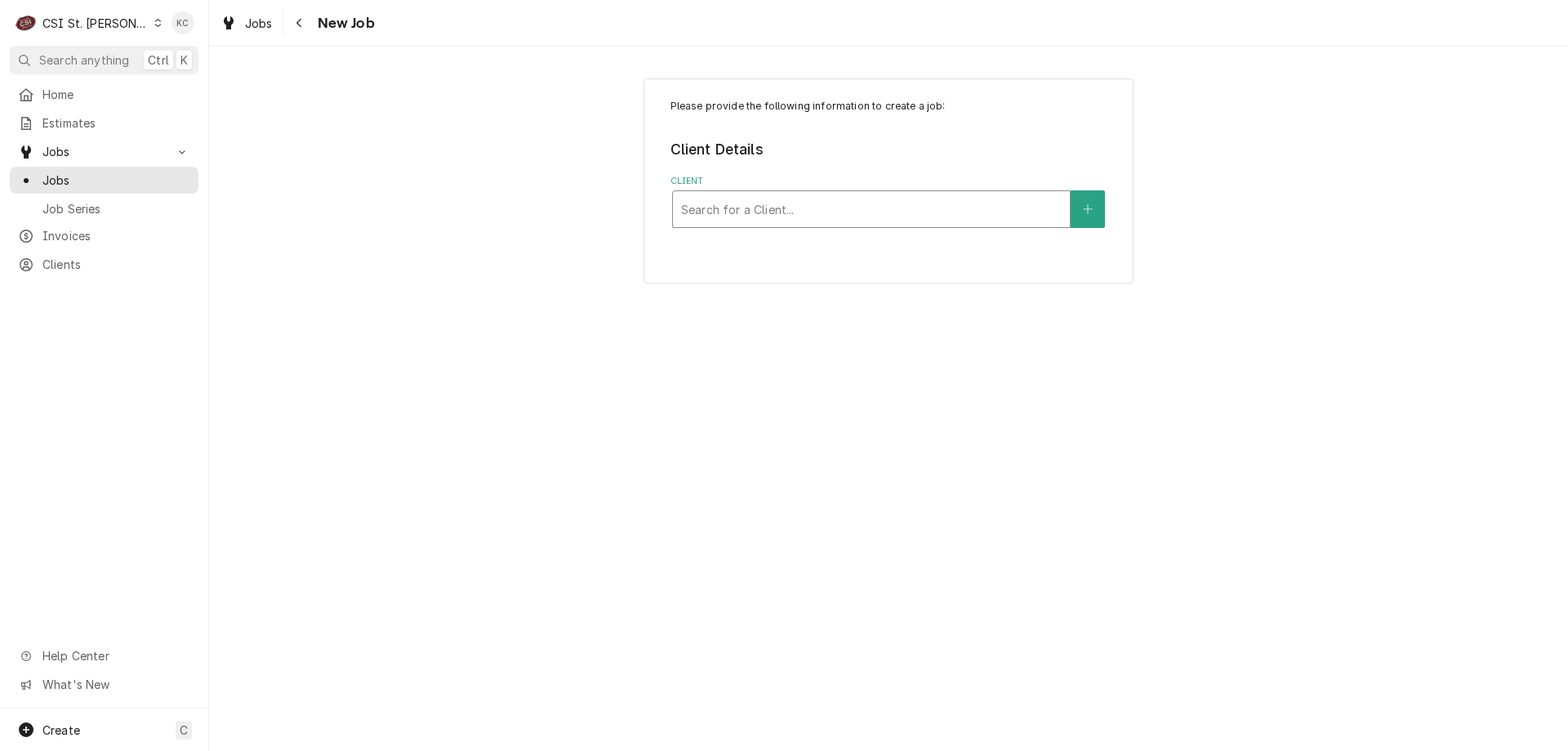
click at [879, 217] on div "Client" at bounding box center [871, 209] width 380 height 29
type input "electrolux"
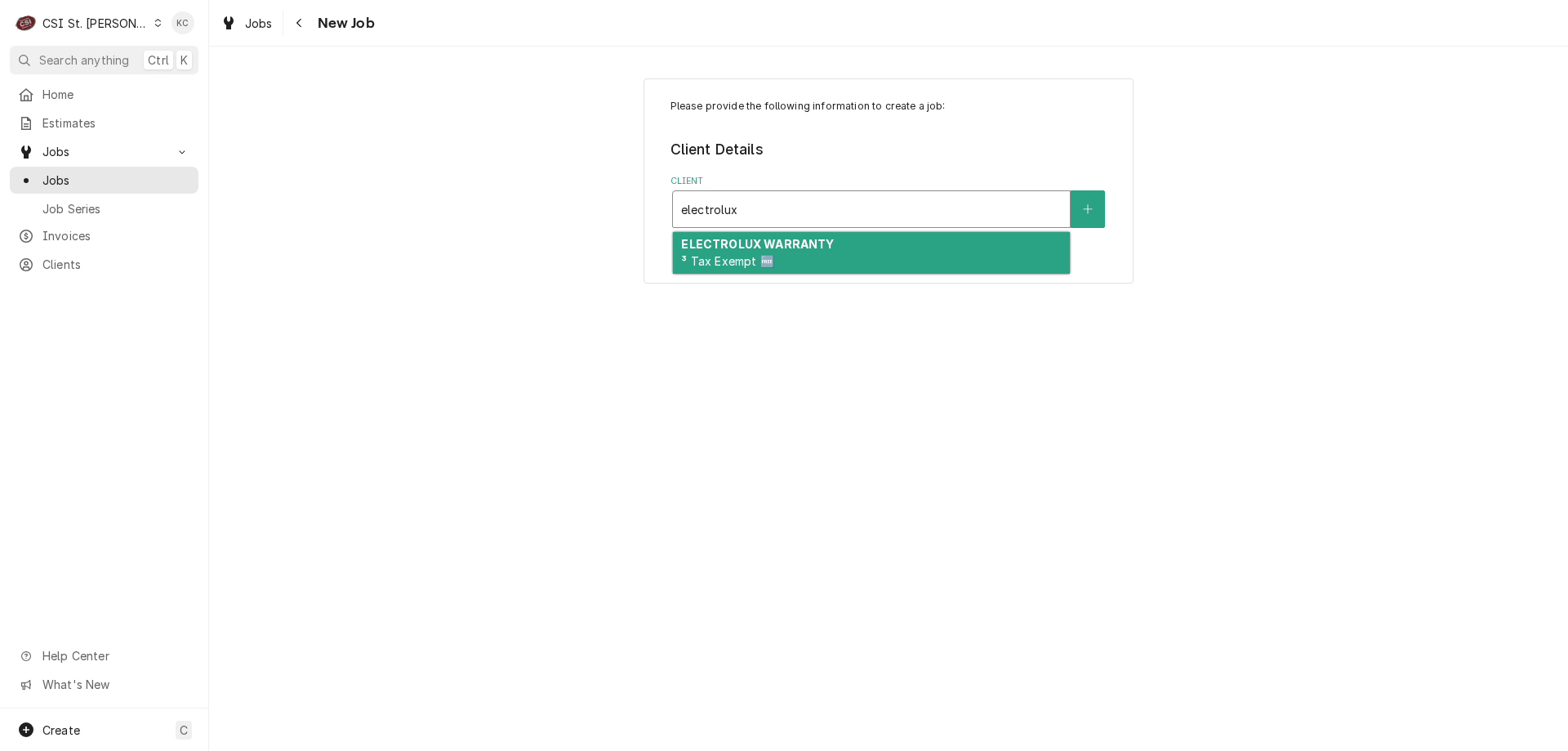
click at [802, 249] on strong "ELECTROLUX WARRANTY" at bounding box center [758, 244] width 153 height 14
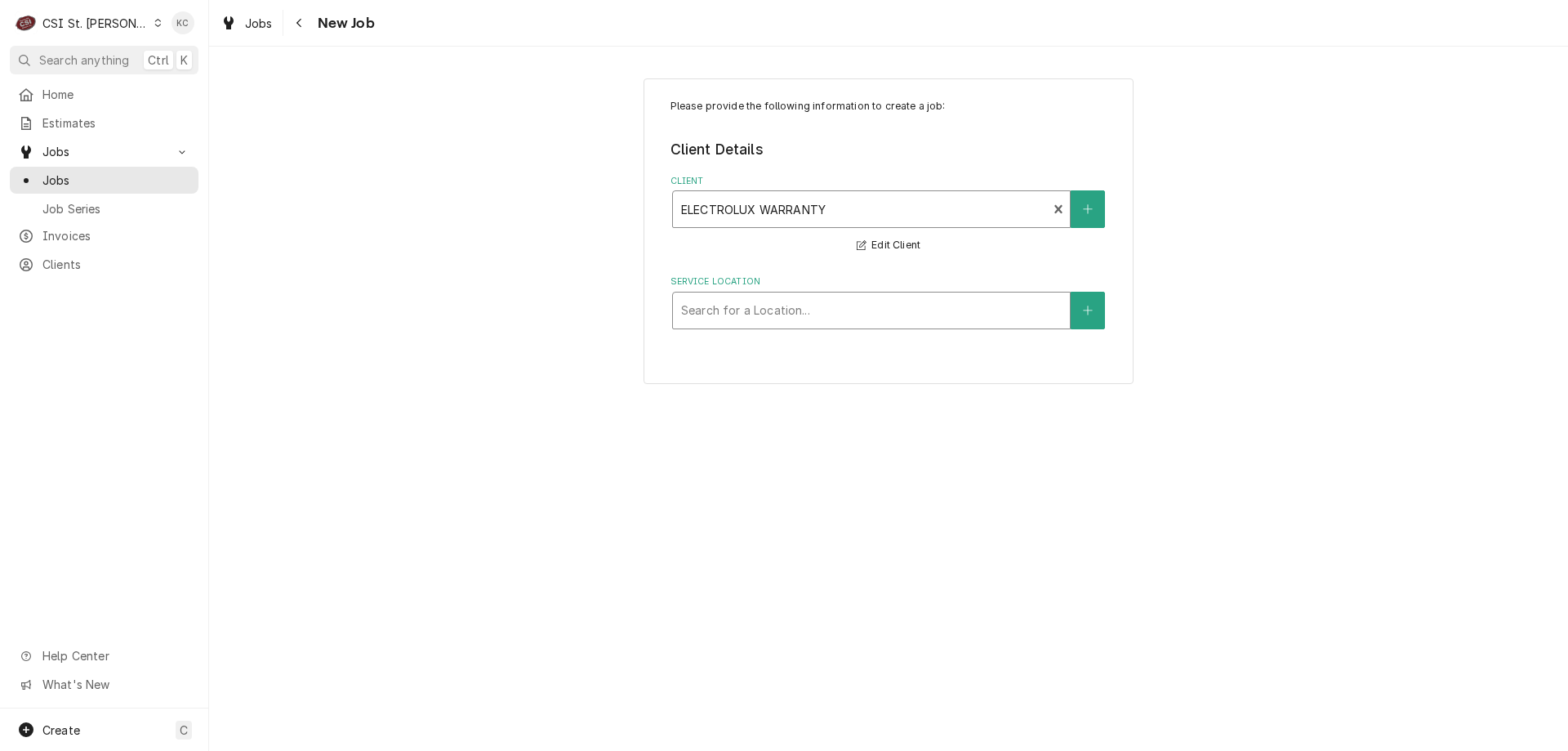
click at [836, 316] on div "Service Location" at bounding box center [871, 310] width 380 height 29
type input "411"
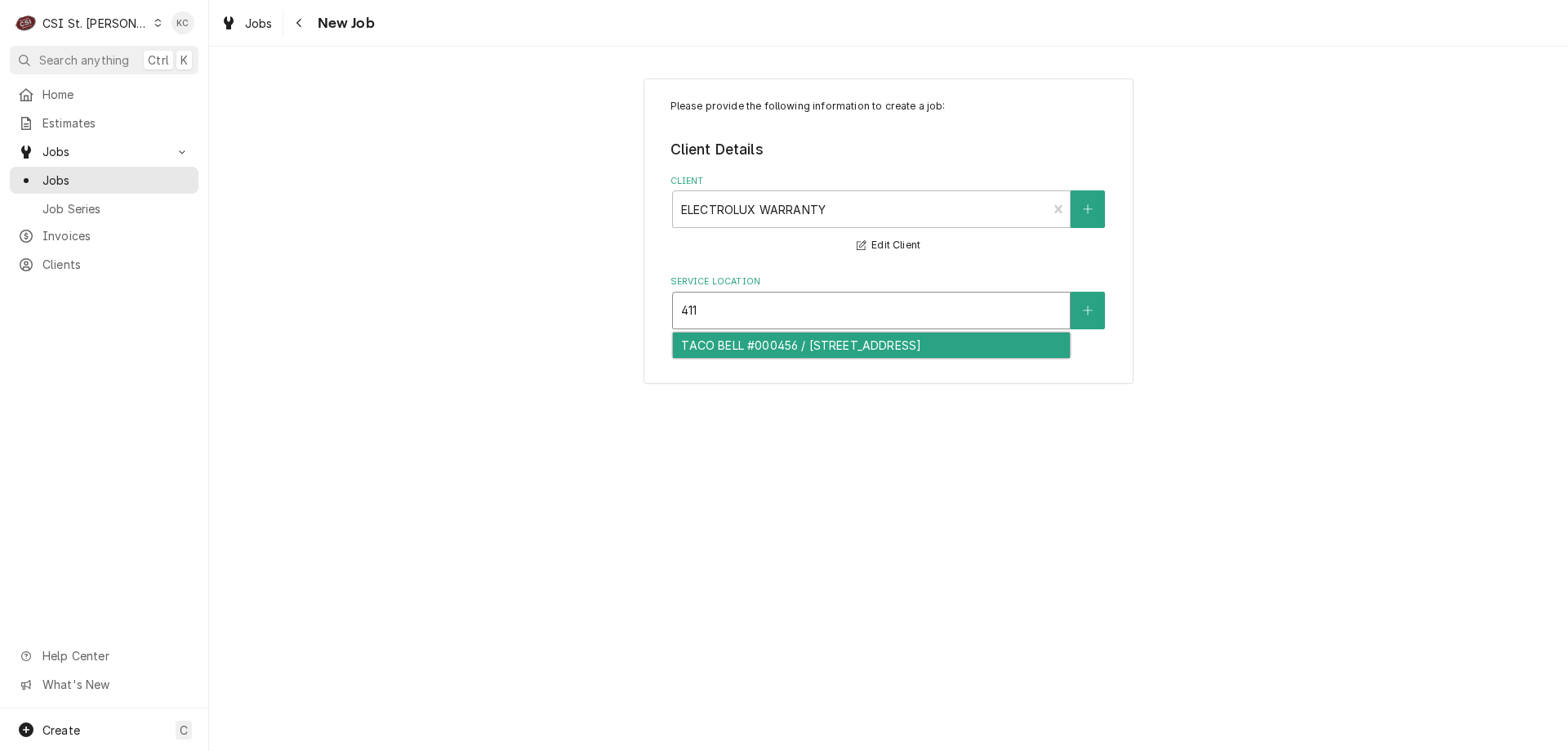
click at [947, 356] on div "TACO BELL #000456 / [STREET_ADDRESS]" at bounding box center [871, 345] width 397 height 26
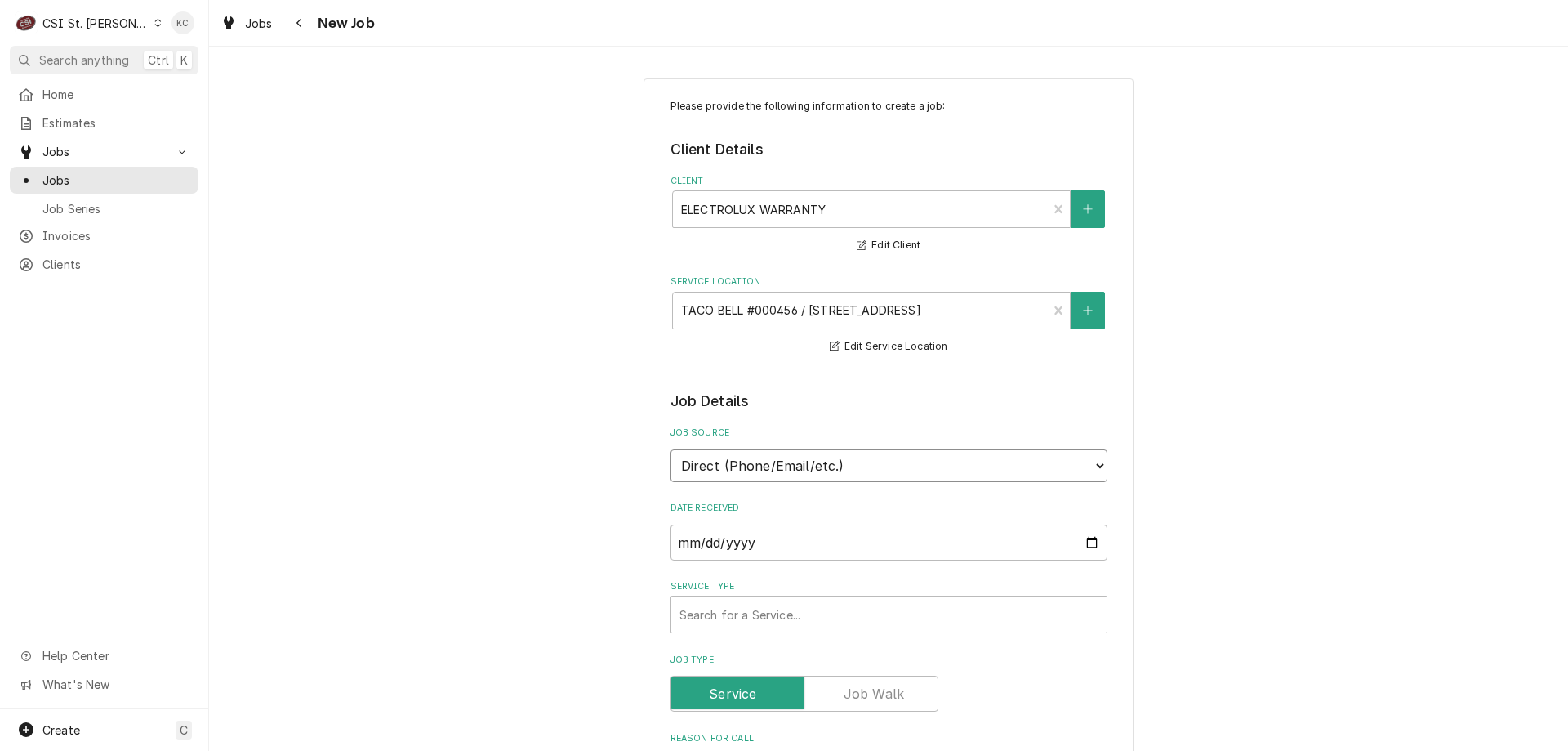
click at [780, 465] on select "Direct (Phone/Email/etc.) Service Channel Corrigo Ecotrak Other" at bounding box center [889, 465] width 437 height 33
select select "100"
click at [778, 542] on input "Job Source Name" at bounding box center [889, 542] width 437 height 36
type textarea "x"
type input "n"
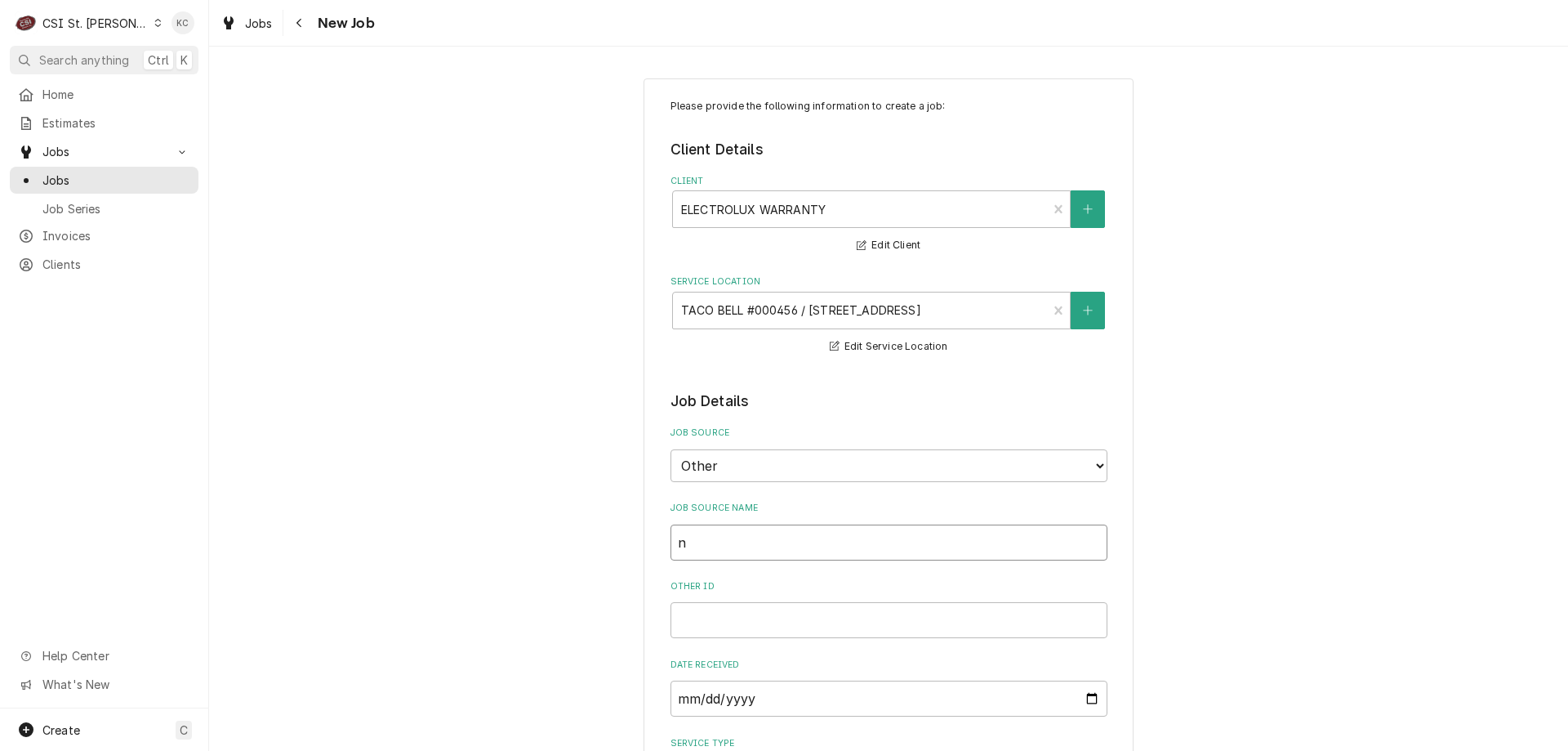
type textarea "x"
type input "no"
type textarea "x"
type input "nor"
type textarea "x"
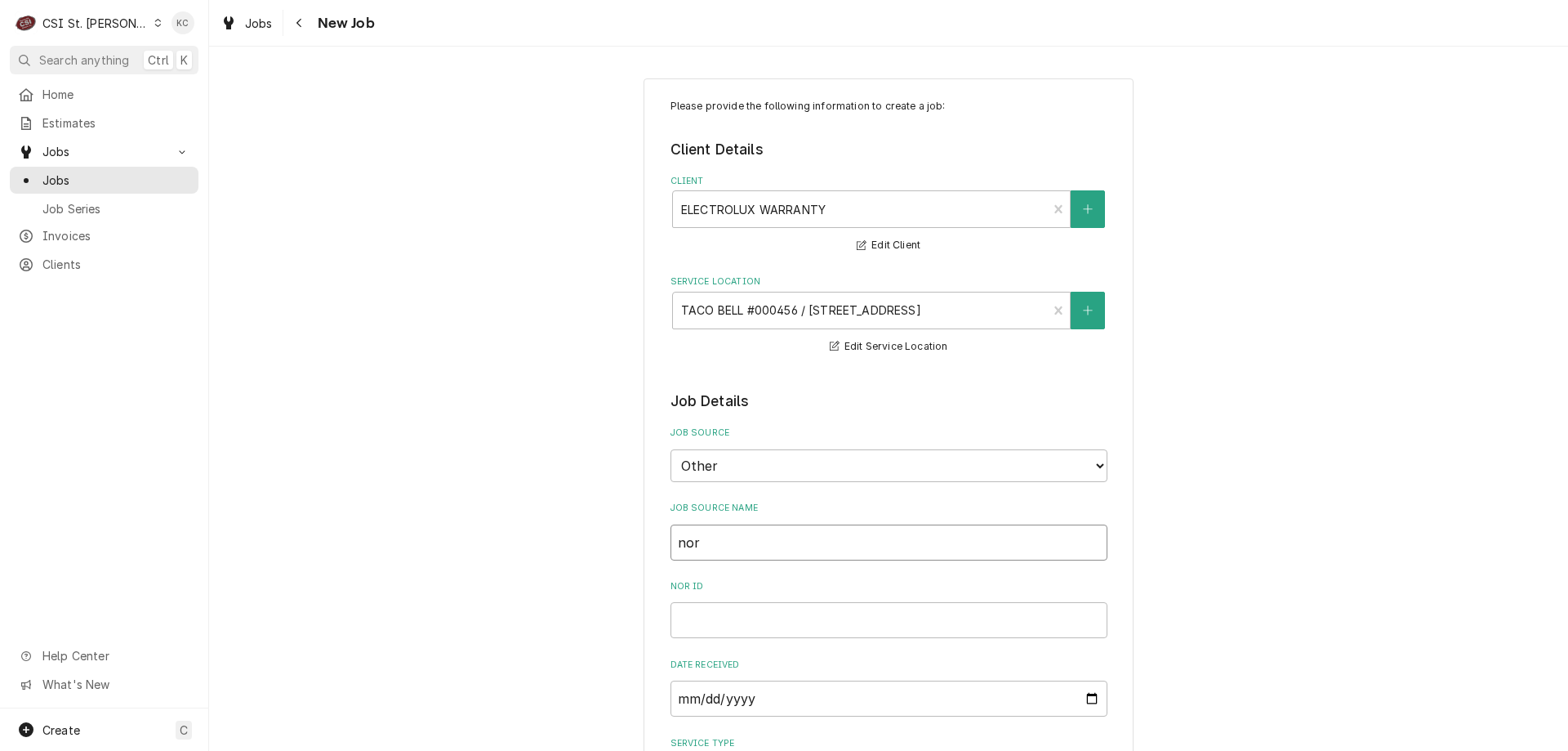
type input "nore"
type textarea "x"
type input "norep"
type textarea "x"
type input "norepl"
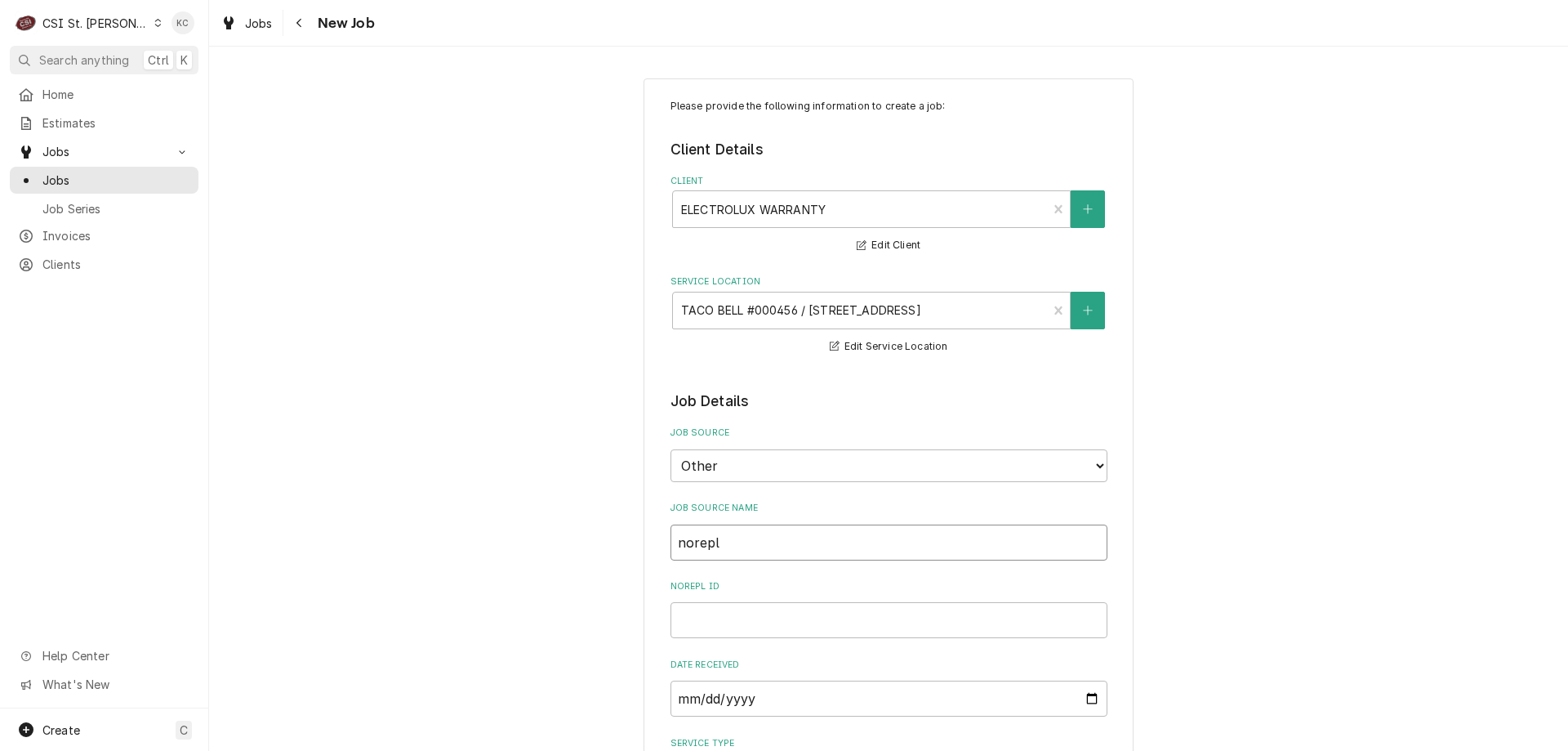
type textarea "x"
type input "noreply"
type textarea "x"
type input "noreply@"
type textarea "x"
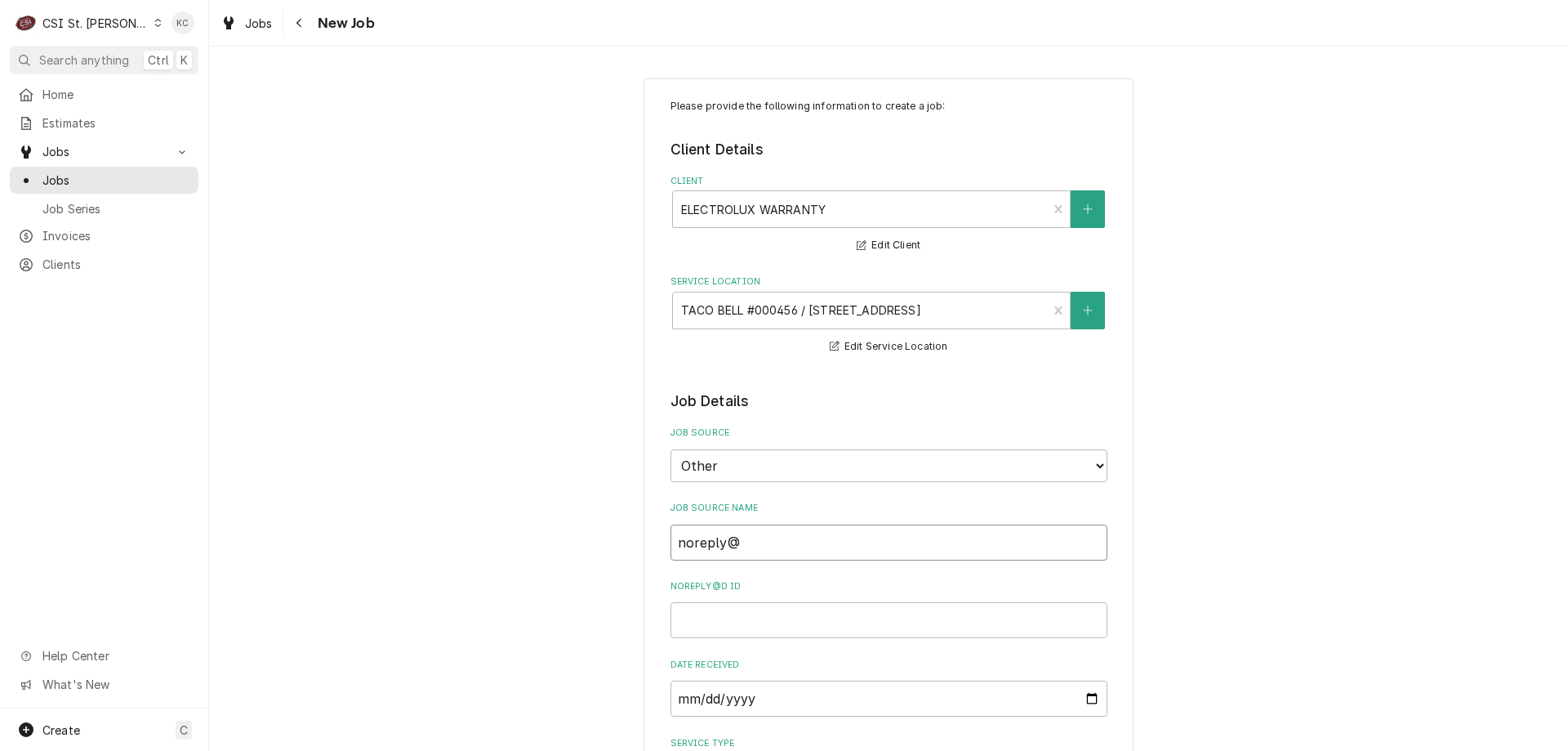
type input "noreply@d"
type textarea "x"
type input "noreply@da"
type textarea "x"
type input "noreply@dav"
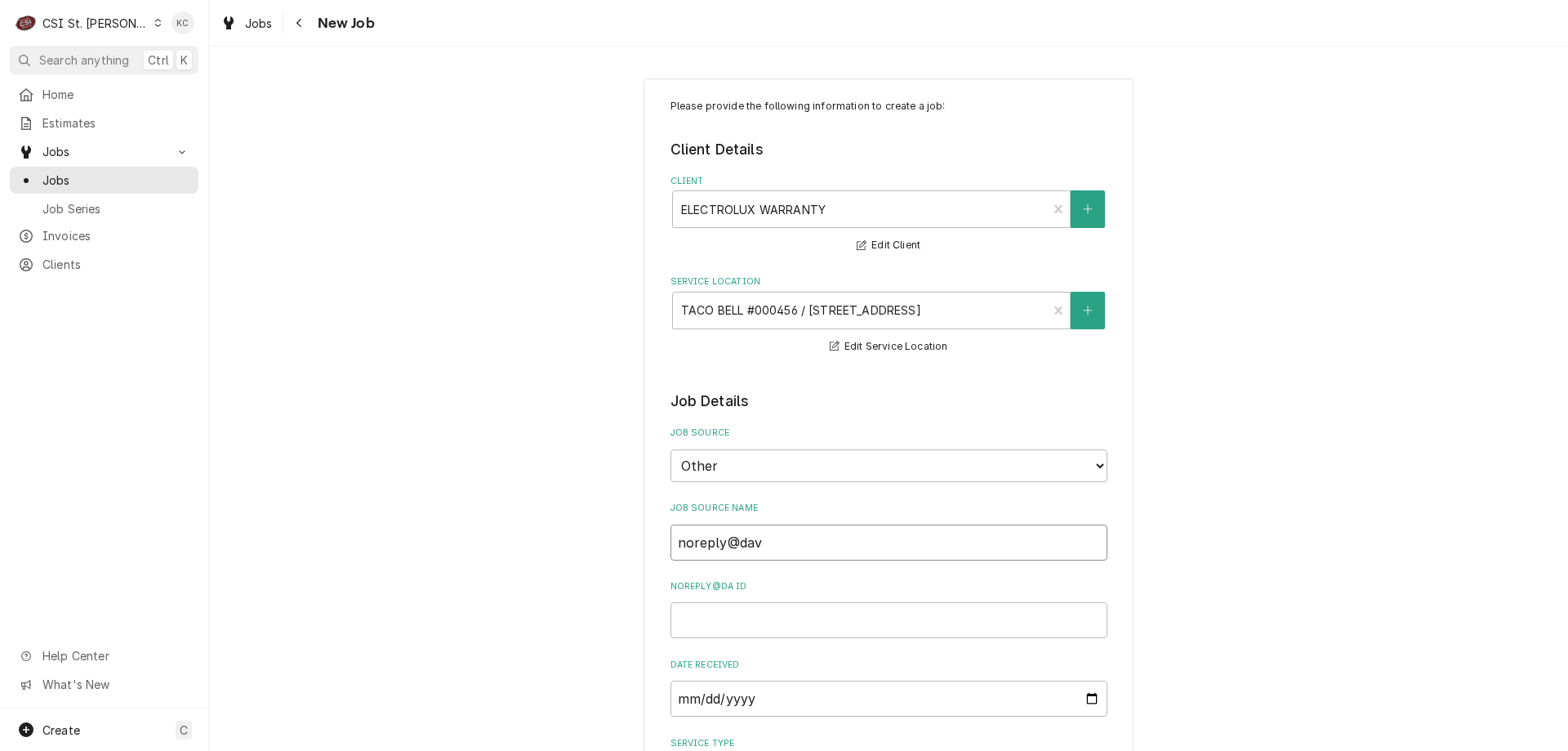
type textarea "x"
type input "noreply@davi"
type textarea "x"
type input "noreply@davis"
type textarea "x"
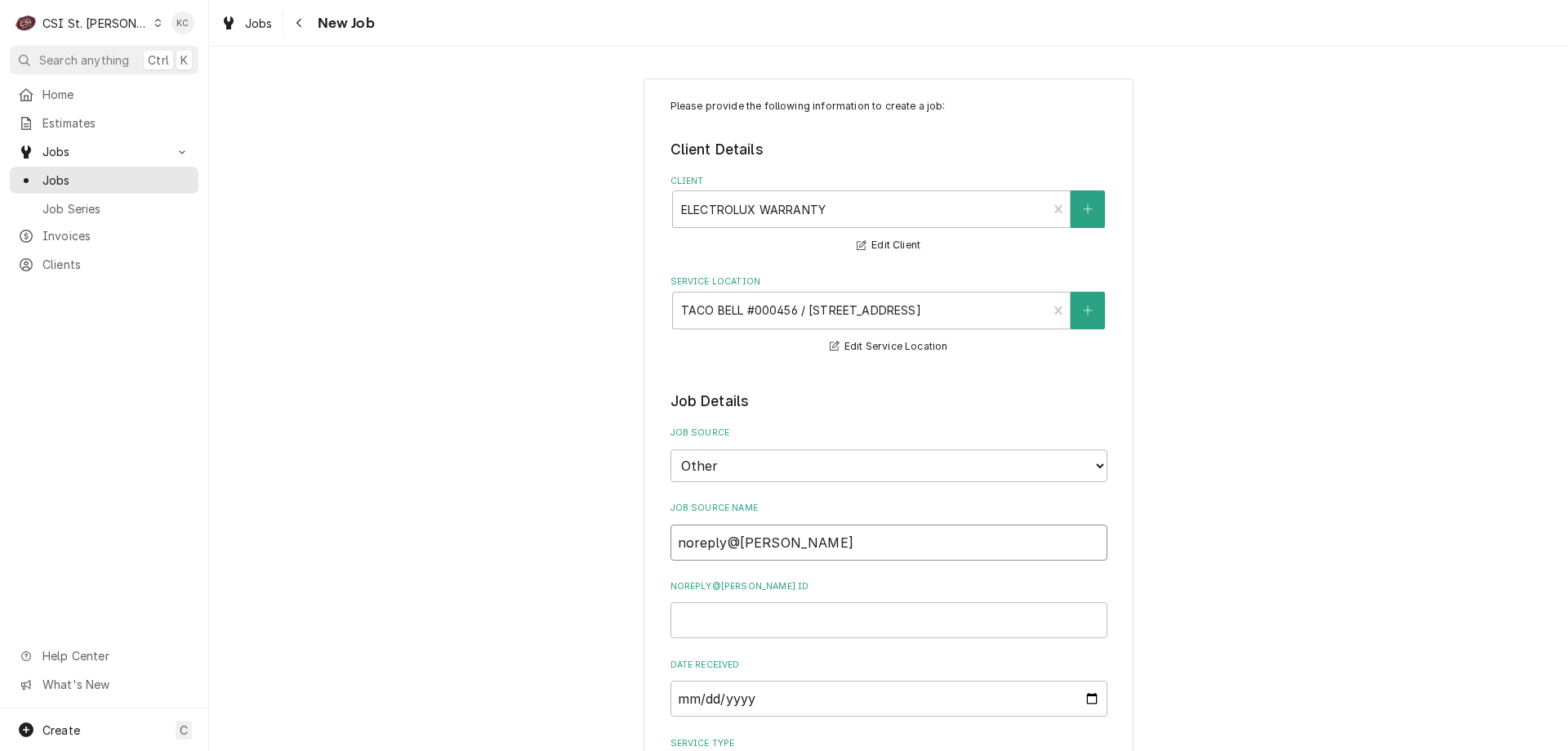
type input "noreply@davisw"
type textarea "x"
type input "noreply@daviswa"
type textarea "x"
type input "noreply@daviswar"
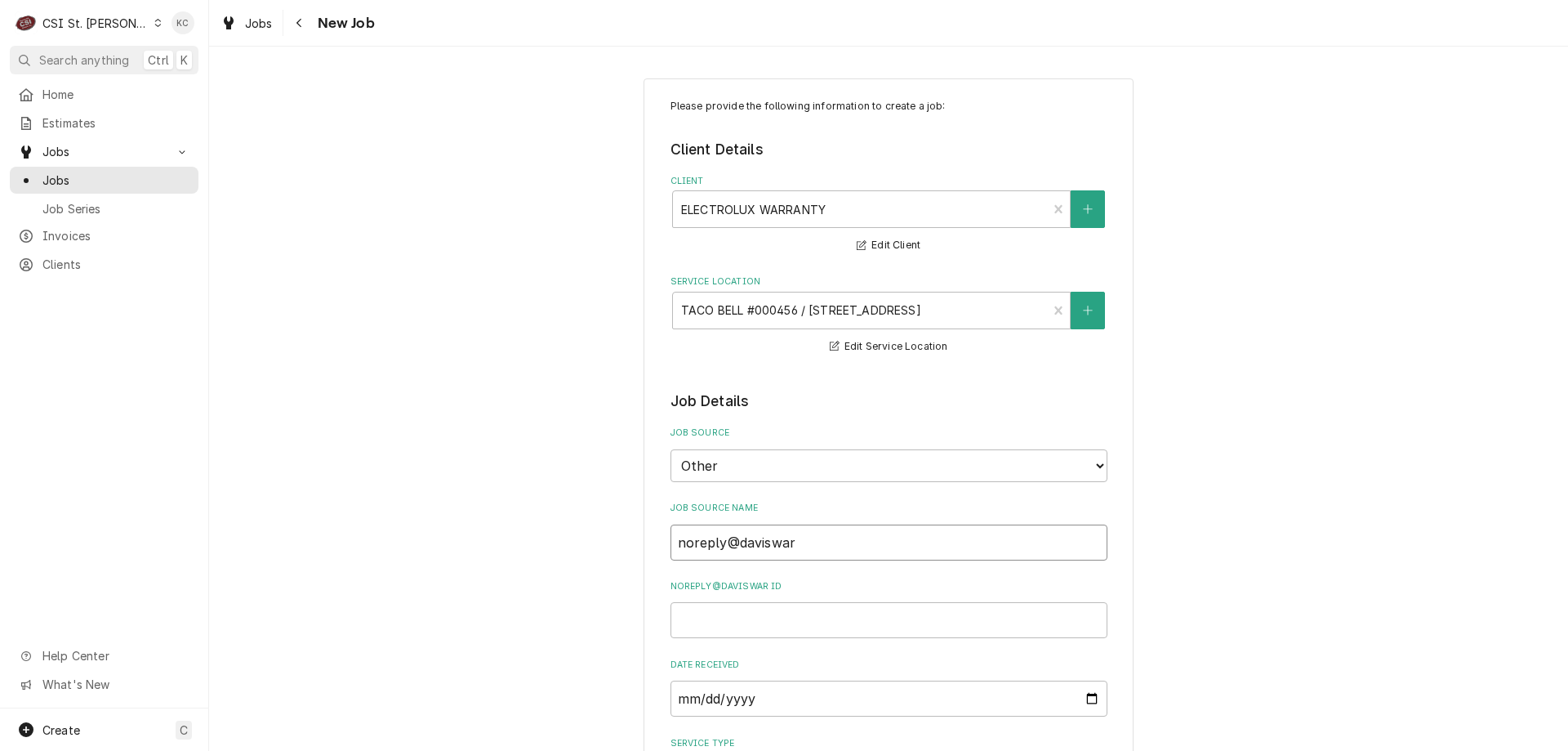
type textarea "x"
type input "noreply@davisware"
type textarea "x"
type input "noreply@davisware"
type textarea "x"
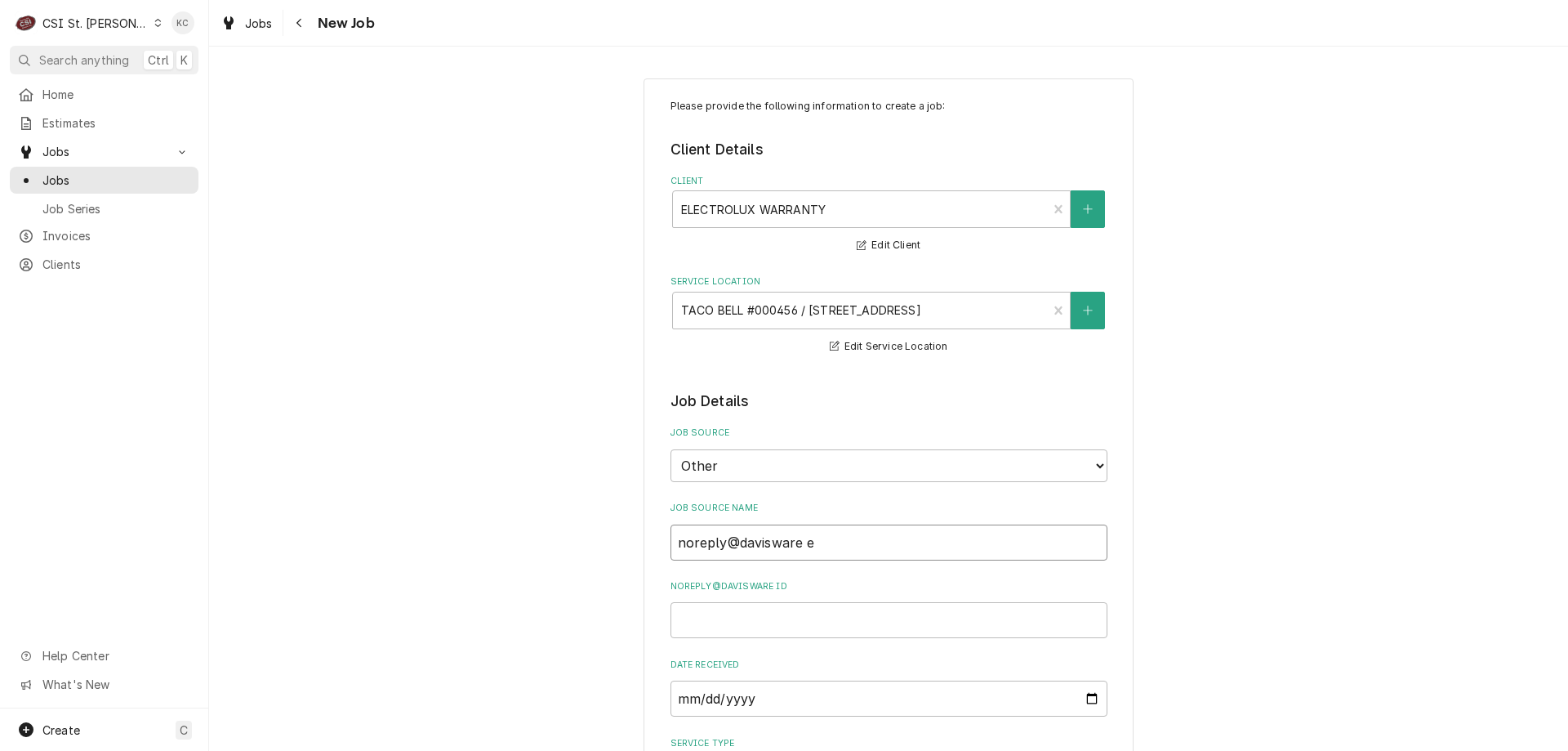
type input "noreply@davisware em"
type textarea "x"
type input "noreply@davisware ema"
type textarea "x"
type input "noreply@davisware emai"
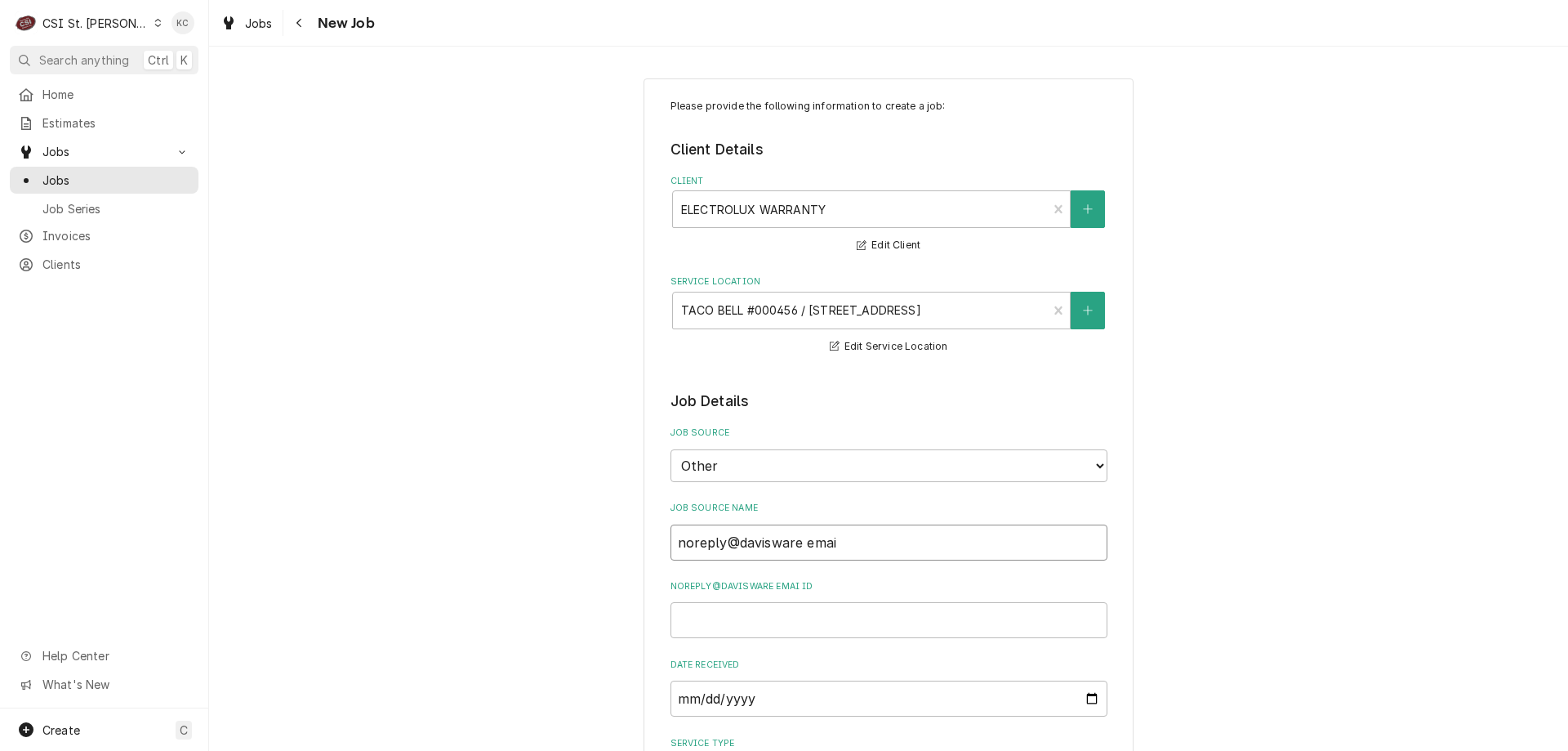
type textarea "x"
type input "noreply@davisware email"
type textarea "x"
type input "noreply@davisware email"
click at [705, 627] on input "noreply@davisware email ID" at bounding box center [889, 620] width 437 height 36
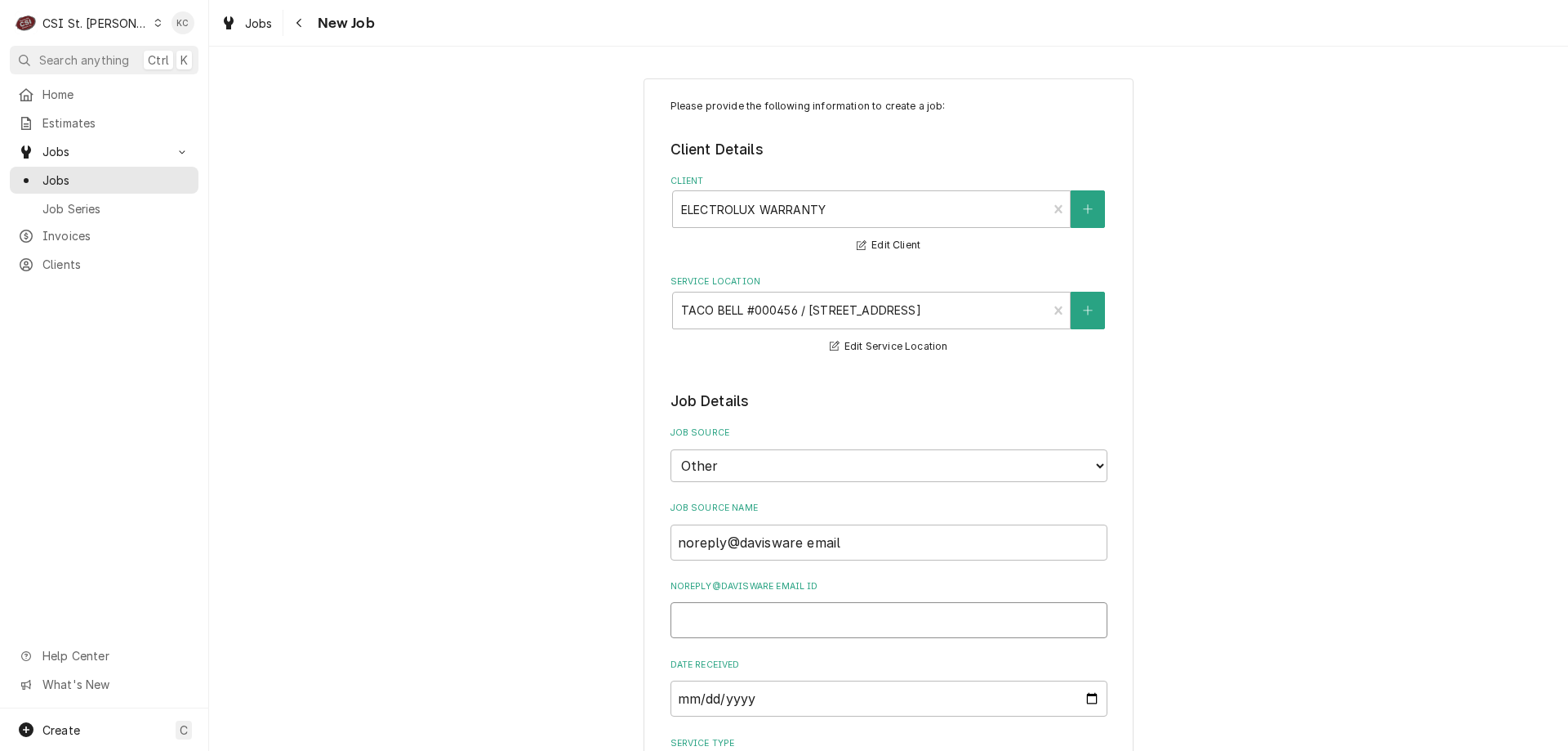
paste input "EPR36109"
type textarea "x"
type input "EPR36109"
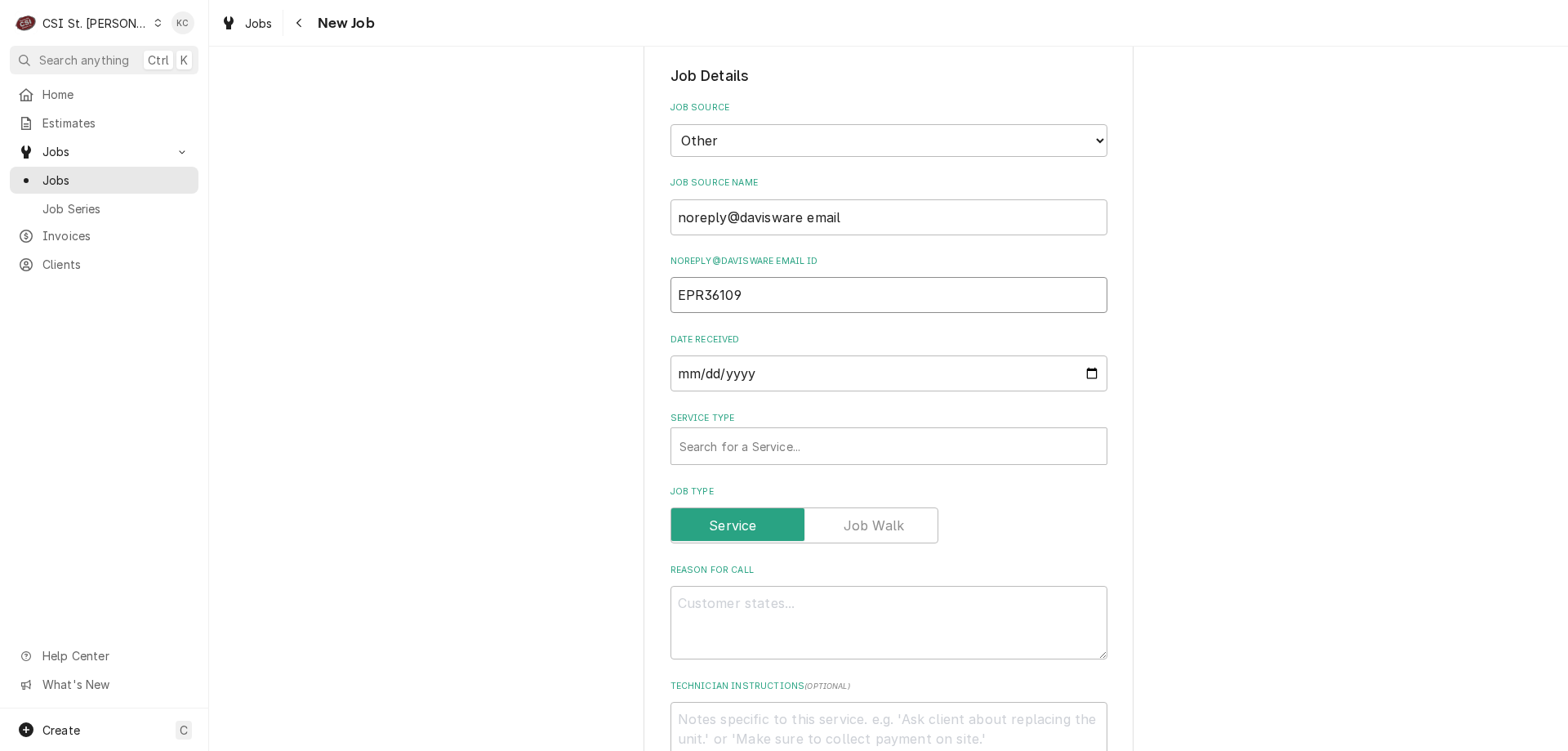
type textarea "x"
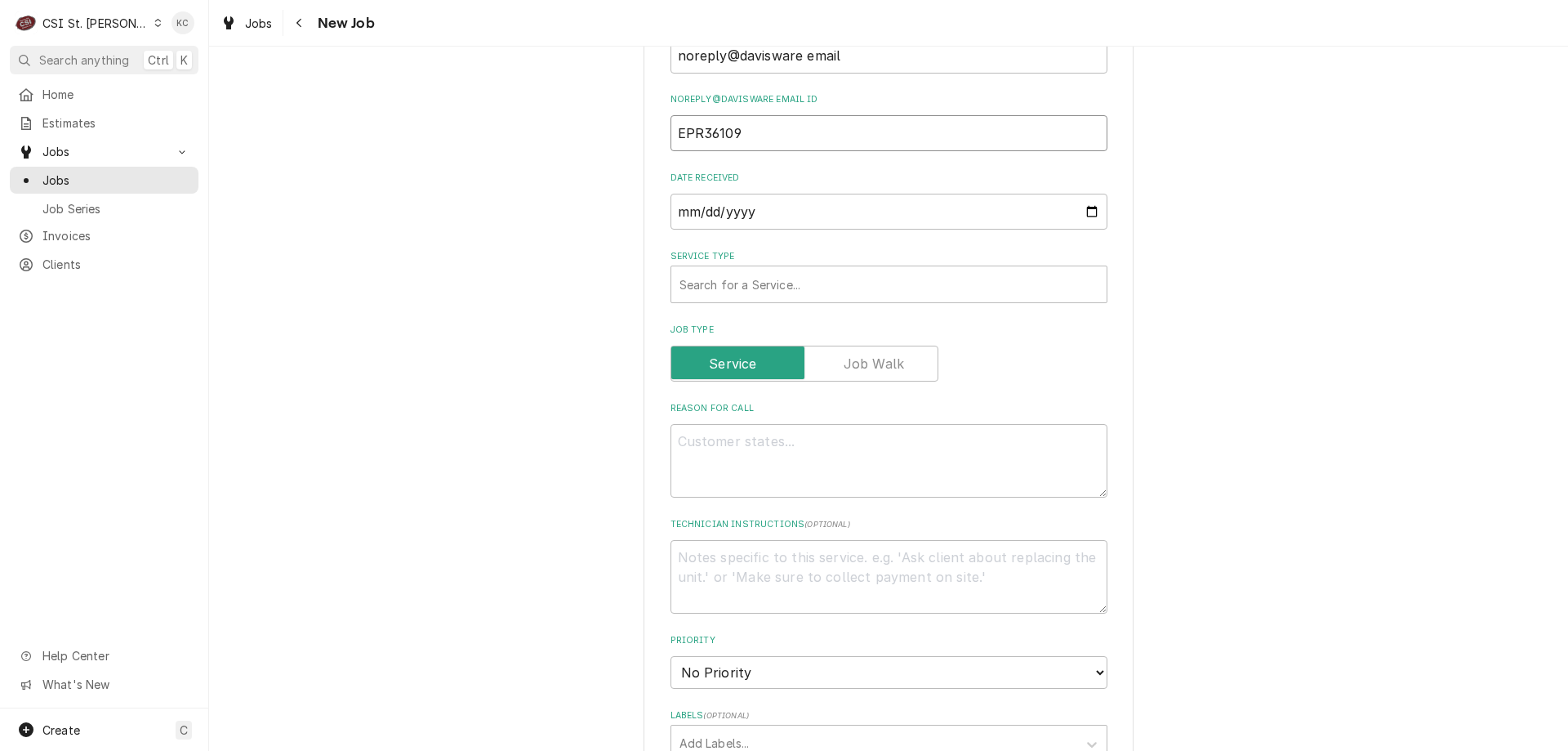
scroll to position [490, 0]
type input "EPR36109"
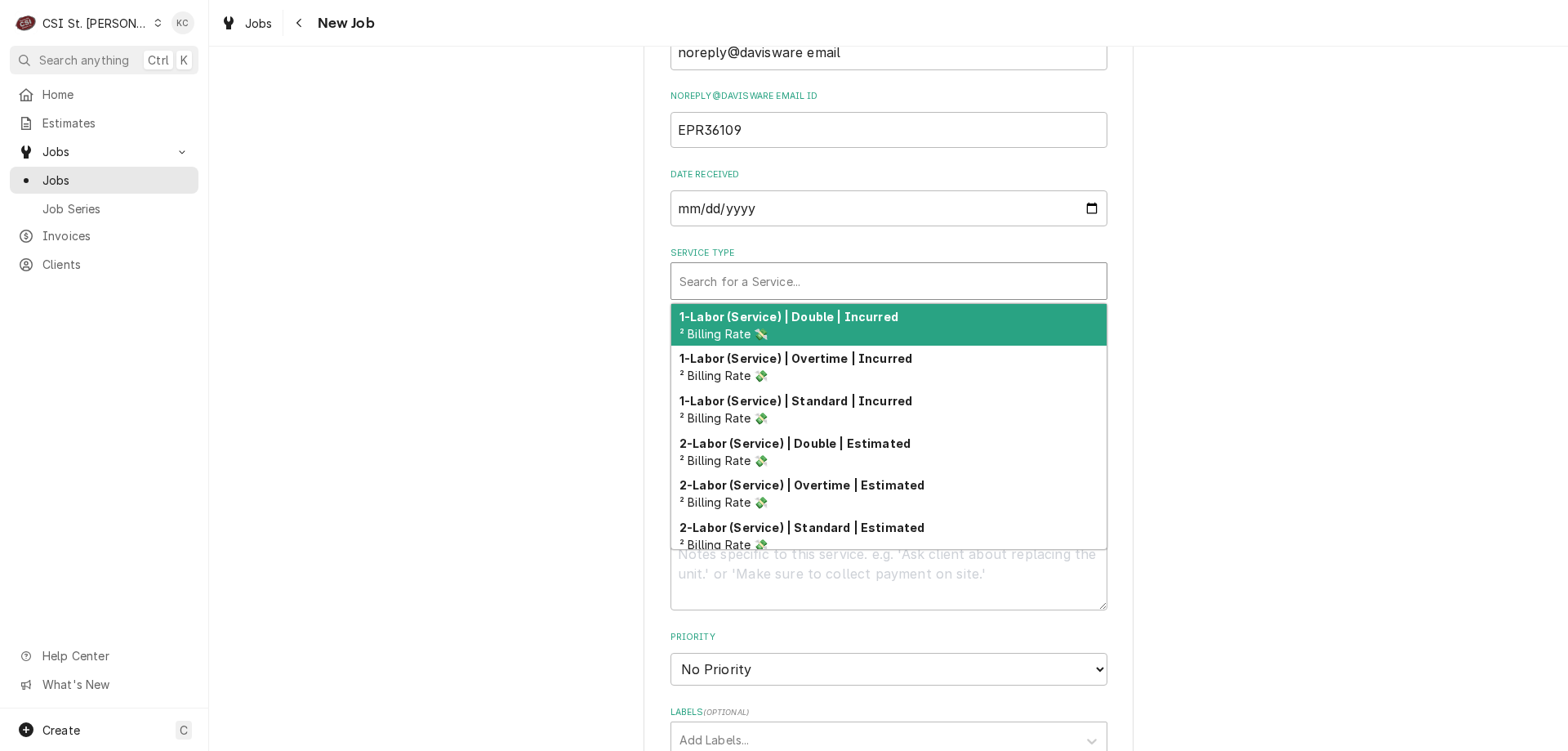
click at [732, 283] on div "Service Type" at bounding box center [889, 281] width 419 height 29
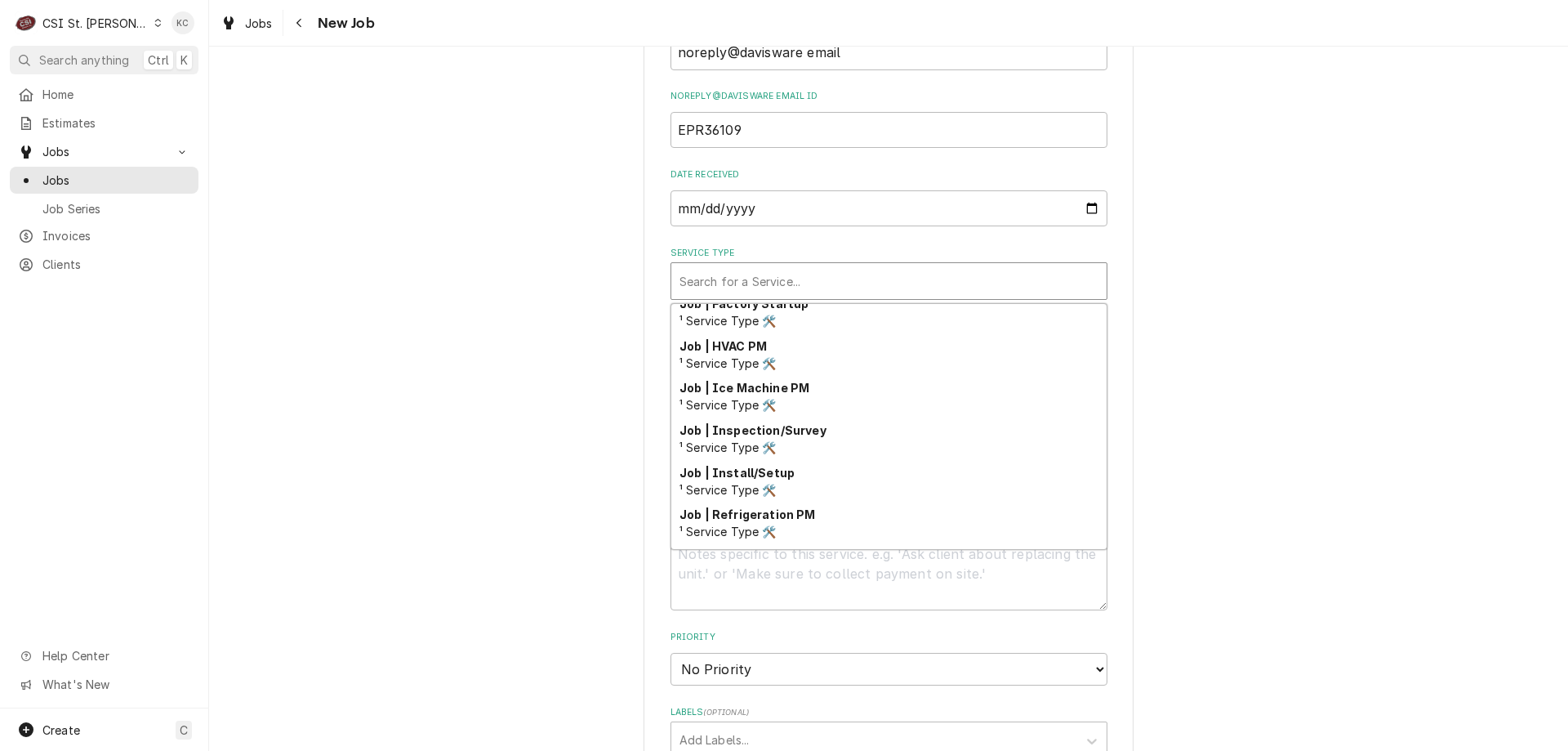
scroll to position [935, 0]
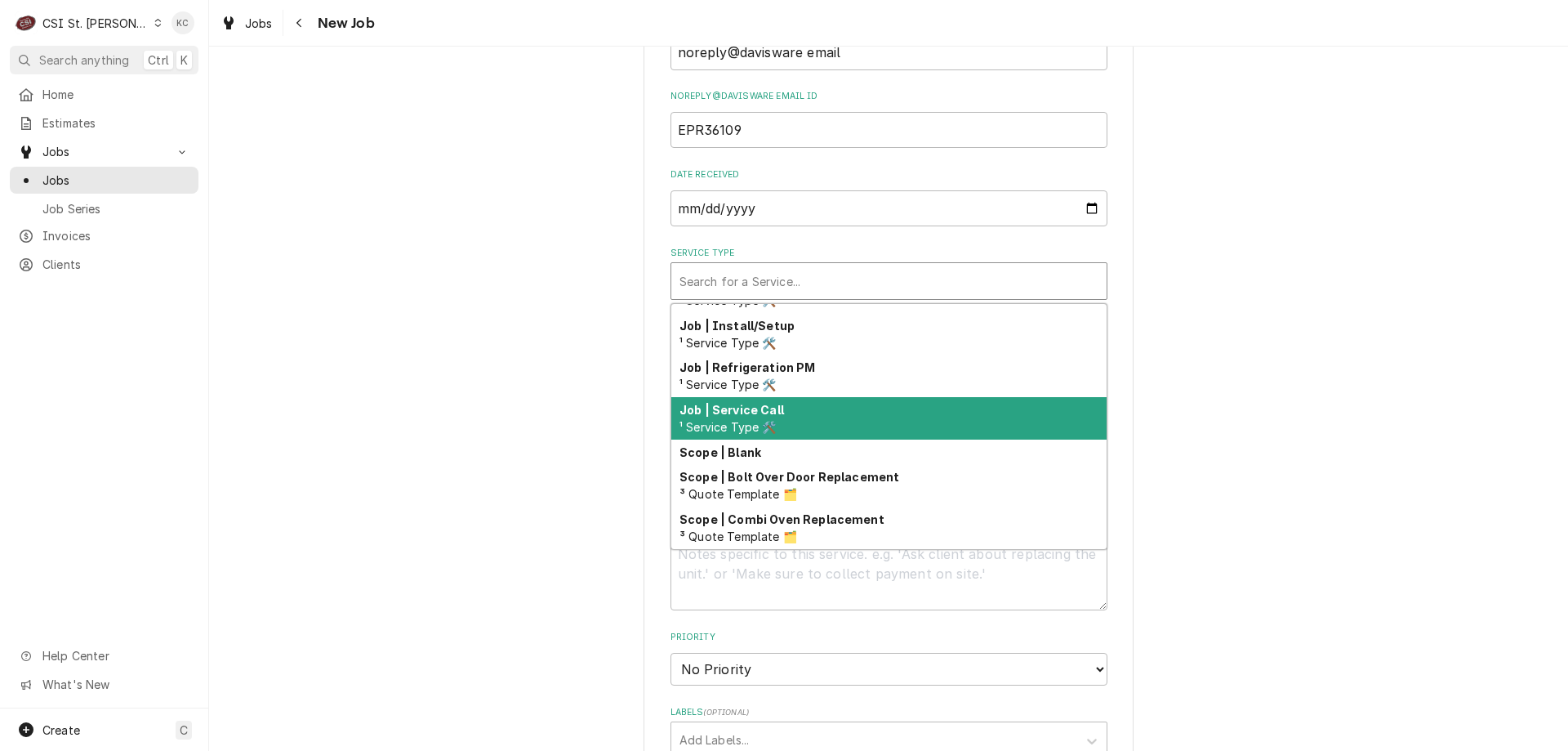
click at [783, 427] on div "Job | Service Call ¹ Service Type 🛠️" at bounding box center [889, 418] width 436 height 42
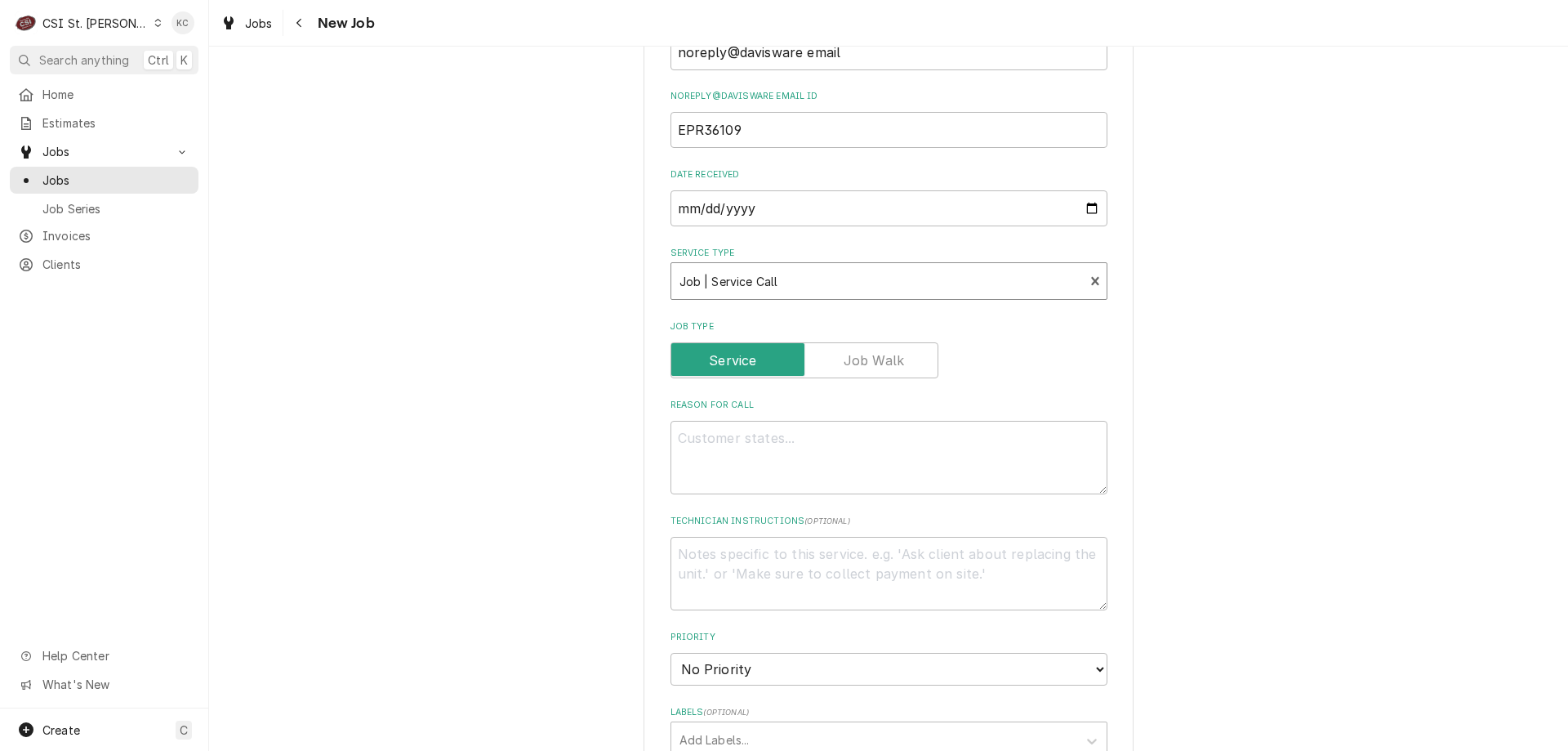
drag, startPoint x: 1295, startPoint y: 425, endPoint x: 1276, endPoint y: 425, distance: 19.0
click at [1286, 425] on div "Please provide the following information to create a job: Client Details Client…" at bounding box center [889, 494] width 1359 height 1840
click at [813, 445] on textarea "Reason For Call" at bounding box center [889, 458] width 437 height 74
click at [712, 558] on textarea "Technician Instructions ( optional )" at bounding box center [889, 574] width 437 height 74
paste textarea "trip and diagnostic covered"
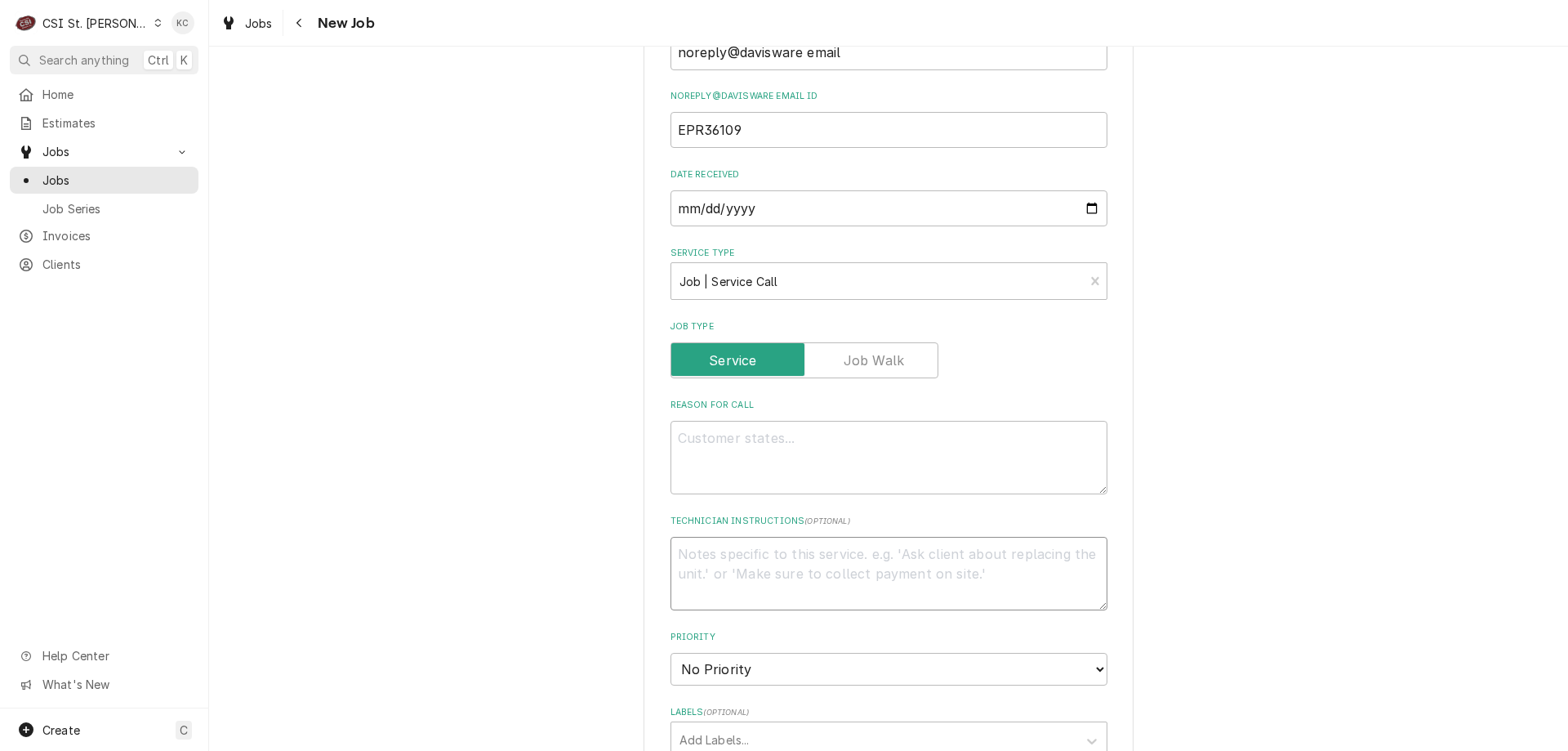
type textarea "x"
type textarea "trip and diagnostic covered"
type textarea "x"
type textarea "trip and diagnostic covered"
type textarea "x"
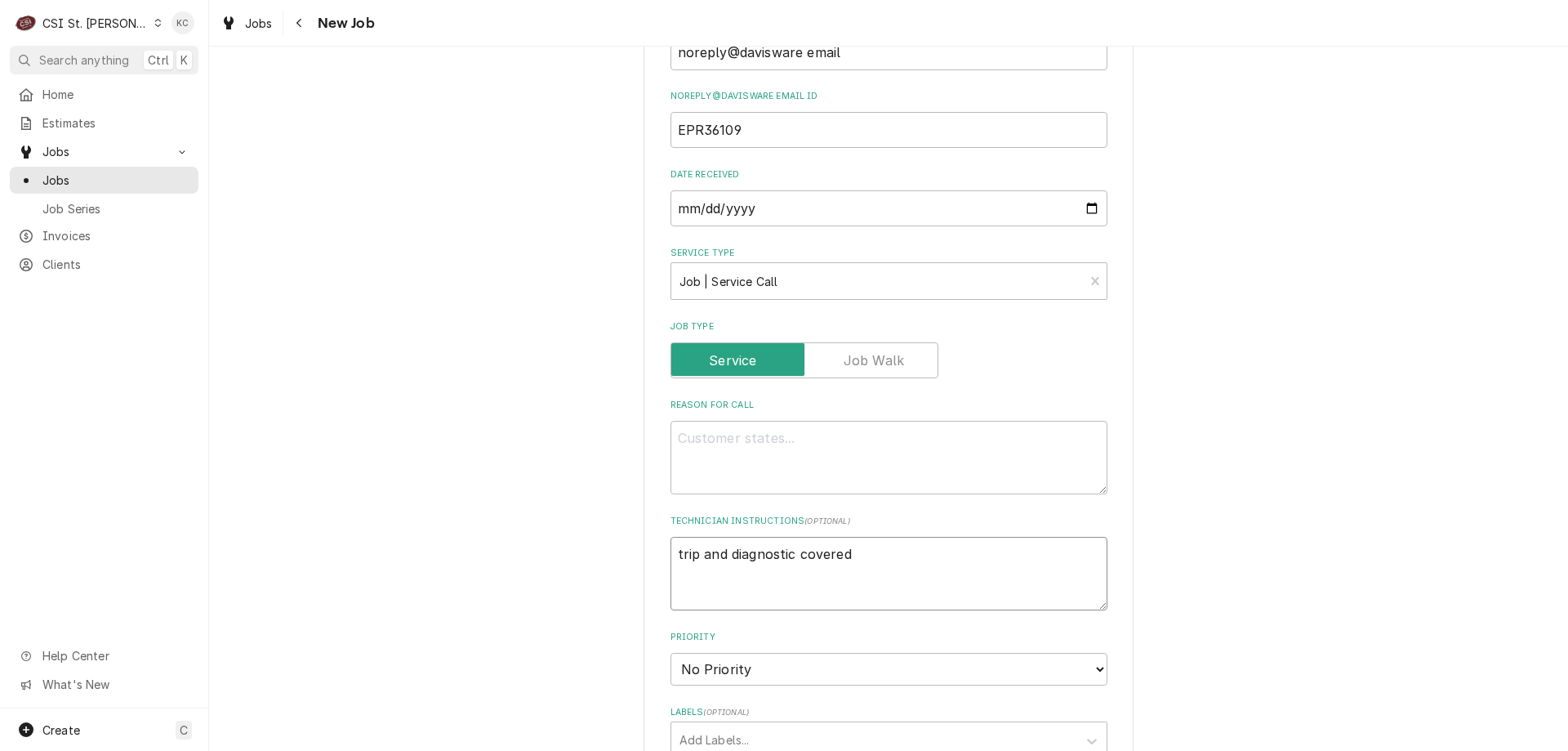
type textarea "trip and diagnostic covered p"
type textarea "x"
type textarea "trip and diagnostic covered pe"
type textarea "x"
type textarea "trip and diagnostic covered per"
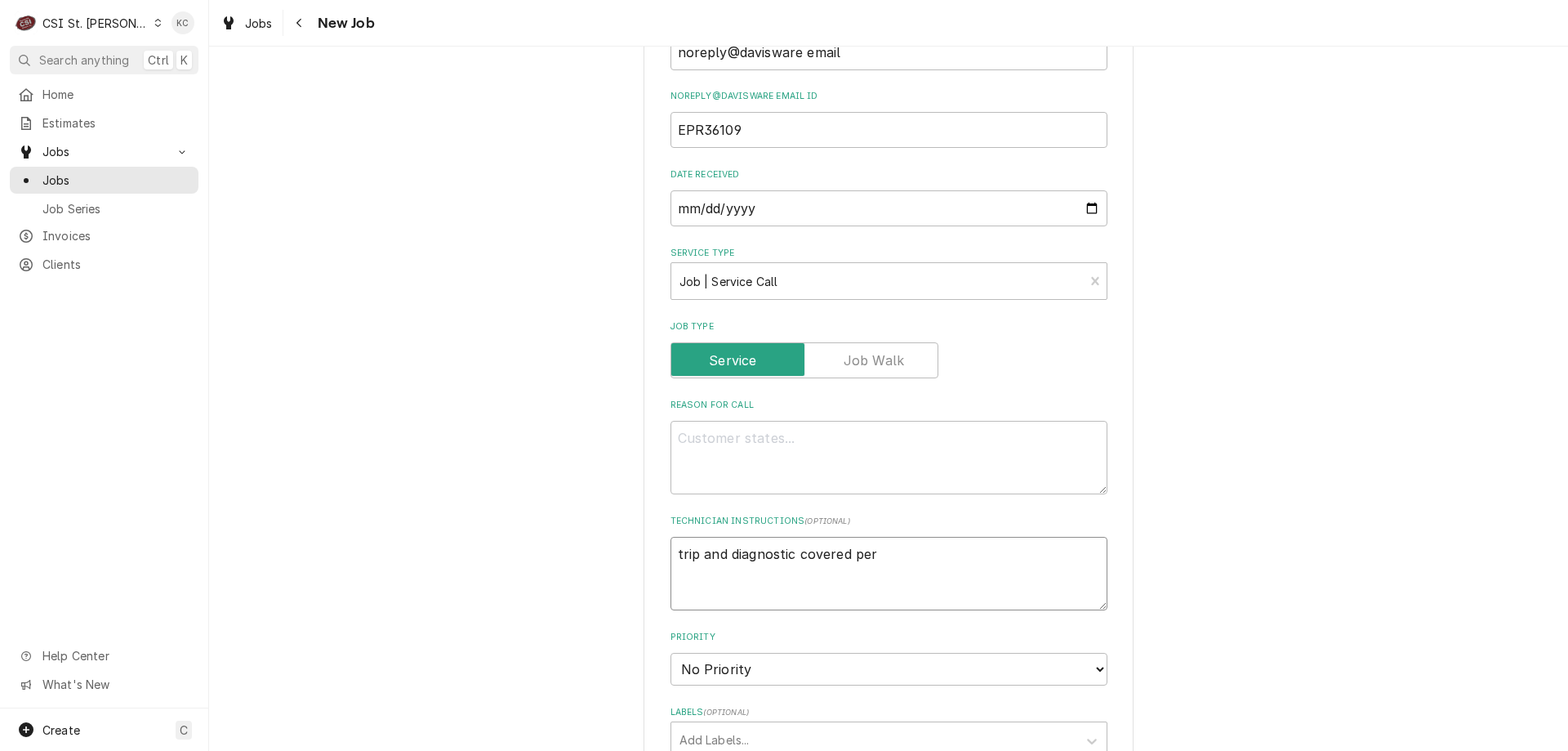
type textarea "x"
type textarea "trip and diagnostic covered per"
type textarea "x"
type textarea "trip and diagnostic covered per em"
type textarea "x"
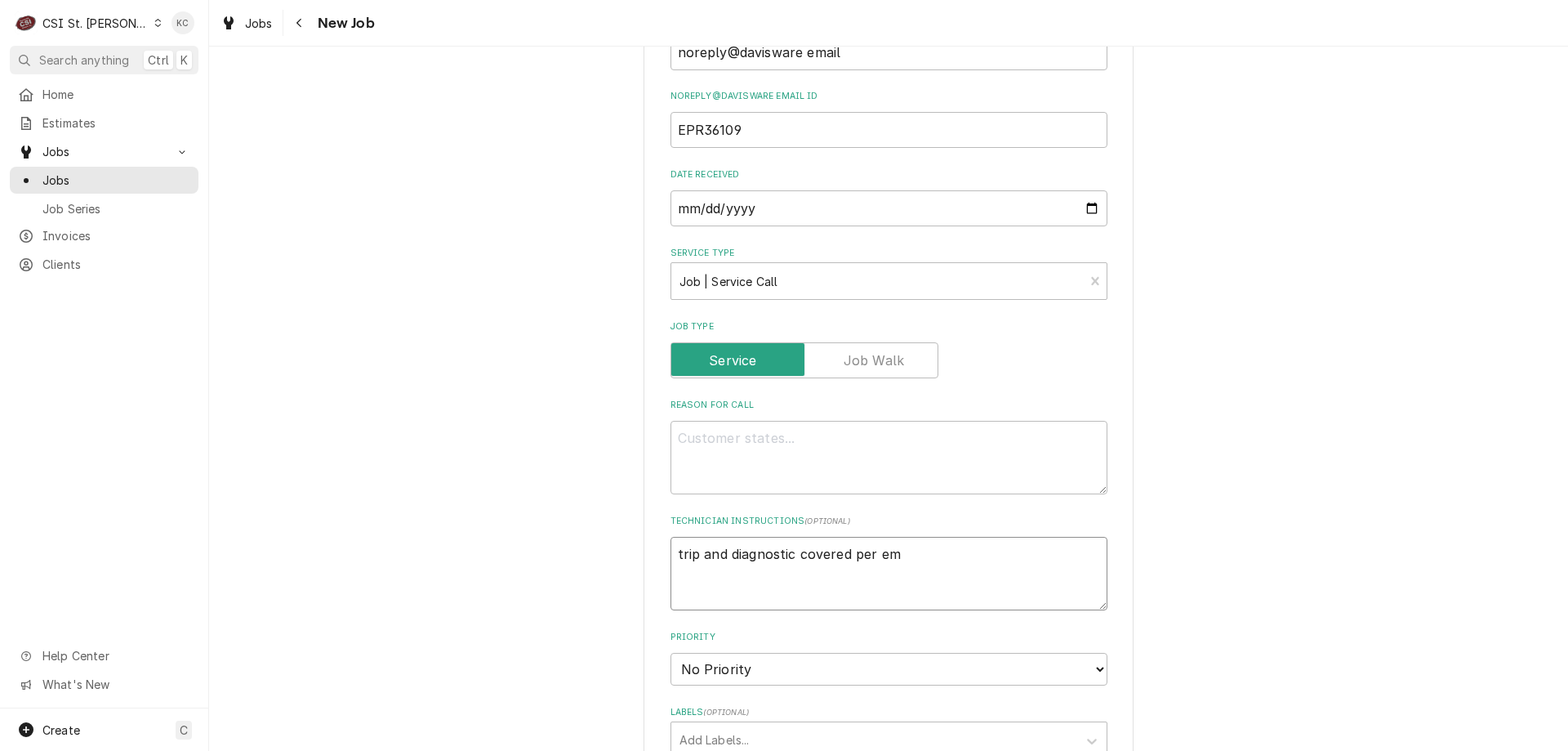
type textarea "trip and diagnostic covered per ema"
type textarea "x"
type textarea "trip and diagnostic covered per email"
type textarea "x"
type textarea "trip and diagnostic covered per email"
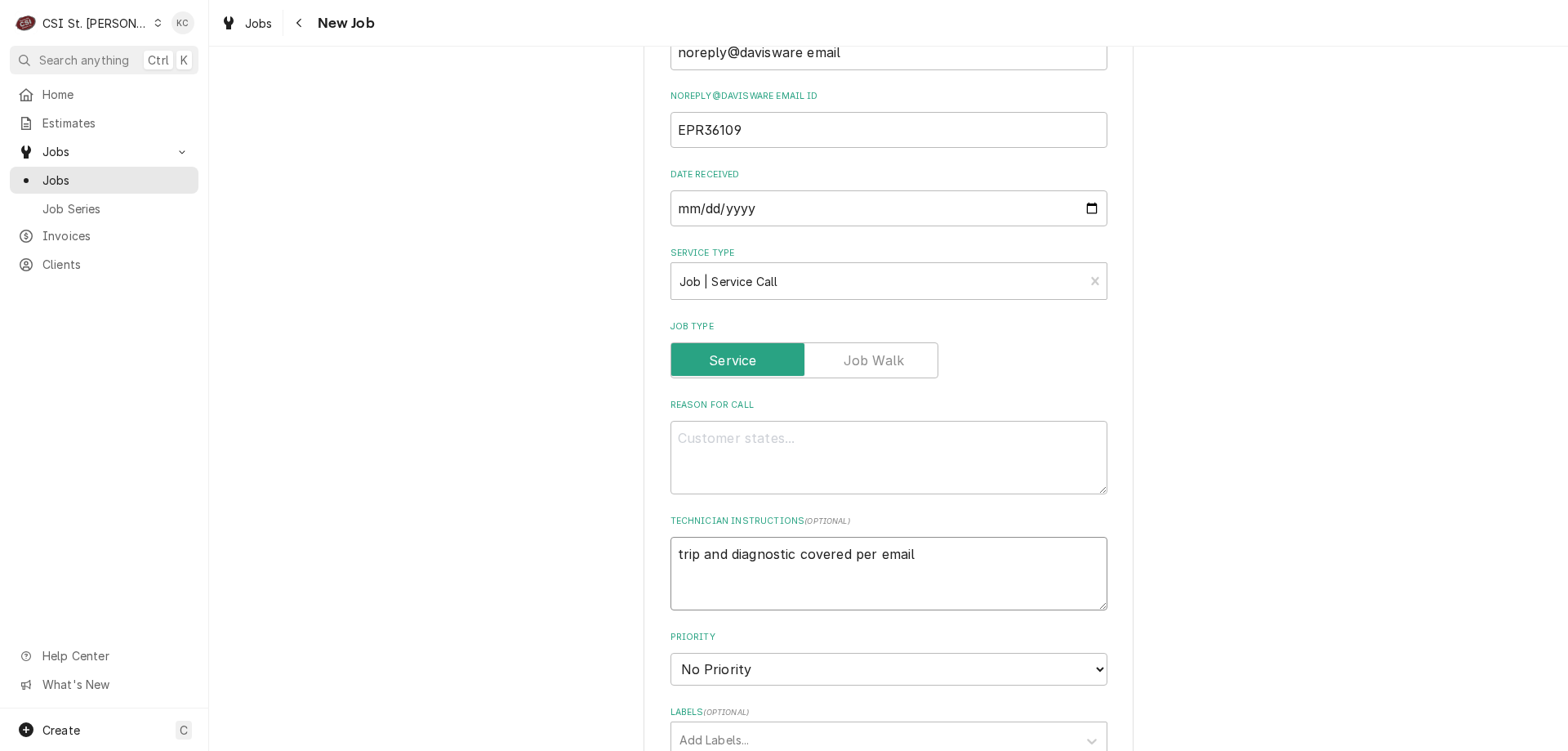
type textarea "x"
type textarea "trip and diagnostic covered per email"
click at [695, 434] on textarea "Reason For Call" at bounding box center [889, 458] width 437 height 74
type textarea "x"
type textarea "M"
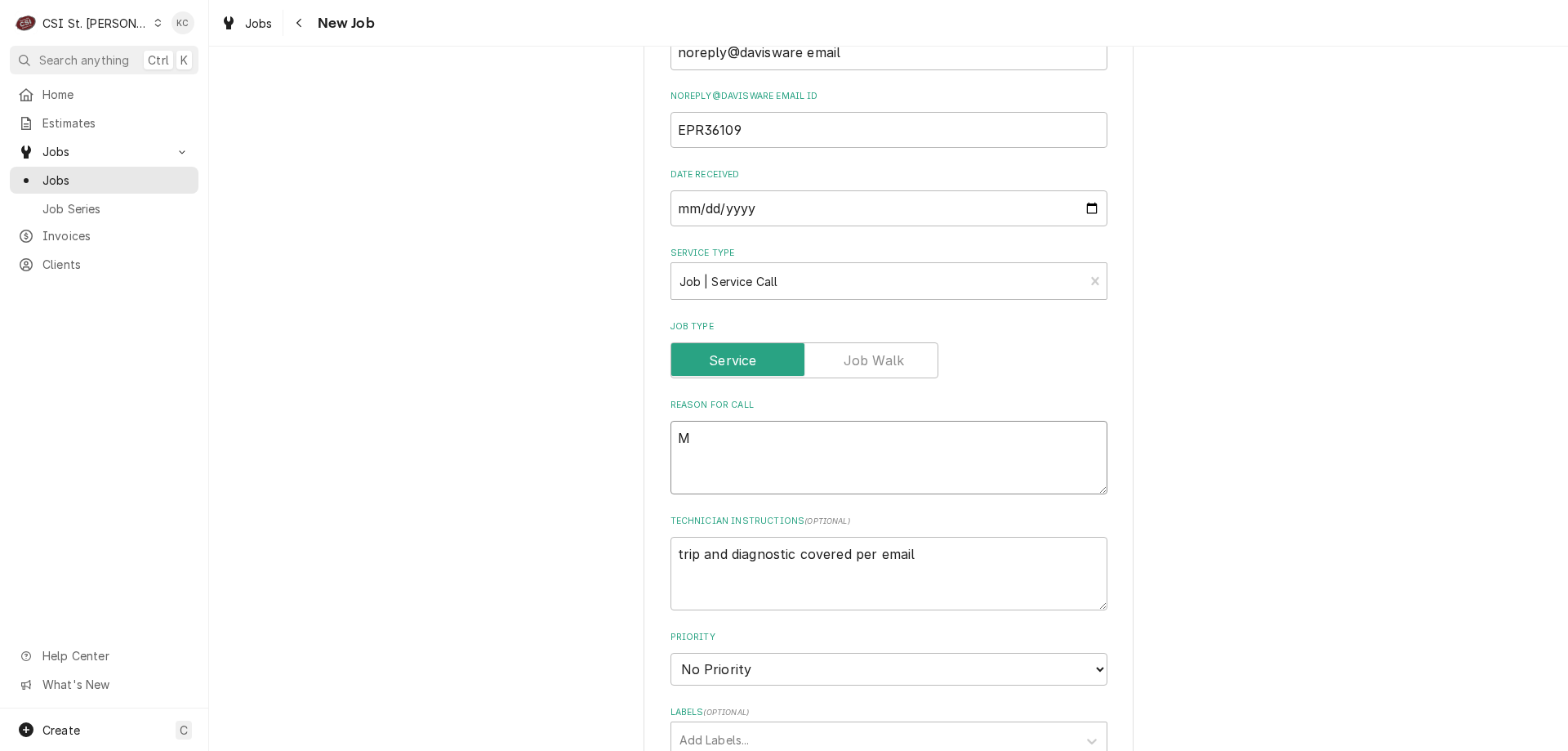
type textarea "x"
type textarea "Mo"
type textarea "x"
type textarea "Mod"
type textarea "x"
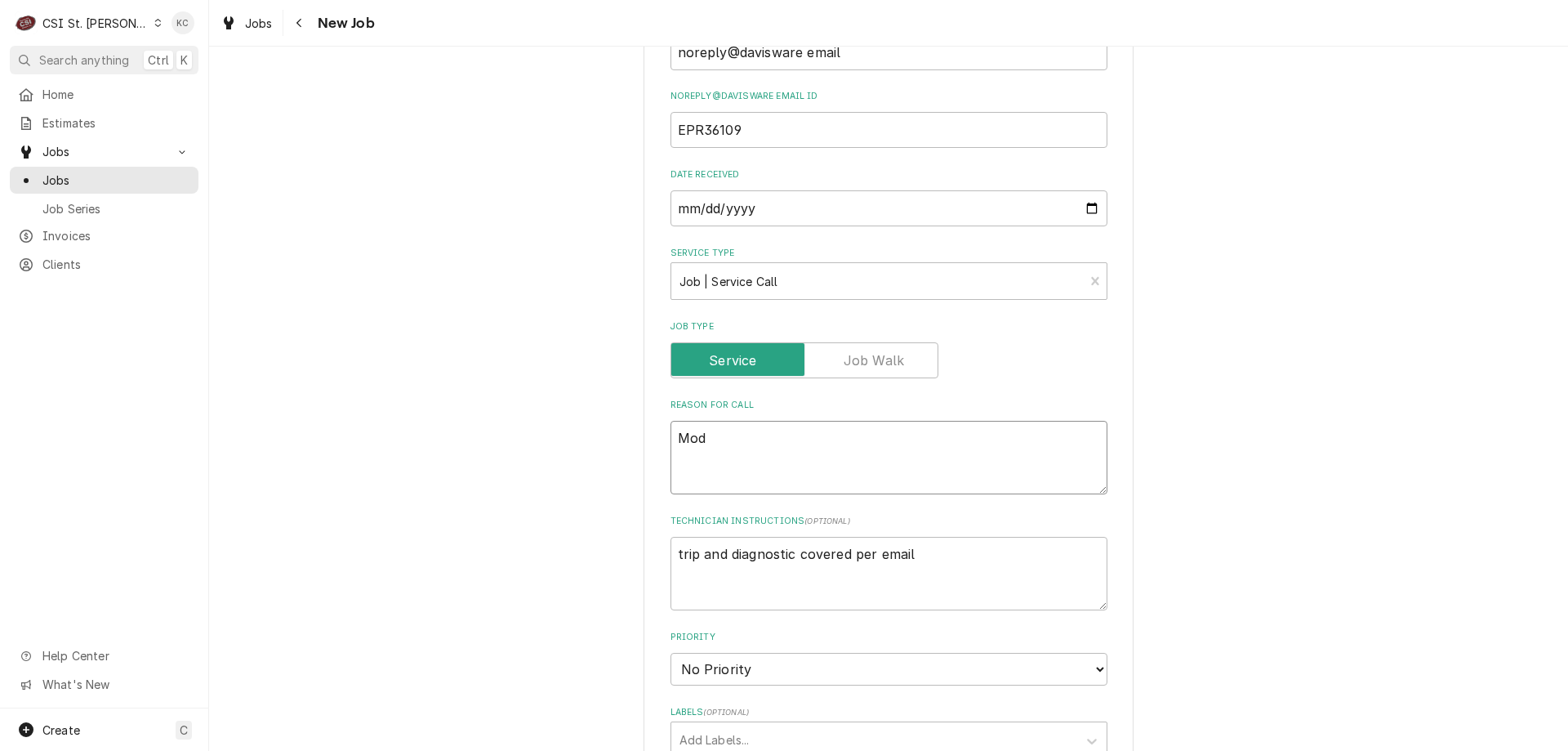
type textarea "Mode"
type textarea "x"
type textarea "Model"
type textarea "x"
type textarea "Model"
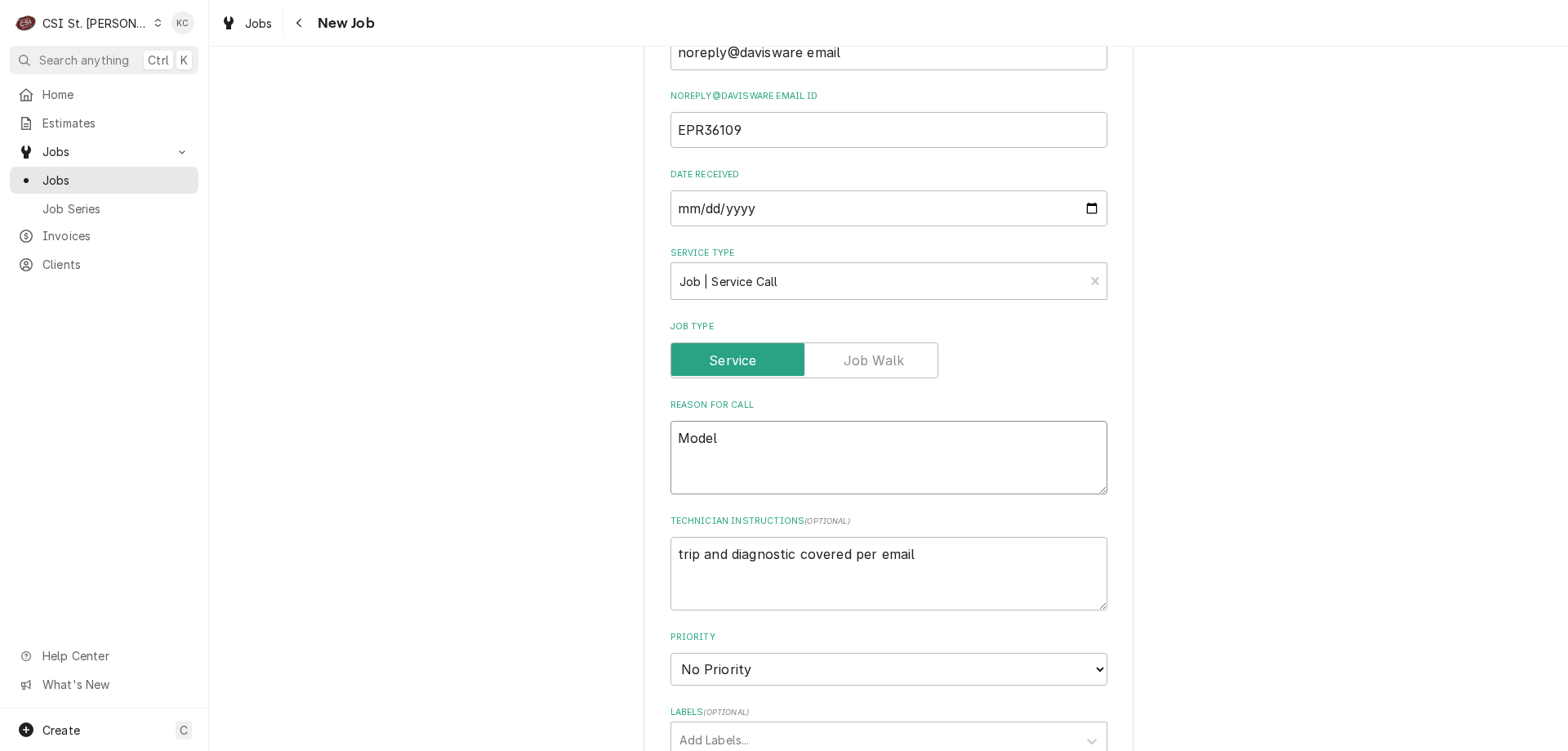
type textarea "x"
type textarea "Model -"
type textarea "x"
type textarea "Model -"
paste textarea "KCHRI54R2DFE"
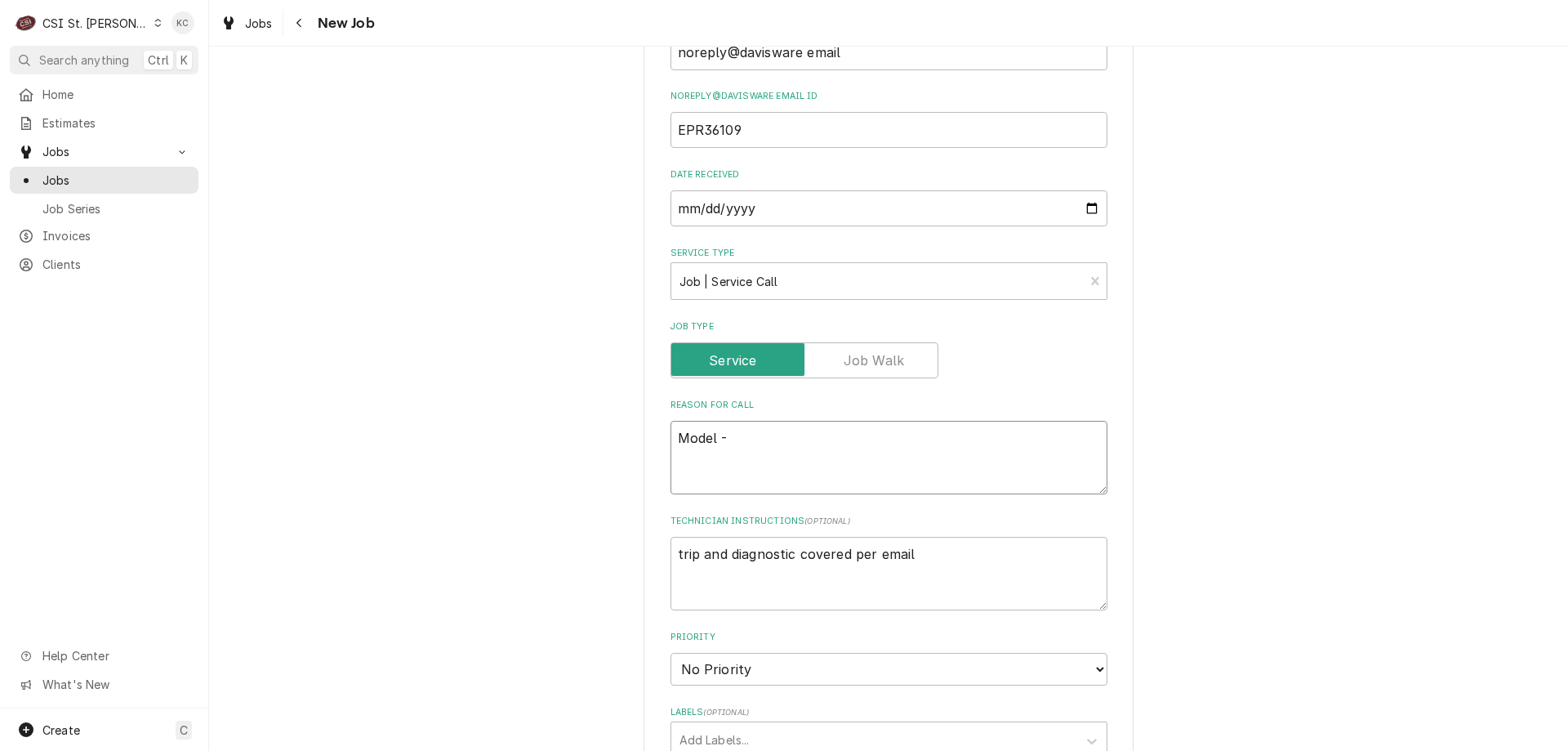
type textarea "x"
type textarea "Model - KCHRI54R2DFE"
type textarea "x"
type textarea "Model - KCHRI54R2DFE"
type textarea "x"
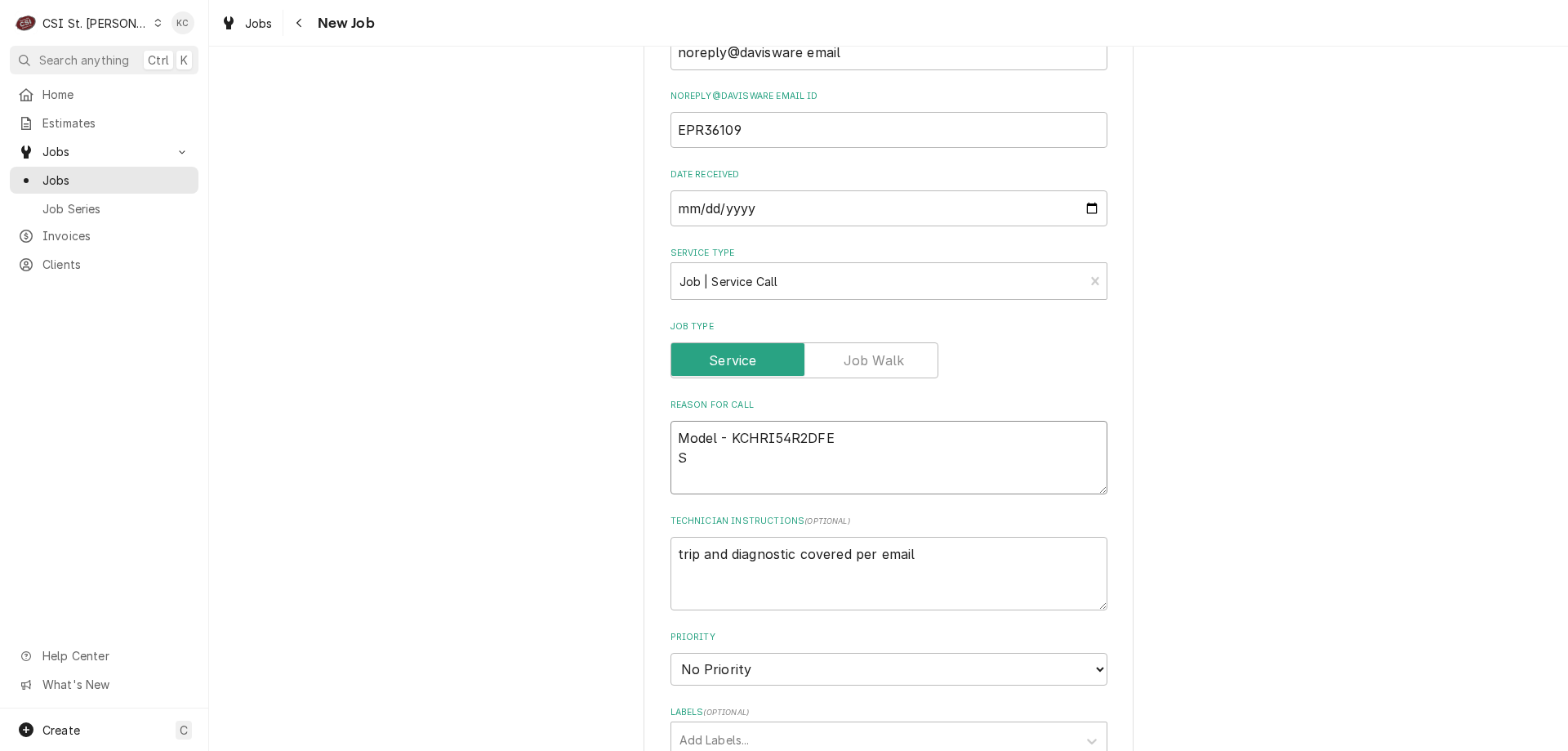
type textarea "Model - KCHRI54R2DFE Sw"
type textarea "x"
type textarea "Model - KCHRI54R2DFE Swe"
type textarea "x"
type textarea "Model - KCHRI54R2DFE Swer"
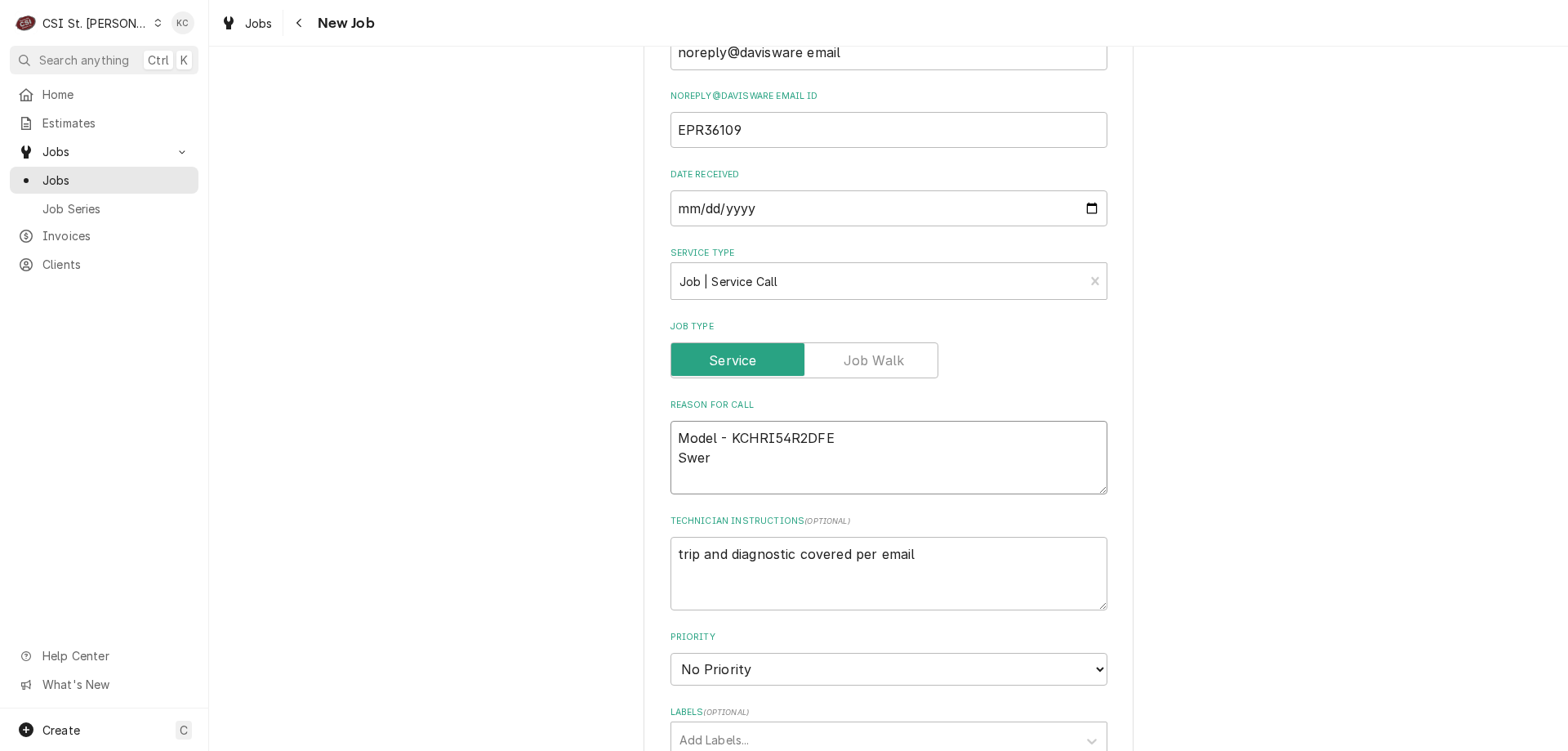
type textarea "x"
type textarea "Model - KCHRI54R2DFE Sweri"
type textarea "x"
type textarea "Model - KCHRI54R2DFE Swer"
type textarea "x"
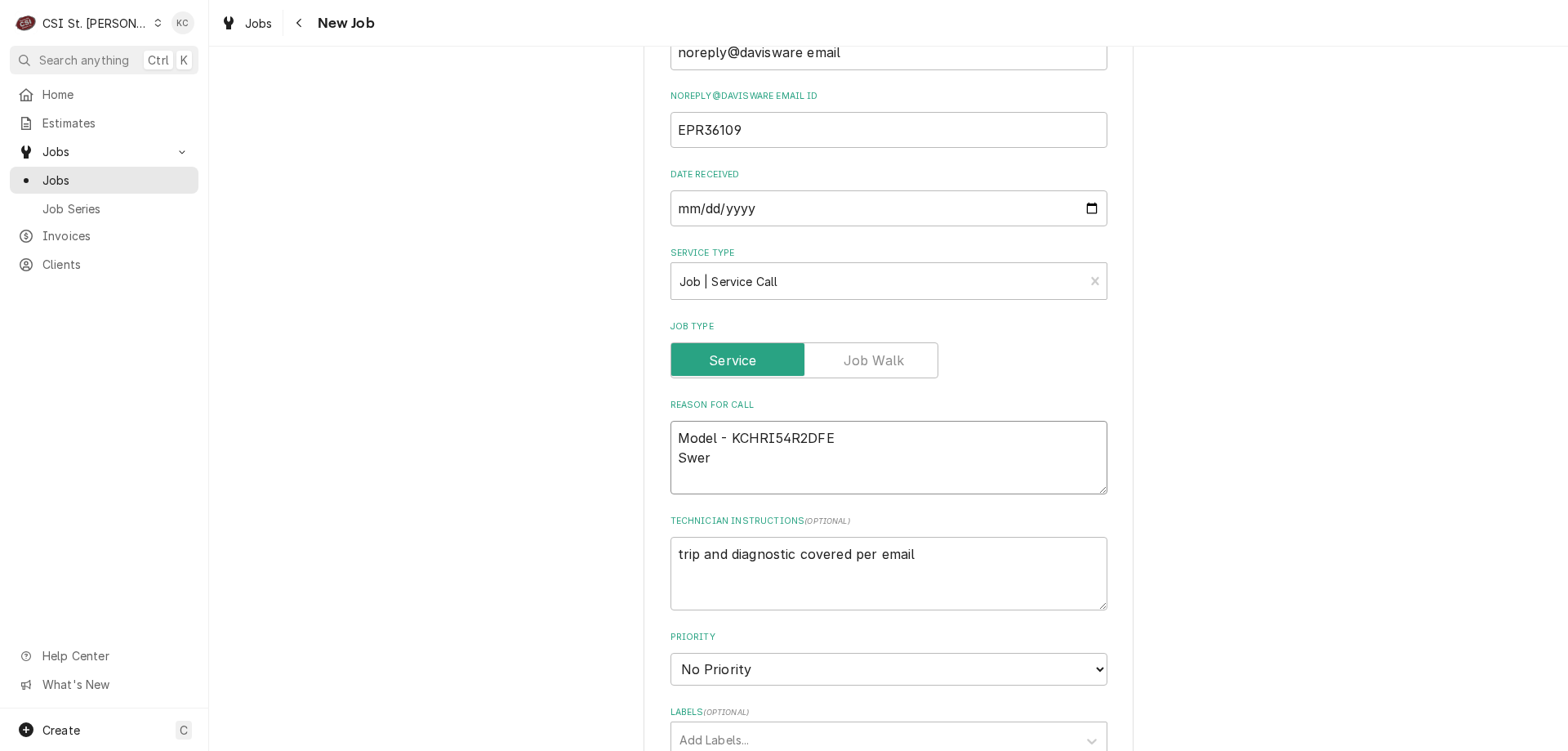
type textarea "Model - KCHRI54R2DFE Swe"
type textarea "x"
type textarea "Model - KCHRI54R2DFE Sw"
type textarea "x"
type textarea "Model - KCHRI54R2DFE S"
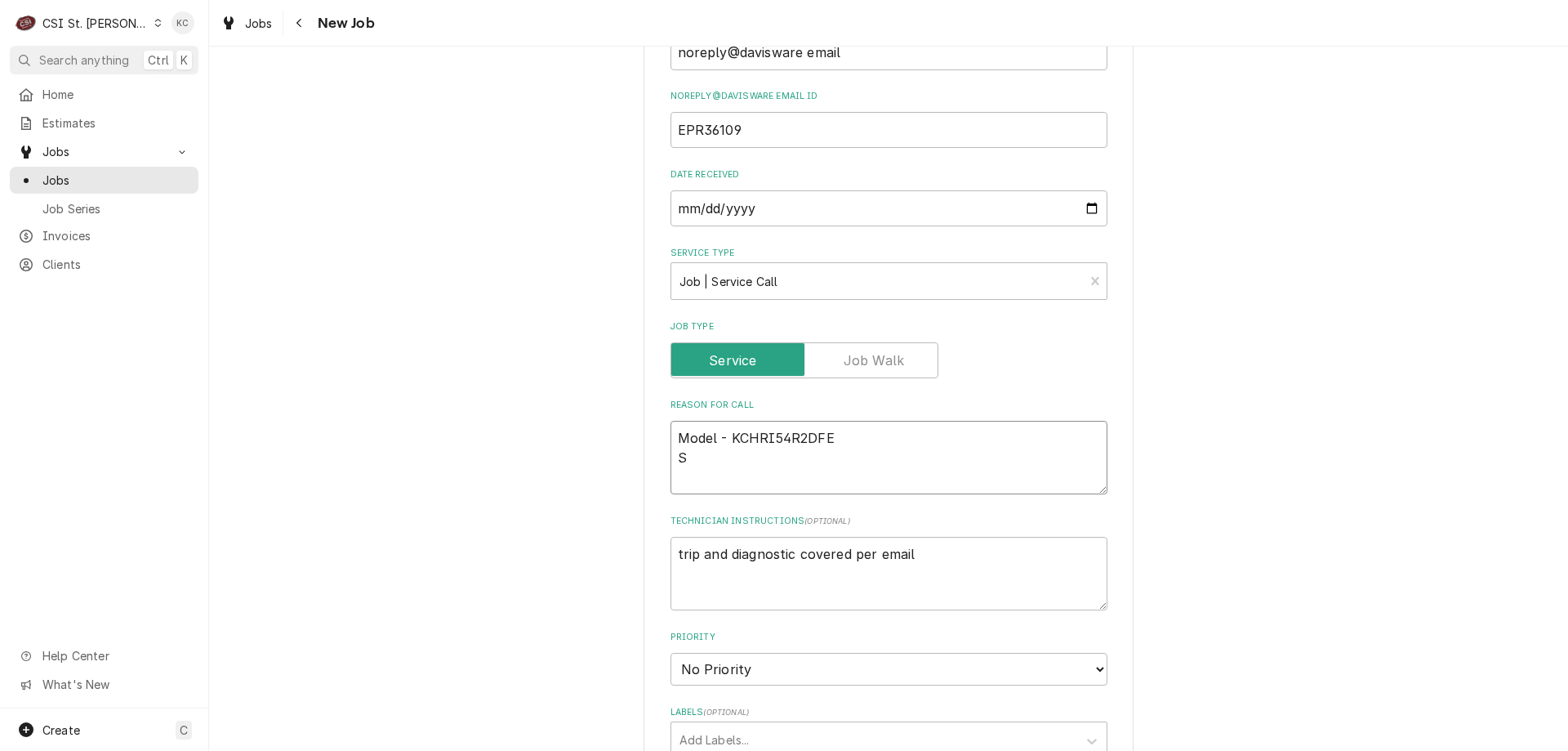
type textarea "x"
type textarea "Model - KCHRI54R2DFE Se"
type textarea "x"
type textarea "Model - KCHRI54R2DFE Ser"
type textarea "x"
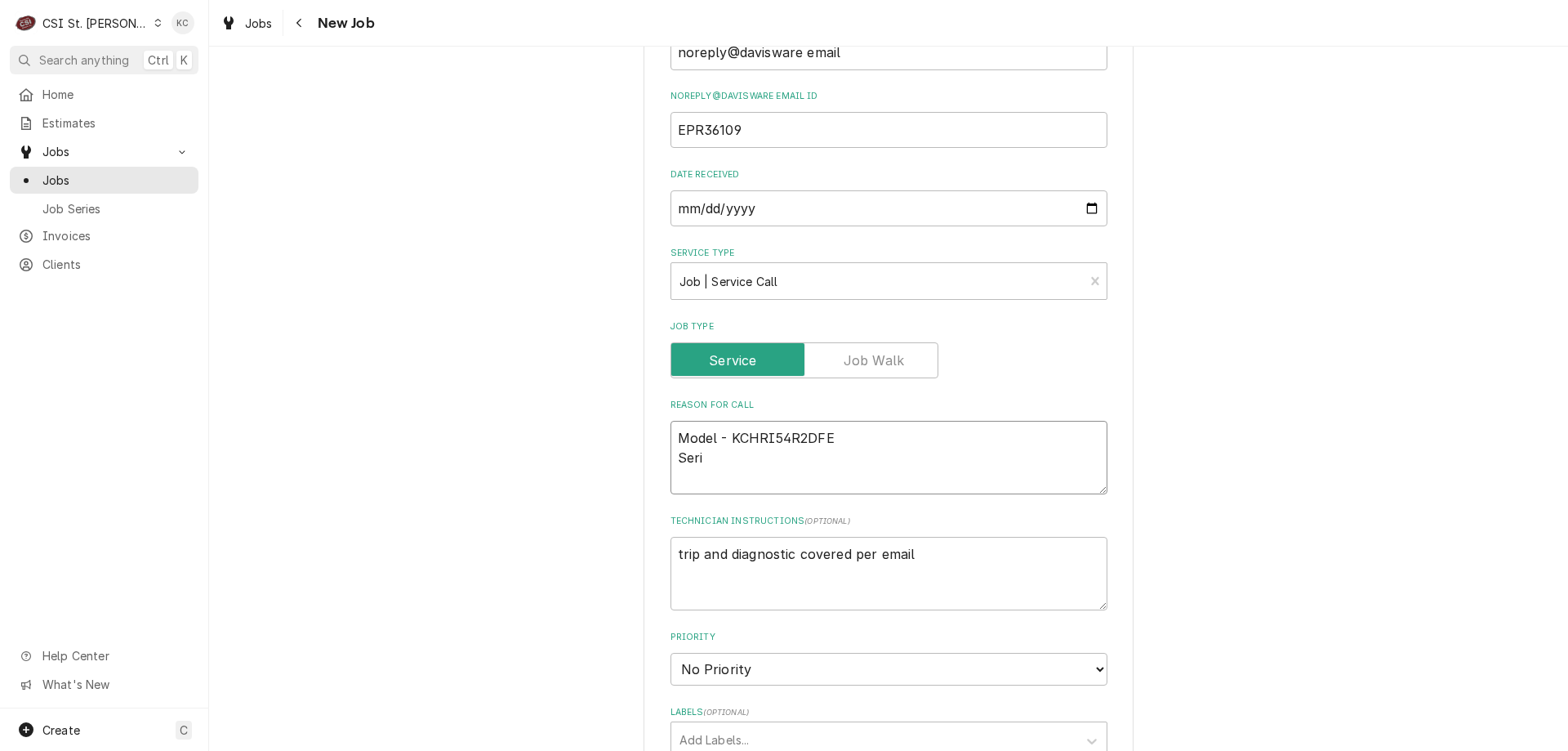
type textarea "Model - KCHRI54R2DFE Seria"
type textarea "x"
type textarea "Model - KCHRI54R2DFE Serial"
type textarea "x"
type textarea "Model - KCHRI54R2DFE Serial"
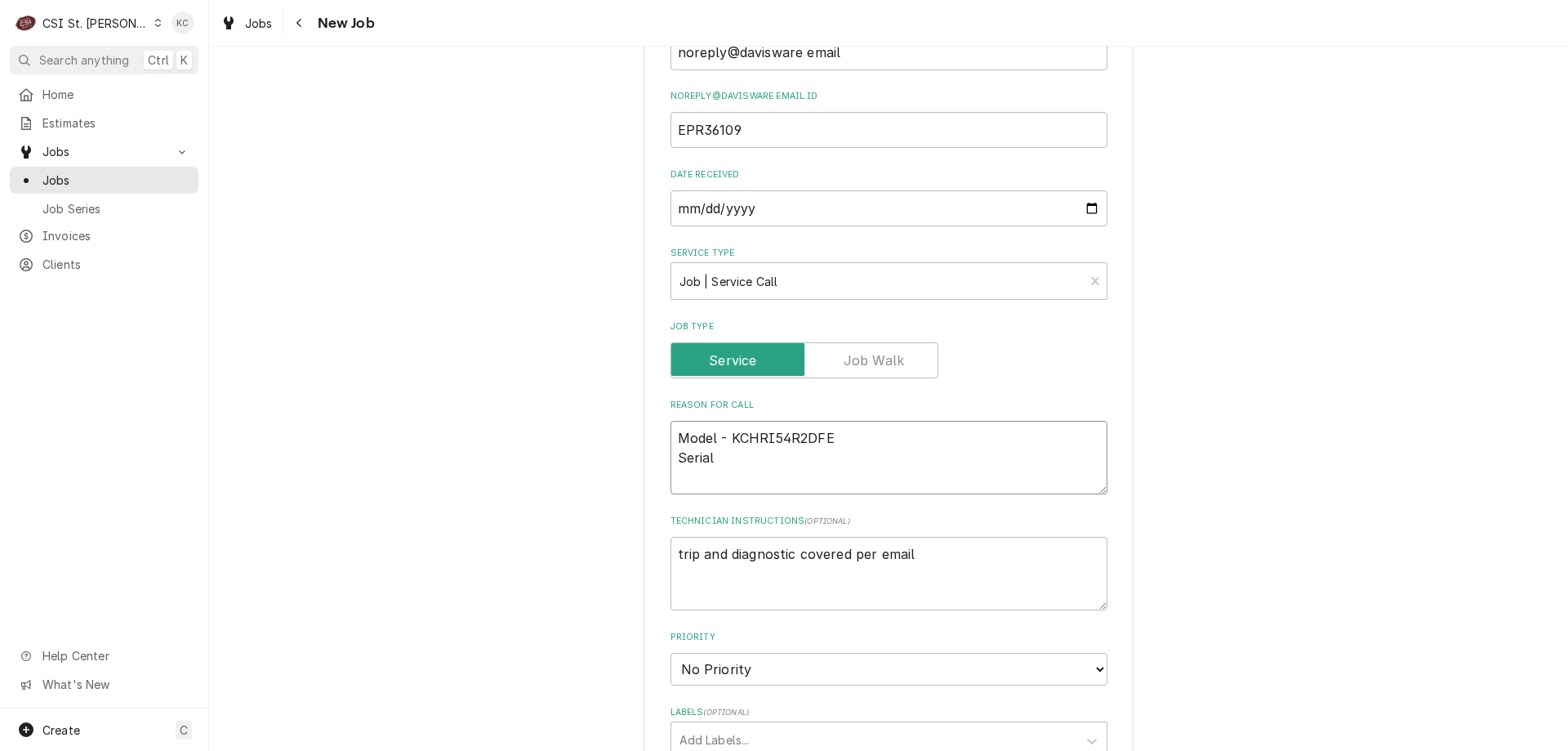
type textarea "x"
type textarea "Model - KCHRI54R2DFE Serial -"
type textarea "x"
type textarea "Model - KCHRI54R2DFE Serial -"
type textarea "x"
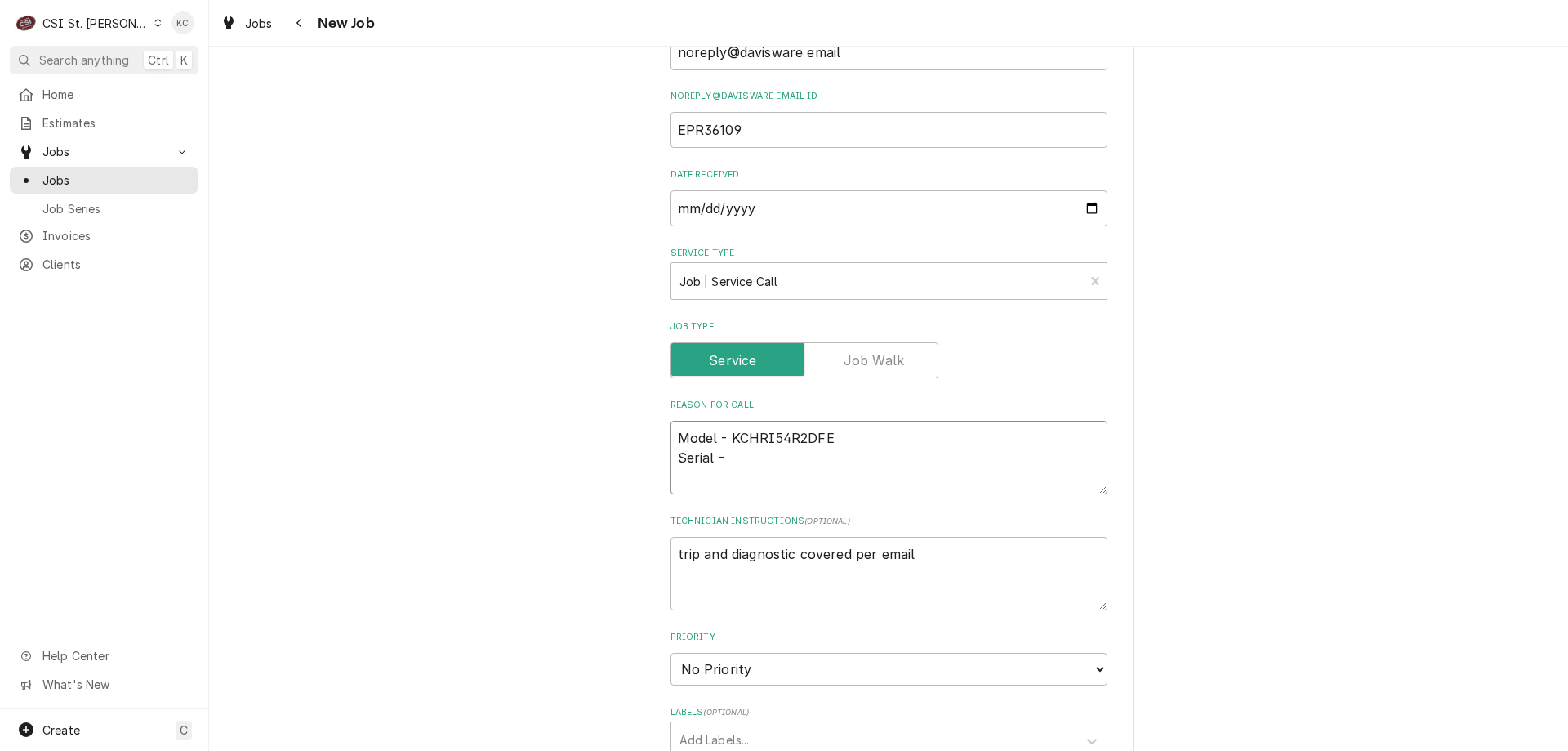
type textarea "Model - KCHRI54R2DFE Serial -"
click at [744, 455] on textarea "Model - KCHRI54R2DFE Serial -" at bounding box center [889, 458] width 437 height 74
paste textarea "4152013089_738245"
type textarea "x"
type textarea "Model - KCHRI54R2DFE Serial - 4152013089_738245"
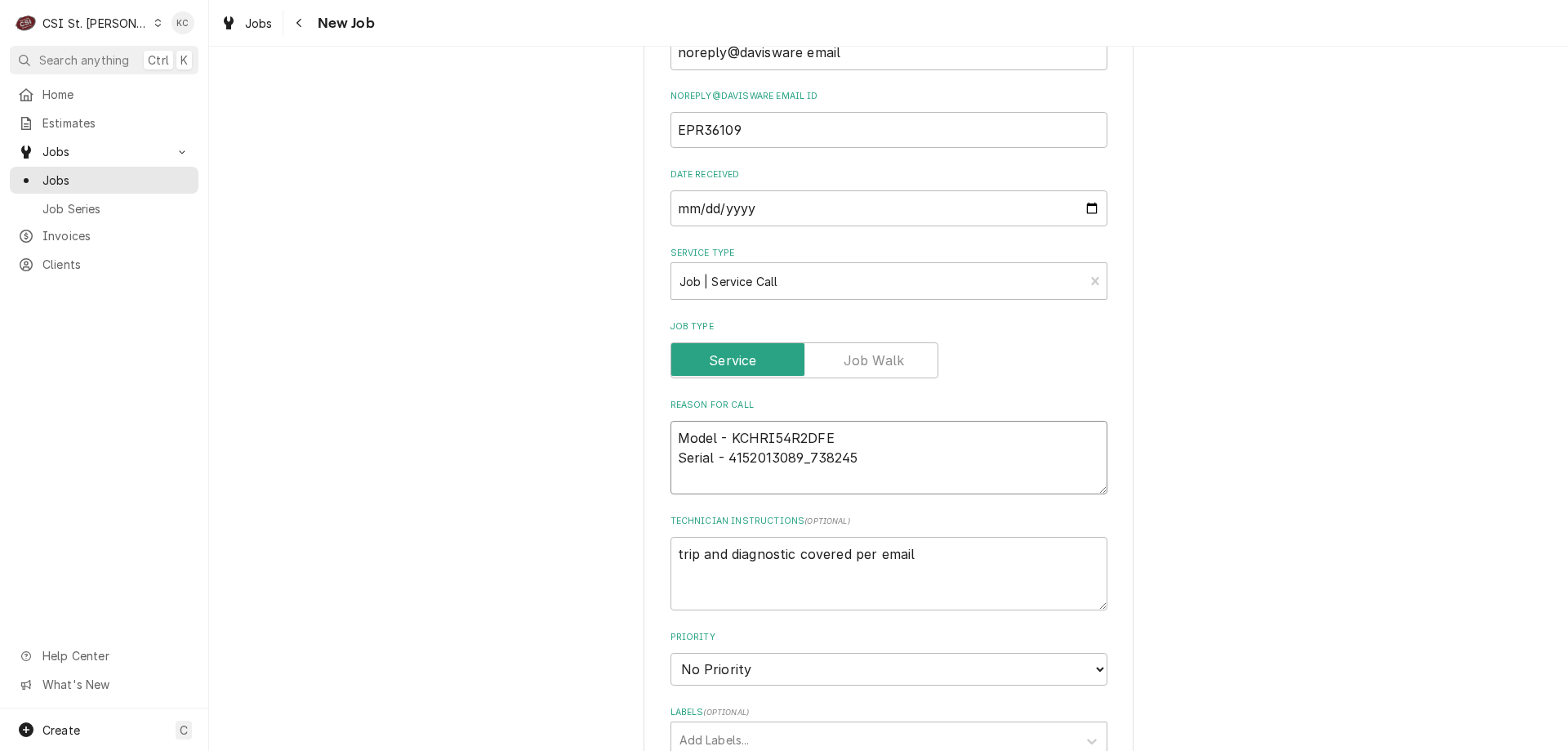
type textarea "x"
type textarea "Model - KCHRI54R2DFE Serial - 4152013089_738245"
type textarea "x"
type textarea "Model - KCHRI54R2DFE Serial - 4152013089_738245"
type textarea "x"
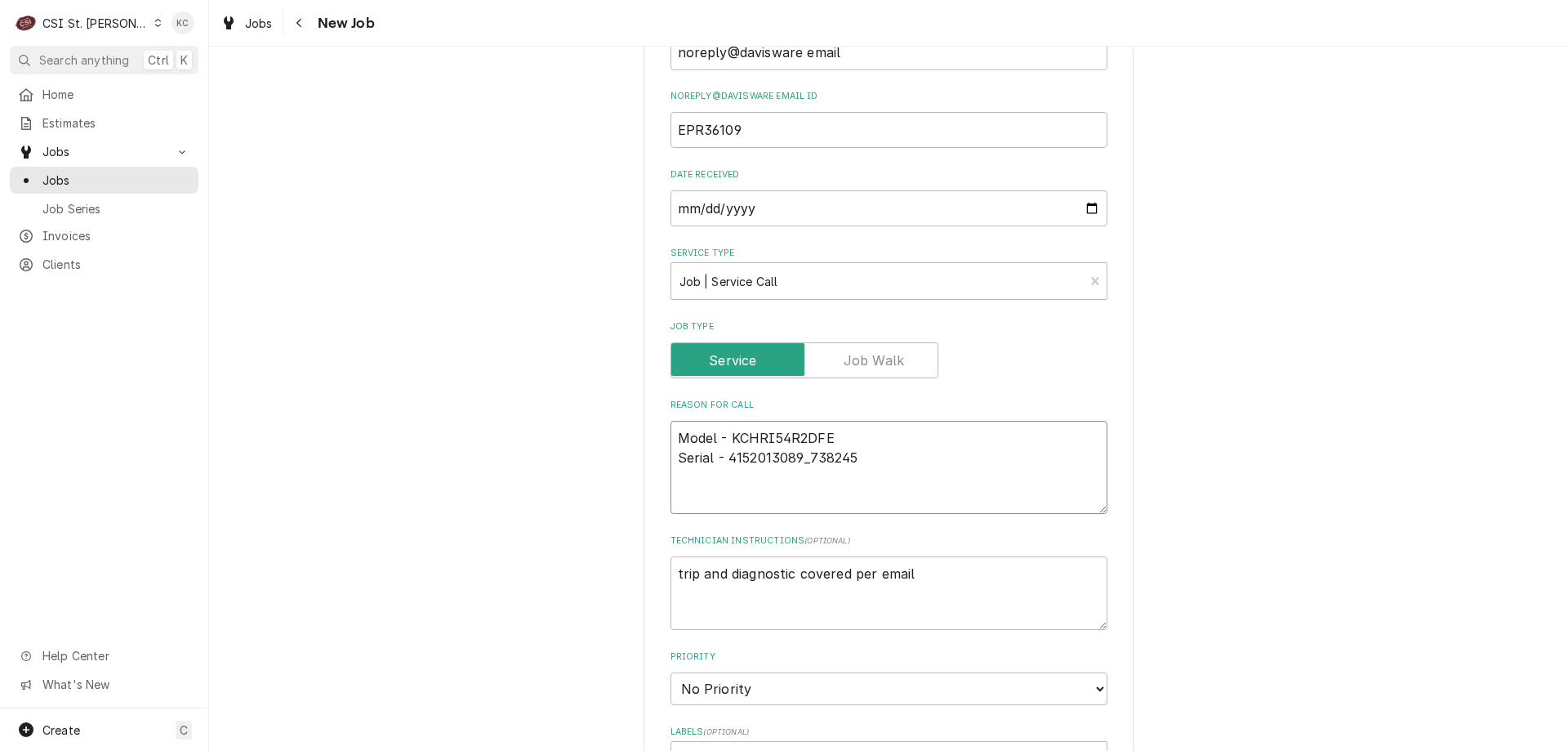
type textarea "Model - KCHRI54R2DFE Serial - 4152013089_738245"
click at [852, 484] on textarea "Model - KCHRI54R2DFE Serial - 4152013089_738245" at bounding box center [889, 468] width 437 height 93
click at [851, 494] on textarea "Model - KCHRI54R2DFE Serial - 4152013089_738245" at bounding box center [889, 468] width 437 height 93
paste textarea "customer called stating tech was out and installed parts but their 2 door freez…"
type textarea "x"
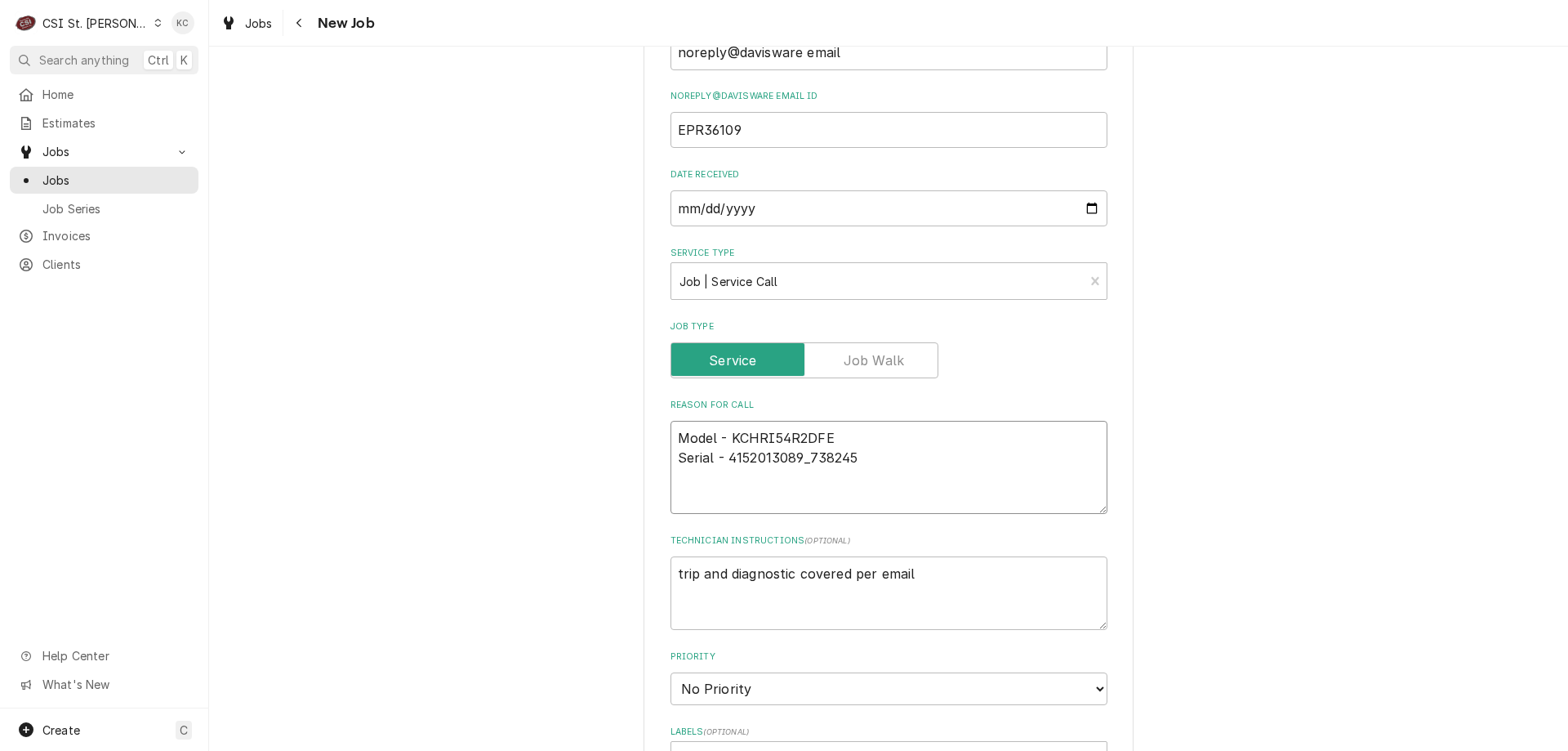
type textarea "Model - KCHRI54R2DFE Serial - 4152013089_738245 customer called stating tech wa…"
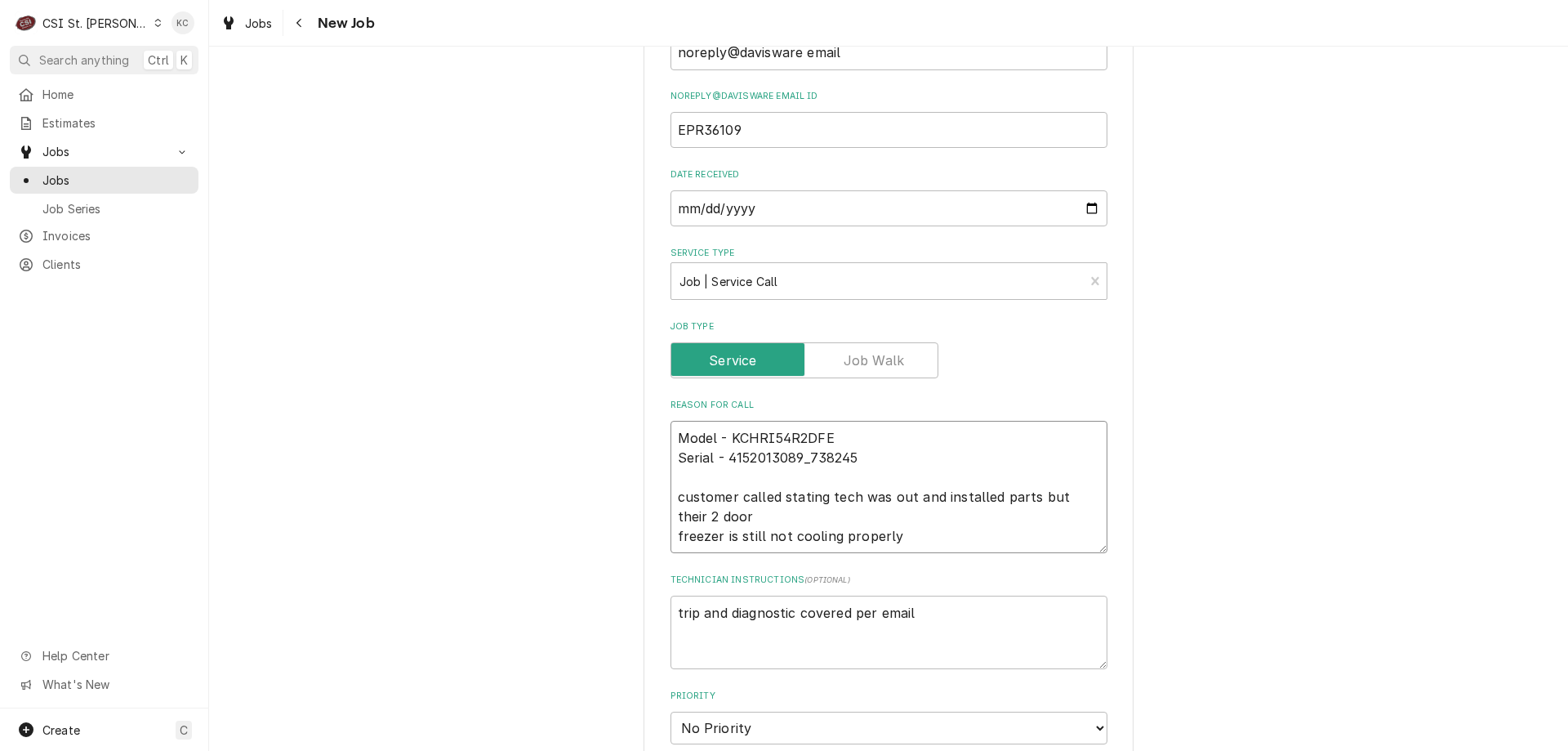
type textarea "x"
type textarea "Model - KCHRI54R2DFE Serial - 4152013089_738245 customer called stating tech wa…"
click at [676, 614] on textarea "trip and diagnostic covered per email" at bounding box center [889, 633] width 437 height 74
type textarea "x"
type textarea "trip and diagnostic covered per email"
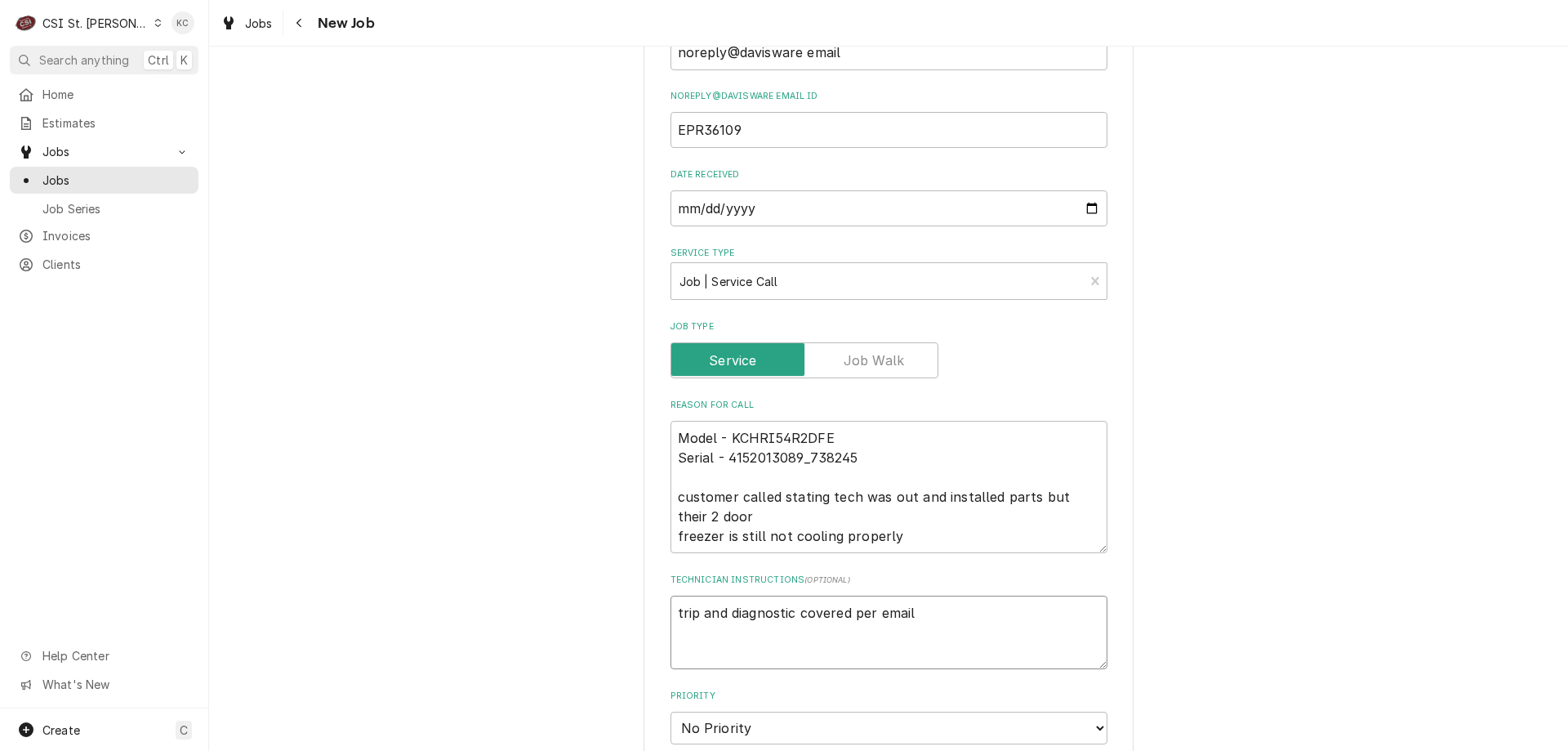
type textarea "x"
type textarea "trip and diagnostic covered per email"
type textarea "x"
type textarea "E trip and diagnostic covered per email"
type textarea "x"
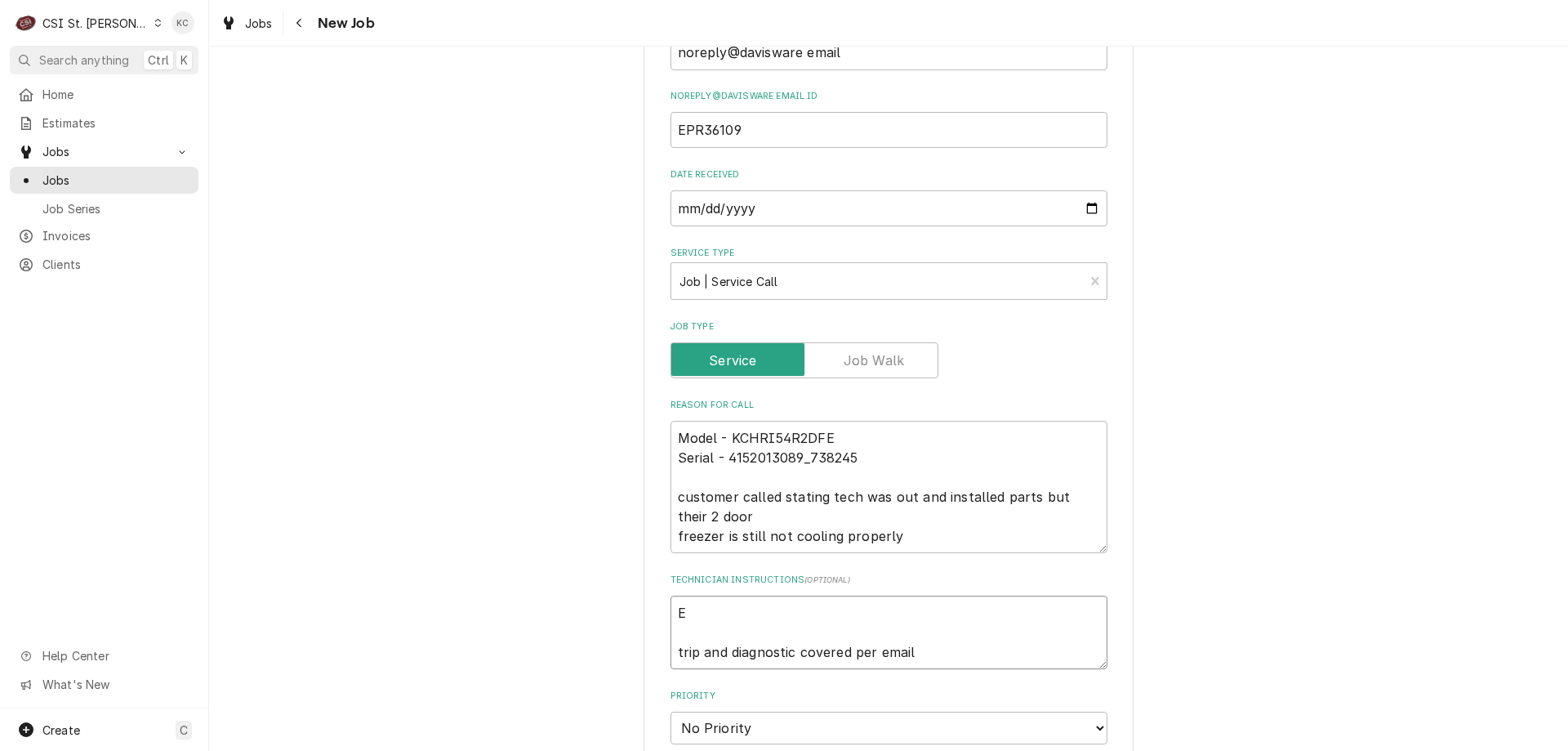
type textarea "Ex trip and diagnostic covered per email"
type textarea "x"
type textarea "Ext trip and diagnostic covered per email"
type textarea "x"
type textarea "Exte trip and diagnostic covered per email"
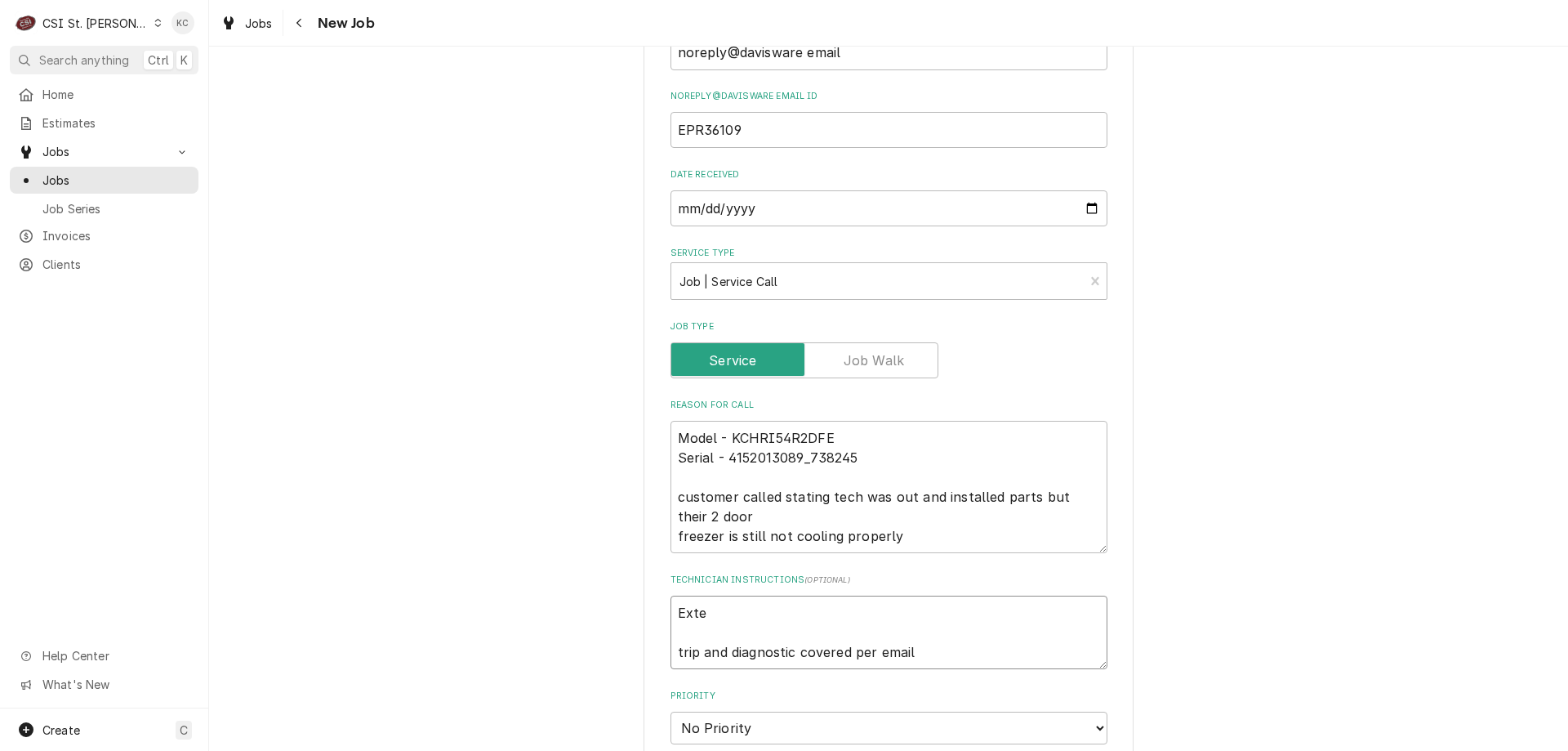
type textarea "x"
type textarea "Exted trip and diagnostic covered per email"
type textarea "x"
type textarea "Exte trip and diagnostic covered per email"
type textarea "x"
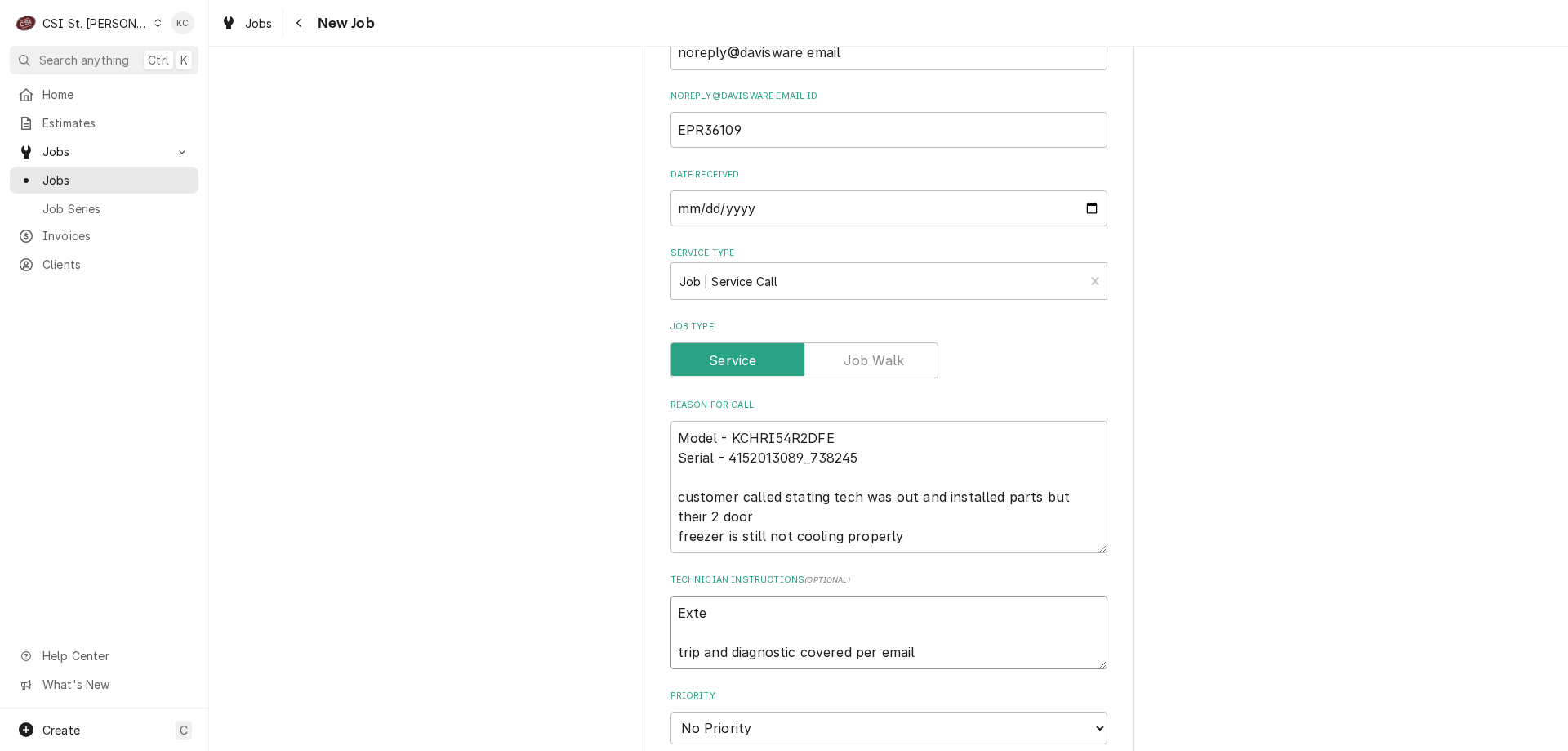
type textarea "Exten trip and diagnostic covered per email"
type textarea "x"
type textarea "Extend trip and diagnostic covered per email"
type textarea "x"
type textarea "Extende trip and diagnostic covered per email"
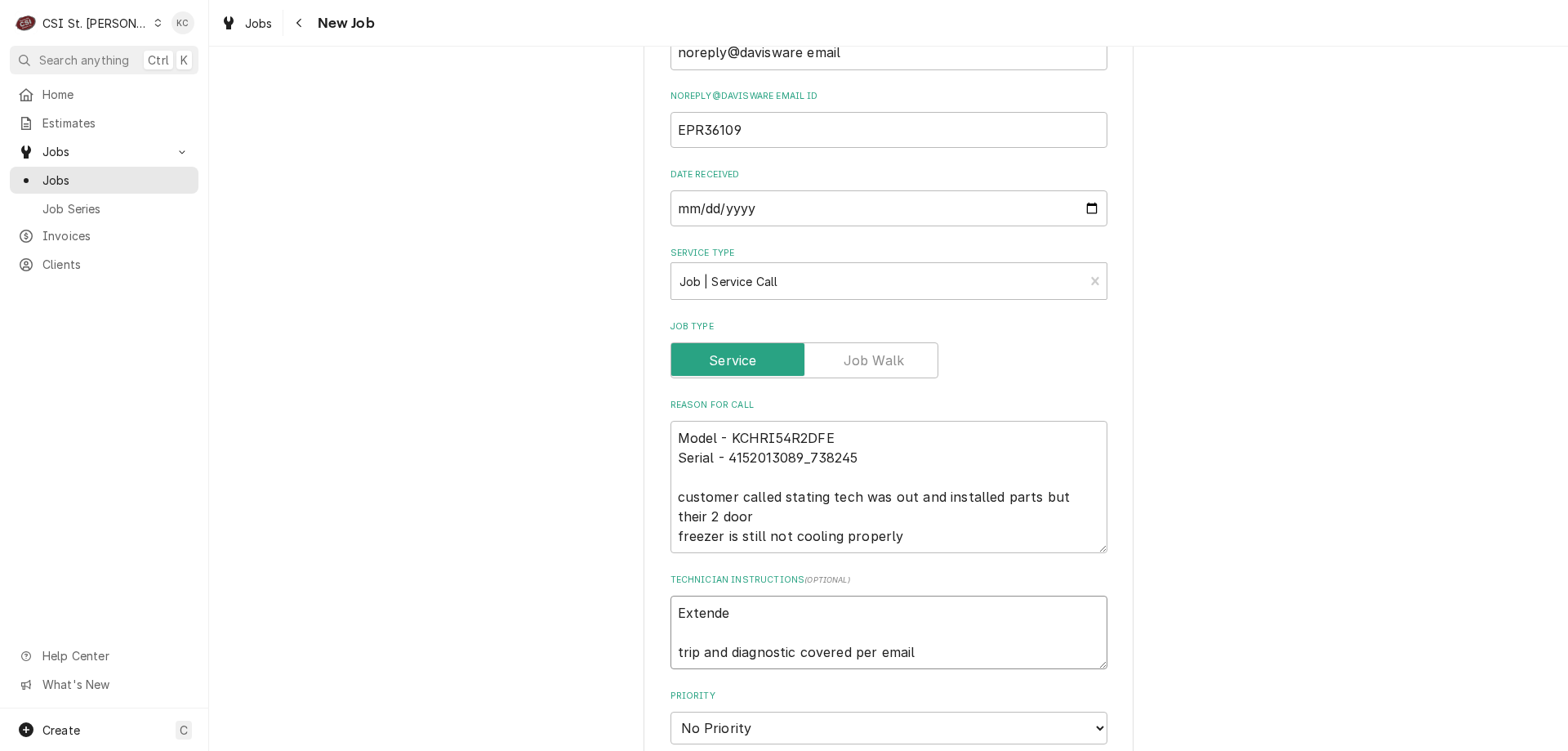
type textarea "x"
type textarea "Extended trip and diagnostic covered per email"
type textarea "x"
type textarea "Extended trip and diagnostic covered per email"
type textarea "x"
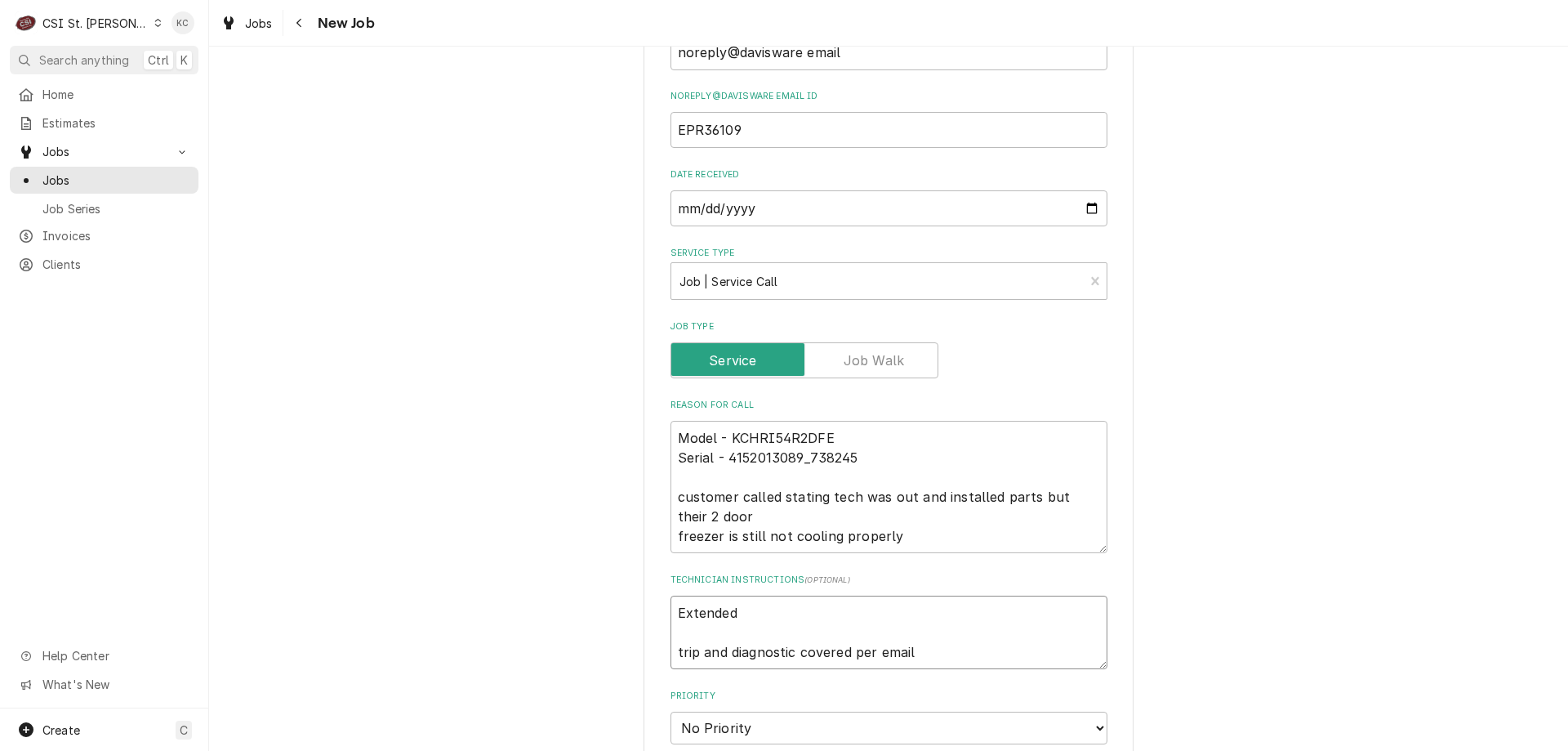
type textarea "Extended t trip and diagnostic covered per email"
type textarea "x"
type textarea "Extended tr trip and diagnostic covered per email"
type textarea "x"
type textarea "Extended tra trip and diagnostic covered per email"
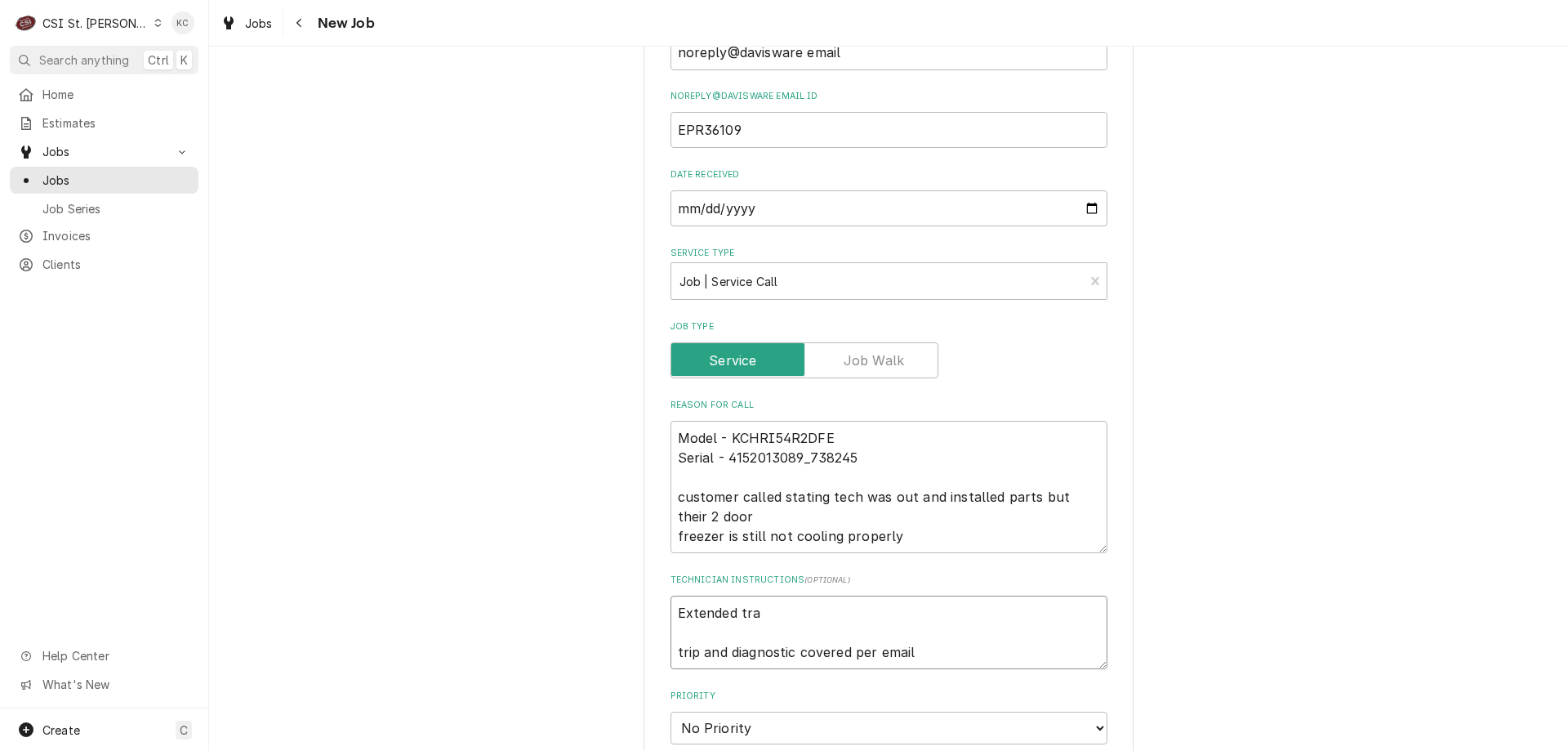
type textarea "x"
type textarea "Extended trav trip and diagnostic covered per email"
type textarea "x"
type textarea "Extended trave trip and diagnostic covered per email"
type textarea "x"
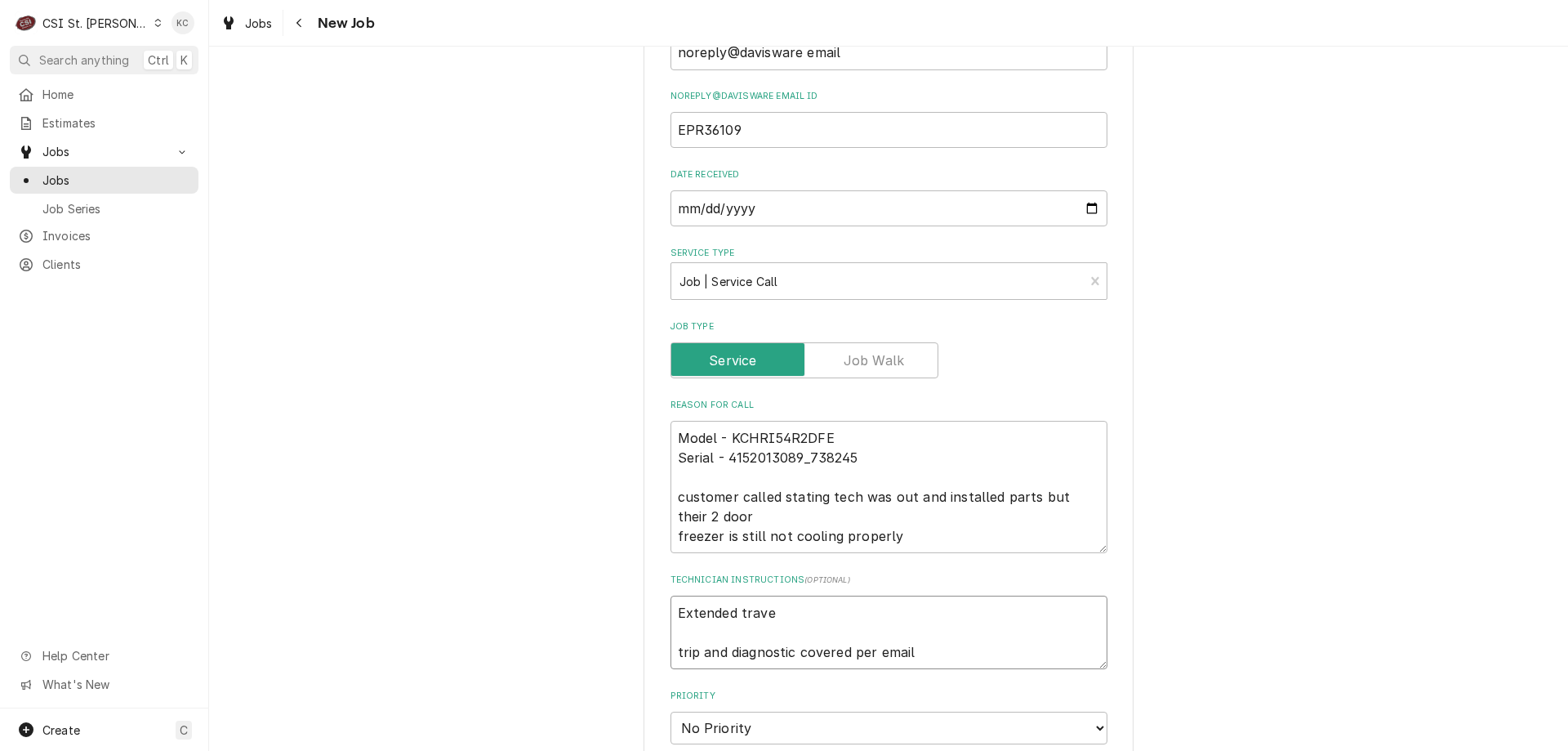
type textarea "Extended travel trip and diagnostic covered per email"
type textarea "x"
type textarea "Extended travel trip and diagnostic covered per email"
type textarea "x"
type textarea "Extended travel a trip and diagnostic covered per email"
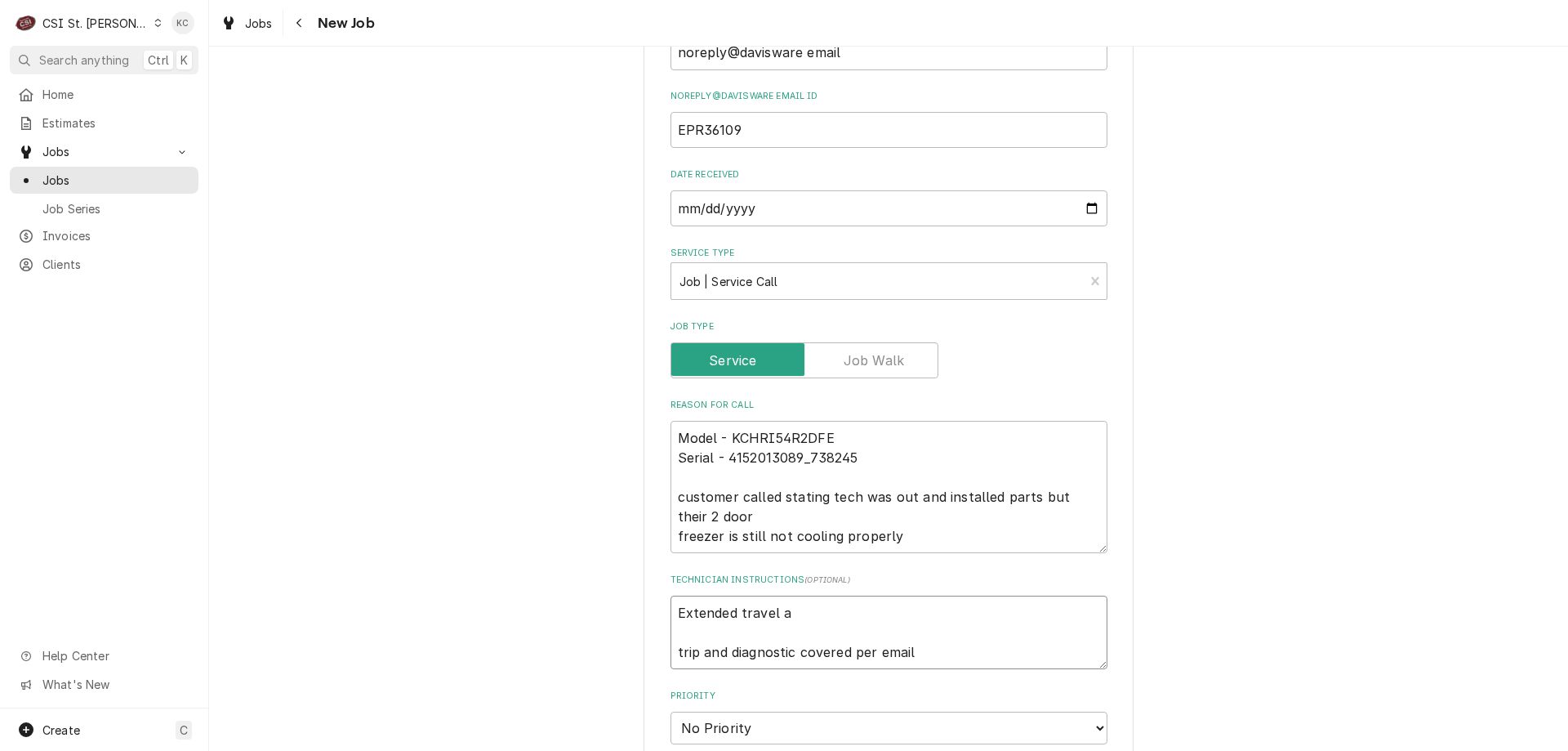
type textarea "x"
type textarea "Extended travel ap trip and diagnostic covered per email"
type textarea "x"
type textarea "Extended travel app trip and diagnostic covered per email"
type textarea "x"
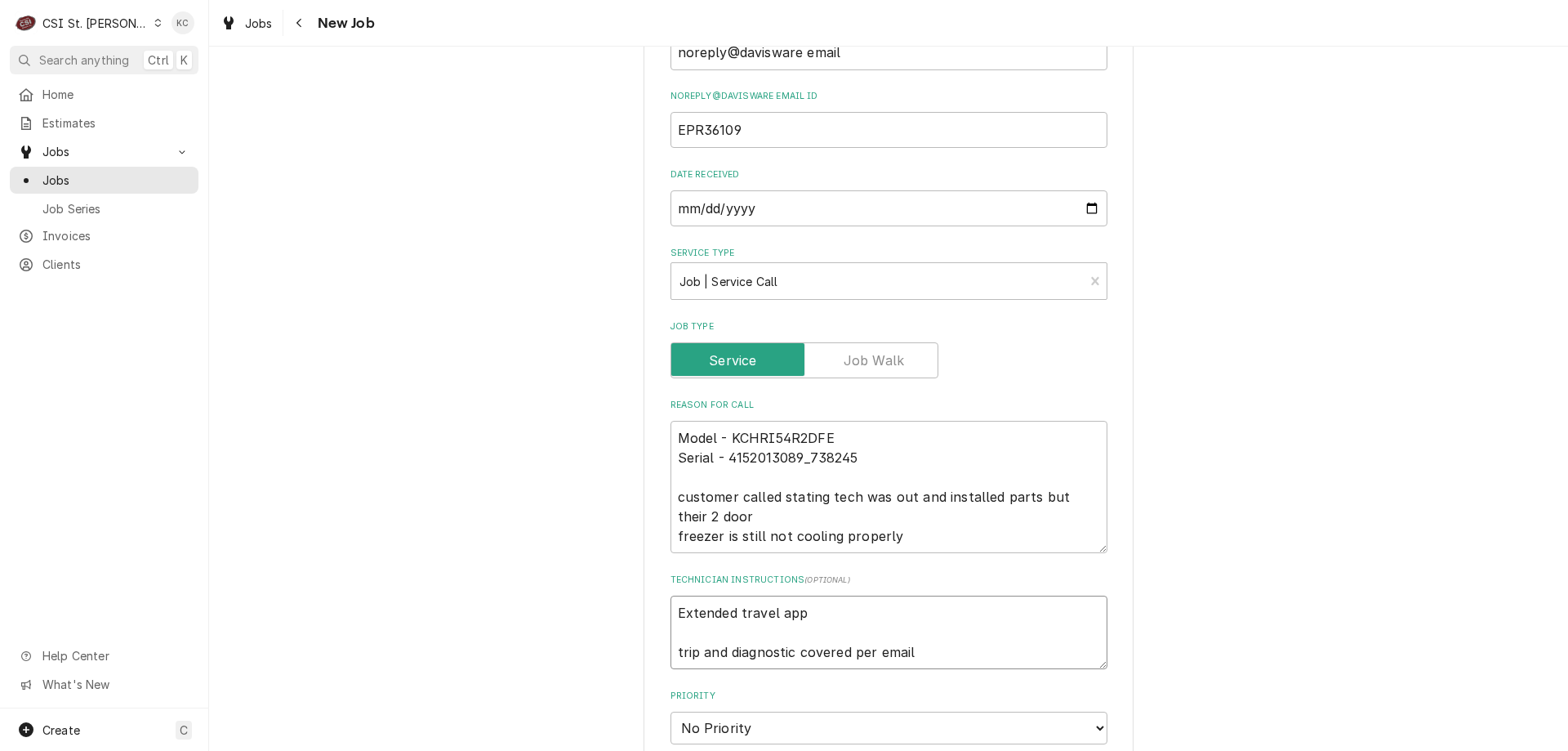
type textarea "Extended travel appr trip and diagnostic covered per email"
type textarea "x"
type textarea "Extended travel appro trip and diagnostic covered per email"
type textarea "x"
type textarea "Extended travel approv trip and diagnostic covered per email"
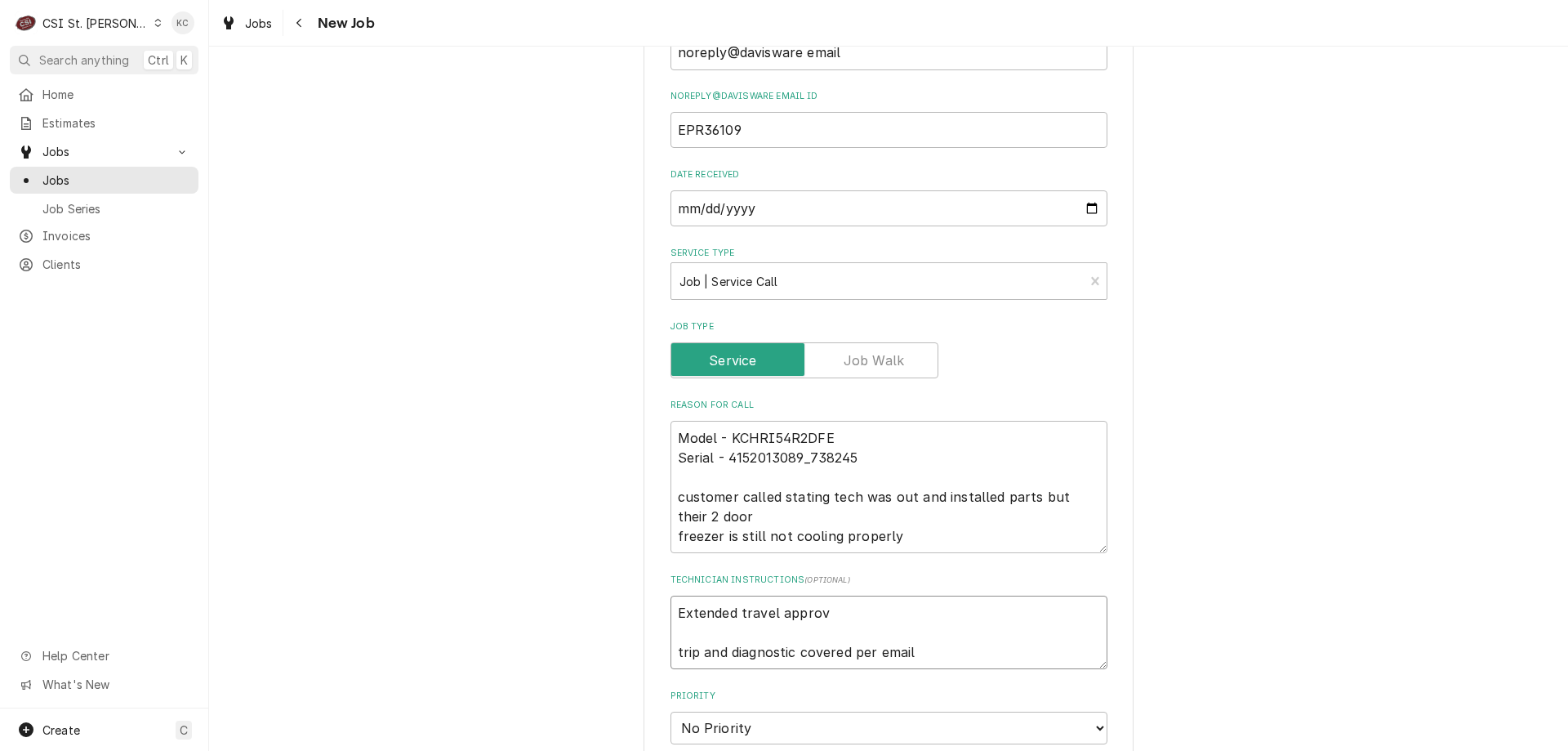
type textarea "x"
type textarea "Extended travel approve trip and diagnostic covered per email"
type textarea "x"
type textarea "Extended travel approved trip and diagnostic covered per email"
type textarea "x"
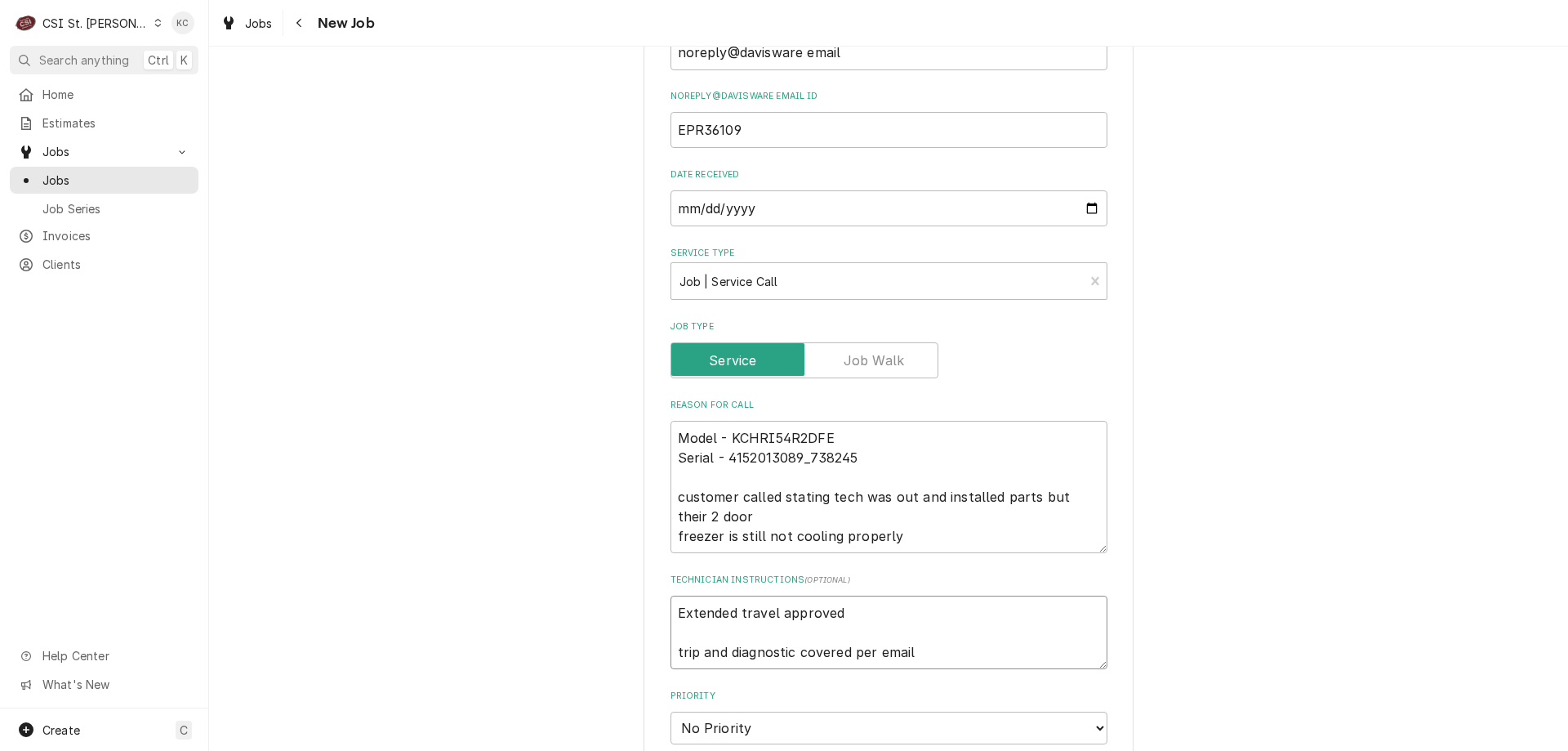
type textarea "Extended travel approved trip and diagnostic covered per email"
type textarea "x"
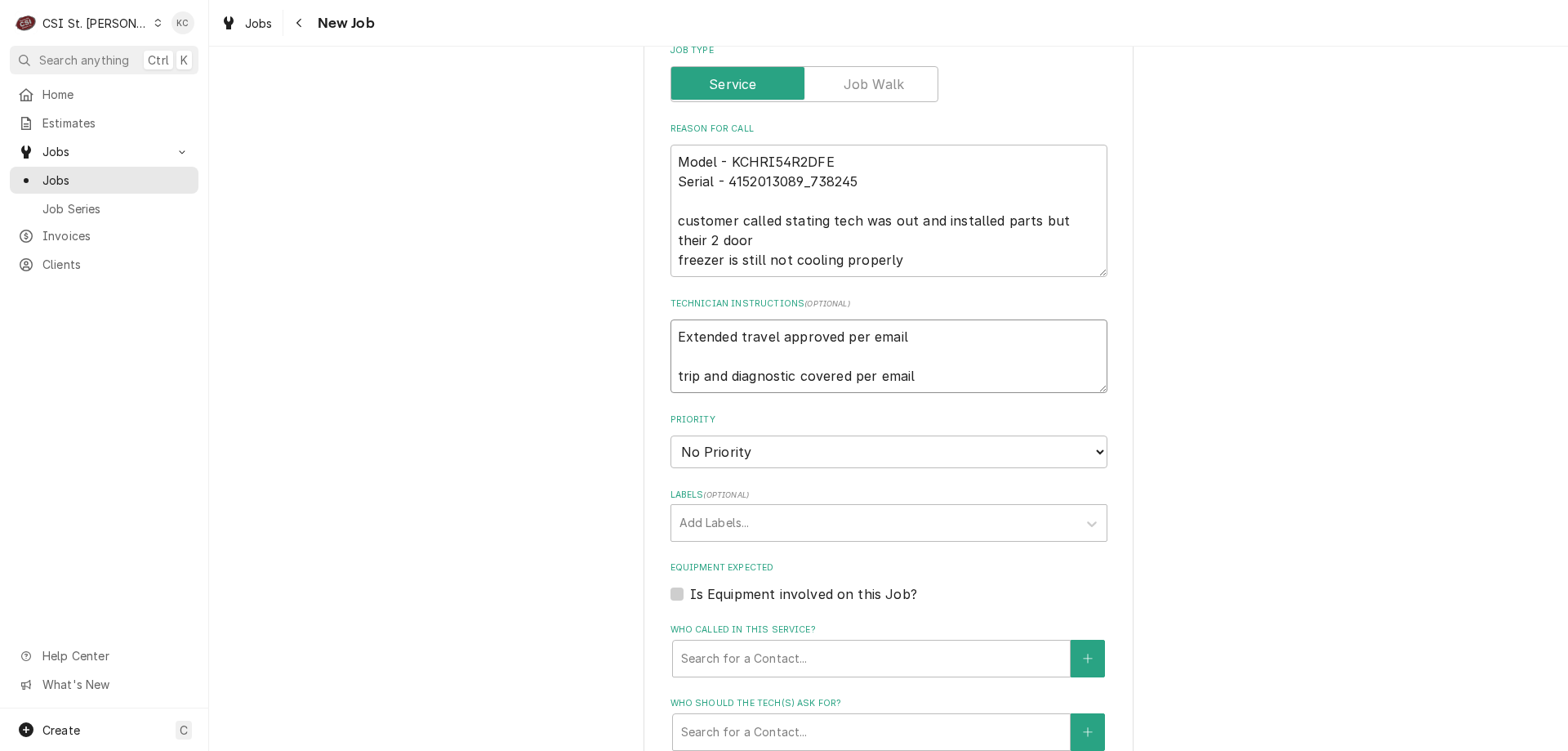
scroll to position [817, 0]
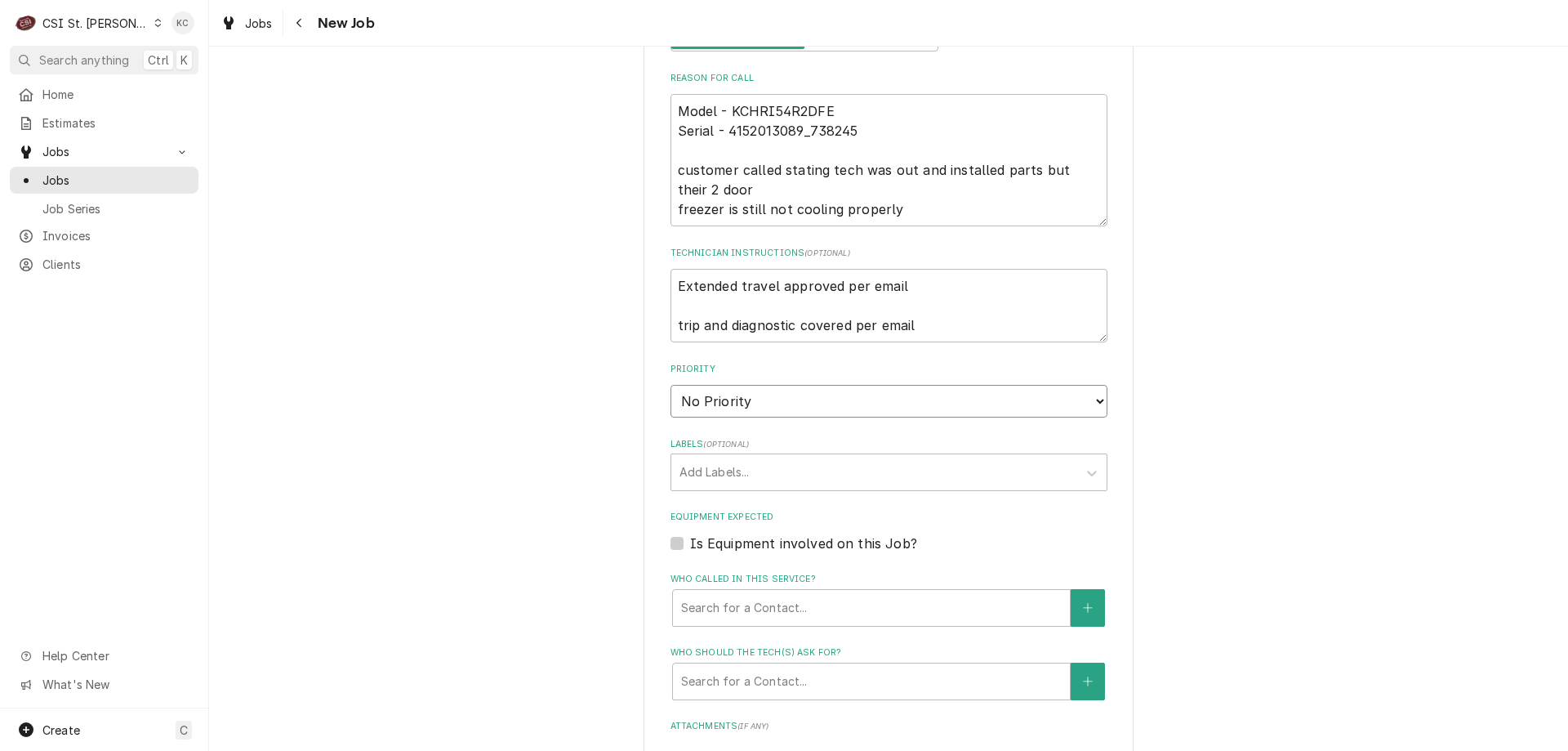
drag, startPoint x: 783, startPoint y: 390, endPoint x: 773, endPoint y: 400, distance: 14.1
click at [783, 390] on select "No Priority Urgent High Medium Low" at bounding box center [889, 401] width 437 height 33
click at [670, 385] on select "No Priority Urgent High Medium Low" at bounding box center [889, 401] width 437 height 33
click at [735, 478] on div "Labels" at bounding box center [874, 472] width 390 height 29
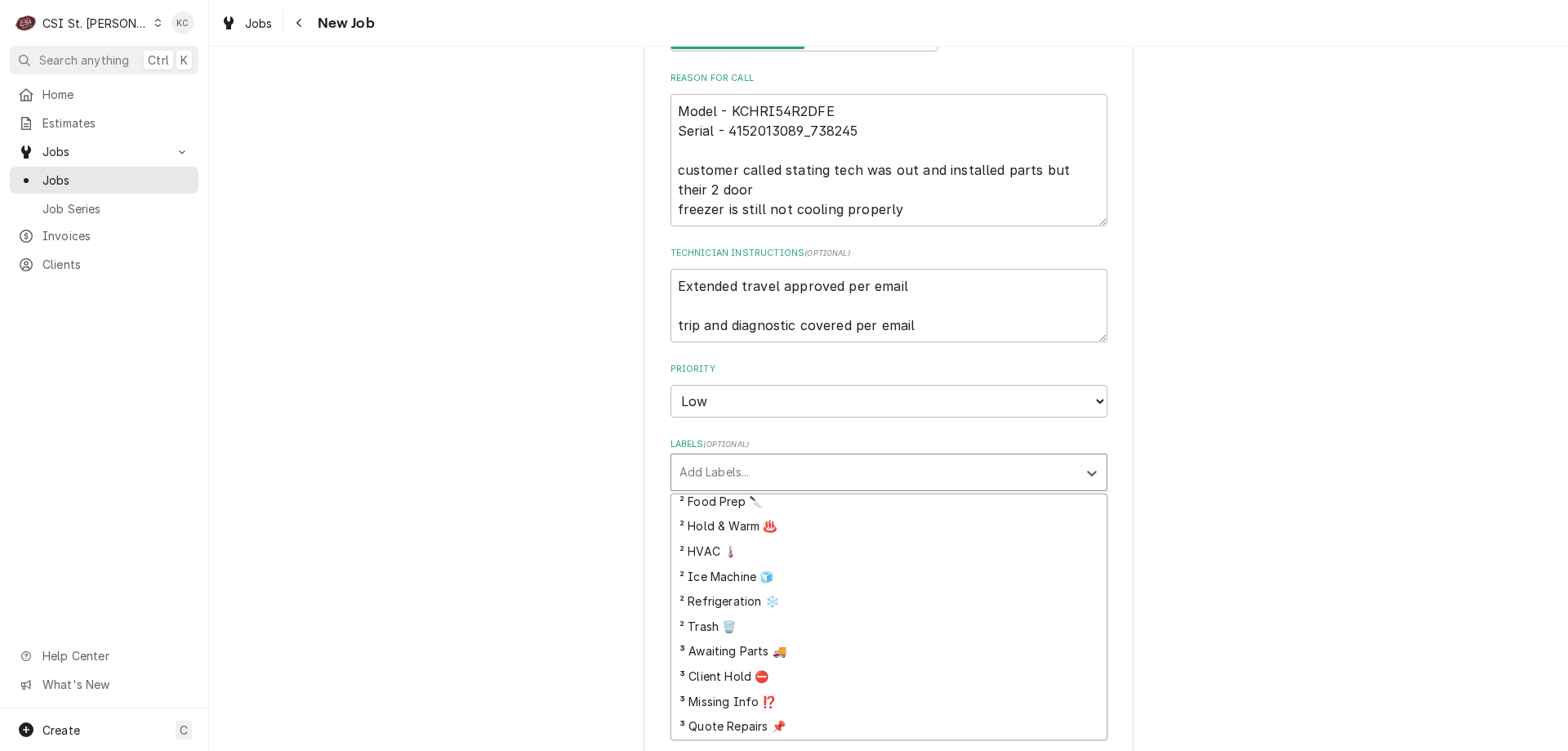
scroll to position [409, 0]
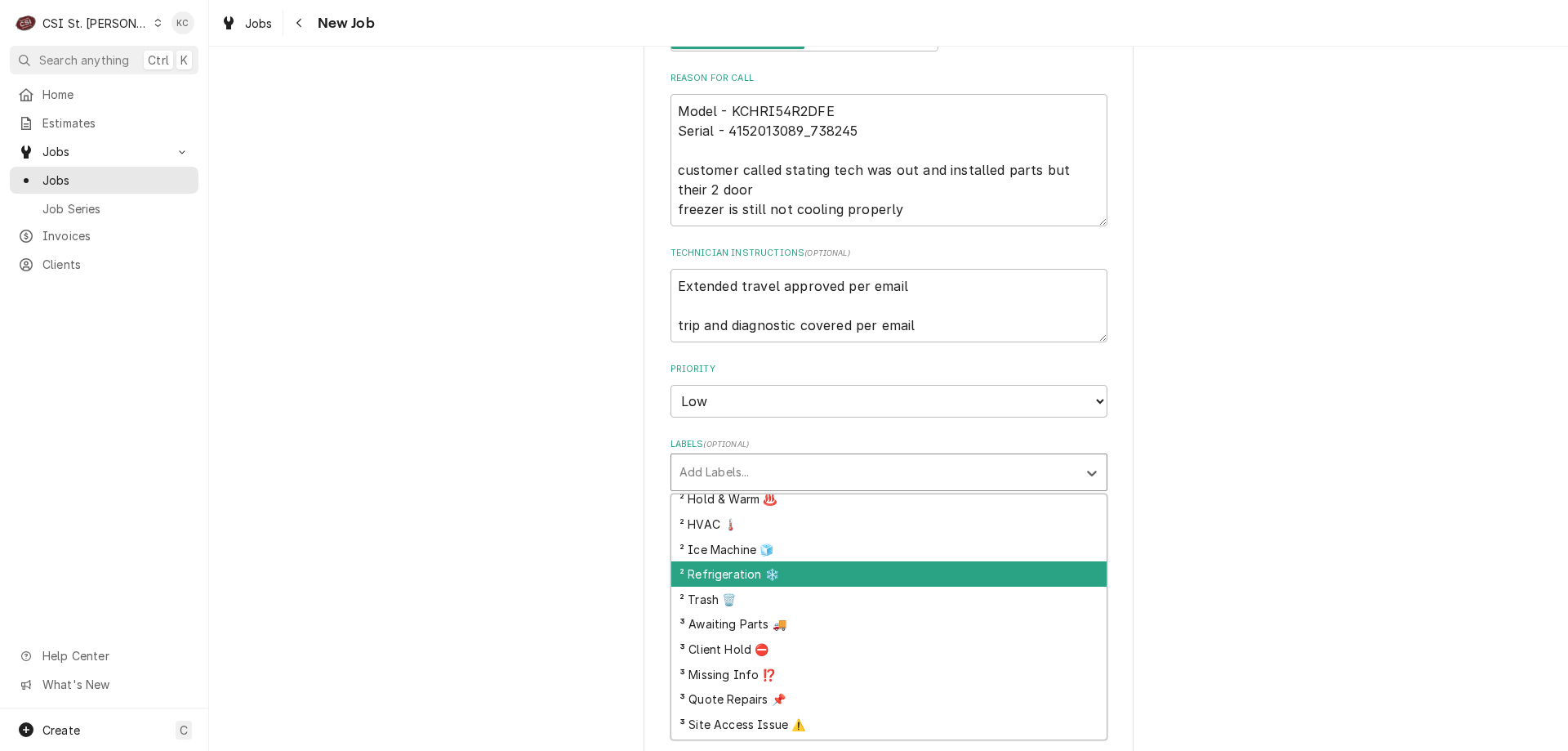
click at [798, 577] on div "² Refrigeration ❄️" at bounding box center [889, 574] width 436 height 26
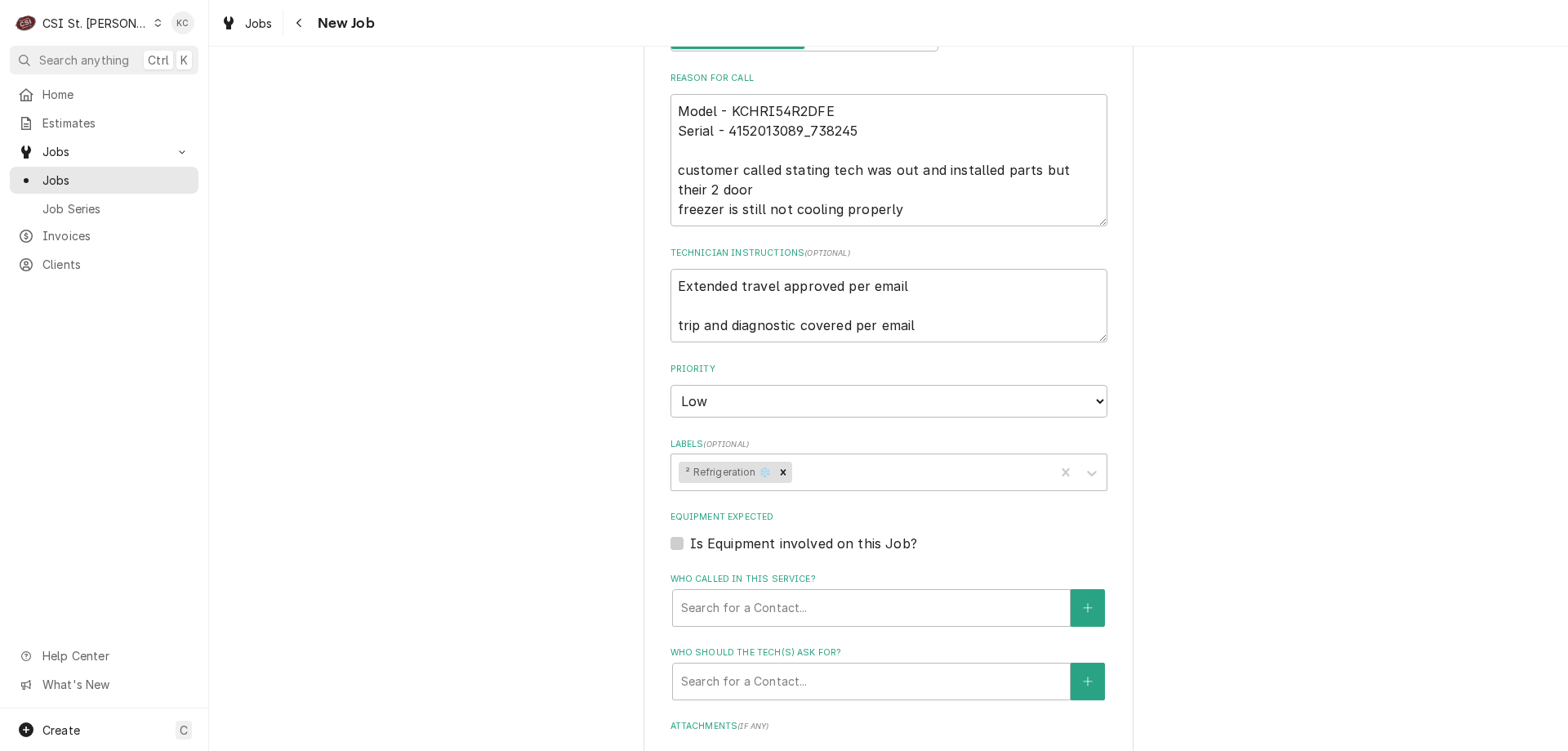
click at [1177, 529] on div "Please provide the following information to create a job: Client Details Client…" at bounding box center [889, 195] width 1359 height 1899
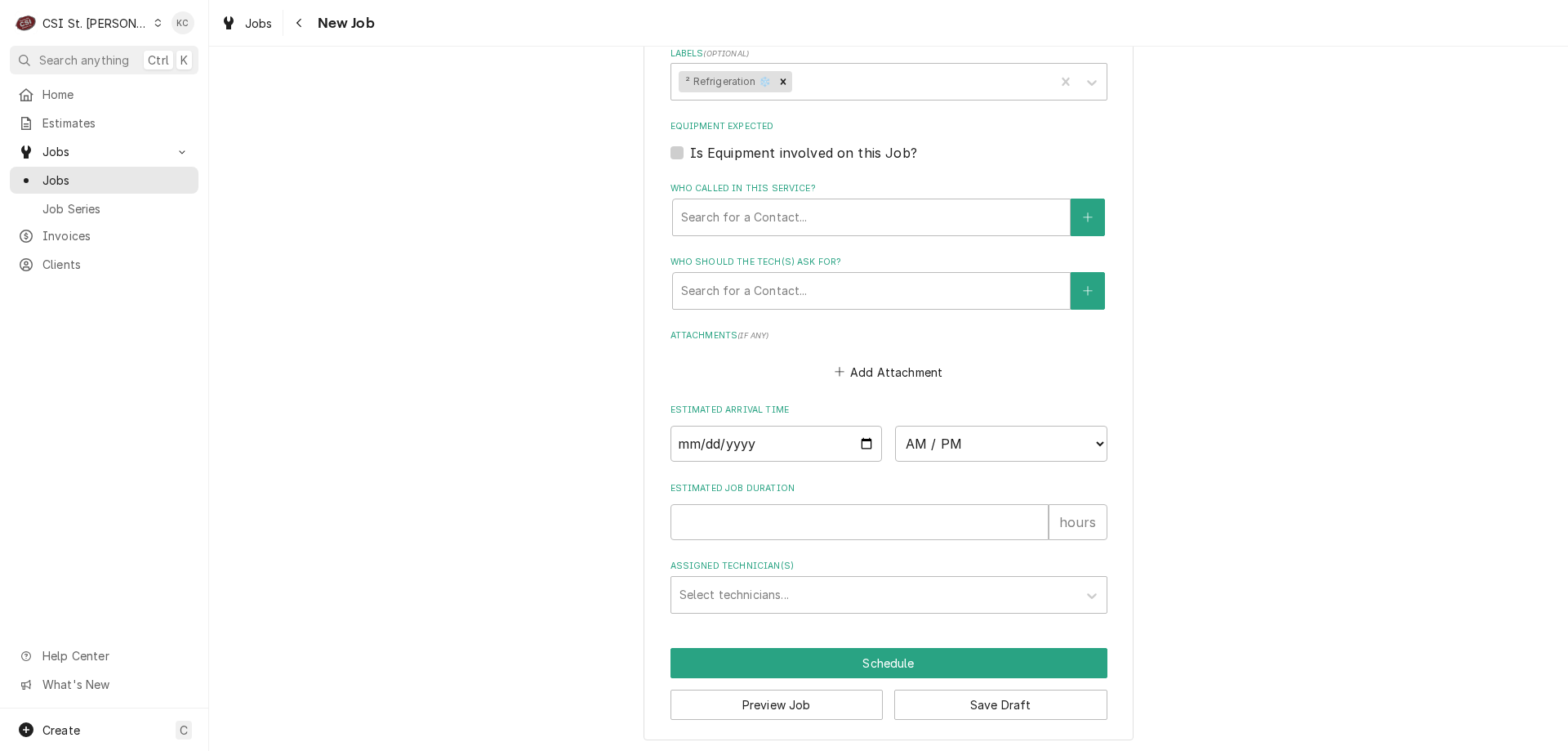
scroll to position [1211, 0]
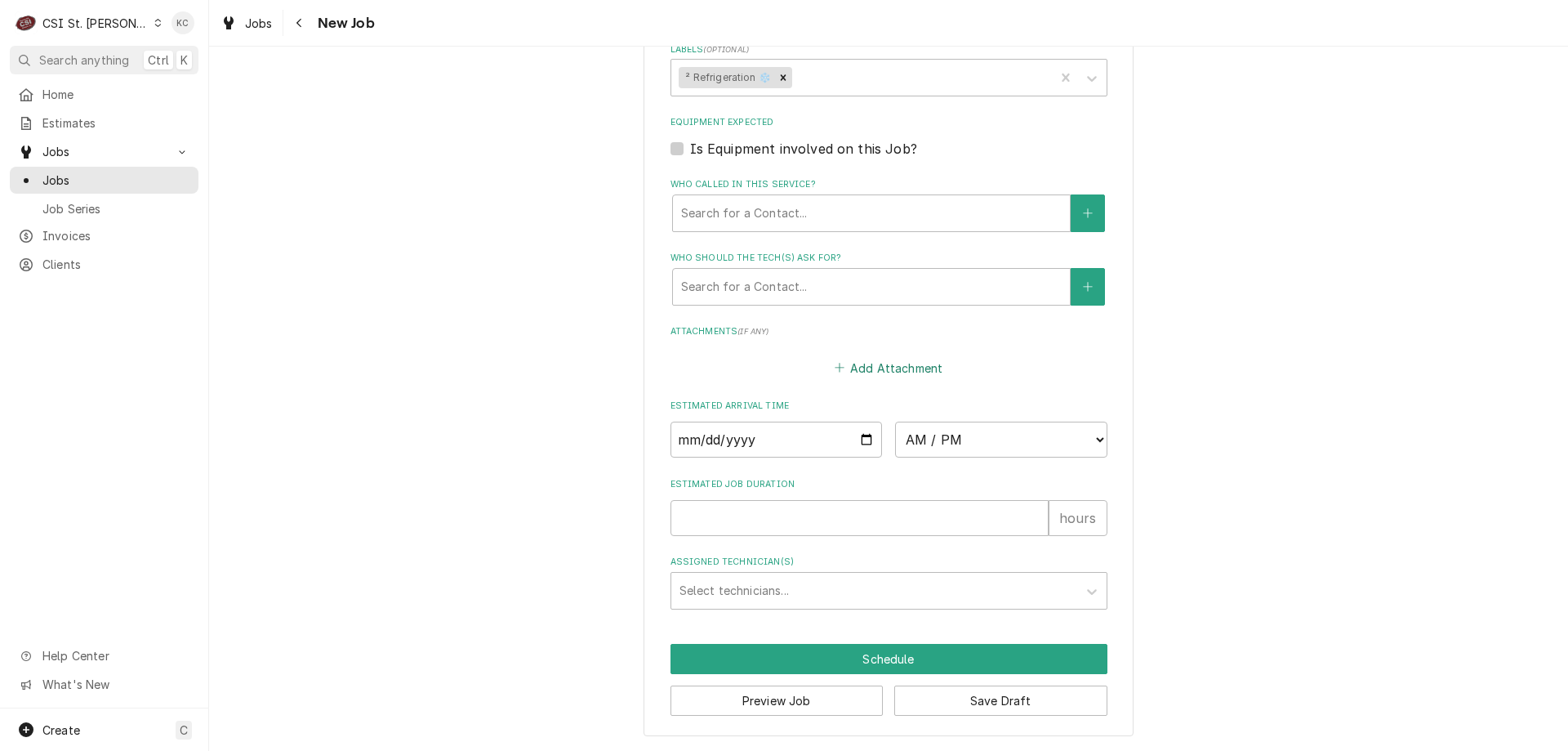
drag, startPoint x: 851, startPoint y: 364, endPoint x: 861, endPoint y: 363, distance: 10.0
click at [852, 364] on button "Add Attachment" at bounding box center [889, 368] width 114 height 23
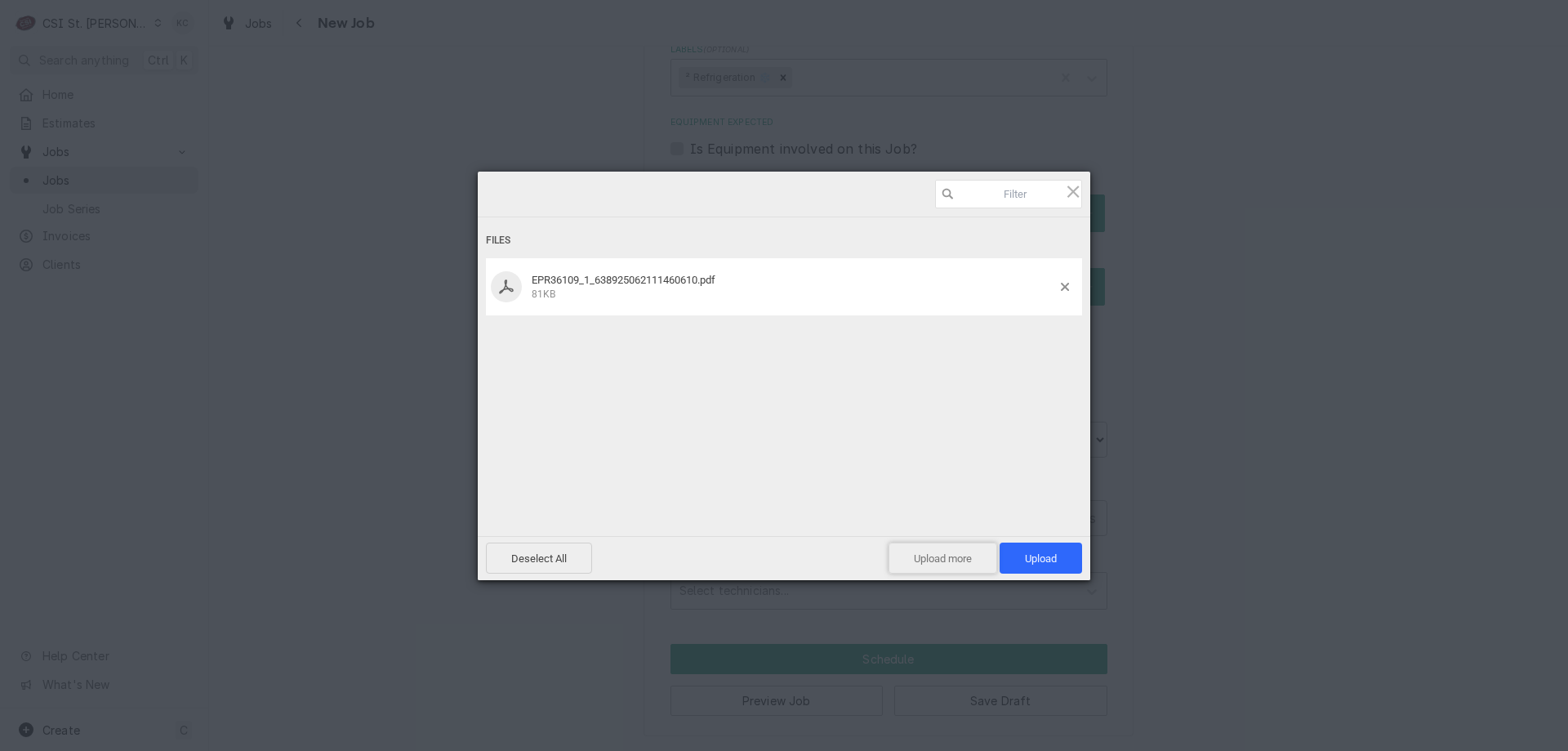
click at [951, 559] on span "Upload more" at bounding box center [942, 557] width 108 height 31
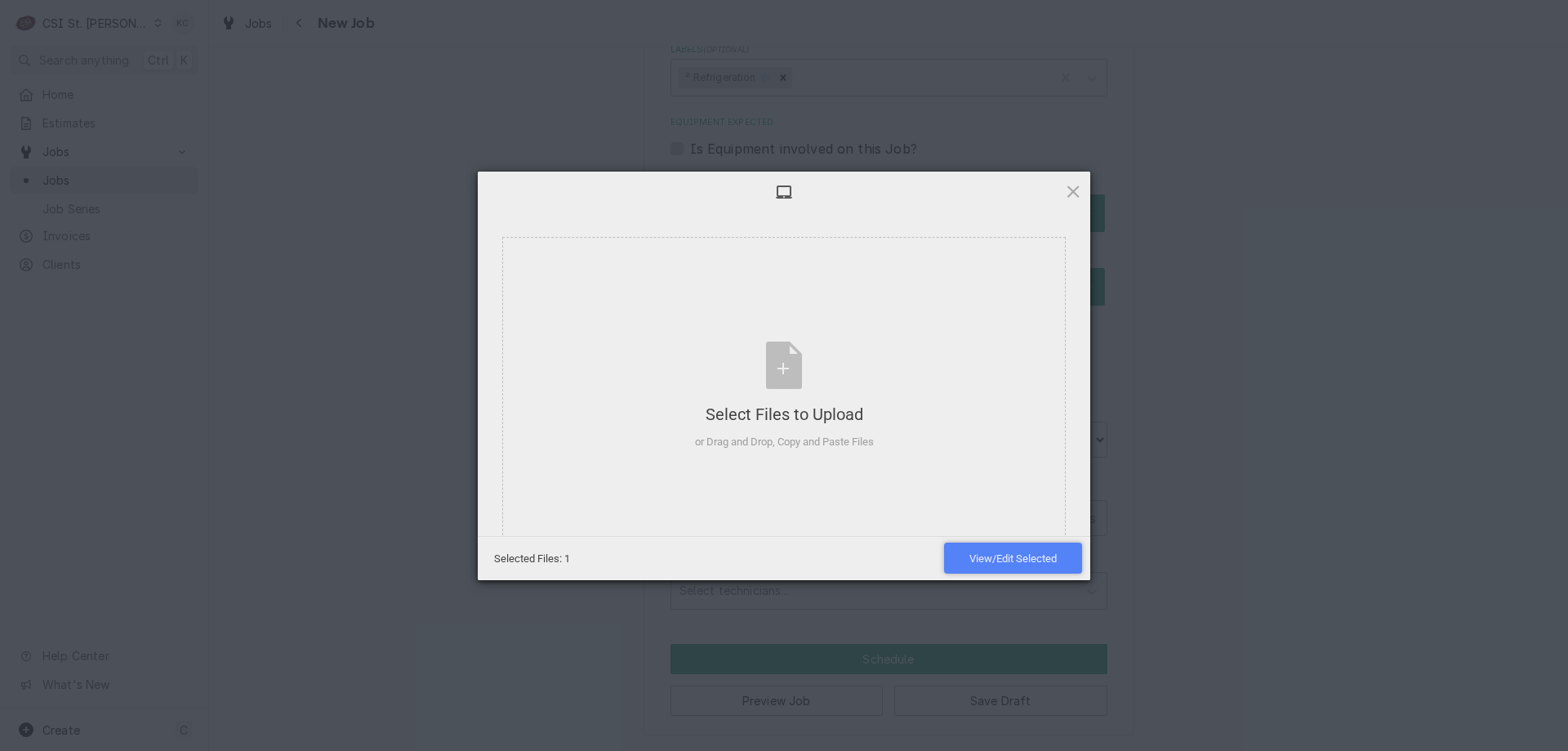
click at [1035, 556] on span "View/Edit Selected" at bounding box center [1013, 558] width 87 height 12
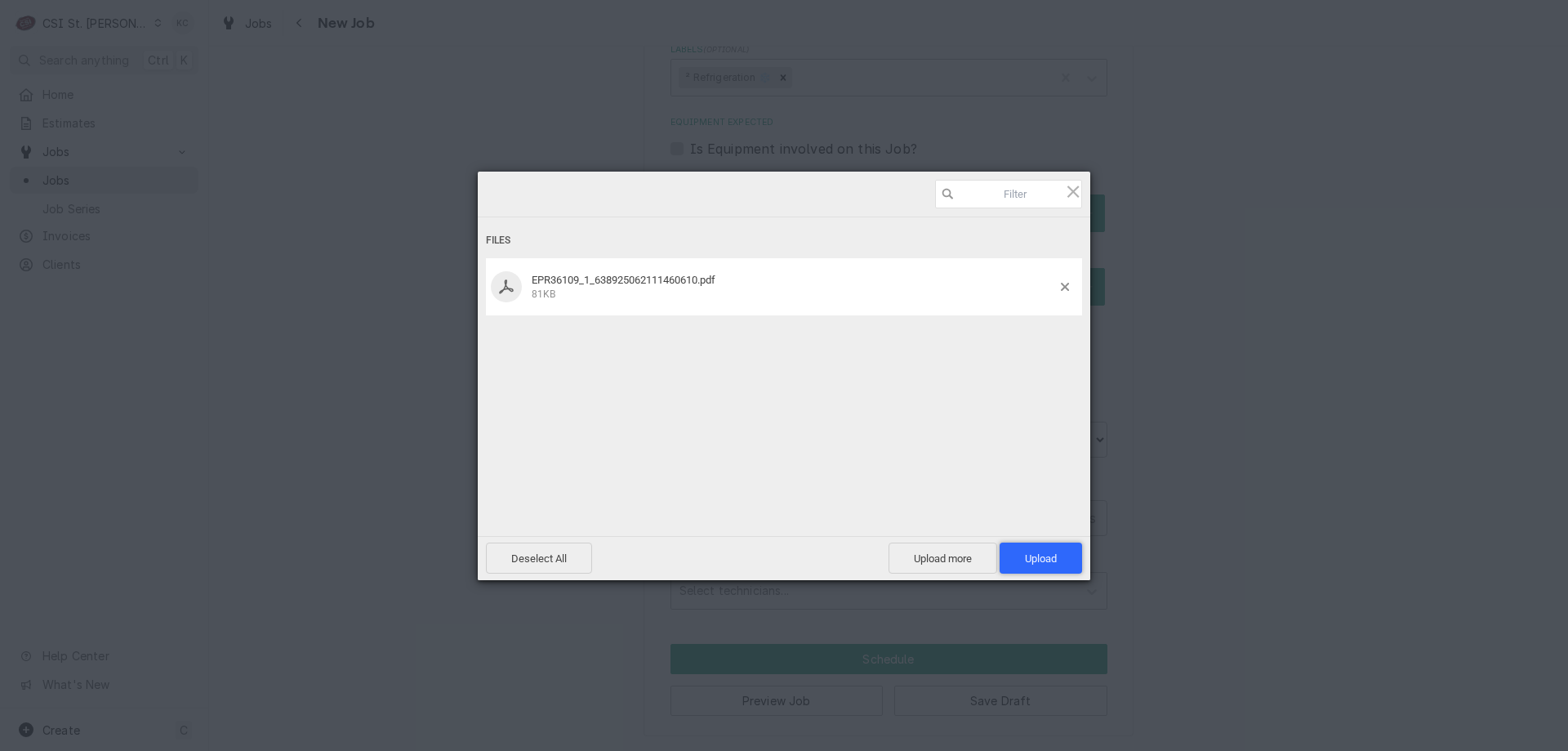
drag, startPoint x: 1005, startPoint y: 557, endPoint x: 1130, endPoint y: 493, distance: 140.4
click at [1043, 536] on div "Deselect All Upload more Upload 1" at bounding box center [784, 558] width 612 height 44
click at [1037, 567] on span "Upload 1" at bounding box center [1041, 557] width 83 height 31
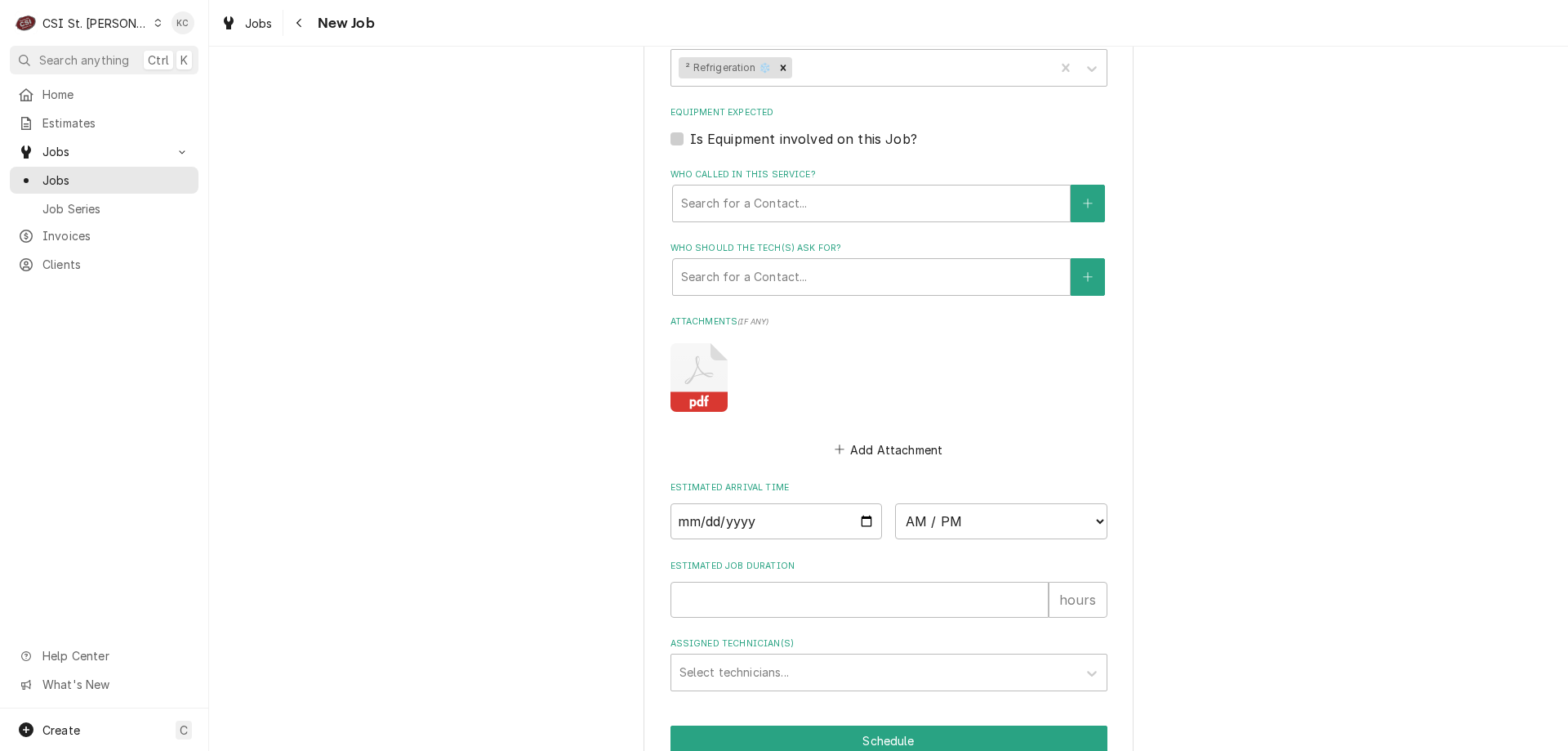
scroll to position [1303, 0]
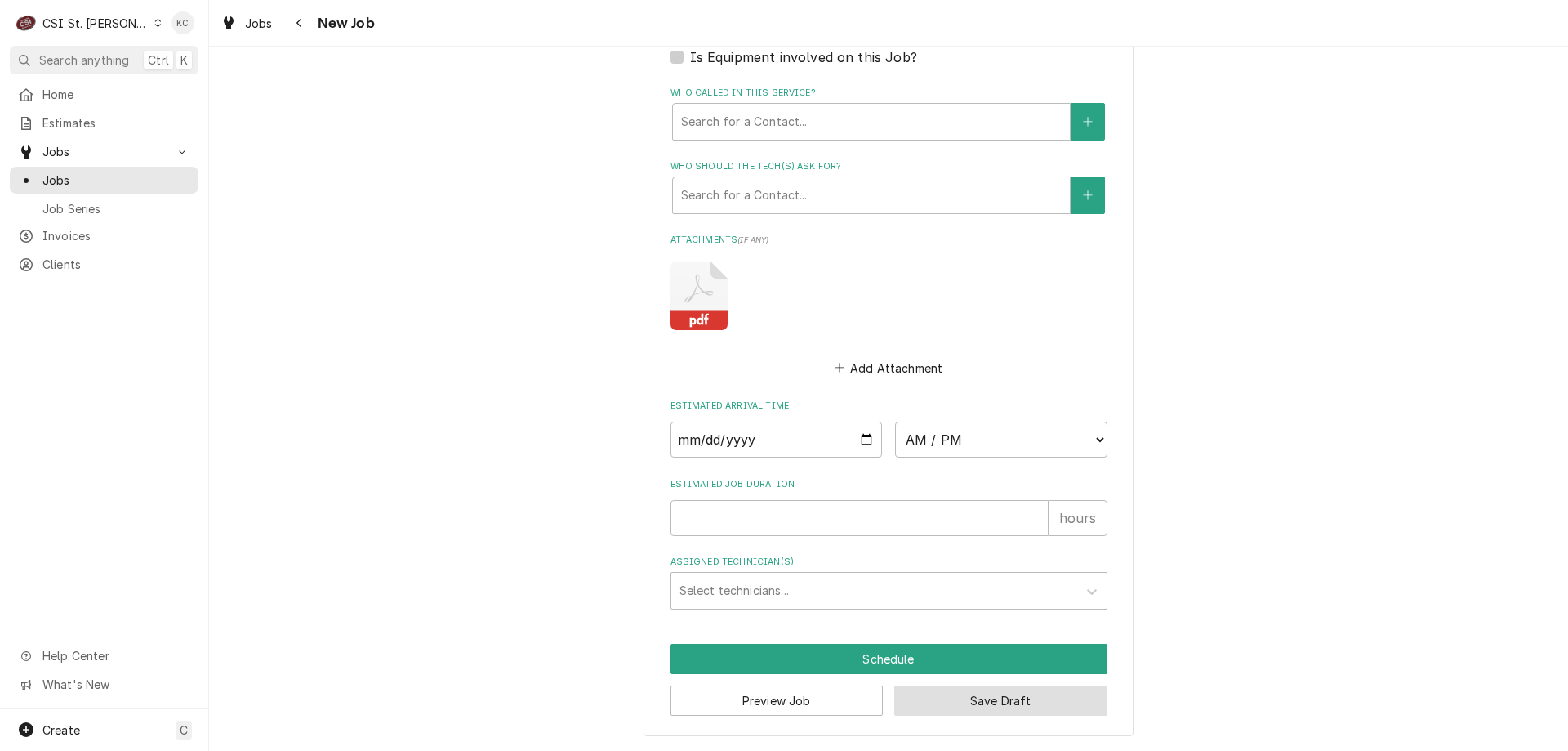
click at [1005, 701] on button "Save Draft" at bounding box center [1000, 701] width 213 height 30
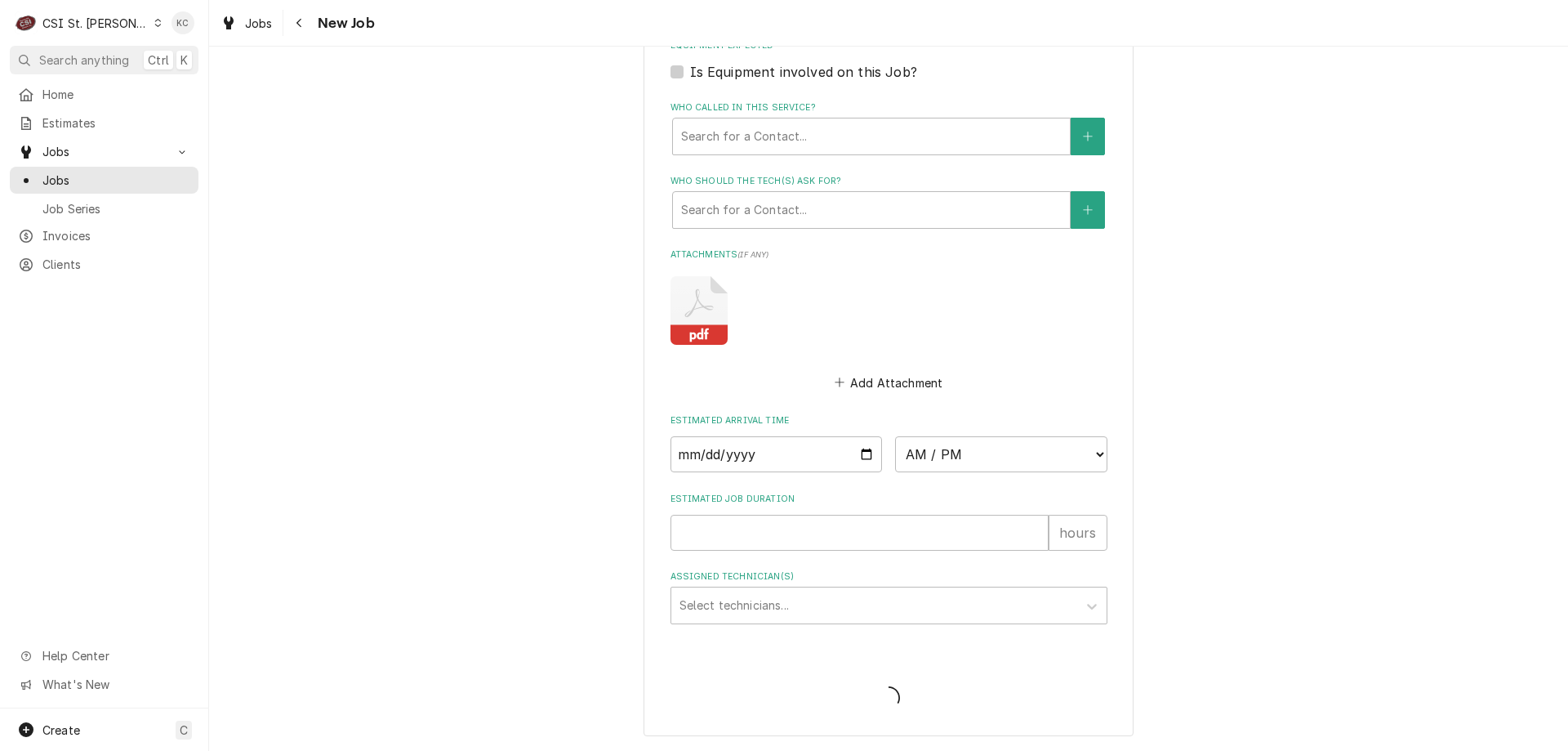
scroll to position [1289, 0]
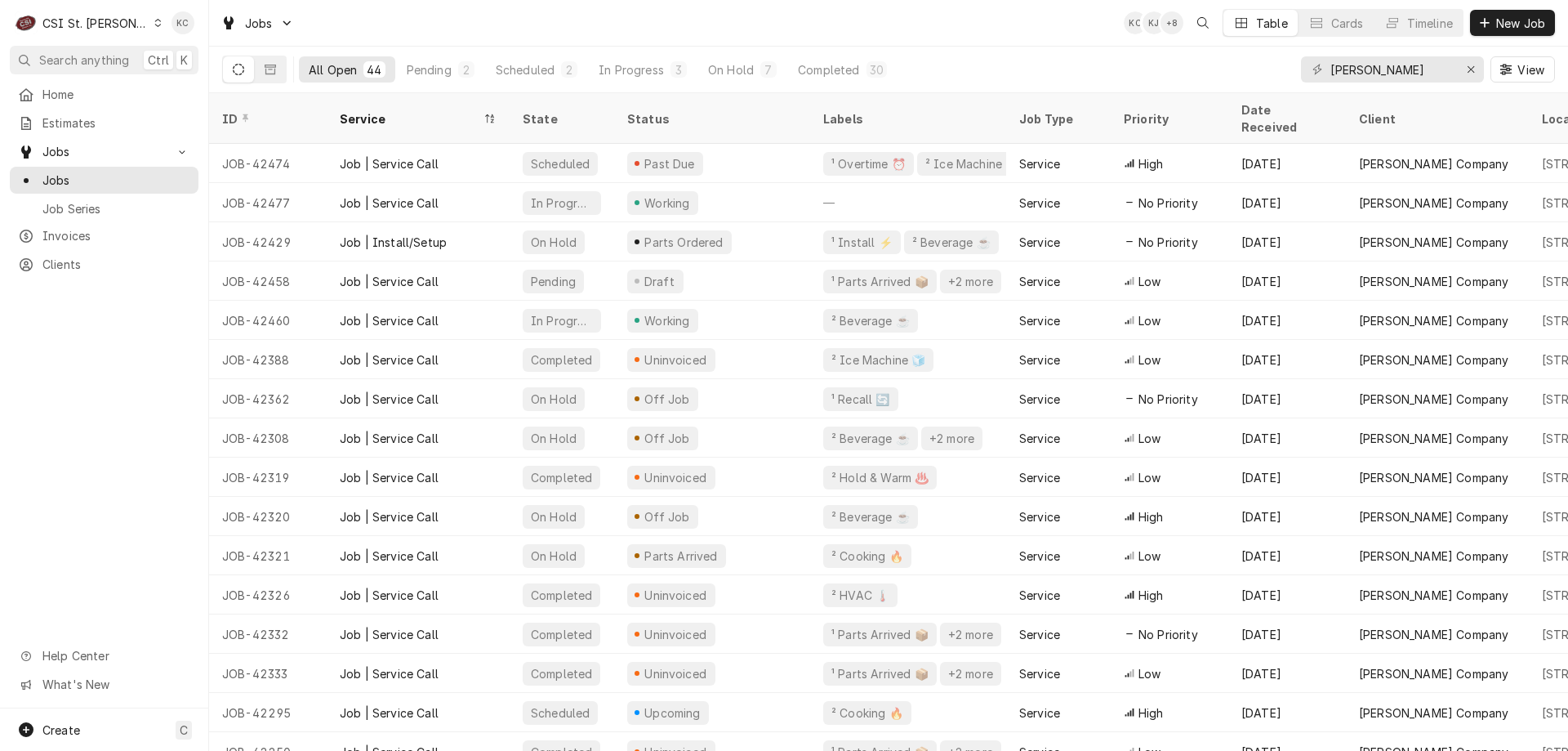
click at [1090, 39] on div "Jobs KC KJ + 8 Table Cards Timeline New Job" at bounding box center [889, 23] width 1359 height 46
drag, startPoint x: 1425, startPoint y: 74, endPoint x: 1132, endPoint y: 85, distance: 293.2
click at [1132, 85] on div "All Open 44 Pending 2 Scheduled 2 In Progress 3 On Hold 7 Completed 30 vivian V…" at bounding box center [888, 70] width 1333 height 46
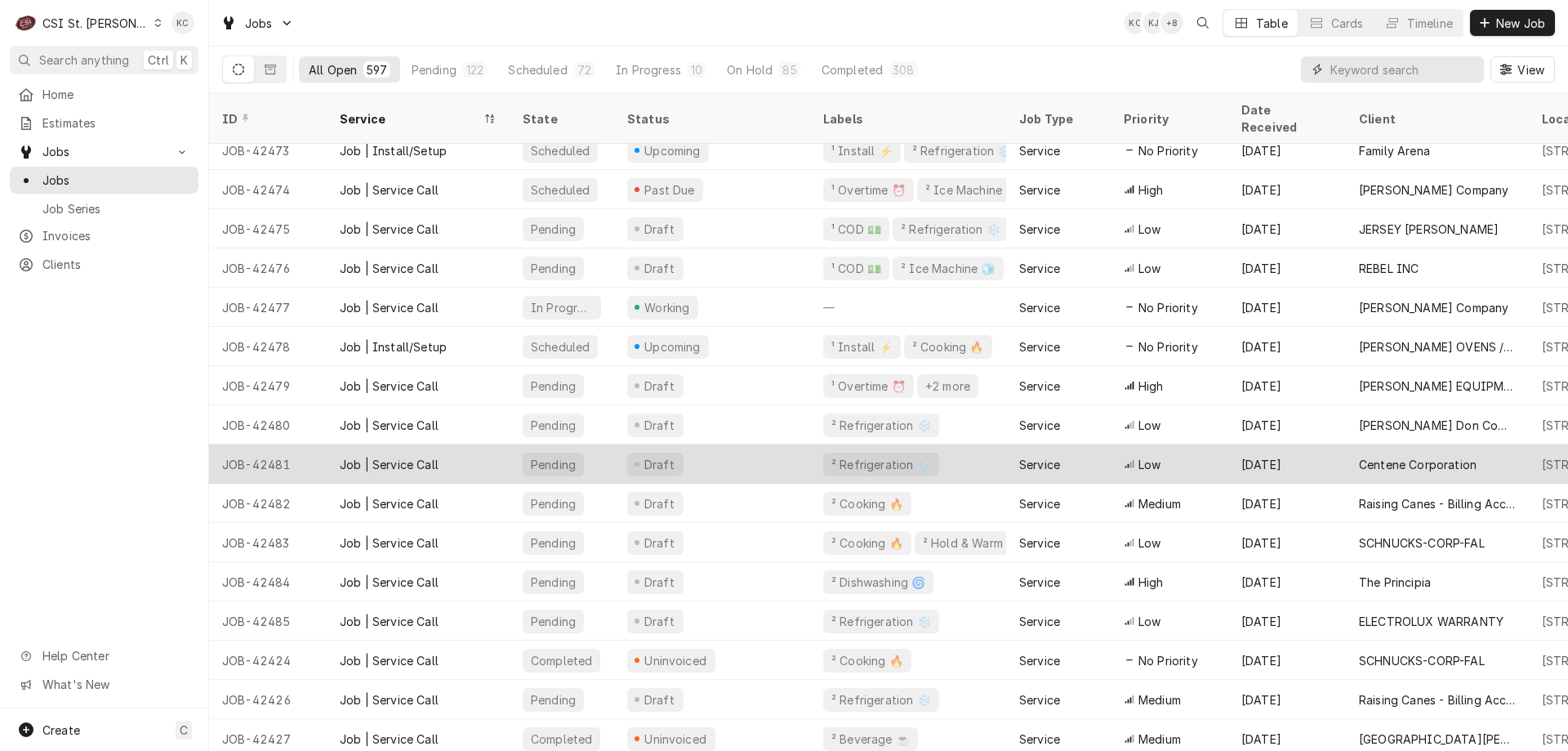
scroll to position [526, 0]
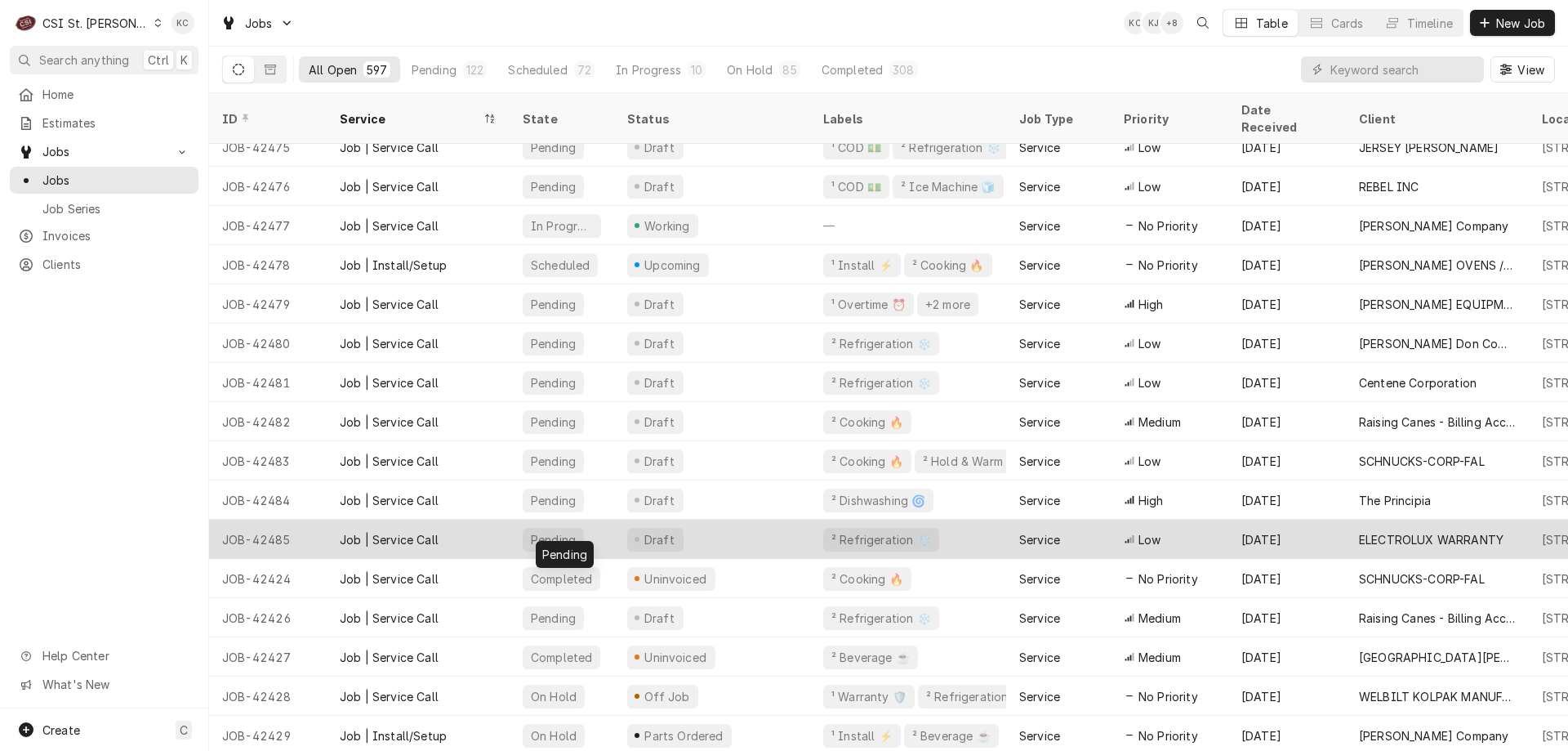
click at [597, 526] on div "Pending" at bounding box center [561, 539] width 105 height 40
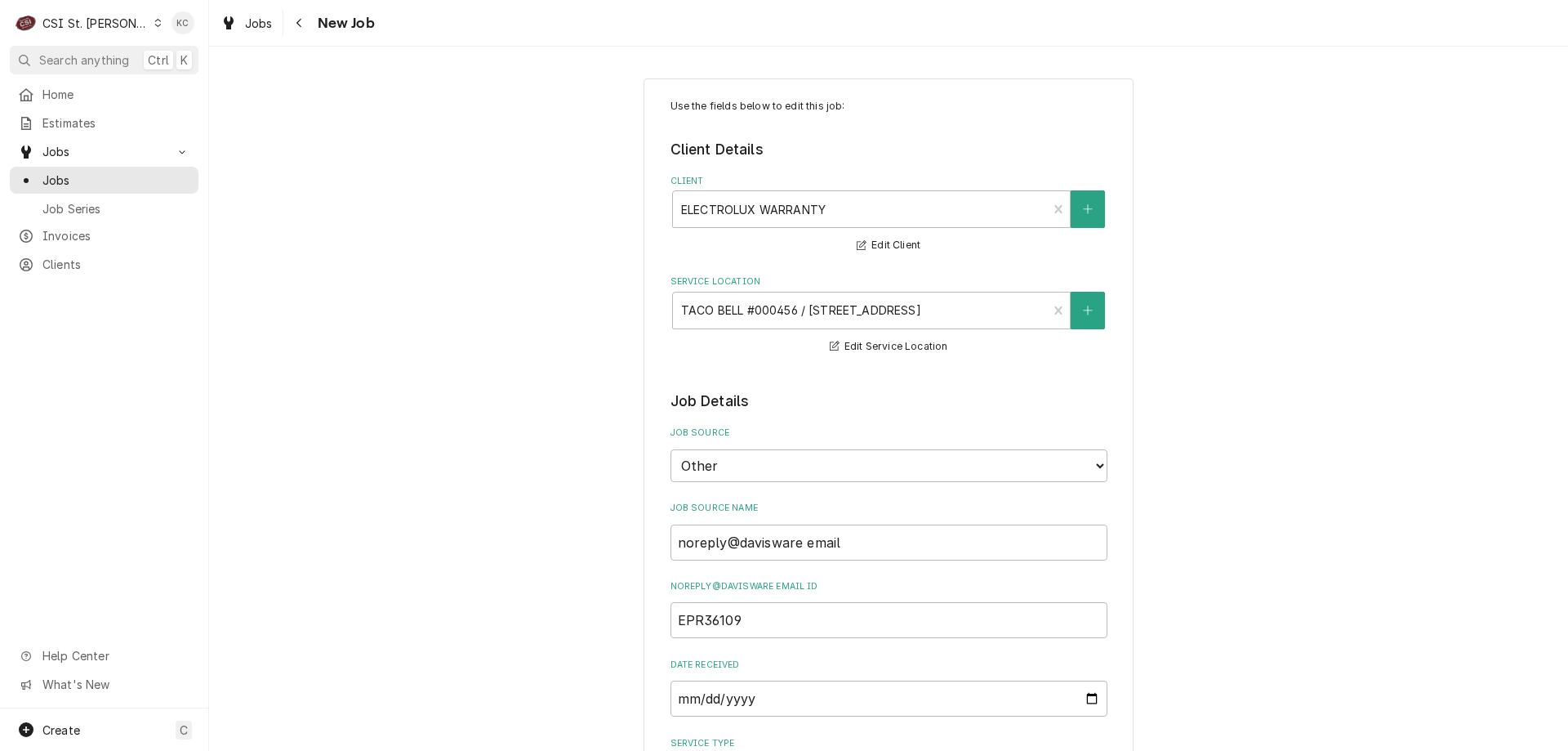
type textarea "x"
click at [304, 24] on div "Navigate back" at bounding box center [299, 23] width 17 height 17
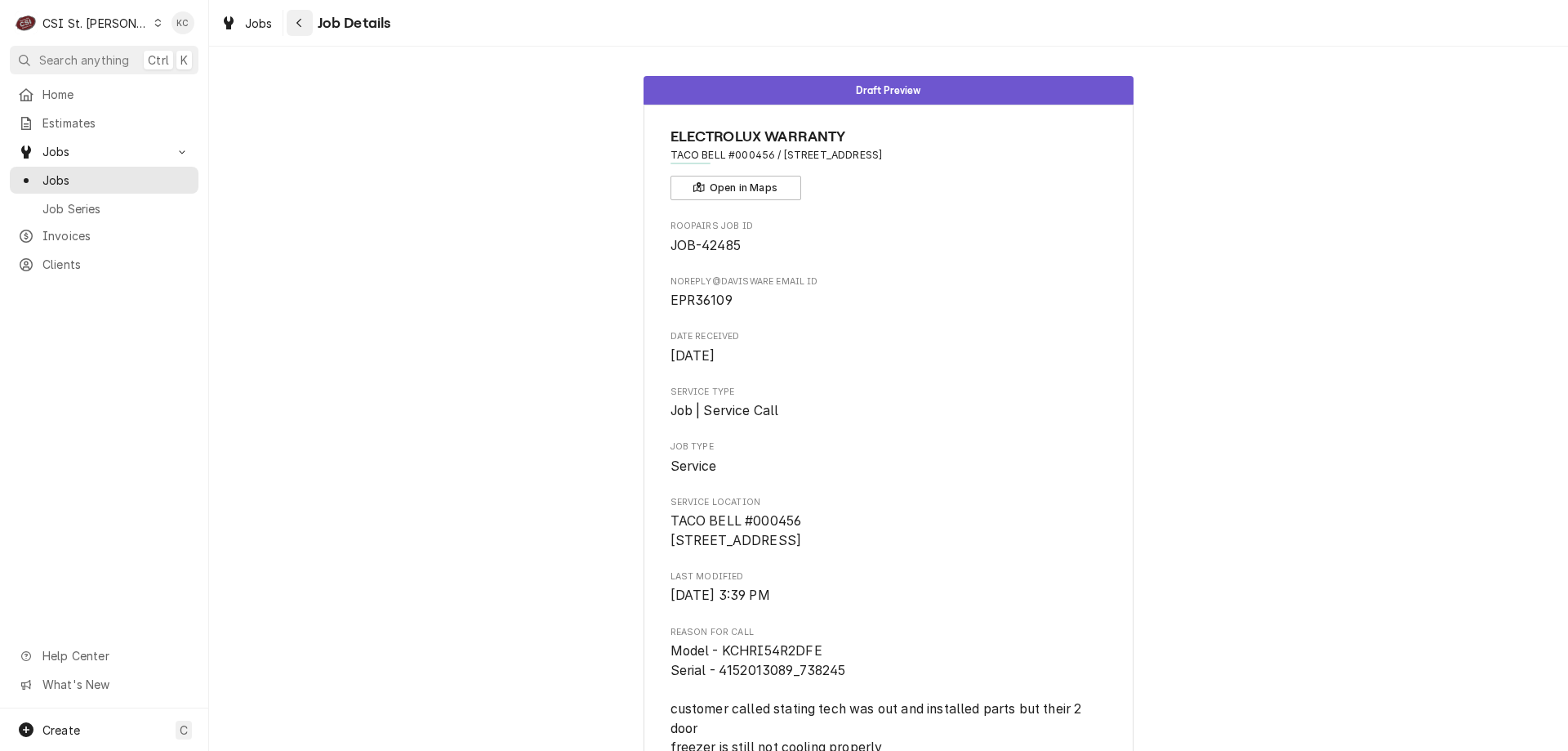
drag, startPoint x: 302, startPoint y: 25, endPoint x: 315, endPoint y: 22, distance: 13.3
click at [303, 25] on div "Navigate back" at bounding box center [299, 23] width 17 height 17
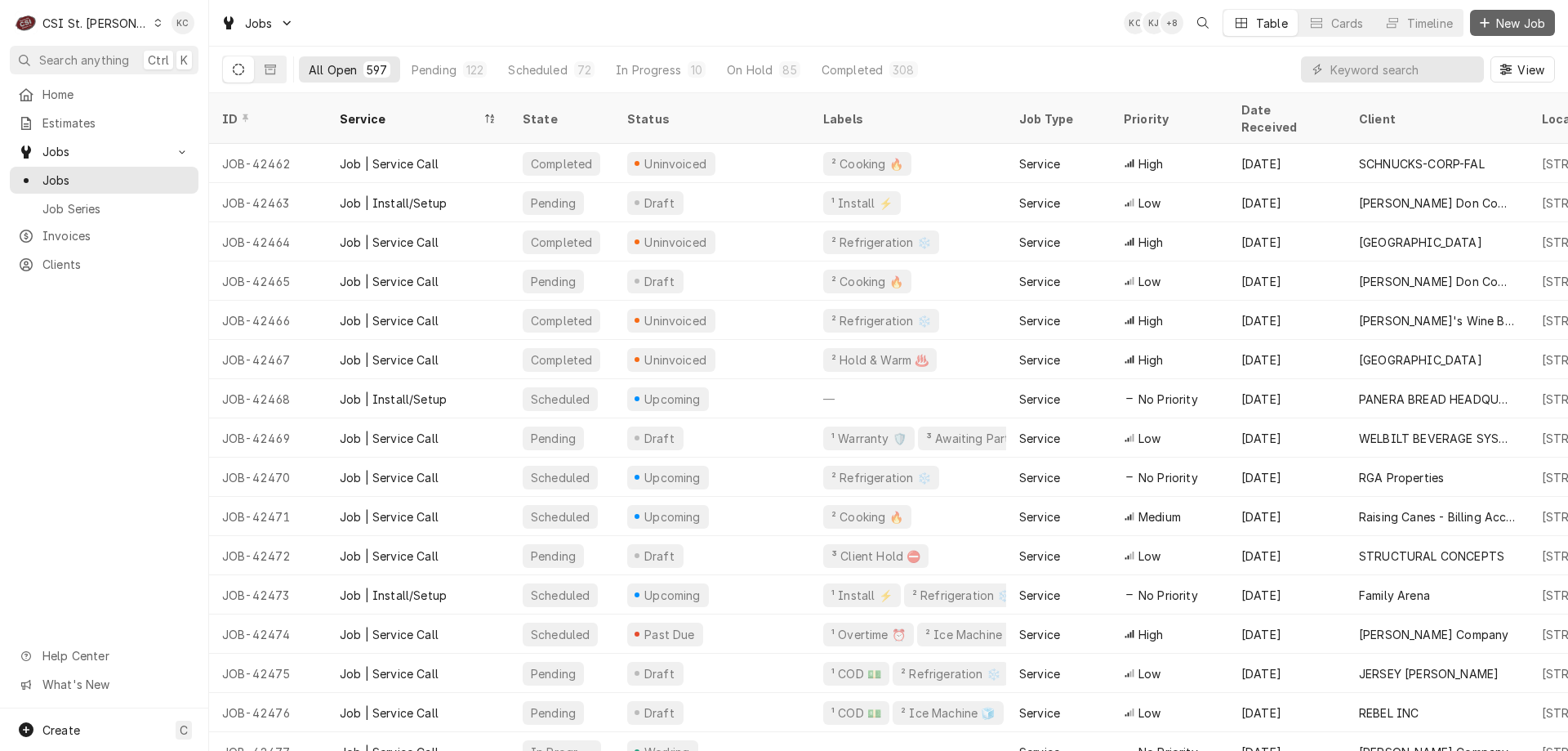
click at [1527, 33] on button "New Job" at bounding box center [1513, 23] width 85 height 26
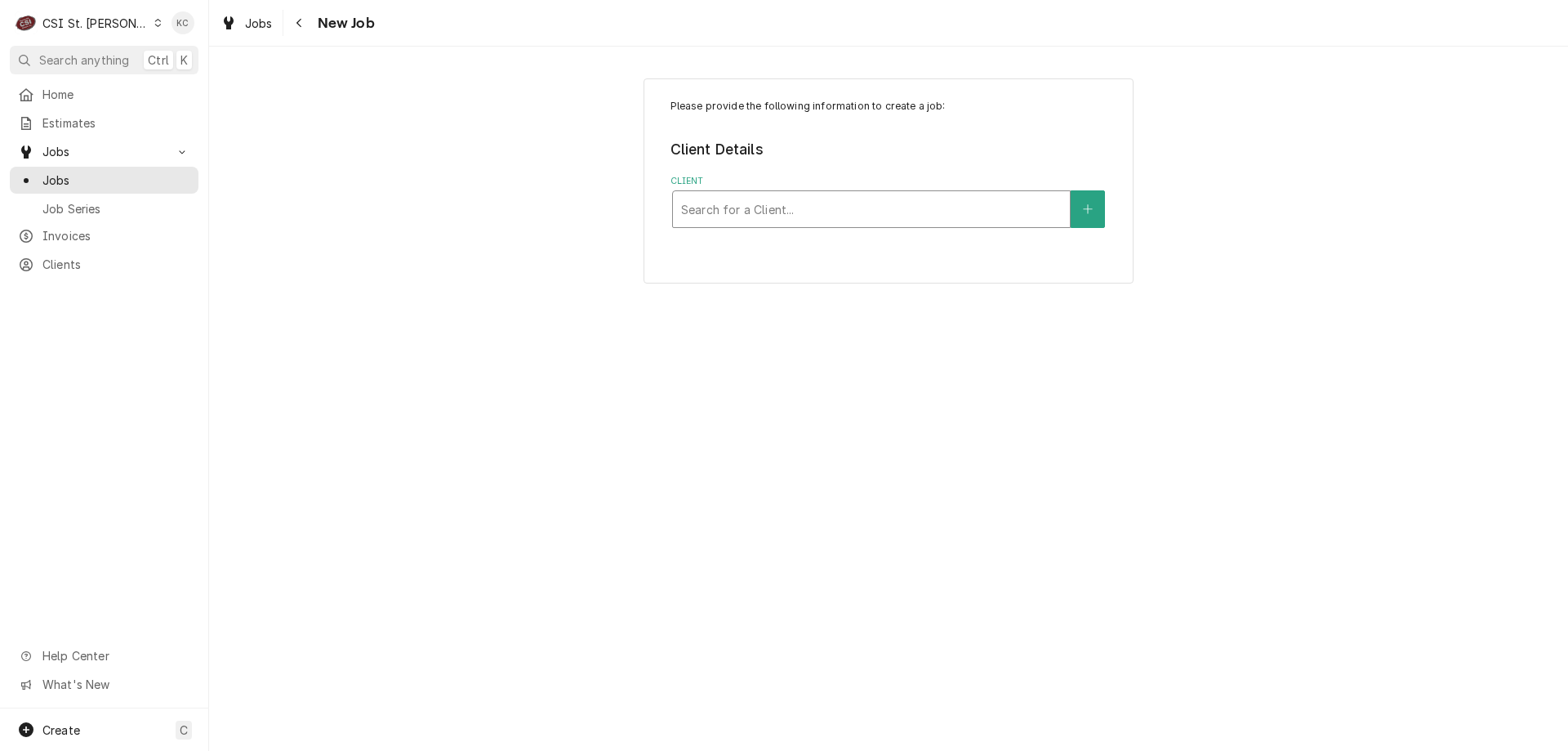
click at [1003, 217] on div "Client" at bounding box center [871, 209] width 380 height 29
type input "my"
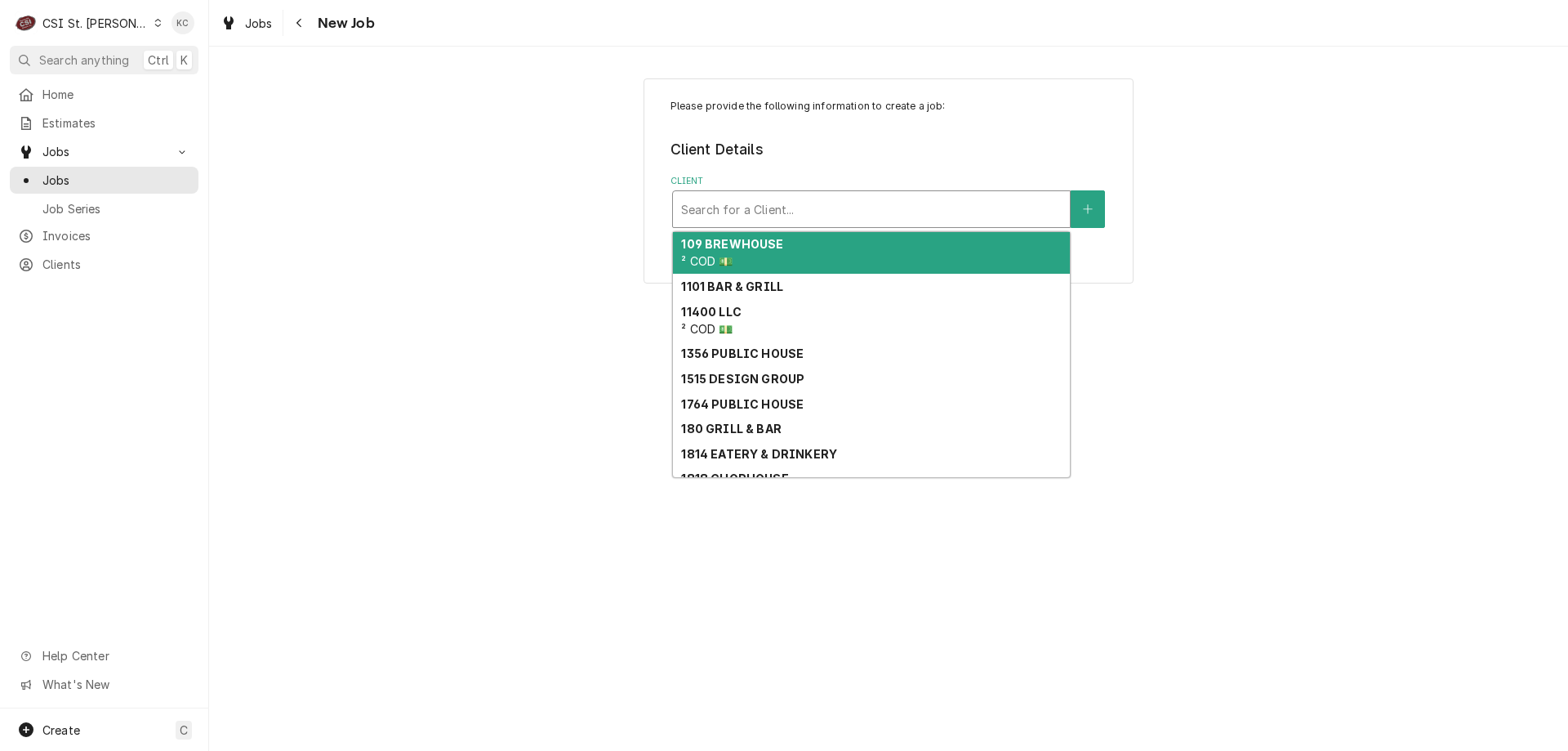
click at [846, 202] on div "Client" at bounding box center [871, 209] width 380 height 29
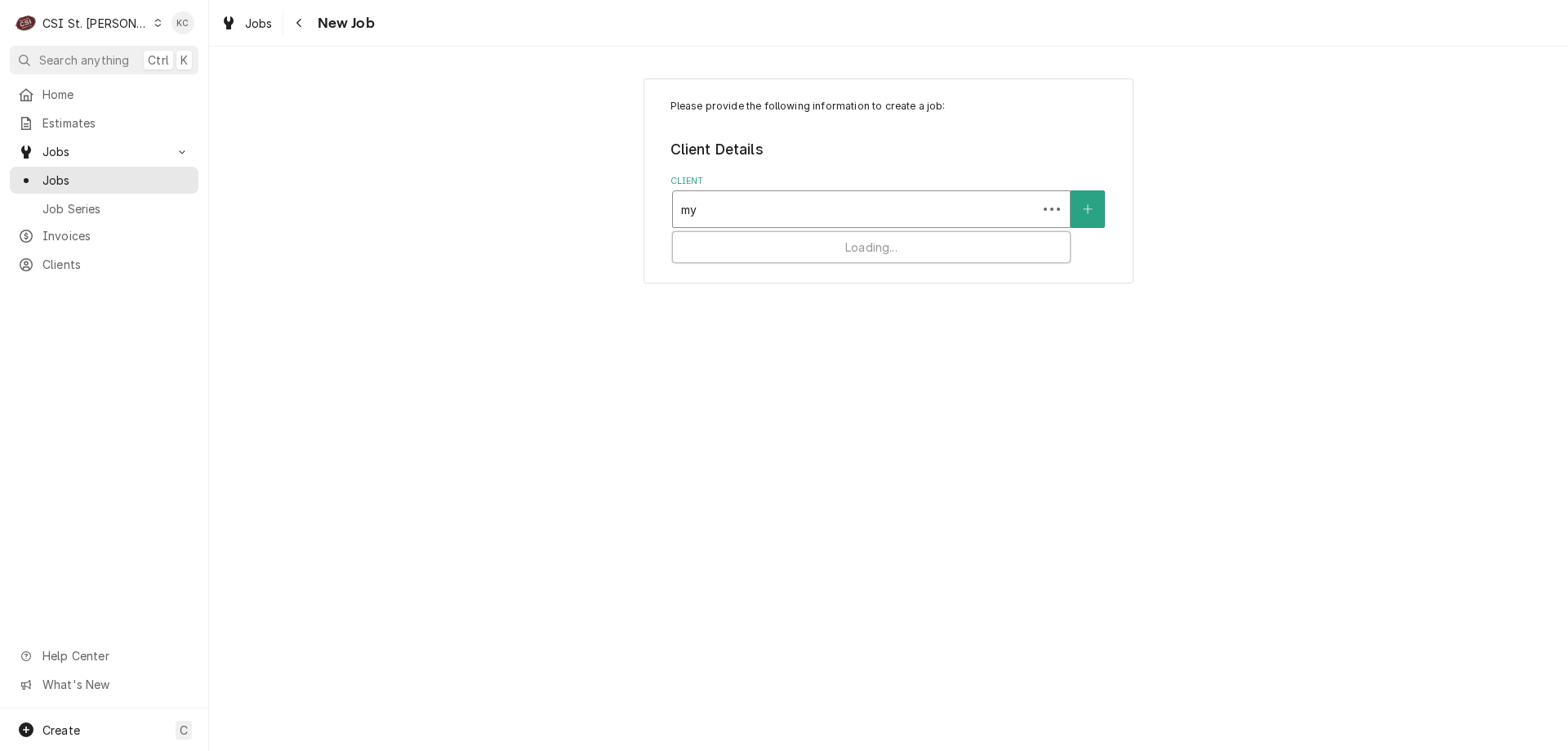
type input "m"
type input "tech 24"
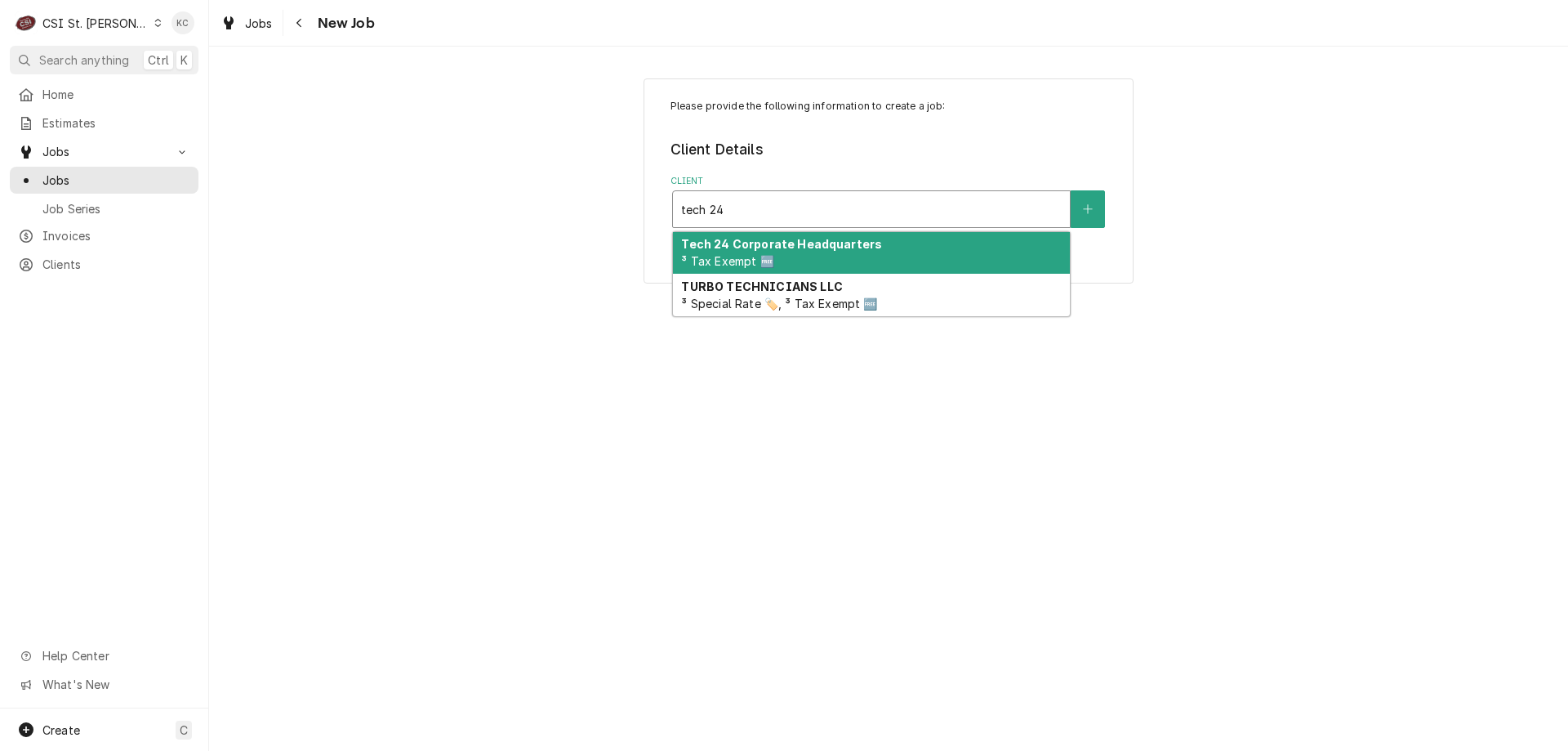
click at [737, 244] on strong "Tech 24 Corporate Headquarters" at bounding box center [781, 244] width 201 height 14
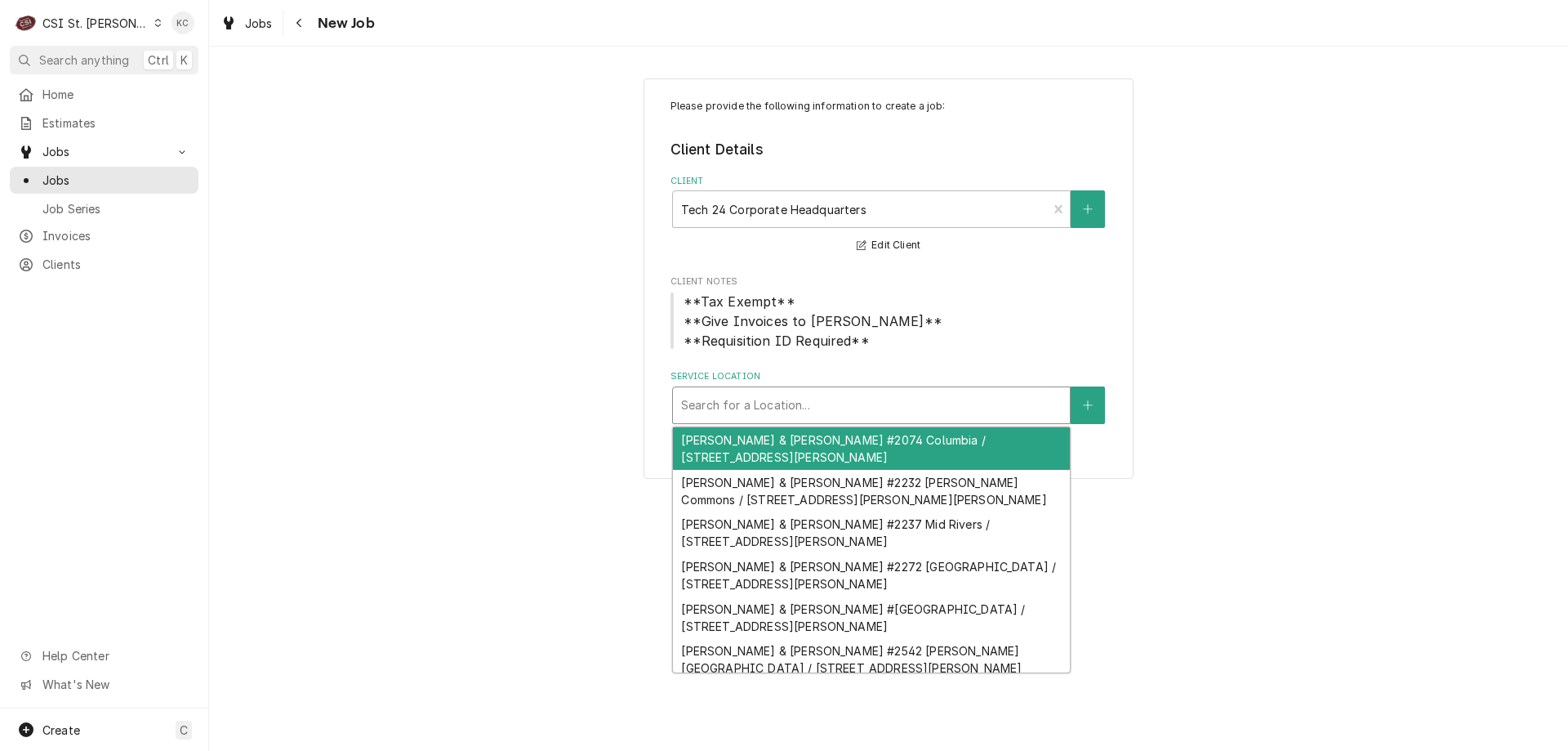
click at [759, 411] on div "Service Location" at bounding box center [871, 405] width 380 height 29
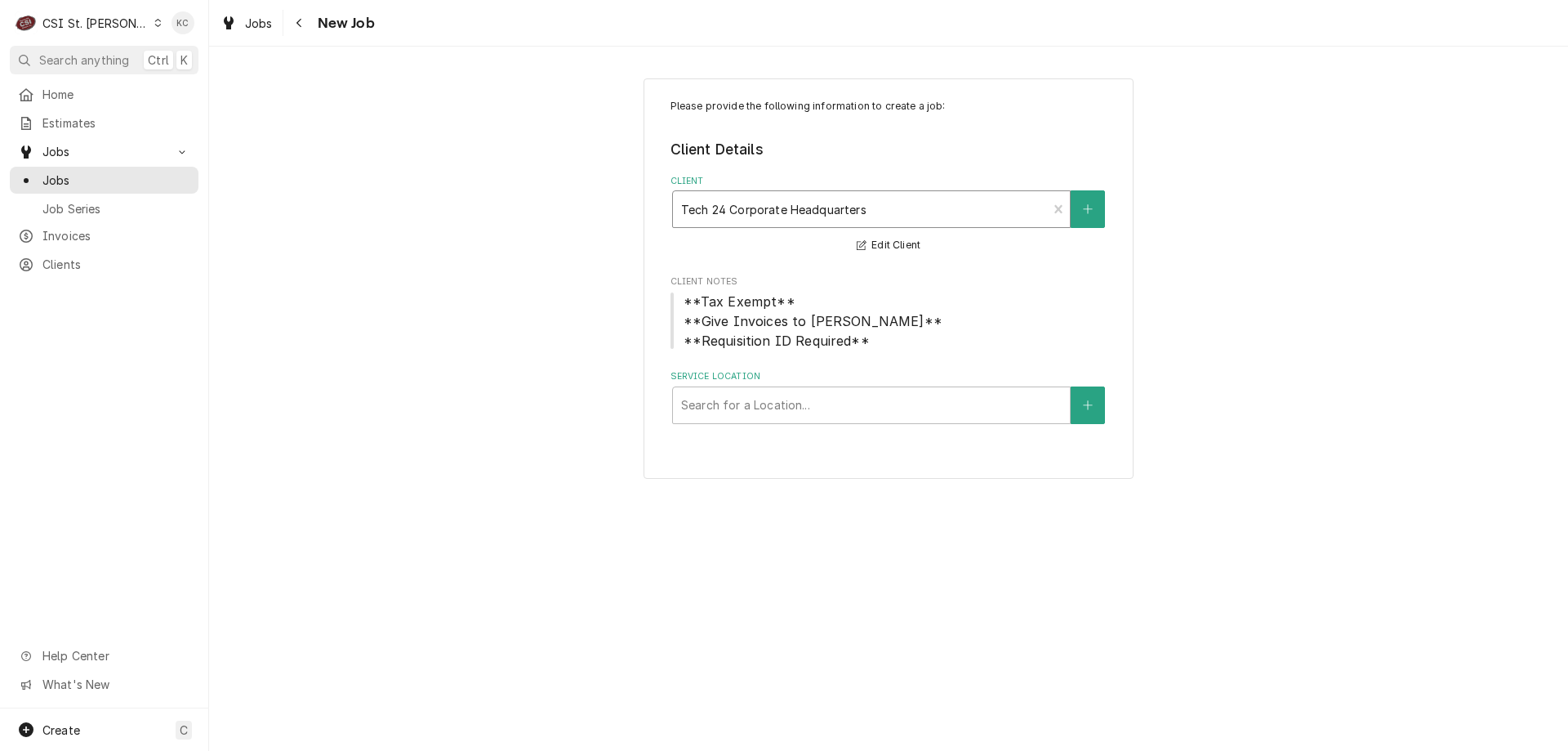
click at [891, 205] on div "Client" at bounding box center [860, 209] width 358 height 29
